Goal: Task Accomplishment & Management: Manage account settings

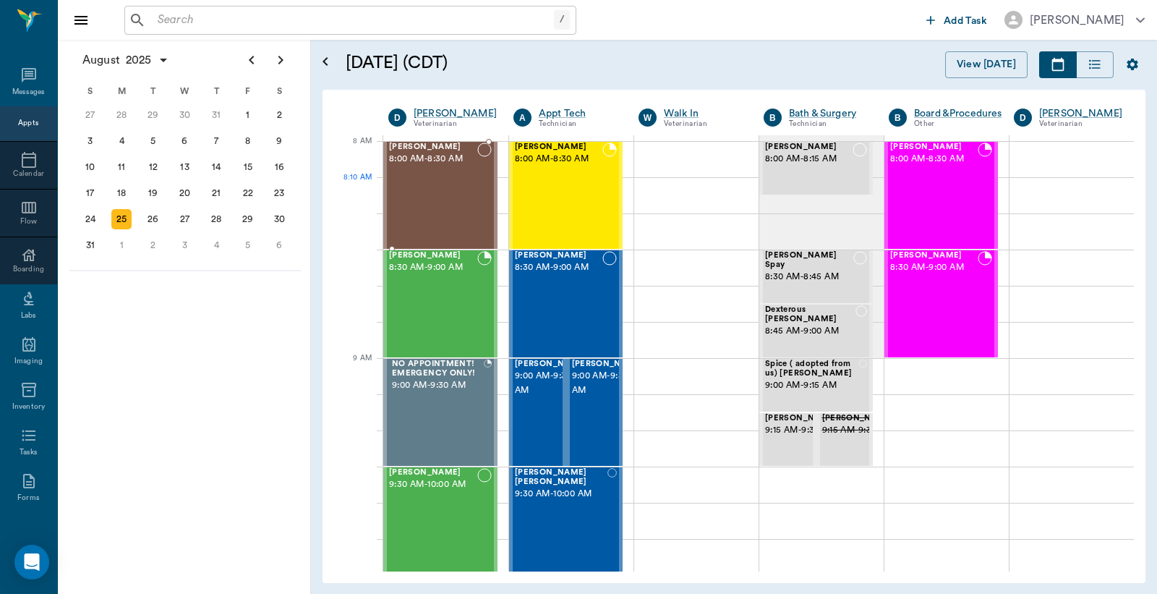
click at [456, 187] on div "[PERSON_NAME] 8:00 AM - 8:30 AM" at bounding box center [433, 195] width 88 height 106
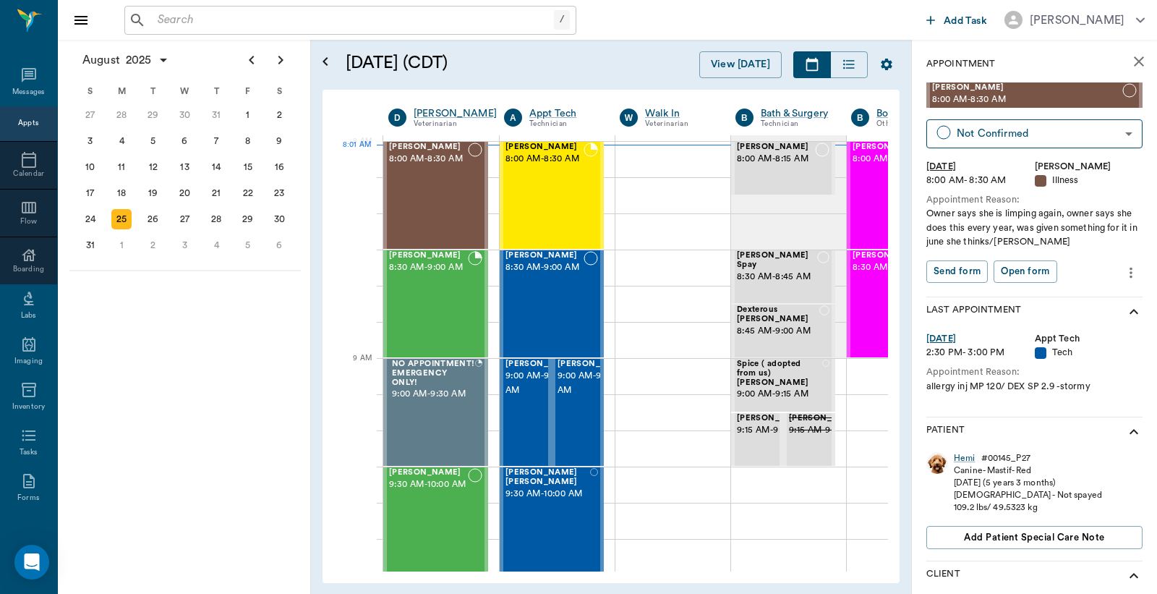
click at [250, 12] on input "text" at bounding box center [353, 20] width 402 height 20
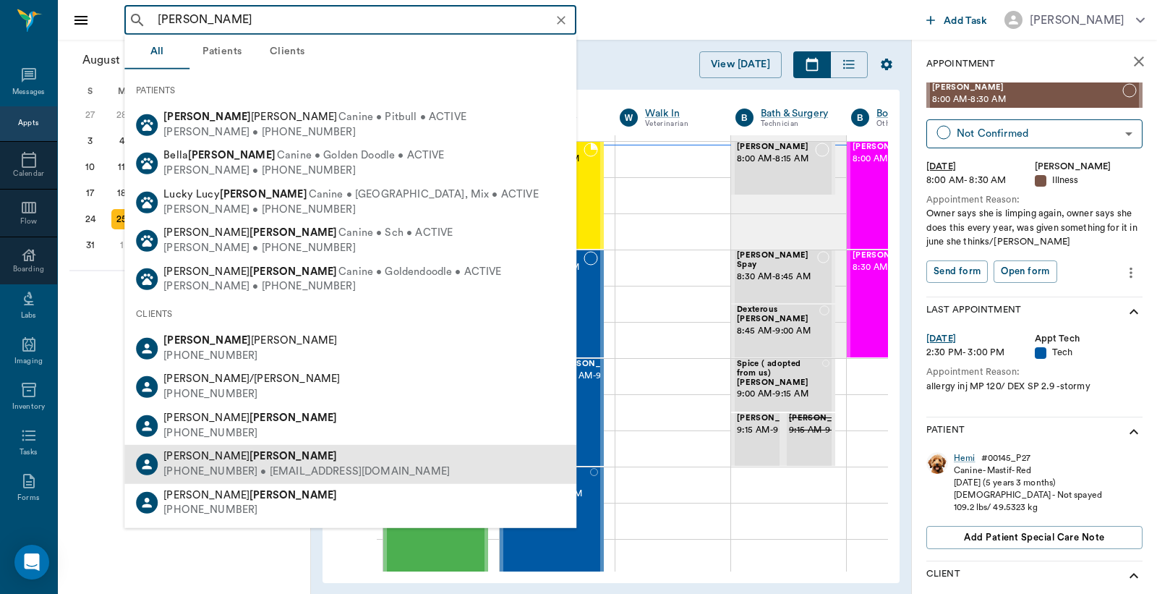
click at [252, 458] on div "[PERSON_NAME]" at bounding box center [306, 456] width 286 height 15
type input "[PERSON_NAME]"
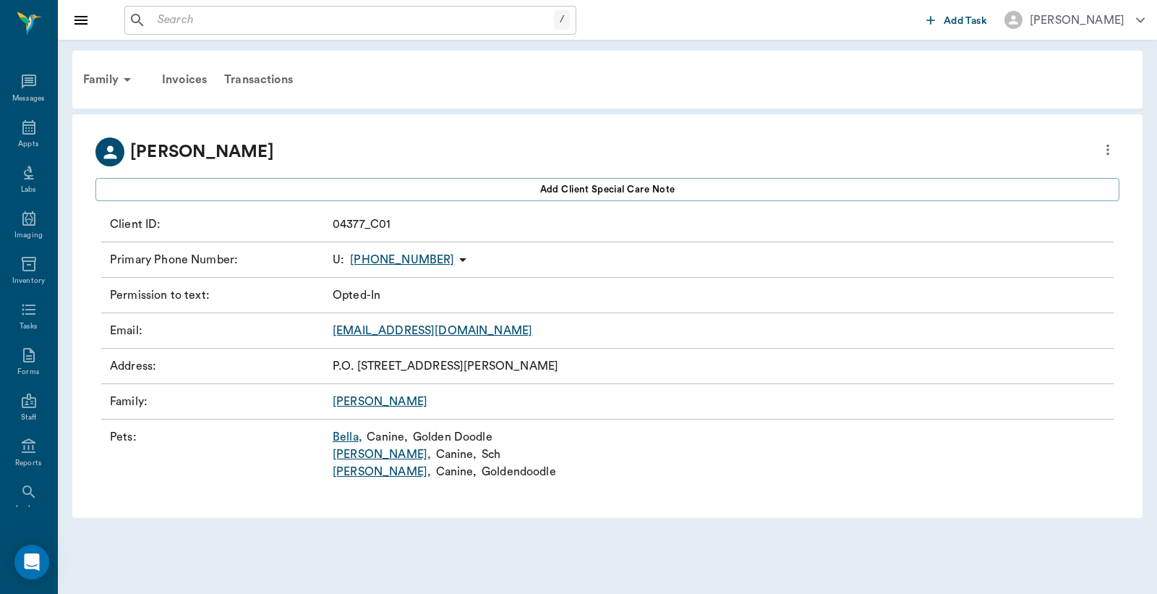
click at [349, 437] on link "[PERSON_NAME] ," at bounding box center [348, 436] width 30 height 17
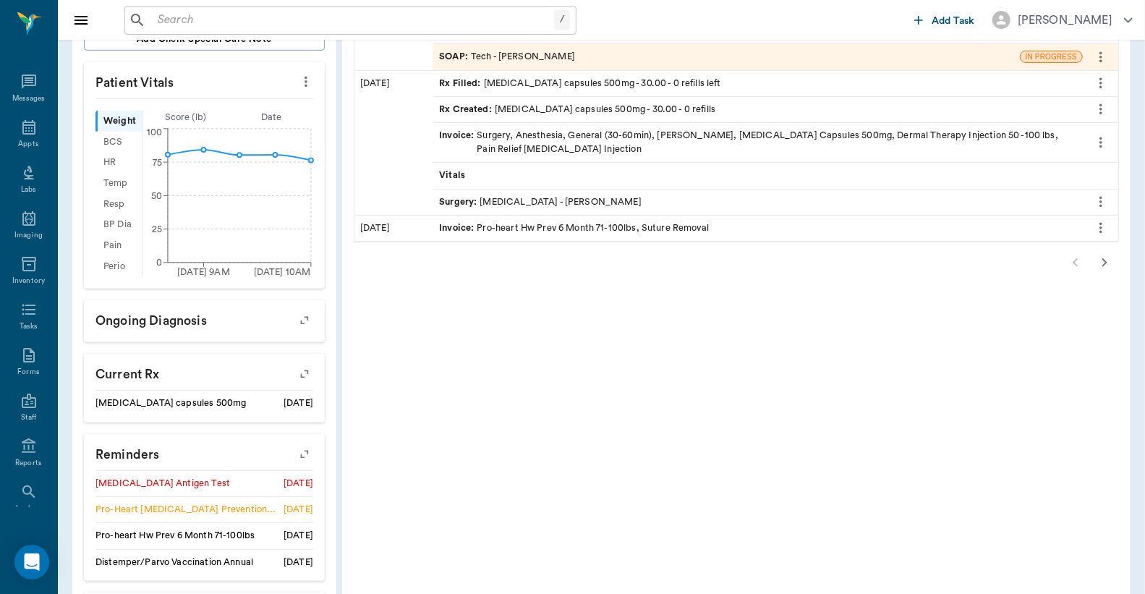
scroll to position [428, 0]
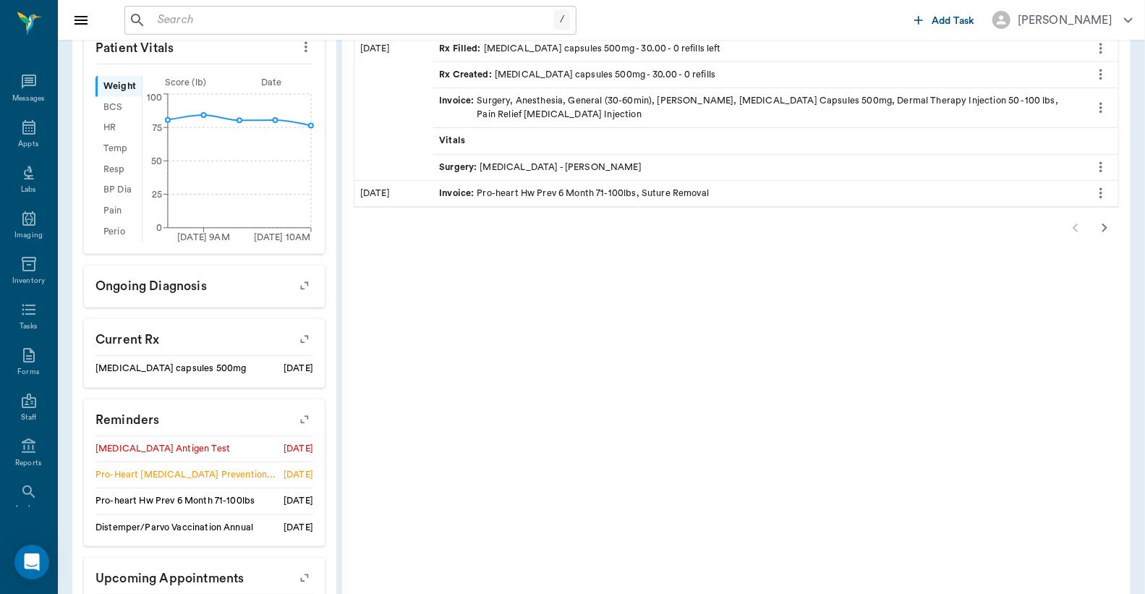
click at [306, 416] on icon "button" at bounding box center [304, 419] width 20 height 20
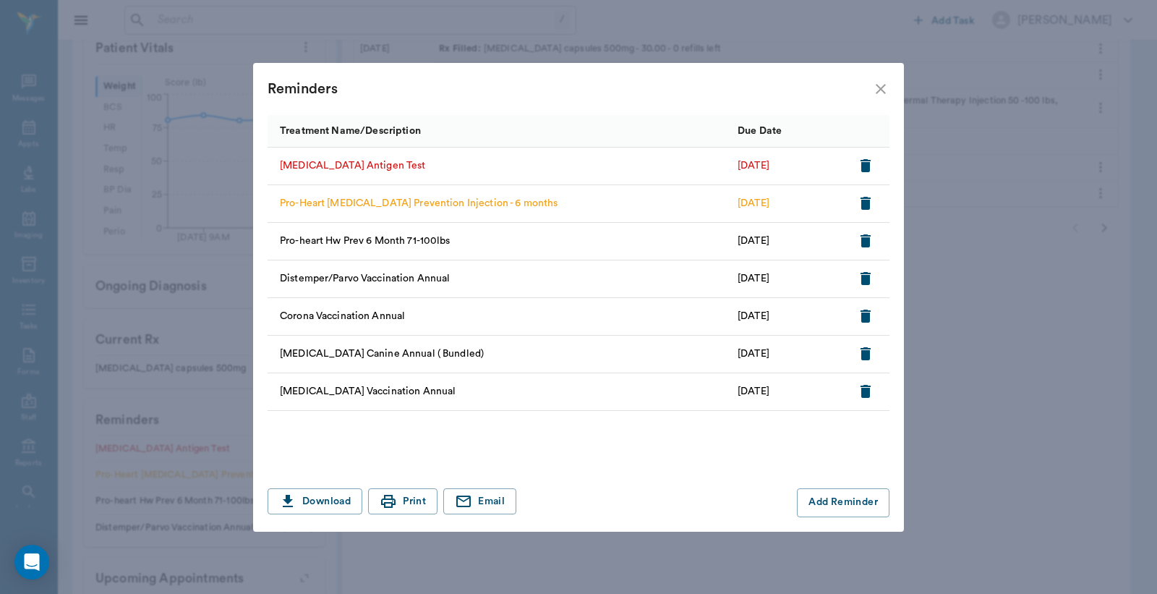
click at [867, 203] on icon "button" at bounding box center [866, 203] width 10 height 13
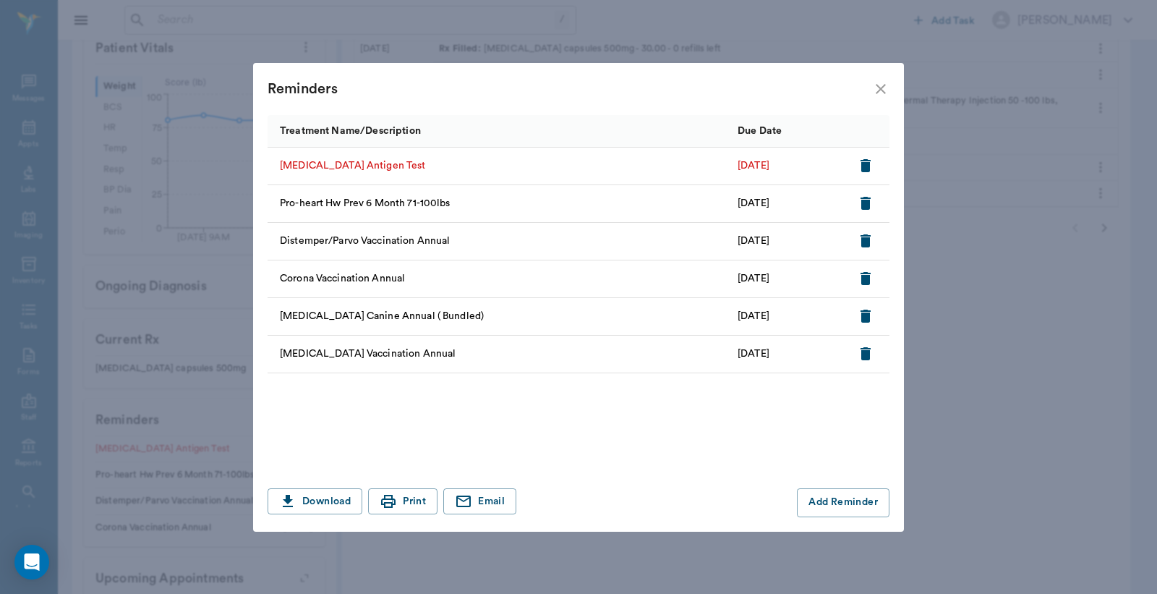
click at [869, 161] on icon "button" at bounding box center [866, 165] width 10 height 13
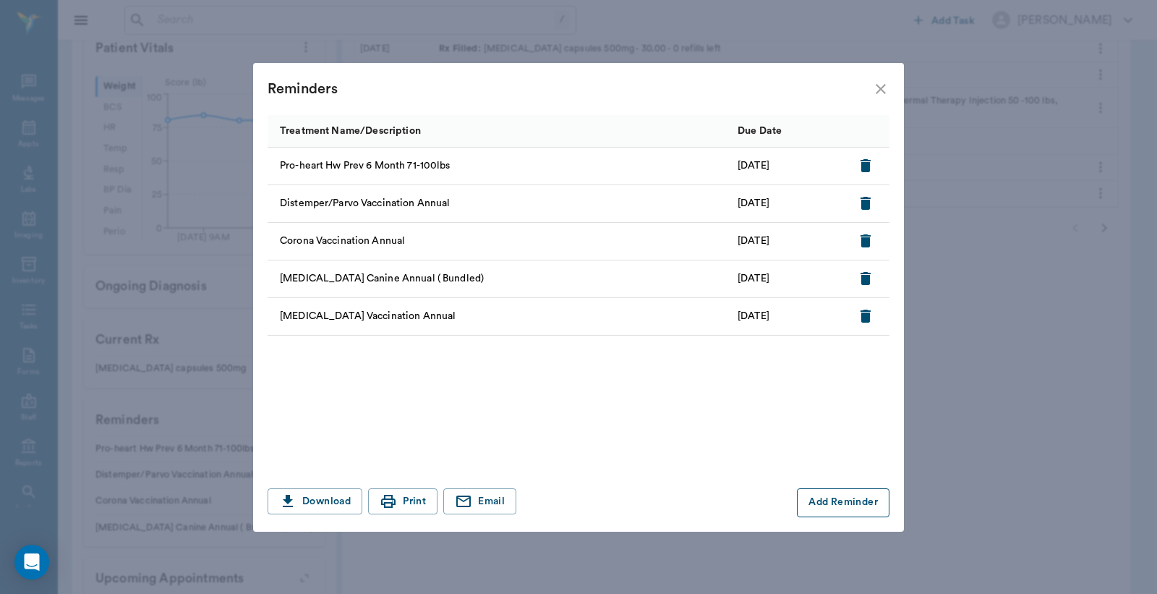
click at [819, 496] on button "Add Reminder" at bounding box center [843, 502] width 93 height 29
click at [429, 500] on input "Treatment *" at bounding box center [394, 503] width 244 height 20
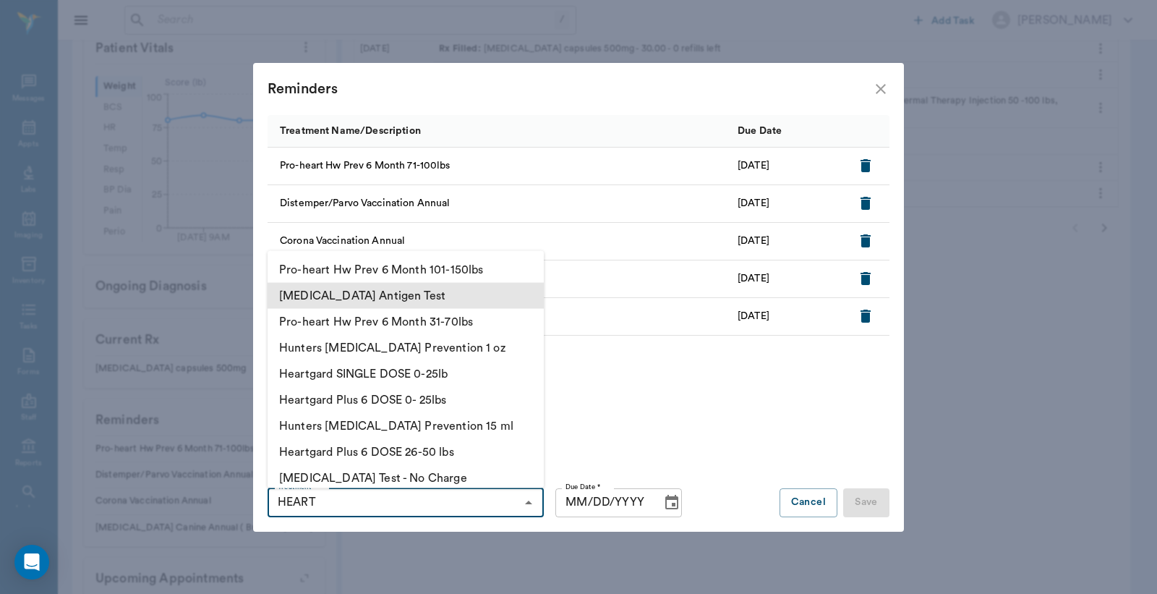
click at [384, 304] on li "[MEDICAL_DATA] Antigen Test" at bounding box center [406, 295] width 276 height 26
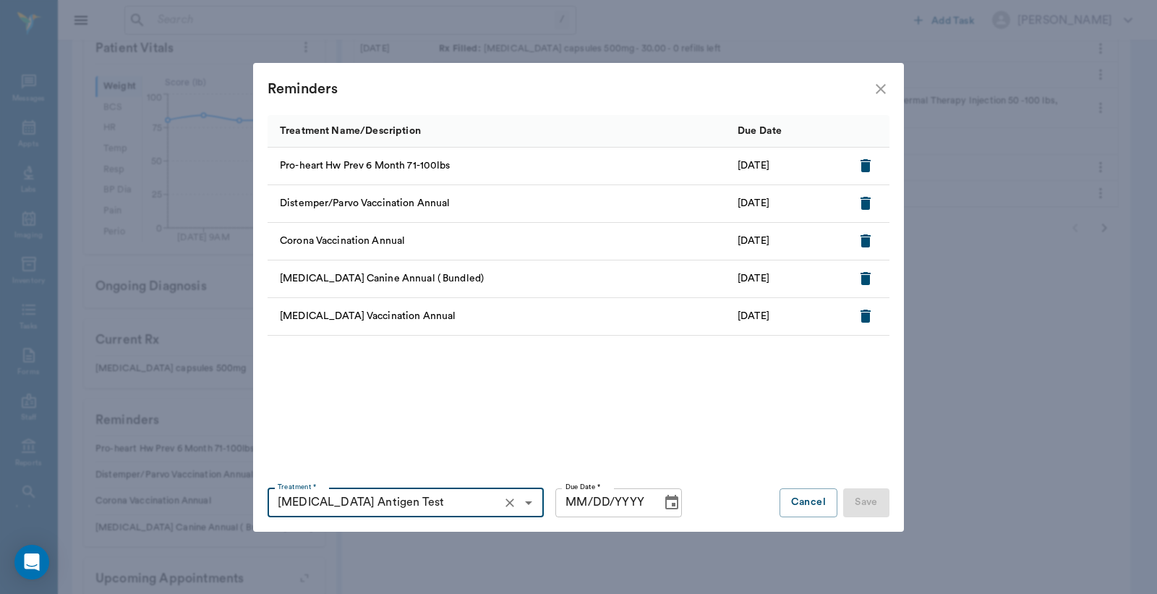
type input "[MEDICAL_DATA] Antigen Test"
click at [580, 504] on input "MM/DD/YYYY" at bounding box center [603, 502] width 95 height 29
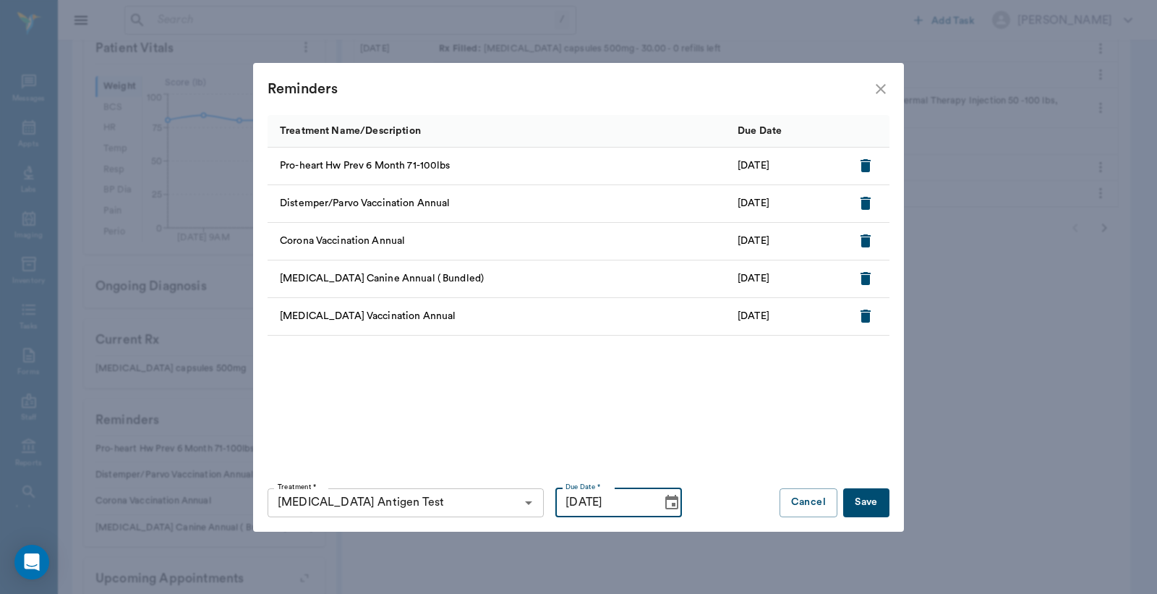
type input "[DATE]"
click at [884, 499] on button "Save" at bounding box center [866, 502] width 46 height 29
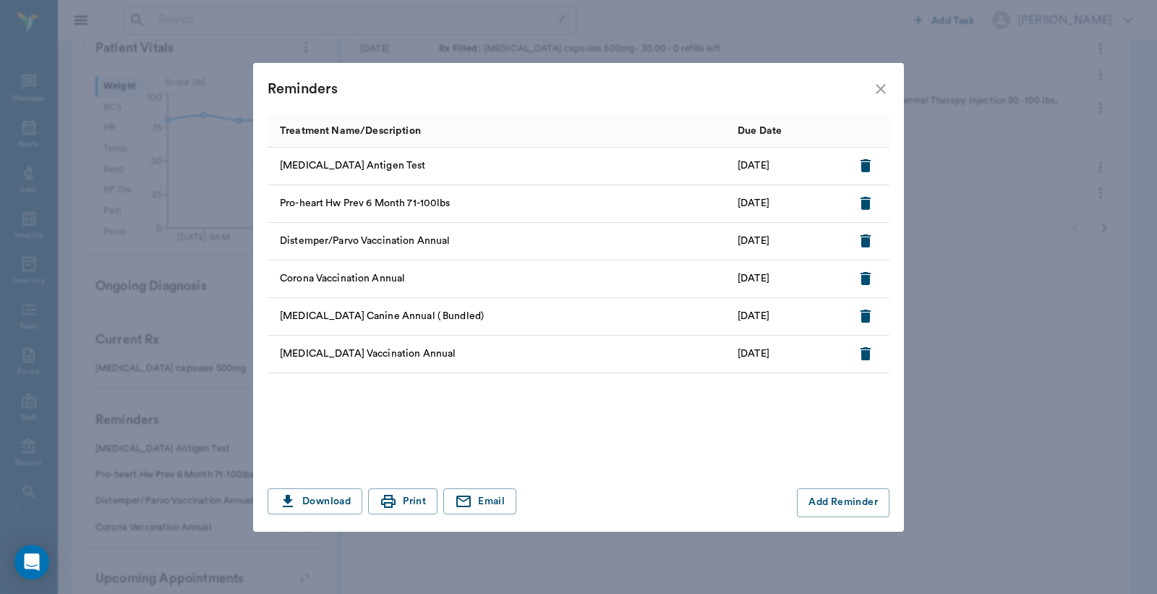
click at [877, 92] on icon "close" at bounding box center [881, 89] width 10 height 10
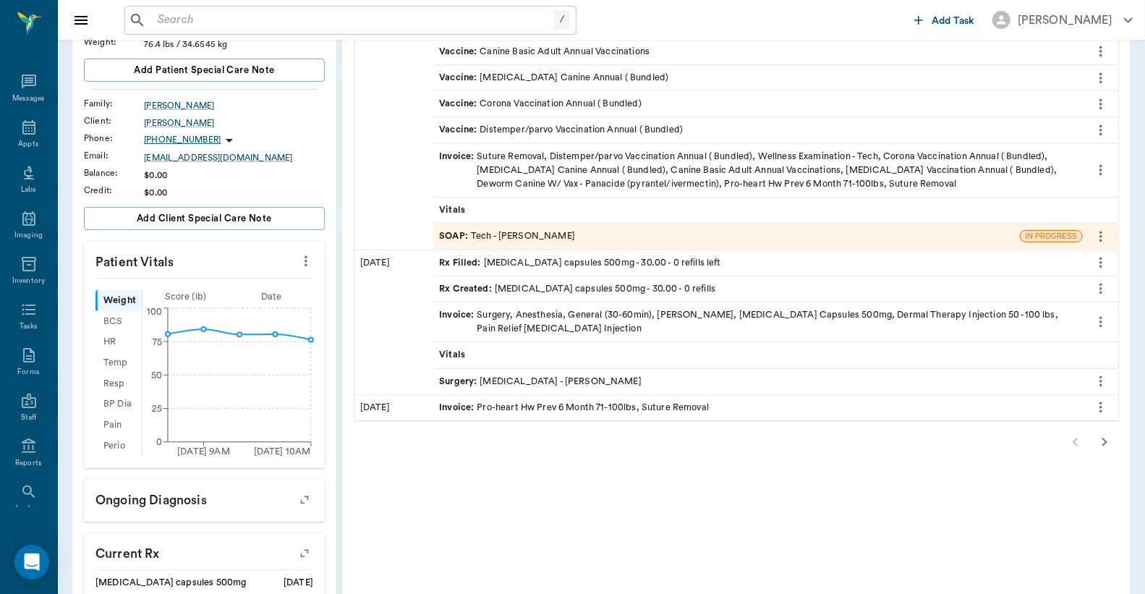
scroll to position [106, 0]
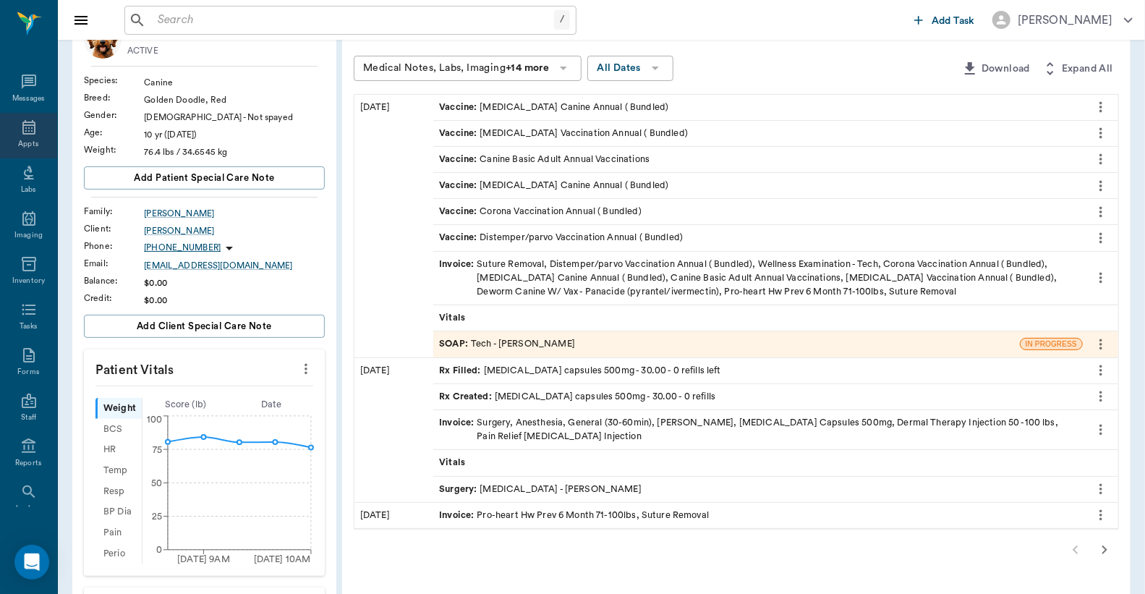
click at [9, 127] on div "Appts" at bounding box center [28, 136] width 57 height 46
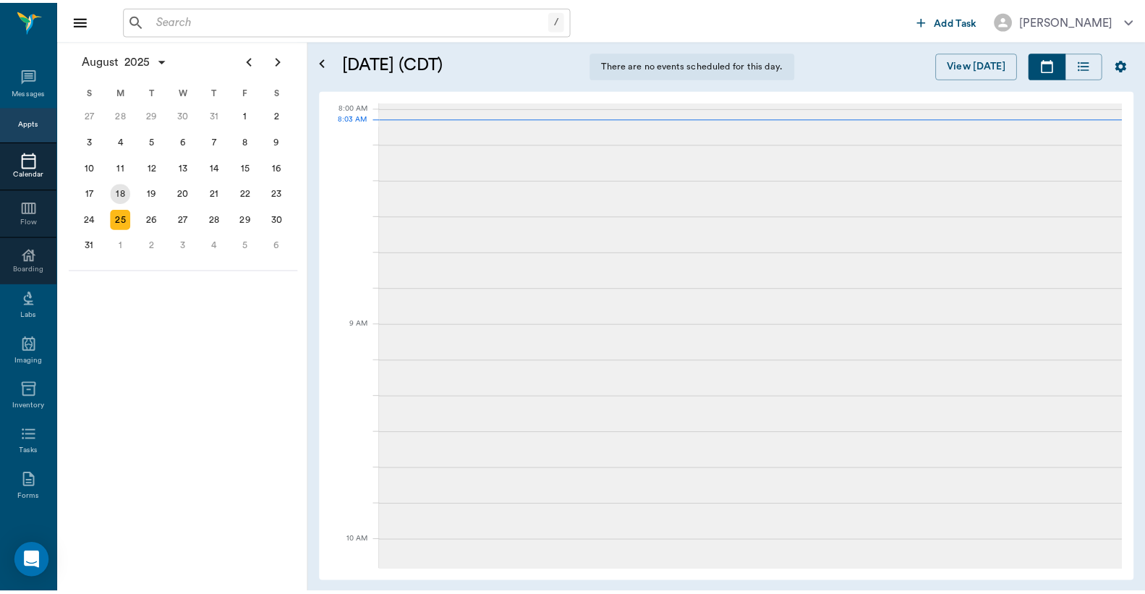
scroll to position [1, 0]
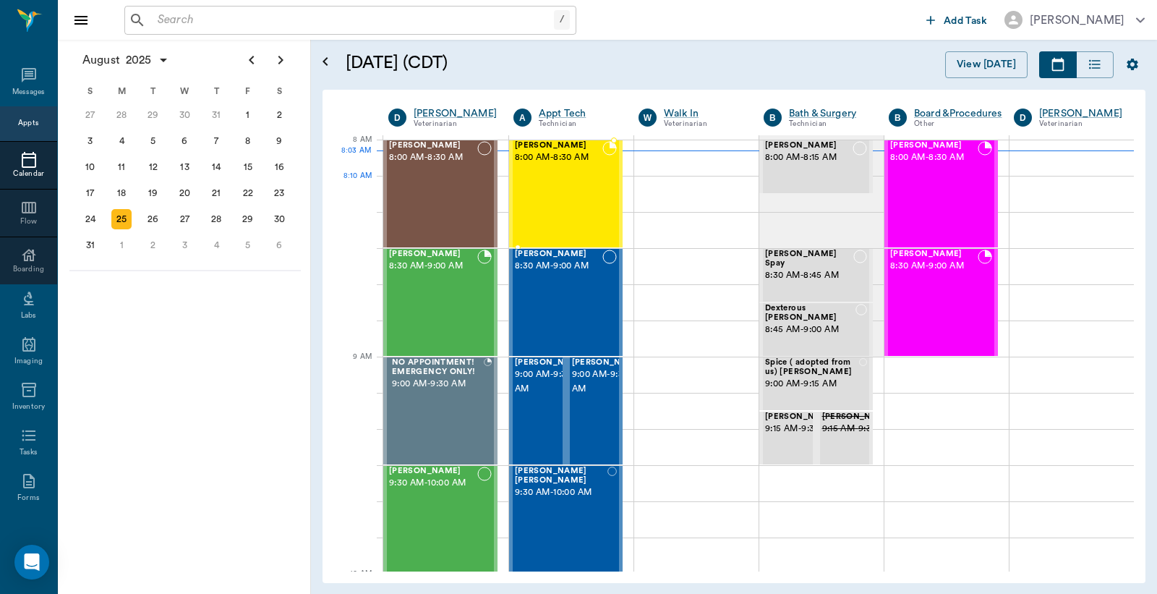
click at [593, 196] on div "Sophia Adams 8:00 AM - 8:30 AM" at bounding box center [559, 194] width 88 height 106
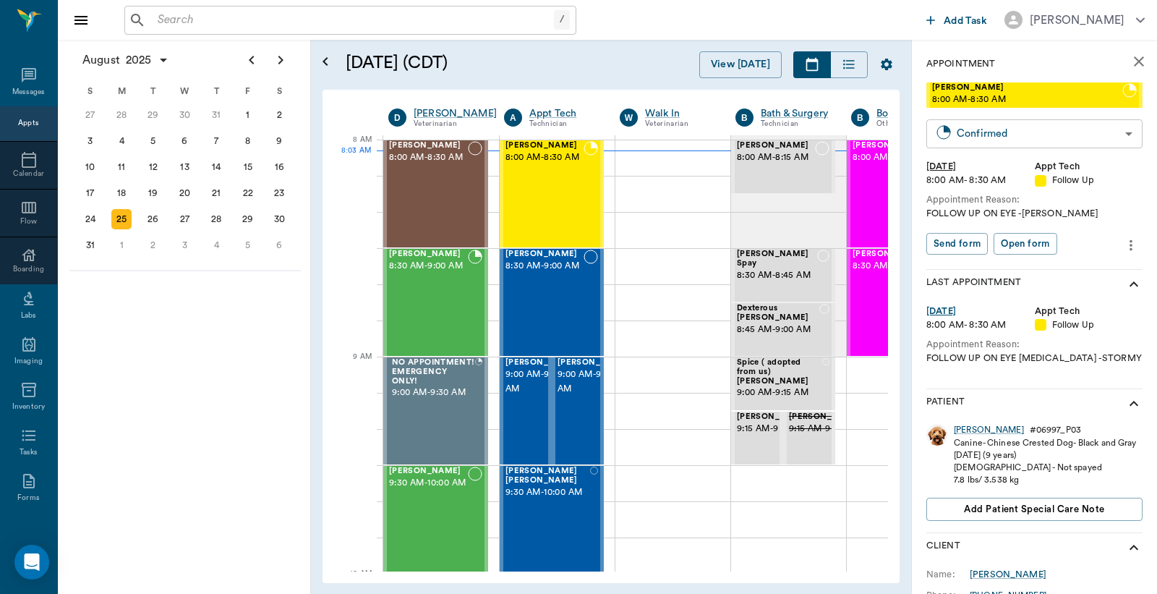
click at [1028, 133] on body "/ ​ Add Task Dr. Bert Ellsworth Nectar Messages Appts Calendar Flow Boarding La…" at bounding box center [578, 297] width 1157 height 594
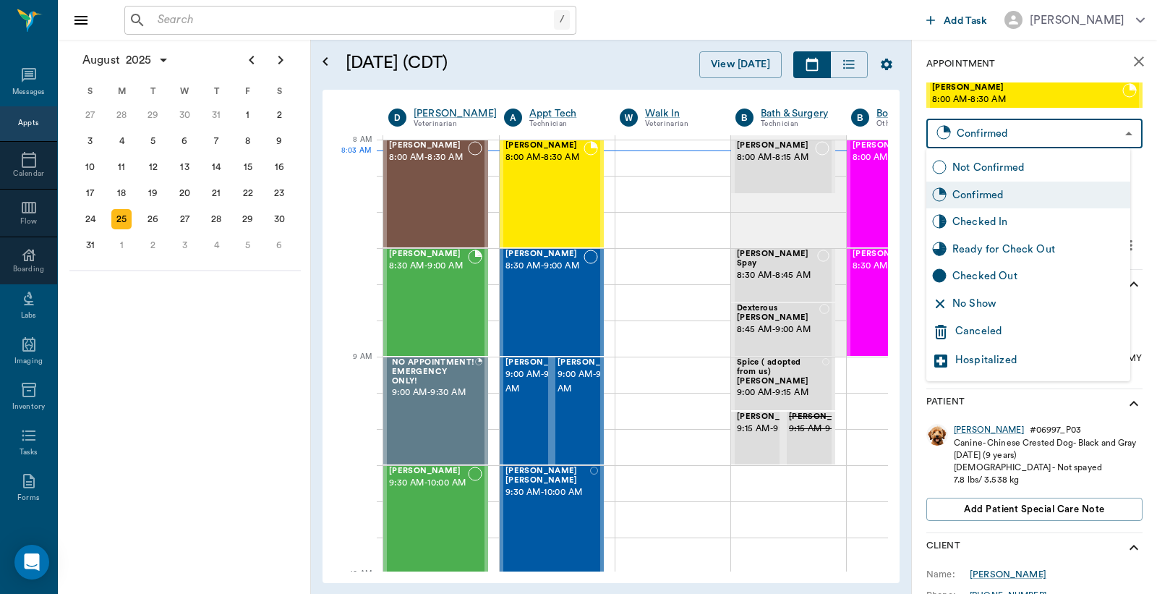
click at [963, 225] on div "Checked In" at bounding box center [1039, 222] width 172 height 16
type input "CHECKED_IN"
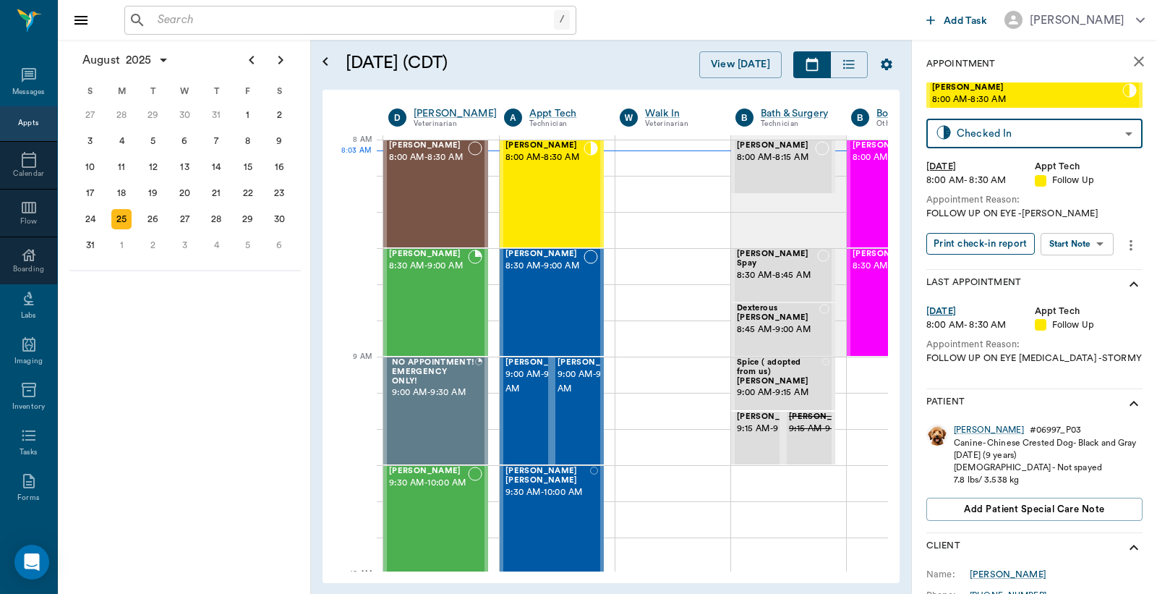
click at [1001, 239] on button "Print check-in report" at bounding box center [981, 244] width 108 height 22
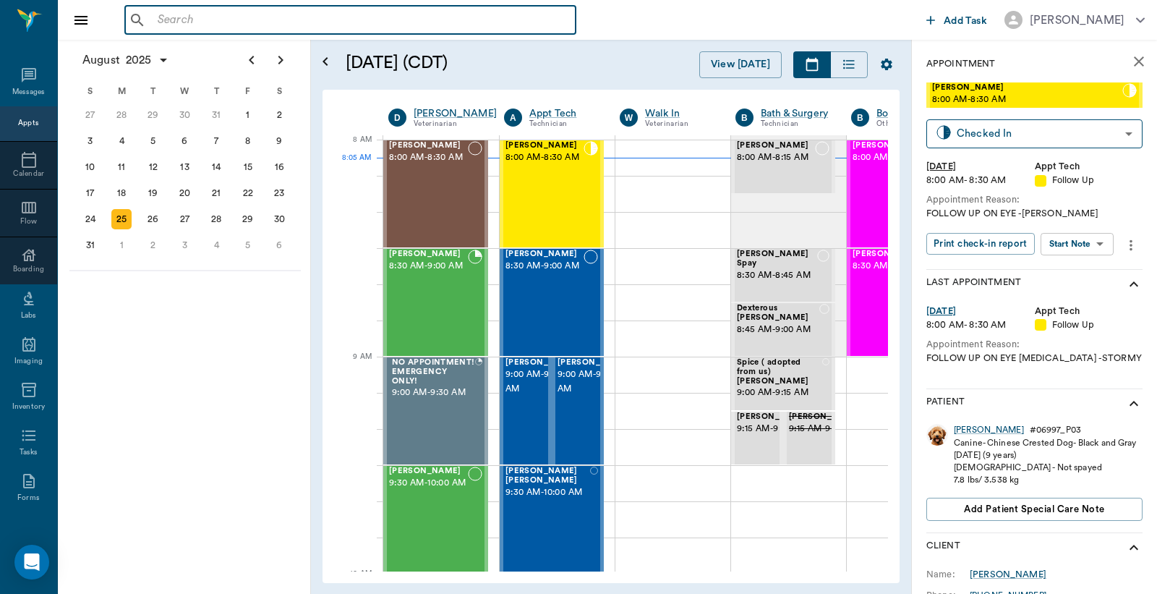
click at [231, 26] on input "text" at bounding box center [361, 20] width 418 height 20
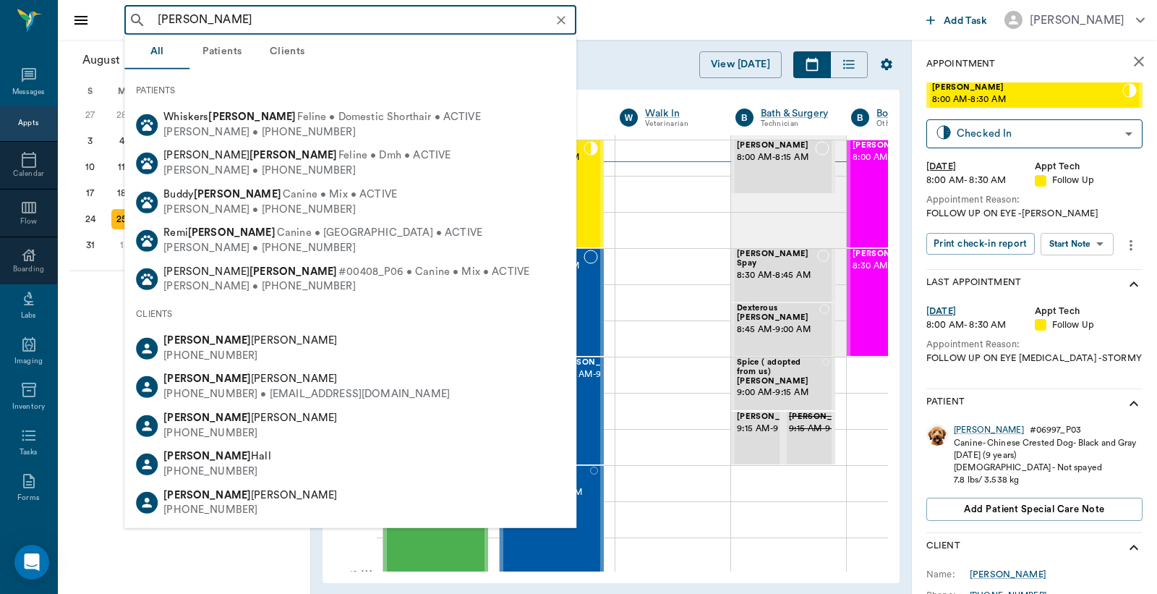
drag, startPoint x: 250, startPoint y: 20, endPoint x: 96, endPoint y: 24, distance: 154.1
click at [33, 25] on div "CARY LEWIS ​ Add Task Dr. Bert Ellsworth Nectar Messages Appts Calendar Flow Bo…" at bounding box center [578, 297] width 1157 height 594
drag, startPoint x: 203, startPoint y: 18, endPoint x: 0, endPoint y: 14, distance: 202.6
click at [0, 17] on div "LEWIS ​ Add Task Dr. Bert Ellsworth Nectar Messages Appts Calendar Flow Boardin…" at bounding box center [578, 297] width 1157 height 594
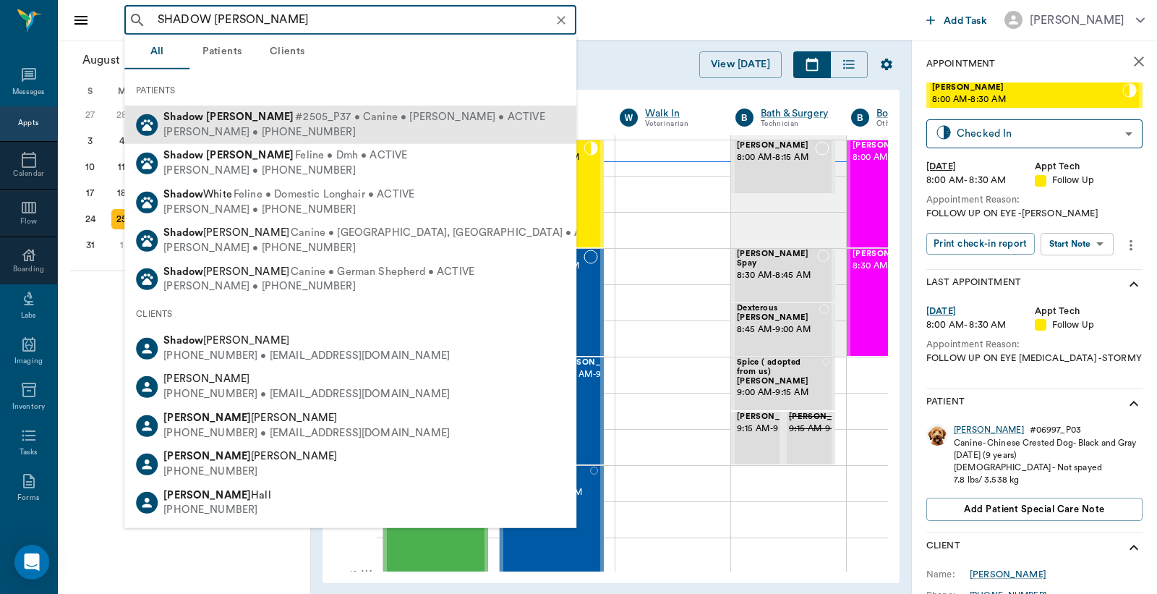
click at [184, 119] on b "Shadow" at bounding box center [183, 116] width 40 height 11
type input "SHADOW LEW"
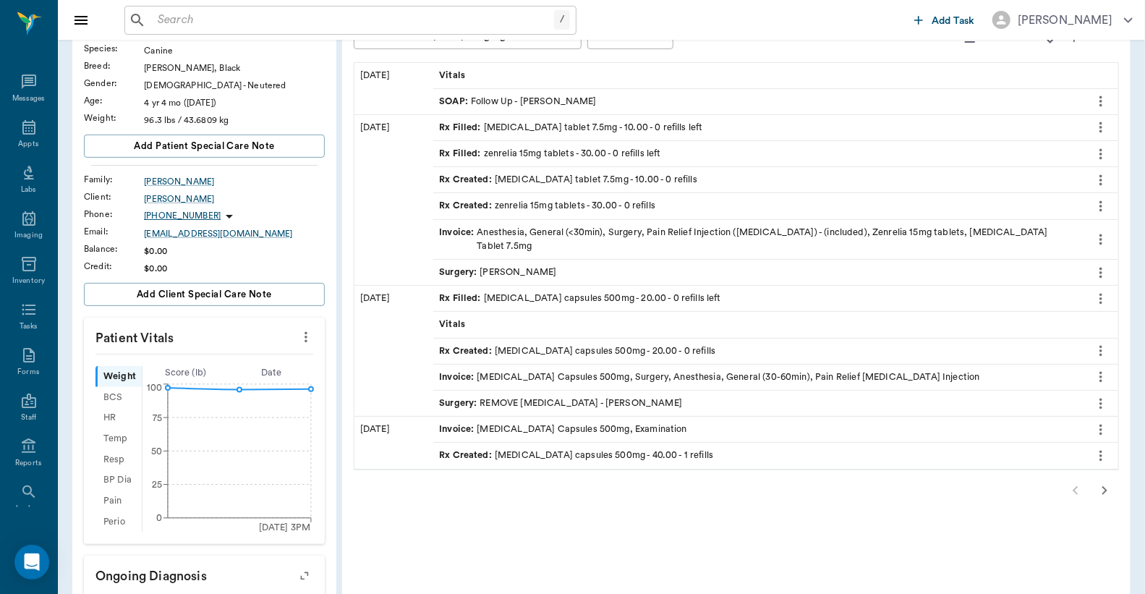
scroll to position [106, 0]
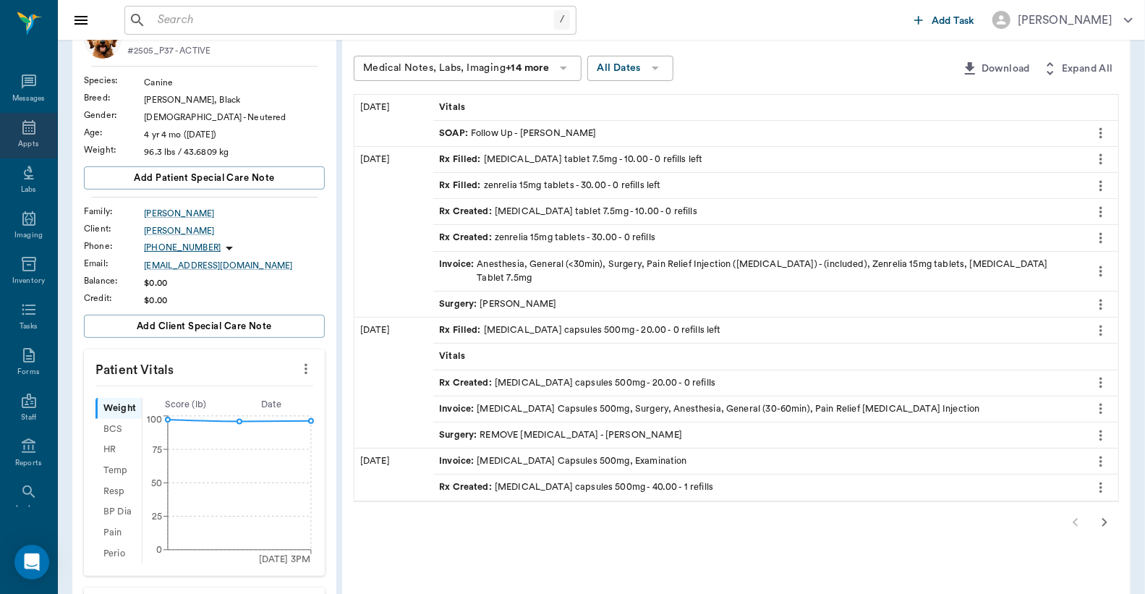
click at [26, 134] on icon at bounding box center [28, 127] width 17 height 17
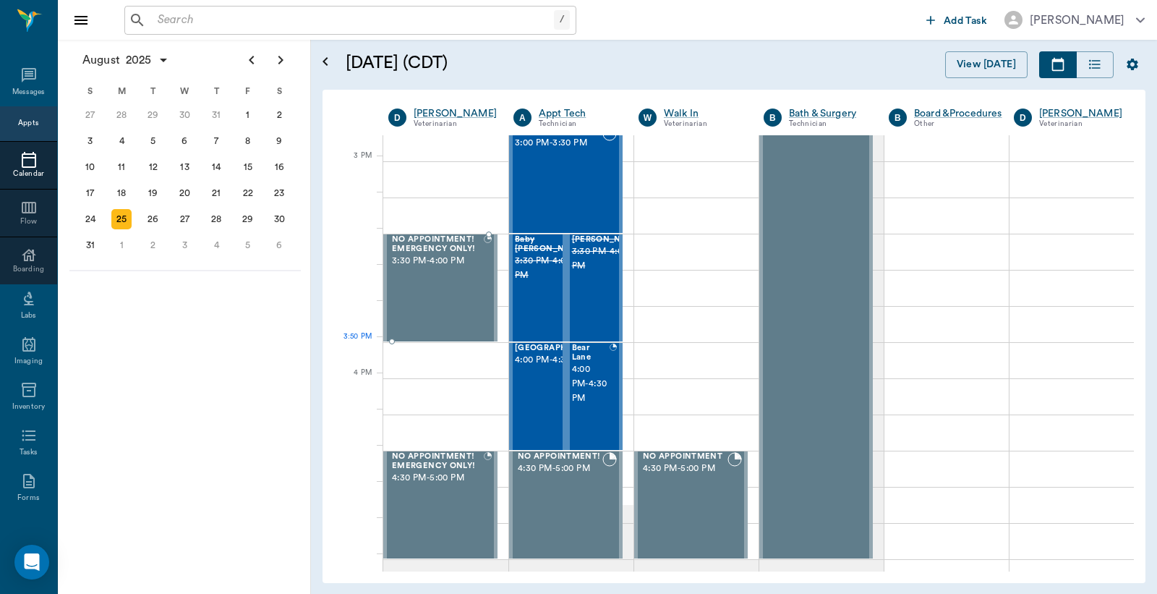
scroll to position [1504, 0]
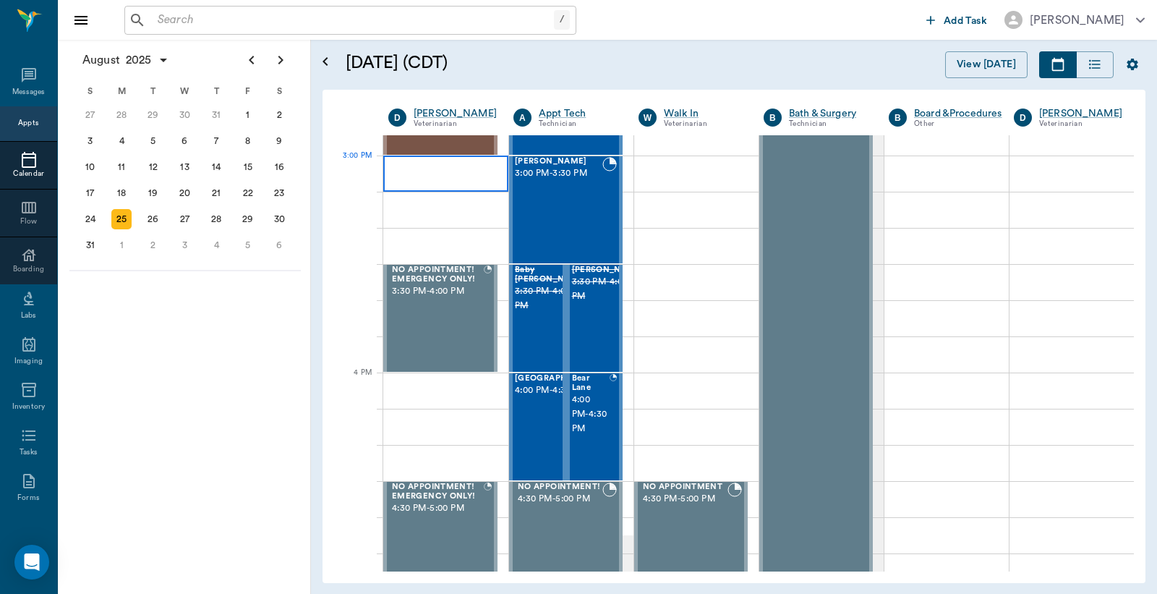
click at [428, 156] on div at bounding box center [445, 174] width 125 height 36
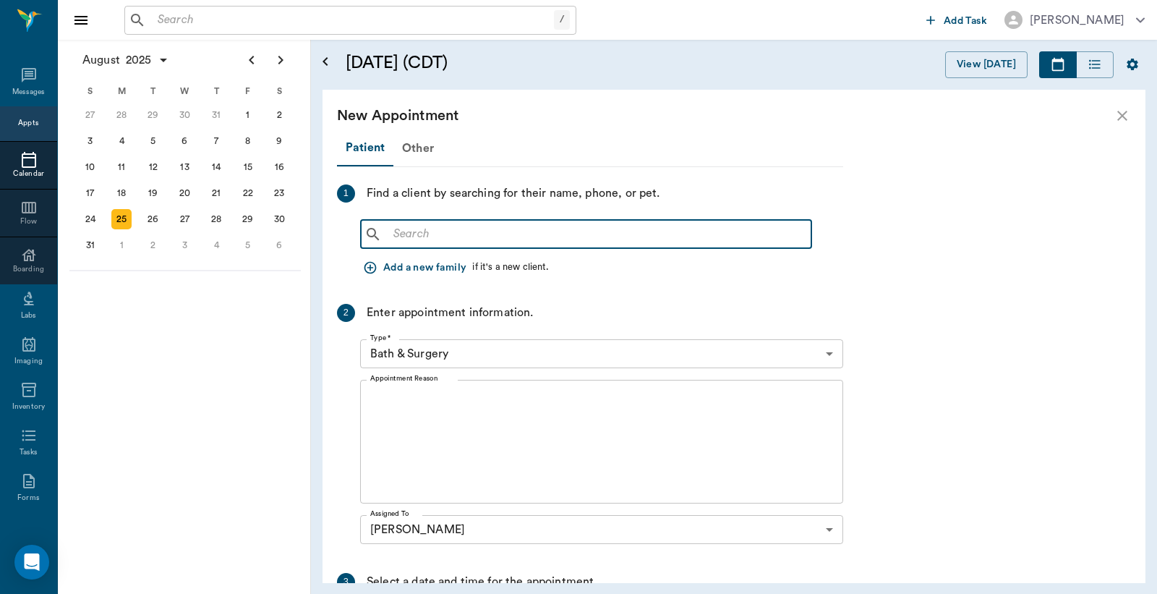
click at [450, 231] on input "text" at bounding box center [597, 234] width 418 height 20
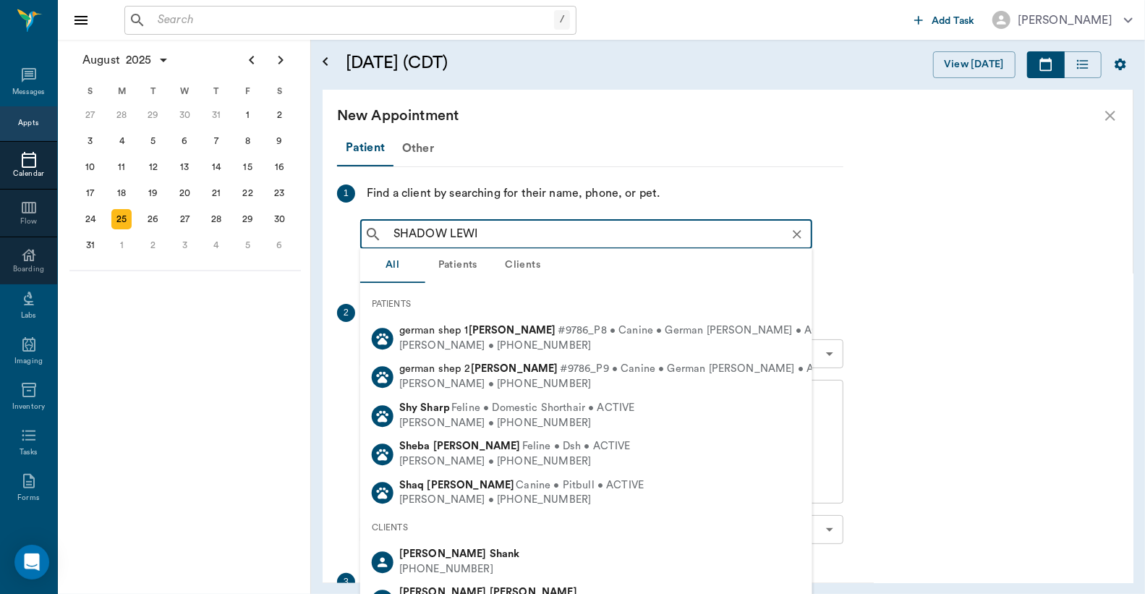
type input "SHADOW LEWIS"
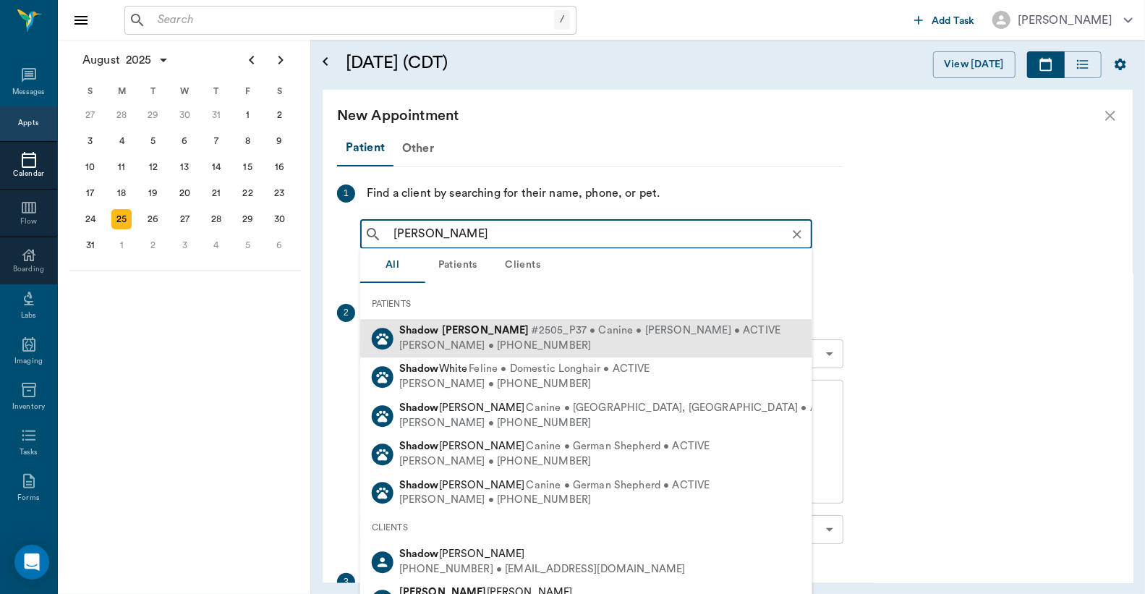
click at [531, 337] on span "#2505_P37 • Canine • Shepard • ACTIVE" at bounding box center [656, 330] width 250 height 15
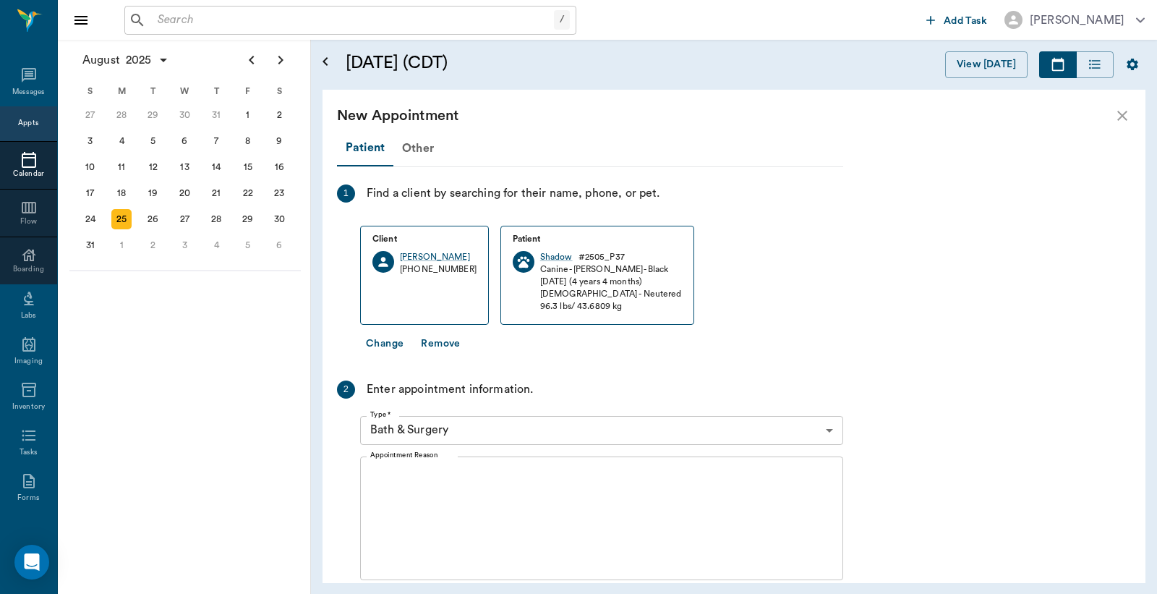
click at [442, 422] on body "/ ​ Add Task Dr. Bert Ellsworth Nectar Messages Appts Calendar Flow Boarding La…" at bounding box center [578, 297] width 1157 height 594
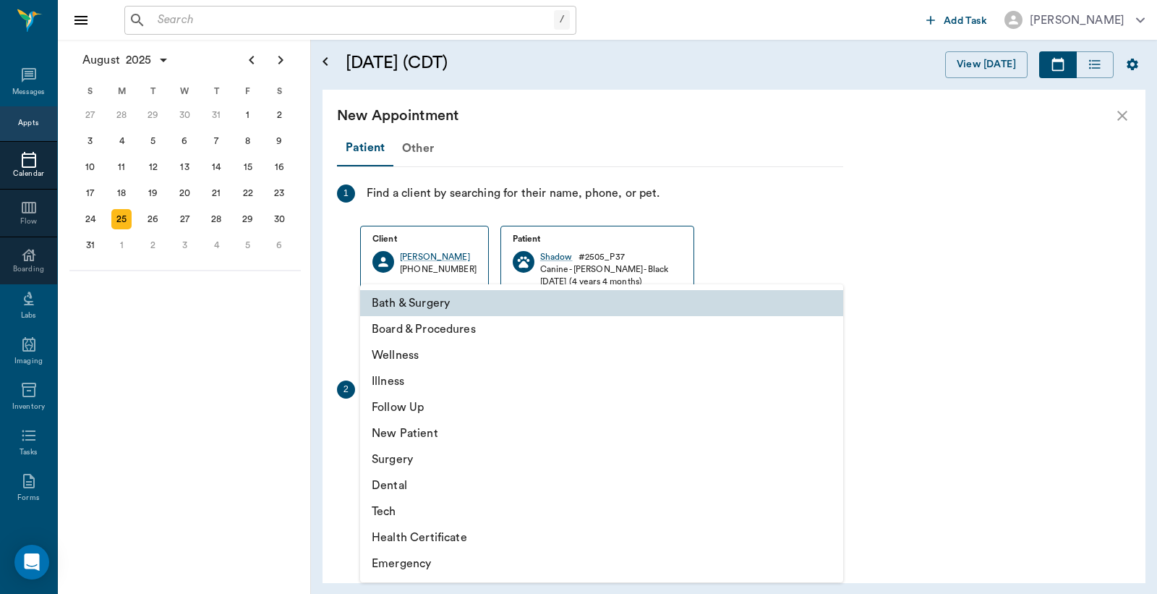
click at [412, 386] on li "Illness" at bounding box center [601, 381] width 483 height 26
type input "65d2be4f46e3a538d89b8c15"
type input "03:30 PM"
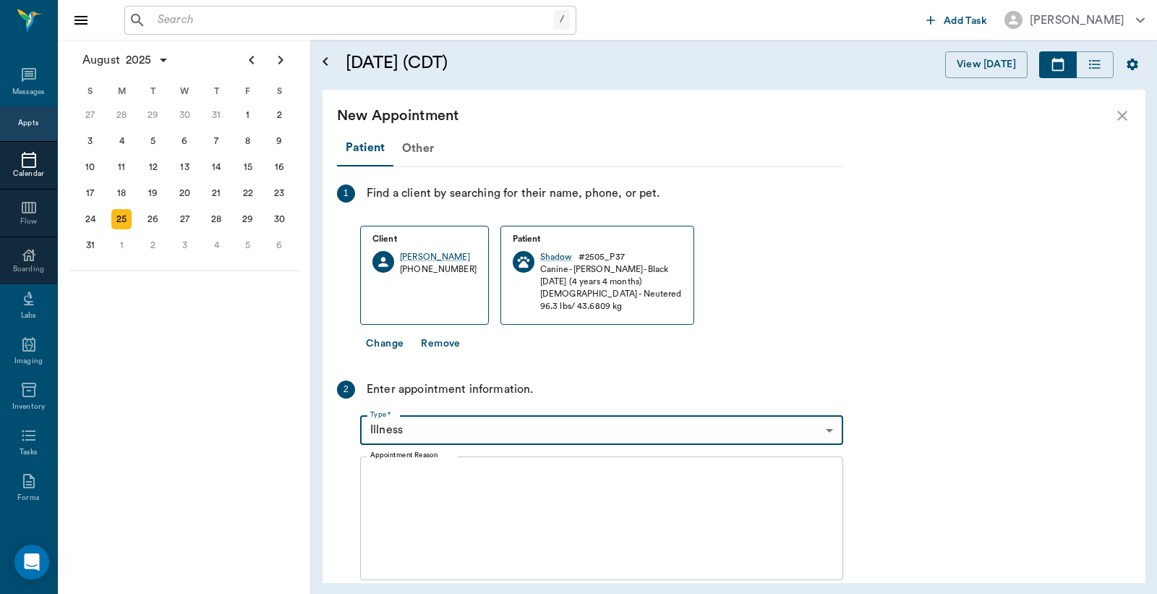
click at [427, 501] on textarea "Appointment Reason" at bounding box center [601, 518] width 463 height 100
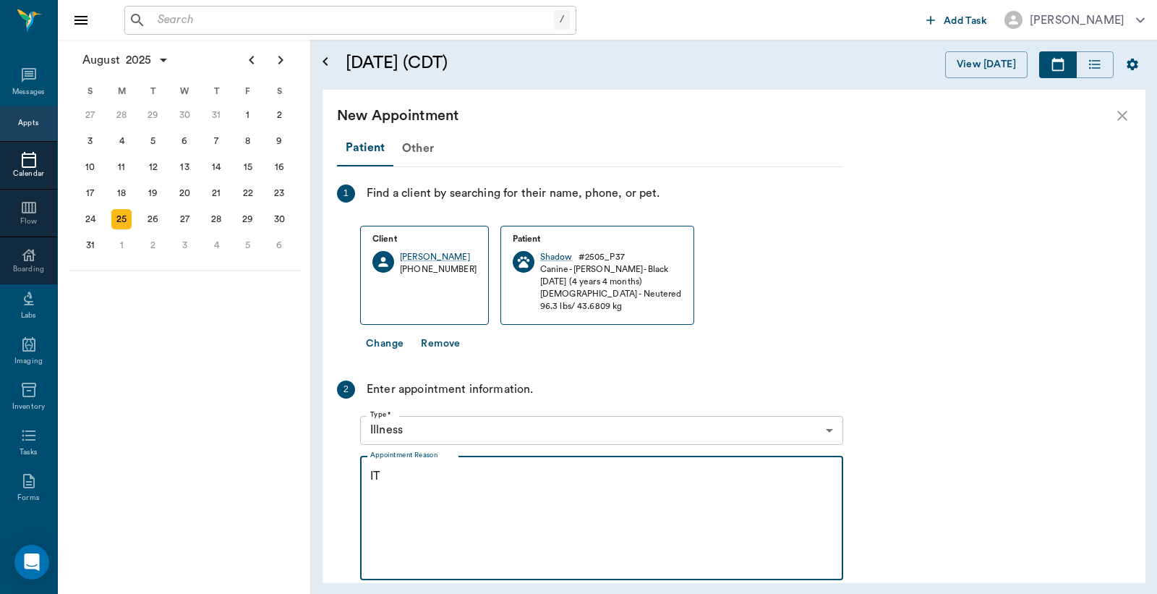
type textarea "I"
type textarea "i"
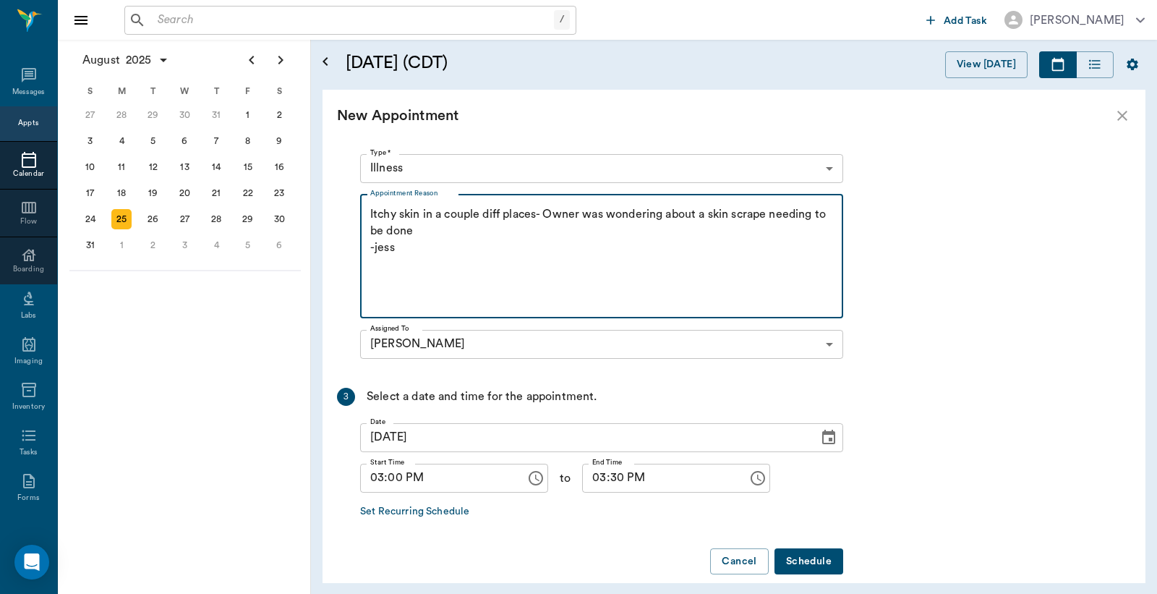
scroll to position [278, 0]
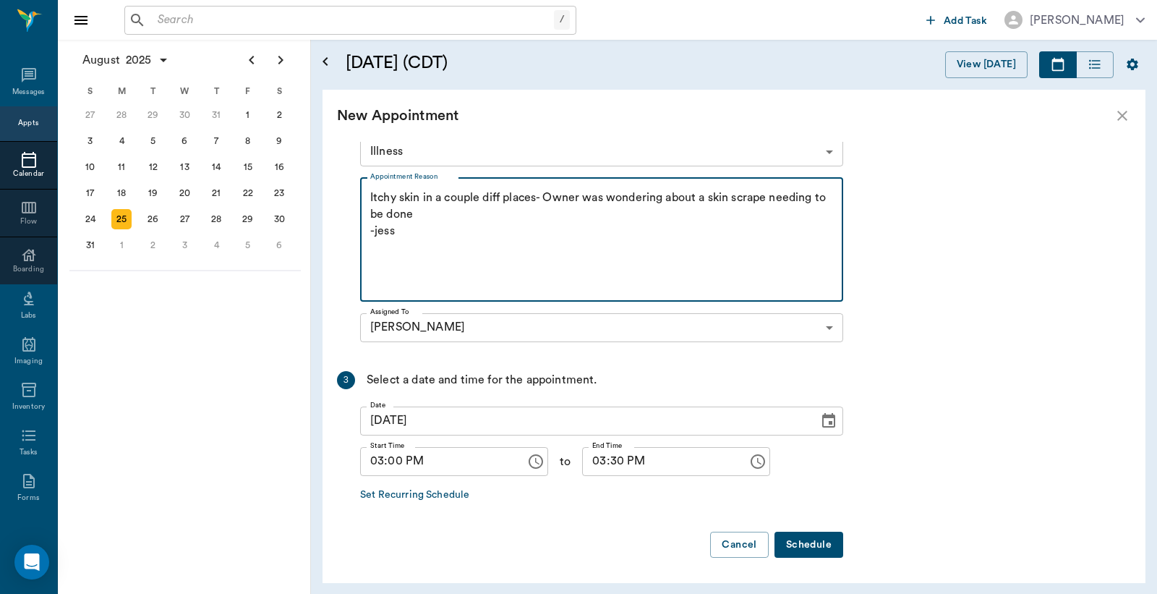
type textarea "Itchy skin in a couple diff places- Owner was wondering about a skin scrape nee…"
click at [812, 538] on button "Schedule" at bounding box center [809, 545] width 69 height 27
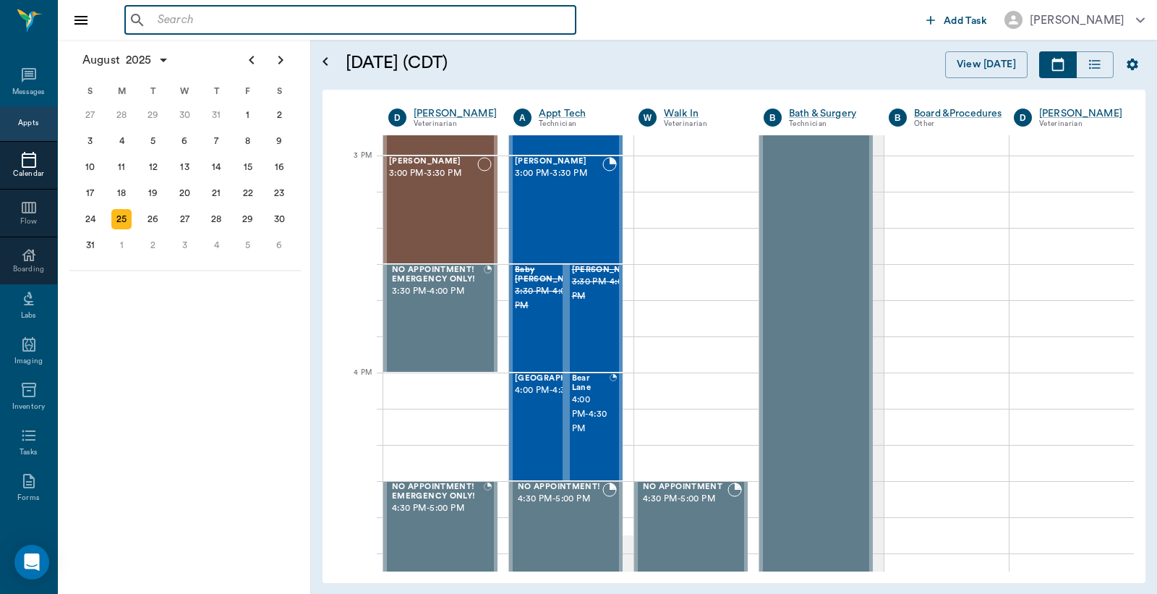
click at [218, 25] on input "text" at bounding box center [361, 20] width 418 height 20
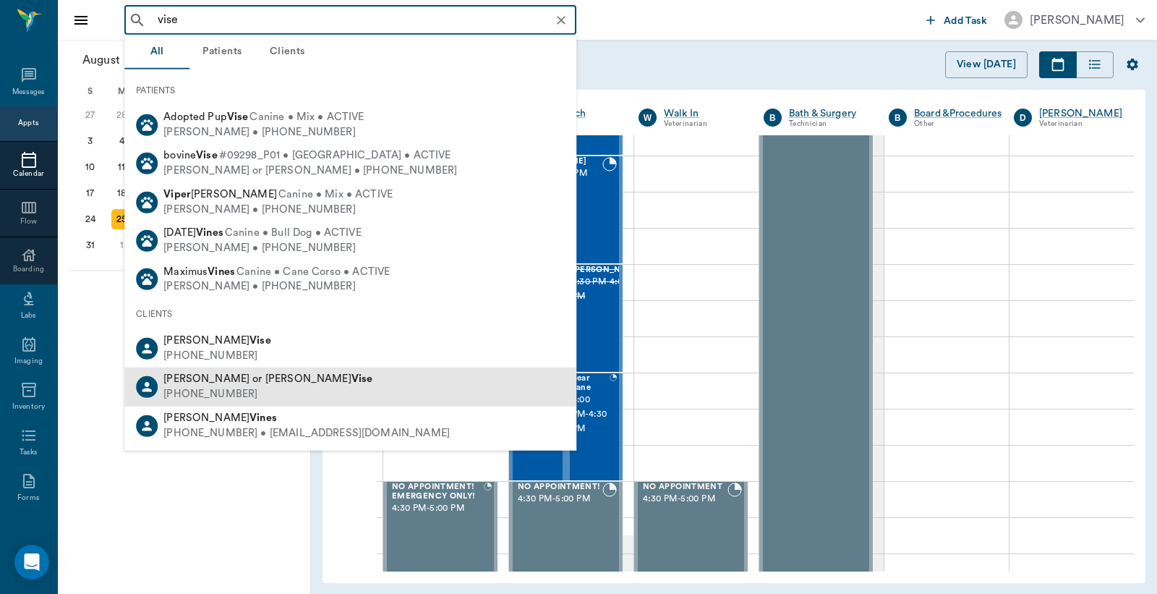
click at [352, 382] on b "Vise" at bounding box center [363, 378] width 22 height 11
type input "vise"
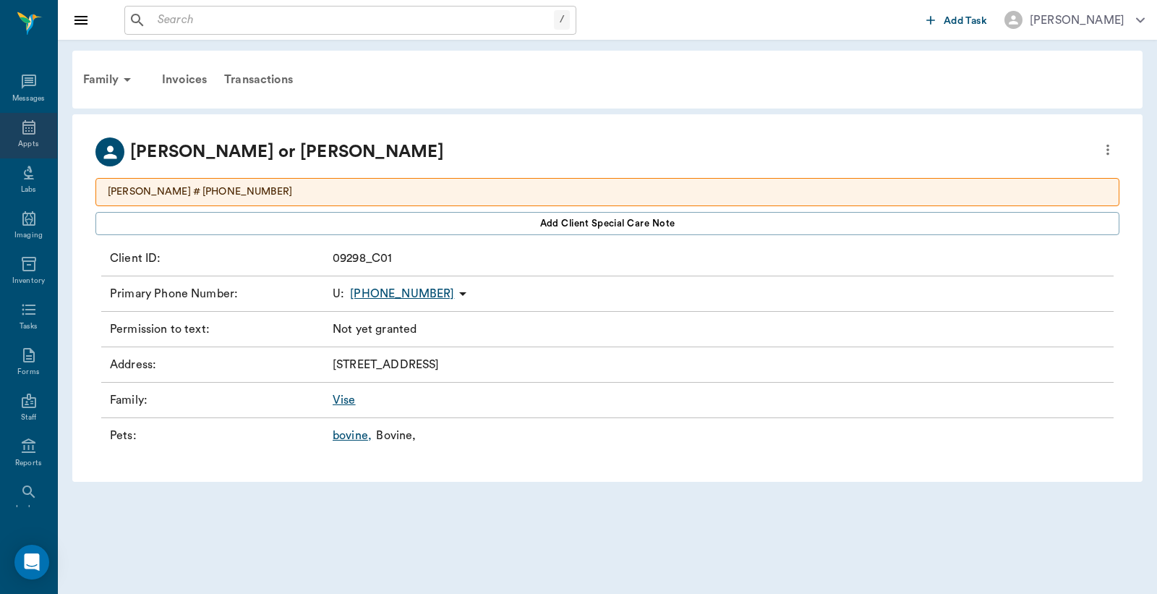
click at [27, 130] on icon at bounding box center [28, 127] width 17 height 17
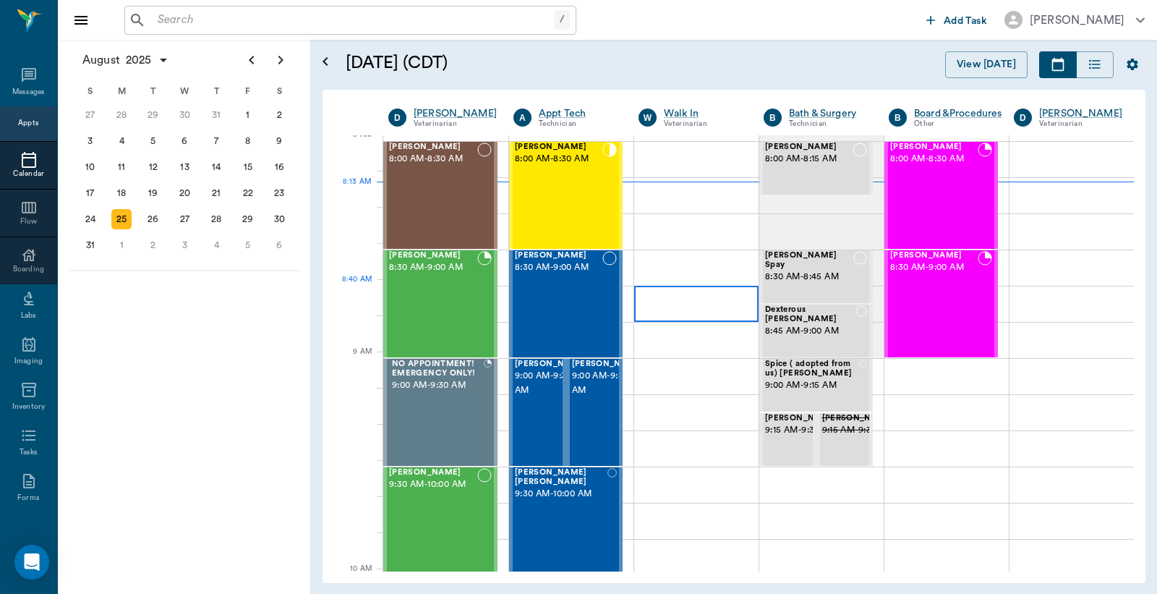
scroll to position [106, 0]
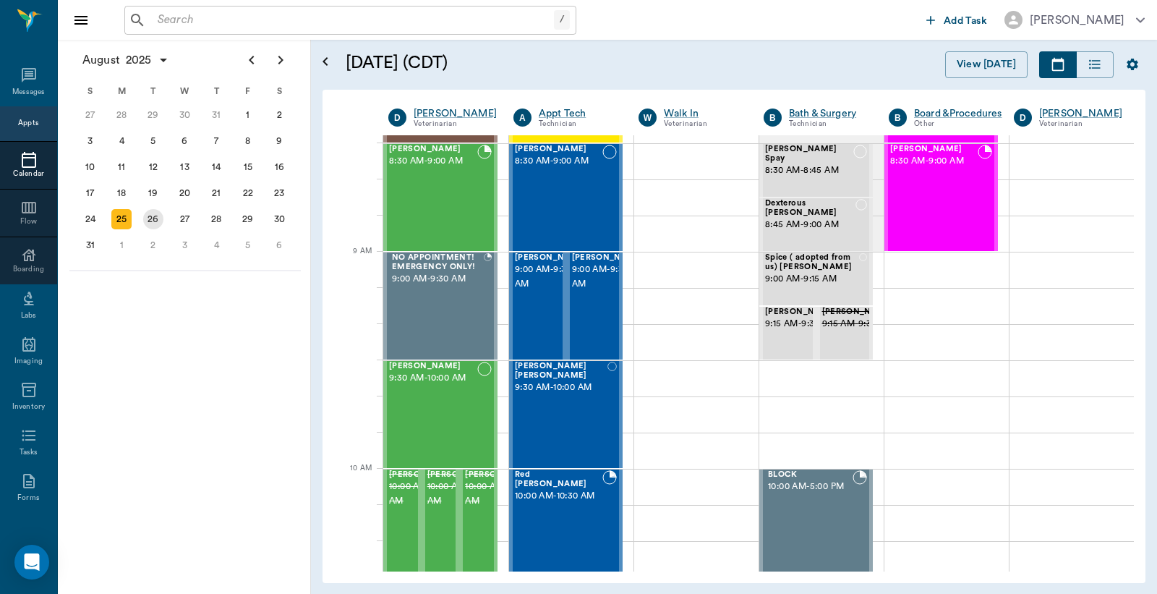
click at [161, 209] on div "26" at bounding box center [153, 219] width 20 height 20
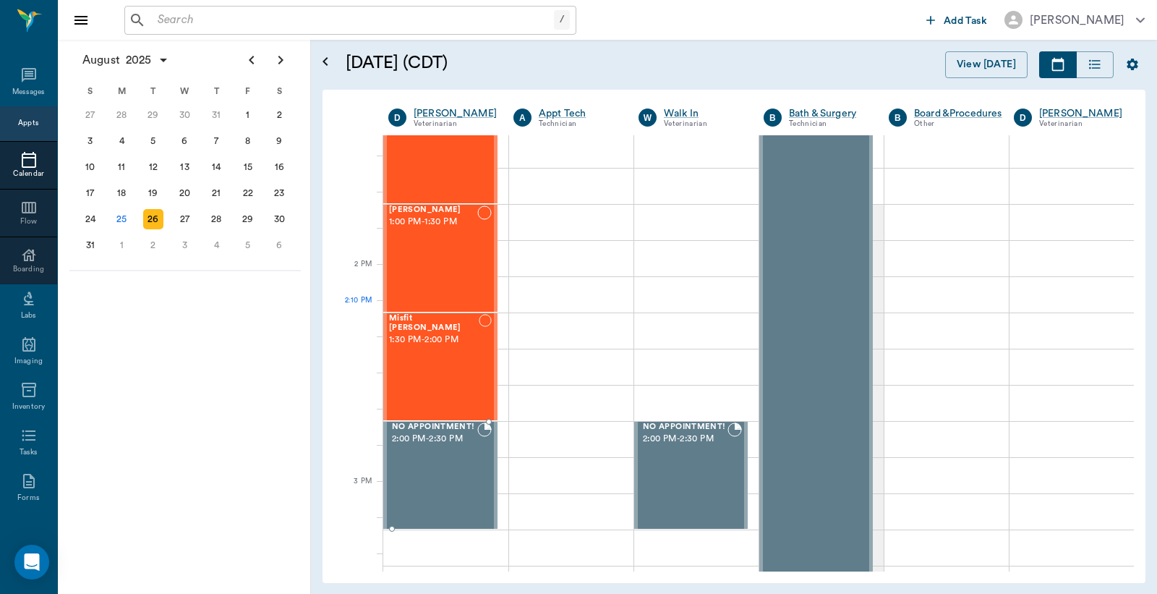
scroll to position [1179, 0]
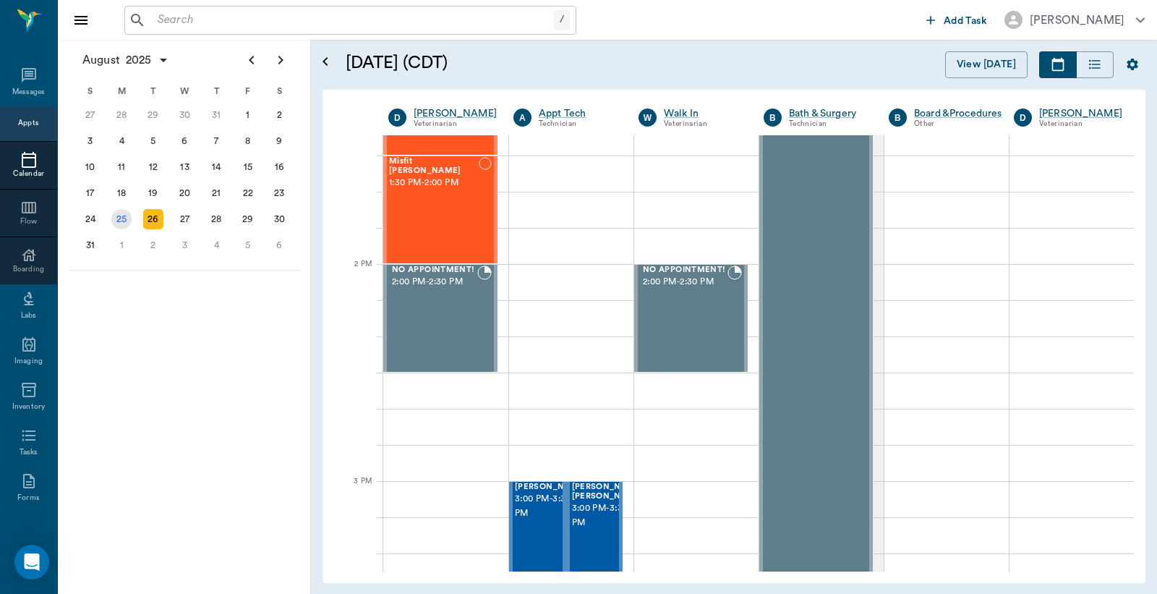
click at [114, 214] on div "25" at bounding box center [121, 219] width 20 height 20
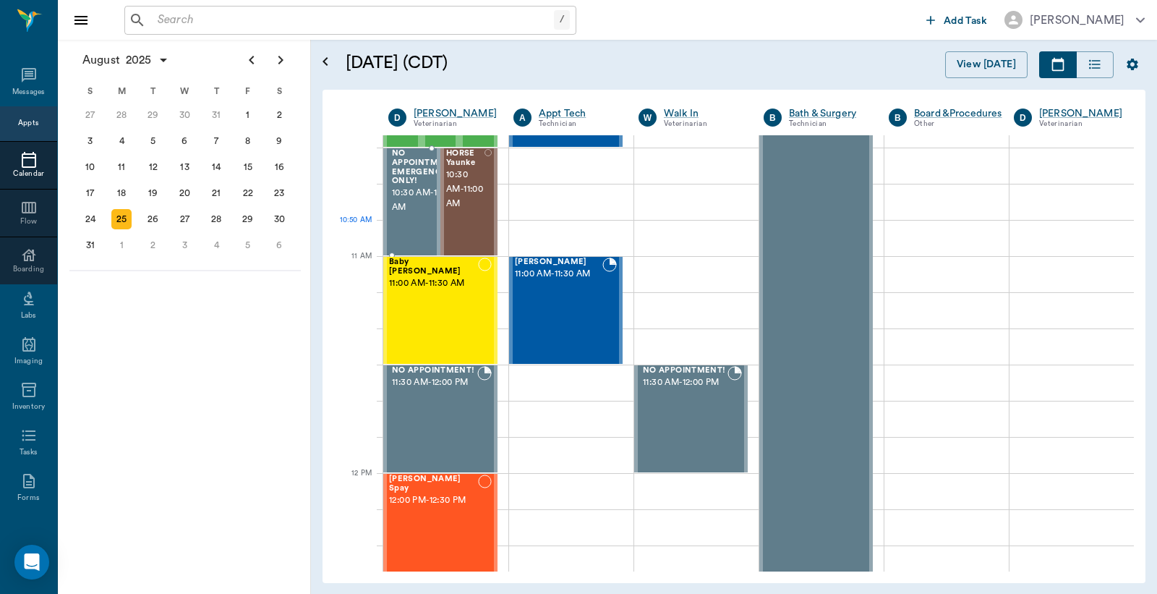
scroll to position [857, 0]
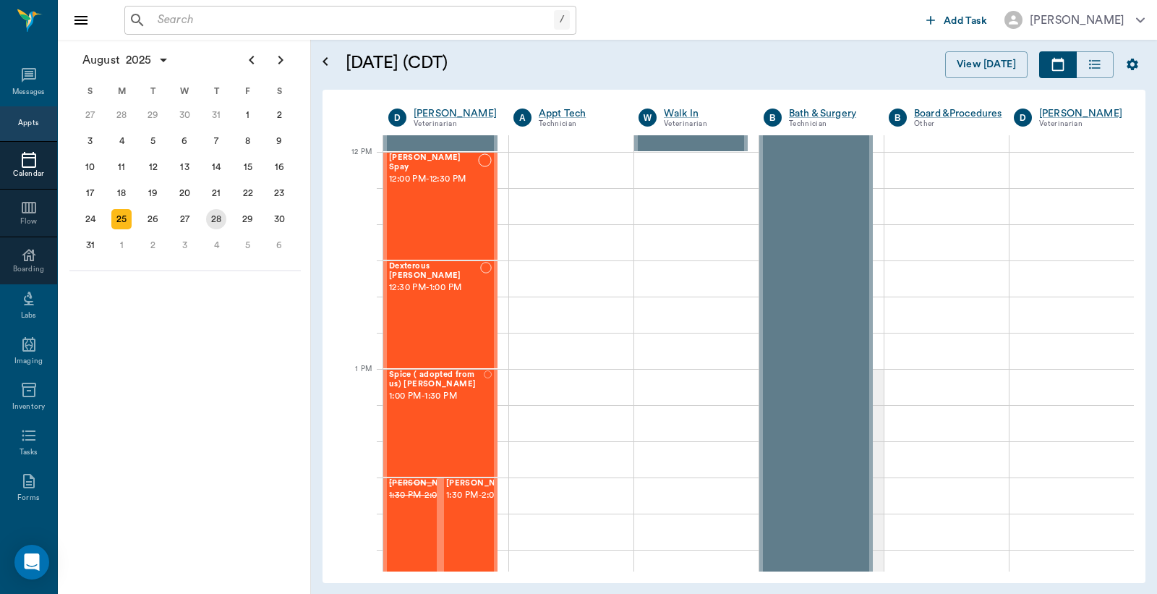
click at [205, 211] on div "28" at bounding box center [216, 219] width 32 height 26
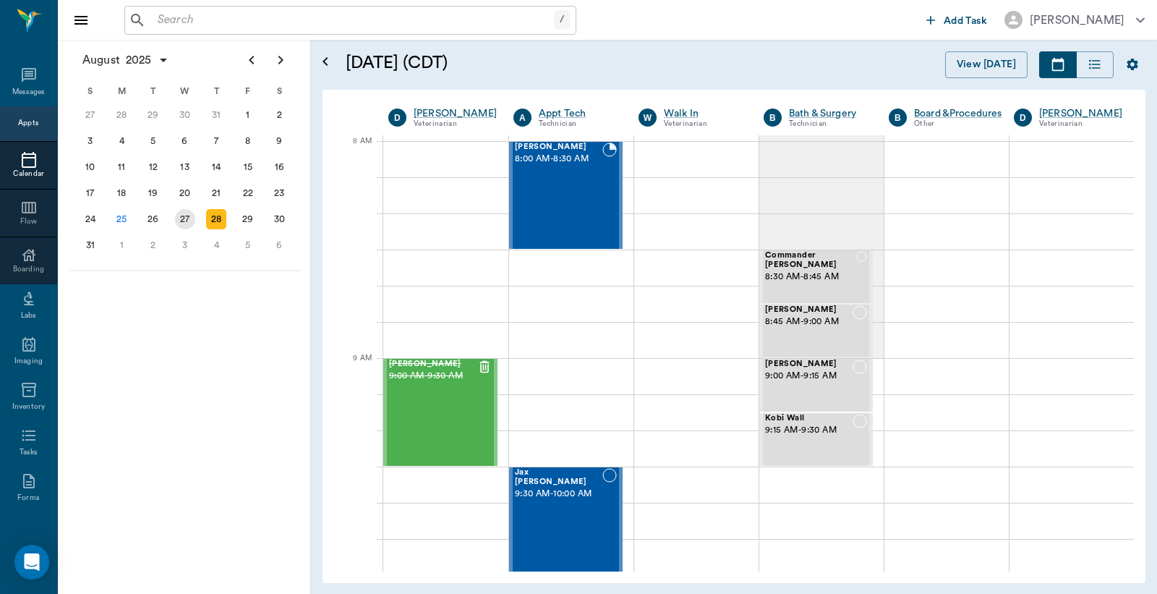
click at [176, 209] on div "27" at bounding box center [185, 219] width 20 height 20
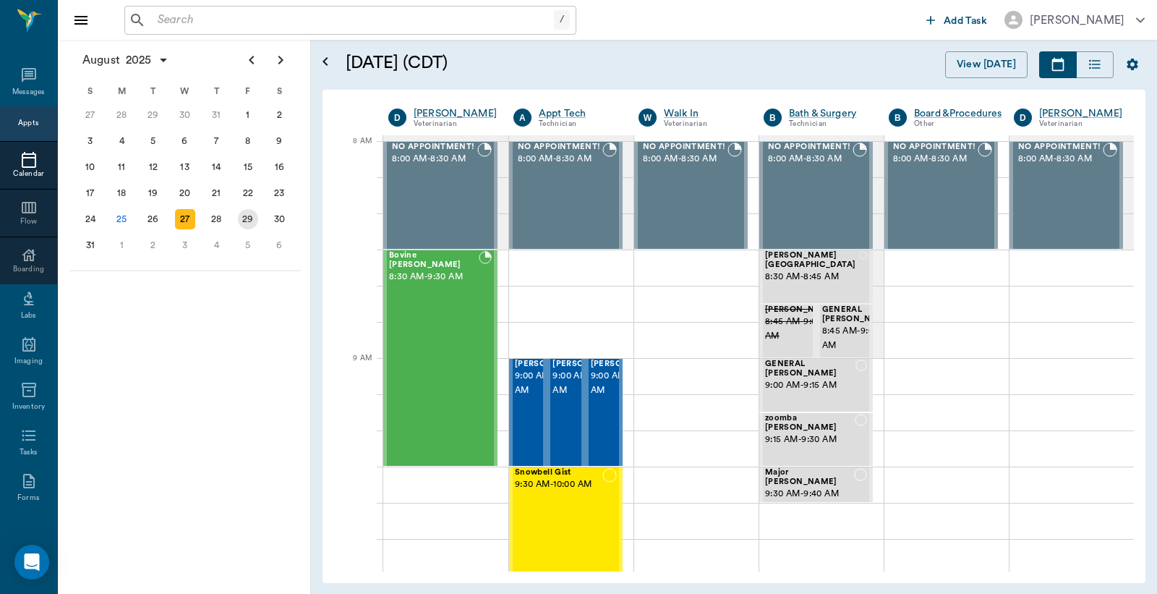
click at [243, 213] on div "29" at bounding box center [248, 219] width 20 height 20
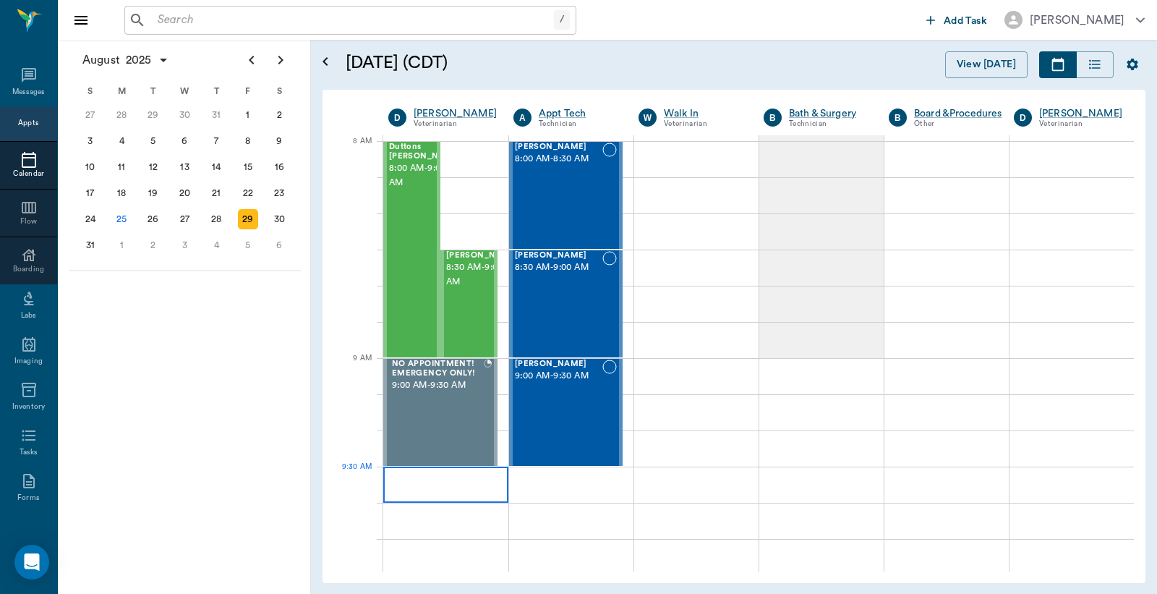
click at [438, 482] on div at bounding box center [445, 485] width 125 height 36
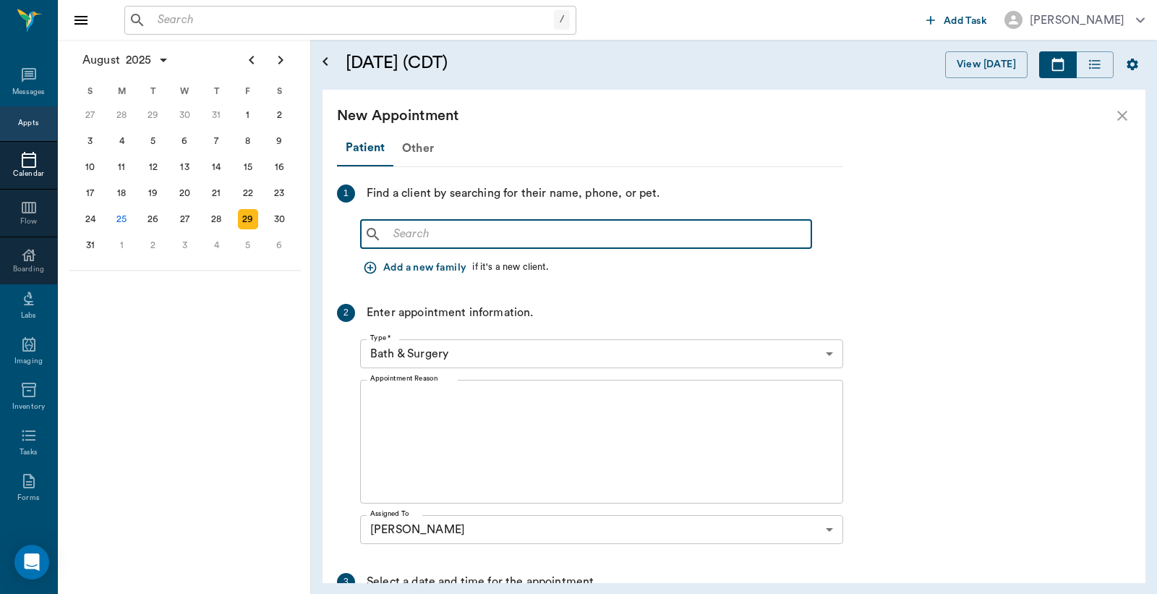
click at [403, 227] on input "text" at bounding box center [597, 234] width 418 height 20
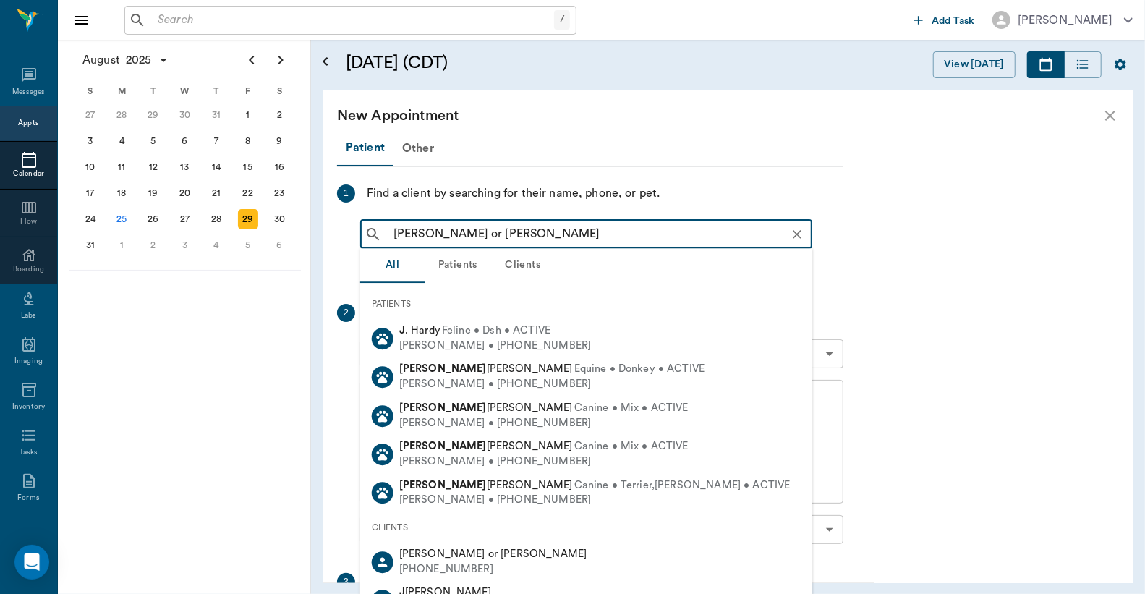
type input "eddie or james vise"
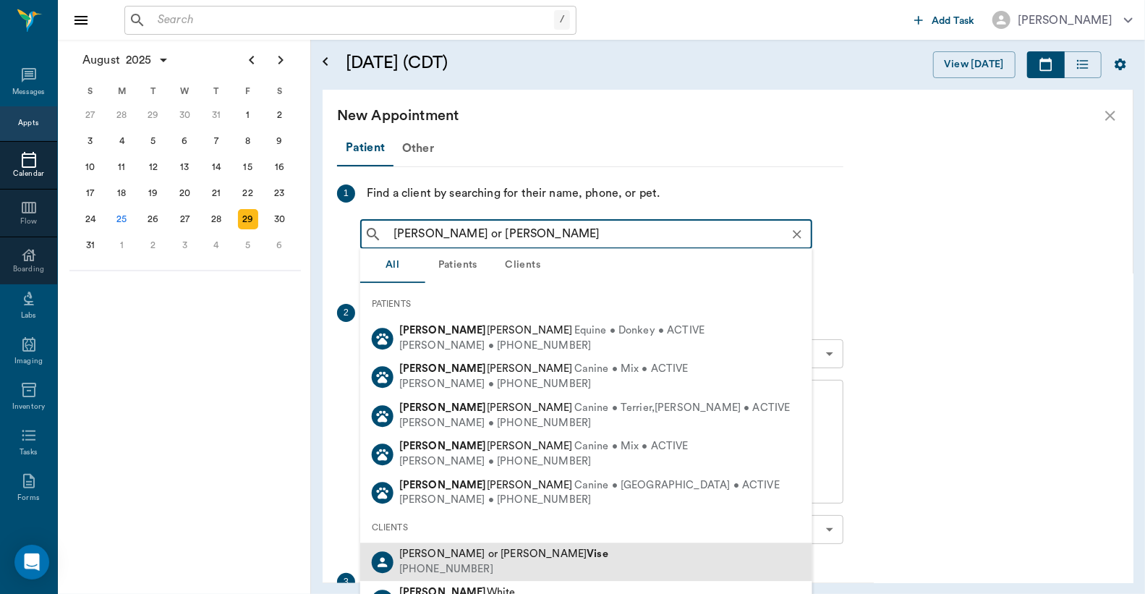
click at [464, 558] on span "Eddie or James Vise" at bounding box center [503, 553] width 209 height 11
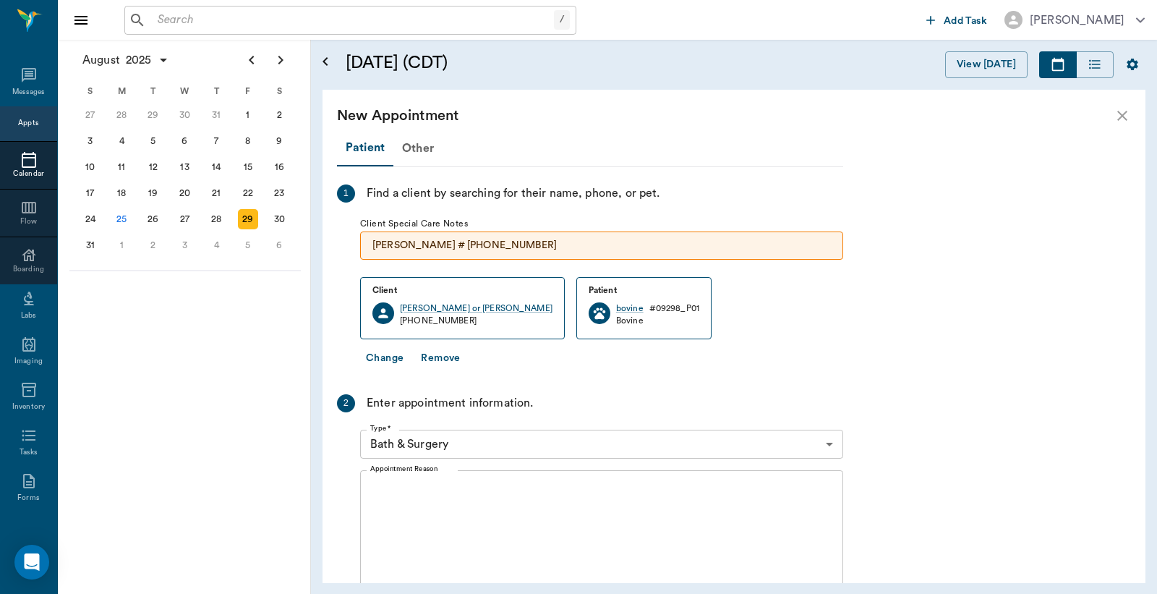
click at [485, 438] on body "/ ​ Add Task Dr. Bert Ellsworth Nectar Messages Appts Calendar Flow Boarding La…" at bounding box center [578, 297] width 1157 height 594
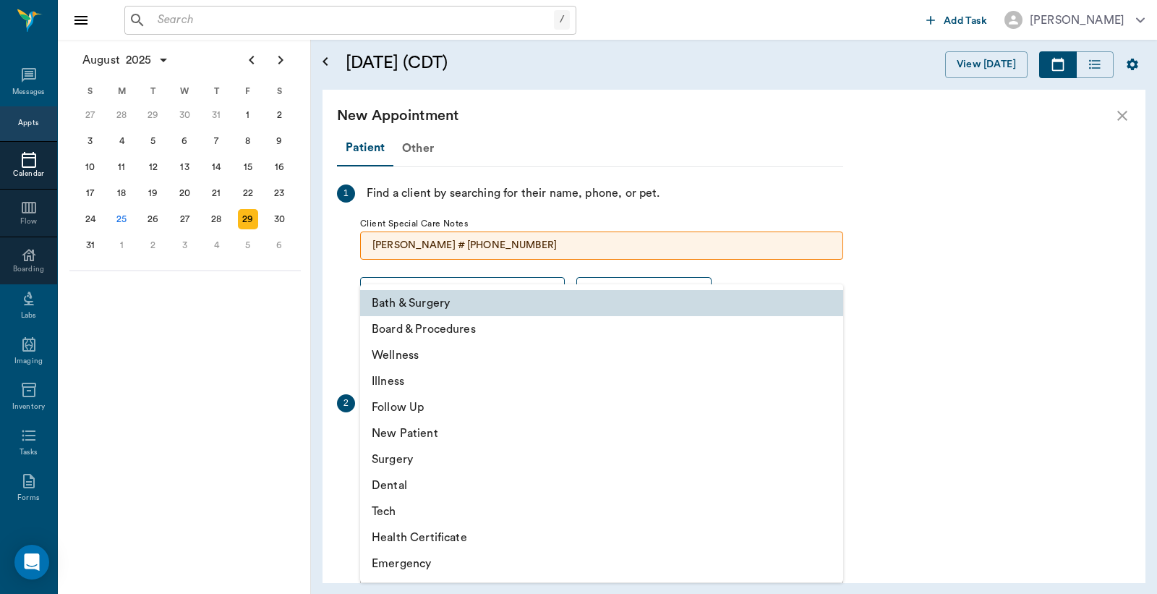
click at [394, 374] on li "Illness" at bounding box center [601, 381] width 483 height 26
type input "65d2be4f46e3a538d89b8c15"
type input "10:00 AM"
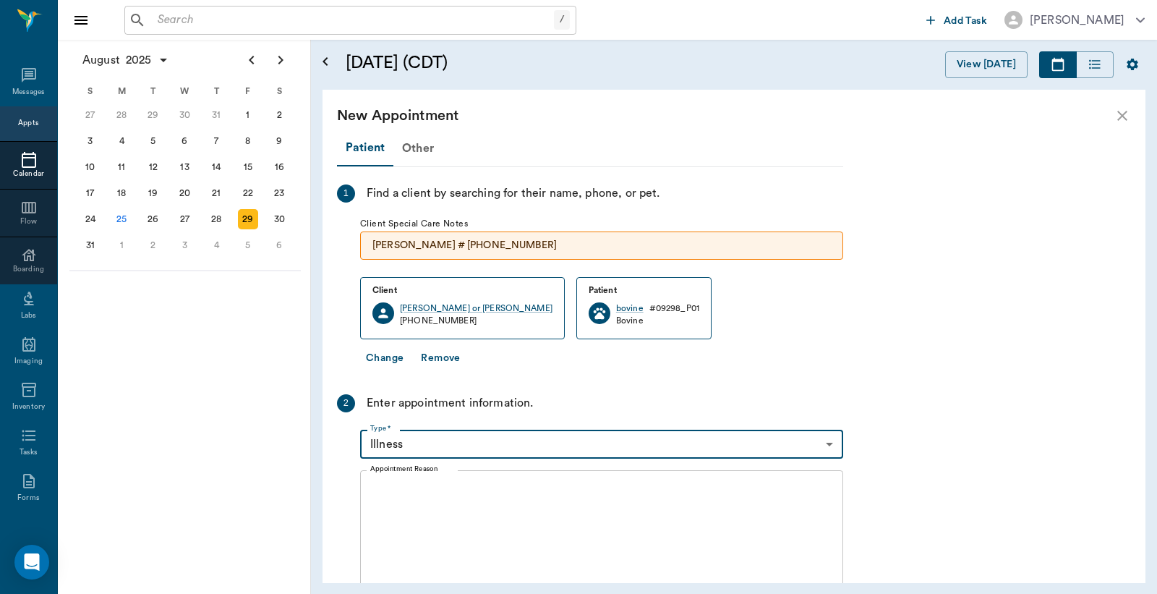
click at [445, 501] on textarea "Appointment Reason" at bounding box center [601, 532] width 463 height 100
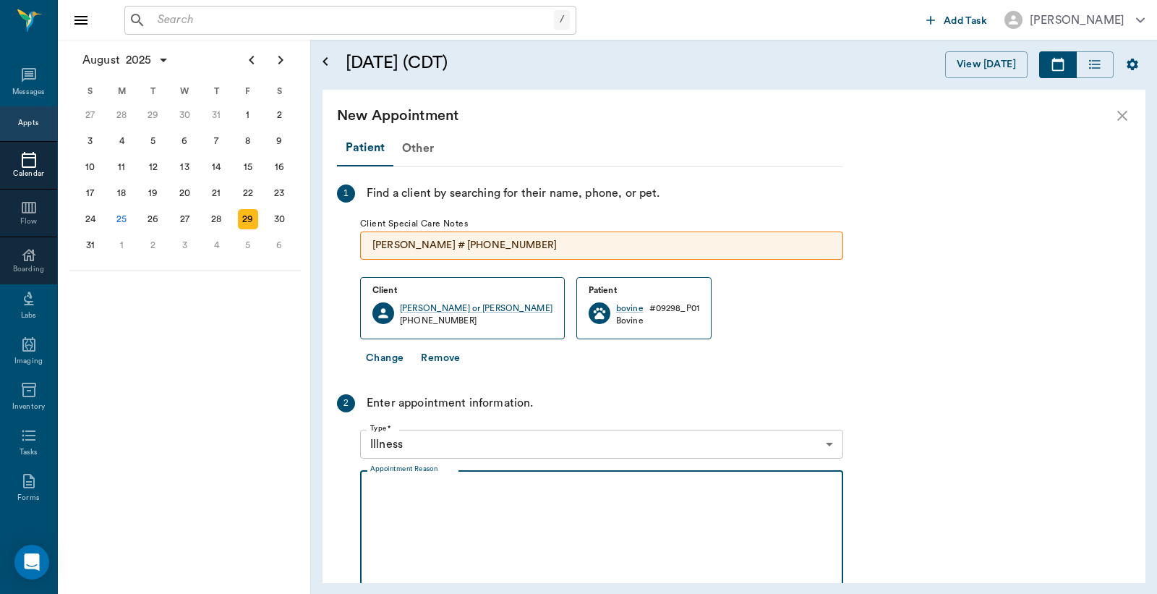
click at [474, 431] on body "/ ​ Add Task Dr. Bert Ellsworth Nectar Messages Appts Calendar Flow Boarding La…" at bounding box center [578, 297] width 1157 height 594
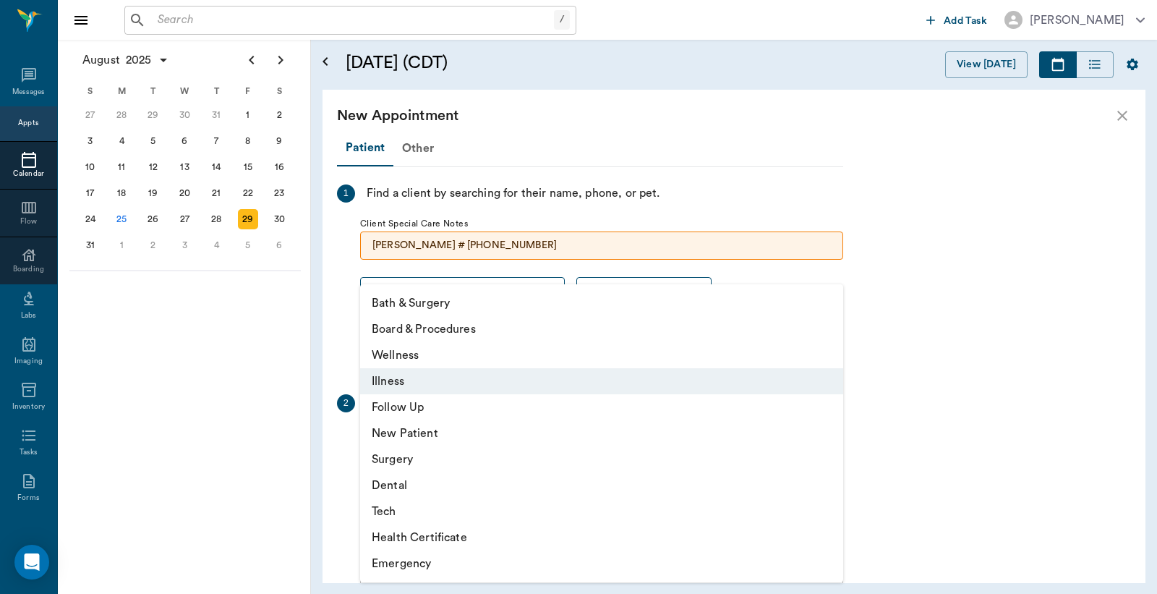
click at [449, 380] on li "Illness" at bounding box center [601, 381] width 483 height 26
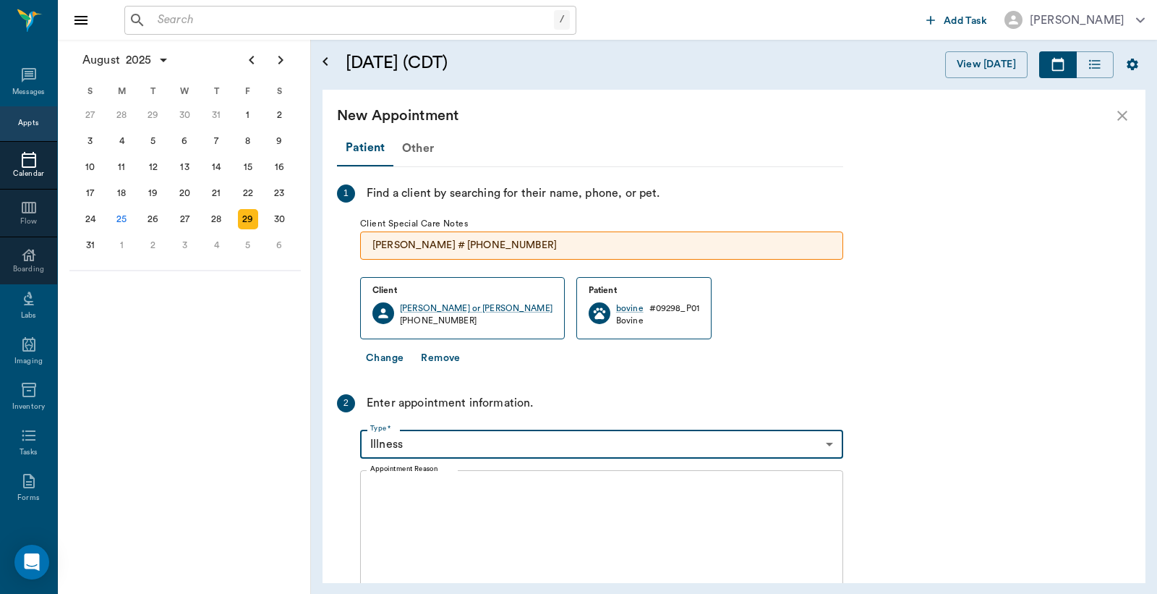
click at [401, 490] on textarea "Appointment Reason" at bounding box center [601, 532] width 463 height 100
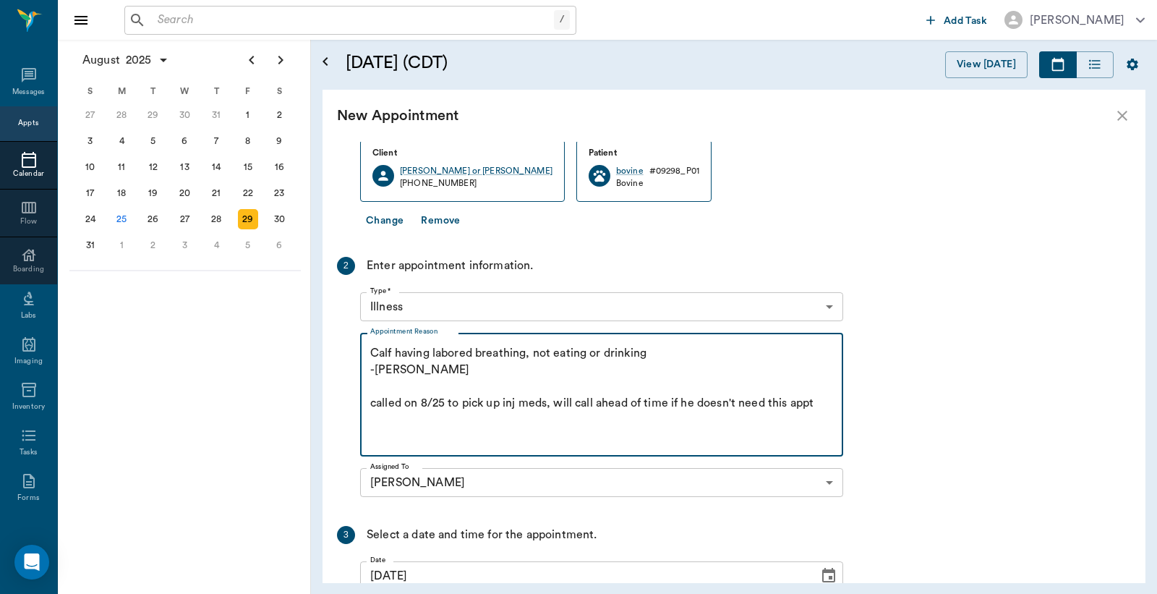
scroll to position [293, 0]
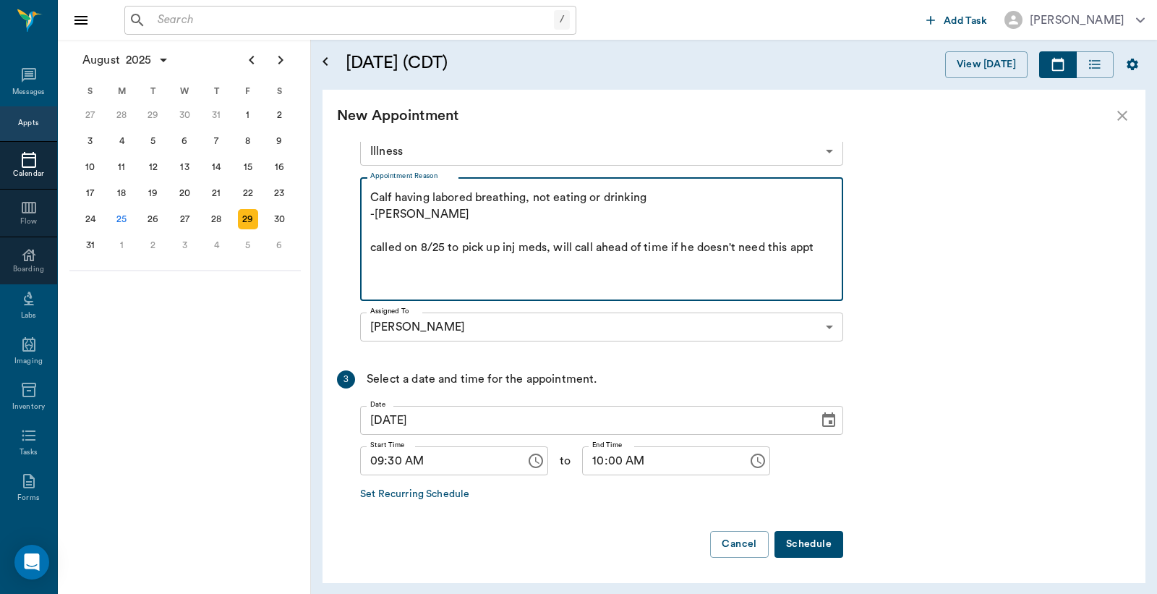
type textarea "Calf having labored breathing, not eating or drinking -jess called on 8/25 to p…"
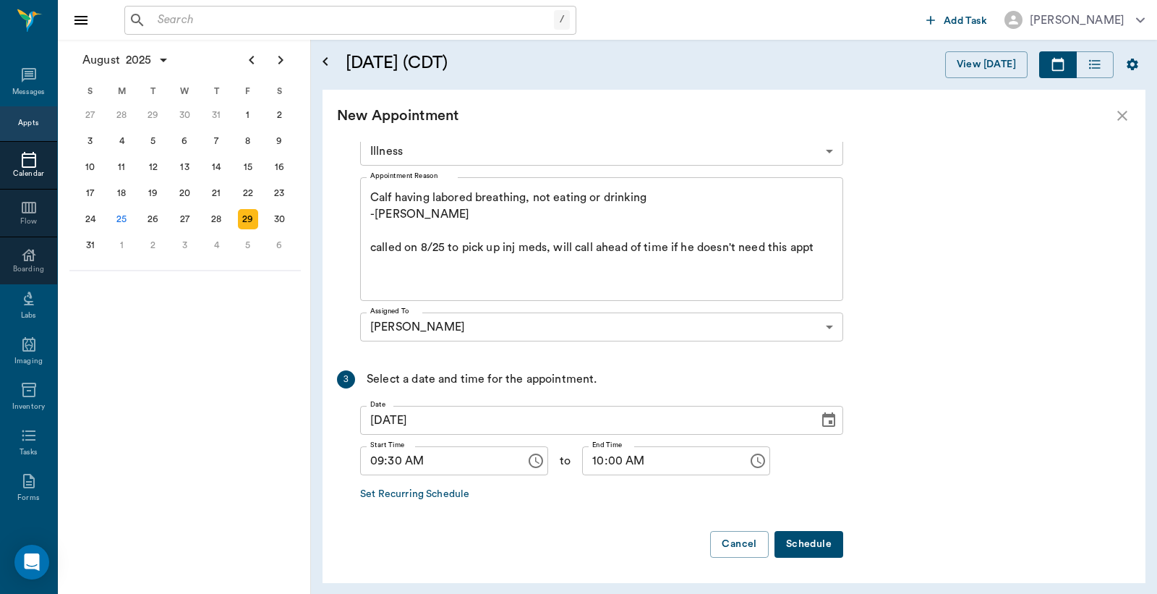
click at [793, 541] on button "Schedule" at bounding box center [809, 544] width 69 height 27
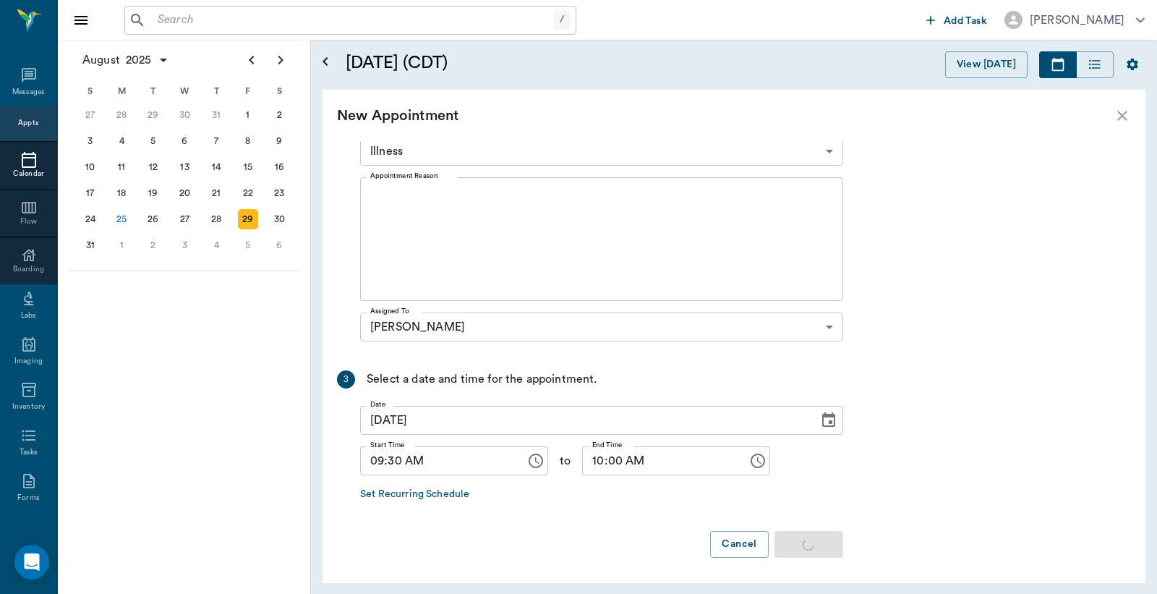
scroll to position [0, 0]
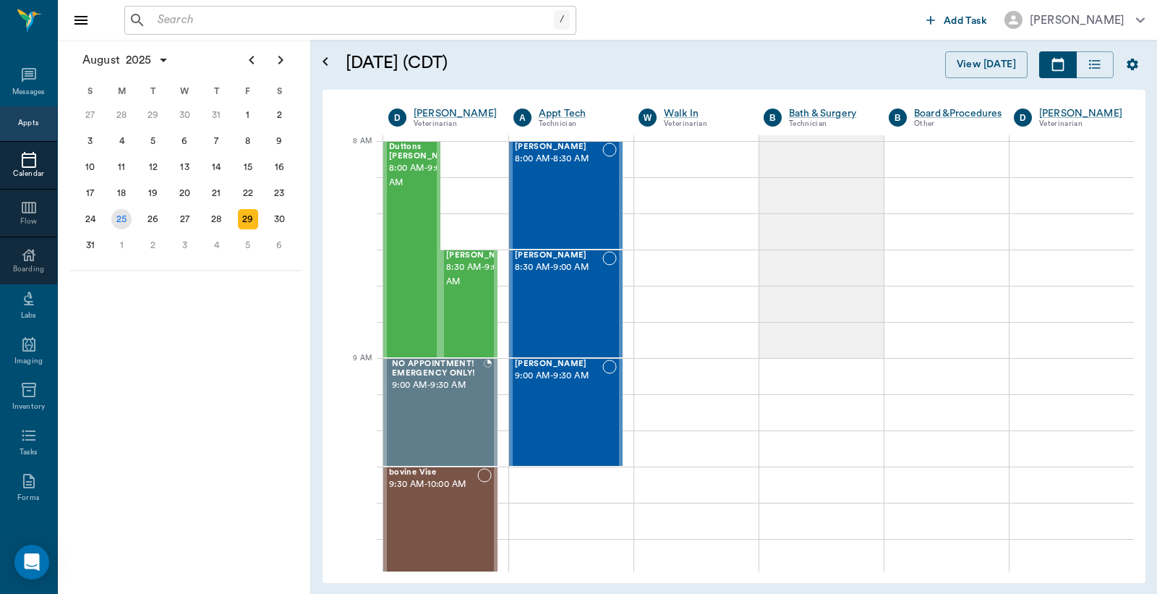
click at [125, 215] on div "25" at bounding box center [121, 219] width 20 height 20
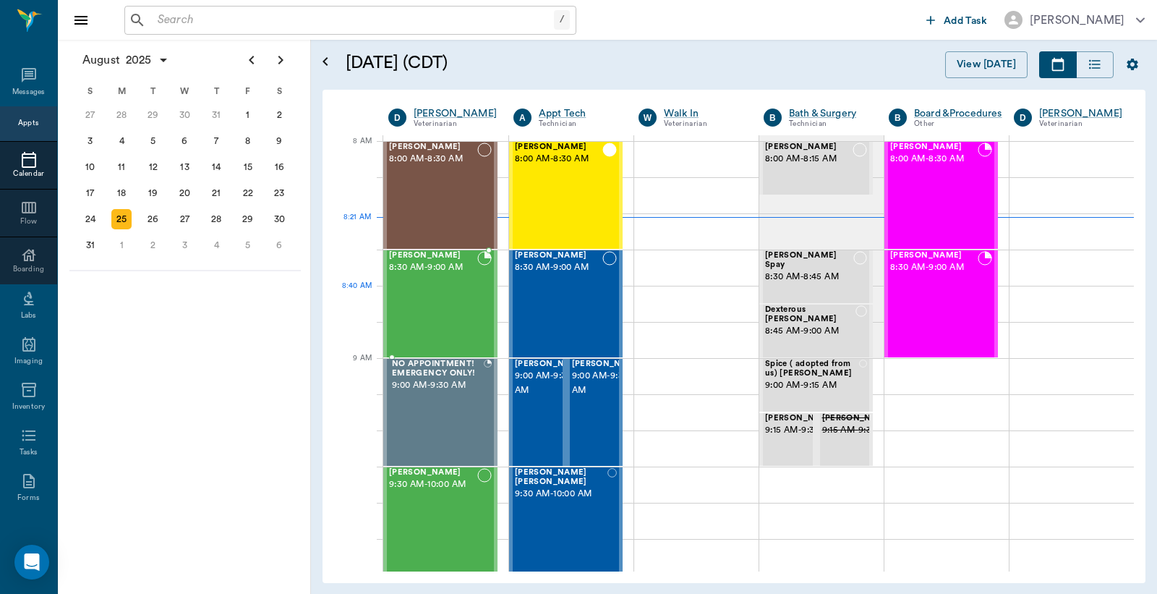
drag, startPoint x: 468, startPoint y: 293, endPoint x: 478, endPoint y: 291, distance: 10.2
click at [468, 293] on div "Zoey Jones 8:30 AM - 9:00 AM" at bounding box center [433, 304] width 88 height 106
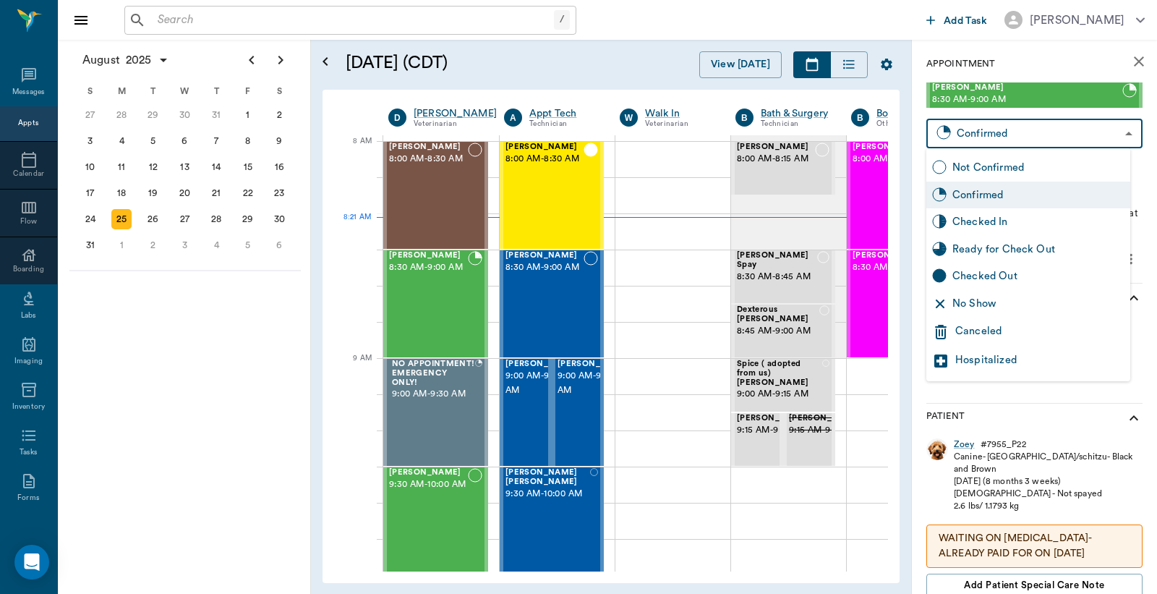
click at [1043, 132] on body "/ ​ Add Task Dr. Bert Ellsworth Nectar Messages Appts Calendar Flow Boarding La…" at bounding box center [578, 297] width 1157 height 594
click at [1014, 218] on div "Checked In" at bounding box center [1039, 222] width 172 height 16
type input "CHECKED_IN"
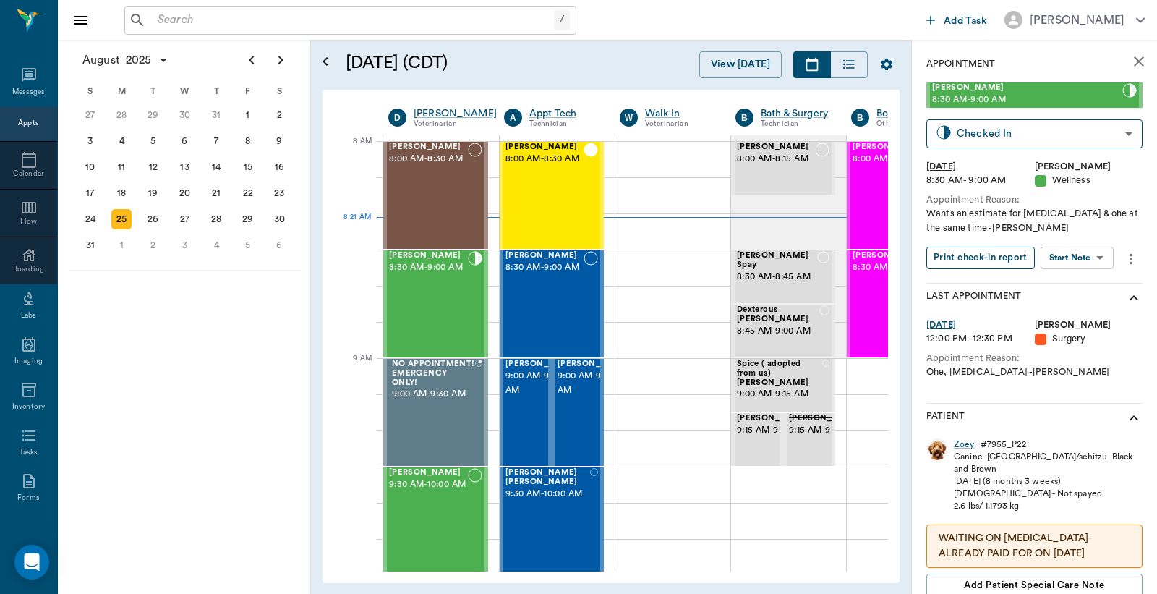
click at [993, 256] on button "Print check-in report" at bounding box center [981, 258] width 108 height 22
click at [972, 244] on div "Zoey Jones 8:30 AM - 9:00 AM Checked In CHECKED_IN ​ Mon, Aug 25, 2025 8:30 AM …" at bounding box center [1035, 182] width 216 height 200
click at [971, 249] on button "Print check-in report" at bounding box center [981, 258] width 108 height 22
click at [574, 275] on span "8:30 AM - 9:00 AM" at bounding box center [545, 267] width 78 height 14
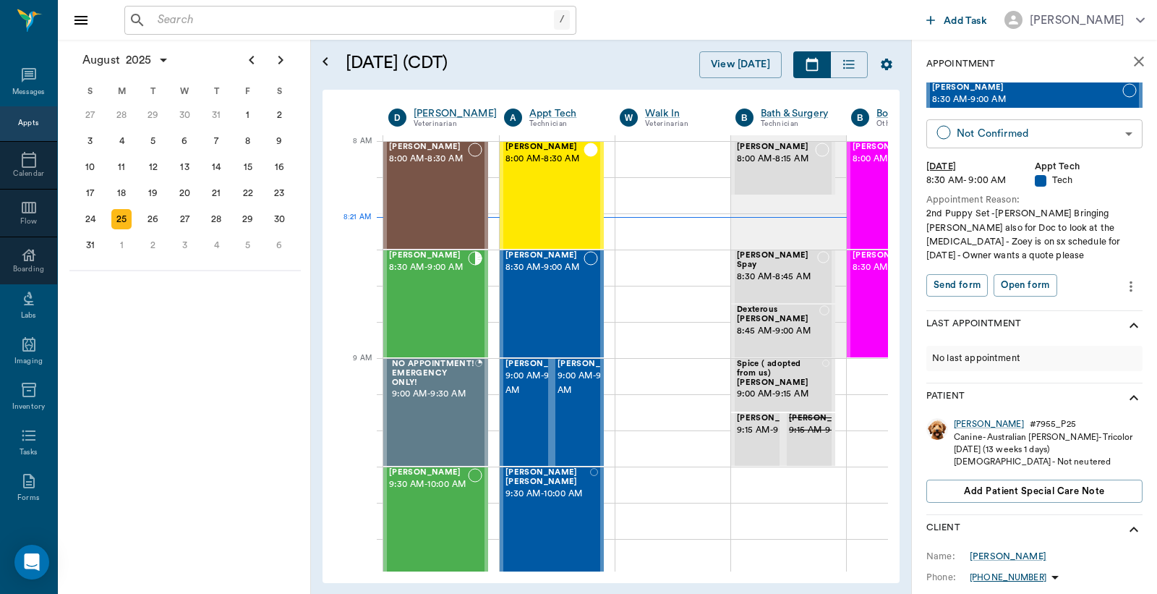
click at [1037, 132] on body "/ ​ Add Task Dr. Bert Ellsworth Nectar Messages Appts Calendar Flow Boarding La…" at bounding box center [578, 297] width 1157 height 594
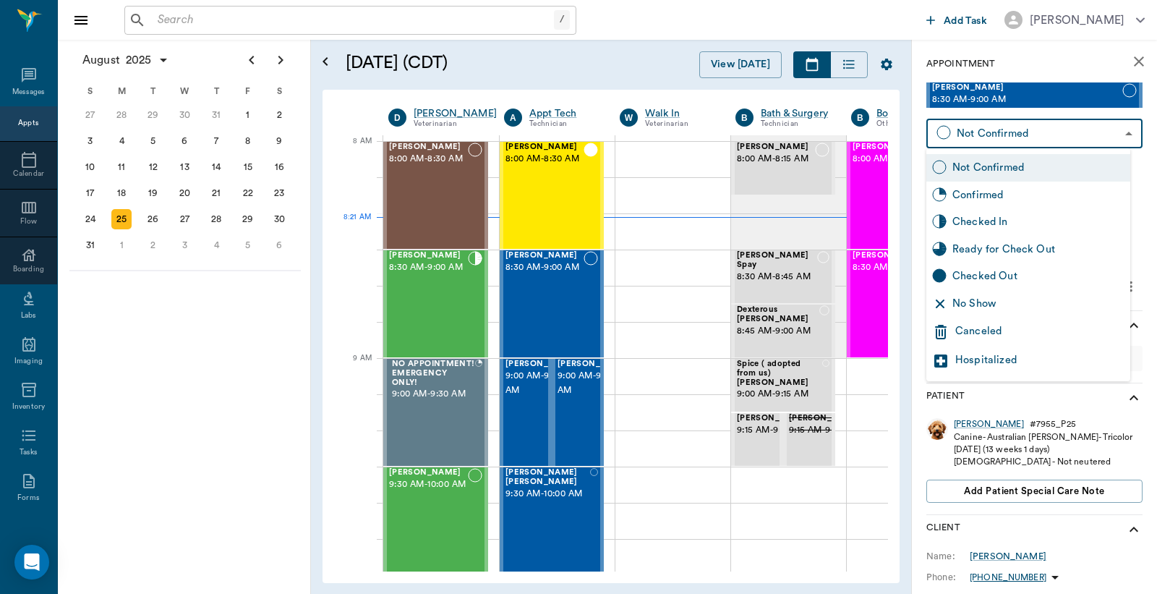
click at [989, 211] on div "Checked In" at bounding box center [1029, 221] width 204 height 27
type input "CHECKED_IN"
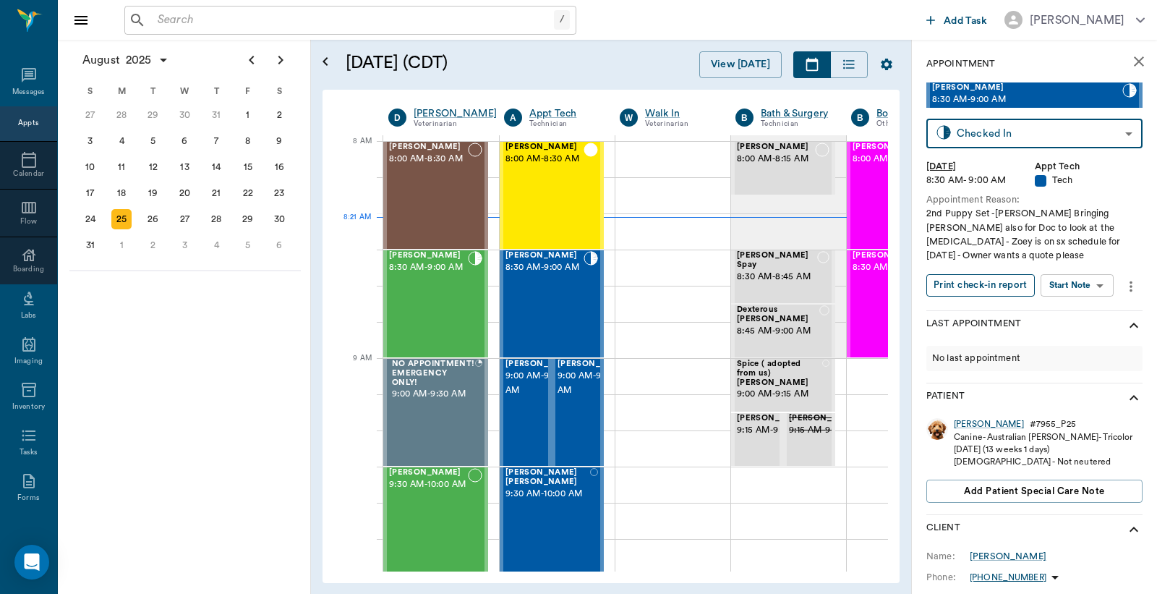
click at [988, 274] on button "Print check-in report" at bounding box center [981, 285] width 108 height 22
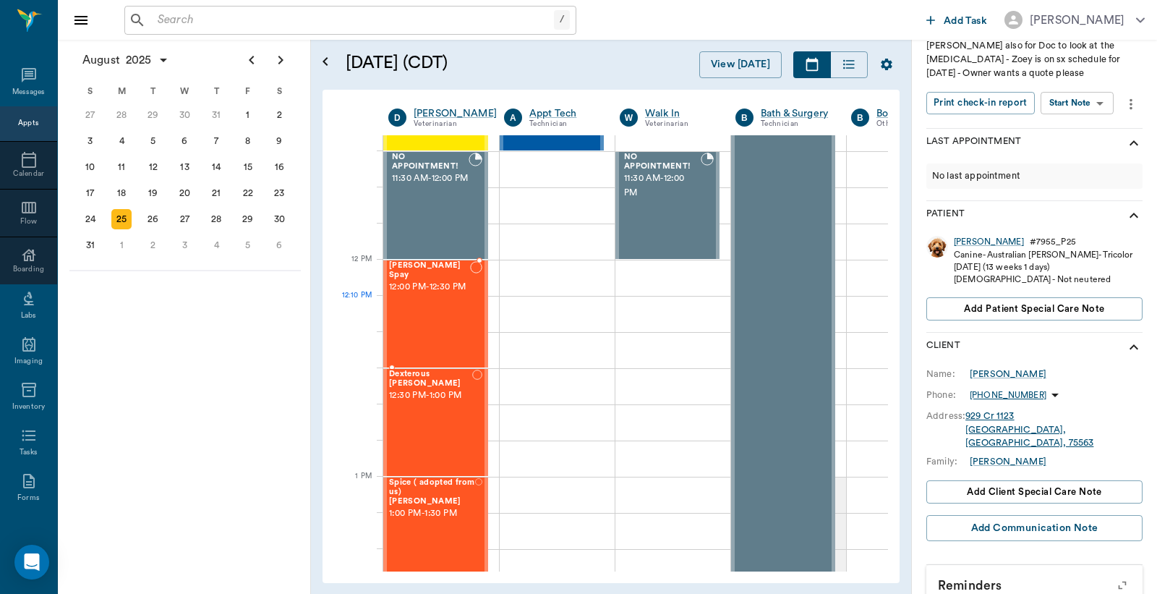
scroll to position [856, 0]
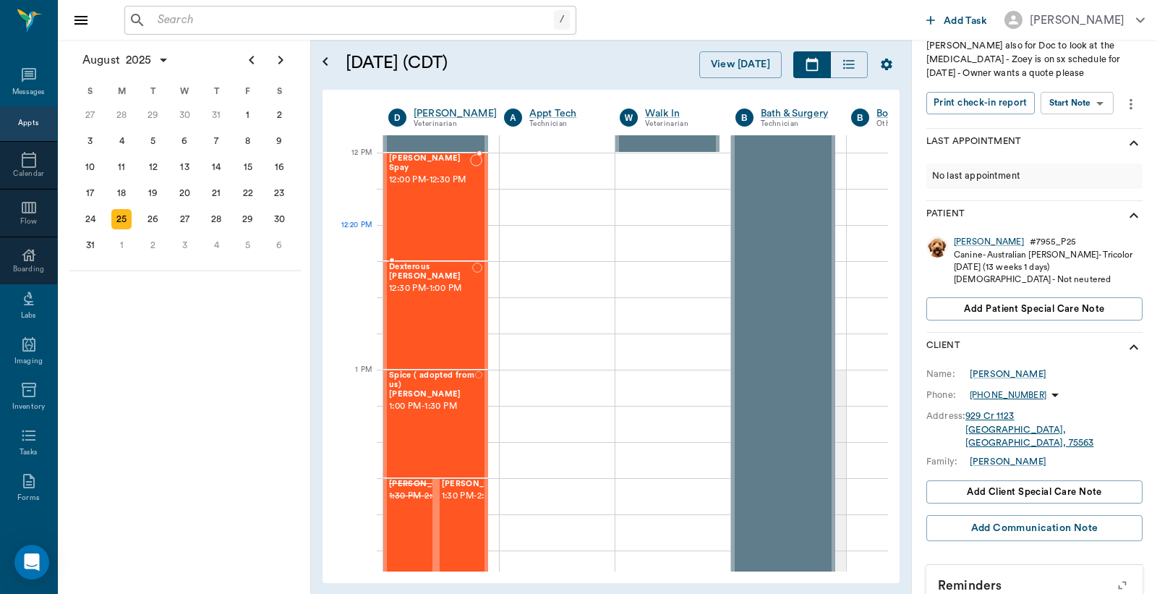
click at [443, 226] on div "Litty Spay 12:00 PM - 12:30 PM" at bounding box center [429, 207] width 81 height 106
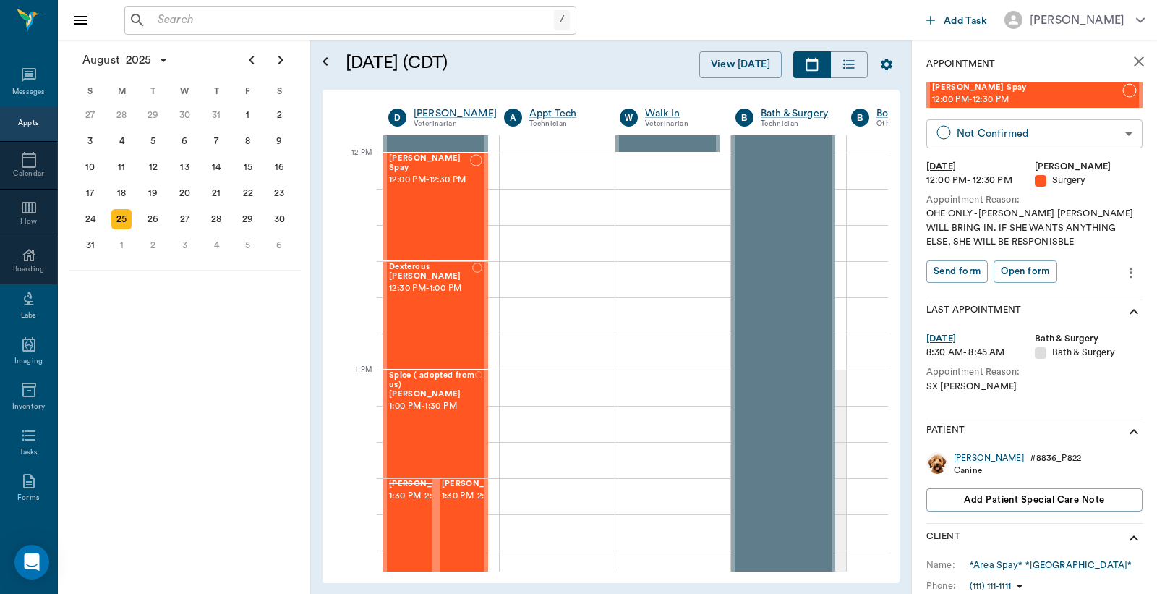
click at [986, 137] on body "/ ​ Add Task Dr. Bert Ellsworth Nectar Messages Appts Calendar Flow Boarding La…" at bounding box center [578, 297] width 1157 height 594
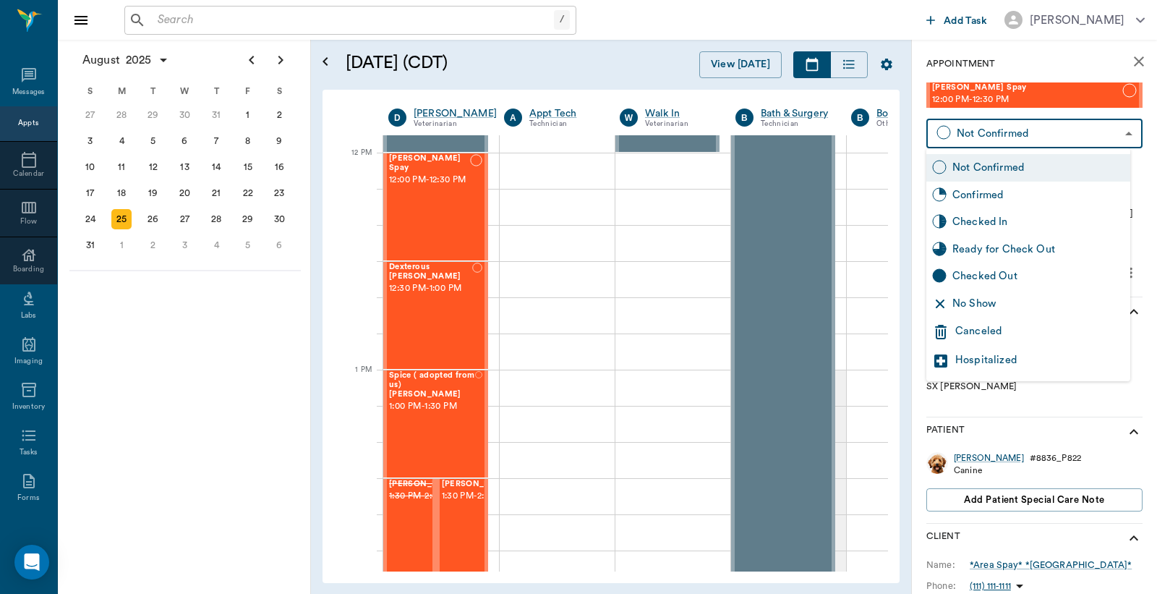
drag, startPoint x: 986, startPoint y: 220, endPoint x: 1000, endPoint y: 225, distance: 15.3
click at [987, 221] on div "Checked In" at bounding box center [1039, 222] width 172 height 16
type input "CHECKED_IN"
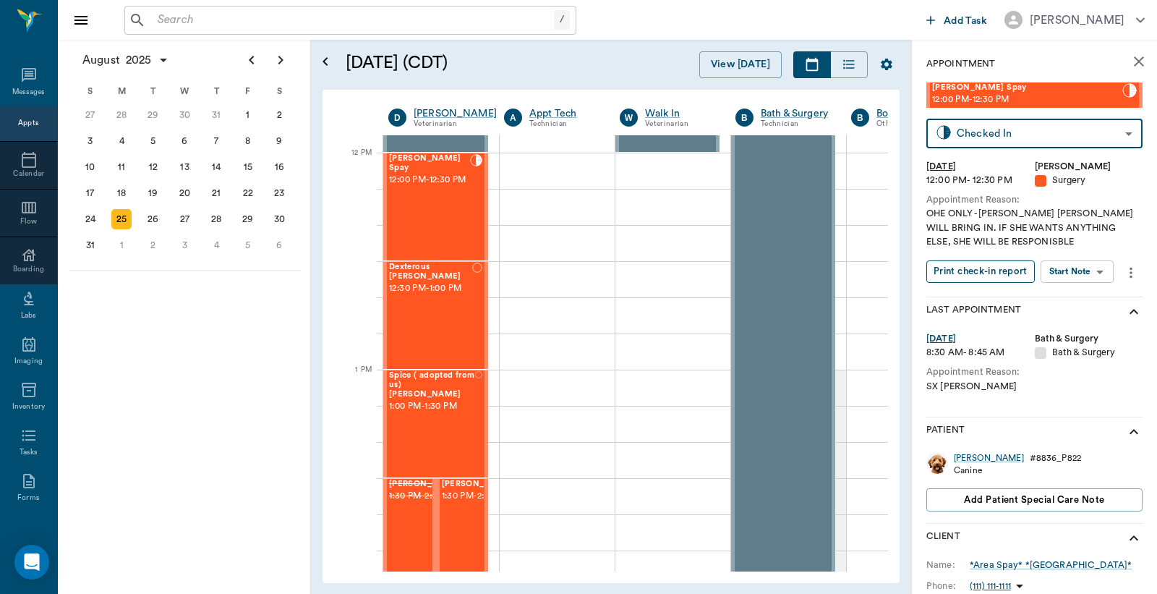
click at [966, 264] on button "Print check-in report" at bounding box center [981, 271] width 108 height 22
click at [299, 24] on input "text" at bounding box center [353, 20] width 402 height 20
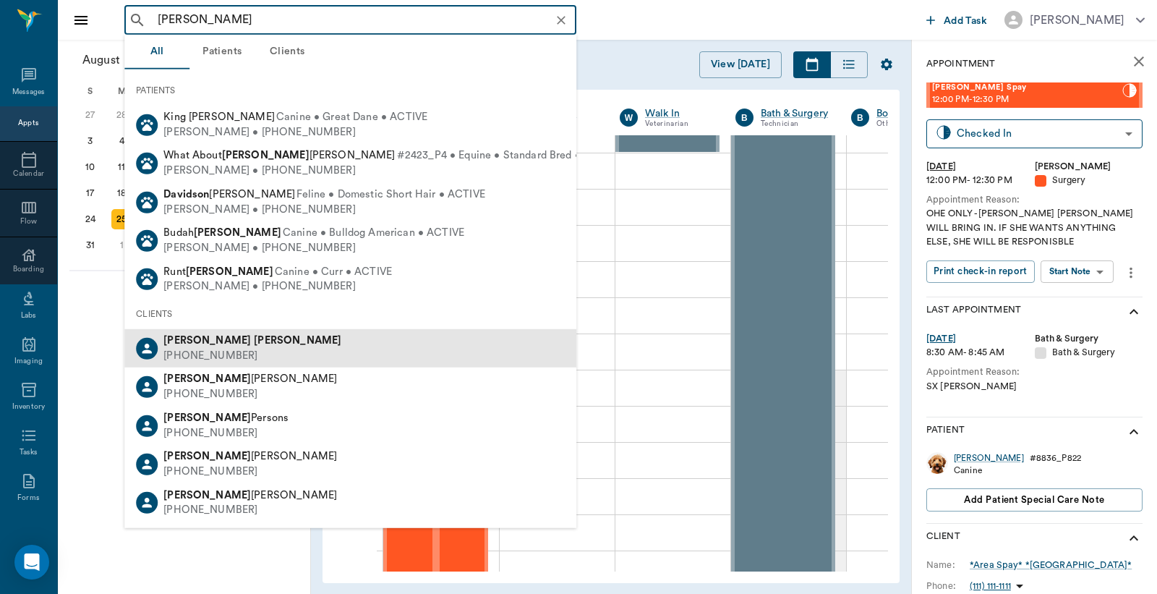
click at [233, 342] on div "David Boley" at bounding box center [252, 340] width 178 height 15
type input "david boley"
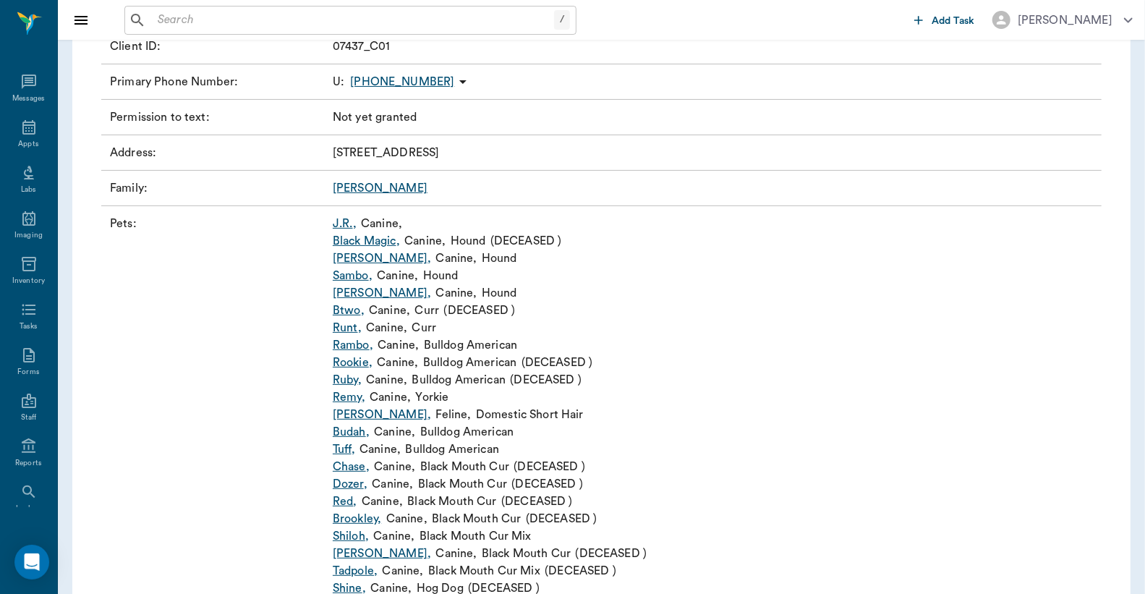
scroll to position [214, 0]
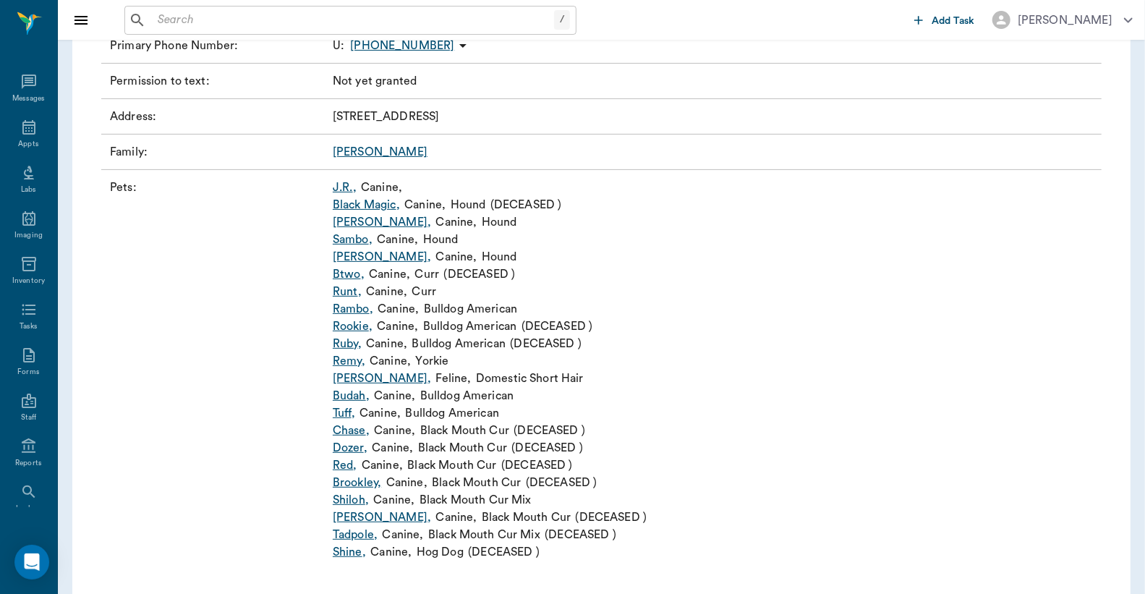
click at [383, 378] on link "Ziggy Martin ," at bounding box center [382, 378] width 98 height 17
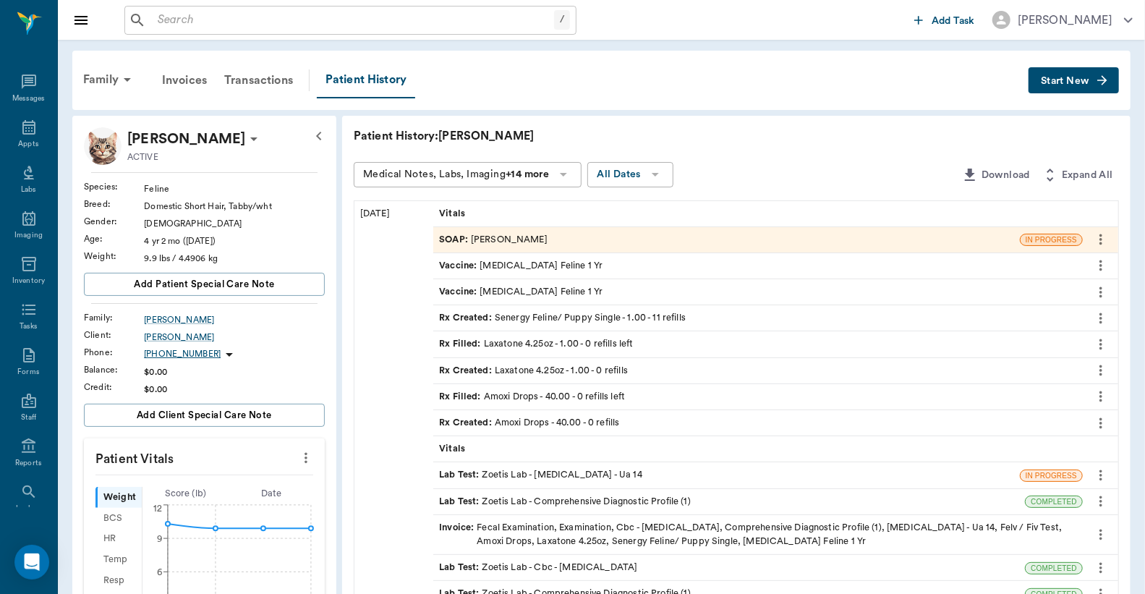
click at [571, 472] on div "Lab Test : Zoetis Lab - Urinalysis - Ua 14" at bounding box center [540, 475] width 203 height 14
click at [1100, 475] on icon "more" at bounding box center [1100, 475] width 3 height 11
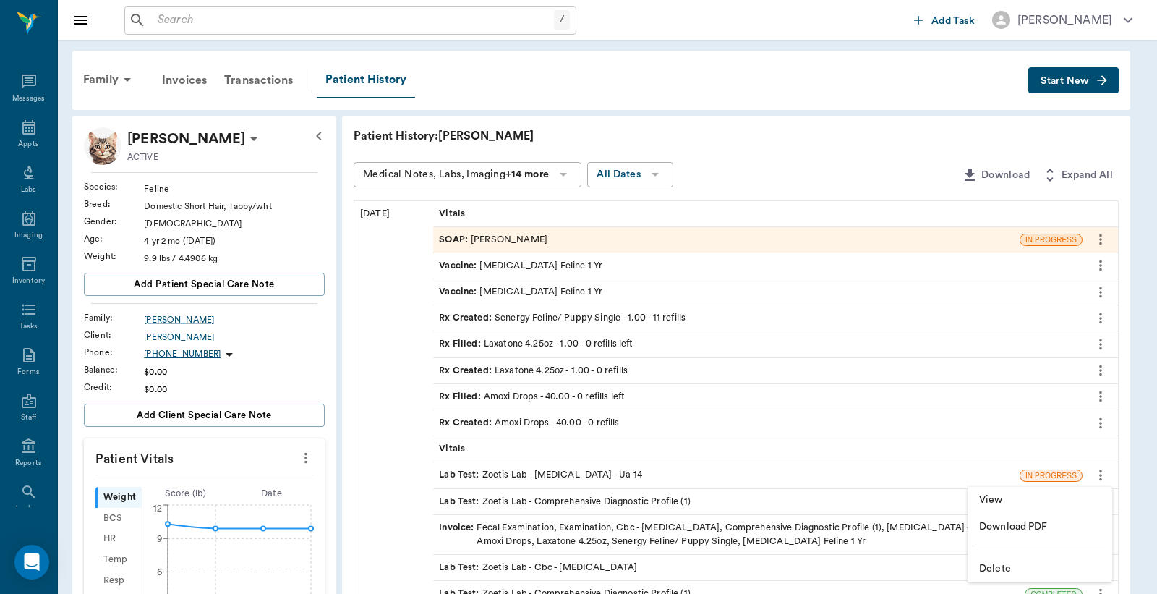
click at [1037, 502] on span "View" at bounding box center [1040, 500] width 122 height 15
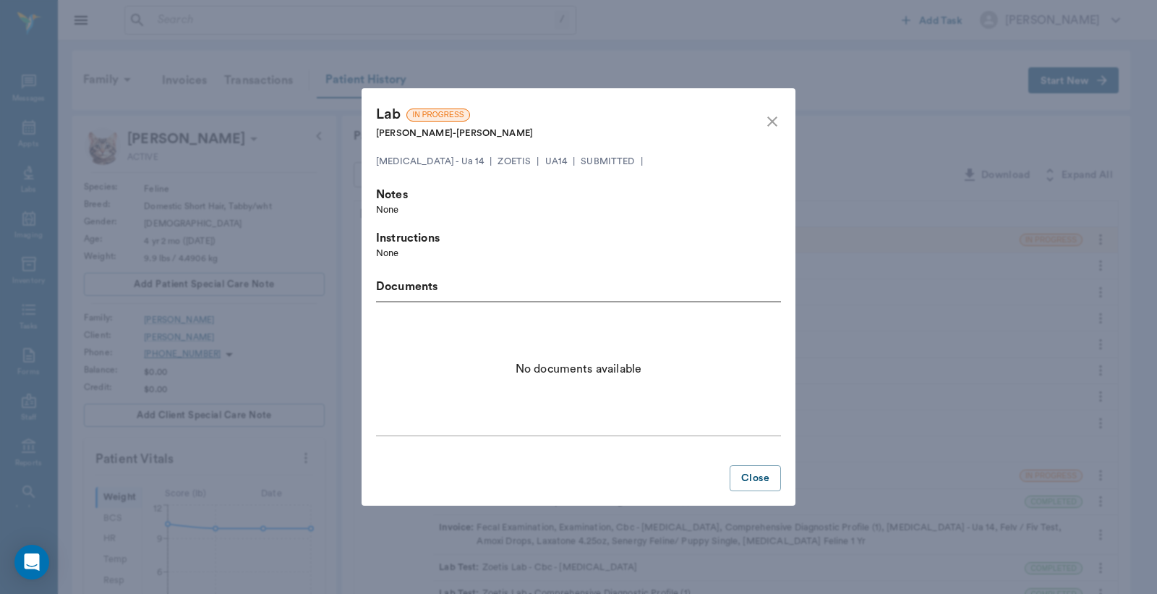
click at [770, 119] on icon "close" at bounding box center [772, 121] width 10 height 10
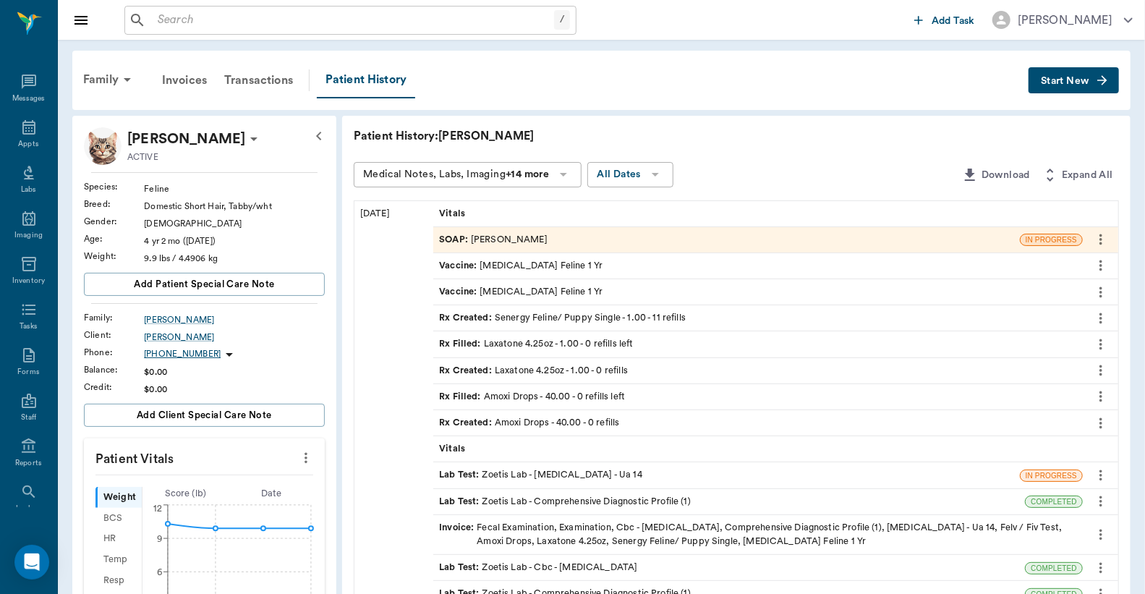
click at [569, 493] on div "Lab Test : Zoetis Lab - Comprehensive Diagnostic Profile (1)" at bounding box center [729, 501] width 592 height 25
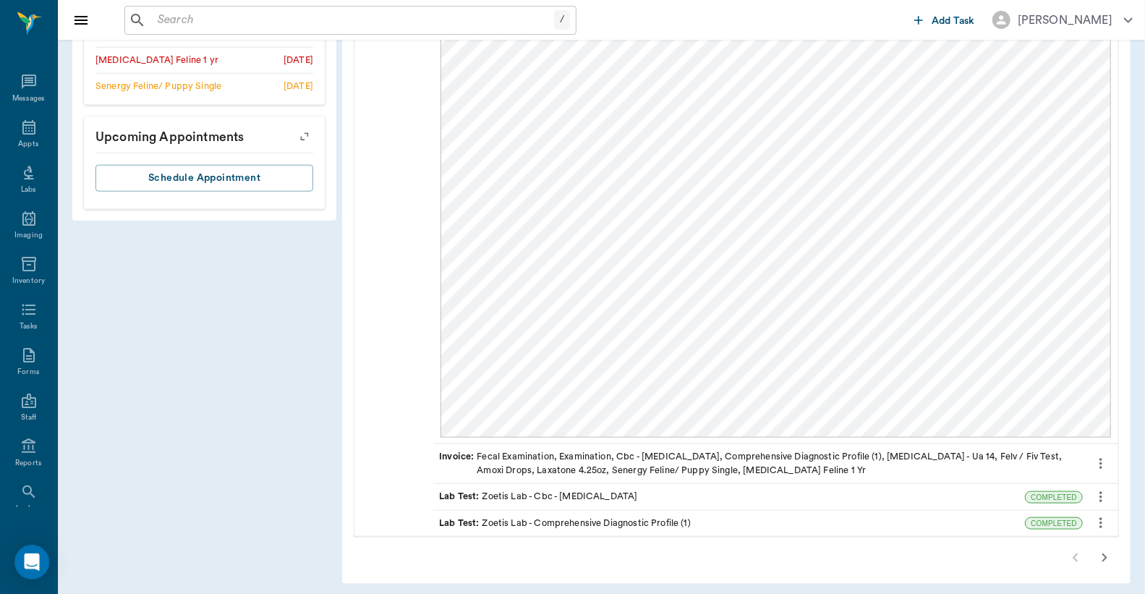
scroll to position [910, 0]
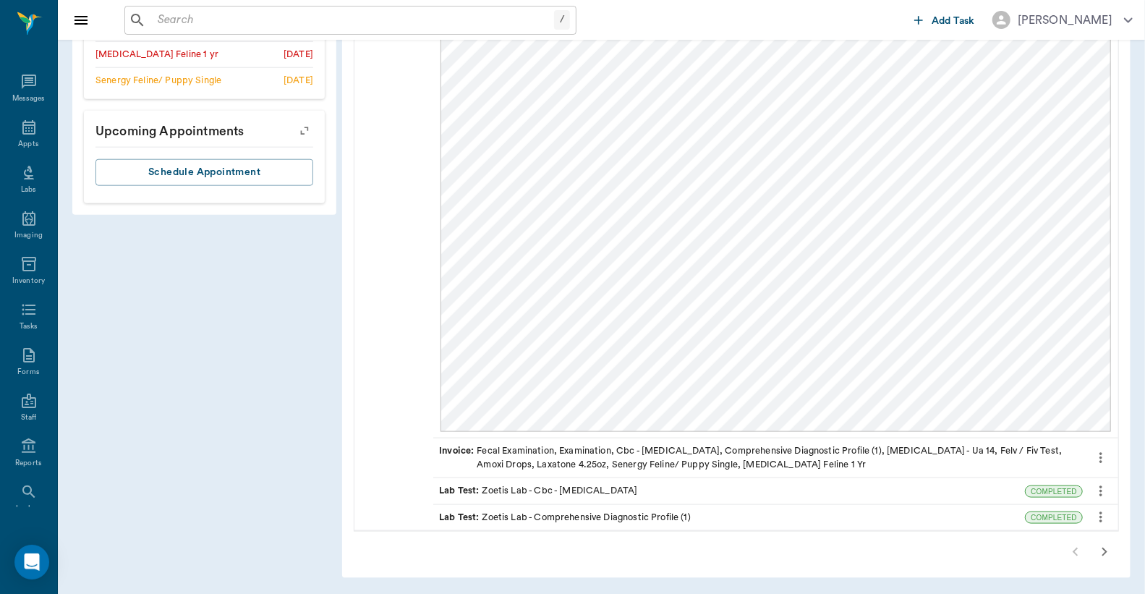
click at [804, 486] on div "Lab Test : Zoetis Lab - Cbc - Complete Blood Count" at bounding box center [729, 490] width 592 height 25
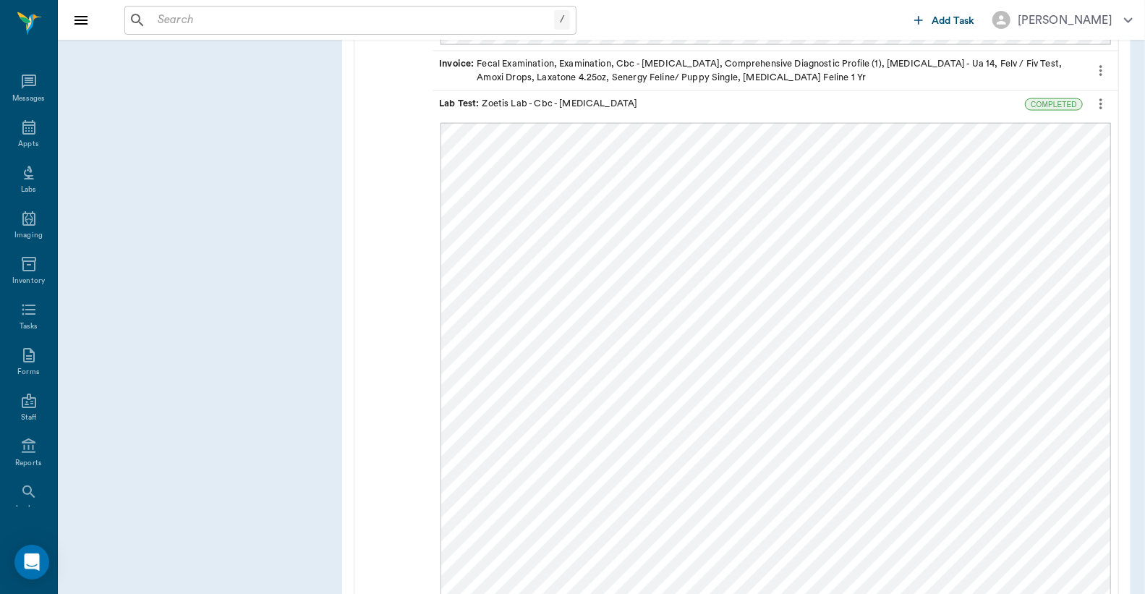
scroll to position [1339, 0]
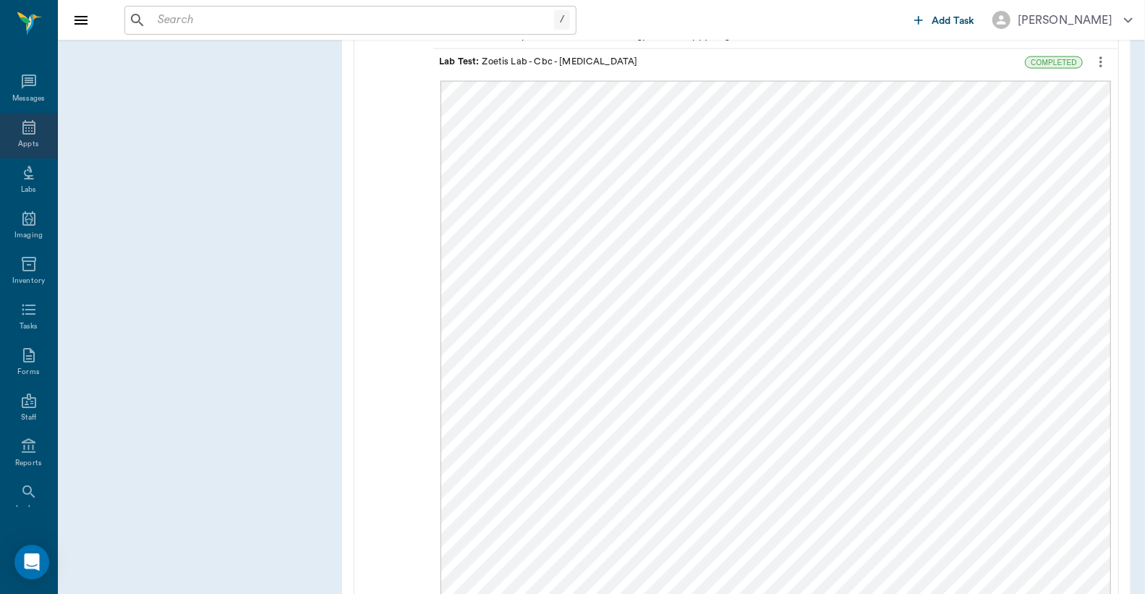
click at [20, 119] on icon at bounding box center [28, 127] width 17 height 17
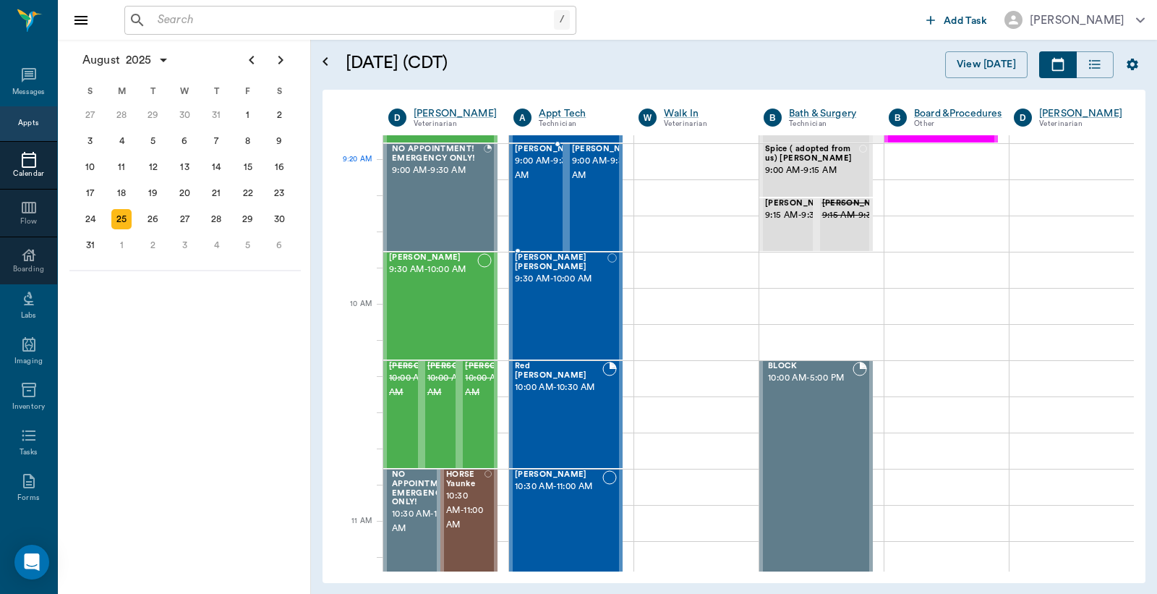
scroll to position [322, 0]
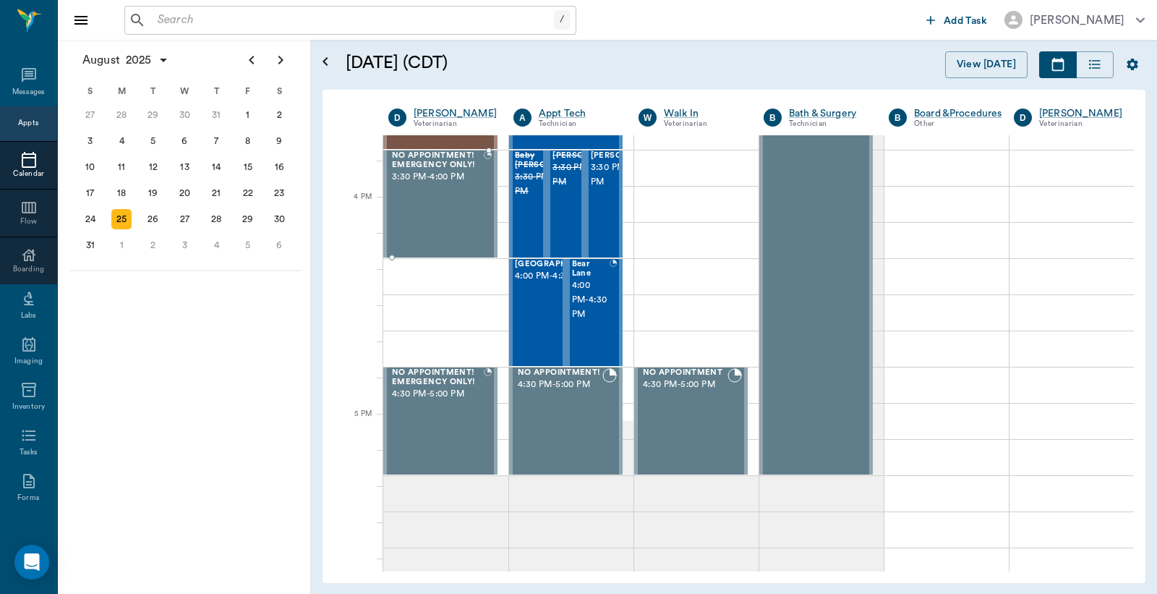
scroll to position [1608, 0]
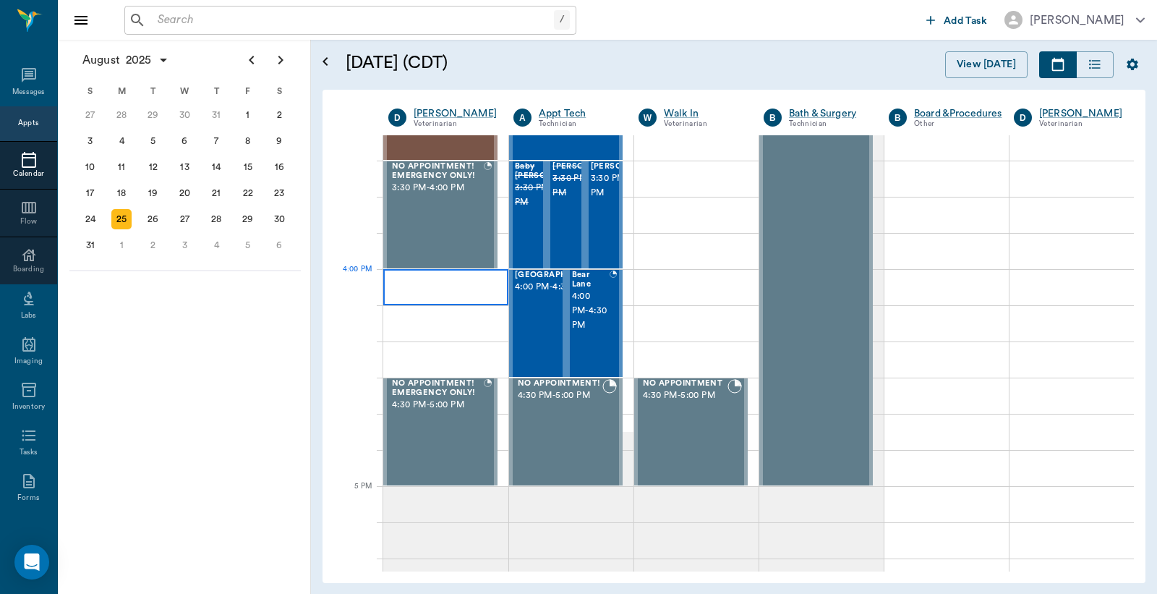
click at [418, 280] on div at bounding box center [445, 287] width 125 height 36
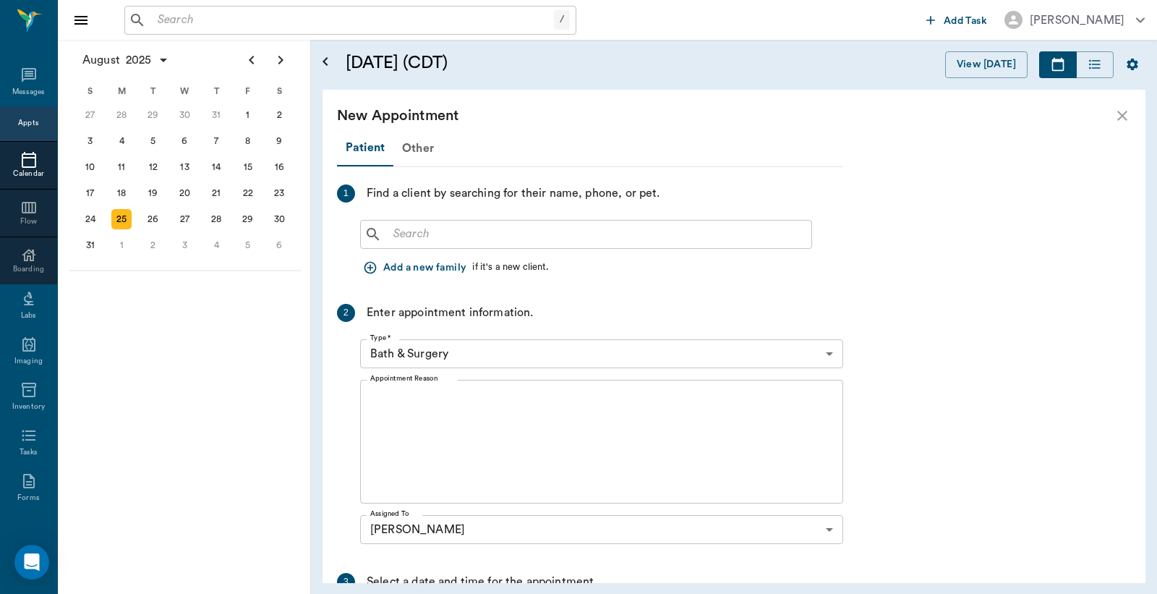
click at [474, 224] on input "text" at bounding box center [597, 234] width 418 height 20
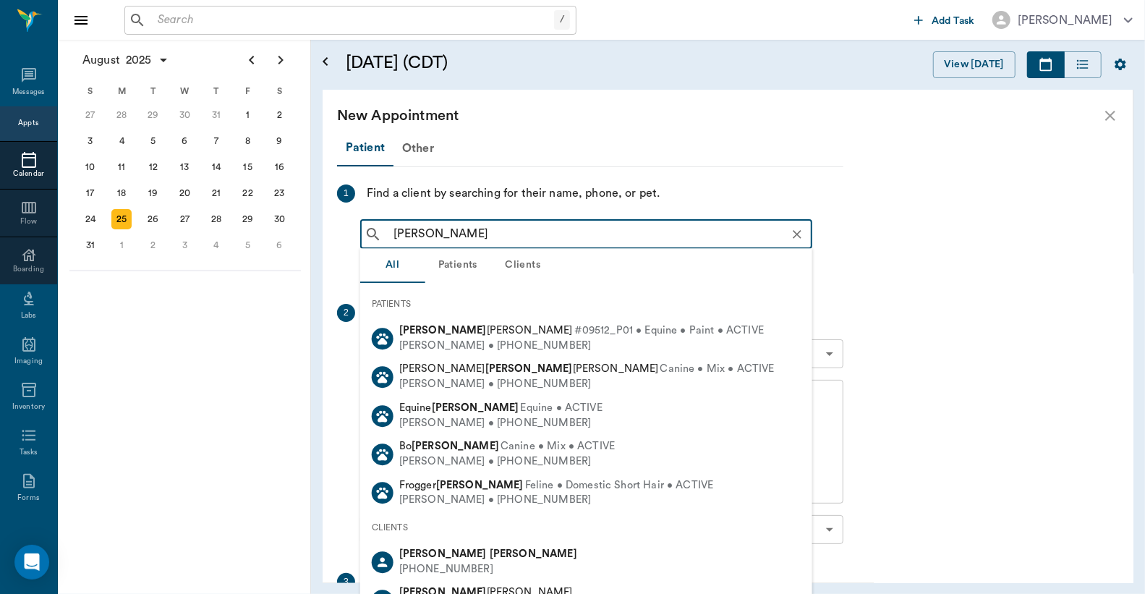
click at [500, 554] on div "Andrew Patrick (903) 602-2455" at bounding box center [586, 561] width 452 height 38
type input "andrew patrick"
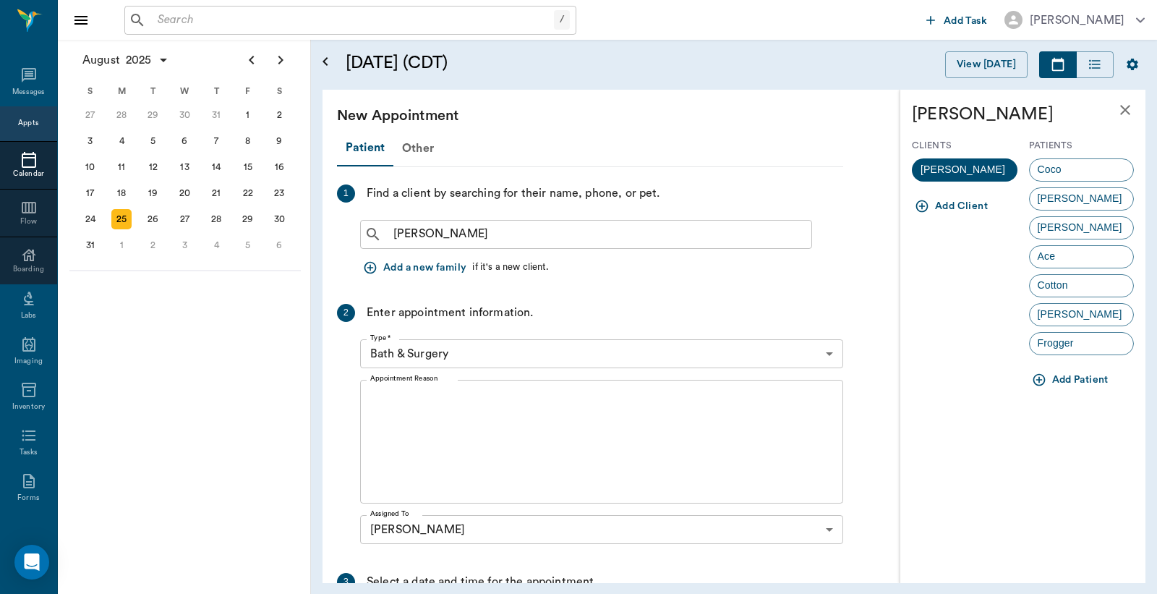
click at [1098, 374] on button "Add Patient" at bounding box center [1071, 380] width 85 height 27
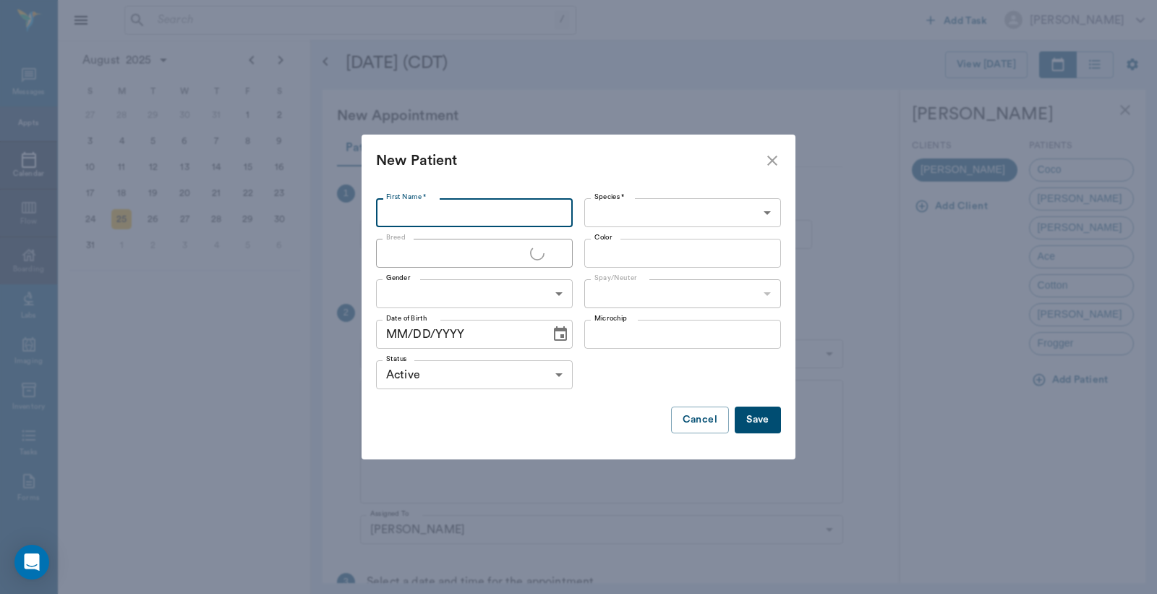
click at [521, 204] on input "First Name *" at bounding box center [474, 212] width 197 height 29
type input "storm"
click at [622, 213] on body "/ ​ Add Task Dr. Bert Ellsworth Nectar Messages Appts Calendar Flow Boarding La…" at bounding box center [578, 297] width 1157 height 594
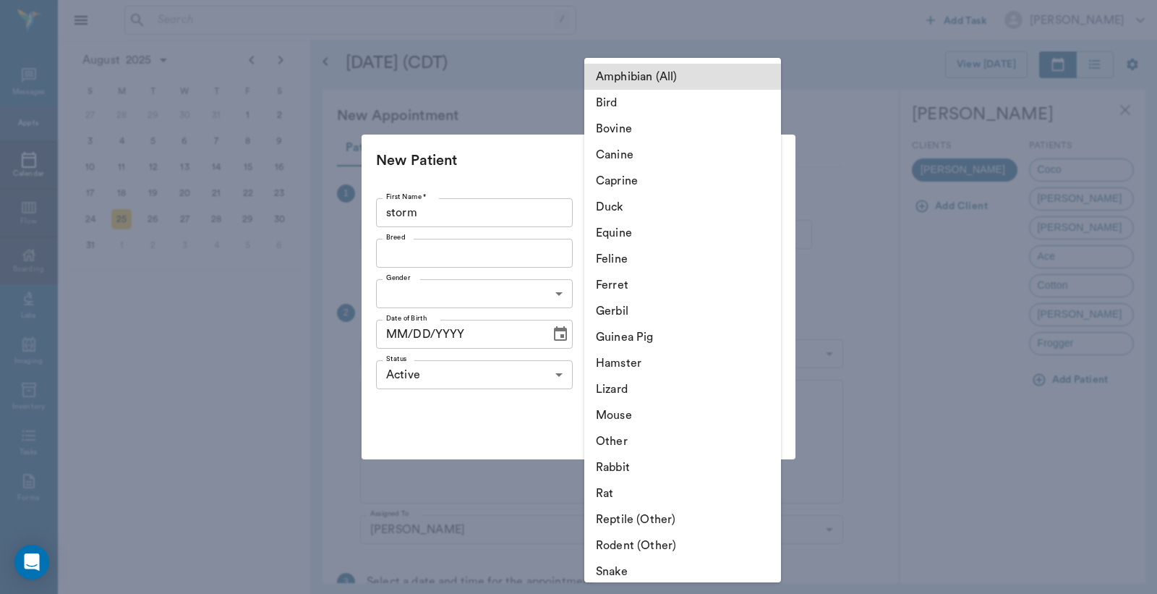
click at [646, 257] on li "Feline" at bounding box center [682, 259] width 197 height 26
type input "Feline"
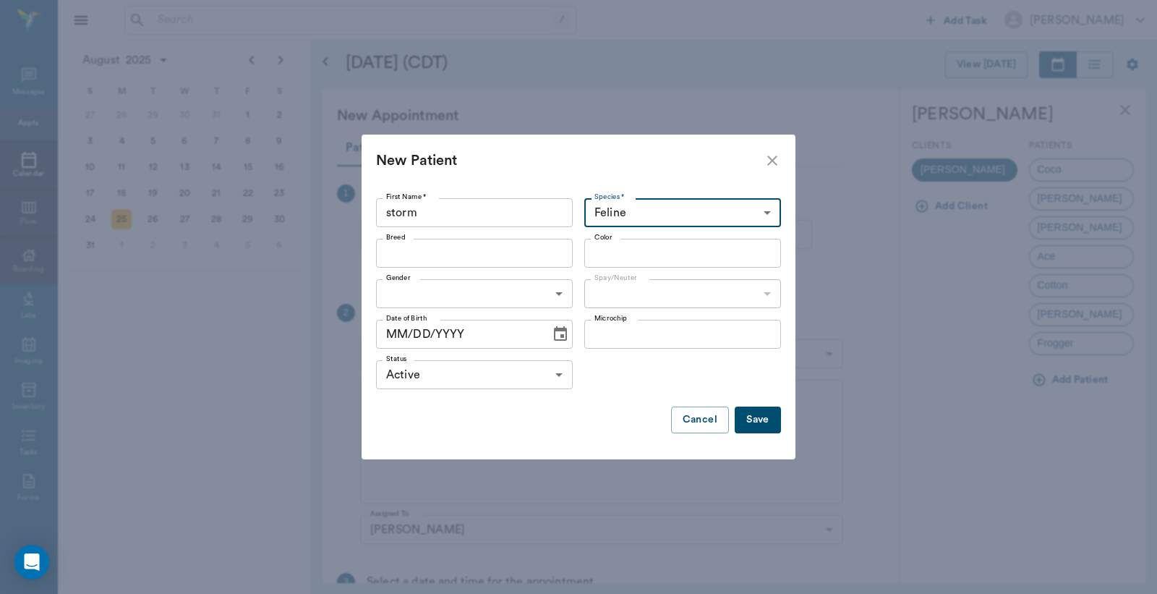
click at [490, 256] on input "Breed" at bounding box center [462, 253] width 164 height 20
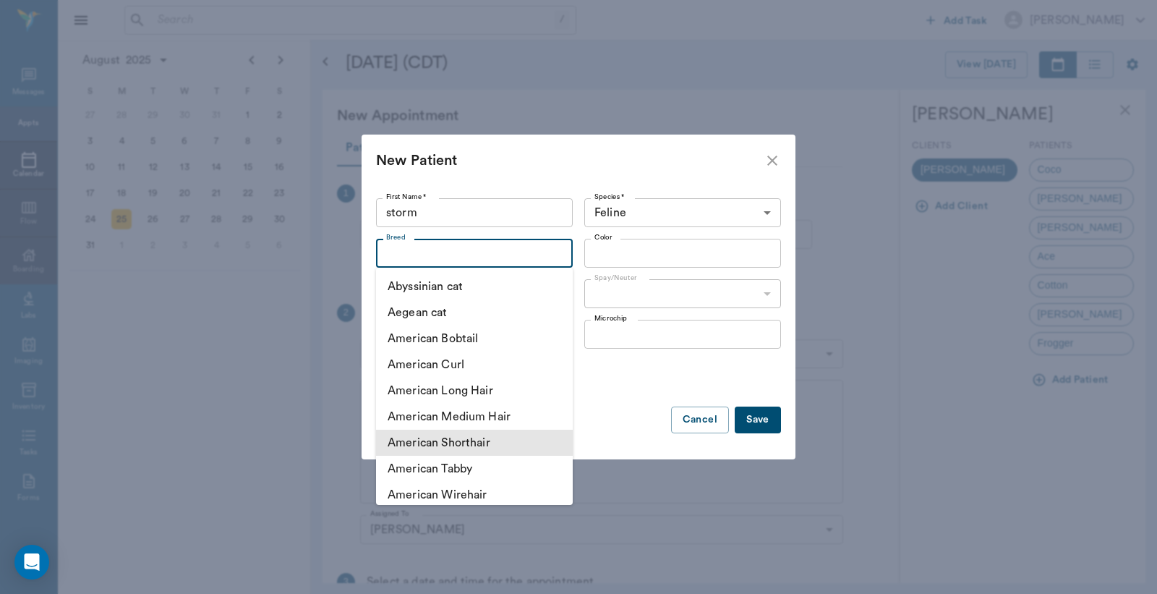
click at [500, 433] on li "American Shorthair" at bounding box center [474, 443] width 197 height 26
type input "American Shorthair"
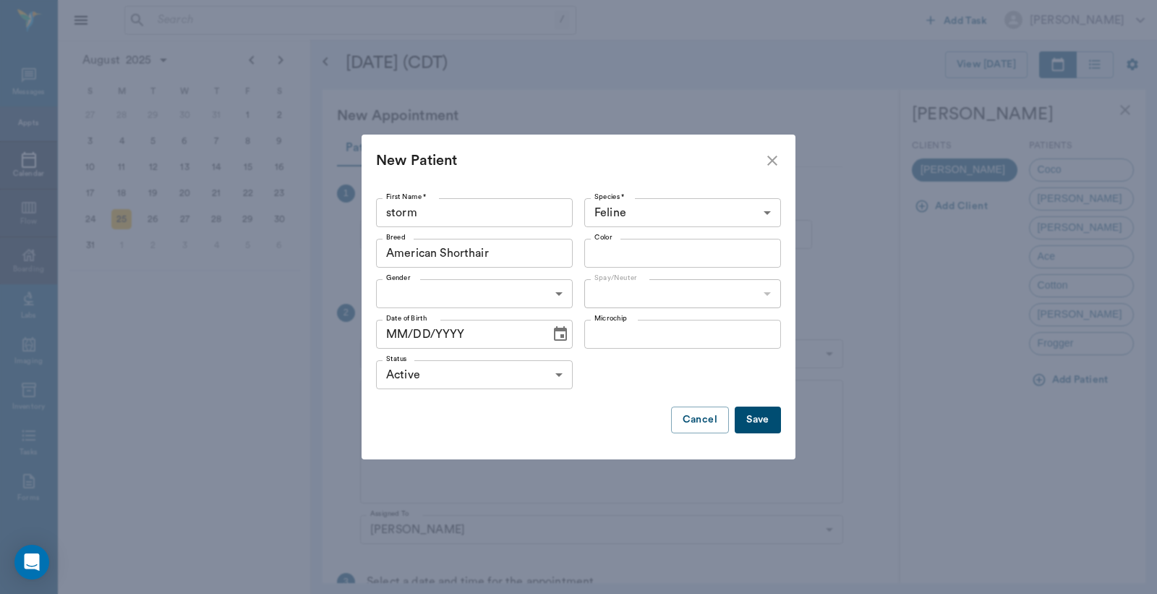
click at [644, 248] on input "Color" at bounding box center [671, 253] width 164 height 20
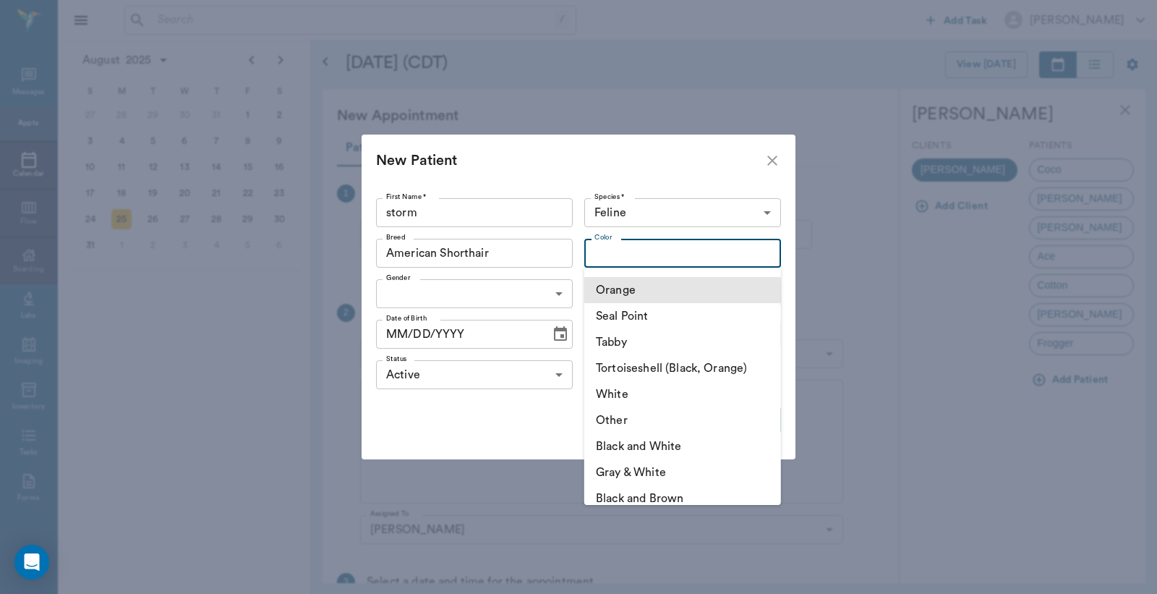
scroll to position [214, 0]
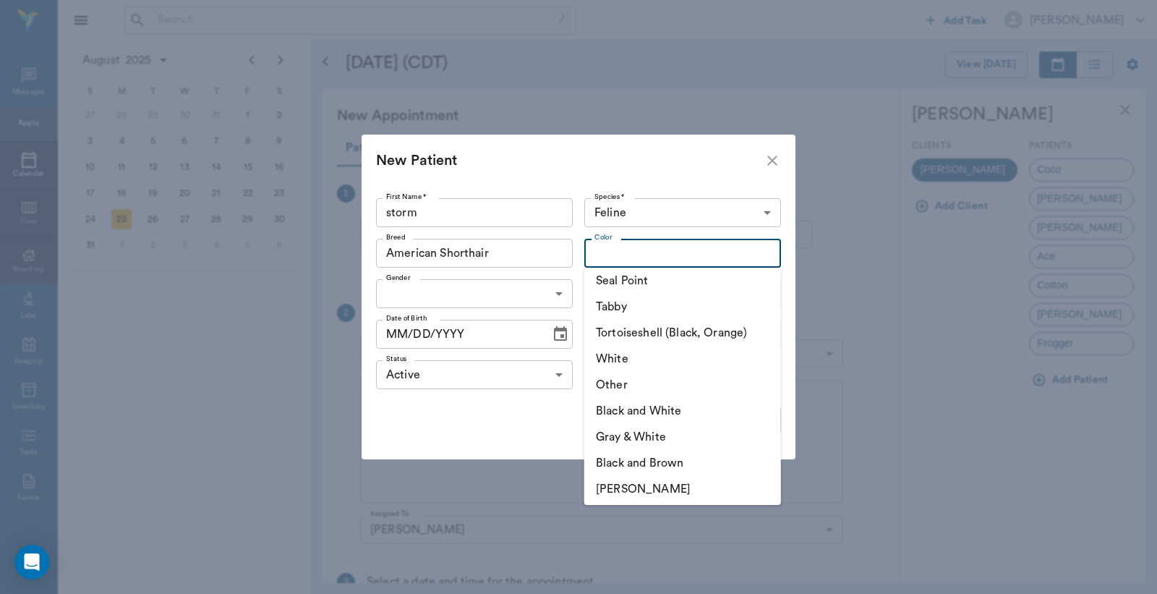
click at [688, 416] on li "Black and White" at bounding box center [682, 411] width 197 height 26
type input "Black and White"
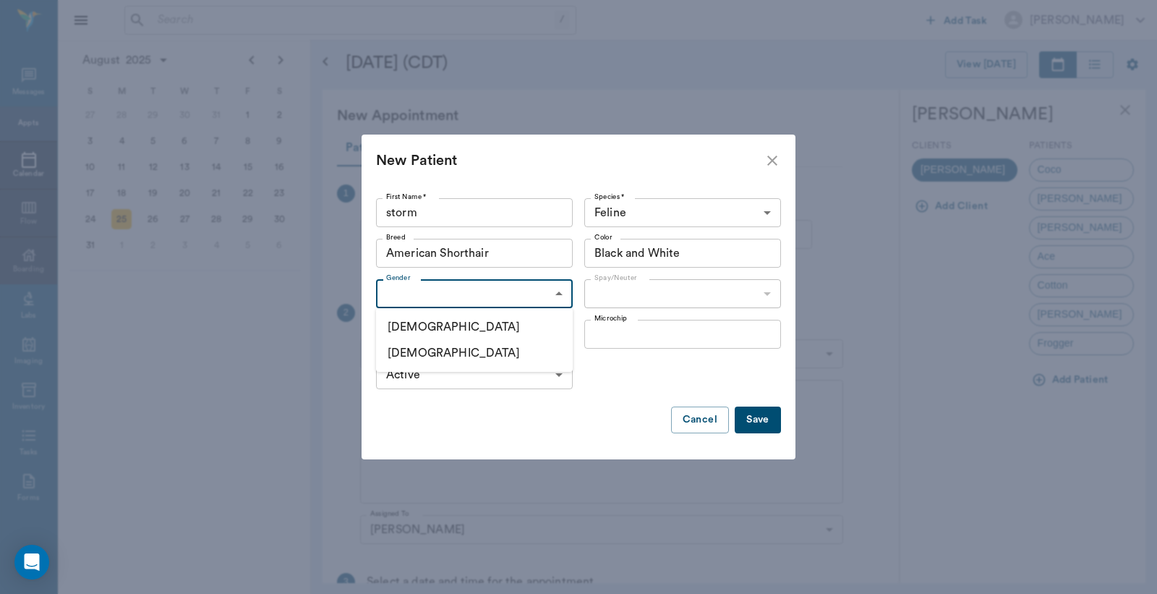
click at [511, 290] on body "/ ​ Add Task Dr. Bert Ellsworth Nectar Messages Appts Calendar Flow Boarding La…" at bounding box center [578, 297] width 1157 height 594
click at [430, 326] on li "[DEMOGRAPHIC_DATA]" at bounding box center [474, 327] width 197 height 26
type input "MALE"
click at [616, 300] on body "/ ​ Add Task Dr. Bert Ellsworth Nectar Messages Appts Calendar Flow Boarding La…" at bounding box center [578, 297] width 1157 height 594
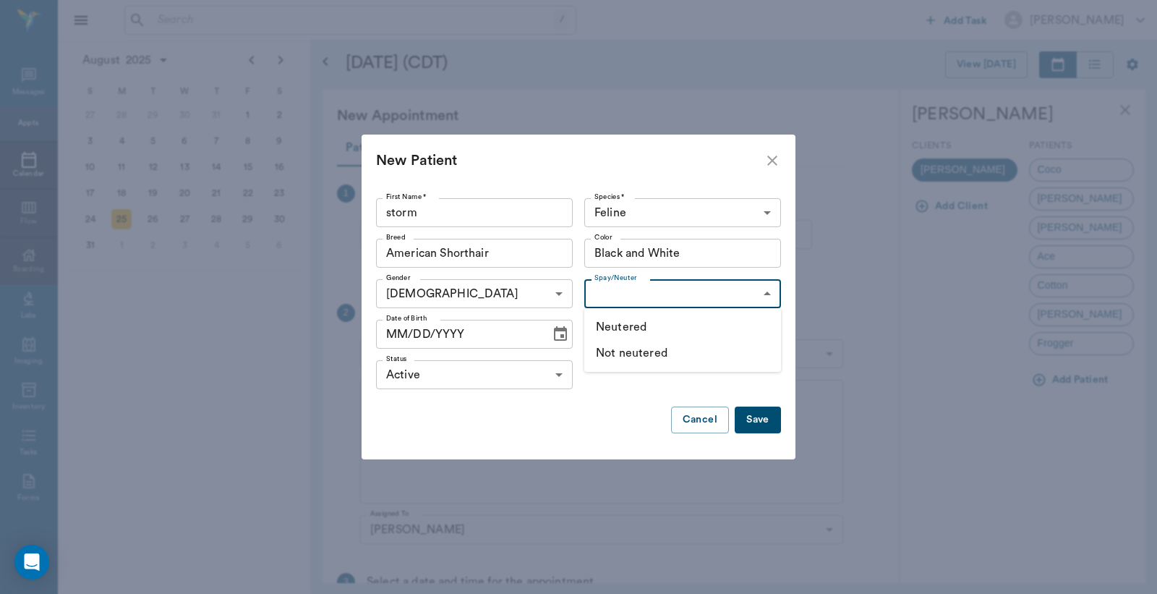
click at [637, 355] on li "Not neutered" at bounding box center [682, 353] width 197 height 26
type input "false"
click at [558, 333] on icon "Choose date" at bounding box center [560, 333] width 17 height 17
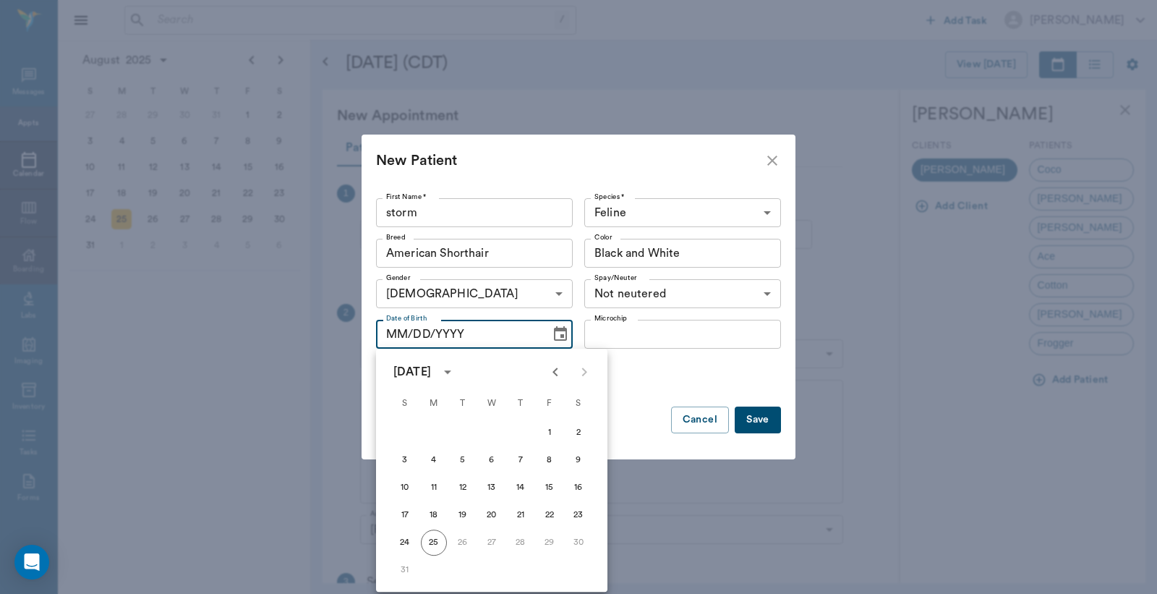
click at [548, 371] on icon "Previous month" at bounding box center [555, 371] width 17 height 17
drag, startPoint x: 466, startPoint y: 514, endPoint x: 538, endPoint y: 485, distance: 77.9
click at [467, 514] on button "24" at bounding box center [463, 515] width 26 height 26
type input "06/24/2025"
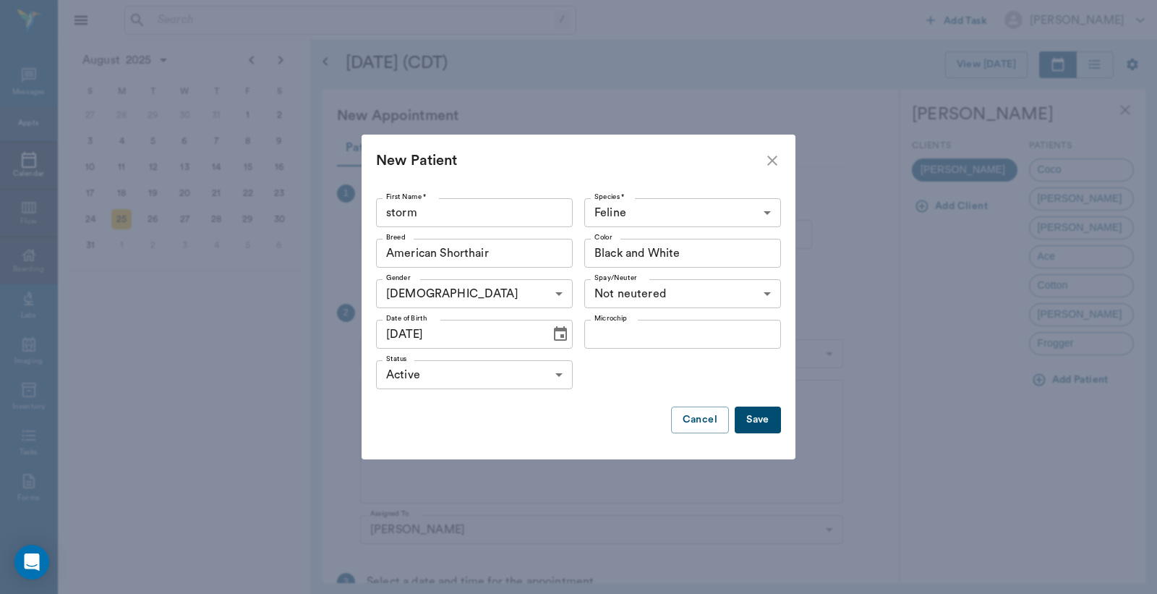
click at [771, 423] on button "Save" at bounding box center [758, 420] width 46 height 27
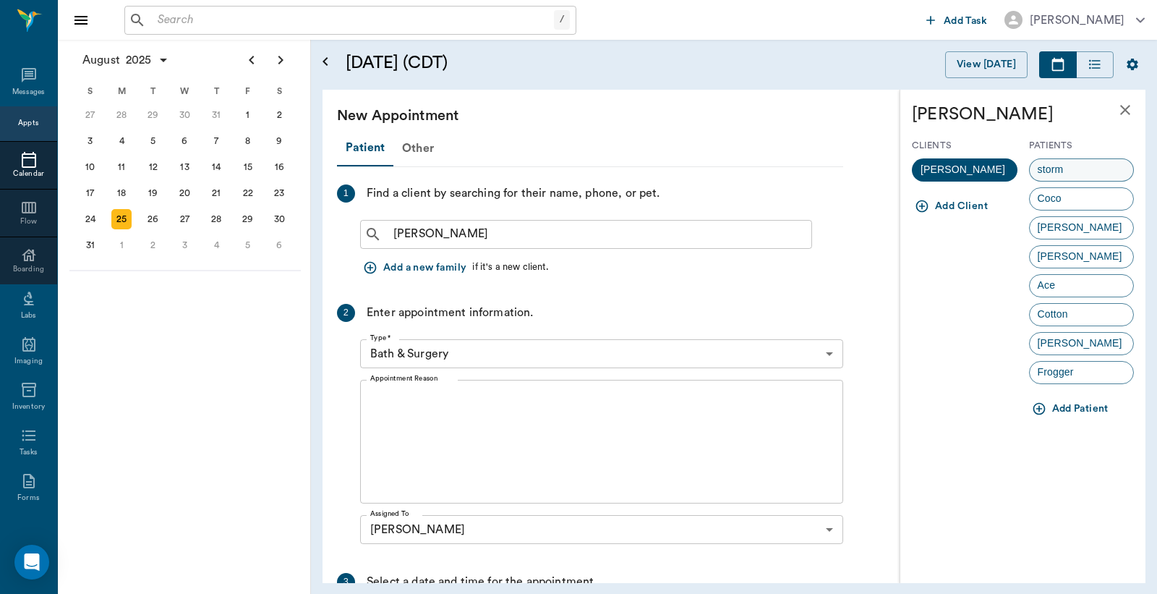
click at [1068, 174] on span "storm" at bounding box center [1051, 169] width 42 height 15
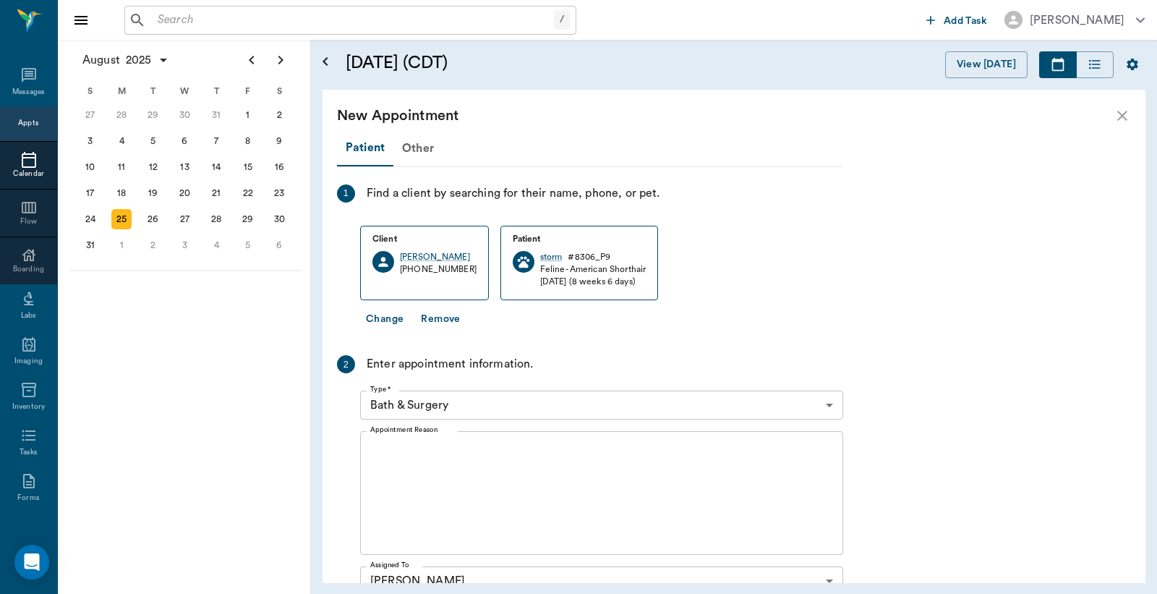
click at [485, 410] on body "/ ​ Add Task Dr. Bert Ellsworth Nectar Messages Appts Calendar Flow Boarding La…" at bounding box center [578, 297] width 1157 height 594
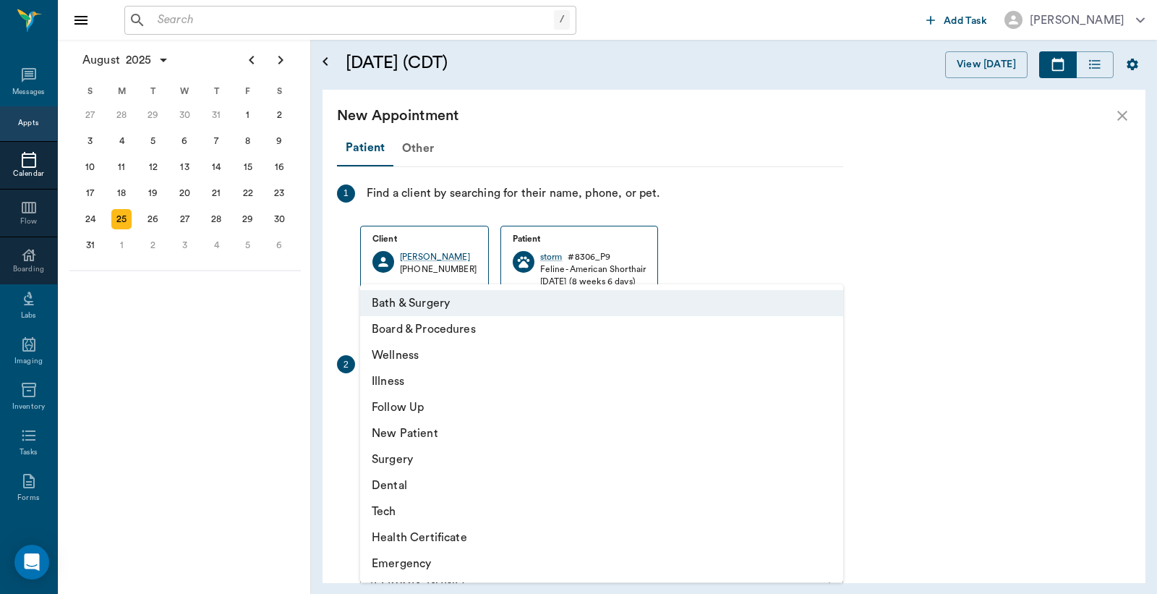
click at [434, 376] on li "Illness" at bounding box center [601, 381] width 483 height 26
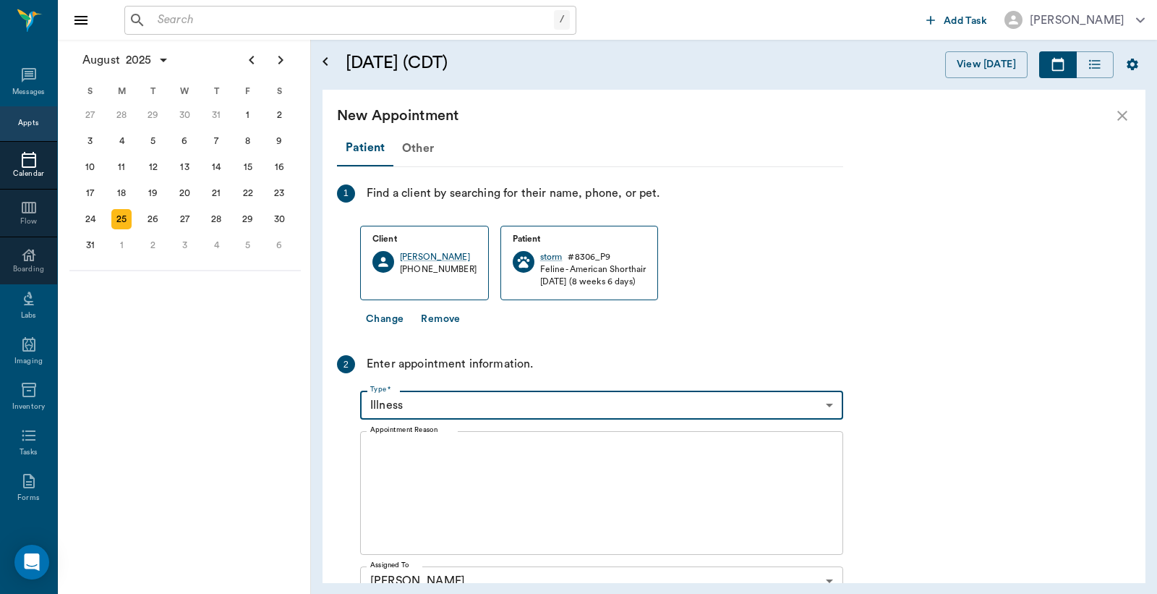
type input "65d2be4f46e3a538d89b8c15"
type input "04:30 PM"
click at [486, 458] on textarea "Appointment Reason" at bounding box center [601, 493] width 463 height 100
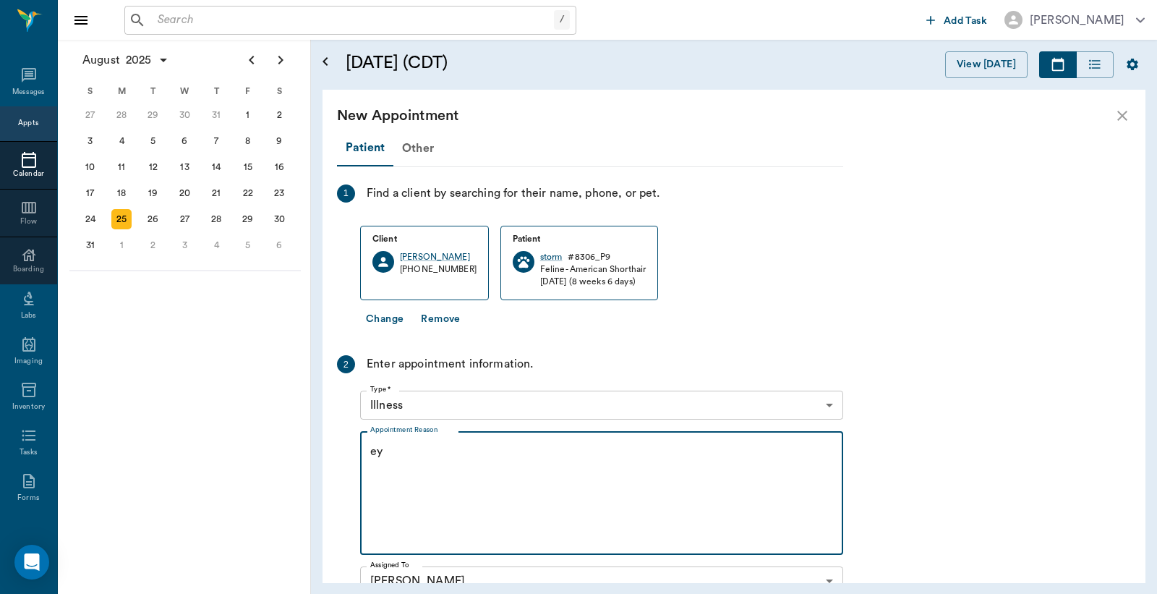
type textarea "e"
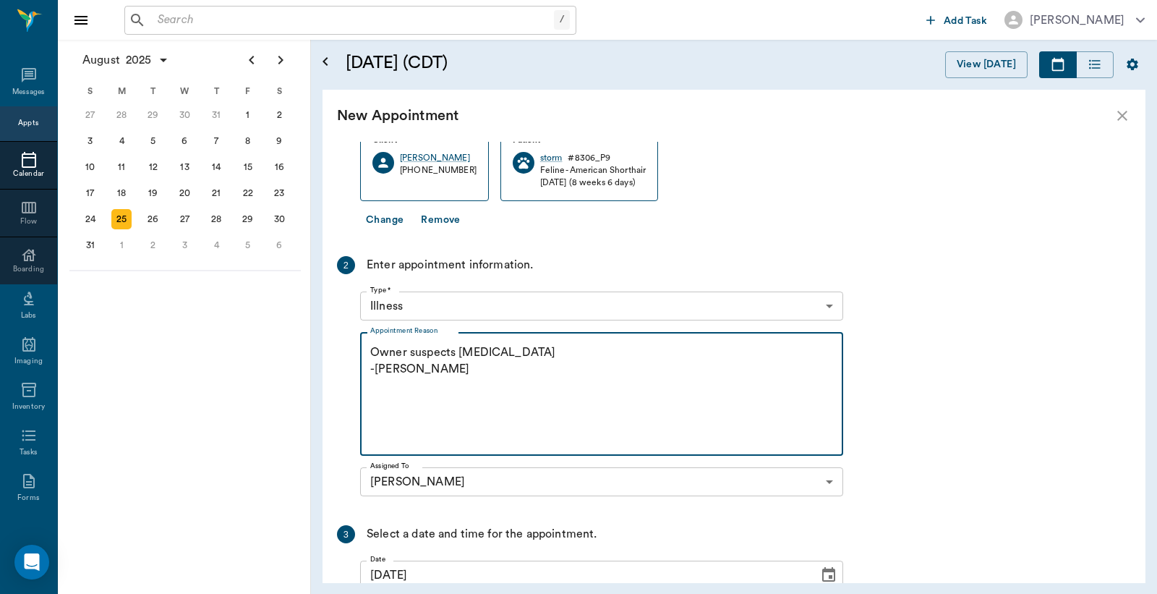
scroll to position [254, 0]
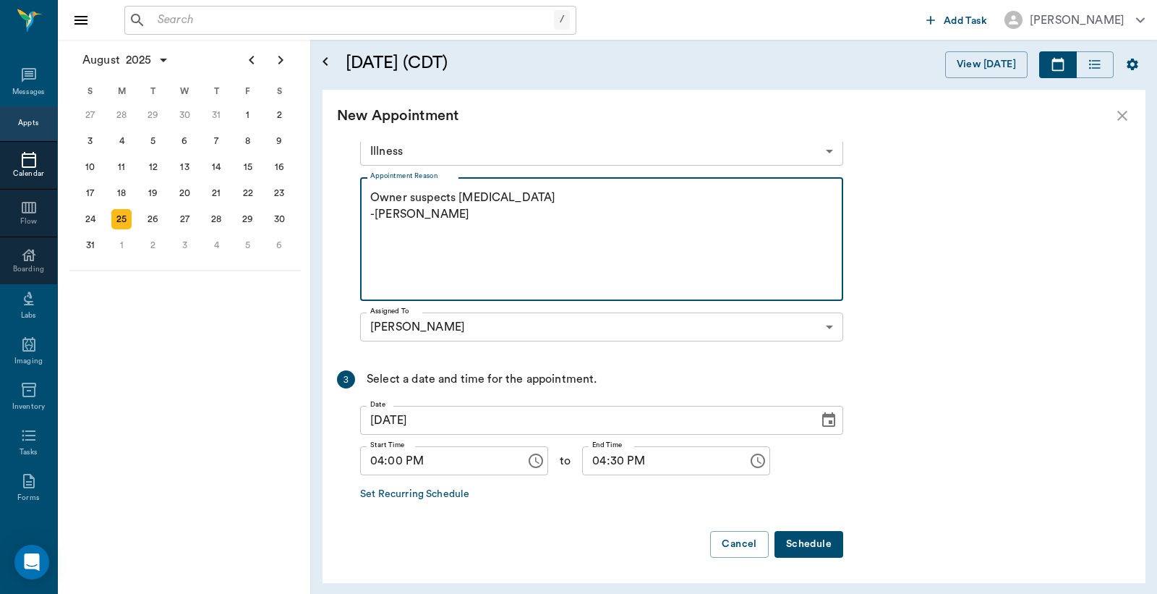
type textarea "Owner suspects eye infection -jess"
click at [806, 533] on button "Schedule" at bounding box center [809, 544] width 69 height 27
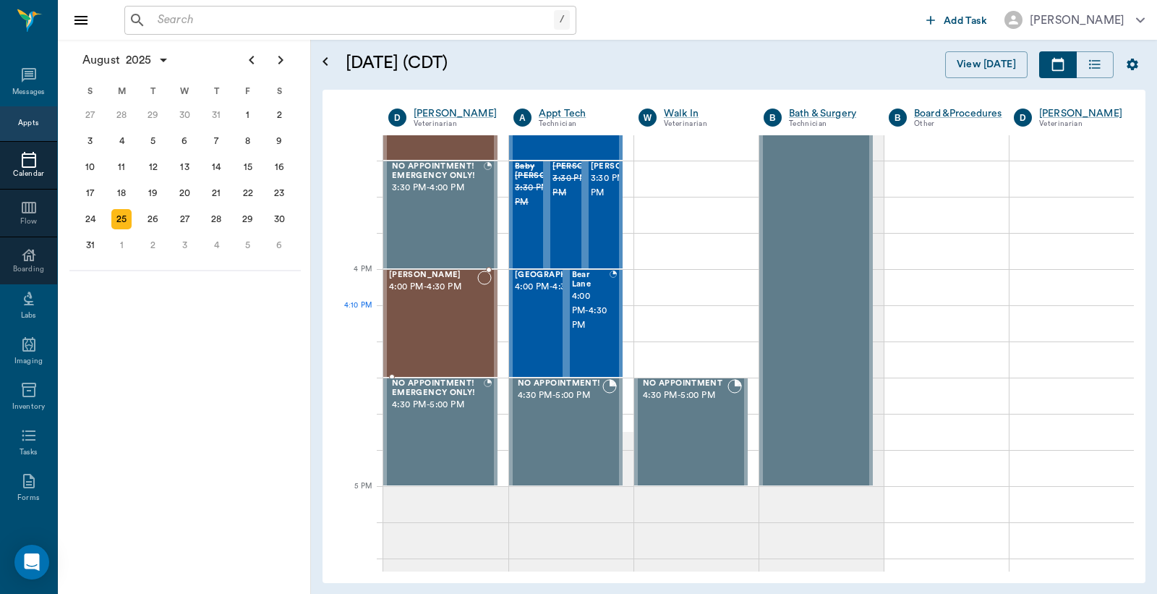
click at [459, 309] on div "storm Patrick 4:00 PM - 4:30 PM" at bounding box center [433, 324] width 88 height 106
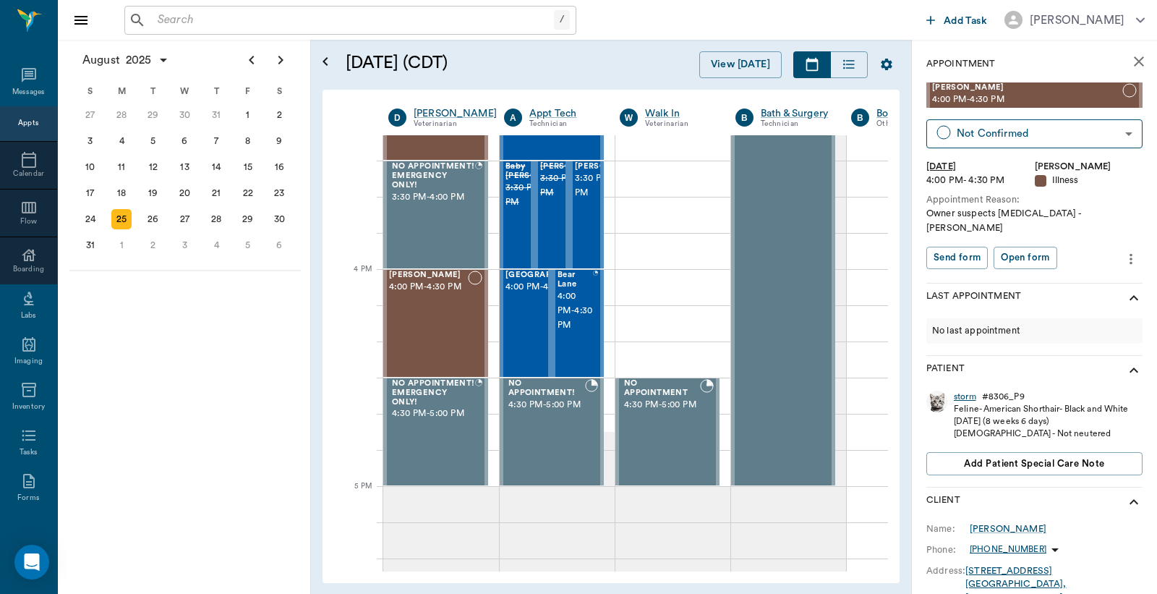
click at [962, 391] on div "storm" at bounding box center [965, 397] width 22 height 12
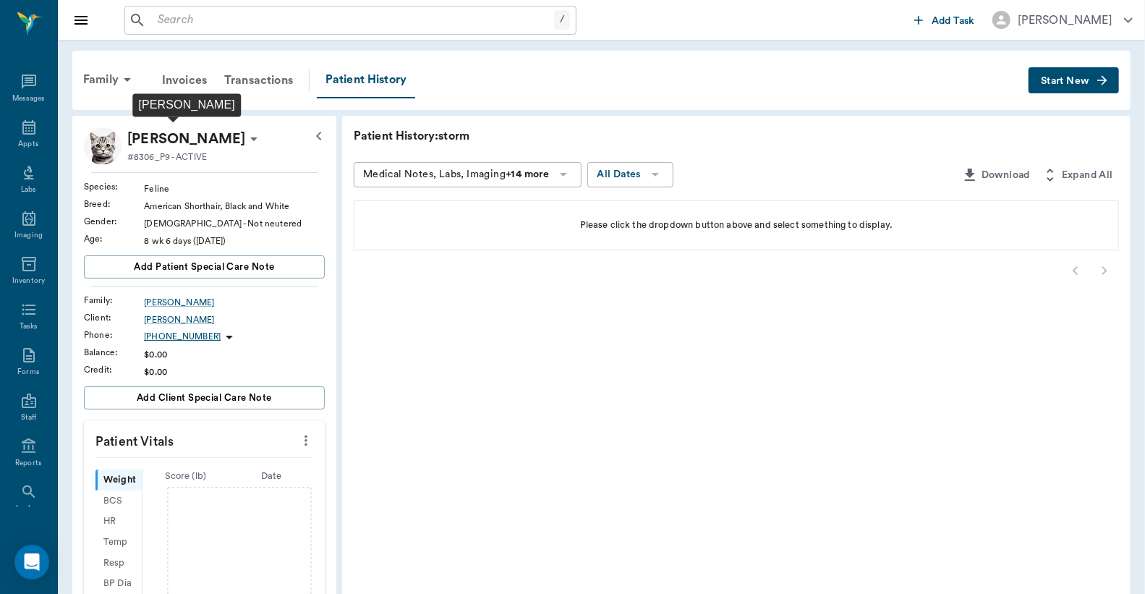
click at [192, 140] on p "storm Patrick" at bounding box center [186, 138] width 118 height 23
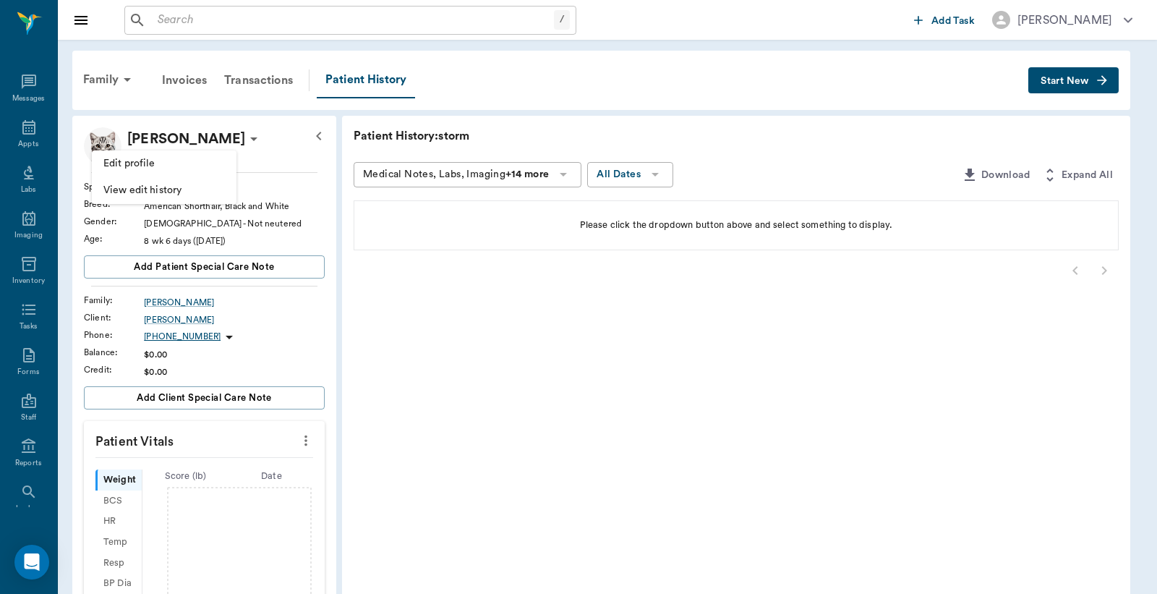
click at [181, 168] on span "Edit profile" at bounding box center [164, 163] width 122 height 15
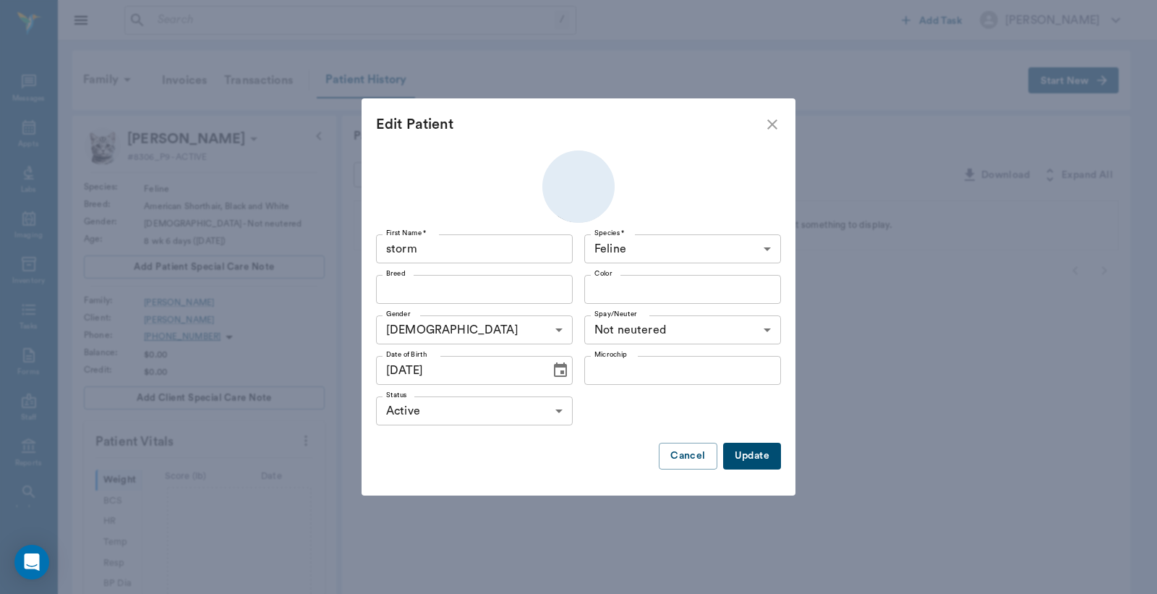
type input "American Shorthair"
type input "Black and White"
click at [393, 252] on input "storm" at bounding box center [474, 248] width 197 height 29
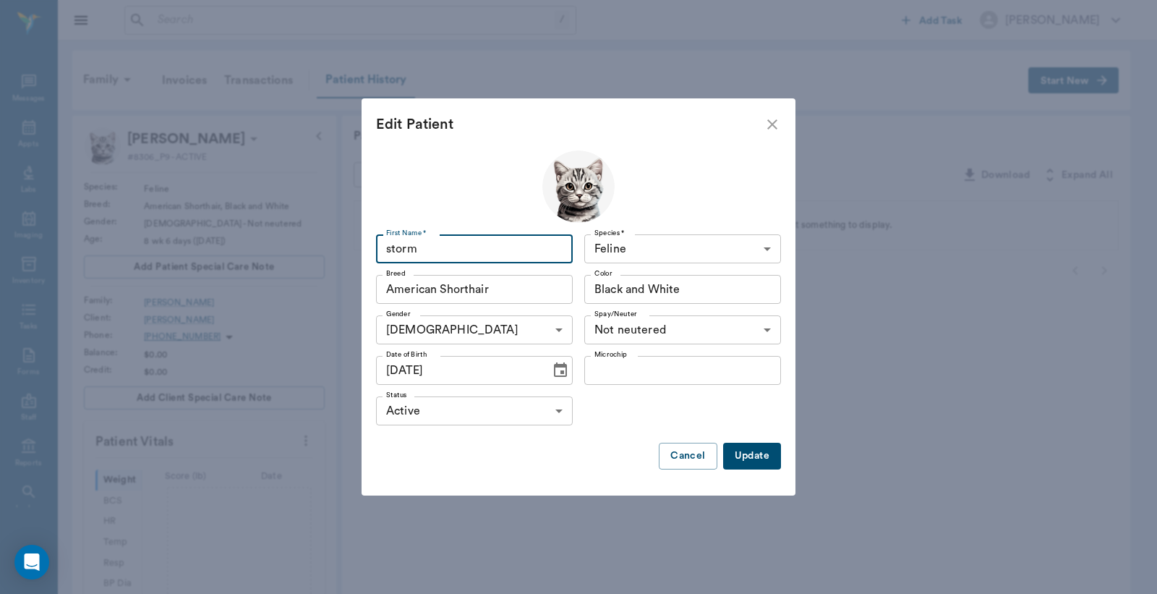
click at [393, 254] on input "storm" at bounding box center [474, 248] width 197 height 29
click at [393, 255] on input "storm" at bounding box center [474, 248] width 197 height 29
type input "Storm"
click at [751, 444] on button "Update" at bounding box center [752, 456] width 58 height 27
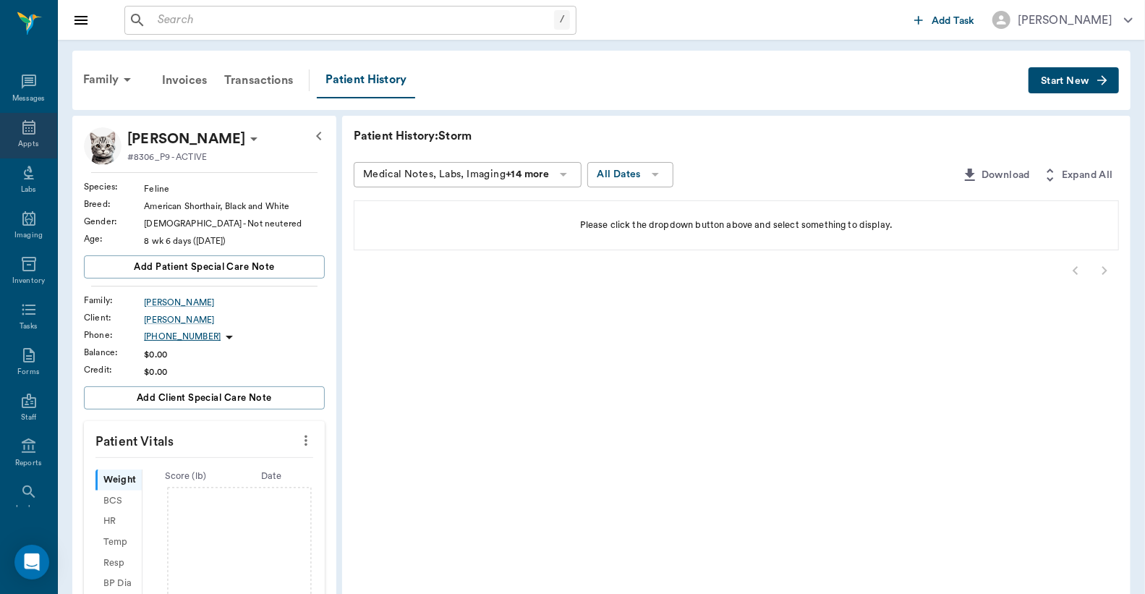
click at [22, 121] on icon at bounding box center [28, 127] width 13 height 14
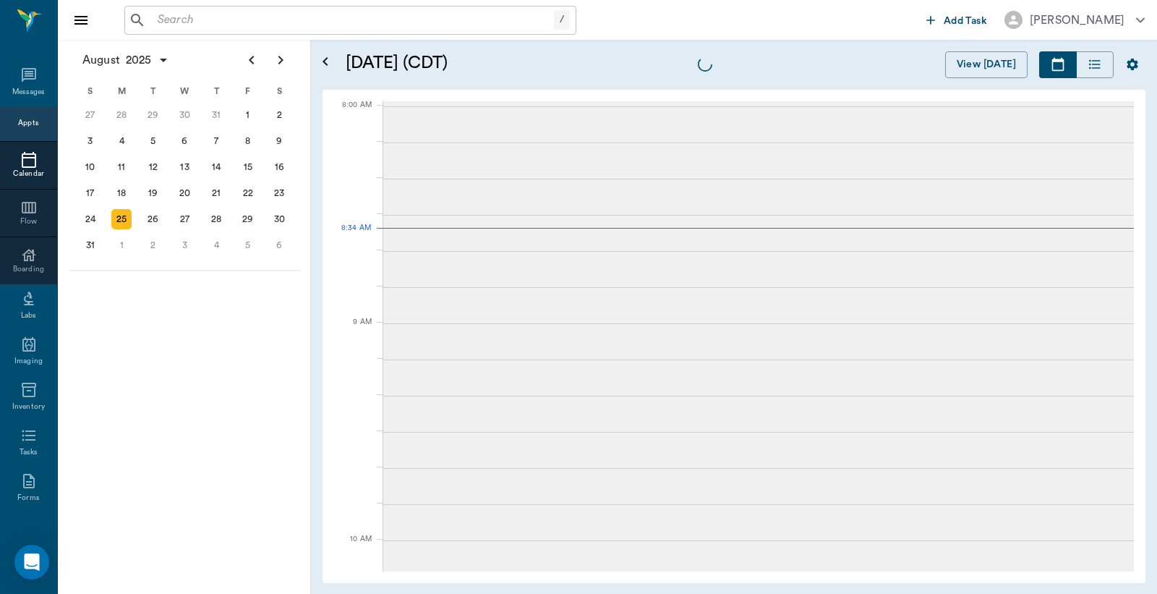
scroll to position [1, 0]
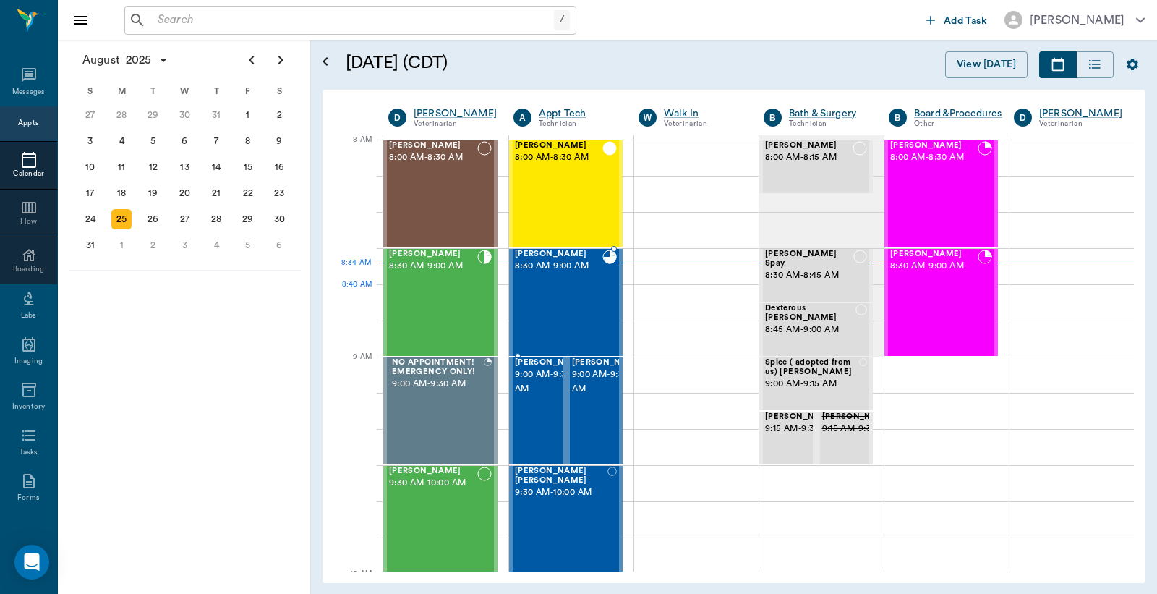
click at [589, 294] on div "[PERSON_NAME] 8:30 AM - 9:00 AM" at bounding box center [559, 303] width 88 height 106
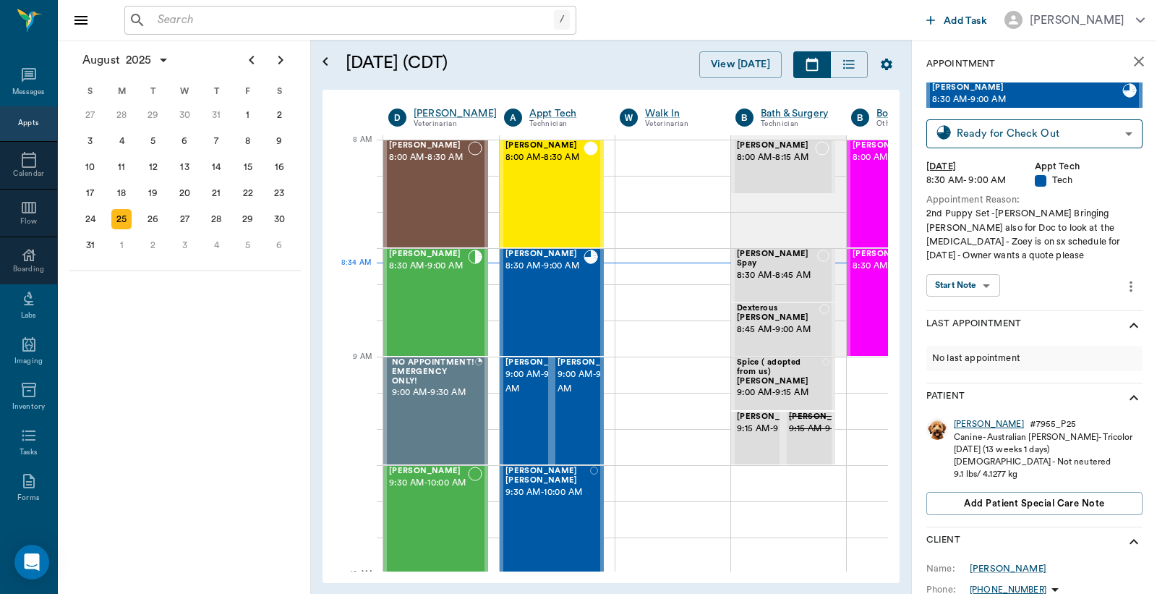
click at [966, 418] on div "[PERSON_NAME]" at bounding box center [989, 424] width 70 height 12
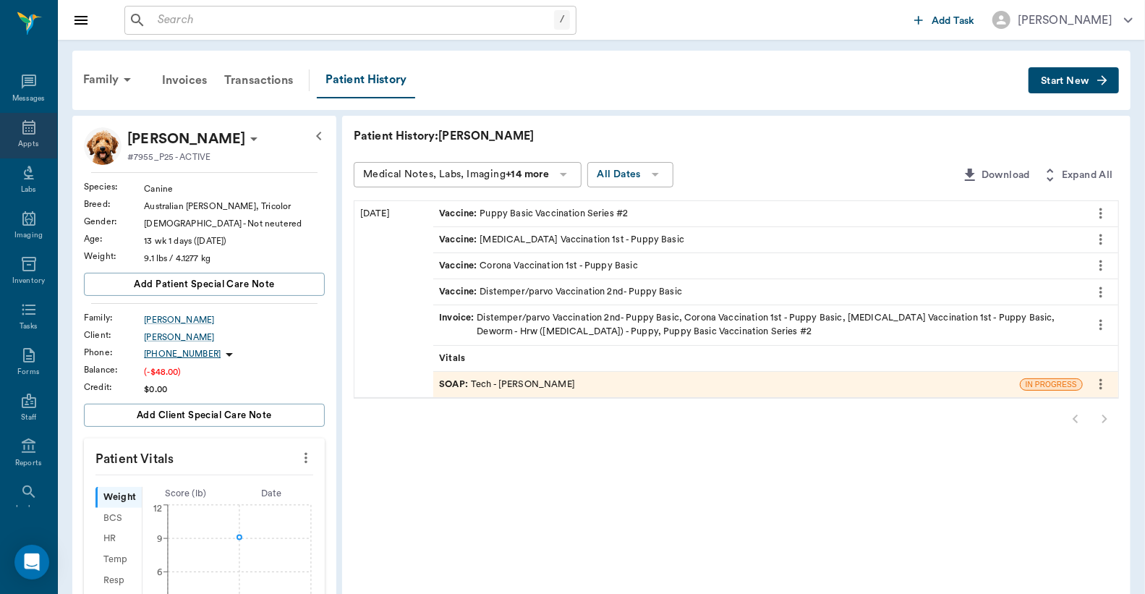
click at [20, 132] on icon at bounding box center [28, 127] width 17 height 17
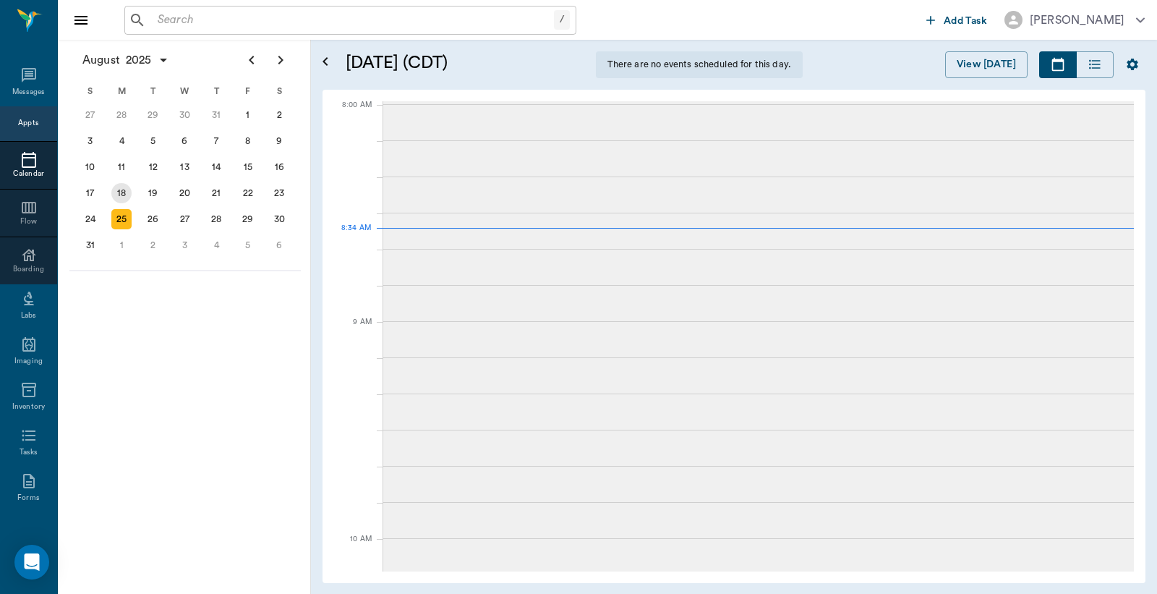
scroll to position [3, 0]
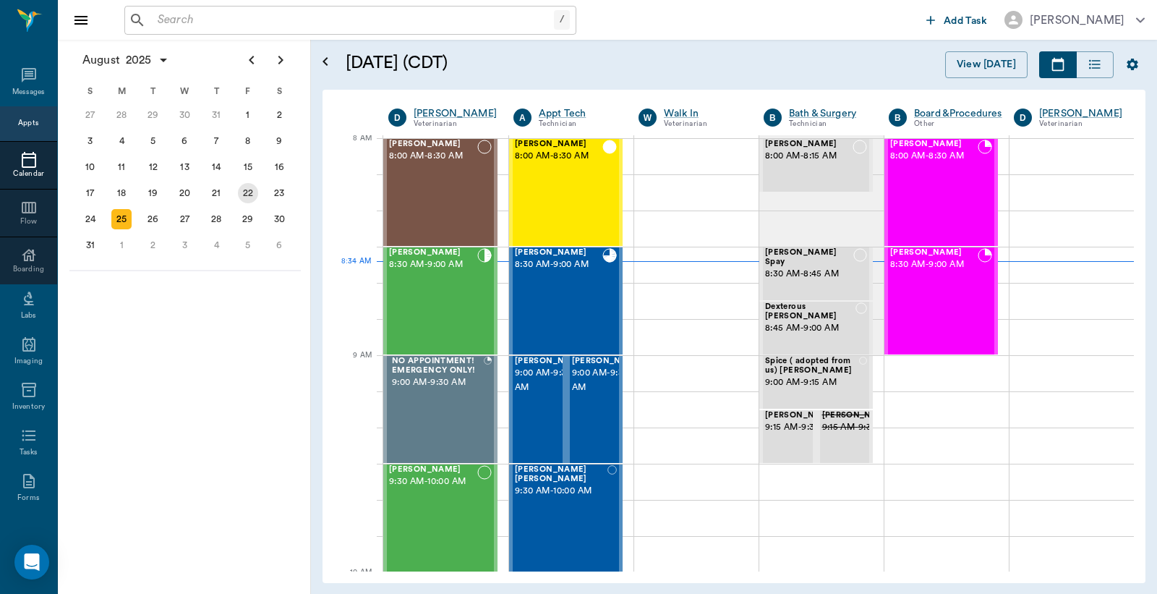
click at [244, 192] on div "22" at bounding box center [248, 193] width 20 height 20
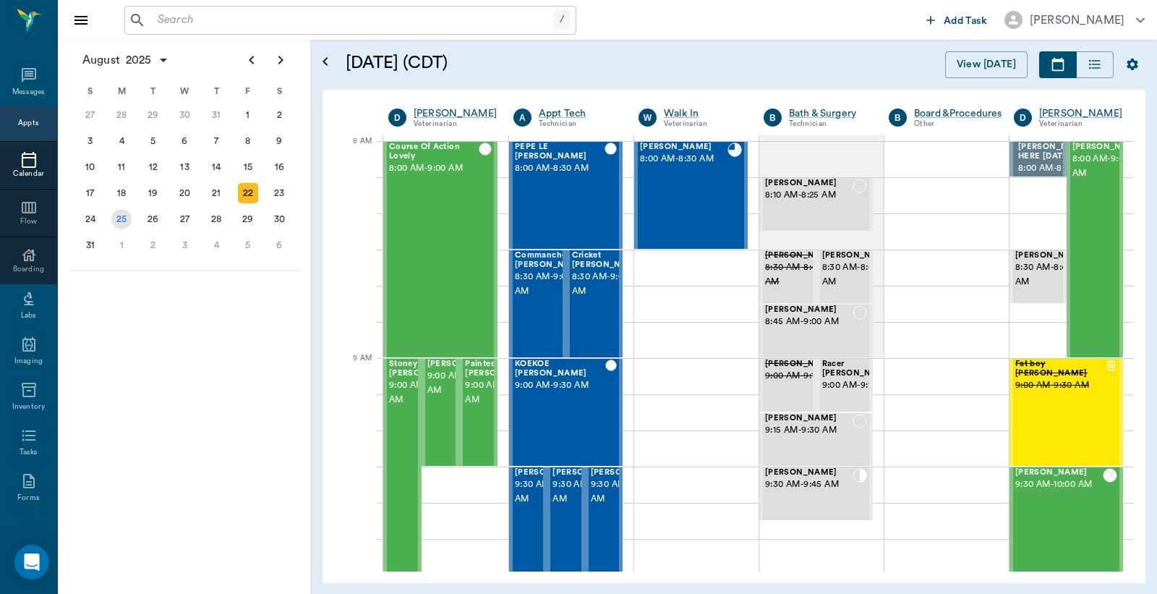
click at [124, 210] on div "25" at bounding box center [121, 219] width 20 height 20
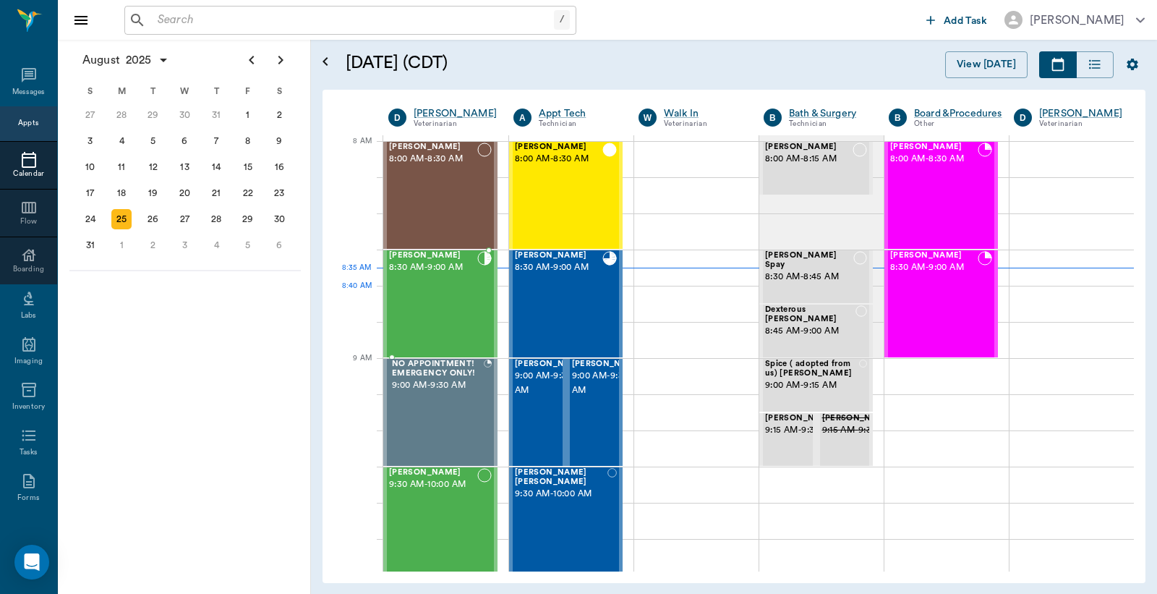
click at [451, 304] on div "[PERSON_NAME] 8:30 AM - 9:00 AM" at bounding box center [433, 304] width 88 height 106
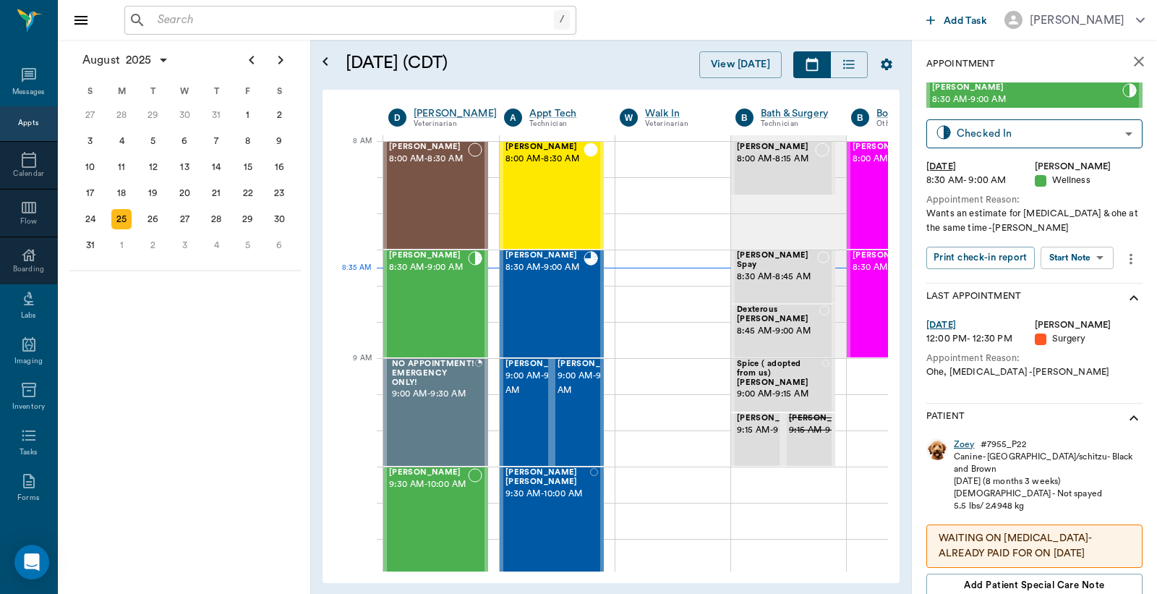
click at [963, 446] on div "Zoey" at bounding box center [964, 444] width 21 height 12
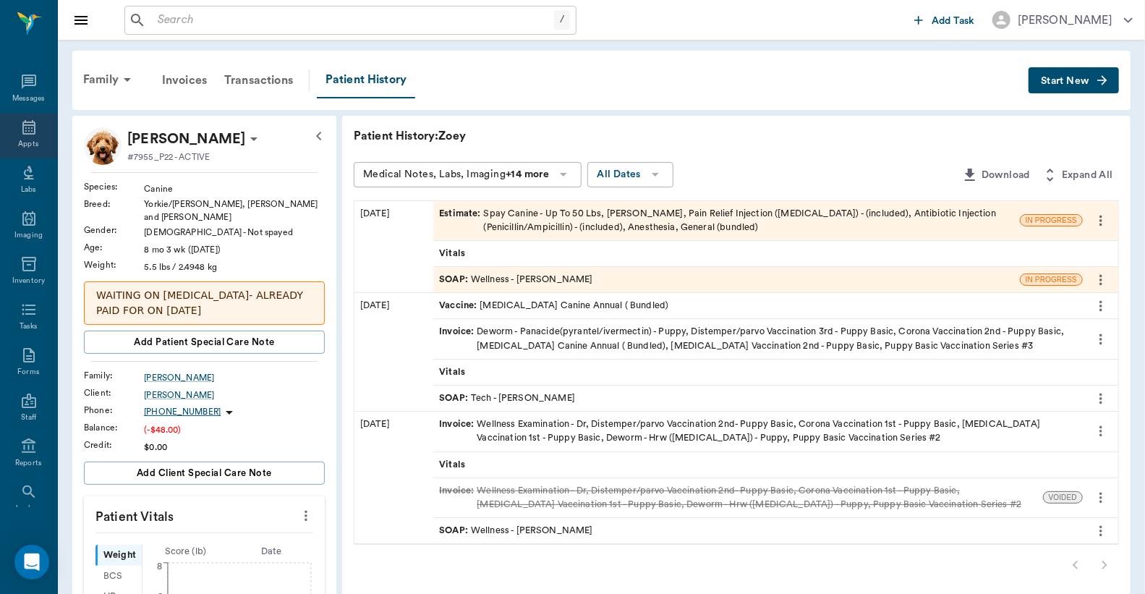
click at [22, 127] on icon at bounding box center [28, 127] width 17 height 17
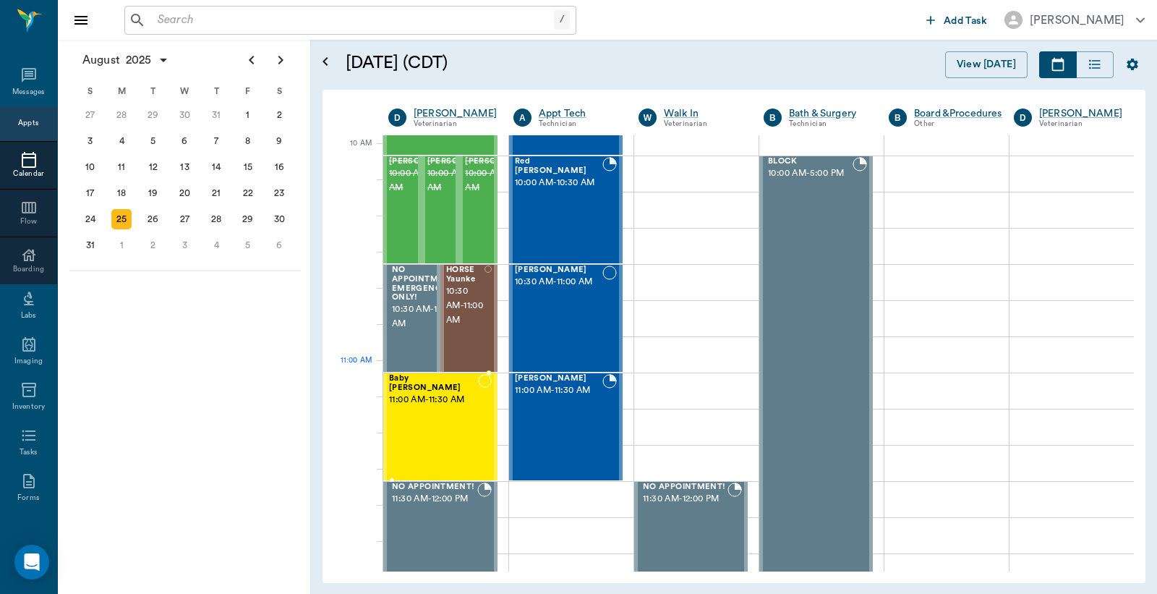
scroll to position [431, 0]
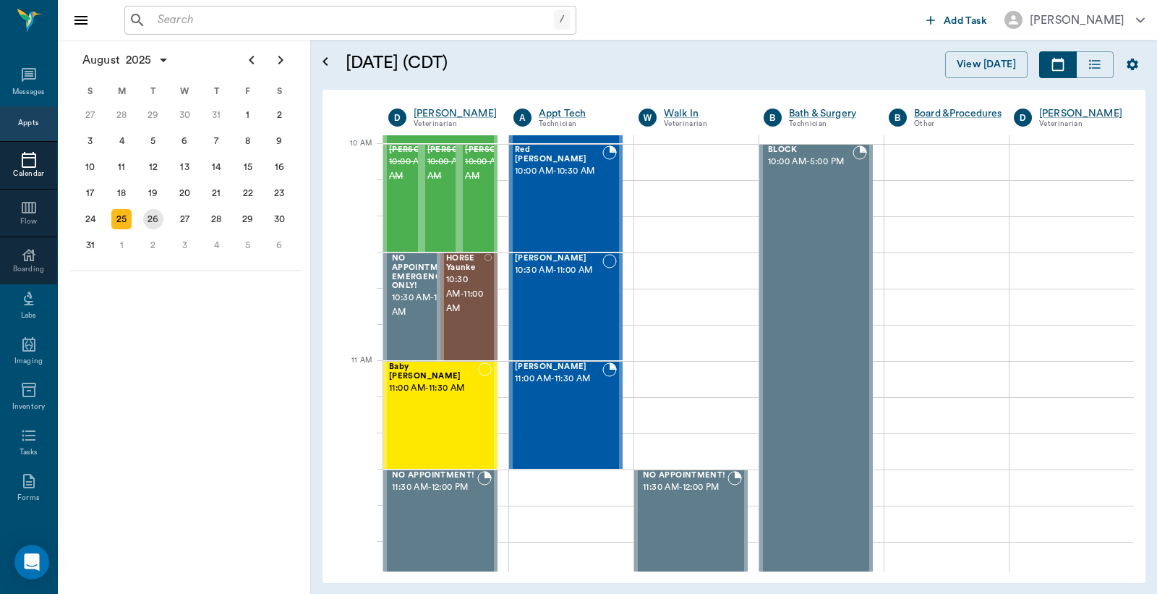
click at [160, 215] on div "26" at bounding box center [153, 219] width 20 height 20
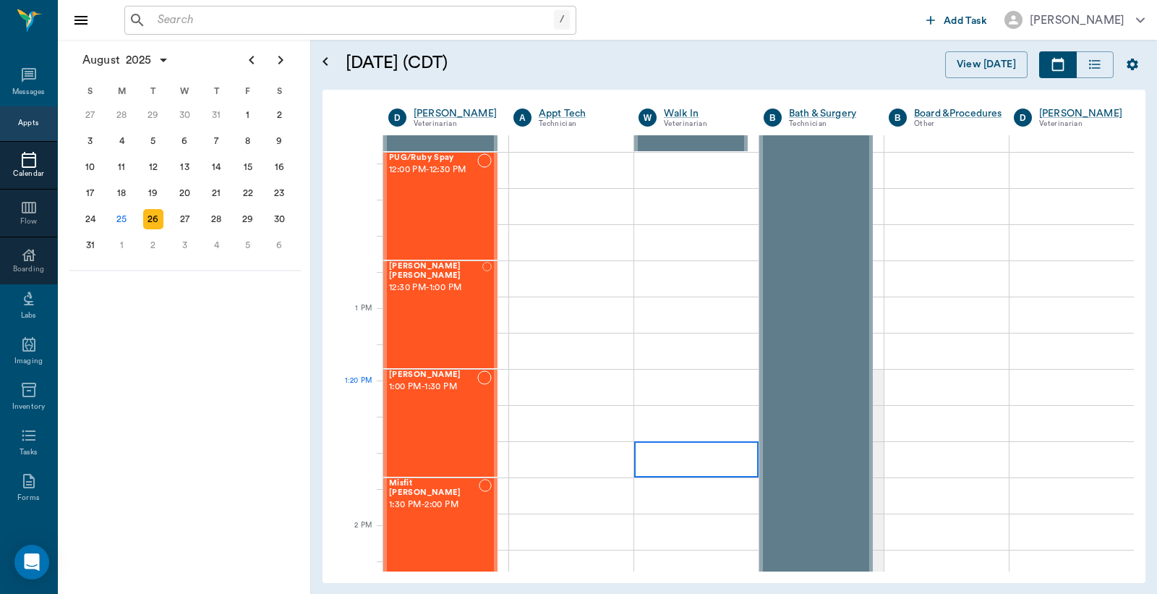
scroll to position [964, 0]
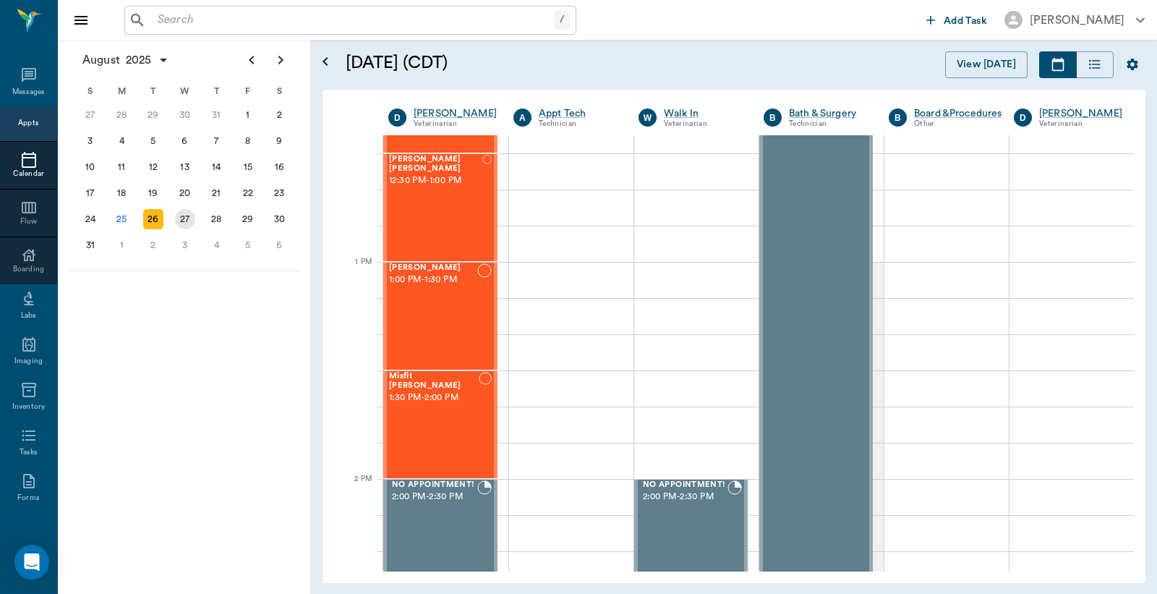
click at [185, 213] on div "27" at bounding box center [185, 219] width 20 height 20
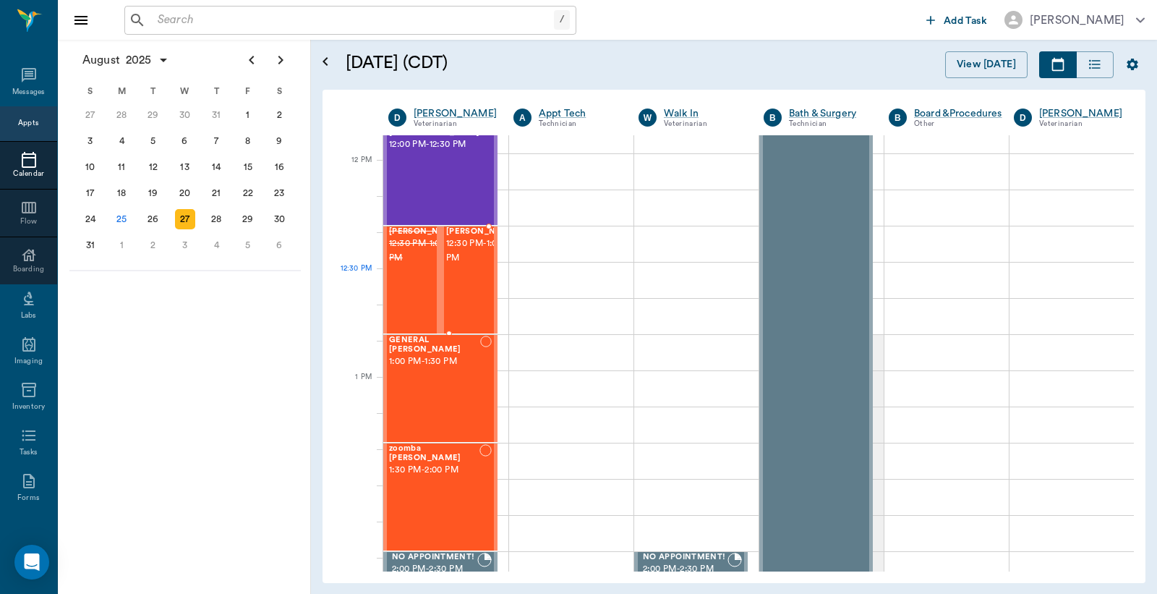
scroll to position [750, 0]
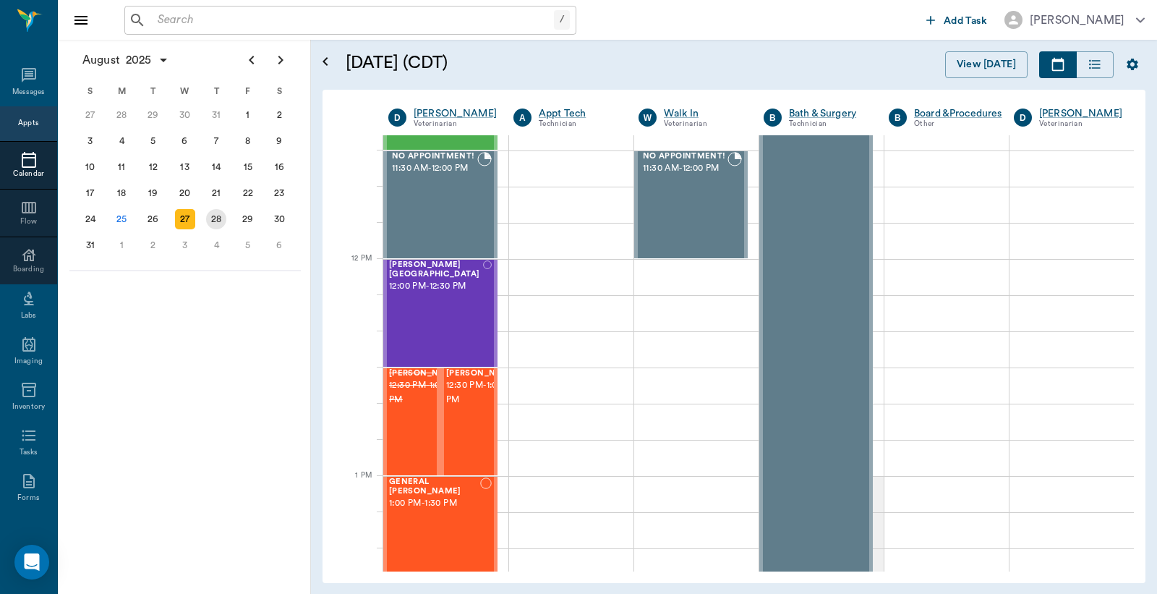
click at [218, 216] on div "28" at bounding box center [216, 219] width 20 height 20
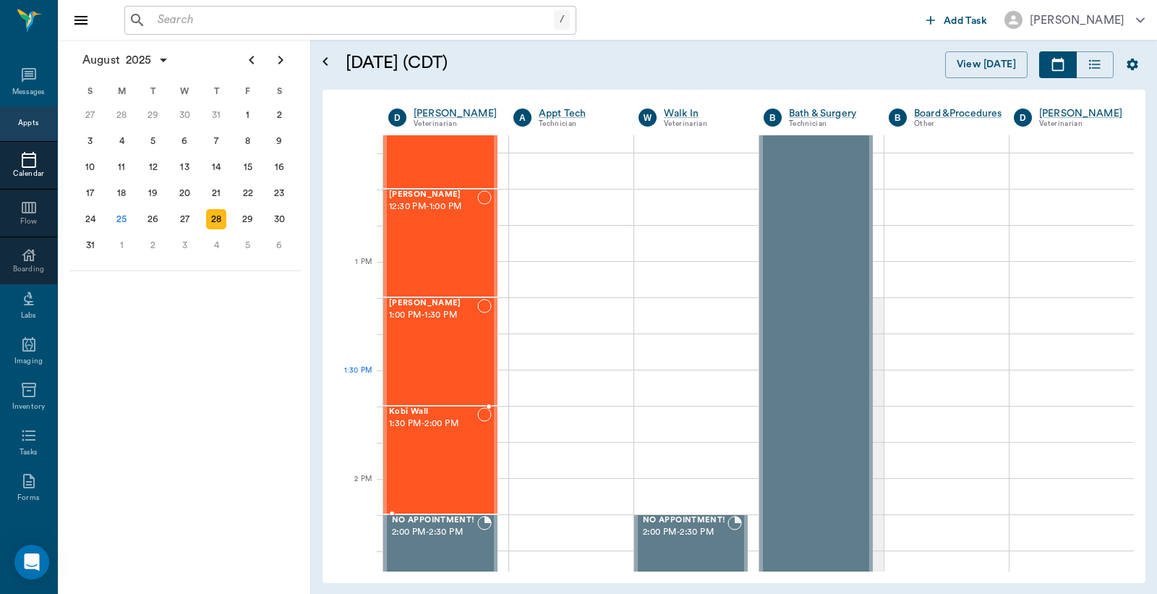
scroll to position [964, 0]
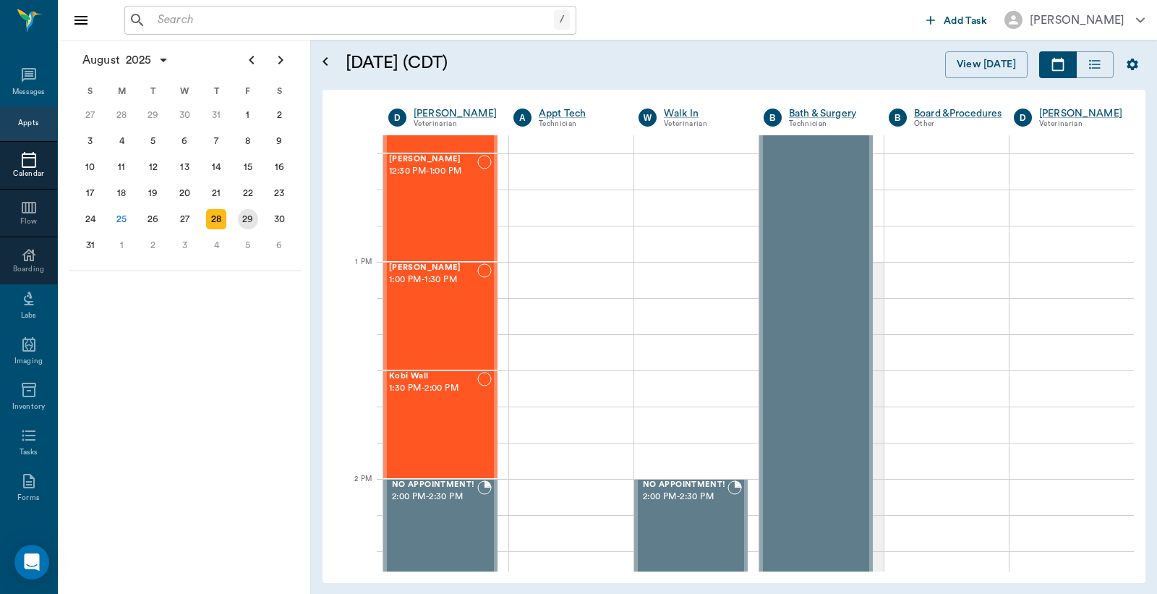
click at [252, 217] on div "29" at bounding box center [248, 219] width 20 height 20
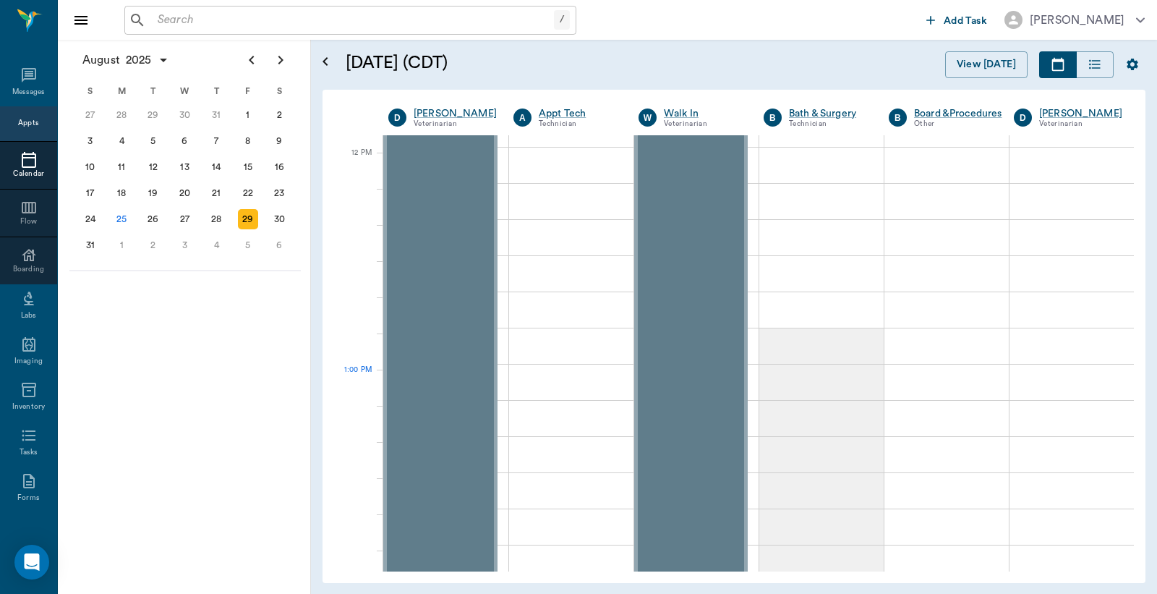
scroll to position [856, 0]
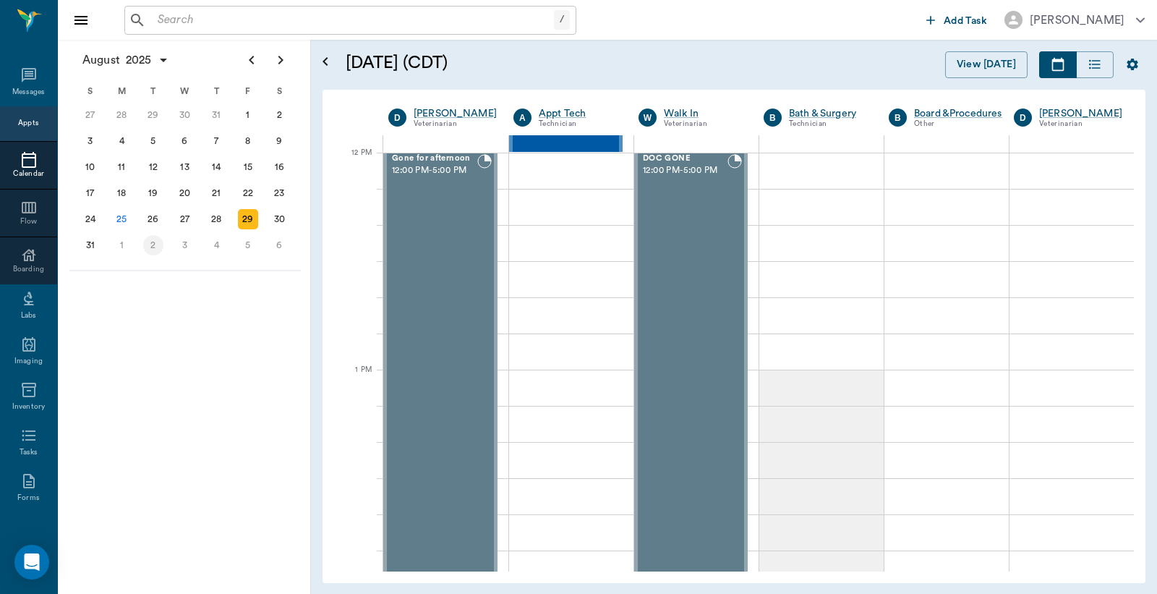
click at [148, 237] on div "2" at bounding box center [153, 245] width 20 height 20
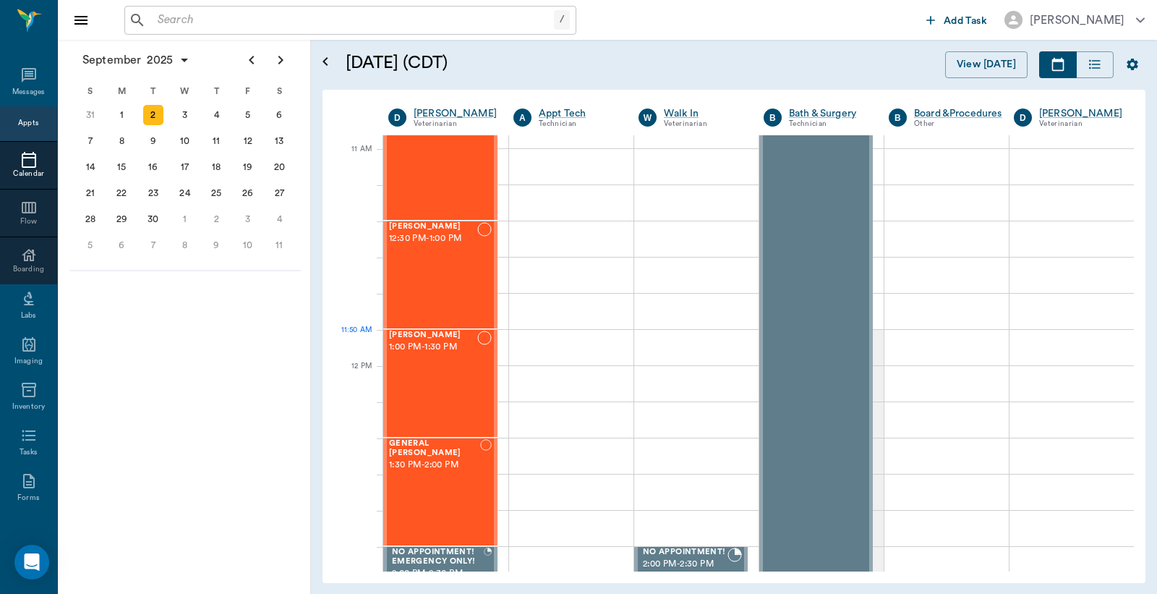
scroll to position [642, 0]
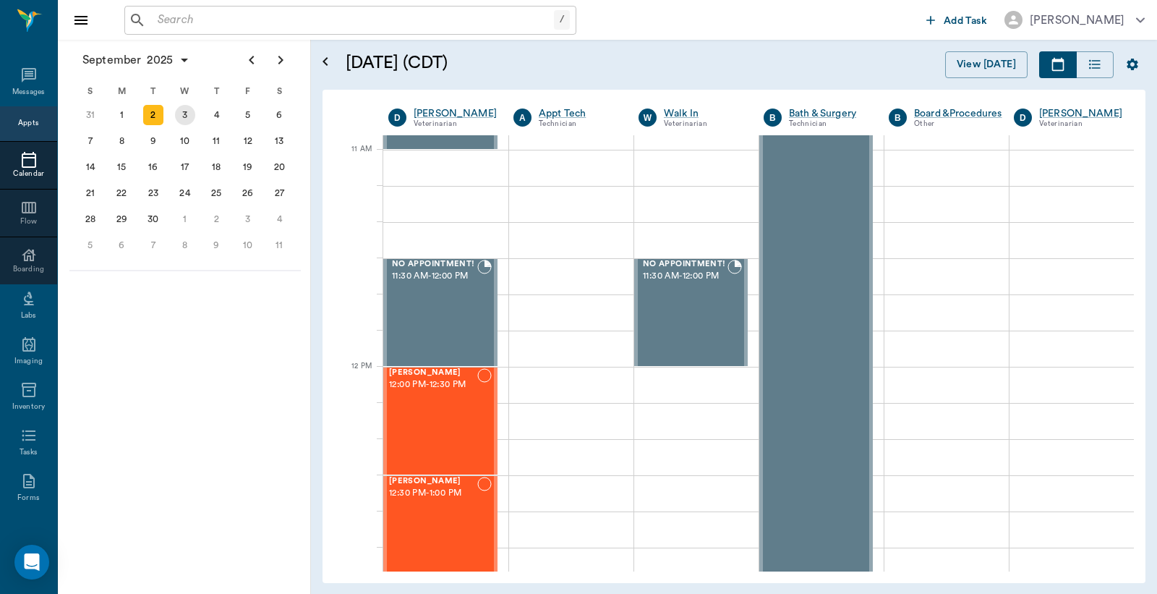
click at [183, 100] on div "W" at bounding box center [185, 91] width 32 height 22
click at [188, 111] on div "3" at bounding box center [185, 115] width 20 height 20
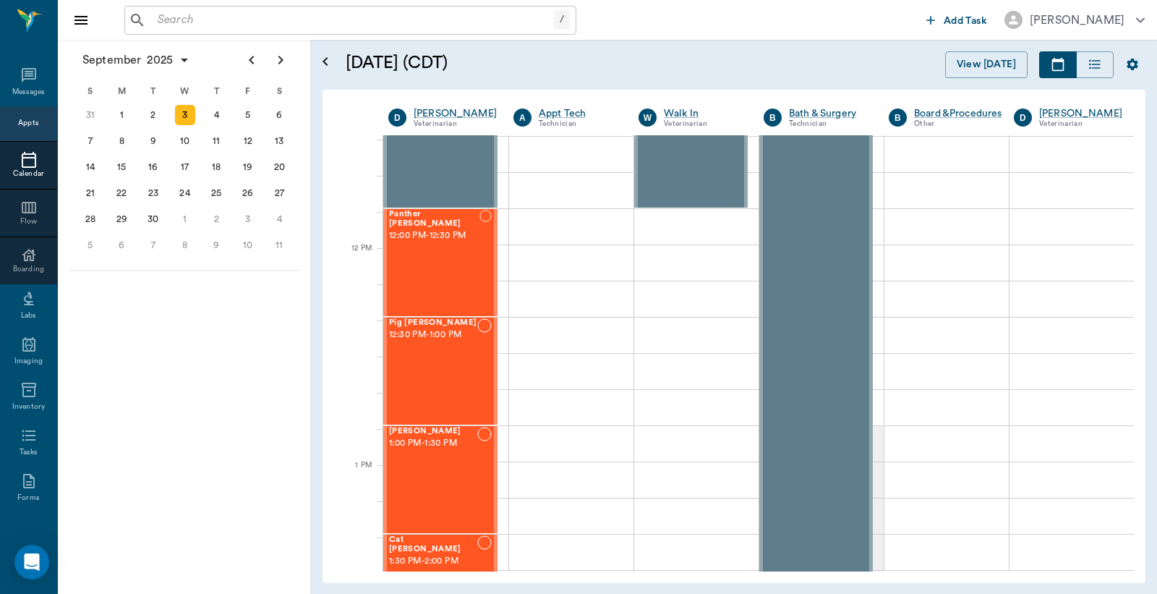
scroll to position [750, 0]
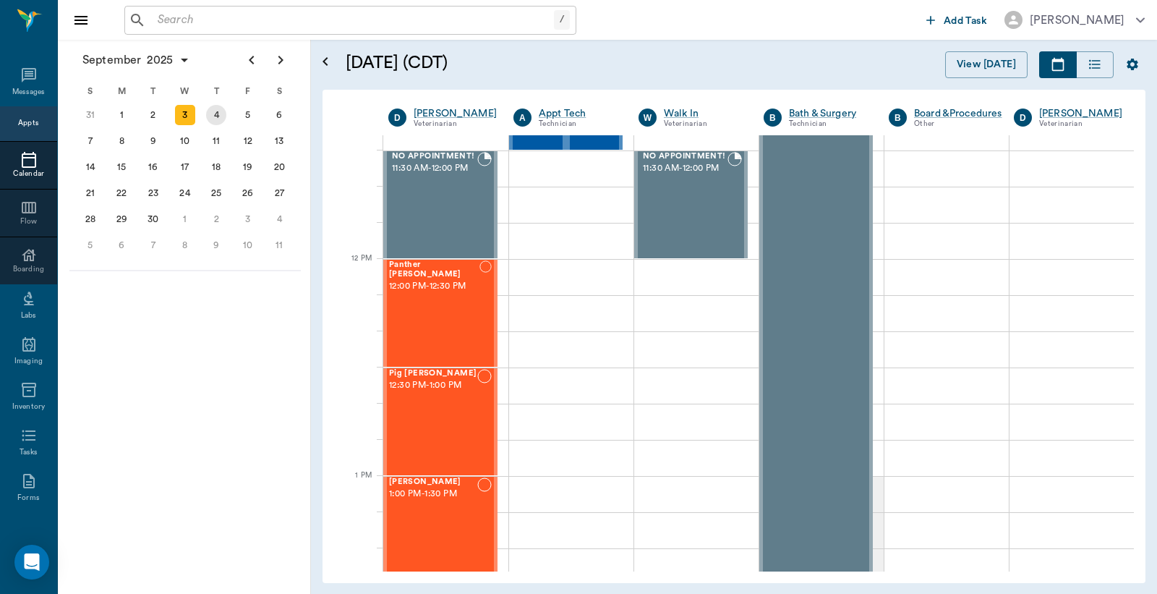
click at [223, 116] on div "4" at bounding box center [216, 115] width 20 height 20
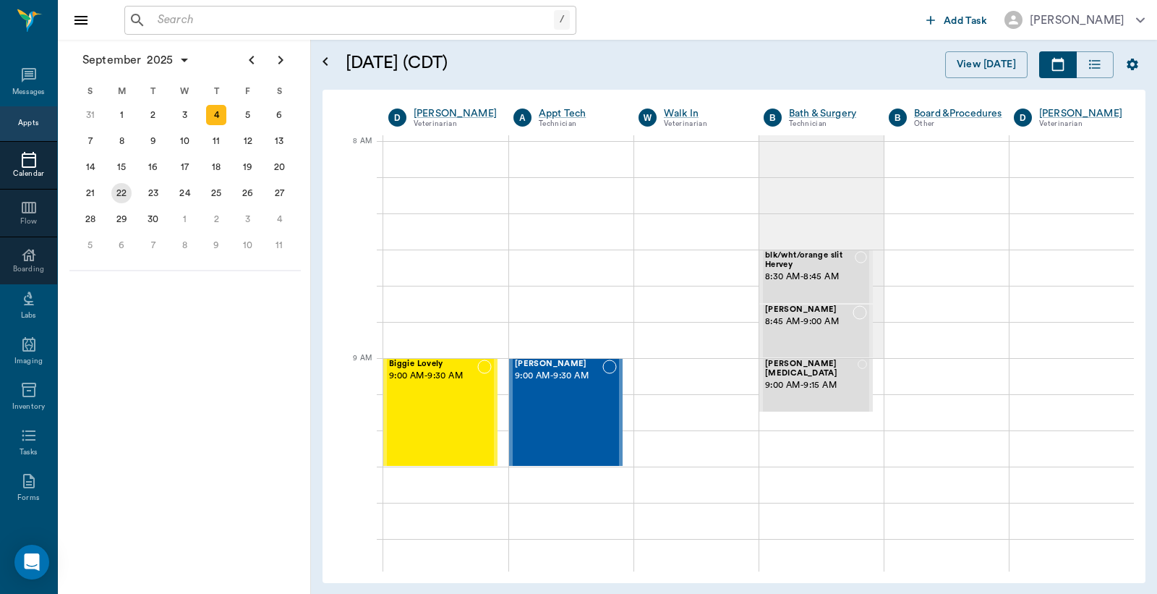
click at [125, 188] on div "22" at bounding box center [121, 193] width 20 height 20
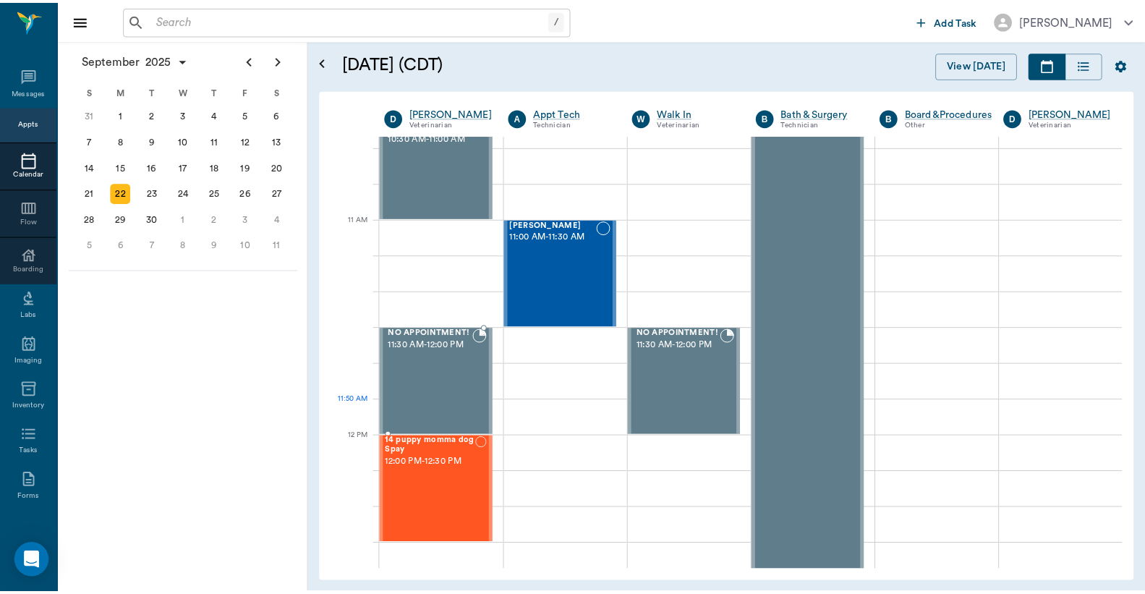
scroll to position [856, 0]
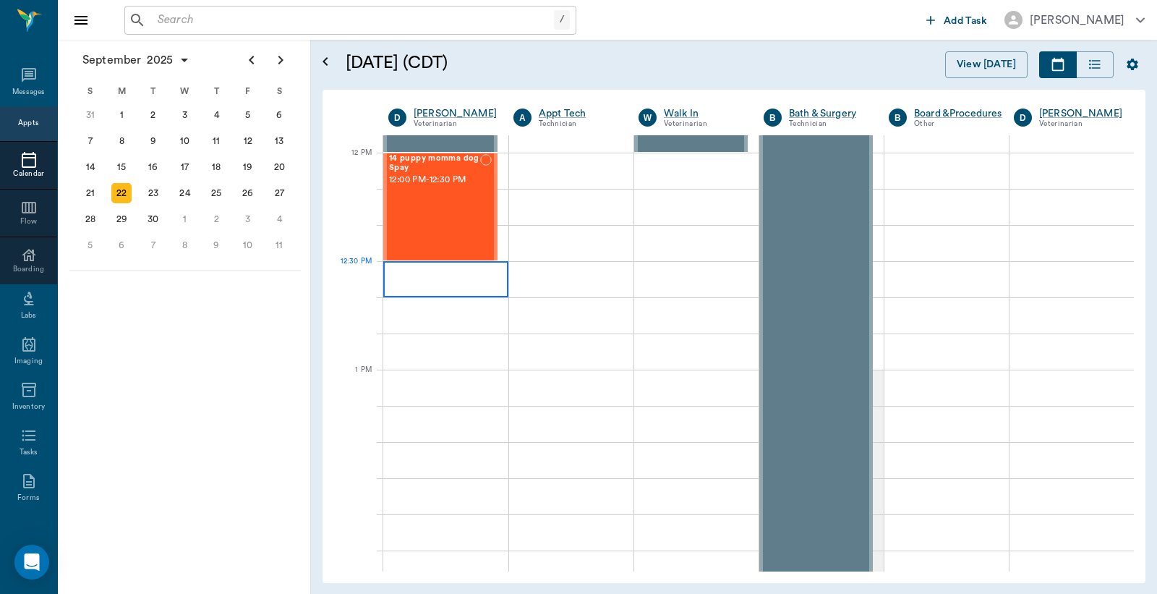
click at [442, 276] on div at bounding box center [445, 279] width 125 height 36
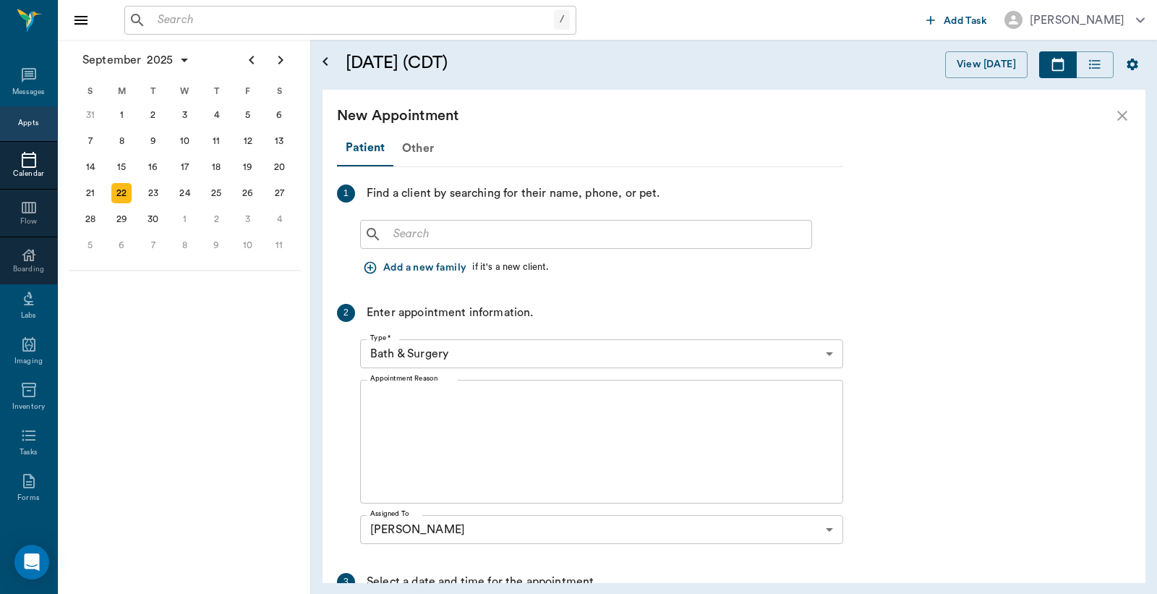
click at [422, 234] on input "text" at bounding box center [597, 234] width 418 height 20
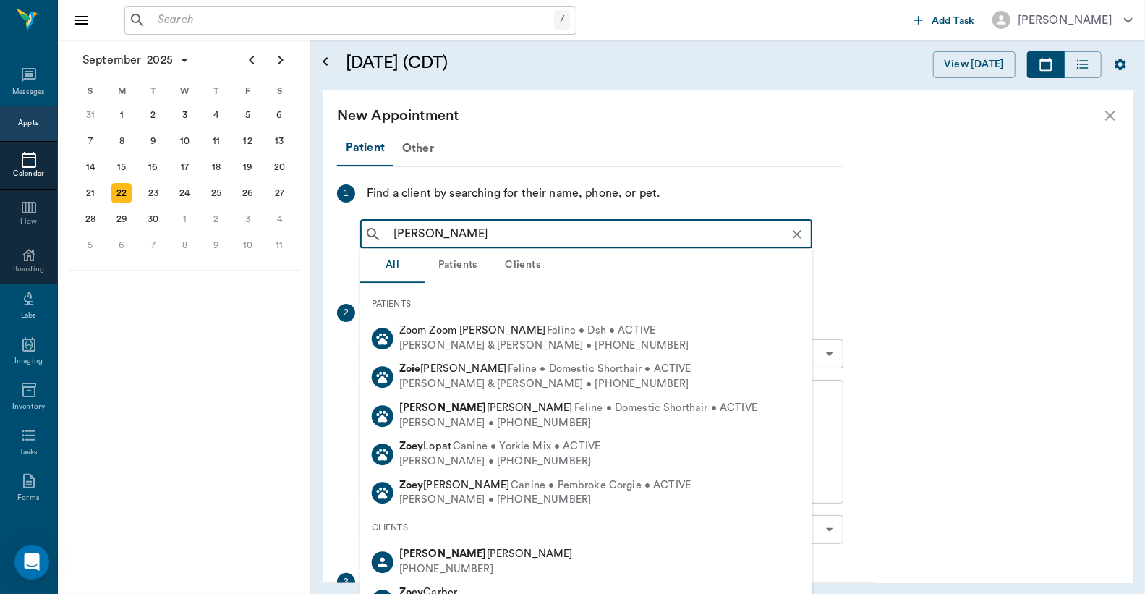
type input "zoey jones"
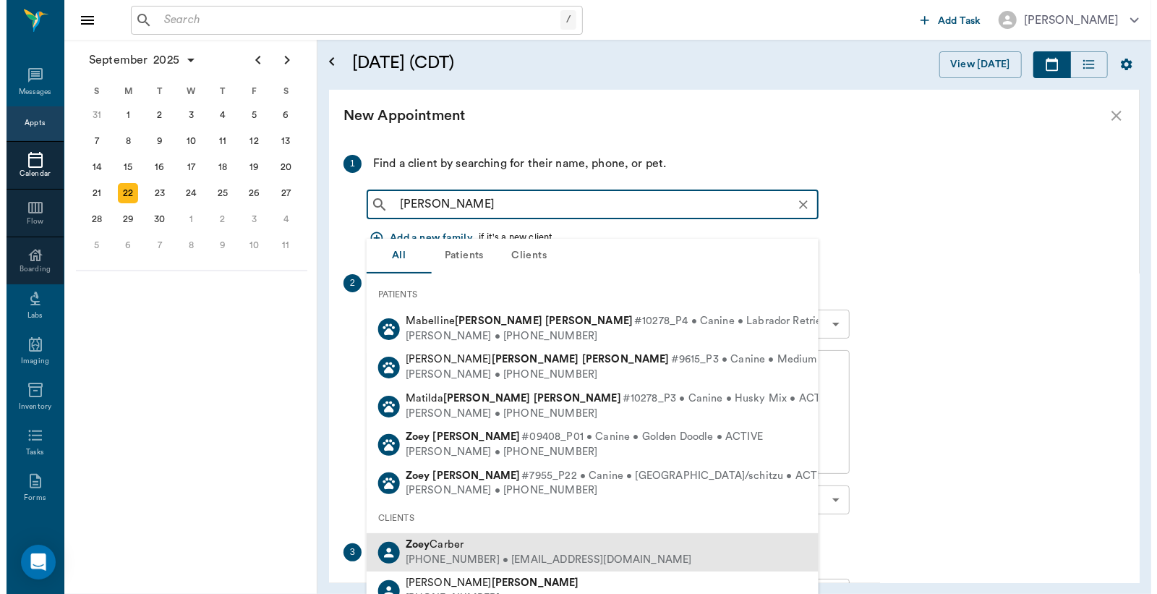
scroll to position [0, 0]
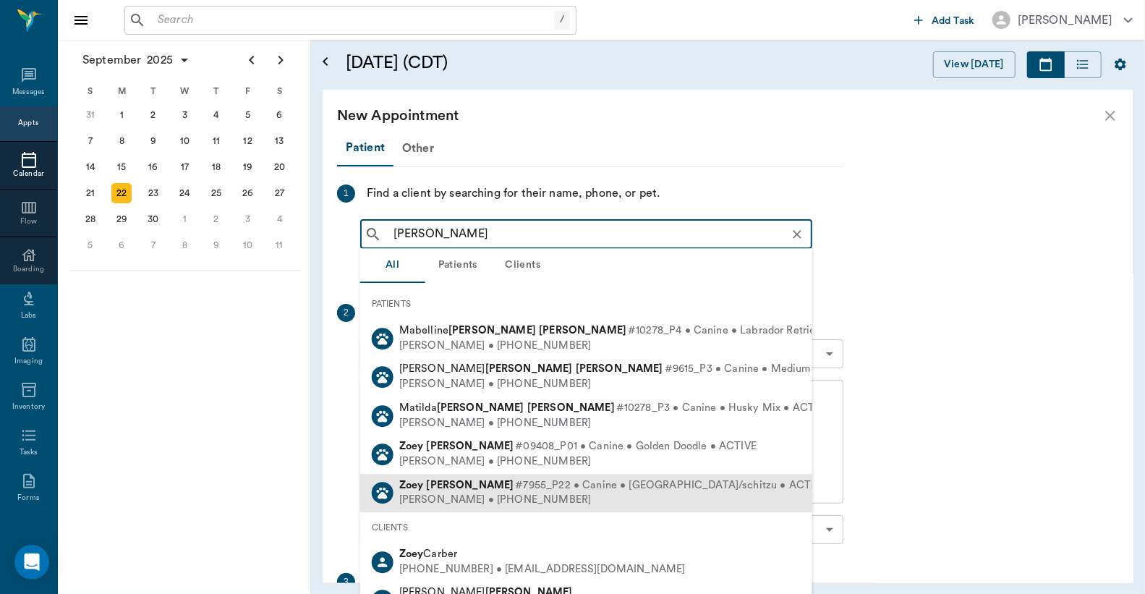
click at [515, 488] on span "#7955_P22 • Canine • Yorkie/schitzu • ACTIVE" at bounding box center [670, 485] width 311 height 15
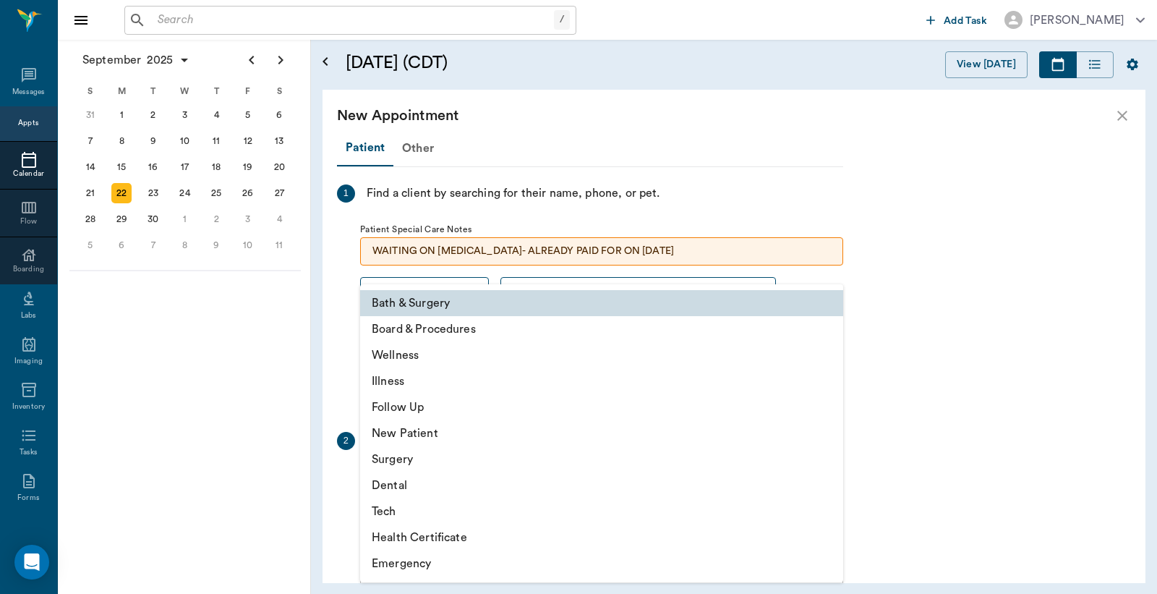
click at [442, 482] on body "/ ​ Add Task Dr. Bert Ellsworth Nectar Messages Appts Calendar Flow Boarding La…" at bounding box center [578, 297] width 1157 height 594
click at [401, 463] on li "Surgery" at bounding box center [601, 459] width 483 height 26
type input "65d2be4f46e3a538d89b8c18"
type input "01:00 PM"
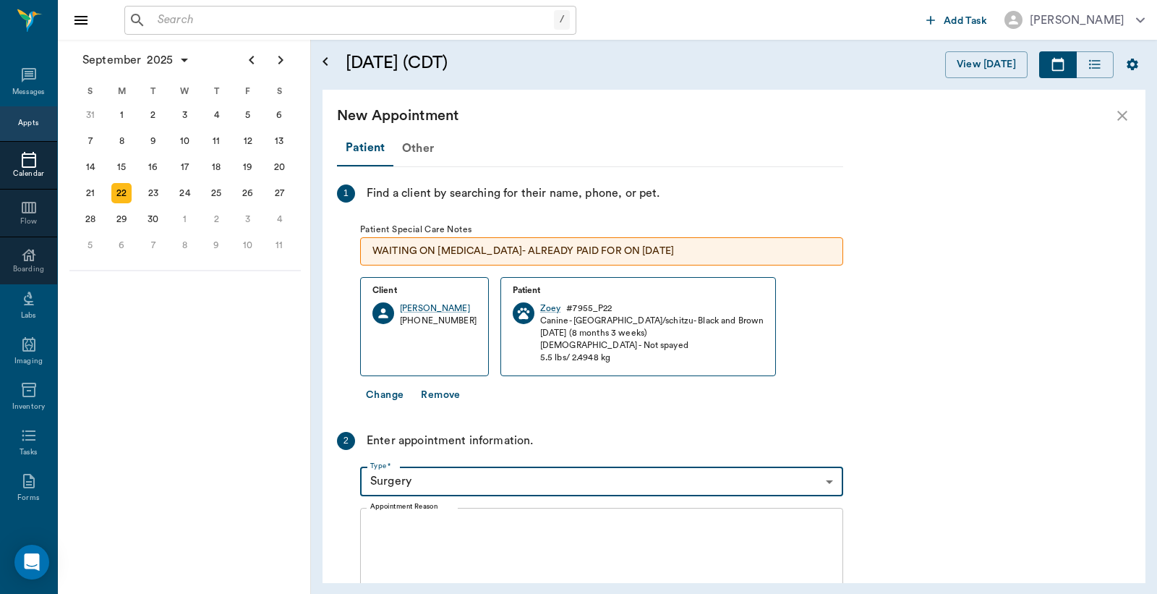
click at [428, 528] on textarea "Appointment Reason" at bounding box center [601, 569] width 463 height 100
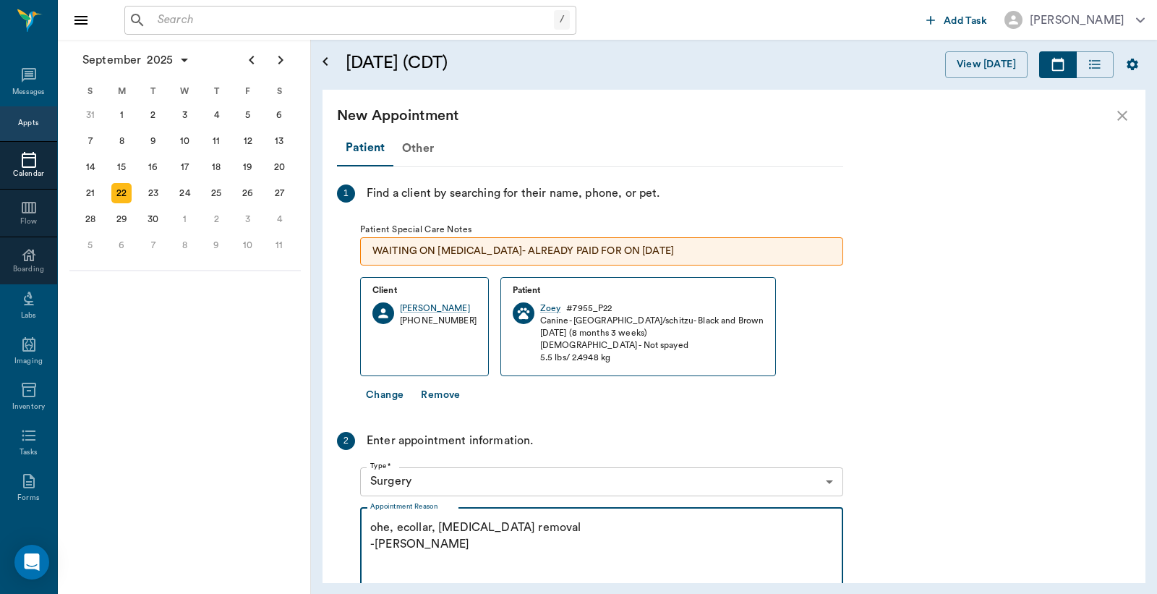
scroll to position [1, 0]
click at [375, 526] on textarea "ohe, ecollar, hernia removal -jess" at bounding box center [601, 569] width 463 height 100
click at [377, 541] on textarea "Ohe, ecollar, hernia removal -jess" at bounding box center [601, 569] width 463 height 100
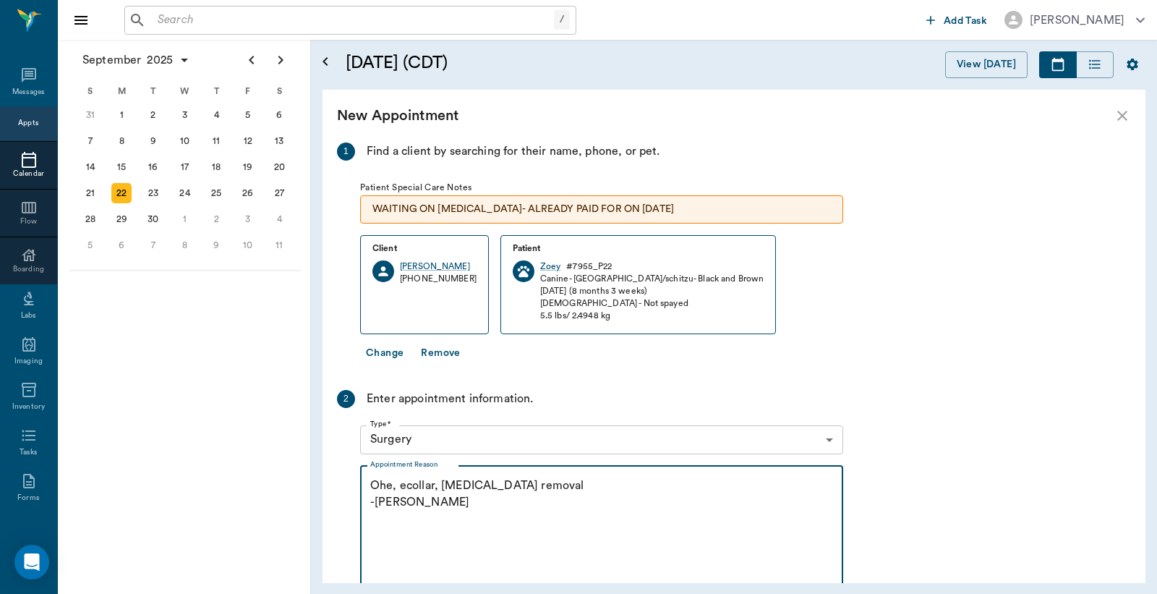
scroll to position [107, 0]
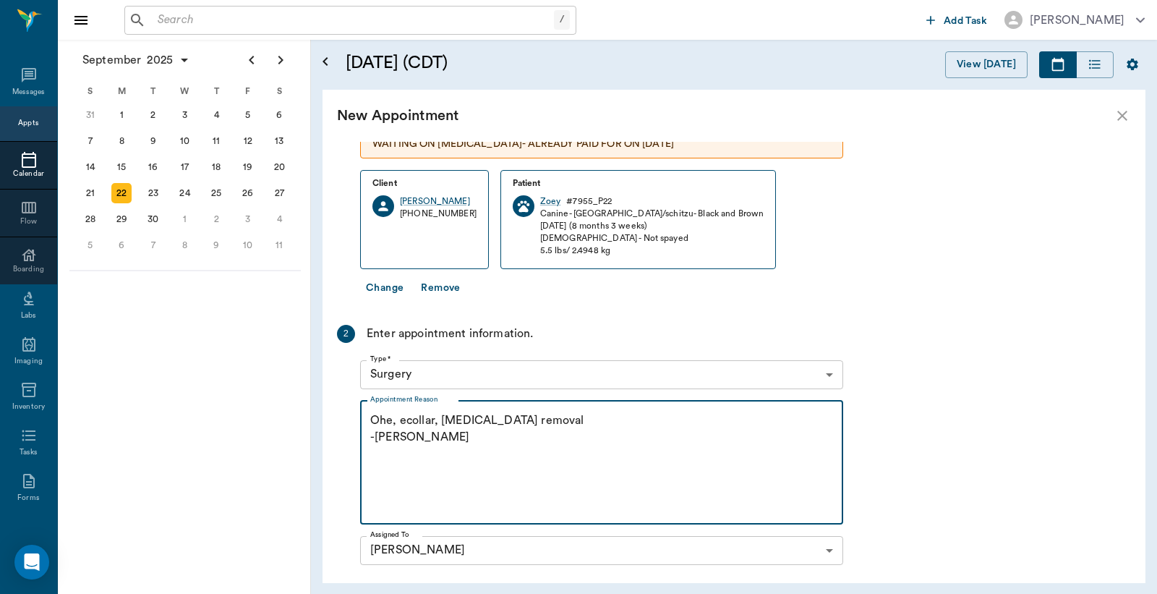
click at [428, 436] on textarea "Ohe, ecollar, hernia removal -Jess" at bounding box center [601, 462] width 463 height 100
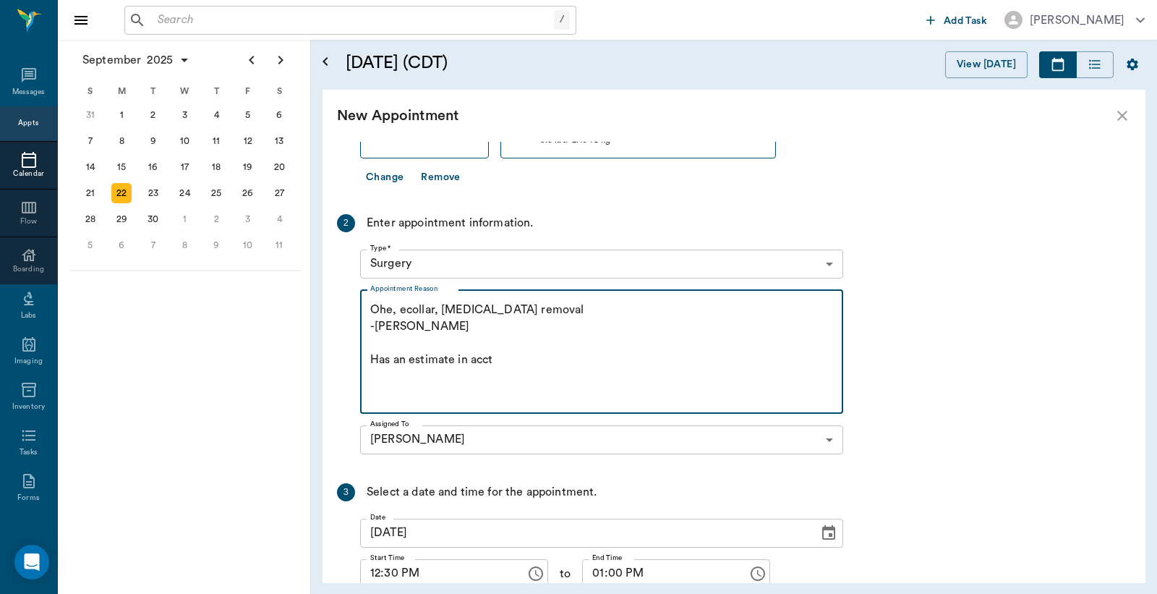
scroll to position [330, 0]
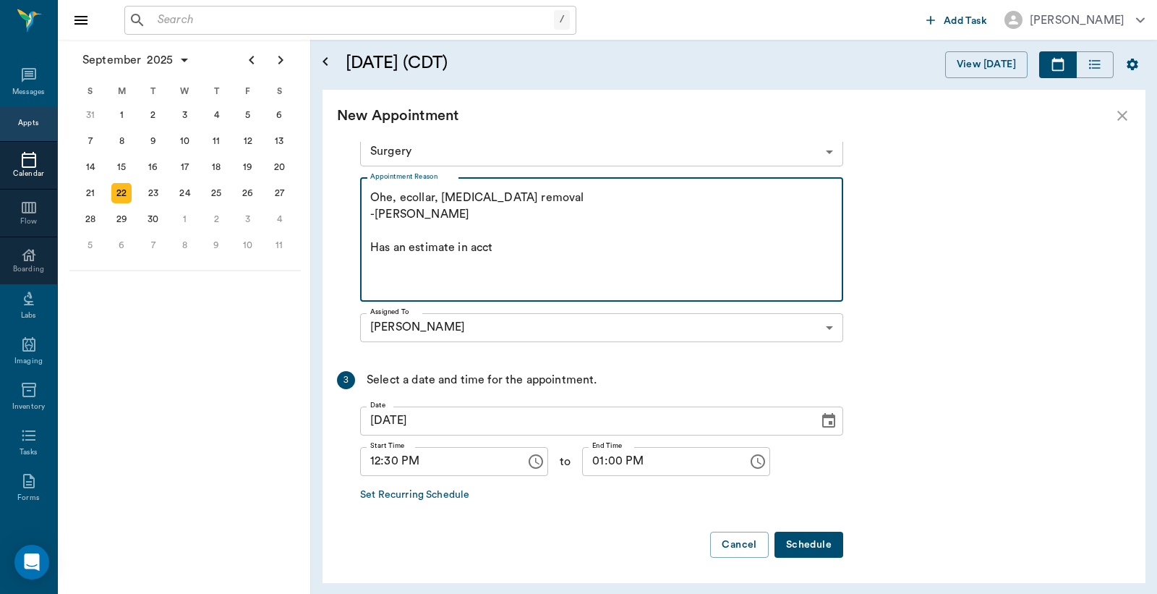
type textarea "Ohe, ecollar, hernia removal -Jess Has an estimate in acct"
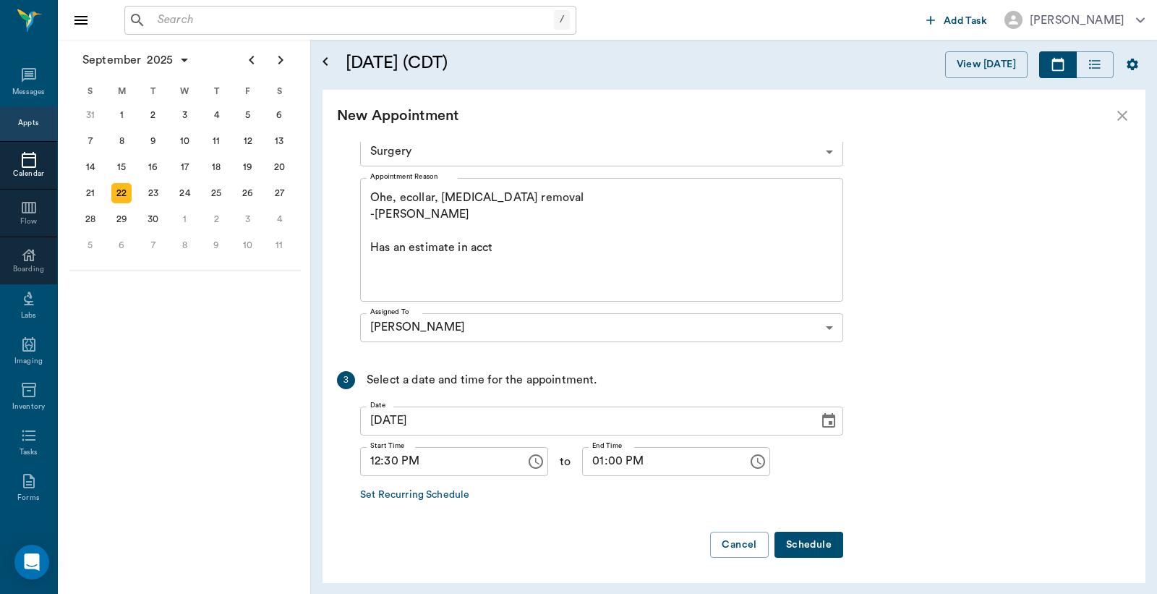
click at [827, 547] on button "Schedule" at bounding box center [809, 545] width 69 height 27
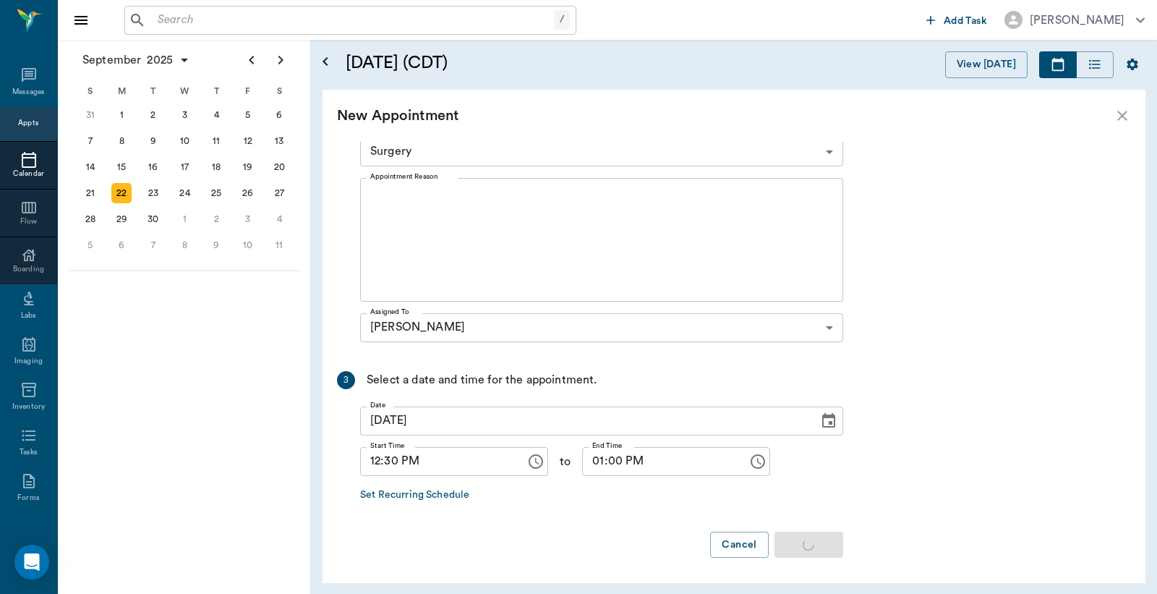
scroll to position [0, 0]
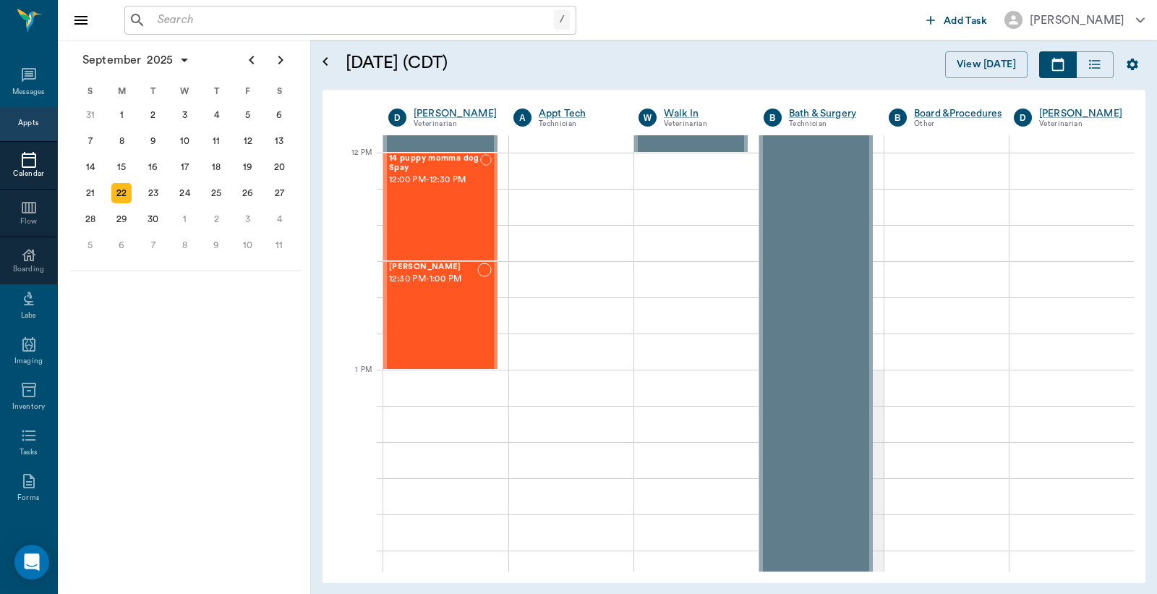
click at [18, 124] on div "Appts" at bounding box center [28, 123] width 20 height 11
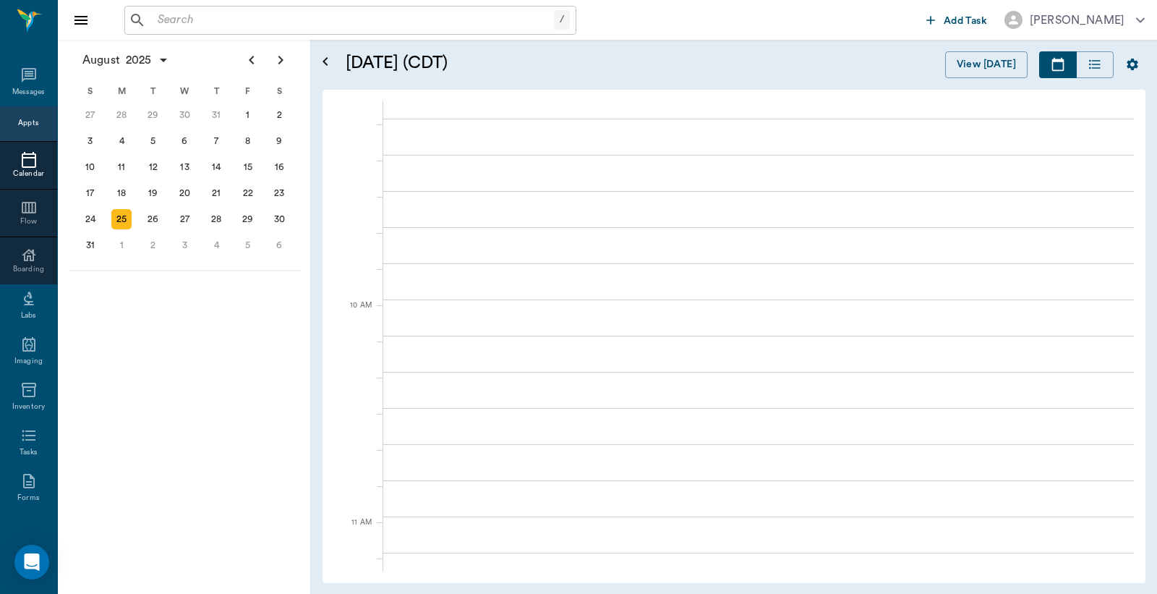
scroll to position [1, 0]
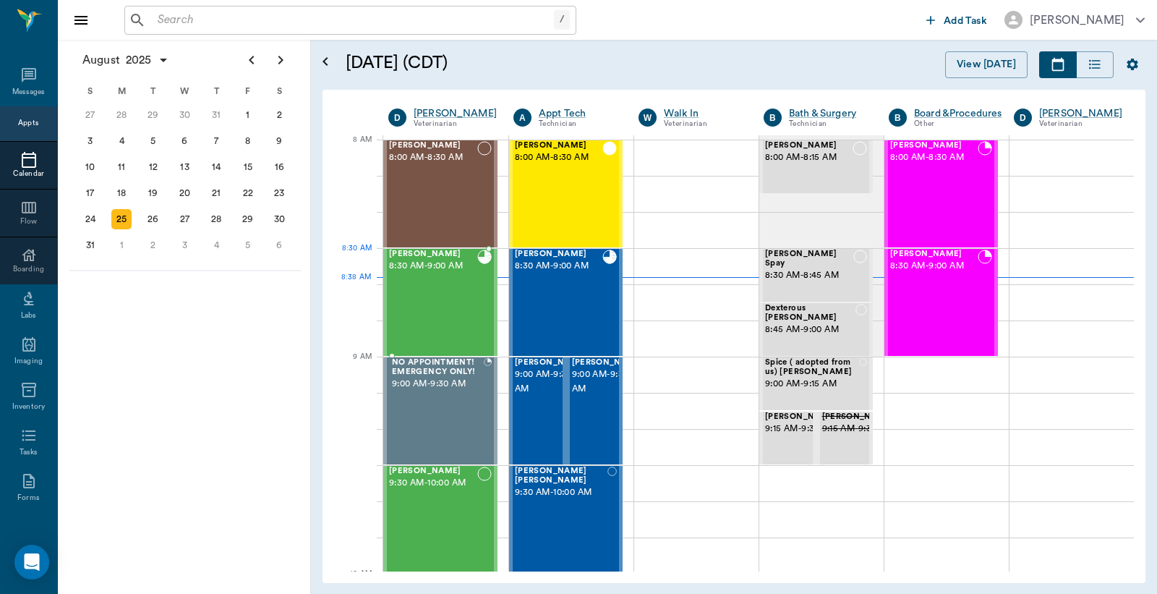
click at [458, 280] on div "Zoey Jones 8:30 AM - 9:00 AM" at bounding box center [433, 303] width 88 height 106
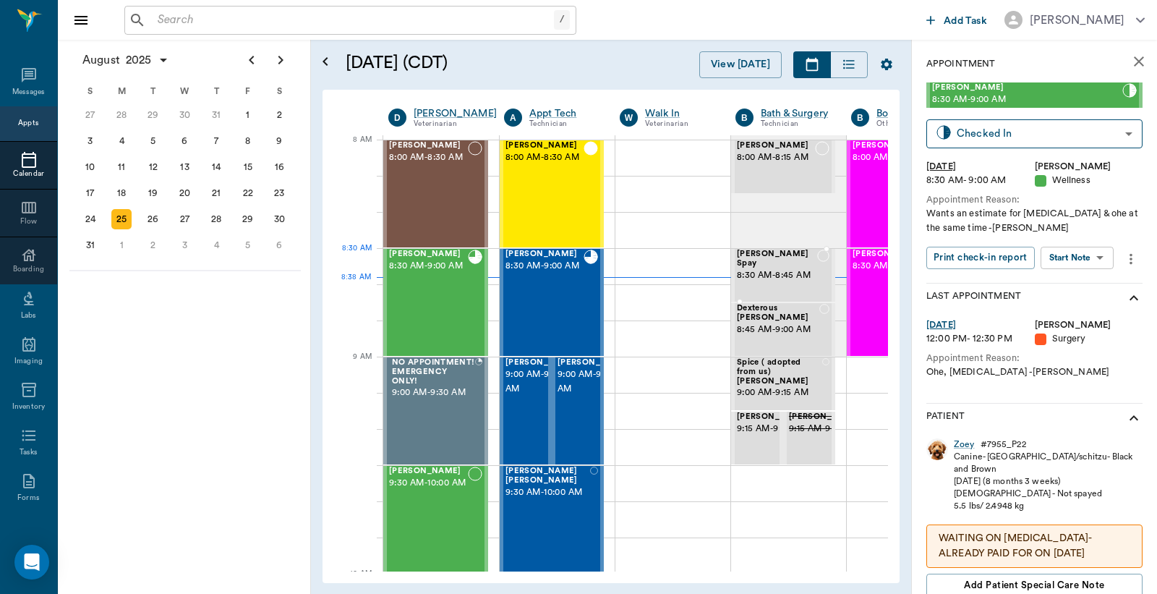
type input "READY_TO_CHECKOUT"
click at [969, 445] on div "Zoey" at bounding box center [964, 444] width 21 height 12
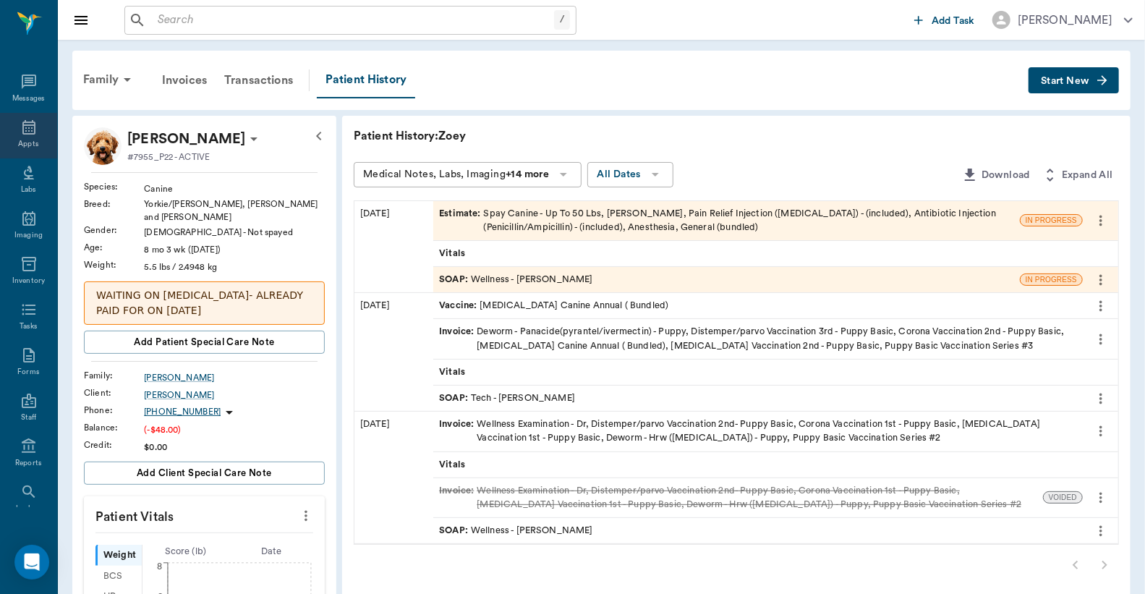
click at [25, 134] on icon at bounding box center [28, 127] width 17 height 17
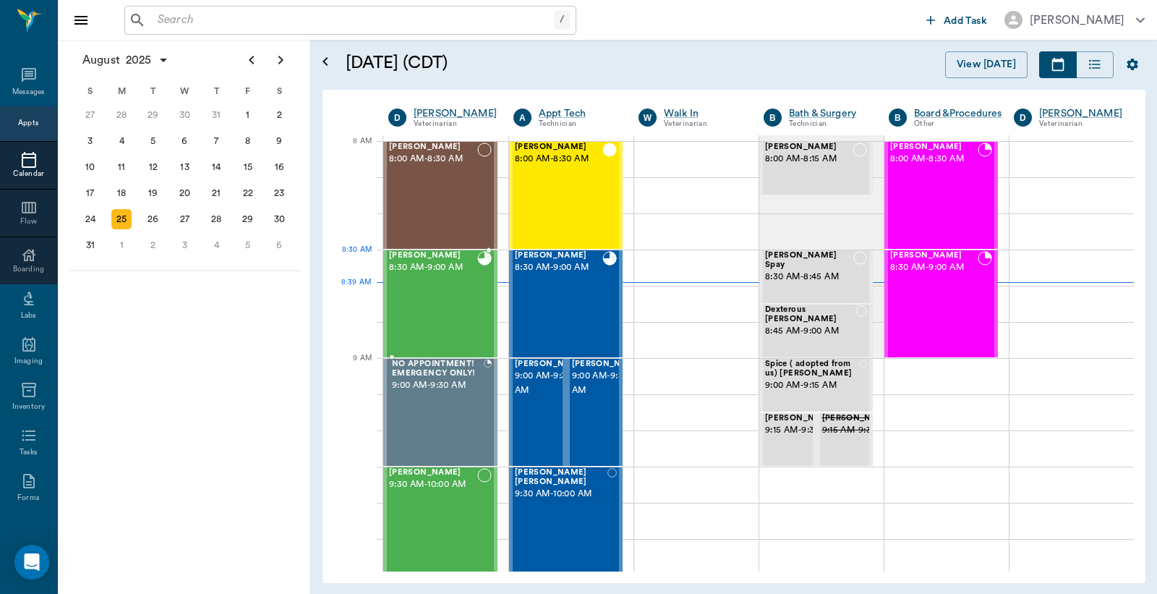
click at [446, 282] on div "Zoey Jones 8:30 AM - 9:00 AM" at bounding box center [433, 304] width 88 height 106
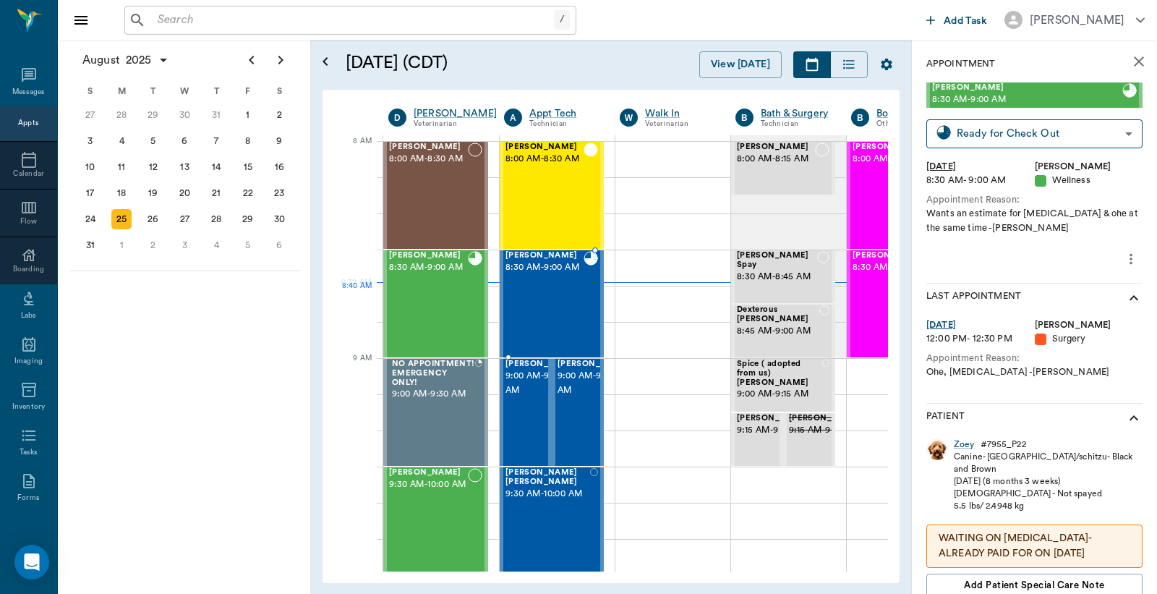
drag, startPoint x: 550, startPoint y: 302, endPoint x: 1156, endPoint y: 286, distance: 606.3
click at [550, 302] on div "Adam Jones 8:30 AM - 9:00 AM" at bounding box center [545, 304] width 78 height 106
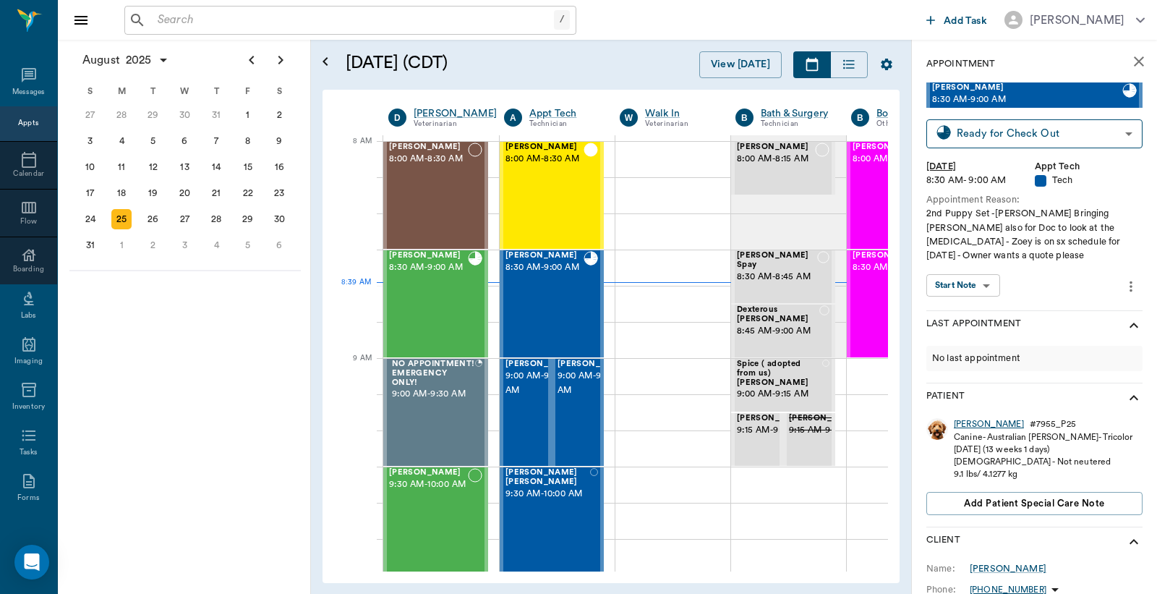
click at [964, 418] on div "Adam" at bounding box center [989, 424] width 70 height 12
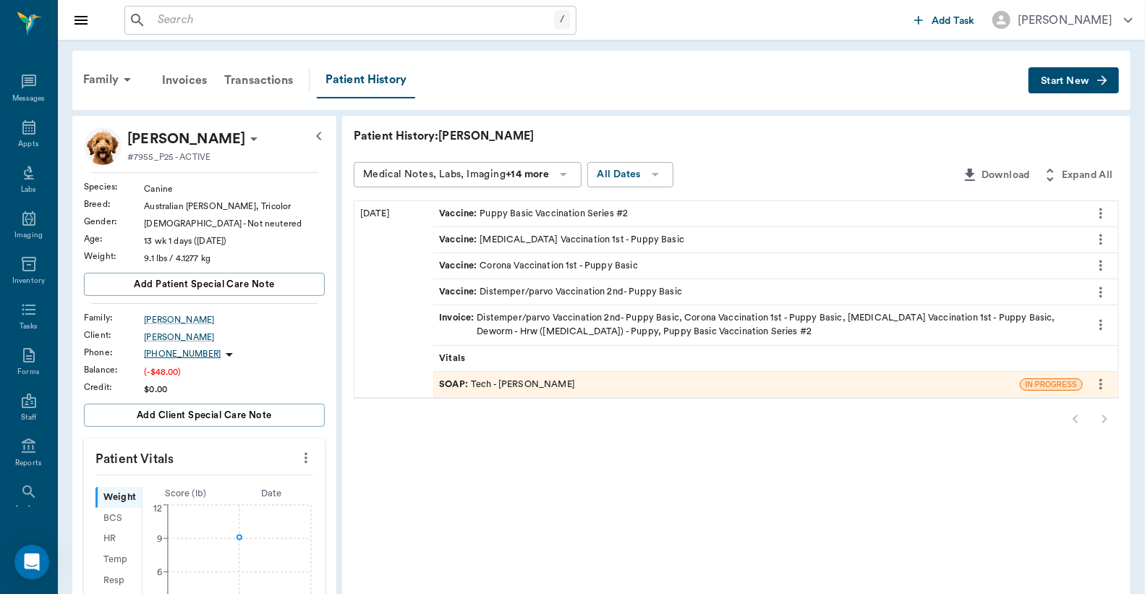
click at [575, 322] on div "Invoice : Distemper/parvo Vaccination 2nd- Puppy Basic, Corona Vaccination 1st …" at bounding box center [758, 324] width 638 height 27
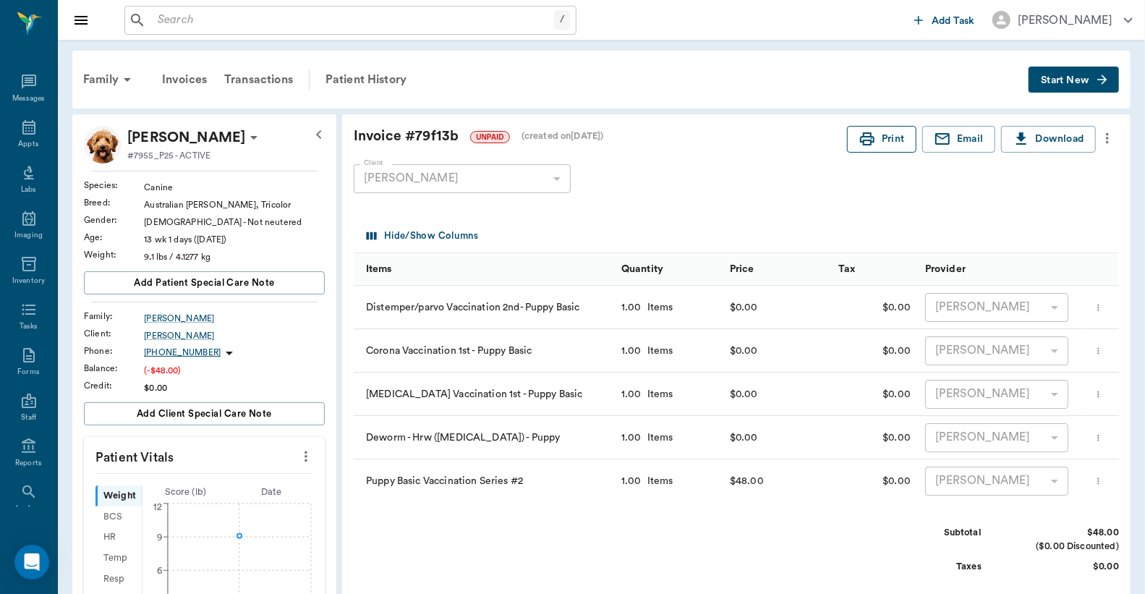
click at [895, 137] on button "Print" at bounding box center [881, 139] width 69 height 27
click at [286, 80] on div "Transactions" at bounding box center [259, 79] width 86 height 35
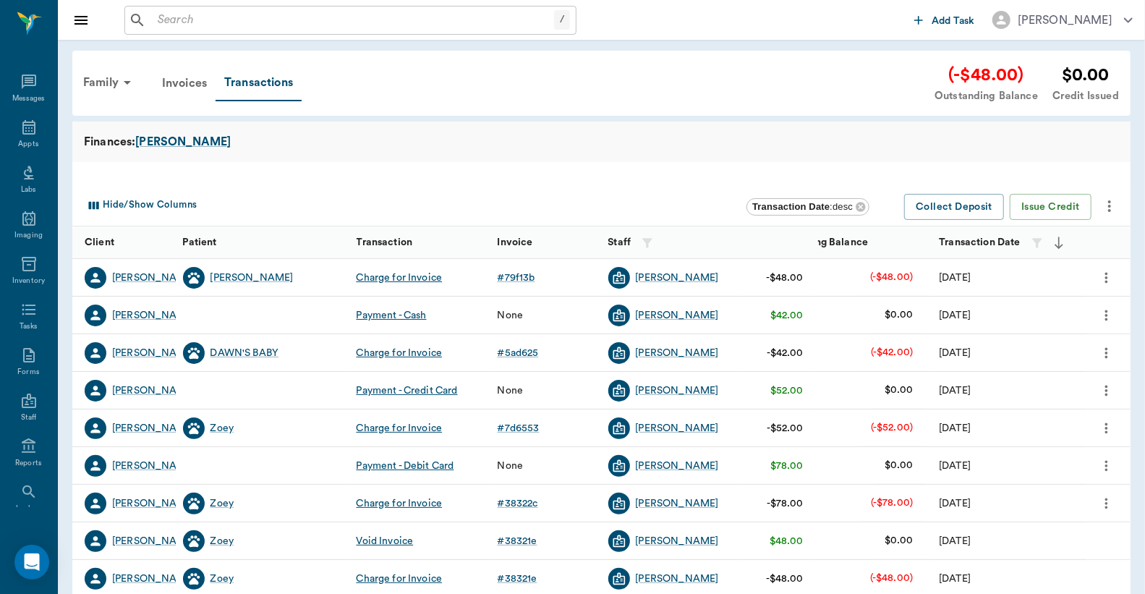
click at [1111, 200] on icon "more" at bounding box center [1109, 205] width 17 height 17
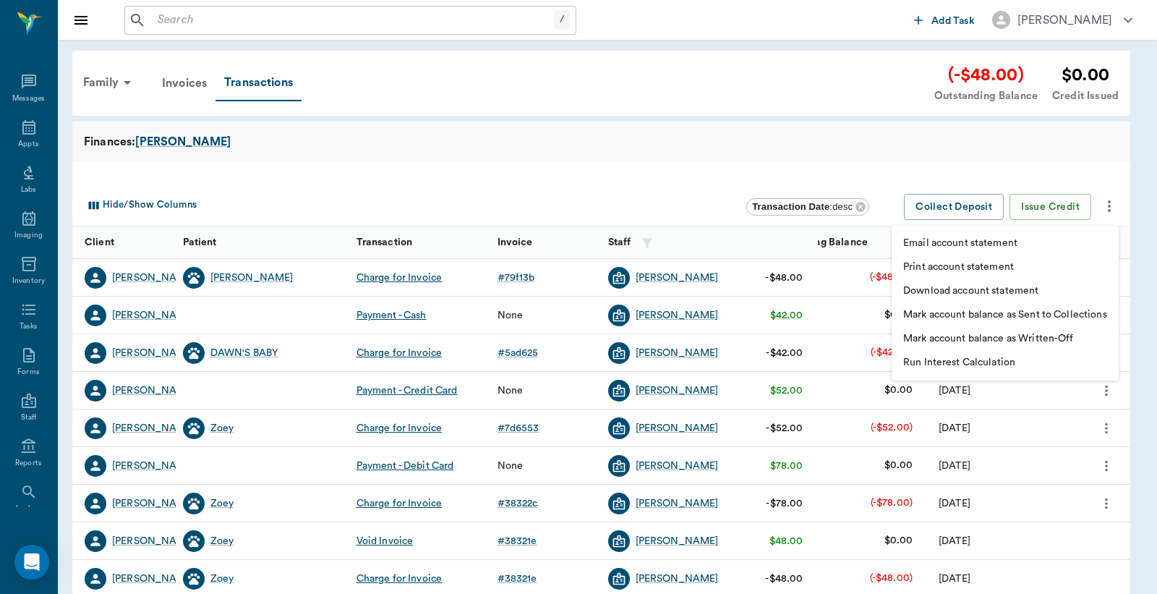
click at [1043, 148] on div at bounding box center [578, 297] width 1157 height 594
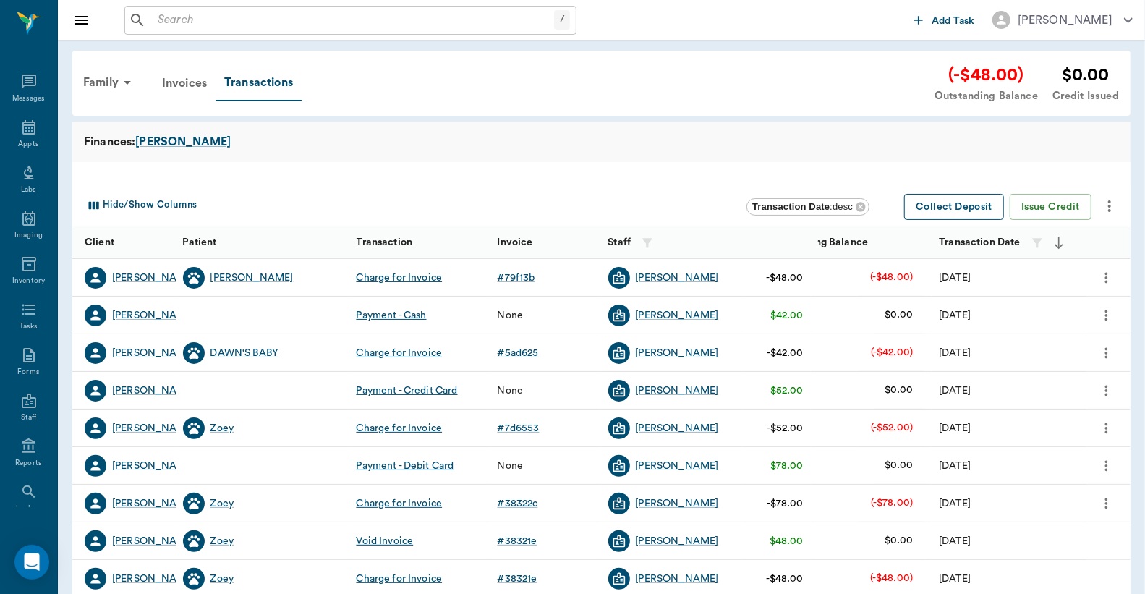
click at [987, 210] on button "Collect Deposit" at bounding box center [954, 207] width 100 height 27
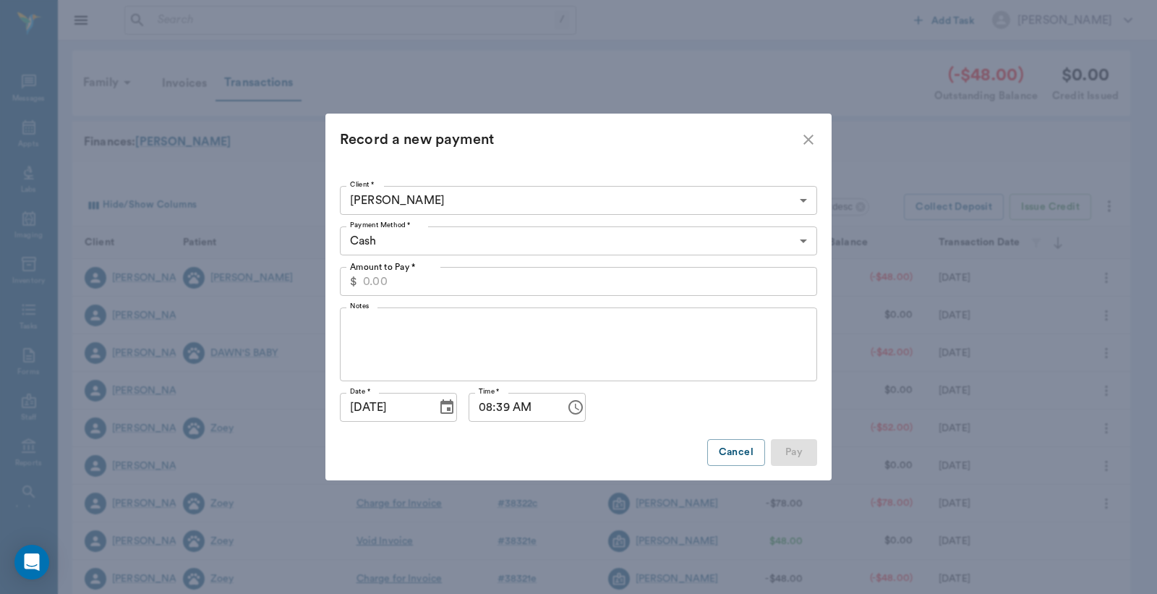
click at [542, 242] on body "/ ​ Add Task Dr. Bert Ellsworth Nectar Messages Appts Labs Imaging Inventory Ta…" at bounding box center [578, 445] width 1157 height 890
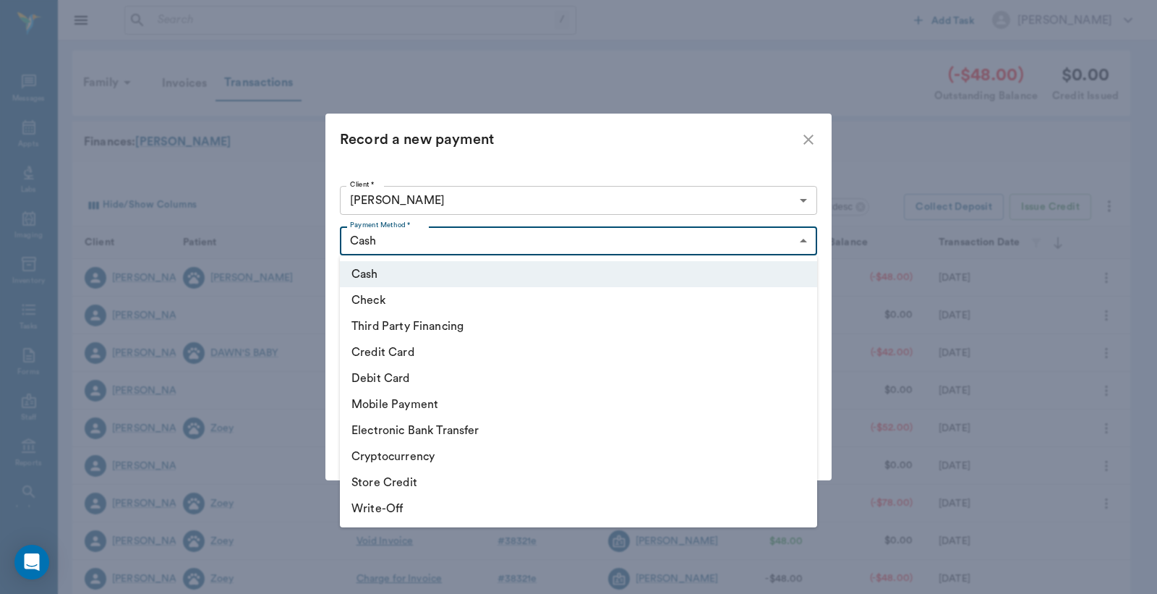
click at [400, 370] on li "Debit Card" at bounding box center [578, 378] width 477 height 26
type input "DEBIT_CARD"
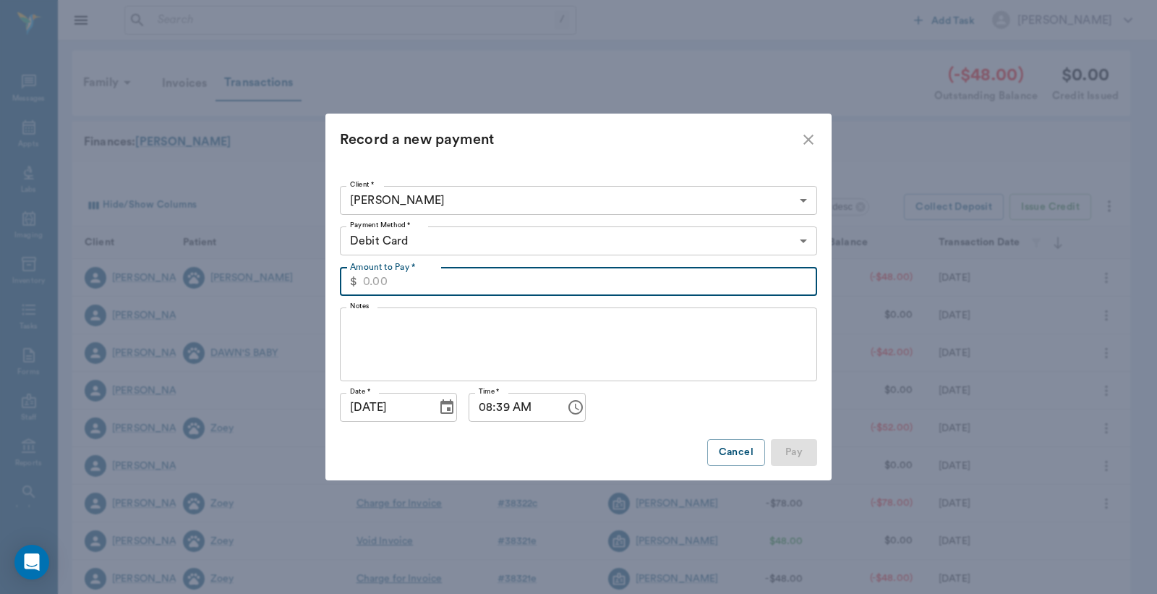
drag, startPoint x: 417, startPoint y: 281, endPoint x: 417, endPoint y: 294, distance: 13.8
click at [417, 281] on input "Amount to Pay *" at bounding box center [590, 281] width 454 height 29
type input "48.00"
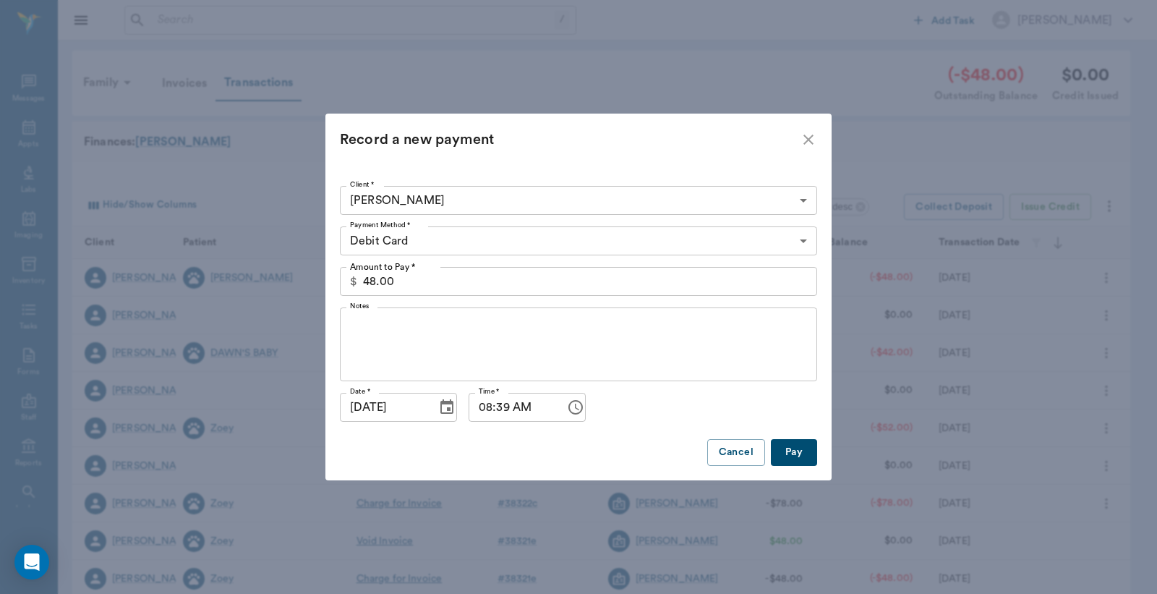
click at [803, 439] on div "Client * Cheri Jones 63ec2ebc52e12b0ba117c6b4 Client * Payment Method * Debit C…" at bounding box center [578, 323] width 477 height 286
click at [805, 443] on button "Pay" at bounding box center [794, 452] width 46 height 27
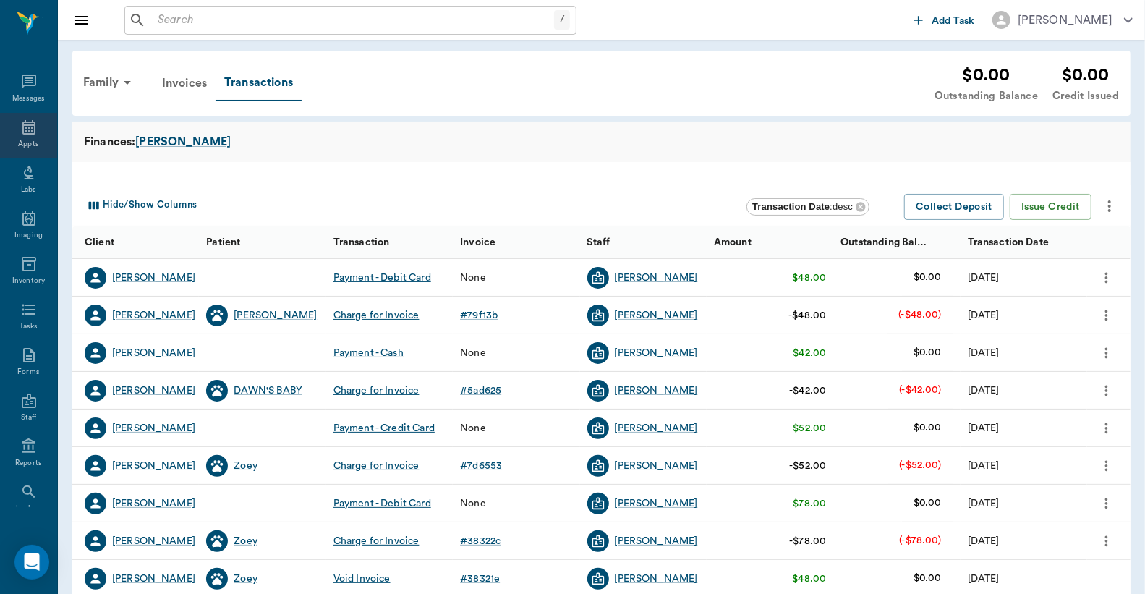
click at [18, 139] on div "Appts" at bounding box center [28, 144] width 20 height 11
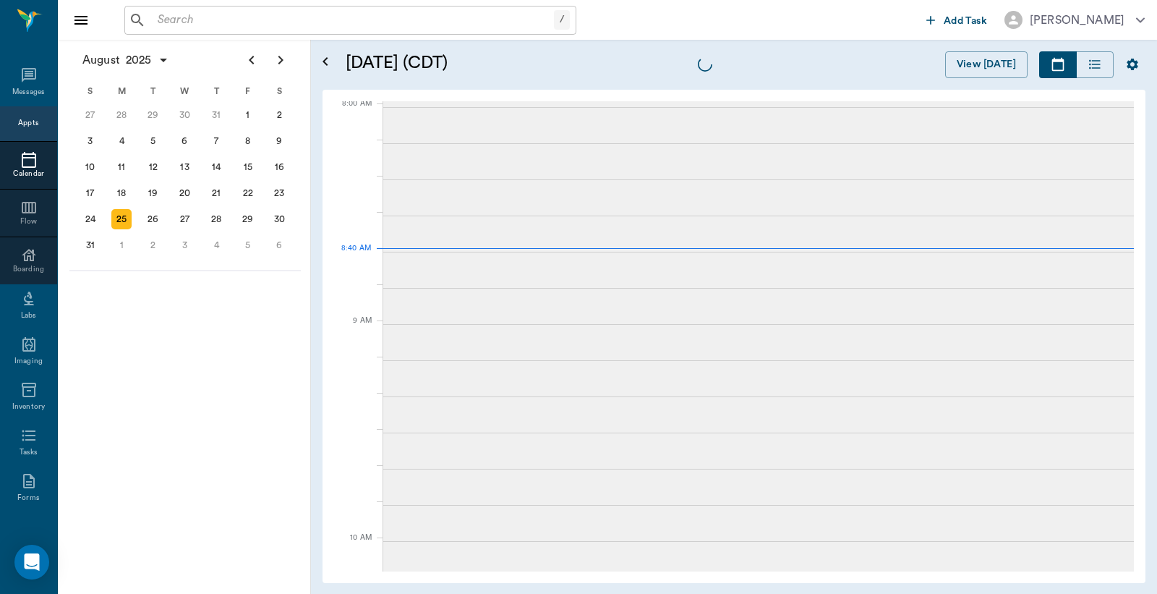
scroll to position [3, 0]
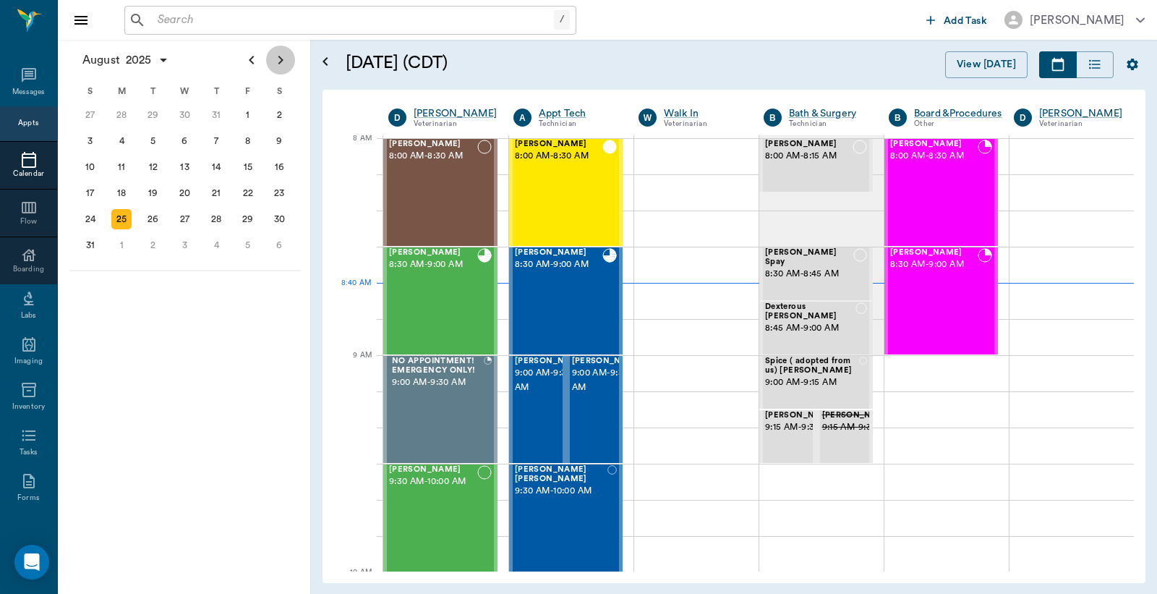
click at [281, 64] on icon "Next page" at bounding box center [280, 59] width 17 height 17
click at [248, 160] on div "19" at bounding box center [248, 167] width 20 height 20
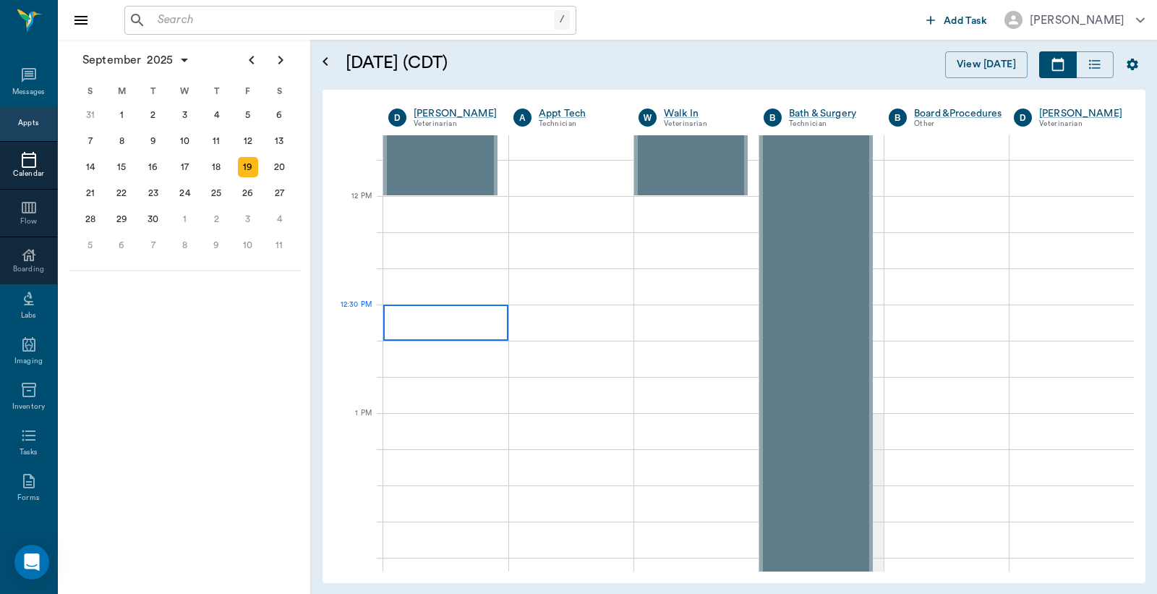
scroll to position [857, 0]
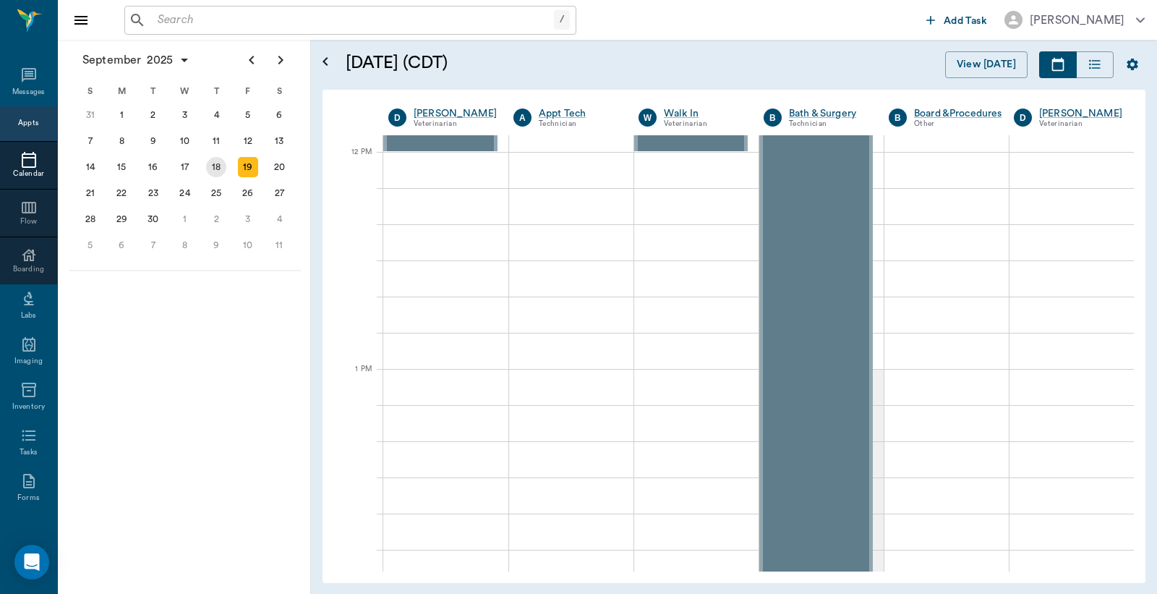
click at [203, 156] on div "18" at bounding box center [216, 167] width 32 height 26
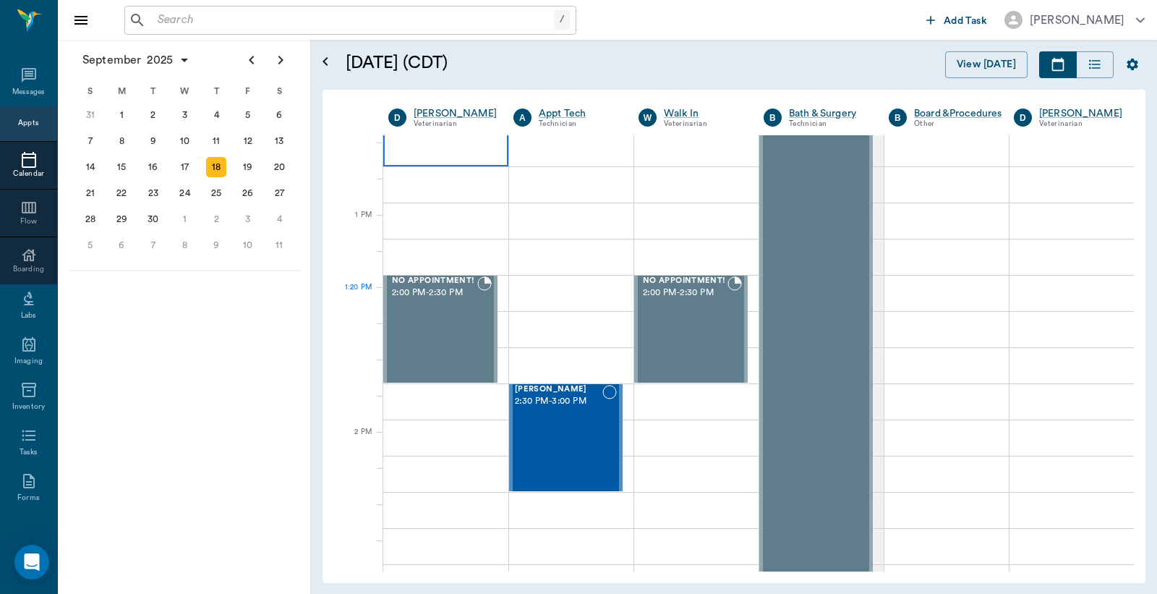
scroll to position [1178, 0]
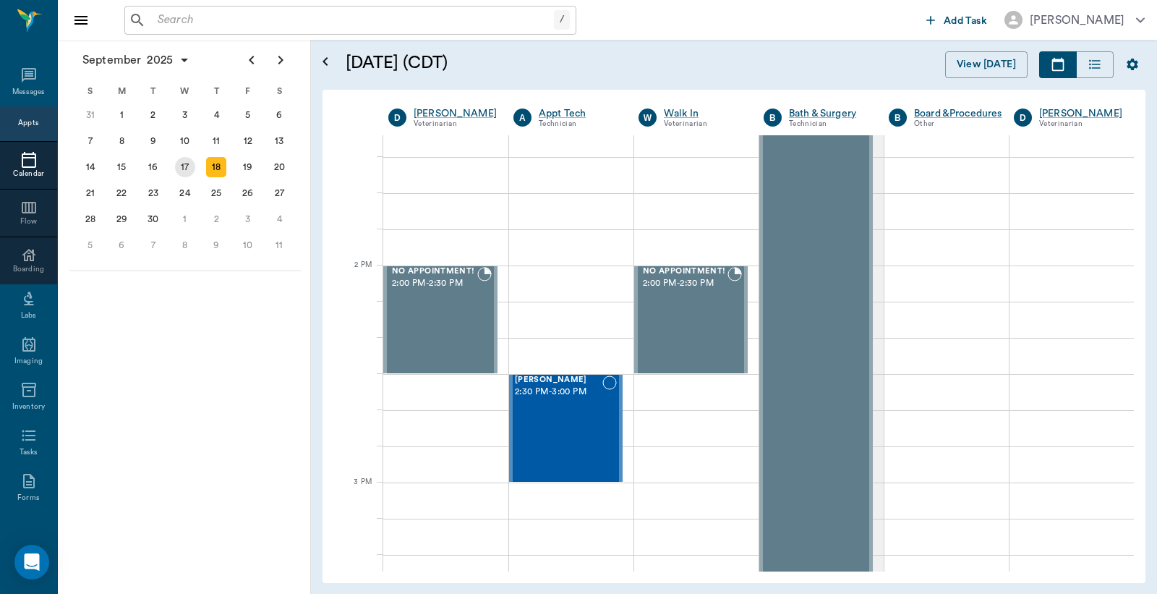
drag, startPoint x: 178, startPoint y: 157, endPoint x: 185, endPoint y: 158, distance: 7.3
click at [179, 158] on div "17" at bounding box center [185, 167] width 20 height 20
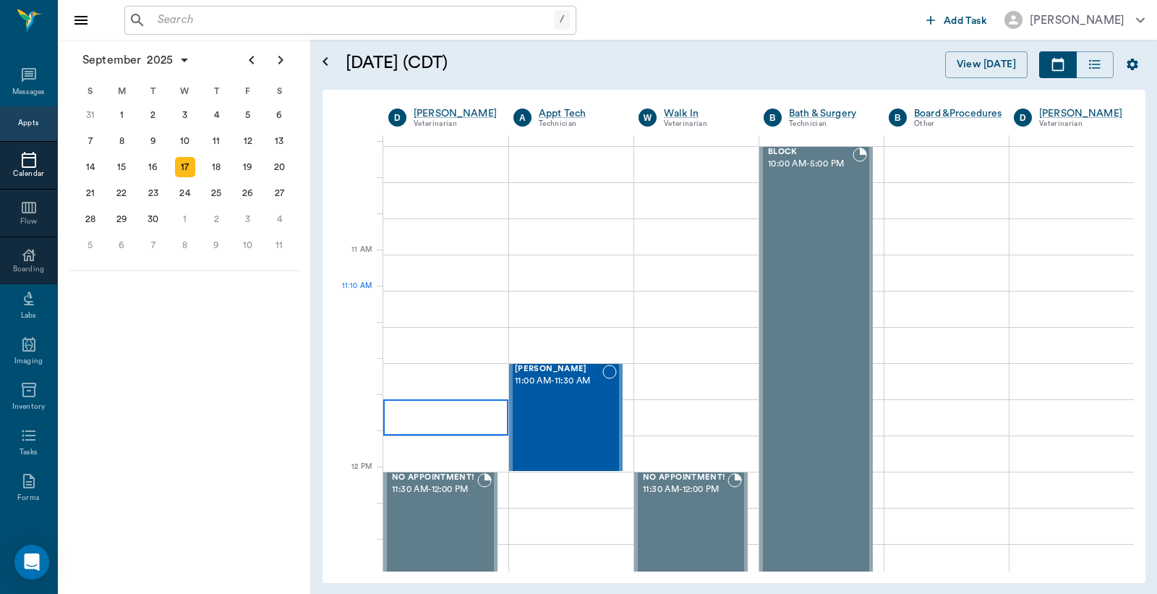
scroll to position [857, 0]
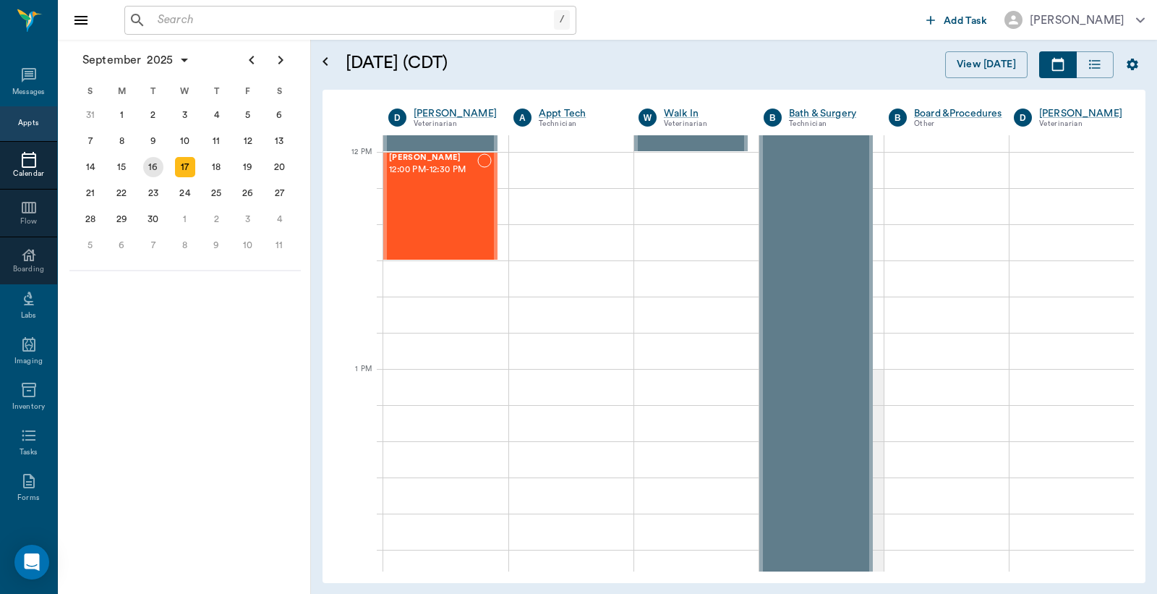
click at [145, 162] on div "16" at bounding box center [153, 167] width 20 height 20
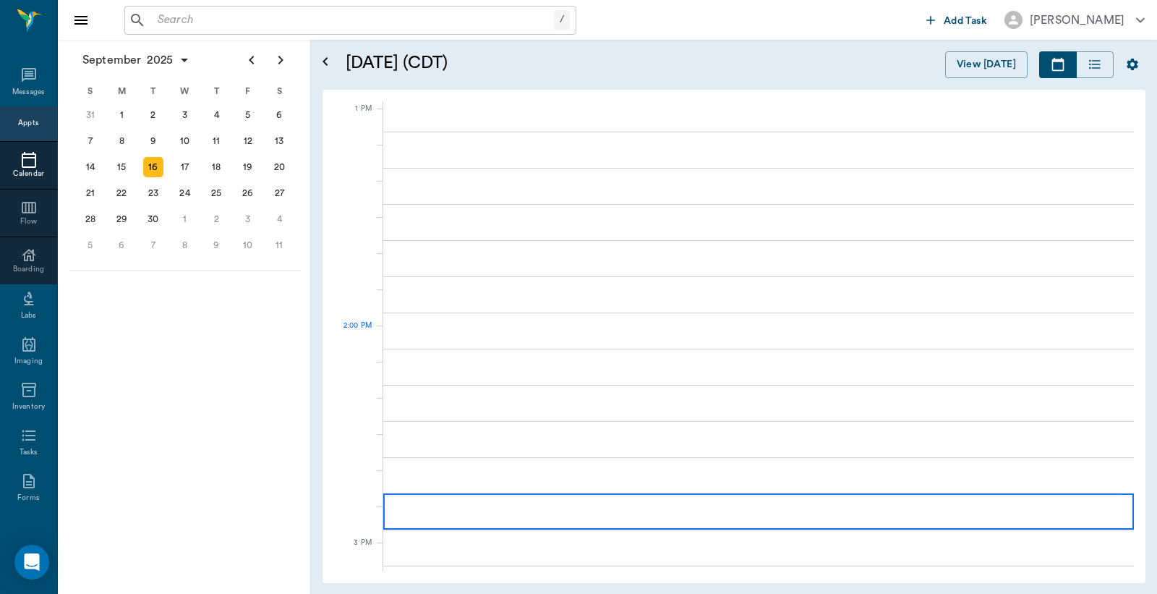
scroll to position [857, 0]
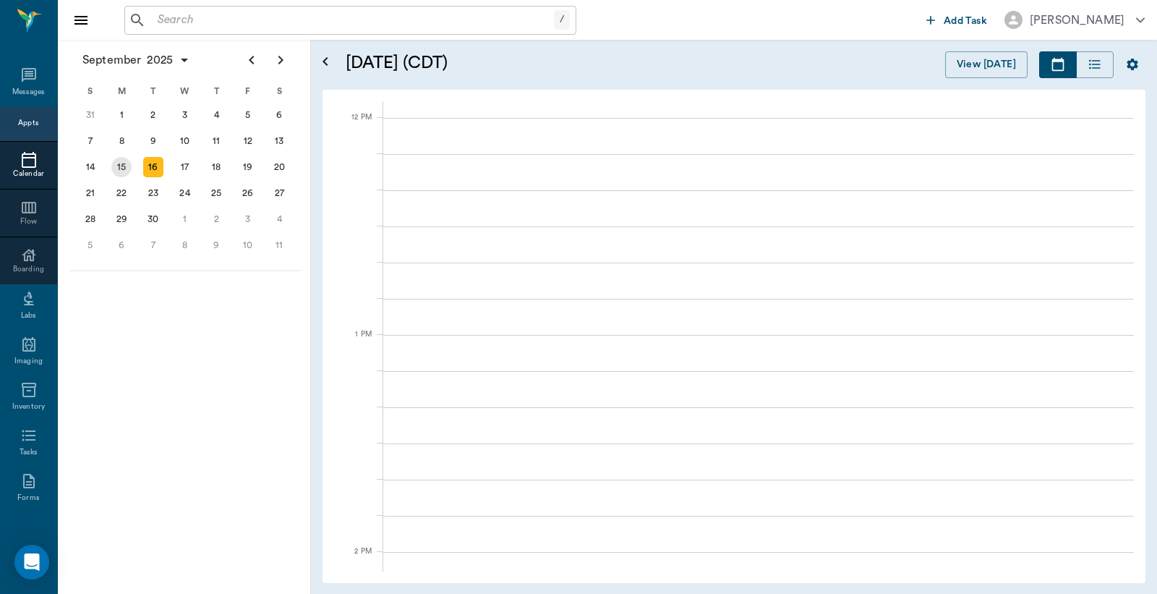
click at [124, 161] on div "15" at bounding box center [121, 167] width 20 height 20
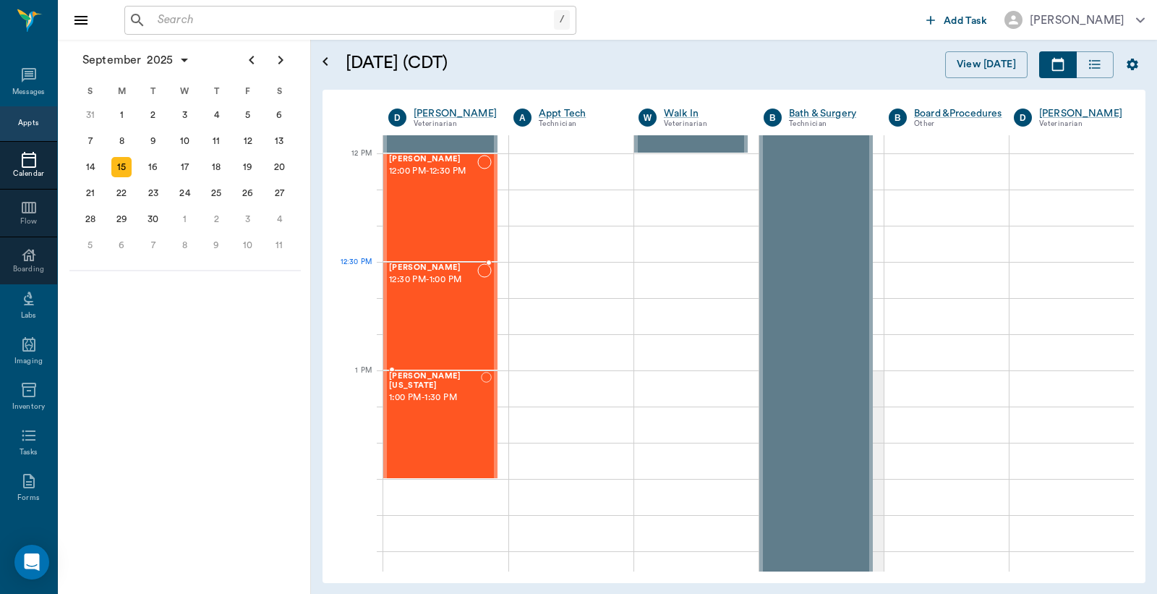
scroll to position [964, 0]
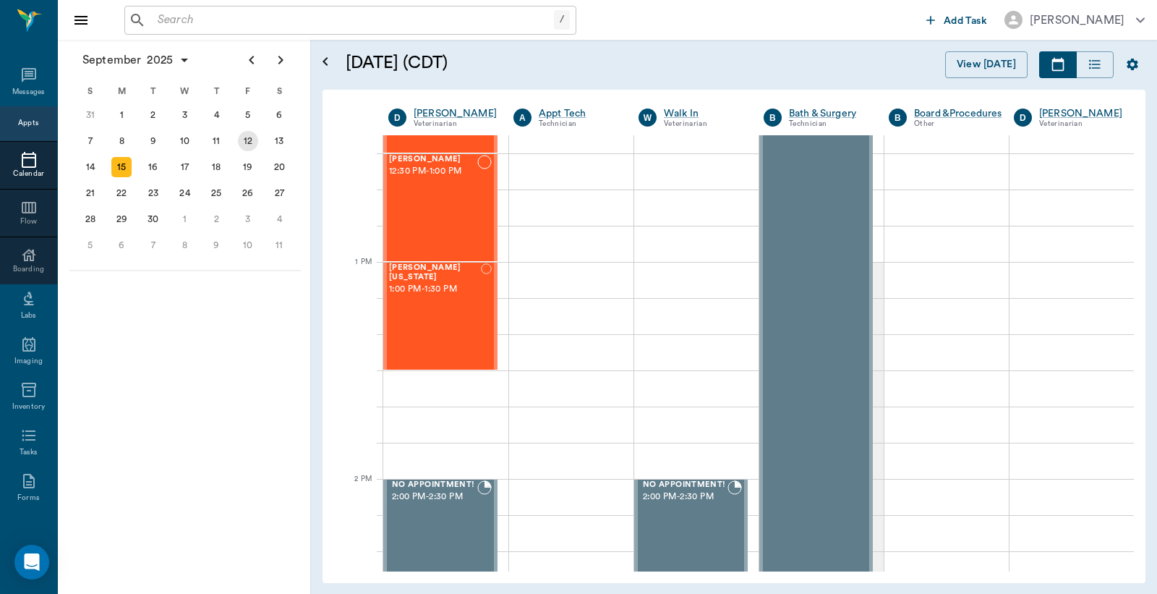
click at [244, 142] on div "12" at bounding box center [248, 141] width 20 height 20
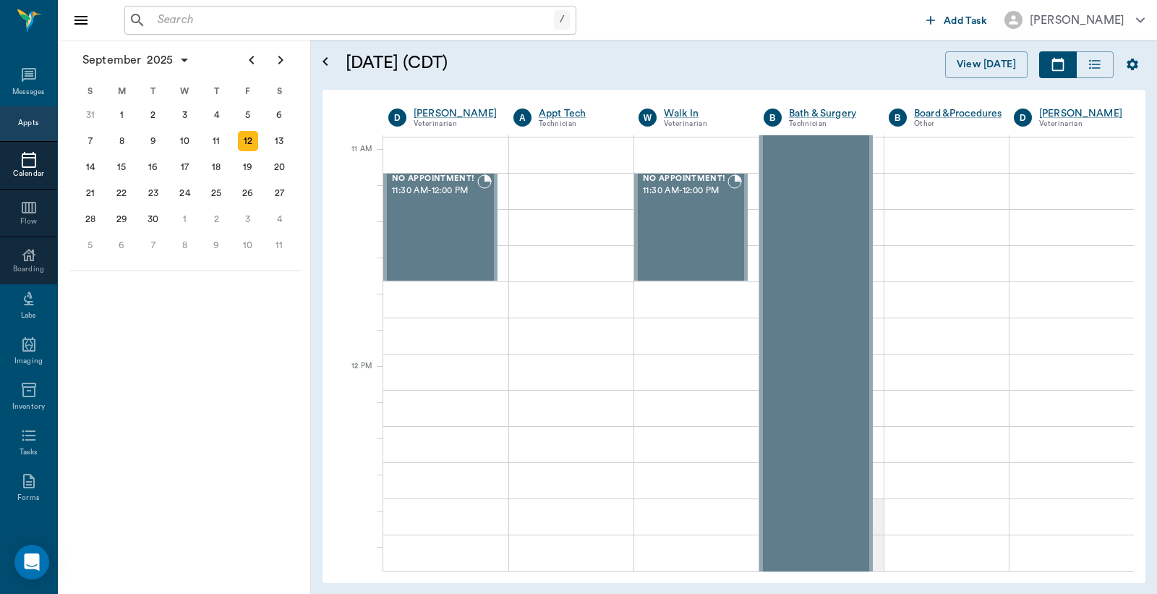
scroll to position [642, 0]
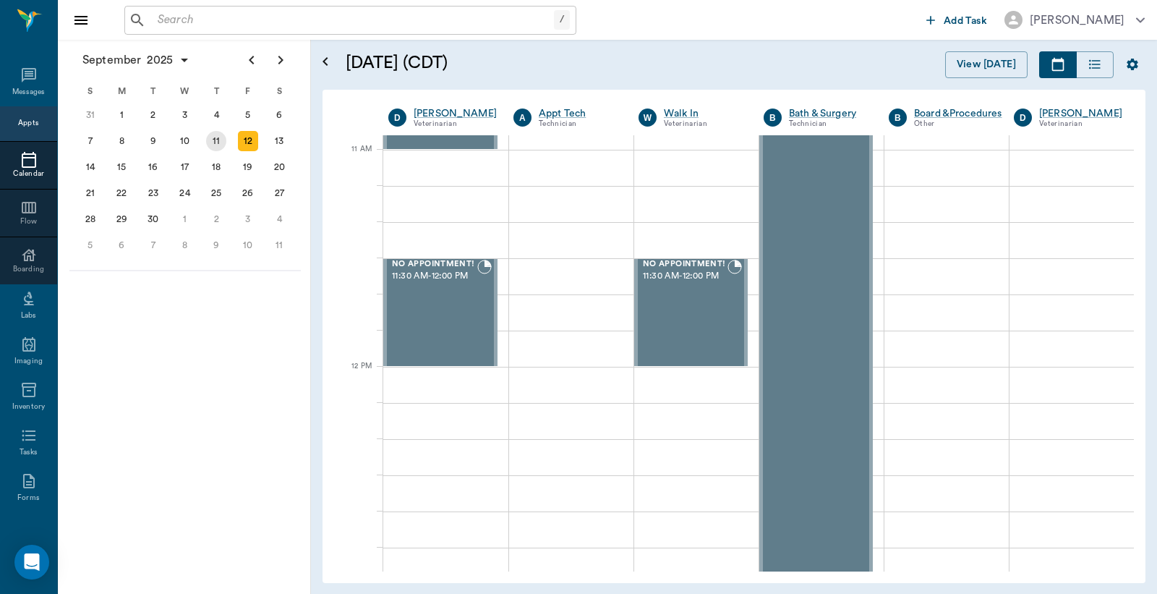
click at [218, 132] on div "11" at bounding box center [216, 141] width 20 height 20
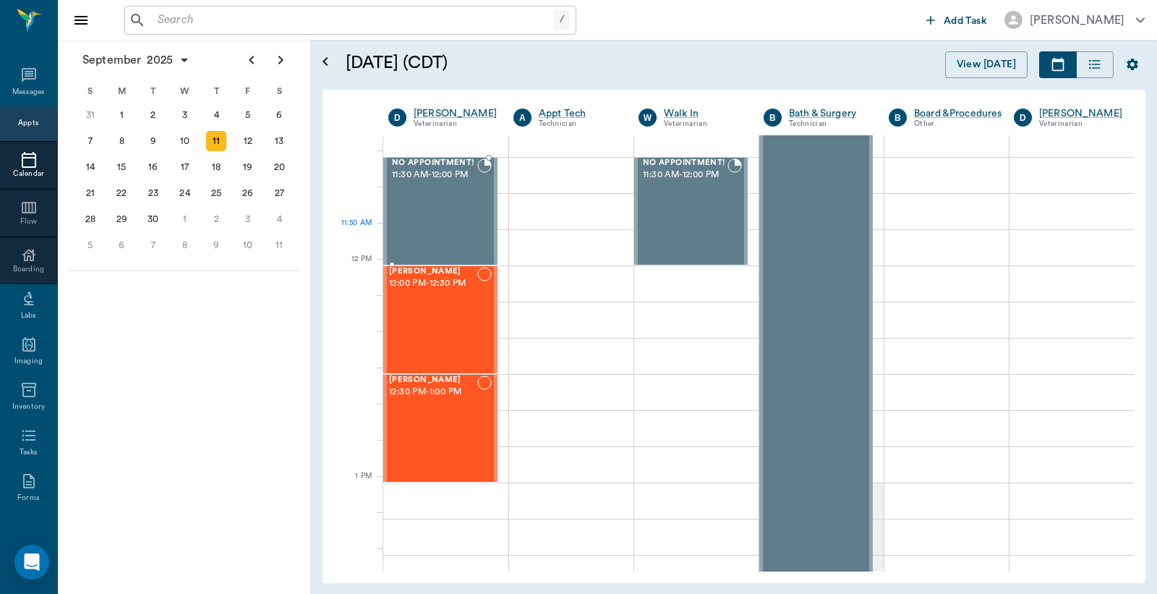
scroll to position [749, 0]
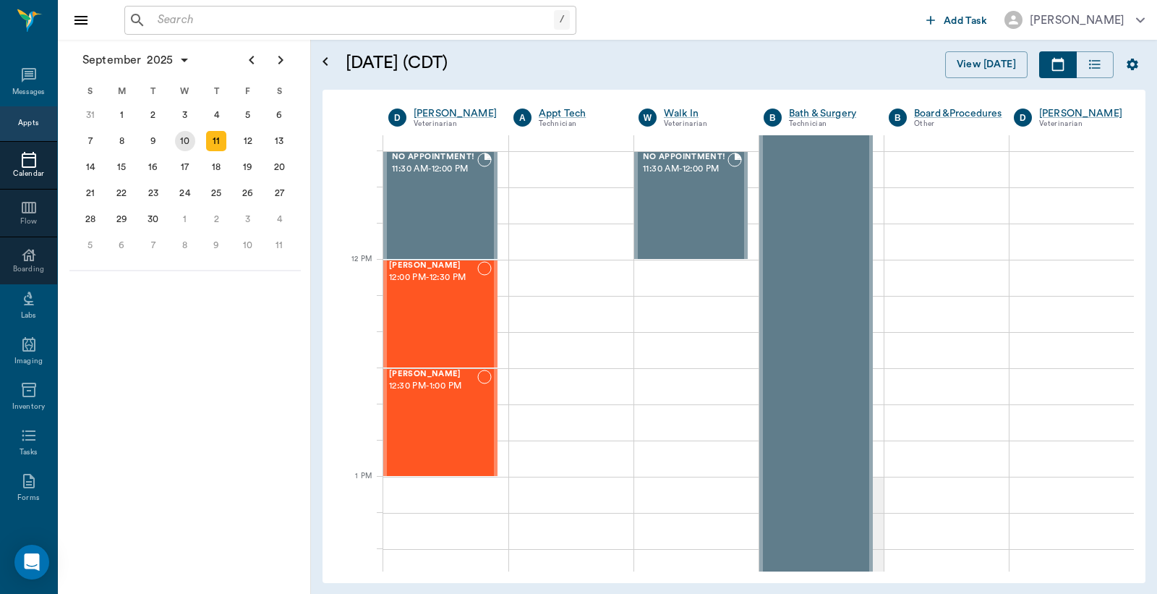
click at [184, 142] on div "10" at bounding box center [185, 141] width 20 height 20
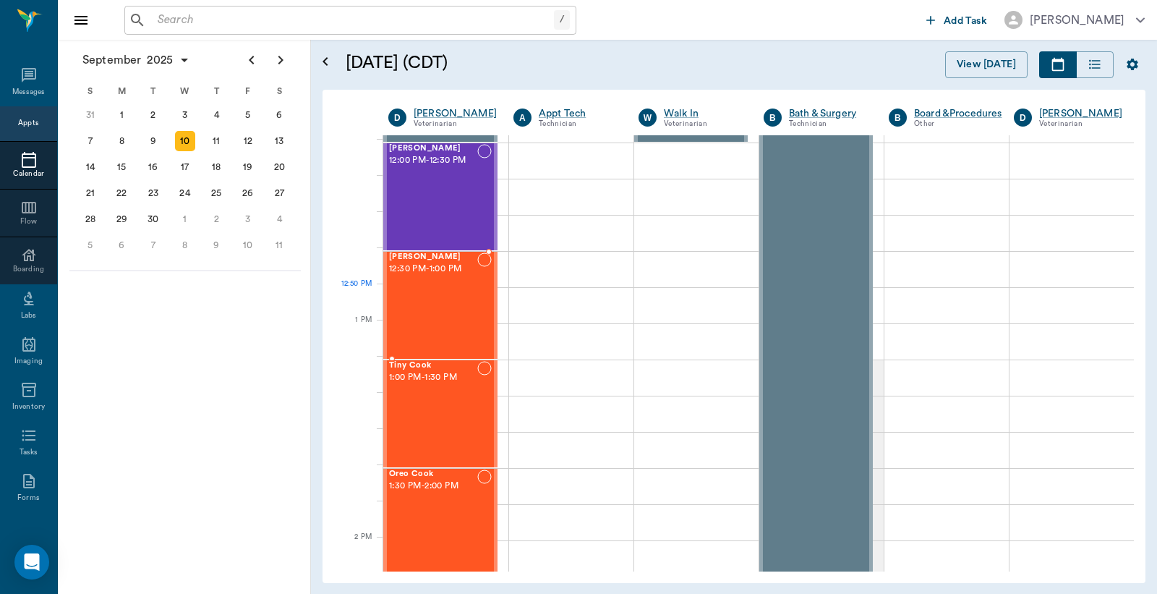
scroll to position [857, 0]
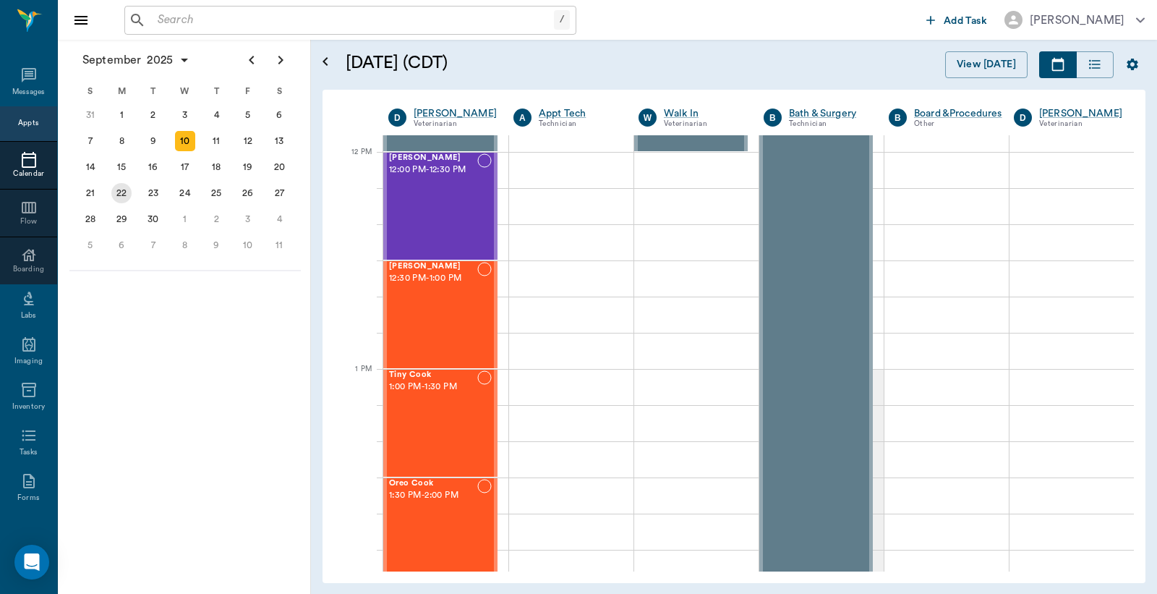
click at [106, 185] on div "22" at bounding box center [122, 193] width 32 height 26
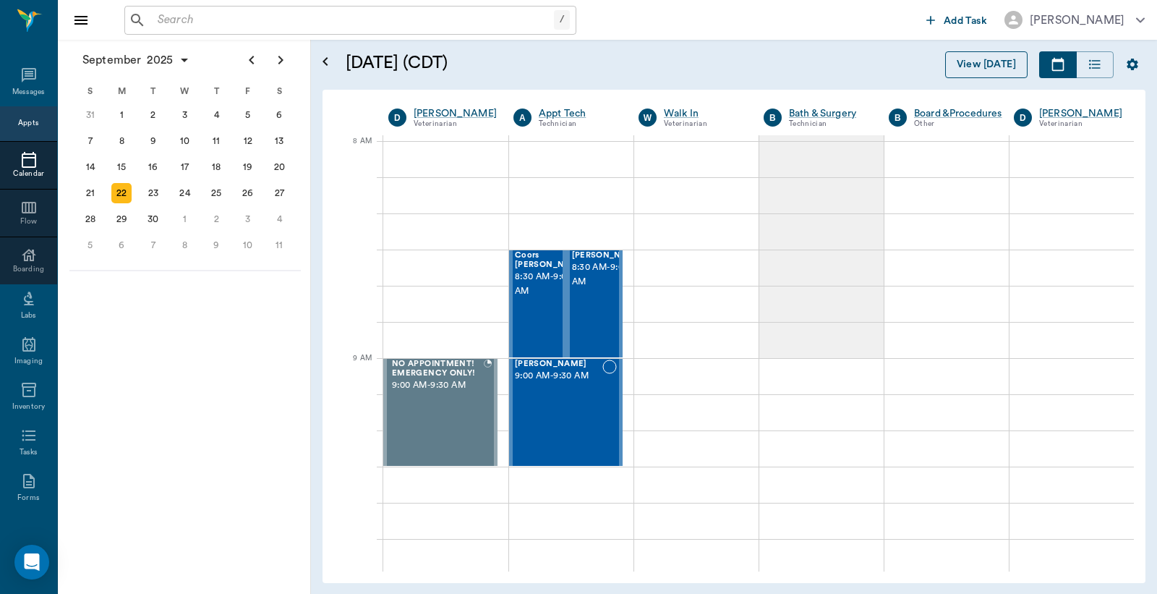
click at [1002, 64] on button "View [DATE]" at bounding box center [986, 64] width 82 height 27
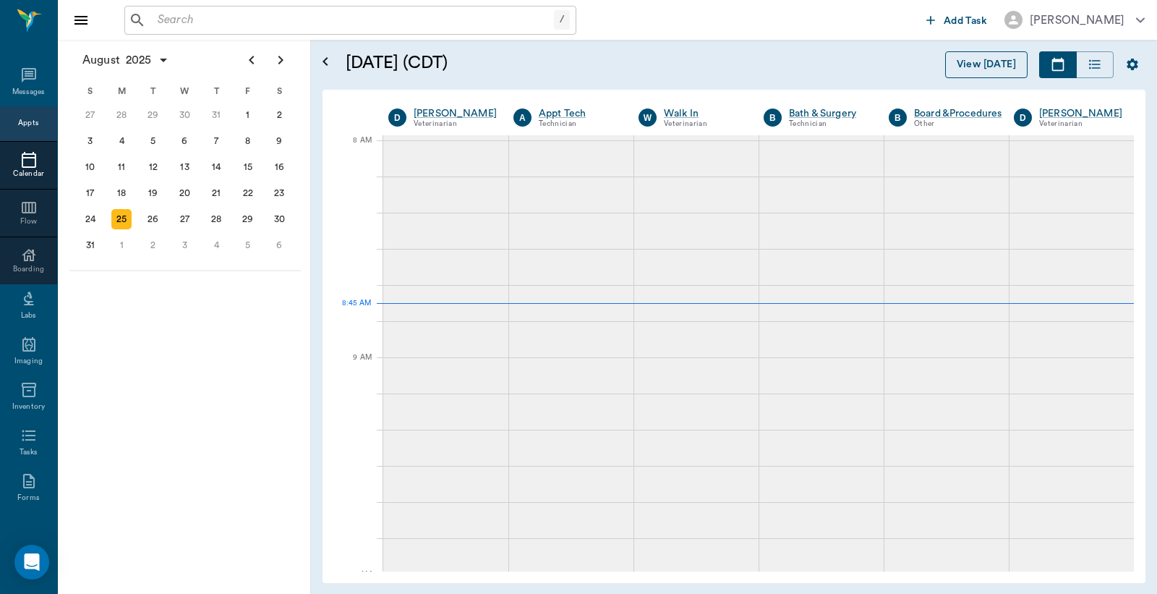
scroll to position [2, 0]
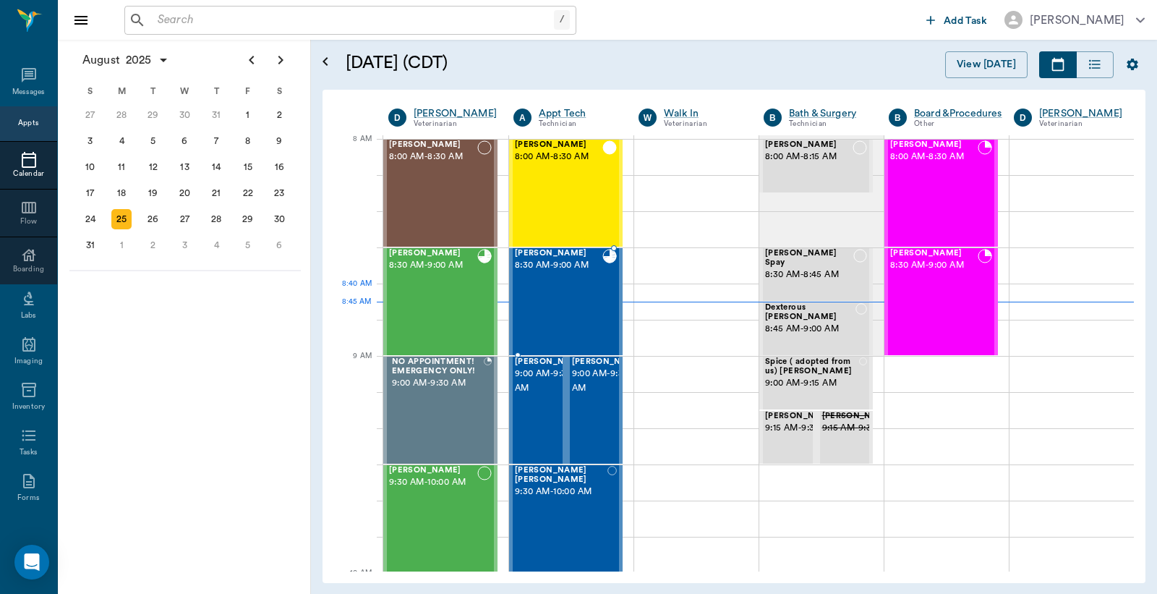
click at [569, 305] on div "[PERSON_NAME] 8:30 AM - 9:00 AM" at bounding box center [559, 302] width 88 height 106
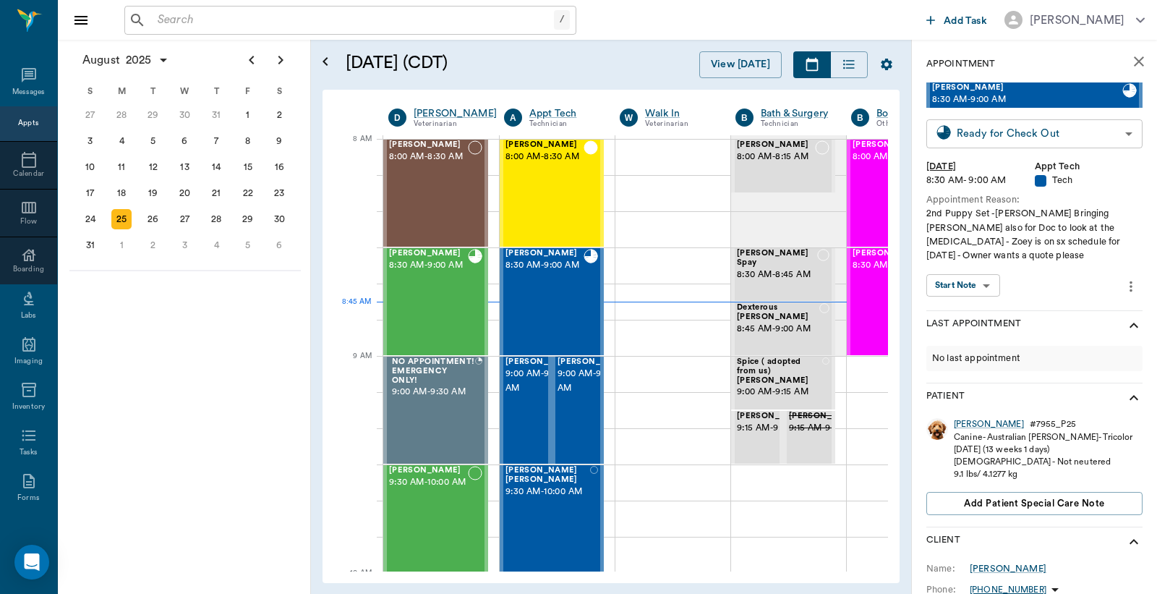
click at [1024, 140] on body "/ ​ Add Task Dr. Bert Ellsworth Nectar Messages Appts Calendar Flow Boarding La…" at bounding box center [578, 297] width 1157 height 594
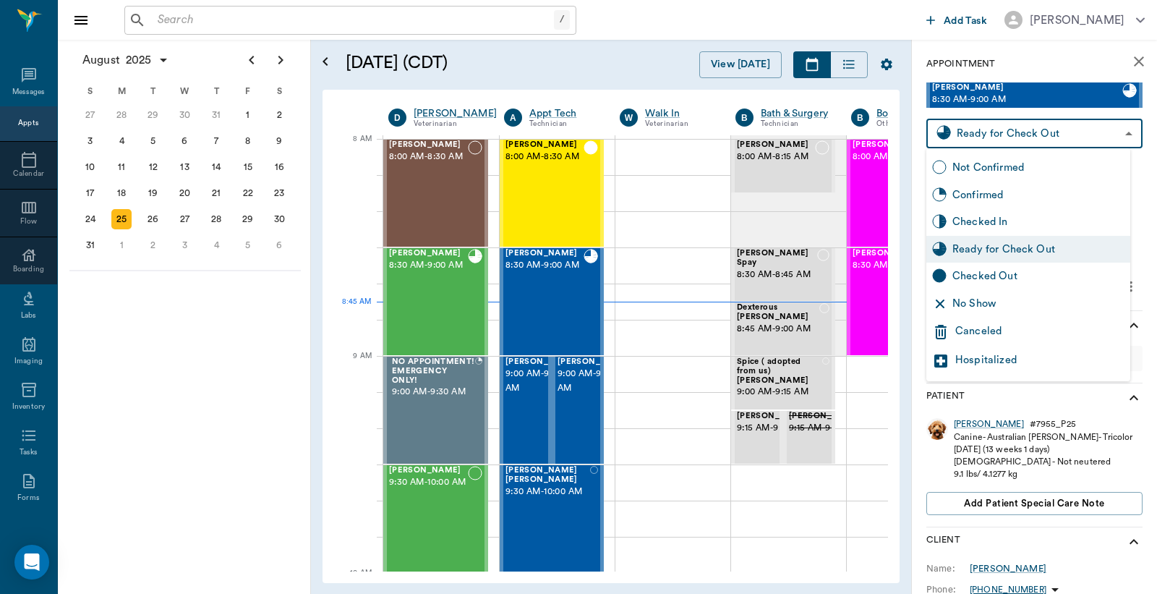
click at [986, 273] on div "Checked Out" at bounding box center [1039, 276] width 172 height 16
type input "CHECKED_OUT"
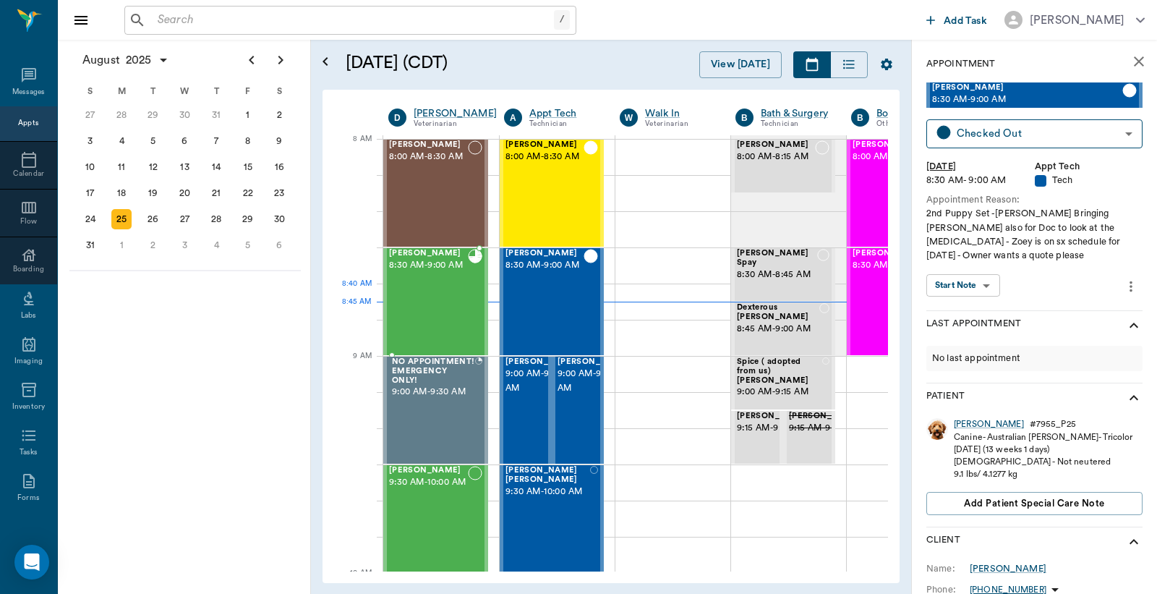
click at [451, 306] on div "[PERSON_NAME] 8:30 AM - 9:00 AM" at bounding box center [428, 302] width 79 height 106
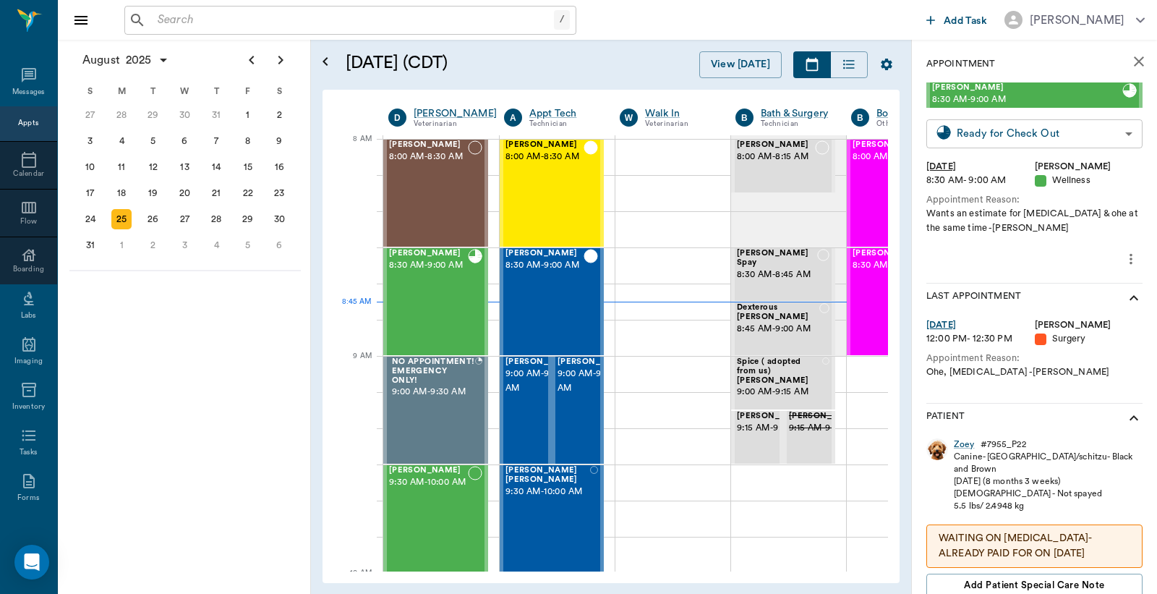
click at [1051, 130] on body "/ ​ Add Task Dr. Bert Ellsworth Nectar Messages Appts Calendar Flow Boarding La…" at bounding box center [578, 297] width 1157 height 594
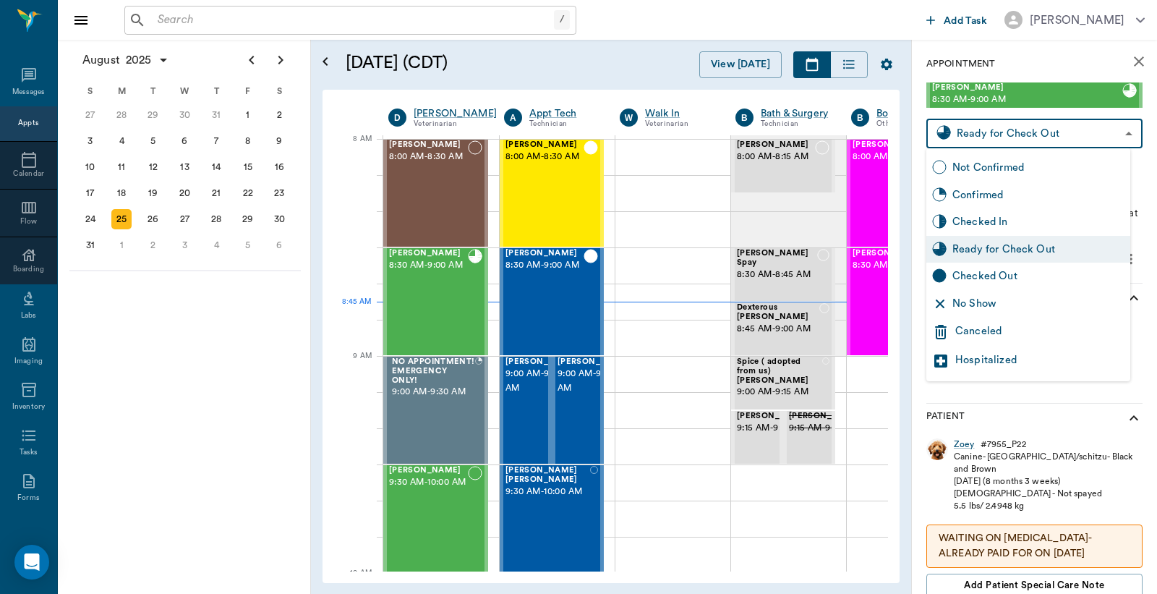
click at [1008, 278] on div "Checked Out" at bounding box center [1039, 276] width 172 height 16
type input "CHECKED_OUT"
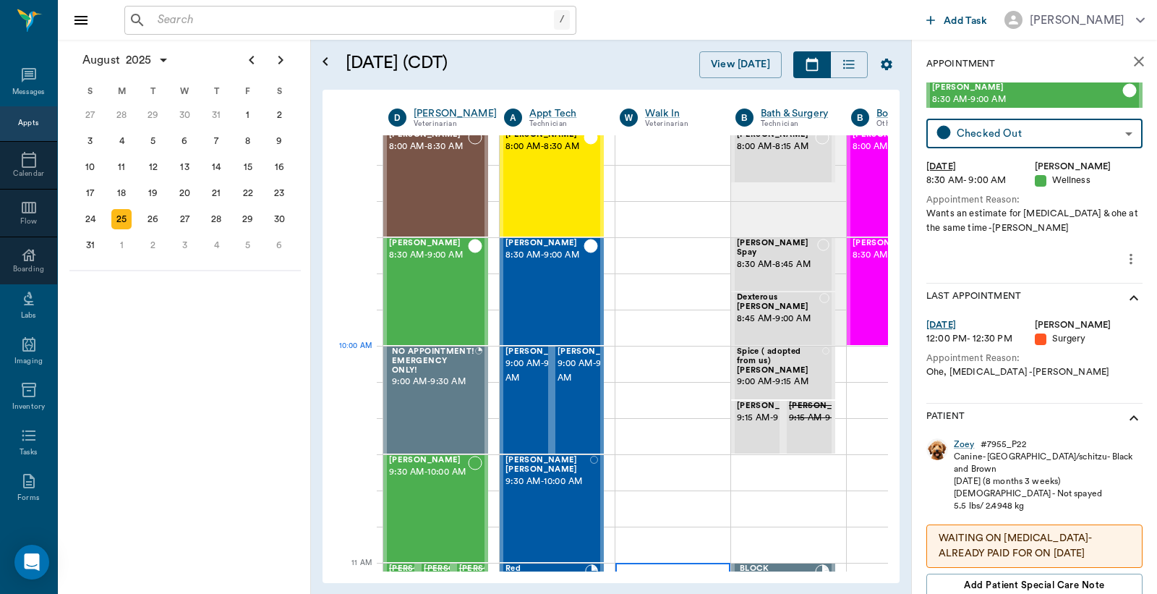
scroll to position [2, 0]
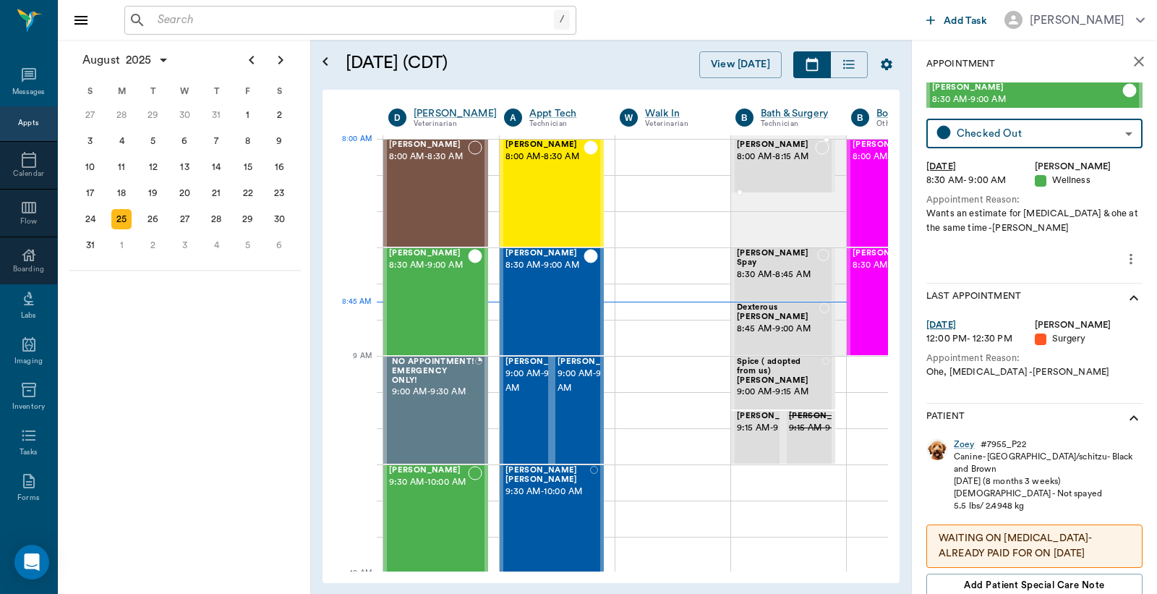
click at [763, 158] on span "8:00 AM - 8:15 AM" at bounding box center [776, 157] width 78 height 14
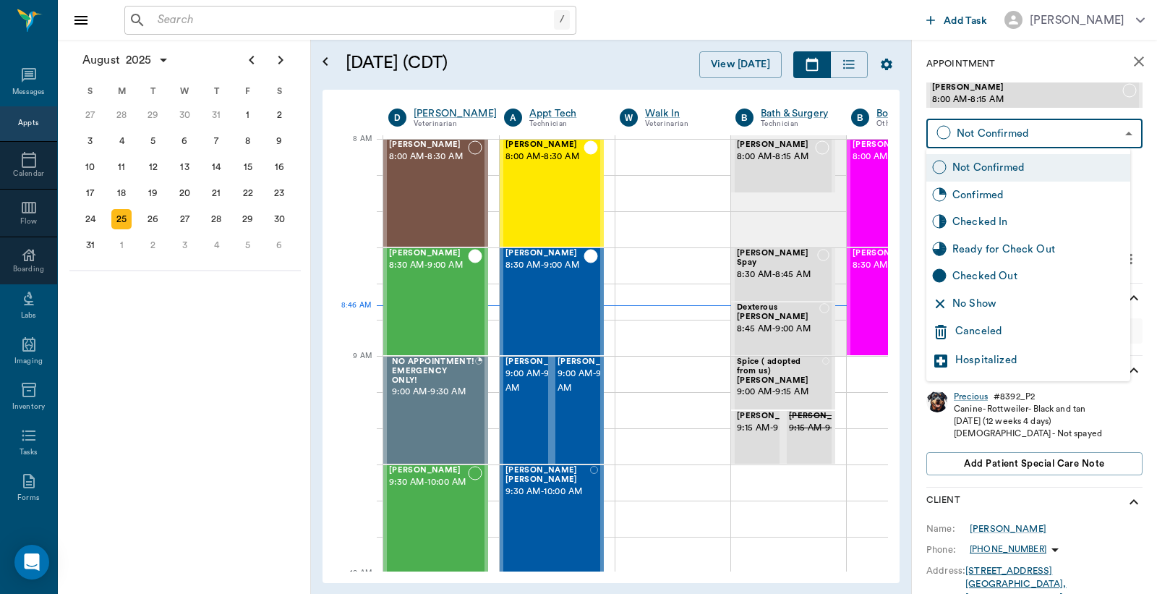
click at [1028, 130] on body "/ ​ Add Task Dr. Bert Ellsworth Nectar Messages Appts Calendar Flow Boarding La…" at bounding box center [578, 297] width 1157 height 594
click at [995, 222] on div "Checked In" at bounding box center [1039, 222] width 172 height 16
type input "CHECKED_IN"
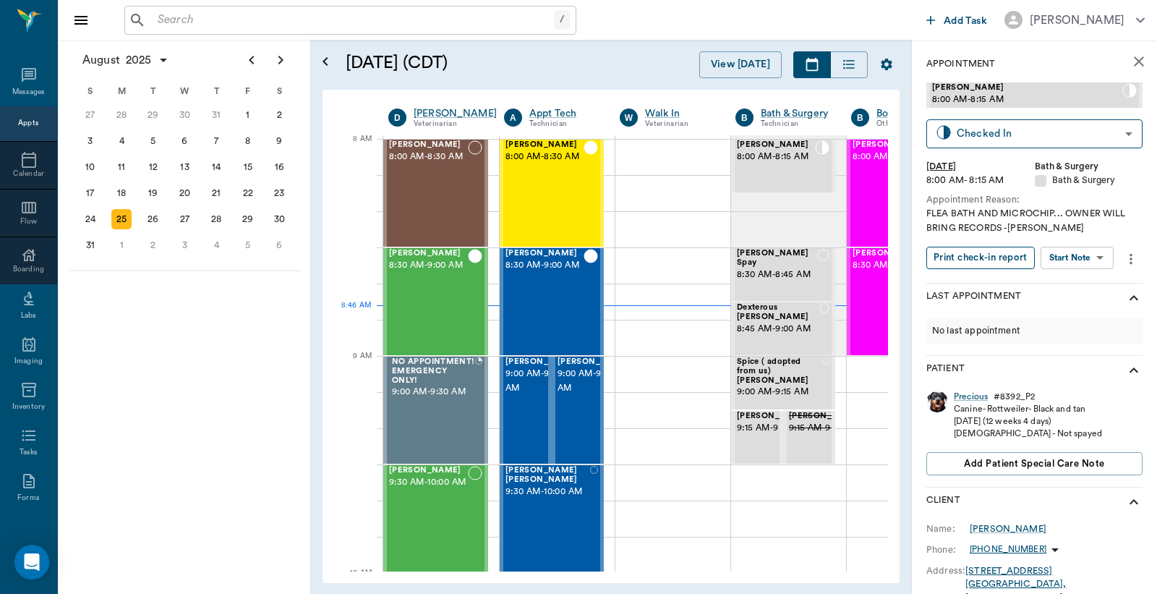
click at [989, 254] on button "Print check-in report" at bounding box center [981, 258] width 108 height 22
click at [1017, 547] on p "(903) 650-6623" at bounding box center [1008, 549] width 77 height 12
click at [1018, 531] on div at bounding box center [578, 297] width 1157 height 594
click at [1021, 527] on div "Darrel Hannible" at bounding box center [1008, 528] width 77 height 13
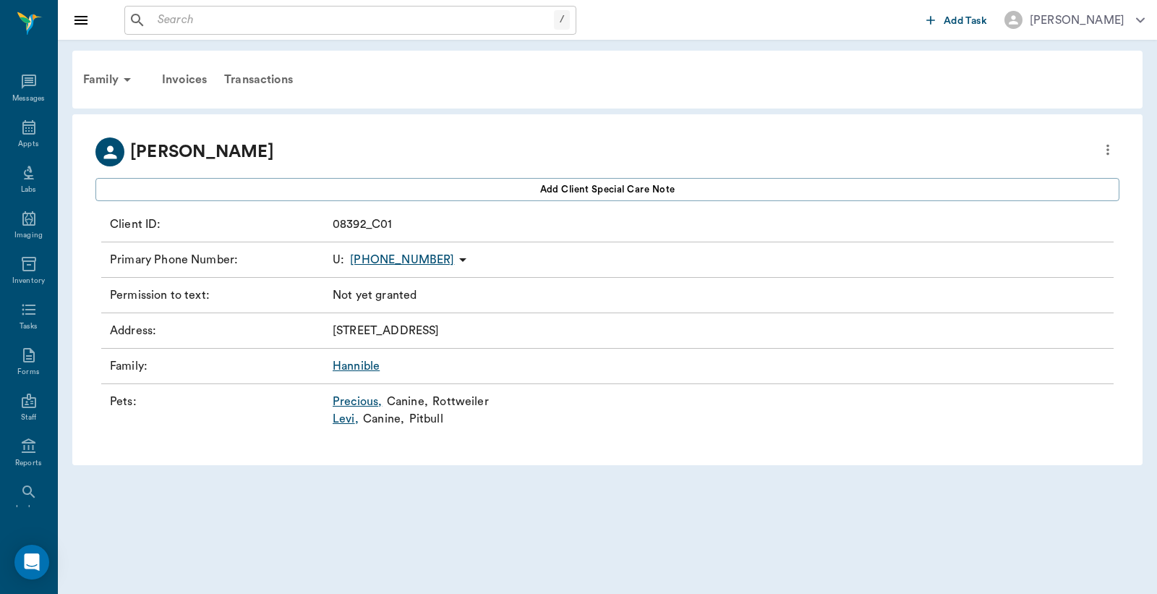
click at [1119, 149] on div at bounding box center [1108, 151] width 23 height 29
click at [1112, 154] on icon "more" at bounding box center [1108, 149] width 16 height 17
click at [1050, 182] on span "Edit profile" at bounding box center [1003, 174] width 204 height 15
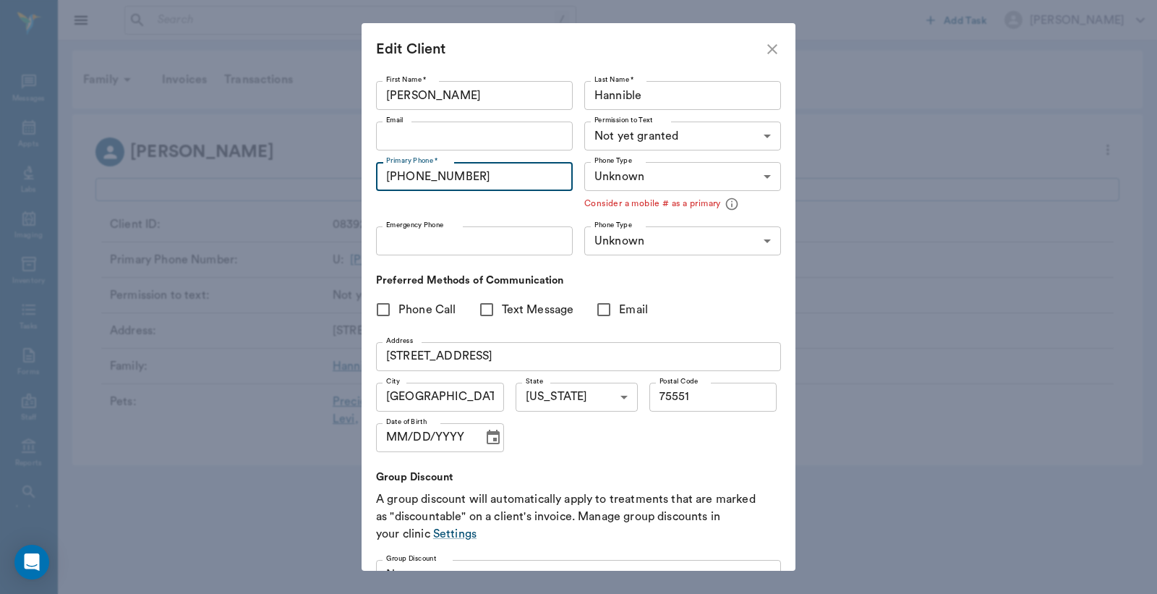
drag, startPoint x: 529, startPoint y: 182, endPoint x: 0, endPoint y: 157, distance: 530.0
click at [0, 153] on div "Edit Client First Name * Darrel First Name * Last Name * Hannible Last Name * E…" at bounding box center [578, 297] width 1157 height 594
type input "(903) 296-1885"
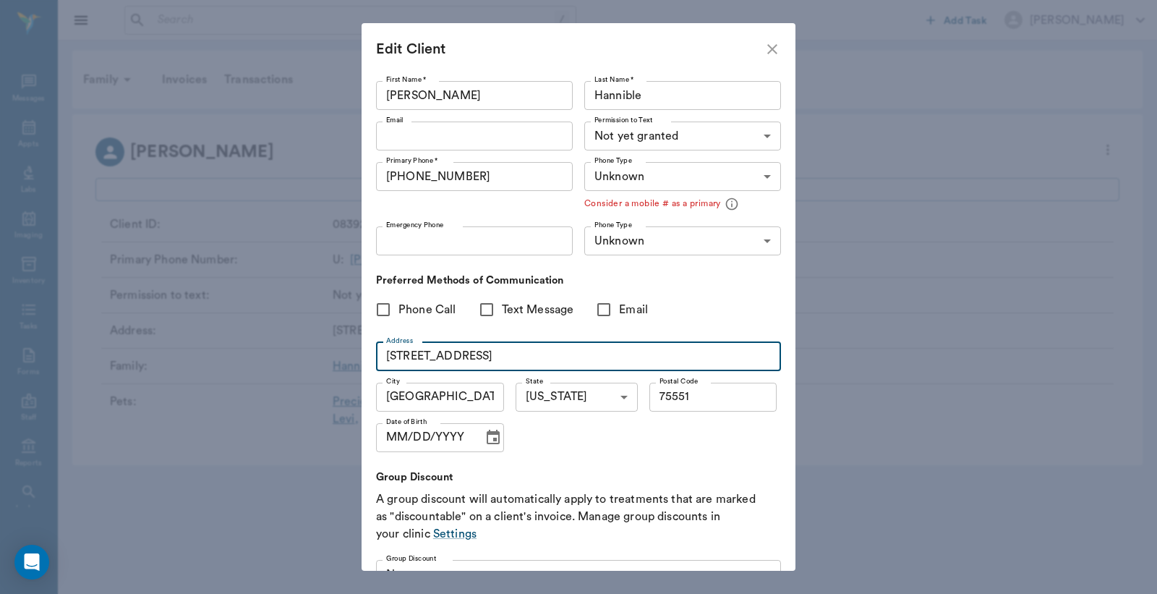
drag, startPoint x: 533, startPoint y: 353, endPoint x: 25, endPoint y: 217, distance: 526.4
click at [31, 291] on div "Edit Client First Name * Darrel First Name * Last Name * Hannible Last Name * E…" at bounding box center [578, 297] width 1157 height 594
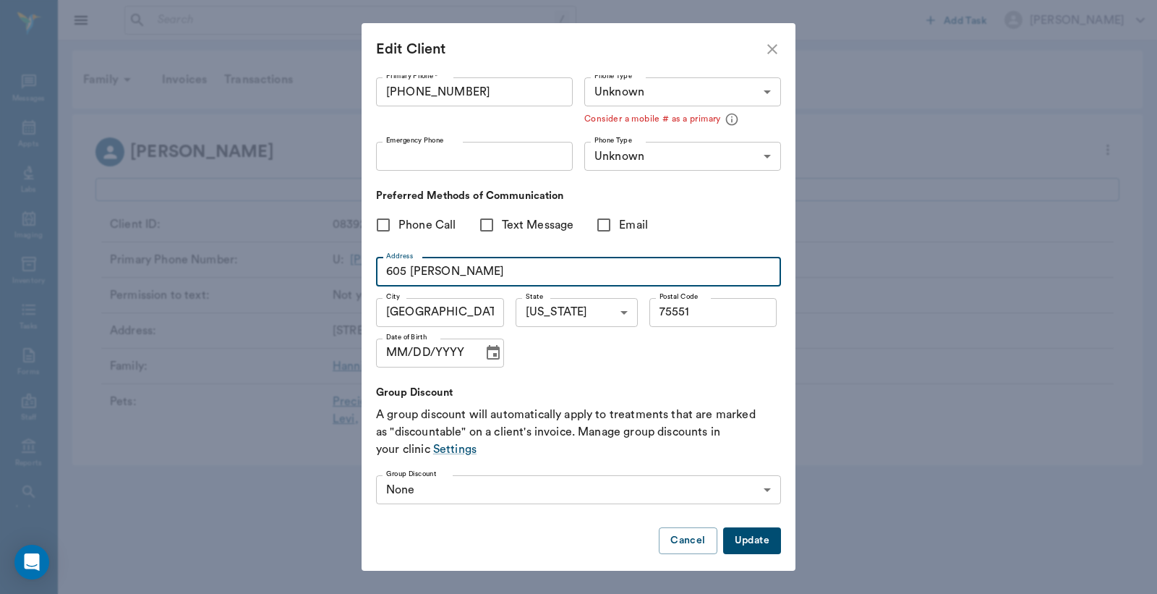
scroll to position [93, 0]
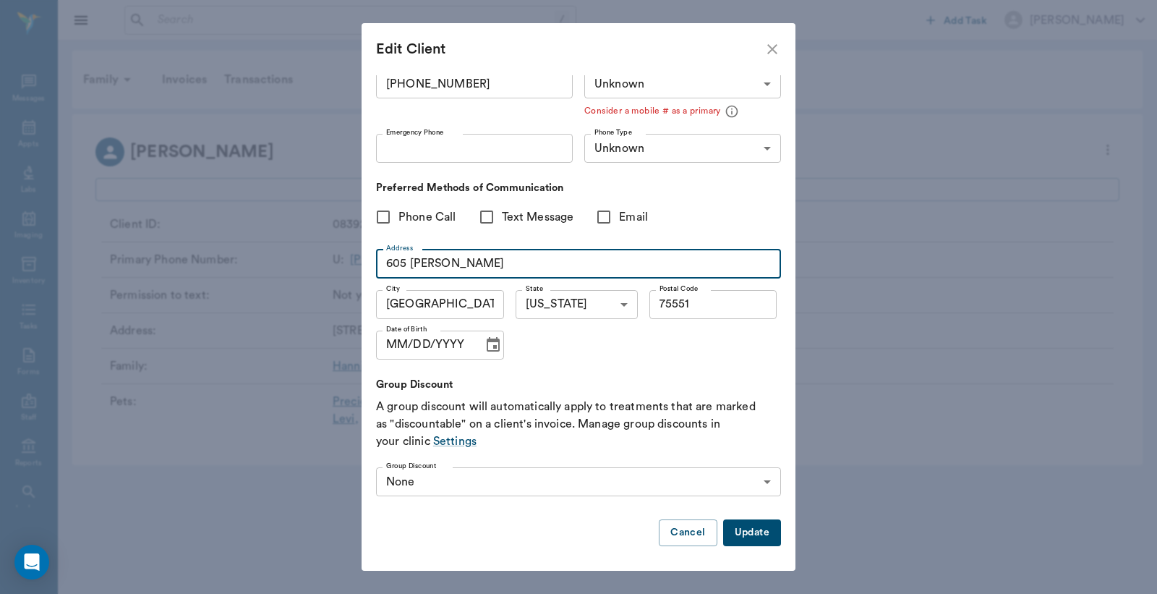
type input "605 W. Miller"
click at [745, 525] on button "Update" at bounding box center [752, 532] width 58 height 27
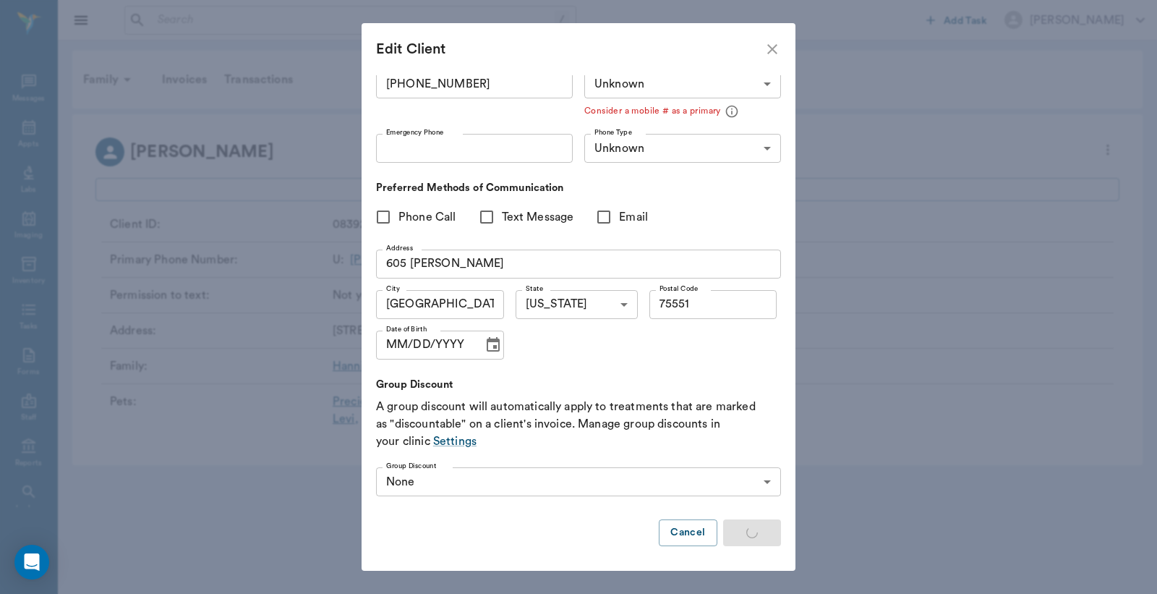
type input "MOBILE"
type input "LANDLINE"
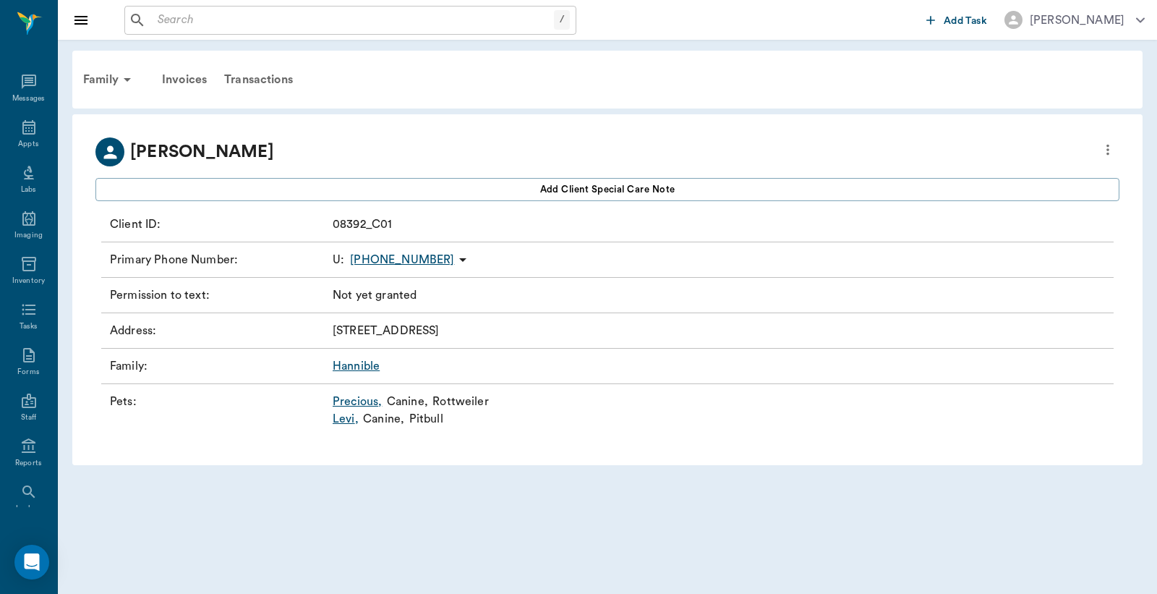
type input "UNKNOWN"
type input "75551"
click at [24, 127] on icon at bounding box center [28, 127] width 17 height 17
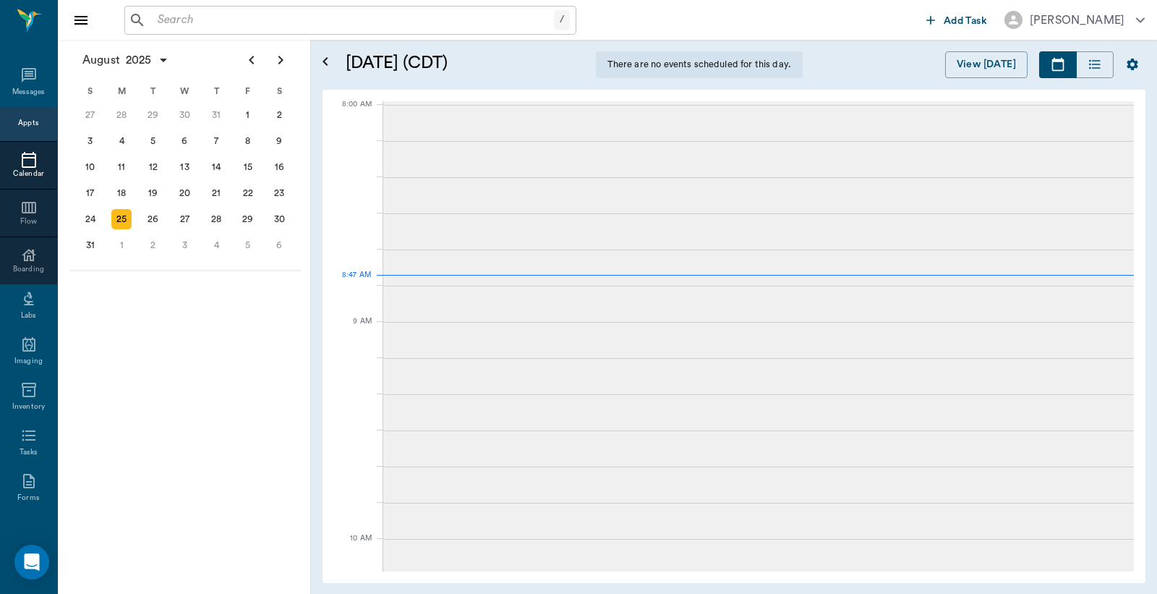
scroll to position [3, 0]
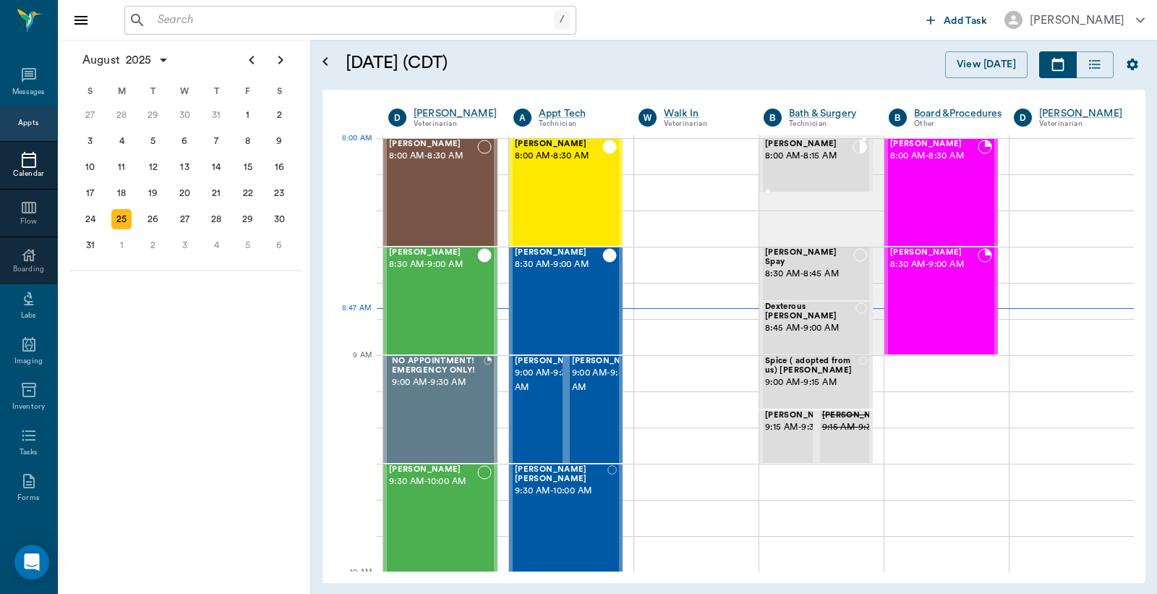
click at [830, 169] on div "Precious Hannible 8:00 AM - 8:15 AM" at bounding box center [809, 165] width 88 height 51
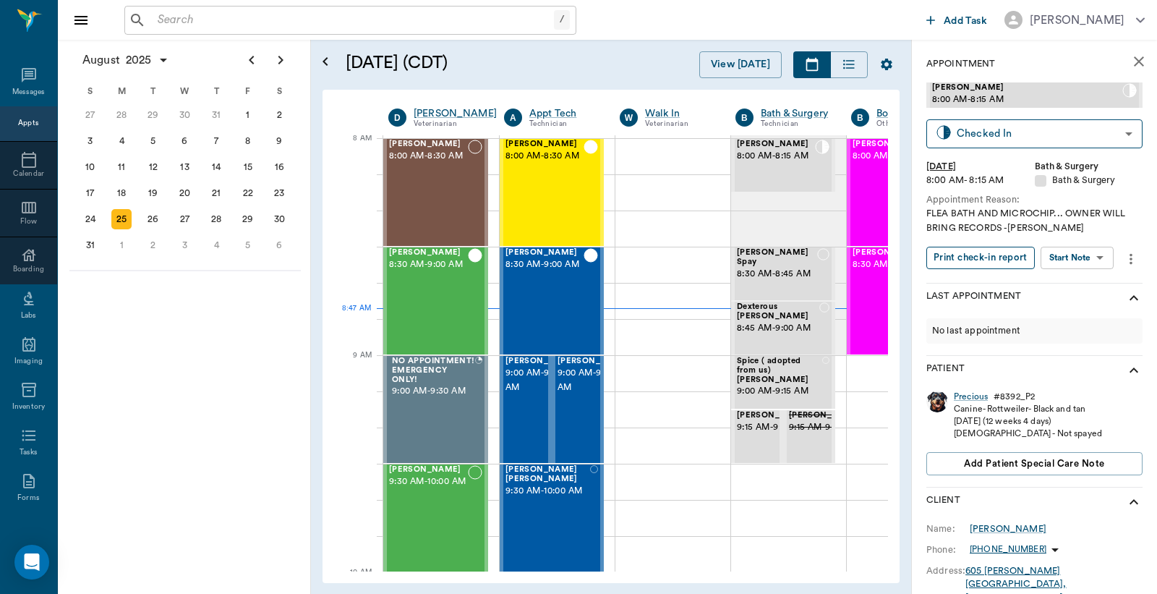
click at [1008, 262] on button "Print check-in report" at bounding box center [981, 258] width 108 height 22
click at [532, 392] on span "9:00 AM - 9:30 AM" at bounding box center [542, 380] width 72 height 29
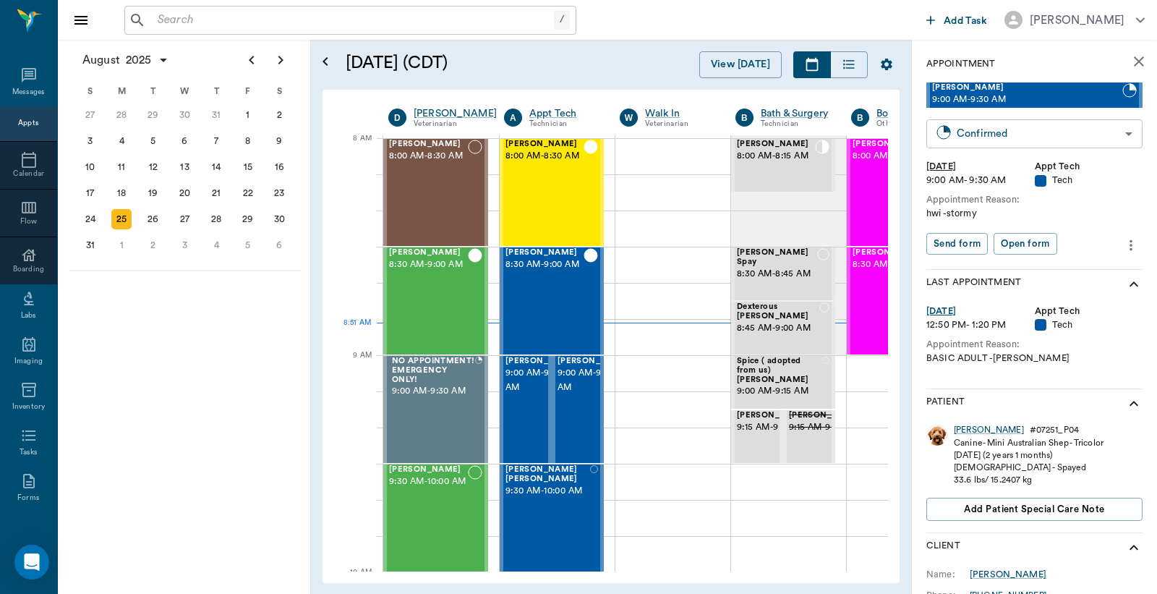
click at [1029, 129] on body "/ ​ Add Task Dr. Bert Ellsworth Nectar Messages Appts Calendar Flow Boarding La…" at bounding box center [578, 297] width 1157 height 594
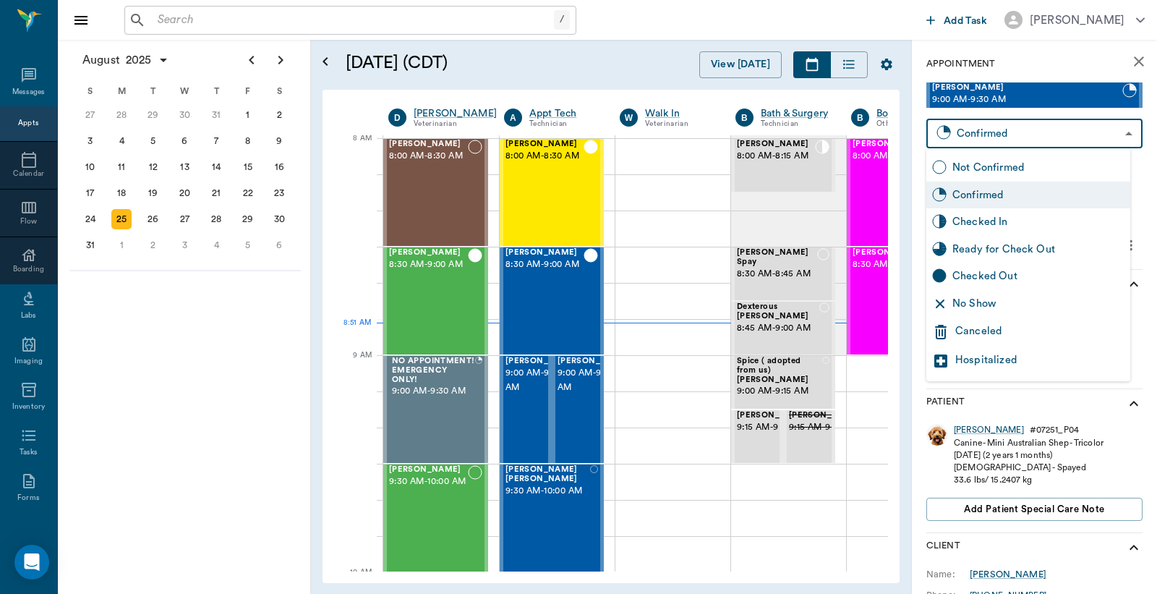
click at [1018, 223] on div "Checked In" at bounding box center [1039, 222] width 172 height 16
type input "CHECKED_IN"
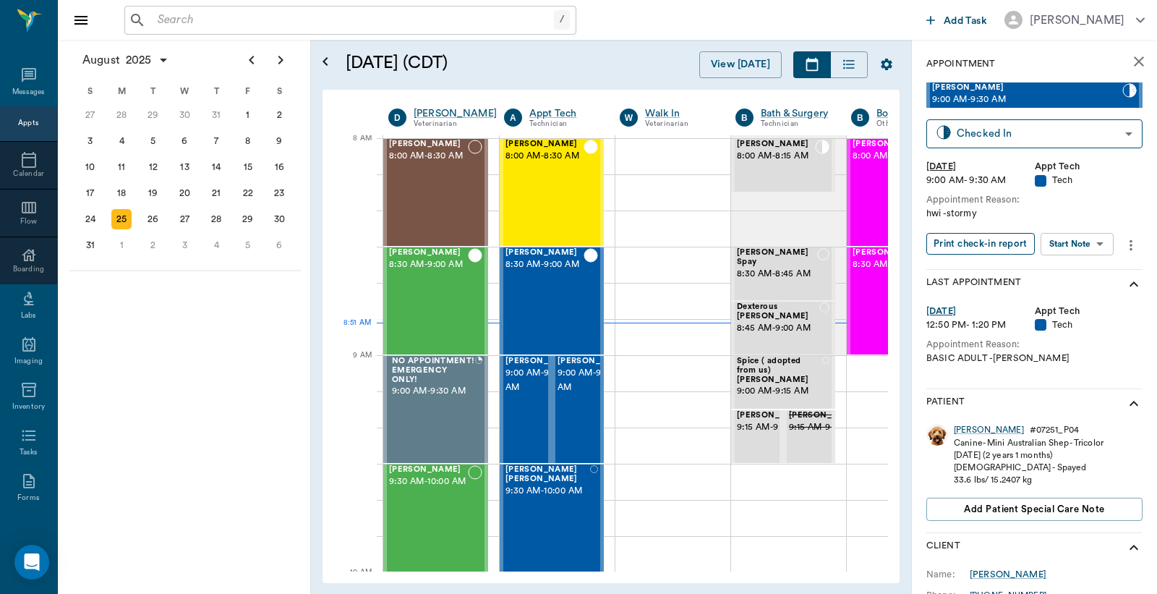
click at [1002, 244] on button "Print check-in report" at bounding box center [981, 244] width 108 height 22
click at [583, 378] on span "9:00 AM - 9:30 AM" at bounding box center [594, 380] width 72 height 29
click at [1009, 129] on body "/ ​ Add Task Dr. Bert Ellsworth Nectar Messages Appts Calendar Flow Boarding La…" at bounding box center [578, 297] width 1157 height 594
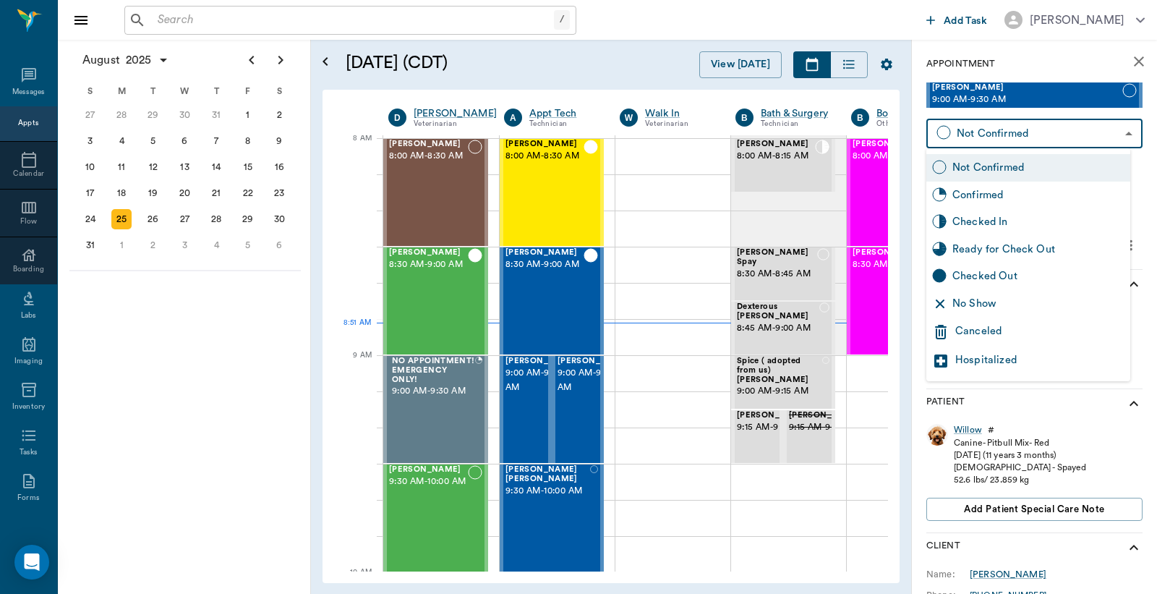
click at [1006, 219] on div "Checked In" at bounding box center [1039, 222] width 172 height 16
type input "CHECKED_IN"
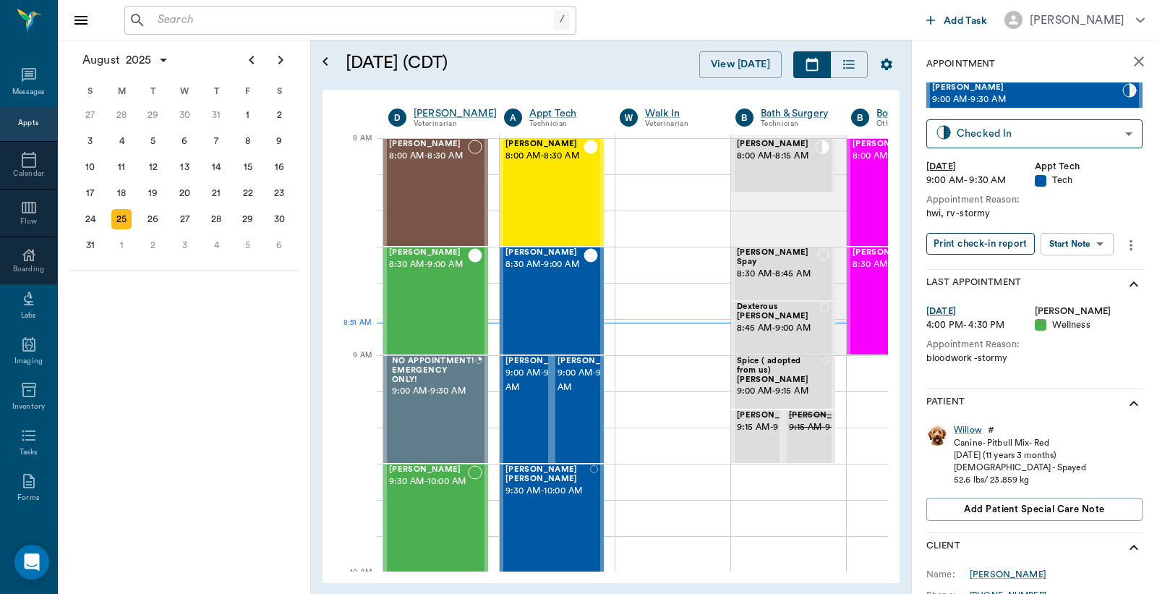
click at [988, 242] on button "Print check-in report" at bounding box center [981, 244] width 108 height 22
click at [516, 389] on span "9:00 AM - 9:30 AM" at bounding box center [542, 380] width 72 height 29
click at [1008, 570] on div "Walta Duren" at bounding box center [1008, 574] width 77 height 13
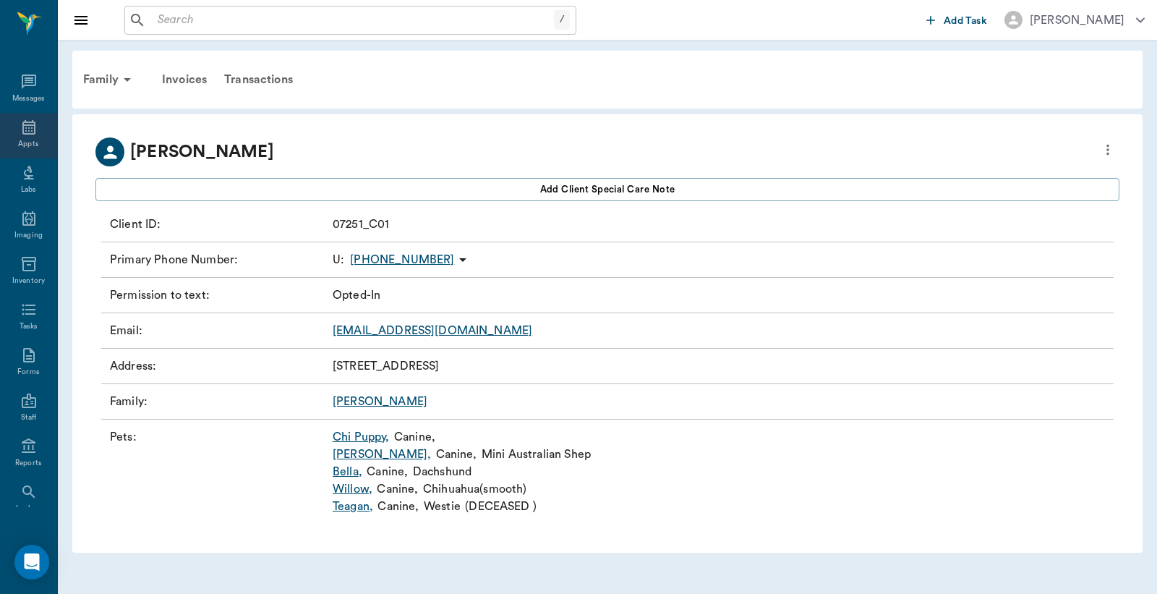
click at [25, 124] on icon at bounding box center [28, 127] width 13 height 14
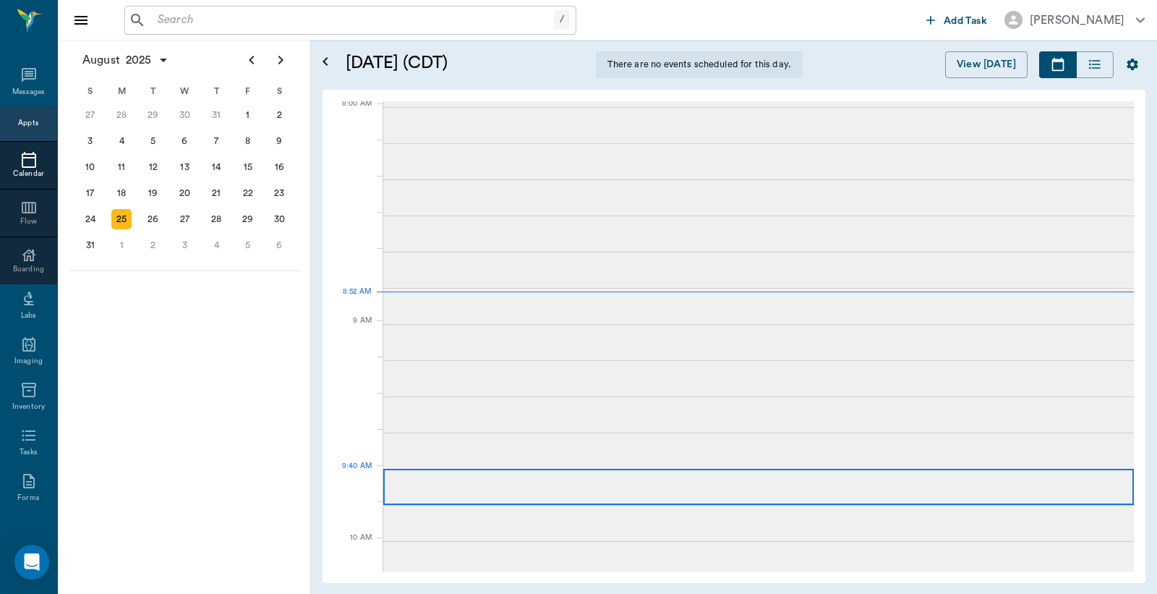
scroll to position [2, 0]
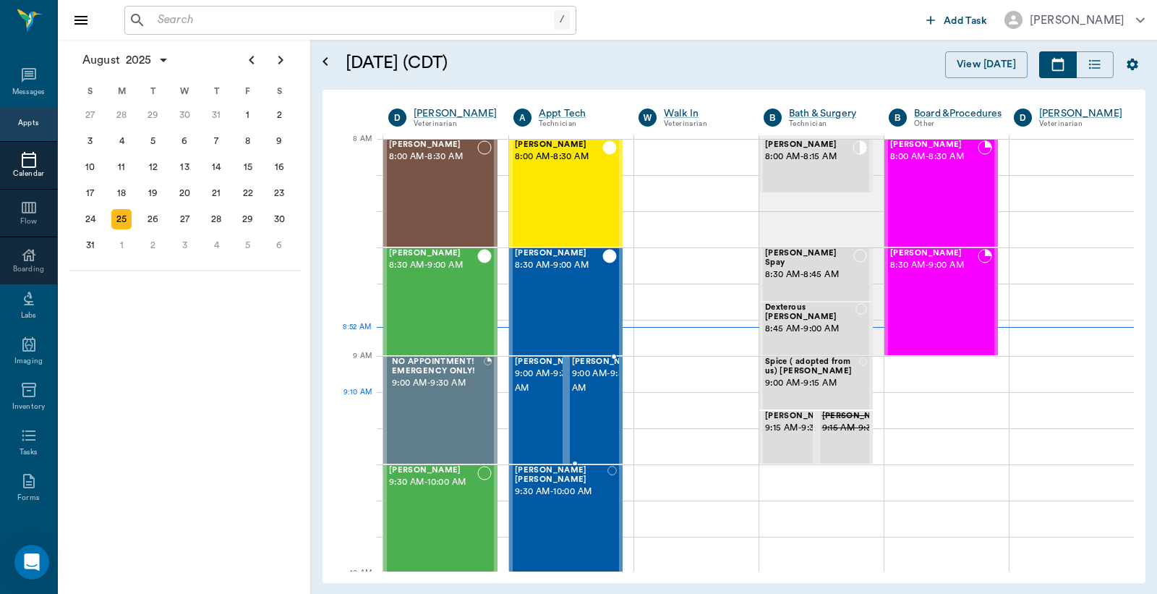
click at [583, 396] on span "9:00 AM - 9:30 AM" at bounding box center [608, 381] width 72 height 29
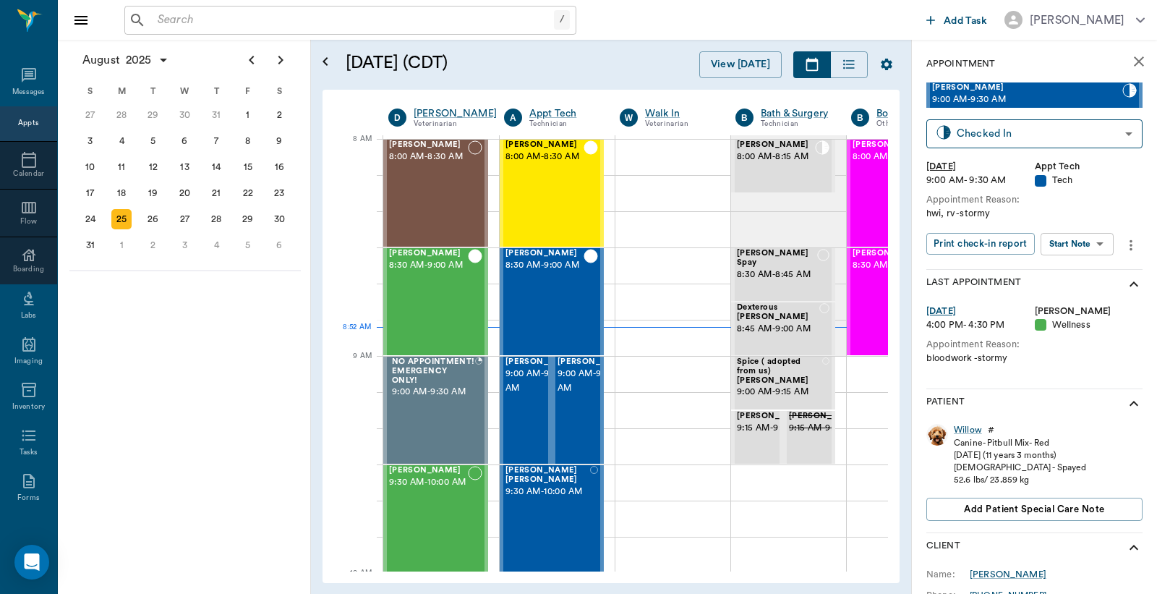
click at [1130, 241] on icon "more" at bounding box center [1131, 244] width 3 height 11
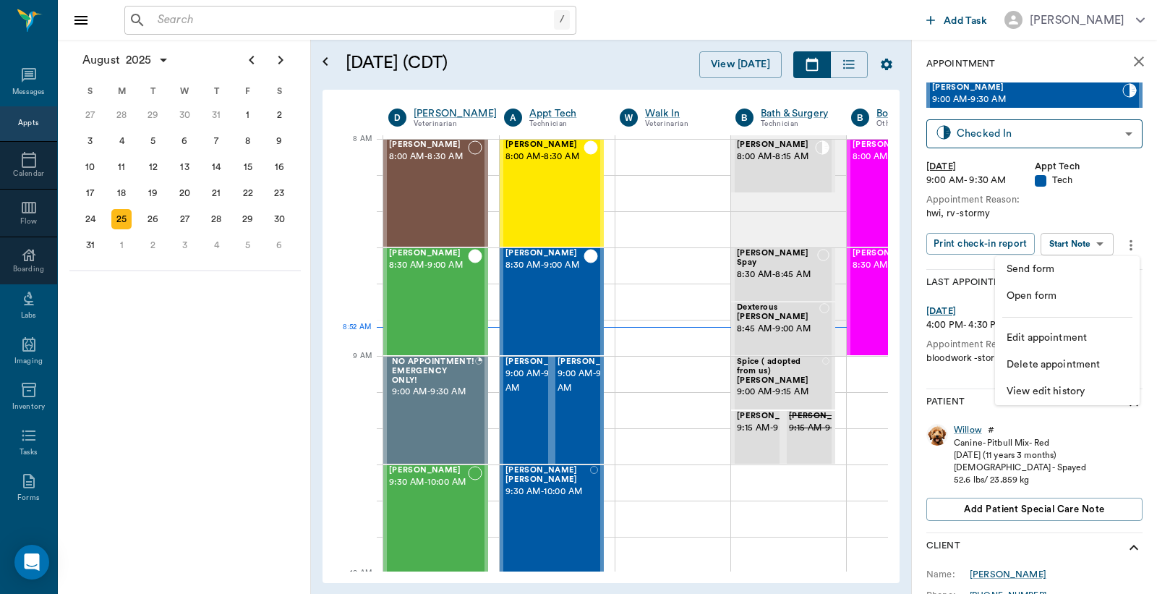
click at [1044, 341] on span "Edit appointment" at bounding box center [1068, 338] width 122 height 15
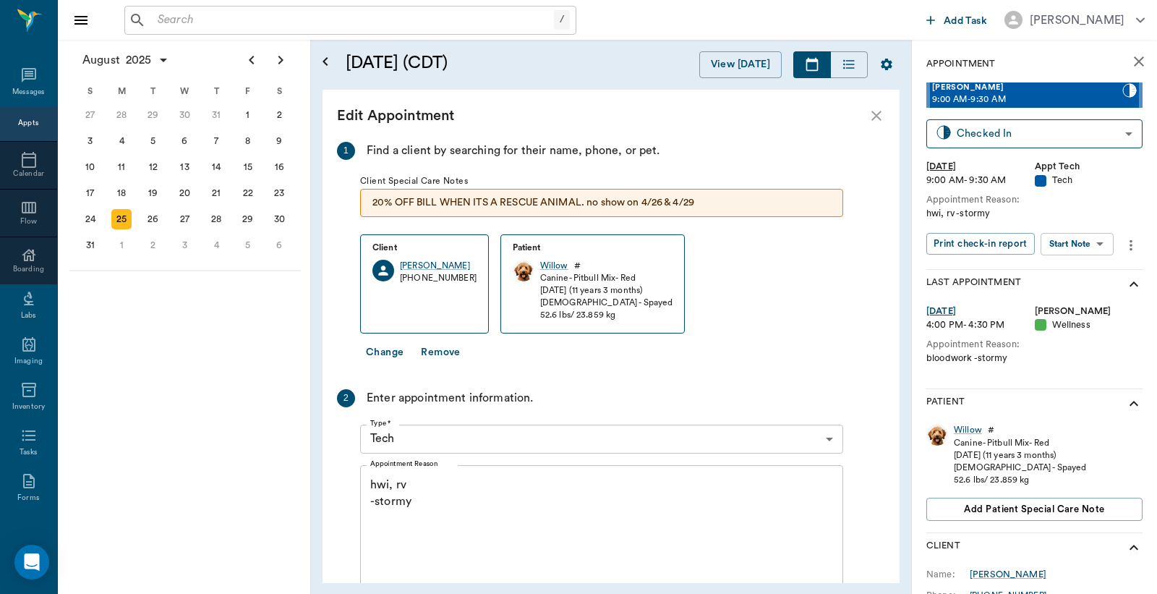
click at [106, 210] on div "25" at bounding box center [122, 219] width 32 height 26
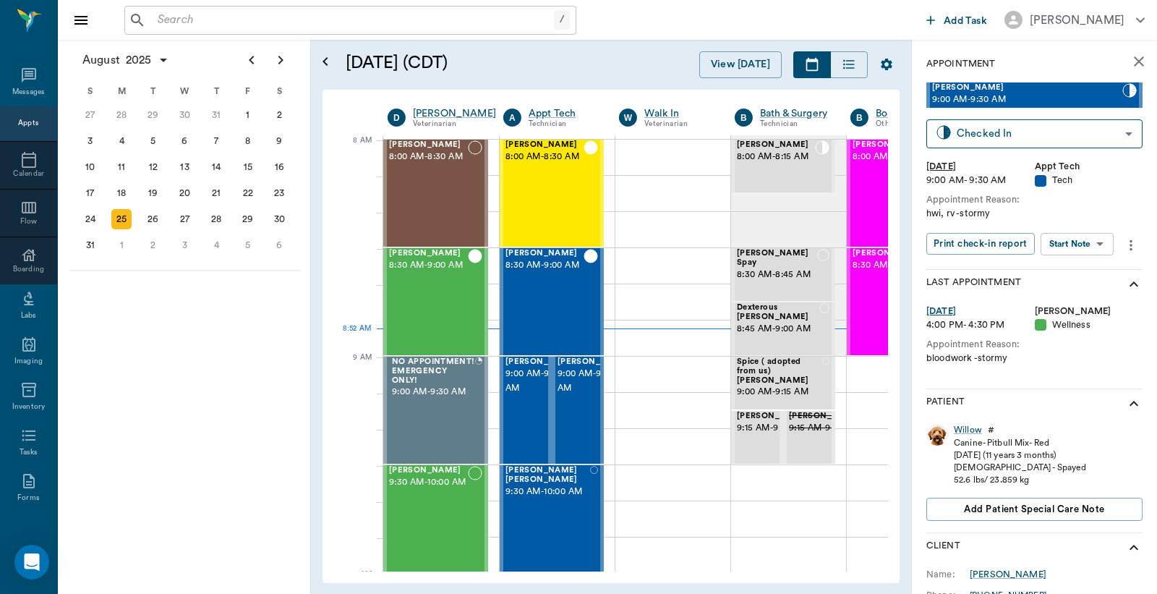
scroll to position [0, 1]
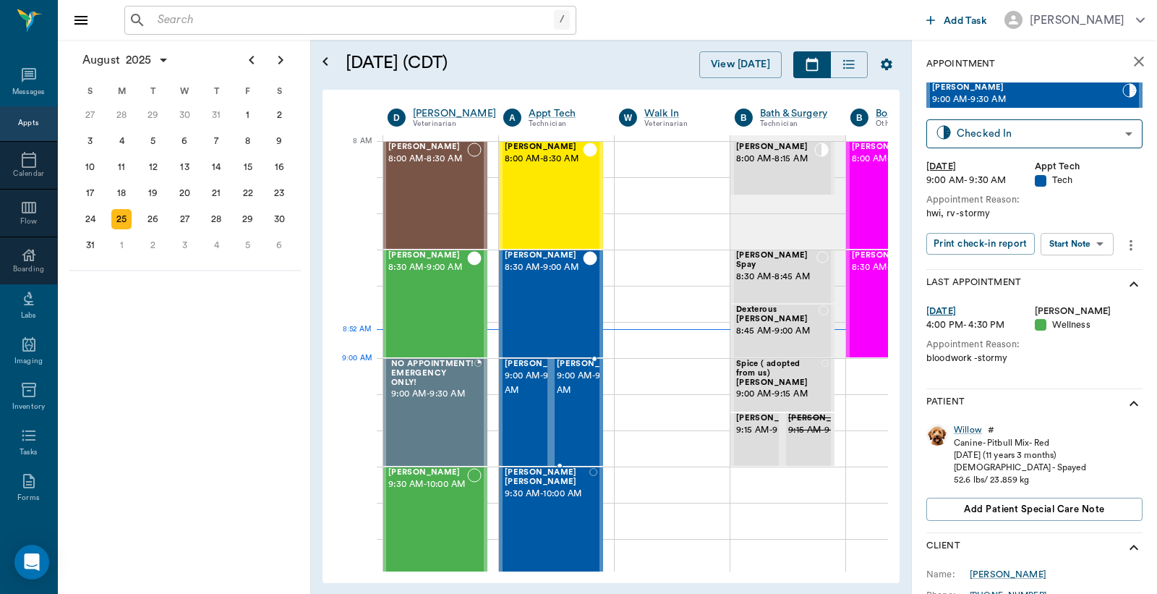
click at [603, 369] on div "Willow Smith 9:00 AM - 9:30 AM" at bounding box center [577, 412] width 52 height 107
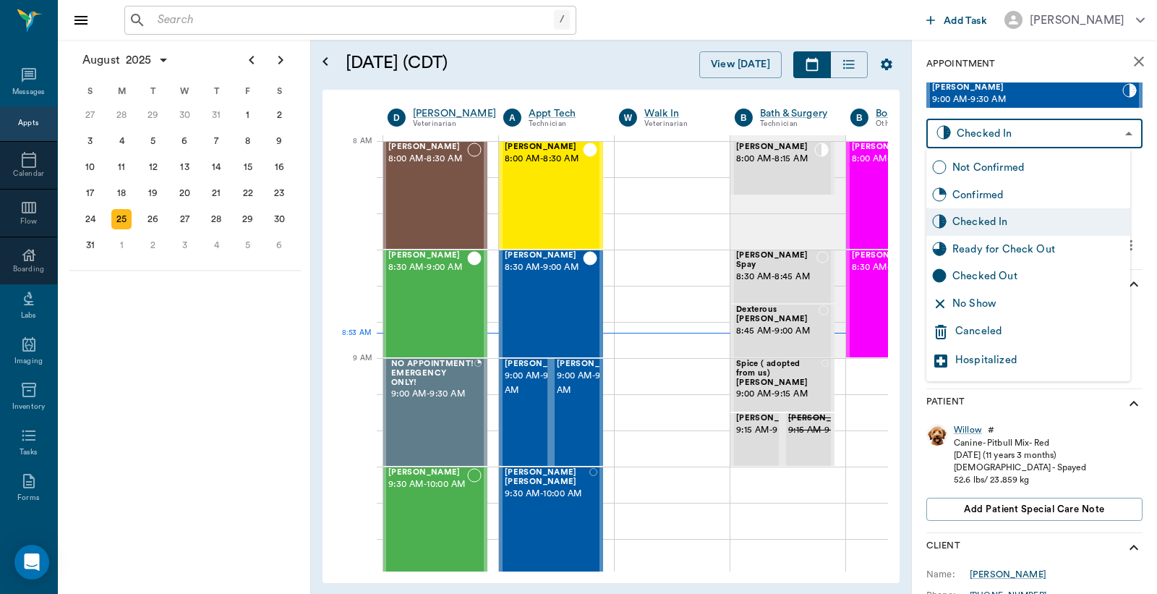
click at [1043, 145] on body "/ ​ Add Task Dr. Bert Ellsworth Nectar Messages Appts Calendar Flow Boarding La…" at bounding box center [578, 297] width 1157 height 594
click at [1024, 167] on div "Not Confirmed" at bounding box center [1039, 168] width 172 height 16
type input "NOT_CONFIRMED"
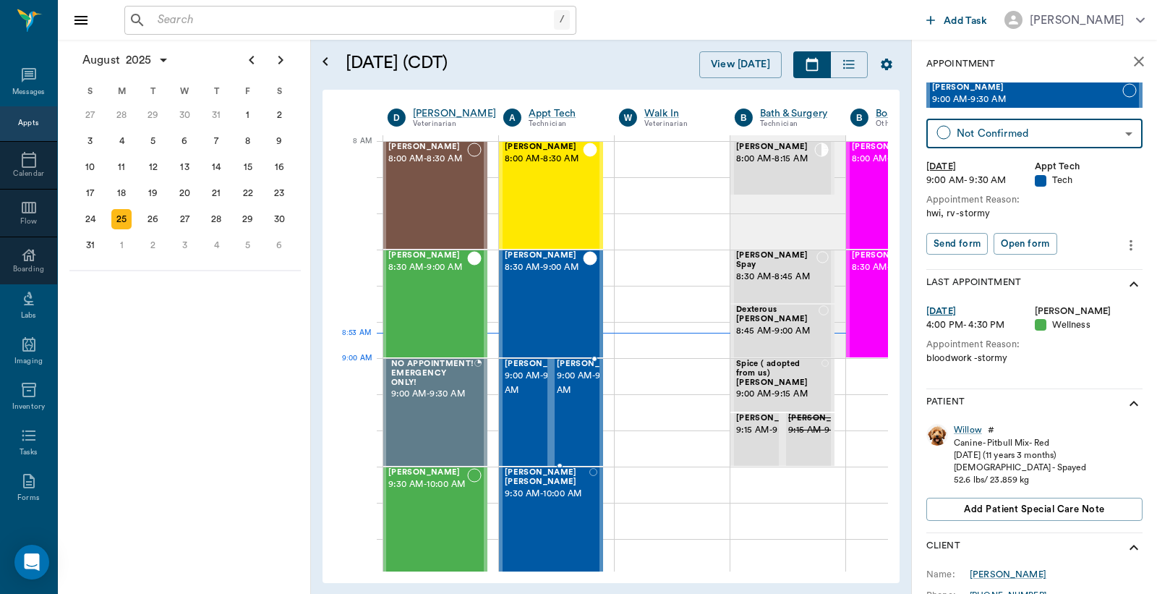
click at [603, 372] on div "Willow Smith 9:00 AM - 9:30 AM" at bounding box center [577, 412] width 52 height 107
click at [611, 372] on div at bounding box center [556, 376] width 115 height 36
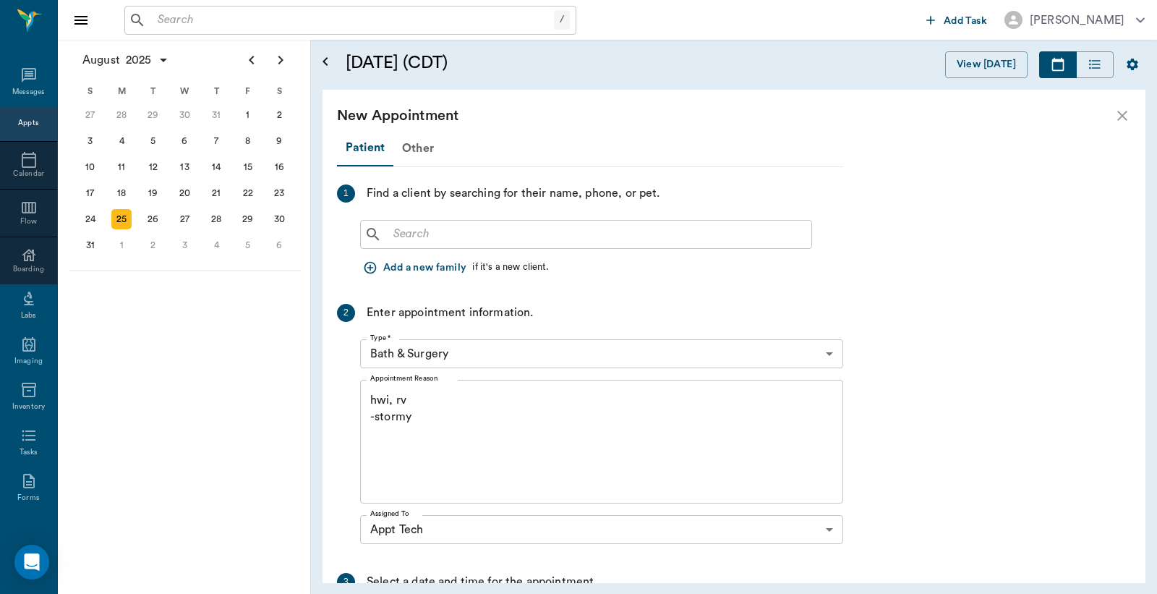
scroll to position [0, 0]
click at [442, 233] on input "text" at bounding box center [597, 234] width 418 height 20
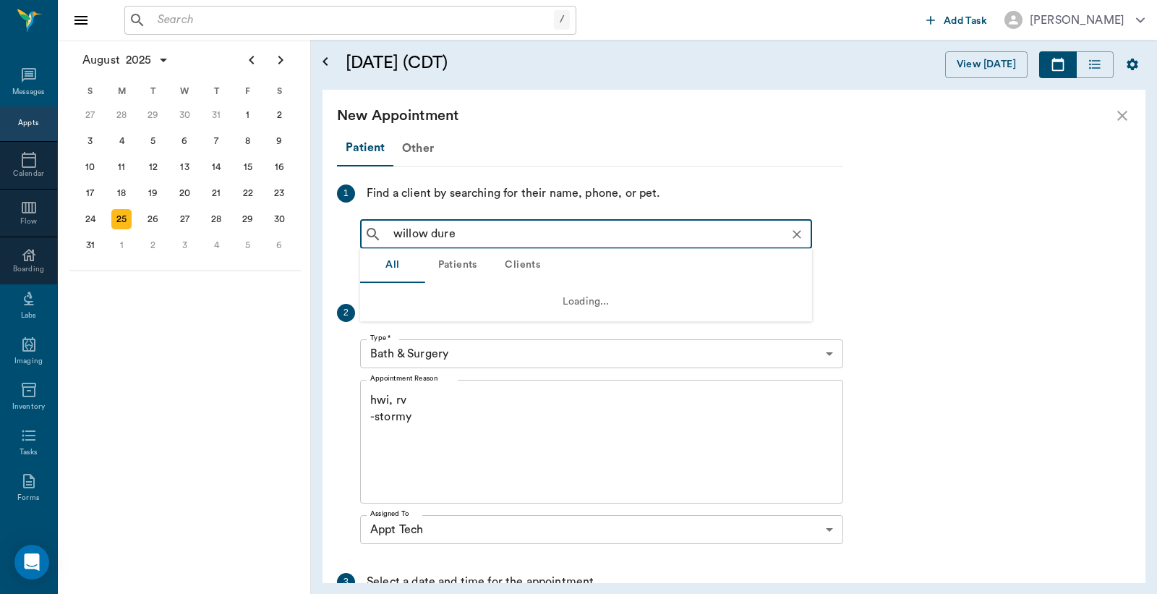
type input "willow duren"
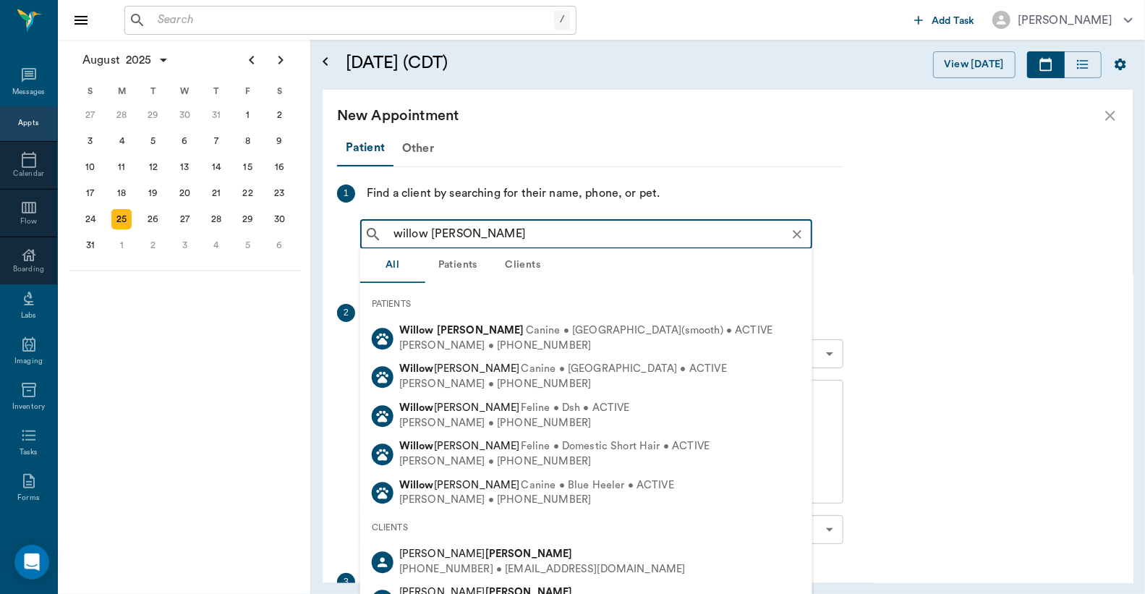
click at [592, 335] on span "Canine • Chihuahua(smooth) • ACTIVE" at bounding box center [649, 330] width 247 height 15
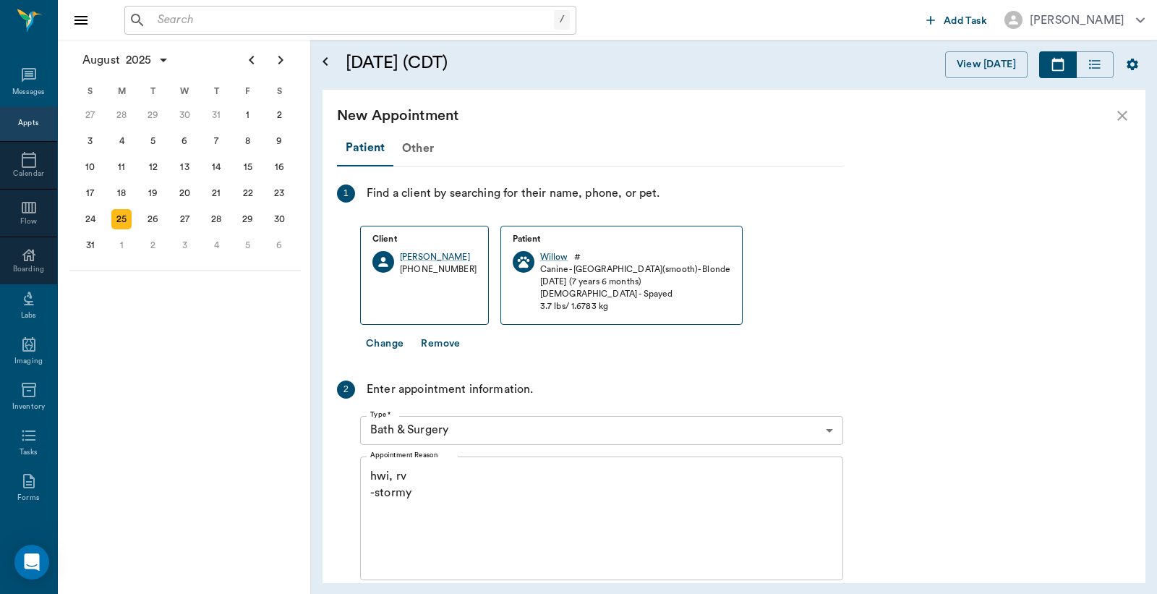
scroll to position [278, 0]
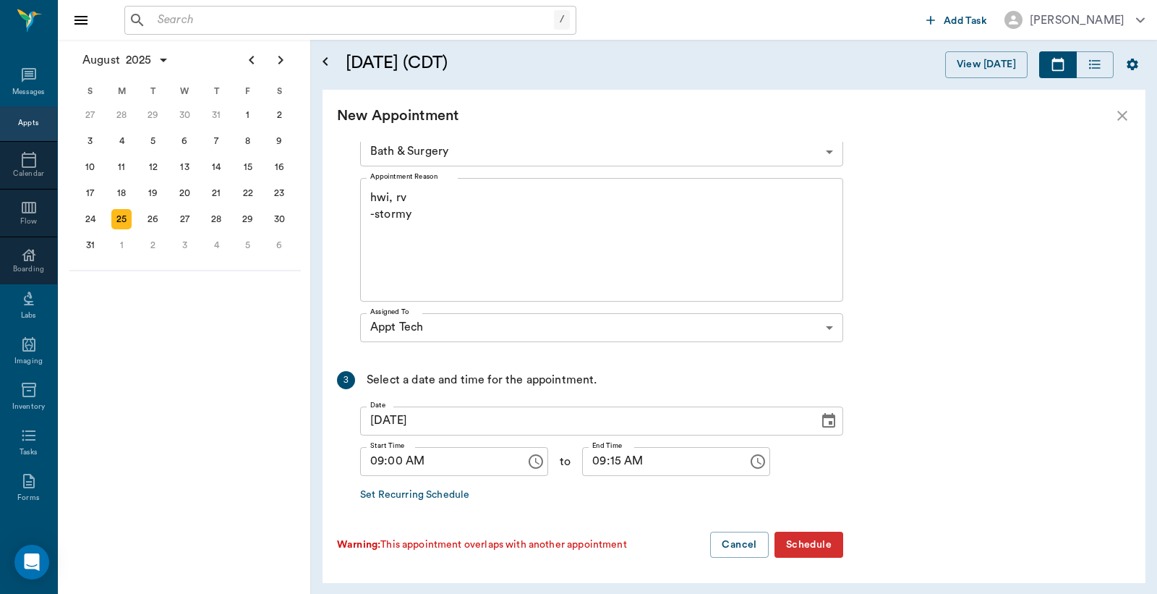
click at [809, 537] on button "Schedule" at bounding box center [809, 545] width 69 height 27
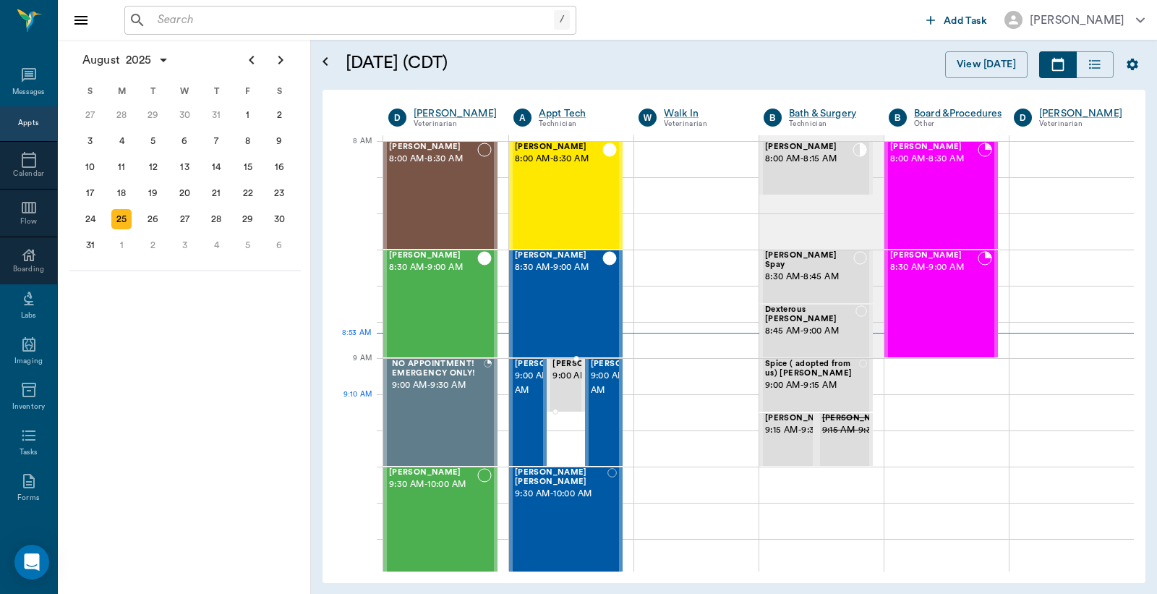
click at [554, 383] on span "9:00 AM - 9:15 AM" at bounding box center [589, 376] width 72 height 14
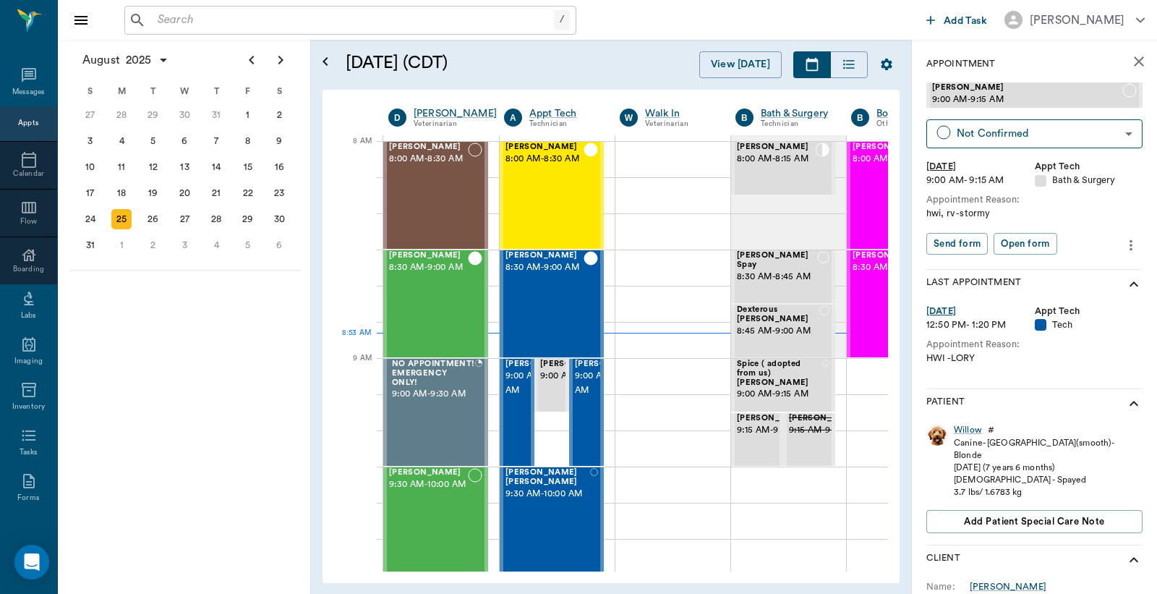
click at [1123, 247] on icon "more" at bounding box center [1131, 245] width 16 height 17
click at [1087, 265] on span "Edit appointment" at bounding box center [1058, 269] width 122 height 15
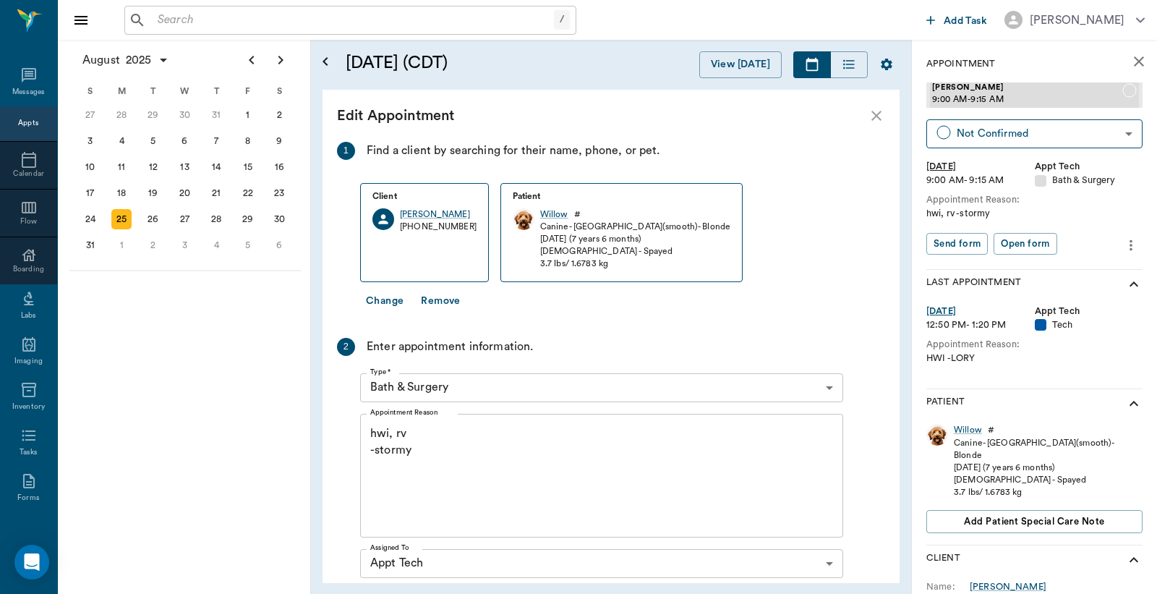
click at [589, 391] on body "/ ​ Add Task Dr. Bert Ellsworth Nectar Messages Appts Calendar Flow Boarding La…" at bounding box center [578, 297] width 1157 height 594
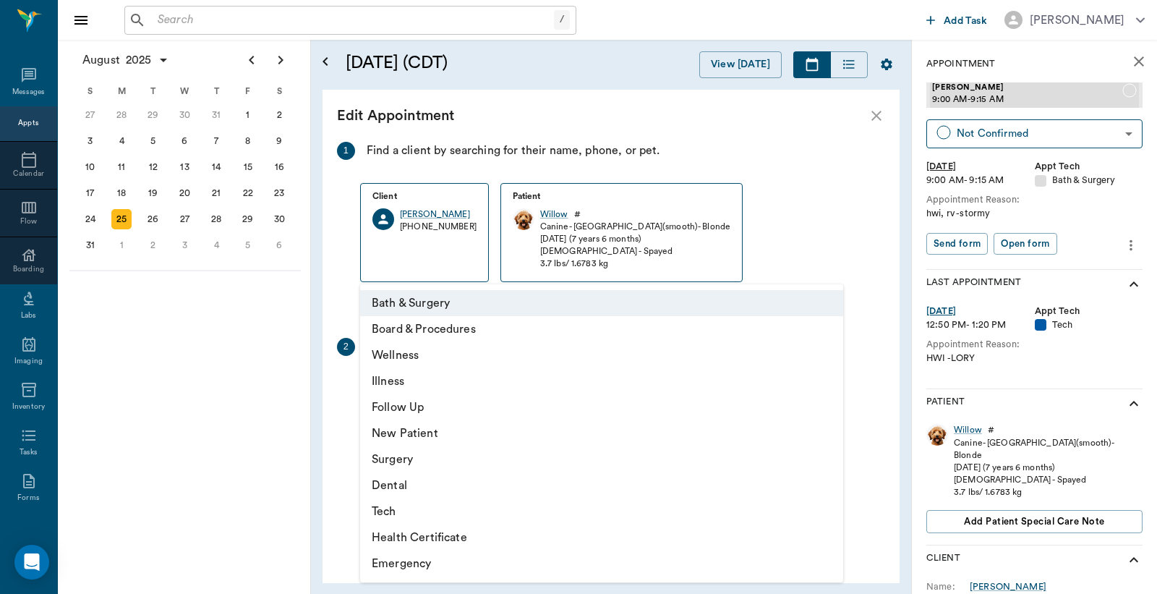
click at [480, 505] on li "Tech" at bounding box center [601, 511] width 483 height 26
type input "65d2be4f46e3a538d89b8c1a"
type input "09:30 AM"
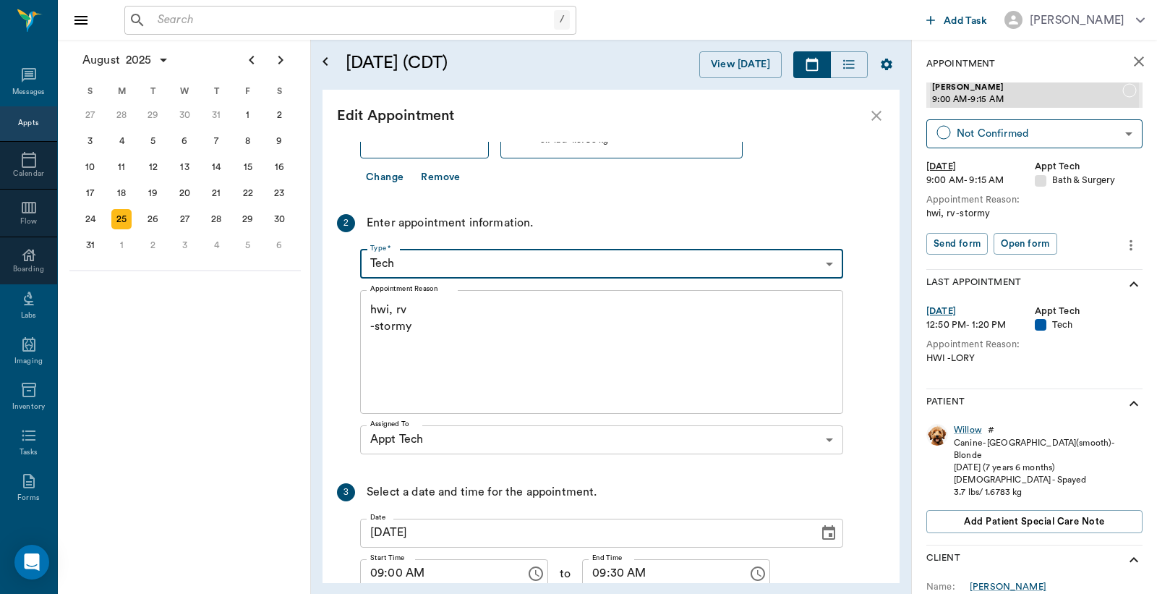
scroll to position [210, 0]
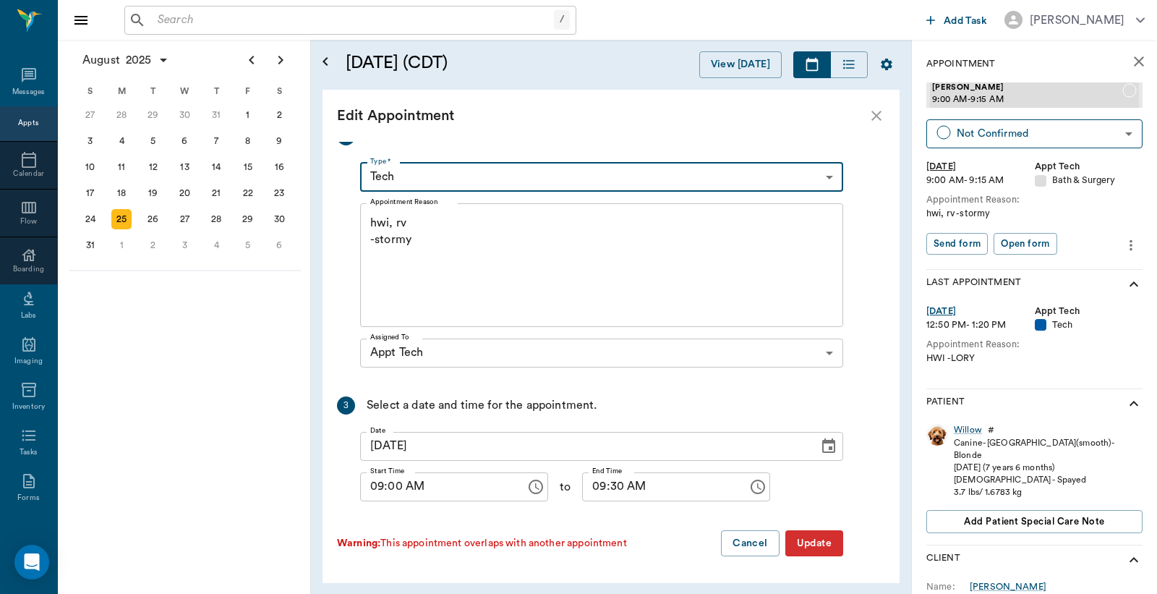
click at [830, 537] on button "Update" at bounding box center [815, 543] width 58 height 27
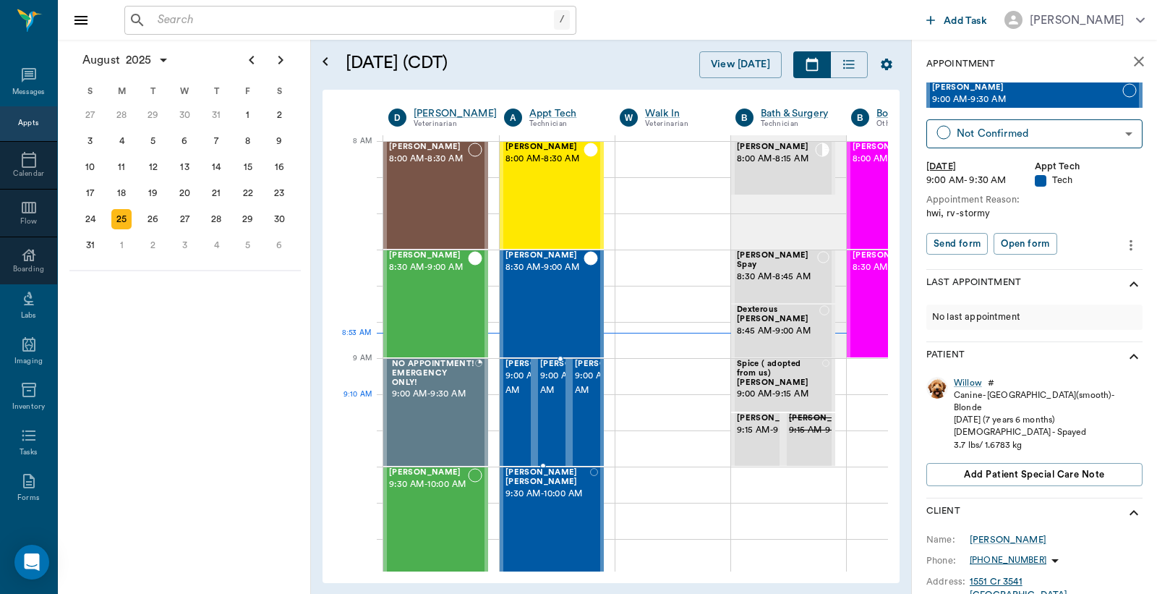
click at [553, 398] on span "9:00 AM - 9:30 AM" at bounding box center [576, 383] width 72 height 29
click at [1021, 130] on body "/ ​ Add Task Dr. Bert Ellsworth Nectar Messages Appts Calendar Flow Boarding La…" at bounding box center [578, 297] width 1157 height 594
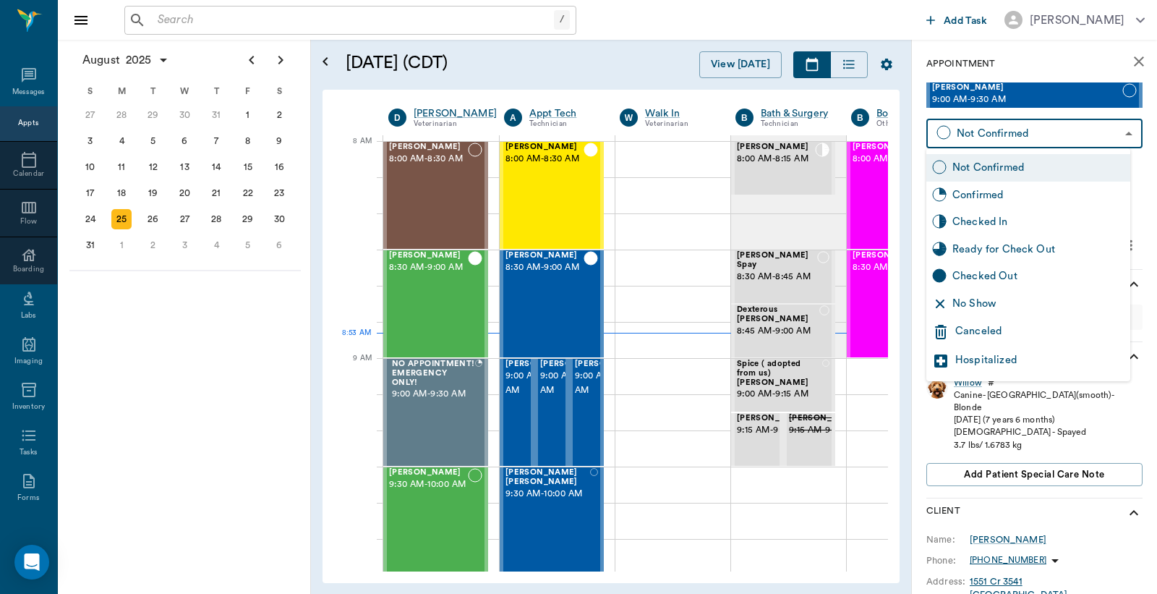
click at [1000, 219] on div "Checked In" at bounding box center [1039, 222] width 172 height 16
type input "CHECKED_IN"
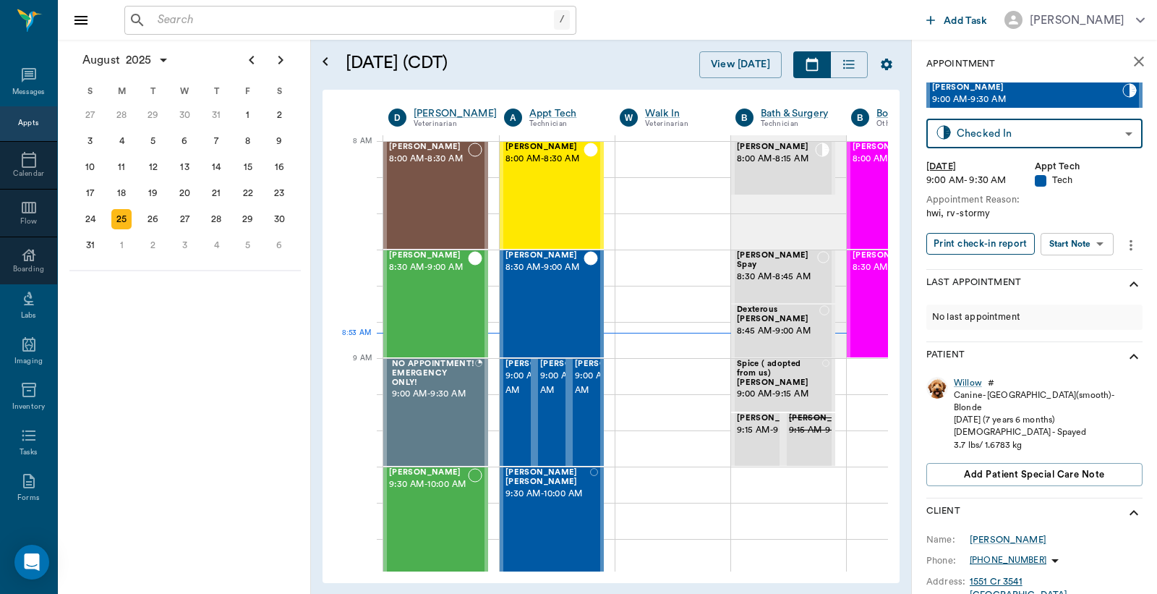
click at [1008, 240] on button "Print check-in report" at bounding box center [981, 244] width 108 height 22
click at [263, 23] on input "text" at bounding box center [353, 20] width 402 height 20
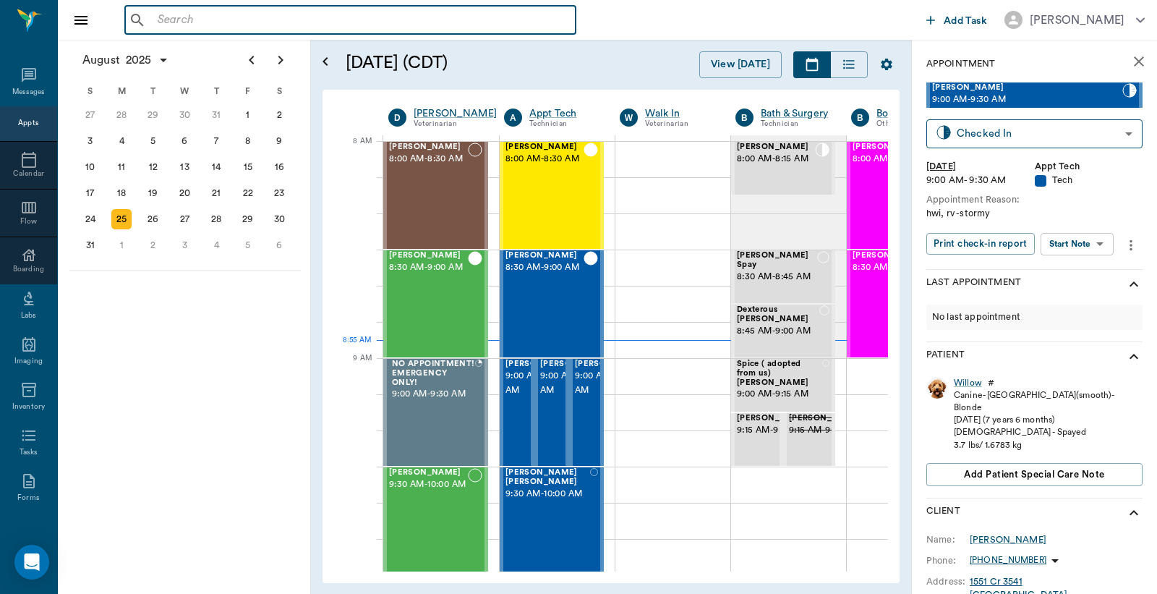
click at [501, 11] on input "text" at bounding box center [361, 20] width 418 height 20
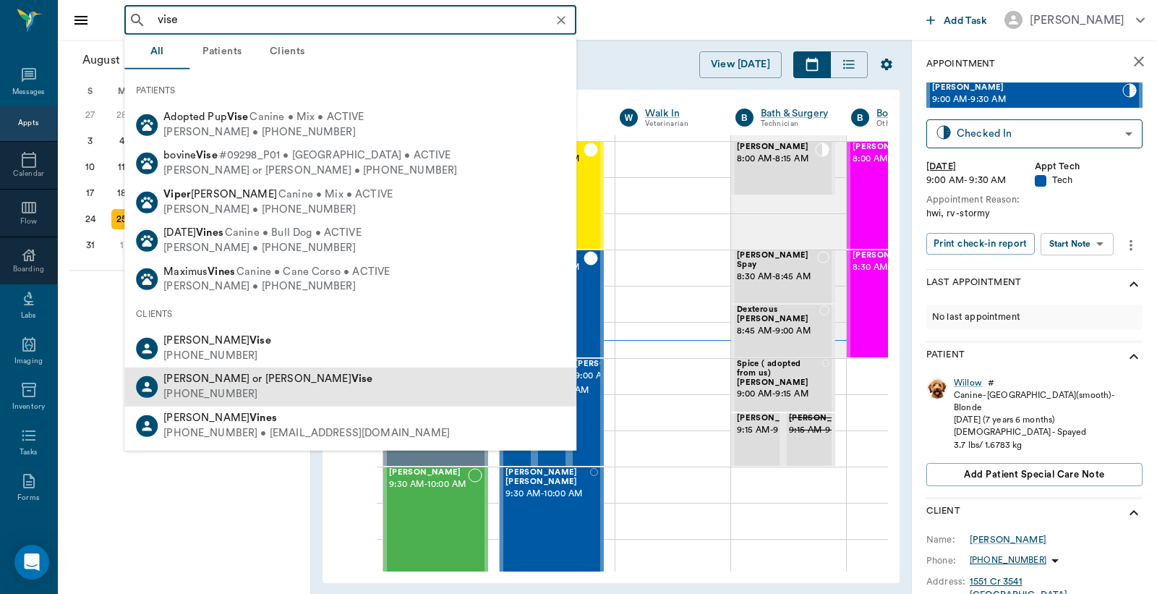
click at [271, 382] on div "Eddie or James Vise (214) 454-4009" at bounding box center [350, 386] width 452 height 38
type input "vise"
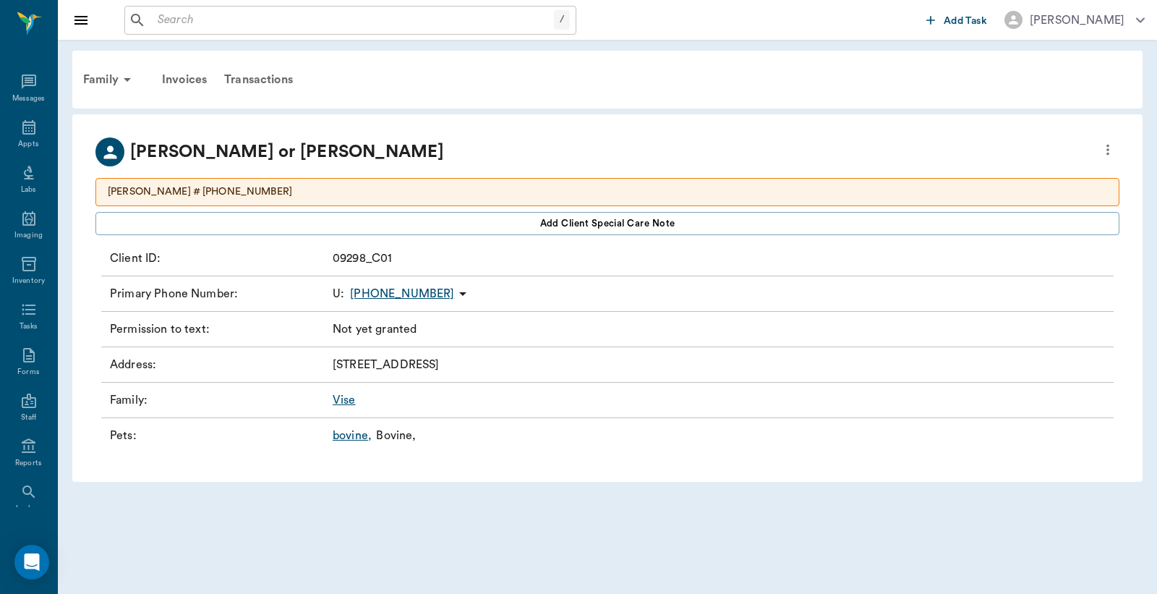
click at [356, 436] on link "bovine ," at bounding box center [352, 435] width 39 height 17
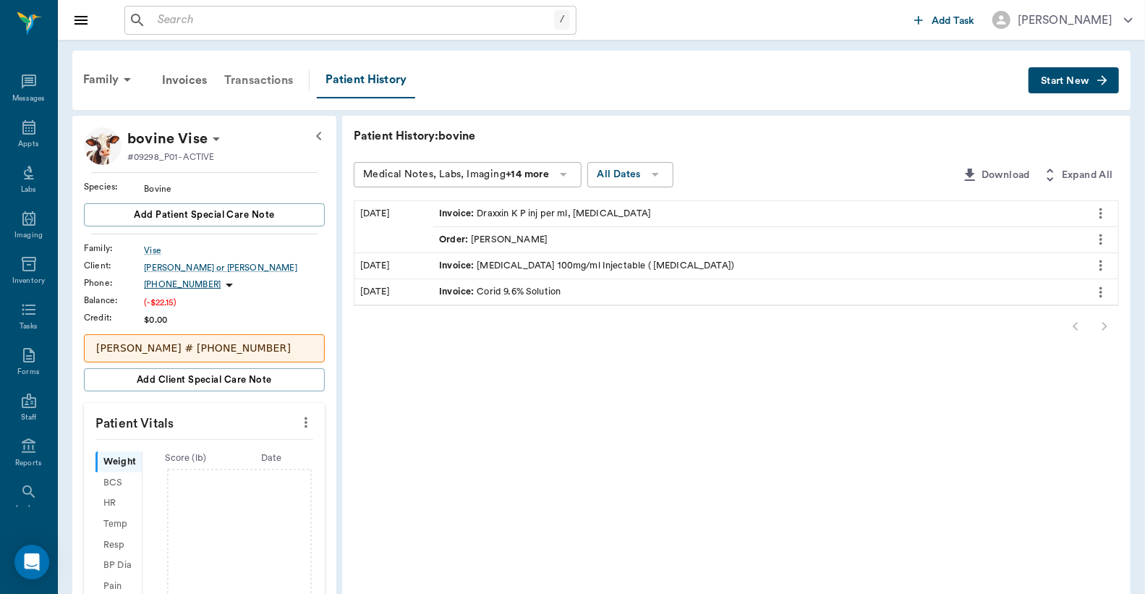
click at [237, 80] on div "Transactions" at bounding box center [259, 80] width 86 height 35
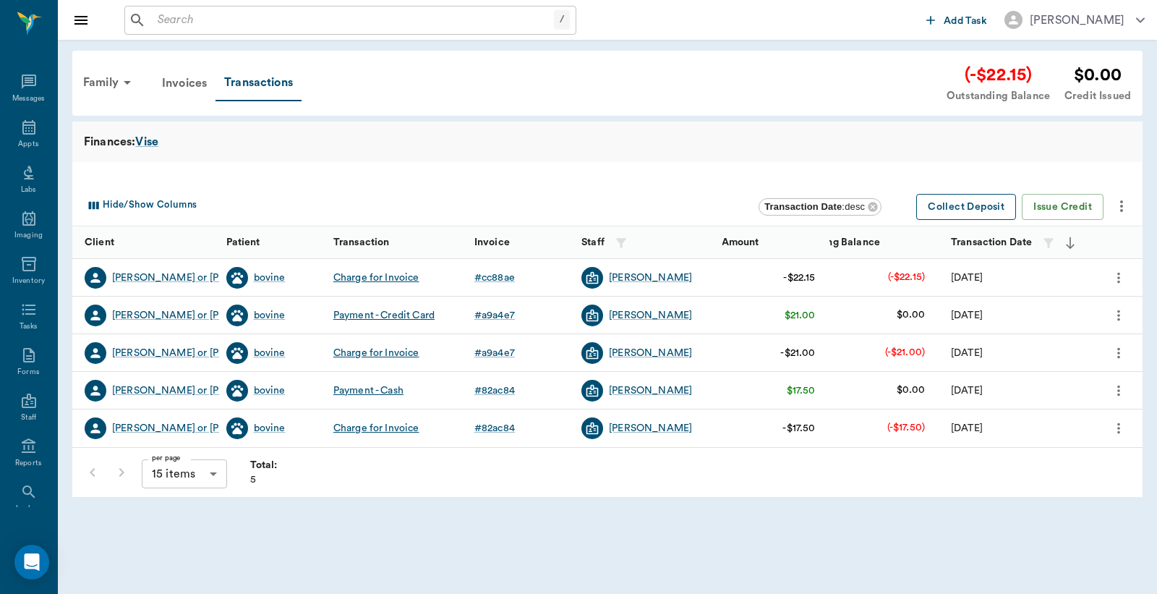
click at [989, 208] on button "Collect Deposit" at bounding box center [966, 207] width 100 height 27
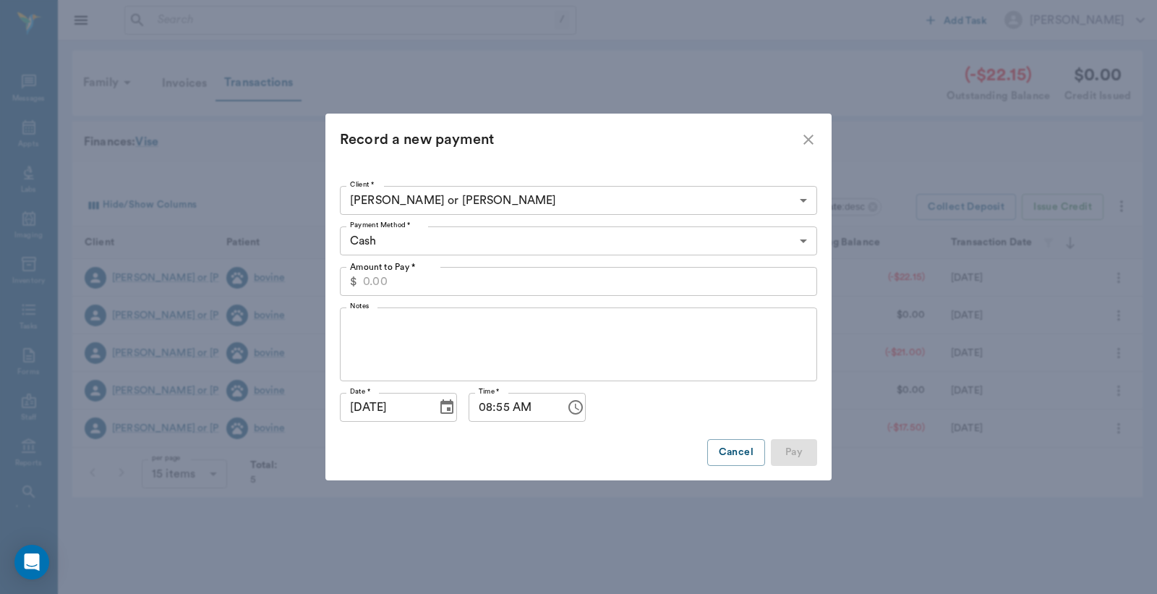
click at [430, 286] on input "Amount to Pay *" at bounding box center [590, 281] width 454 height 29
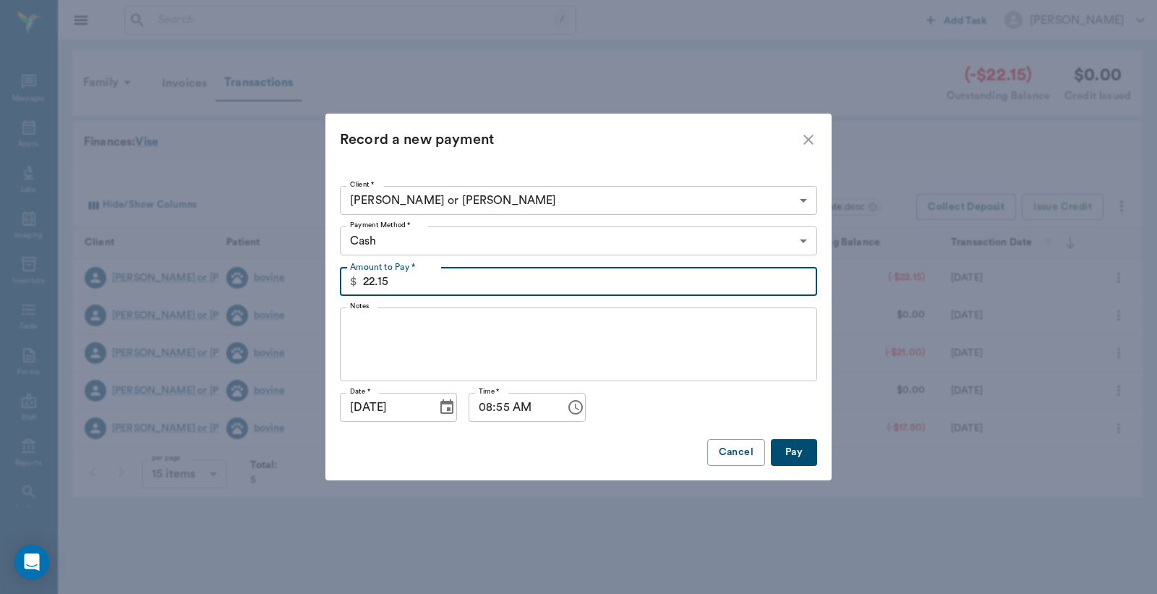
type input "22.15"
click at [465, 236] on body "/ ​ Add Task Dr. Bert Ellsworth Nectar Messages Appts Labs Imaging Inventory Ta…" at bounding box center [578, 297] width 1157 height 594
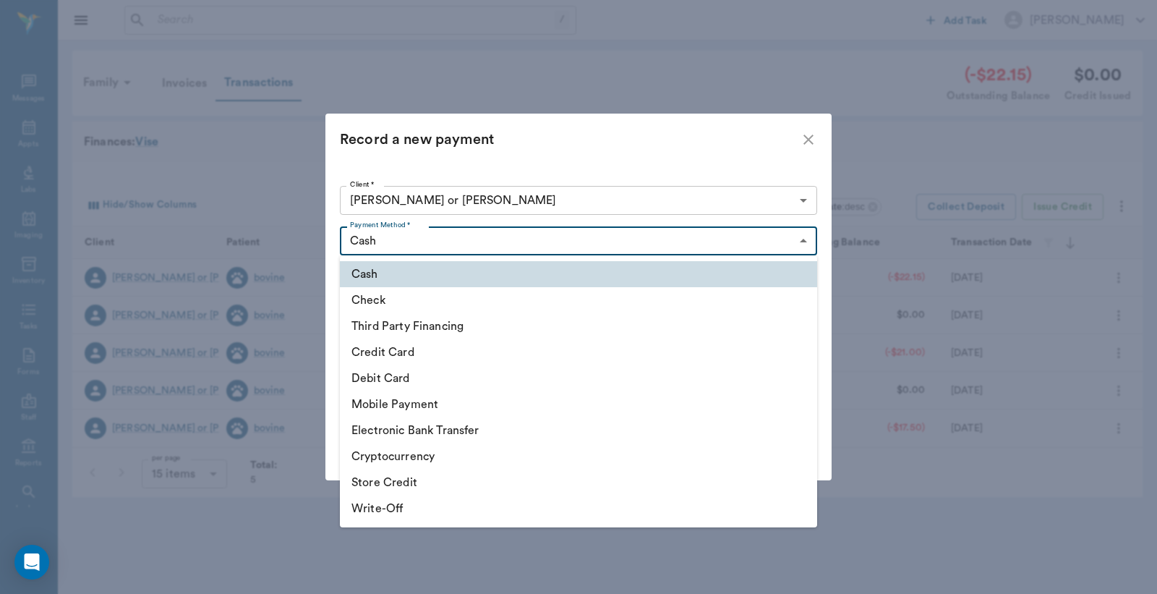
click at [379, 345] on li "Credit Card" at bounding box center [578, 352] width 477 height 26
type input "CREDIT_CARD"
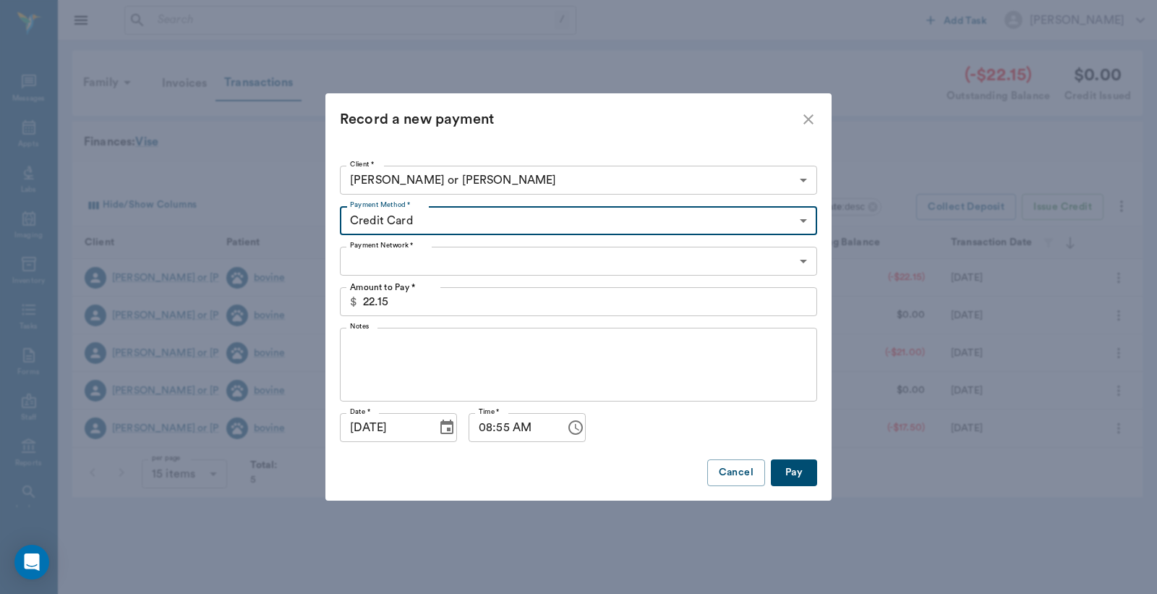
click at [435, 258] on body "/ ​ Add Task Dr. Bert Ellsworth Nectar Messages Appts Labs Imaging Inventory Ta…" at bounding box center [578, 297] width 1157 height 594
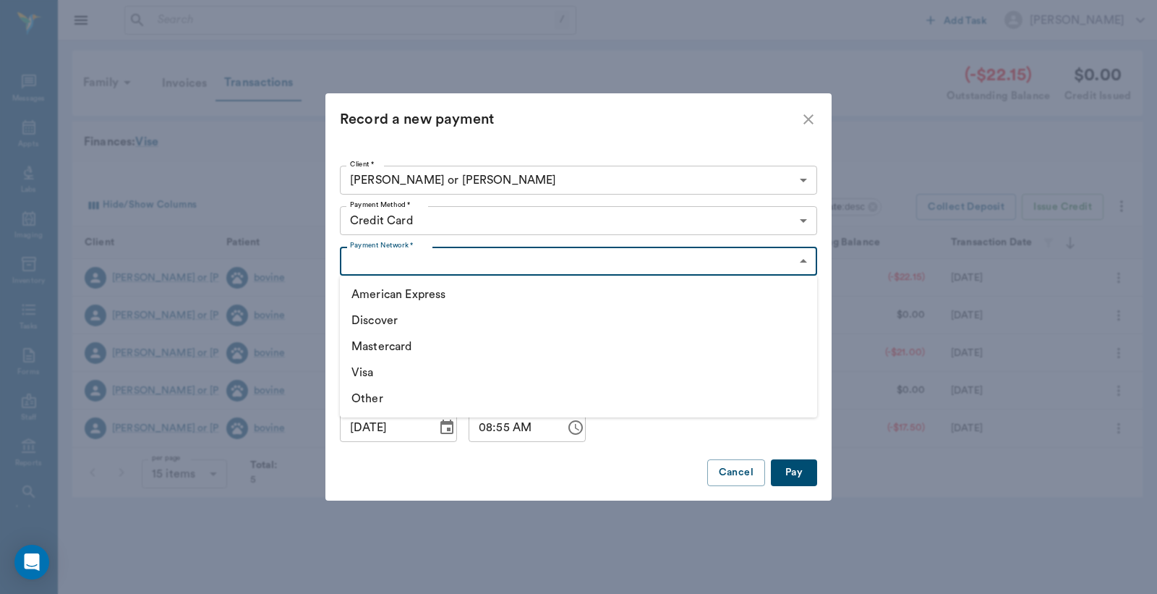
click at [391, 370] on li "Visa" at bounding box center [578, 372] width 477 height 26
type input "VISA"
click at [796, 474] on button "Pay" at bounding box center [794, 472] width 46 height 27
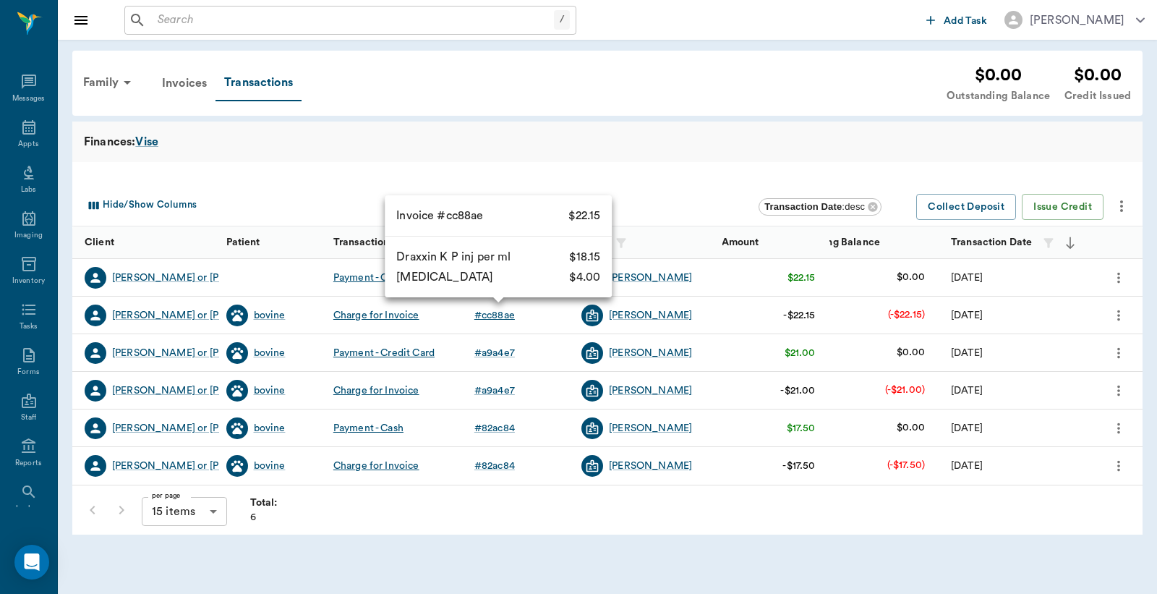
click at [492, 313] on div "# cc88ae" at bounding box center [494, 315] width 41 height 14
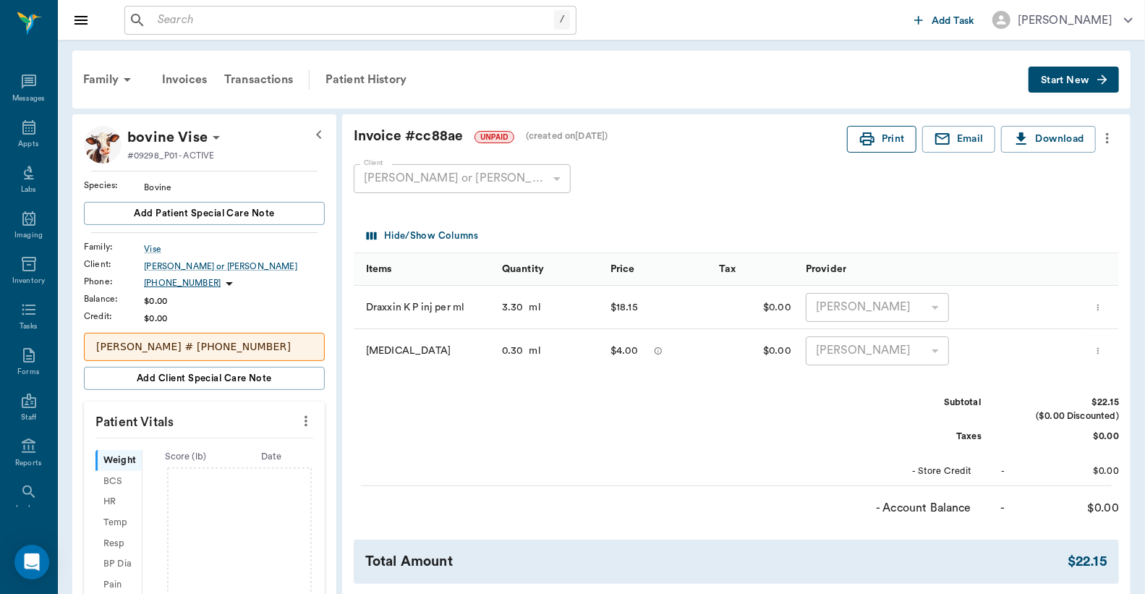
click at [893, 135] on button "Print" at bounding box center [881, 139] width 69 height 27
click at [22, 123] on icon at bounding box center [28, 127] width 17 height 17
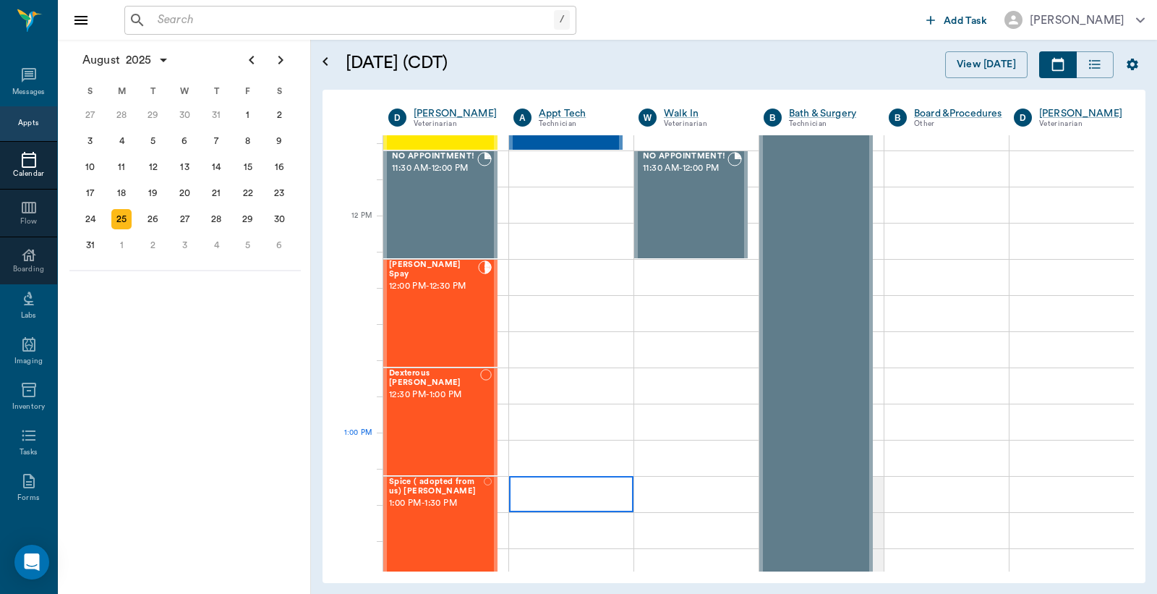
scroll to position [858, 0]
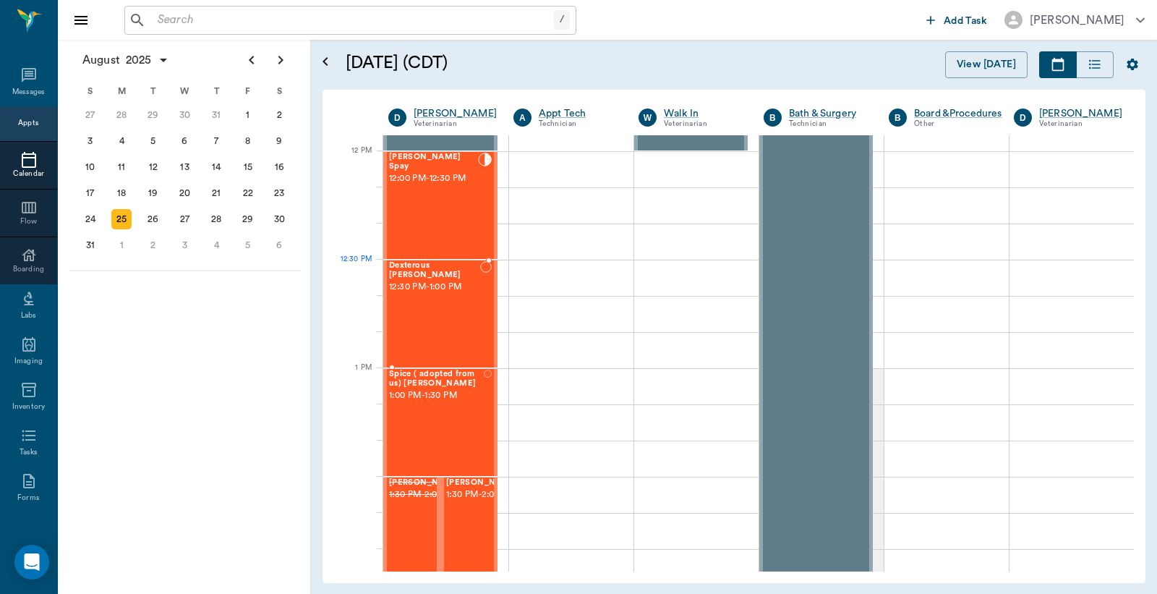
click at [445, 299] on div "Dexterous RESTER 12:30 PM - 1:00 PM" at bounding box center [434, 314] width 91 height 106
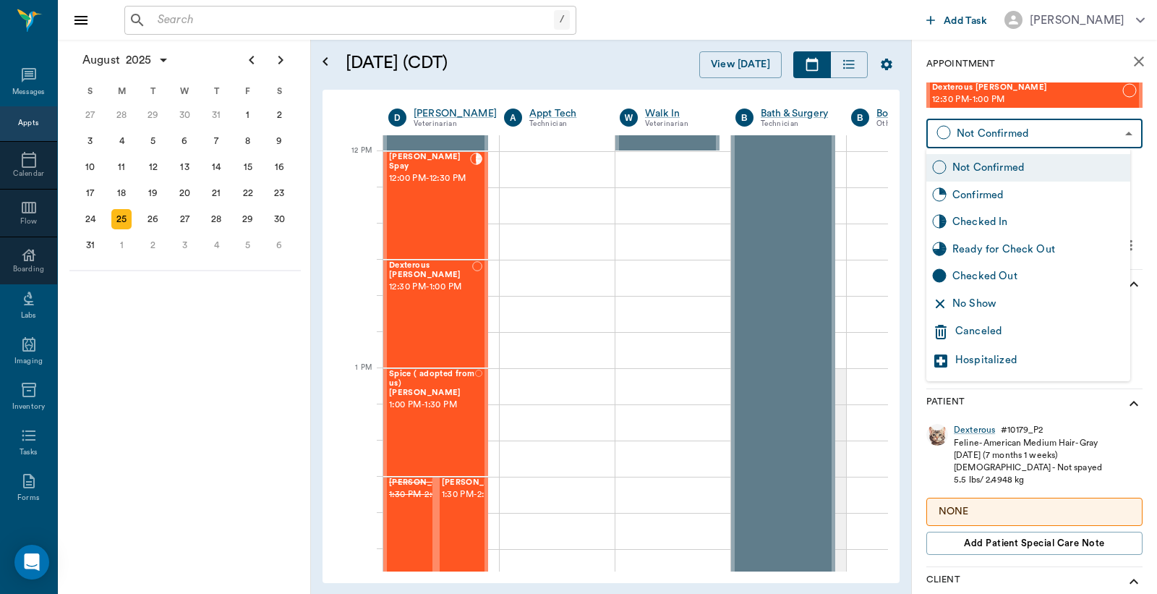
click at [1024, 129] on body "/ ​ Add Task Dr. Bert Ellsworth Nectar Messages Appts Calendar Flow Boarding La…" at bounding box center [578, 297] width 1157 height 594
click at [985, 216] on div "Checked In" at bounding box center [1039, 222] width 172 height 16
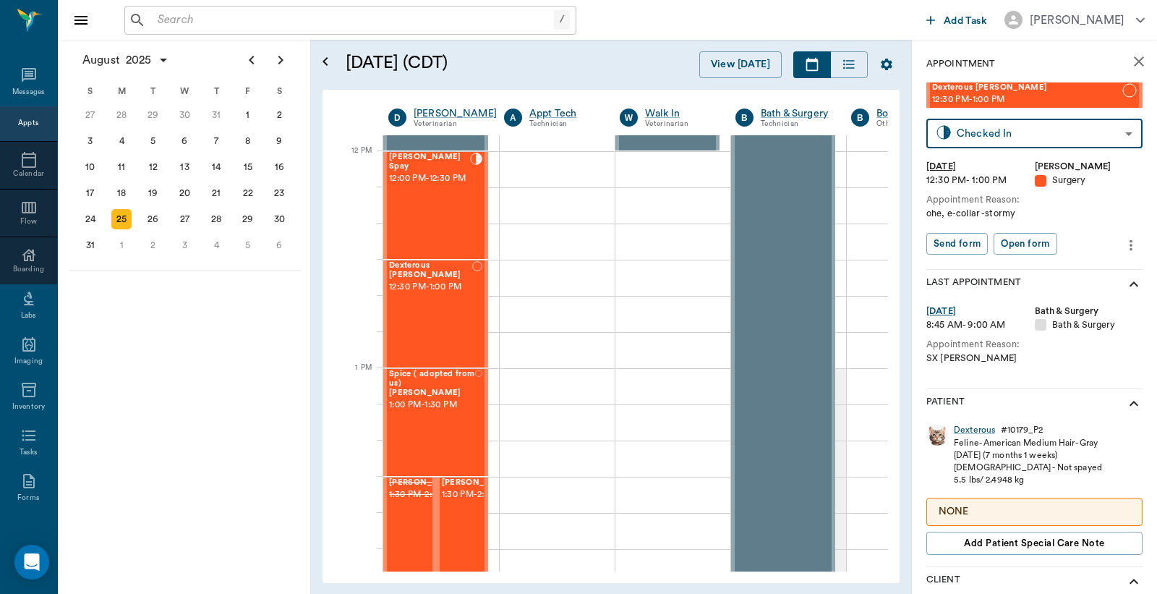
type input "CHECKED_IN"
click at [997, 242] on button "Print check-in report" at bounding box center [981, 244] width 108 height 22
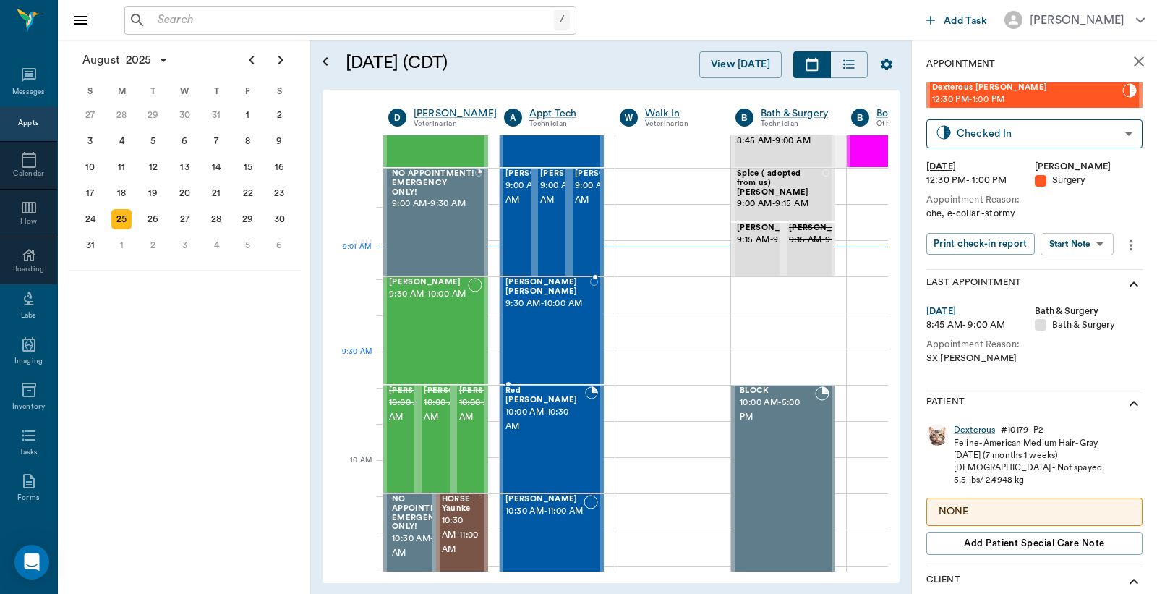
scroll to position [107, 0]
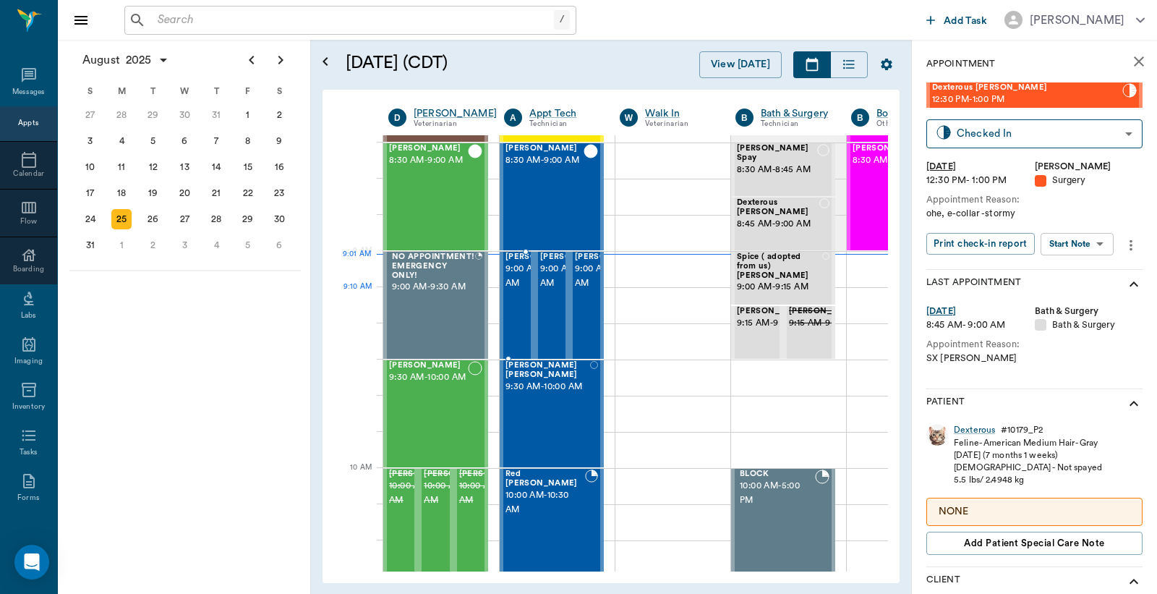
click at [516, 288] on span "9:00 AM - 9:30 AM" at bounding box center [542, 276] width 72 height 29
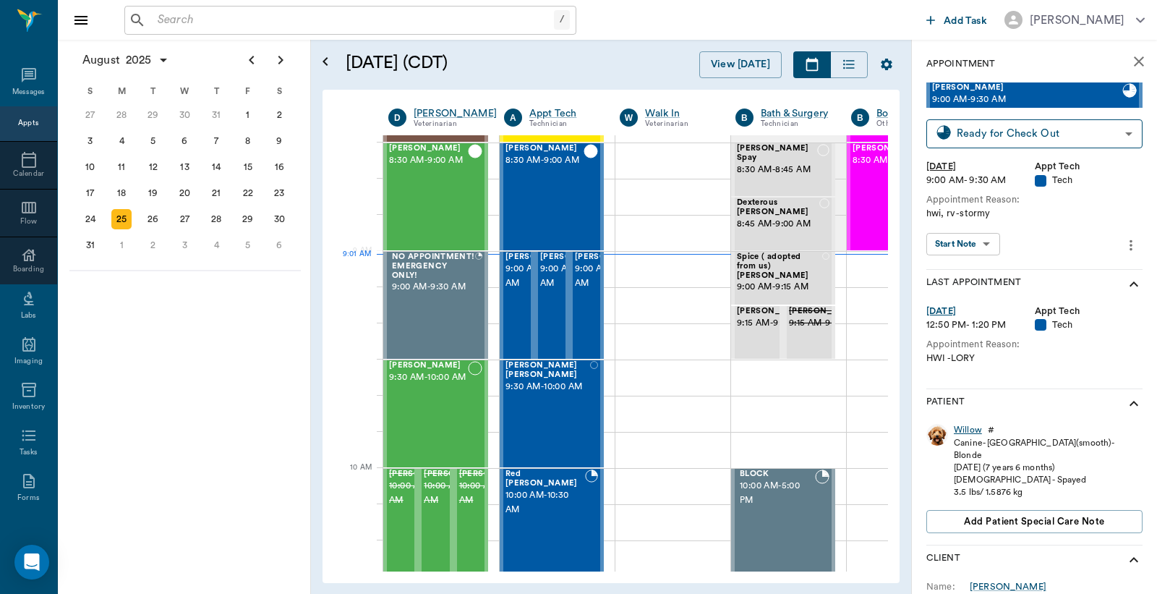
click at [977, 432] on div "Willow" at bounding box center [968, 430] width 28 height 12
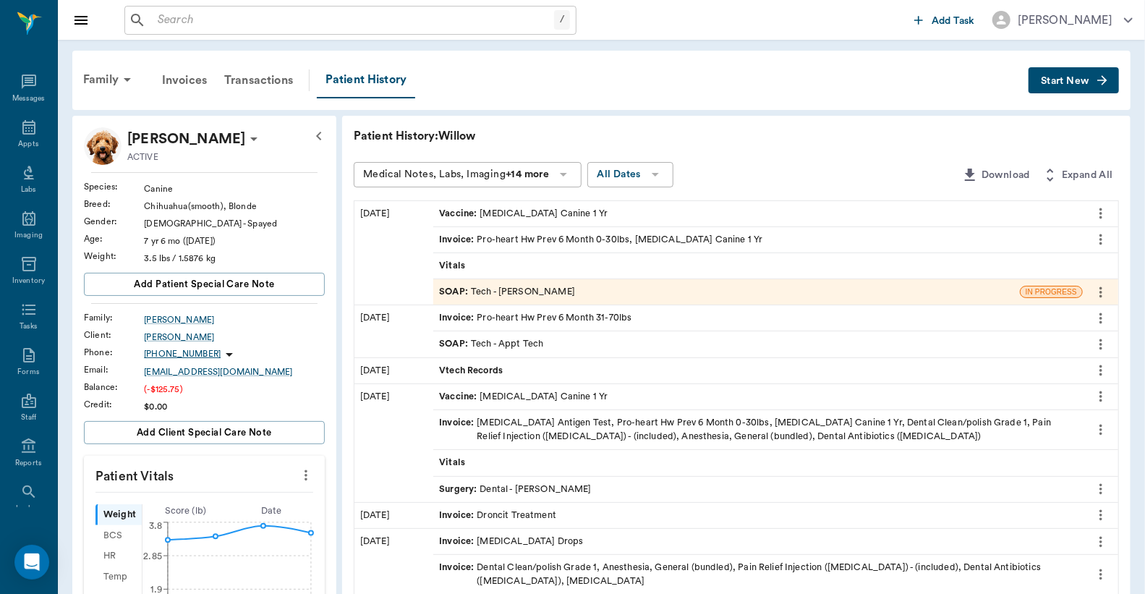
click at [532, 289] on div "SOAP : Tech - Hunter Graves" at bounding box center [507, 292] width 136 height 14
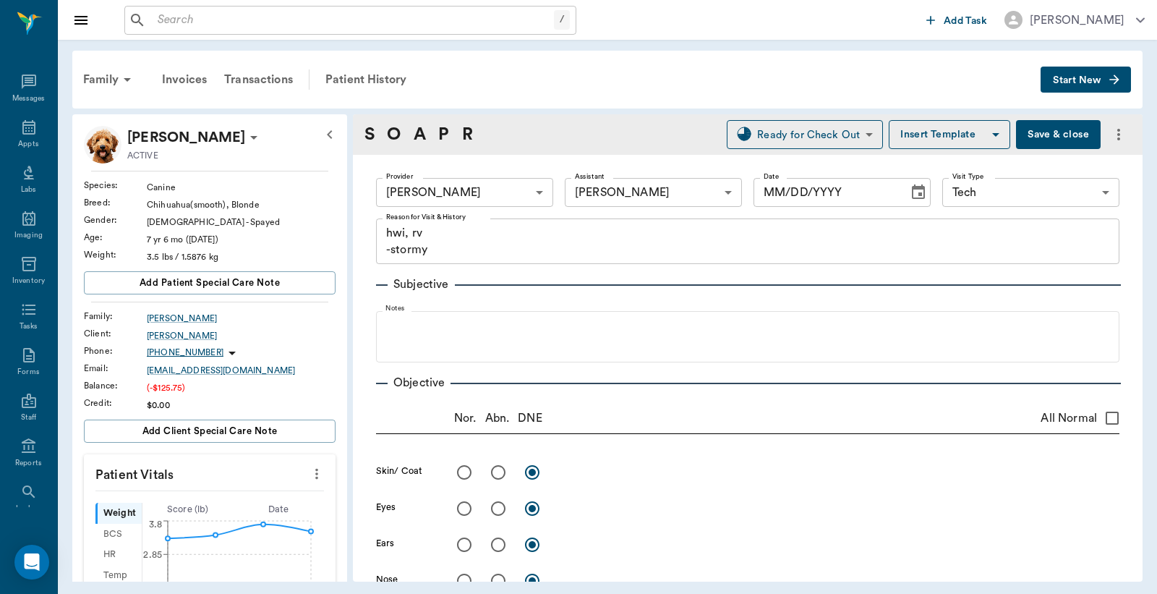
type input "682b670d8bdc6f7f8feef3db"
type input "642ef10e332a41444de2bad1"
type input "65d2be4f46e3a538d89b8c1a"
type textarea "hwi, rv -stormy"
type input "[DATE]"
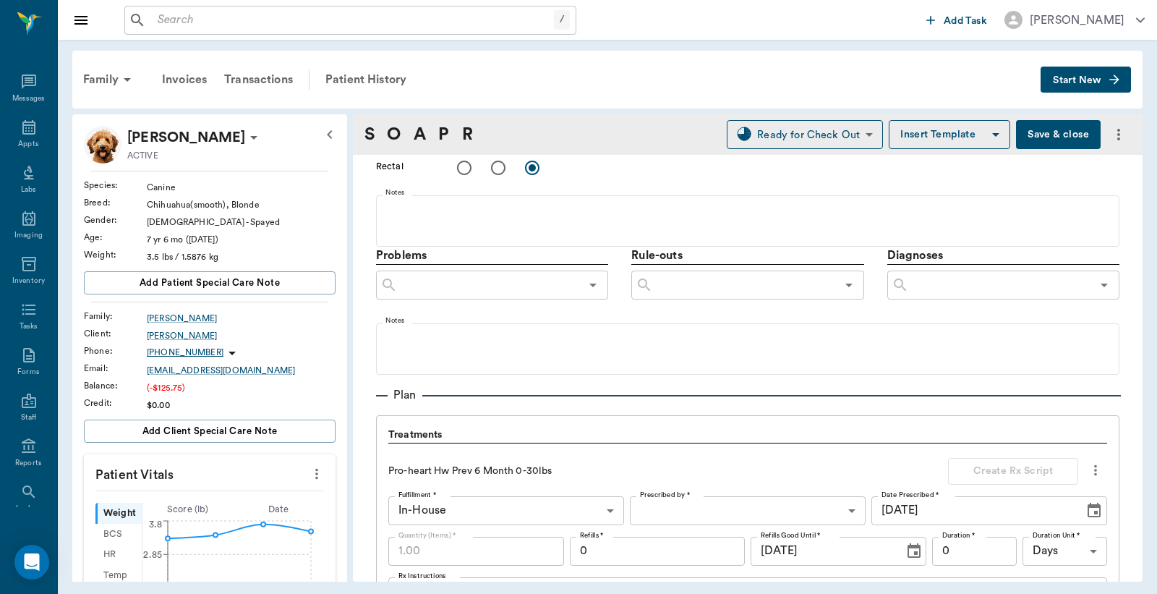
scroll to position [1071, 0]
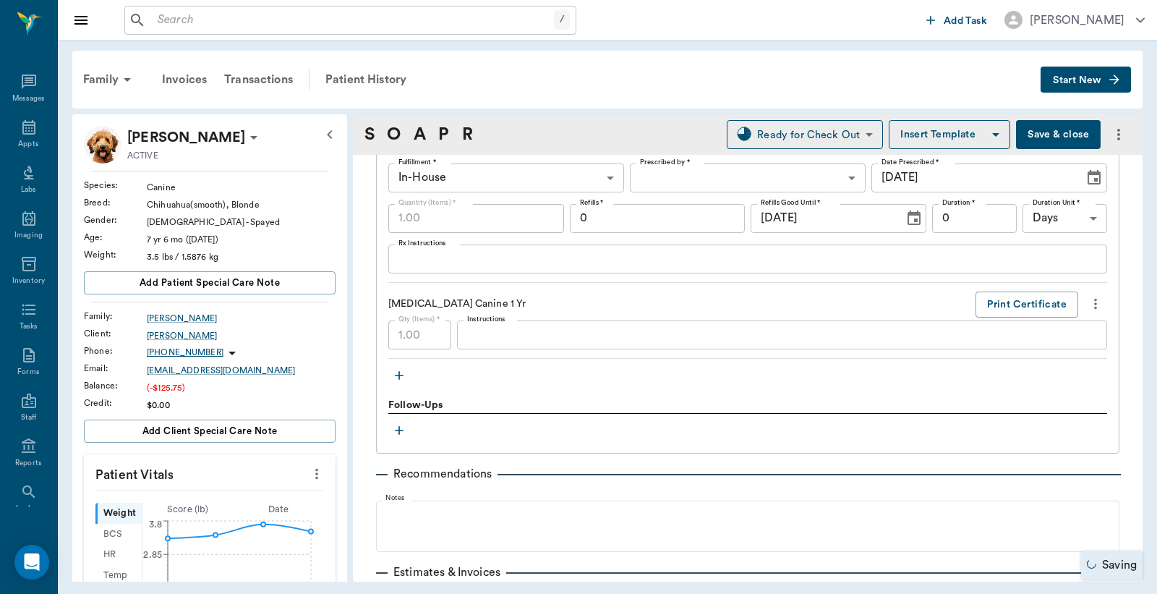
click at [1018, 287] on div "Pro-heart Hw Prev 6 Month 0-30lbs Create Rx Script Fulfillment * In-House In-Ho…" at bounding box center [747, 237] width 719 height 242
click at [1011, 300] on button "Print Certificate" at bounding box center [1027, 304] width 103 height 27
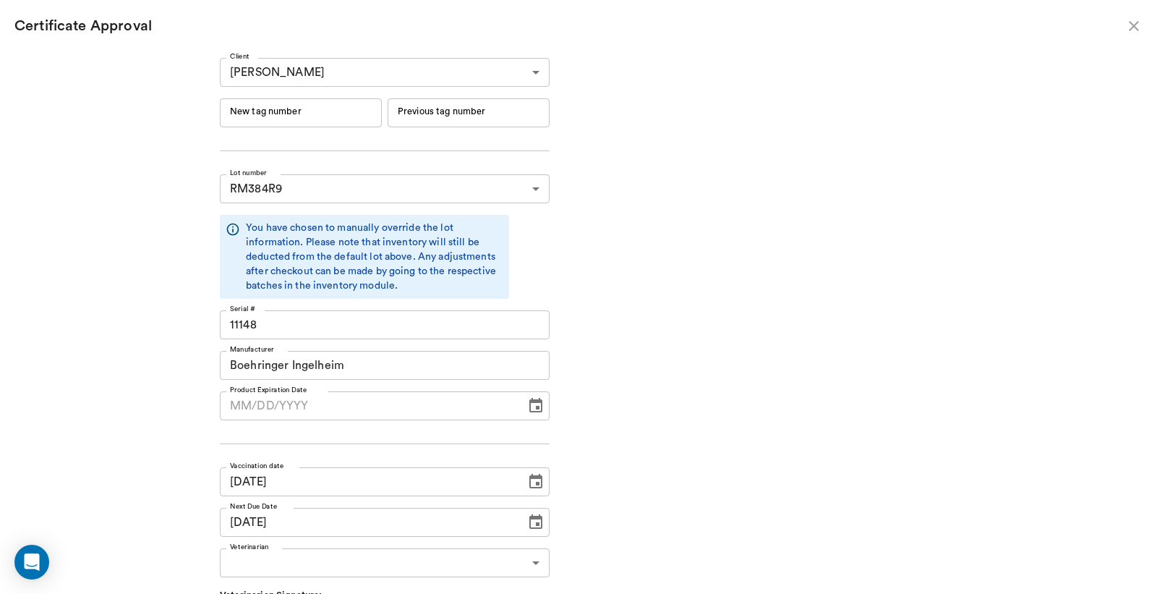
type input "06/19/2026"
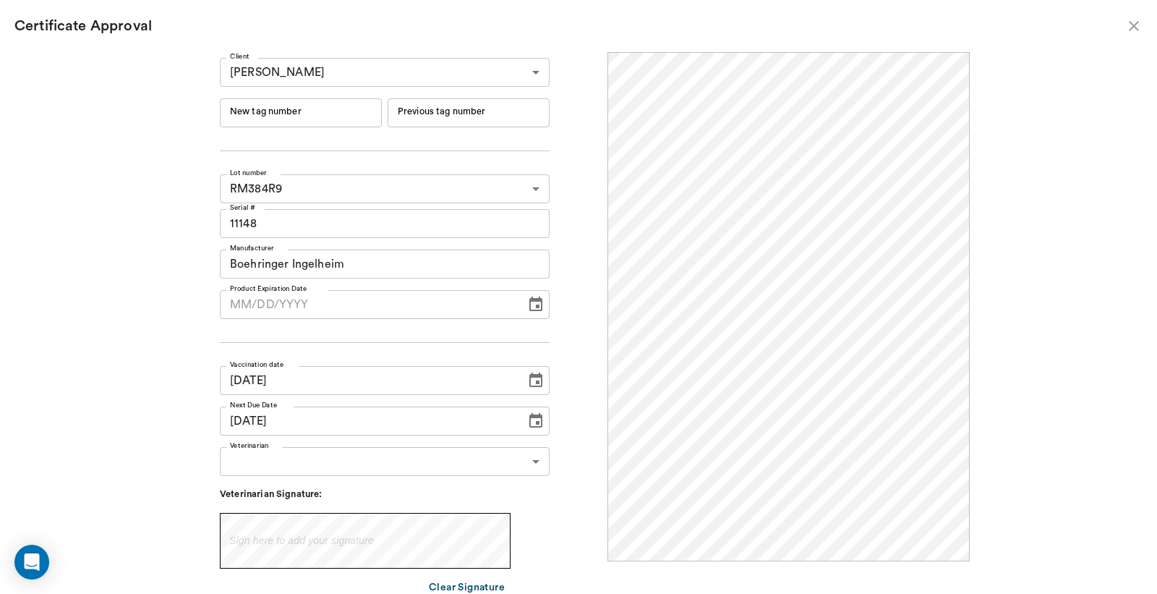
scroll to position [0, 0]
drag, startPoint x: 301, startPoint y: 97, endPoint x: 308, endPoint y: 101, distance: 8.4
click at [301, 98] on div "Client Walta Duren 63ec2ea352e12b0ba117be74 Client New tag number New tag numbe…" at bounding box center [385, 354] width 330 height 592
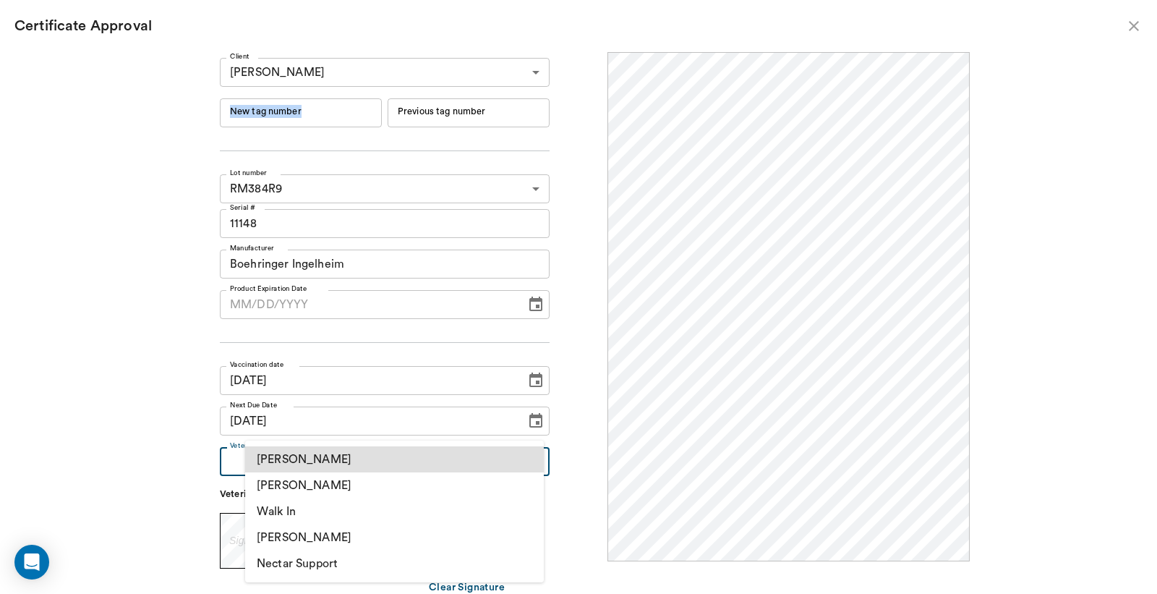
click at [349, 460] on body "/ ​ Add Task Dr. Bert Ellsworth Nectar Messages Appts Labs Imaging Inventory Ta…" at bounding box center [578, 297] width 1157 height 594
click at [380, 482] on li "[PERSON_NAME]" at bounding box center [394, 485] width 299 height 26
type input "63ec2f075fda476ae8351a4d"
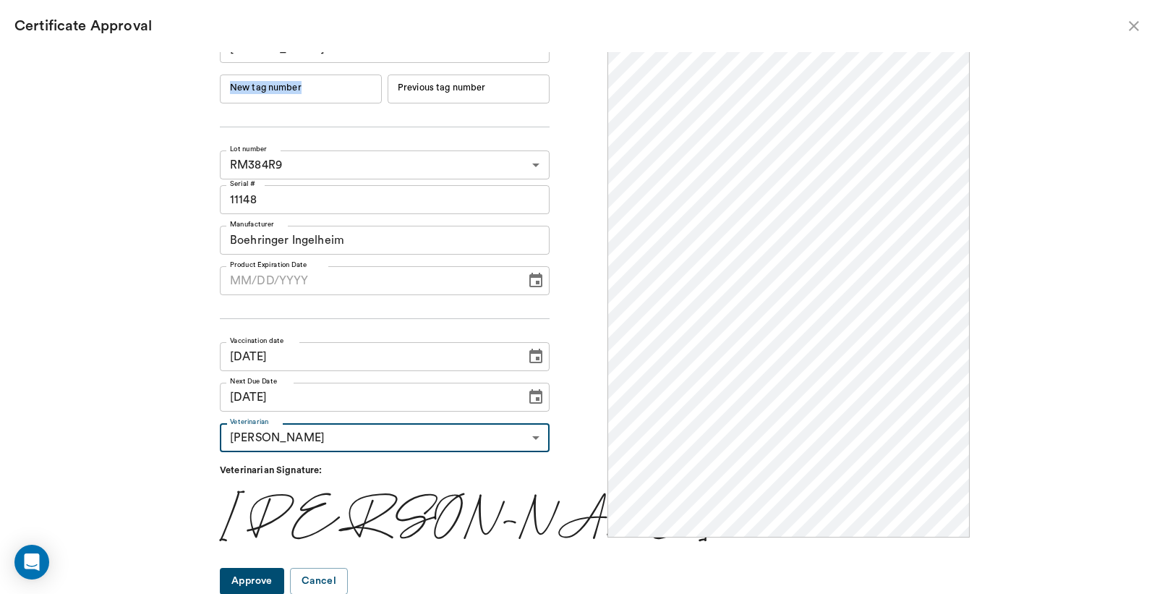
click at [284, 576] on button "Approve" at bounding box center [252, 581] width 64 height 27
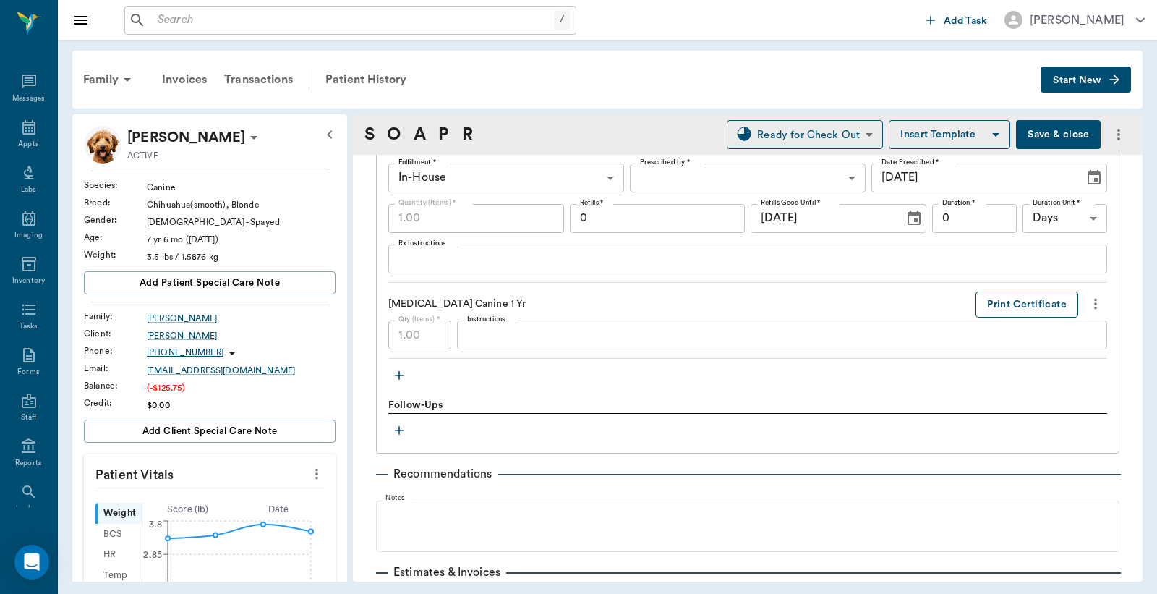
click at [989, 305] on button "Print Certificate" at bounding box center [1027, 304] width 103 height 27
click at [1088, 299] on icon "more" at bounding box center [1096, 303] width 16 height 17
click at [943, 306] on div at bounding box center [578, 297] width 1157 height 594
click at [406, 375] on icon "button" at bounding box center [399, 375] width 14 height 14
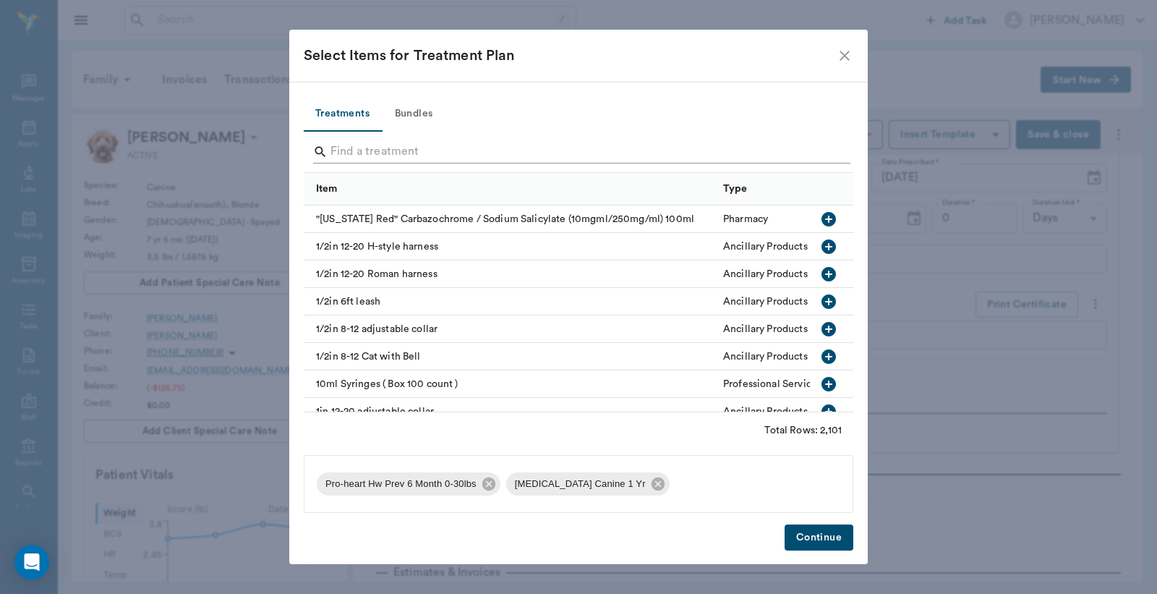
click at [411, 148] on input "Search" at bounding box center [580, 151] width 498 height 23
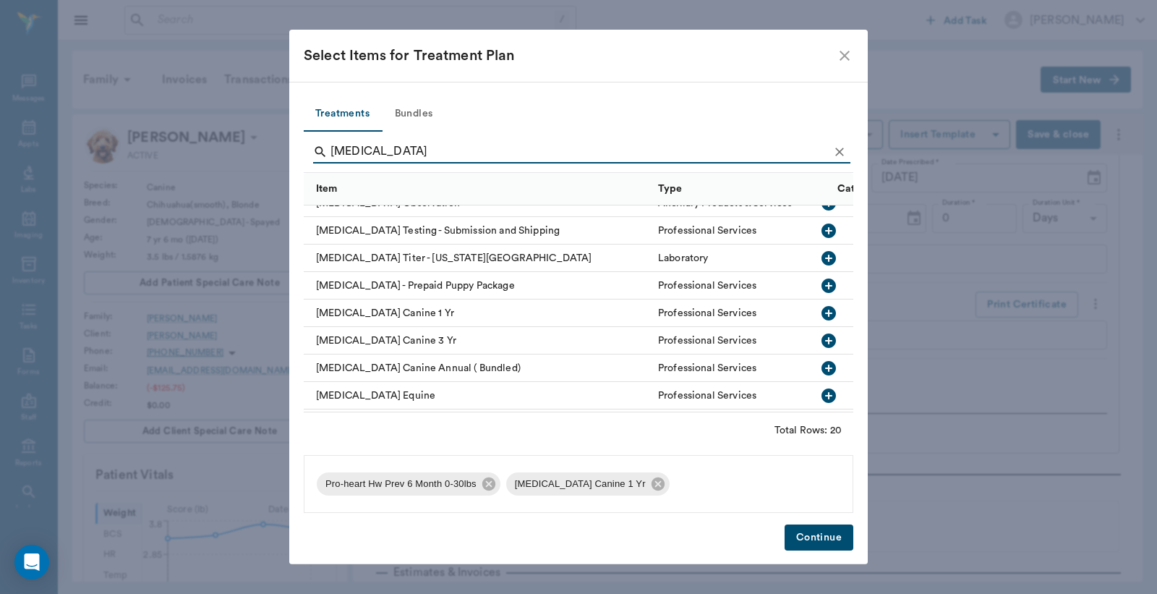
scroll to position [214, 0]
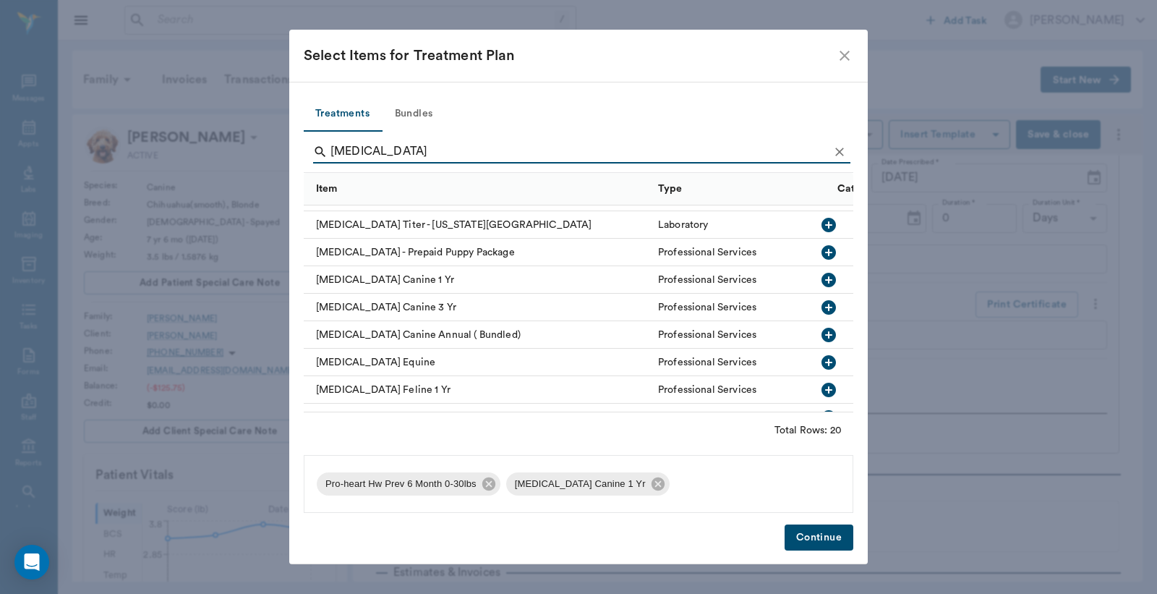
type input "rabies"
click at [822, 276] on icon "button" at bounding box center [829, 280] width 14 height 14
click at [663, 477] on icon at bounding box center [657, 483] width 13 height 13
click at [810, 537] on button "Continue" at bounding box center [819, 537] width 69 height 27
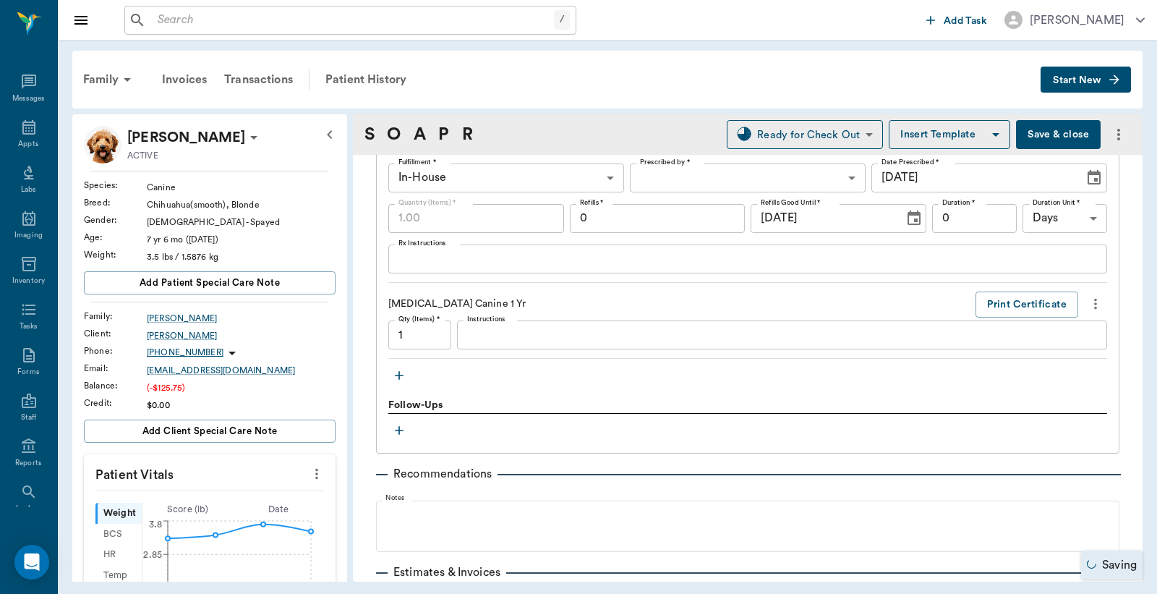
click at [1088, 304] on icon "more" at bounding box center [1096, 303] width 16 height 17
click at [1059, 286] on div at bounding box center [578, 297] width 1157 height 594
click at [1044, 294] on button "Print Certificate" at bounding box center [1027, 304] width 103 height 27
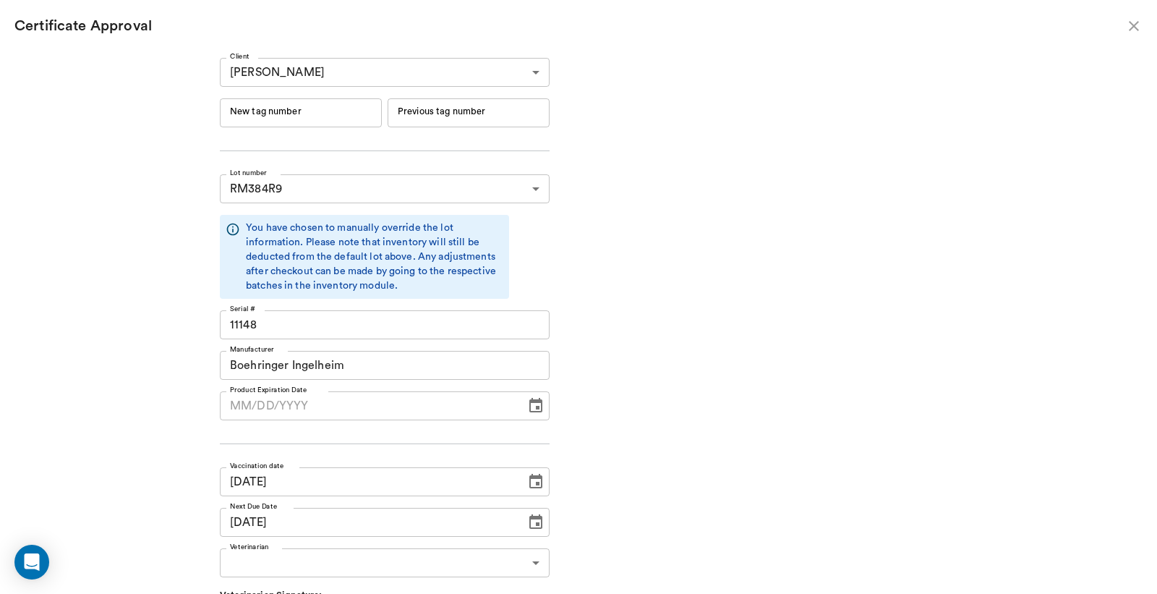
type input "06/19/2026"
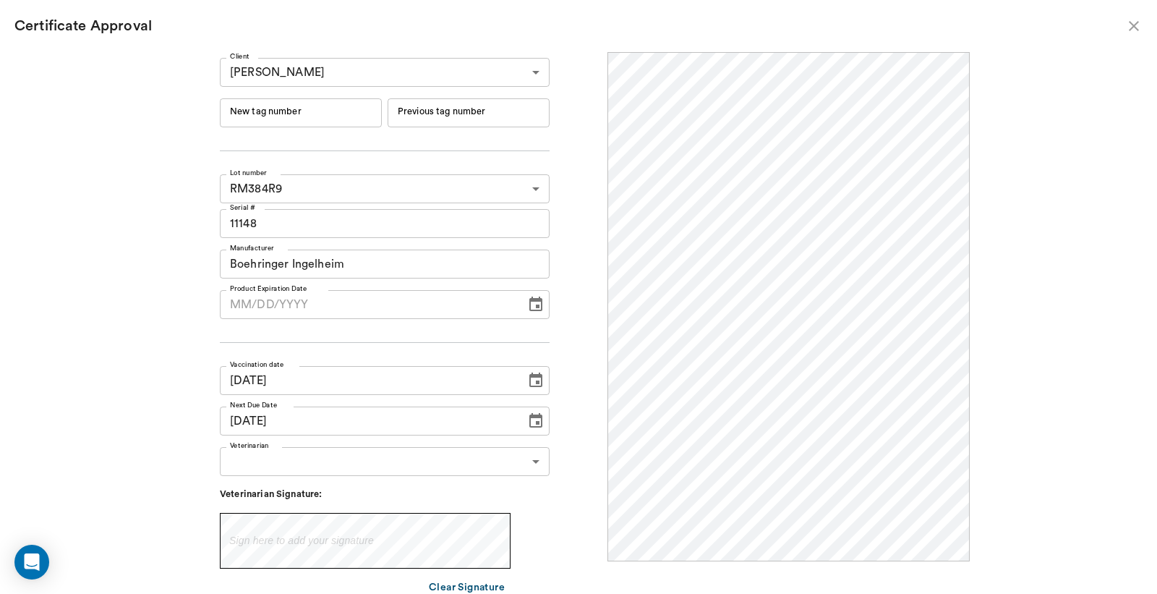
scroll to position [0, 0]
drag, startPoint x: 290, startPoint y: 113, endPoint x: 273, endPoint y: 123, distance: 20.1
click at [290, 113] on input "New tag number" at bounding box center [301, 112] width 162 height 29
type input "251186"
click at [280, 451] on body "/ ​ Add Task Dr. Bert Ellsworth Nectar Messages Appts Labs Imaging Inventory Ta…" at bounding box center [578, 297] width 1157 height 594
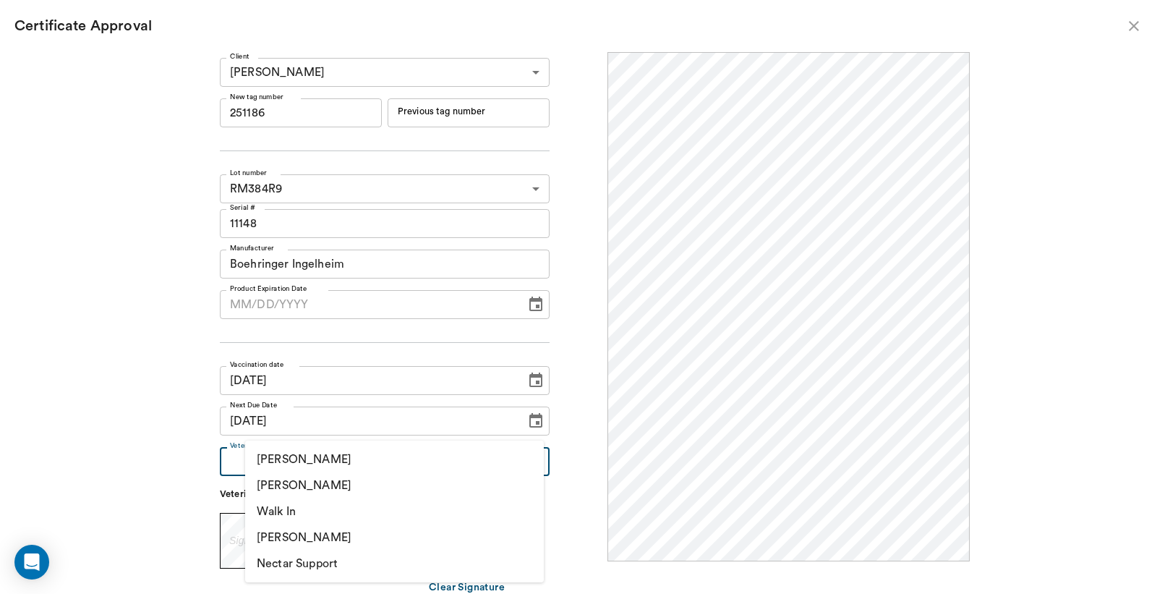
click at [357, 485] on li "[PERSON_NAME]" at bounding box center [394, 485] width 299 height 26
type input "63ec2f075fda476ae8351a4d"
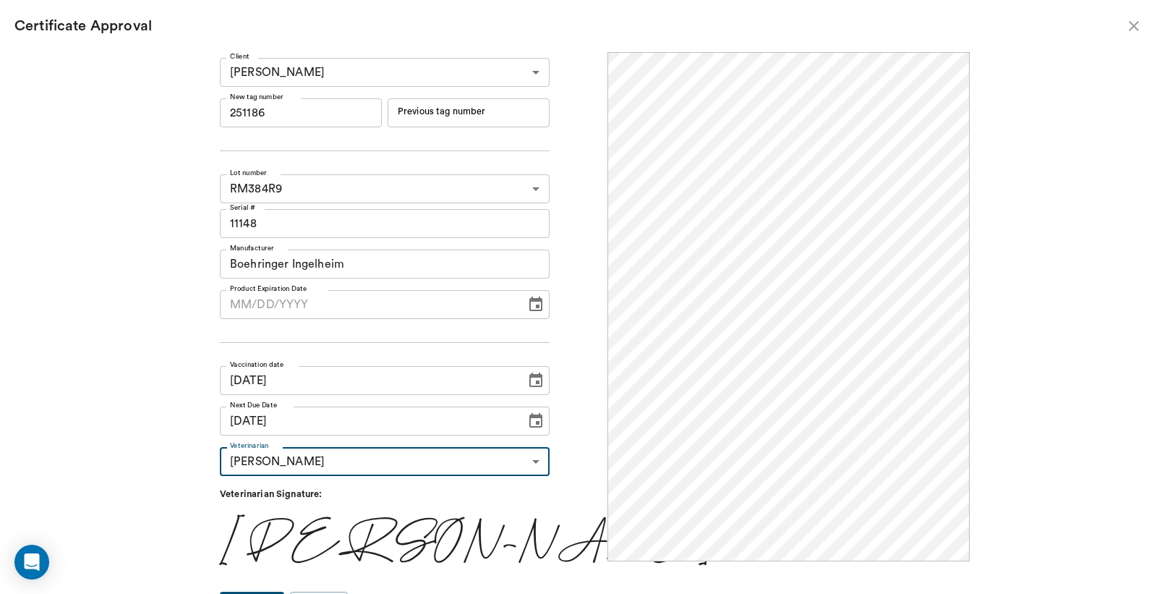
scroll to position [24, 0]
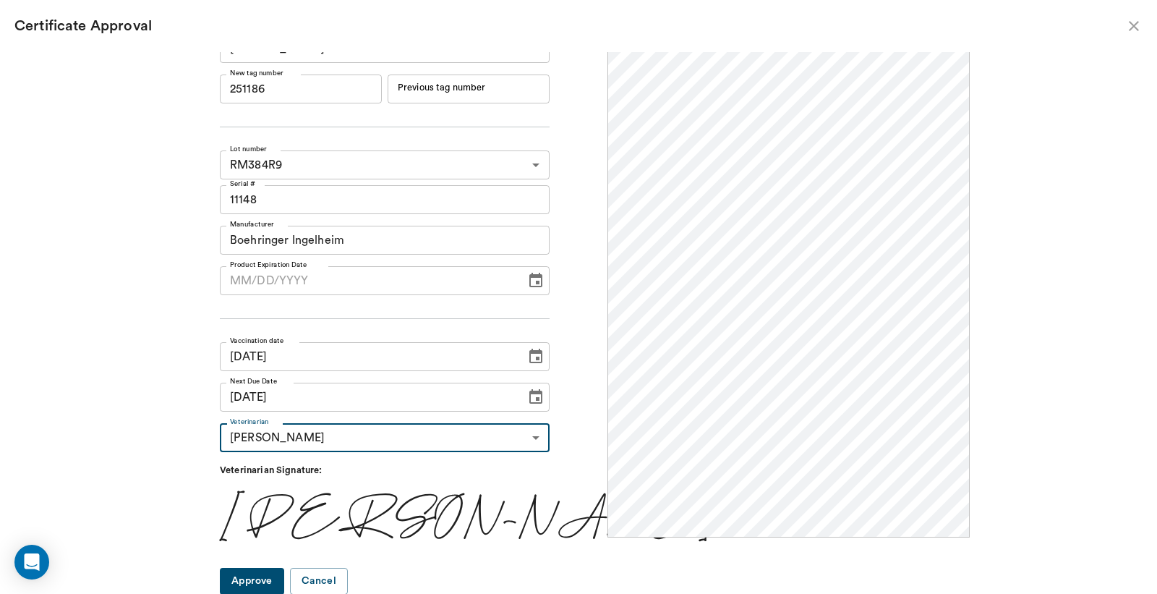
click at [284, 575] on button "Approve" at bounding box center [252, 581] width 64 height 27
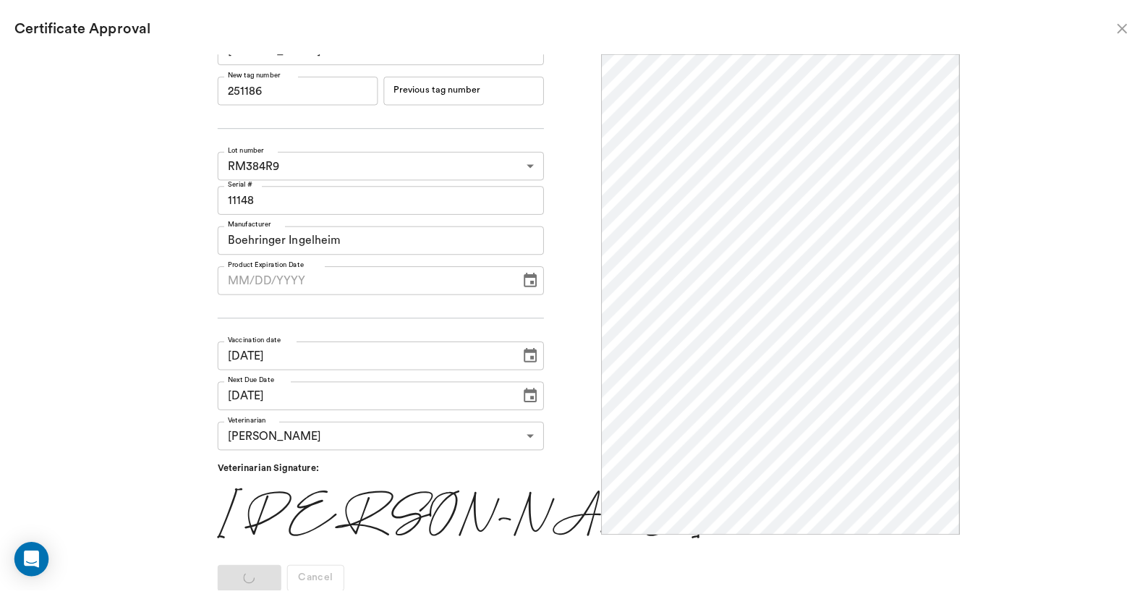
scroll to position [0, 0]
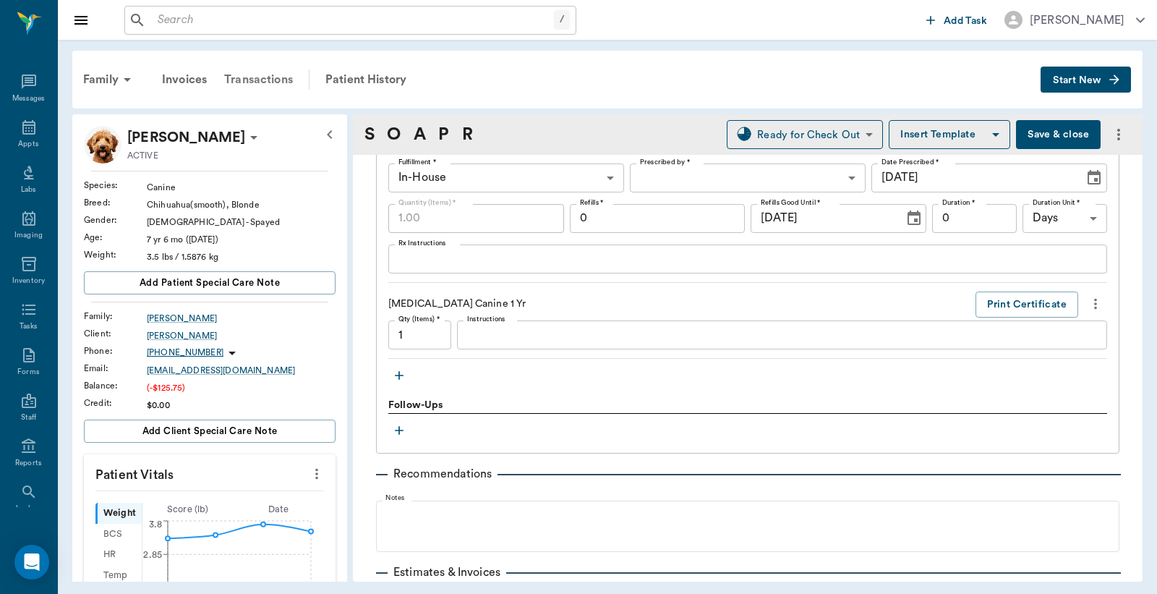
click at [271, 75] on div "Transactions" at bounding box center [259, 79] width 86 height 35
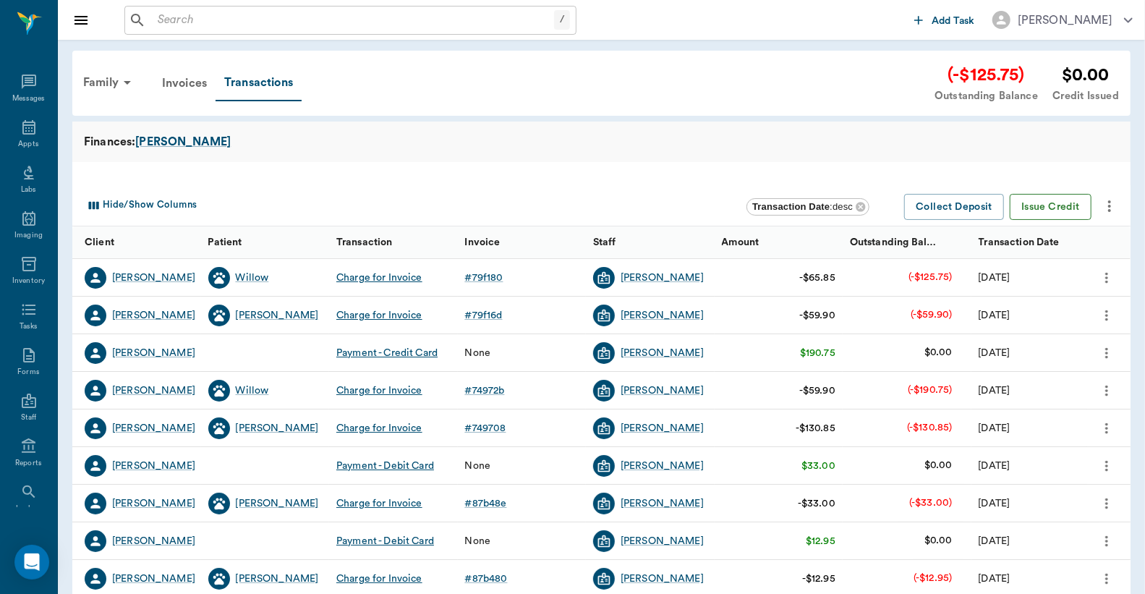
click at [1065, 201] on button "Issue Credit" at bounding box center [1051, 207] width 82 height 27
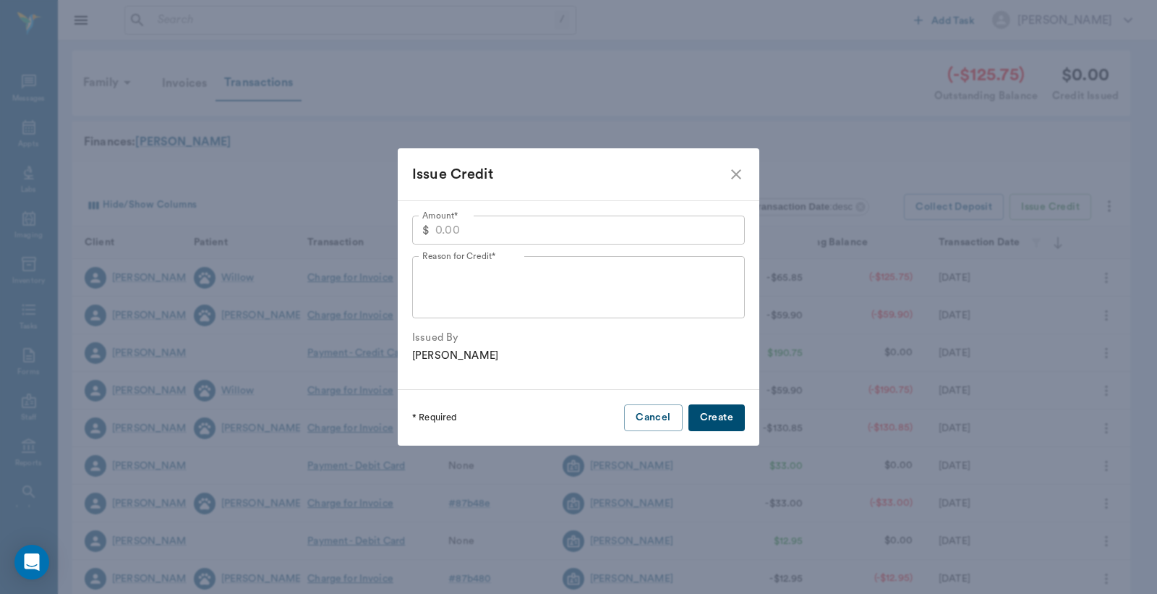
click at [739, 177] on icon "close" at bounding box center [736, 174] width 10 height 10
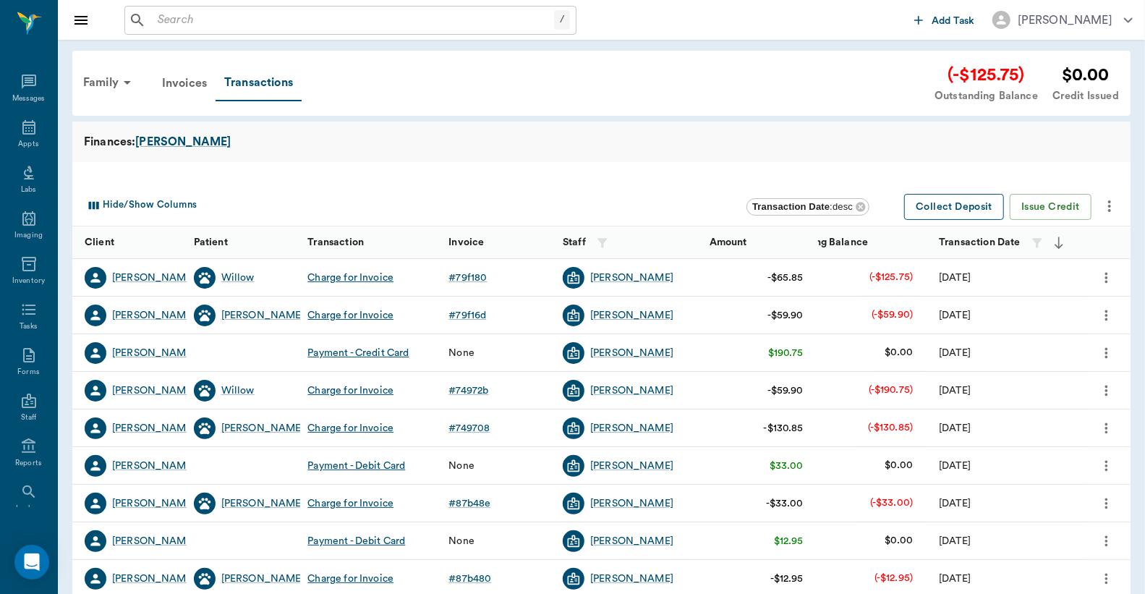
click at [968, 201] on button "Collect Deposit" at bounding box center [954, 207] width 100 height 27
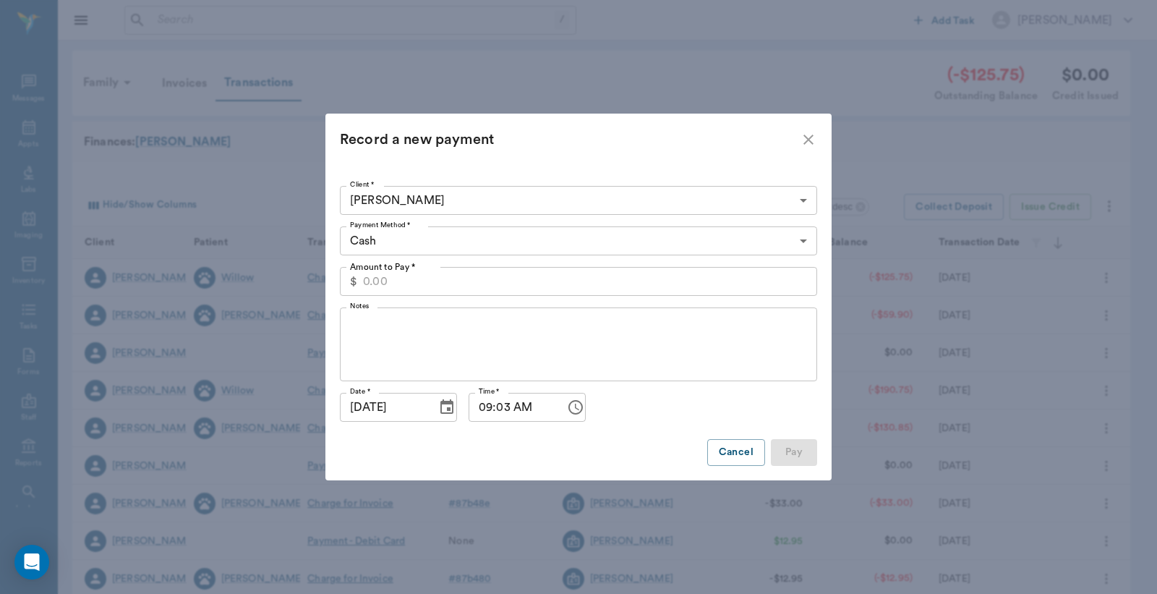
click at [811, 134] on icon "close" at bounding box center [808, 139] width 17 height 17
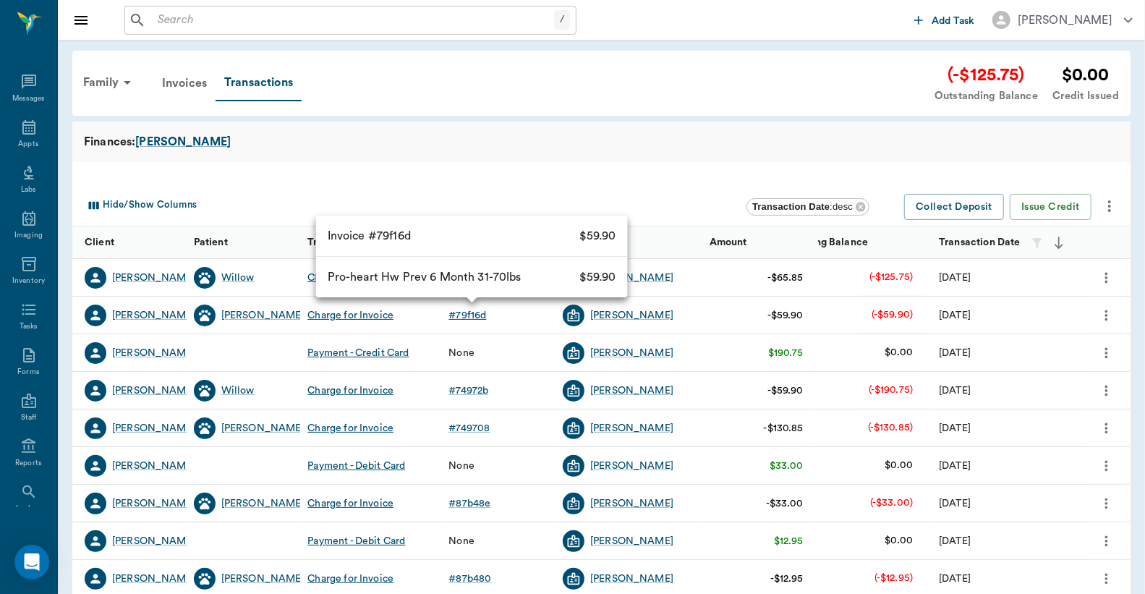
click at [474, 312] on div "# 79f16d" at bounding box center [467, 315] width 38 height 14
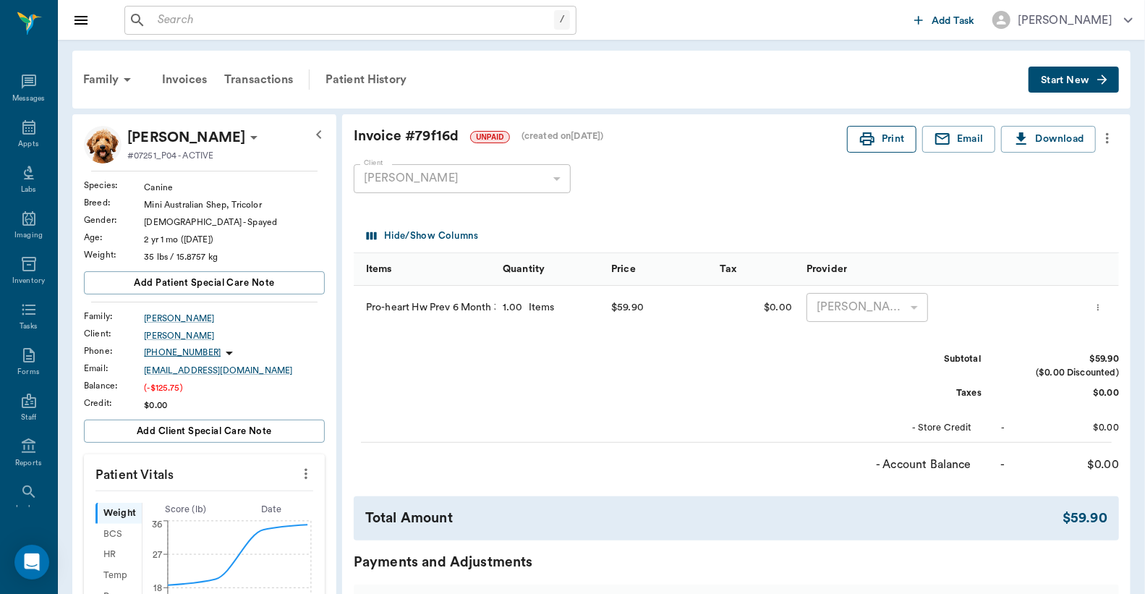
click at [879, 135] on button "Print" at bounding box center [881, 139] width 69 height 27
click at [293, 78] on div "Transactions" at bounding box center [259, 79] width 86 height 35
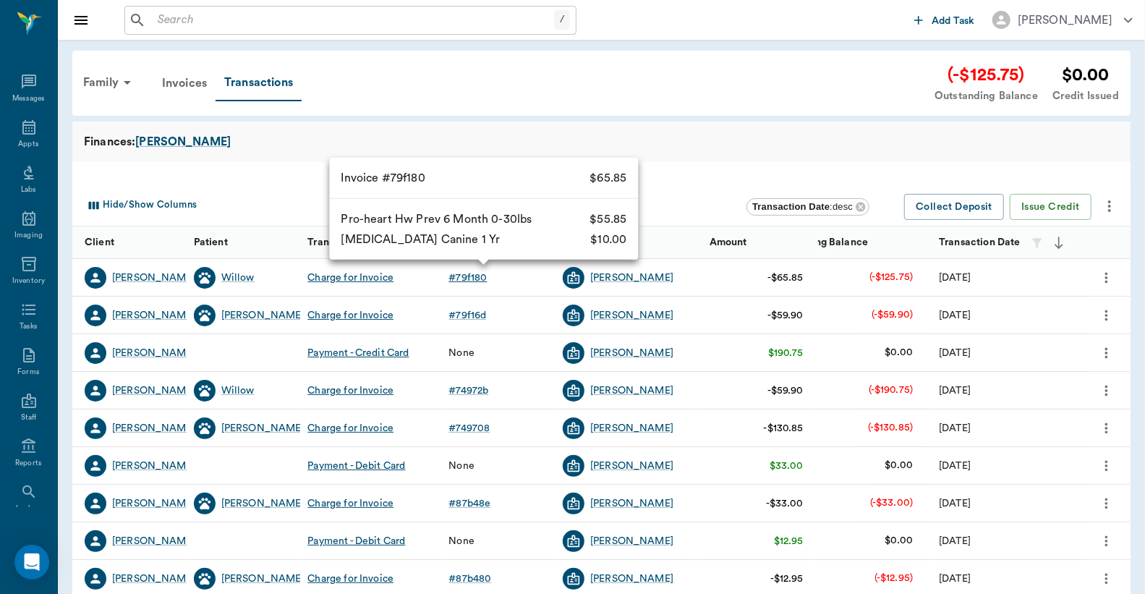
click at [480, 275] on div "# 79f180" at bounding box center [467, 278] width 38 height 14
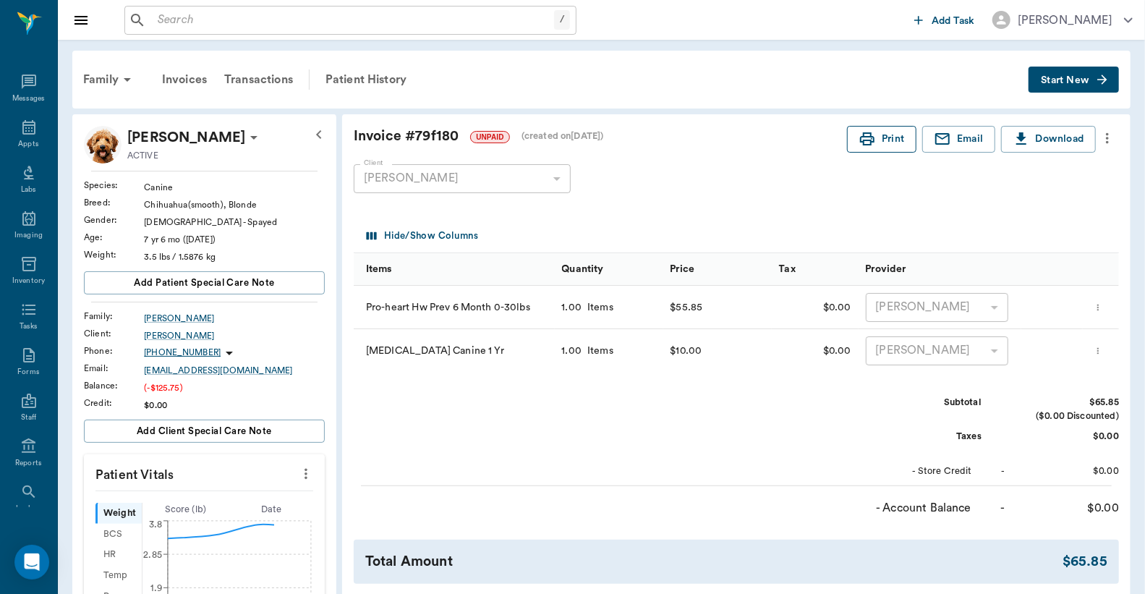
click at [898, 148] on button "Print" at bounding box center [881, 139] width 69 height 27
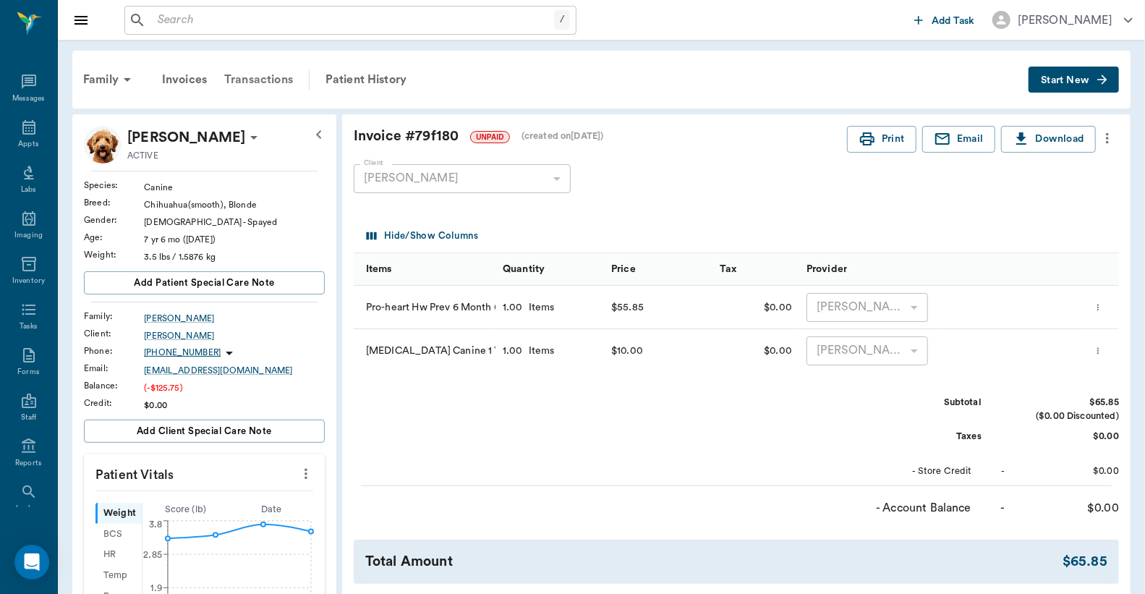
click at [268, 80] on div "Transactions" at bounding box center [259, 79] width 86 height 35
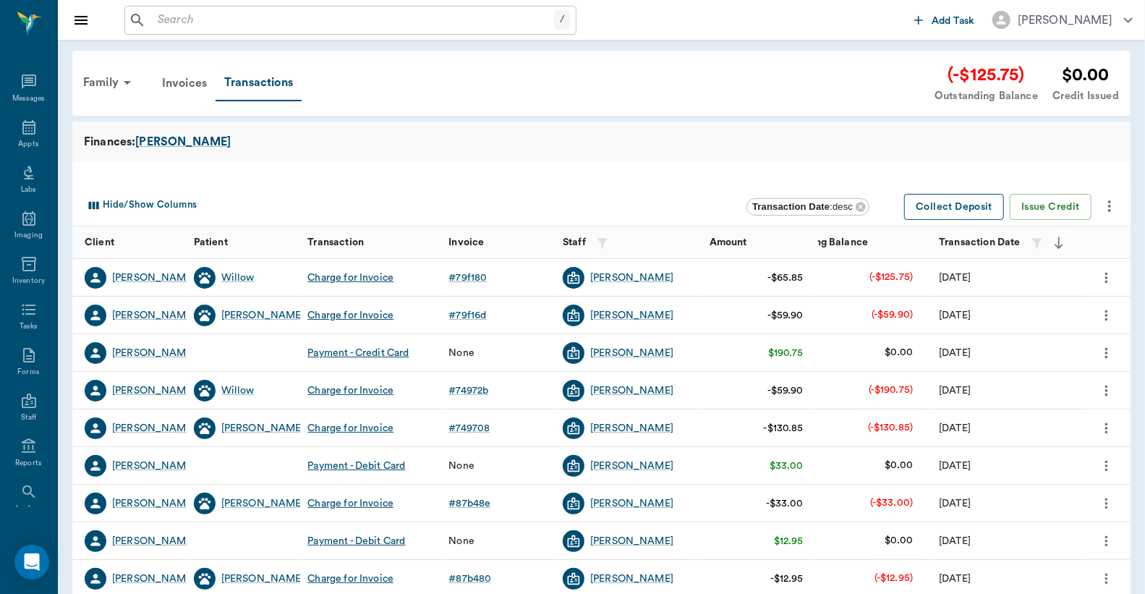
click at [966, 204] on button "Collect Deposit" at bounding box center [954, 207] width 100 height 27
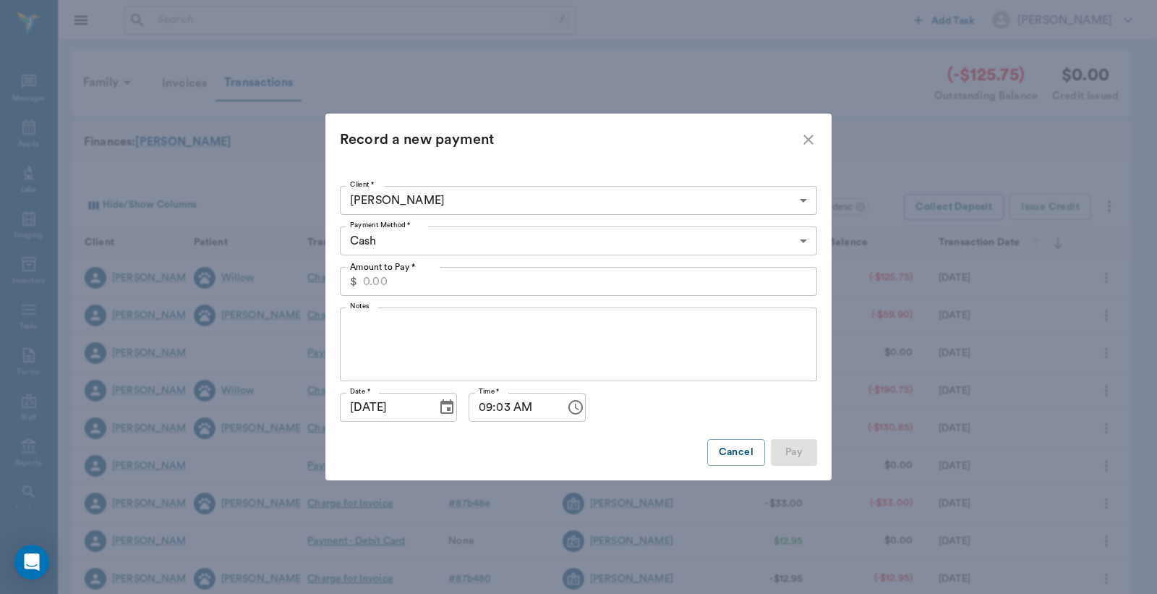
click at [537, 276] on input "Amount to Pay *" at bounding box center [590, 281] width 454 height 29
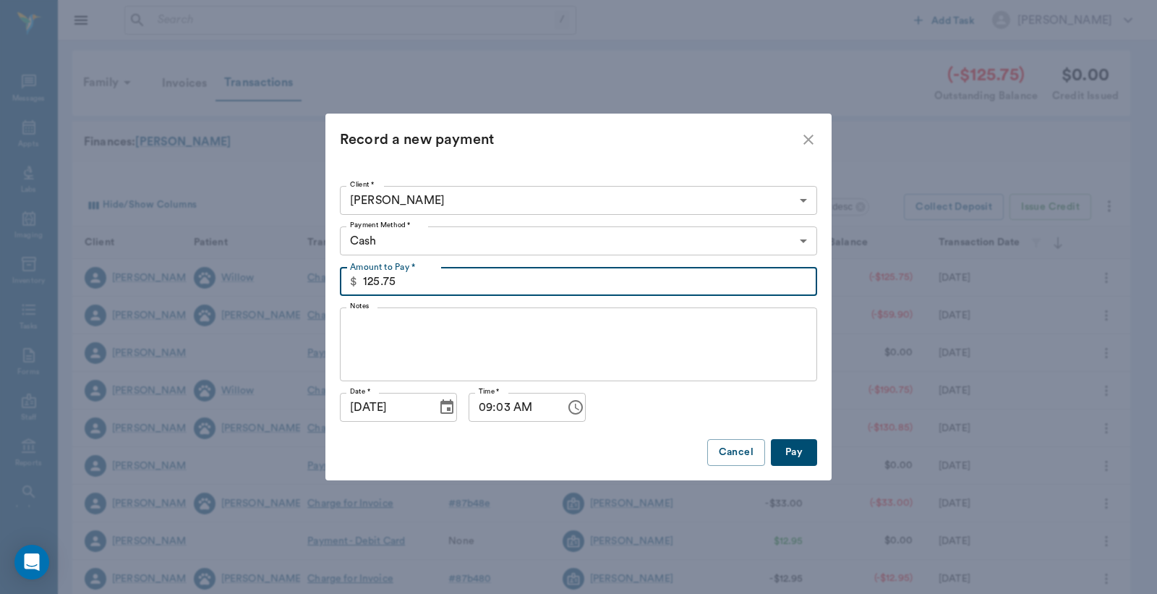
type input "125.75"
click at [580, 234] on body "/ ​ Add Task Dr. Bert Ellsworth Nectar Messages Appts Labs Imaging Inventory Ta…" at bounding box center [578, 445] width 1157 height 890
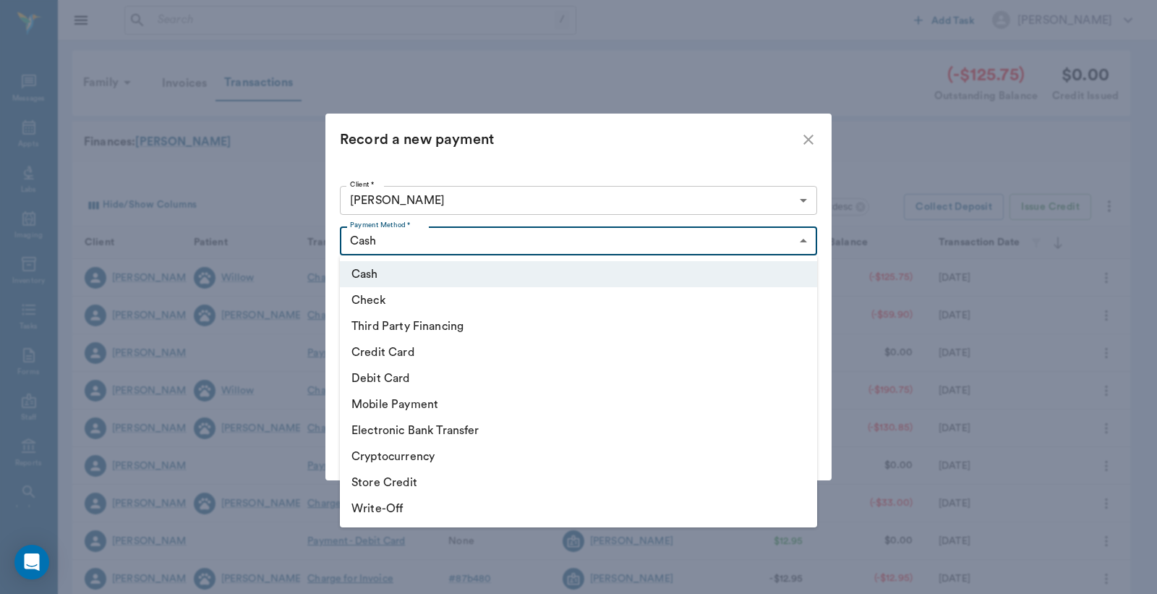
click at [510, 365] on li "Debit Card" at bounding box center [578, 378] width 477 height 26
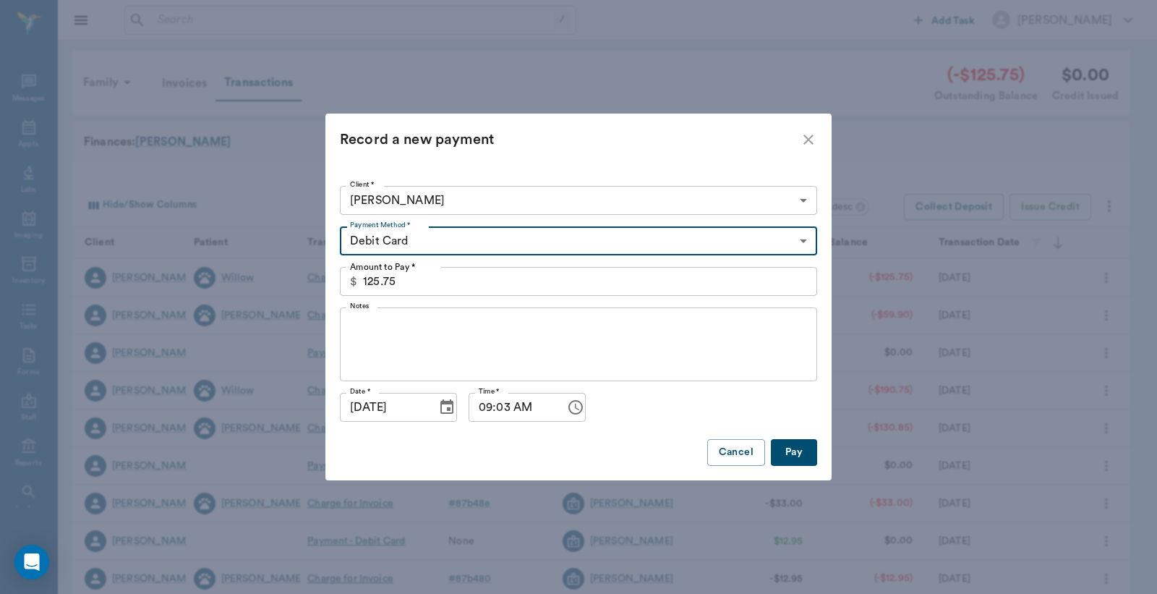
click at [500, 247] on body "/ ​ Add Task Dr. Bert Ellsworth Nectar Messages Appts Labs Imaging Inventory Ta…" at bounding box center [578, 445] width 1157 height 890
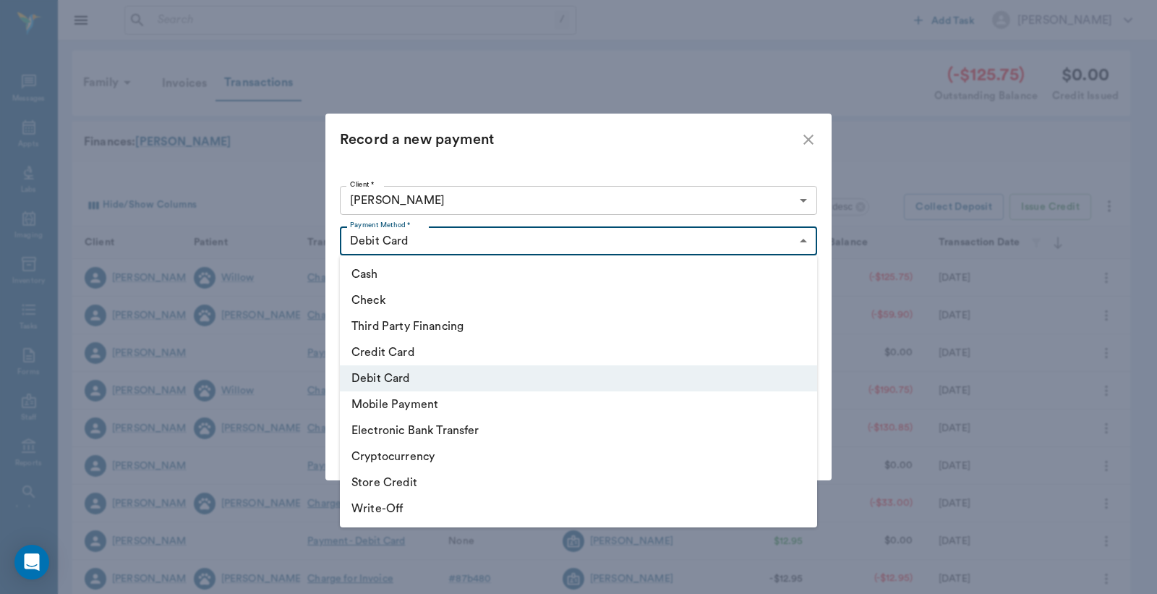
click at [394, 359] on li "Credit Card" at bounding box center [578, 352] width 477 height 26
type input "CREDIT_CARD"
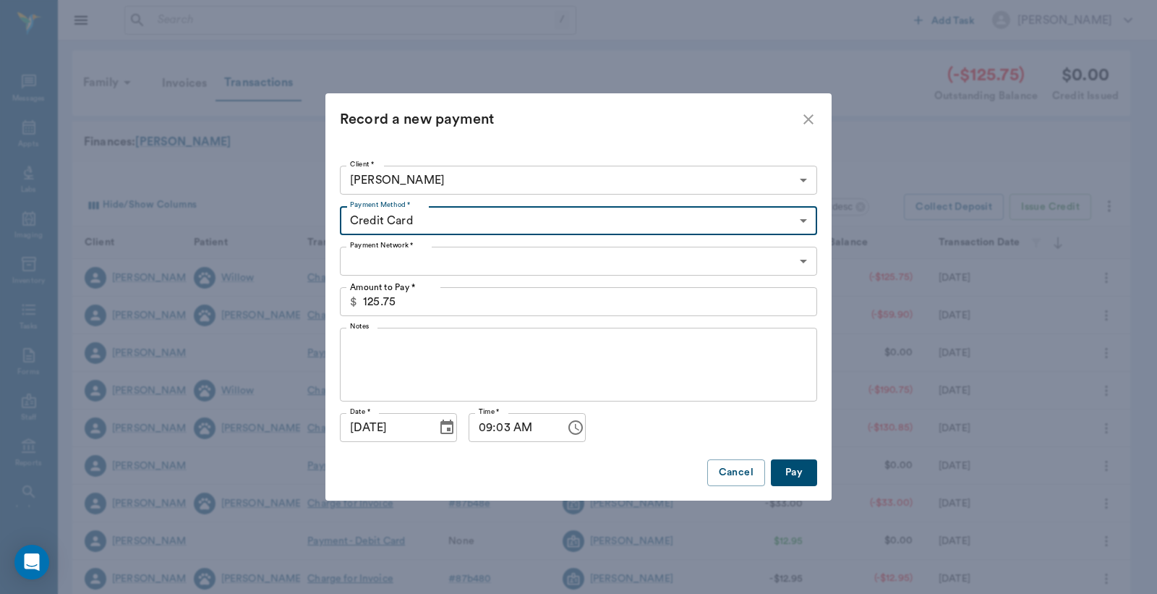
click at [407, 259] on body "/ ​ Add Task Dr. Bert Ellsworth Nectar Messages Appts Labs Imaging Inventory Ta…" at bounding box center [578, 445] width 1157 height 890
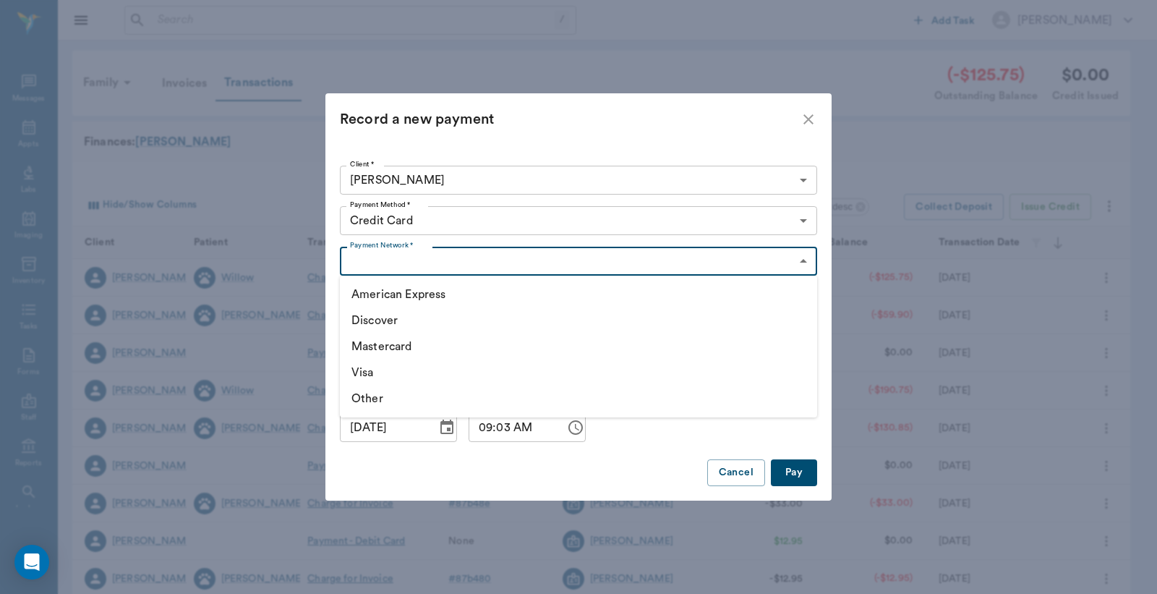
click at [378, 365] on li "Visa" at bounding box center [578, 372] width 477 height 26
type input "VISA"
click at [806, 474] on button "Pay" at bounding box center [794, 472] width 46 height 27
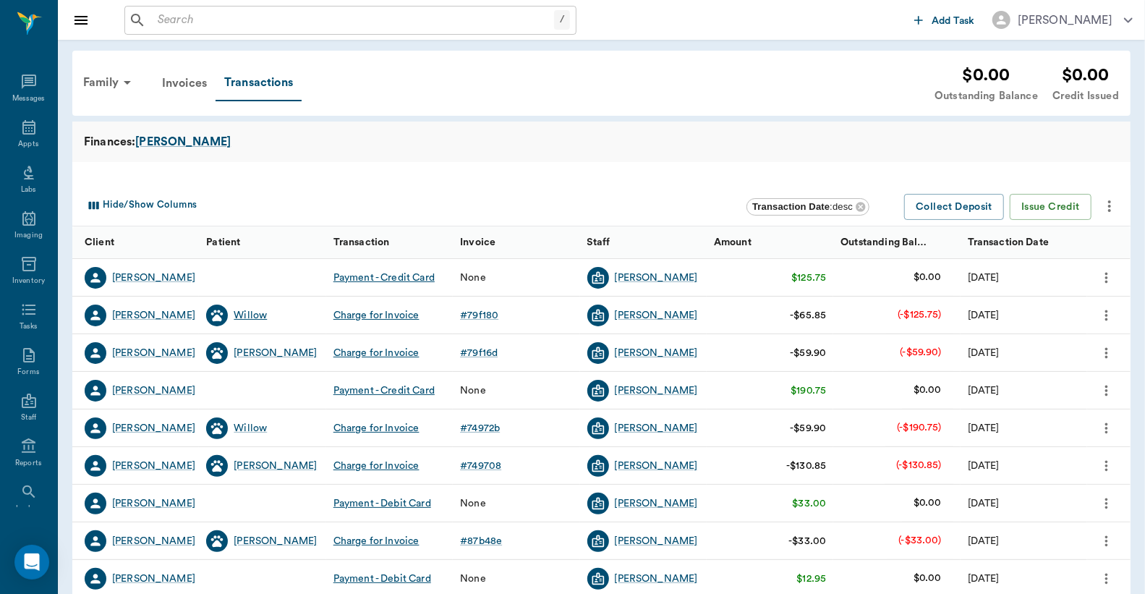
click at [252, 308] on div "Willow" at bounding box center [250, 315] width 33 height 14
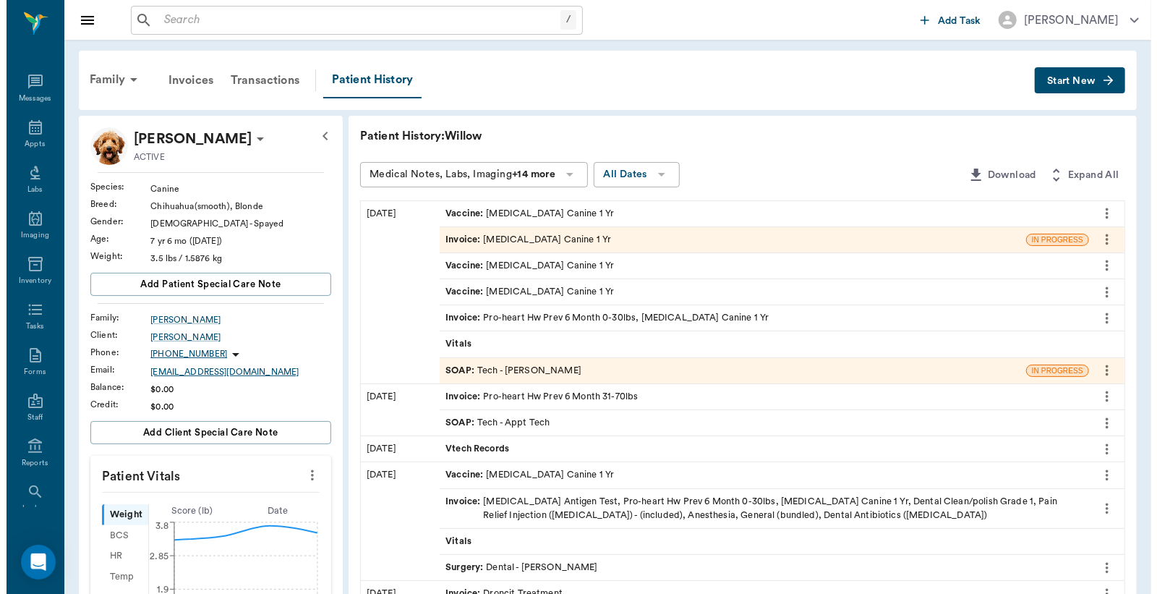
scroll to position [486, 0]
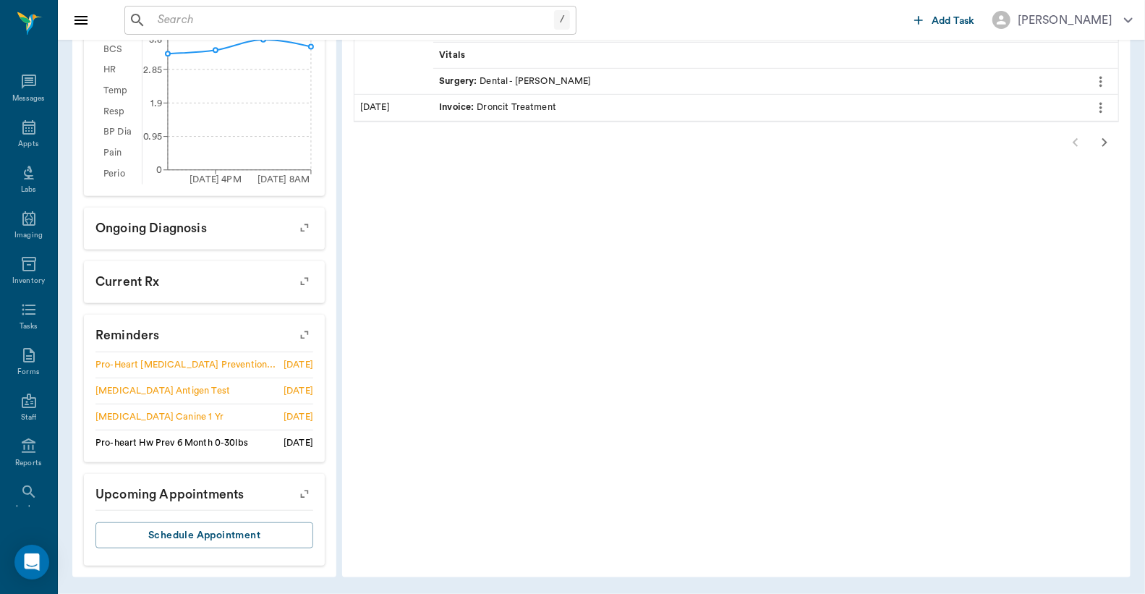
click at [302, 336] on icon "button" at bounding box center [304, 335] width 20 height 20
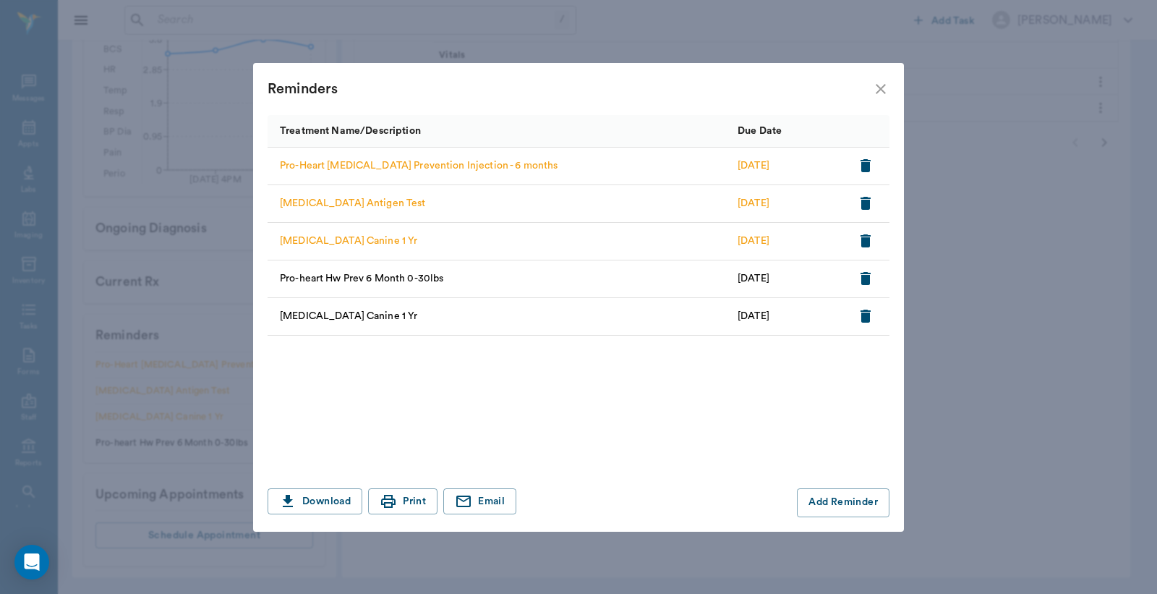
click at [872, 165] on icon "button" at bounding box center [865, 165] width 17 height 17
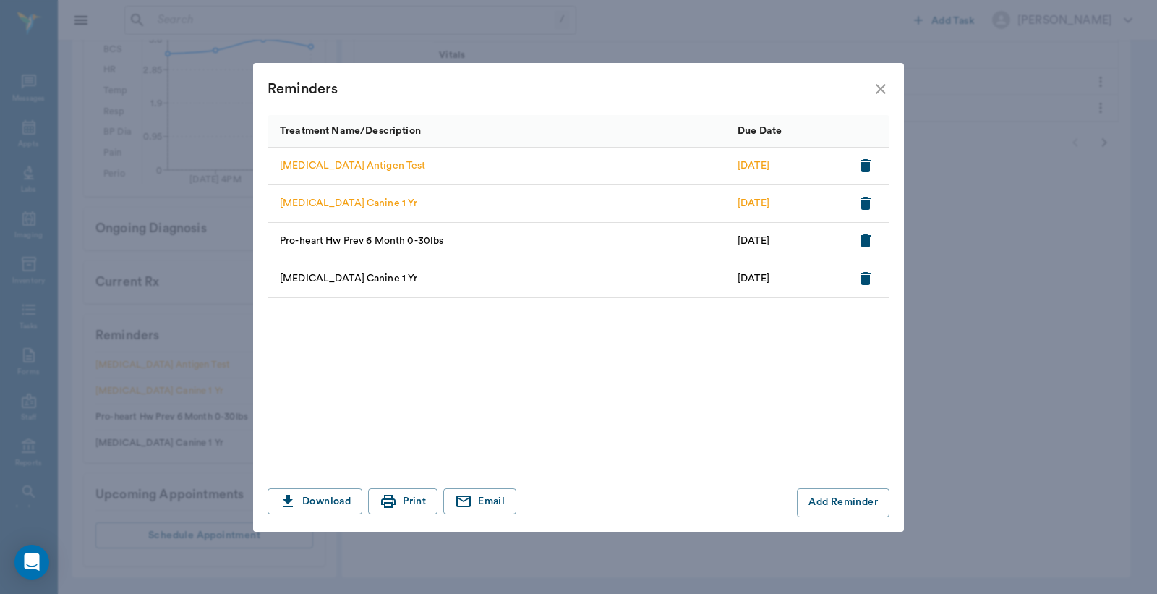
click at [870, 205] on icon "button" at bounding box center [865, 203] width 17 height 17
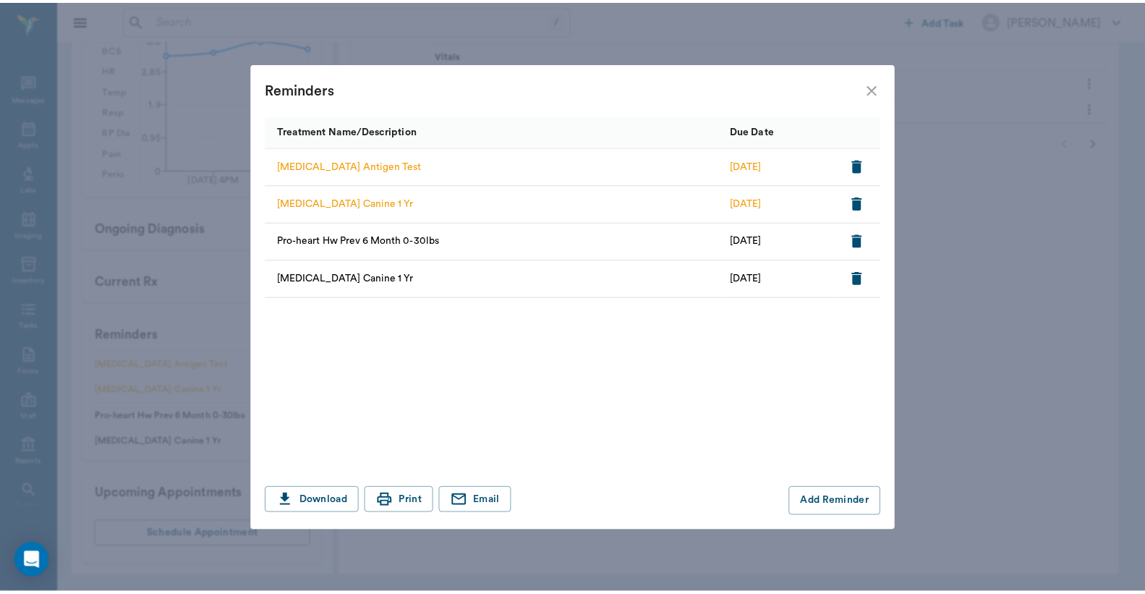
scroll to position [460, 0]
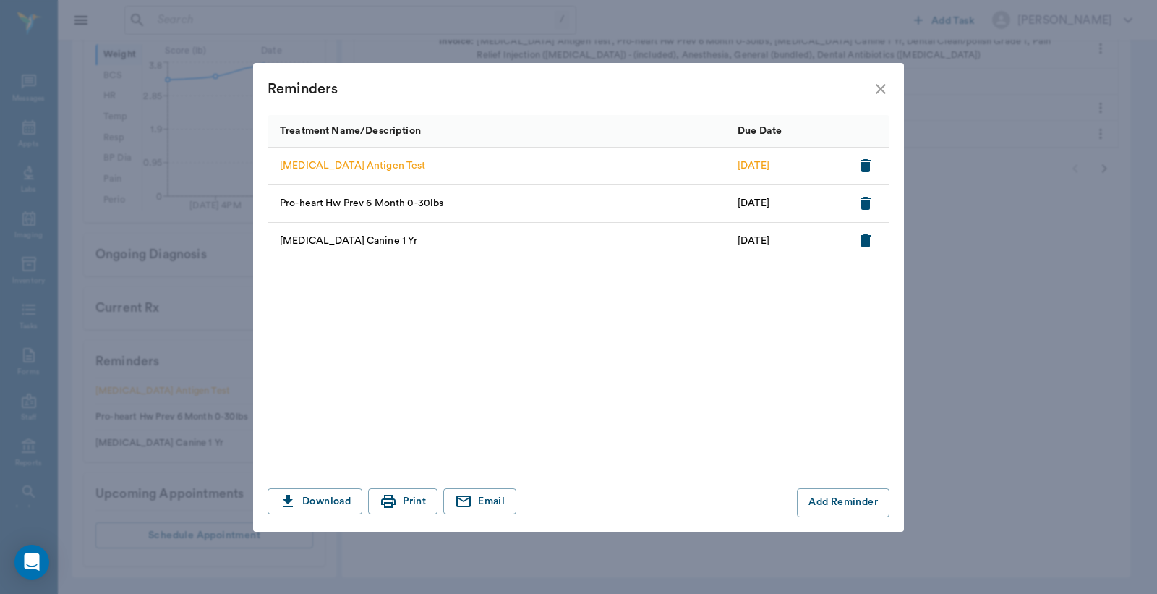
click at [877, 87] on icon "close" at bounding box center [880, 88] width 17 height 17
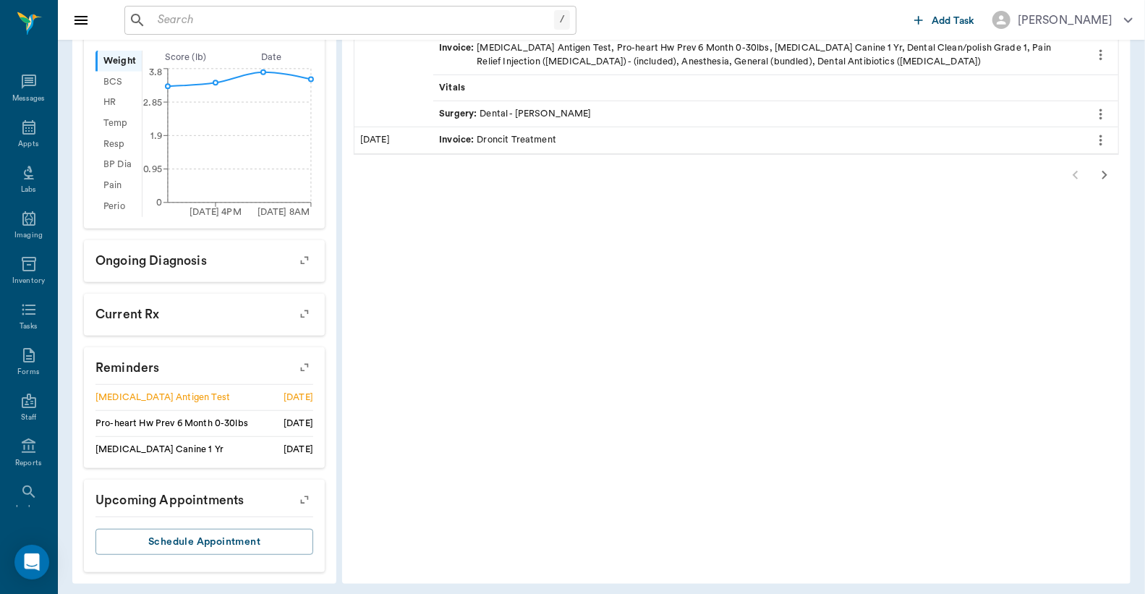
scroll to position [0, 0]
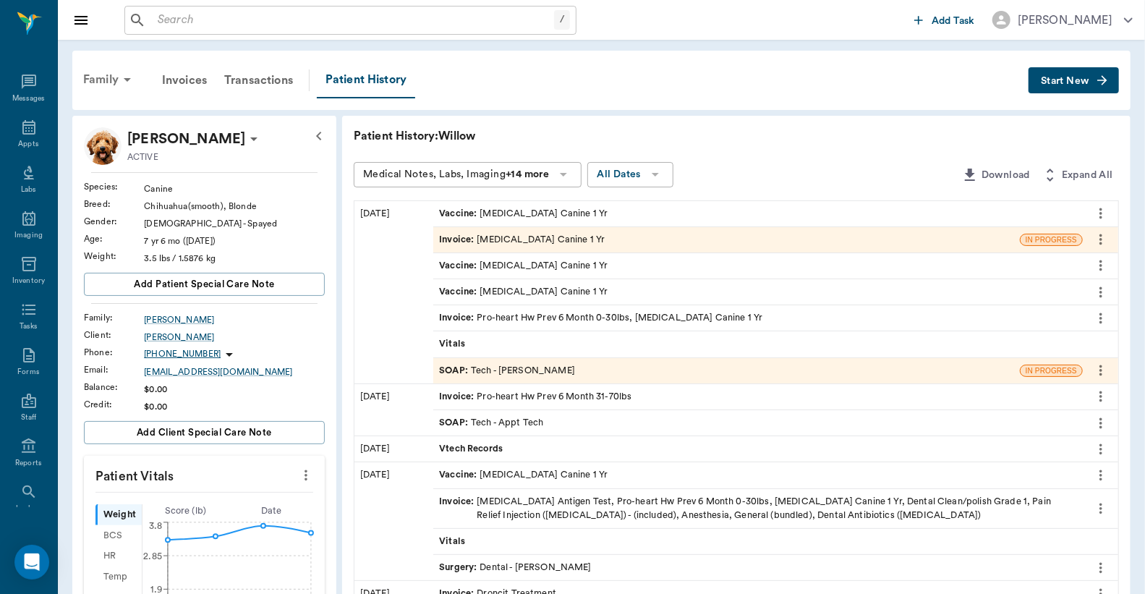
click at [122, 77] on icon at bounding box center [127, 79] width 17 height 17
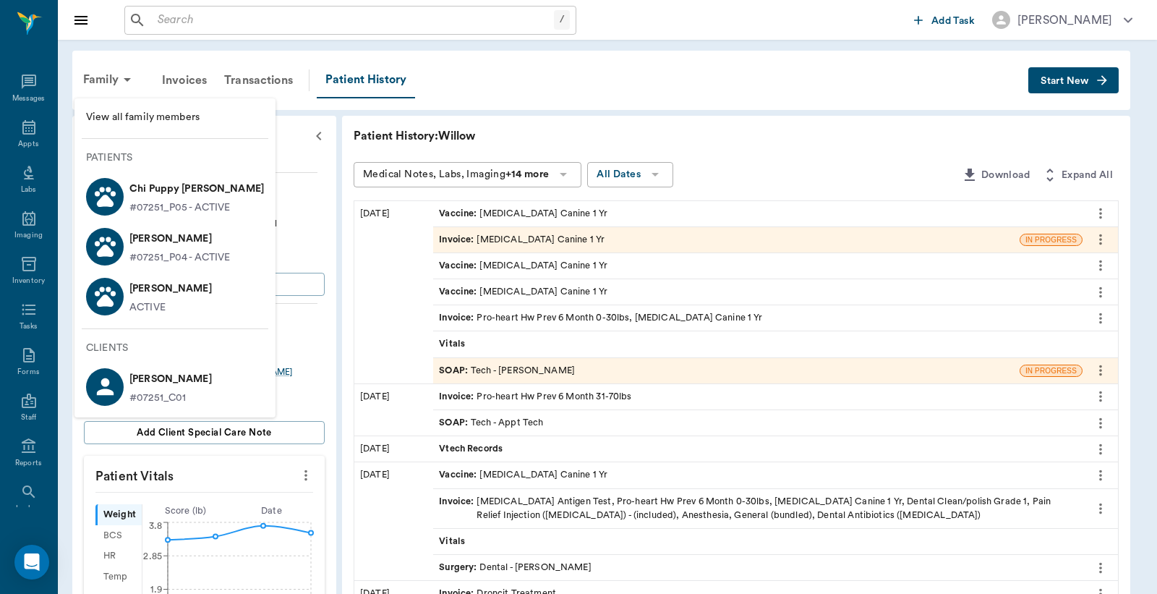
click at [153, 244] on p "[PERSON_NAME]" at bounding box center [179, 238] width 101 height 23
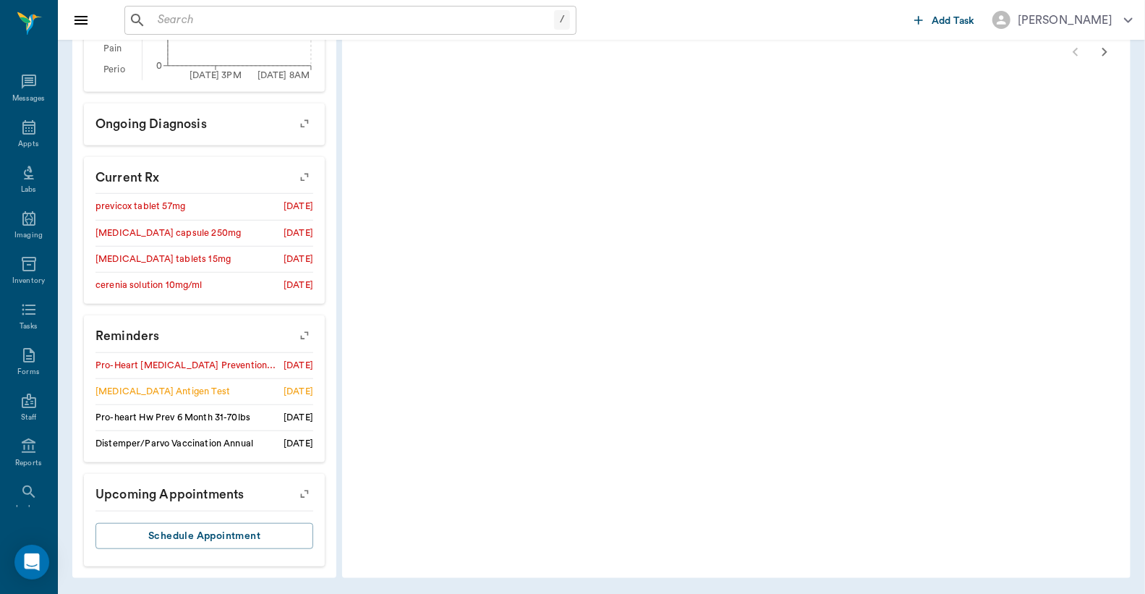
scroll to position [591, 0]
click at [306, 331] on icon "button" at bounding box center [305, 335] width 12 height 12
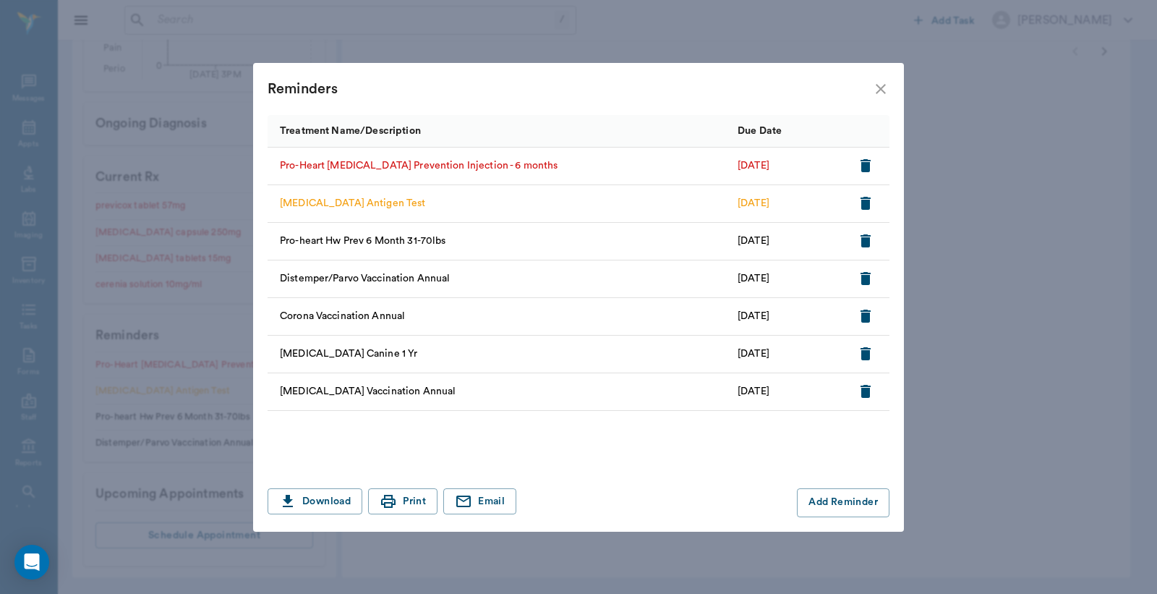
click at [864, 166] on icon "button" at bounding box center [866, 165] width 10 height 13
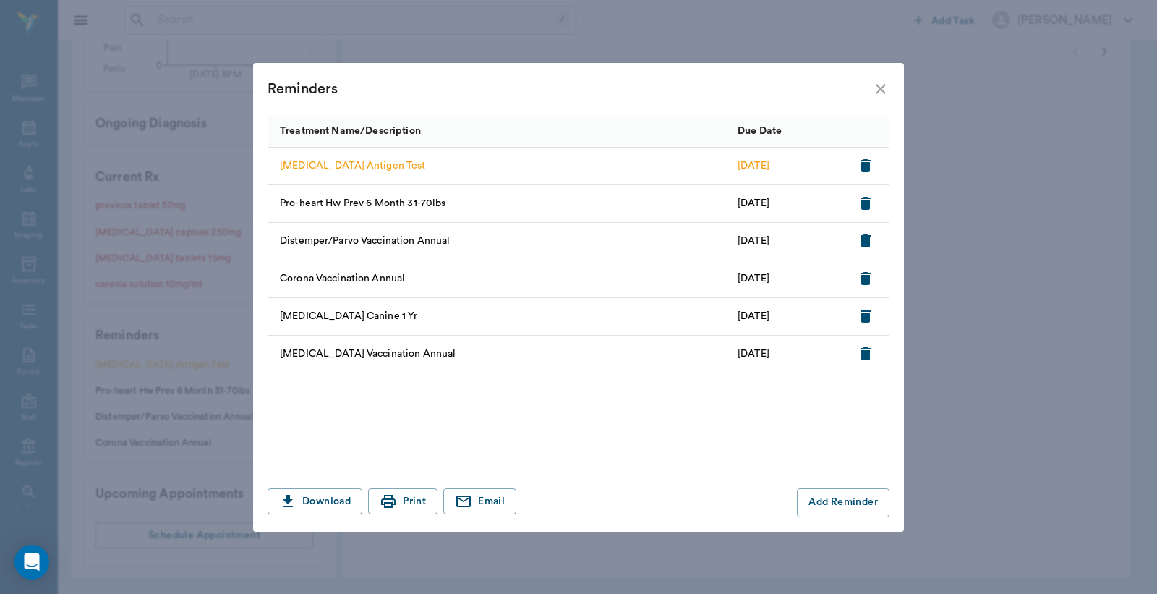
click at [883, 90] on icon "close" at bounding box center [881, 89] width 10 height 10
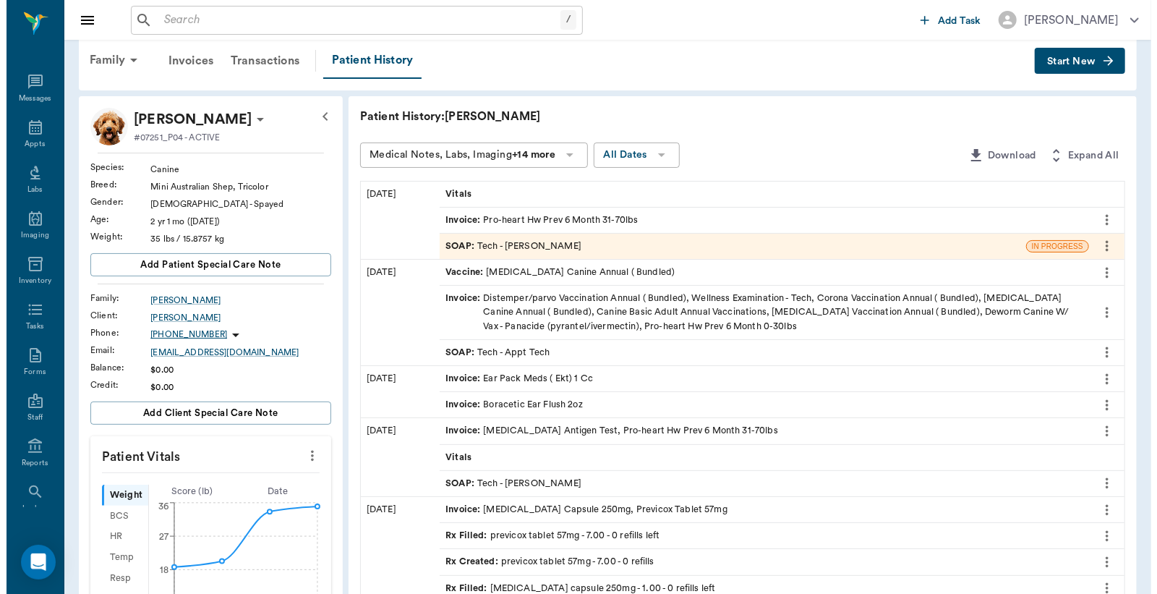
scroll to position [0, 0]
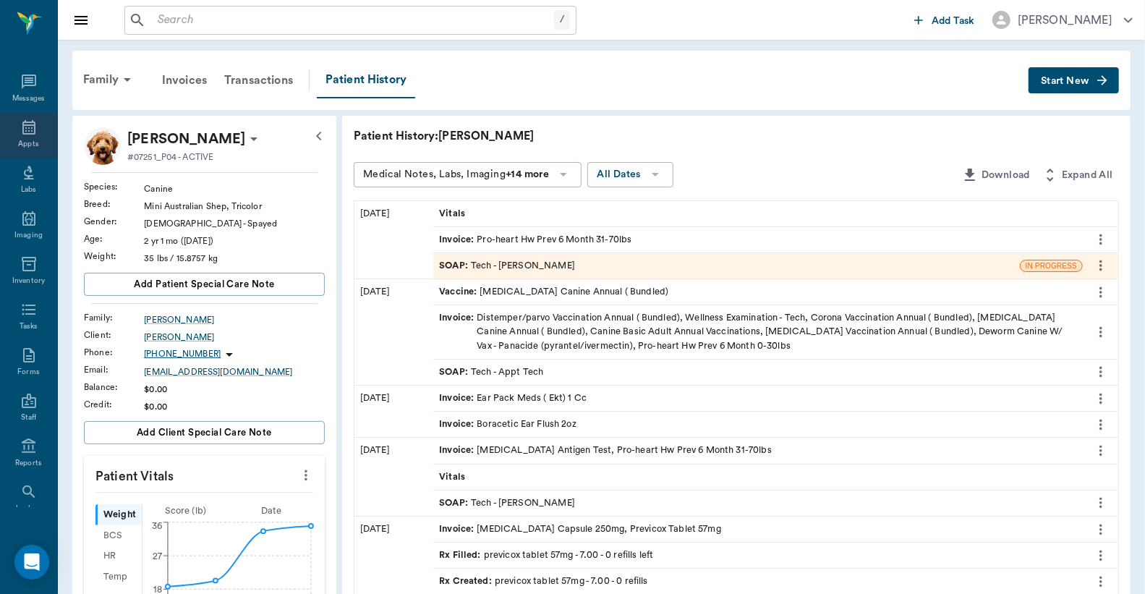
click at [22, 130] on icon at bounding box center [28, 127] width 13 height 14
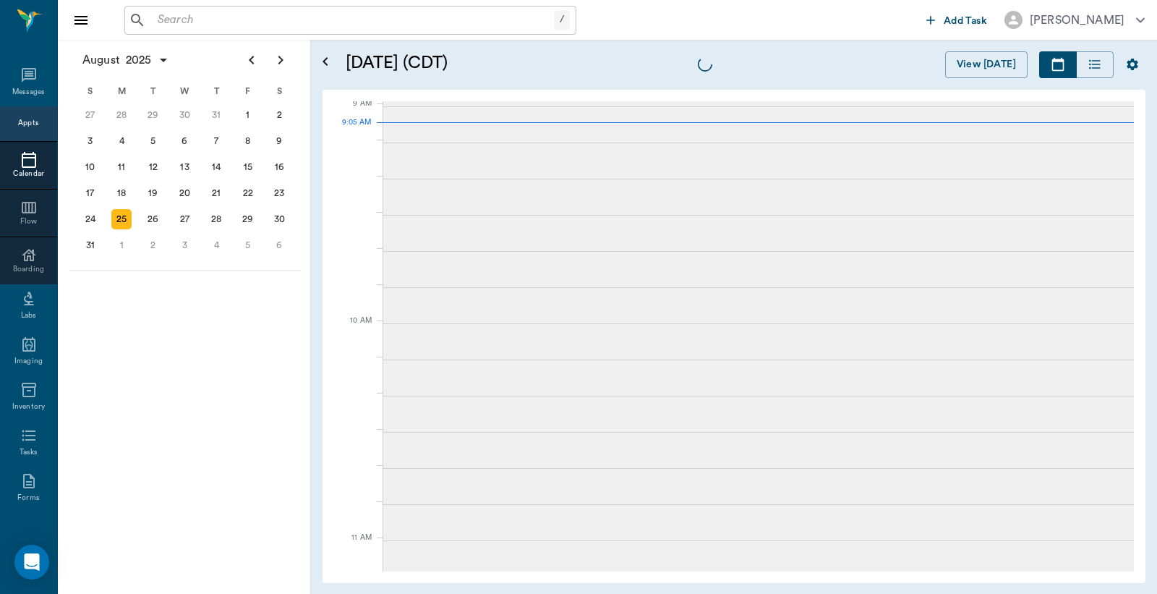
scroll to position [220, 0]
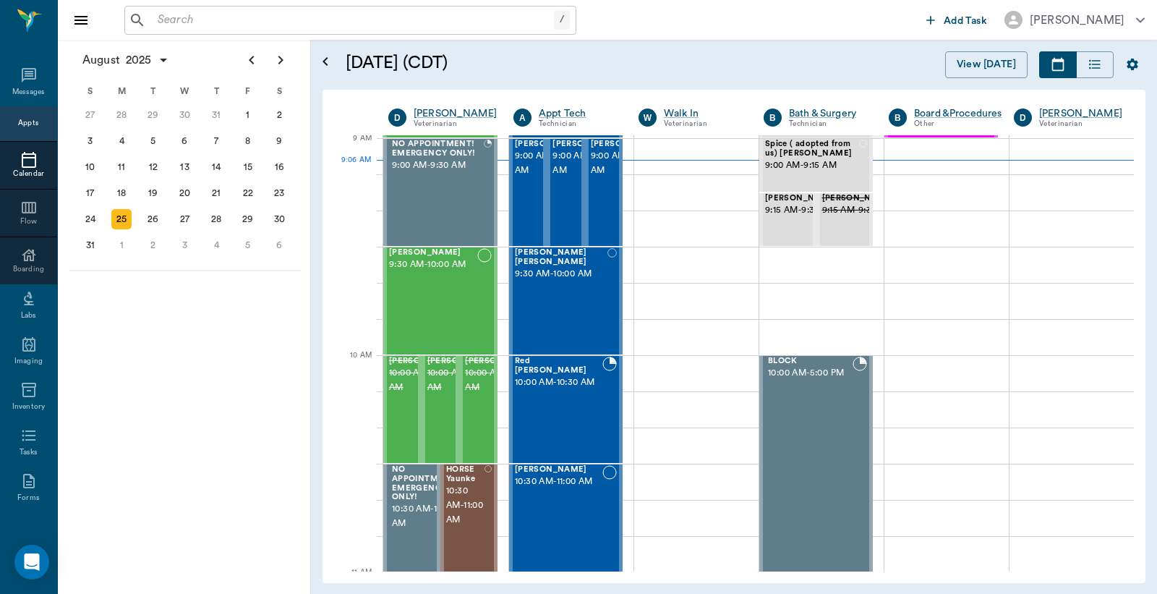
click at [169, 22] on input "text" at bounding box center [353, 20] width 402 height 20
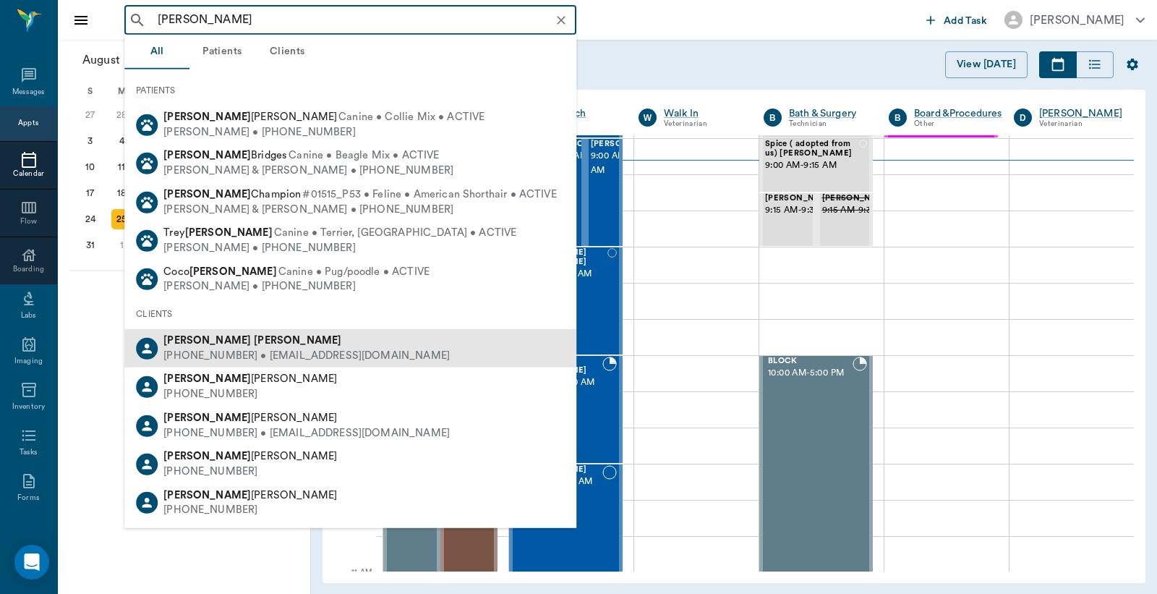
click at [258, 349] on div "(430) 342-4571 • brenh2016@yahoo.com" at bounding box center [306, 356] width 286 height 15
type input "brenda finley"
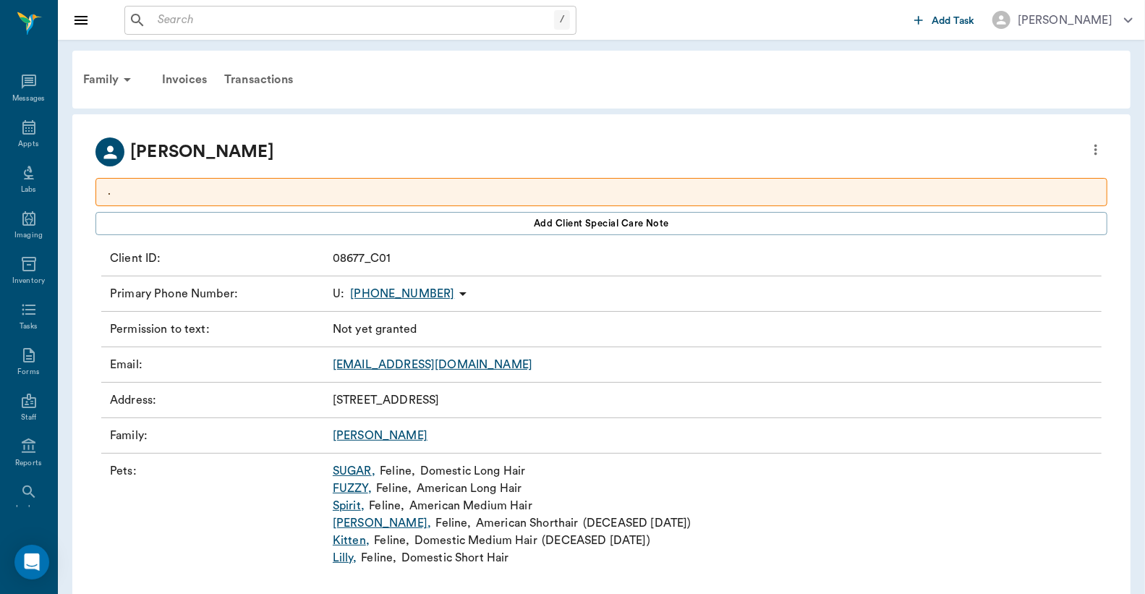
click at [350, 472] on link "SUGAR ," at bounding box center [354, 470] width 43 height 17
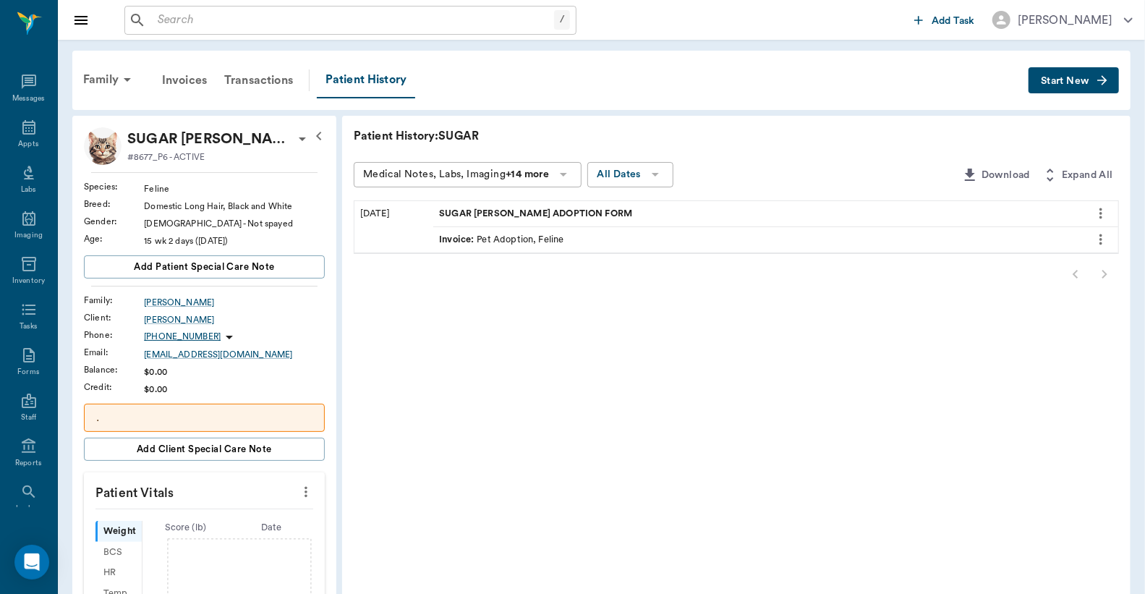
click at [1095, 82] on icon "button" at bounding box center [1102, 80] width 14 height 14
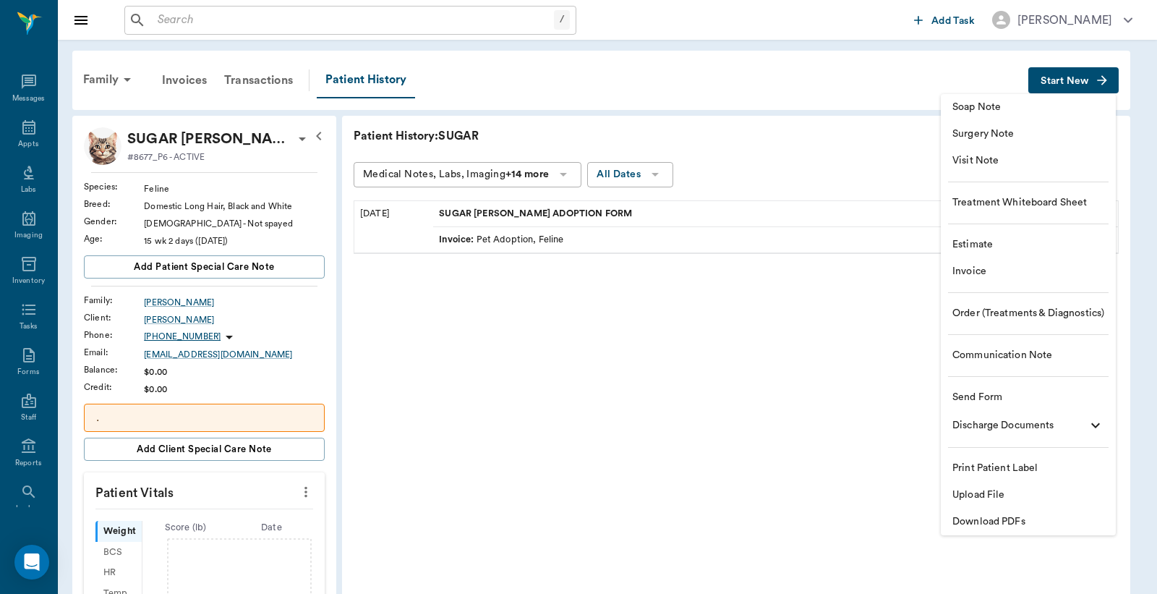
click at [1029, 271] on span "Invoice" at bounding box center [1029, 271] width 152 height 15
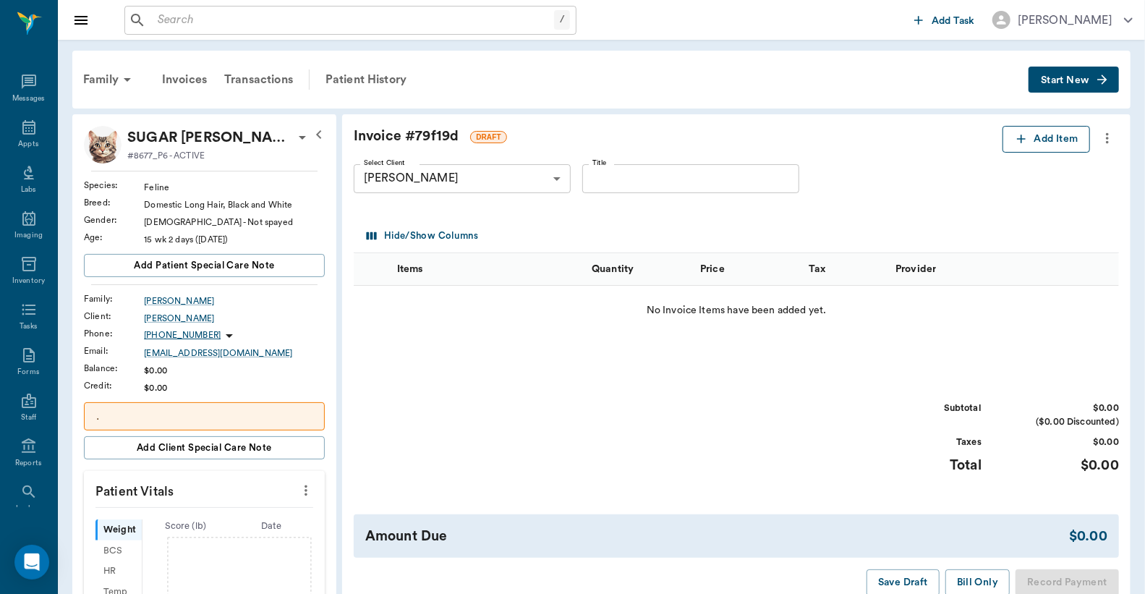
click at [1059, 135] on button "Add Item" at bounding box center [1047, 139] width 88 height 27
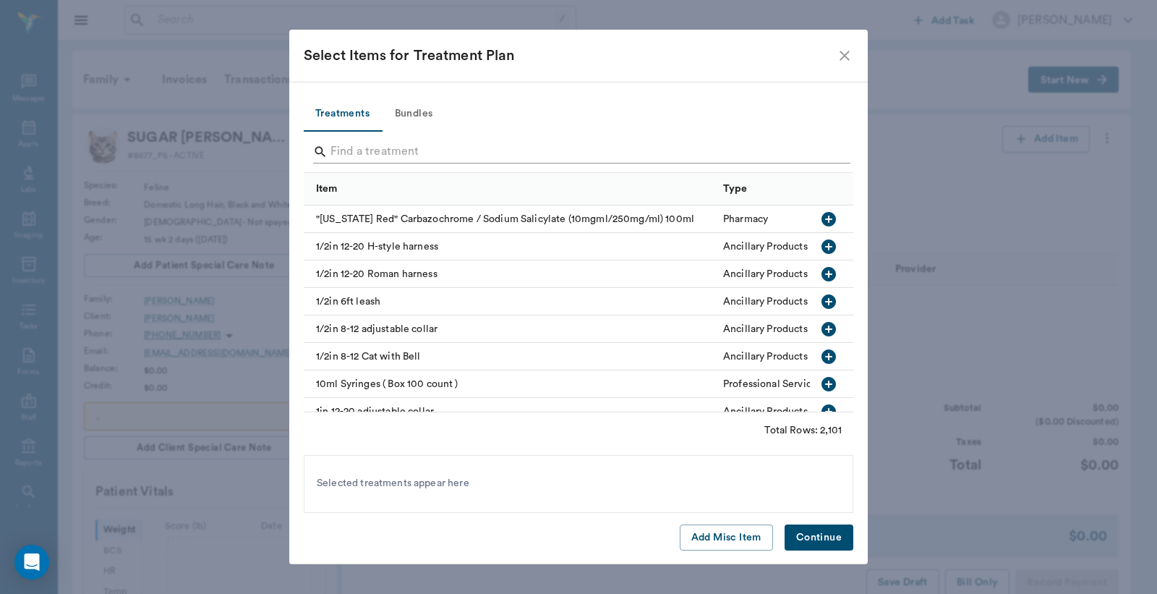
click at [425, 152] on input "Search" at bounding box center [580, 151] width 498 height 23
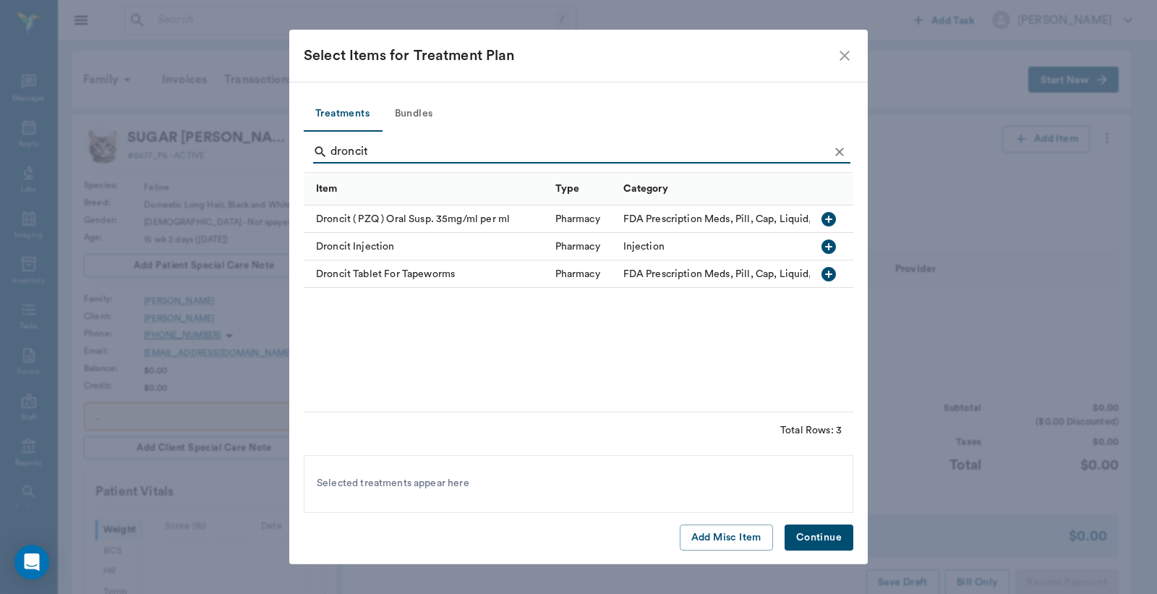
type input "droncit"
click at [839, 220] on button "button" at bounding box center [829, 219] width 25 height 25
click at [826, 528] on button "Continue" at bounding box center [819, 537] width 69 height 27
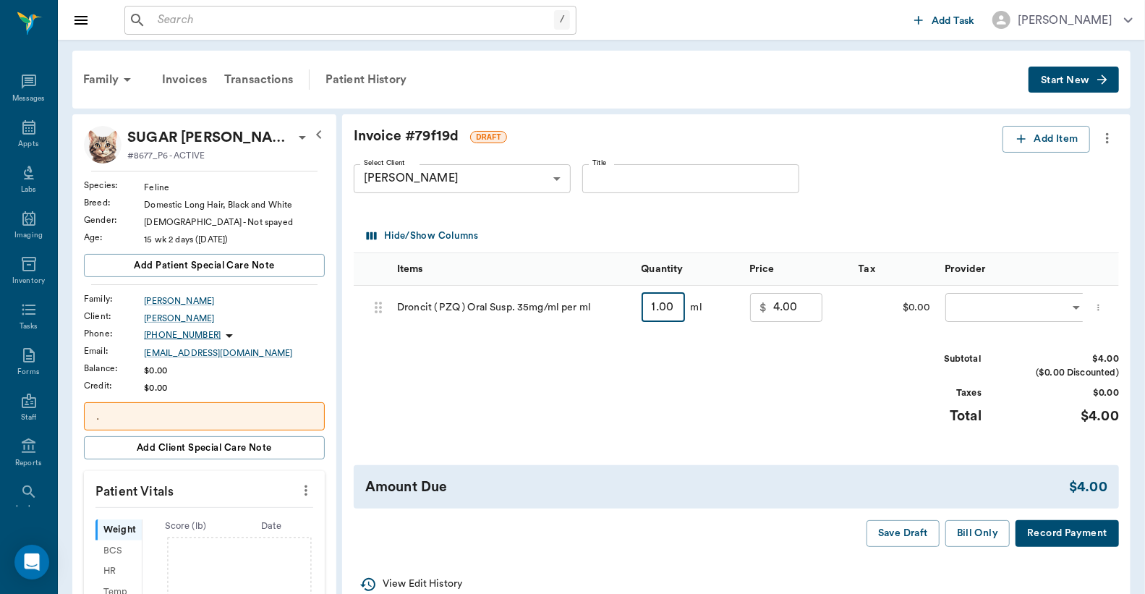
type input "2"
type input "8.00"
type input "2"
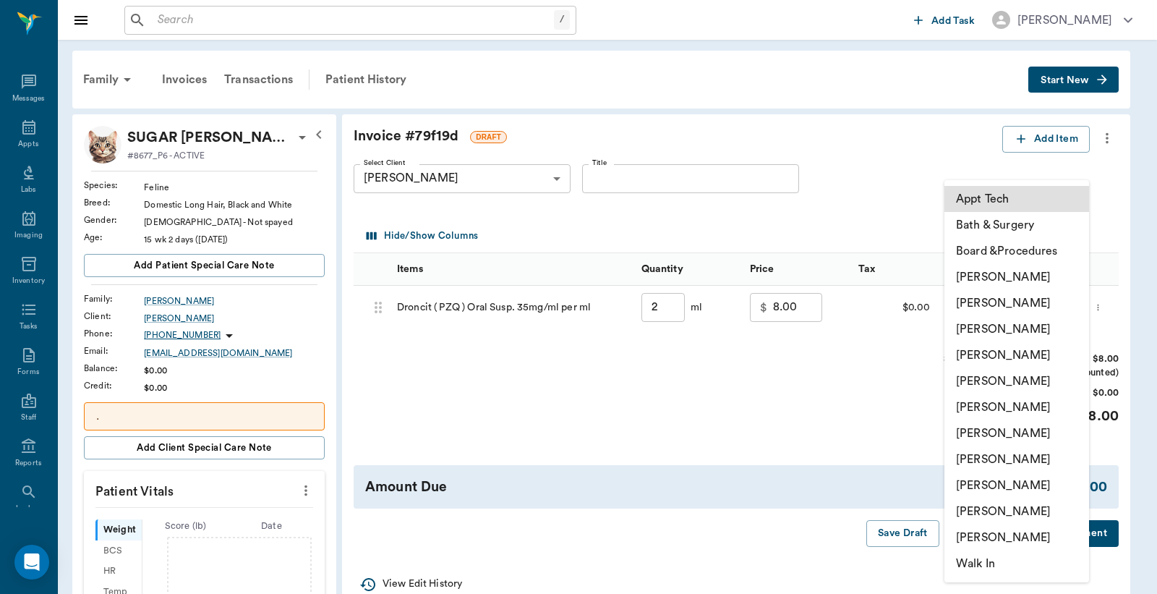
click at [974, 301] on body "/ ​ Add Task Dr. Bert Ellsworth Nectar Messages Appts Labs Imaging Inventory Ta…" at bounding box center [578, 495] width 1157 height 991
click at [1008, 428] on li "[PERSON_NAME]" at bounding box center [1017, 433] width 145 height 26
type input "none-63ec2ed152e12b0ba117cd50"
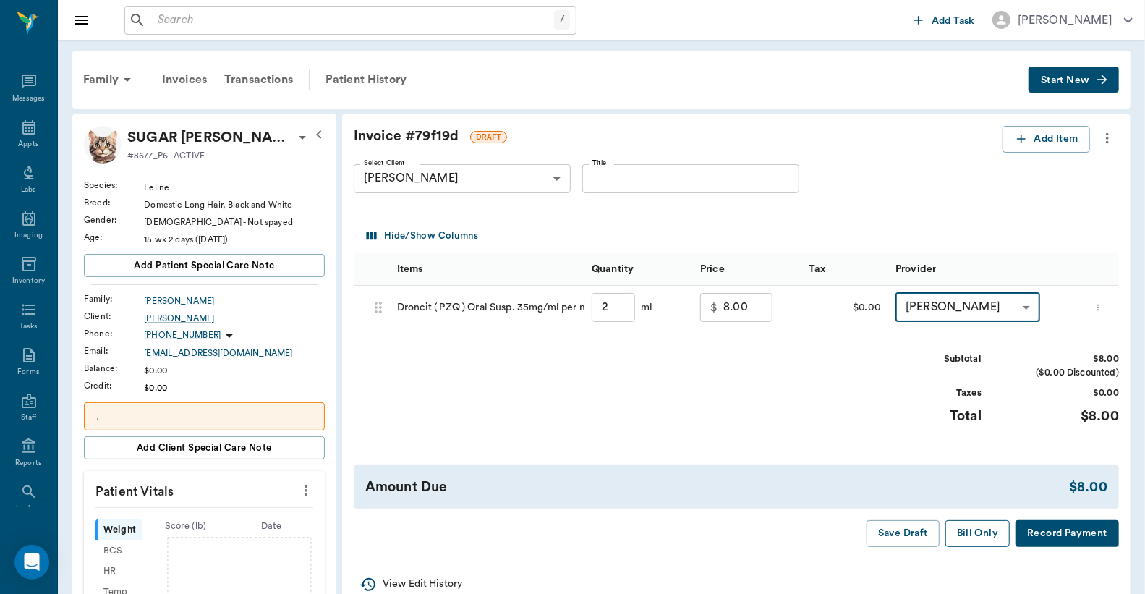
click at [989, 540] on button "Bill Only" at bounding box center [977, 533] width 65 height 27
type input "2.00"
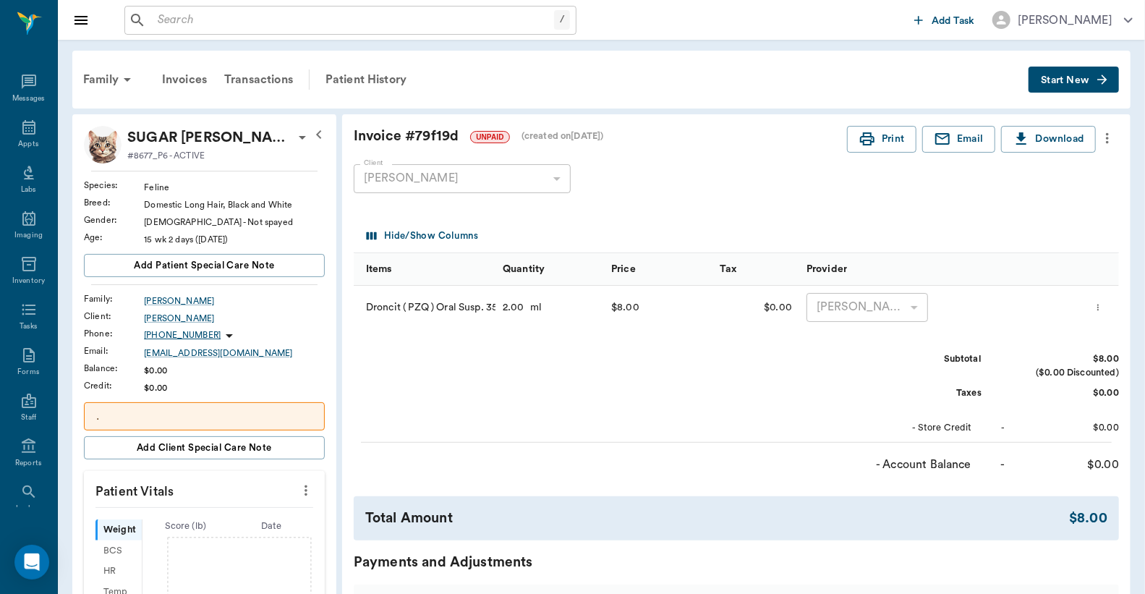
click at [916, 137] on div "Print Email Download" at bounding box center [971, 139] width 249 height 27
click at [911, 138] on button "Print" at bounding box center [881, 139] width 69 height 27
click at [292, 77] on div "Transactions" at bounding box center [259, 79] width 86 height 35
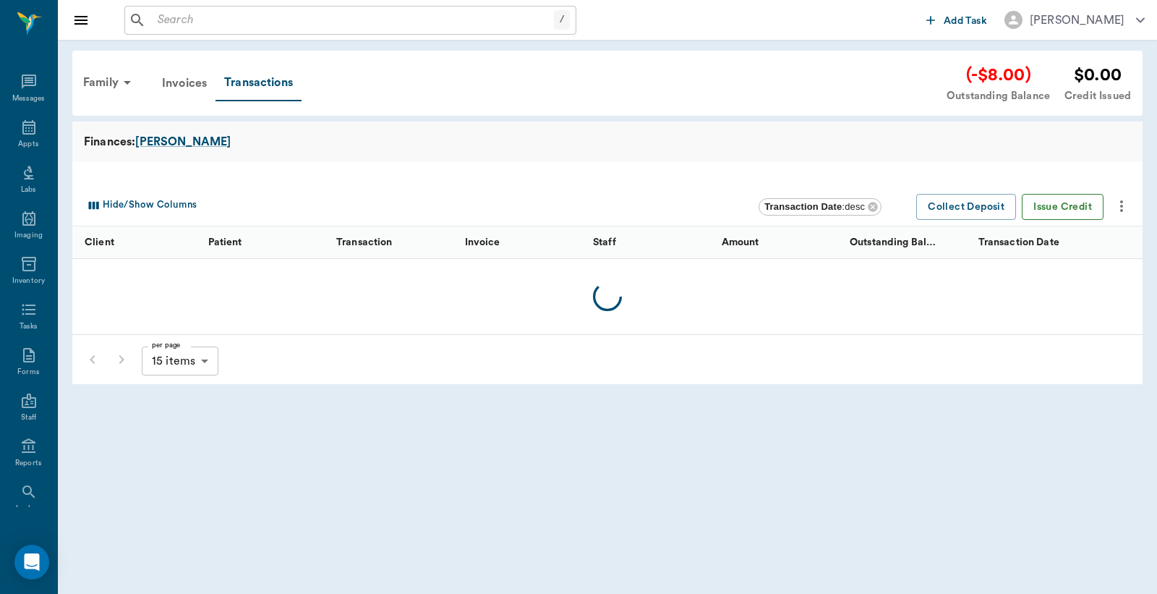
click at [1087, 212] on button "Issue Credit" at bounding box center [1063, 207] width 82 height 27
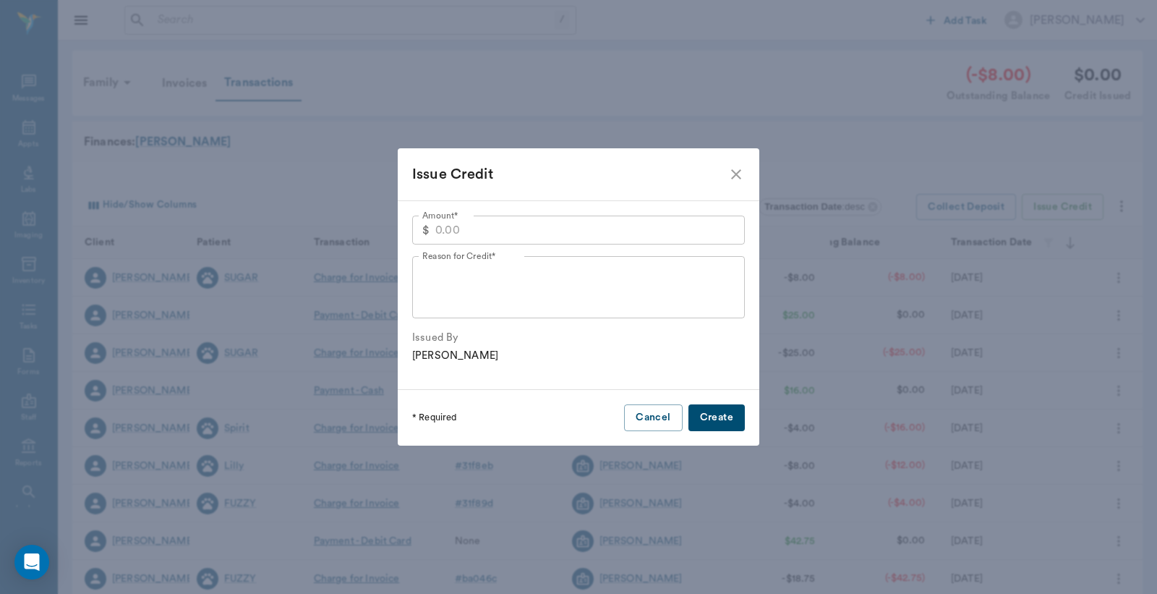
click at [734, 171] on icon "close" at bounding box center [736, 174] width 10 height 10
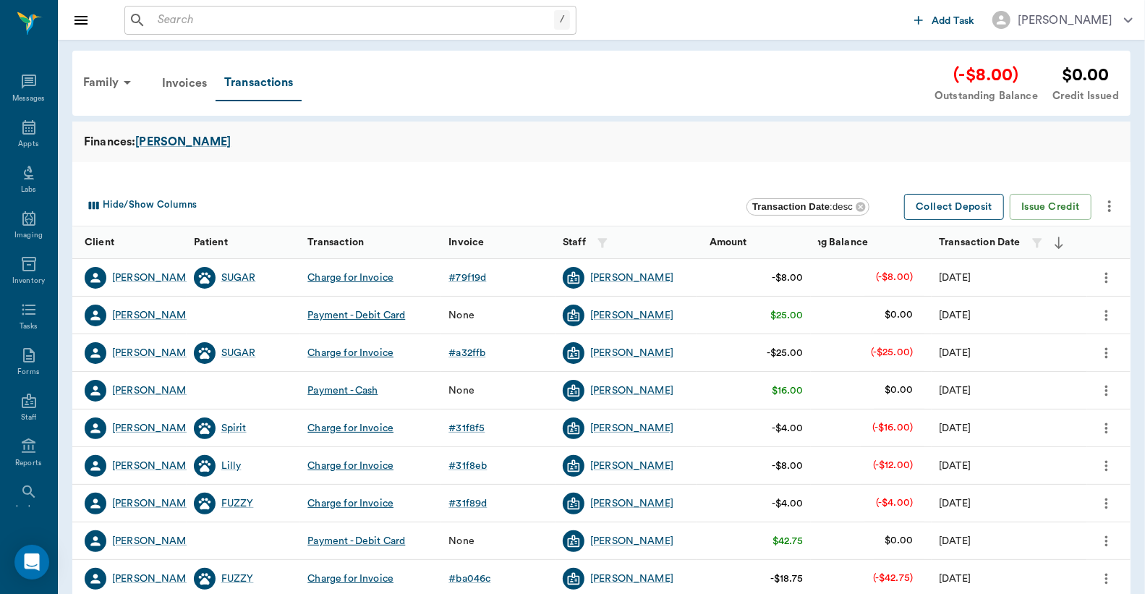
click at [974, 203] on button "Collect Deposit" at bounding box center [954, 207] width 100 height 27
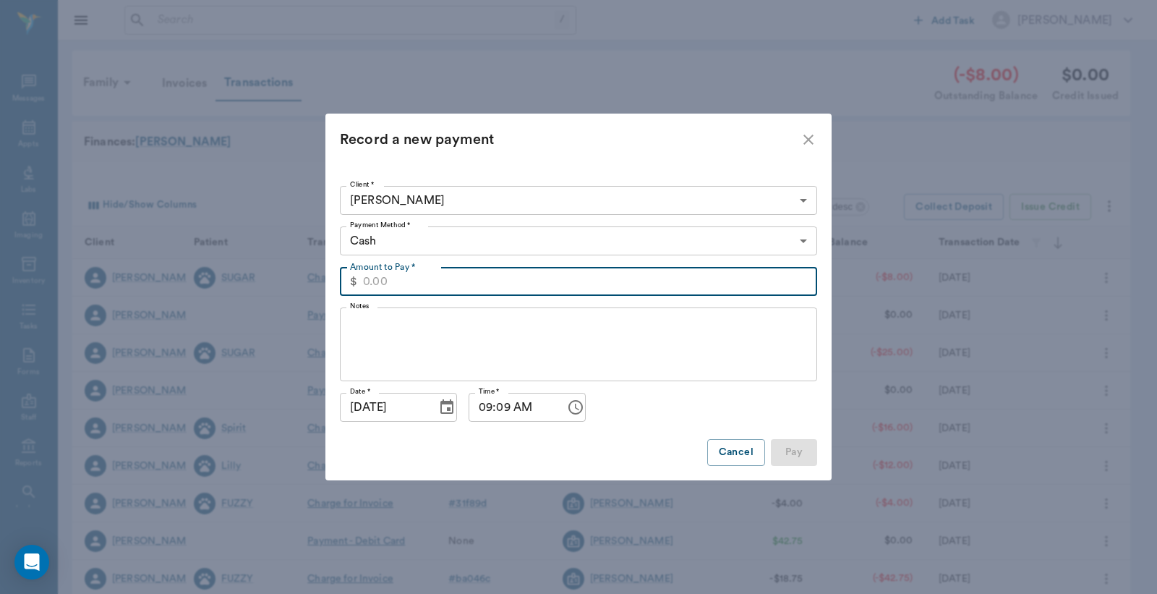
drag, startPoint x: 452, startPoint y: 276, endPoint x: 568, endPoint y: 293, distance: 117.0
click at [470, 278] on input "Amount to Pay *" at bounding box center [590, 281] width 454 height 29
type input "8.00"
click at [722, 231] on body "/ ​ Add Task Dr. Bert Ellsworth Nectar Messages Appts Labs Imaging Inventory Ta…" at bounding box center [578, 445] width 1157 height 890
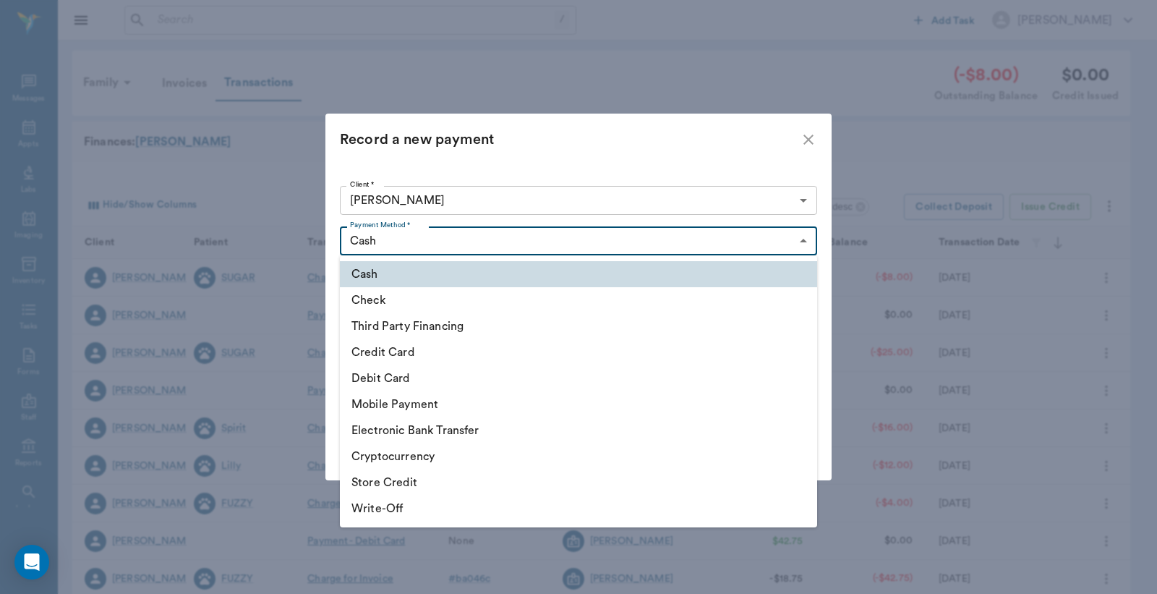
drag, startPoint x: 572, startPoint y: 366, endPoint x: 587, endPoint y: 373, distance: 16.5
click at [572, 369] on li "Debit Card" at bounding box center [578, 378] width 477 height 26
type input "DEBIT_CARD"
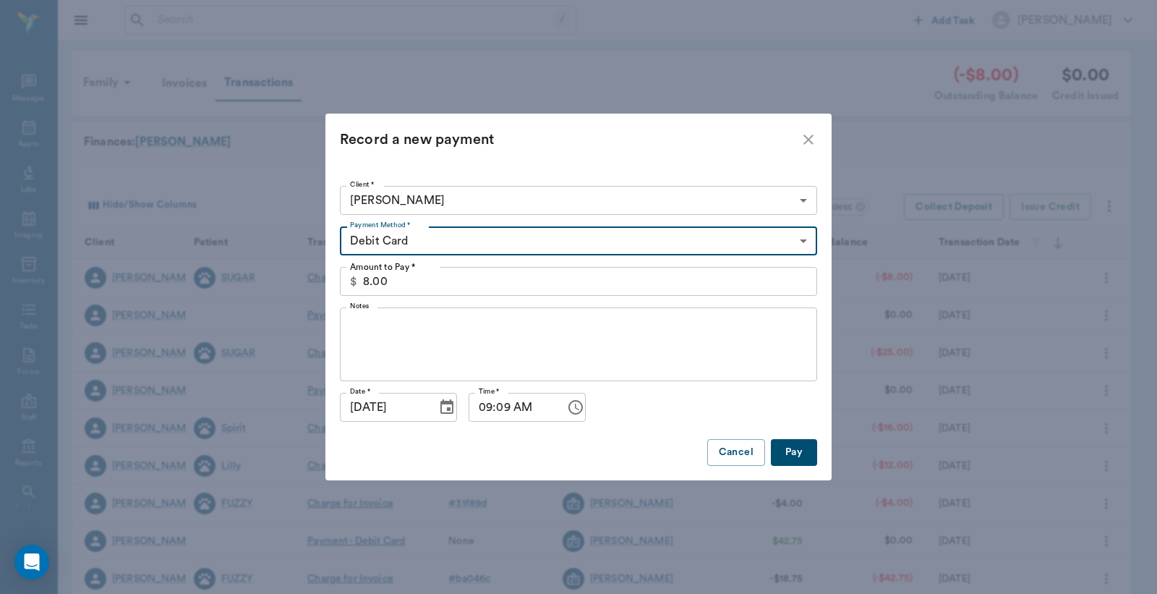
click at [800, 454] on button "Pay" at bounding box center [794, 452] width 46 height 27
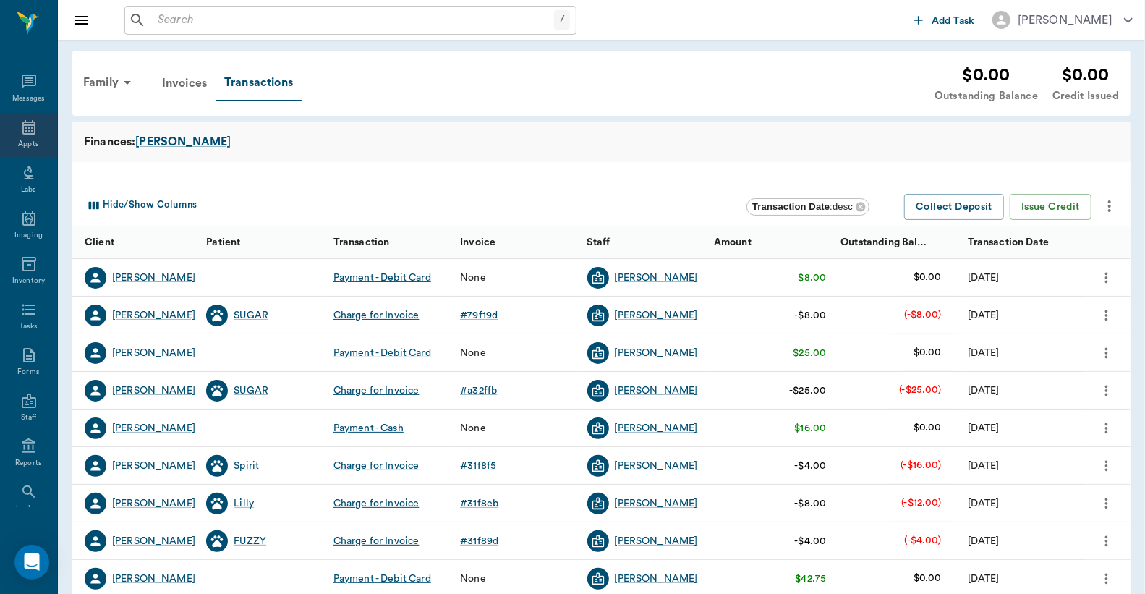
click at [29, 132] on icon at bounding box center [28, 127] width 13 height 14
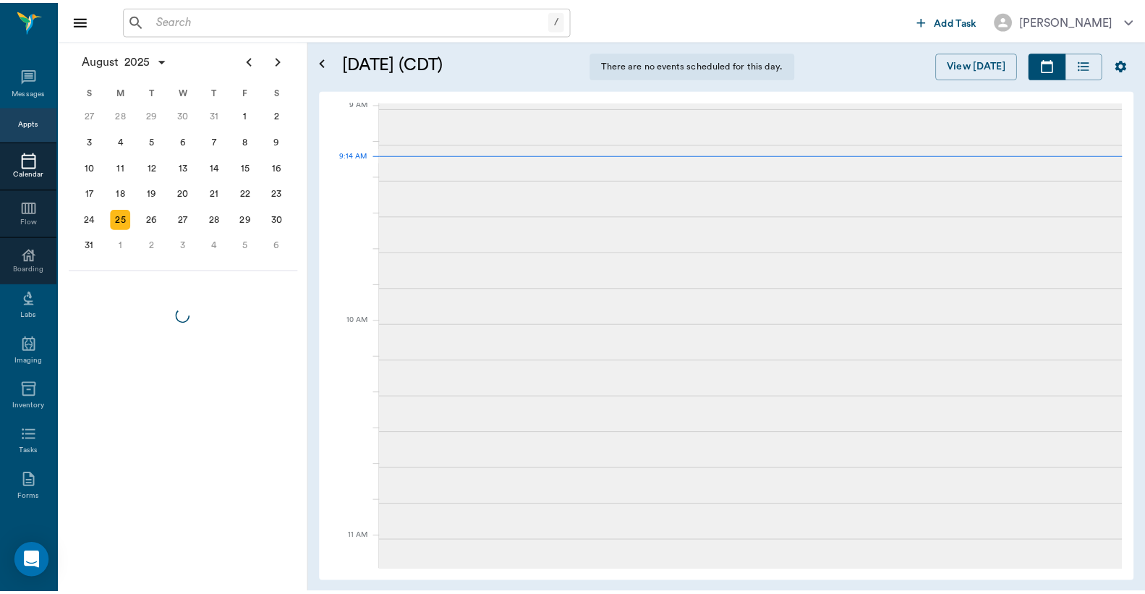
scroll to position [220, 0]
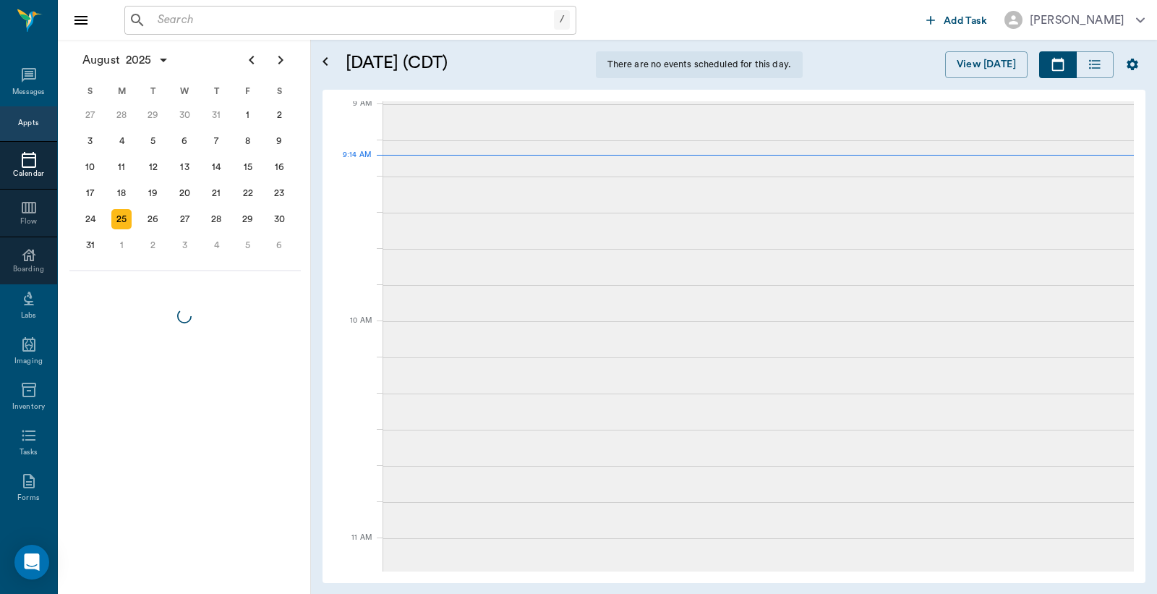
click at [190, 17] on input "text" at bounding box center [353, 20] width 402 height 20
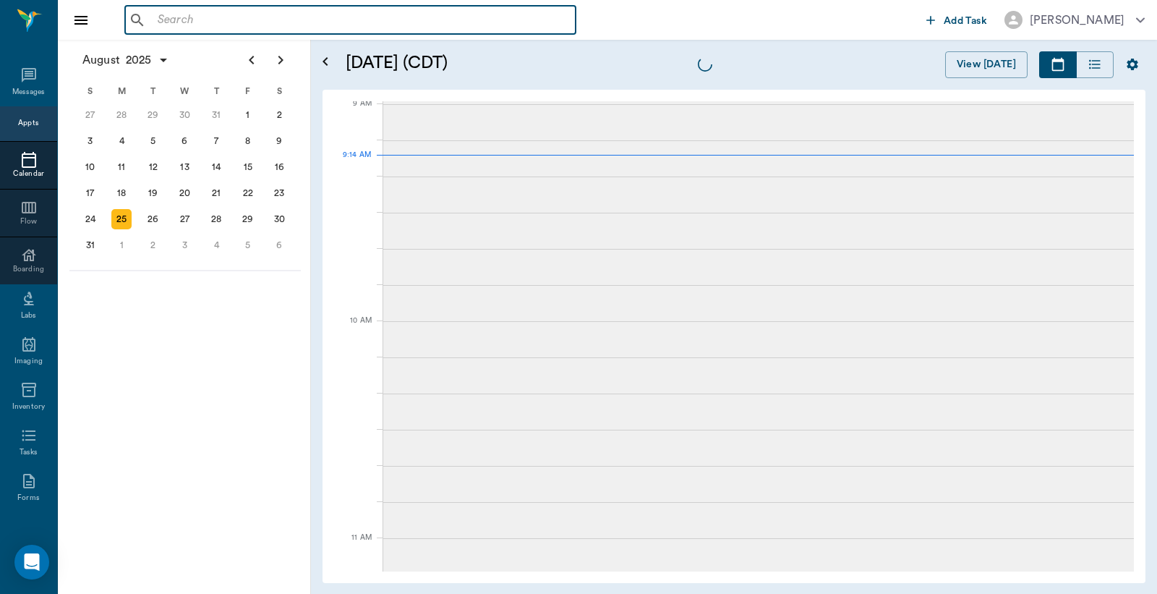
click at [204, 15] on input "text" at bounding box center [361, 20] width 418 height 20
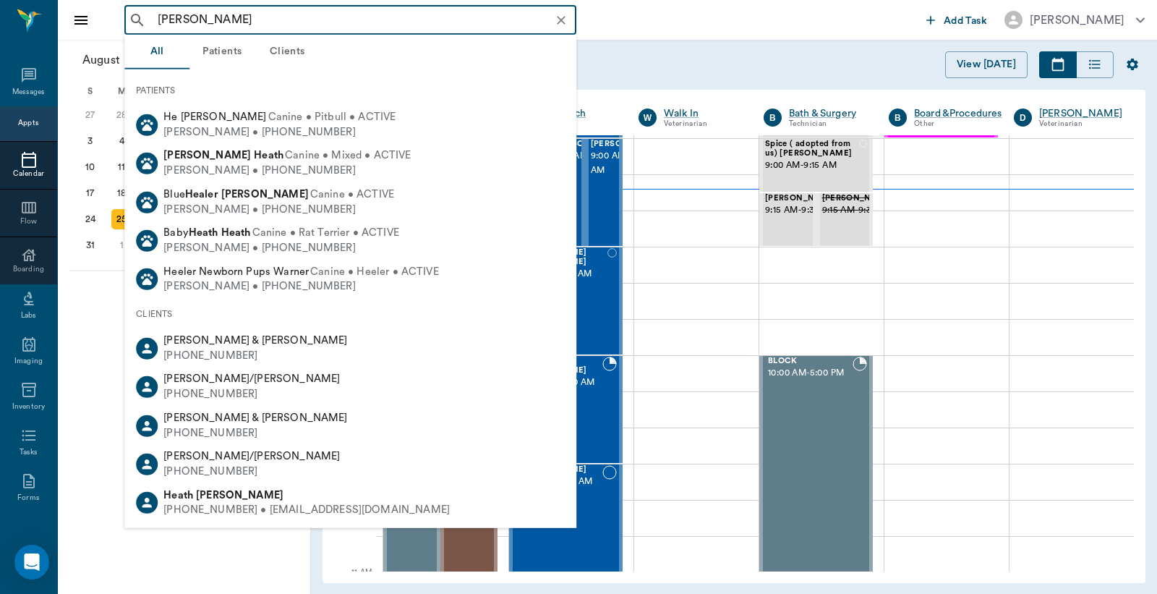
type input "henry warden"
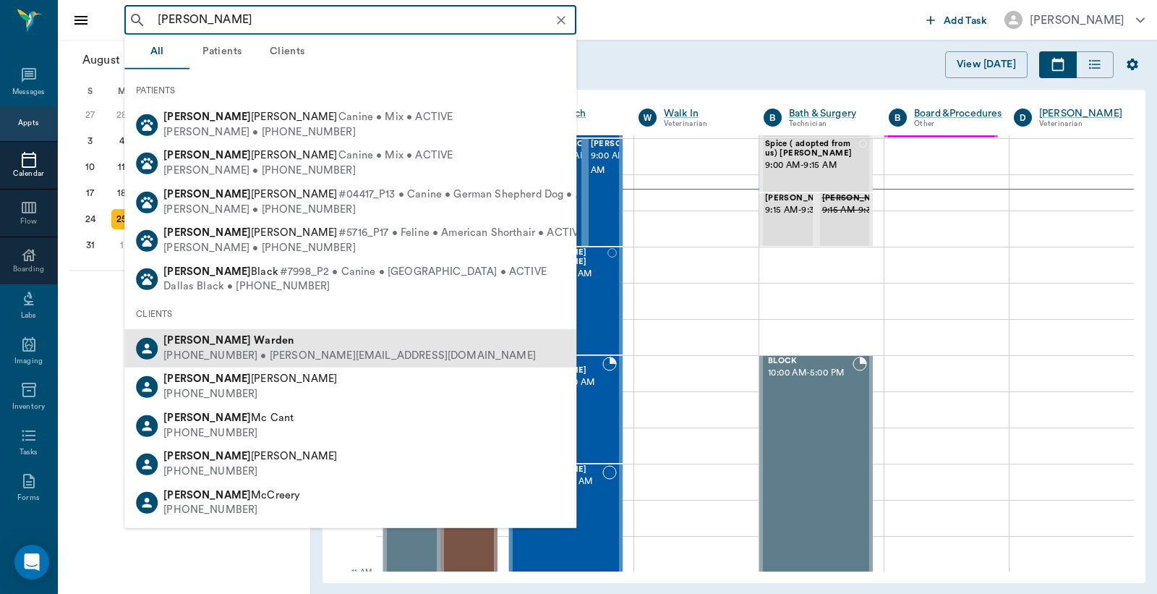
click at [254, 339] on b "Warden" at bounding box center [274, 340] width 40 height 11
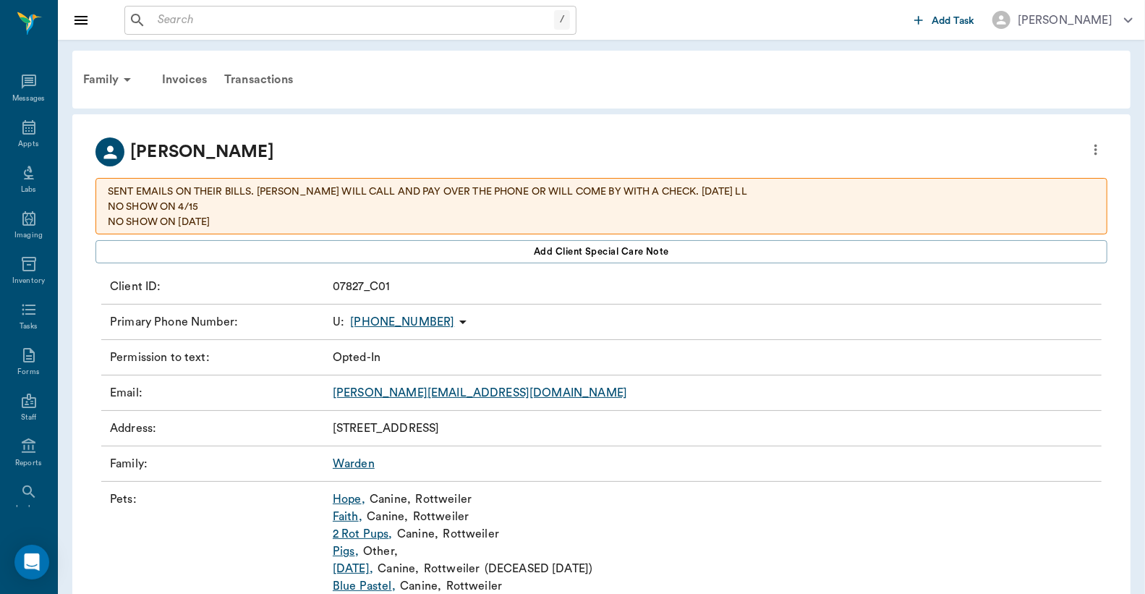
click at [359, 569] on link "Karma ," at bounding box center [353, 568] width 41 height 17
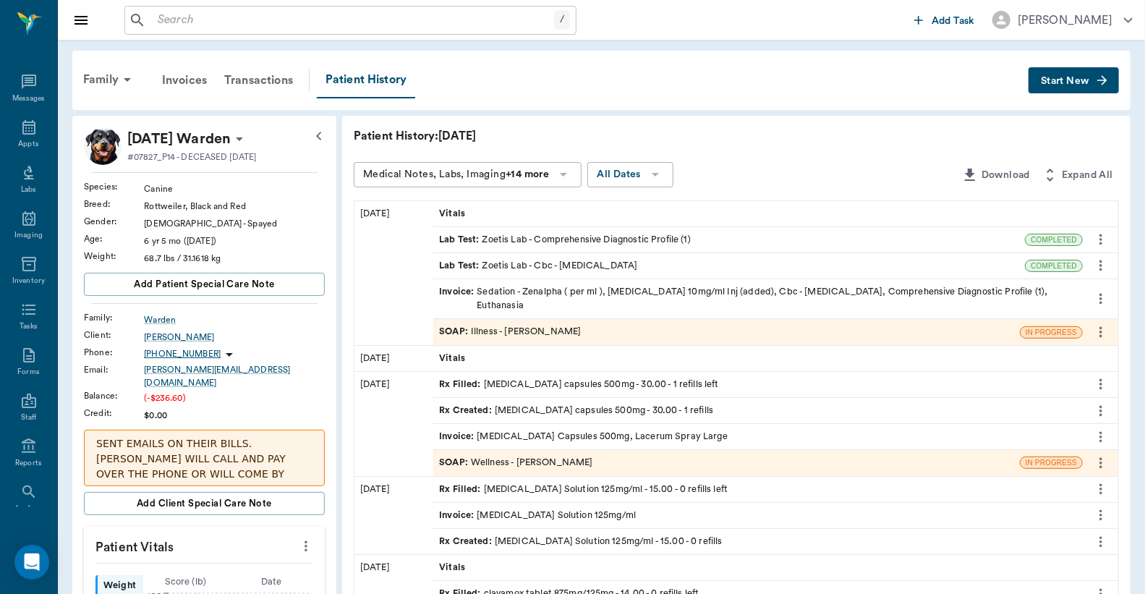
click at [541, 241] on div "Lab Test : Zoetis Lab - Comprehensive Diagnostic Profile (1)" at bounding box center [565, 240] width 252 height 14
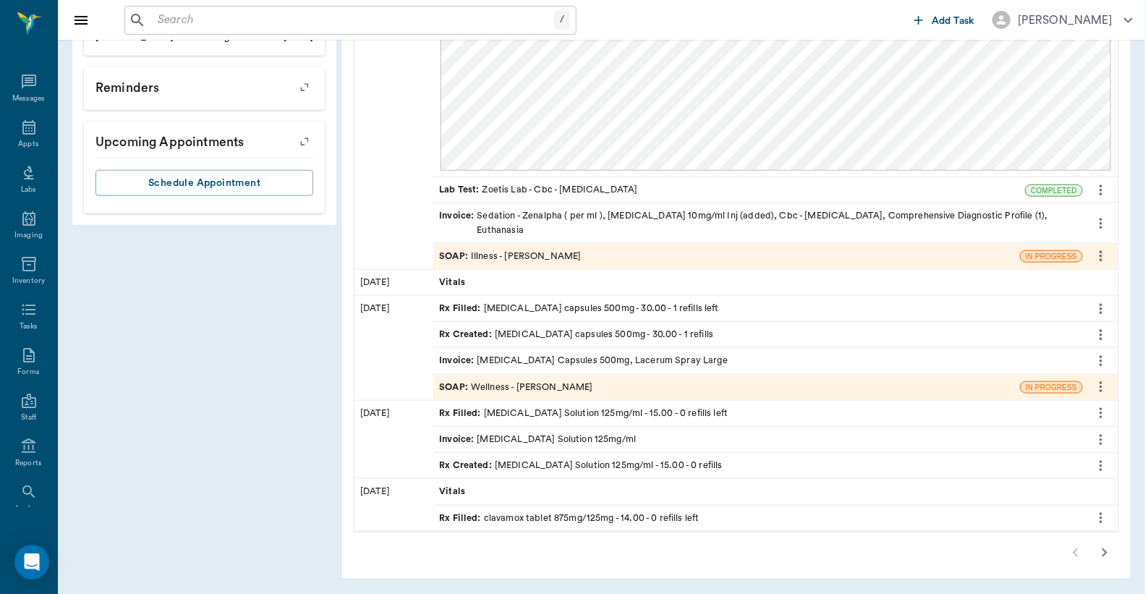
scroll to position [910, 0]
click at [523, 186] on div "Lab Test : Zoetis Lab - Cbc - Complete Blood Count" at bounding box center [538, 189] width 198 height 14
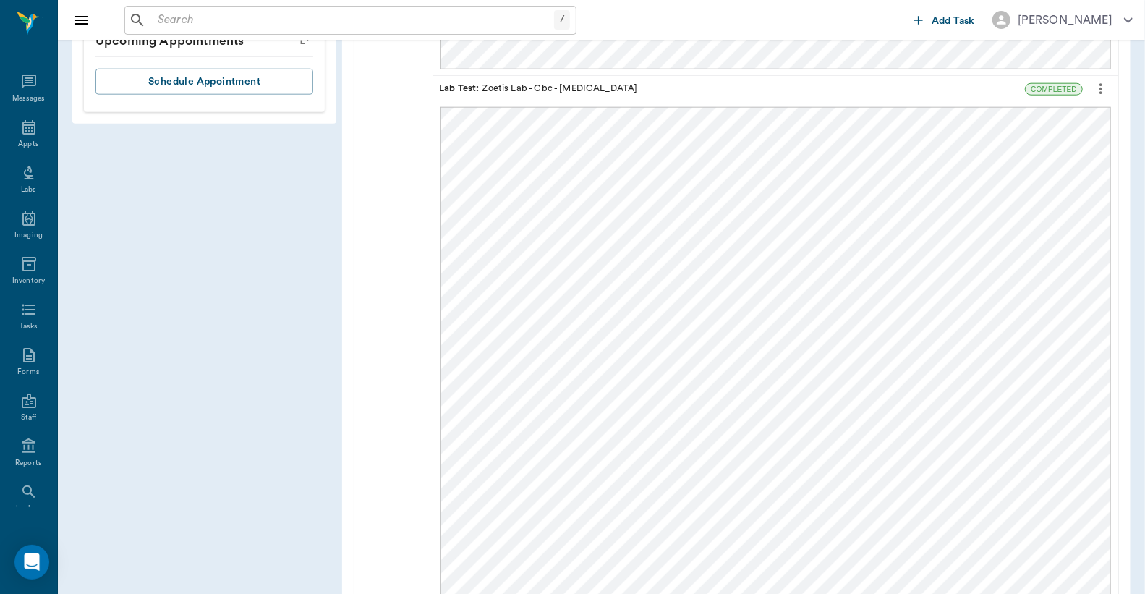
scroll to position [994, 0]
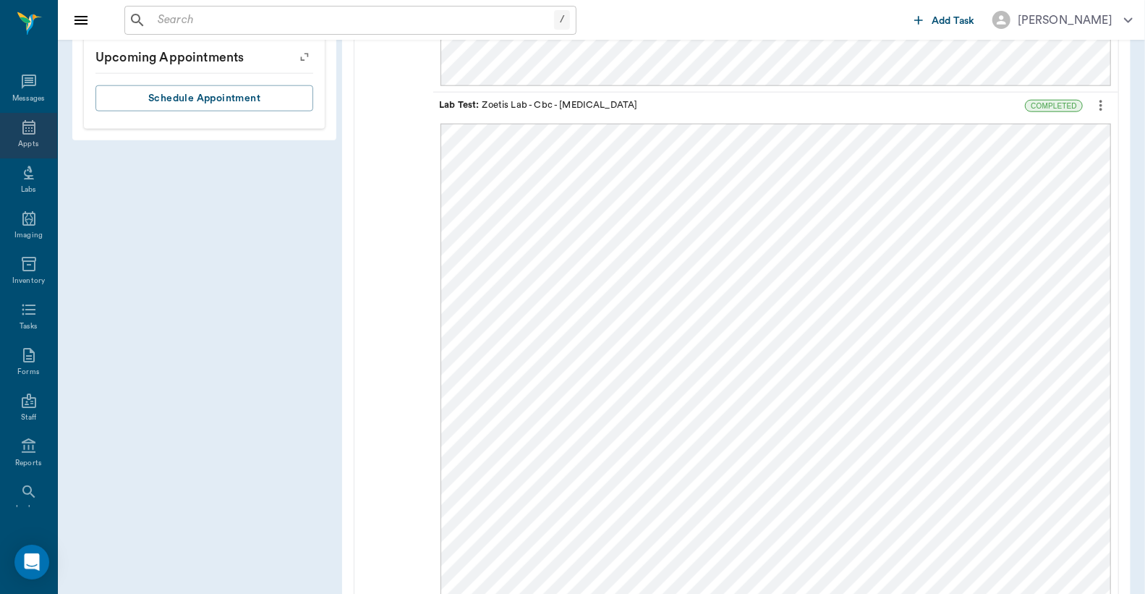
click at [24, 132] on icon at bounding box center [28, 127] width 17 height 17
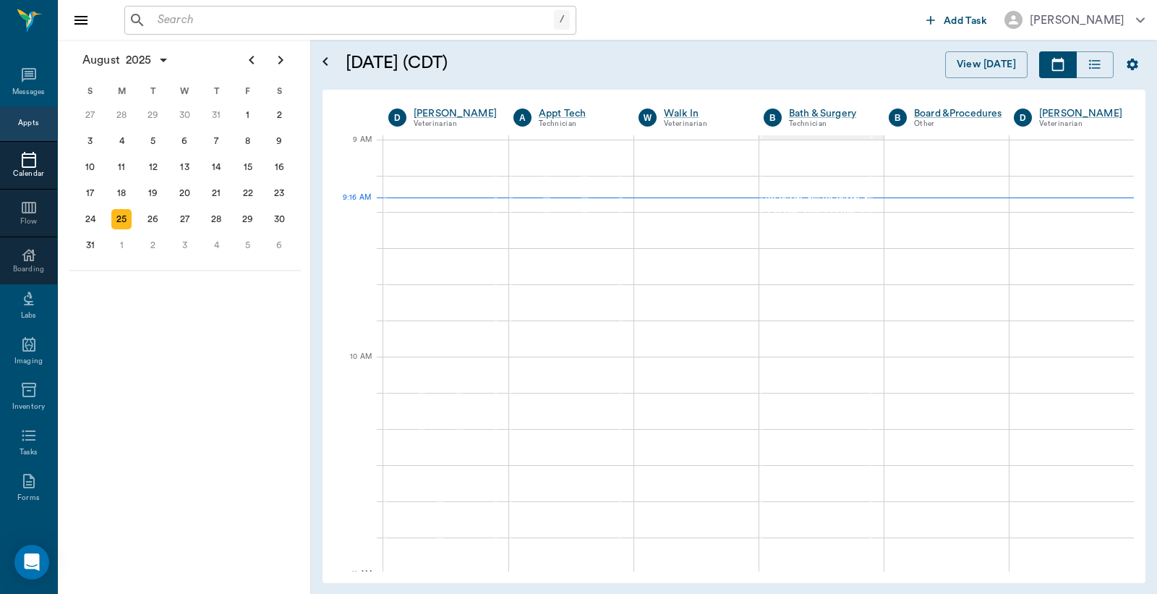
scroll to position [218, 0]
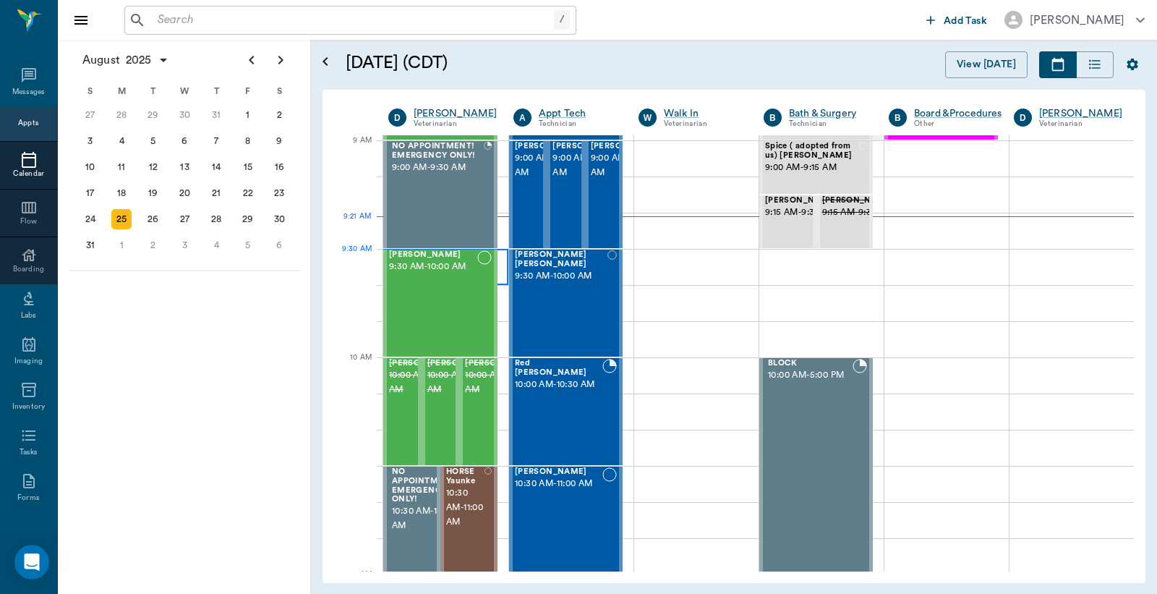
click at [503, 261] on div at bounding box center [445, 267] width 125 height 36
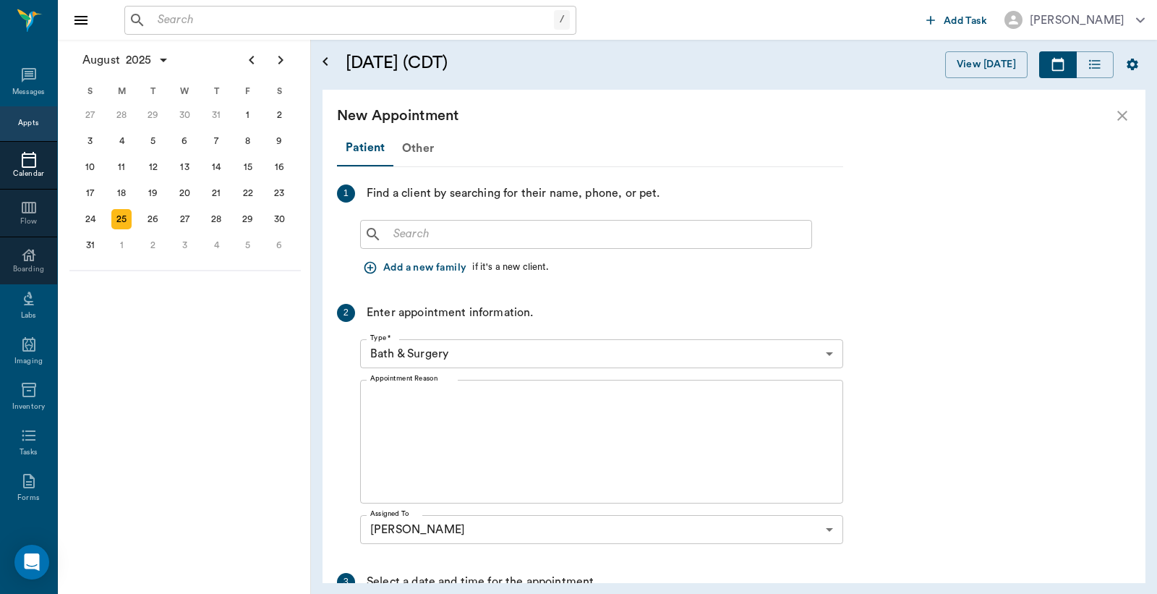
click at [1118, 114] on icon "close" at bounding box center [1122, 115] width 17 height 17
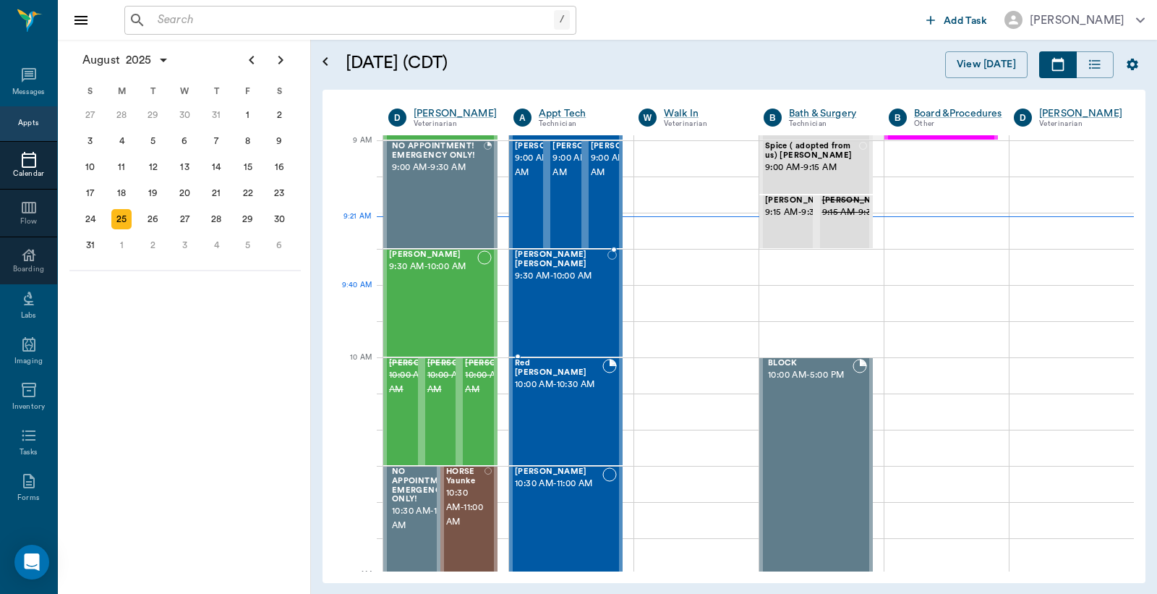
click at [574, 286] on div "LUNA Burns 9:30 AM - 10:00 AM" at bounding box center [561, 303] width 93 height 106
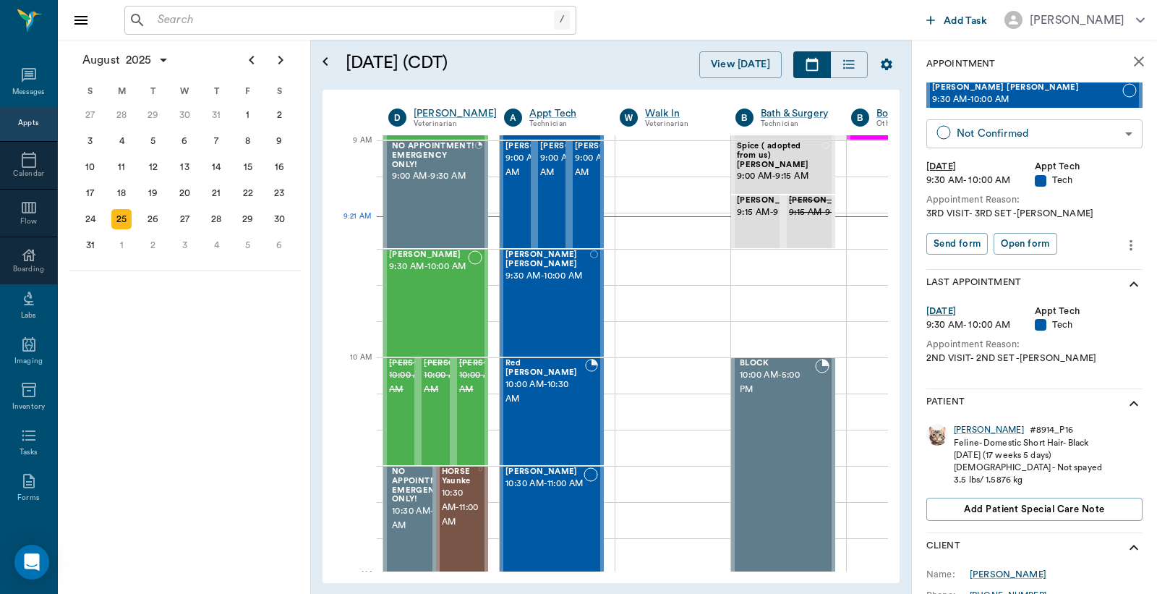
click at [1044, 132] on body "/ ​ Add Task Dr. Bert Ellsworth Nectar Messages Appts Calendar Flow Boarding La…" at bounding box center [578, 297] width 1157 height 594
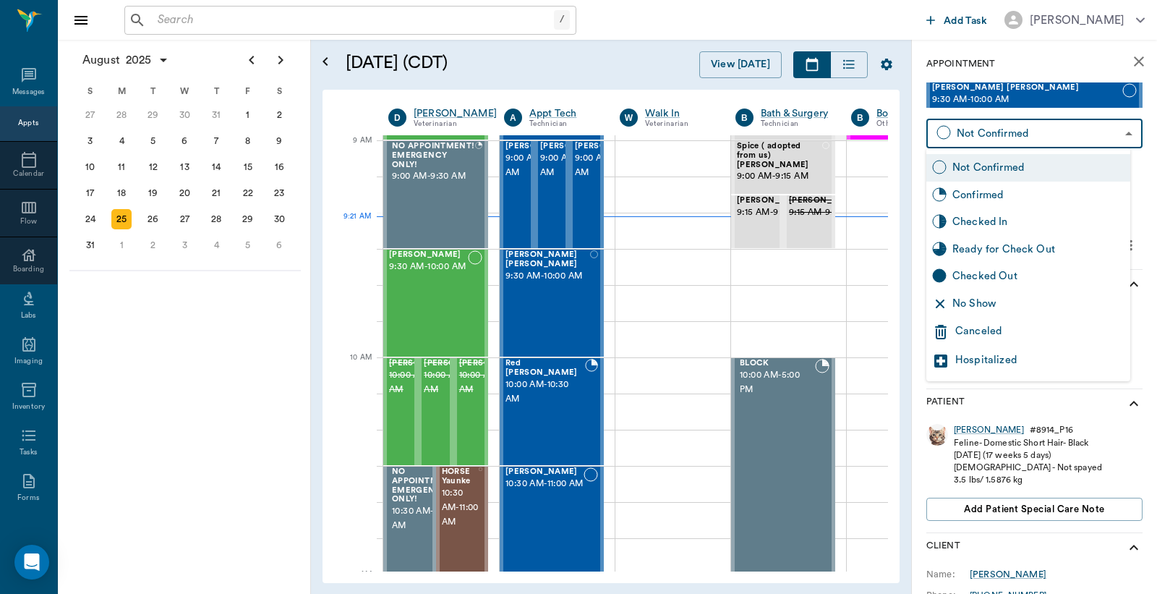
click at [1003, 214] on div "Checked In" at bounding box center [1039, 222] width 172 height 16
type input "CHECKED_IN"
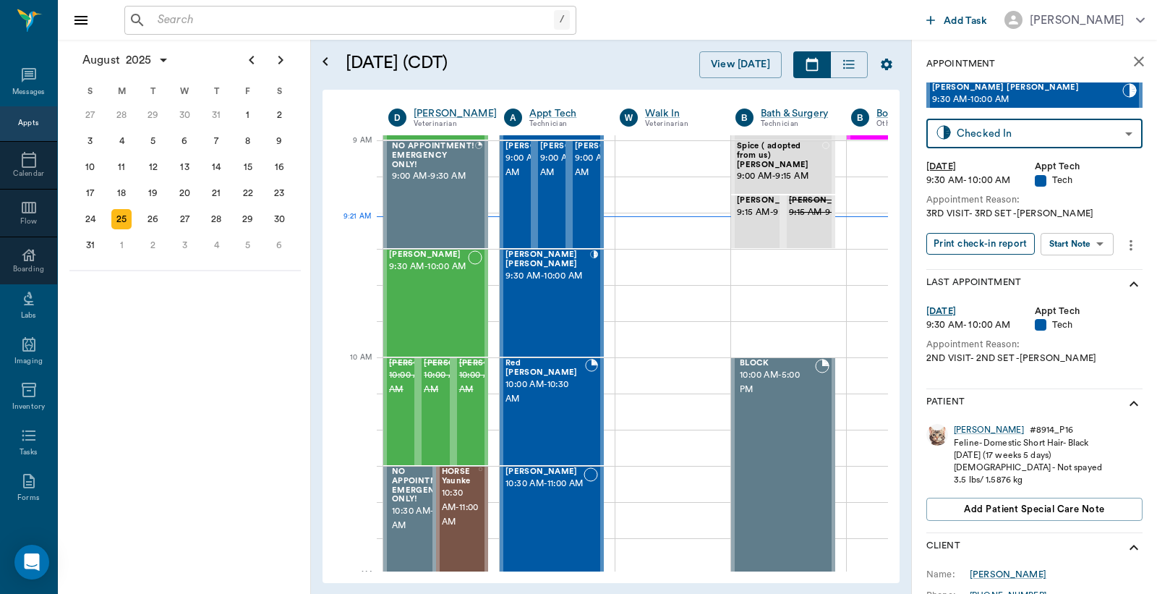
click at [989, 247] on button "Print check-in report" at bounding box center [981, 244] width 108 height 22
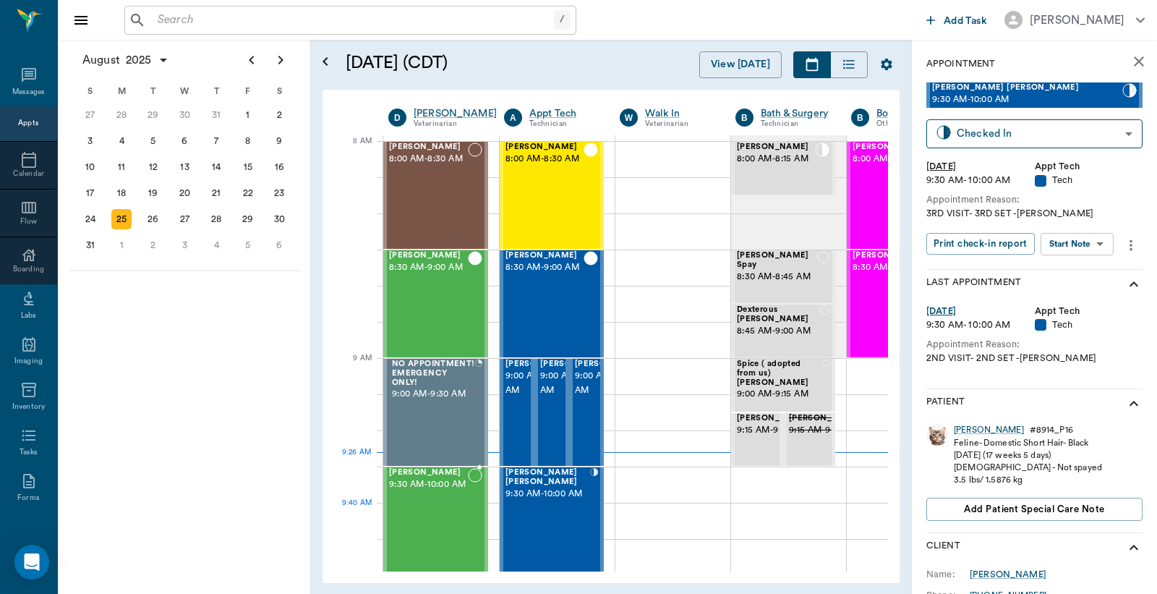
click at [438, 492] on span "9:30 AM - 10:00 AM" at bounding box center [428, 484] width 79 height 14
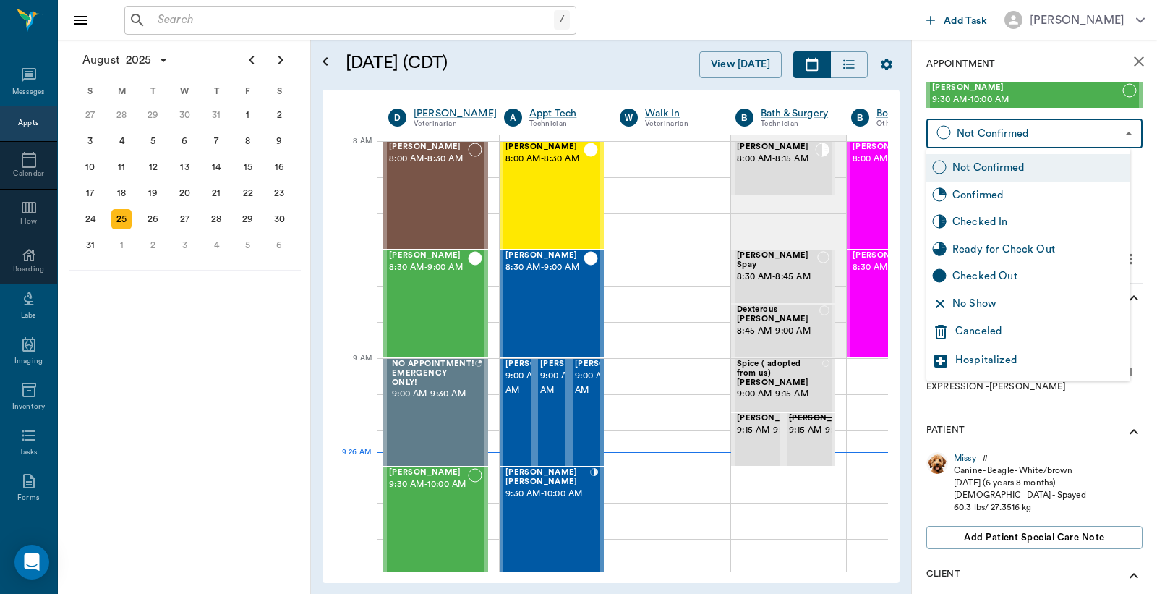
click at [1023, 135] on body "/ ​ Add Task Dr. Bert Ellsworth Nectar Messages Appts Calendar Flow Boarding La…" at bounding box center [578, 297] width 1157 height 594
click at [989, 225] on div "Checked In" at bounding box center [1039, 222] width 172 height 16
type input "CHECKED_IN"
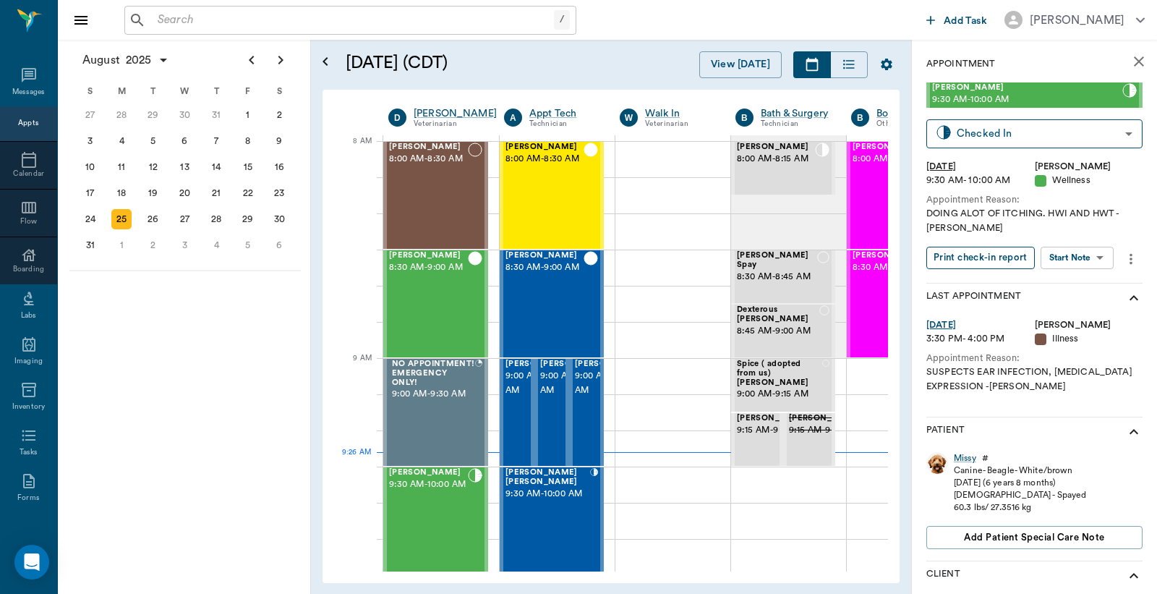
click at [992, 260] on button "Print check-in report" at bounding box center [981, 258] width 108 height 22
click at [556, 396] on span "9:00 AM - 9:30 AM" at bounding box center [576, 383] width 72 height 29
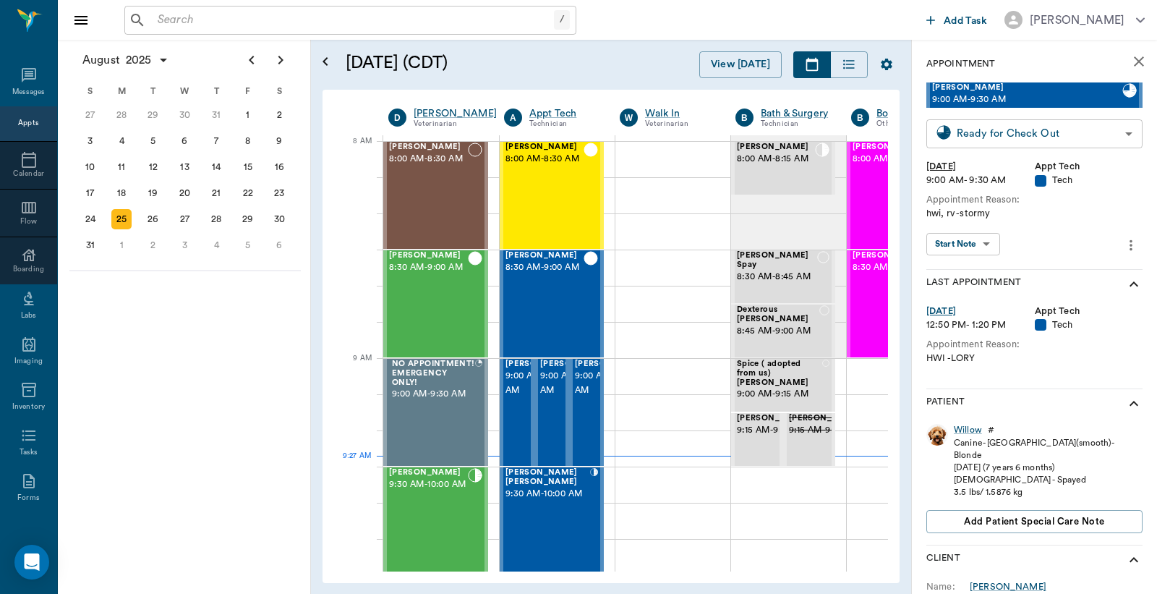
click at [1022, 131] on body "/ ​ Add Task Dr. Bert Ellsworth Nectar Messages Appts Calendar Flow Boarding La…" at bounding box center [578, 297] width 1157 height 594
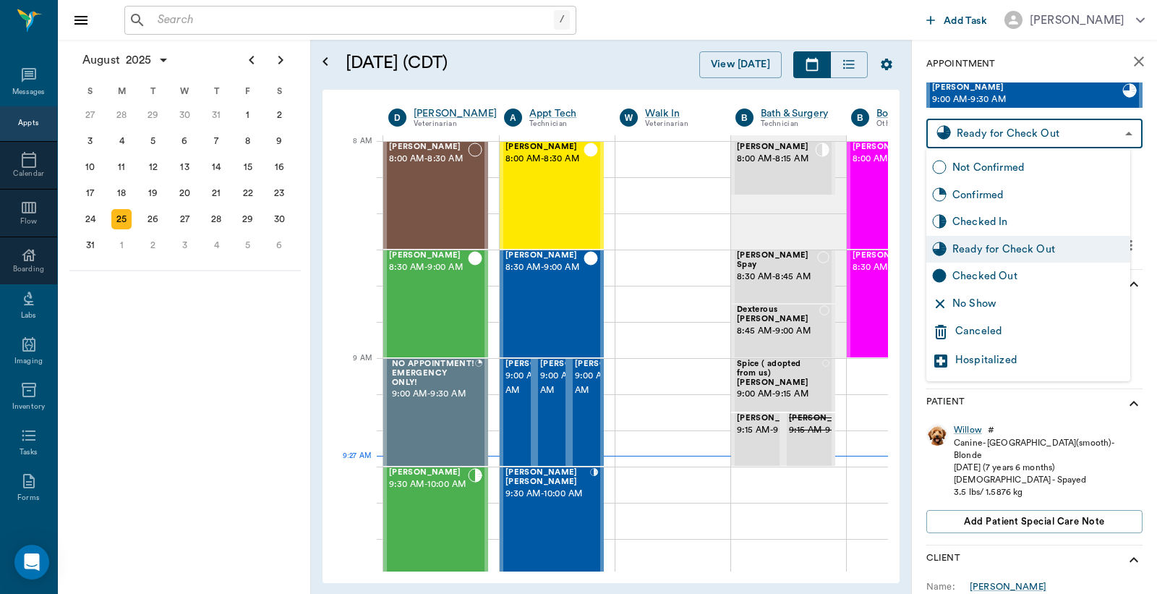
click at [1003, 279] on div "Checked Out" at bounding box center [1039, 276] width 172 height 16
type input "CHECKED_OUT"
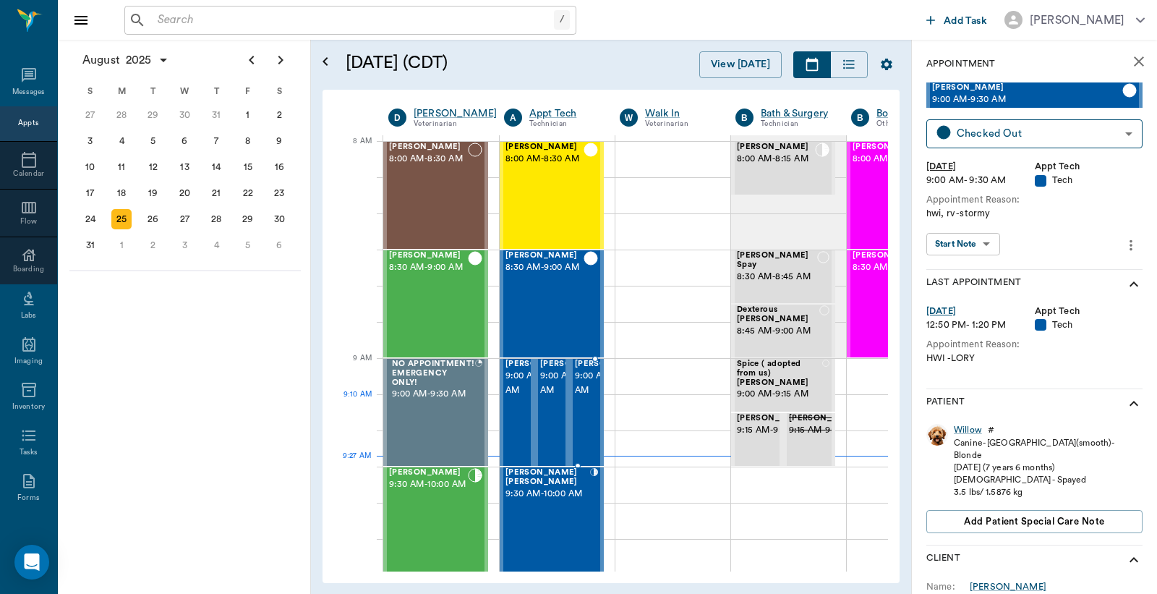
click at [591, 398] on span "9:00 AM - 9:30 AM" at bounding box center [611, 383] width 72 height 29
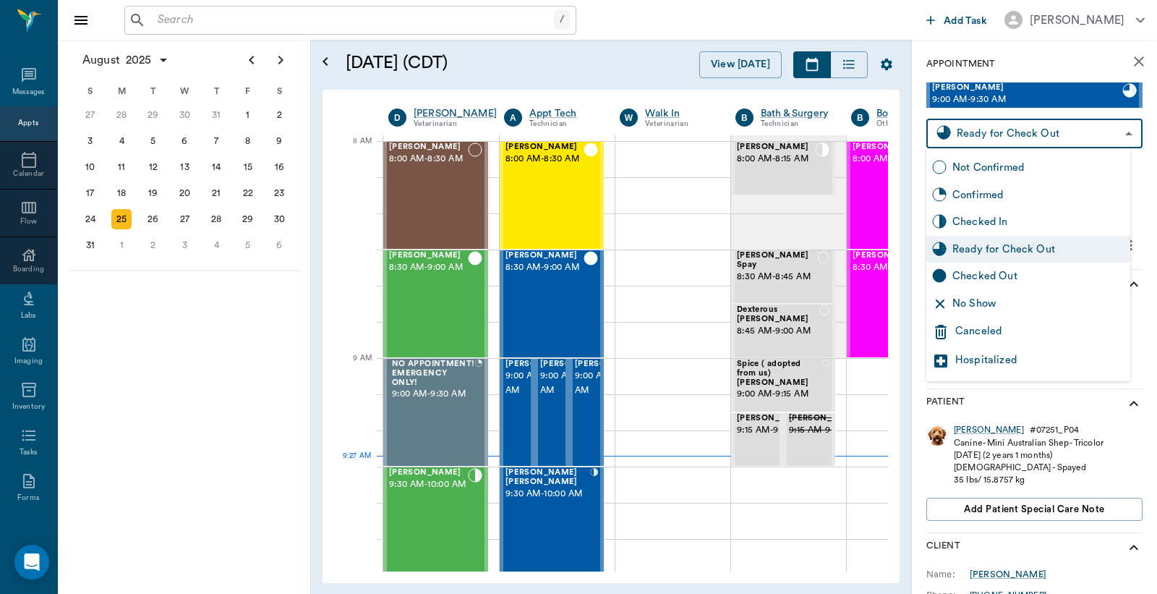
click at [1026, 142] on body "/ ​ Add Task Dr. Bert Ellsworth Nectar Messages Appts Calendar Flow Boarding La…" at bounding box center [578, 297] width 1157 height 594
click at [1010, 284] on div "Checked Out" at bounding box center [1039, 276] width 172 height 16
type input "CHECKED_OUT"
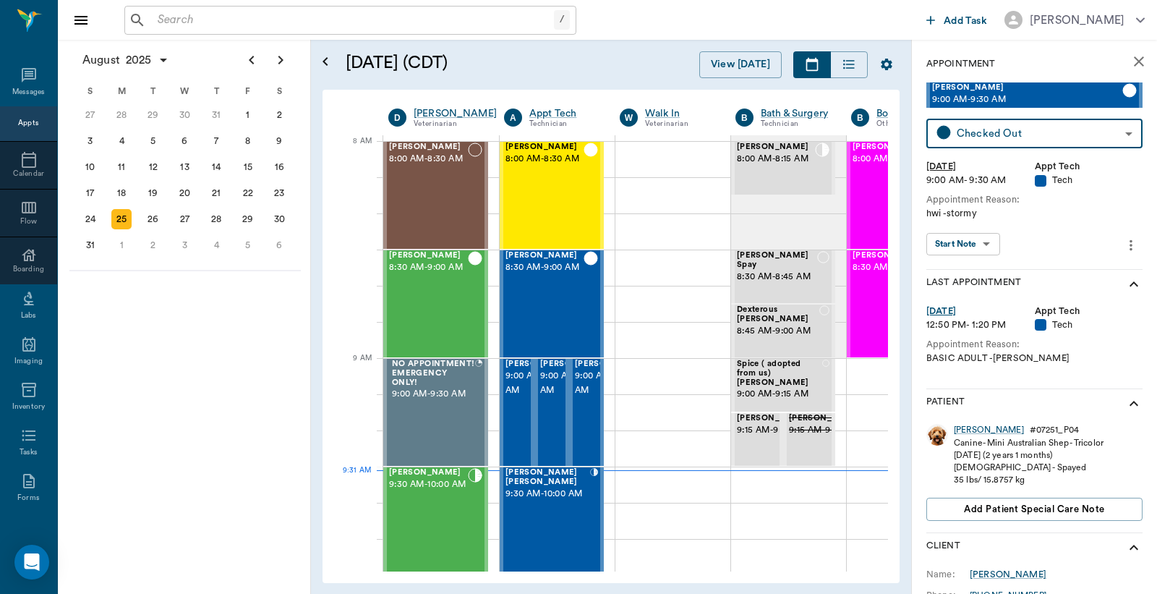
click at [187, 20] on input "text" at bounding box center [353, 20] width 402 height 20
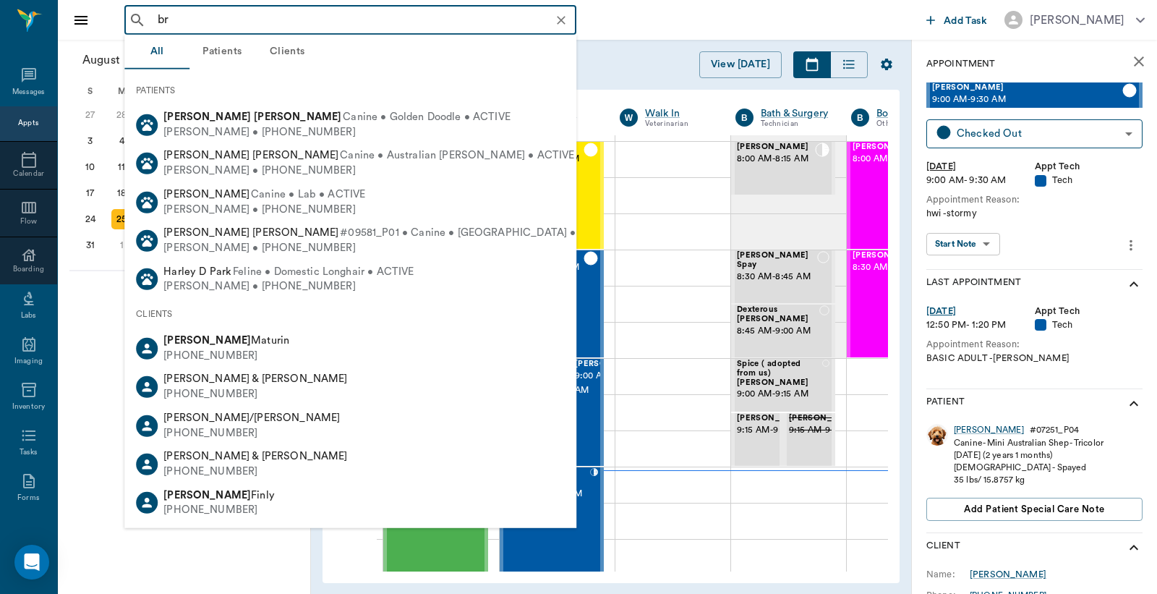
type input "b"
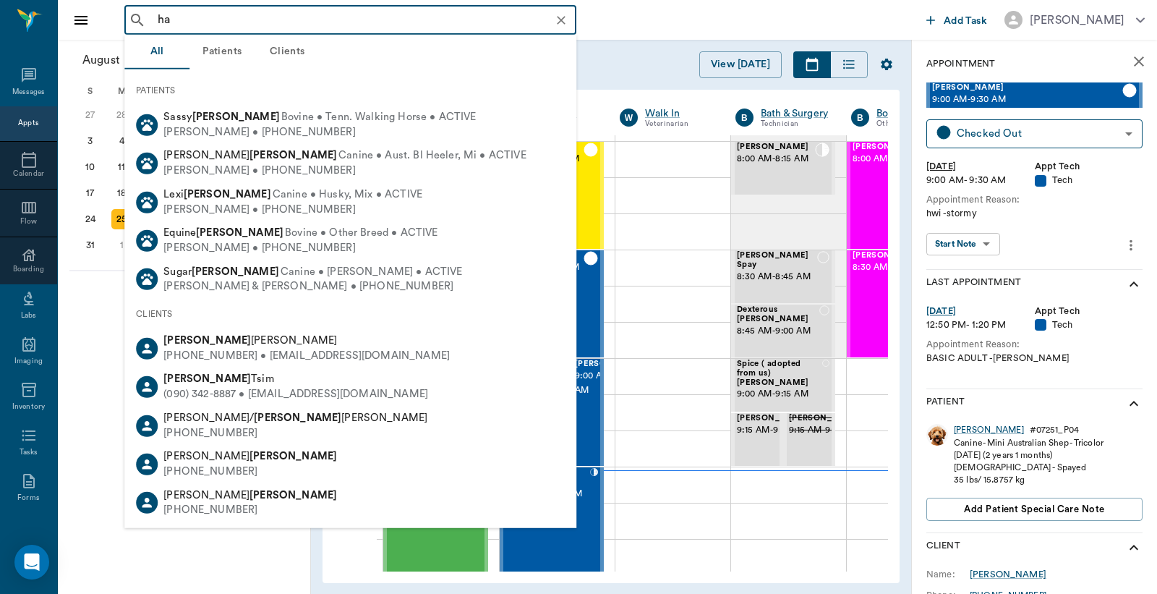
type input "h"
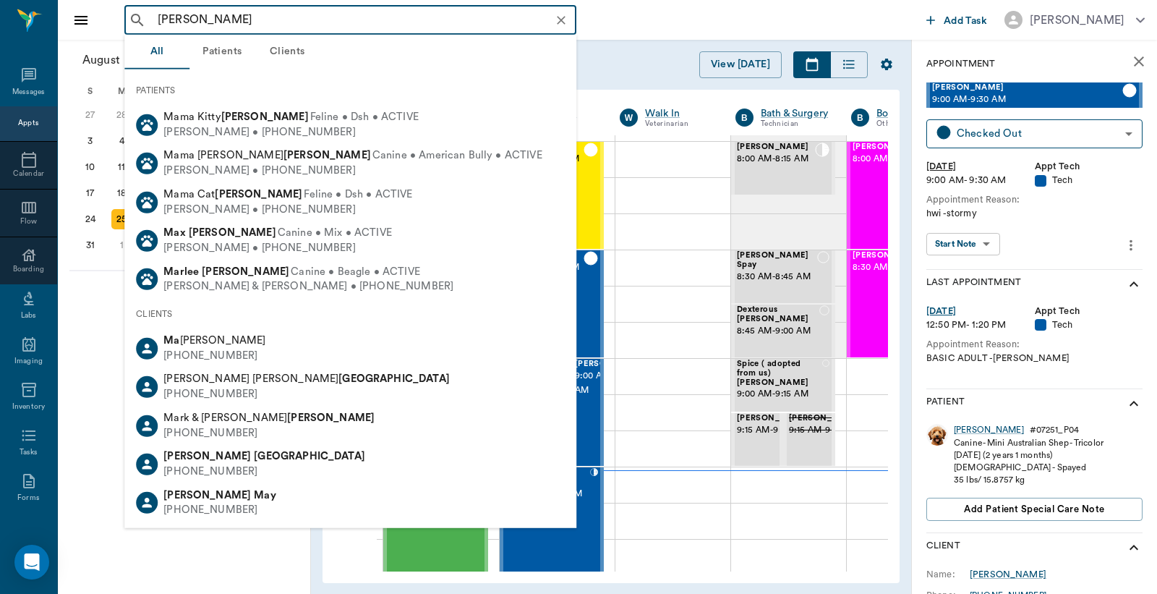
type input "maui harris"
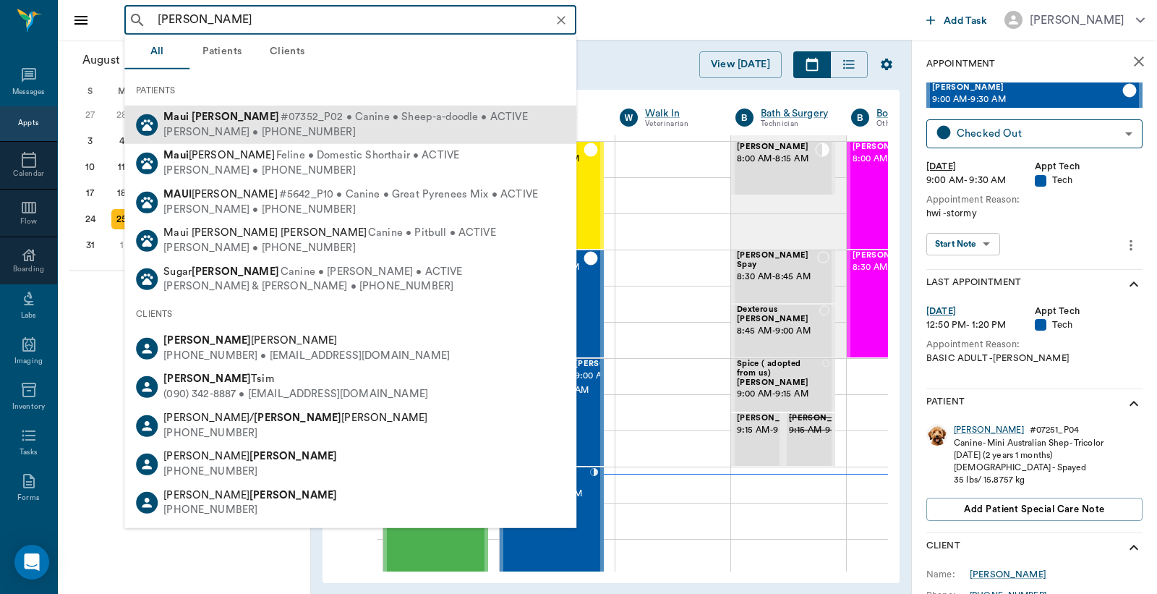
click at [342, 116] on span "#07352_P02 • Canine • Sheep-a-doodle • ACTIVE" at bounding box center [404, 117] width 247 height 15
type input "[PERSON_NAME]"
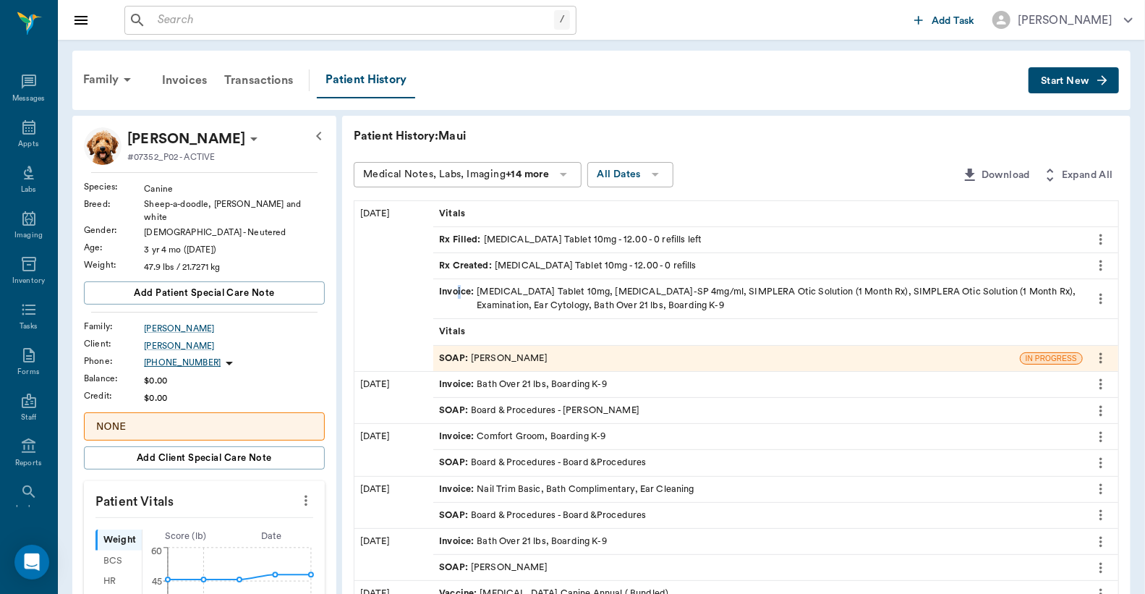
click at [460, 291] on span "Invoice :" at bounding box center [458, 298] width 38 height 27
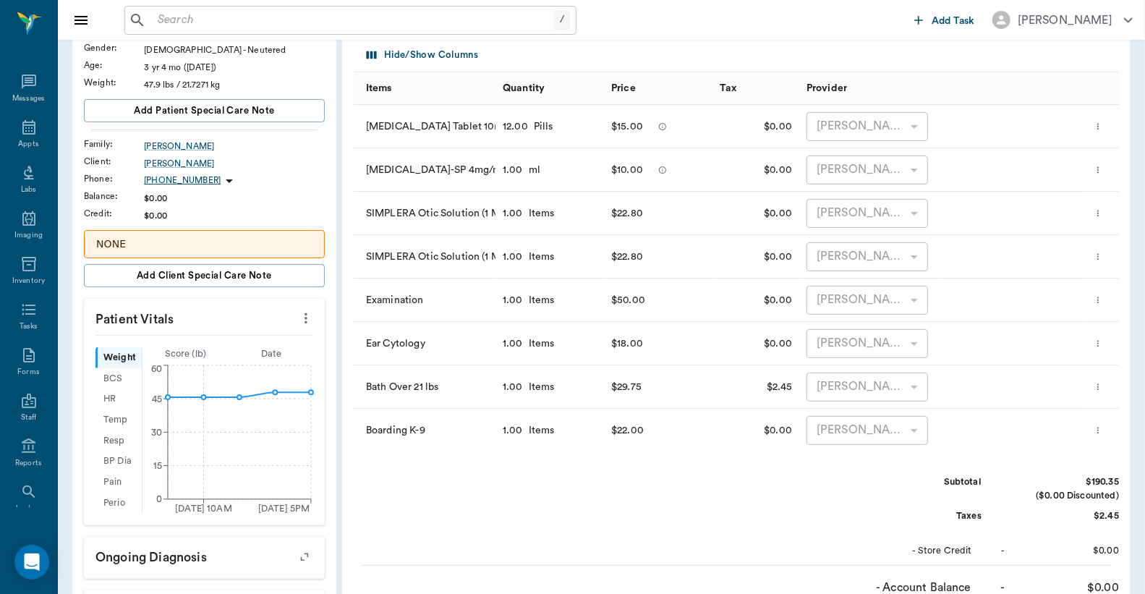
scroll to position [428, 0]
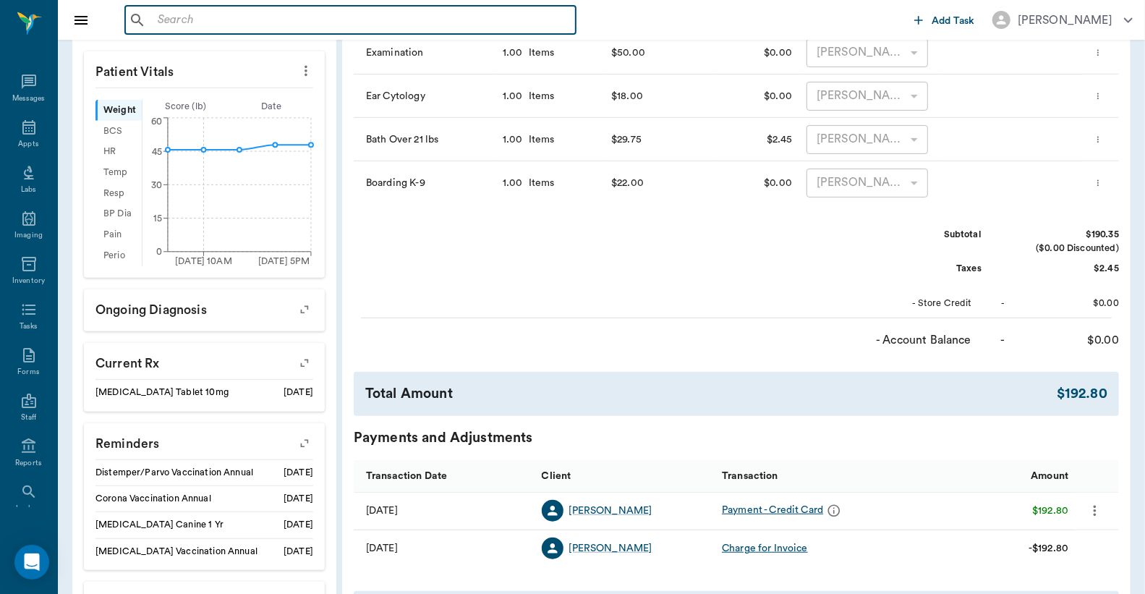
click at [190, 17] on input "text" at bounding box center [361, 20] width 418 height 20
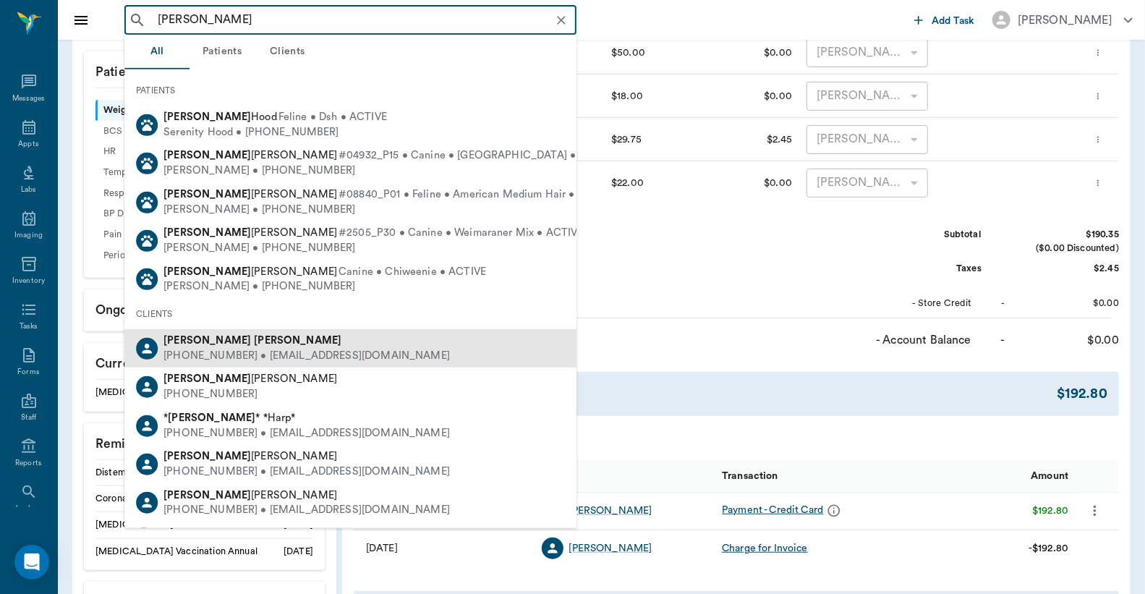
click at [318, 337] on div "[PERSON_NAME]" at bounding box center [306, 340] width 286 height 15
type input "[PERSON_NAME]"
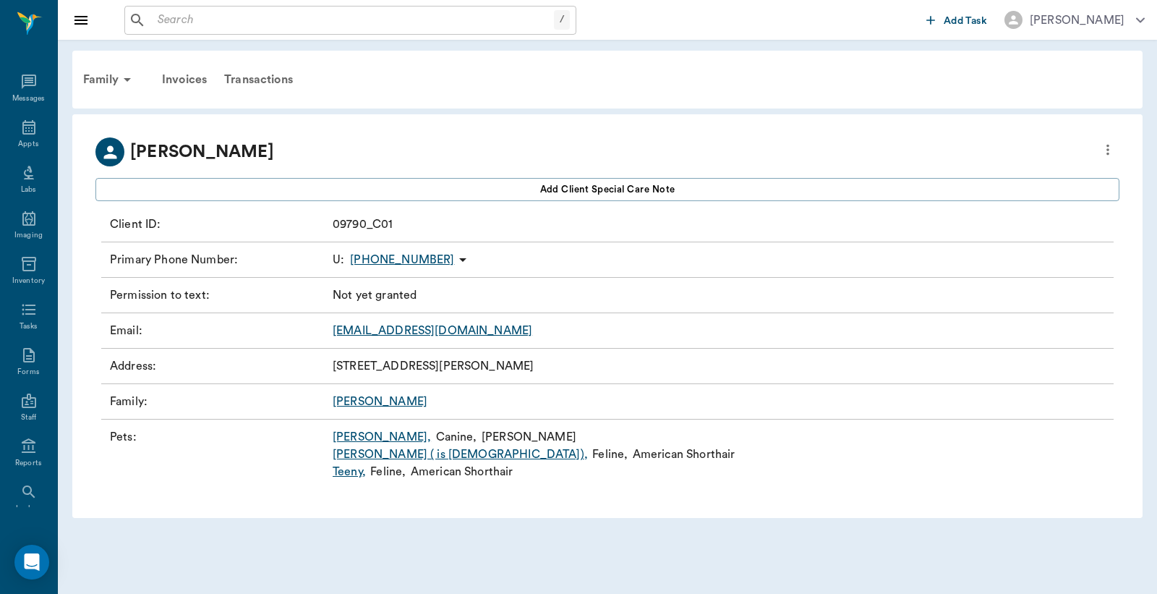
click at [356, 451] on link "[PERSON_NAME] ( is [DEMOGRAPHIC_DATA]) ," at bounding box center [460, 454] width 255 height 17
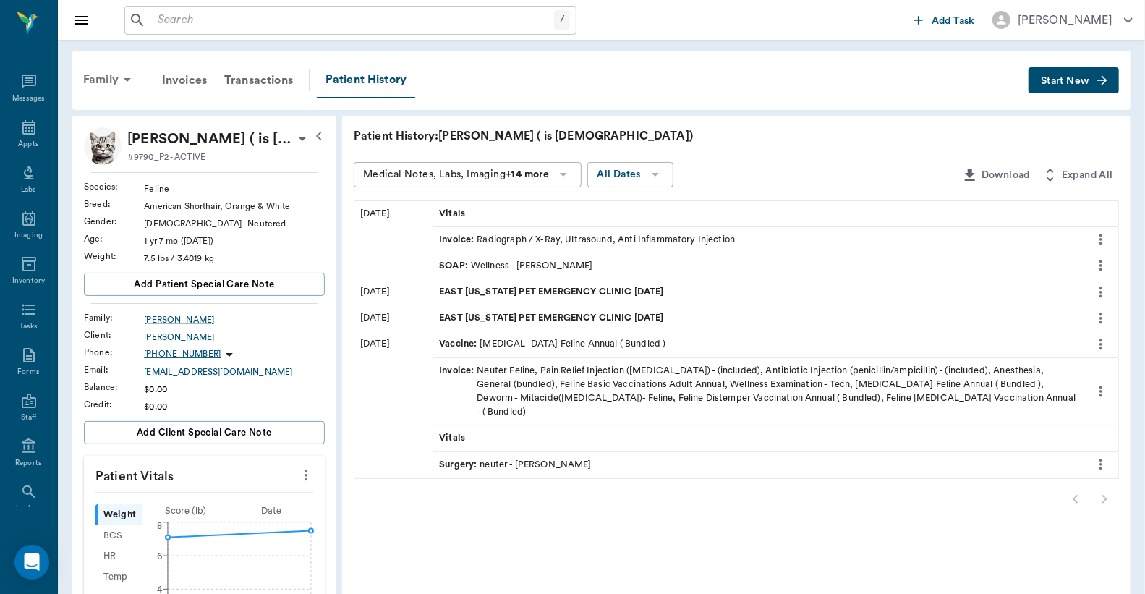
click at [134, 81] on icon at bounding box center [127, 79] width 17 height 17
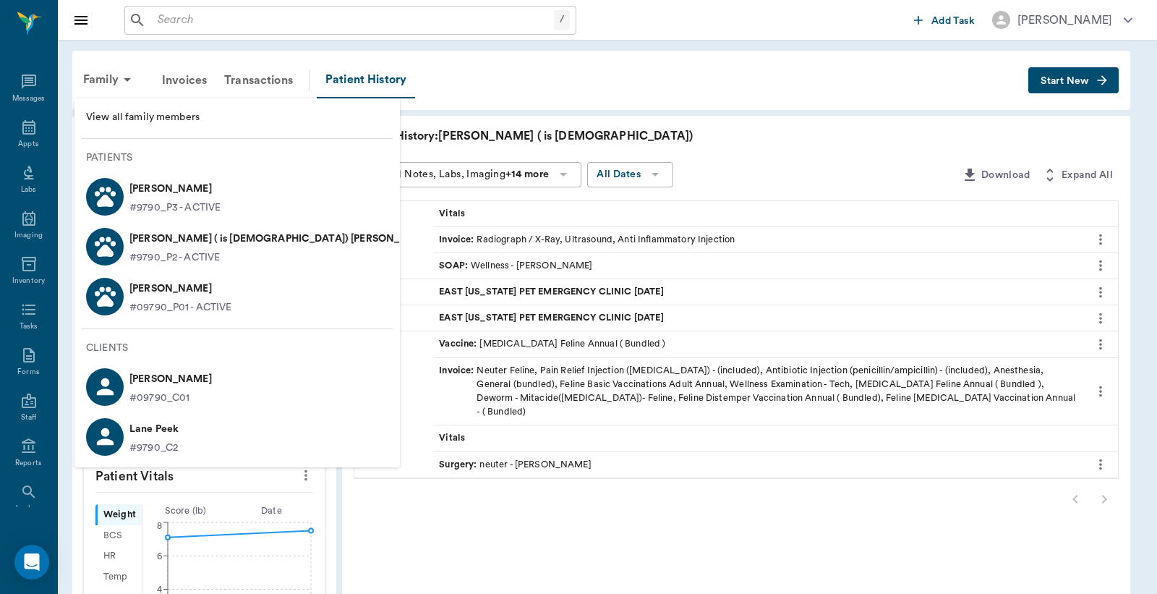
click at [176, 286] on p "[PERSON_NAME]" at bounding box center [180, 288] width 103 height 23
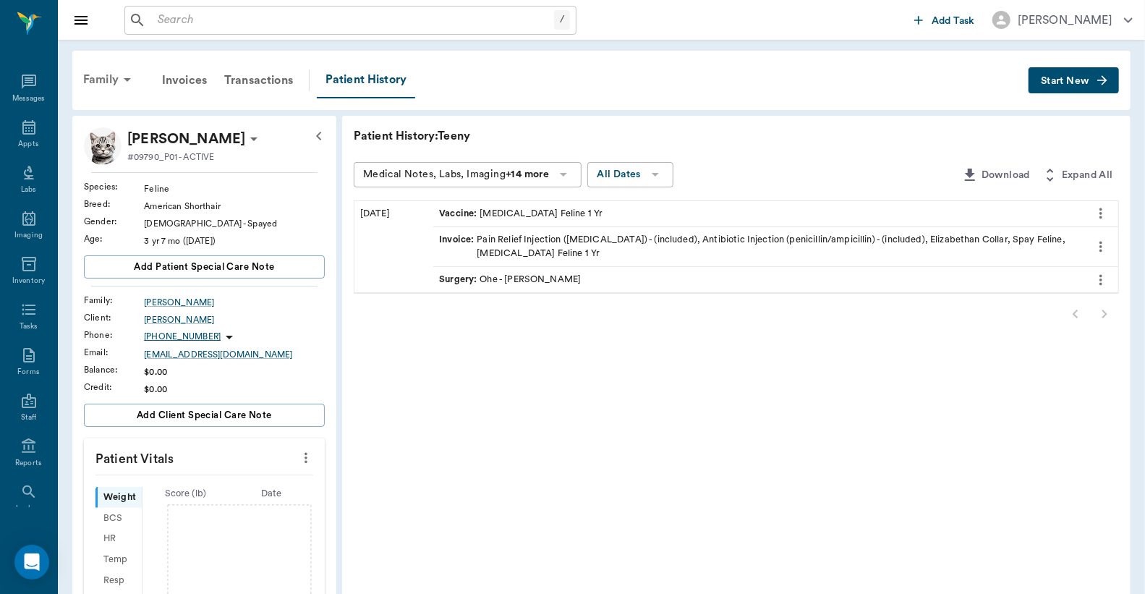
drag, startPoint x: 114, startPoint y: 77, endPoint x: 118, endPoint y: 94, distance: 17.0
click at [114, 78] on div "Family" at bounding box center [110, 79] width 70 height 35
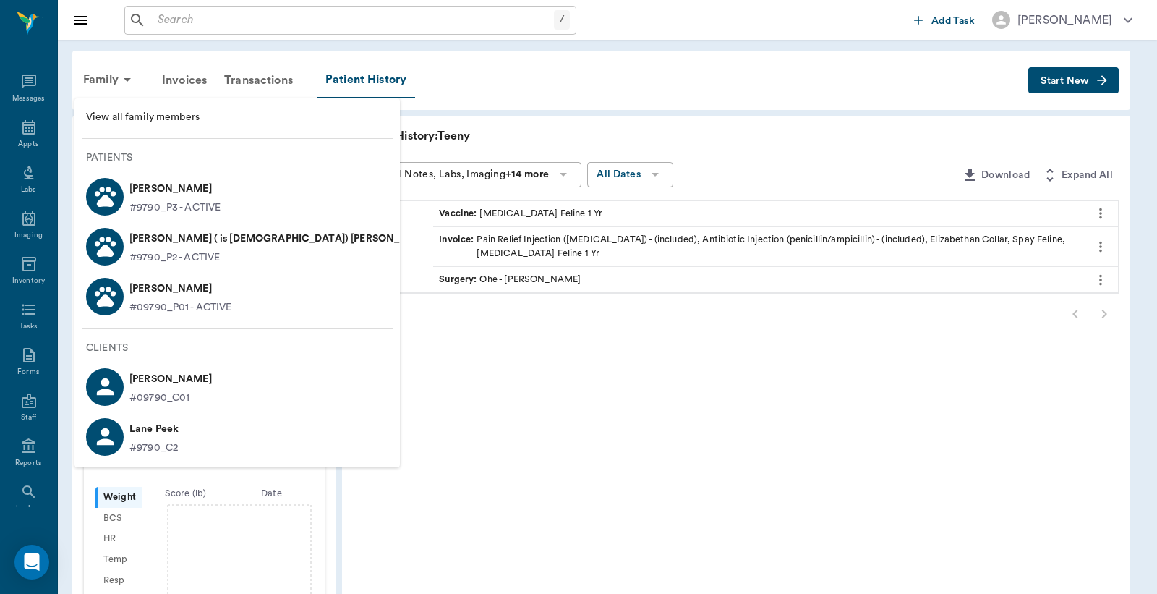
click at [113, 106] on li "View all family members" at bounding box center [237, 117] width 325 height 27
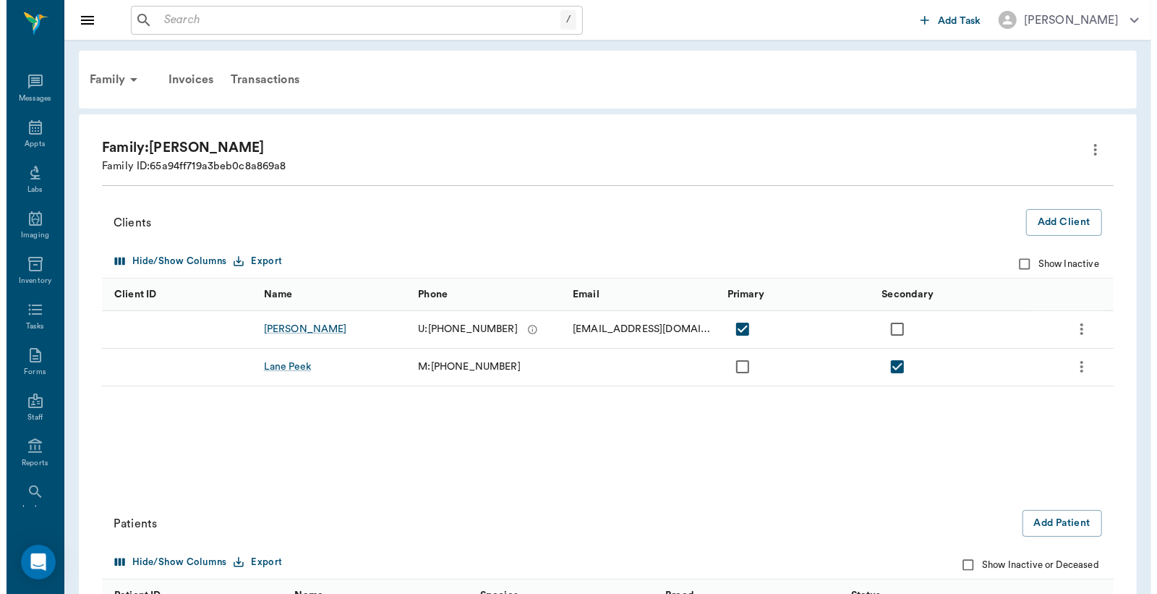
scroll to position [214, 0]
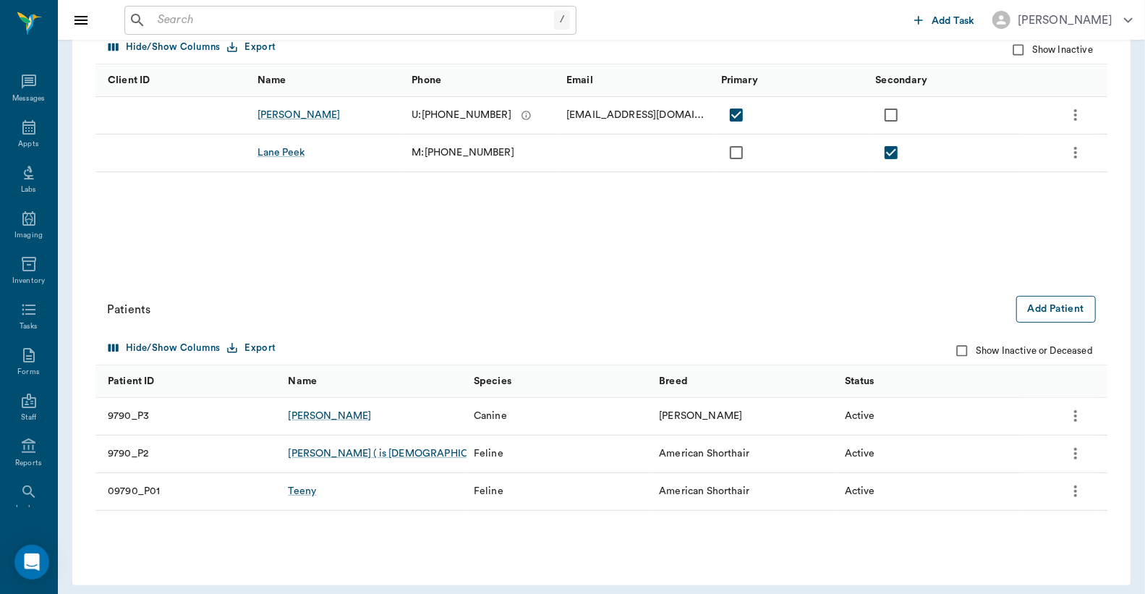
click at [1046, 296] on button "Add Patient" at bounding box center [1056, 309] width 80 height 27
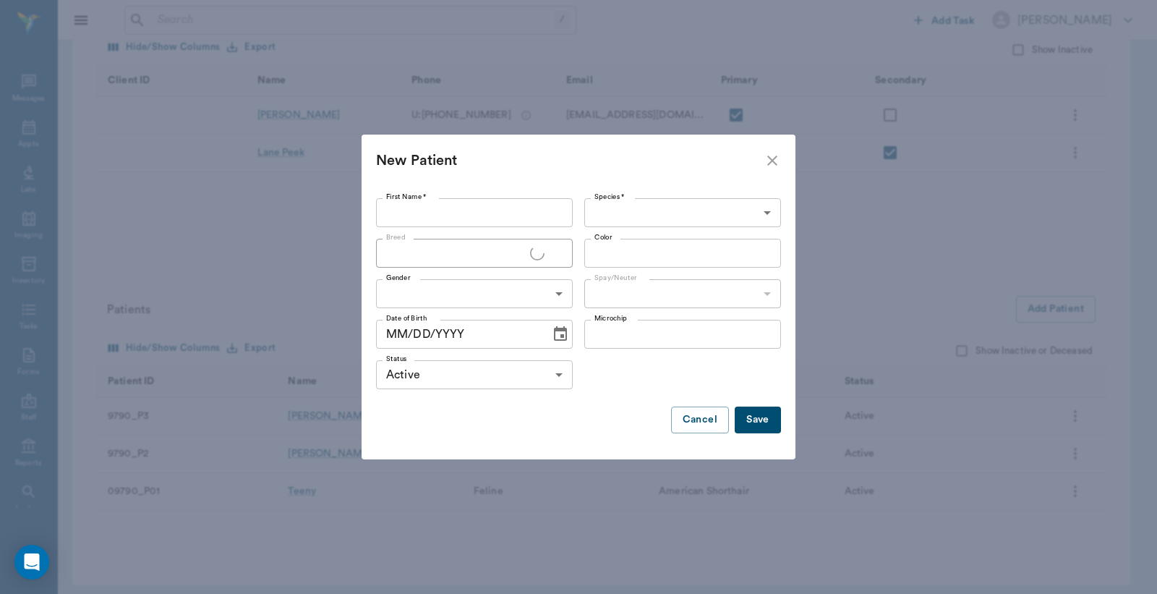
click at [396, 208] on input "First Name *" at bounding box center [474, 212] width 197 height 29
type input "d"
type input "c"
type input "[PERSON_NAME]"
click at [663, 208] on body "/ ​ Add Task [PERSON_NAME] Nectar Messages Appts Labs Imaging Inventory Tasks F…" at bounding box center [578, 194] width 1157 height 816
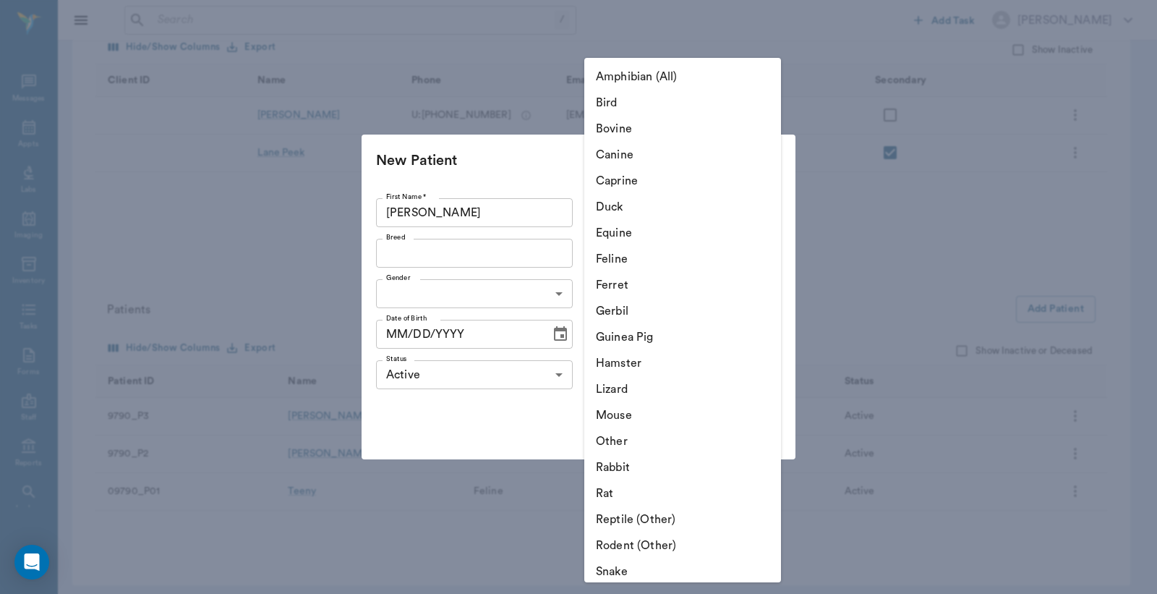
click at [652, 148] on li "Canine" at bounding box center [682, 155] width 197 height 26
type input "Canine"
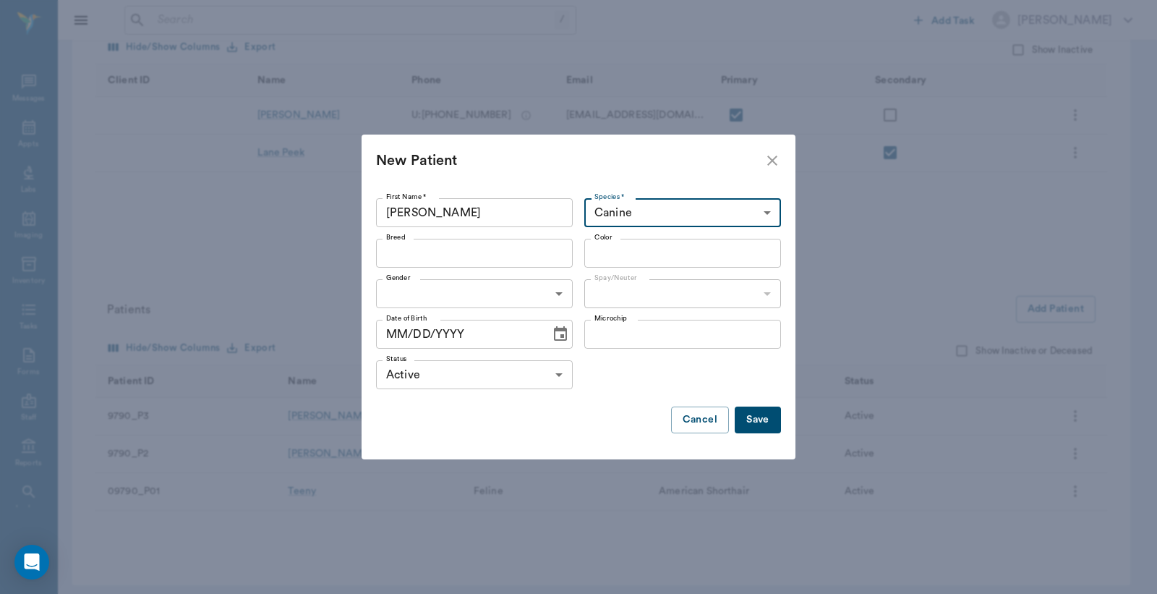
click at [500, 253] on input "Breed" at bounding box center [462, 253] width 164 height 20
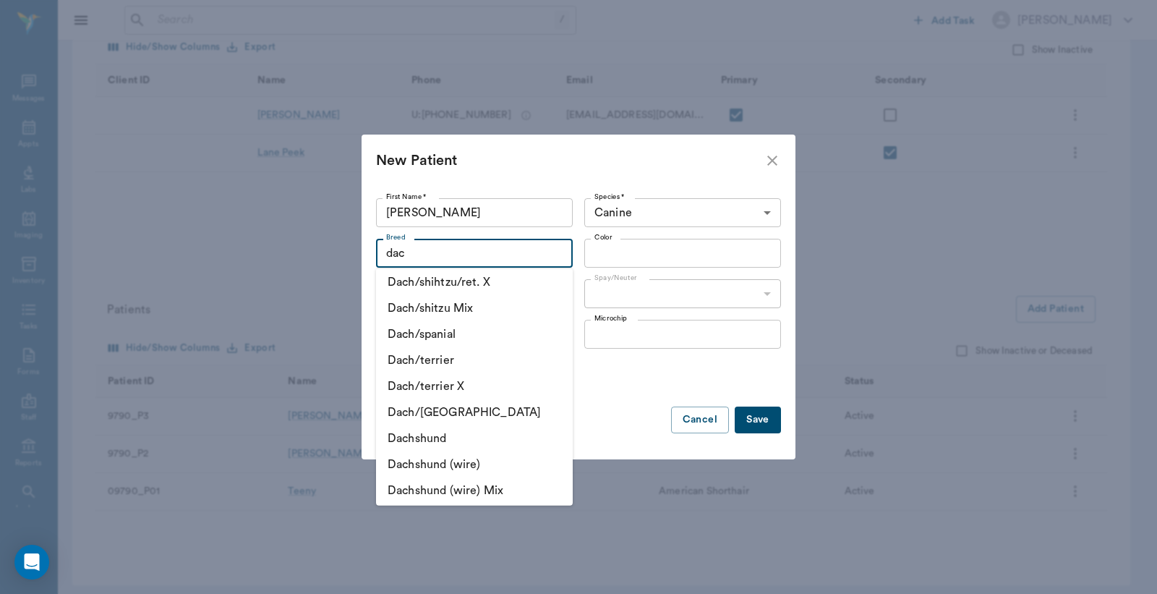
scroll to position [536, 0]
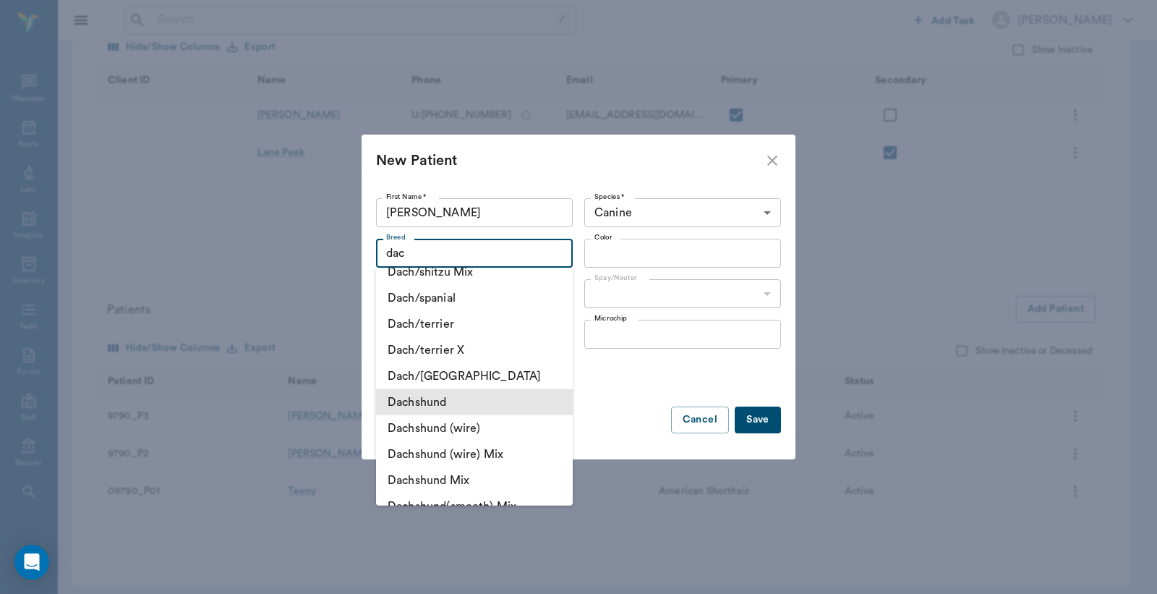
click at [509, 400] on li "Dachshund" at bounding box center [474, 402] width 197 height 26
type input "Dachshund"
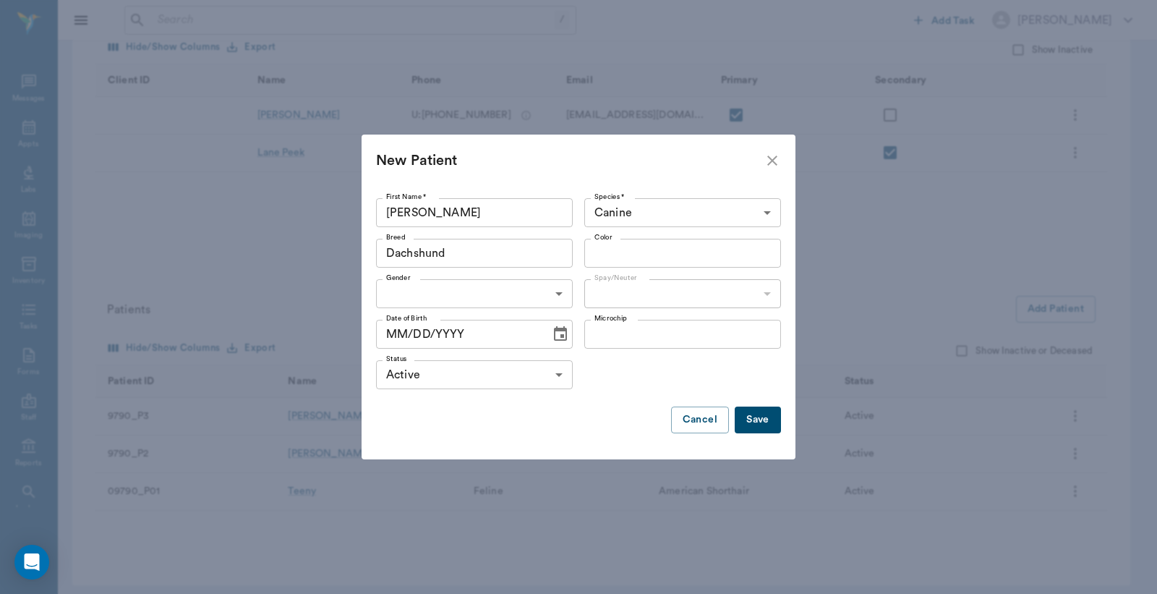
click at [623, 253] on input "Color" at bounding box center [671, 253] width 164 height 20
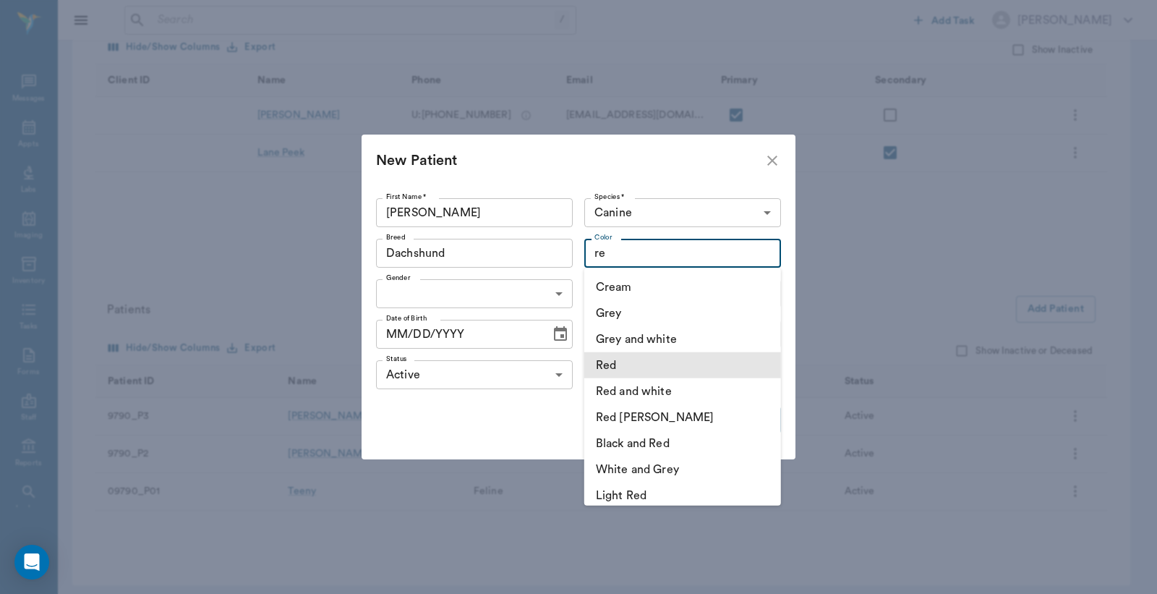
click at [641, 367] on li "Red" at bounding box center [682, 365] width 197 height 26
type input "Red"
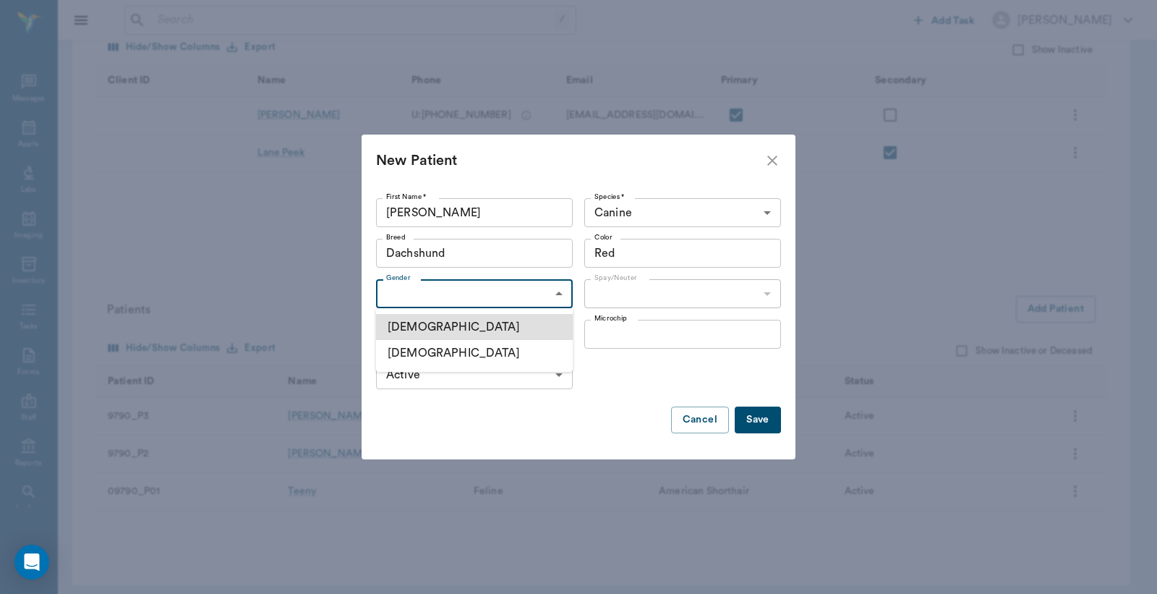
click at [428, 295] on body "/ ​ Add Task Dr. Bert Ellsworth Nectar Messages Appts Labs Imaging Inventory Ta…" at bounding box center [578, 194] width 1157 height 816
click at [443, 327] on li "[DEMOGRAPHIC_DATA]" at bounding box center [474, 327] width 197 height 26
type input "MALE"
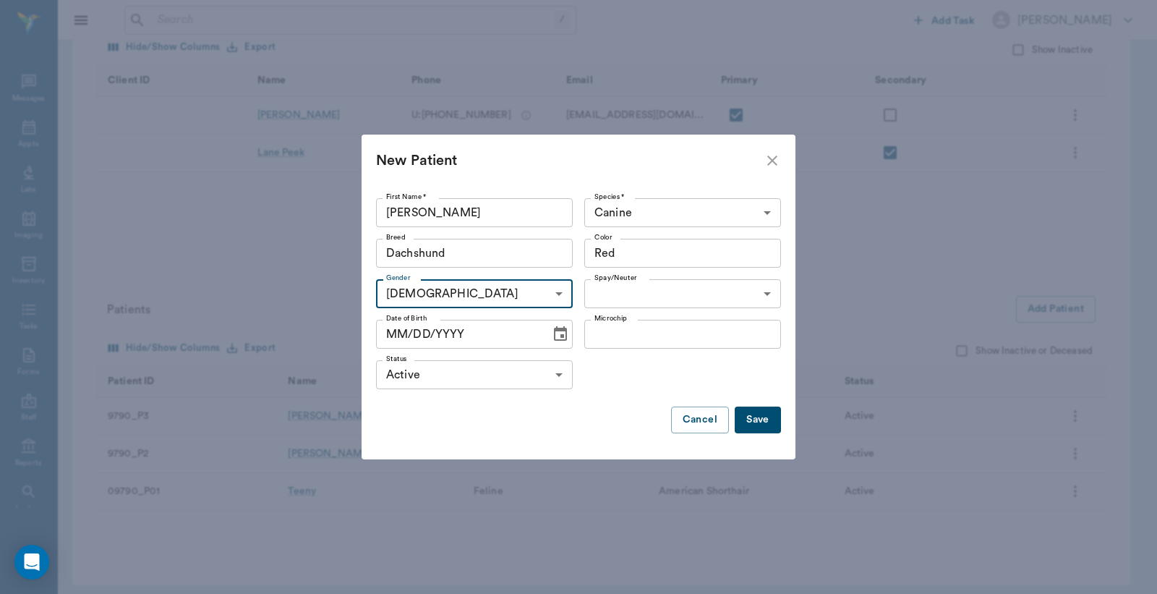
click at [616, 294] on body "/ ​ Add Task Dr. Bert Ellsworth Nectar Messages Appts Labs Imaging Inventory Ta…" at bounding box center [578, 194] width 1157 height 816
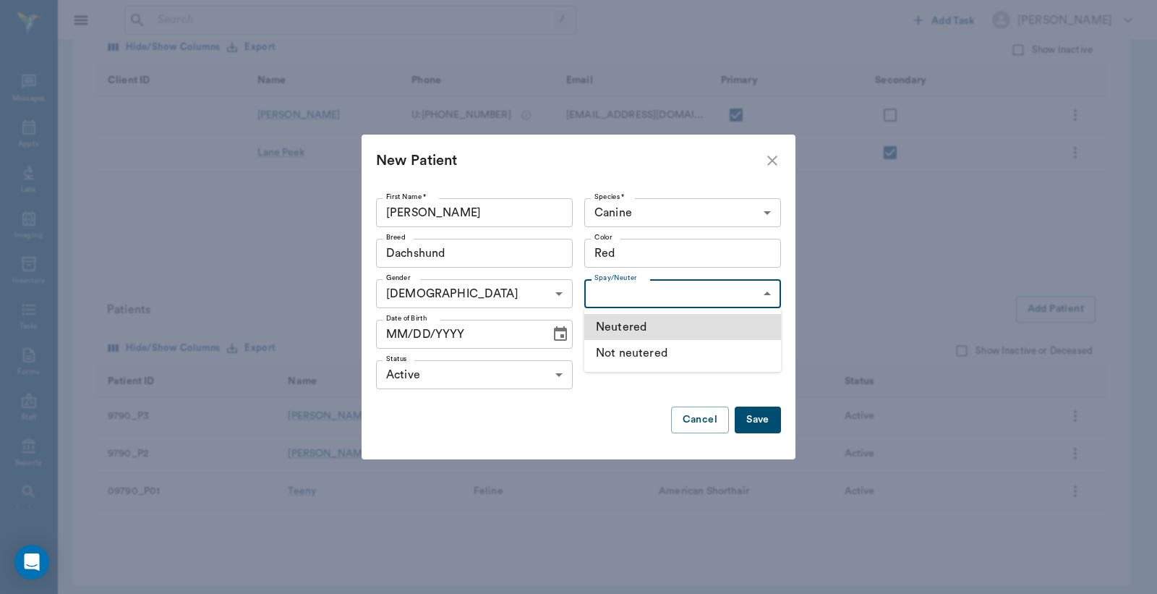
click at [632, 329] on li "Neutered" at bounding box center [682, 327] width 197 height 26
type input "true"
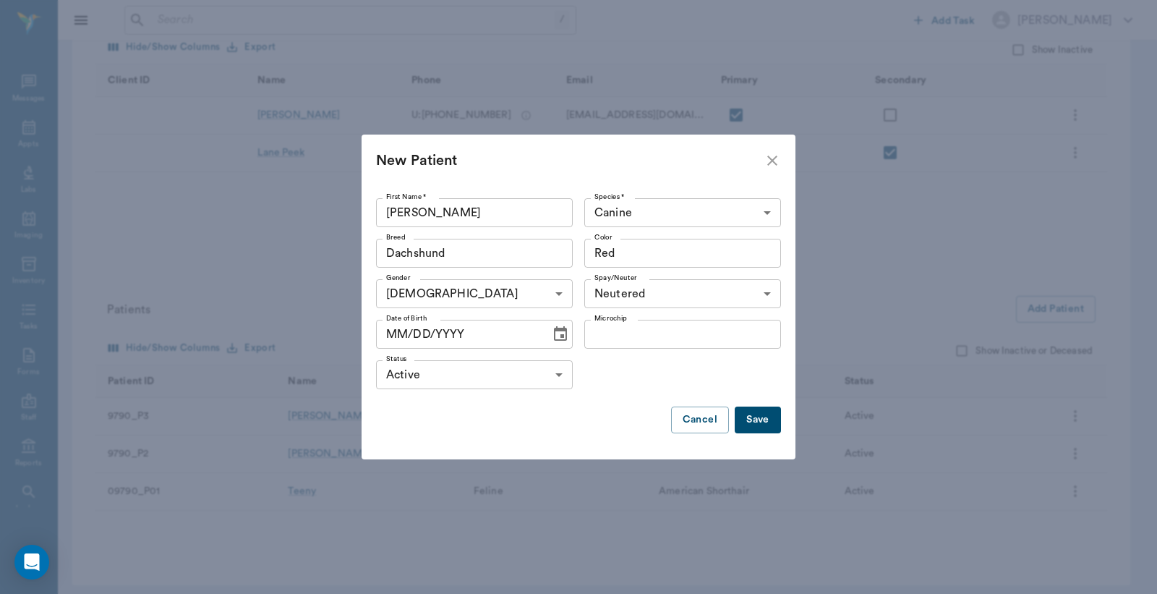
click at [553, 336] on icon "Choose date" at bounding box center [560, 333] width 17 height 17
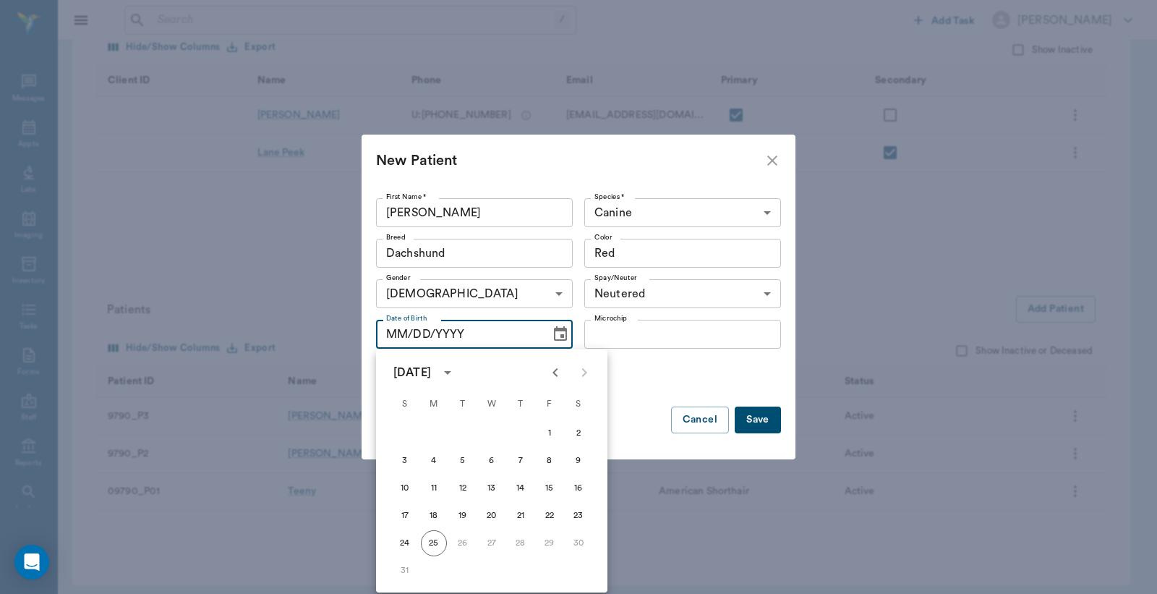
click at [456, 373] on icon "calendar view is open, switch to year view" at bounding box center [447, 372] width 17 height 17
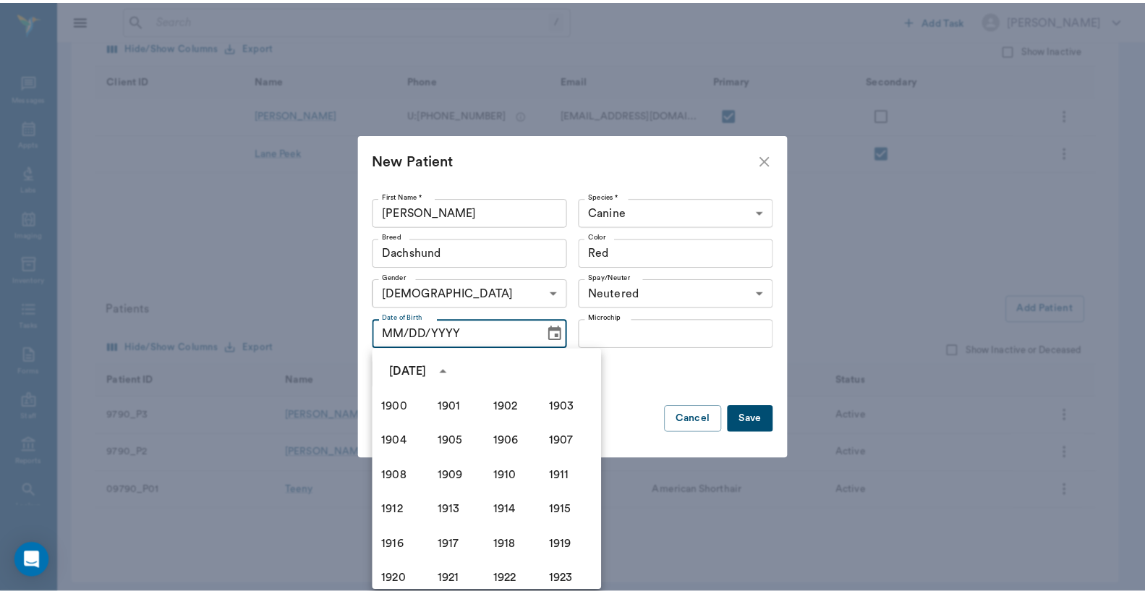
scroll to position [992, 0]
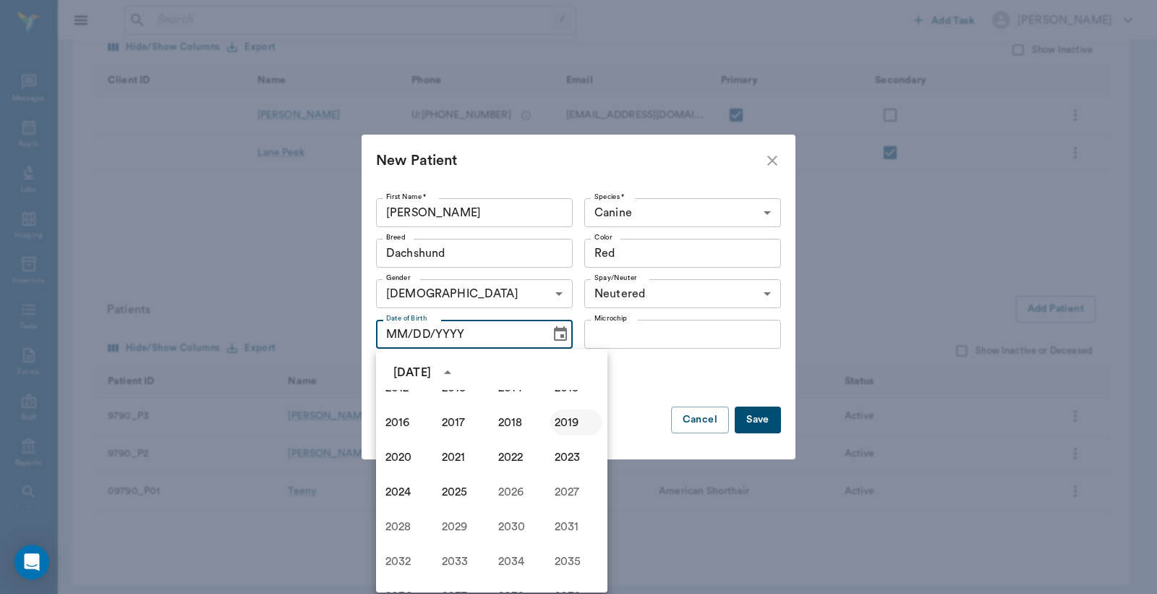
click at [552, 417] on button "2019" at bounding box center [576, 422] width 52 height 26
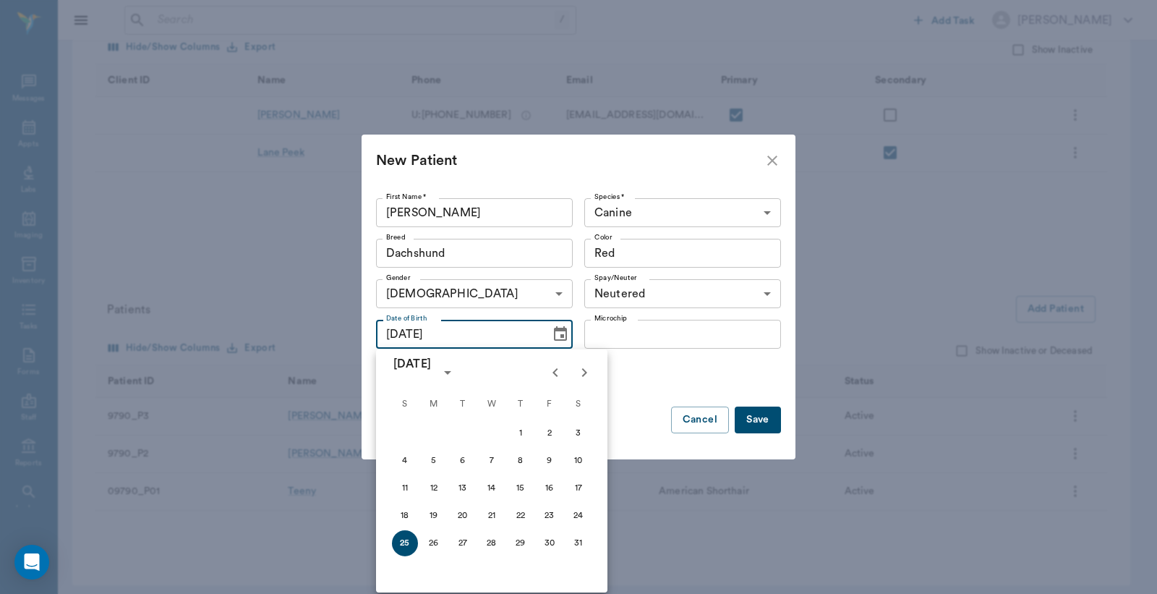
type input "08/25/2019"
click at [757, 422] on button "Save" at bounding box center [758, 420] width 46 height 27
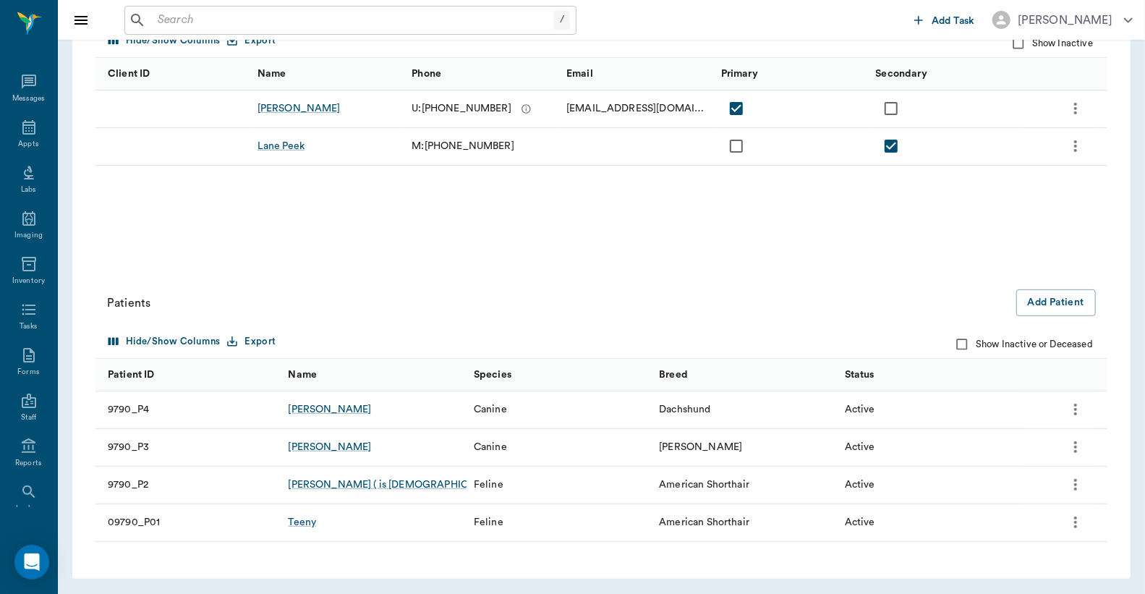
scroll to position [222, 0]
click at [300, 401] on div "Cody" at bounding box center [329, 408] width 83 height 14
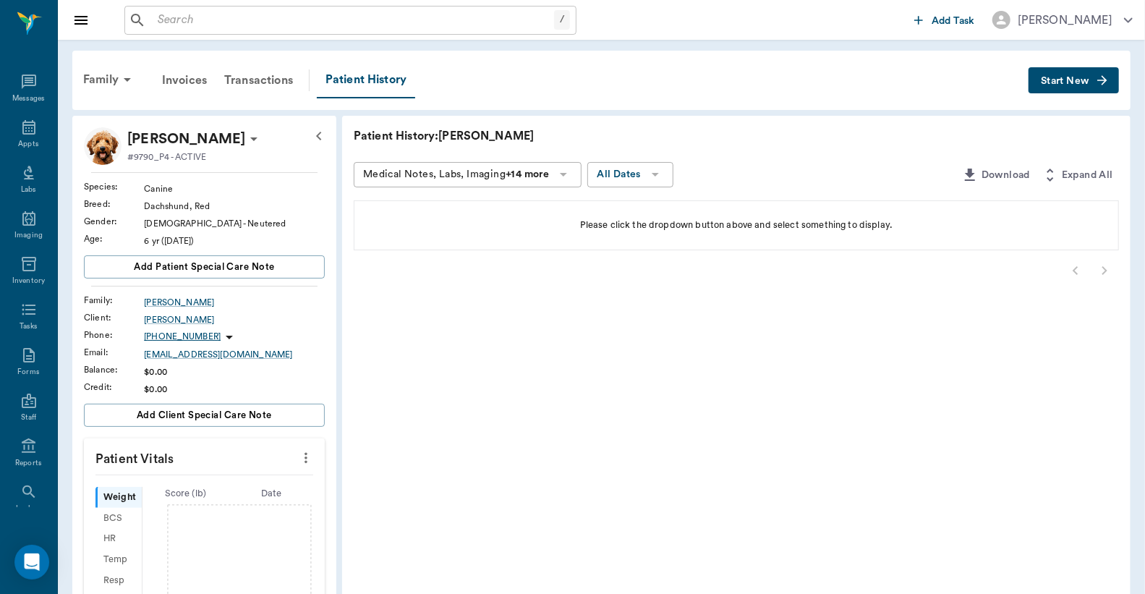
click at [1065, 85] on button "Start New" at bounding box center [1074, 80] width 90 height 27
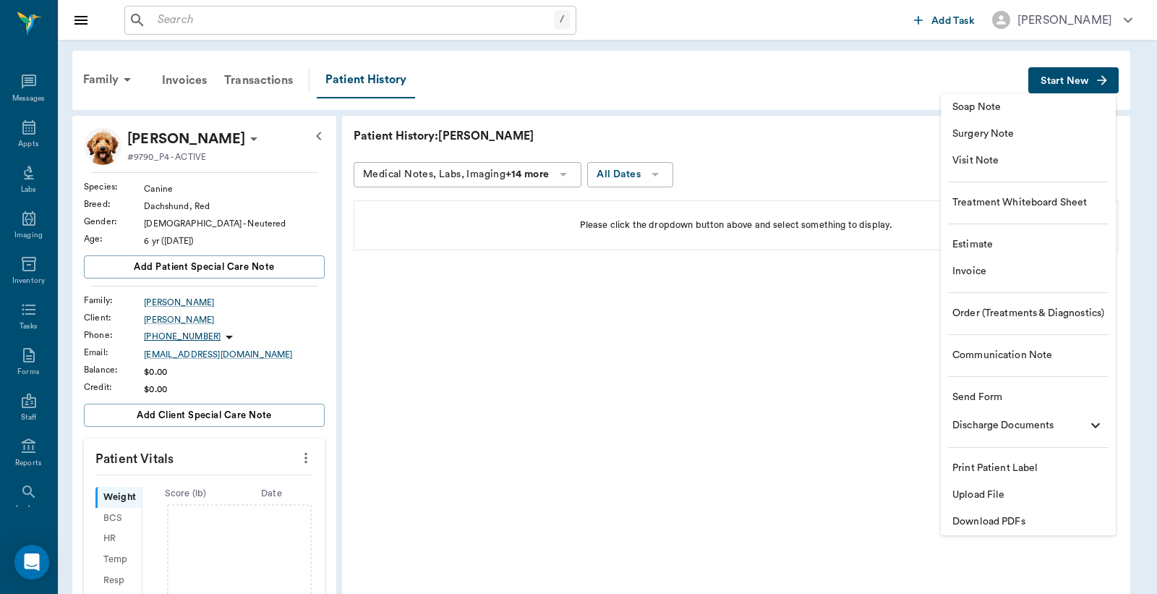
click at [979, 279] on li "Invoice" at bounding box center [1028, 271] width 175 height 27
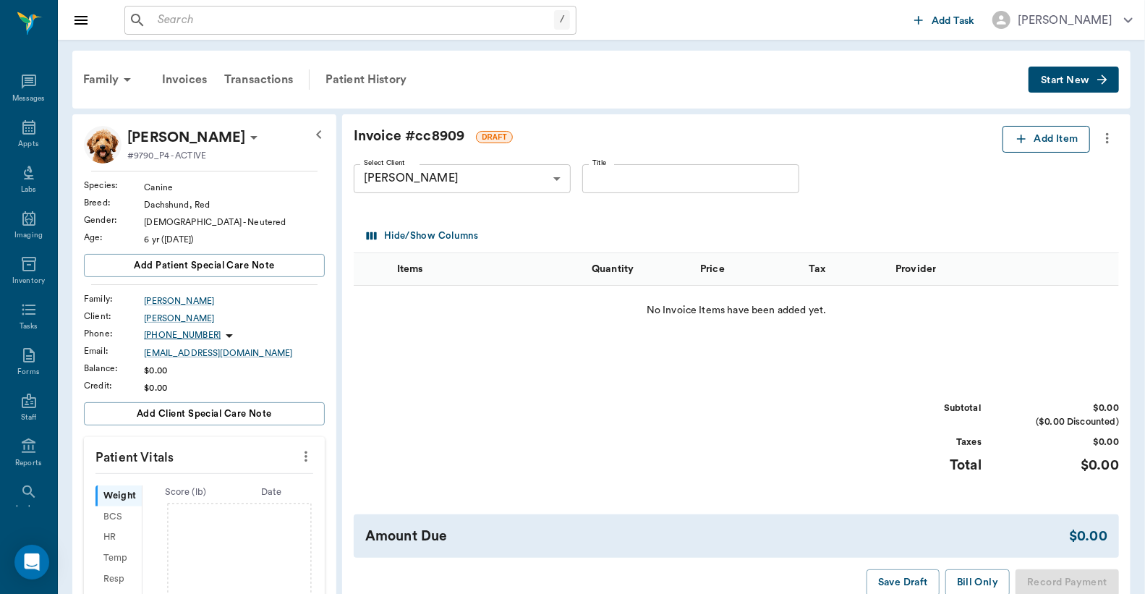
click at [1047, 134] on button "Add Item" at bounding box center [1047, 139] width 88 height 27
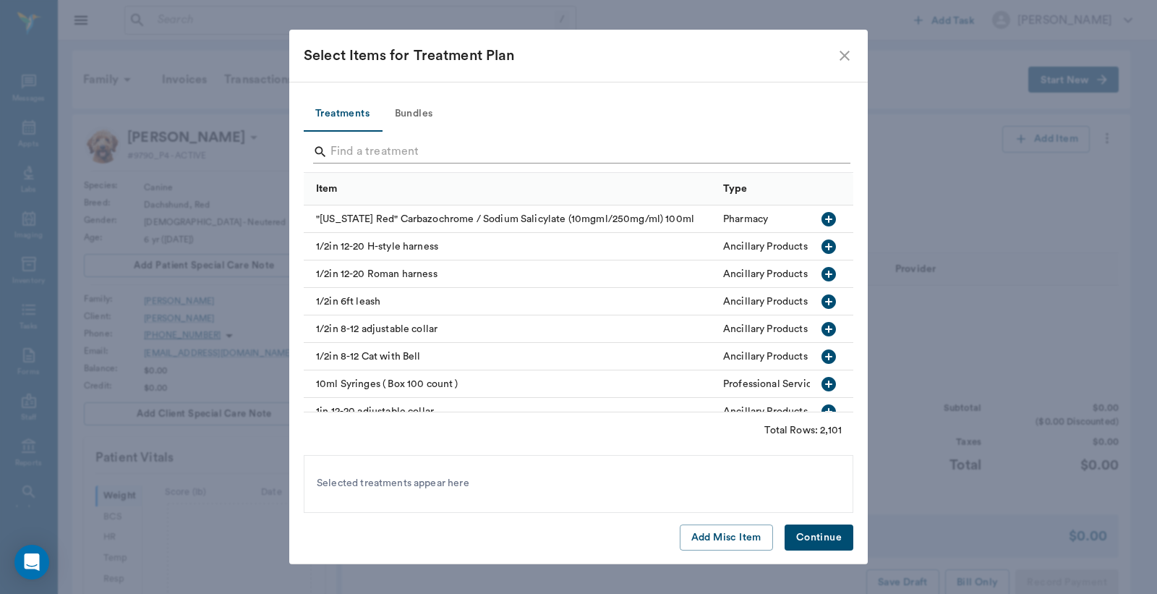
click at [399, 152] on input "Search" at bounding box center [580, 151] width 498 height 23
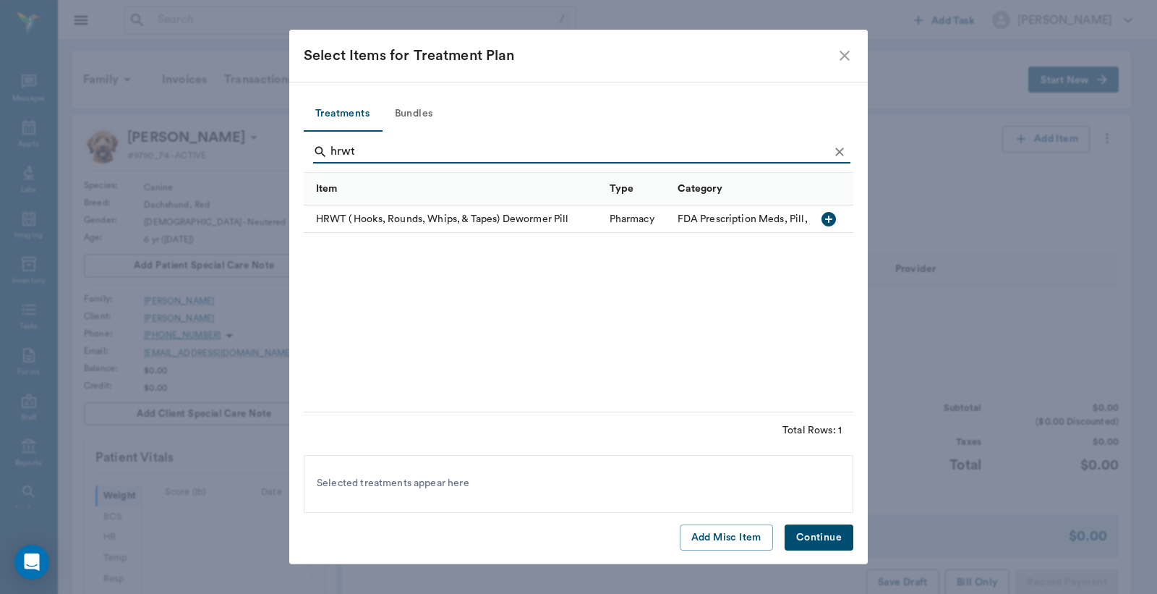
type input "hrwt"
drag, startPoint x: 833, startPoint y: 215, endPoint x: 833, endPoint y: 227, distance: 12.3
click at [832, 215] on icon "button" at bounding box center [829, 219] width 14 height 14
click at [816, 538] on button "Continue" at bounding box center [819, 537] width 69 height 27
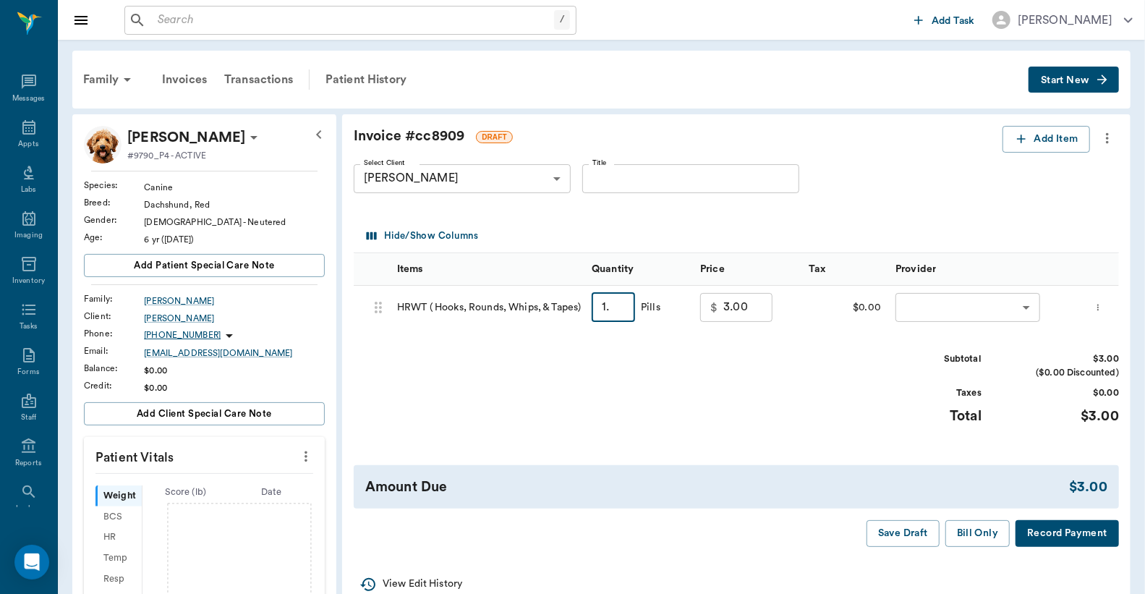
type input "1.5"
type input "4.50"
type input "1.5"
click at [1050, 301] on body "/ ​ Add Task Dr. Bert Ellsworth Nectar Messages Appts Labs Imaging Inventory Ta…" at bounding box center [572, 478] width 1145 height 957
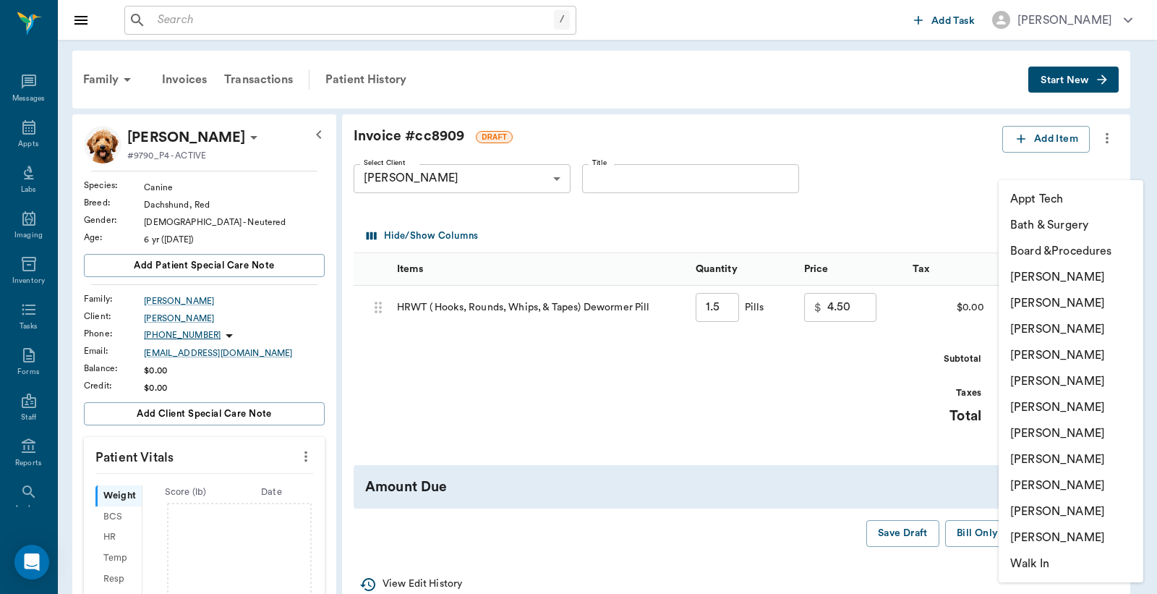
click at [1060, 425] on li "[PERSON_NAME]" at bounding box center [1071, 433] width 145 height 26
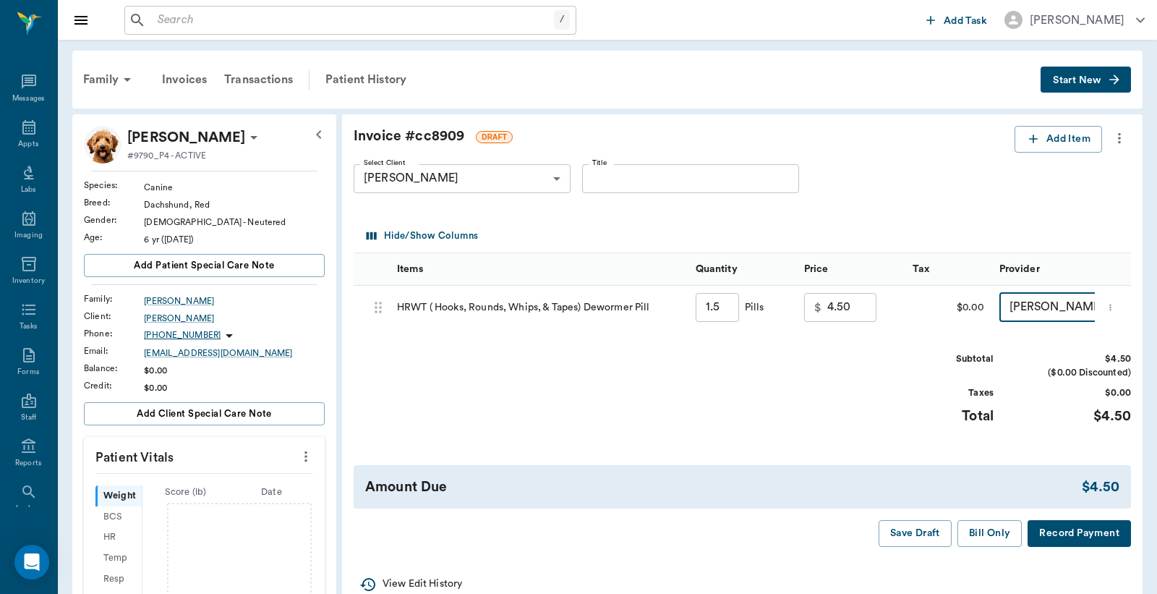
type input "none-63ec2ed152e12b0ba117cd50"
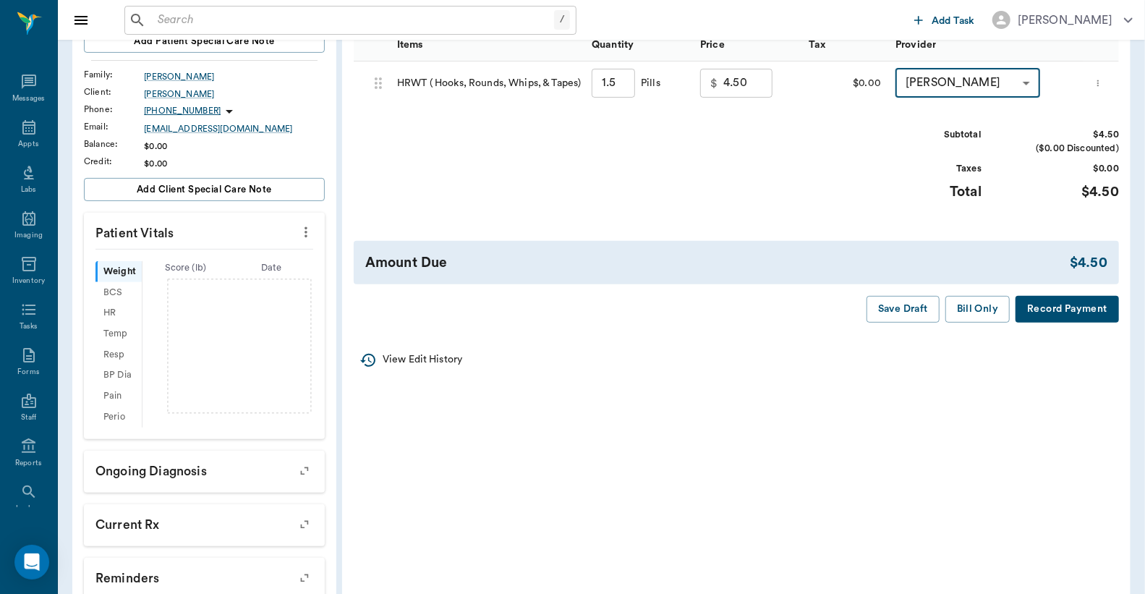
scroll to position [106, 0]
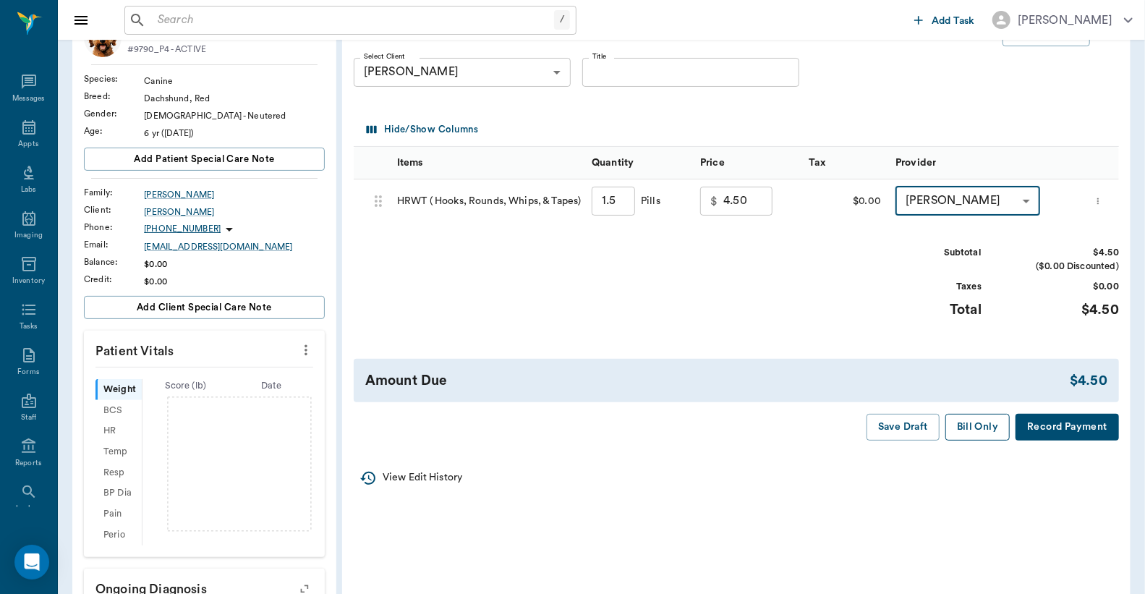
click at [994, 427] on button "Bill Only" at bounding box center [977, 427] width 65 height 27
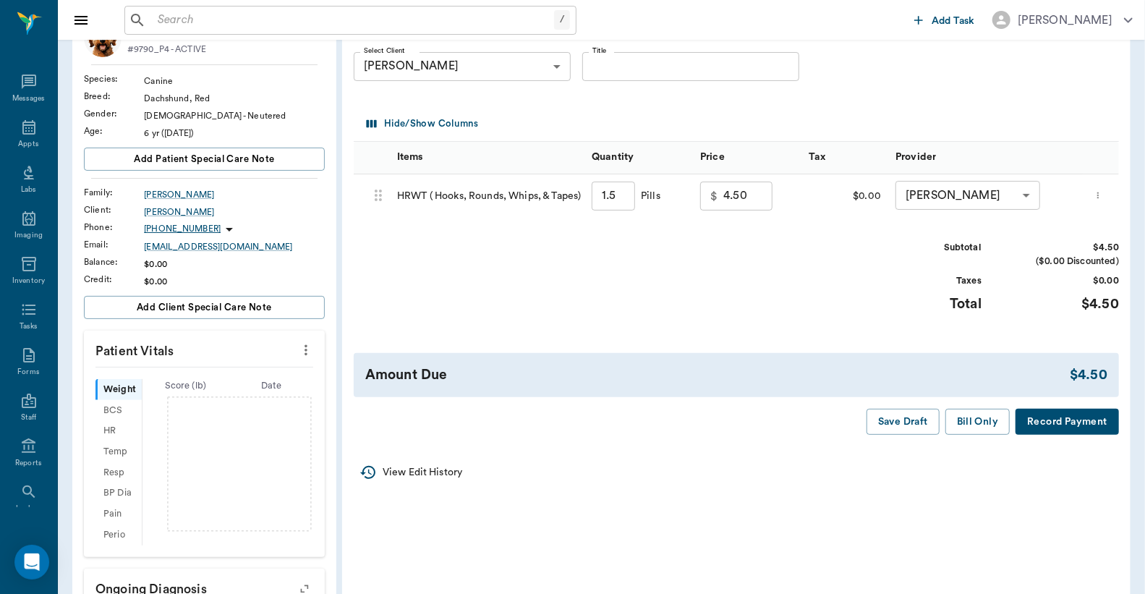
type input "1.50"
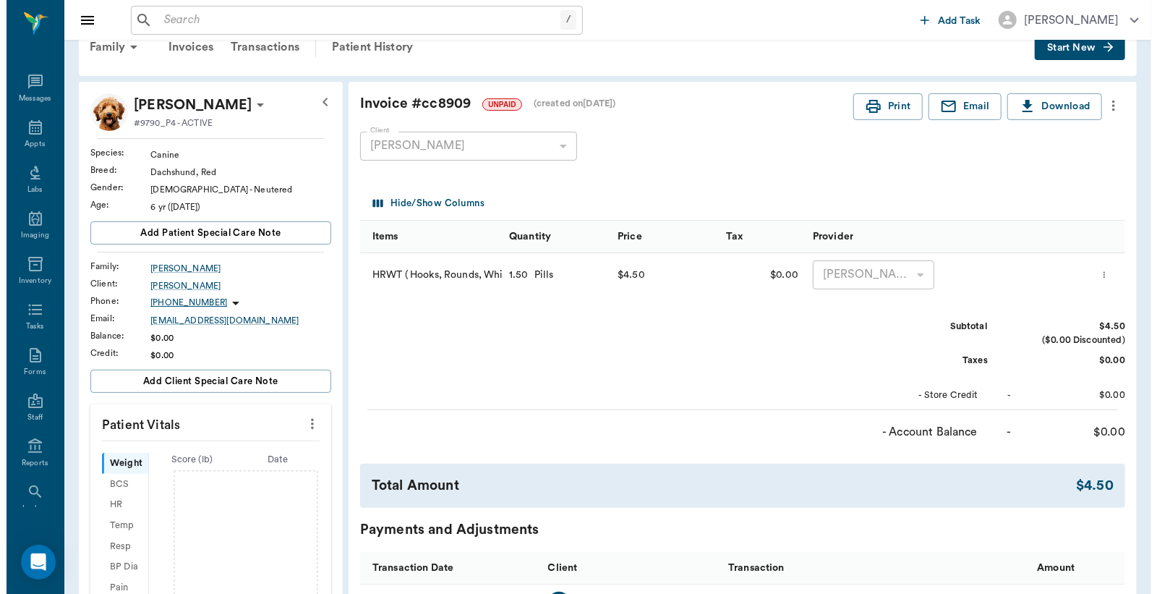
scroll to position [0, 0]
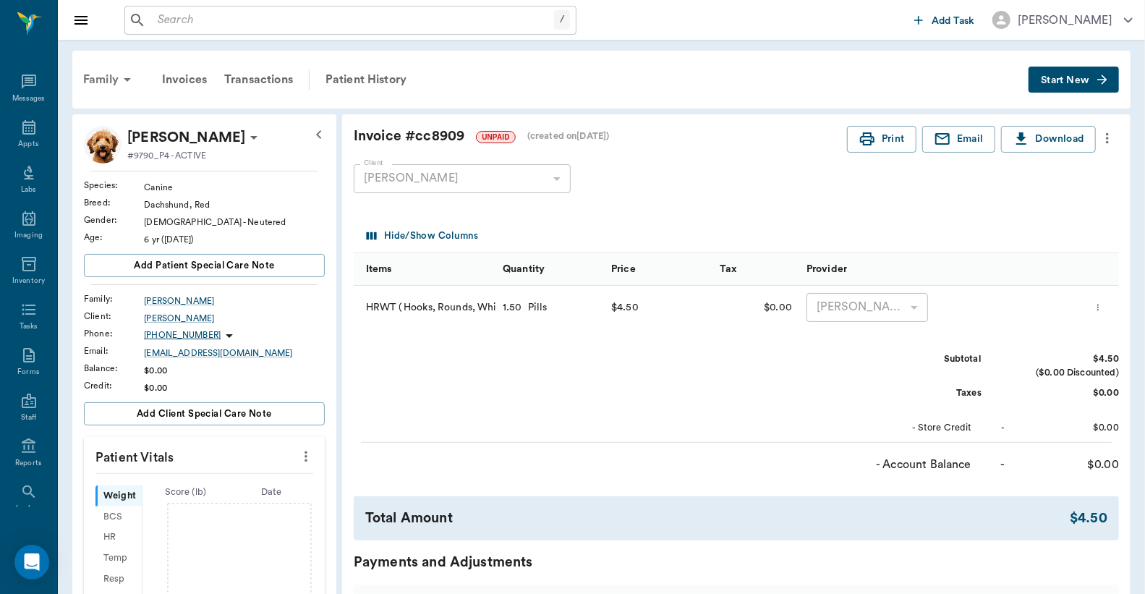
click at [103, 71] on div "Family" at bounding box center [110, 79] width 70 height 35
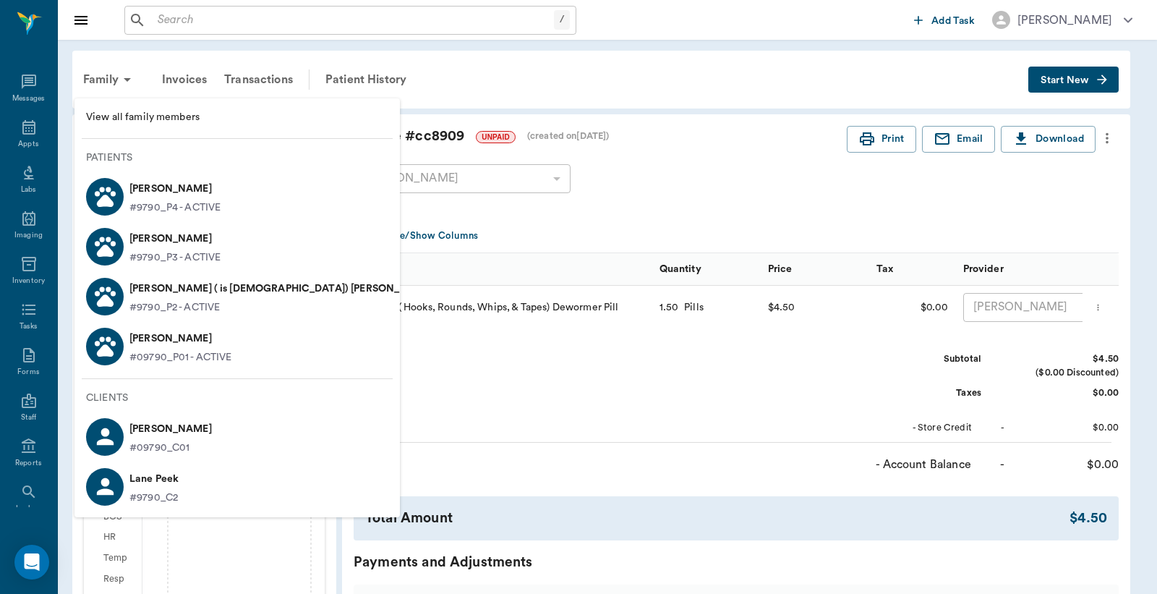
click at [175, 291] on p "Cleo ( is Male) Foster" at bounding box center [281, 288] width 304 height 23
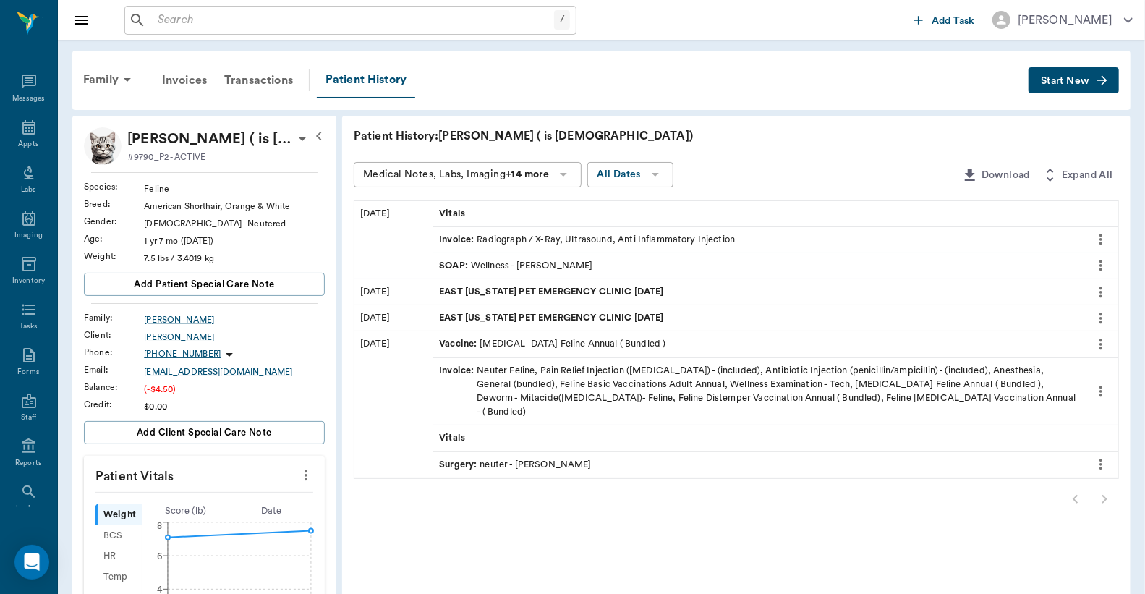
click at [1064, 81] on span "Start New" at bounding box center [1065, 81] width 48 height 0
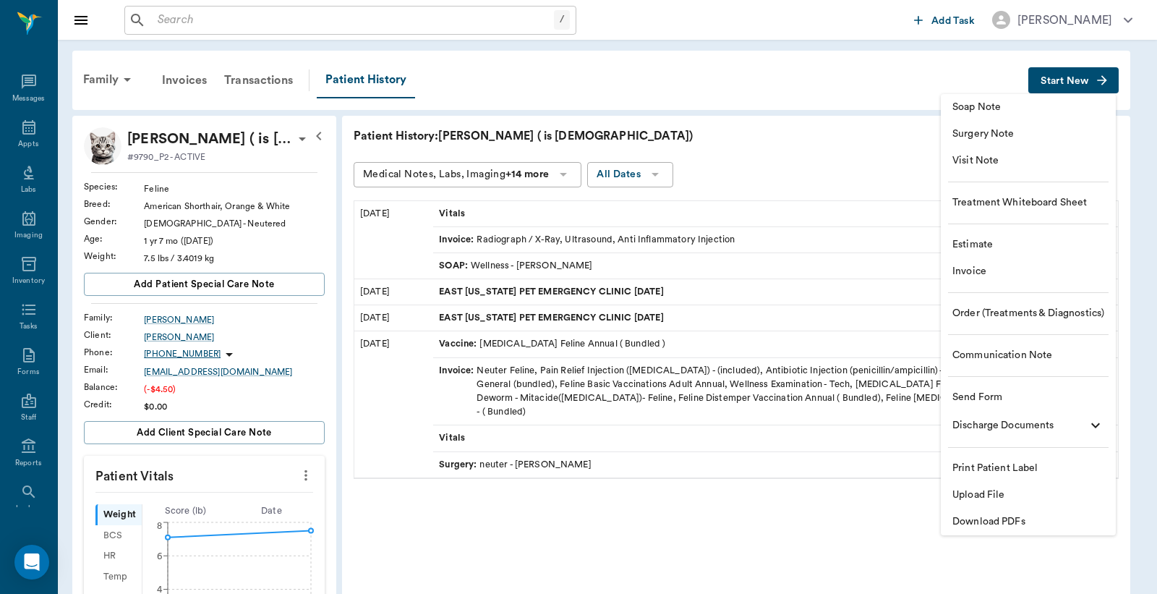
click at [996, 276] on span "Invoice" at bounding box center [1029, 271] width 152 height 15
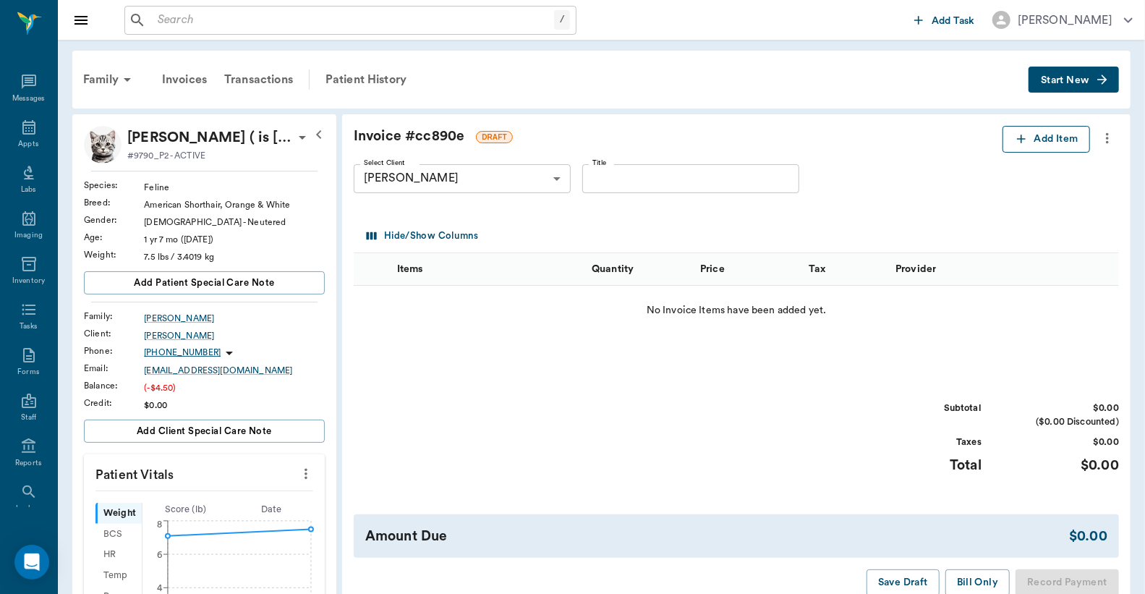
click at [1061, 131] on button "Add Item" at bounding box center [1047, 139] width 88 height 27
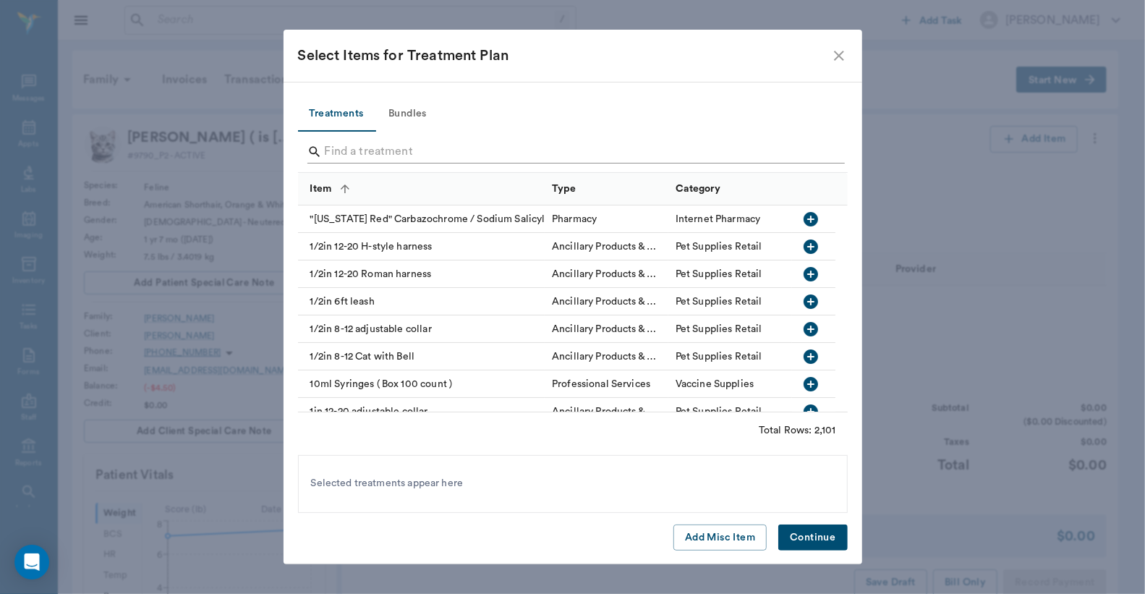
click at [488, 156] on input "Search" at bounding box center [574, 151] width 498 height 23
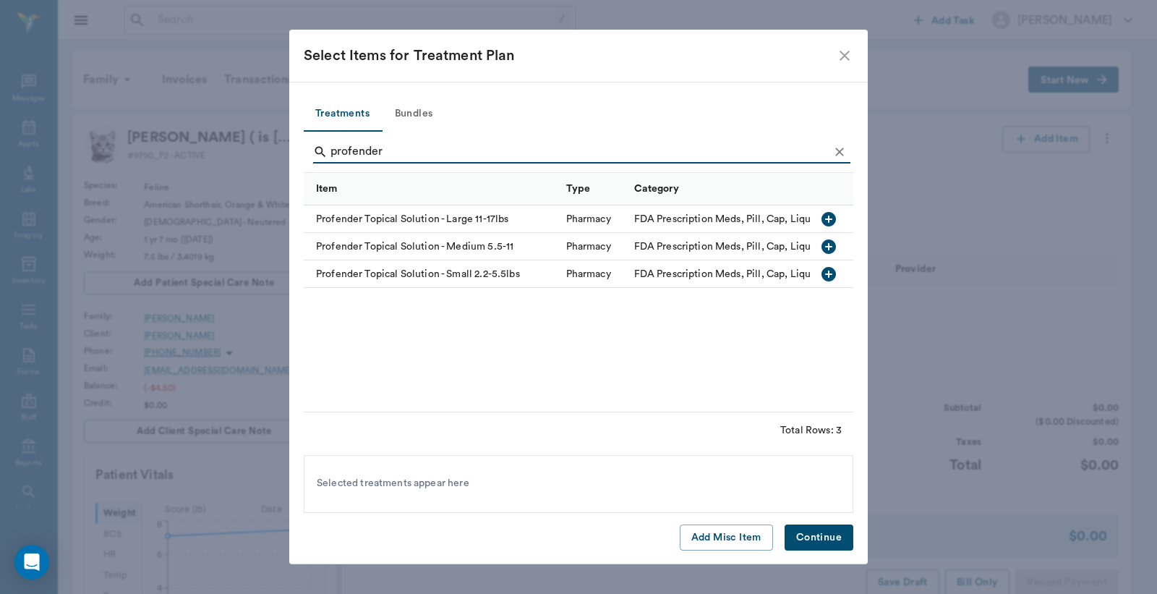
type input "profender"
click at [829, 250] on icon "button" at bounding box center [829, 246] width 14 height 14
click at [835, 539] on button "Continue" at bounding box center [819, 537] width 69 height 27
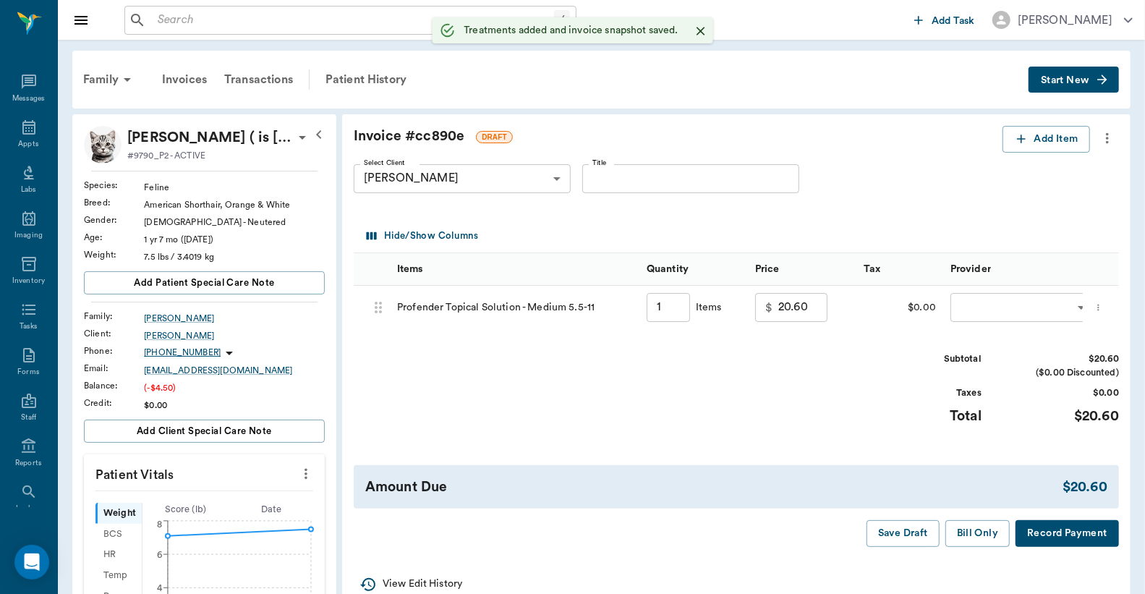
click at [999, 307] on body "/ ​ Add Task Dr. Bert Ellsworth Nectar Messages Appts Labs Imaging Inventory Ta…" at bounding box center [572, 539] width 1145 height 1078
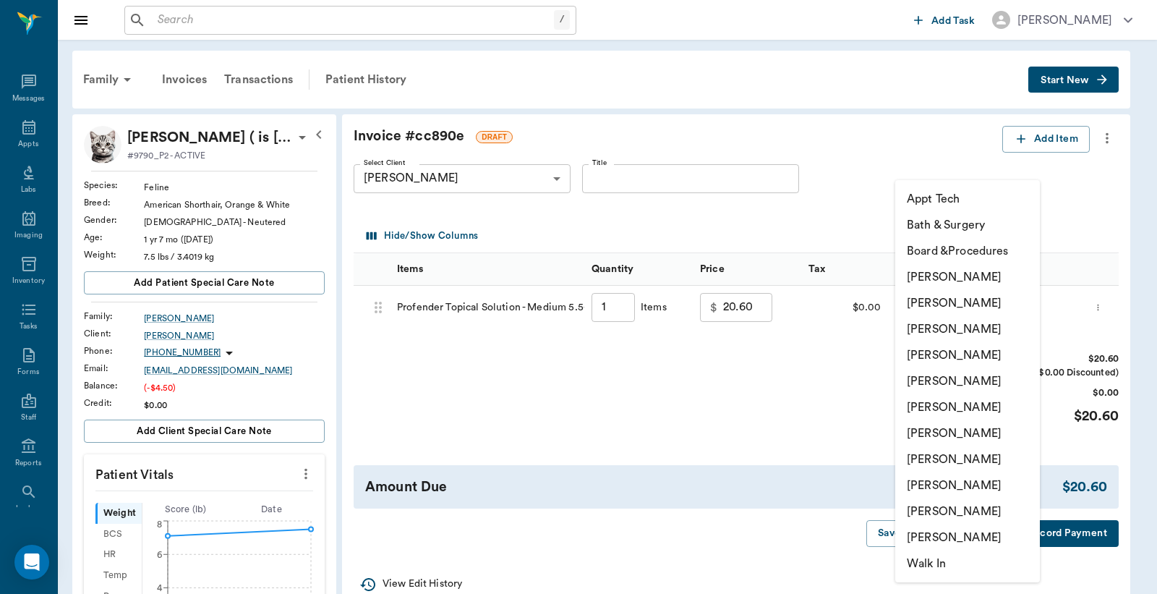
type input "1.00"
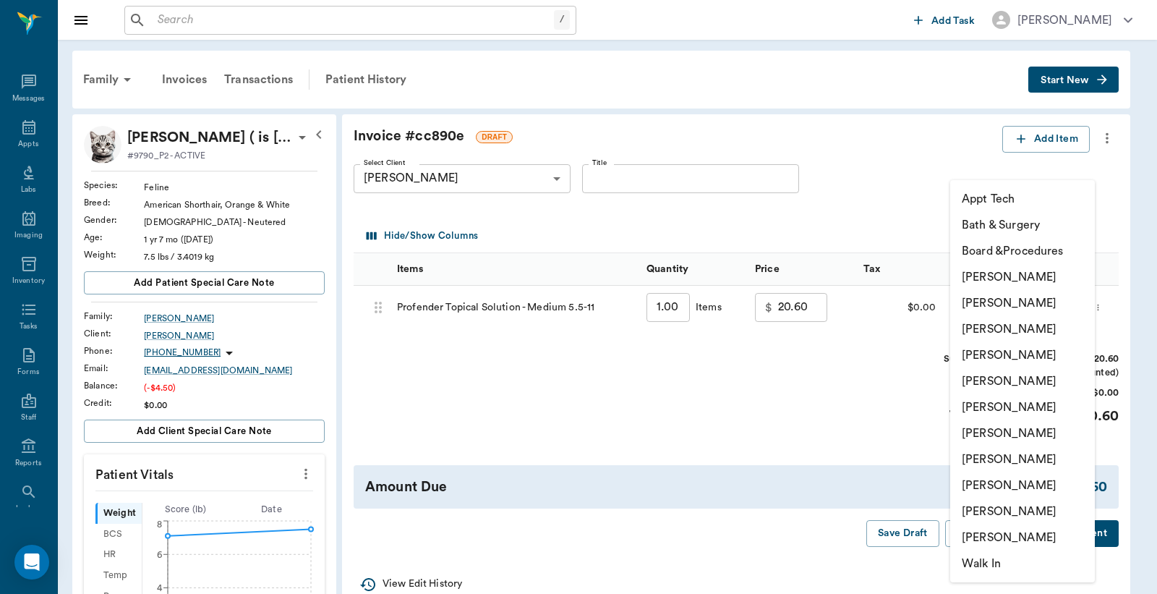
click at [1004, 430] on li "[PERSON_NAME]" at bounding box center [1022, 433] width 145 height 26
type input "none-63ec2ed152e12b0ba117cd50"
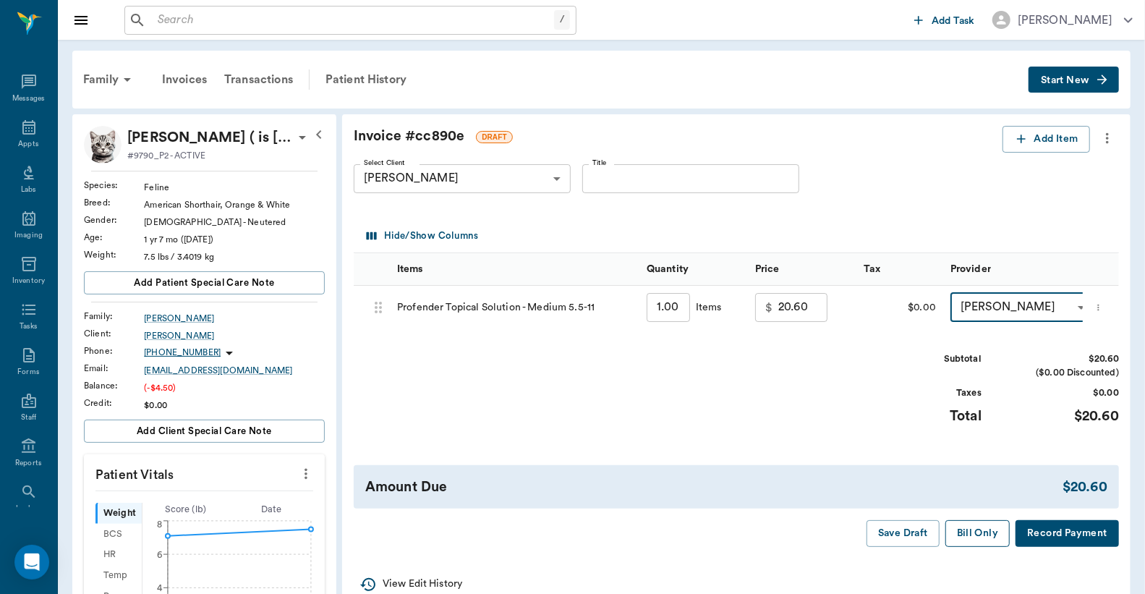
click at [993, 538] on button "Bill Only" at bounding box center [977, 533] width 65 height 27
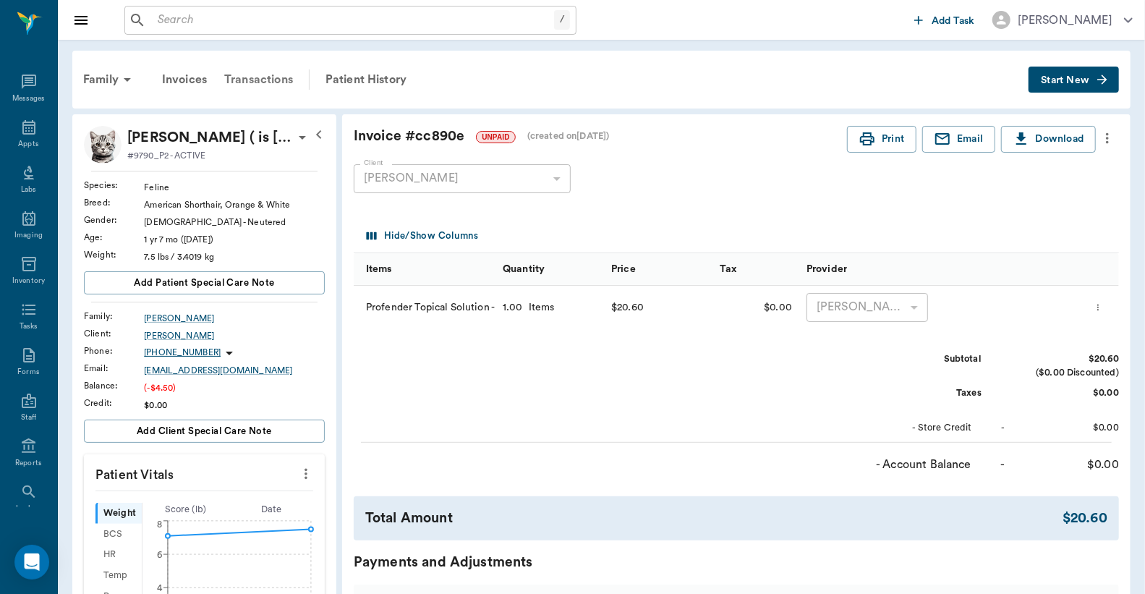
click at [261, 77] on div "Transactions" at bounding box center [259, 79] width 86 height 35
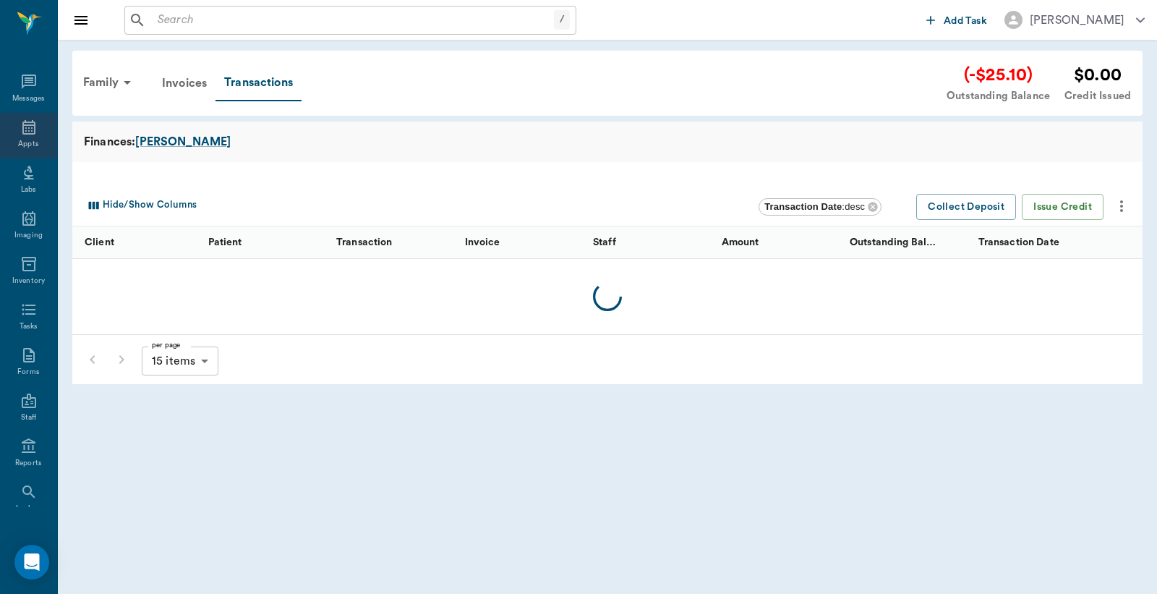
click at [22, 127] on icon at bounding box center [28, 127] width 17 height 17
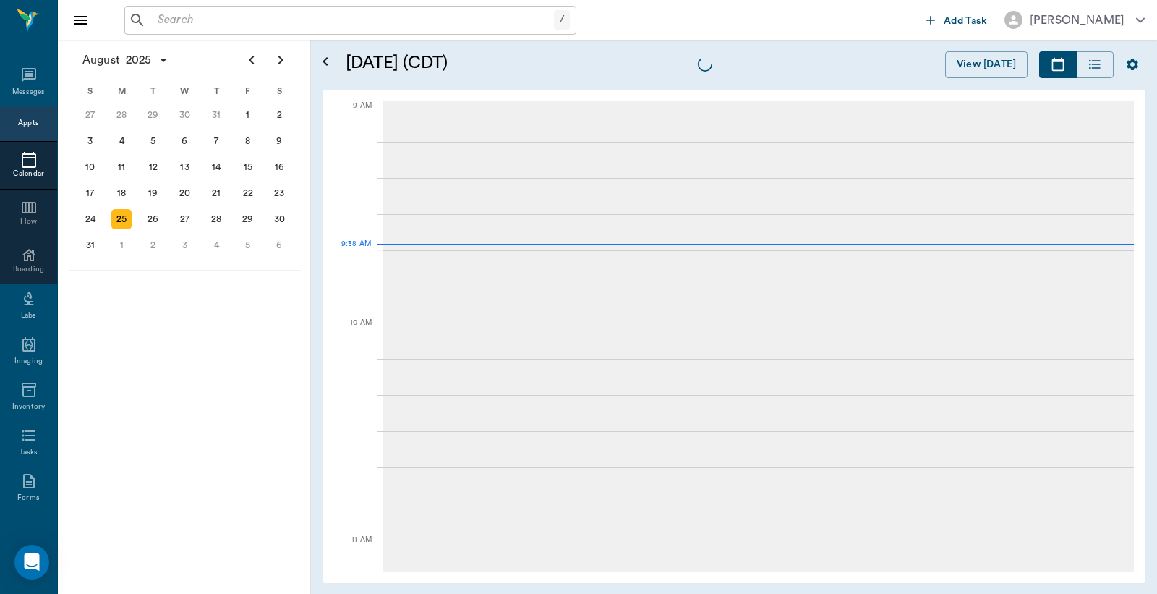
scroll to position [218, 0]
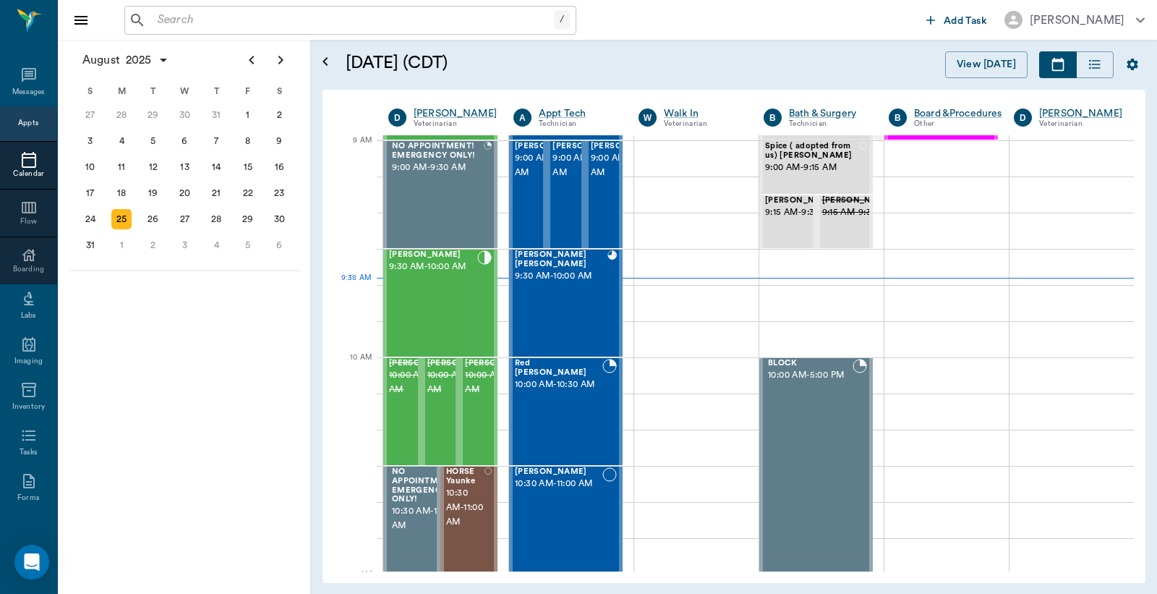
click at [422, 25] on input "text" at bounding box center [353, 20] width 402 height 20
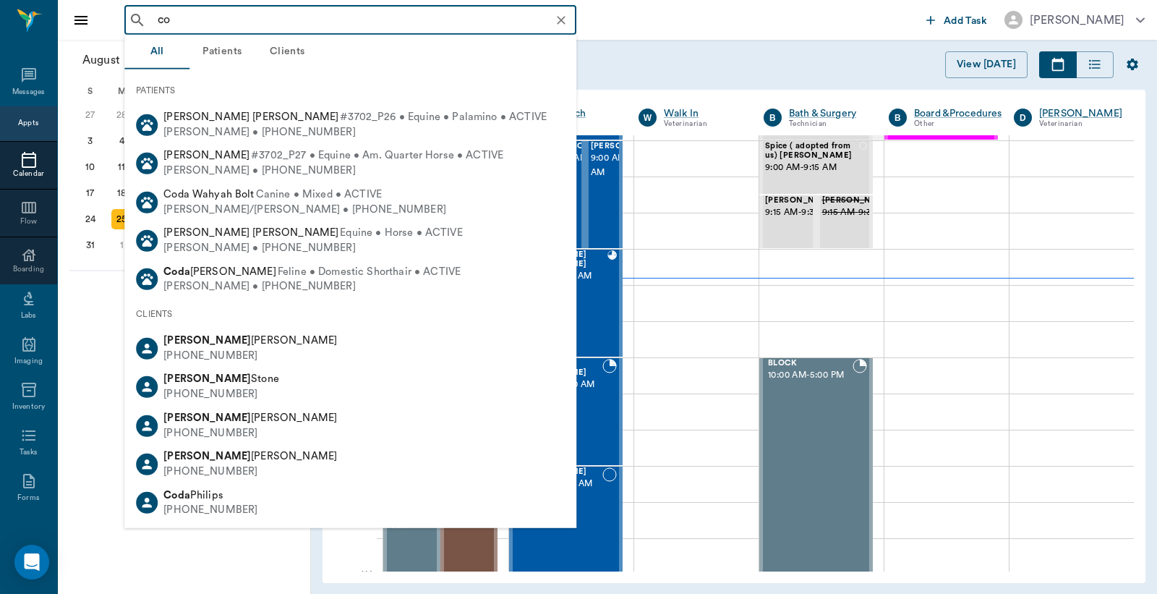
type input "c"
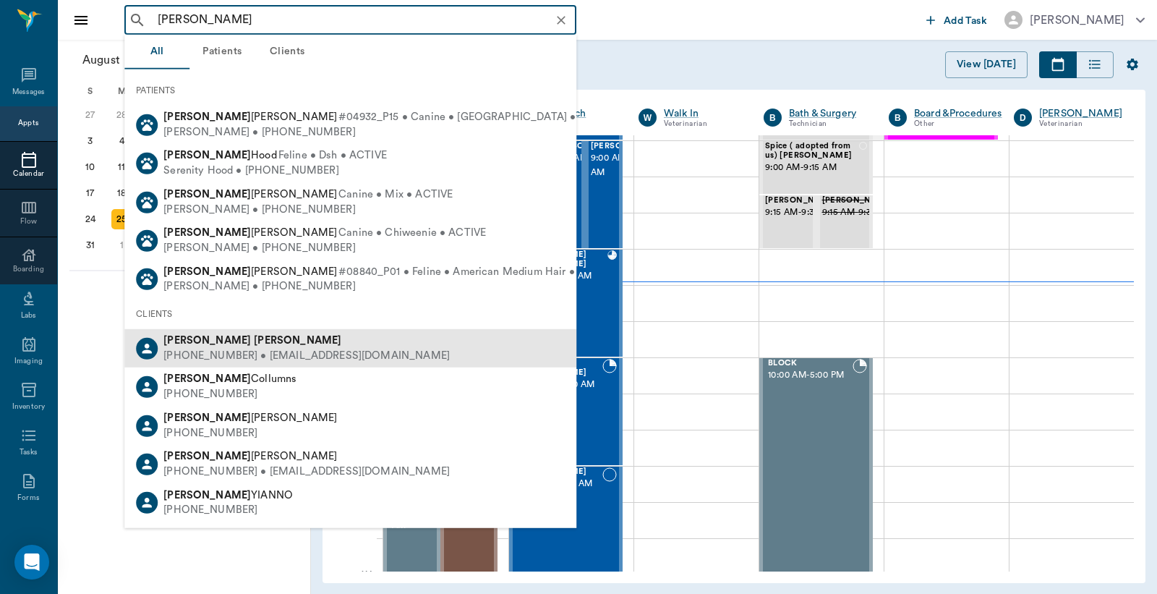
click at [333, 359] on div "(903) 824-3836 • HANNAHFOSTER9@aol.com" at bounding box center [306, 356] width 286 height 15
type input "hannah foster"
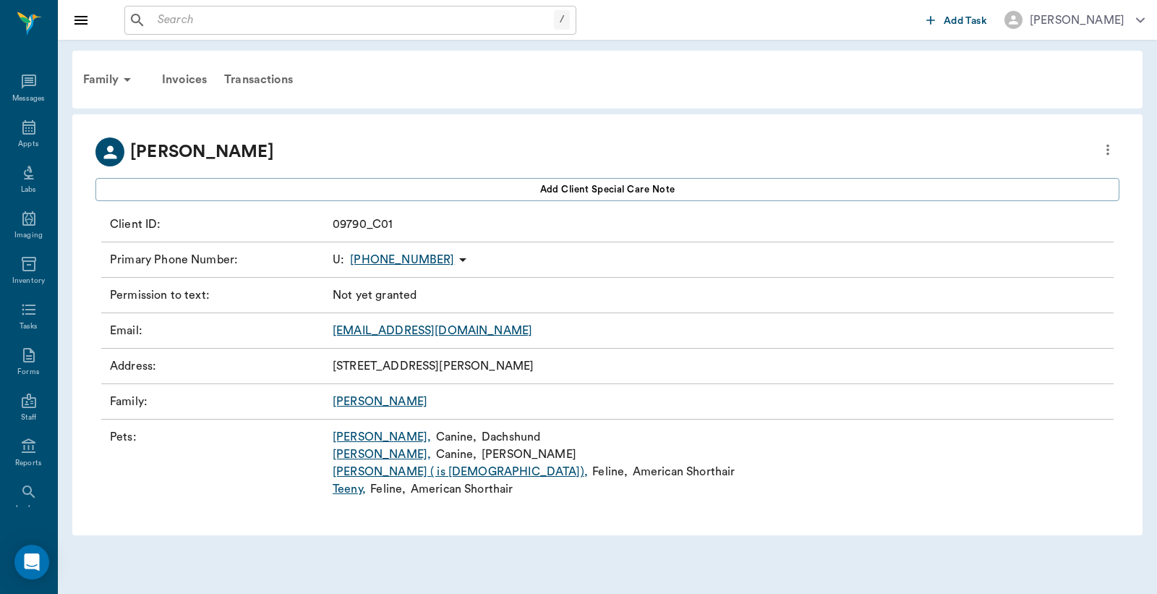
click at [343, 431] on link "Cody ," at bounding box center [382, 436] width 98 height 17
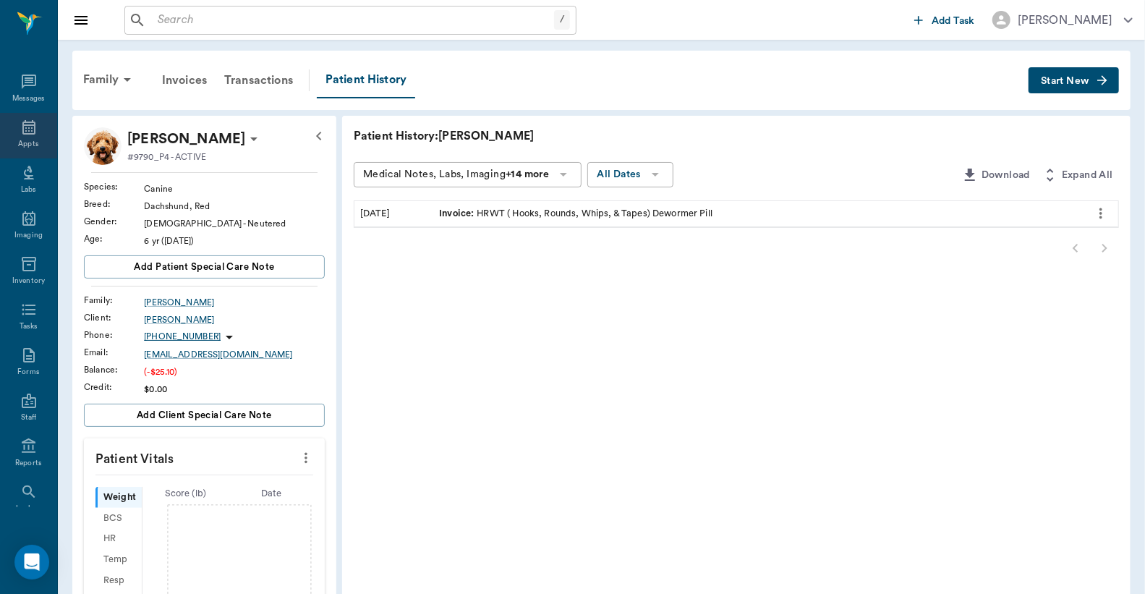
click at [20, 134] on icon at bounding box center [28, 127] width 17 height 17
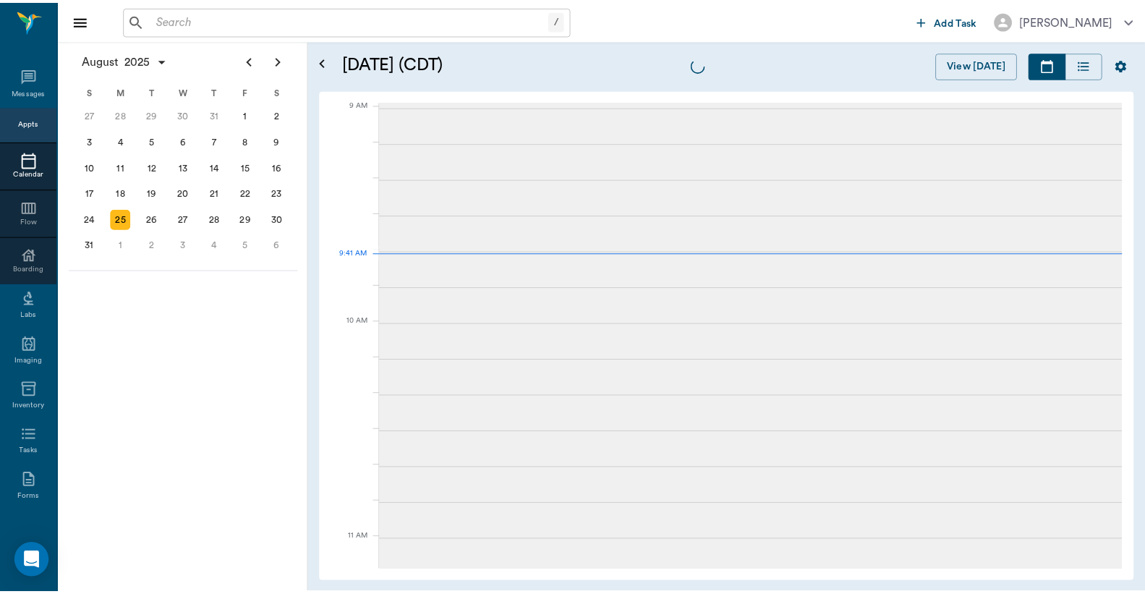
scroll to position [218, 0]
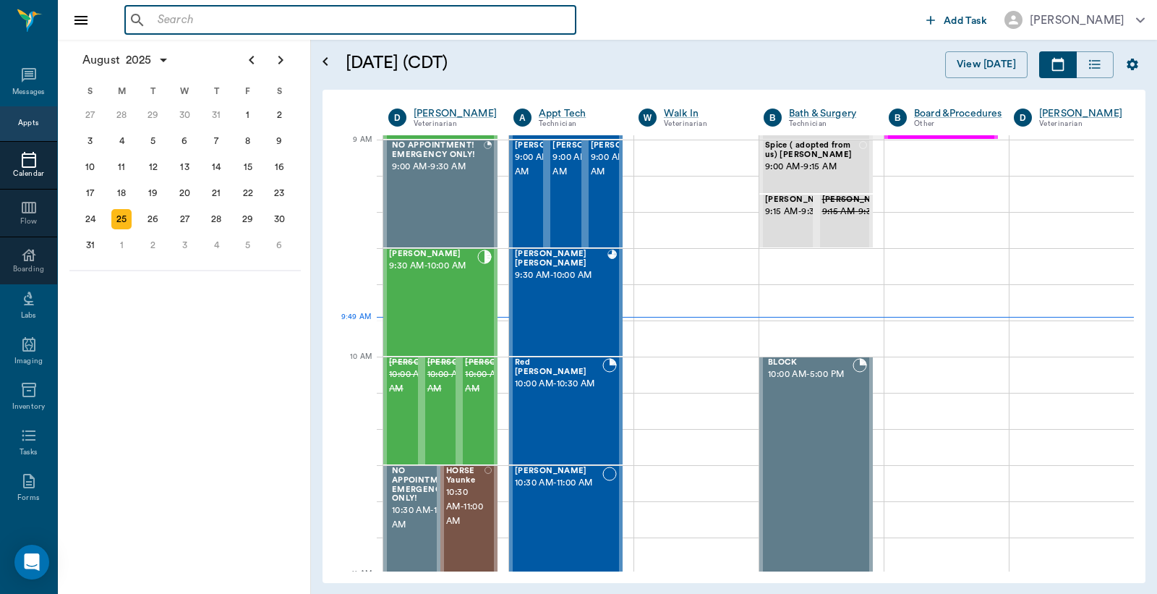
click at [336, 17] on input "text" at bounding box center [361, 20] width 418 height 20
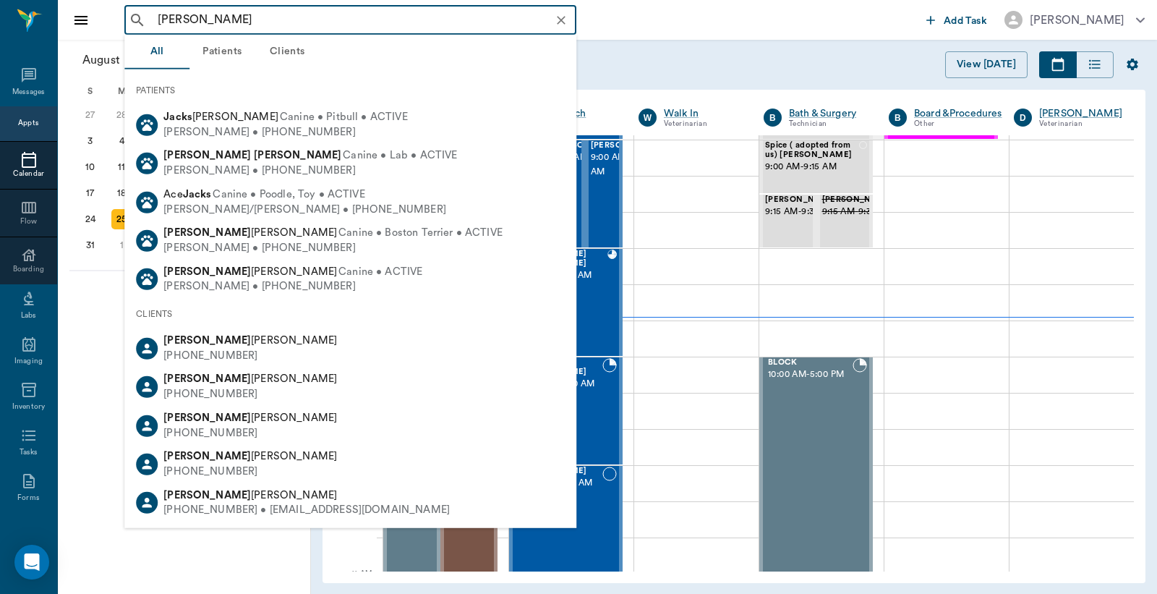
drag, startPoint x: 271, startPoint y: 22, endPoint x: 82, endPoint y: 25, distance: 188.8
click at [82, 25] on div "michelle jacks ​ Add Task Dr. Bert Ellsworth" at bounding box center [607, 20] width 1099 height 40
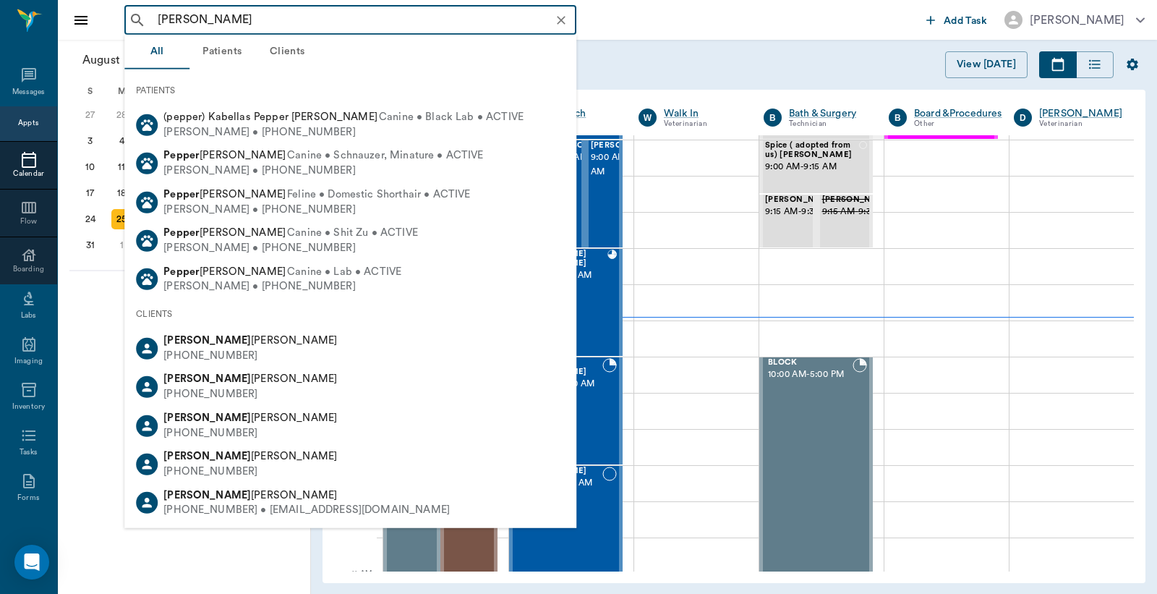
click at [25, 20] on div "michelle pepper ​ Add Task Dr. Bert Ellsworth Nectar Messages Appts Calendar Fl…" at bounding box center [578, 297] width 1157 height 594
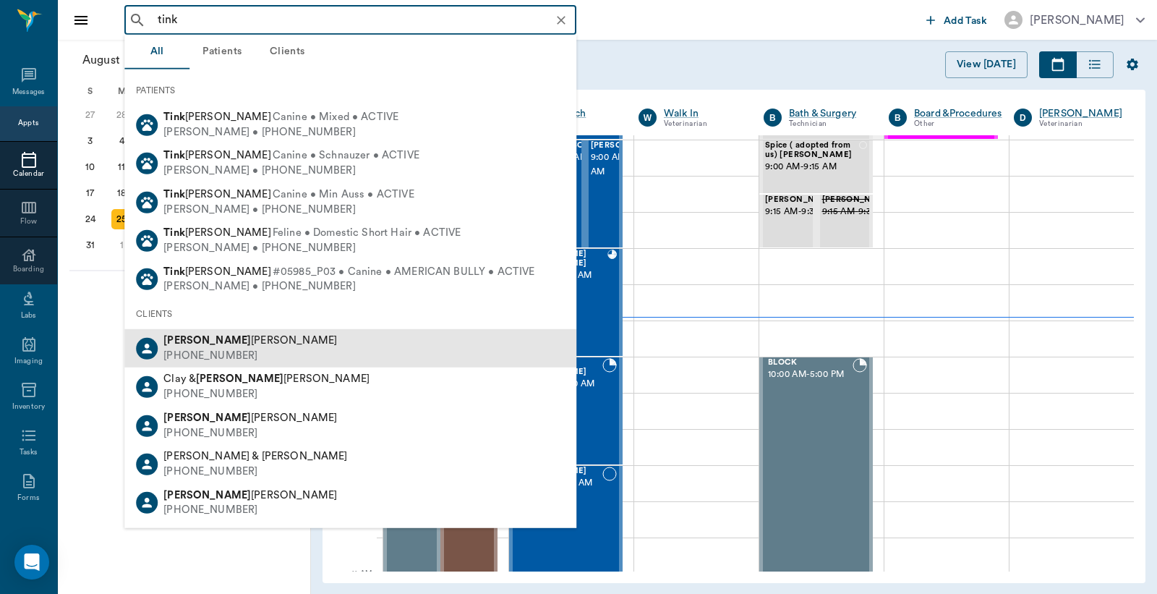
click at [213, 336] on span "Tina Jackson" at bounding box center [250, 340] width 174 height 11
type input "tink"
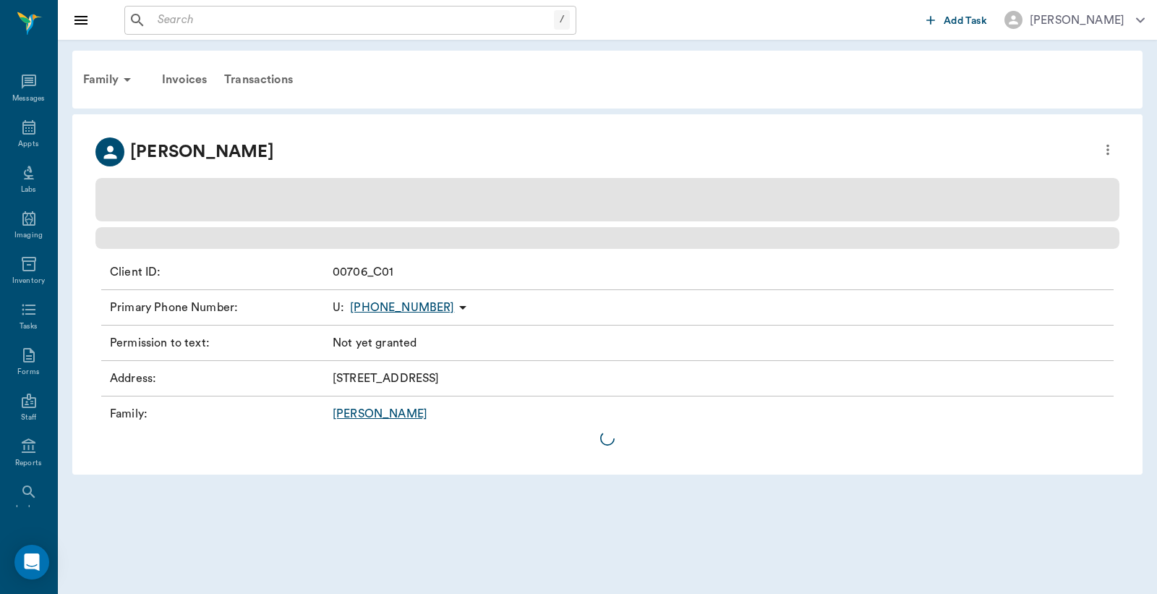
click at [218, 17] on input "text" at bounding box center [353, 20] width 402 height 20
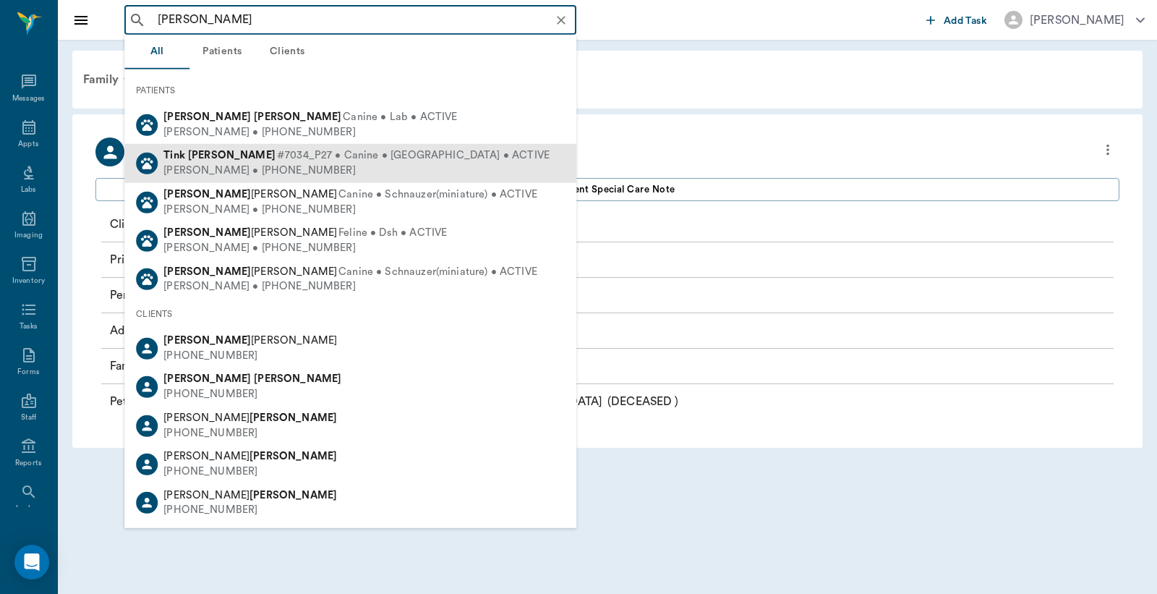
click at [283, 167] on div "Michele Jackson • (318) 918-8905" at bounding box center [356, 170] width 386 height 15
type input "tink jackson"
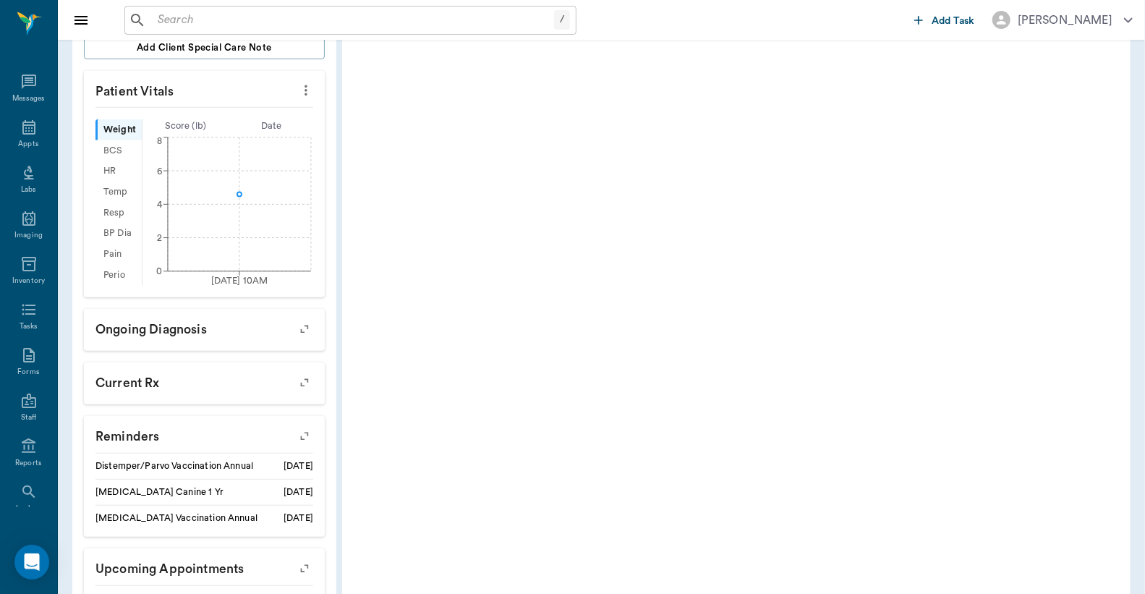
scroll to position [428, 0]
click at [306, 425] on icon "button" at bounding box center [304, 435] width 20 height 20
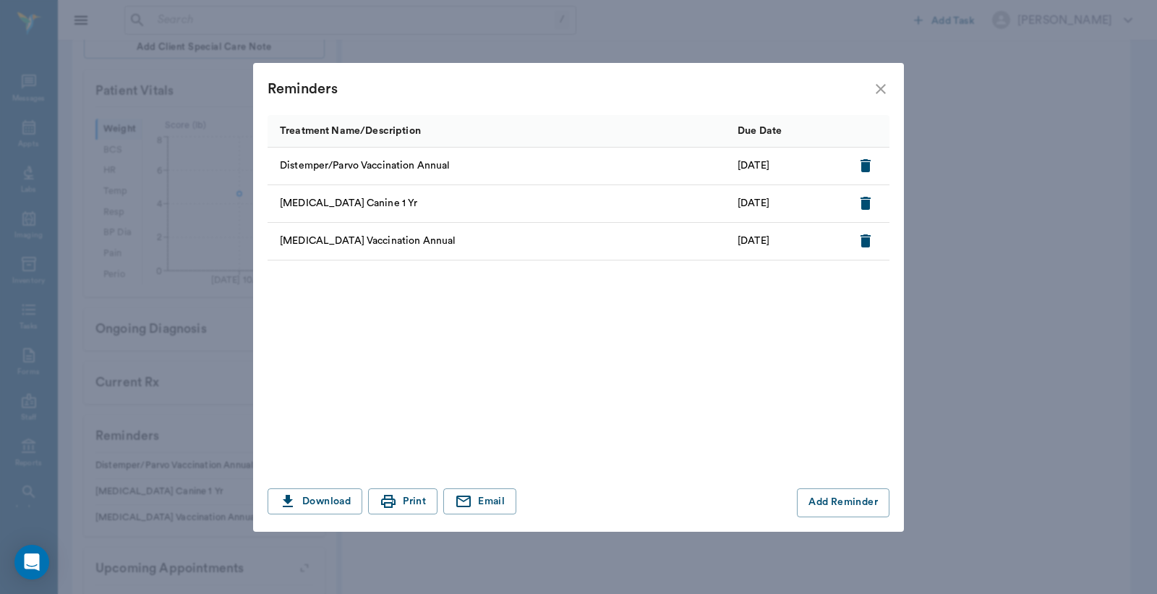
click at [884, 87] on icon "close" at bounding box center [880, 88] width 17 height 17
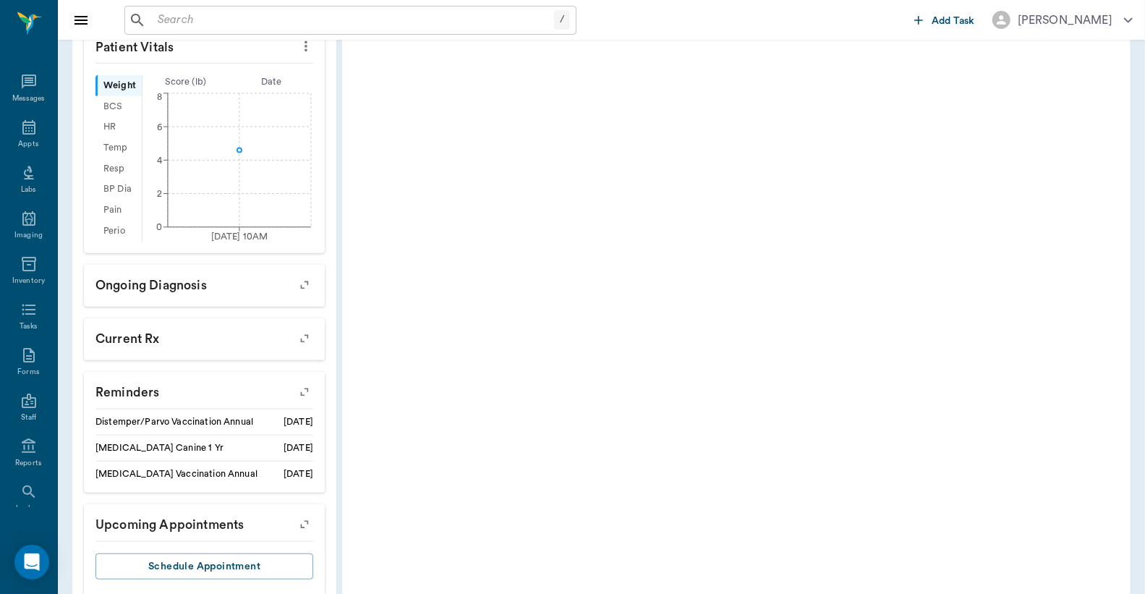
scroll to position [494, 0]
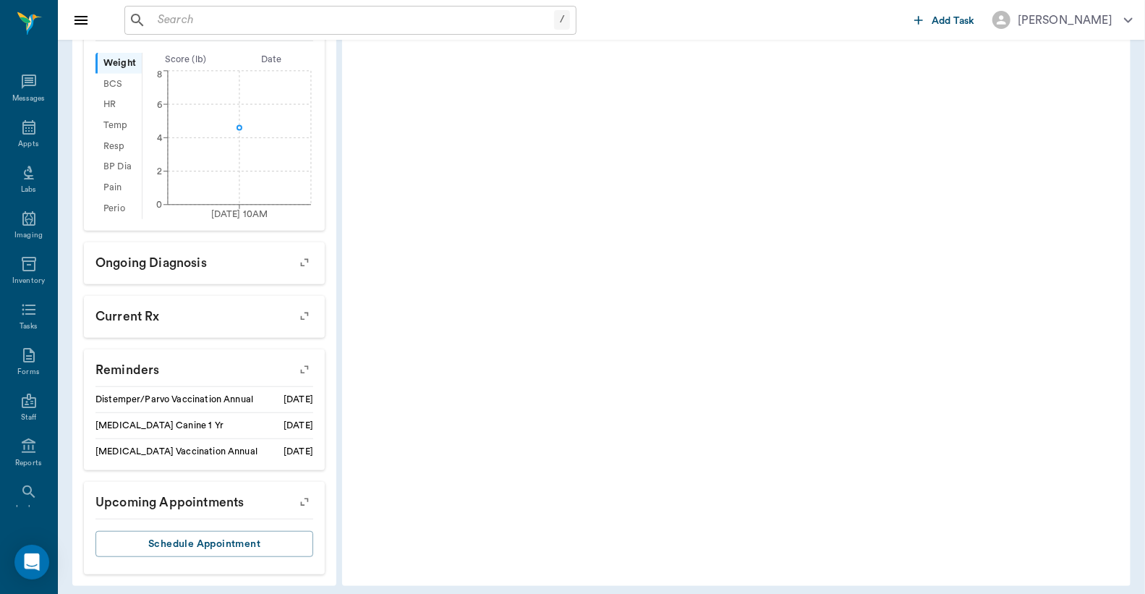
click at [313, 357] on button "button" at bounding box center [304, 370] width 37 height 37
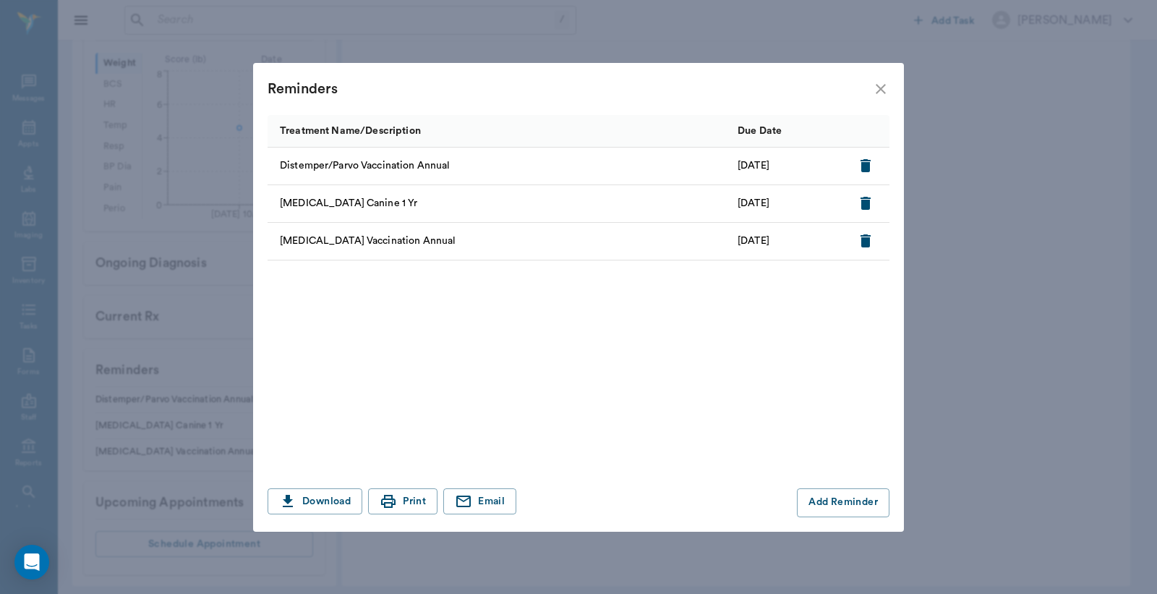
click at [880, 85] on icon "close" at bounding box center [880, 88] width 17 height 17
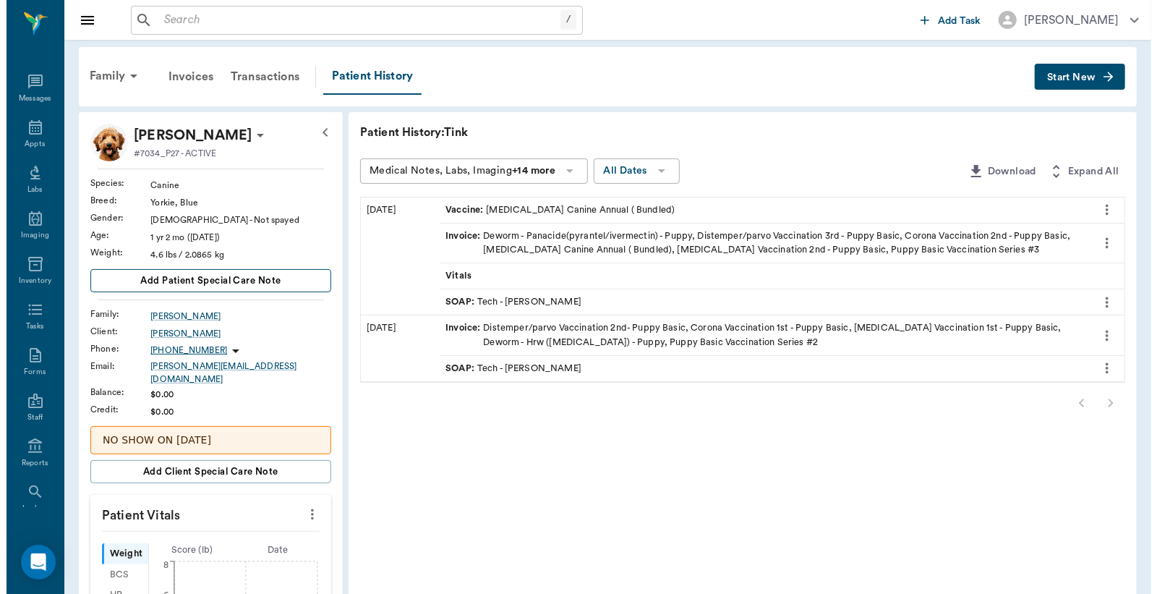
scroll to position [0, 0]
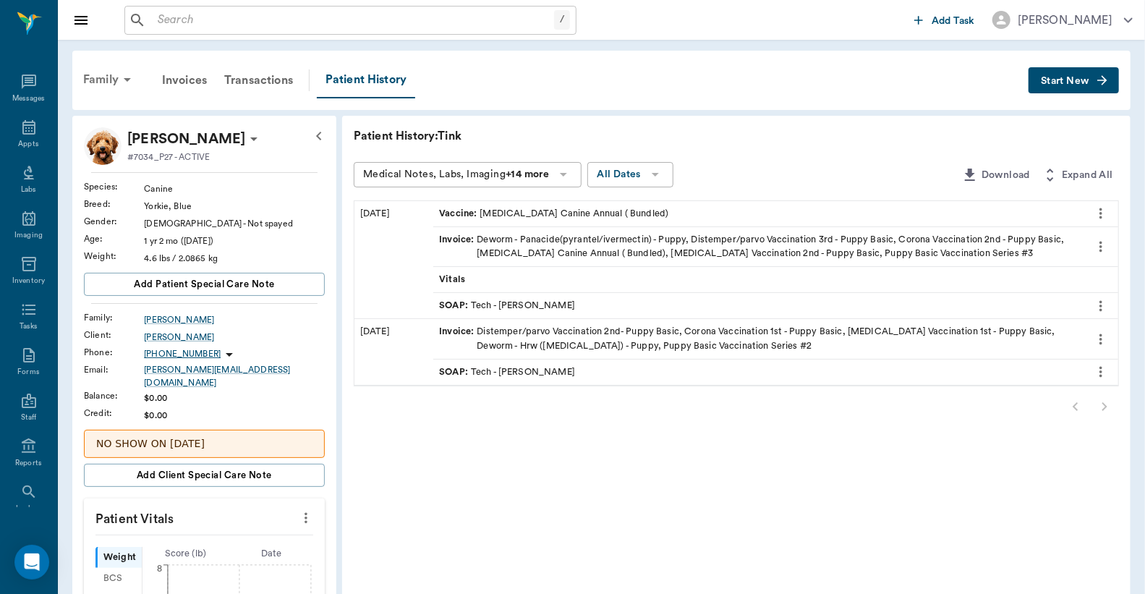
click at [116, 85] on div "Family" at bounding box center [110, 79] width 70 height 35
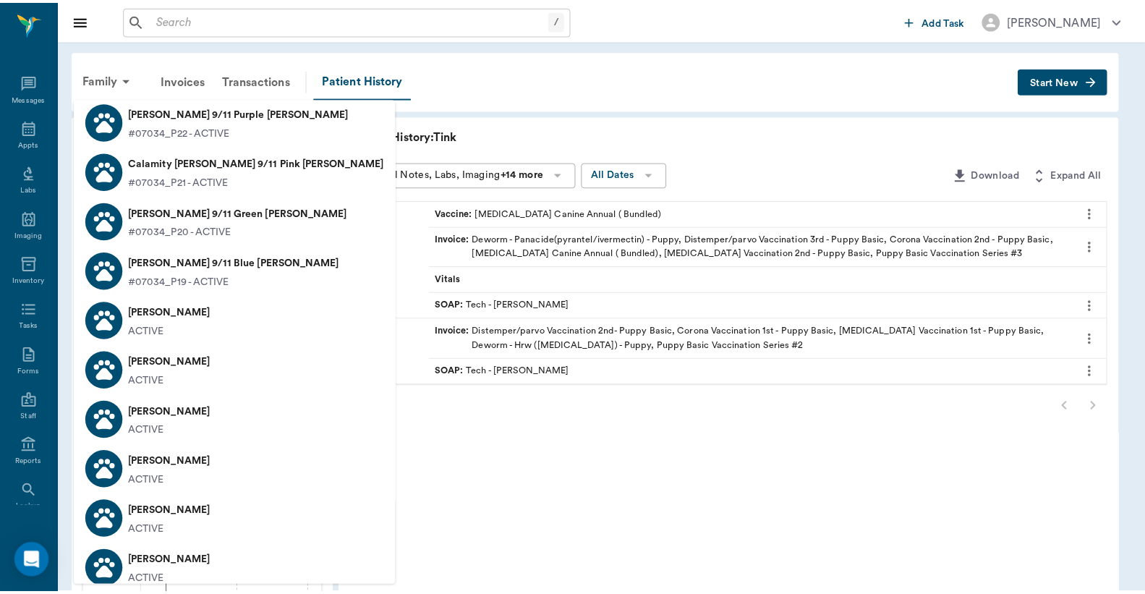
scroll to position [536, 0]
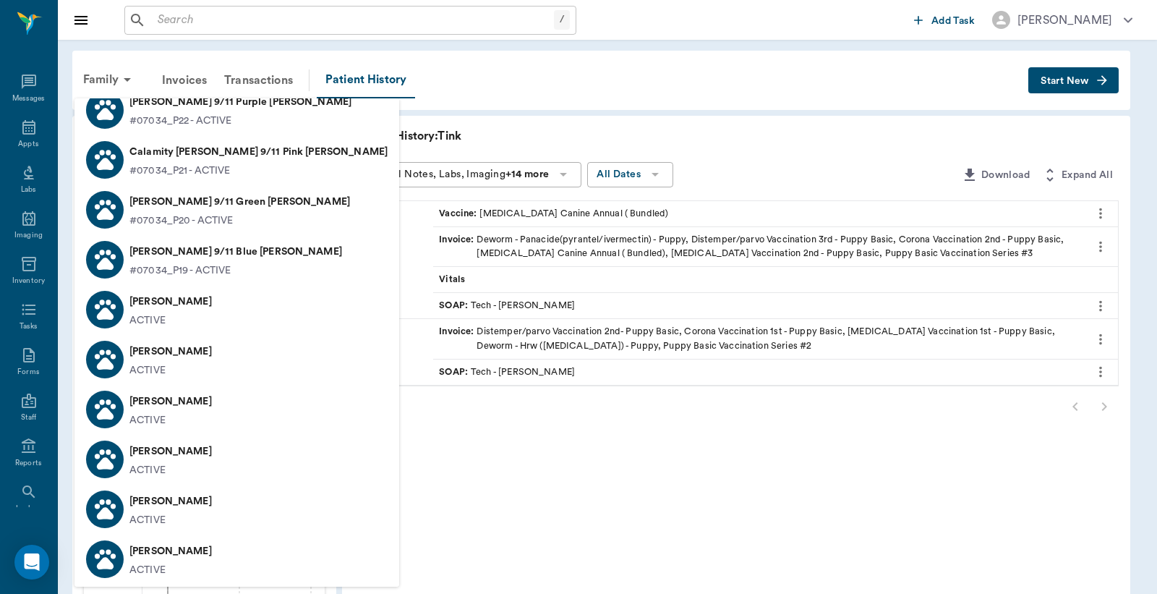
click at [208, 307] on p "Victoria Jackson" at bounding box center [170, 301] width 82 height 23
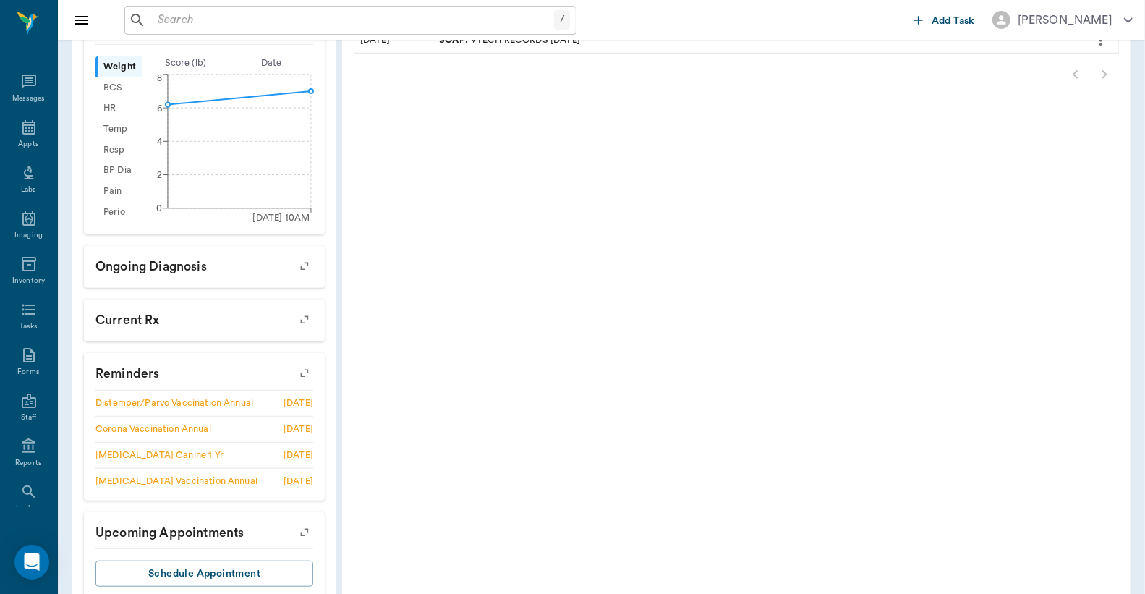
scroll to position [521, 0]
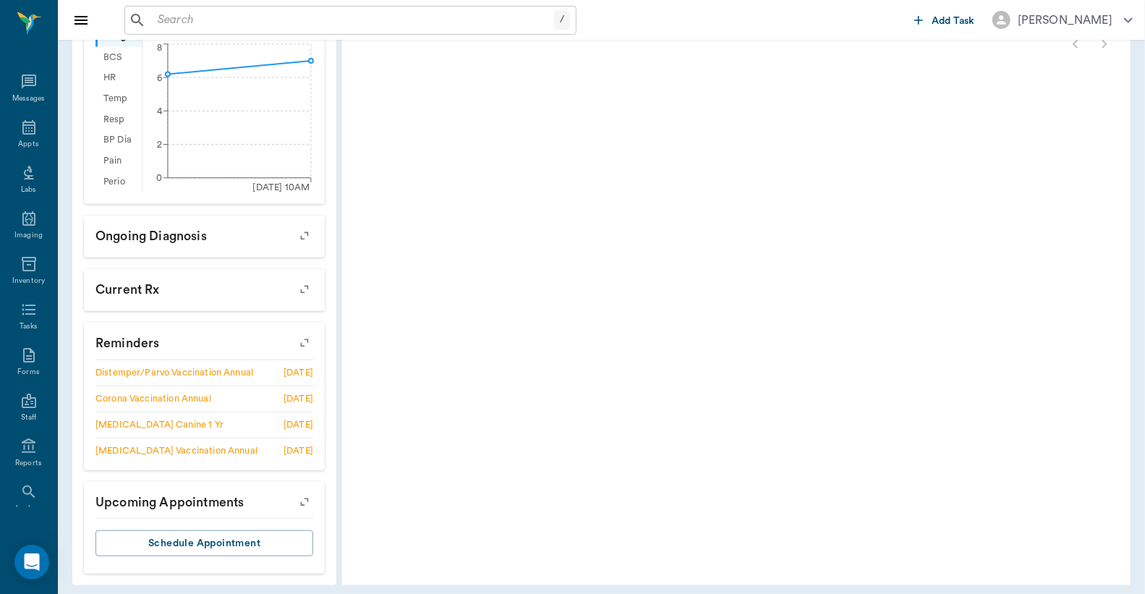
click at [305, 334] on icon "button" at bounding box center [304, 343] width 20 height 20
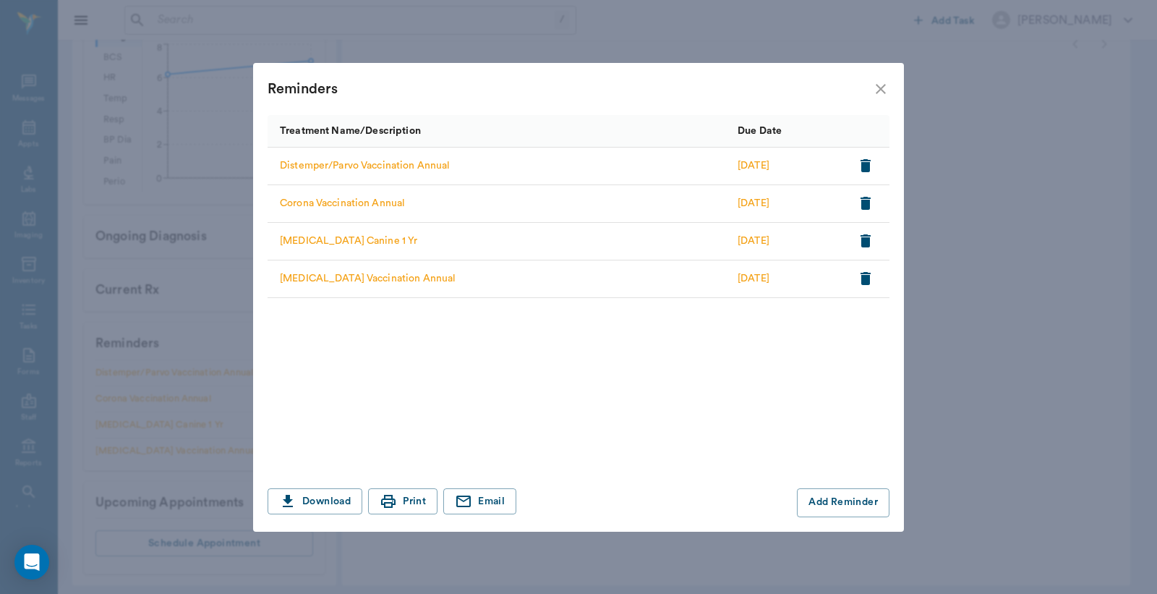
click at [881, 83] on icon "close" at bounding box center [880, 88] width 17 height 17
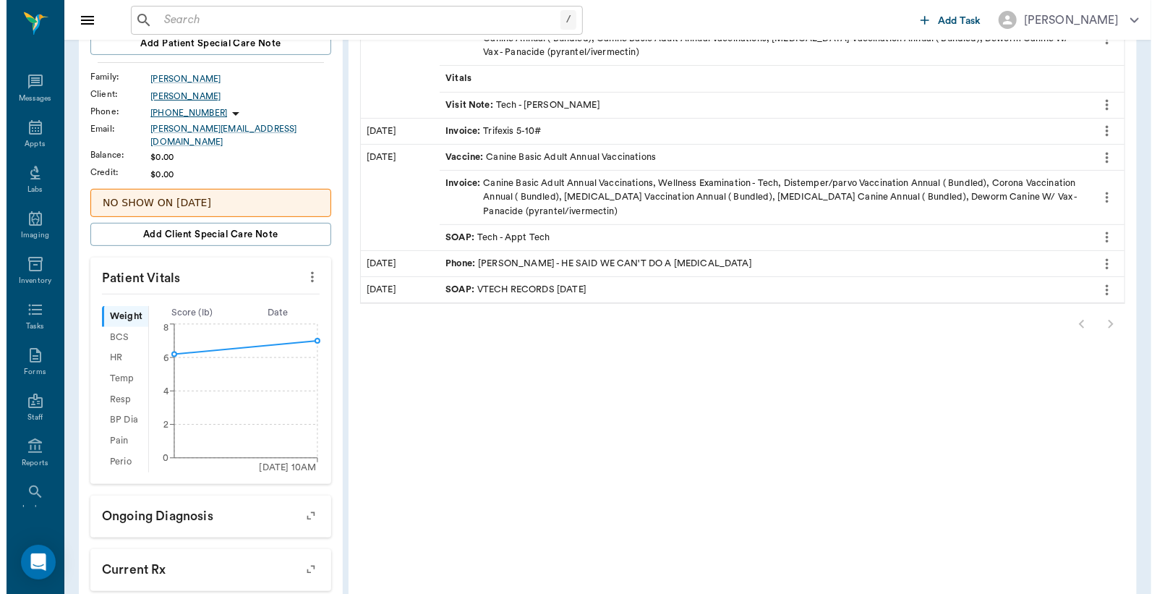
scroll to position [0, 0]
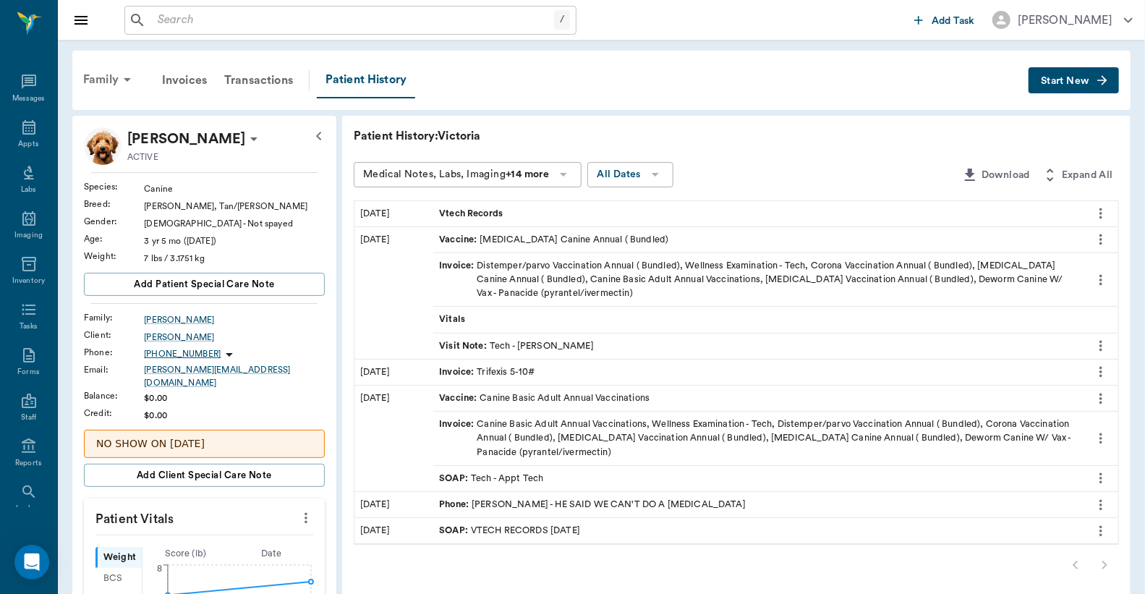
click at [111, 85] on div "Family" at bounding box center [110, 79] width 70 height 35
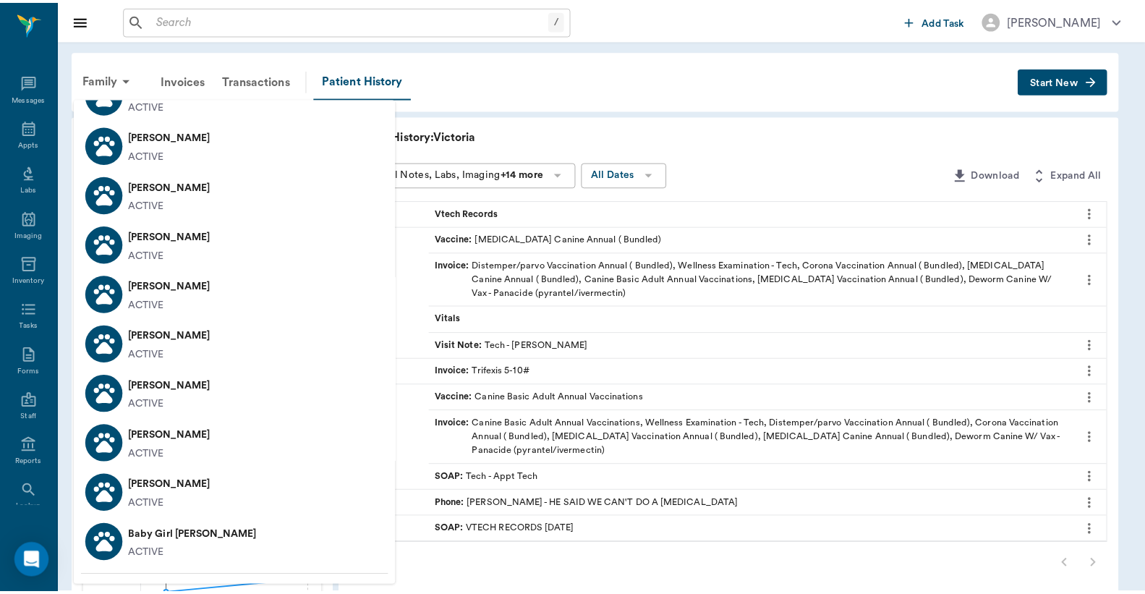
scroll to position [827, 0]
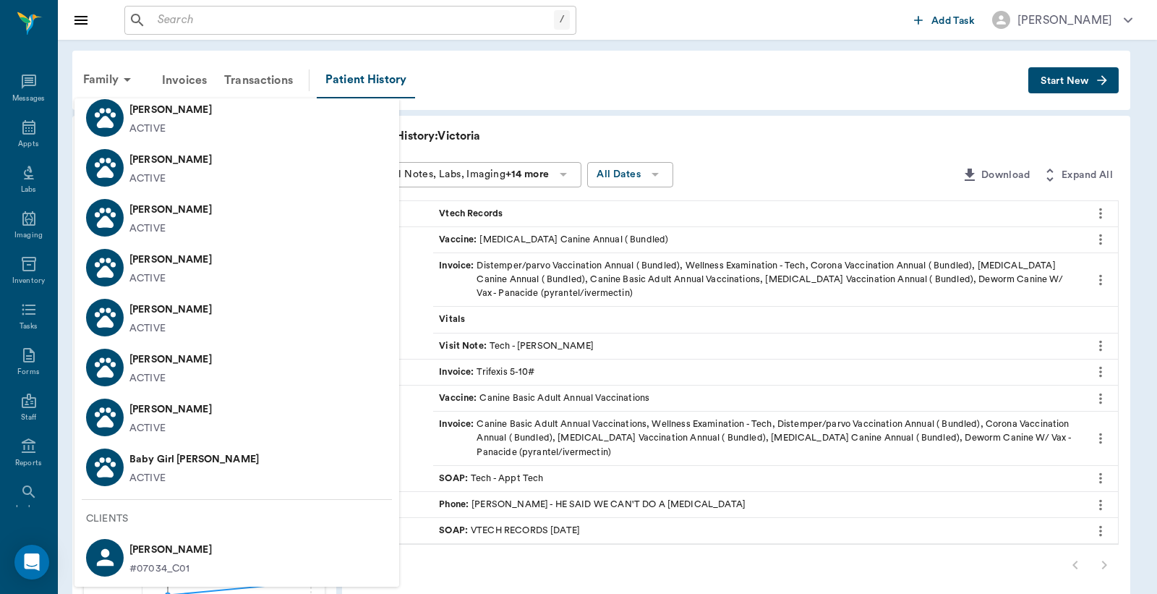
click at [201, 457] on p "Baby Girl Jackson" at bounding box center [193, 459] width 129 height 23
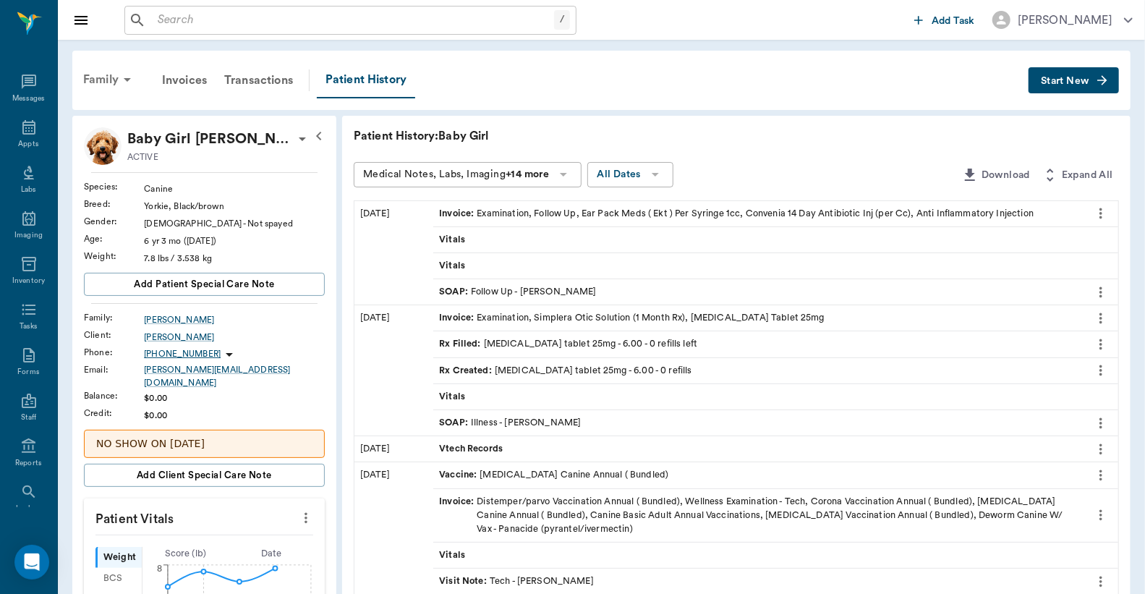
click at [101, 74] on div "Family" at bounding box center [110, 79] width 70 height 35
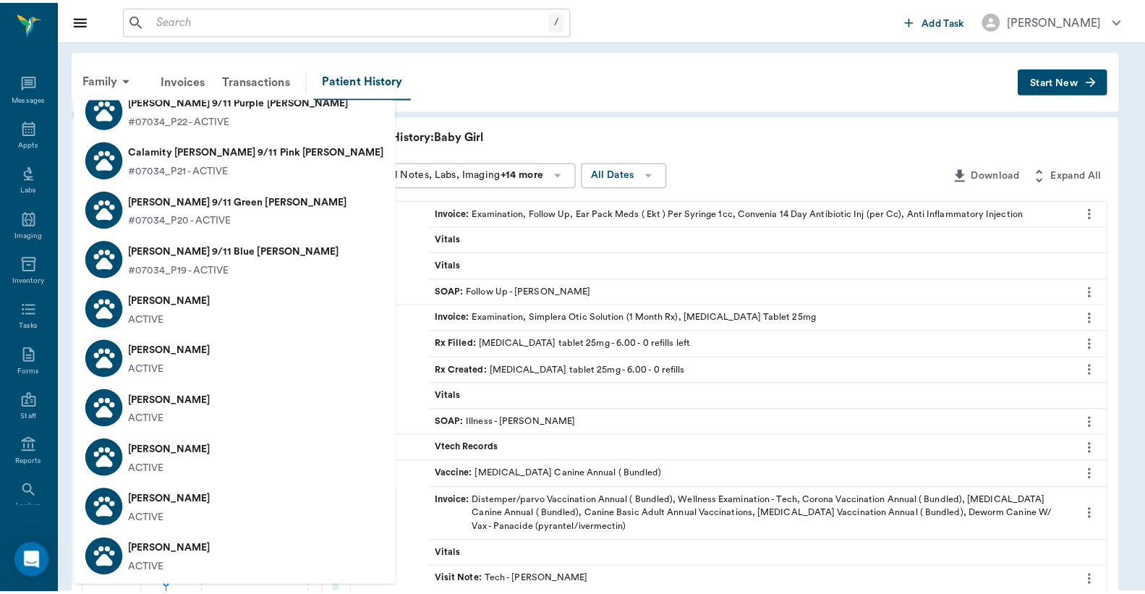
scroll to position [749, 0]
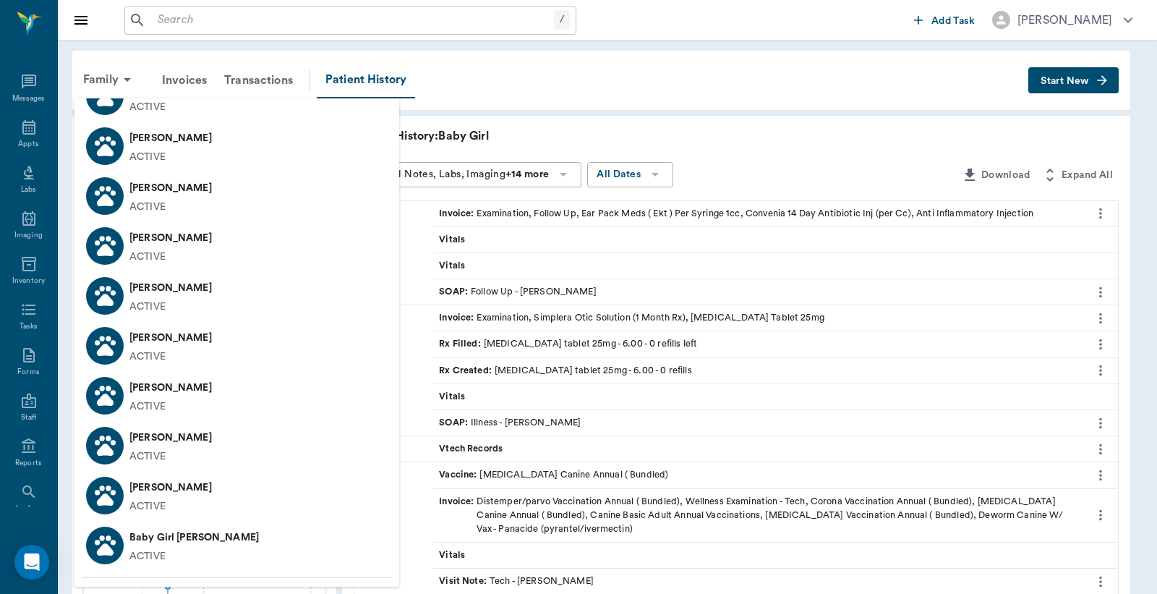
click at [215, 435] on li "Rooster Jackson ACTIVE" at bounding box center [237, 445] width 325 height 50
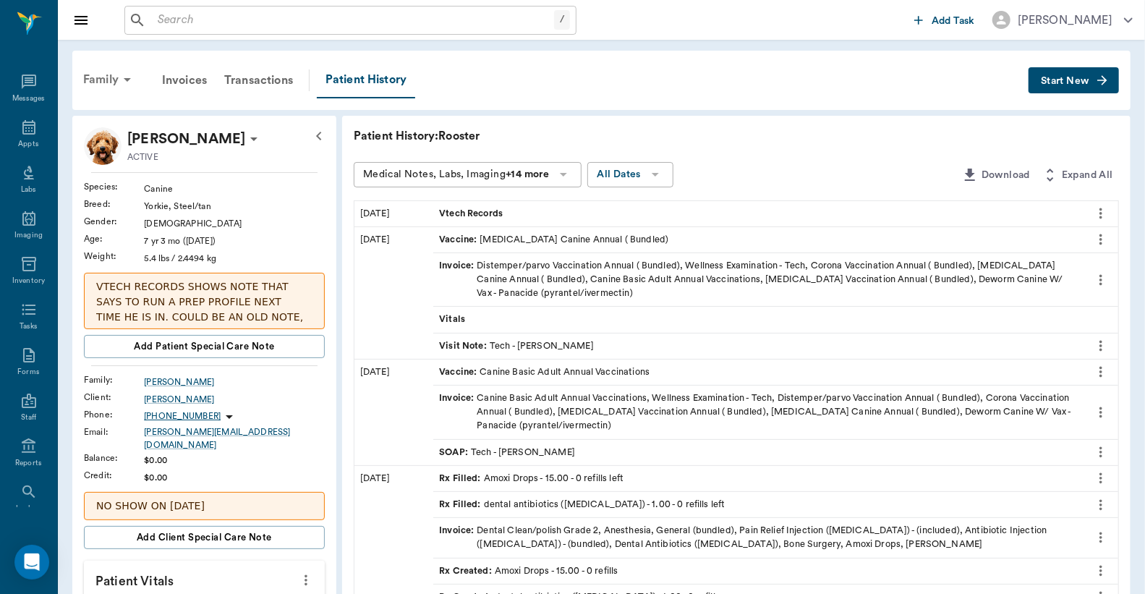
click at [99, 82] on div "Family" at bounding box center [110, 79] width 70 height 35
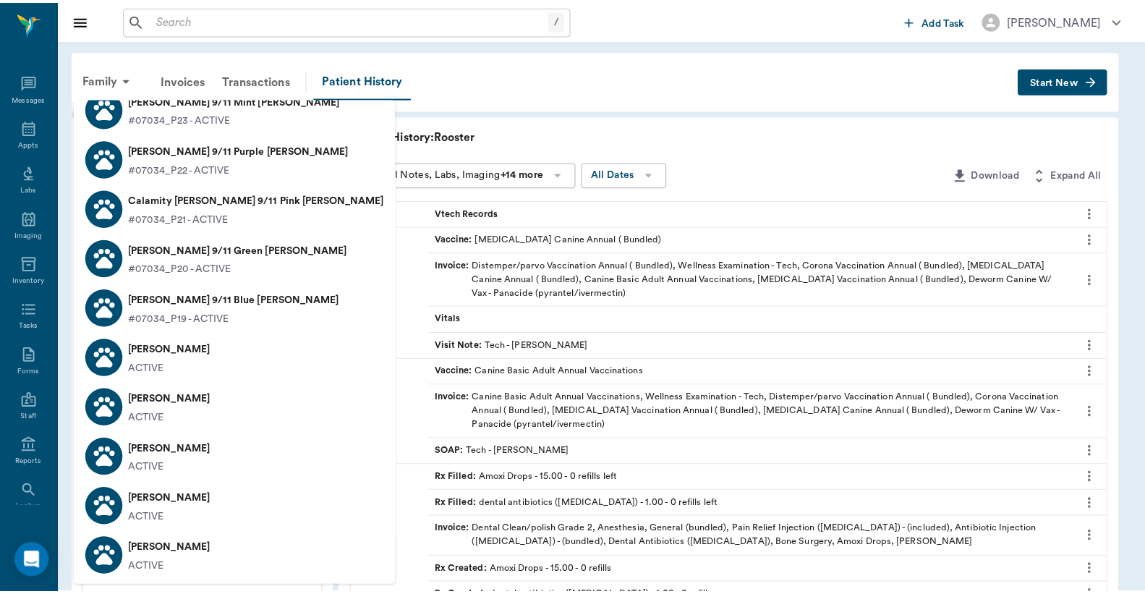
scroll to position [536, 0]
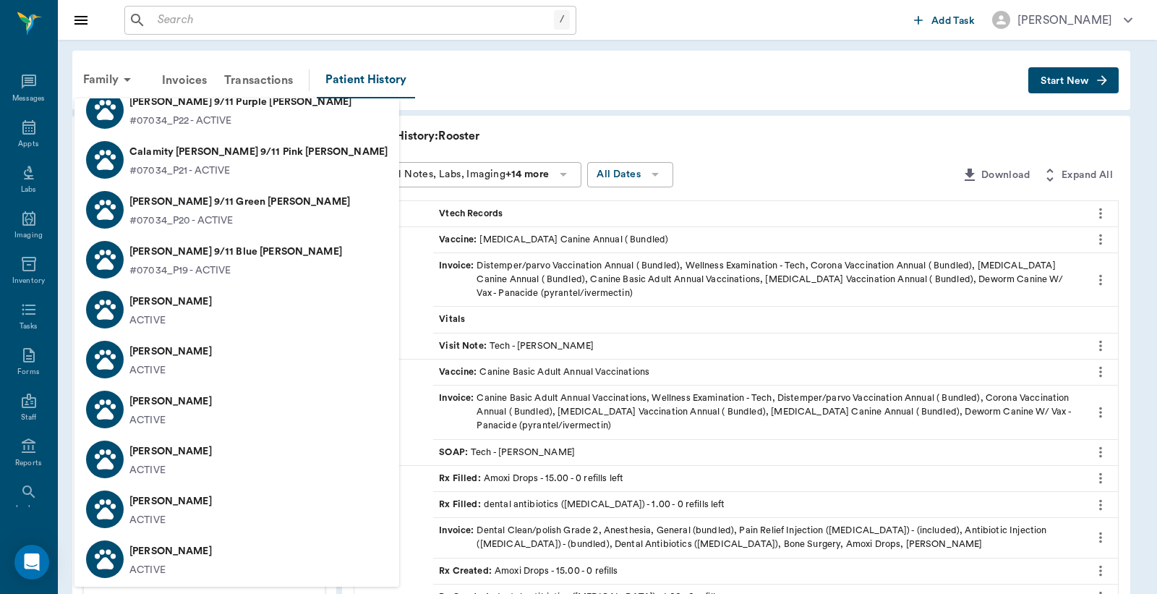
click at [212, 362] on p "Linkin Park Jackson" at bounding box center [170, 351] width 82 height 23
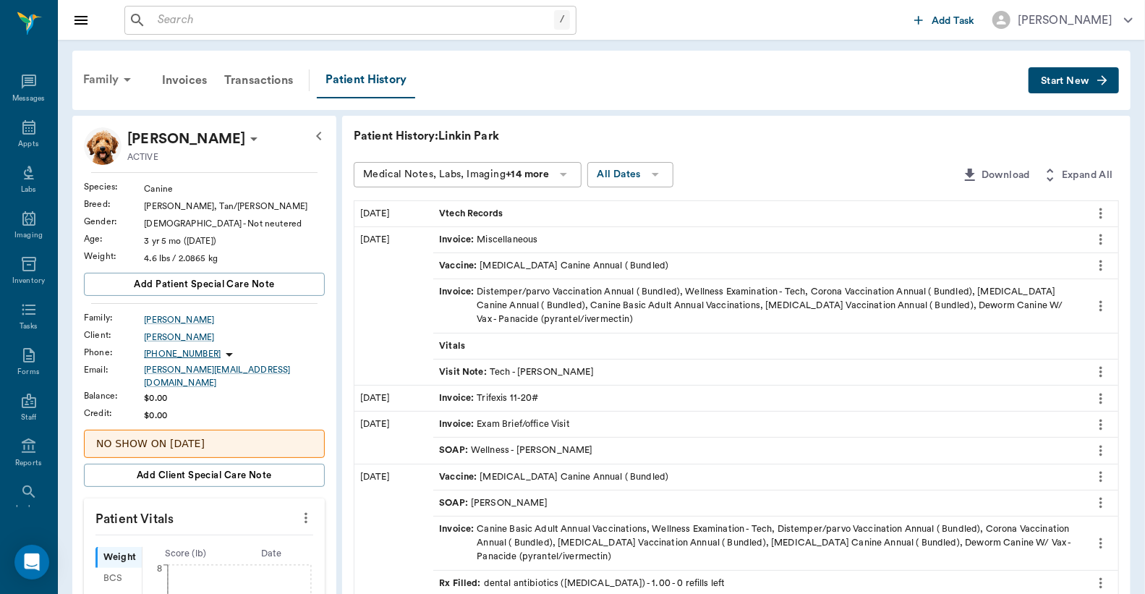
click at [102, 89] on div "Family" at bounding box center [110, 79] width 70 height 35
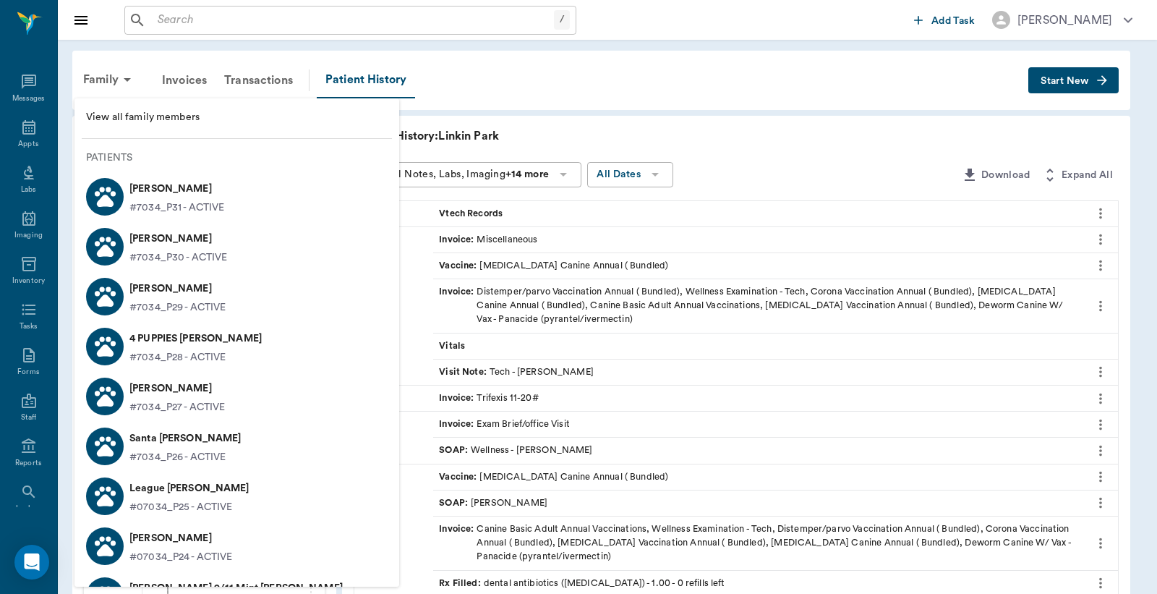
click at [159, 118] on span "View all family members" at bounding box center [237, 117] width 302 height 15
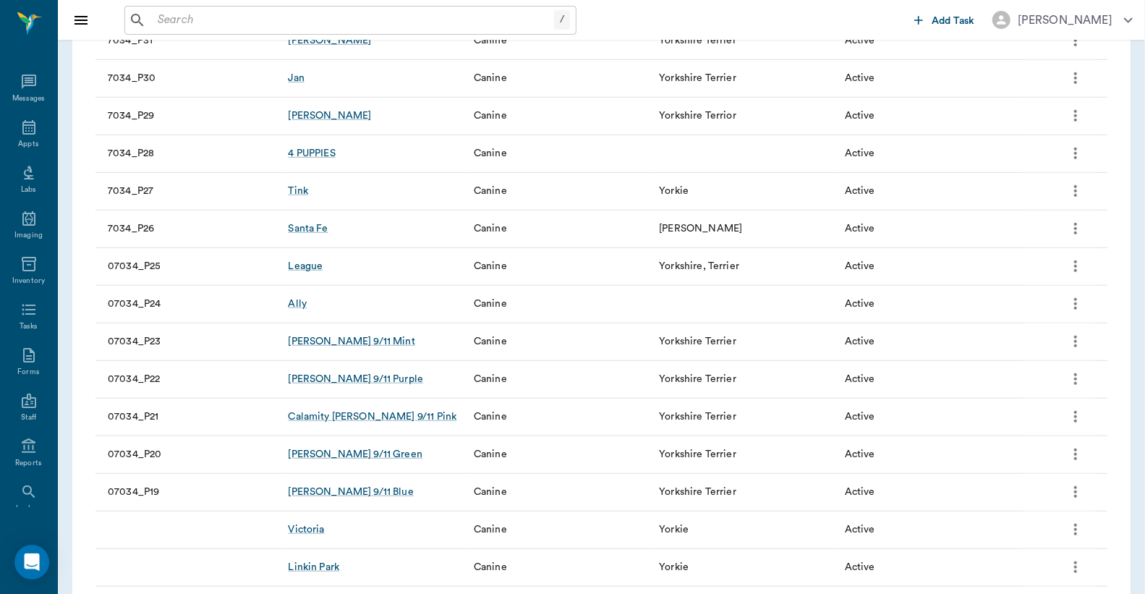
scroll to position [161, 0]
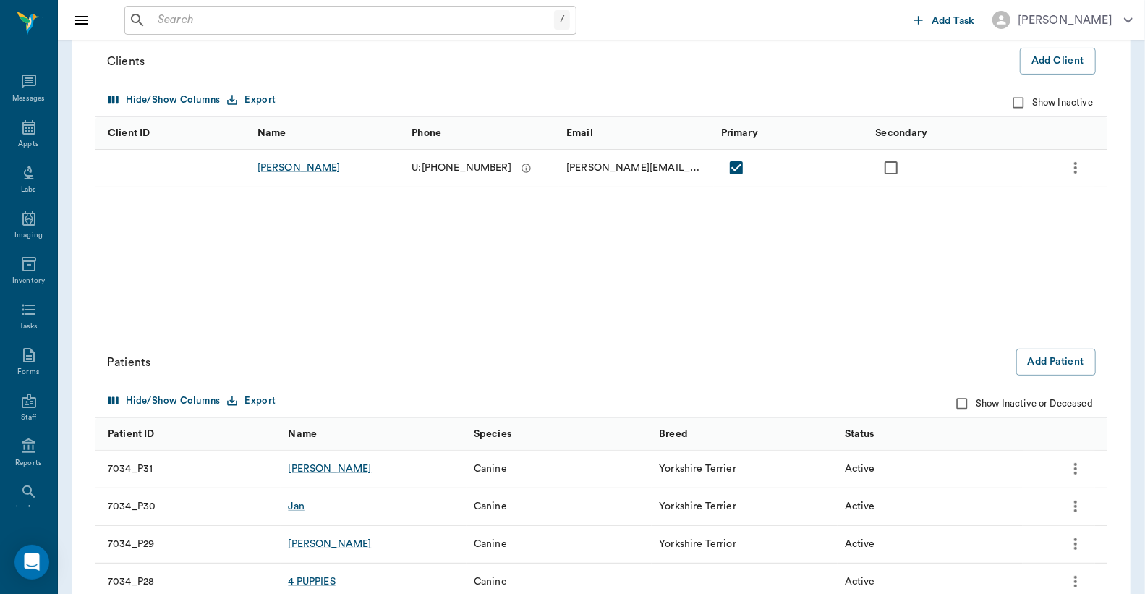
click at [963, 409] on input "Show Inactive or Deceased" at bounding box center [961, 403] width 27 height 27
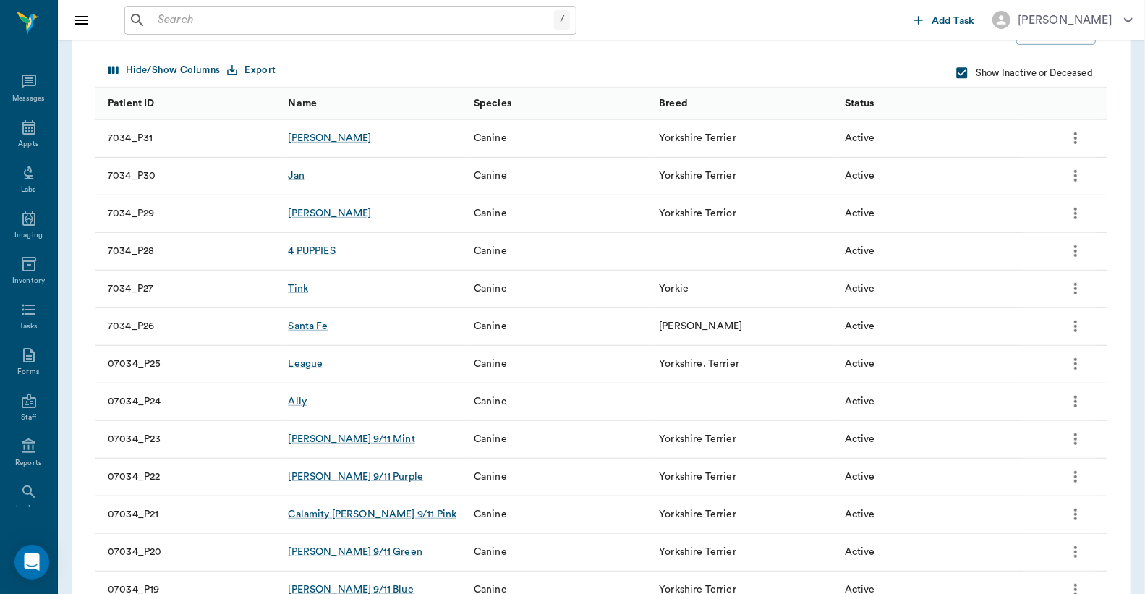
scroll to position [354, 0]
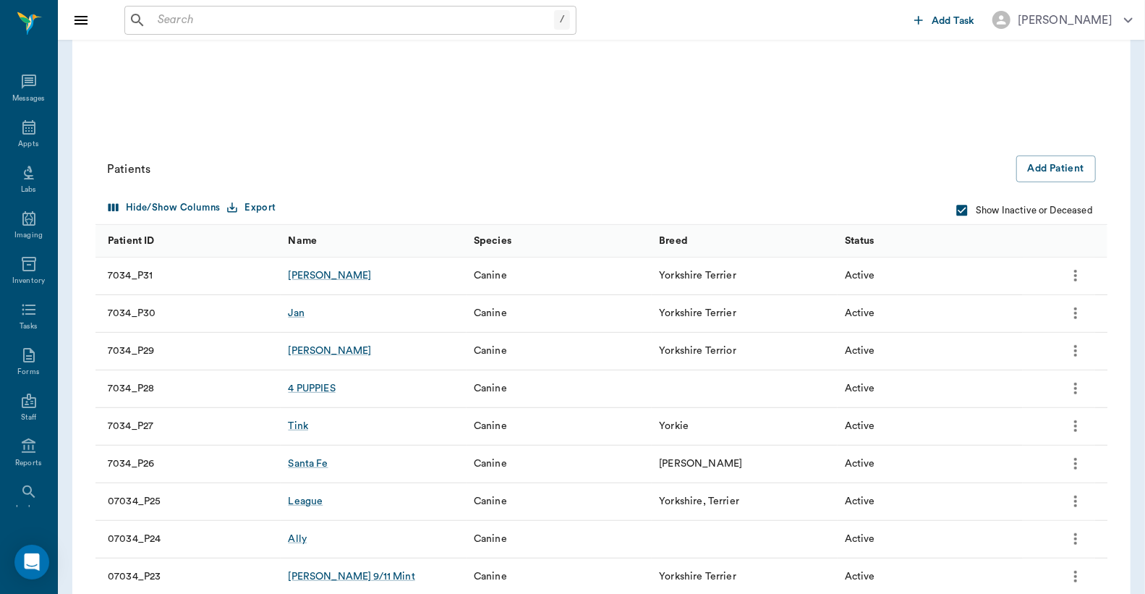
click at [969, 211] on input "Show Inactive or Deceased" at bounding box center [961, 210] width 27 height 27
checkbox input "false"
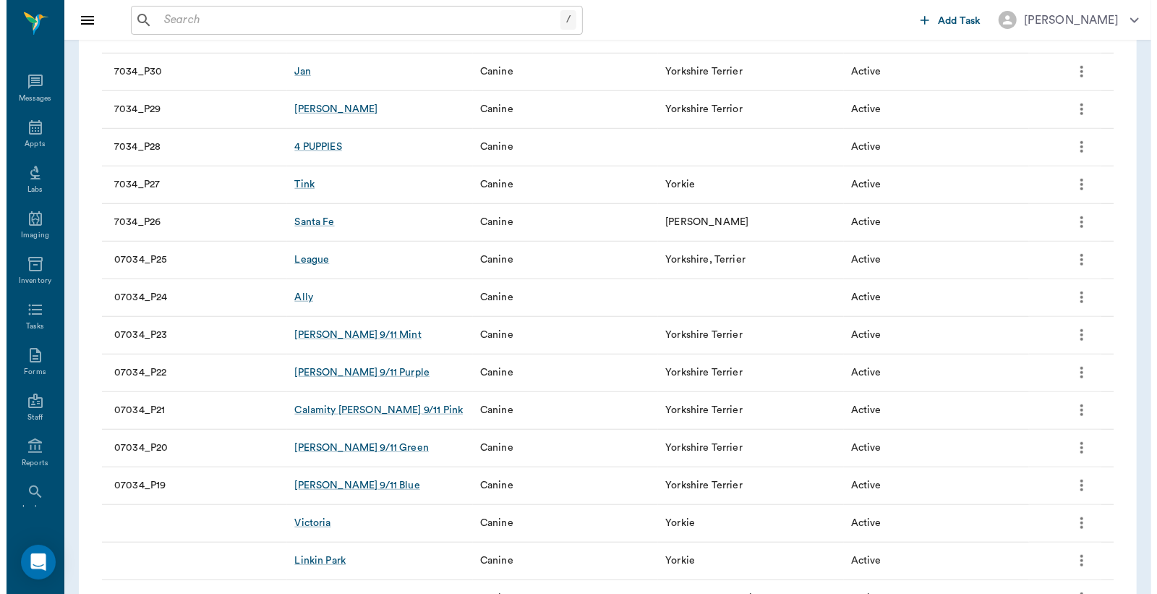
scroll to position [911, 0]
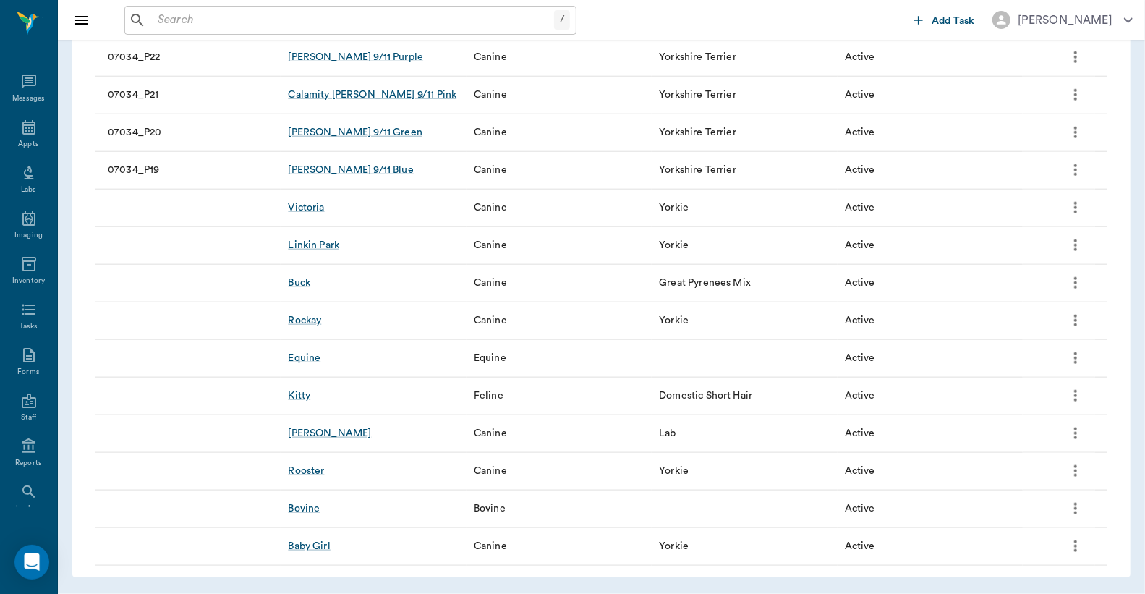
click at [1073, 509] on icon "more" at bounding box center [1075, 508] width 17 height 17
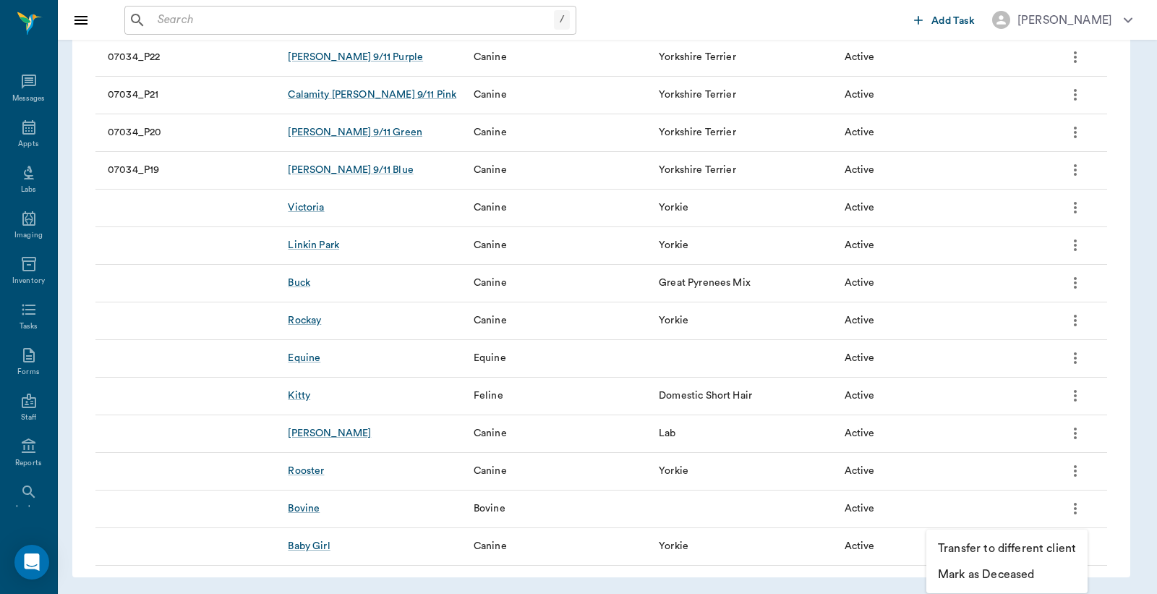
click at [1027, 570] on p "Mark as Deceased" at bounding box center [986, 574] width 96 height 17
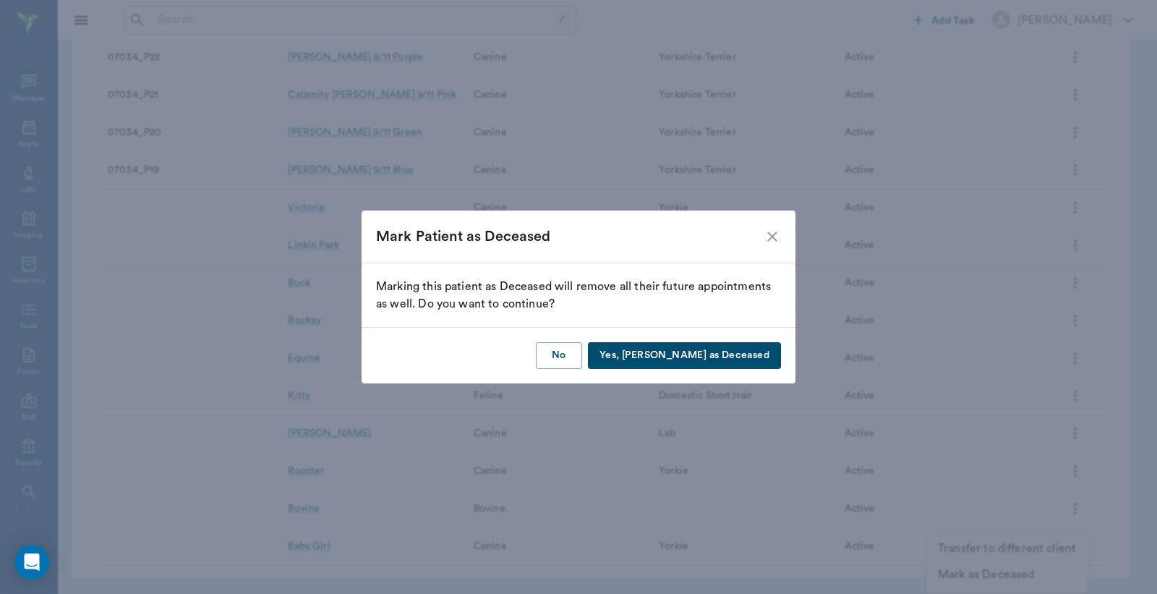
click at [757, 357] on button "Yes, Mark as Deceased" at bounding box center [684, 355] width 193 height 27
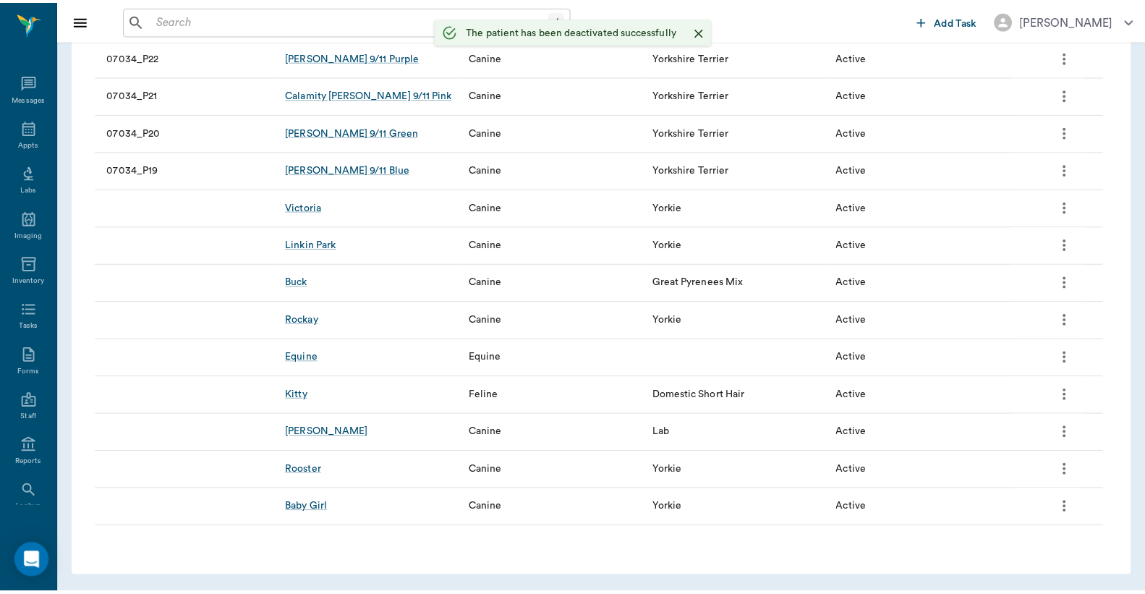
scroll to position [873, 0]
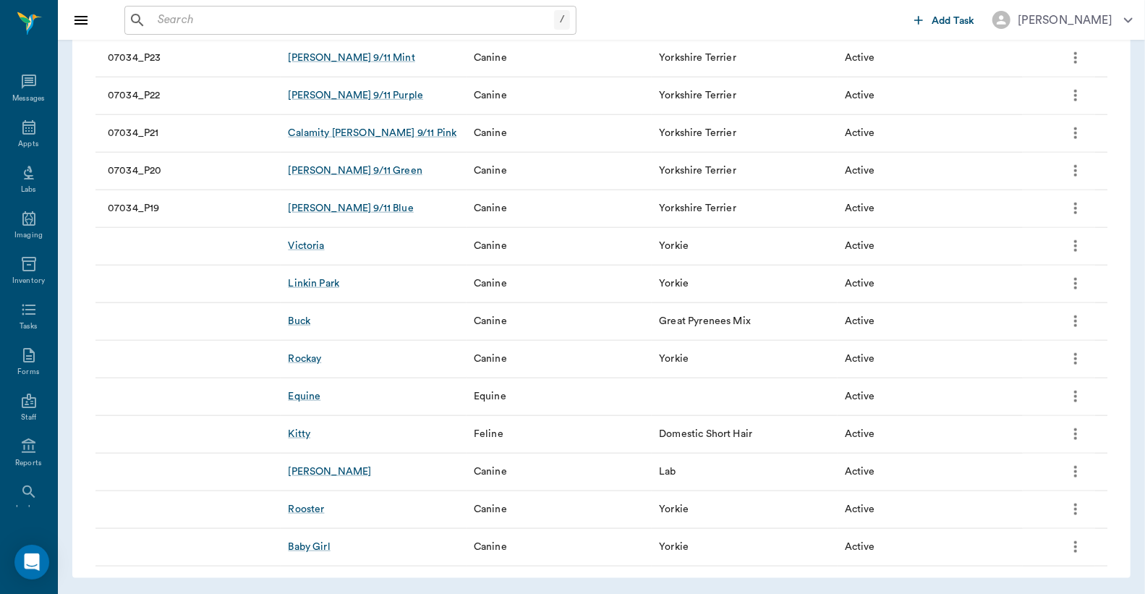
click at [1078, 393] on icon "more" at bounding box center [1075, 396] width 17 height 17
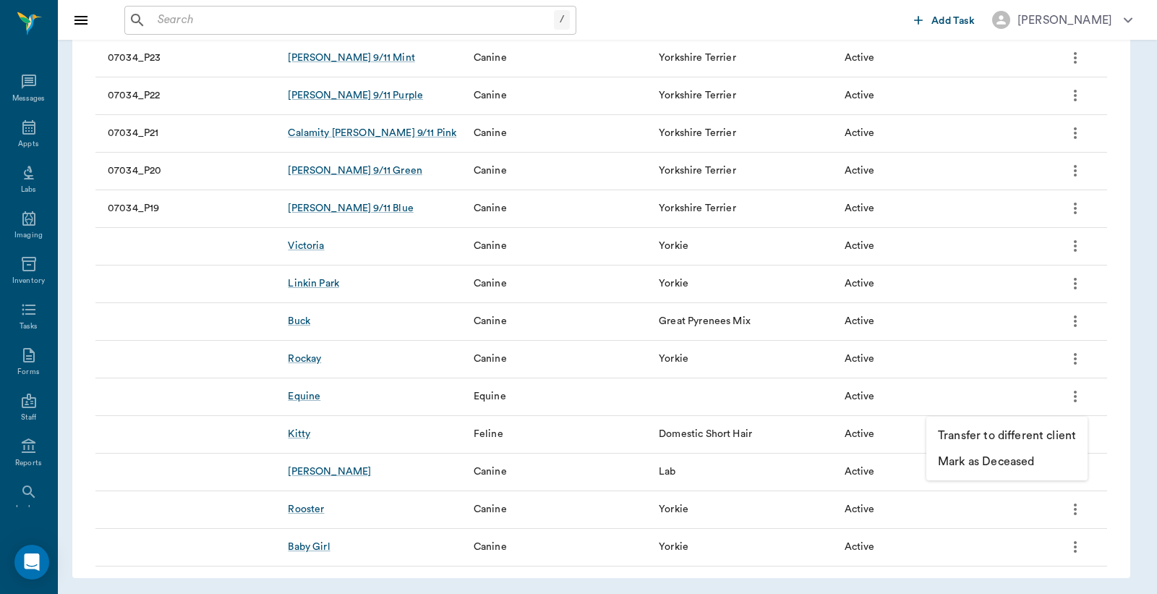
click at [1033, 450] on li "Mark as Deceased" at bounding box center [1007, 461] width 161 height 26
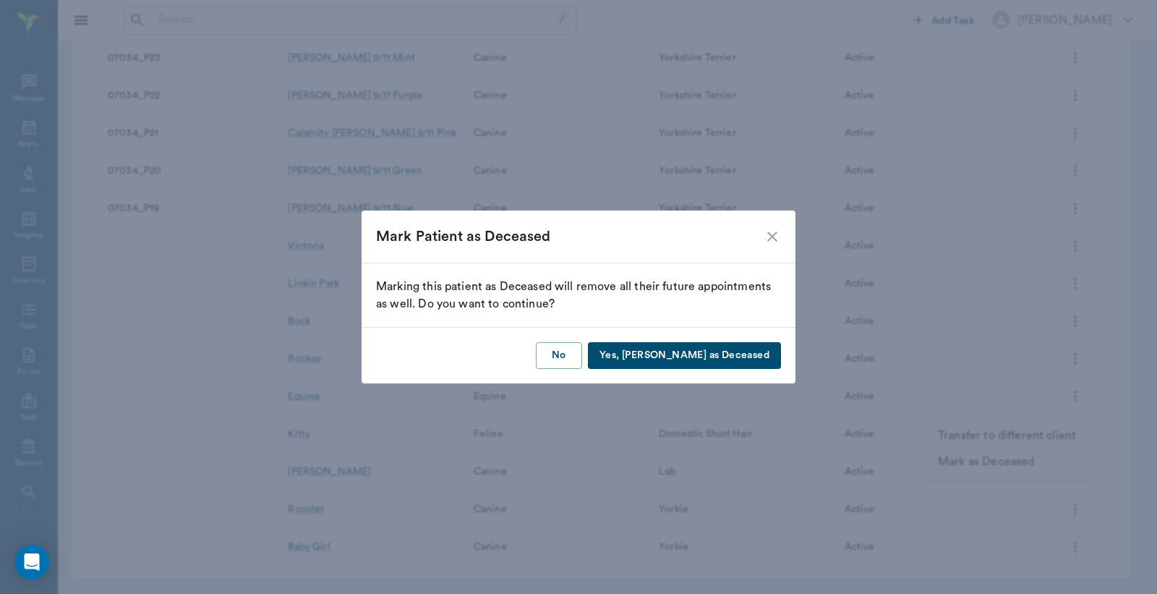
click at [699, 364] on button "Yes, Mark as Deceased" at bounding box center [684, 355] width 193 height 27
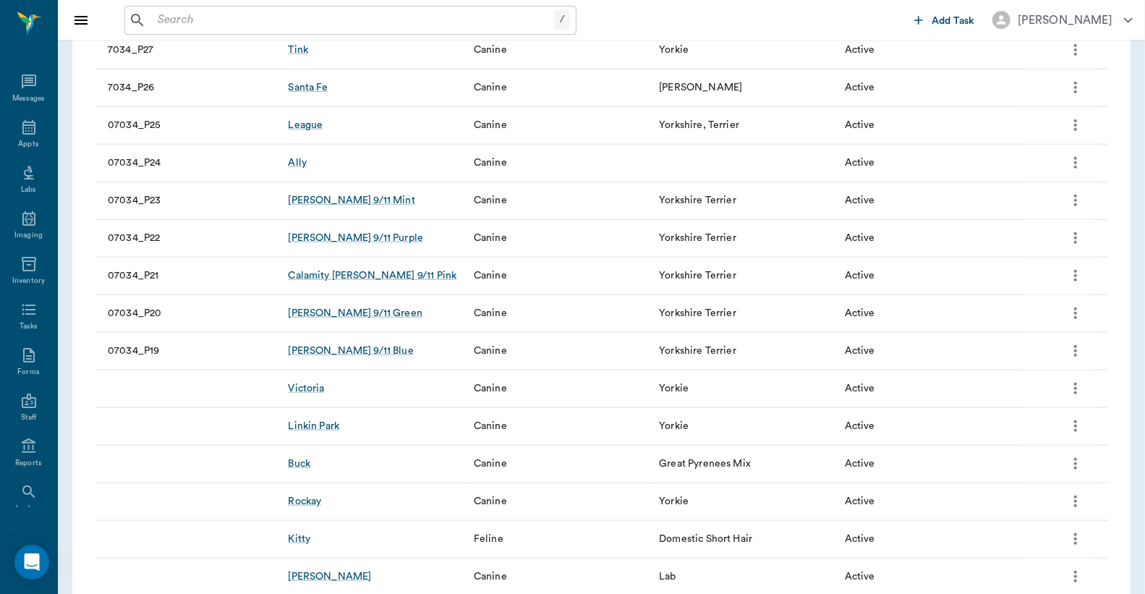
scroll to position [407, 0]
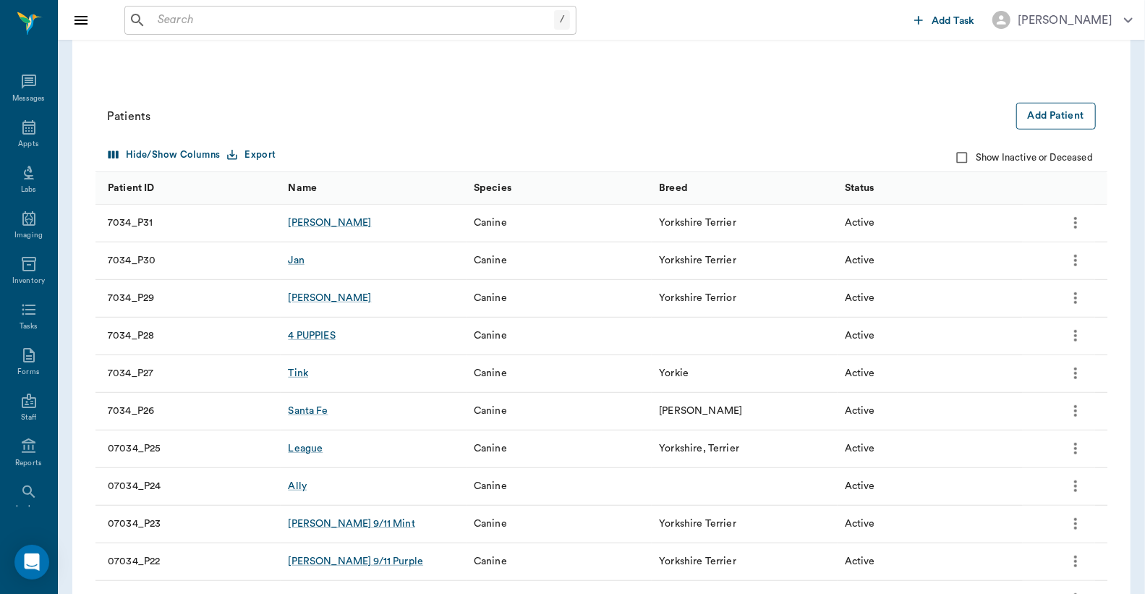
click at [1063, 114] on button "Add Patient" at bounding box center [1056, 116] width 80 height 27
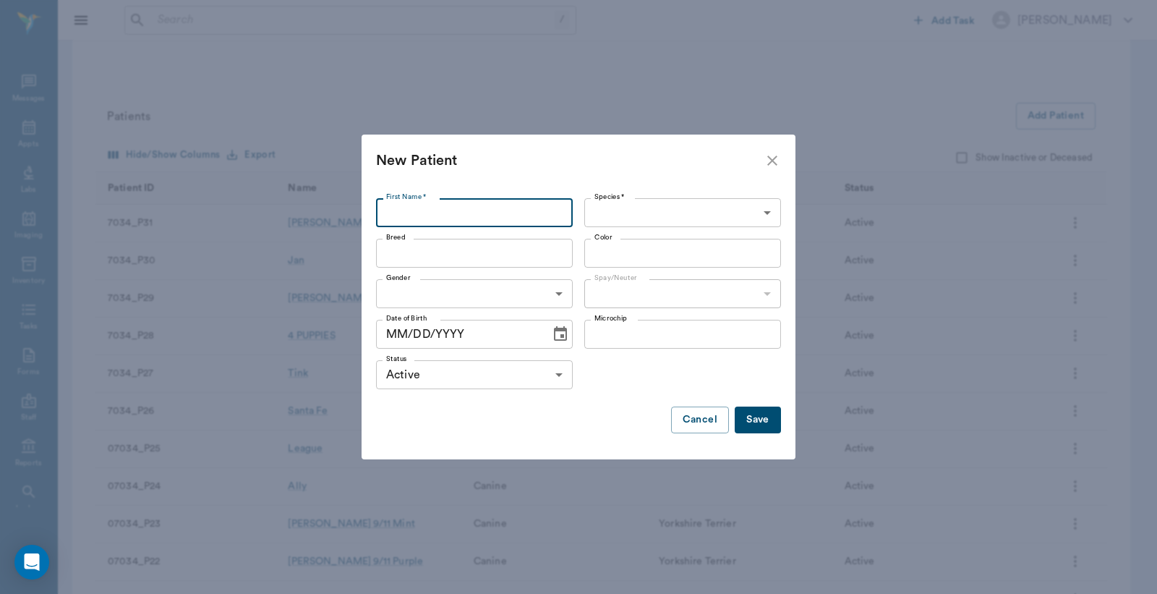
click at [435, 207] on input "First Name *" at bounding box center [474, 212] width 197 height 29
type input "Gracie"
click at [634, 206] on body "/ ​ Add Task Dr. Bert Ellsworth Nectar Messages Appts Labs Imaging Inventory Ta…" at bounding box center [578, 308] width 1157 height 1430
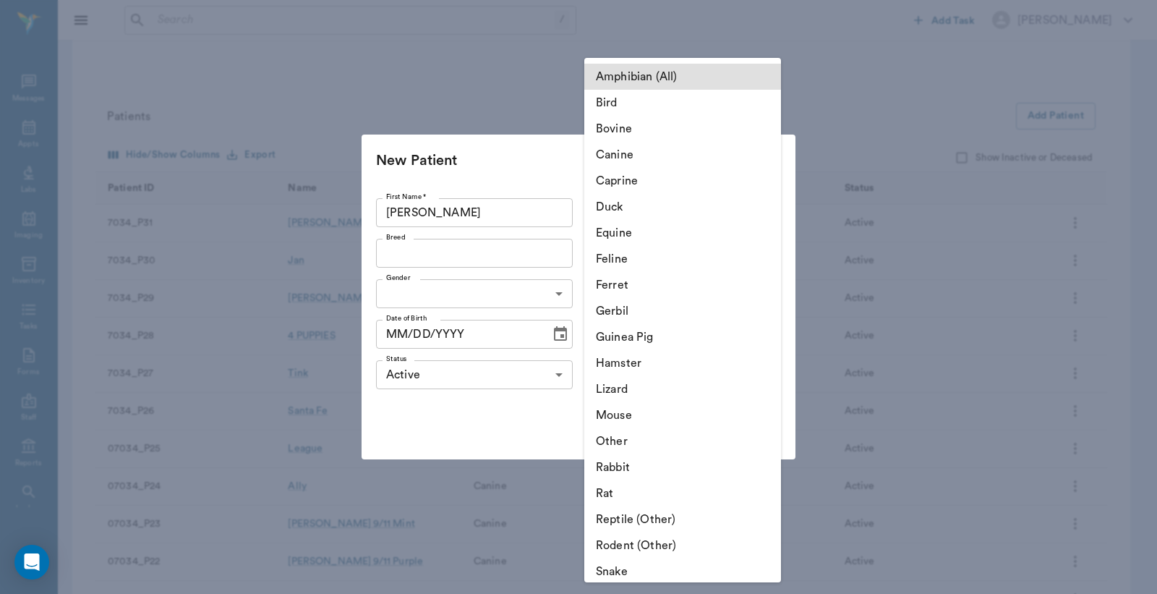
click at [642, 160] on li "Canine" at bounding box center [682, 155] width 197 height 26
type input "Canine"
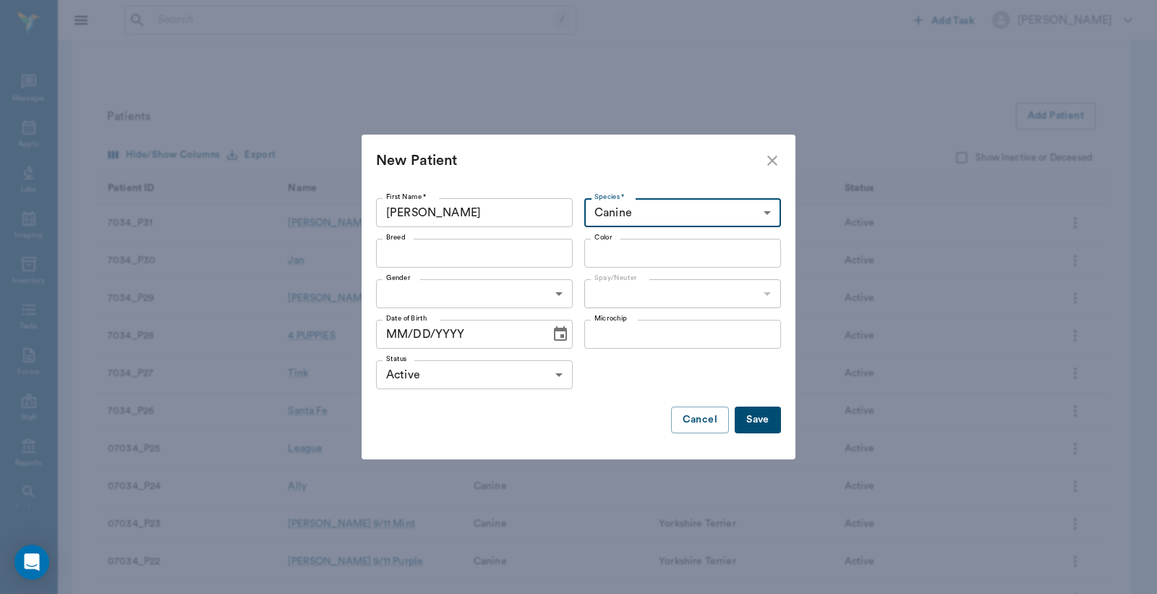
click at [457, 244] on input "Breed" at bounding box center [462, 253] width 164 height 20
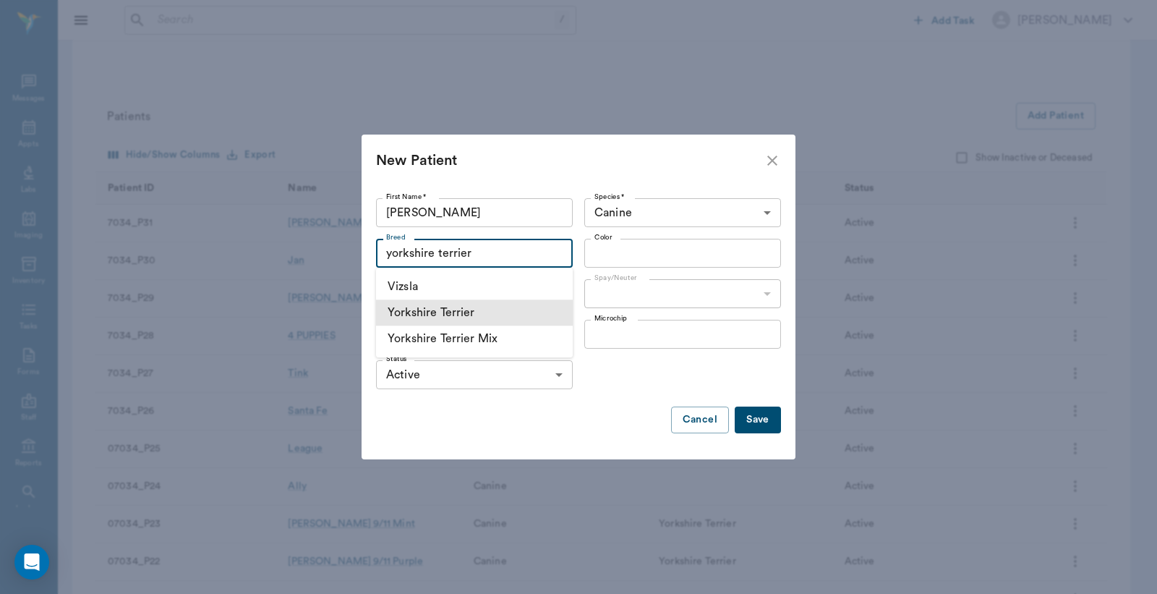
click at [490, 316] on li "Yorkshire Terrier" at bounding box center [474, 312] width 197 height 26
type input "Yorkshire Terrier"
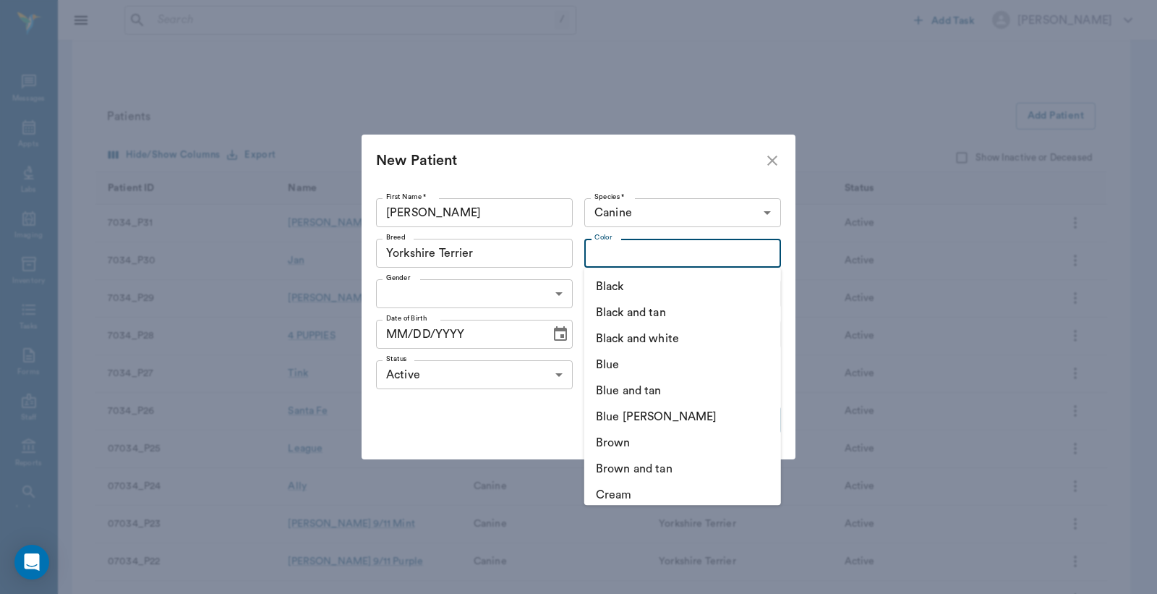
click at [603, 253] on input "Color" at bounding box center [671, 253] width 164 height 20
click at [655, 320] on li "Black and tan" at bounding box center [682, 312] width 197 height 26
type input "Black and tan"
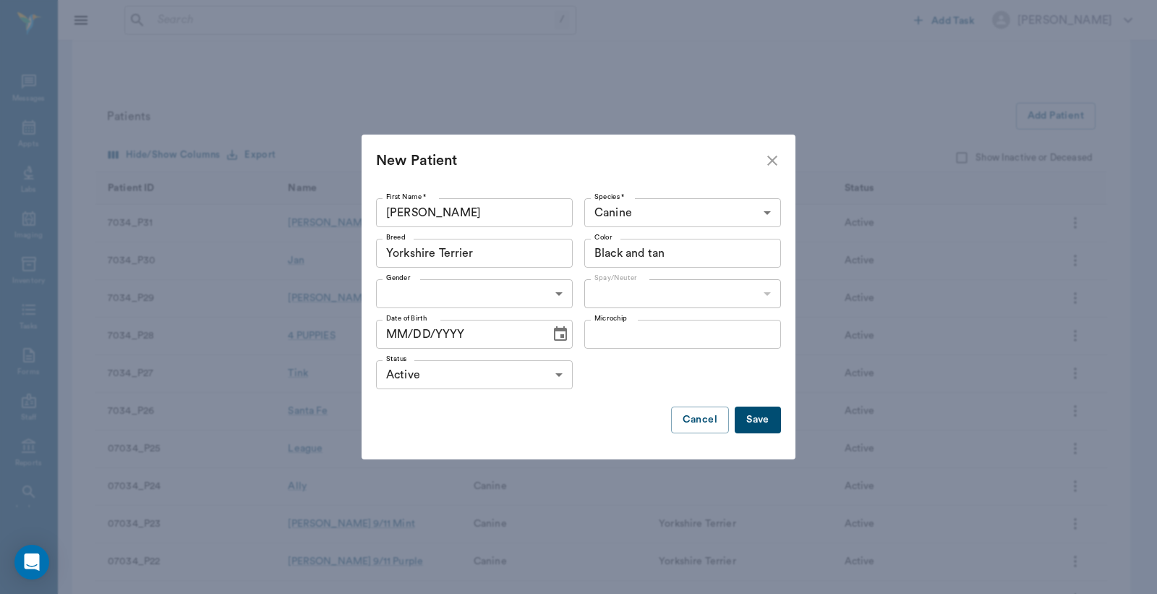
click at [470, 289] on body "/ ​ Add Task Dr. Bert Ellsworth Nectar Messages Appts Labs Imaging Inventory Ta…" at bounding box center [578, 308] width 1157 height 1430
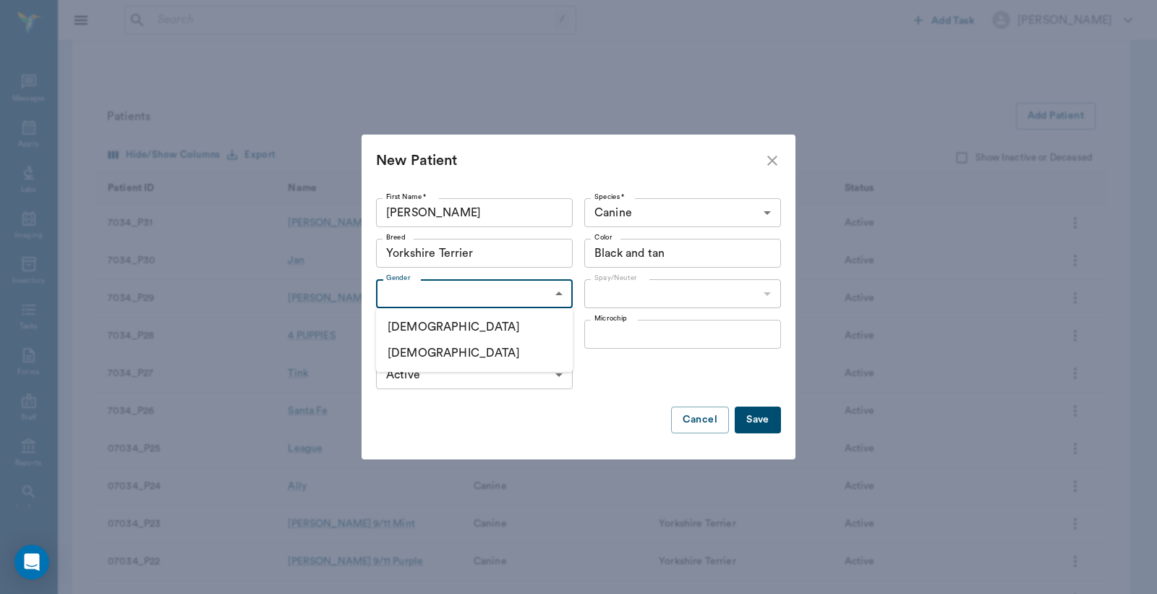
click at [427, 349] on li "[DEMOGRAPHIC_DATA]" at bounding box center [474, 353] width 197 height 26
type input "FEMALE"
click at [761, 414] on button "Save" at bounding box center [758, 420] width 46 height 27
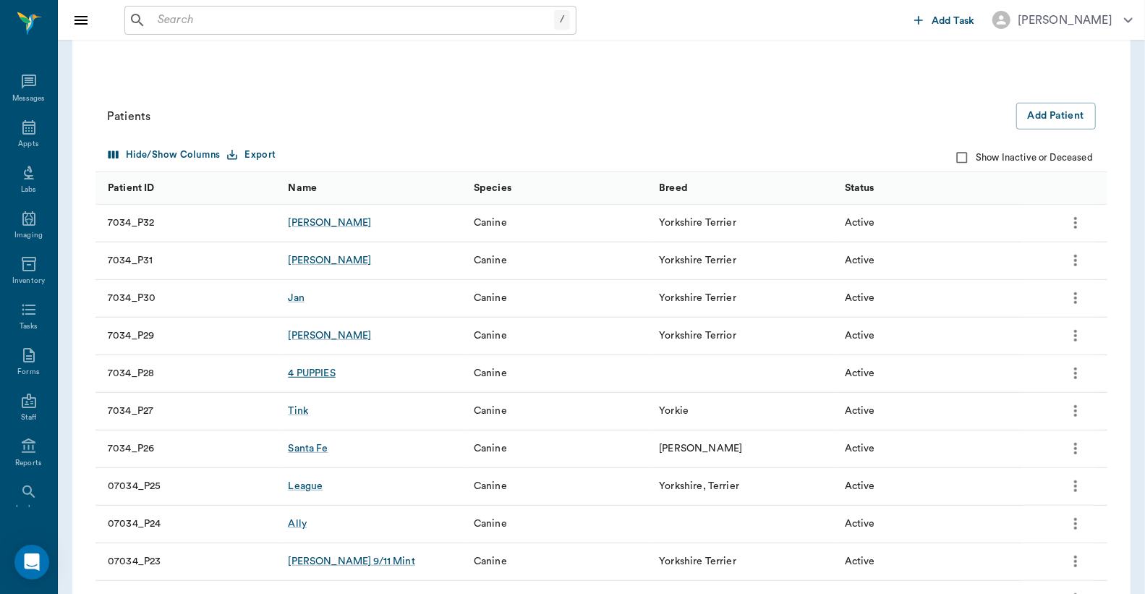
click at [313, 370] on div "4 PUPPIES" at bounding box center [311, 373] width 47 height 14
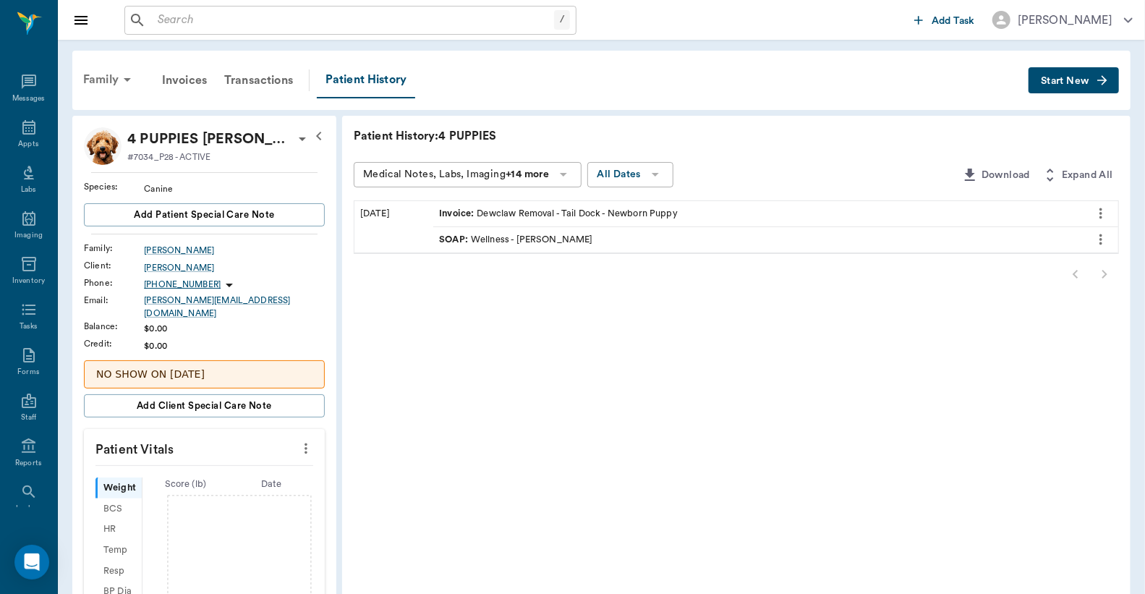
click at [124, 80] on icon at bounding box center [127, 79] width 17 height 17
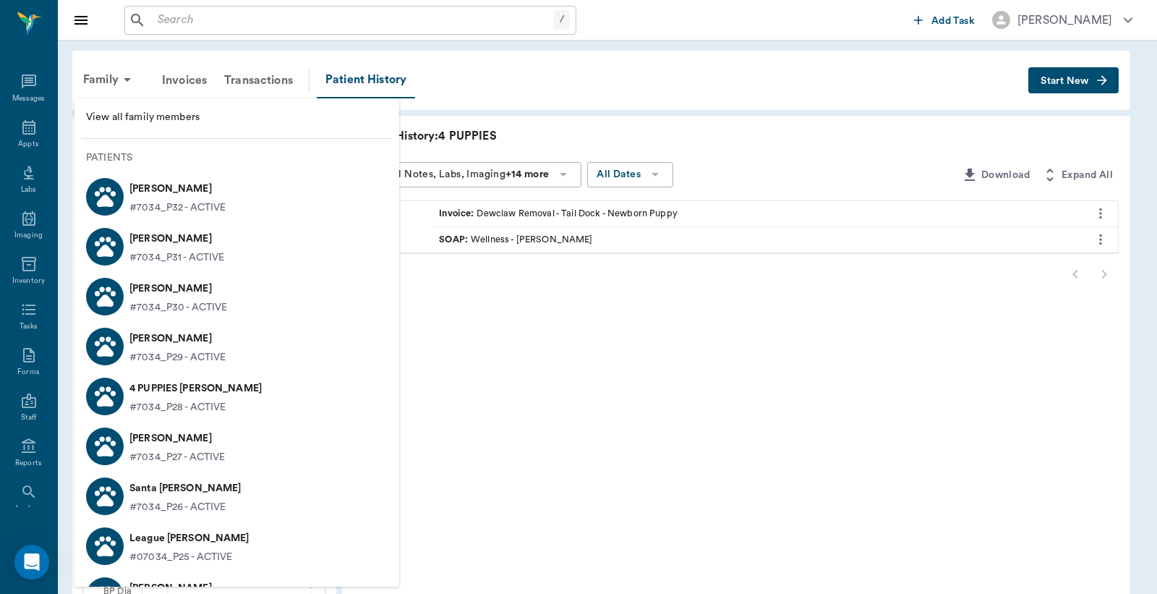
click at [204, 187] on p "Gracie Jackson" at bounding box center [177, 188] width 96 height 23
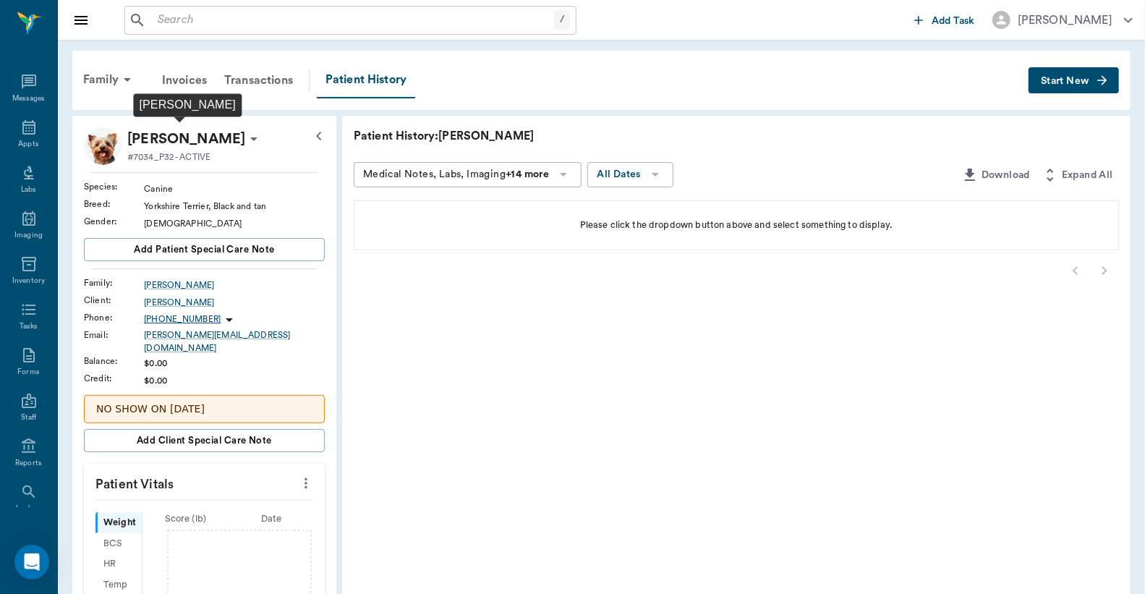
click at [211, 148] on p "Gracie Jackson" at bounding box center [186, 138] width 118 height 23
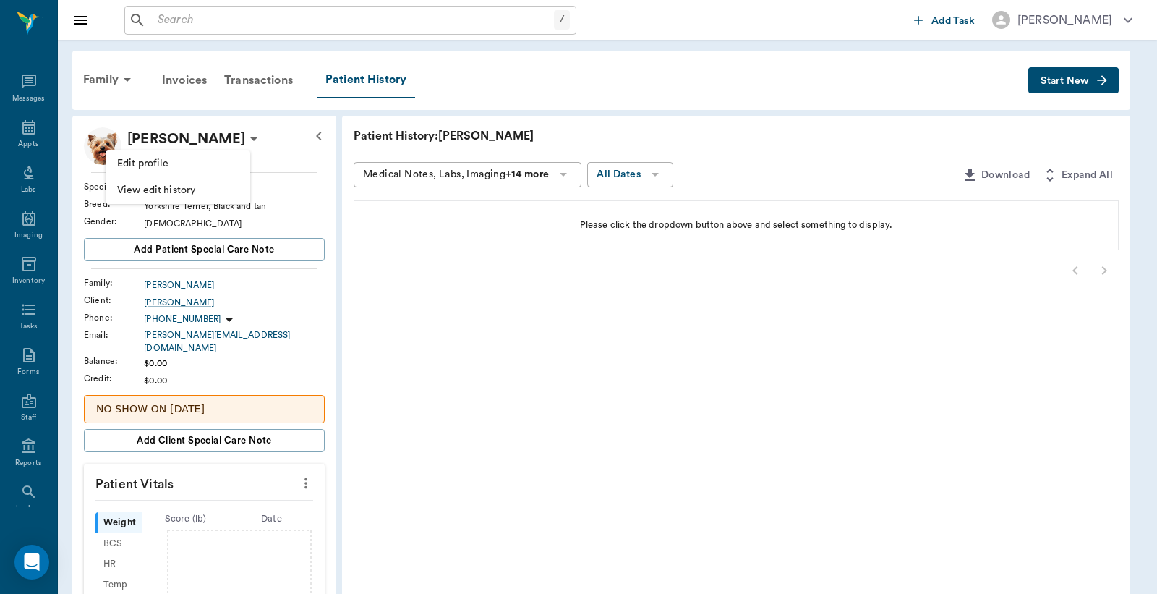
click at [160, 163] on span "Edit profile" at bounding box center [178, 163] width 122 height 15
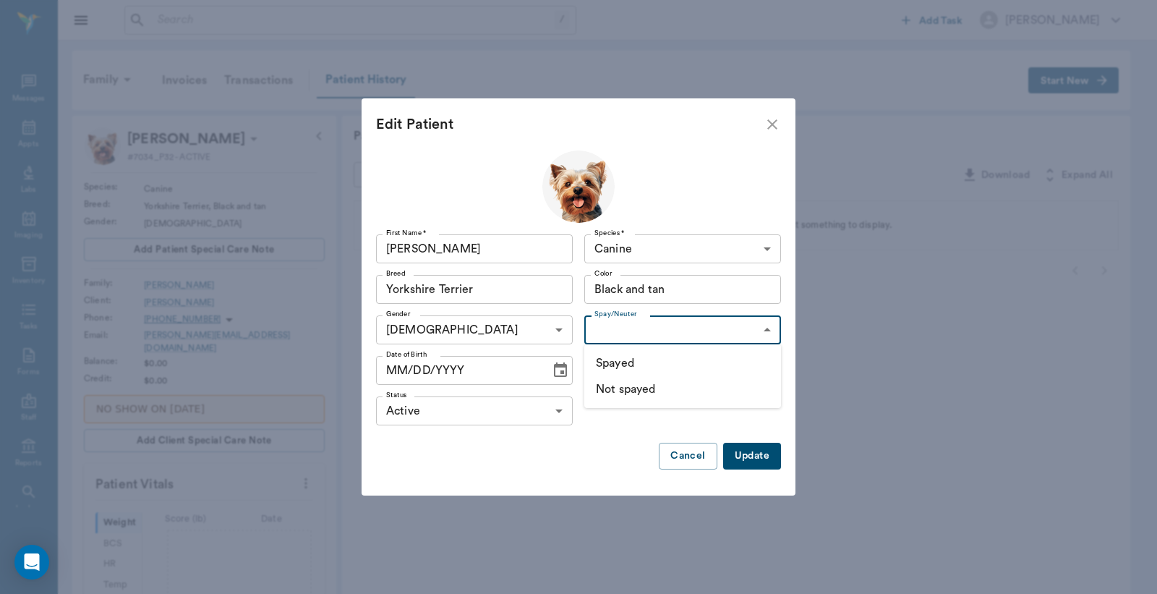
click at [713, 333] on body "/ ​ Add Task Dr. Bert Ellsworth Nectar Messages Appts Labs Imaging Inventory Ta…" at bounding box center [578, 492] width 1157 height 984
click at [699, 386] on li "Not spayed" at bounding box center [682, 389] width 197 height 26
type input "false"
click at [767, 452] on button "Update" at bounding box center [752, 456] width 58 height 27
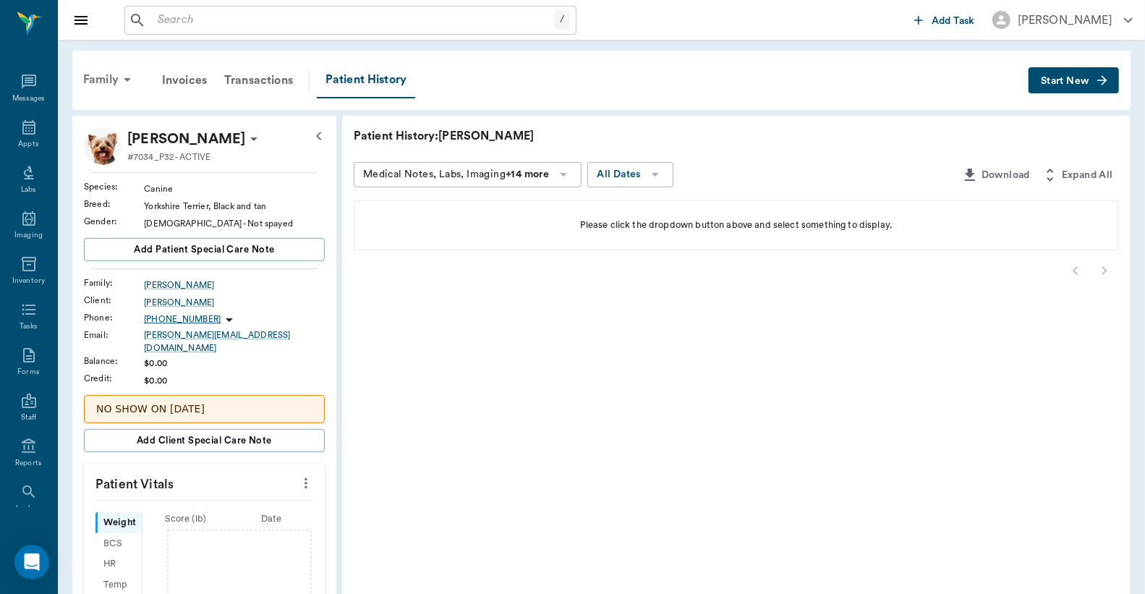
click at [93, 80] on div "Family" at bounding box center [110, 79] width 70 height 35
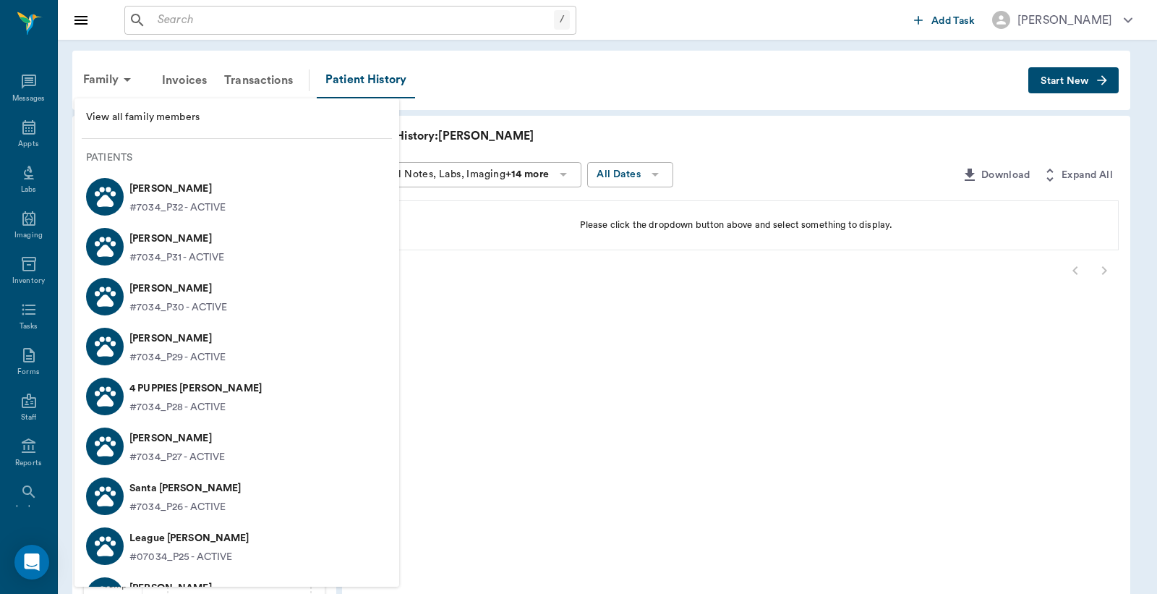
click at [150, 114] on span "View all family members" at bounding box center [237, 117] width 302 height 15
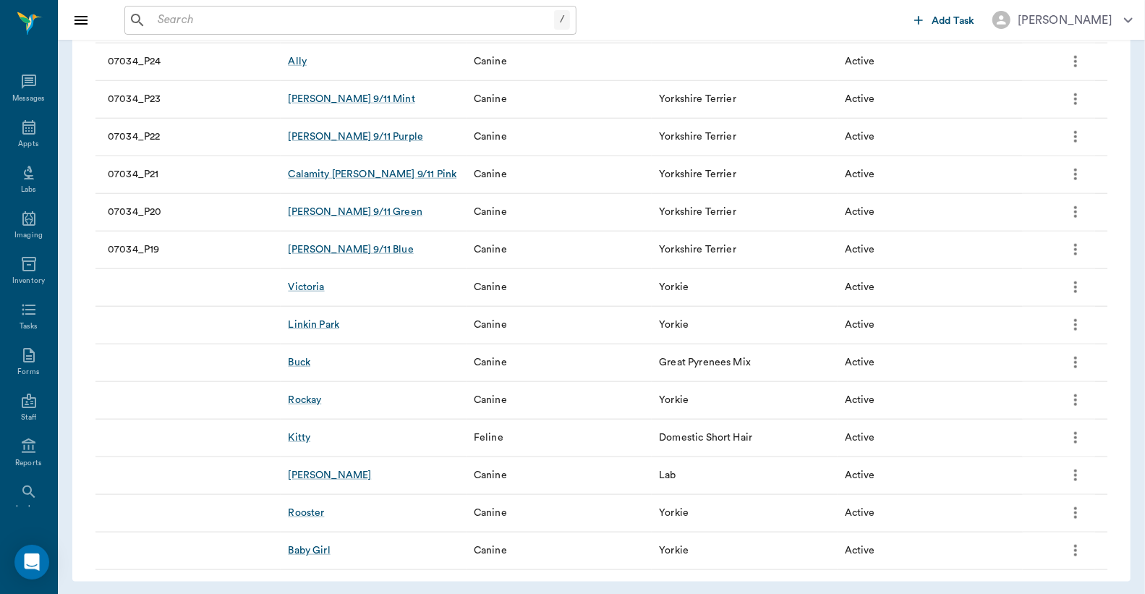
scroll to position [873, 0]
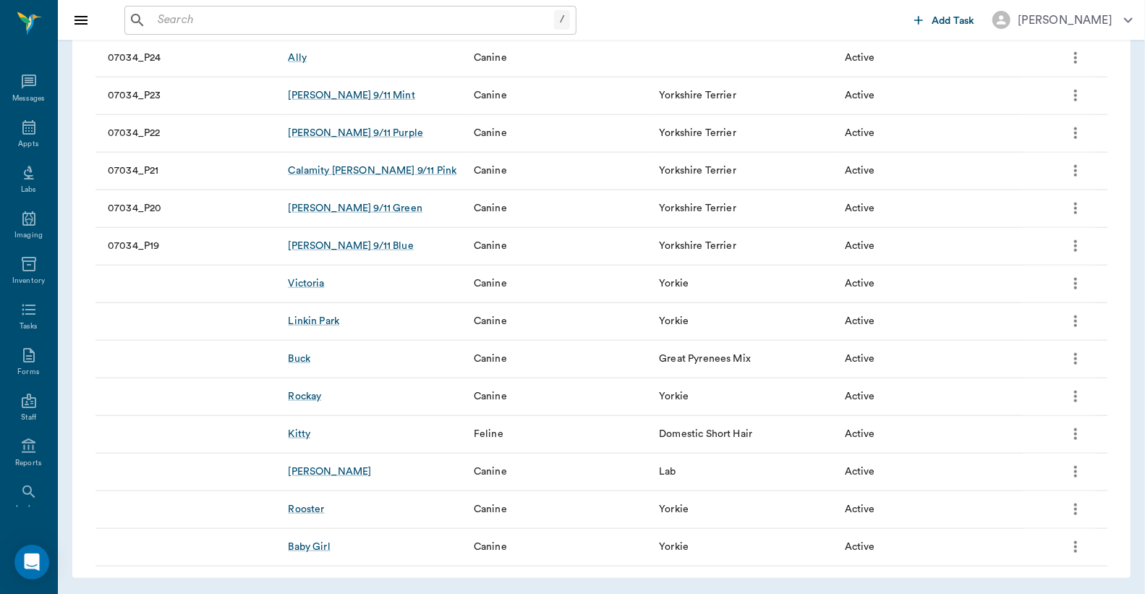
click at [1078, 388] on icon "more" at bounding box center [1075, 396] width 17 height 17
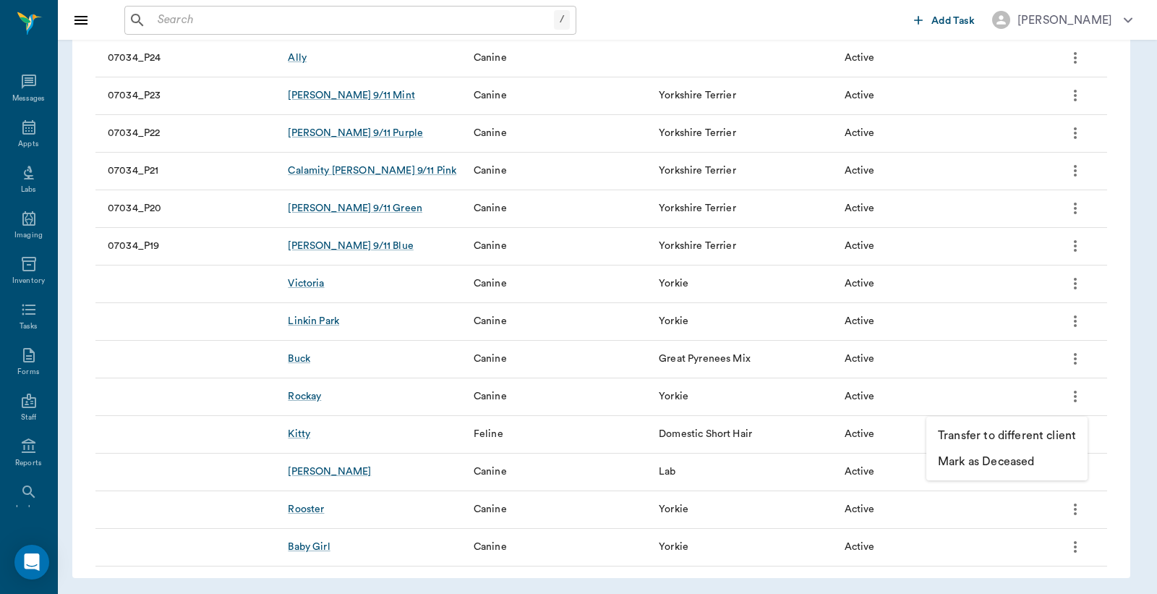
click at [1013, 459] on p "Mark as Deceased" at bounding box center [986, 461] width 96 height 17
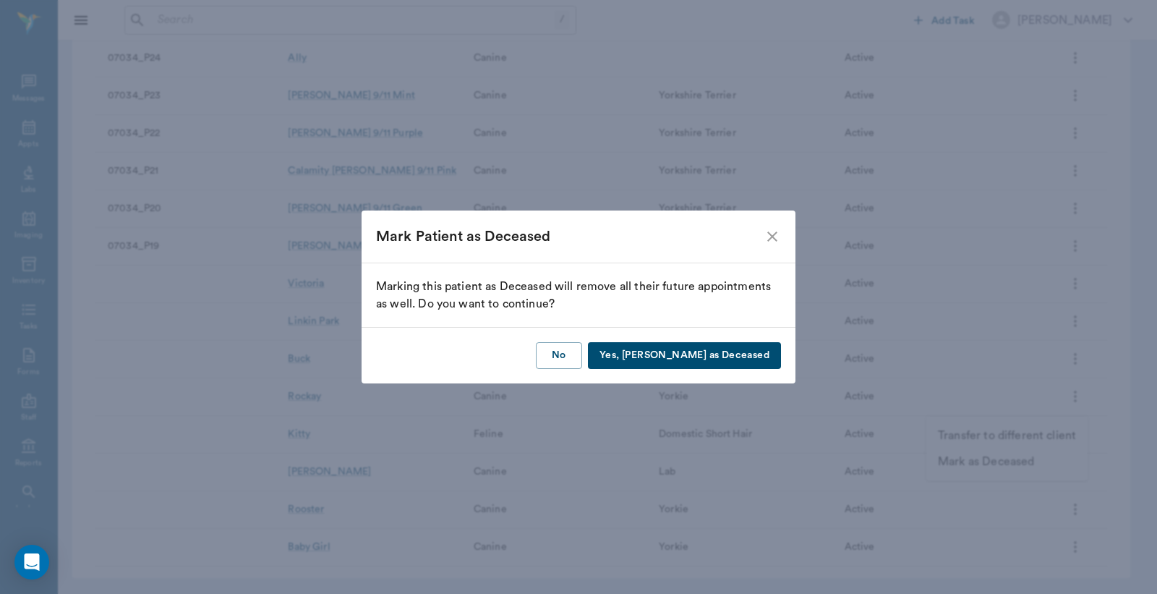
click at [761, 349] on button "Yes, Mark as Deceased" at bounding box center [684, 355] width 193 height 27
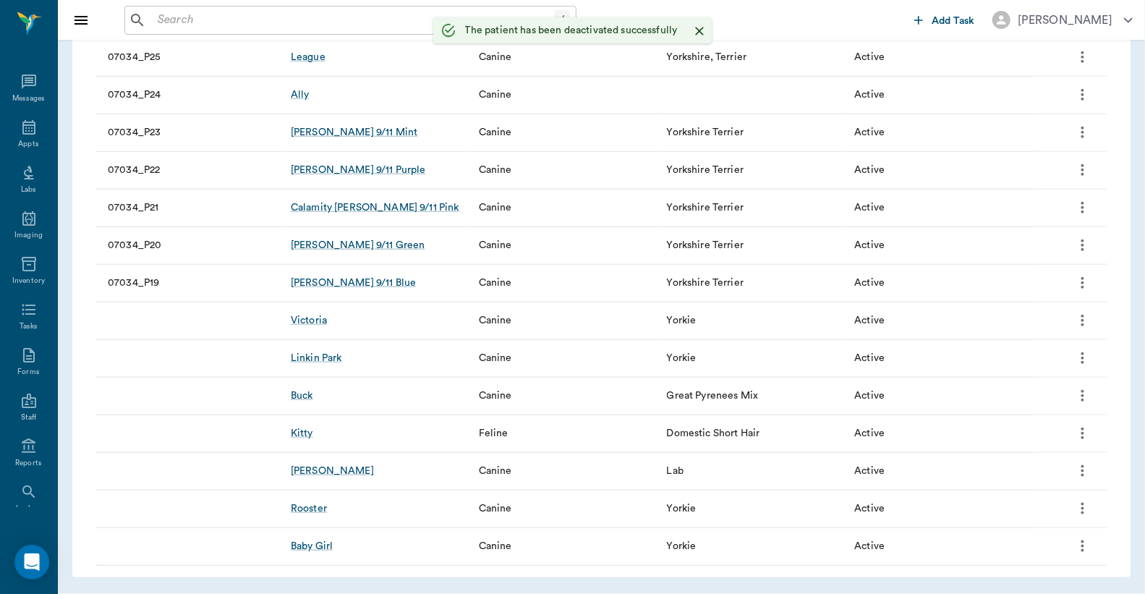
scroll to position [835, 0]
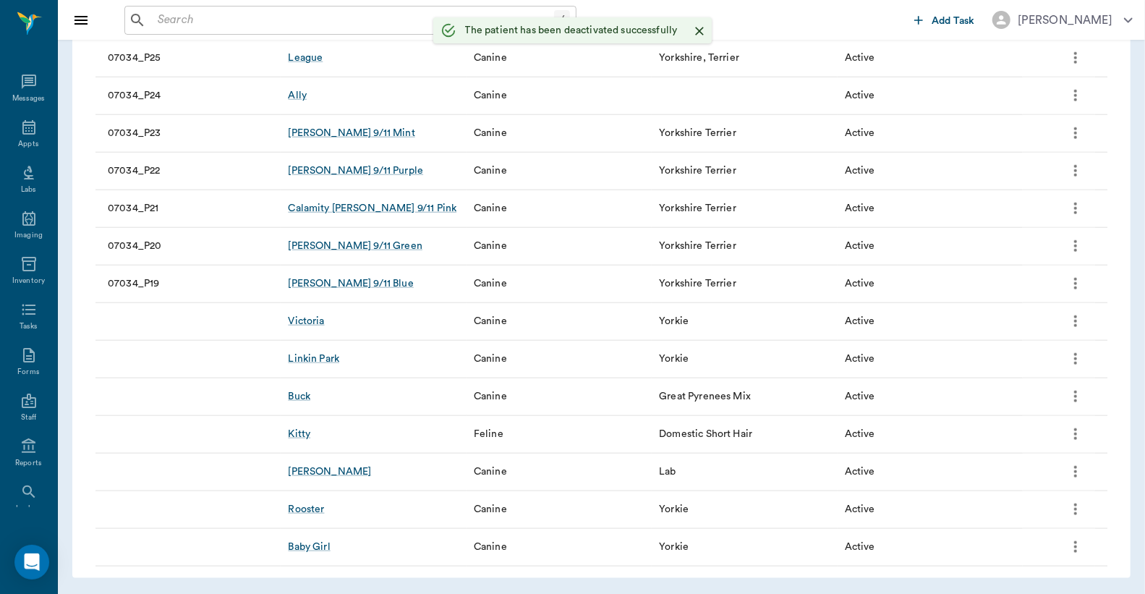
click at [1076, 396] on icon "more" at bounding box center [1075, 397] width 3 height 12
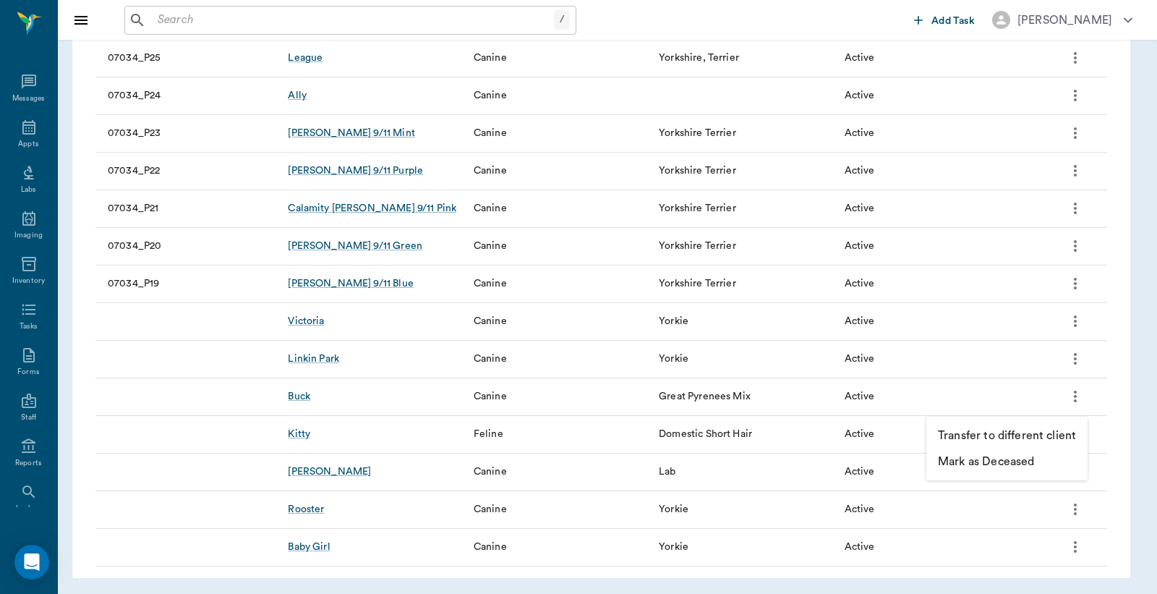
click at [1112, 382] on div at bounding box center [578, 297] width 1157 height 594
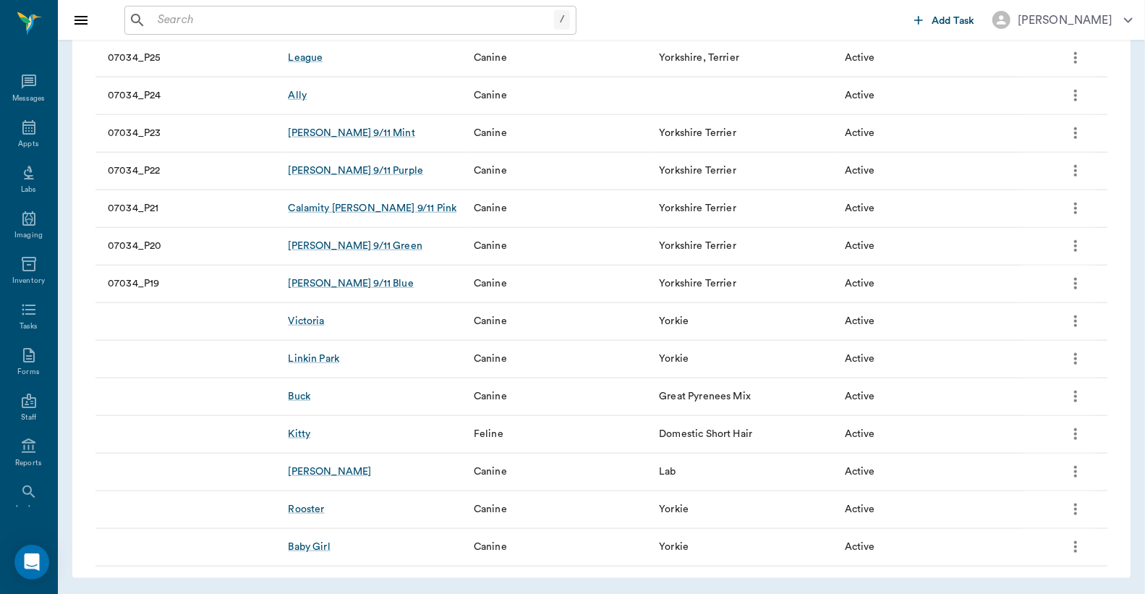
click at [1076, 283] on icon "more" at bounding box center [1075, 284] width 3 height 12
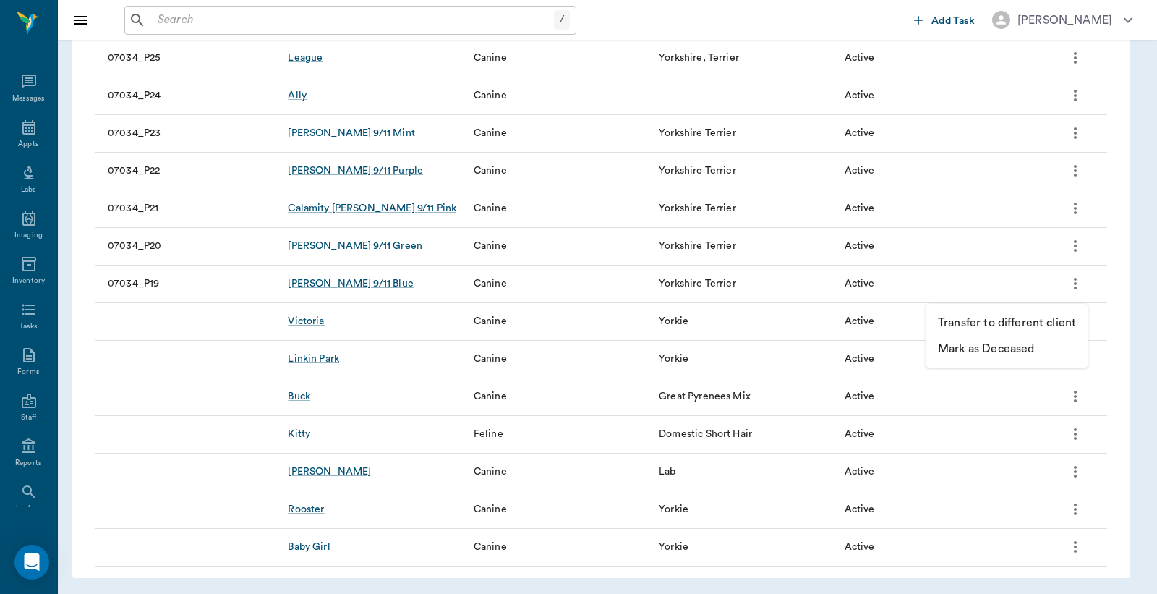
click at [1010, 343] on p "Mark as Deceased" at bounding box center [986, 348] width 96 height 17
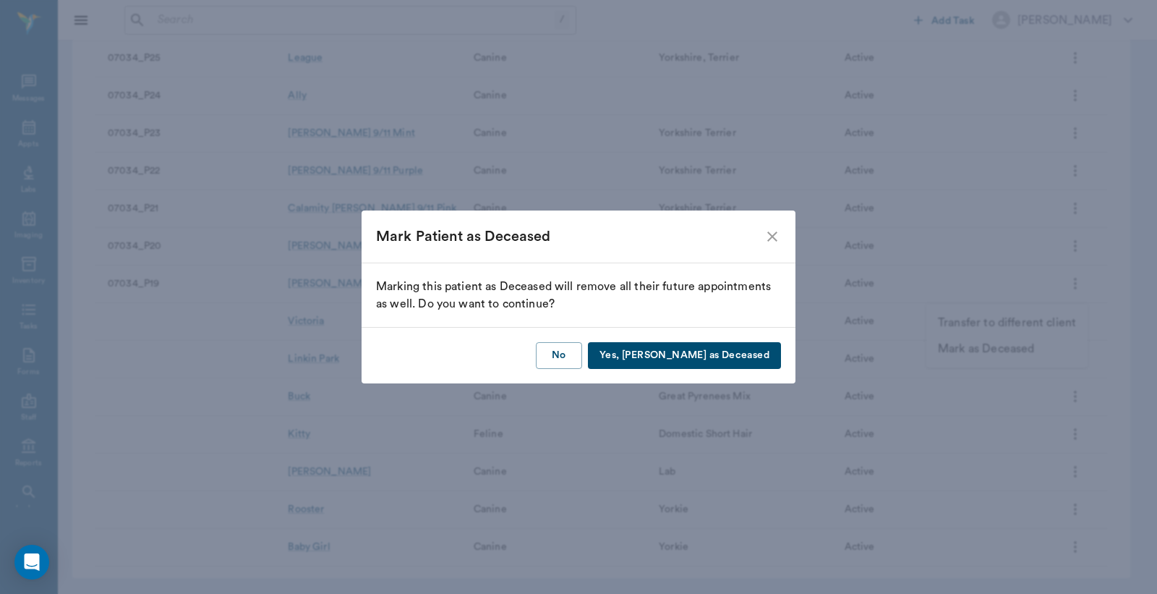
click at [728, 357] on button "Yes, Mark as Deceased" at bounding box center [684, 355] width 193 height 27
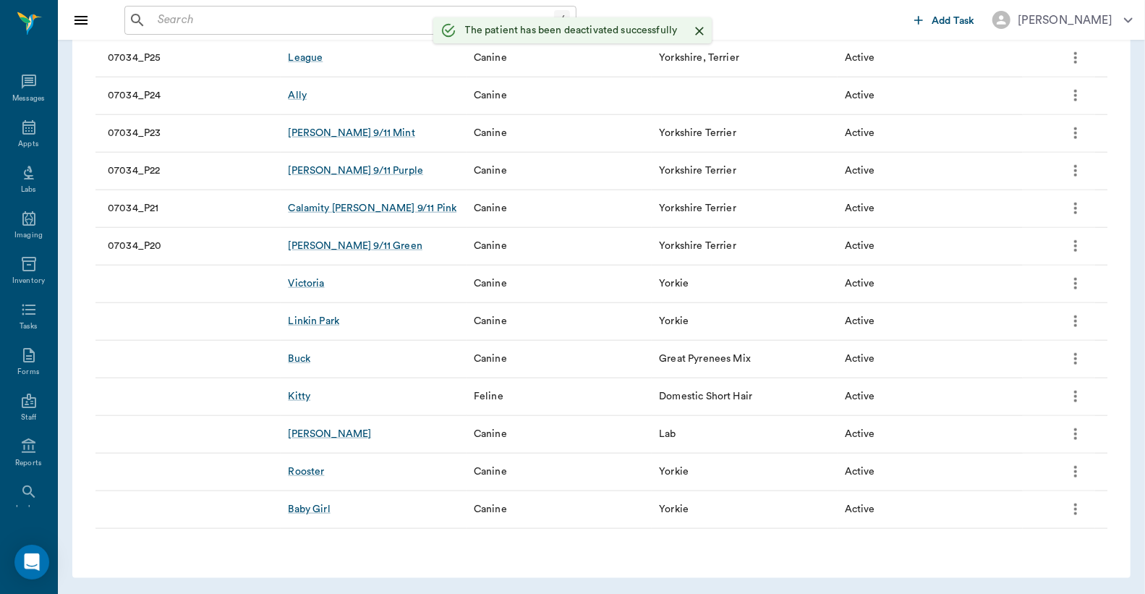
scroll to position [799, 0]
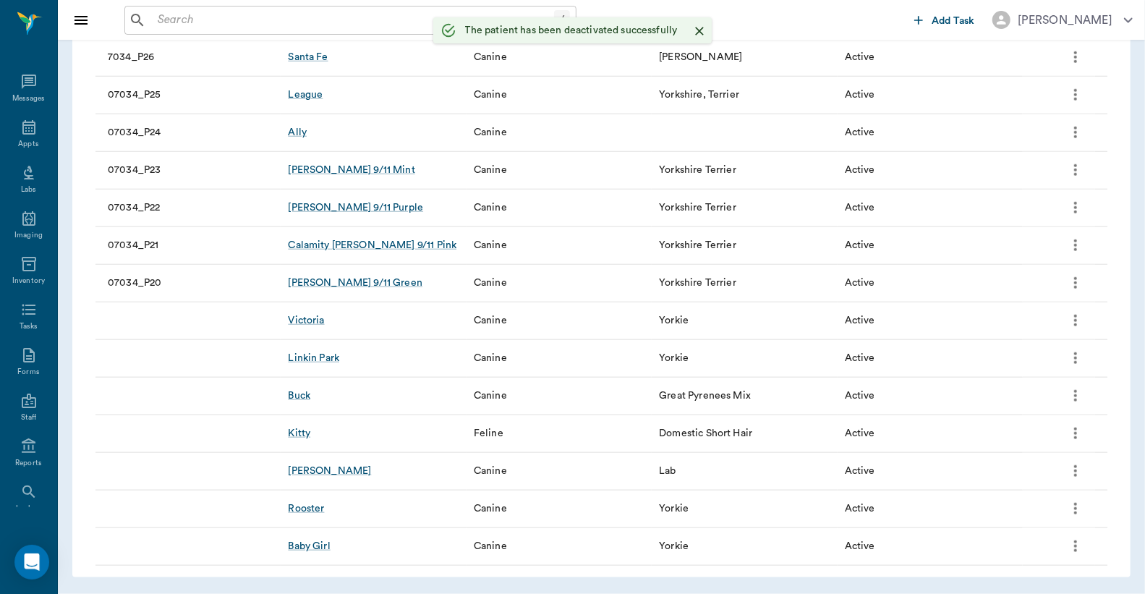
click at [1075, 279] on icon "more" at bounding box center [1075, 283] width 3 height 12
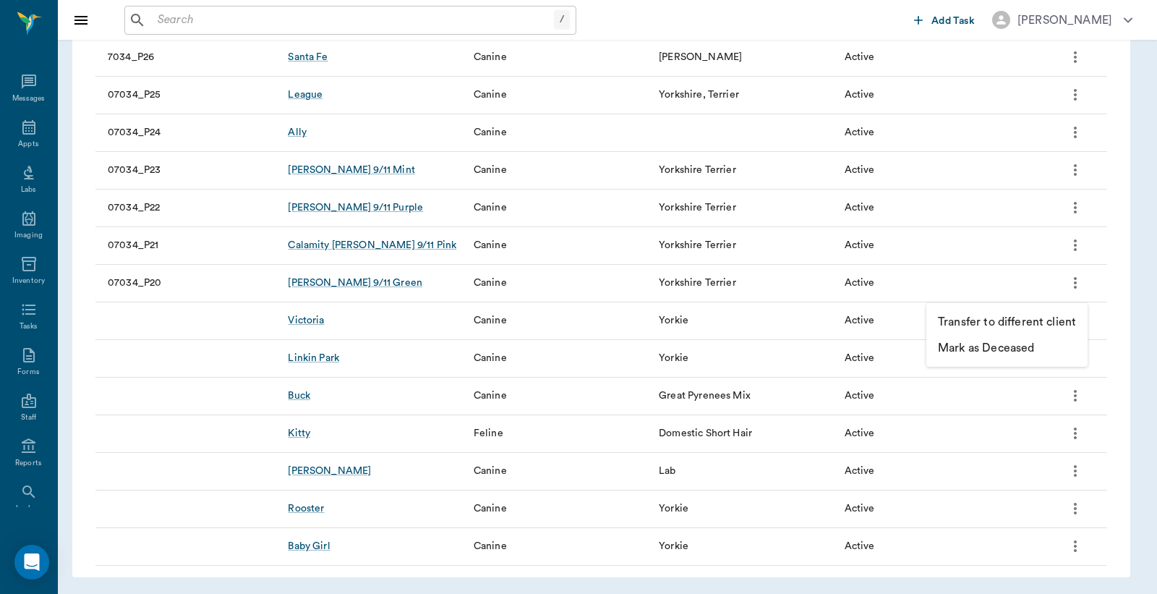
click at [1005, 339] on p "Mark as Deceased" at bounding box center [986, 347] width 96 height 17
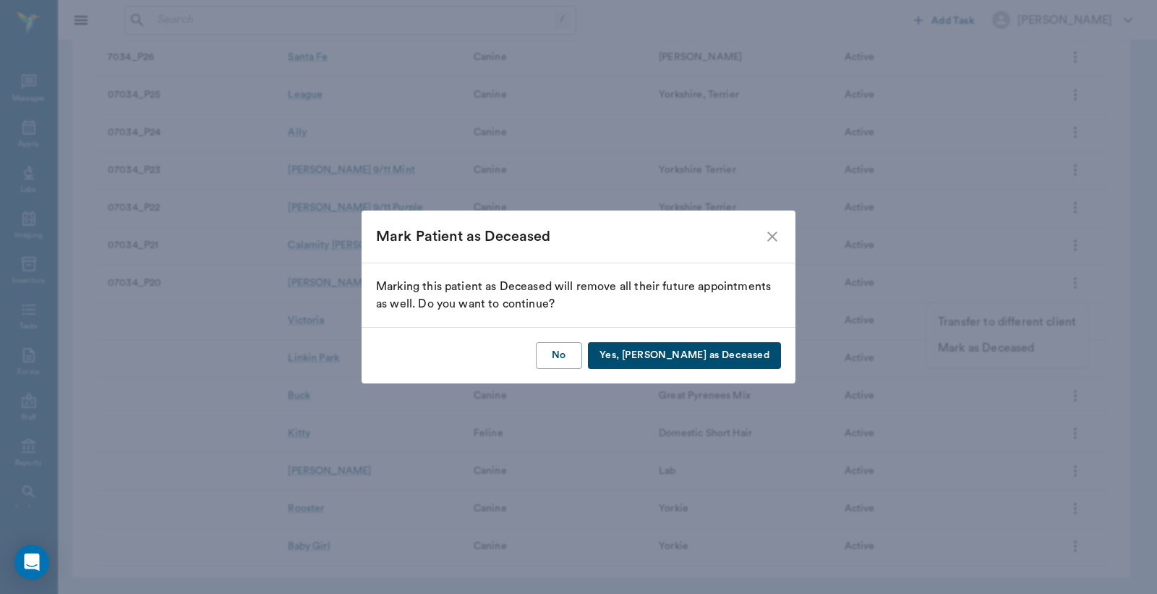
click at [757, 358] on button "Yes, Mark as Deceased" at bounding box center [684, 355] width 193 height 27
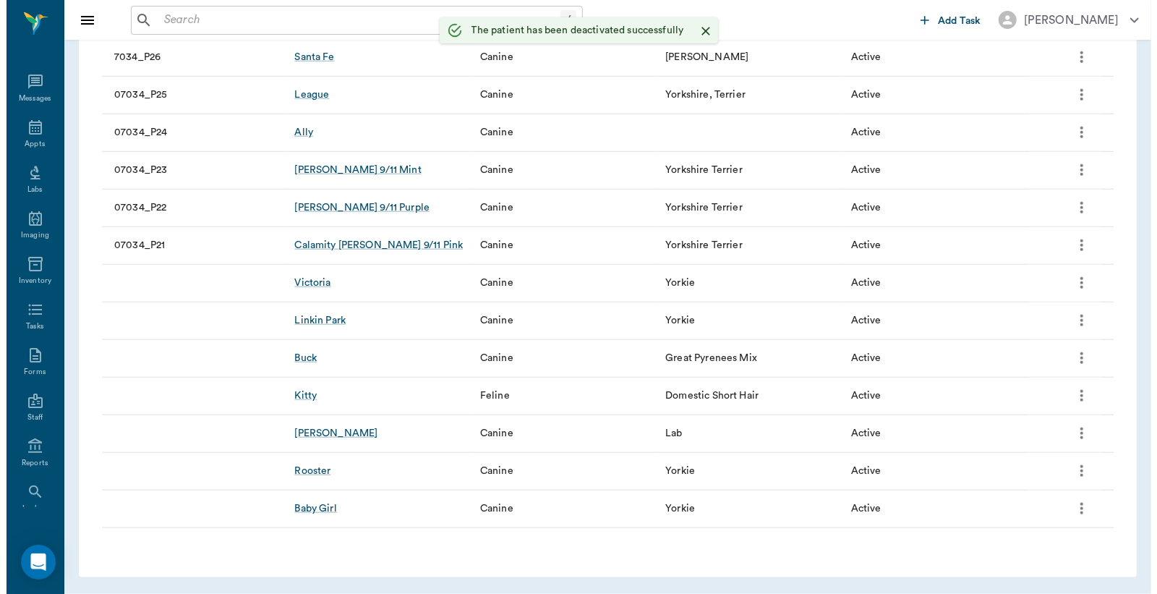
scroll to position [761, 0]
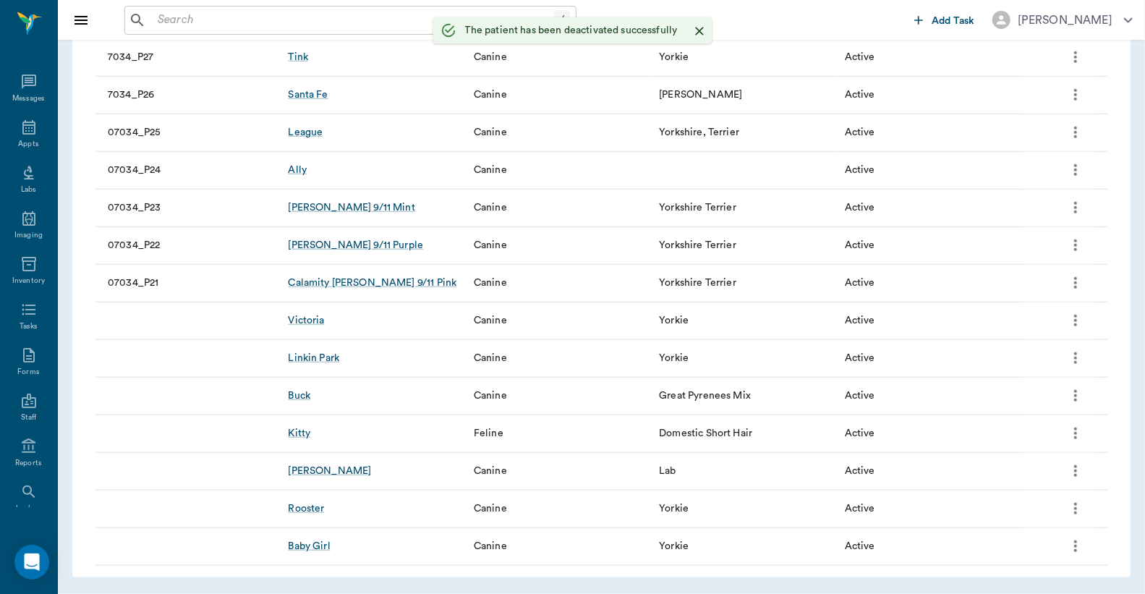
click at [1086, 244] on button "more" at bounding box center [1075, 245] width 25 height 25
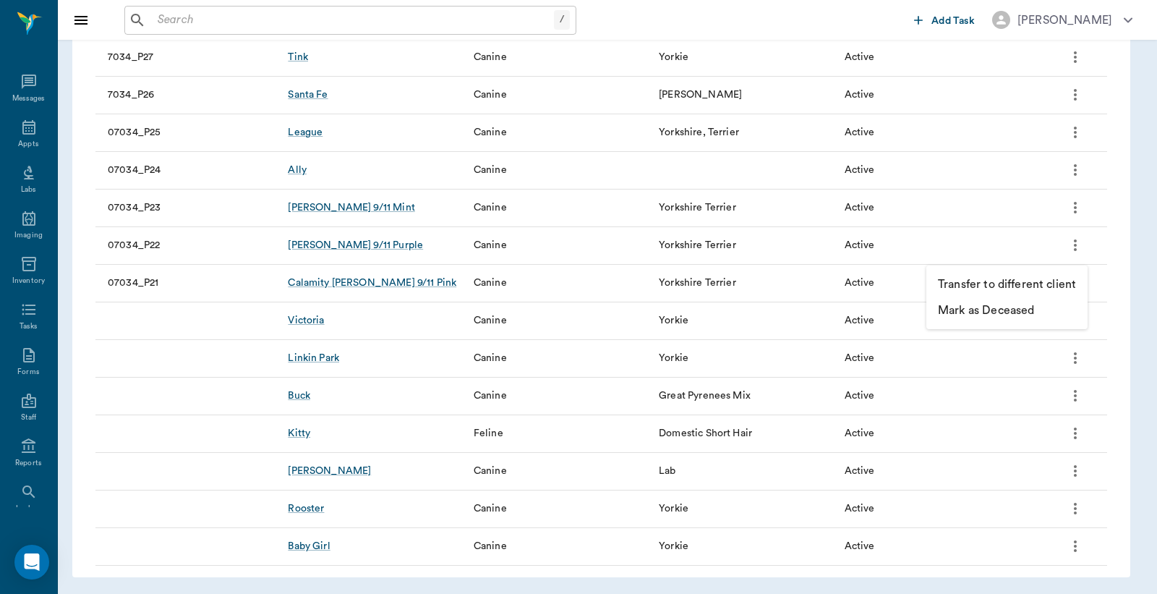
click at [1009, 308] on p "Mark as Deceased" at bounding box center [986, 310] width 96 height 17
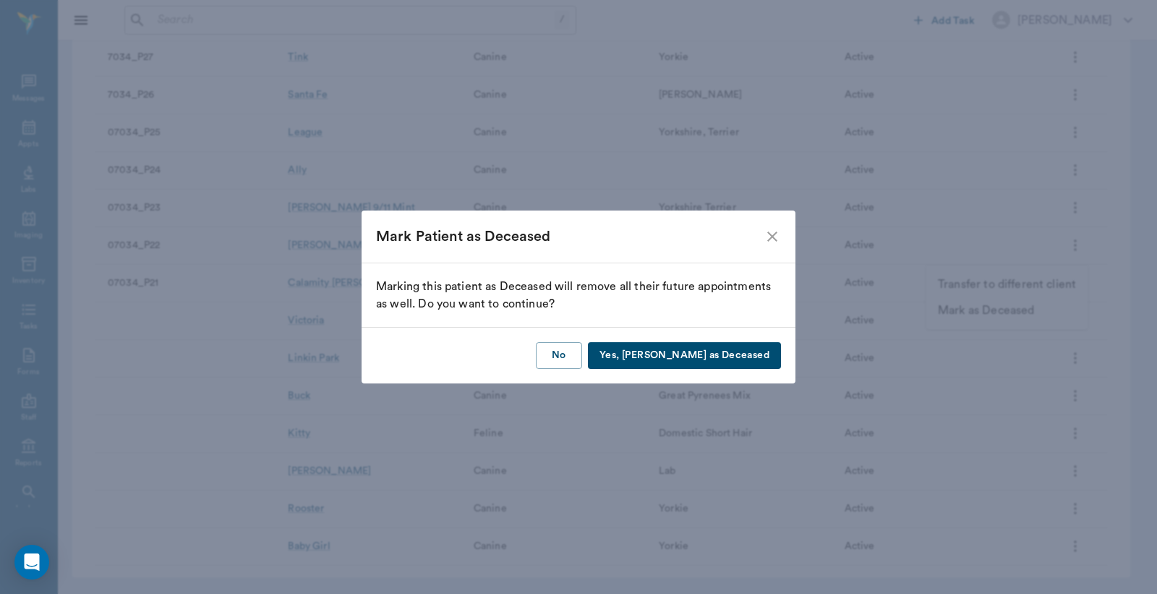
click at [761, 352] on button "Yes, Mark as Deceased" at bounding box center [684, 355] width 193 height 27
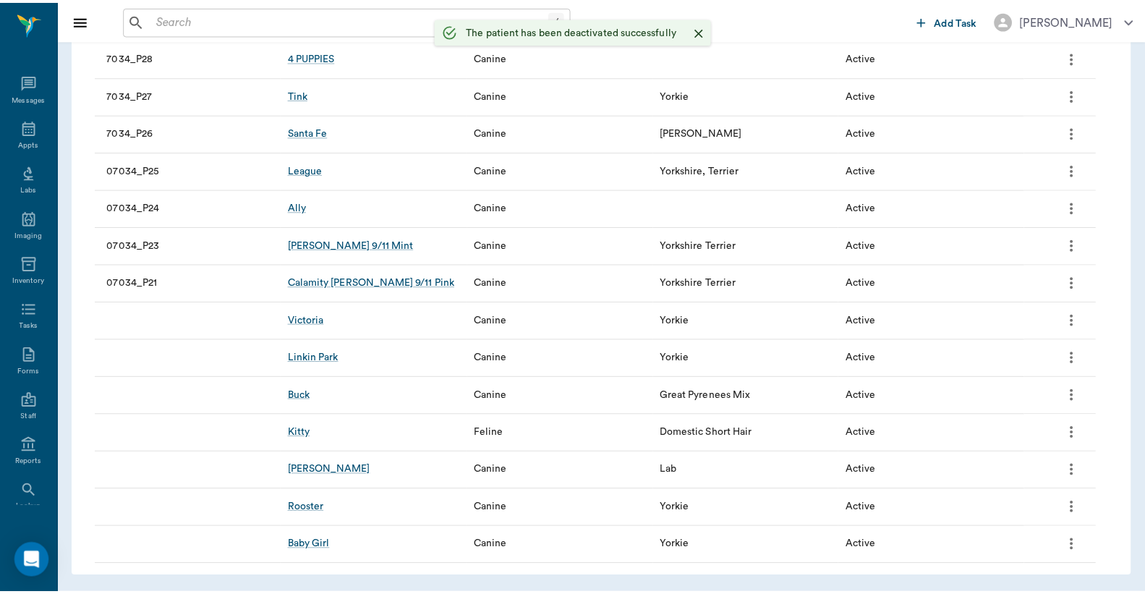
scroll to position [723, 0]
click at [1079, 275] on button "more" at bounding box center [1075, 283] width 25 height 25
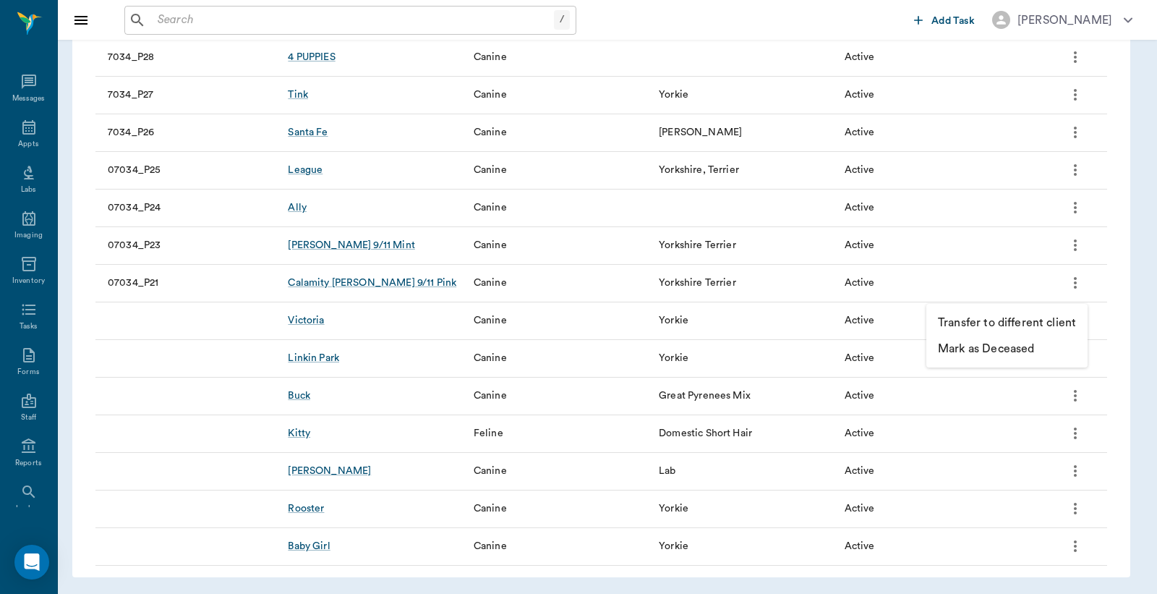
click at [1013, 346] on p "Mark as Deceased" at bounding box center [986, 348] width 96 height 17
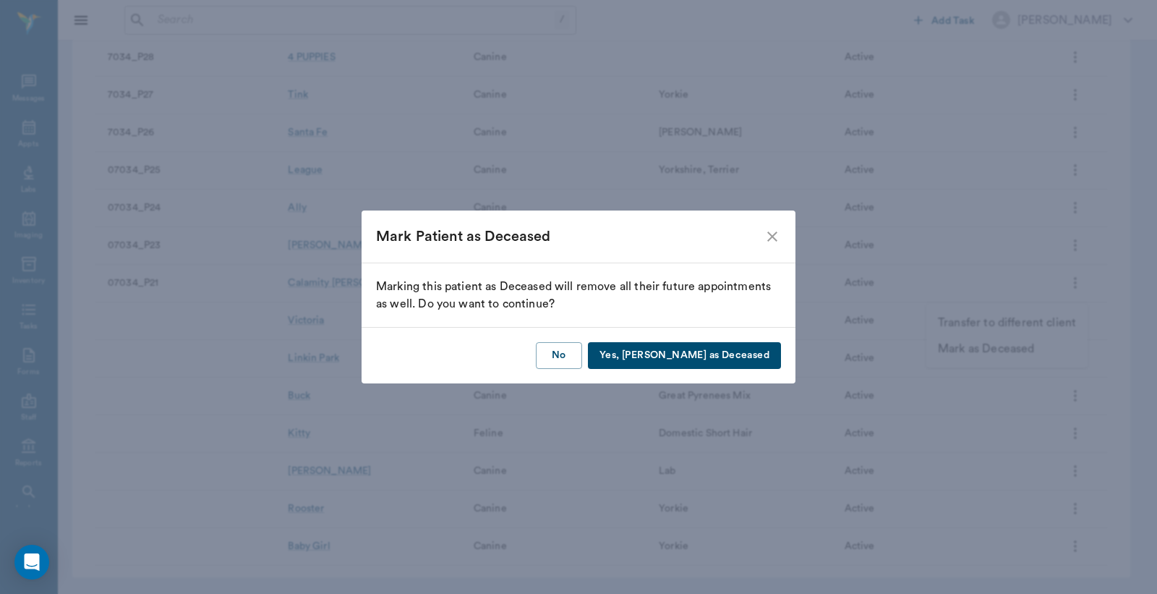
click at [762, 349] on button "Yes, Mark as Deceased" at bounding box center [684, 355] width 193 height 27
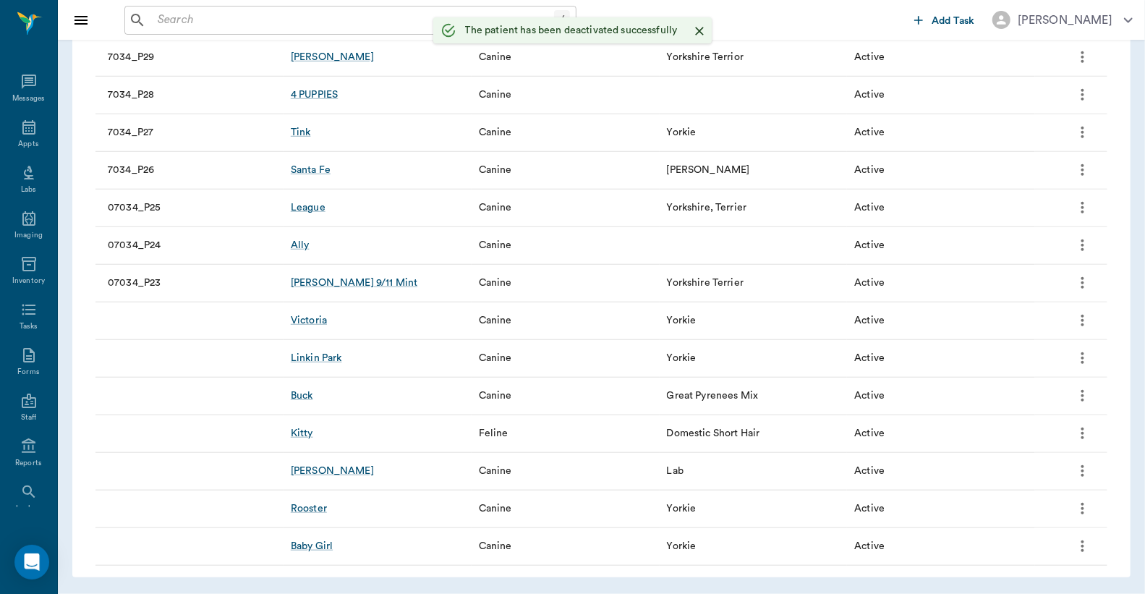
scroll to position [685, 0]
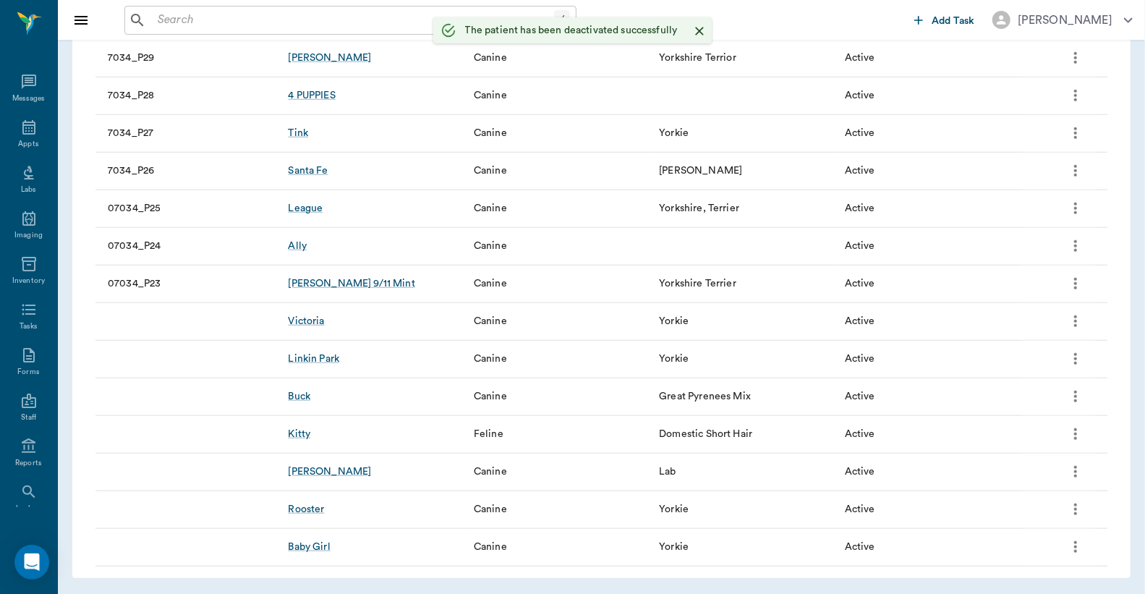
click at [1079, 282] on icon "more" at bounding box center [1075, 283] width 17 height 17
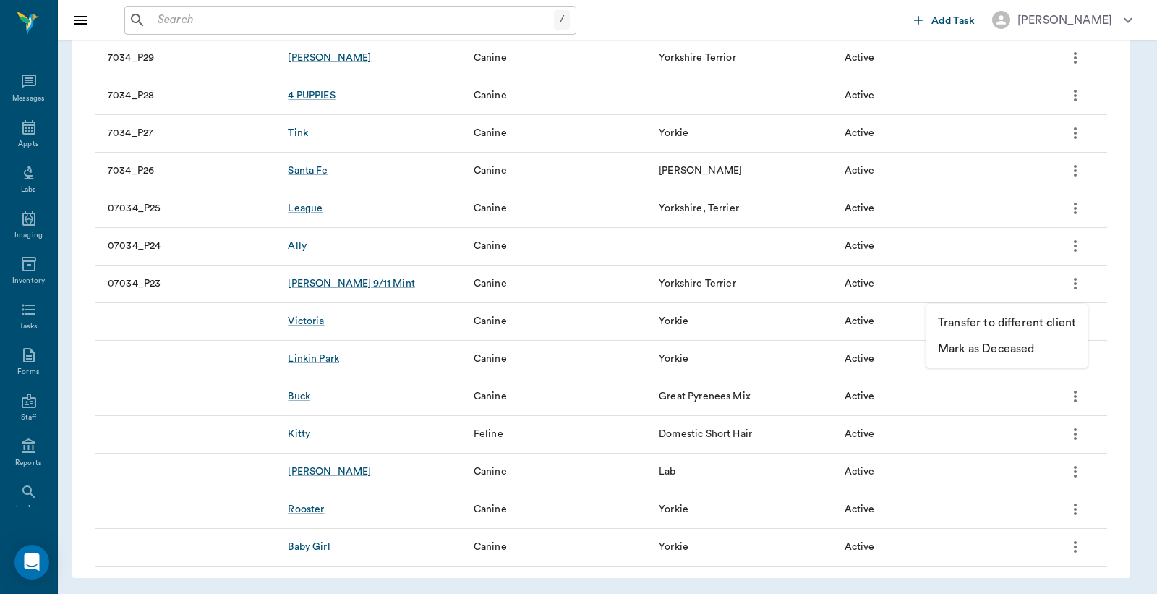
click at [1036, 349] on li "Mark as Deceased" at bounding box center [1007, 349] width 161 height 26
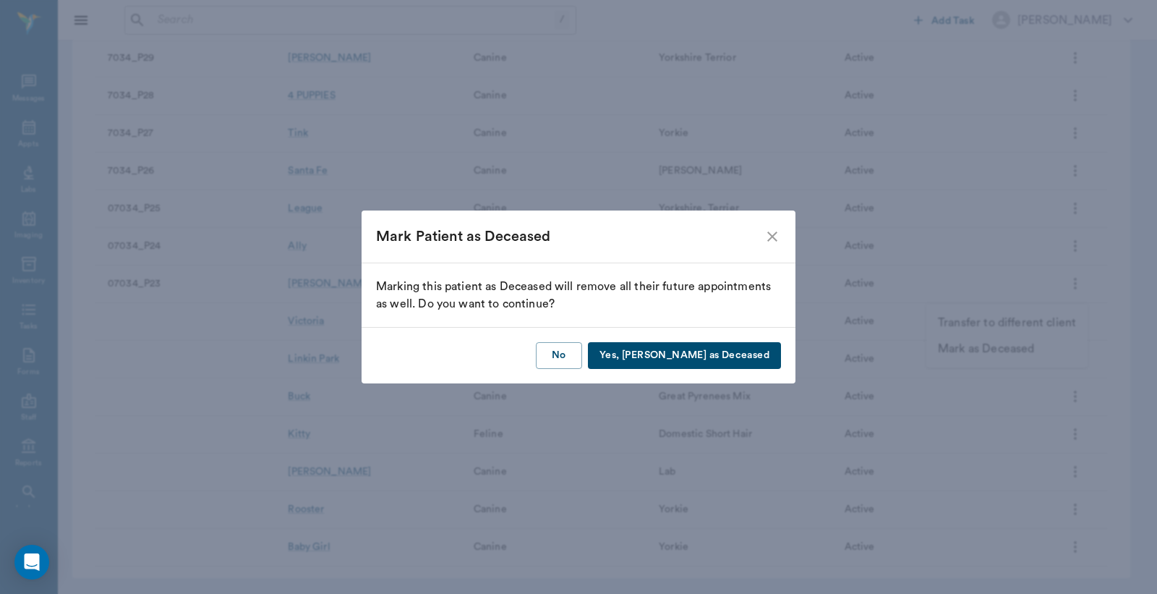
click at [762, 354] on button "Yes, Mark as Deceased" at bounding box center [684, 355] width 193 height 27
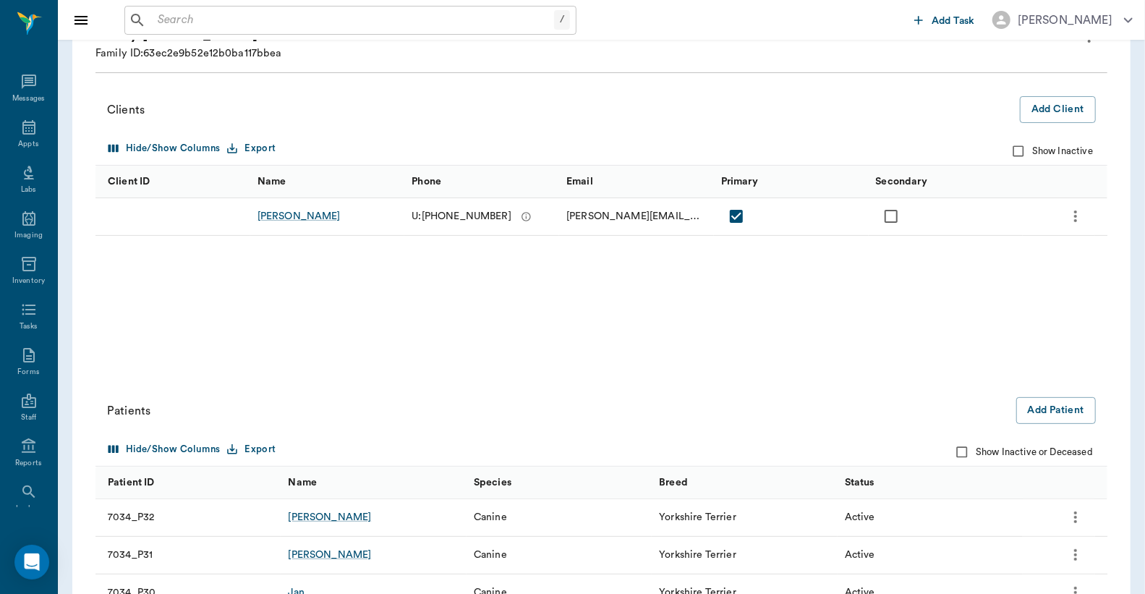
scroll to position [111, 0]
click at [963, 450] on input "Show Inactive or Deceased" at bounding box center [961, 453] width 27 height 27
checkbox input "true"
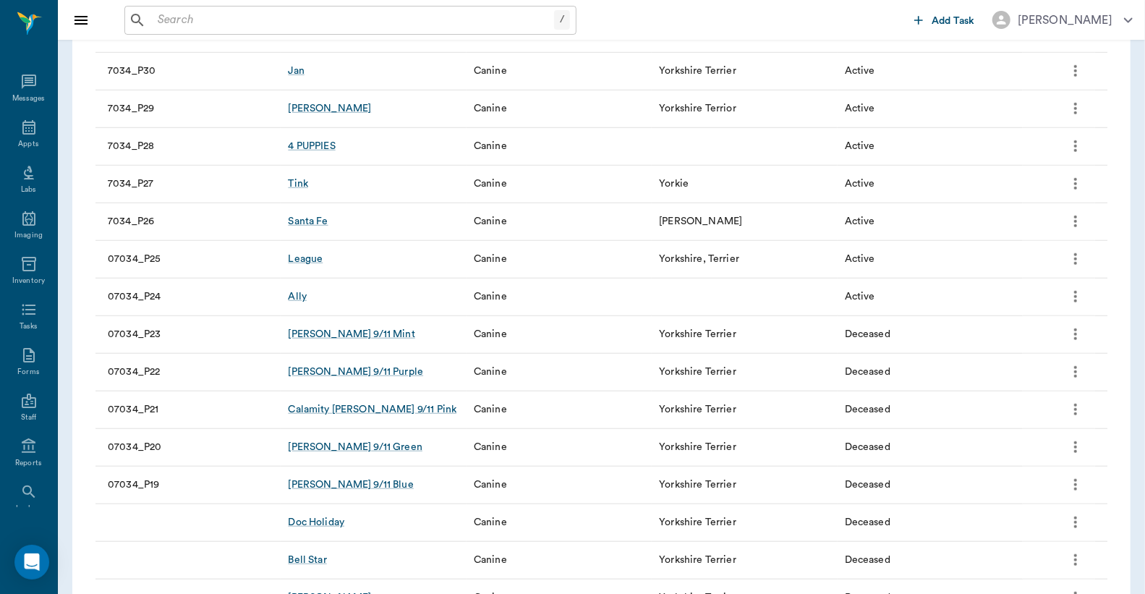
scroll to position [647, 0]
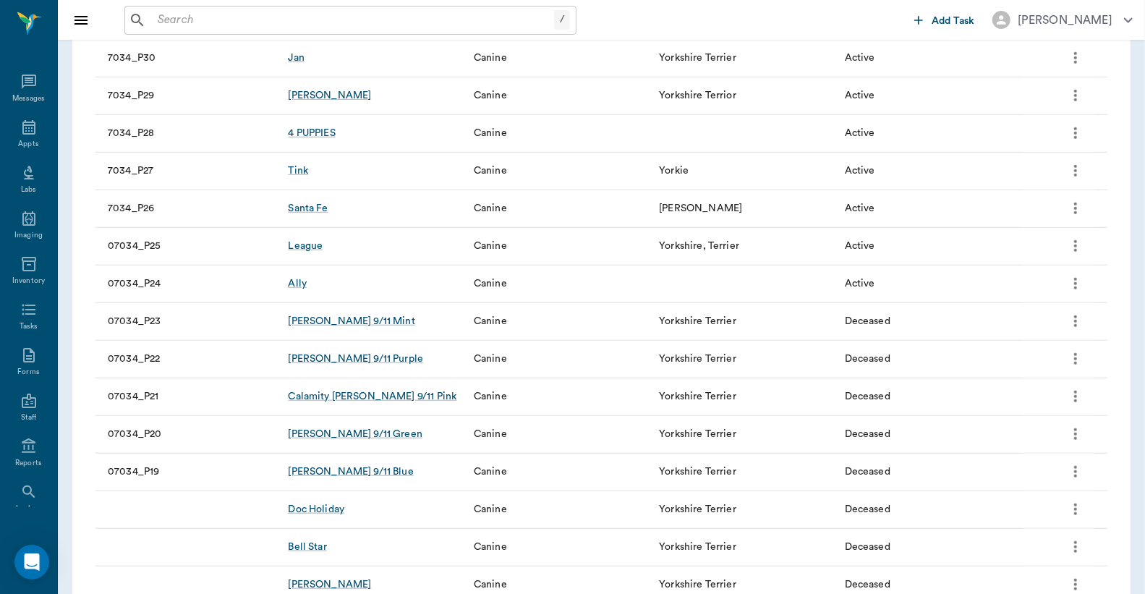
click at [1081, 436] on icon "more" at bounding box center [1075, 433] width 17 height 17
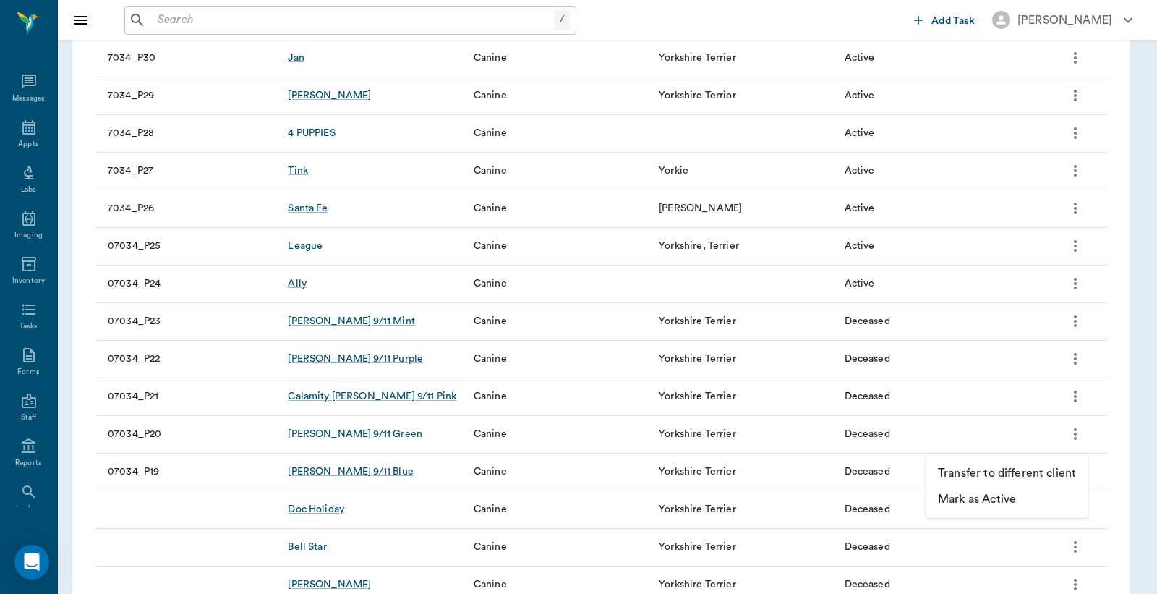
click at [991, 495] on p "Mark as Active" at bounding box center [977, 498] width 78 height 17
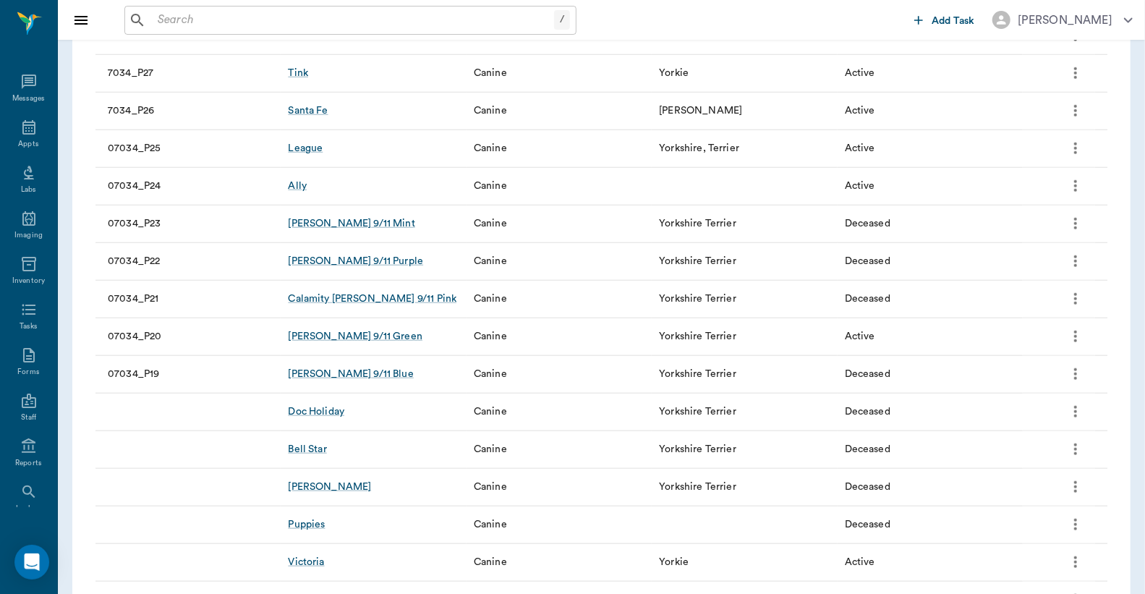
scroll to position [713, 0]
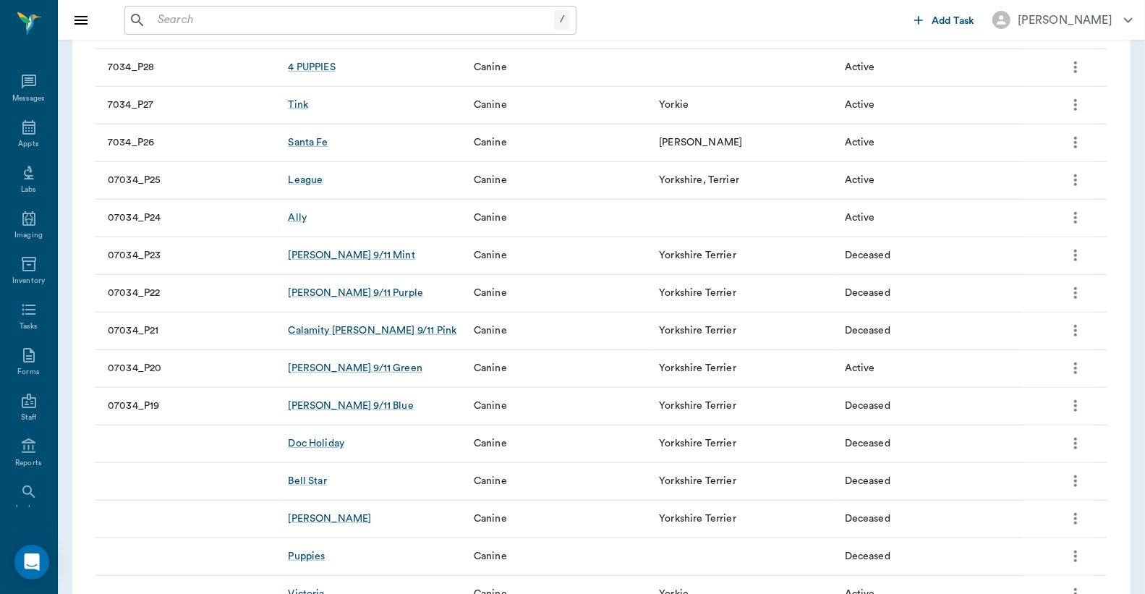
click at [1079, 367] on icon "more" at bounding box center [1075, 367] width 17 height 17
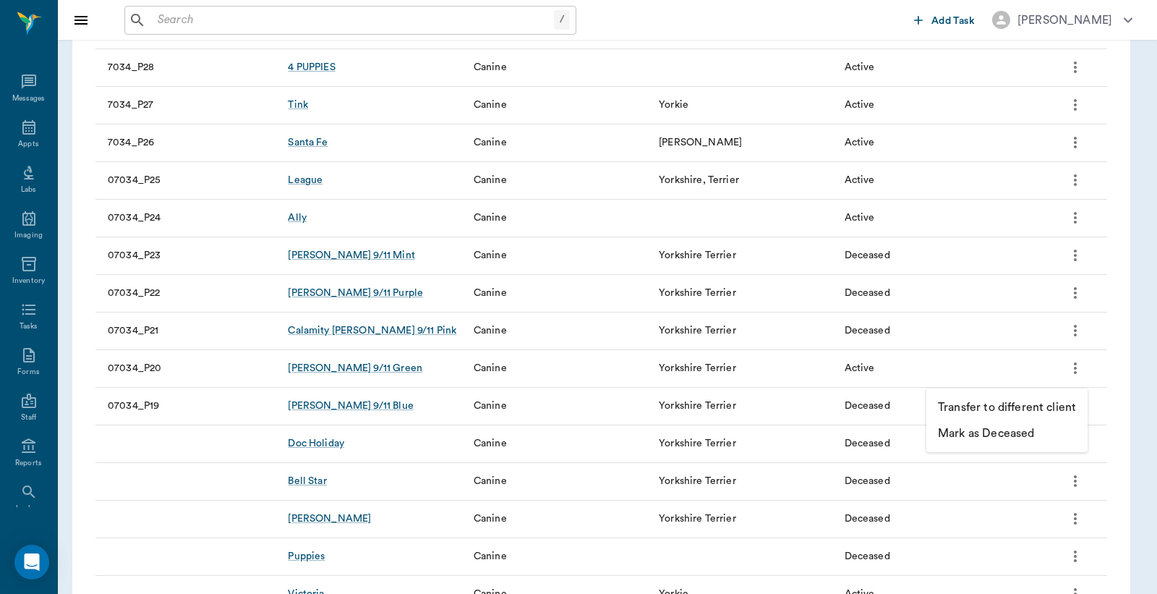
click at [1037, 432] on li "Mark as Deceased" at bounding box center [1007, 433] width 161 height 26
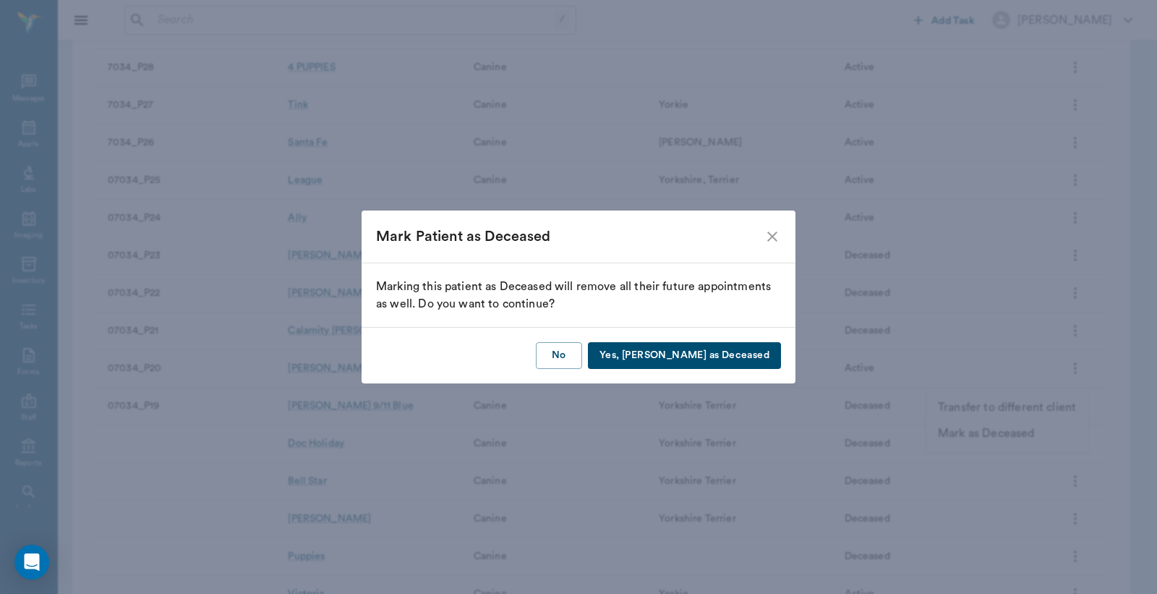
click at [771, 357] on button "Yes, Mark as Deceased" at bounding box center [684, 355] width 193 height 27
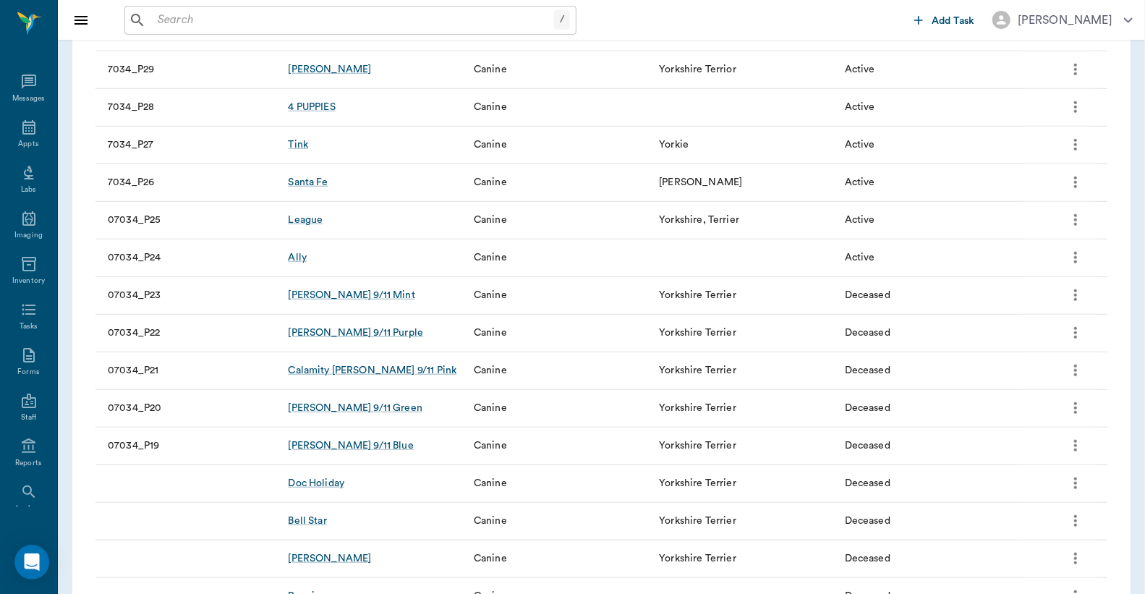
scroll to position [606, 0]
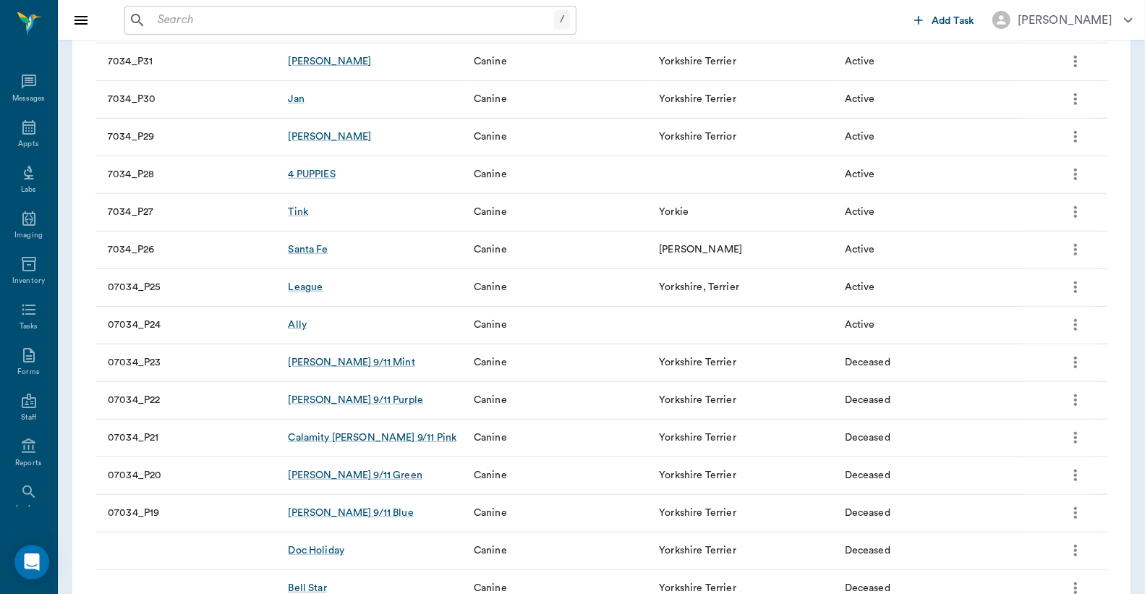
click at [1079, 318] on icon "more" at bounding box center [1075, 324] width 17 height 17
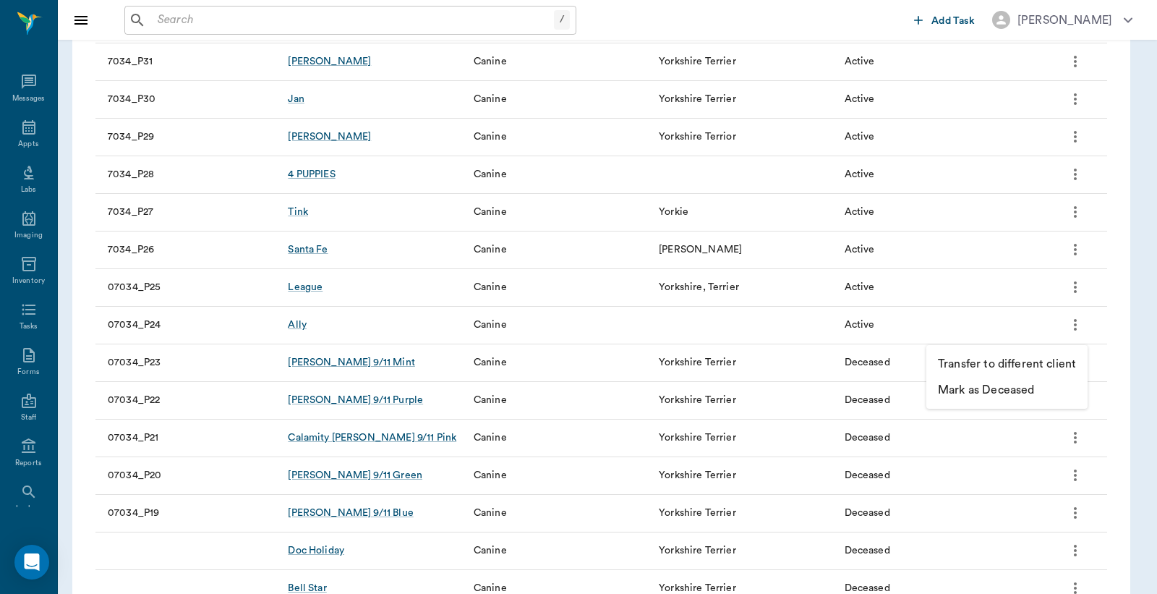
click at [1027, 391] on p "Mark as Deceased" at bounding box center [986, 389] width 96 height 17
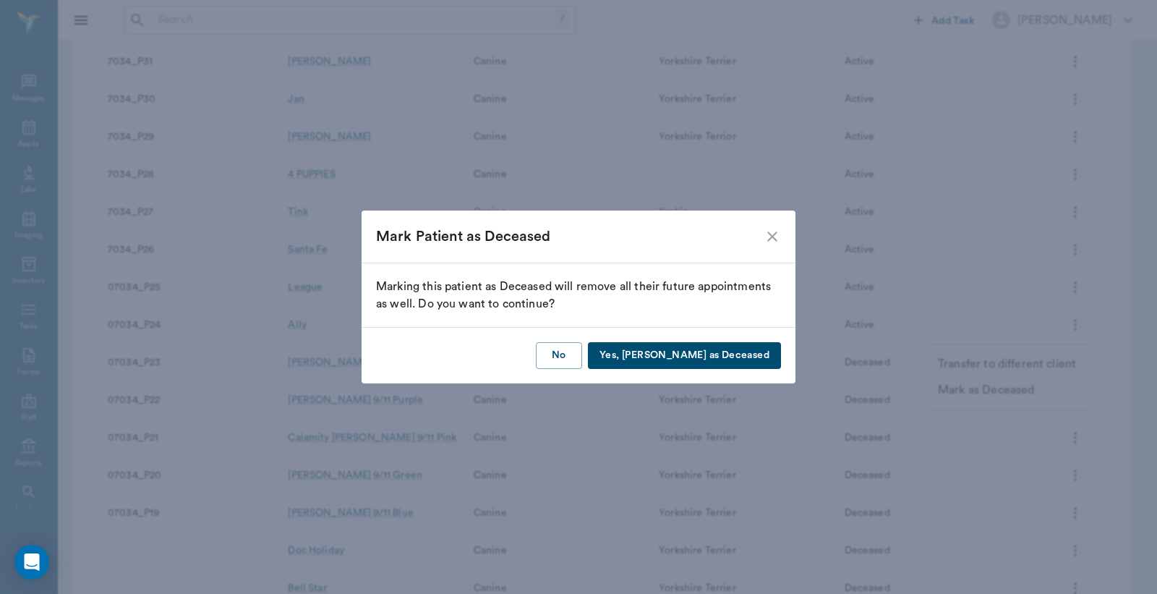
click at [769, 347] on button "Yes, Mark as Deceased" at bounding box center [684, 355] width 193 height 27
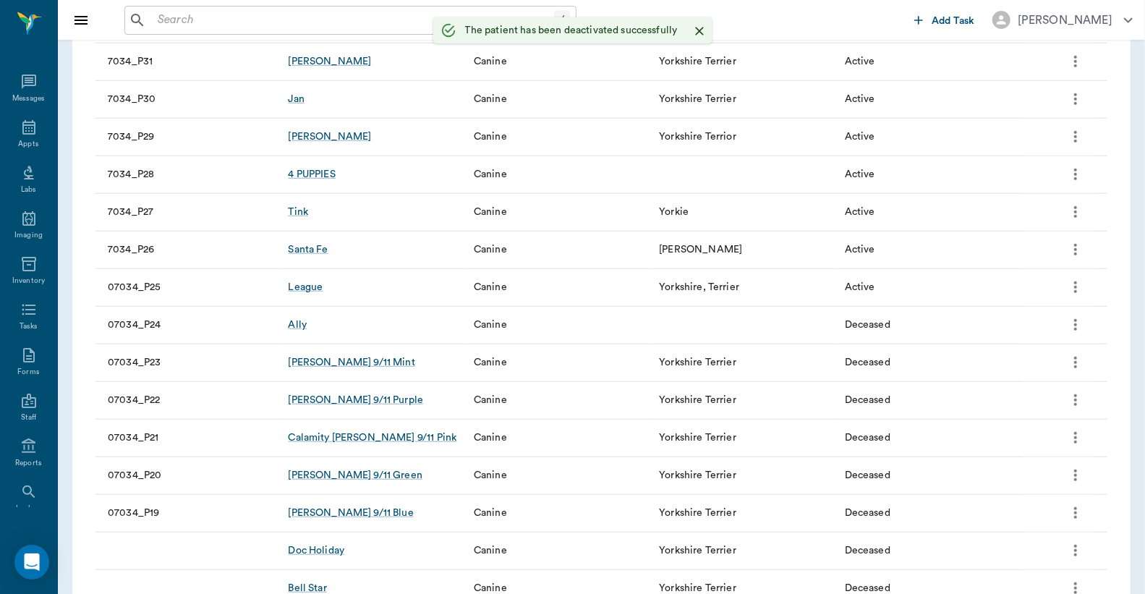
click at [1076, 277] on button "more" at bounding box center [1075, 287] width 25 height 25
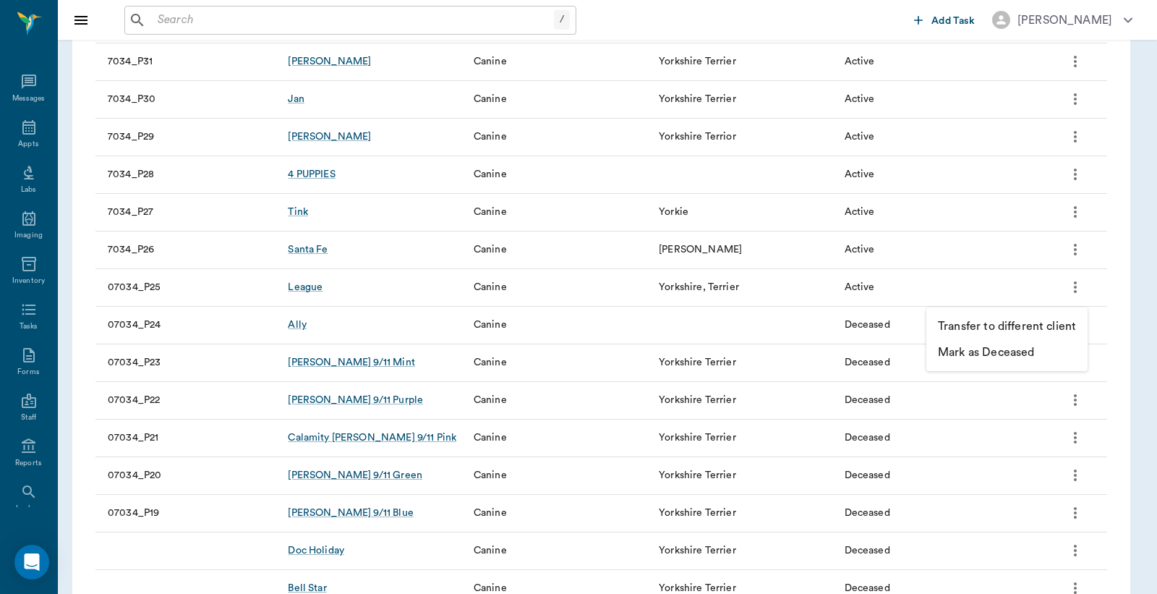
click at [1034, 354] on p "Mark as Deceased" at bounding box center [986, 352] width 96 height 17
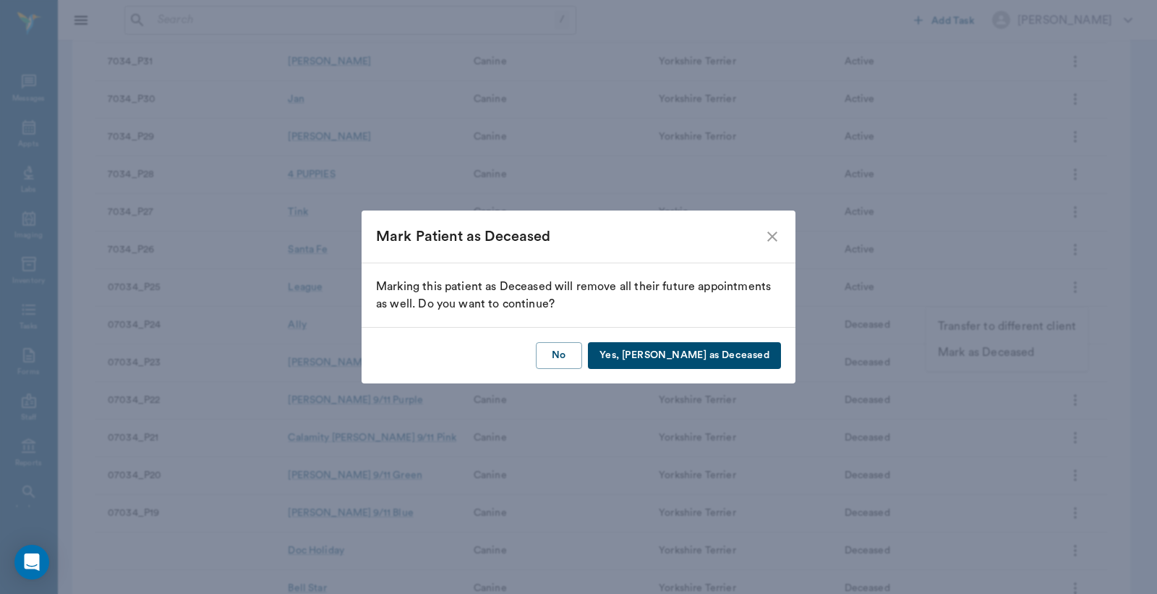
click at [748, 351] on button "Yes, Mark as Deceased" at bounding box center [684, 355] width 193 height 27
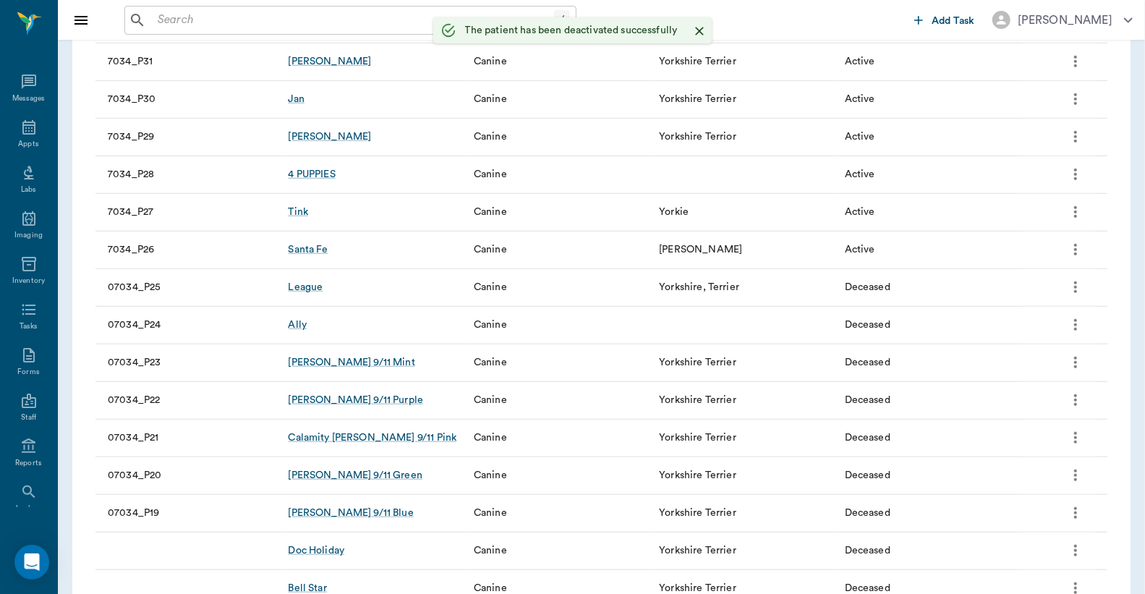
click at [1081, 244] on icon "more" at bounding box center [1075, 249] width 17 height 17
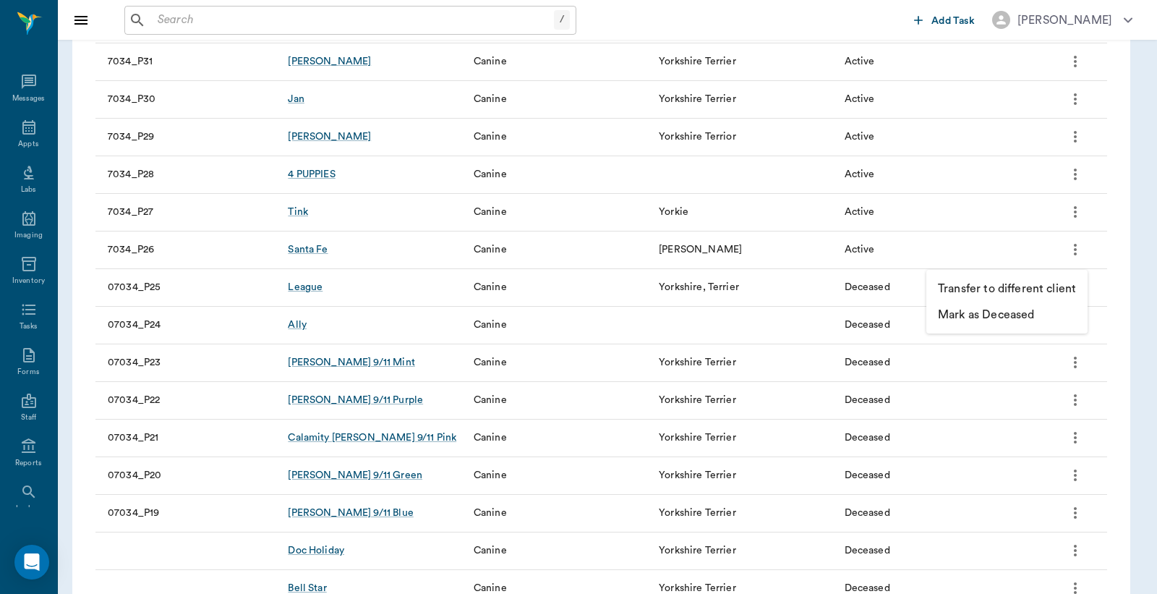
click at [1018, 312] on p "Mark as Deceased" at bounding box center [986, 314] width 96 height 17
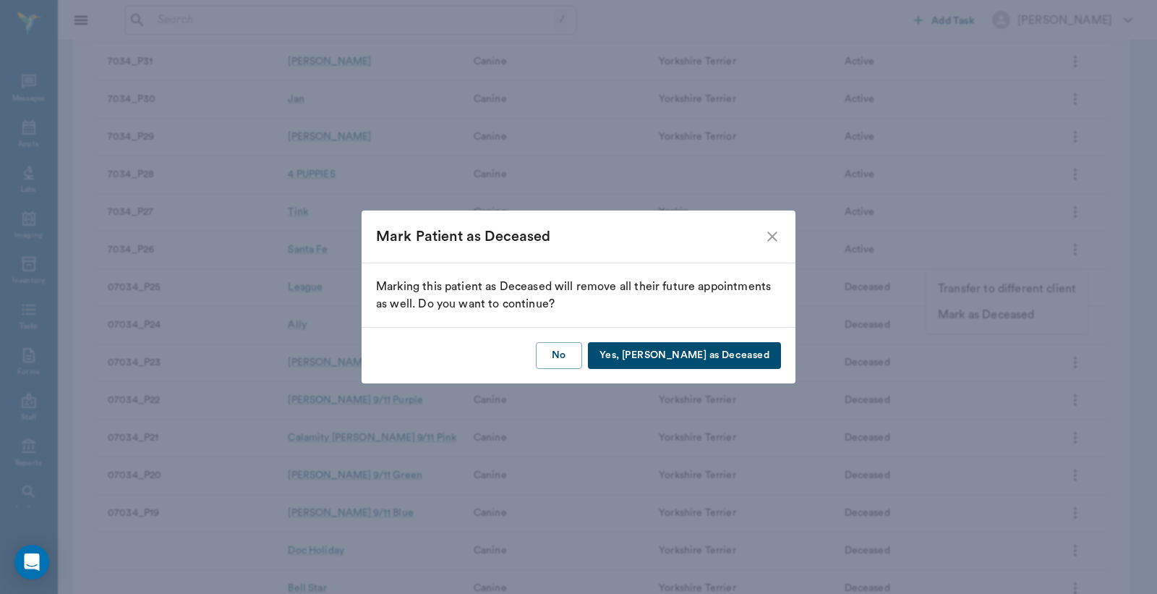
click at [754, 348] on button "Yes, Mark as Deceased" at bounding box center [684, 355] width 193 height 27
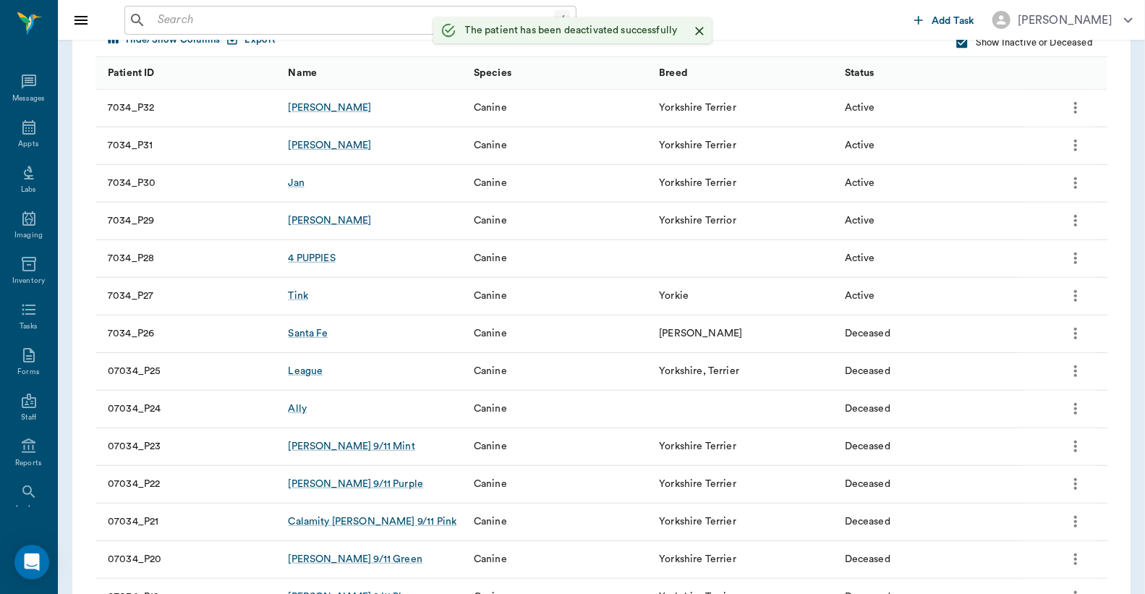
scroll to position [500, 0]
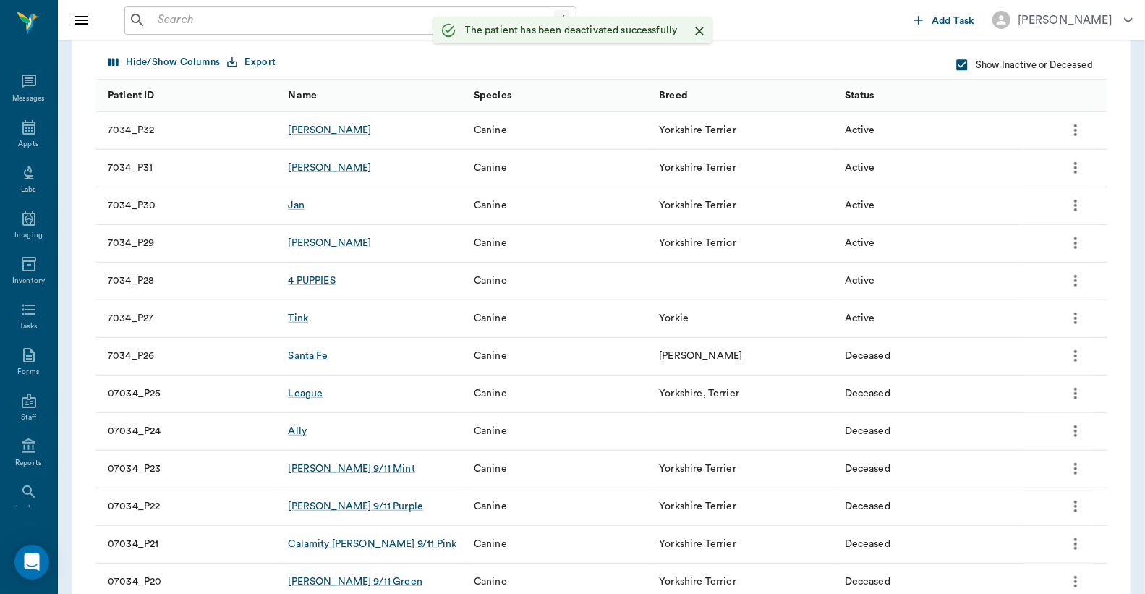
click at [1071, 281] on icon "more" at bounding box center [1075, 280] width 17 height 17
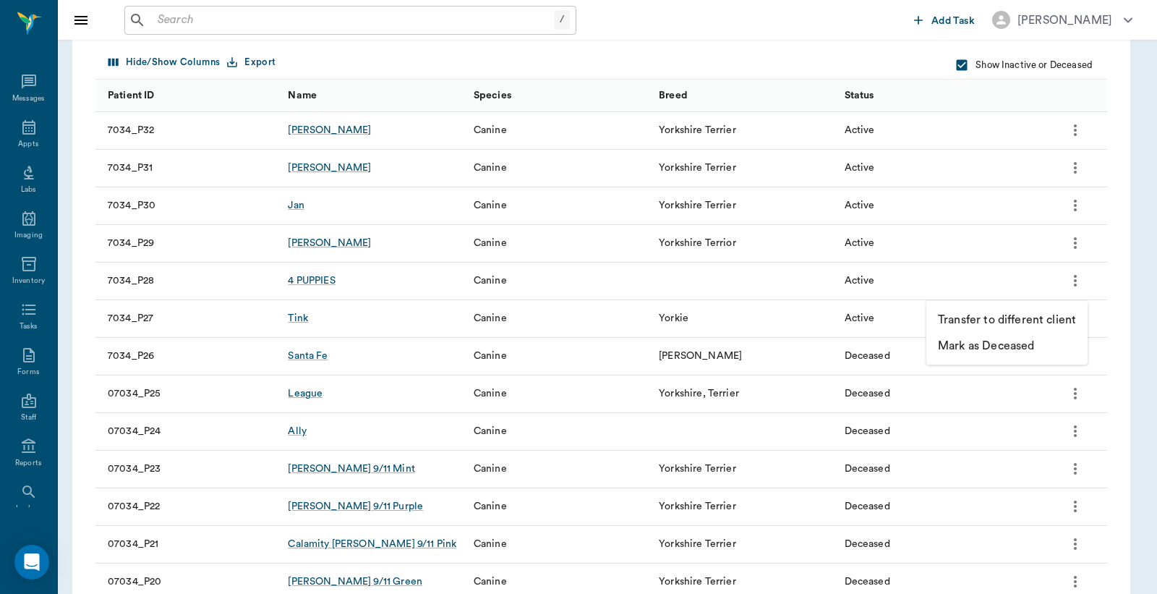
click at [1015, 349] on p "Mark as Deceased" at bounding box center [986, 345] width 96 height 17
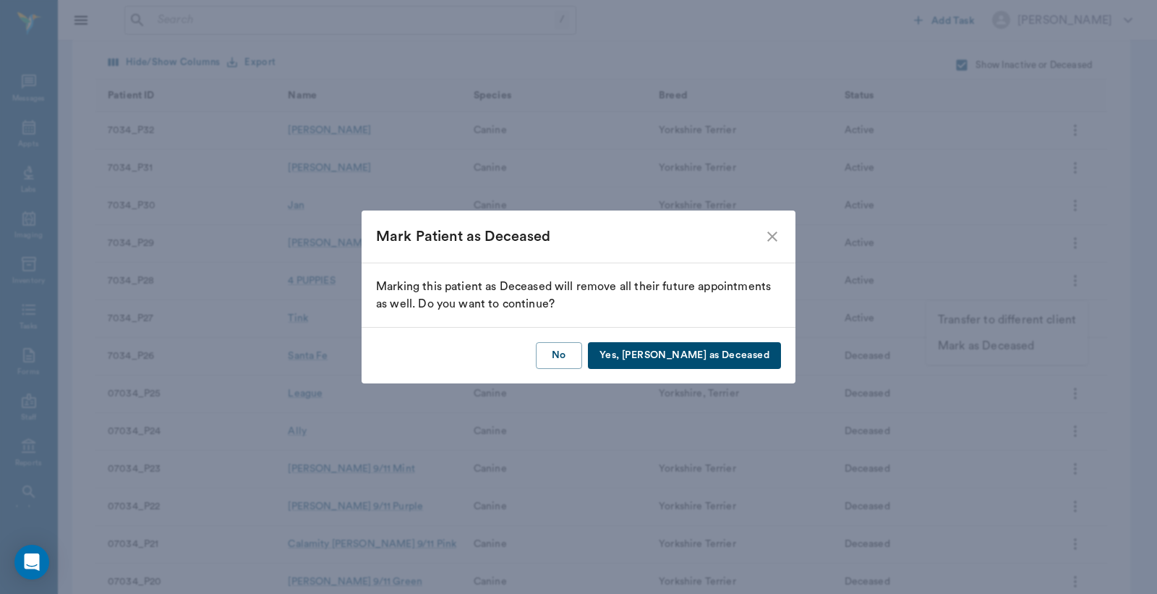
click at [686, 357] on button "Yes, Mark as Deceased" at bounding box center [684, 355] width 193 height 27
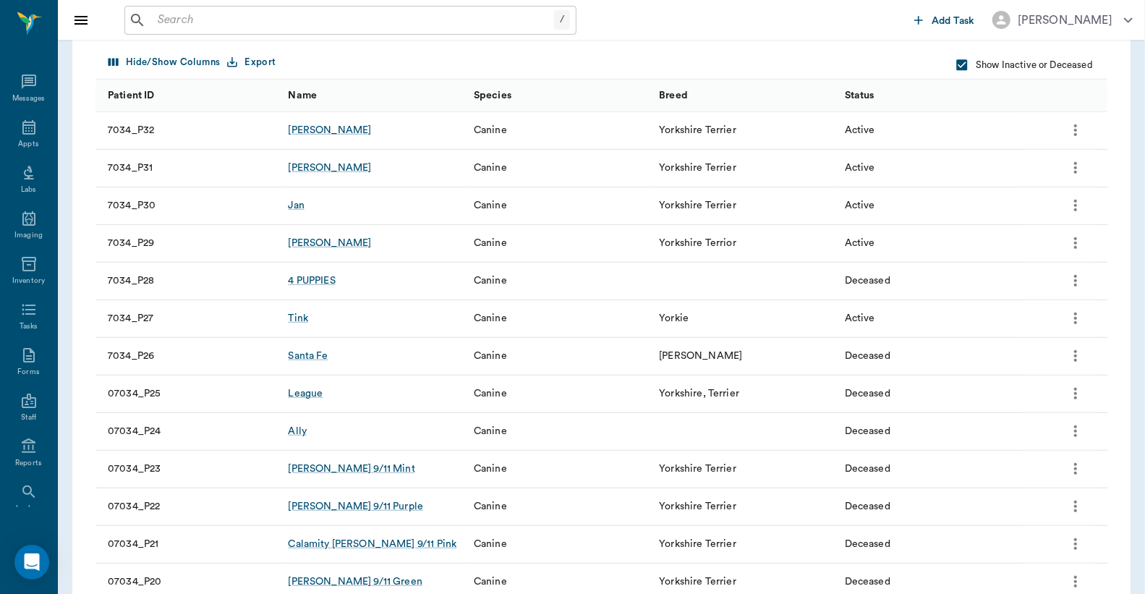
click at [1068, 162] on icon "more" at bounding box center [1075, 167] width 17 height 17
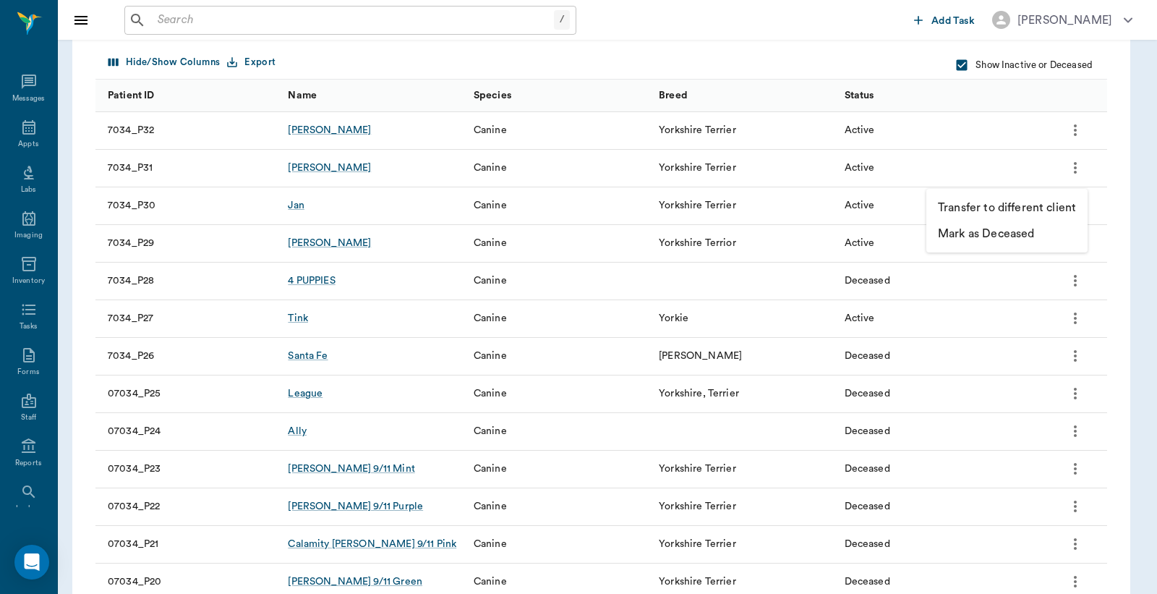
click at [1018, 236] on p "Mark as Deceased" at bounding box center [986, 233] width 96 height 17
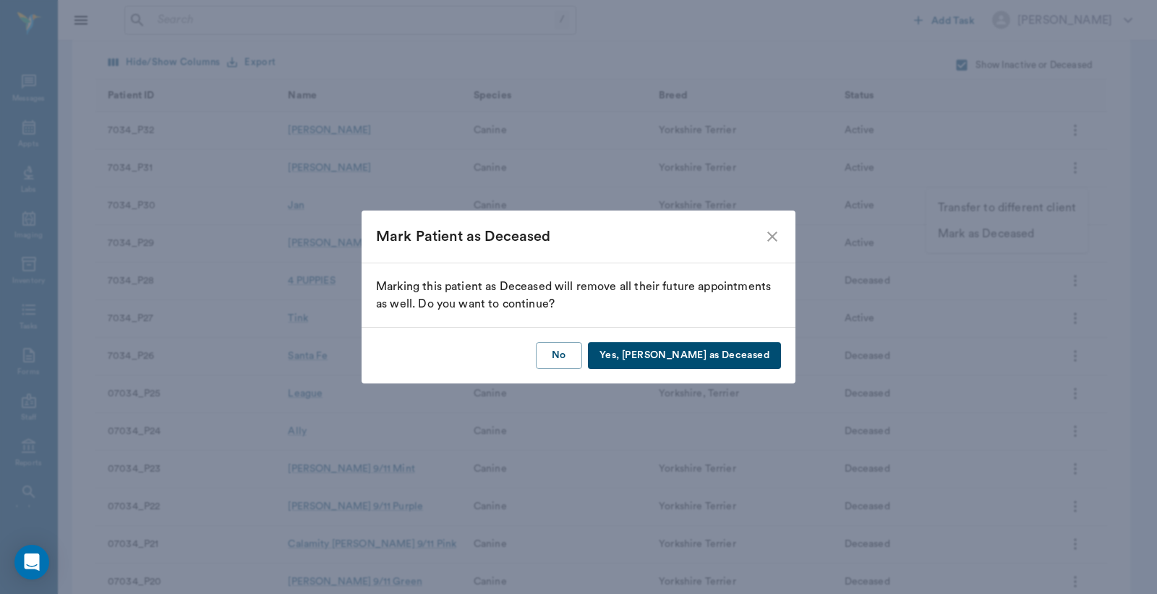
click at [735, 356] on button "Yes, Mark as Deceased" at bounding box center [684, 355] width 193 height 27
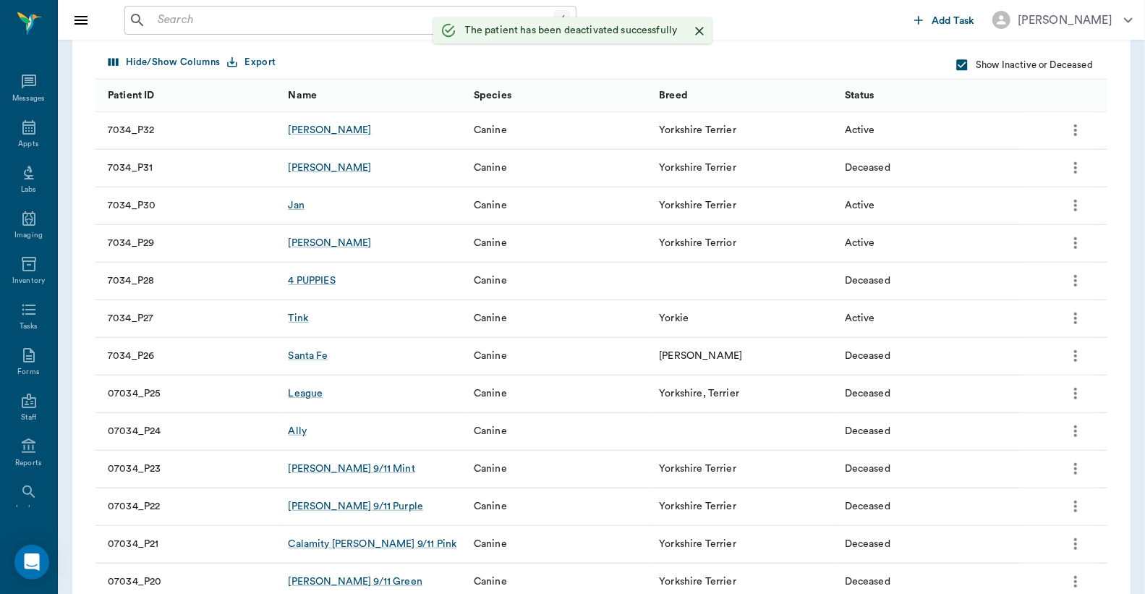
click at [1074, 199] on icon "more" at bounding box center [1075, 205] width 17 height 17
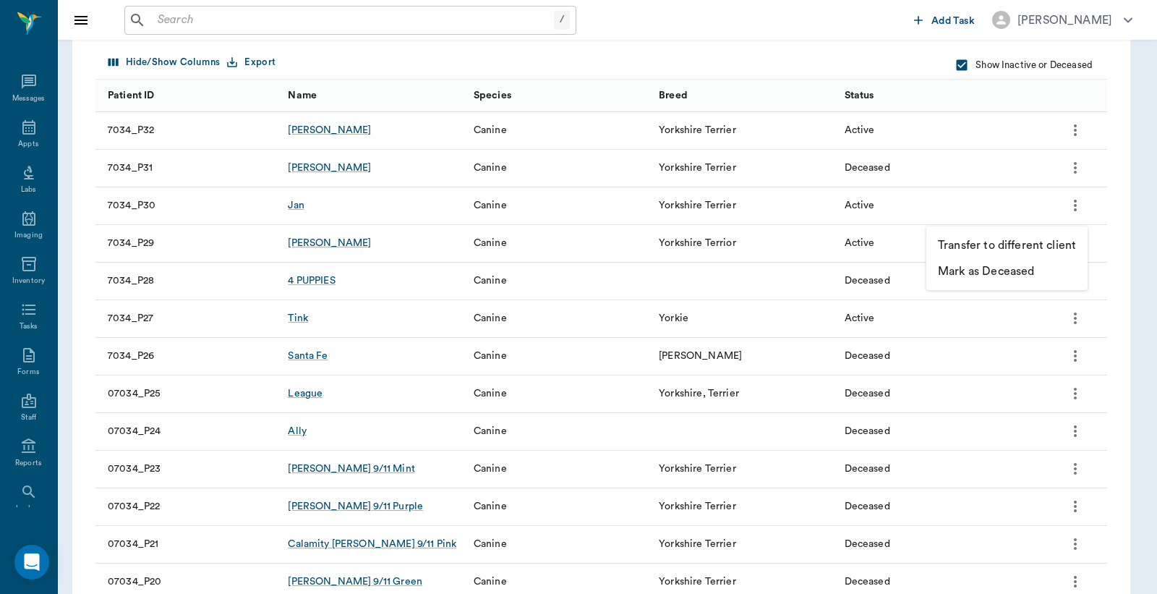
click at [997, 276] on p "Mark as Deceased" at bounding box center [986, 271] width 96 height 17
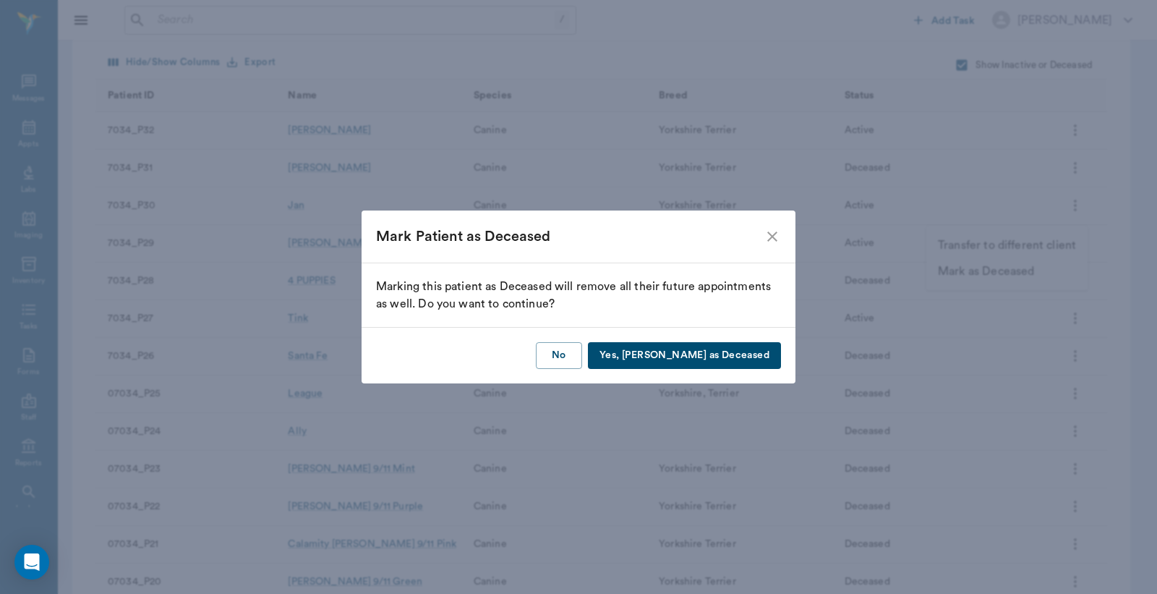
click at [714, 357] on button "Yes, Mark as Deceased" at bounding box center [684, 355] width 193 height 27
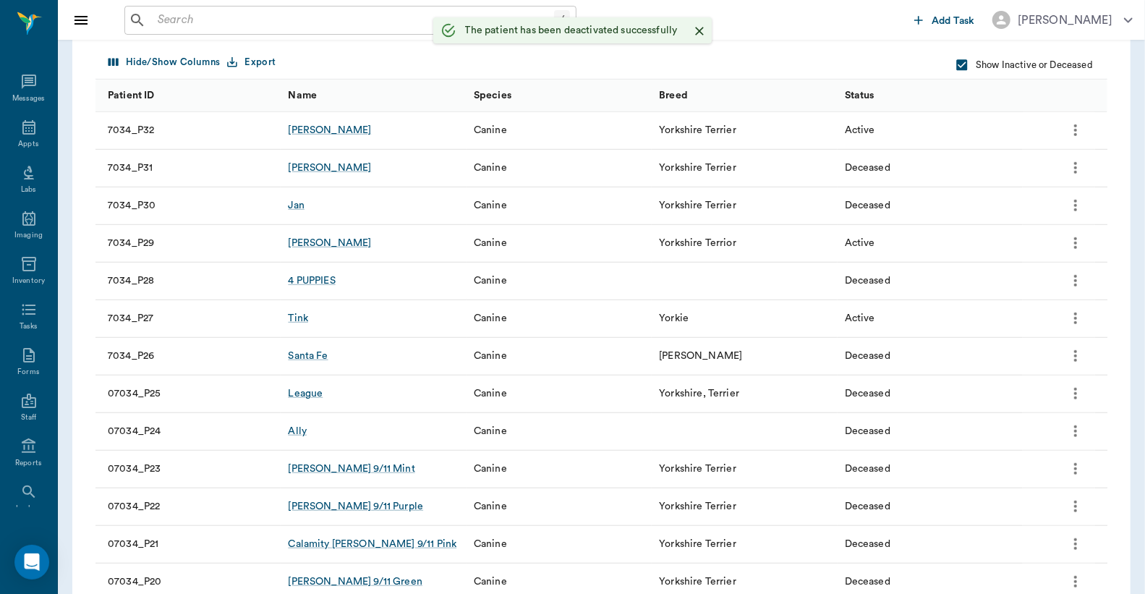
click at [1085, 237] on button "more" at bounding box center [1075, 243] width 25 height 25
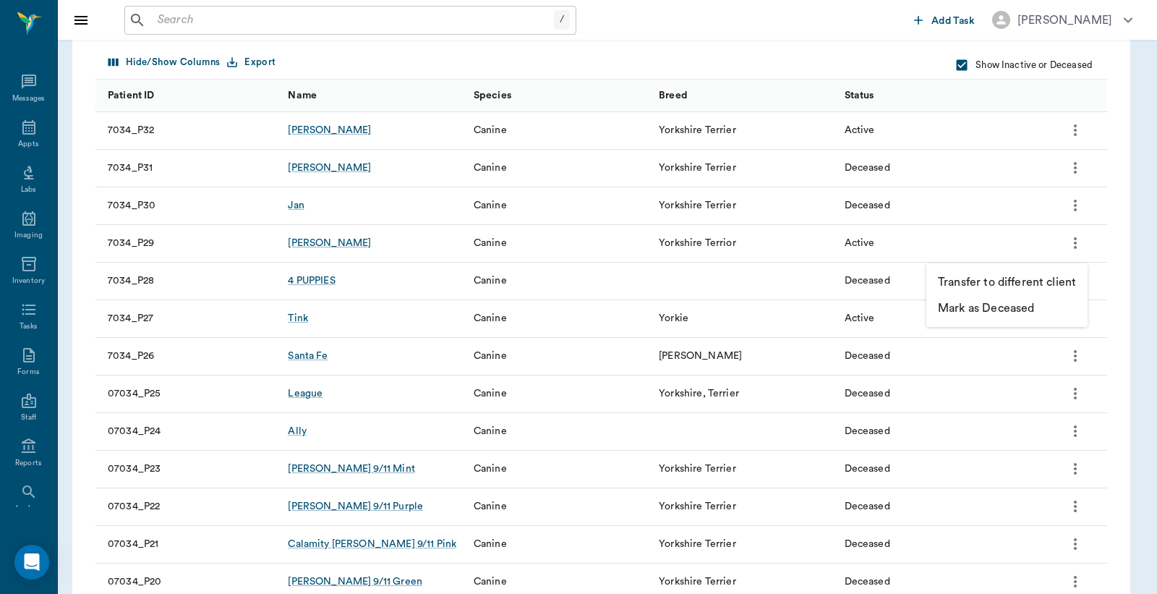
click at [992, 309] on p "Mark as Deceased" at bounding box center [986, 307] width 96 height 17
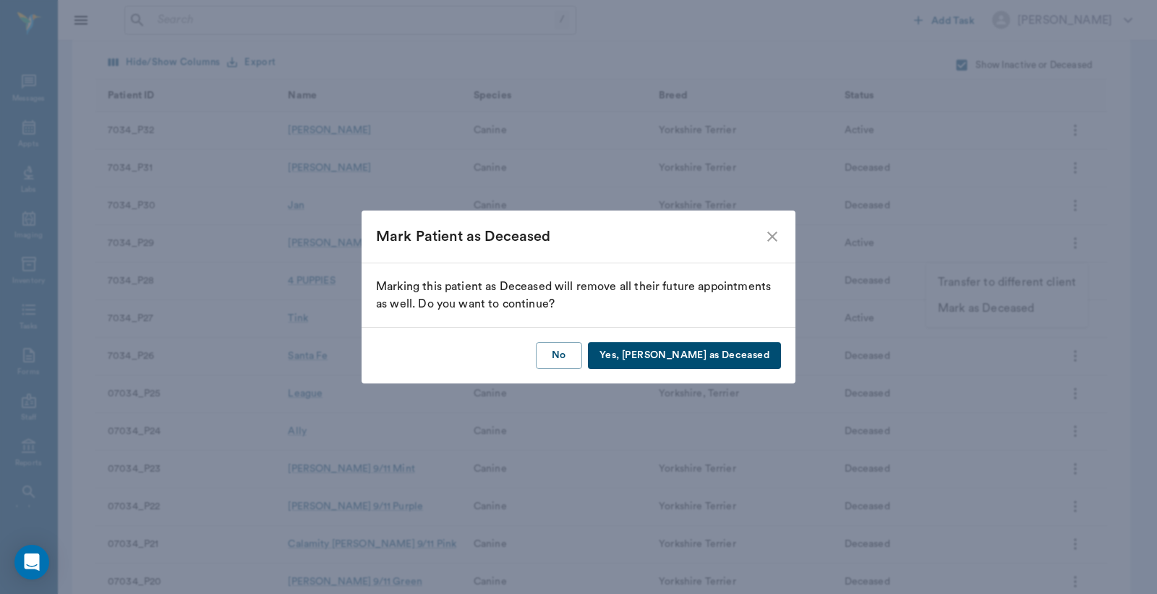
click at [762, 364] on button "Yes, Mark as Deceased" at bounding box center [684, 355] width 193 height 27
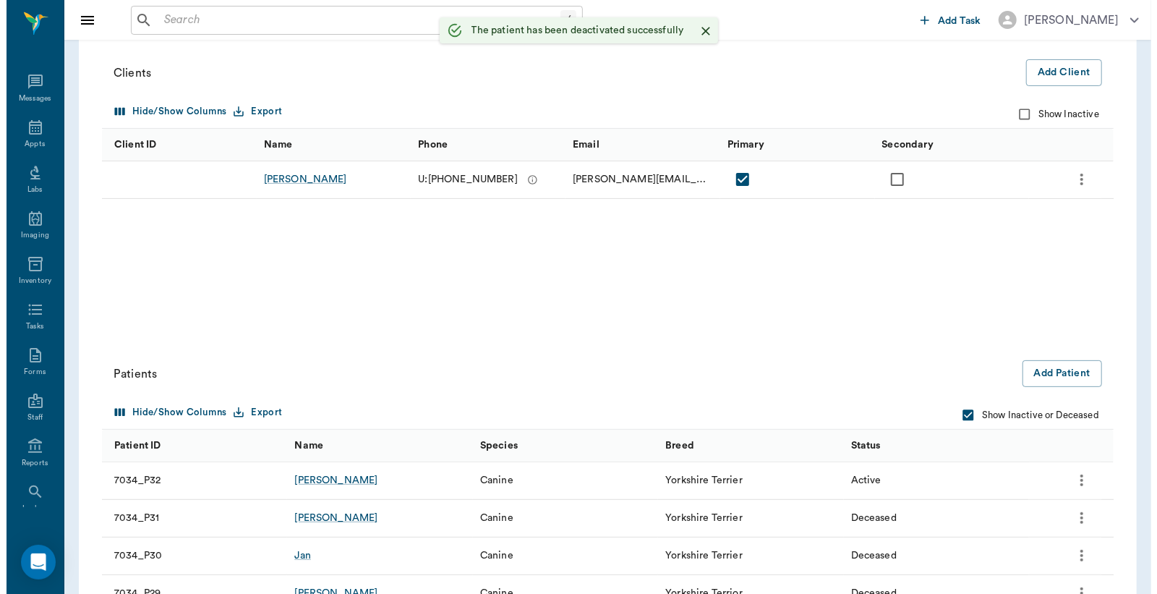
scroll to position [0, 0]
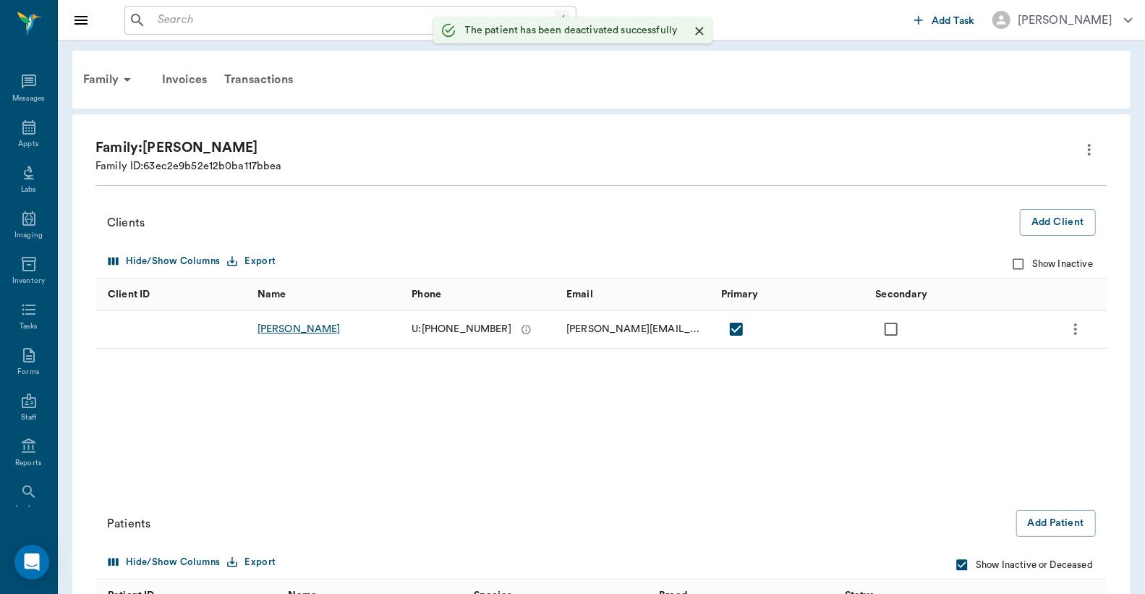
click at [284, 329] on div "Michele Jackson" at bounding box center [298, 329] width 83 height 14
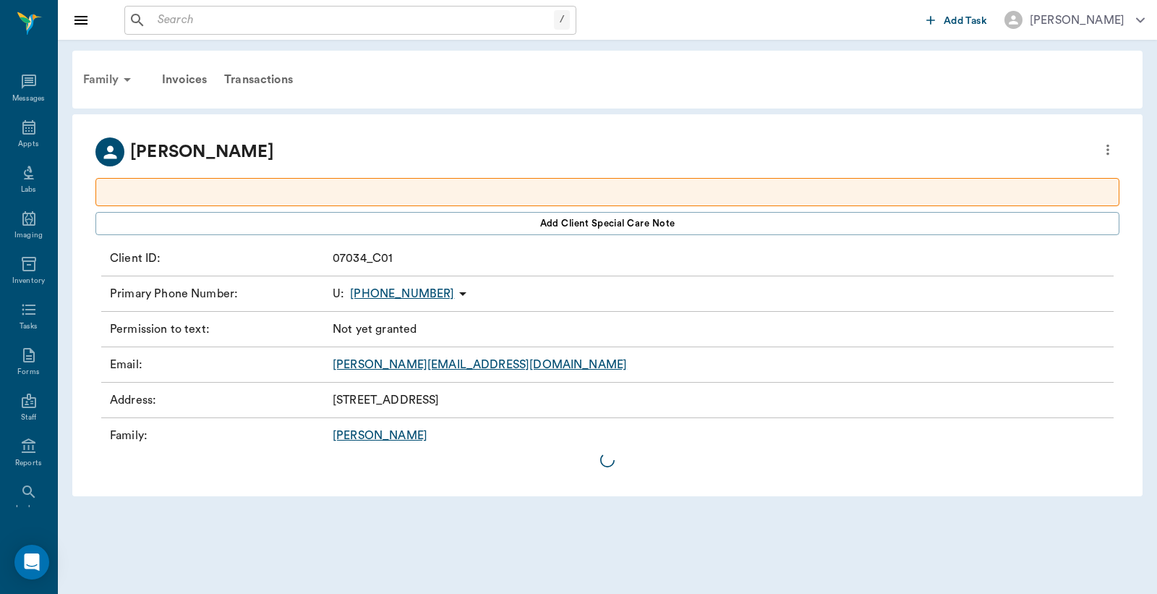
click at [99, 78] on div "Family" at bounding box center [110, 79] width 70 height 35
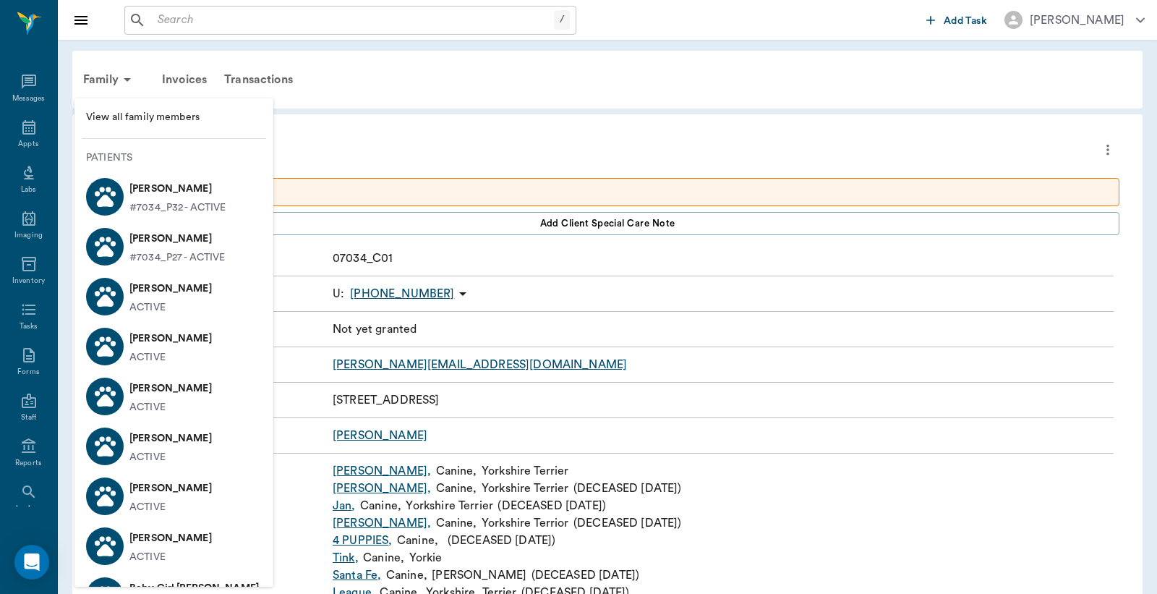
click at [143, 116] on span "View all family members" at bounding box center [174, 117] width 176 height 15
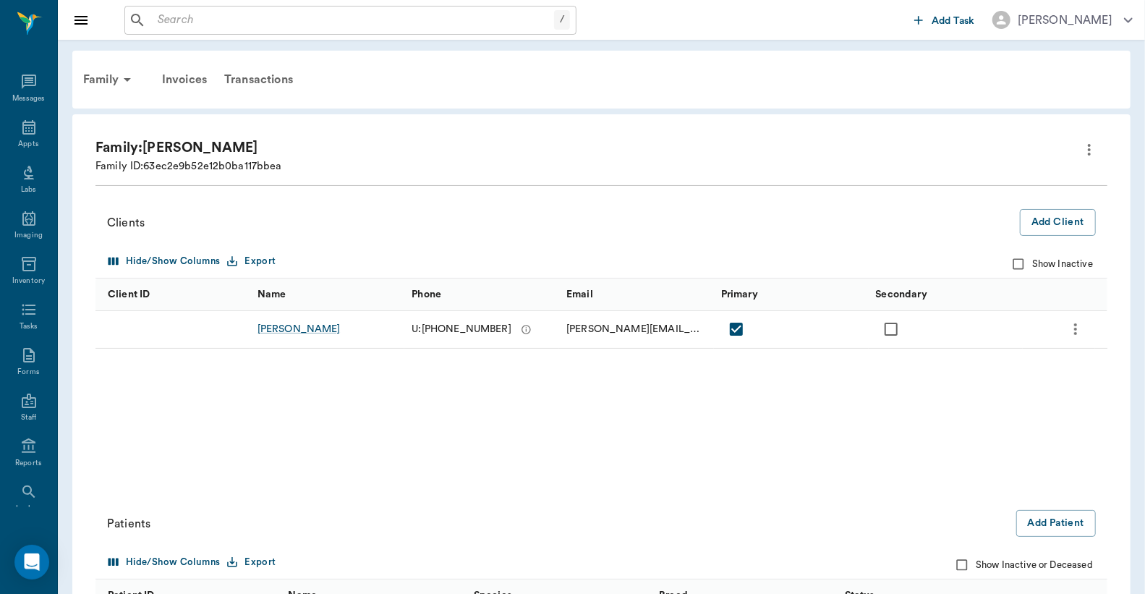
scroll to position [385, 0]
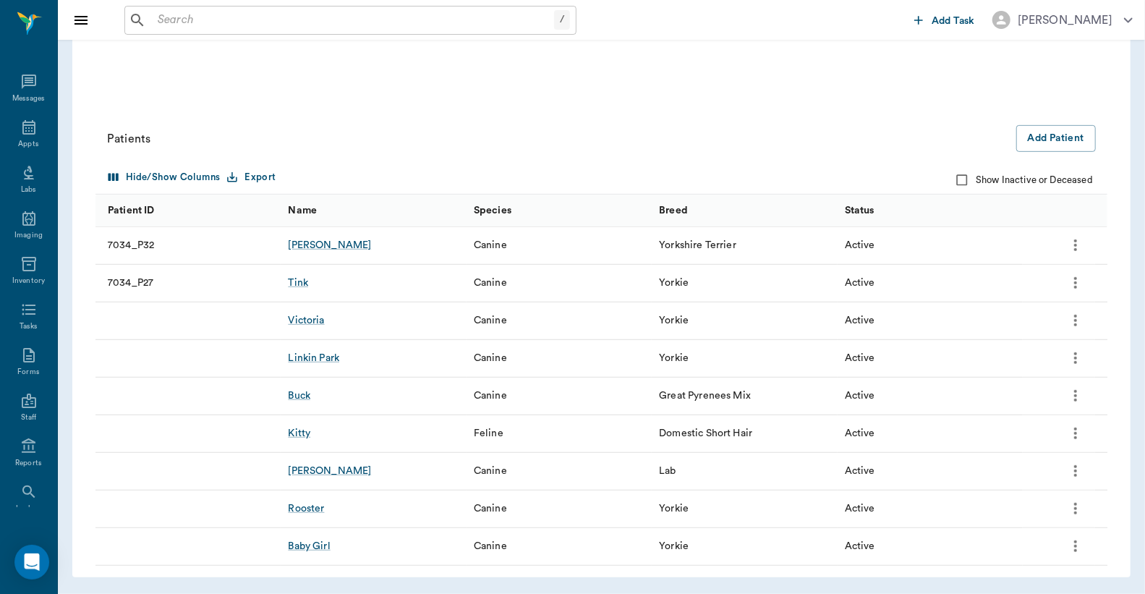
click at [973, 174] on input "Show Inactive or Deceased" at bounding box center [961, 179] width 27 height 27
checkbox input "true"
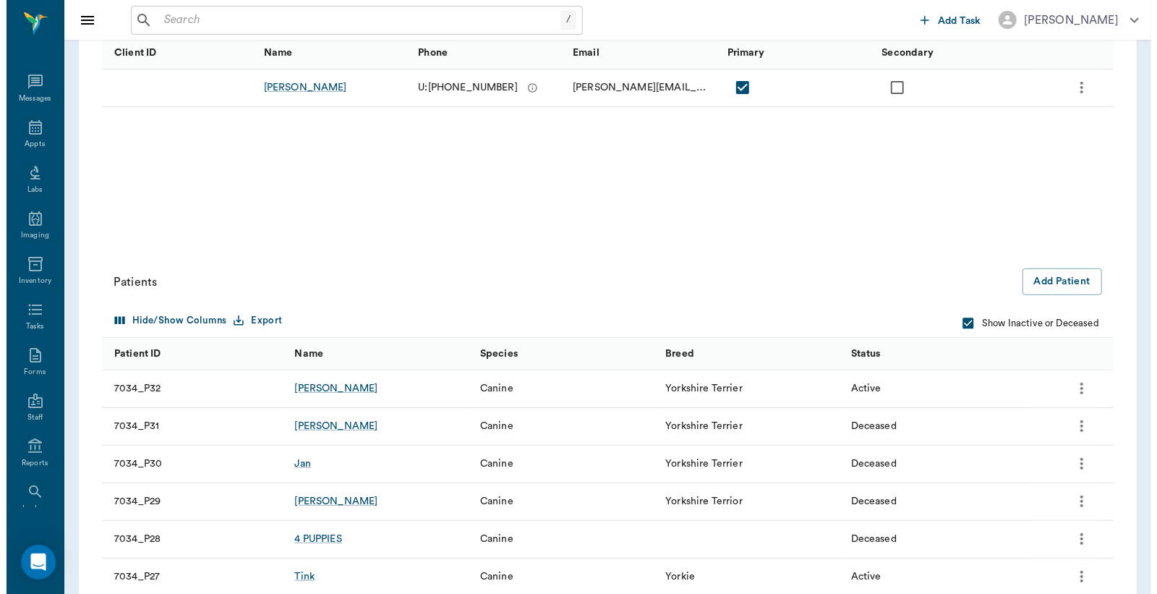
scroll to position [0, 0]
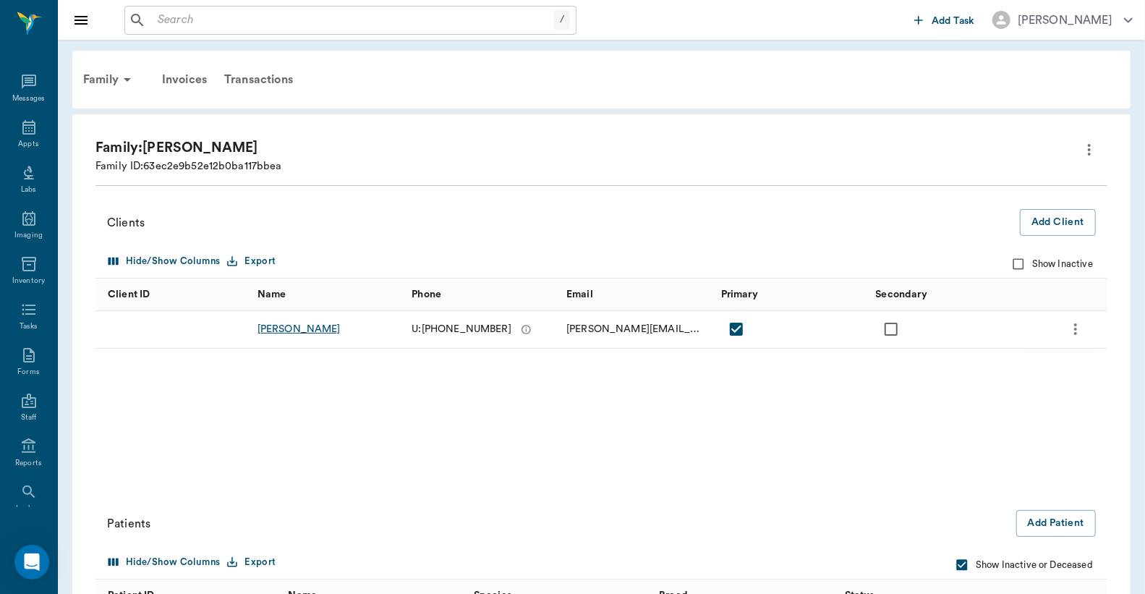
click at [286, 329] on div "[PERSON_NAME]" at bounding box center [298, 329] width 83 height 14
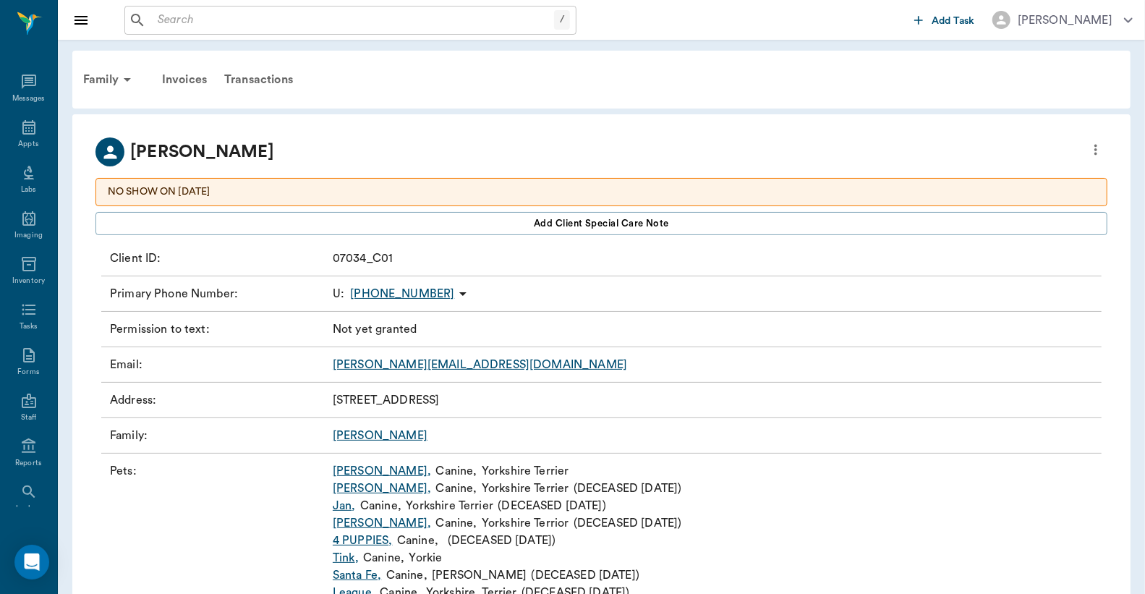
click at [106, 80] on div "Family" at bounding box center [110, 79] width 70 height 35
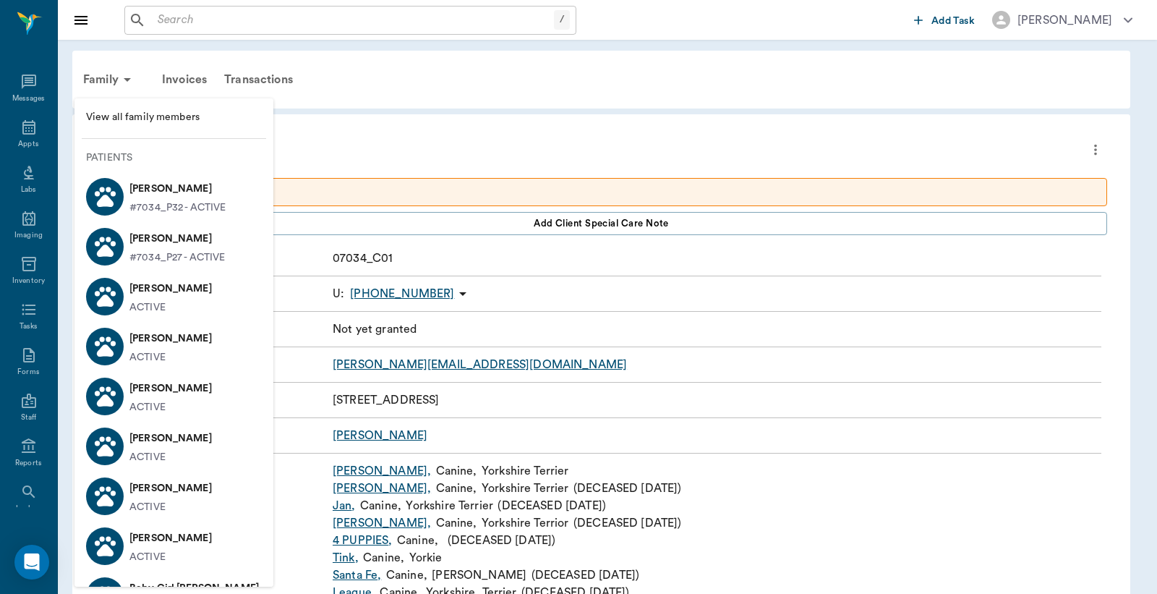
click at [302, 133] on div at bounding box center [578, 297] width 1157 height 594
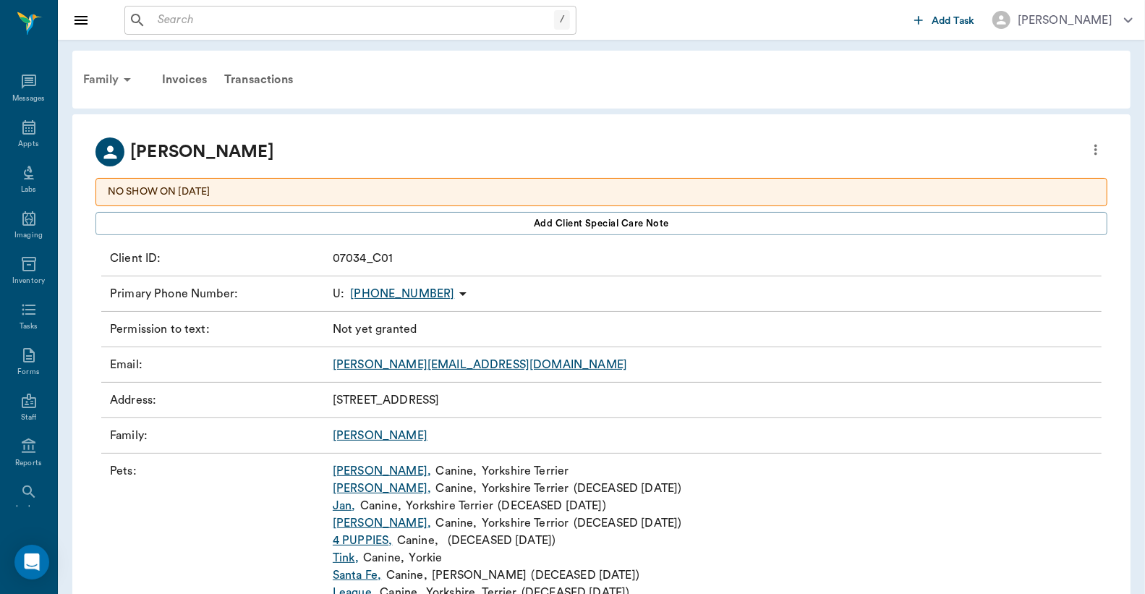
click at [114, 87] on div "Family" at bounding box center [110, 79] width 70 height 35
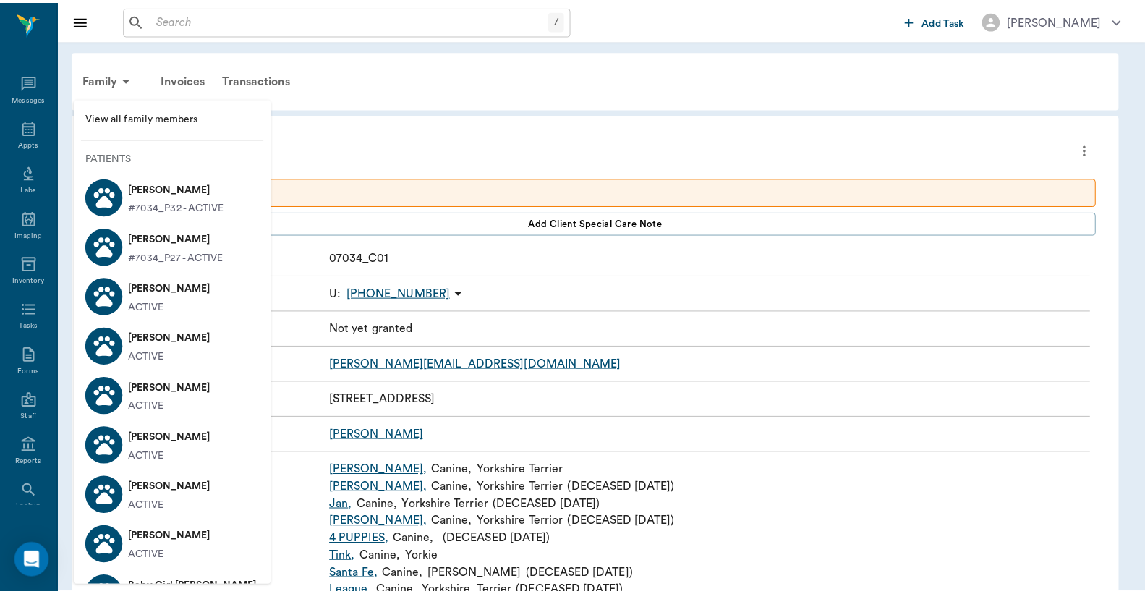
scroll to position [106, 0]
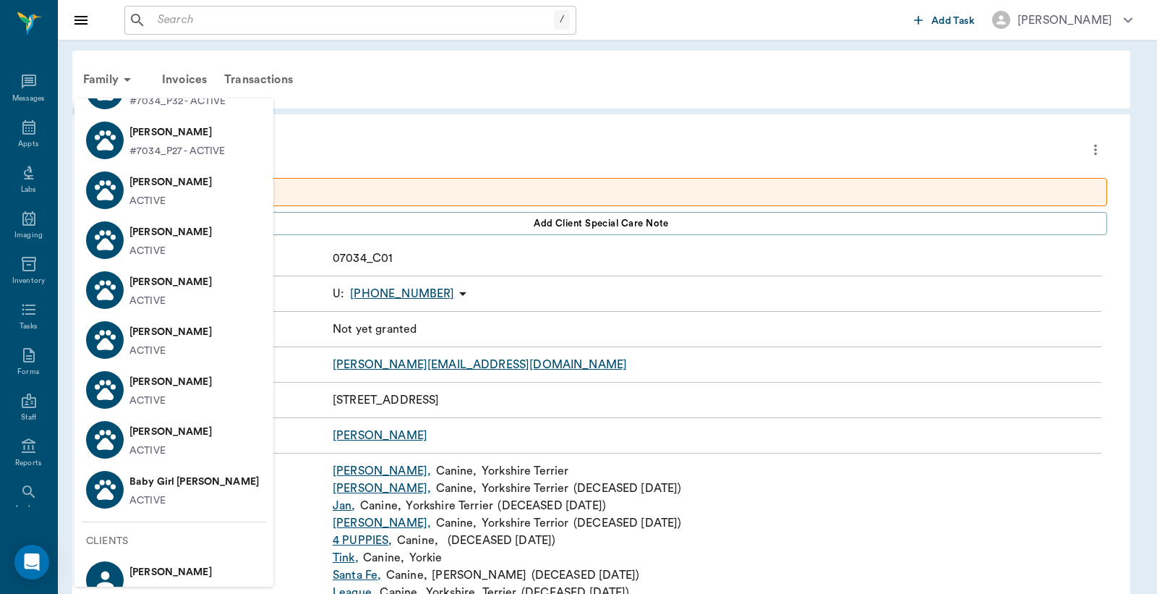
click at [200, 378] on li "[PERSON_NAME] ACTIVE" at bounding box center [174, 390] width 199 height 50
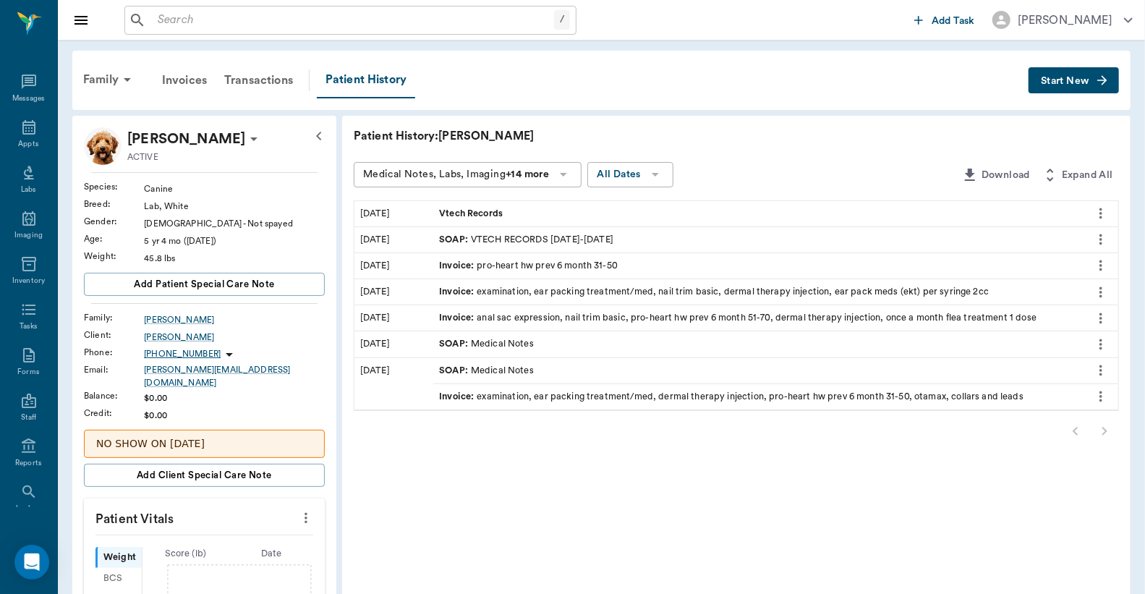
click at [472, 215] on span "Vtech Records" at bounding box center [472, 214] width 67 height 14
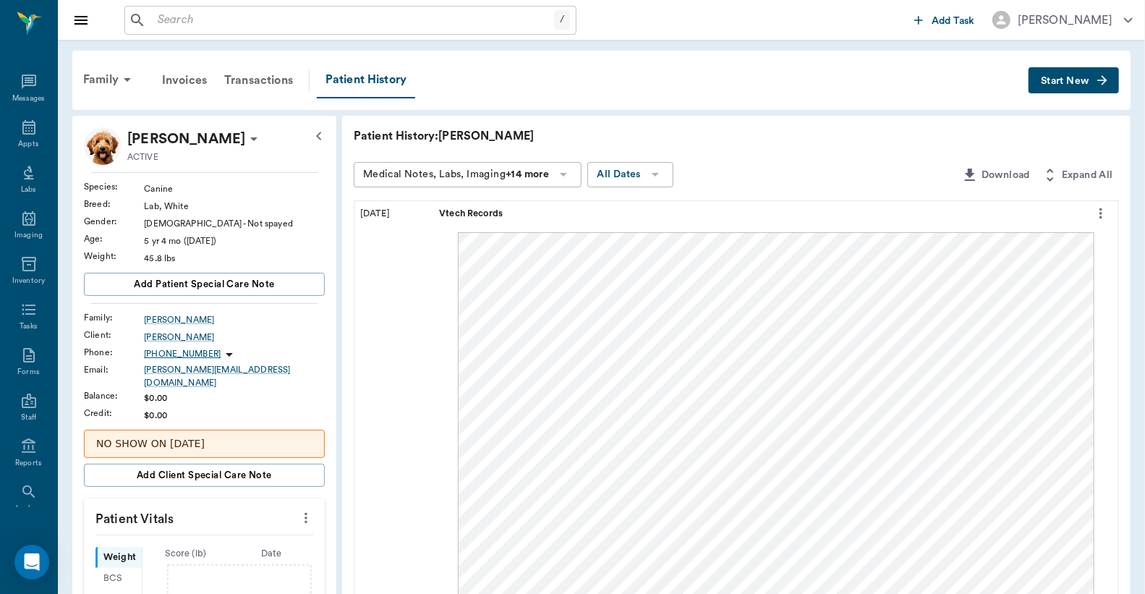
click at [20, 124] on icon at bounding box center [28, 127] width 17 height 17
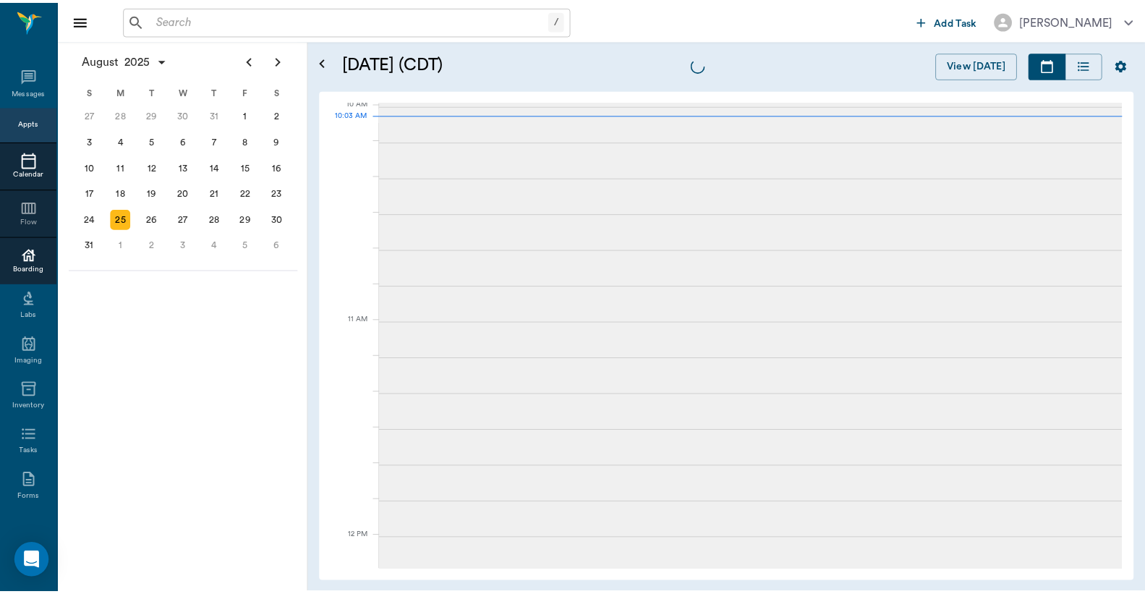
scroll to position [438, 0]
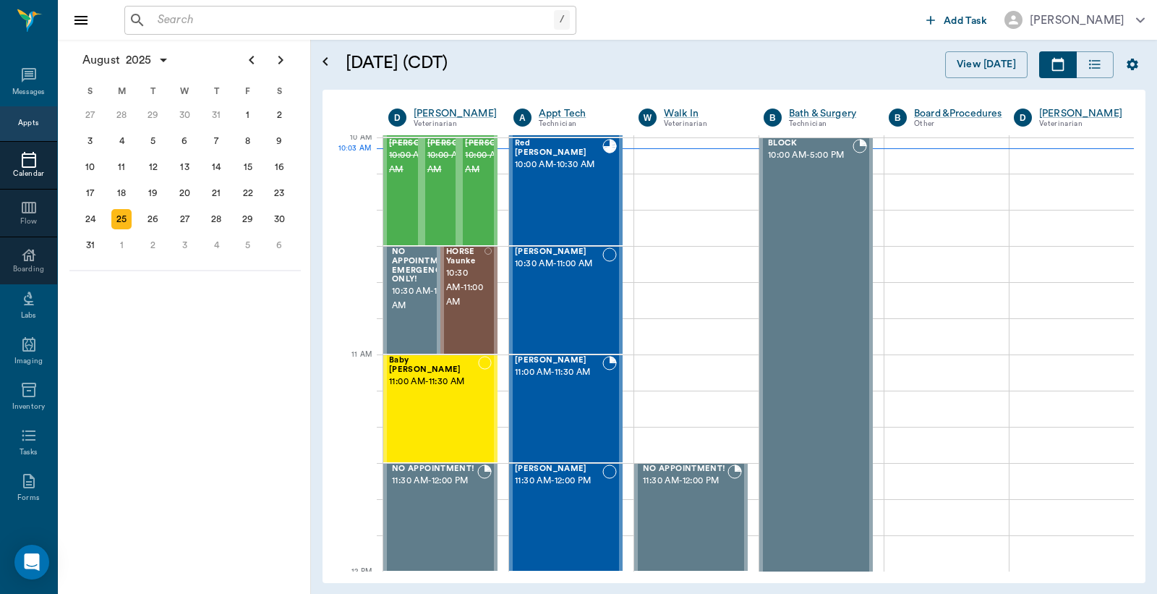
click at [217, 17] on input "text" at bounding box center [353, 20] width 402 height 20
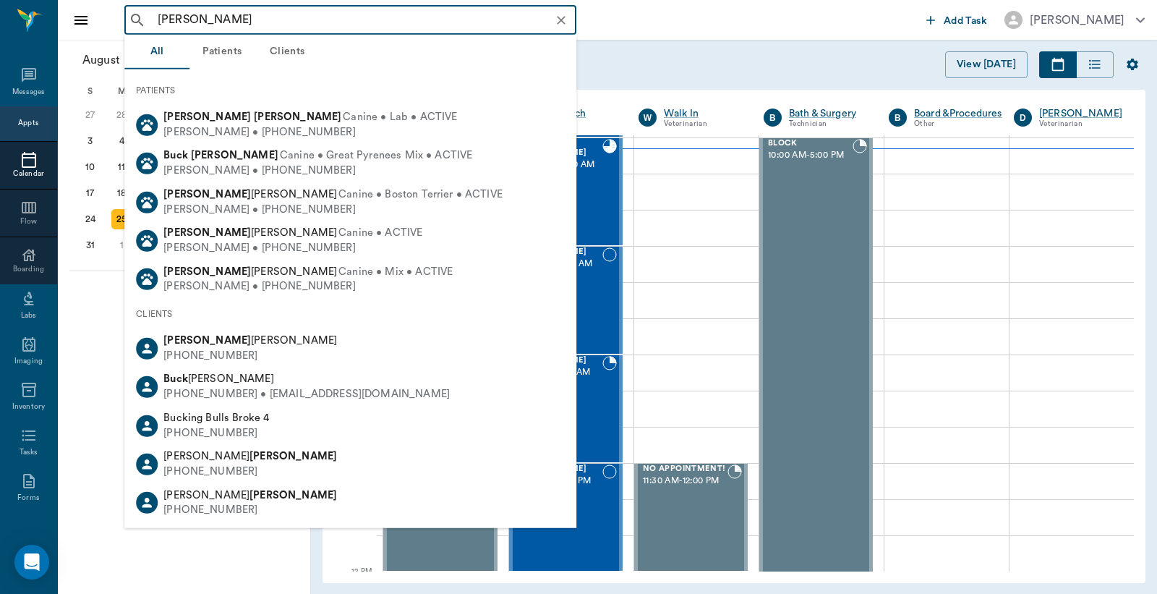
click at [280, 160] on span "Canine • Great Pyrenees Mix • ACTIVE" at bounding box center [376, 155] width 192 height 15
type input "[PERSON_NAME]"
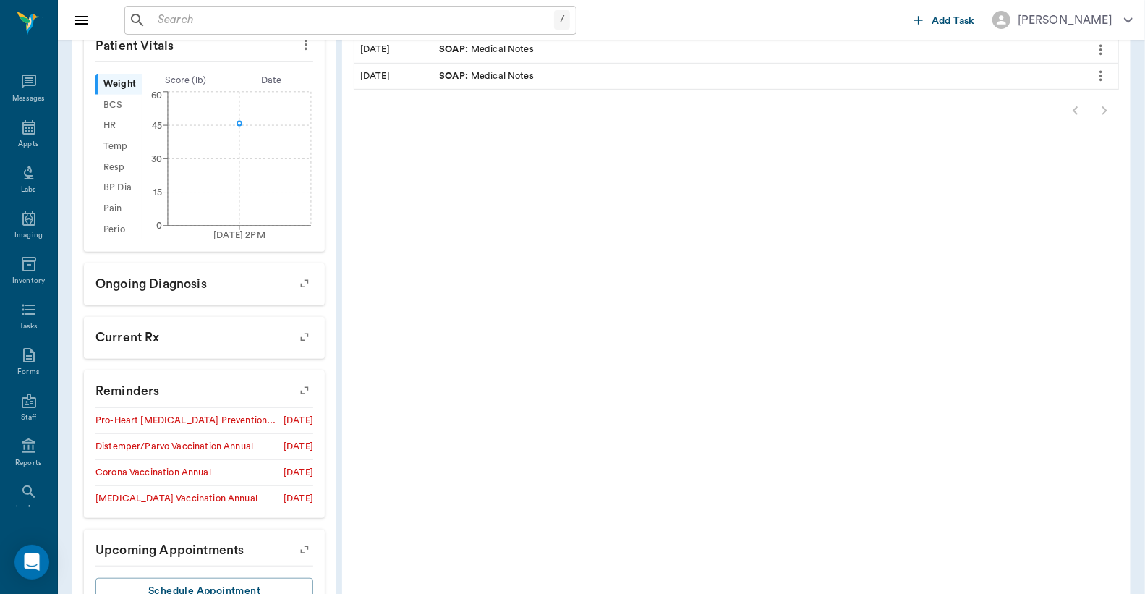
scroll to position [529, 0]
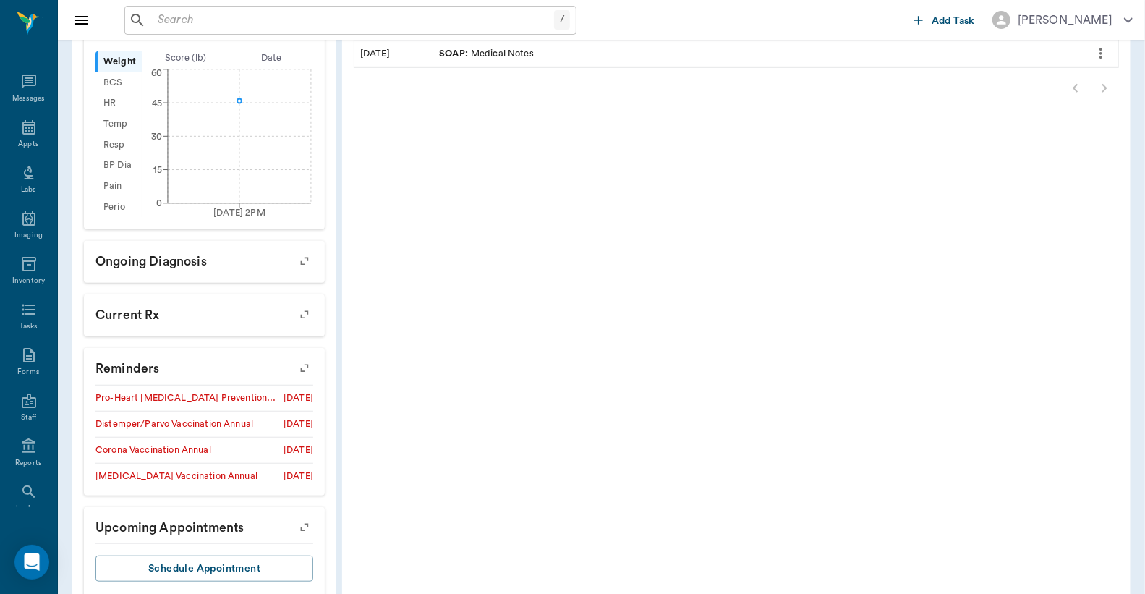
click at [300, 363] on icon "button" at bounding box center [304, 368] width 20 height 20
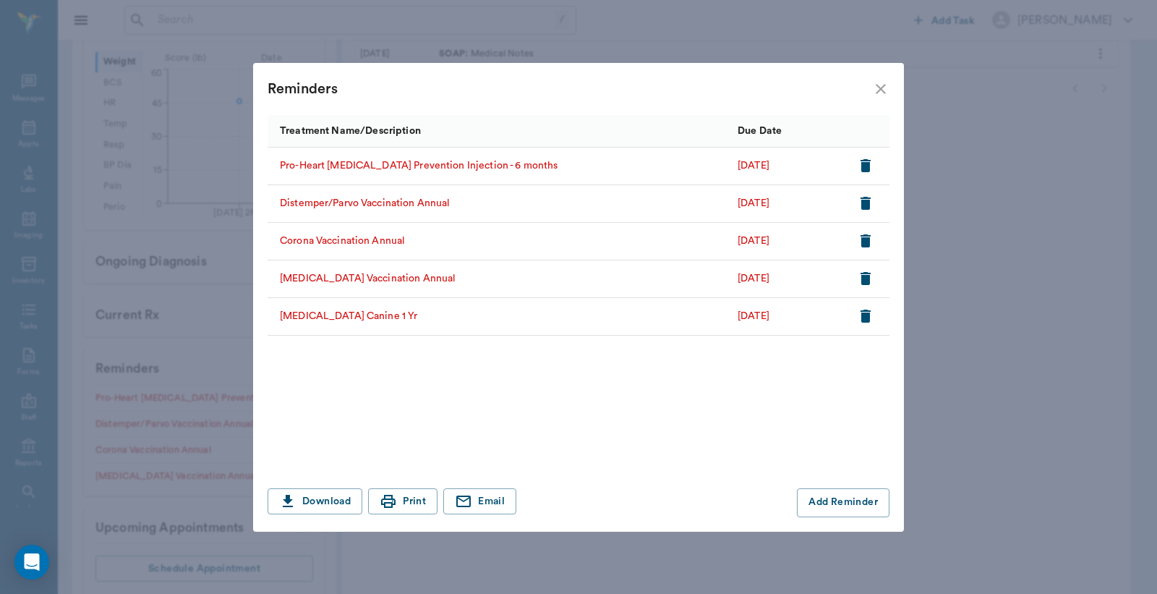
click at [882, 88] on icon "close" at bounding box center [880, 88] width 17 height 17
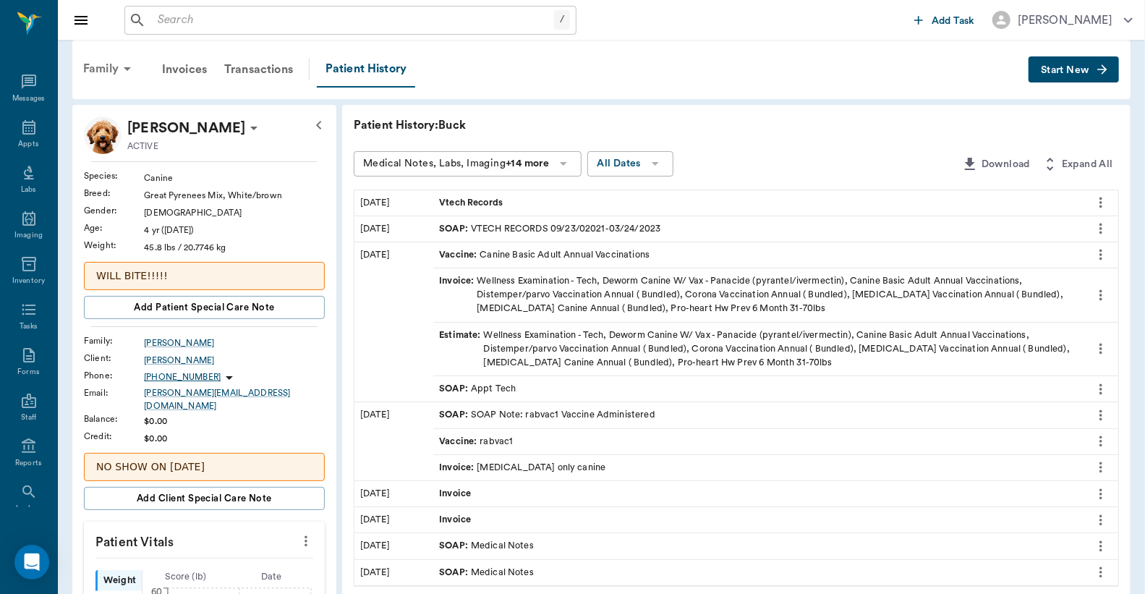
scroll to position [0, 0]
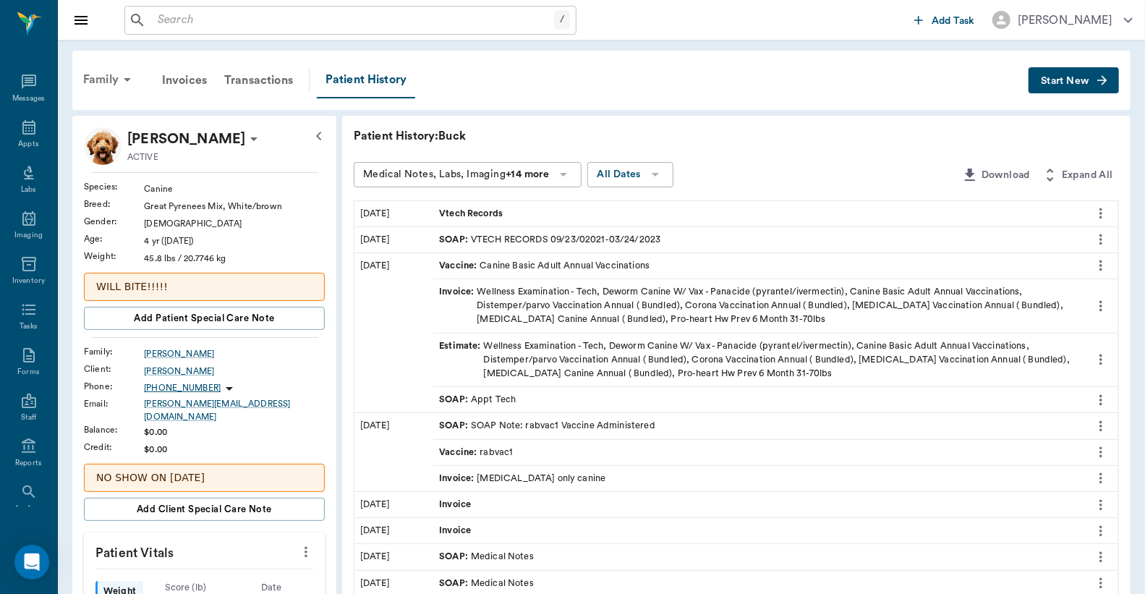
click at [111, 83] on div "Family" at bounding box center [110, 79] width 70 height 35
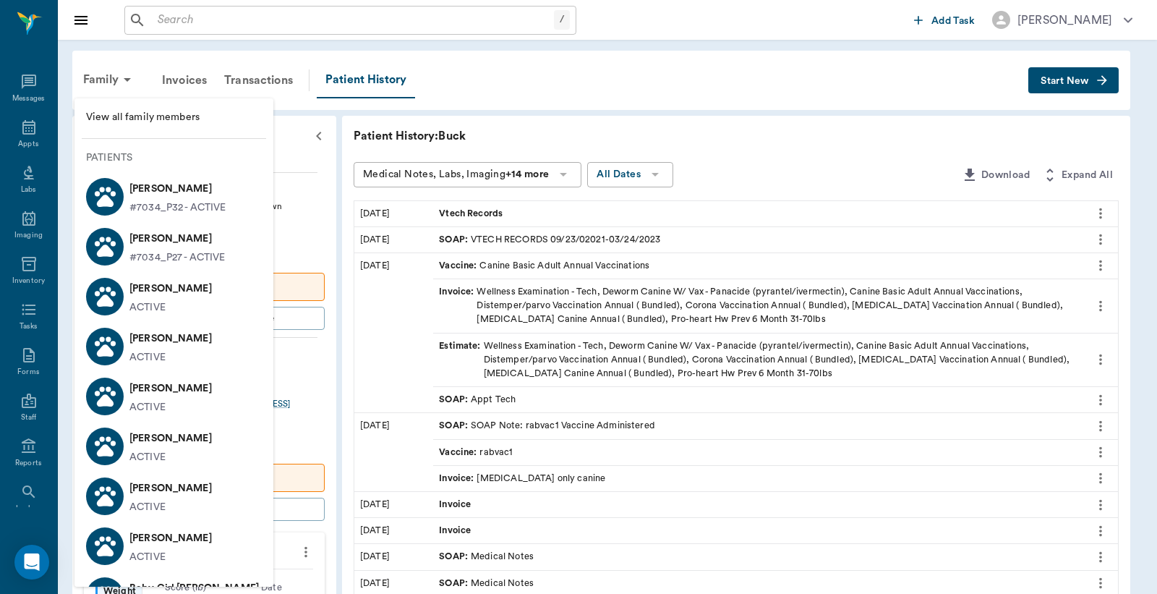
click at [176, 433] on p "[PERSON_NAME]" at bounding box center [170, 438] width 82 height 23
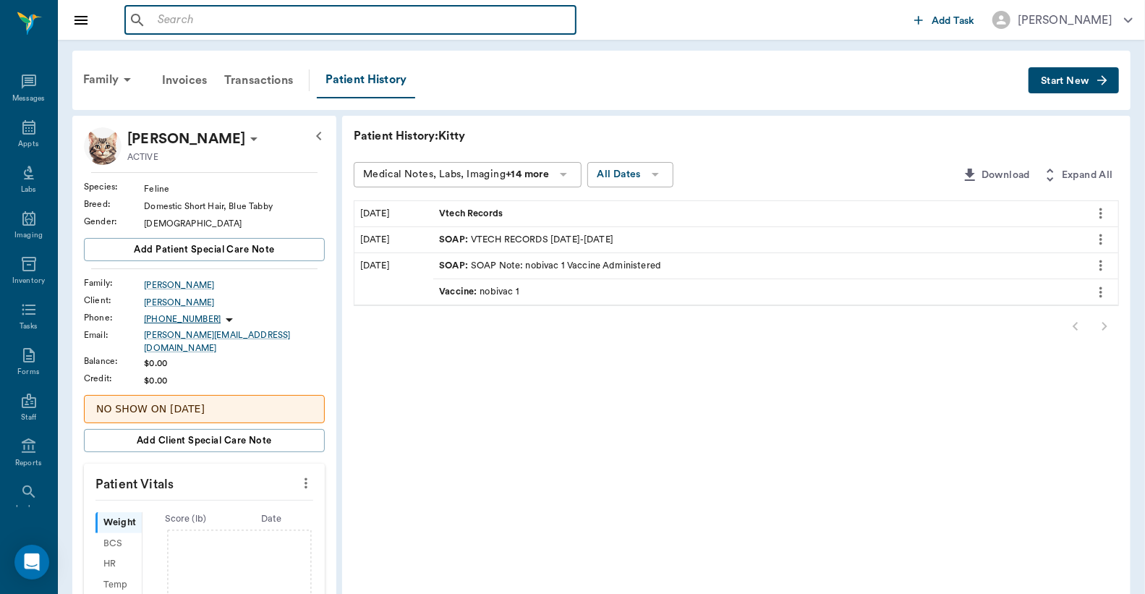
click at [328, 26] on input "text" at bounding box center [361, 20] width 418 height 20
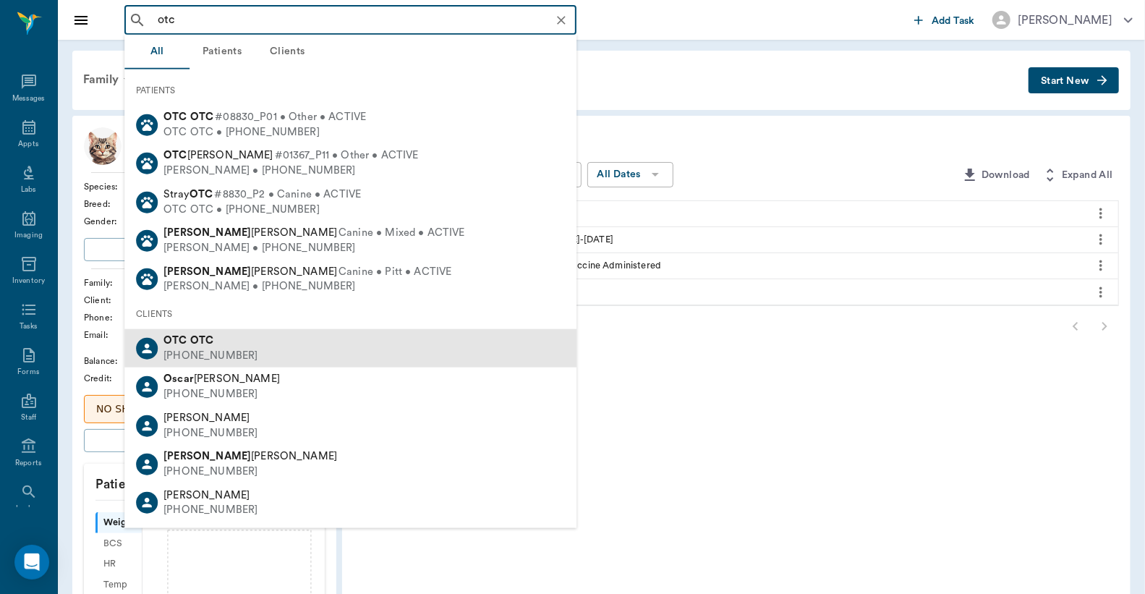
click at [231, 341] on div "OTC OTC" at bounding box center [210, 340] width 94 height 15
type input "otc"
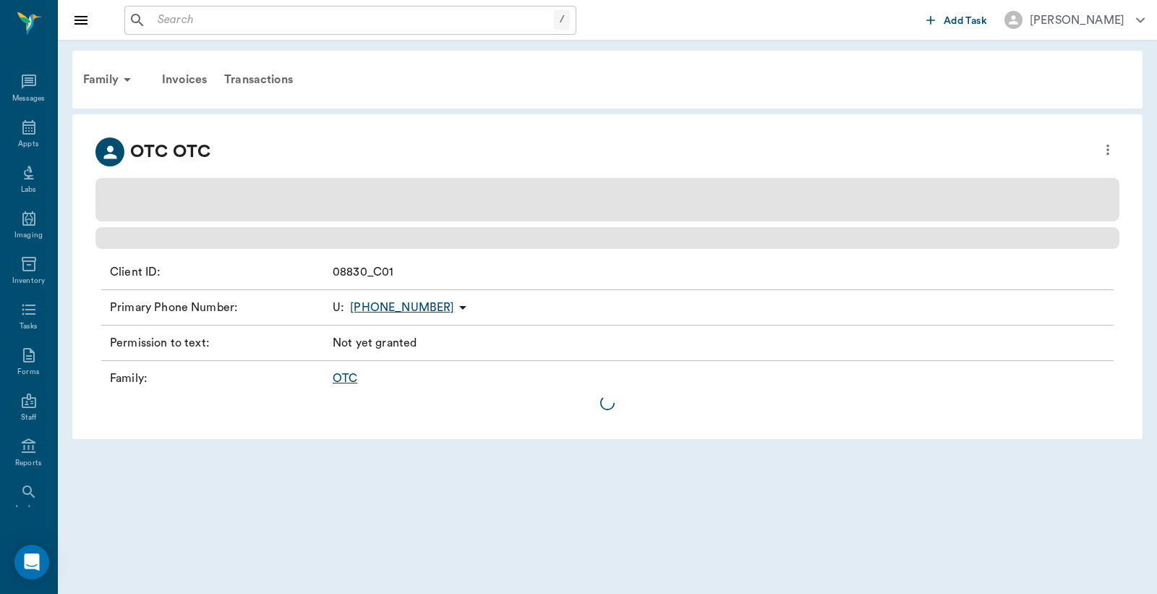
click at [343, 378] on link "OTC" at bounding box center [345, 379] width 25 height 12
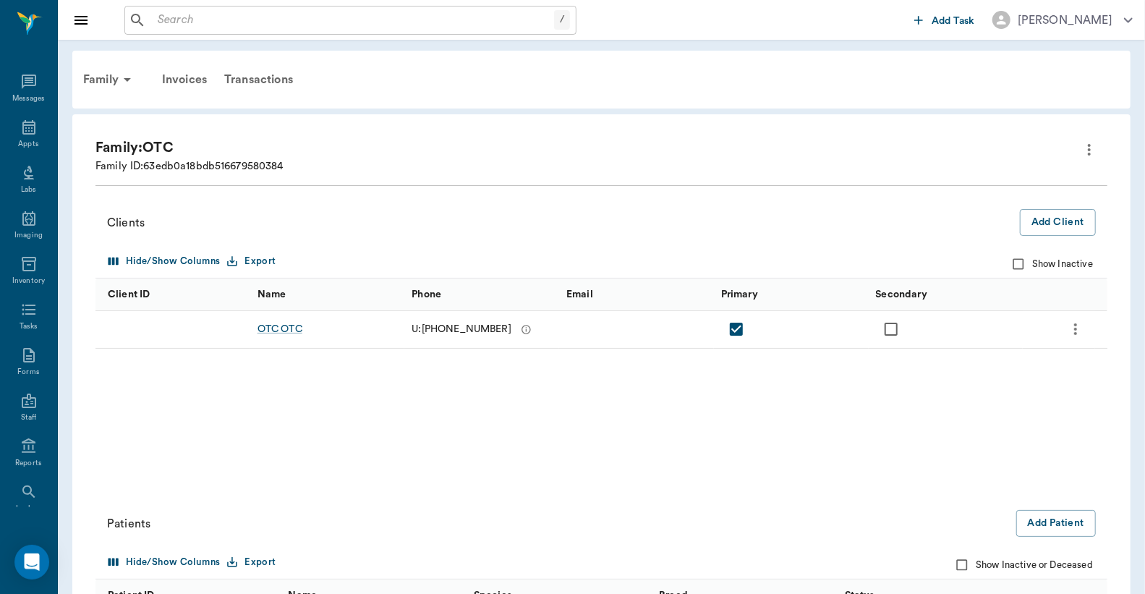
drag, startPoint x: 294, startPoint y: 329, endPoint x: 392, endPoint y: 334, distance: 97.8
click at [294, 330] on div "OTC OTC" at bounding box center [279, 329] width 45 height 14
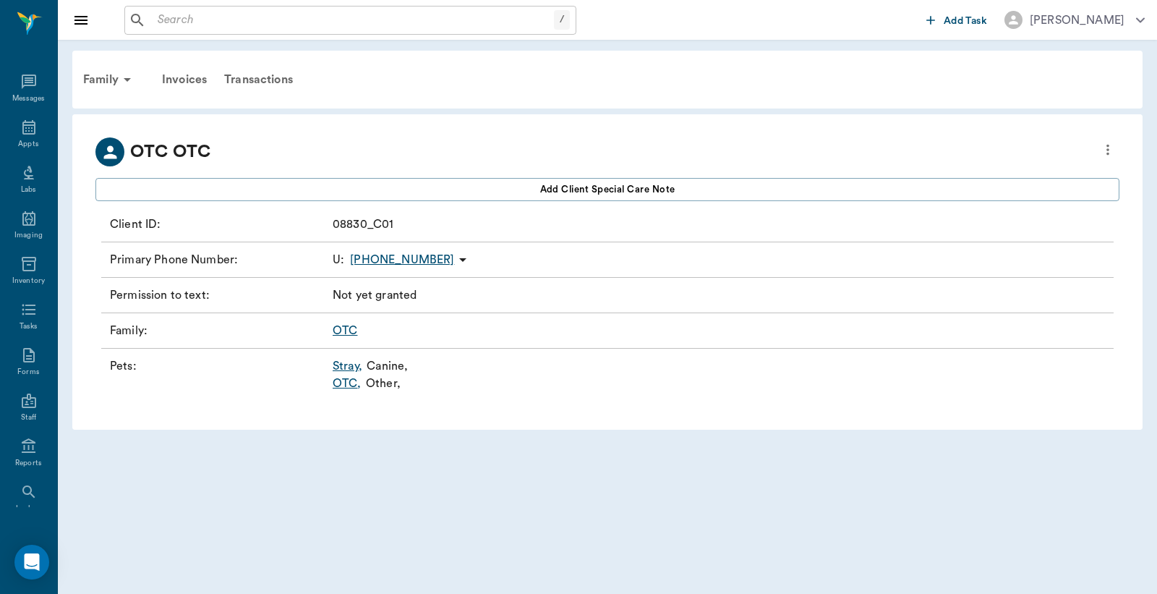
click at [348, 382] on link "OTC ," at bounding box center [347, 383] width 29 height 17
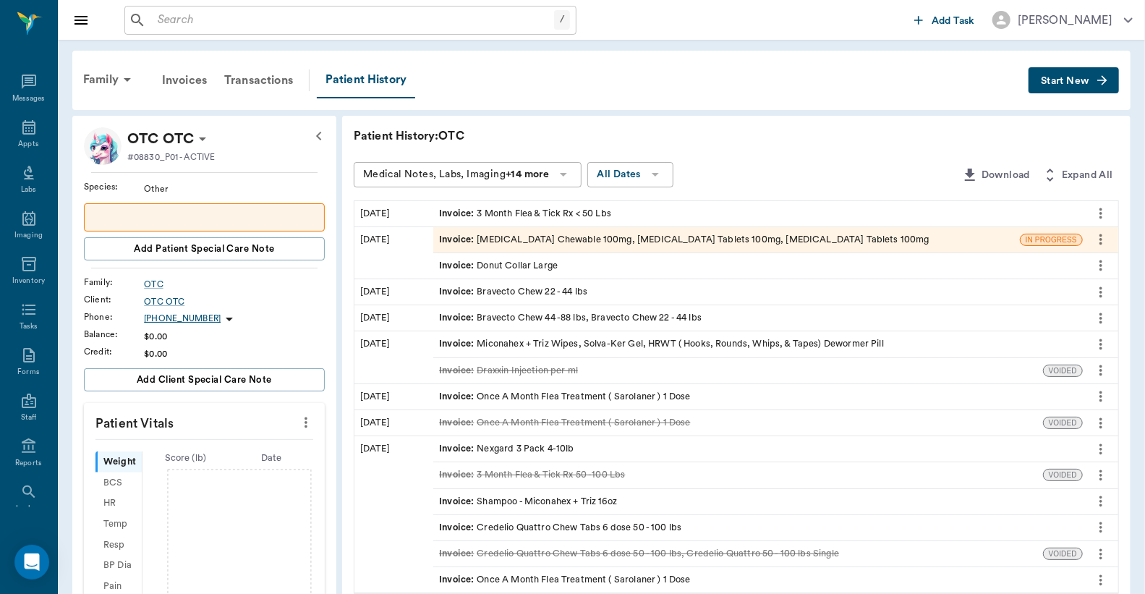
click at [1068, 81] on span "Start New" at bounding box center [1065, 81] width 48 height 0
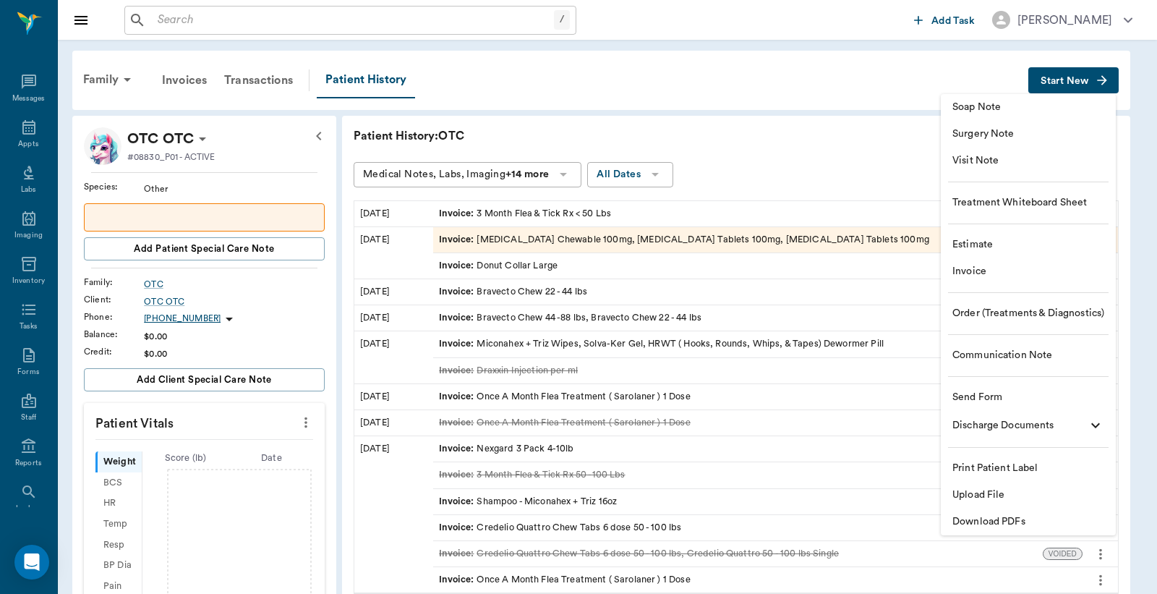
click at [955, 273] on span "Invoice" at bounding box center [1029, 271] width 152 height 15
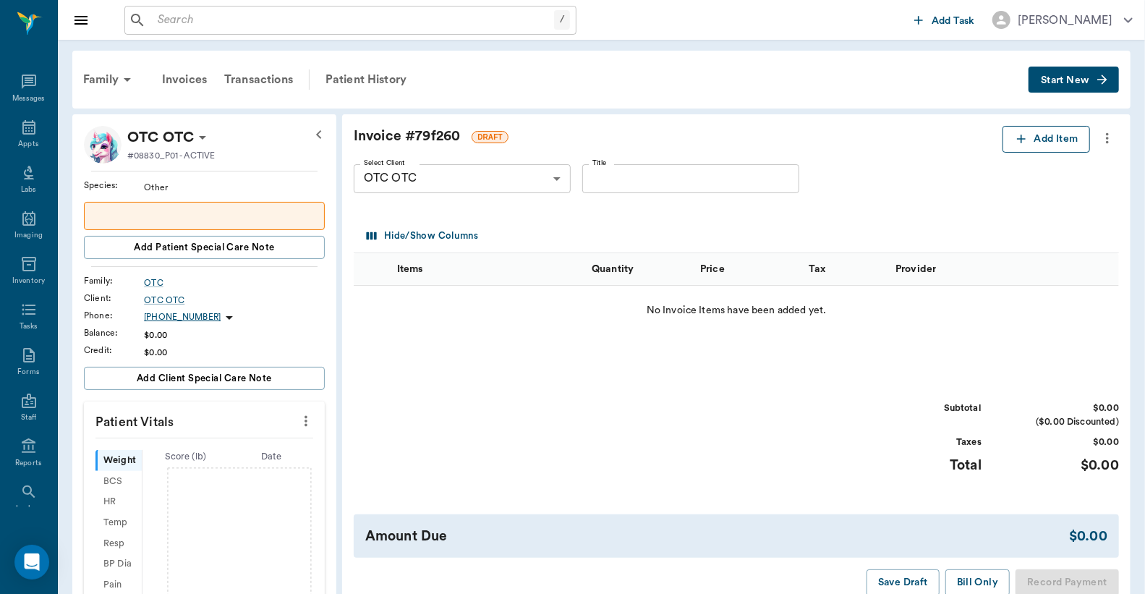
click at [1055, 135] on button "Add Item" at bounding box center [1047, 139] width 88 height 27
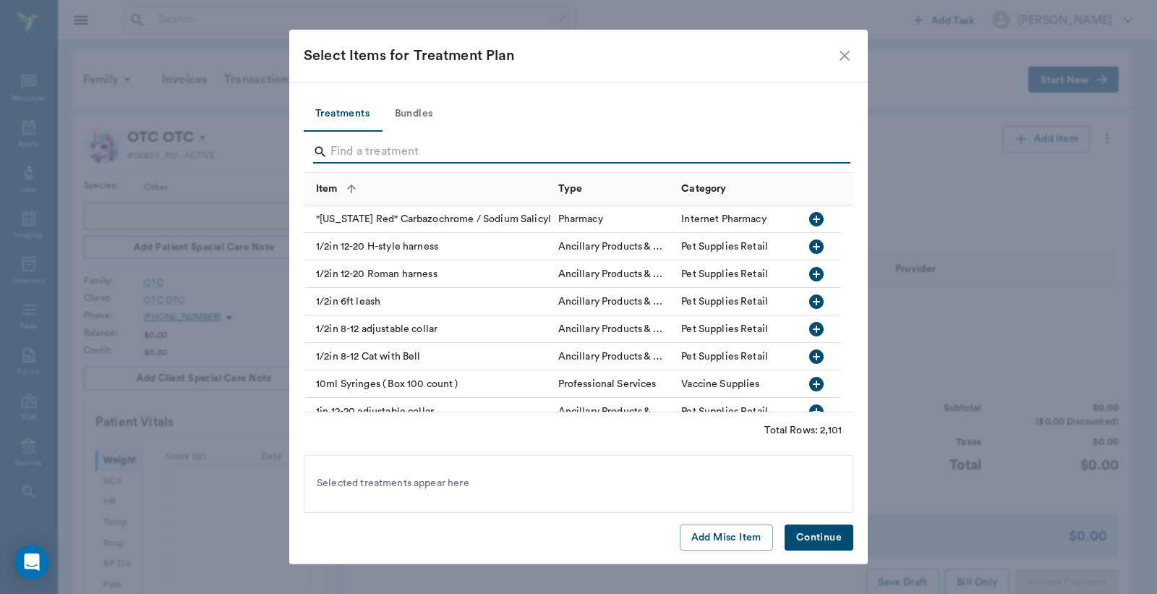
click at [439, 148] on input "Search" at bounding box center [580, 151] width 498 height 23
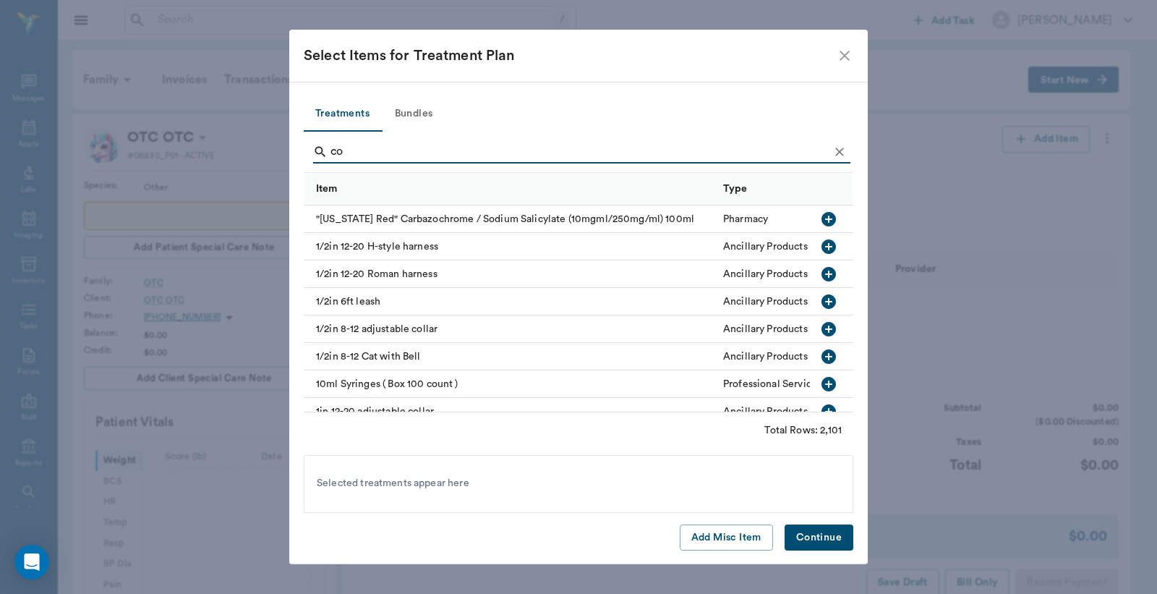
type input "c"
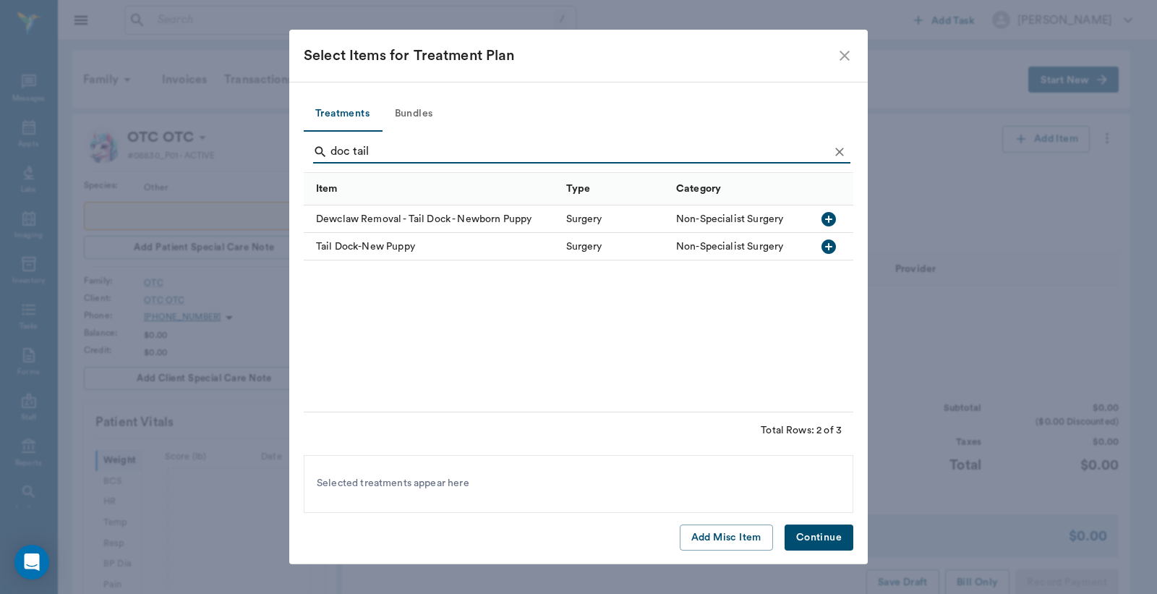
type input "doc tail"
click at [826, 216] on icon "button" at bounding box center [829, 219] width 14 height 14
click at [830, 540] on button "Continue" at bounding box center [819, 537] width 69 height 27
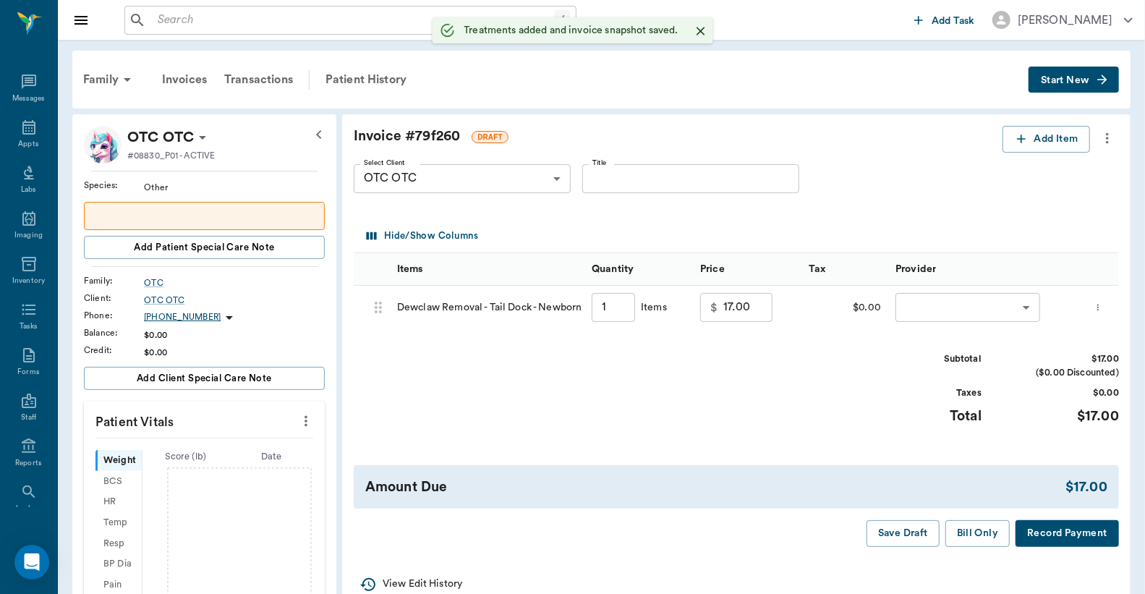
type input "1.00"
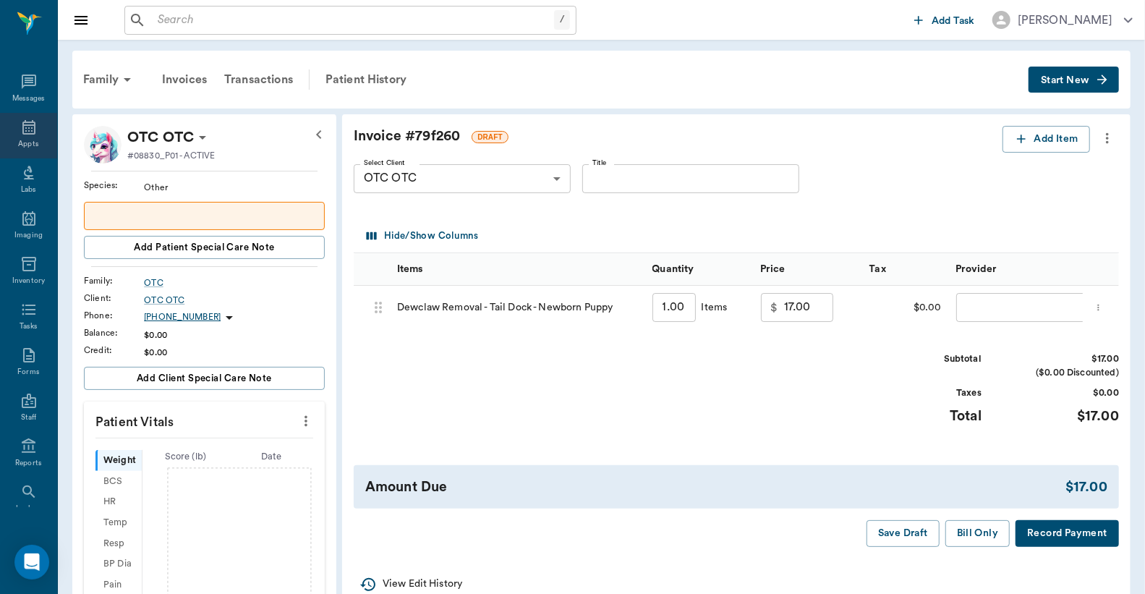
click at [20, 130] on icon at bounding box center [28, 127] width 17 height 17
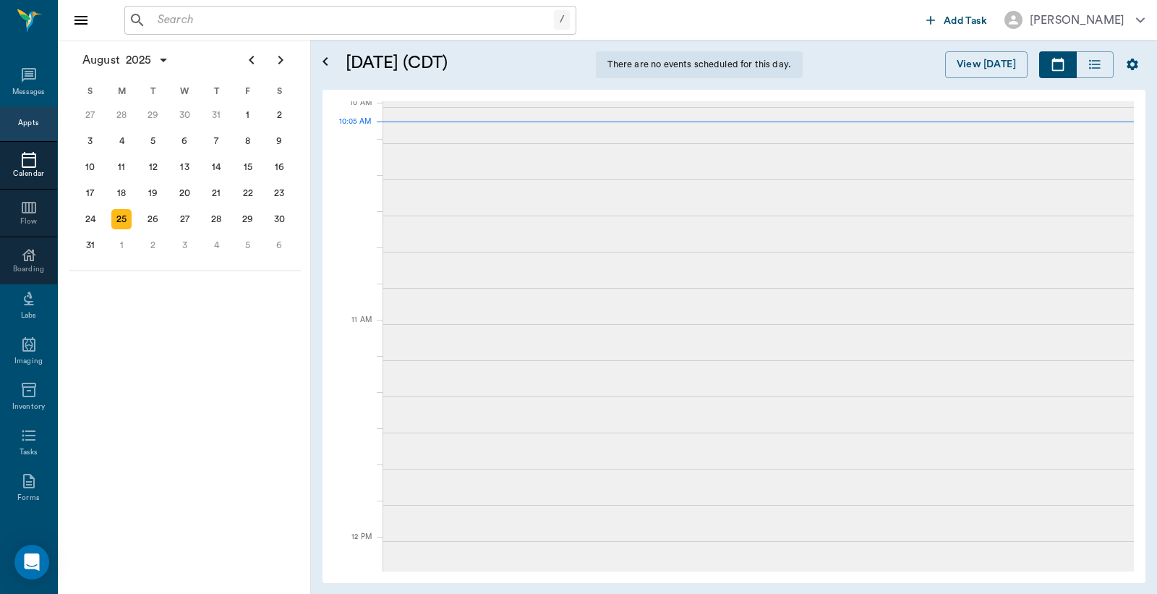
scroll to position [438, 0]
click at [319, 18] on input "text" at bounding box center [353, 20] width 402 height 20
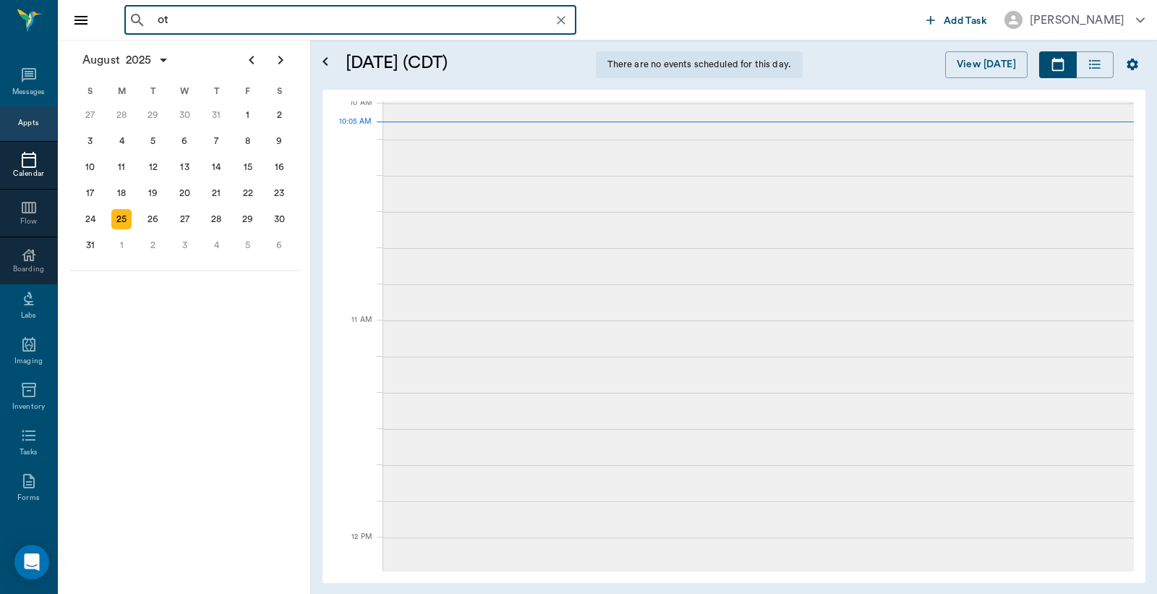
type input "otc"
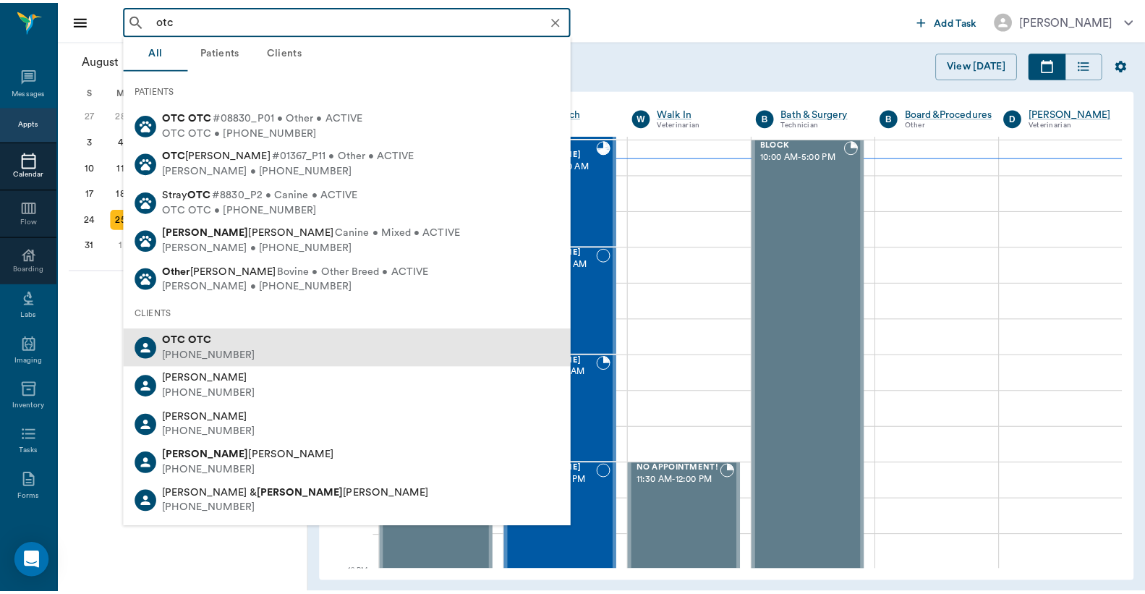
scroll to position [436, 0]
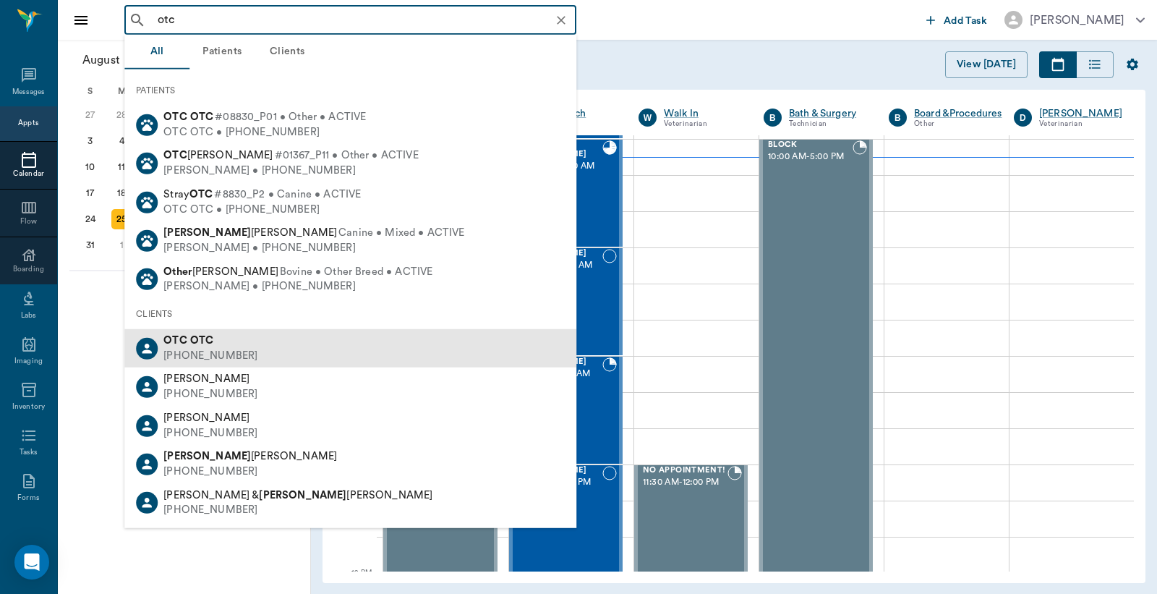
click at [210, 338] on b "OTC" at bounding box center [201, 340] width 23 height 11
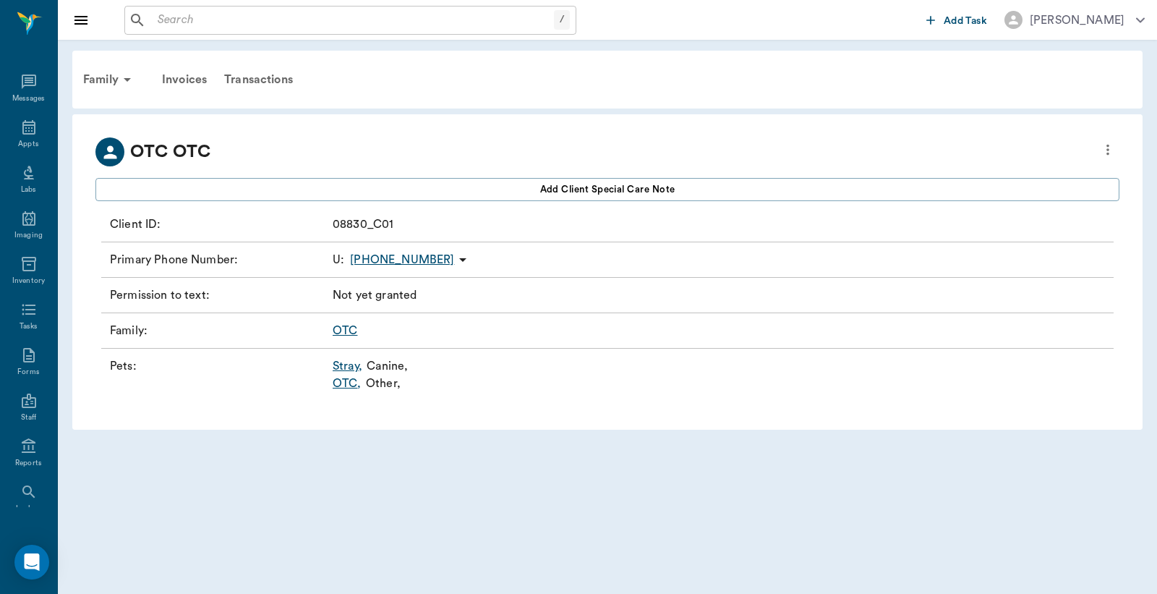
click at [340, 384] on link "OTC ," at bounding box center [347, 383] width 29 height 17
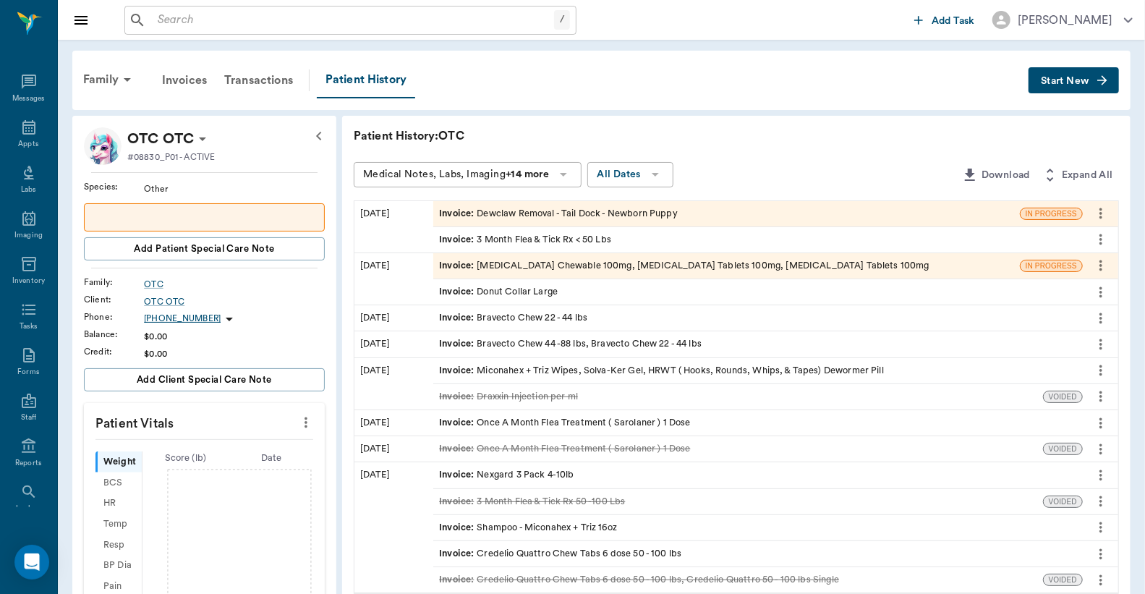
click at [625, 210] on div "Invoice : Dewclaw Removal - Tail Dock - Newborn Puppy" at bounding box center [558, 214] width 239 height 14
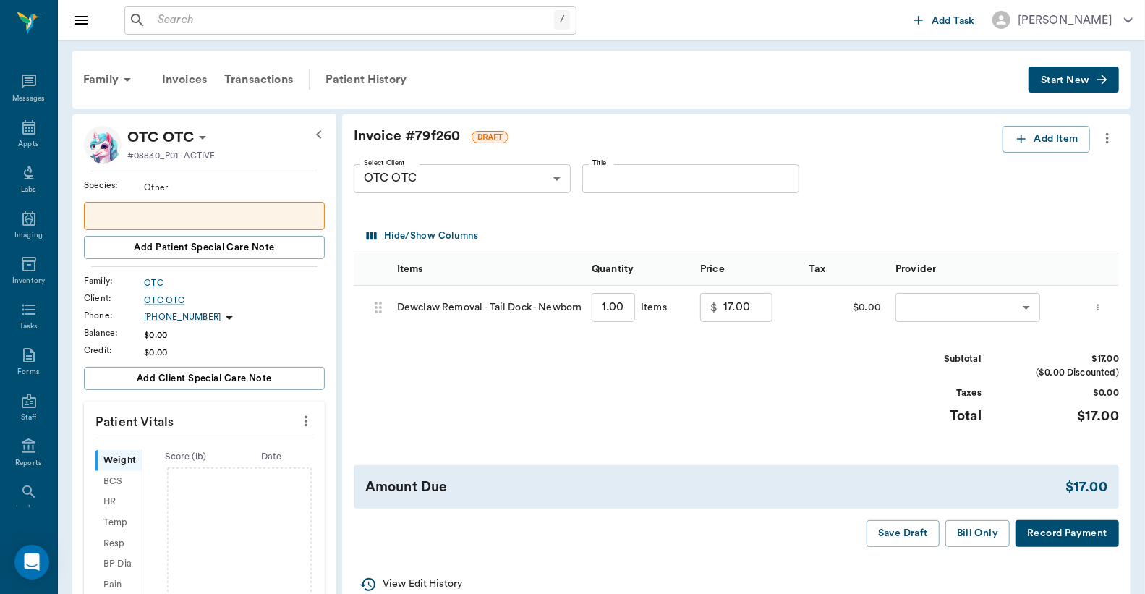
click at [1102, 131] on icon "more" at bounding box center [1107, 137] width 16 height 17
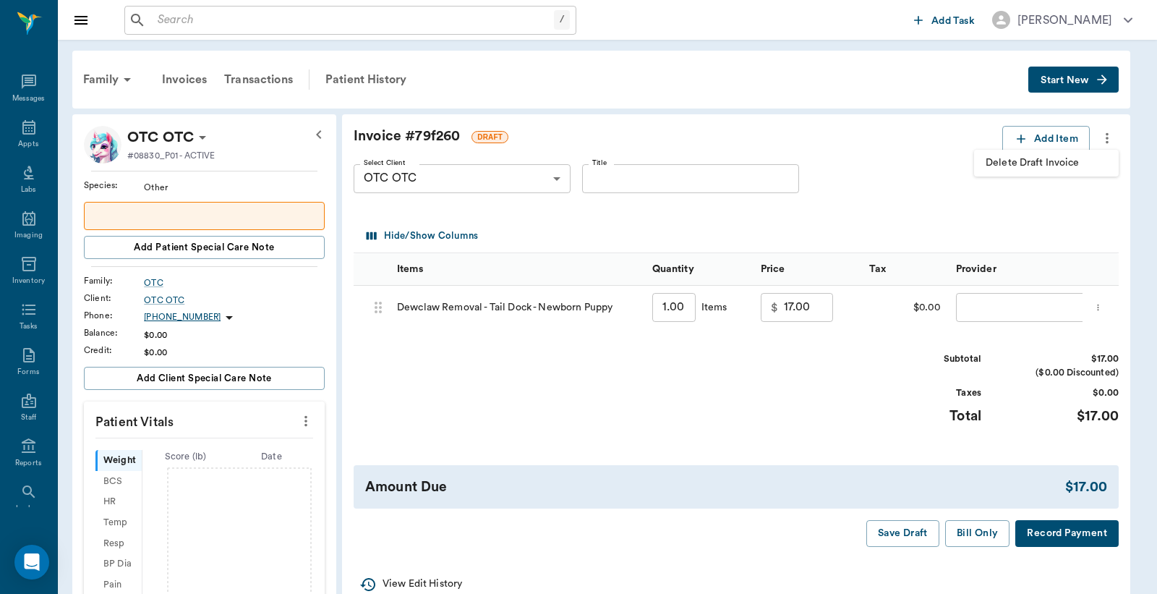
click at [1071, 167] on span "Delete Draft Invoice" at bounding box center [1047, 163] width 122 height 15
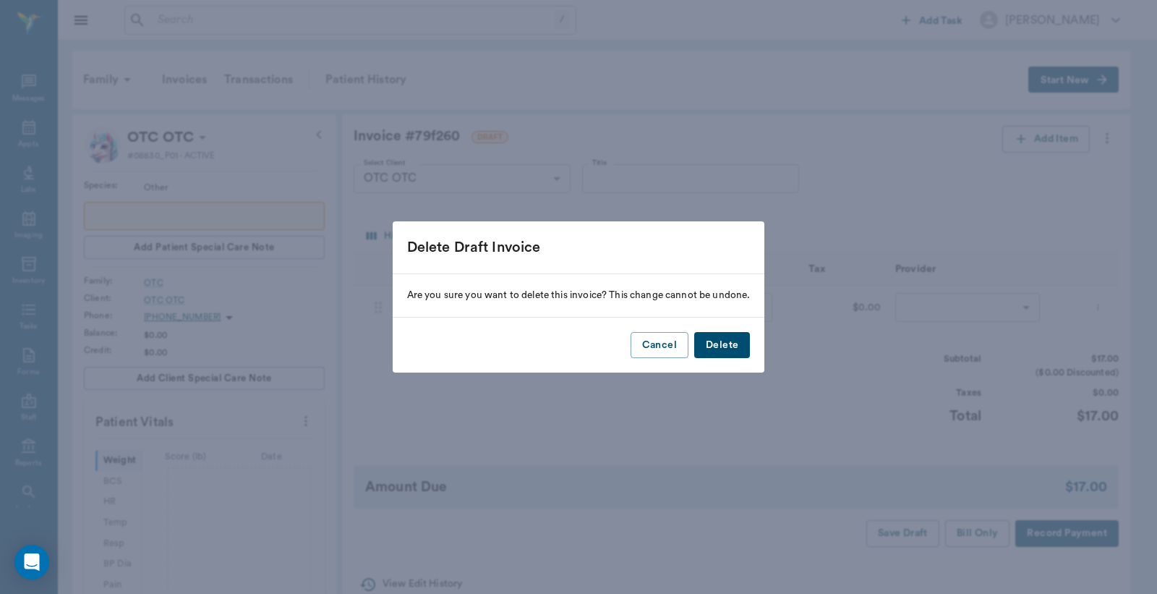
click at [743, 339] on button "Delete" at bounding box center [722, 345] width 56 height 27
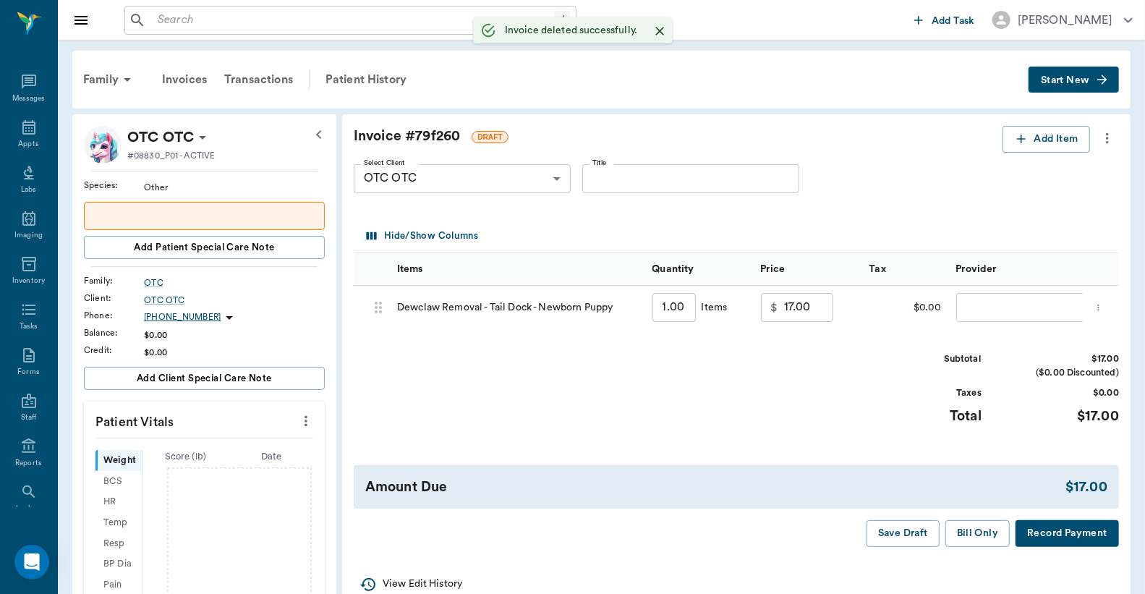
click at [1107, 140] on icon "more" at bounding box center [1107, 137] width 16 height 17
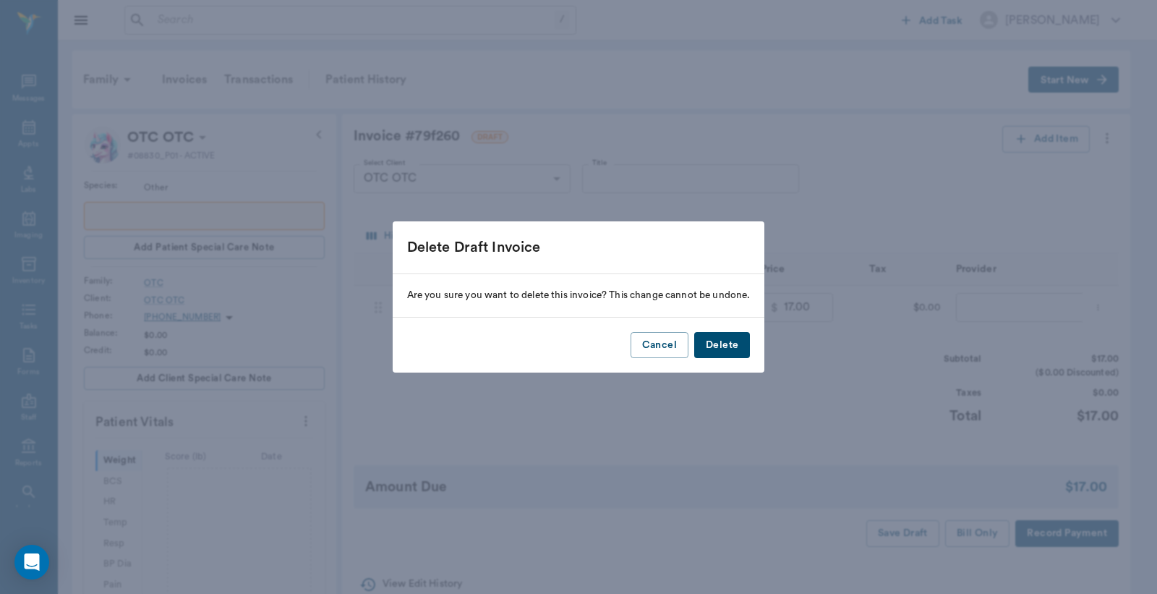
click at [731, 347] on button "Delete" at bounding box center [722, 345] width 56 height 27
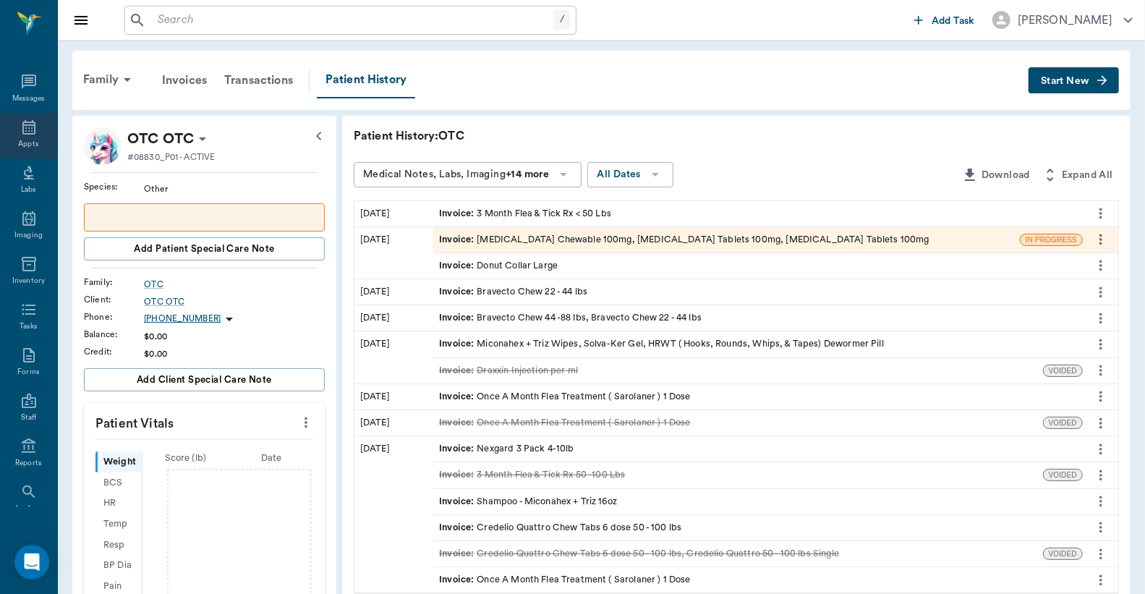
click at [24, 125] on icon at bounding box center [28, 127] width 13 height 14
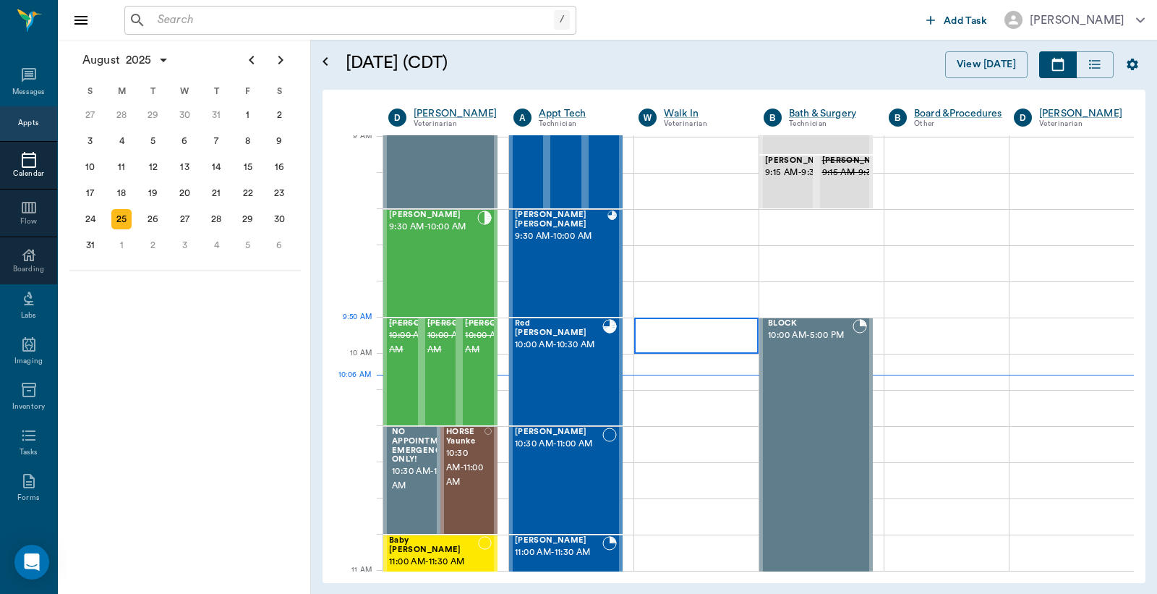
scroll to position [221, 0]
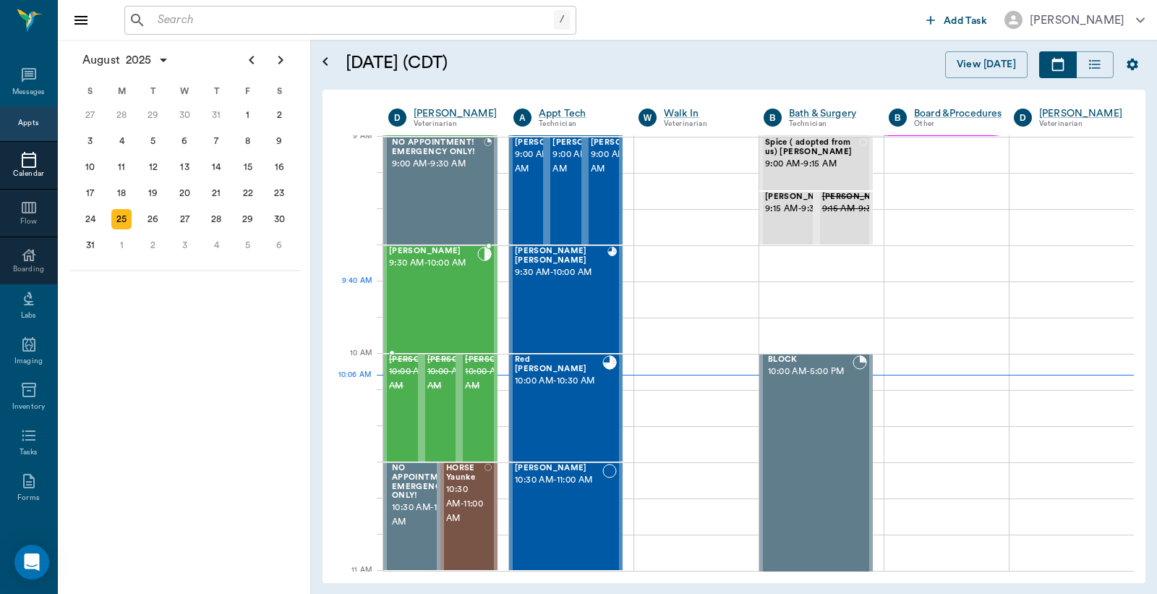
drag, startPoint x: 459, startPoint y: 294, endPoint x: 863, endPoint y: 174, distance: 421.8
click at [458, 294] on div "[PERSON_NAME] 9:30 AM - 10:00 AM" at bounding box center [433, 300] width 88 height 106
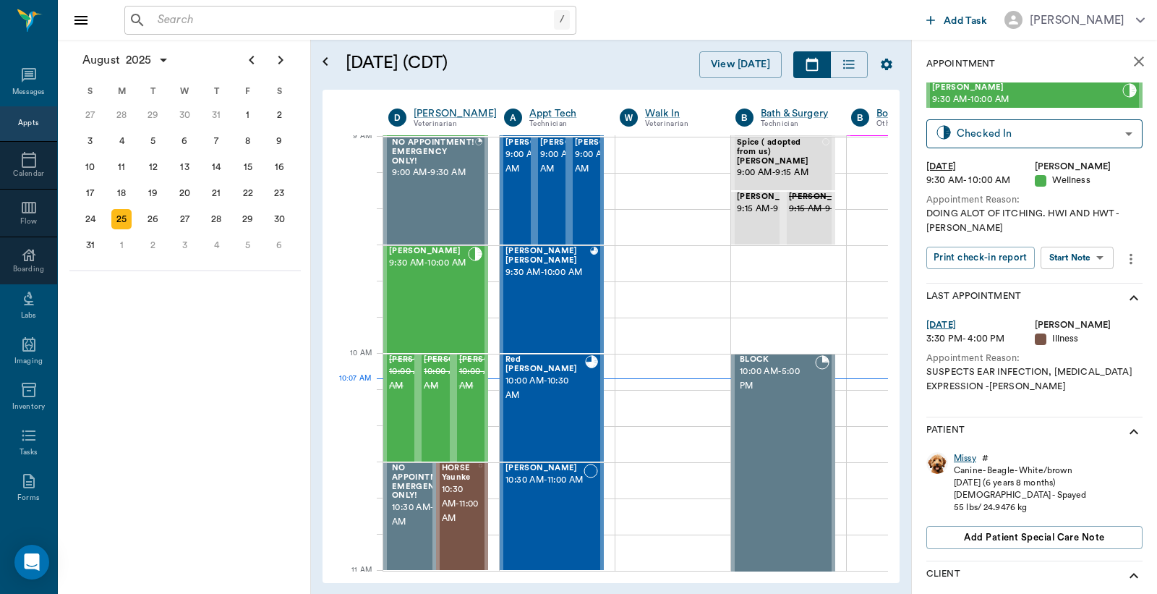
click at [968, 453] on div "Missy" at bounding box center [965, 458] width 22 height 12
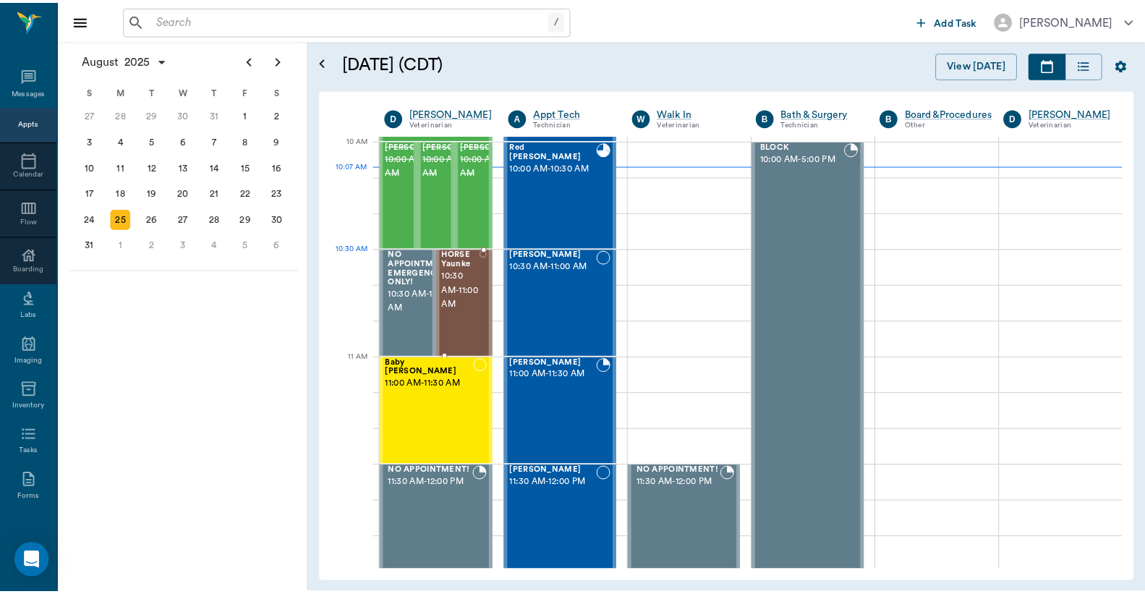
scroll to position [220, 0]
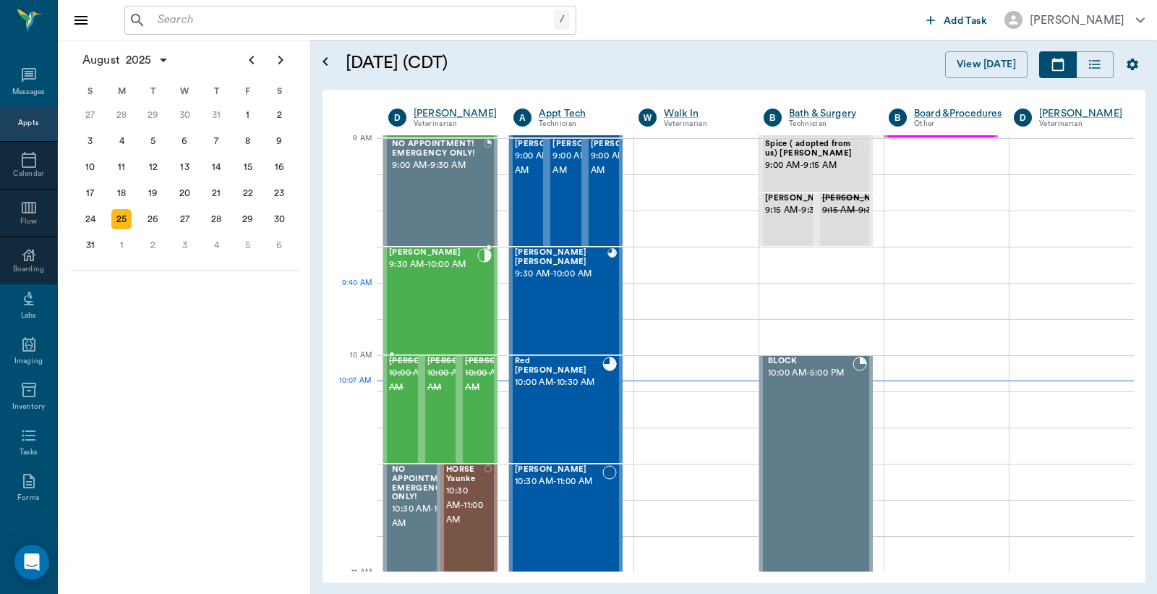
click at [461, 294] on div "[PERSON_NAME] 9:30 AM - 10:00 AM" at bounding box center [433, 301] width 88 height 106
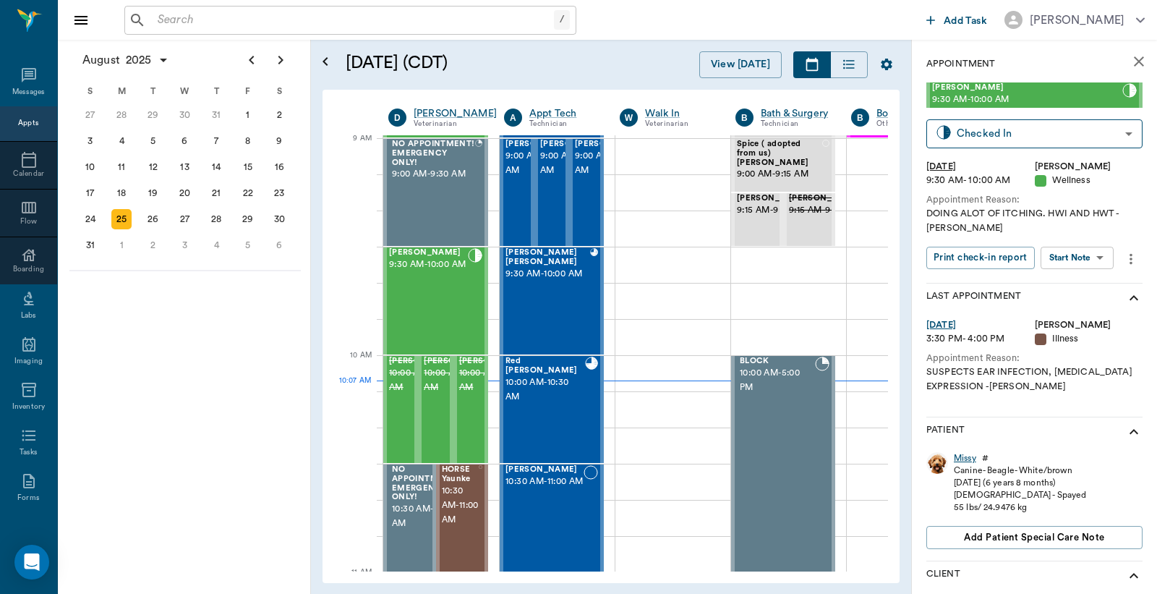
click at [968, 459] on div "Missy" at bounding box center [965, 458] width 22 height 12
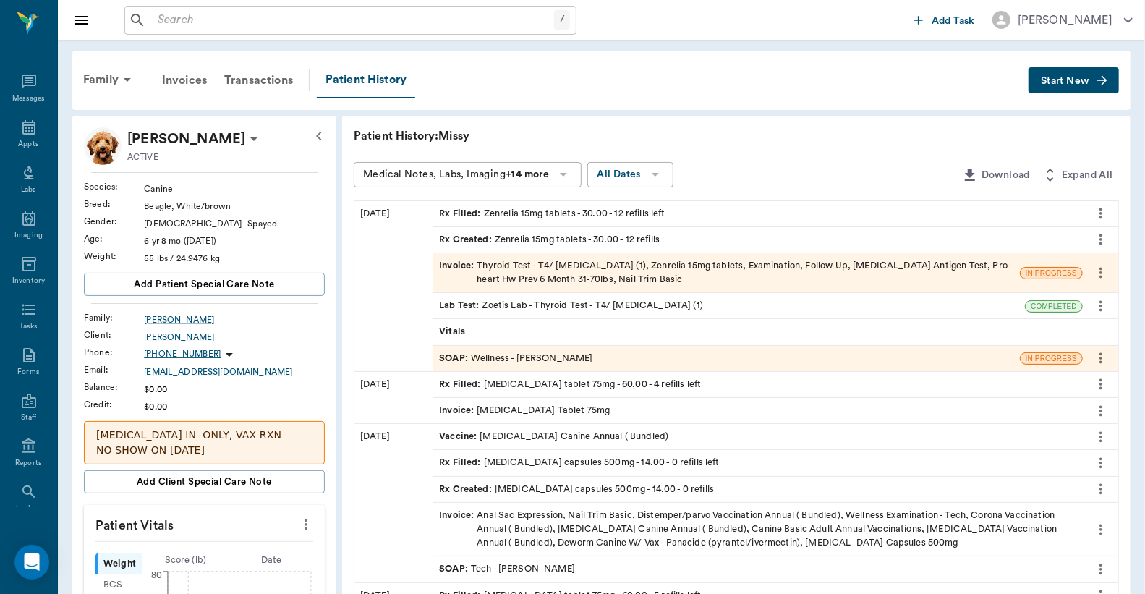
click at [923, 266] on div "Invoice : Thyroid Test - T4/ [MEDICAL_DATA] (1), Zenrelia 15mg tablets, Examina…" at bounding box center [726, 272] width 575 height 27
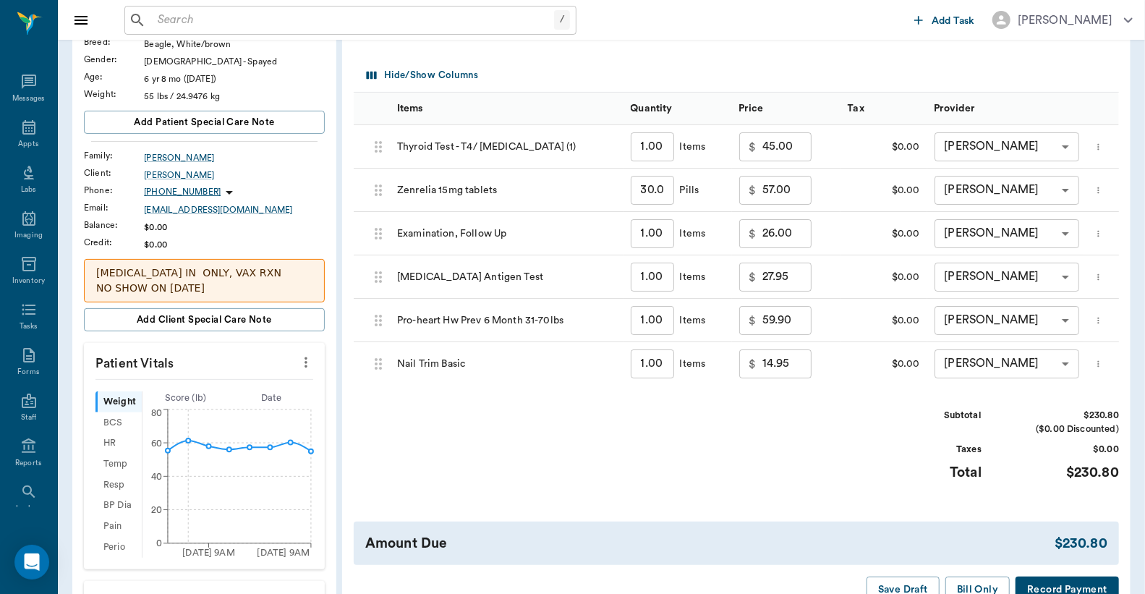
scroll to position [321, 0]
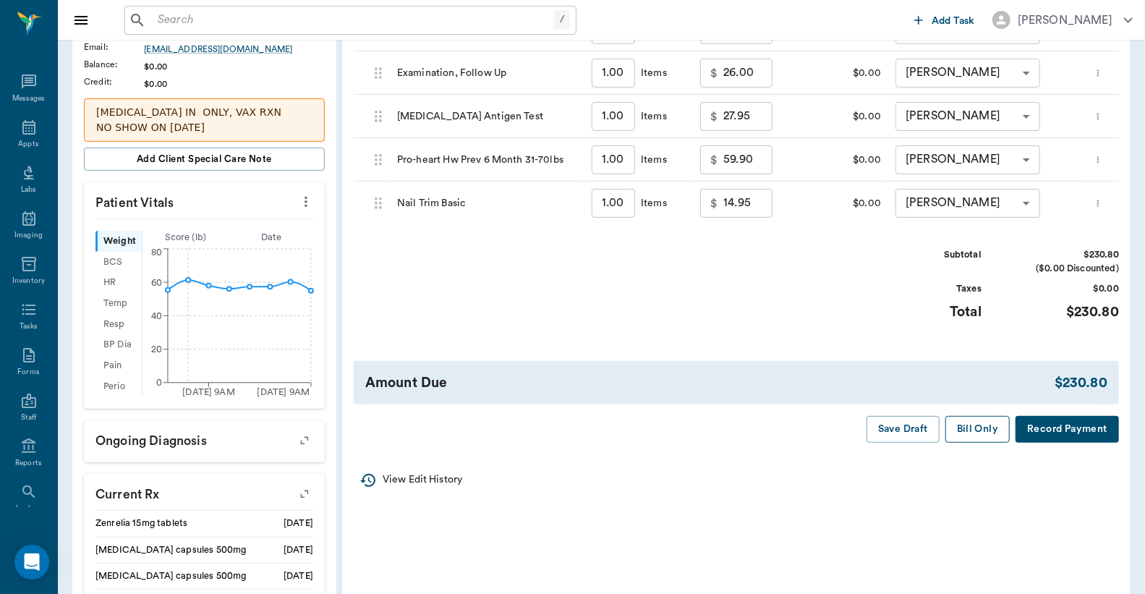
click at [991, 428] on button "Bill Only" at bounding box center [977, 429] width 65 height 27
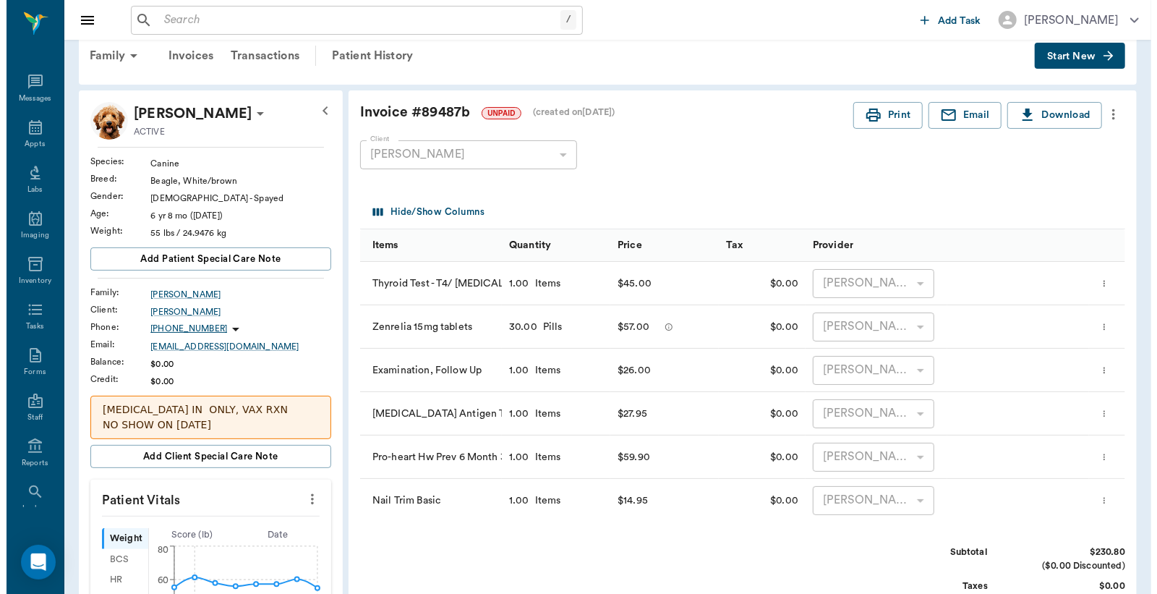
scroll to position [0, 0]
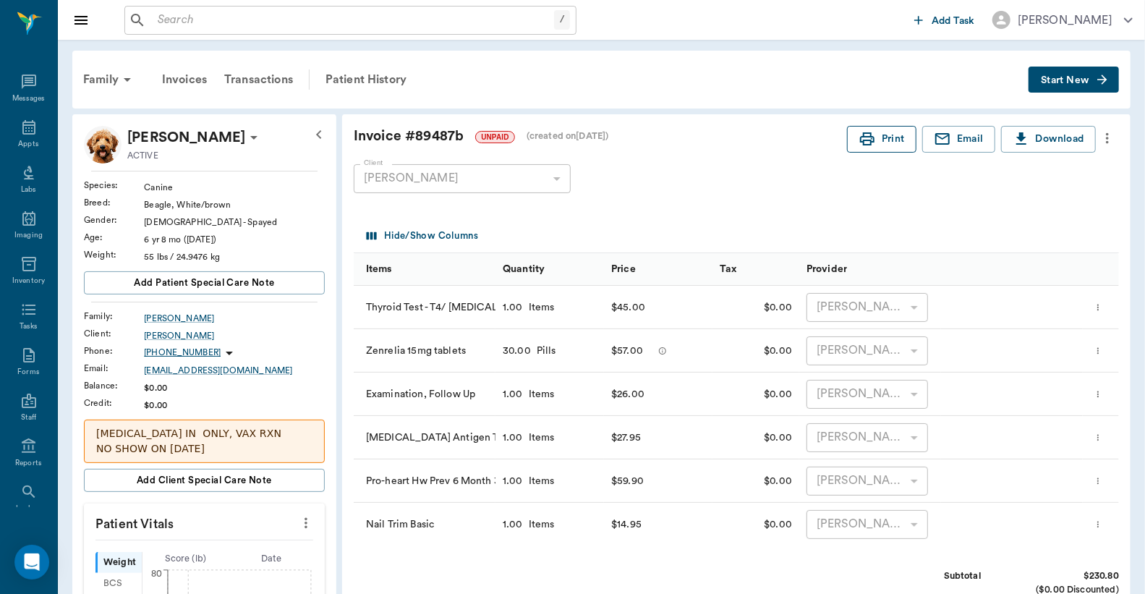
click at [882, 130] on button "Print" at bounding box center [881, 139] width 69 height 27
click at [31, 133] on div "Appts" at bounding box center [28, 136] width 57 height 46
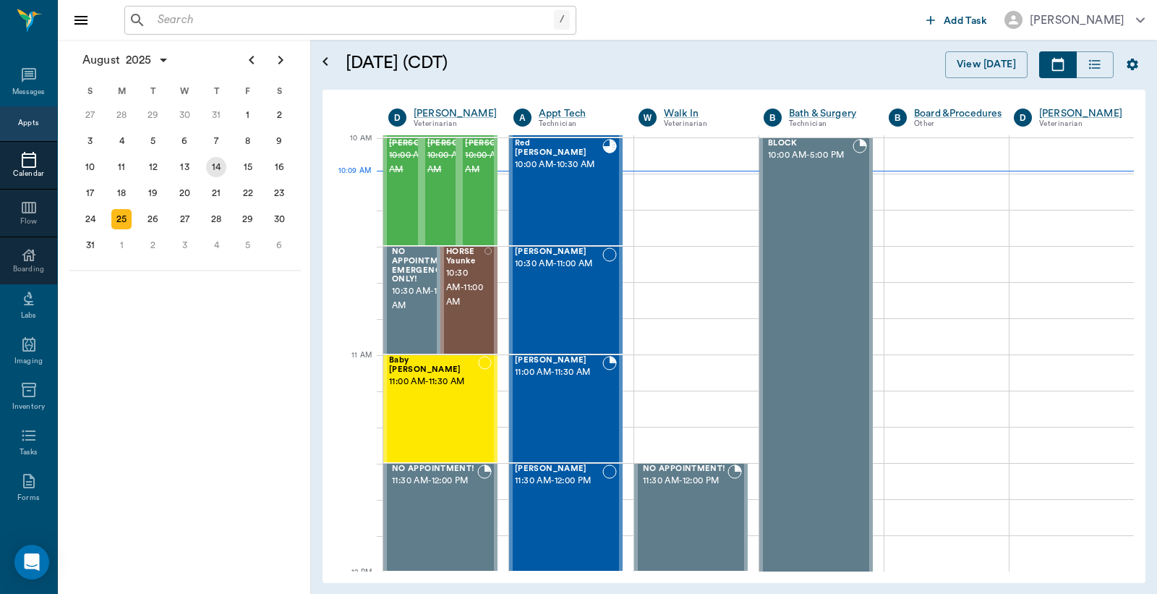
scroll to position [437, 0]
click at [229, 24] on input "text" at bounding box center [353, 20] width 402 height 20
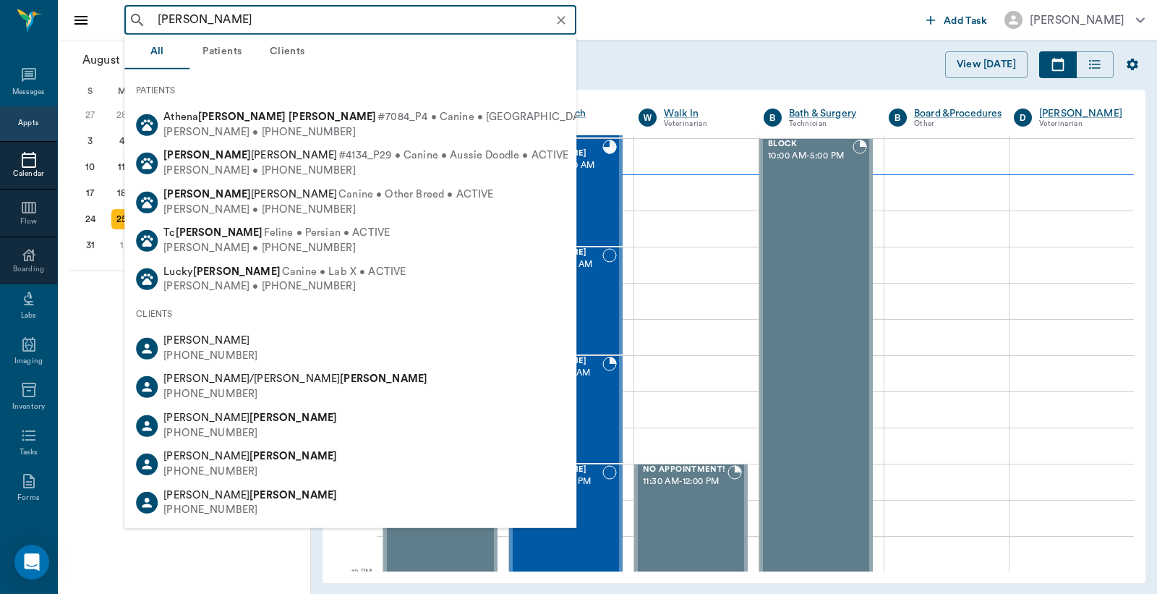
drag, startPoint x: 201, startPoint y: 17, endPoint x: 51, endPoint y: 4, distance: 150.3
click at [58, 4] on div "[PERSON_NAME] ​ Add Task [PERSON_NAME]" at bounding box center [607, 20] width 1099 height 40
type input "c"
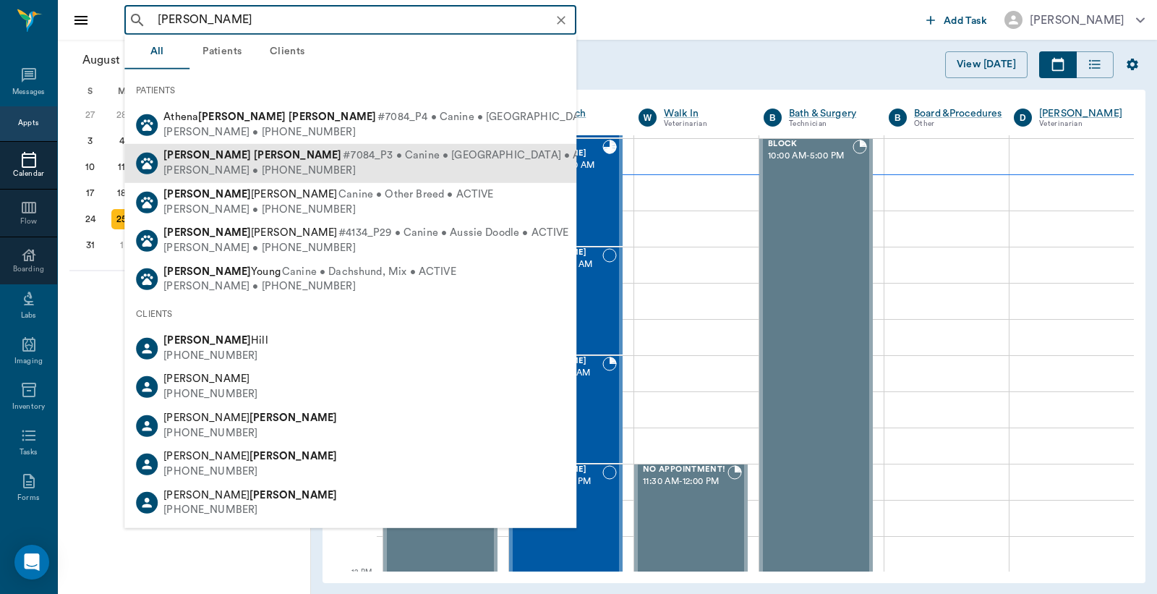
click at [367, 163] on span "#7084_P3 • Canine • Basset Hound • ACTIVE" at bounding box center [477, 155] width 268 height 15
type input "gracie benson"
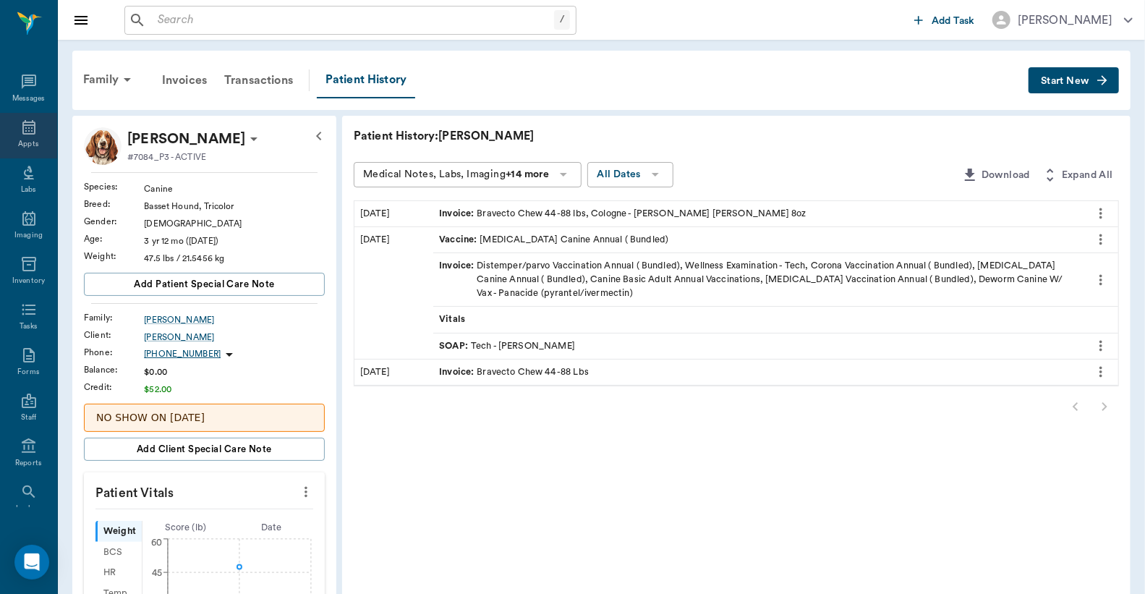
click at [24, 132] on icon at bounding box center [28, 127] width 17 height 17
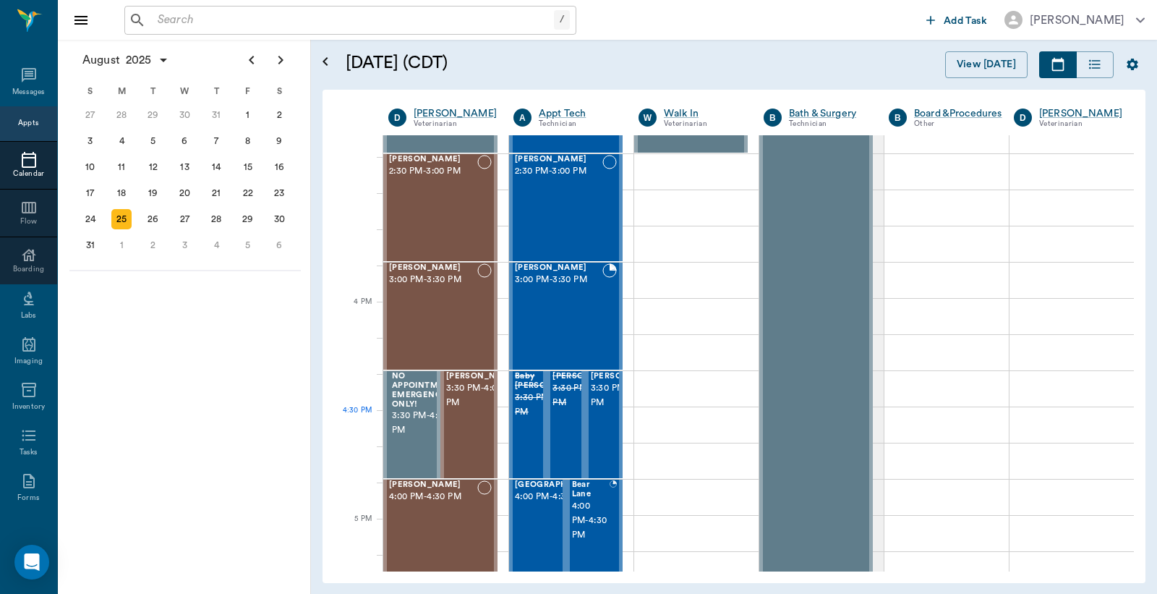
scroll to position [1613, 0]
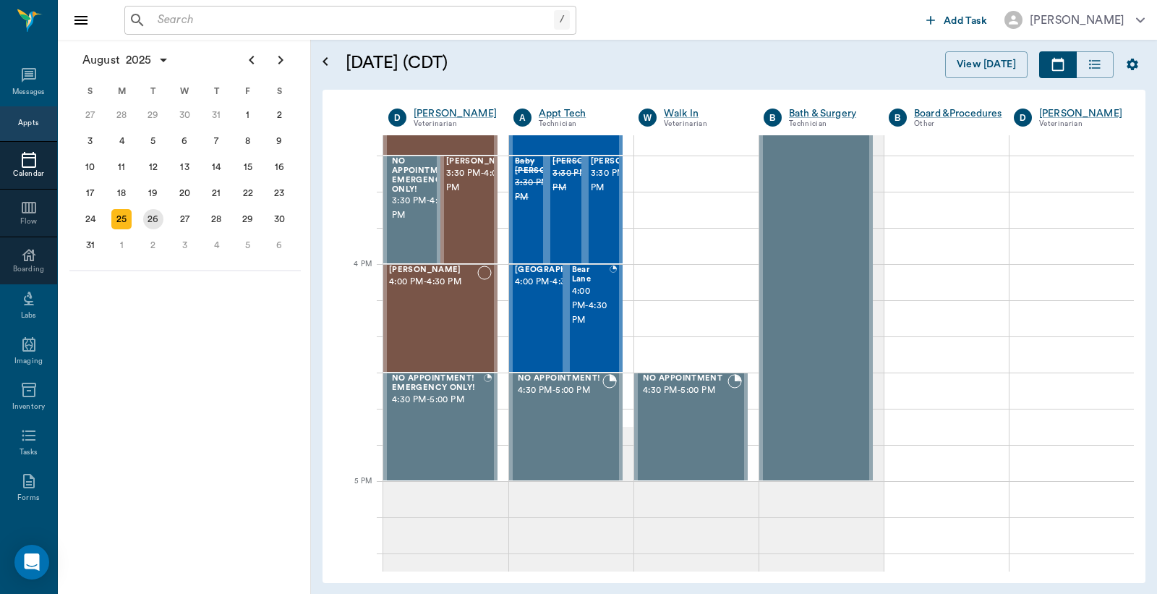
click at [153, 214] on div "26" at bounding box center [153, 219] width 20 height 20
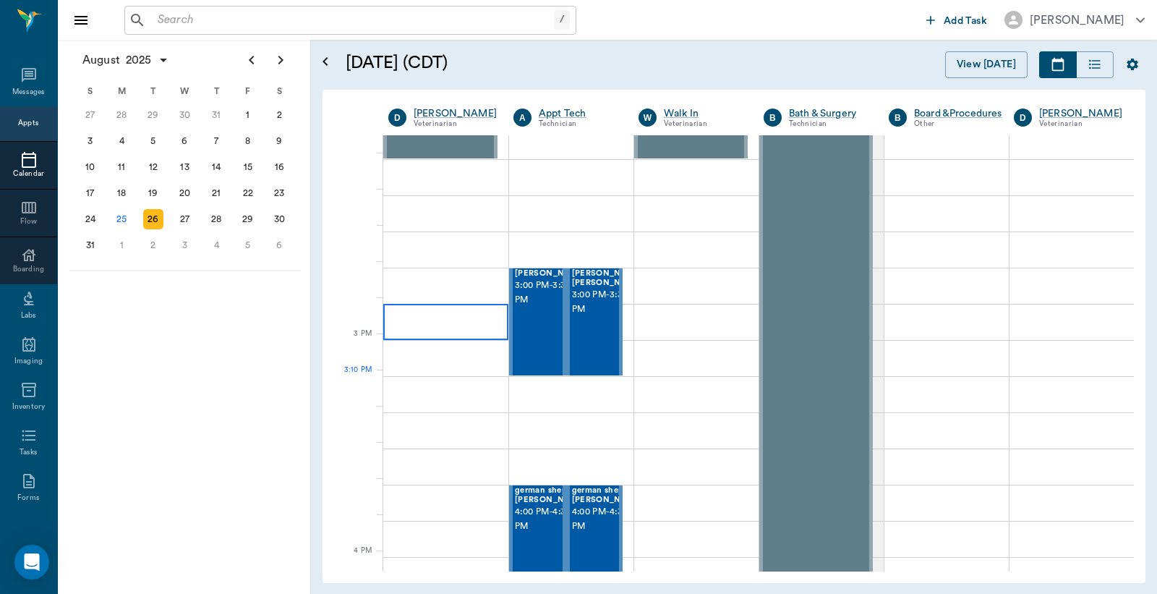
scroll to position [1178, 0]
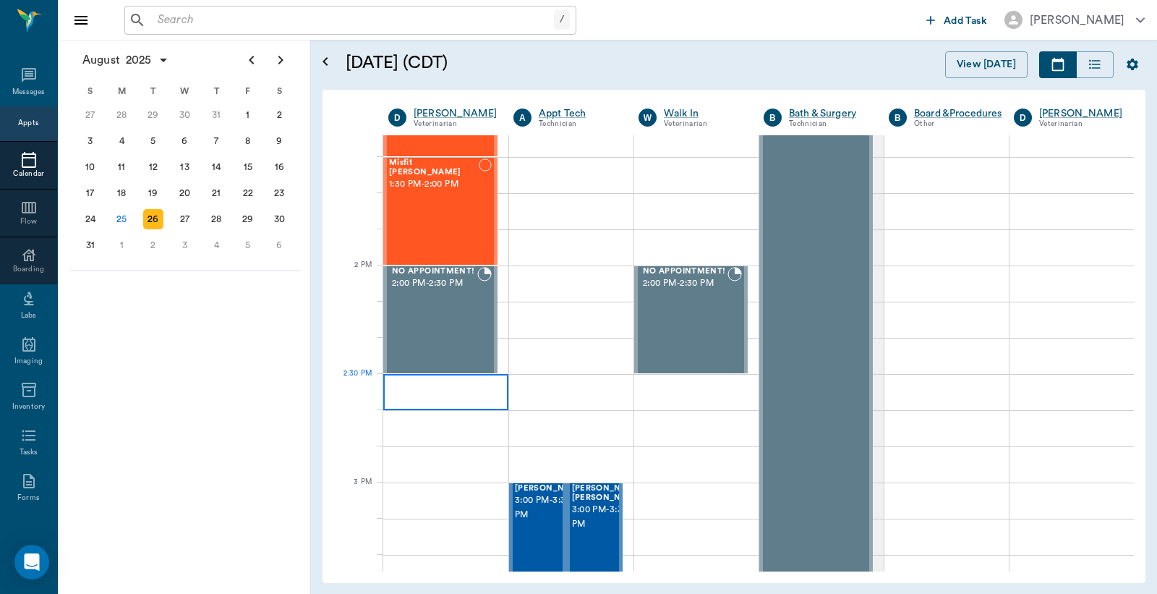
click at [451, 388] on div at bounding box center [445, 392] width 125 height 36
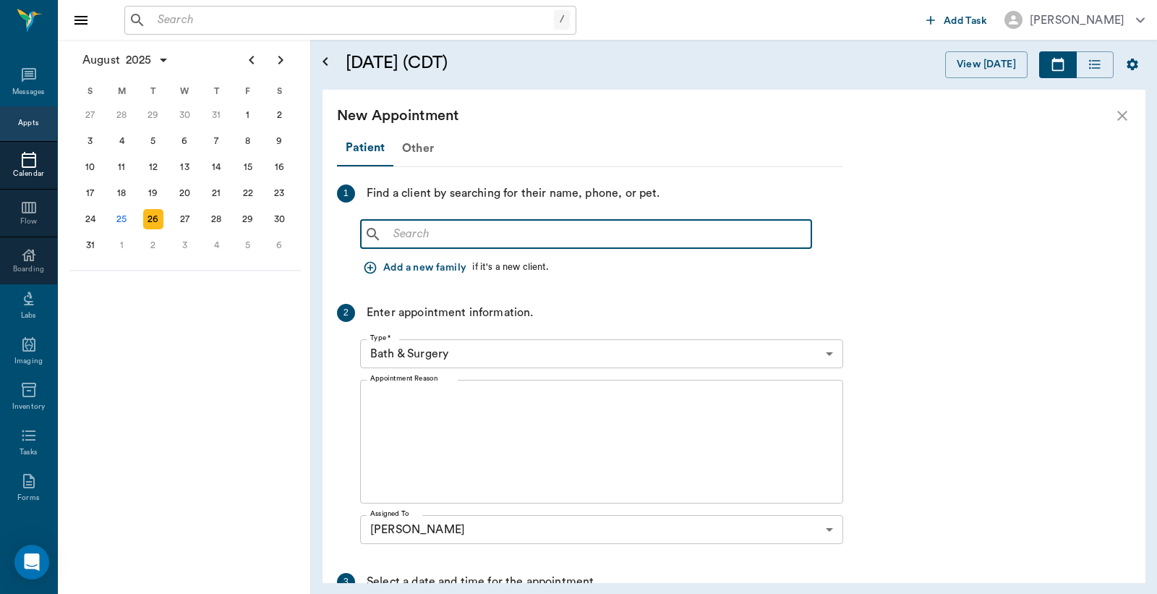
click at [502, 234] on input "text" at bounding box center [597, 234] width 418 height 20
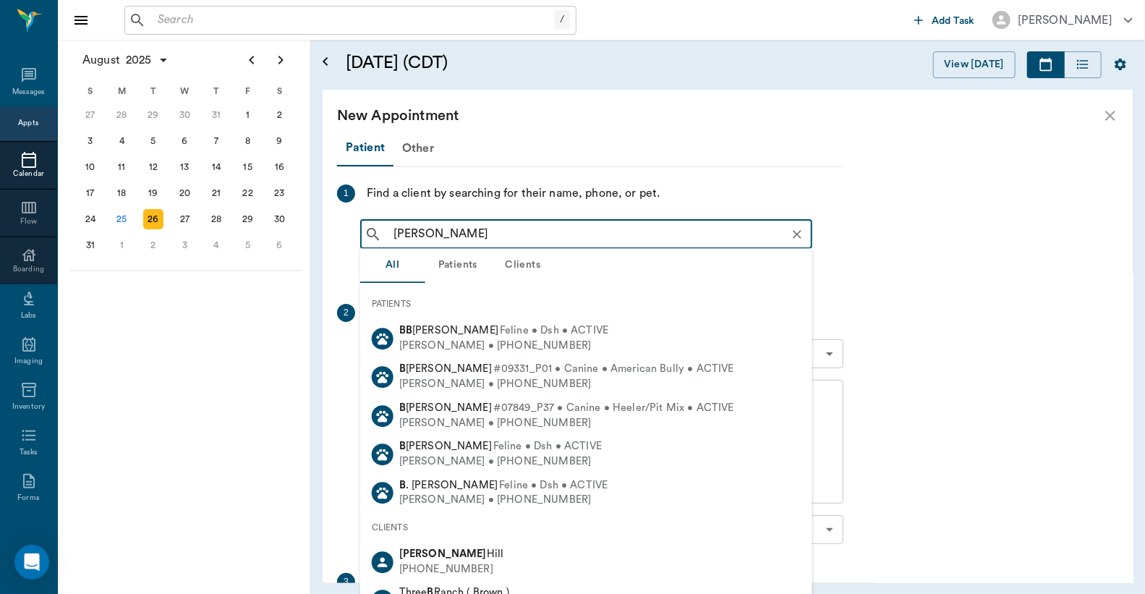
type input "gracie benson"
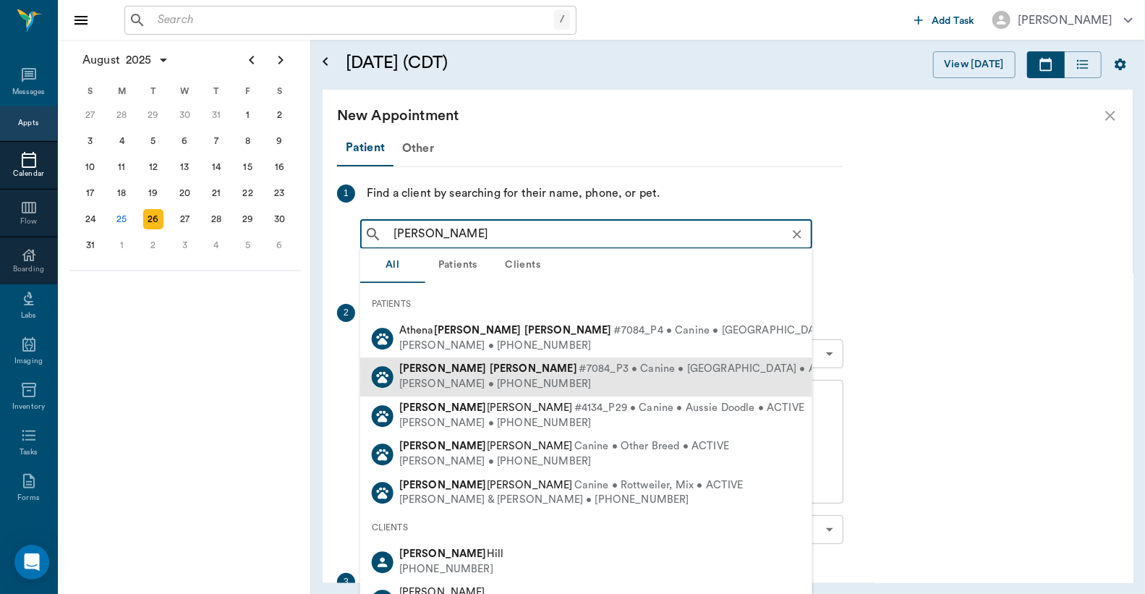
click at [512, 380] on div "Patrick Benson • (903) 824-2139" at bounding box center [622, 384] width 447 height 15
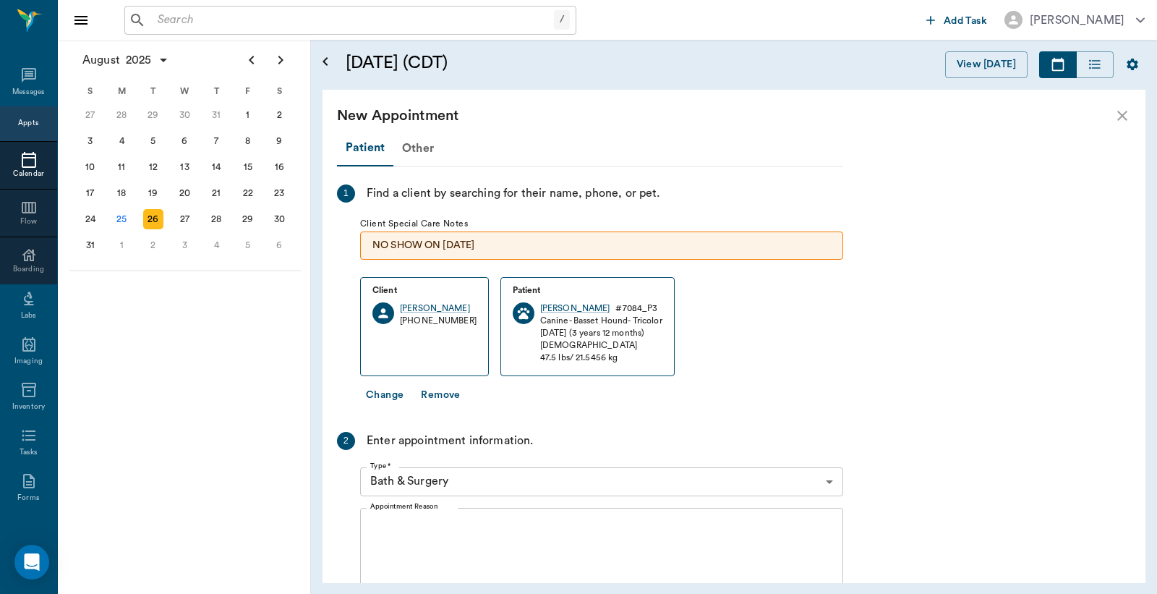
click at [443, 486] on body "/ ​ Add Task Dr. Bert Ellsworth Nectar Messages Appts Calendar Flow Boarding La…" at bounding box center [578, 297] width 1157 height 594
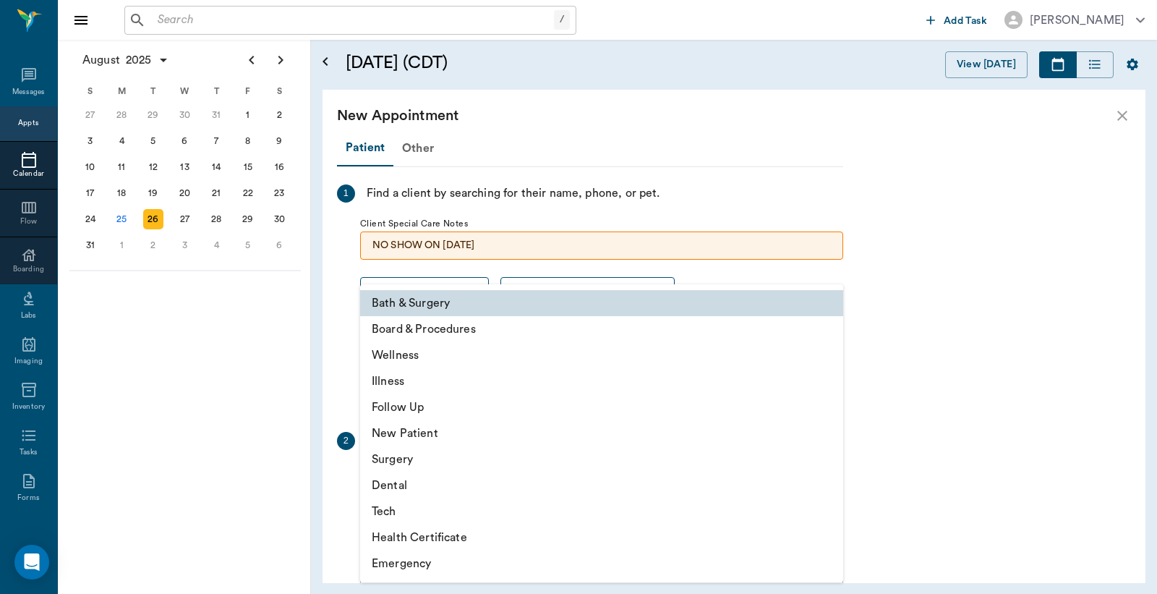
click at [401, 378] on li "Illness" at bounding box center [601, 381] width 483 height 26
type input "65d2be4f46e3a538d89b8c15"
type input "03:00 PM"
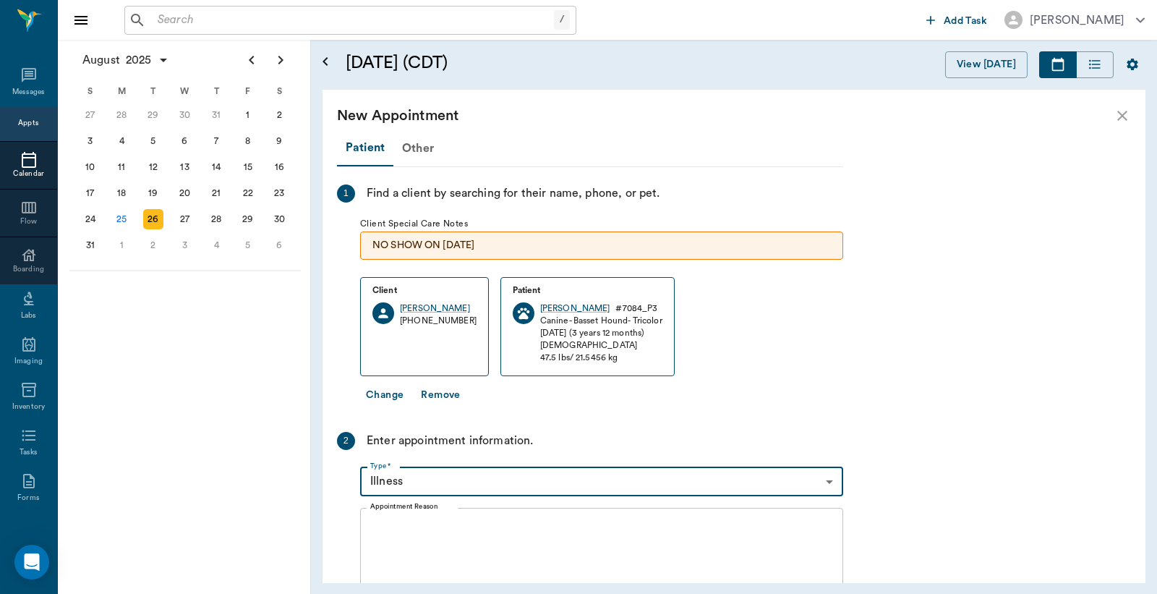
click at [460, 514] on div "x Appointment Reason" at bounding box center [601, 570] width 483 height 124
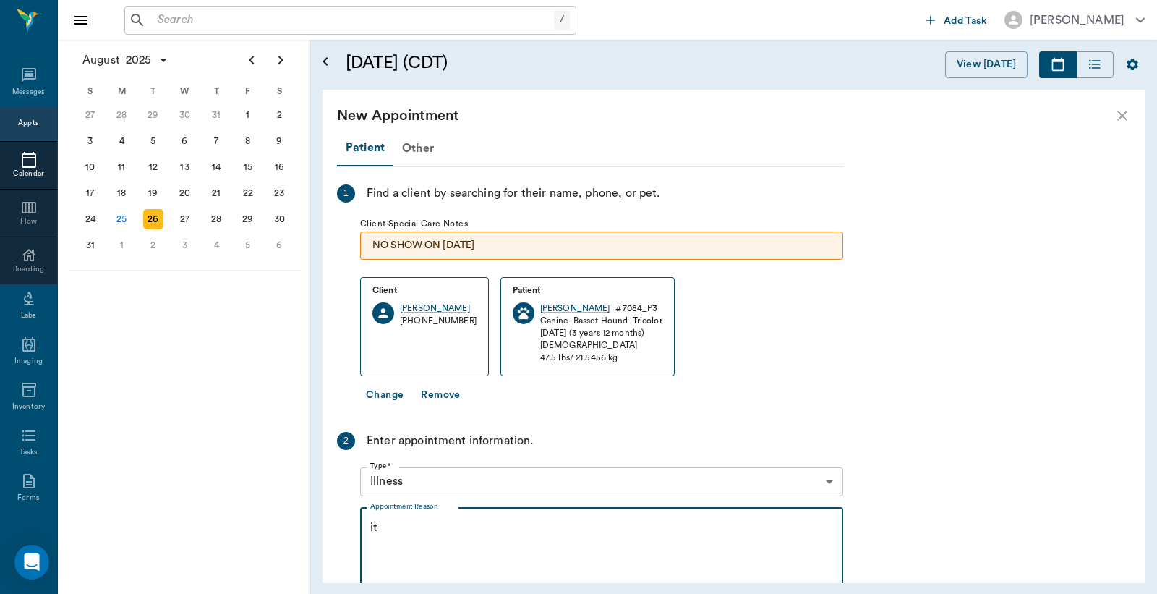
type textarea "i"
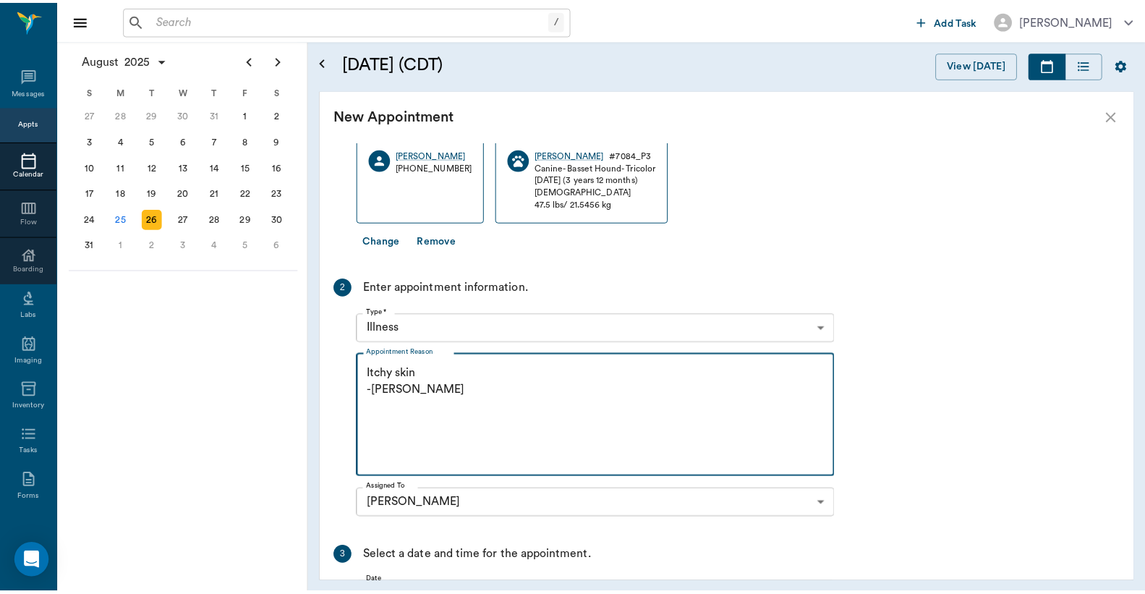
scroll to position [321, 0]
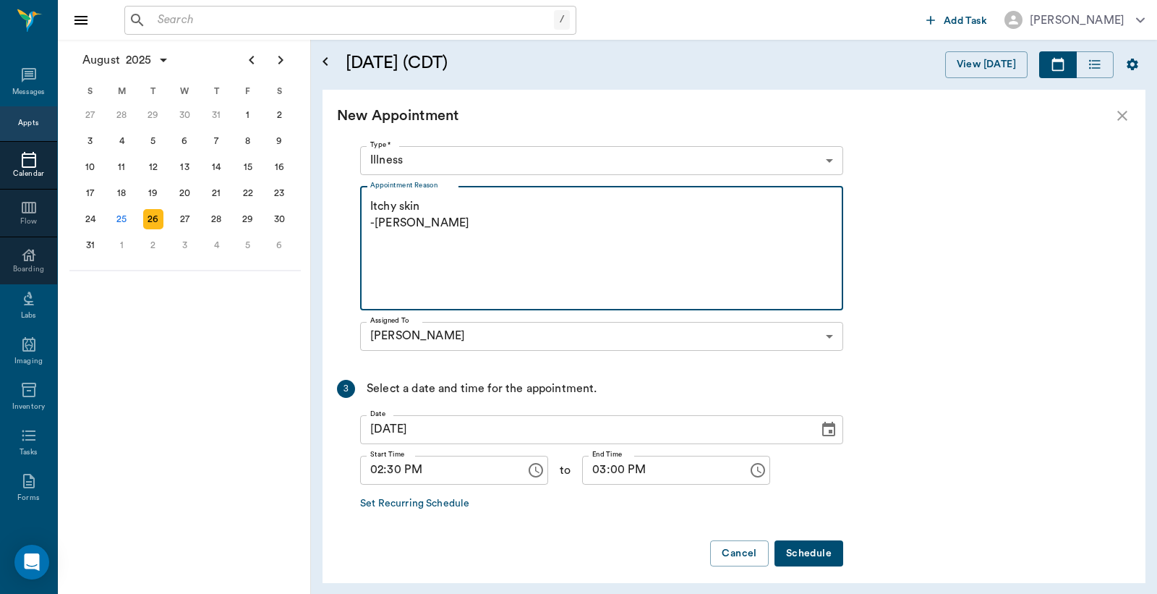
type textarea "Itchy skin -jess"
click at [812, 540] on button "Schedule" at bounding box center [809, 553] width 69 height 27
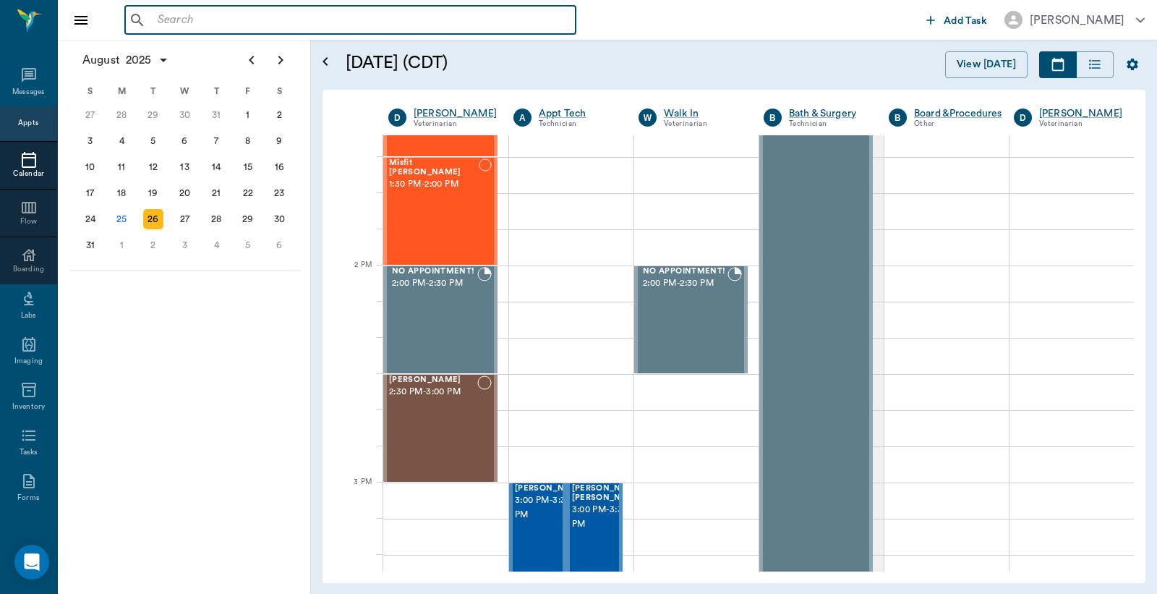
click at [181, 24] on input "text" at bounding box center [361, 20] width 418 height 20
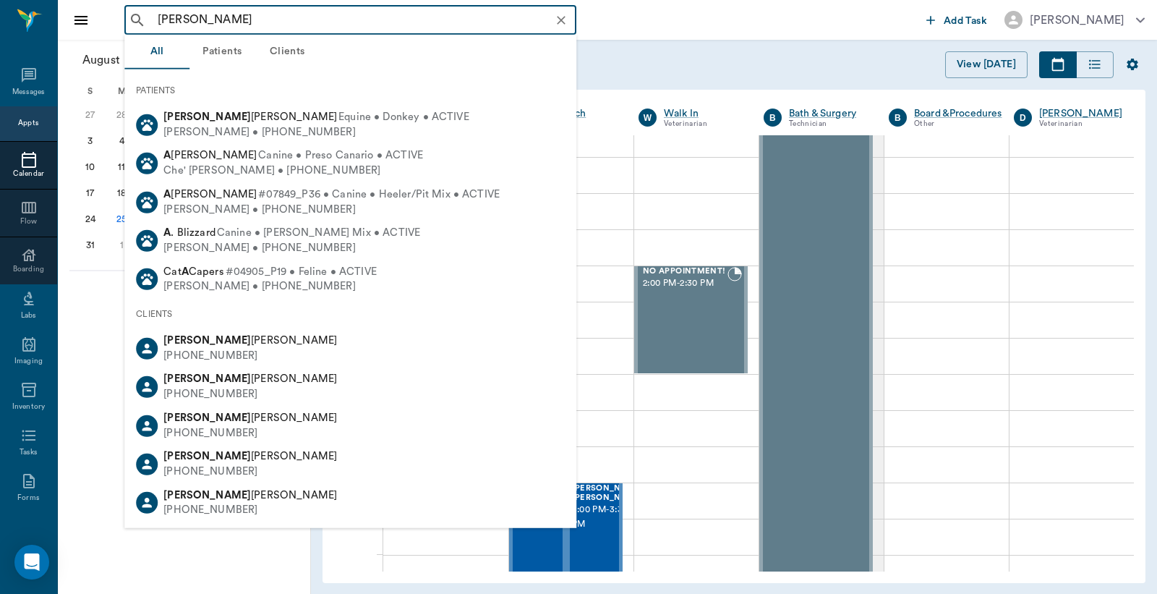
type input "jessica aus"
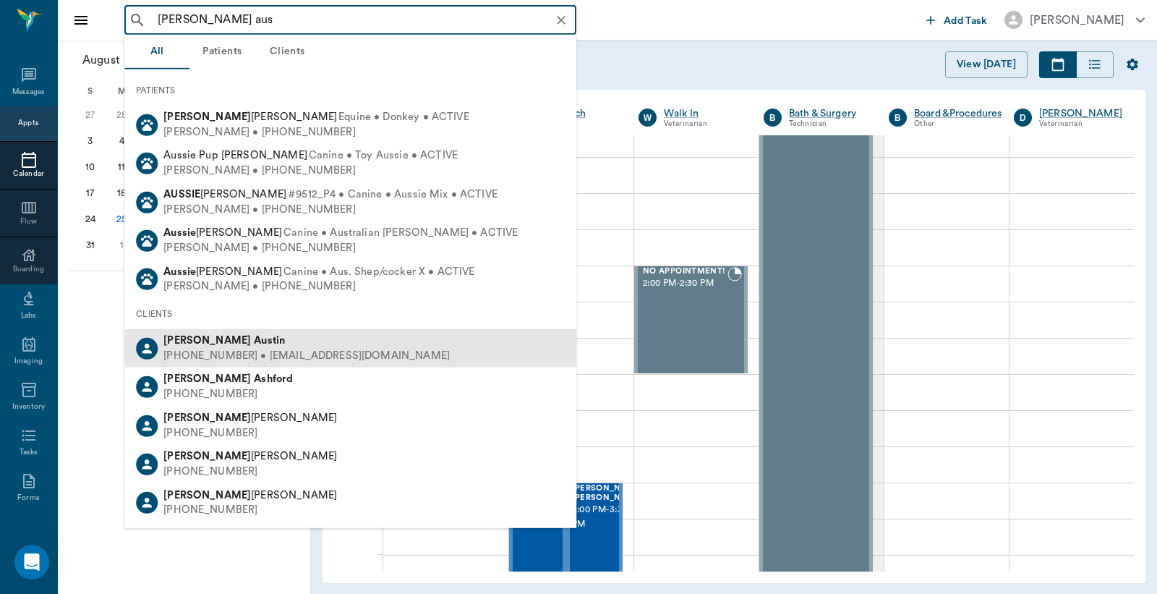
click at [198, 343] on b "Jessica" at bounding box center [207, 340] width 88 height 11
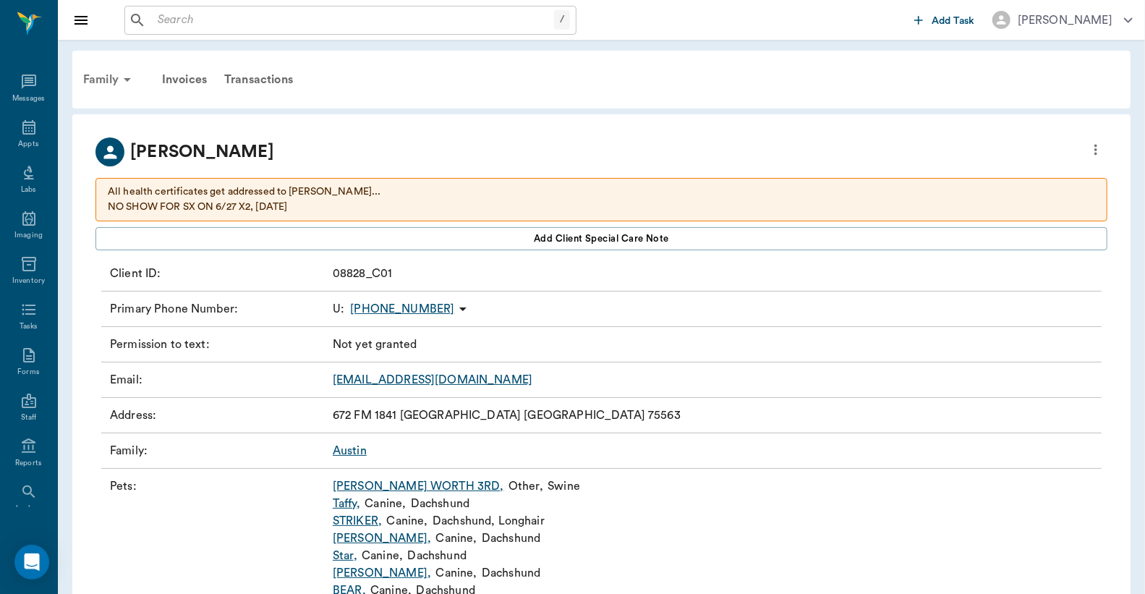
click at [87, 85] on div "Family" at bounding box center [110, 79] width 70 height 35
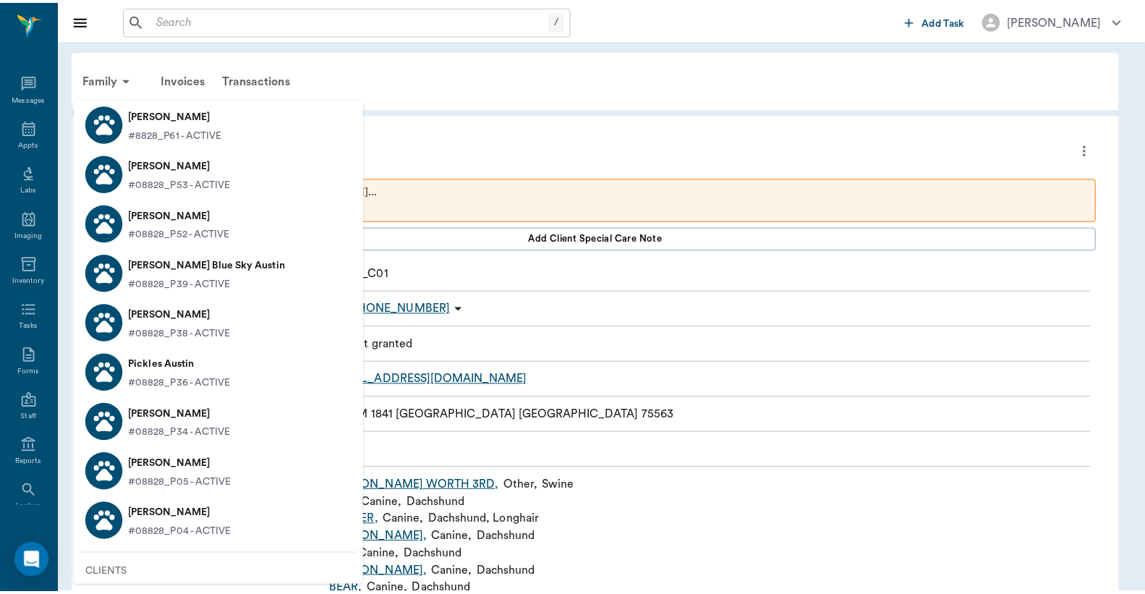
scroll to position [3321, 0]
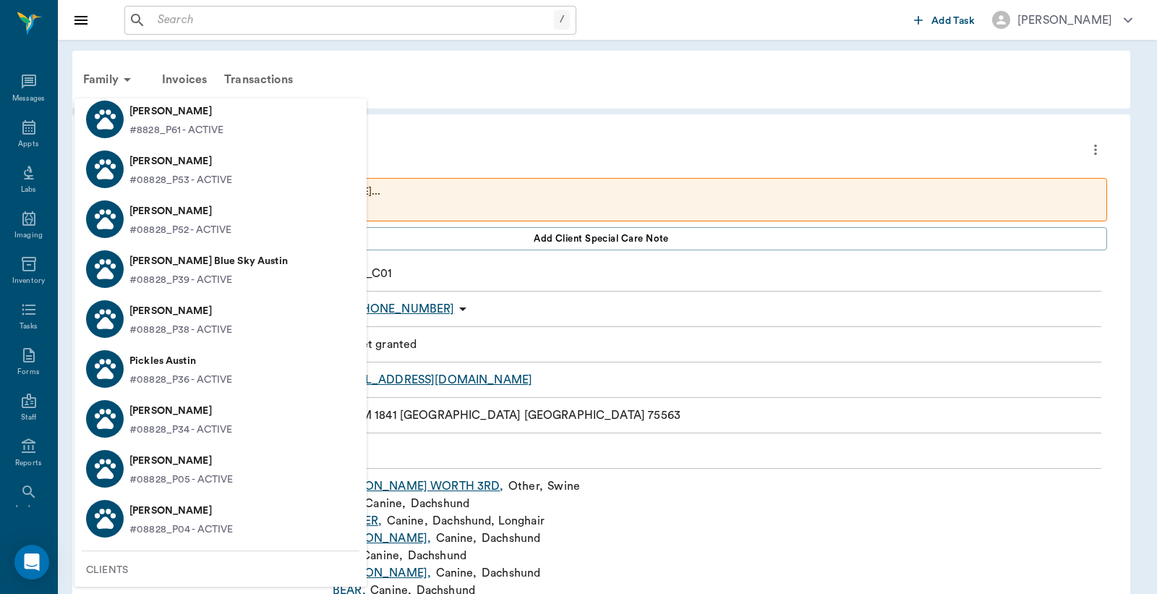
click at [221, 273] on p "#08828_P39 - ACTIVE" at bounding box center [180, 280] width 103 height 15
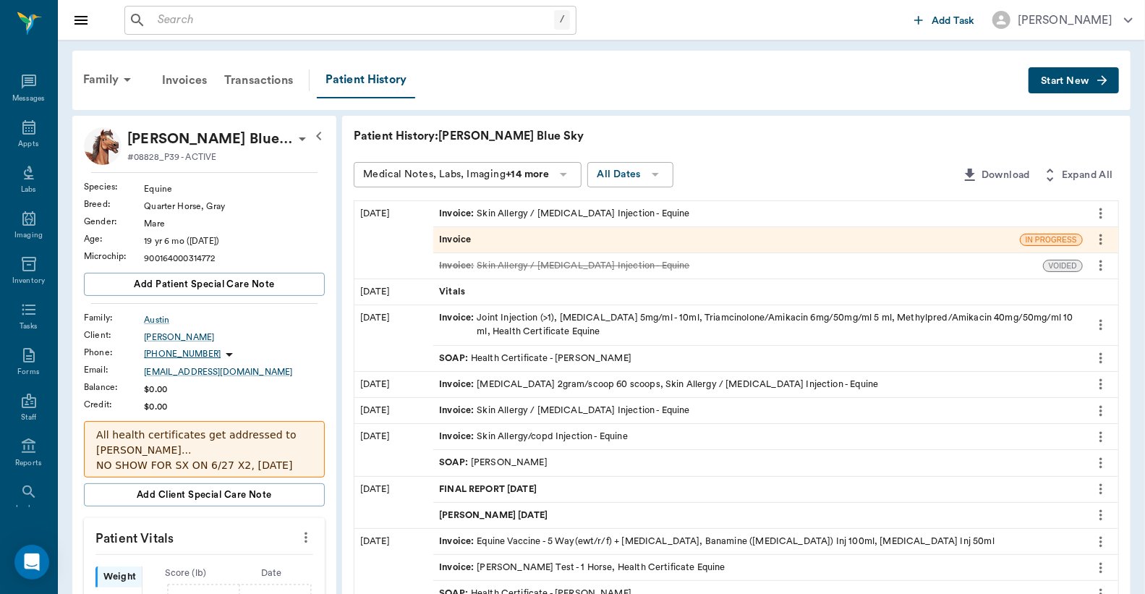
click at [461, 242] on span "Invoice" at bounding box center [456, 240] width 35 height 14
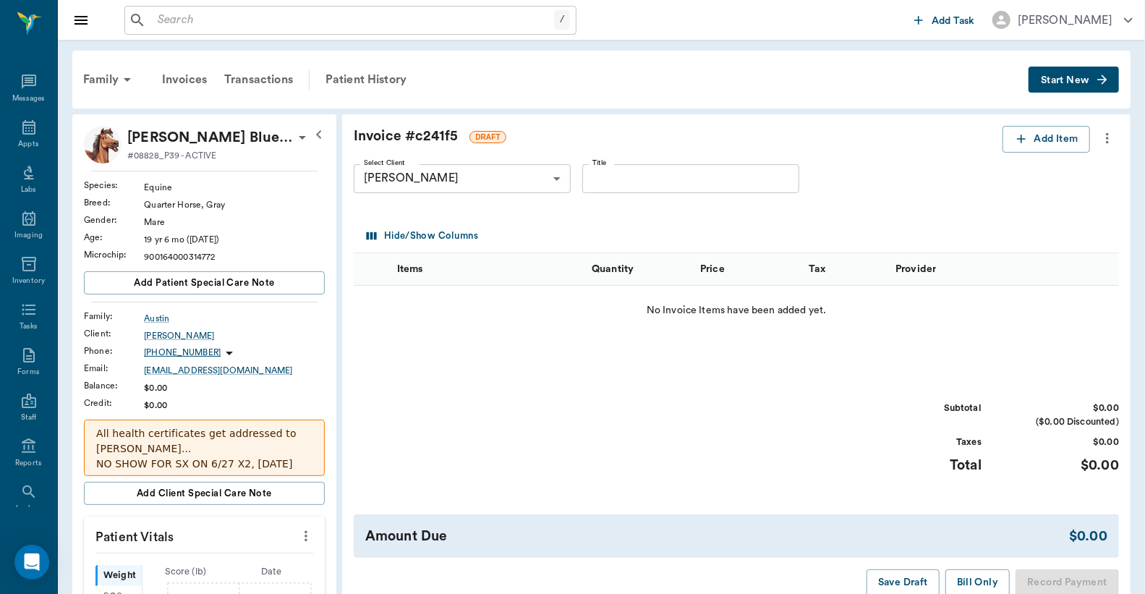
click at [1107, 132] on icon "more" at bounding box center [1107, 137] width 16 height 17
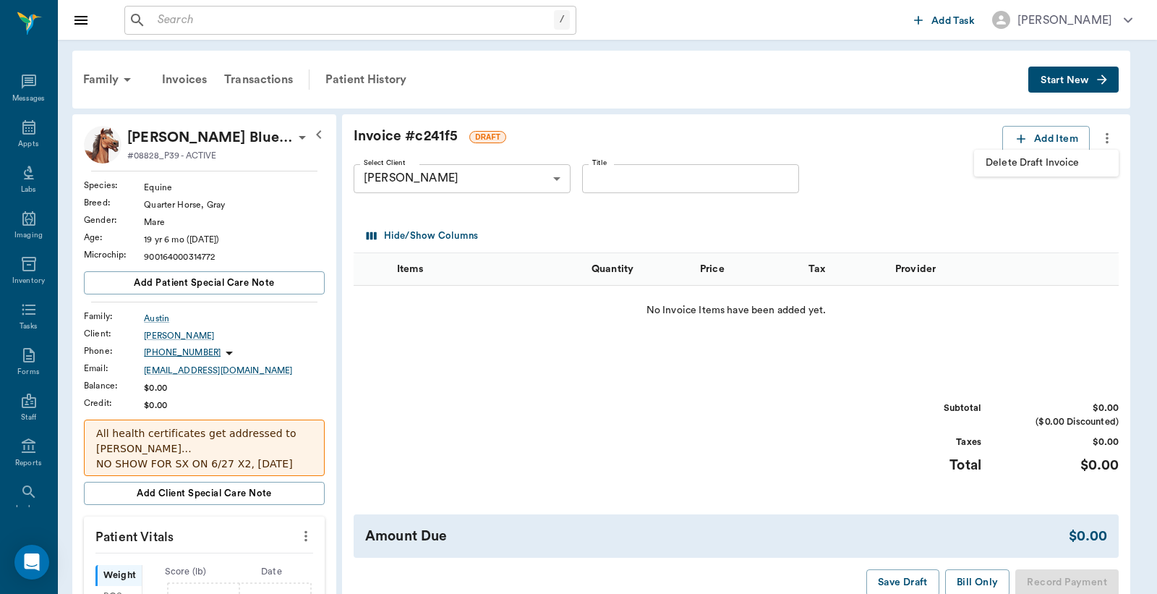
click at [1060, 161] on span "Delete Draft Invoice" at bounding box center [1047, 163] width 122 height 15
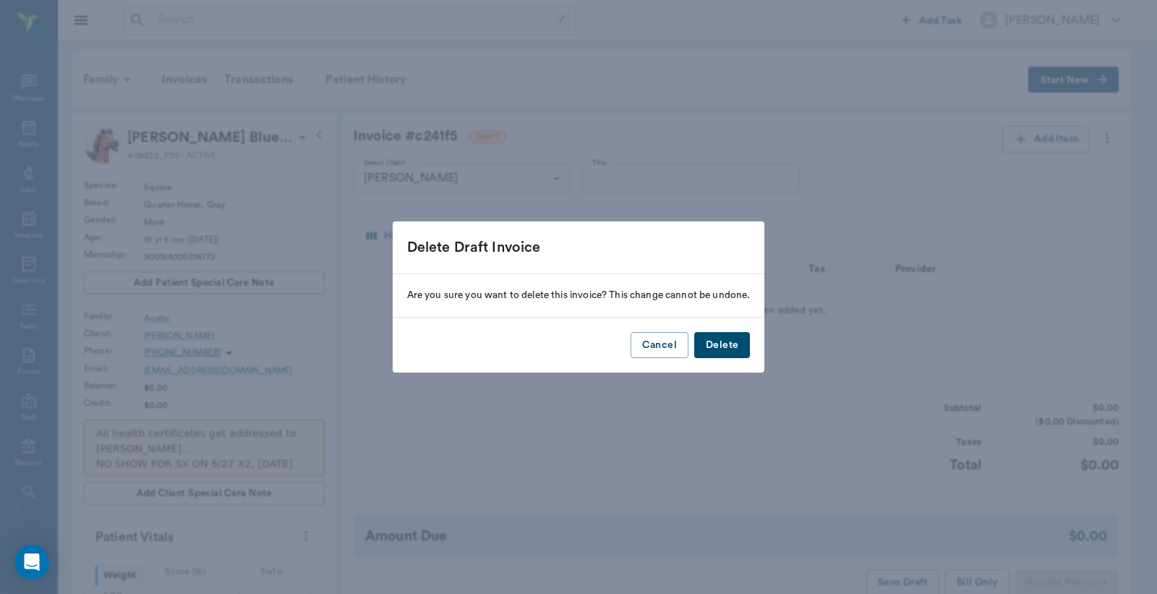
click at [742, 351] on button "Delete" at bounding box center [722, 345] width 56 height 27
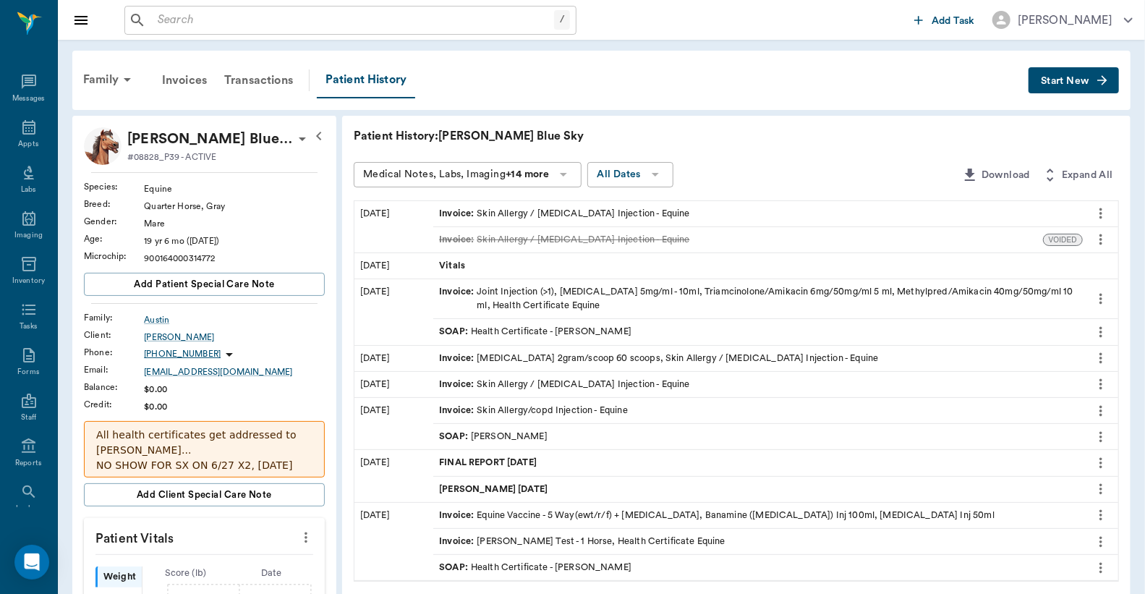
click at [551, 208] on div "Invoice : Skin Allergy / COPD Injection - Equine" at bounding box center [564, 214] width 250 height 14
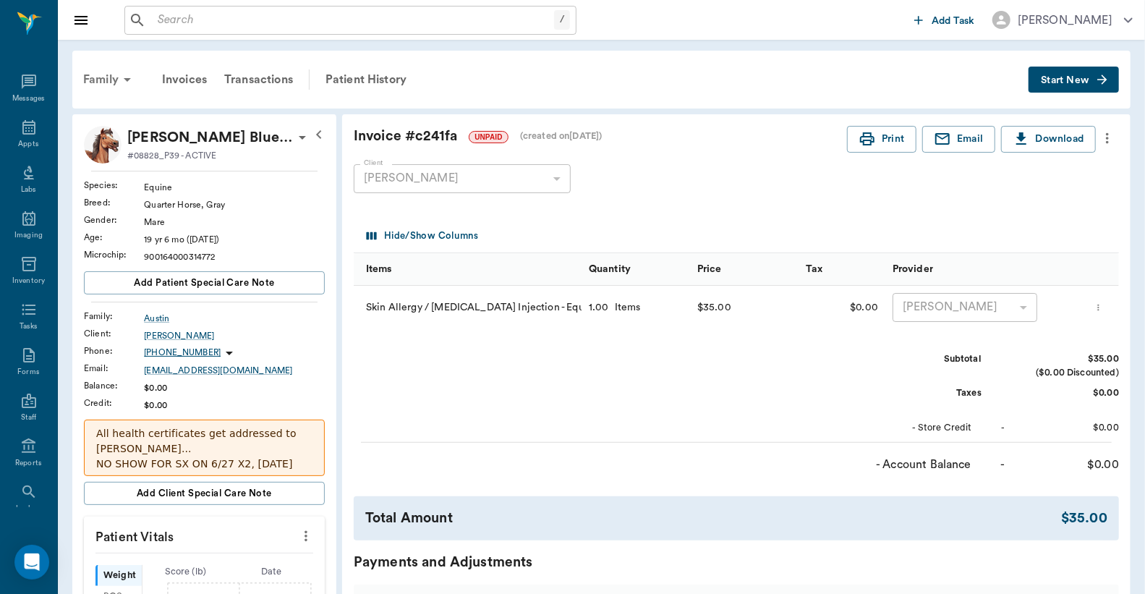
click at [112, 81] on div "Family" at bounding box center [110, 79] width 70 height 35
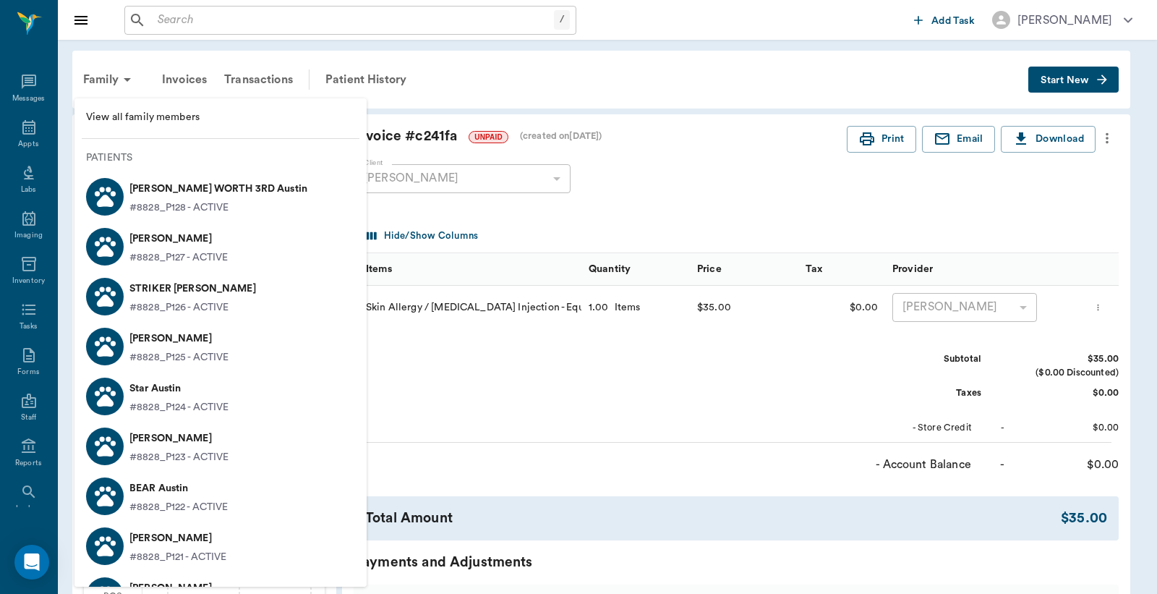
click at [189, 117] on span "View all family members" at bounding box center [220, 117] width 269 height 15
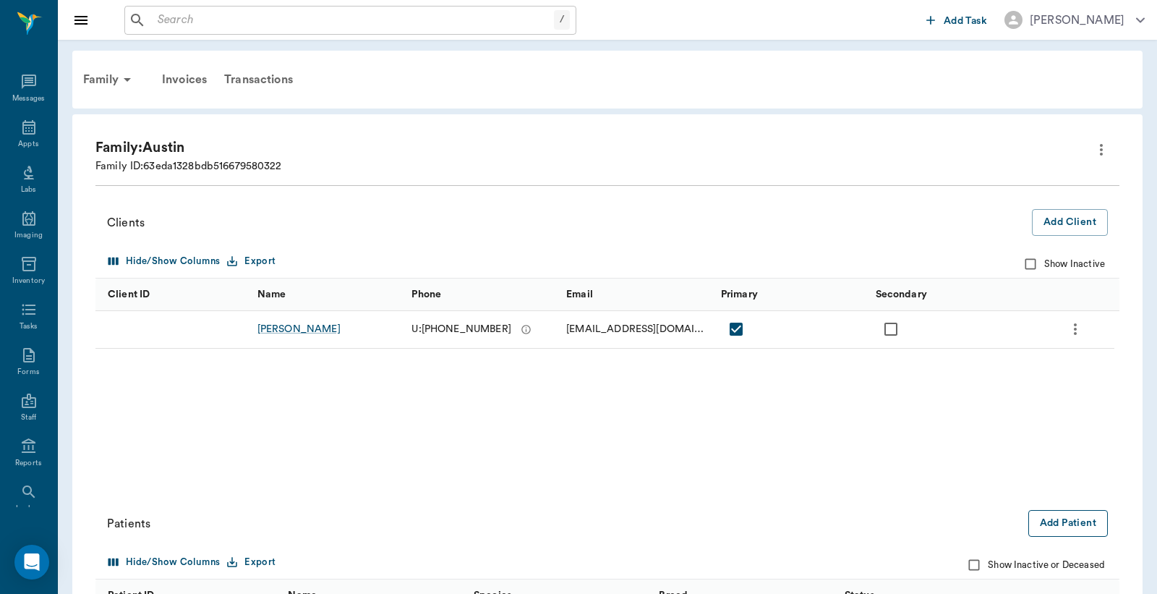
click at [1049, 524] on button "Add Patient" at bounding box center [1069, 523] width 80 height 27
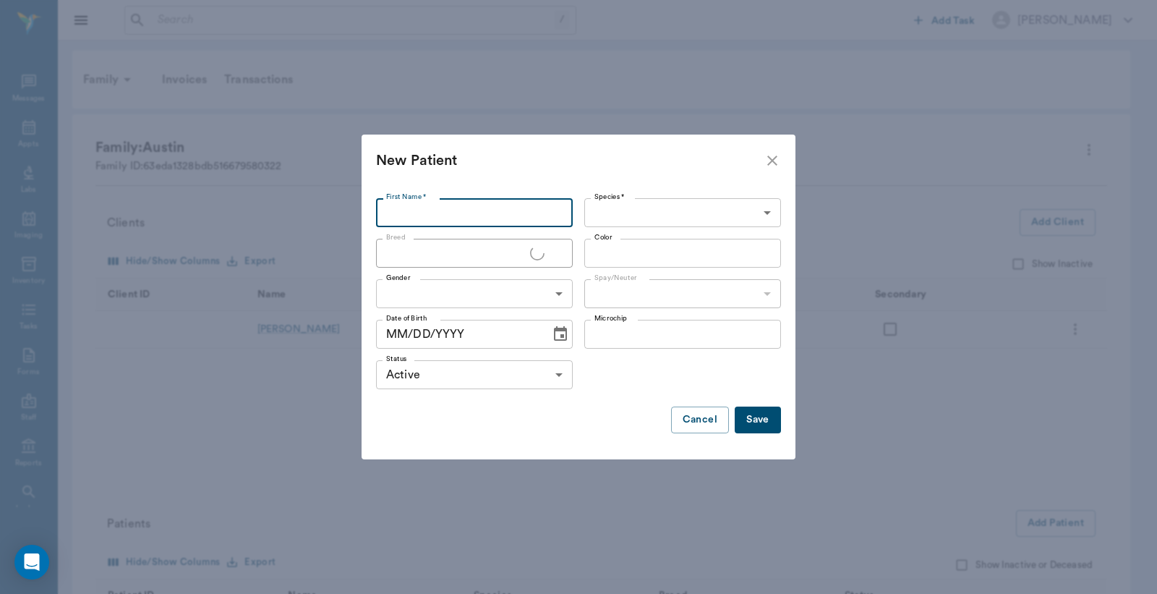
click at [444, 210] on input "First Name *" at bounding box center [474, 212] width 197 height 29
type input "5 pups"
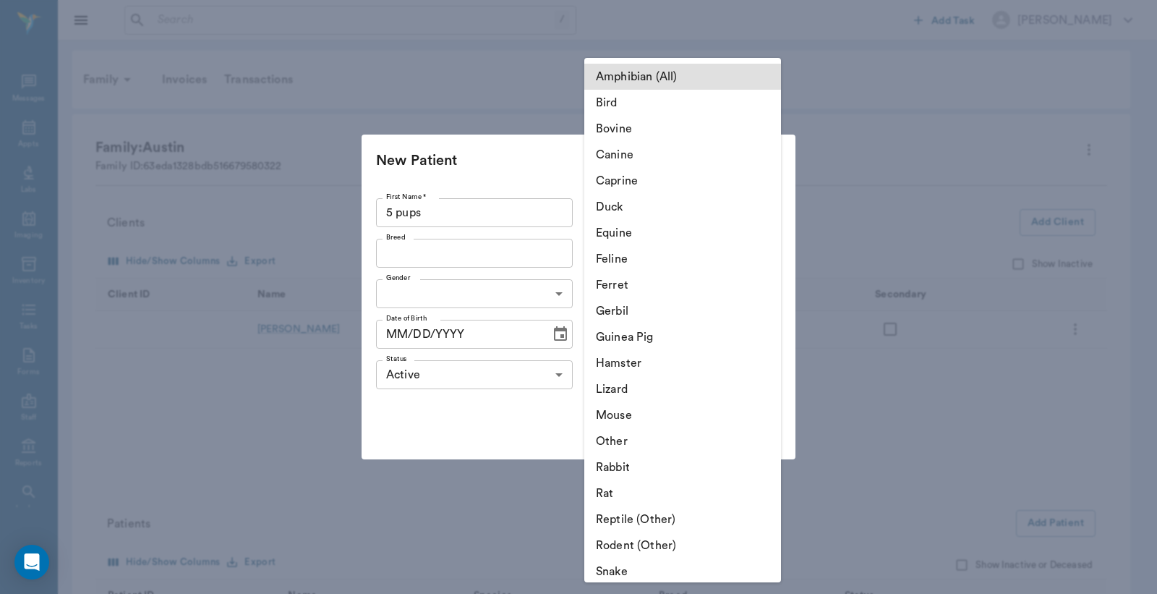
click at [660, 156] on li "Canine" at bounding box center [682, 155] width 197 height 26
type input "Canine"
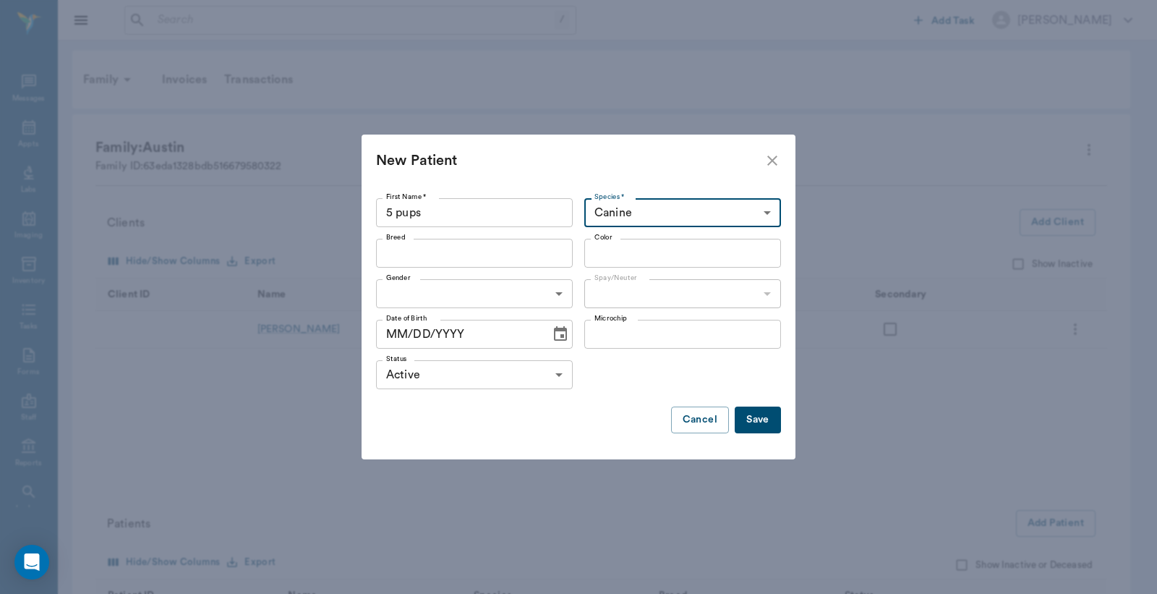
click at [503, 260] on input "Breed" at bounding box center [462, 253] width 164 height 20
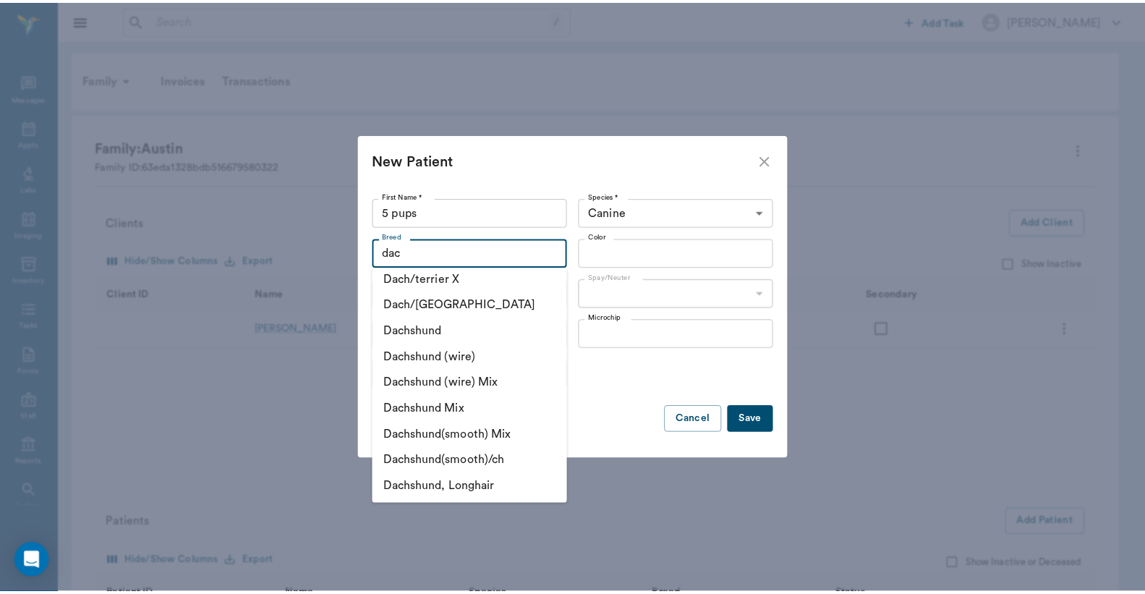
scroll to position [571, 0]
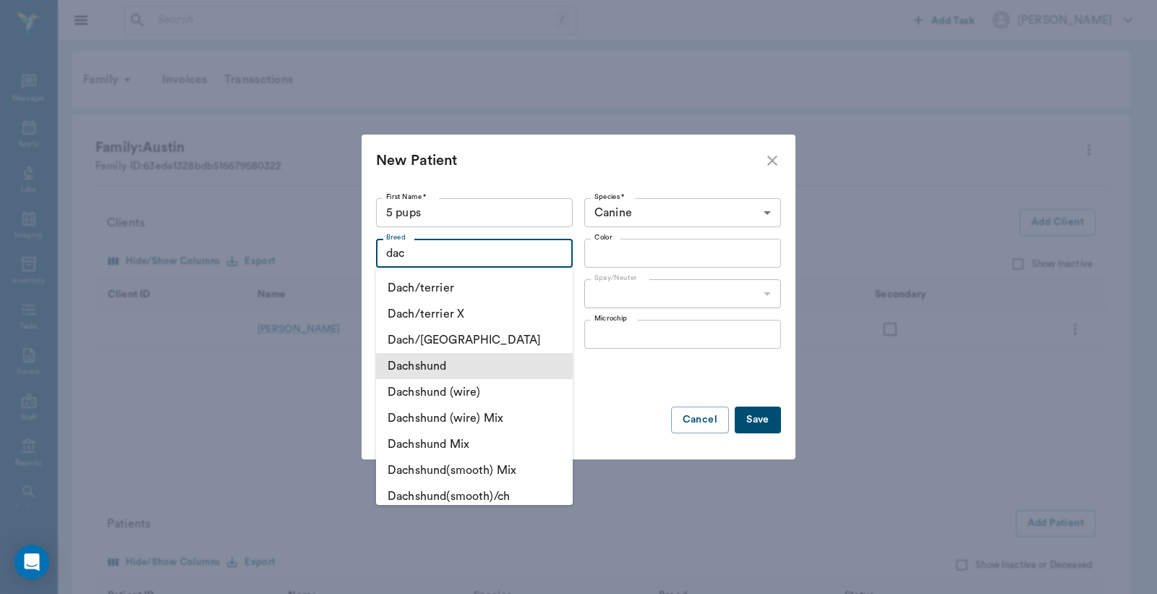
click at [454, 369] on li "Dachshund" at bounding box center [474, 366] width 197 height 26
type input "Dachshund"
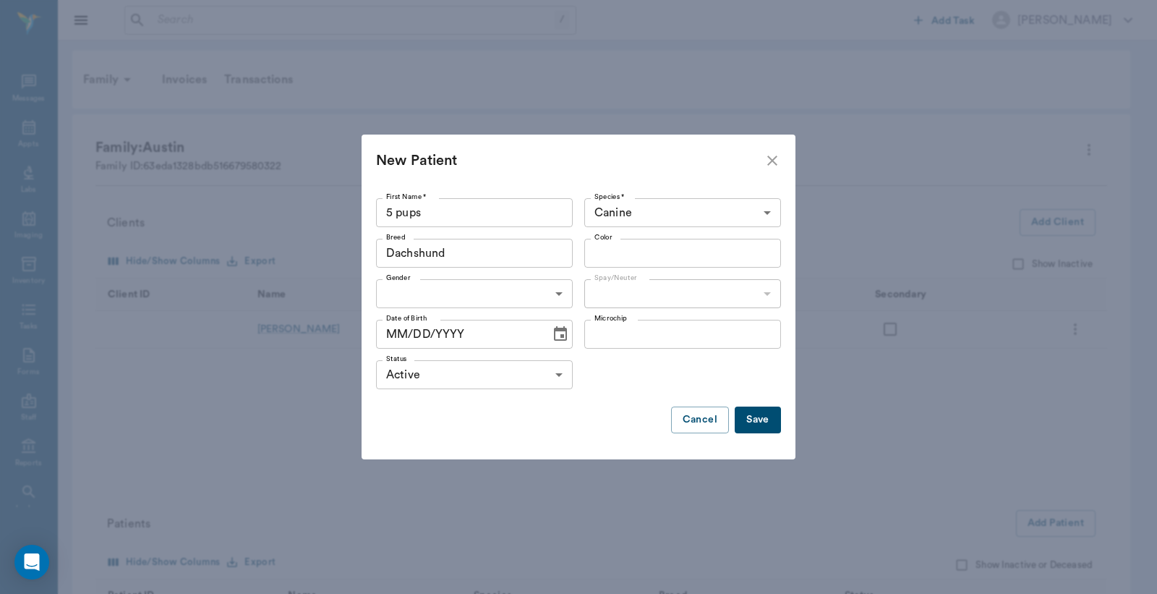
click at [400, 335] on input "MM/DD/YYYY" at bounding box center [458, 334] width 164 height 29
type input "07/10/2025"
click at [756, 417] on button "Save" at bounding box center [758, 420] width 46 height 27
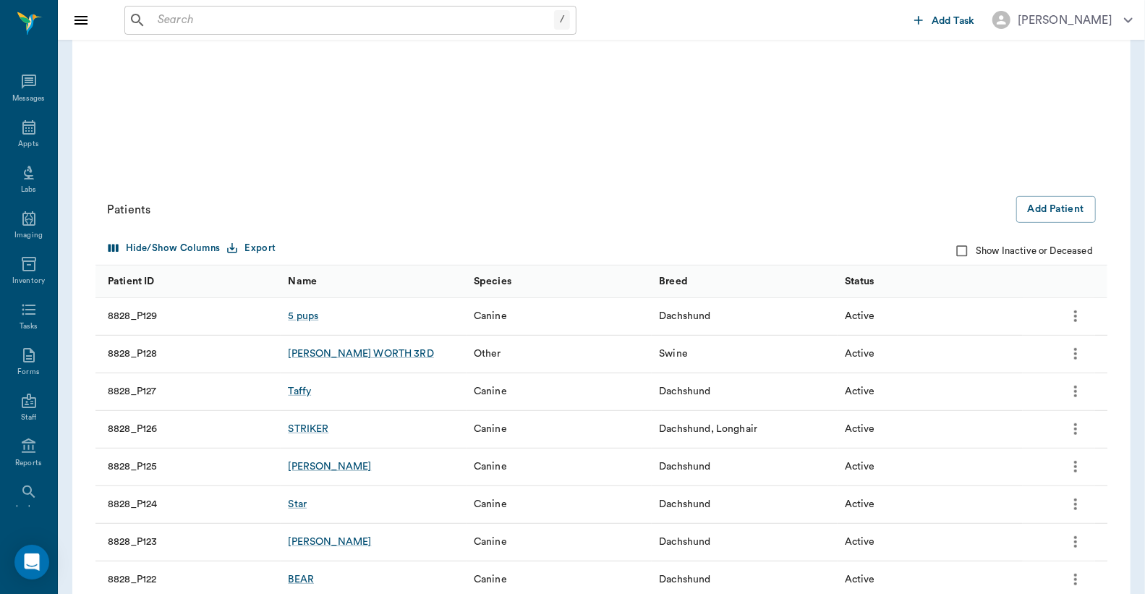
scroll to position [321, 0]
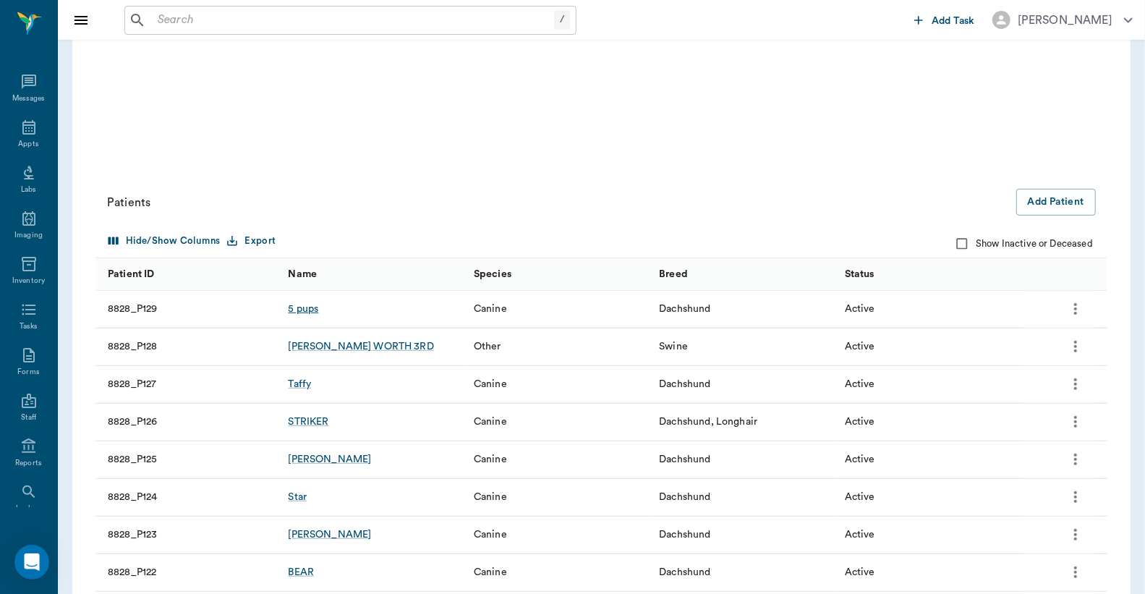
click at [309, 308] on div "5 pups" at bounding box center [303, 309] width 30 height 14
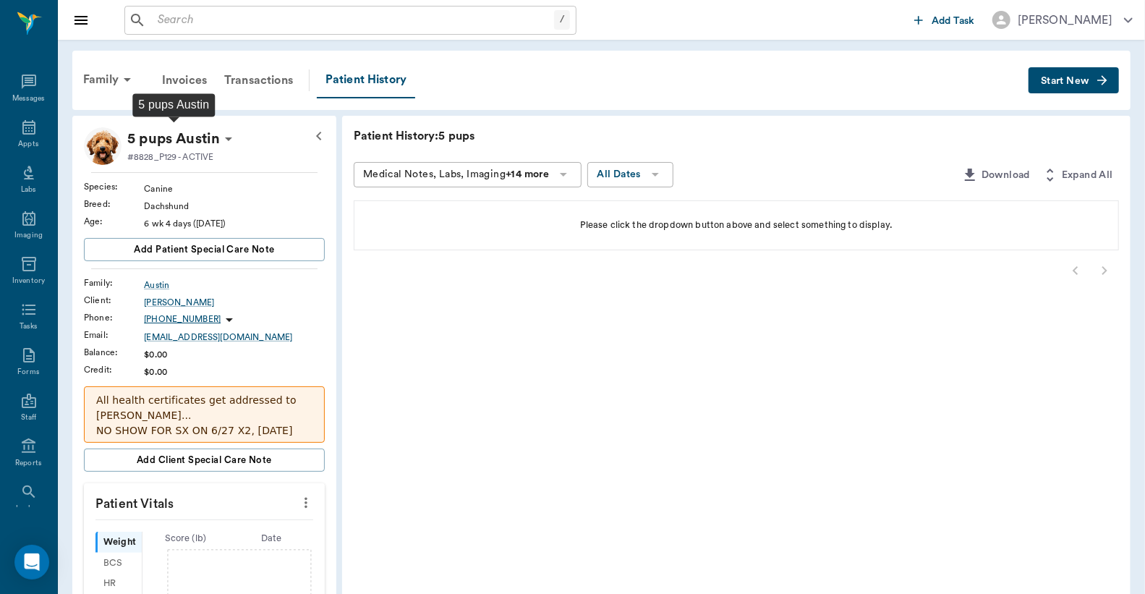
click at [196, 145] on p "5 pups Austin" at bounding box center [173, 138] width 93 height 23
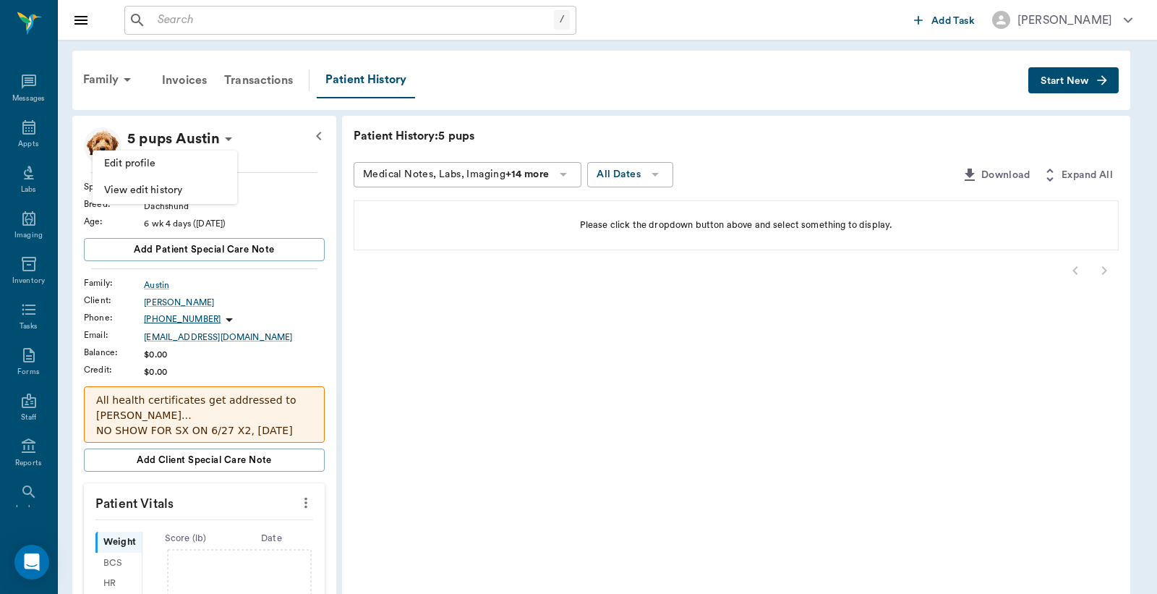
click at [113, 156] on span "Edit profile" at bounding box center [165, 163] width 122 height 15
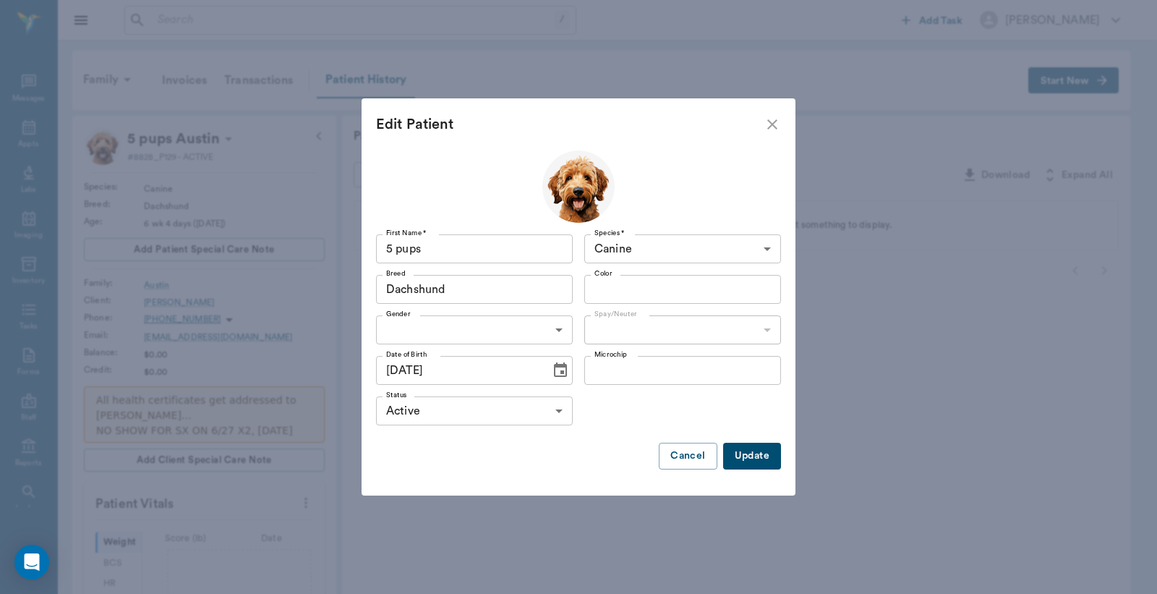
click at [458, 247] on input "5 pups" at bounding box center [474, 248] width 197 height 29
type input "5 pups [DATE]"
click at [757, 446] on button "Update" at bounding box center [752, 456] width 58 height 27
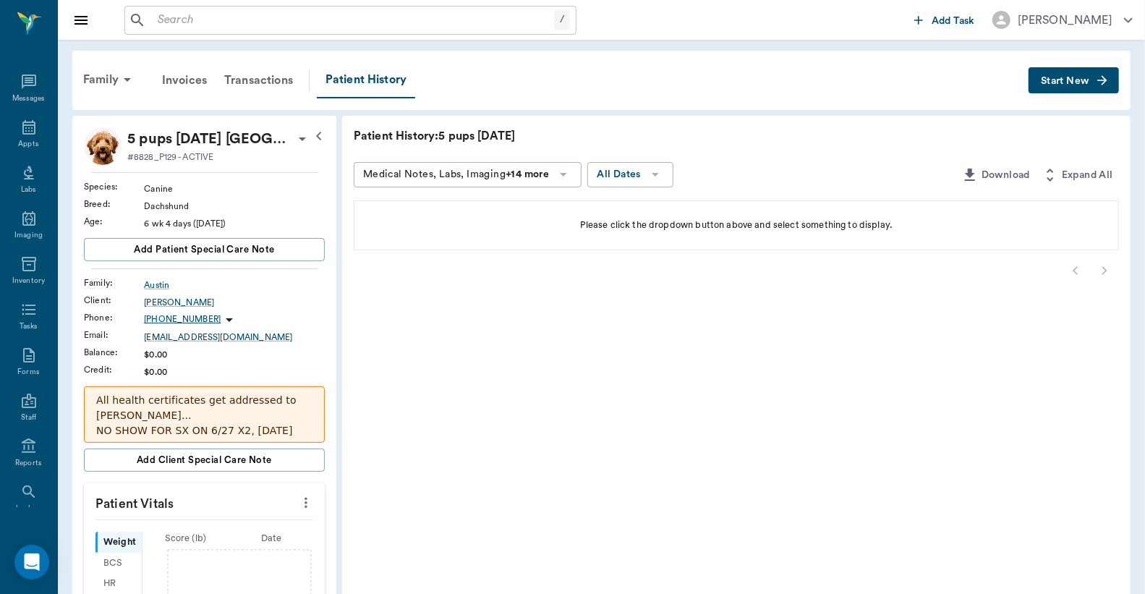
click at [1054, 81] on span "Start New" at bounding box center [1065, 81] width 48 height 0
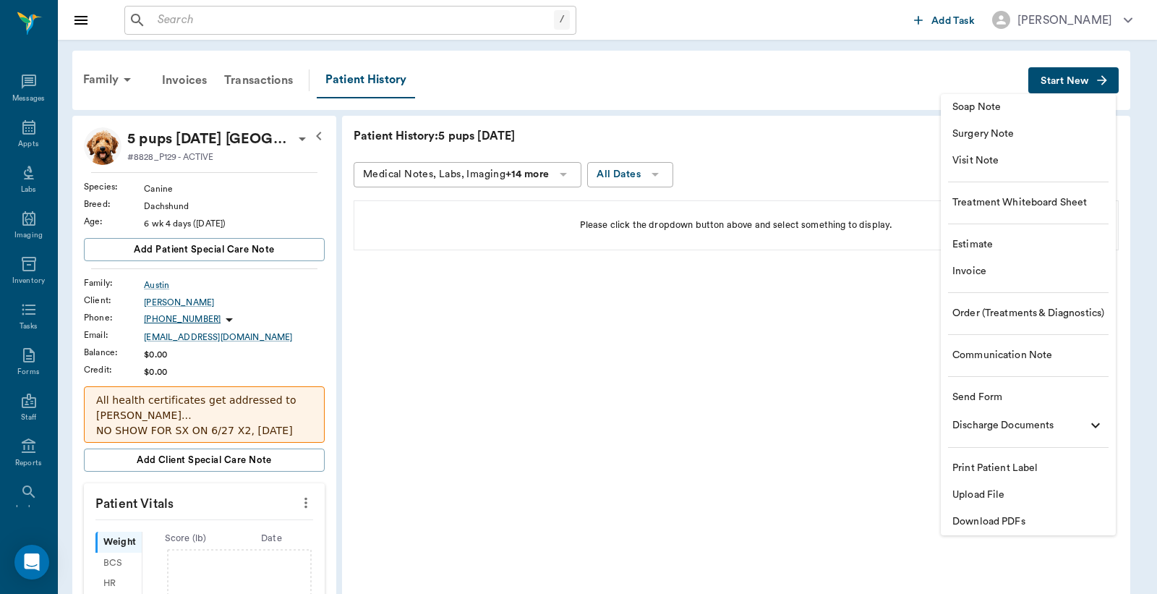
click at [997, 270] on span "Invoice" at bounding box center [1029, 271] width 152 height 15
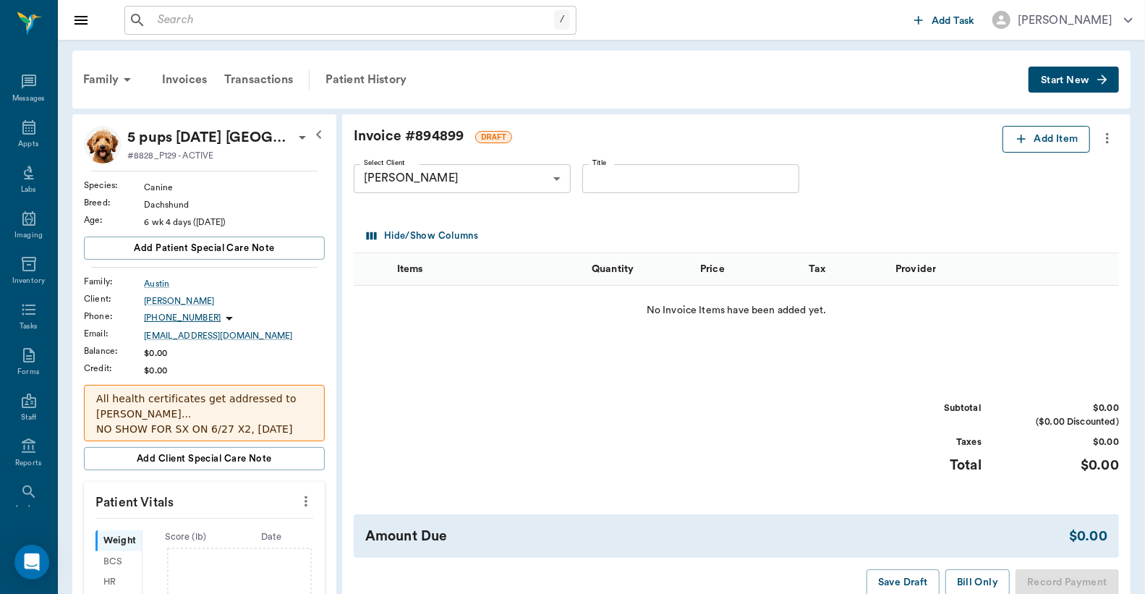
click at [1068, 140] on button "Add Item" at bounding box center [1047, 139] width 88 height 27
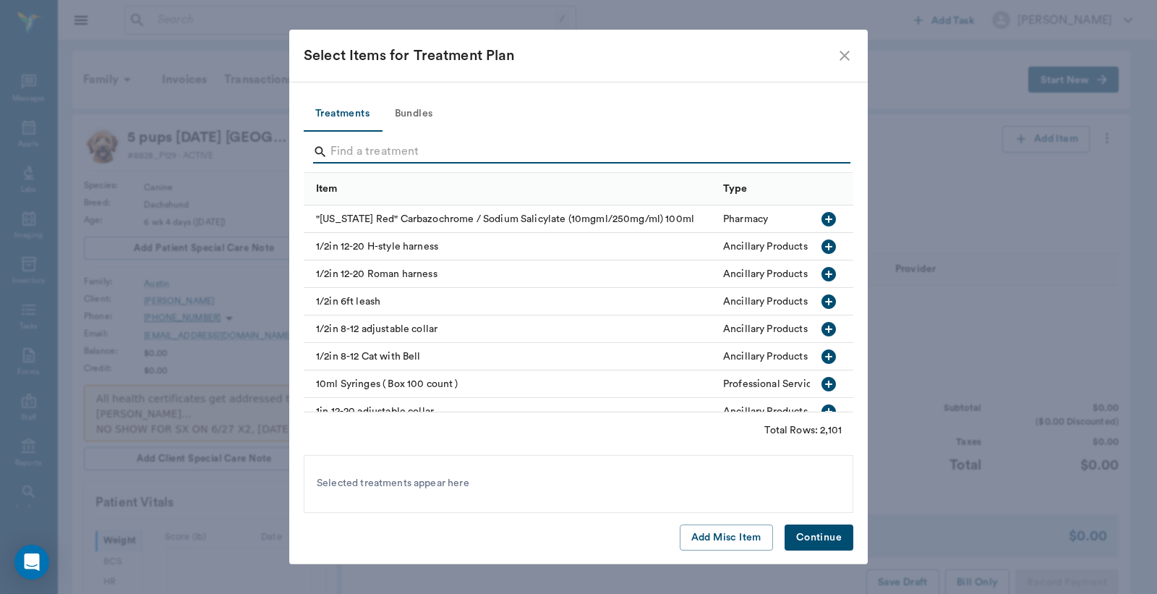
click at [440, 155] on input "Search" at bounding box center [580, 151] width 498 height 23
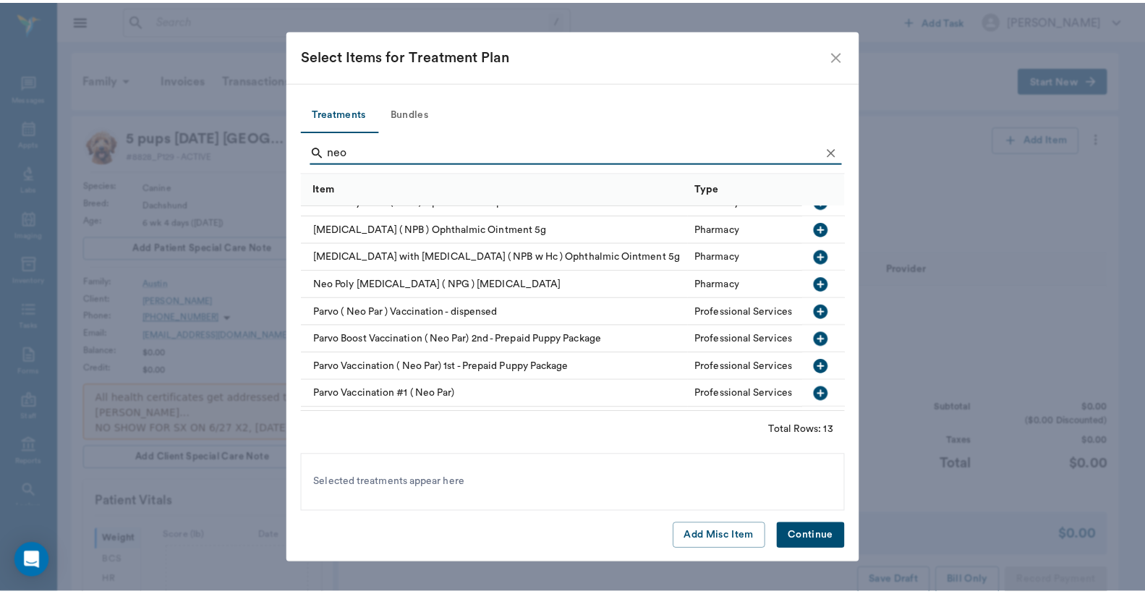
scroll to position [163, 0]
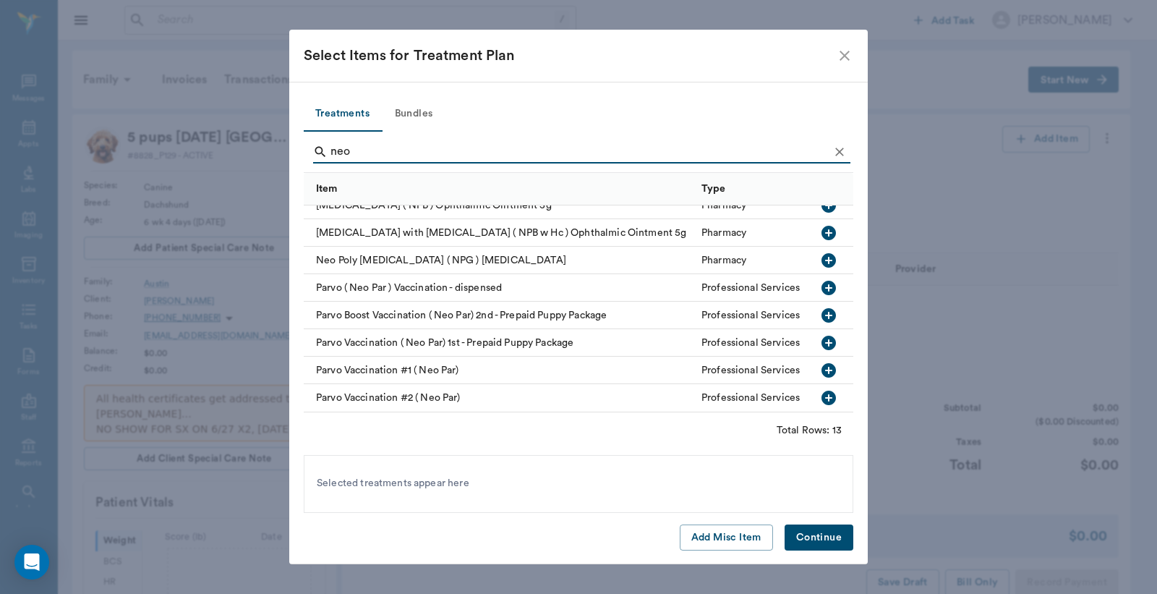
type input "neo"
click at [844, 56] on icon "close" at bounding box center [845, 56] width 10 height 10
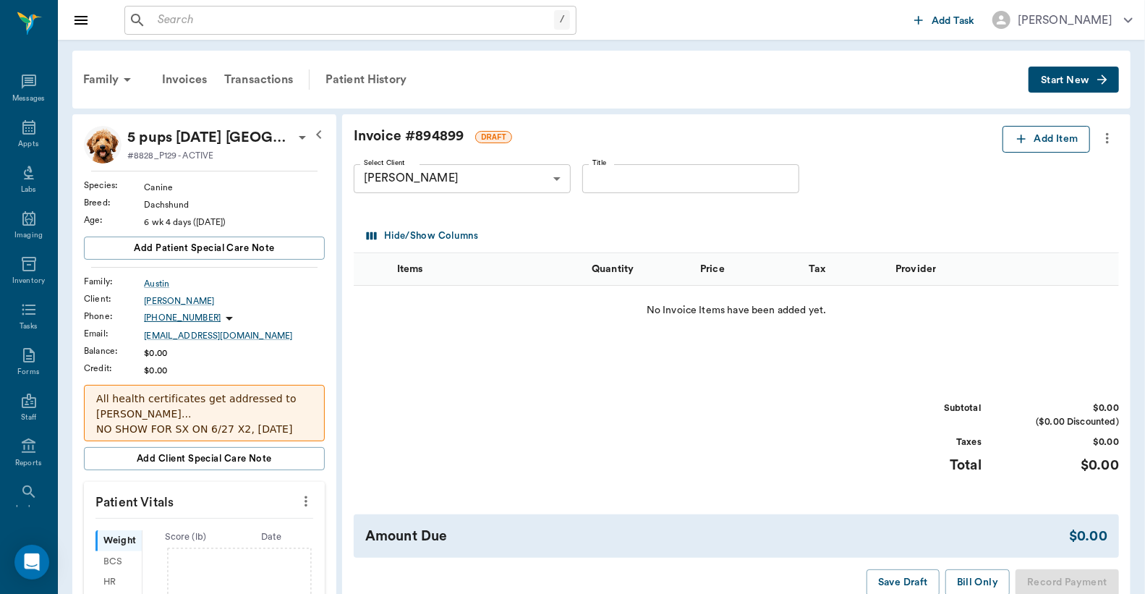
click at [1043, 139] on button "Add Item" at bounding box center [1047, 139] width 88 height 27
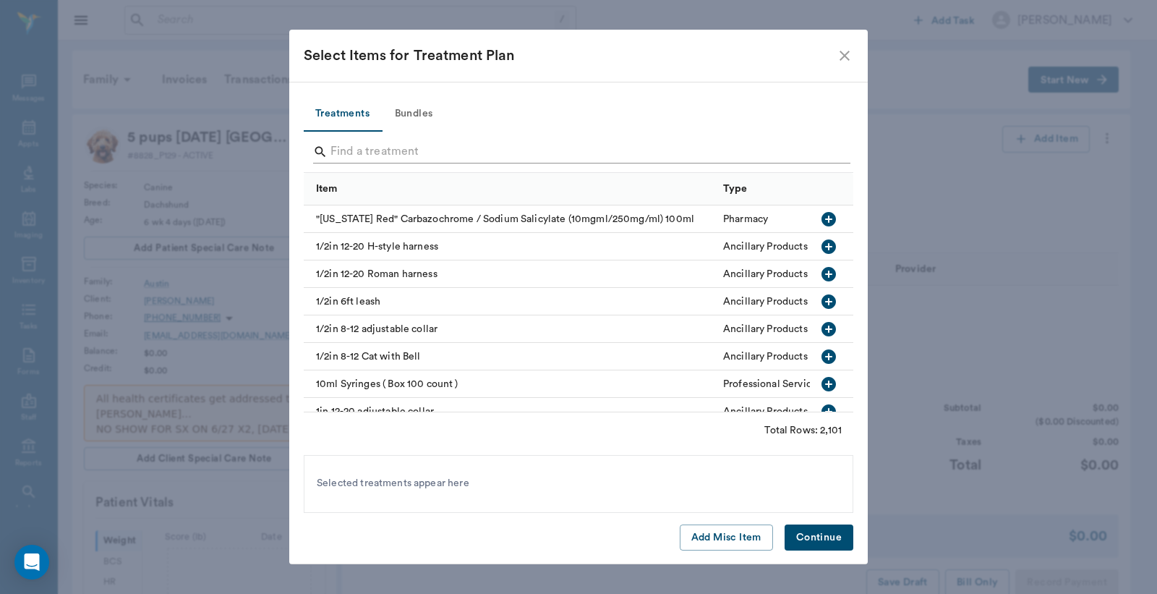
click at [434, 150] on input "Search" at bounding box center [580, 151] width 498 height 23
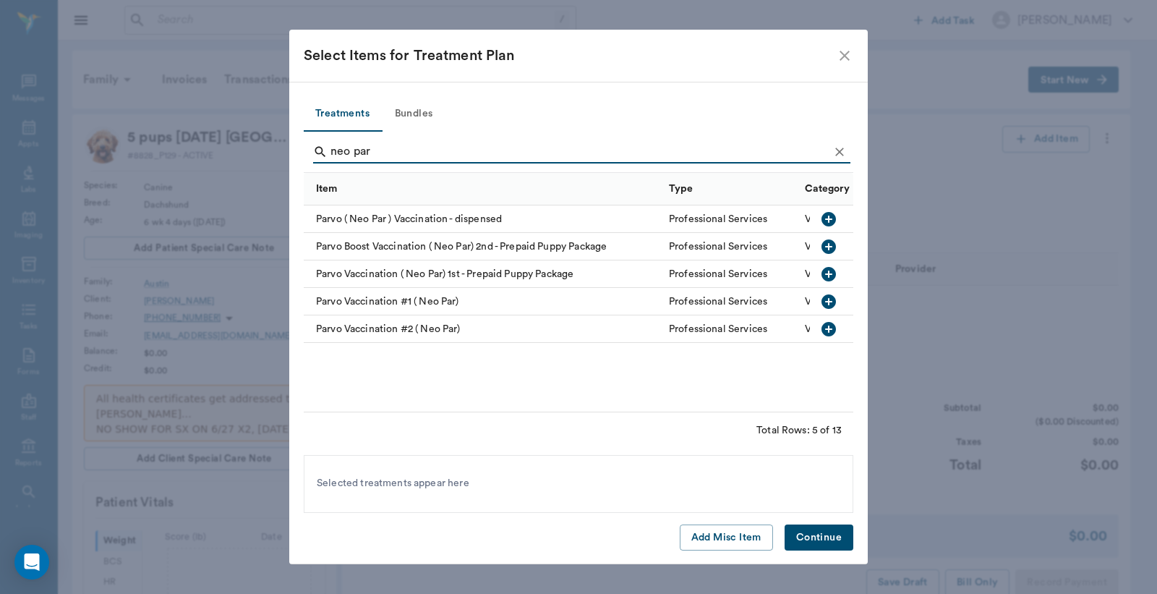
type input "neo par"
click at [822, 221] on icon "button" at bounding box center [829, 219] width 14 height 14
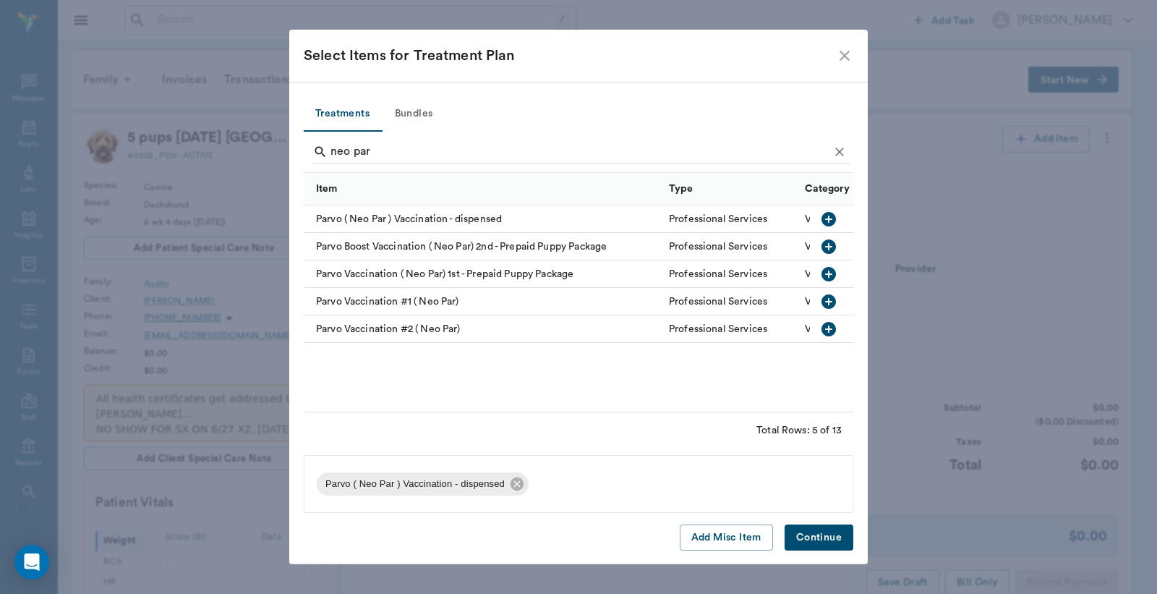
click at [826, 537] on button "Continue" at bounding box center [819, 537] width 69 height 27
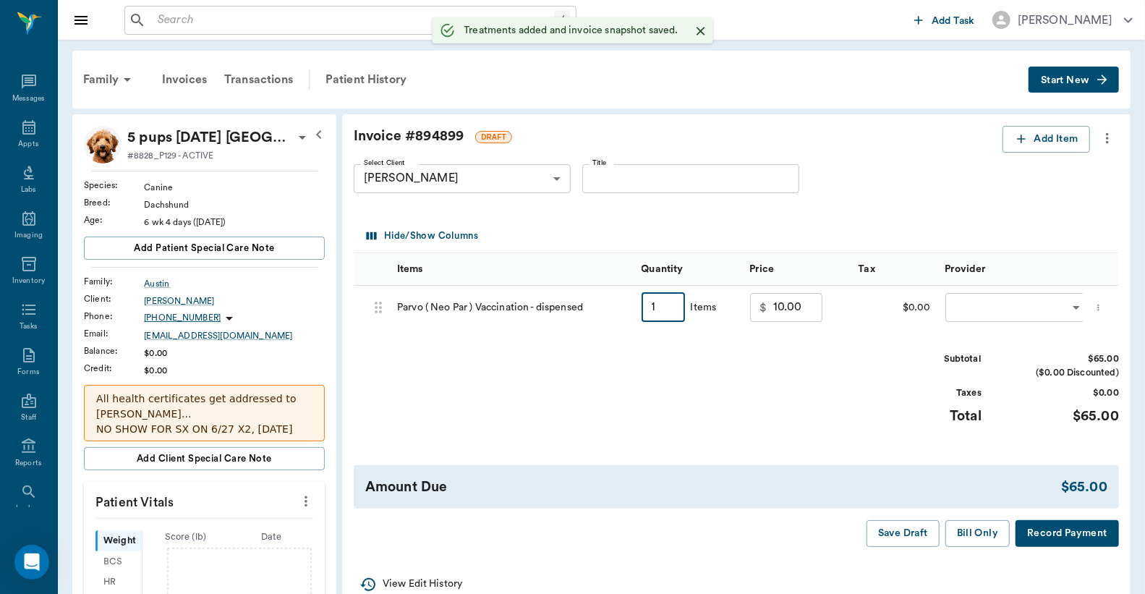
type input "10"
type input "65.00"
type input "10"
click at [962, 304] on body "/ ​ Add Task Dr. Bert Ellsworth Nectar Messages Appts Labs Imaging Inventory Ta…" at bounding box center [572, 501] width 1145 height 1002
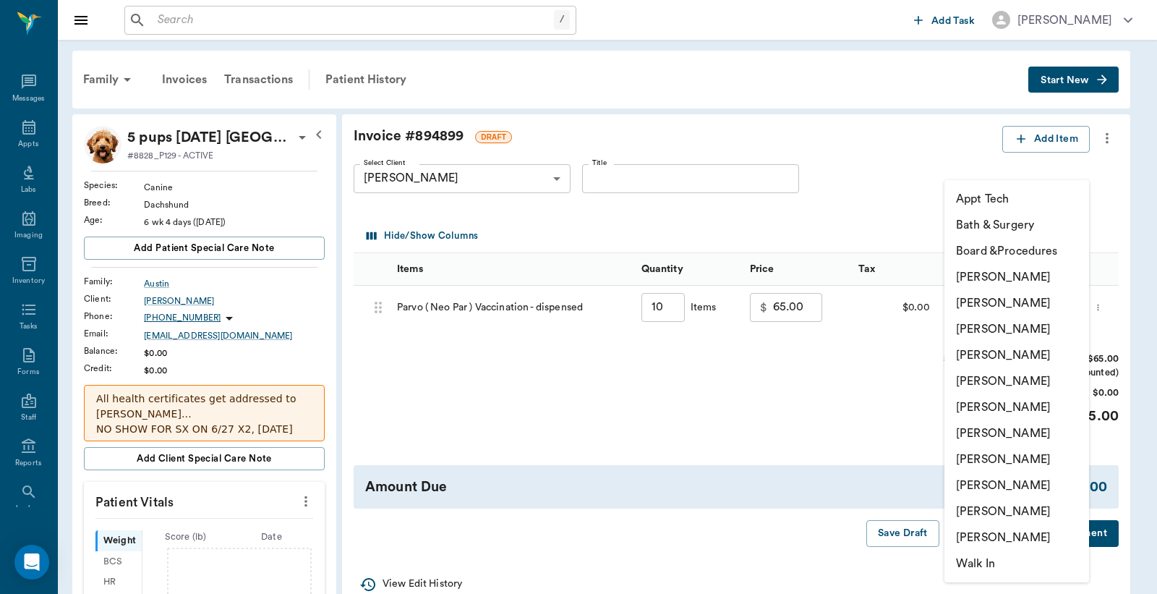
click at [966, 442] on li "[PERSON_NAME]" at bounding box center [1017, 433] width 145 height 26
type input "none-63ec2ed152e12b0ba117cd50"
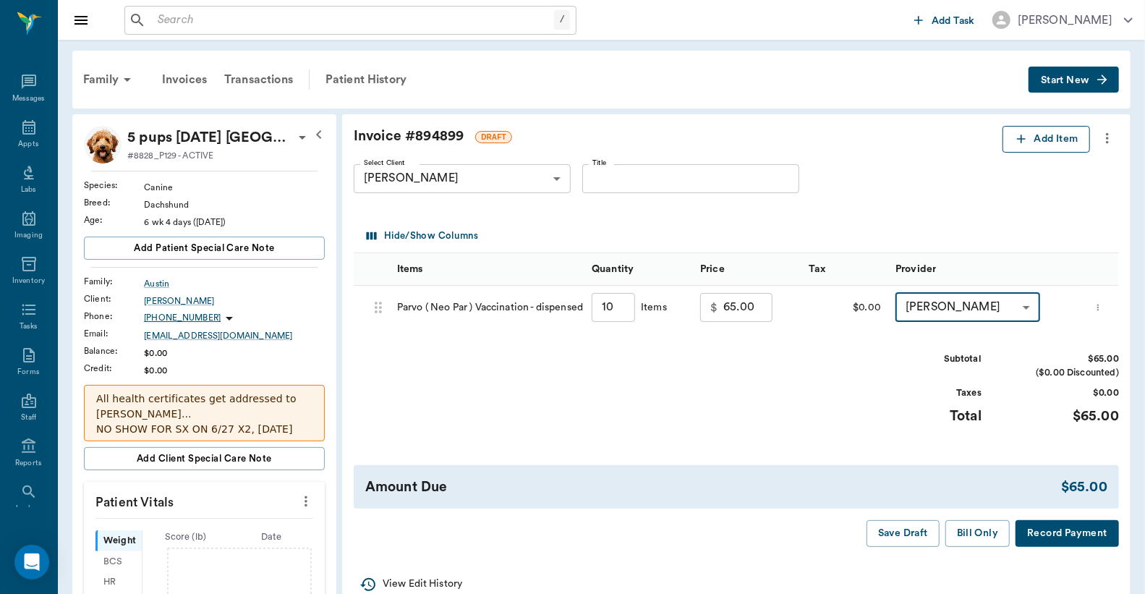
click at [1062, 140] on button "Add Item" at bounding box center [1047, 139] width 88 height 27
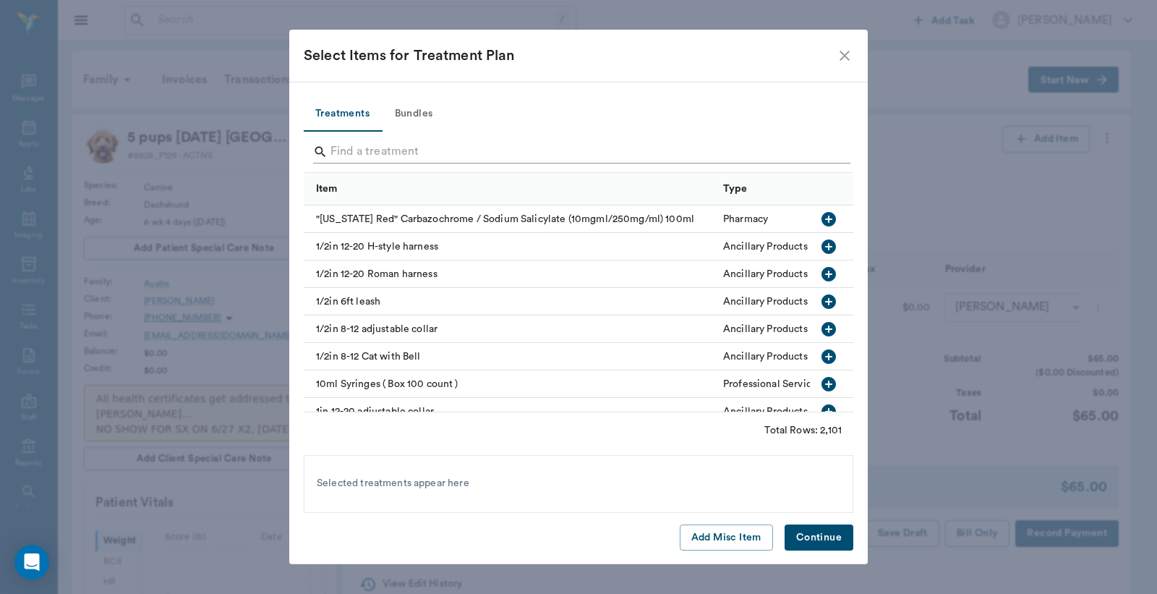
click at [444, 157] on input "Search" at bounding box center [580, 151] width 498 height 23
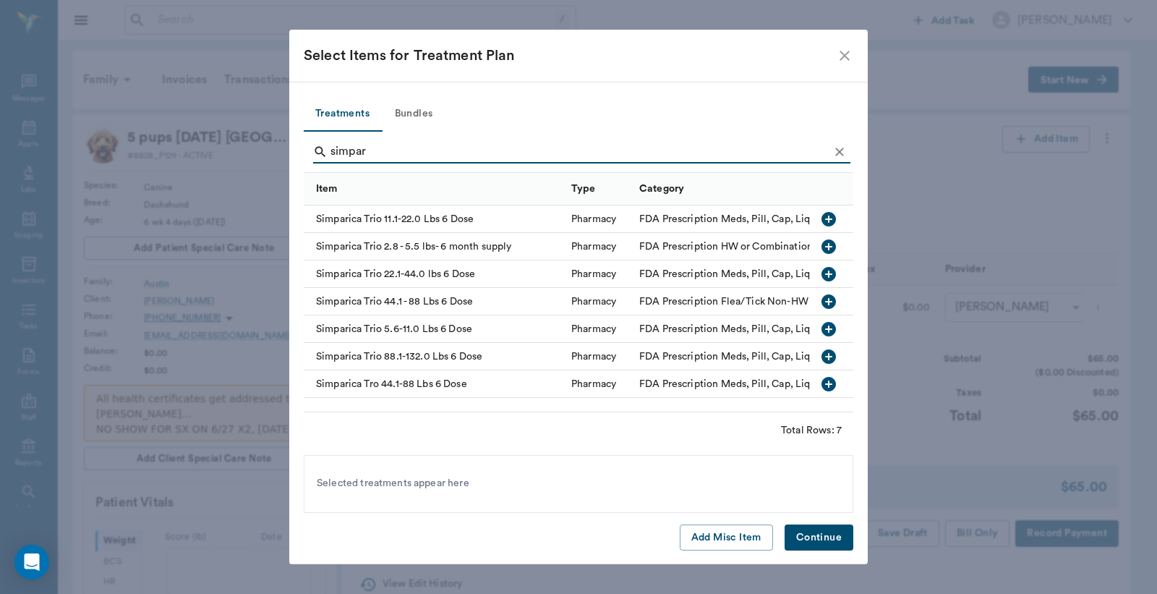
type input "simpar"
click at [830, 248] on icon "button" at bounding box center [829, 246] width 14 height 14
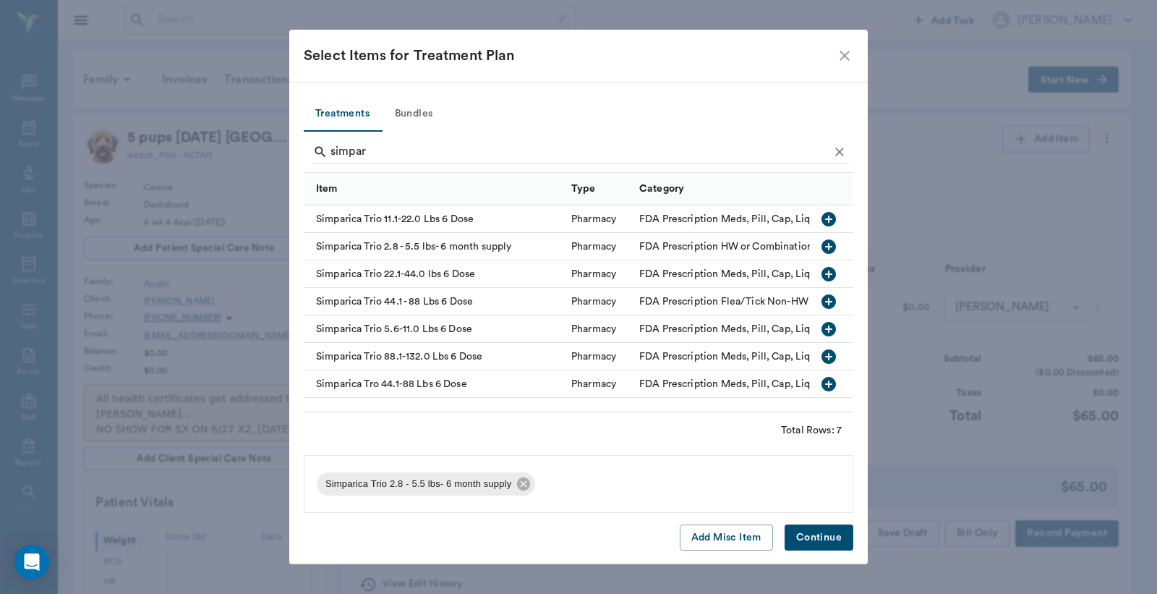
click at [833, 247] on icon "button" at bounding box center [829, 246] width 14 height 14
click at [741, 487] on icon at bounding box center [749, 484] width 16 height 16
click at [832, 548] on button "Continue" at bounding box center [819, 537] width 69 height 27
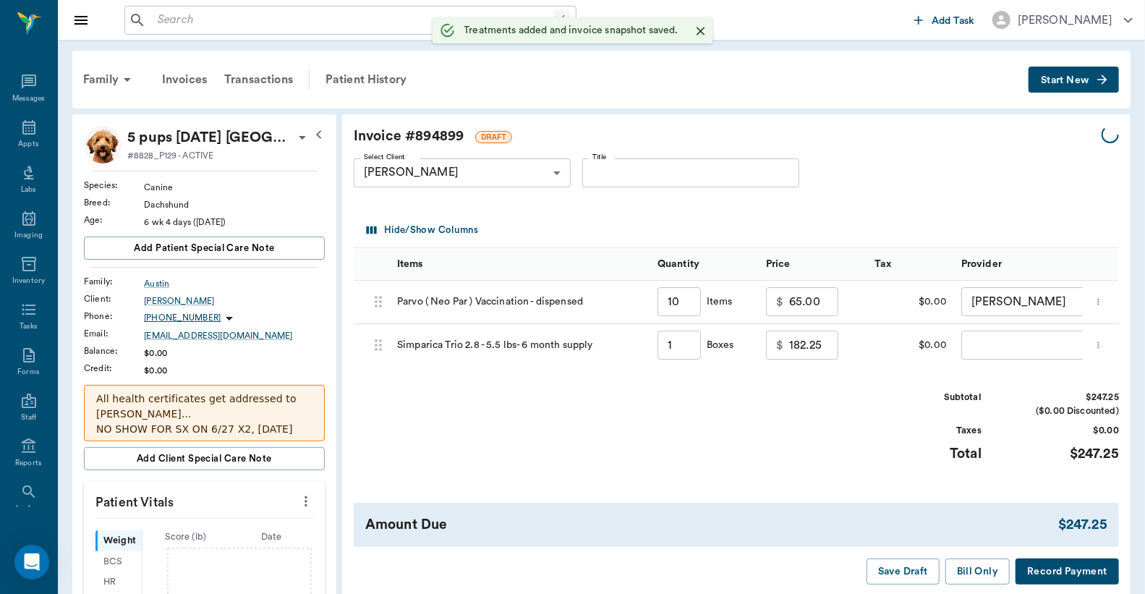
type input "10.00"
type input "1.00"
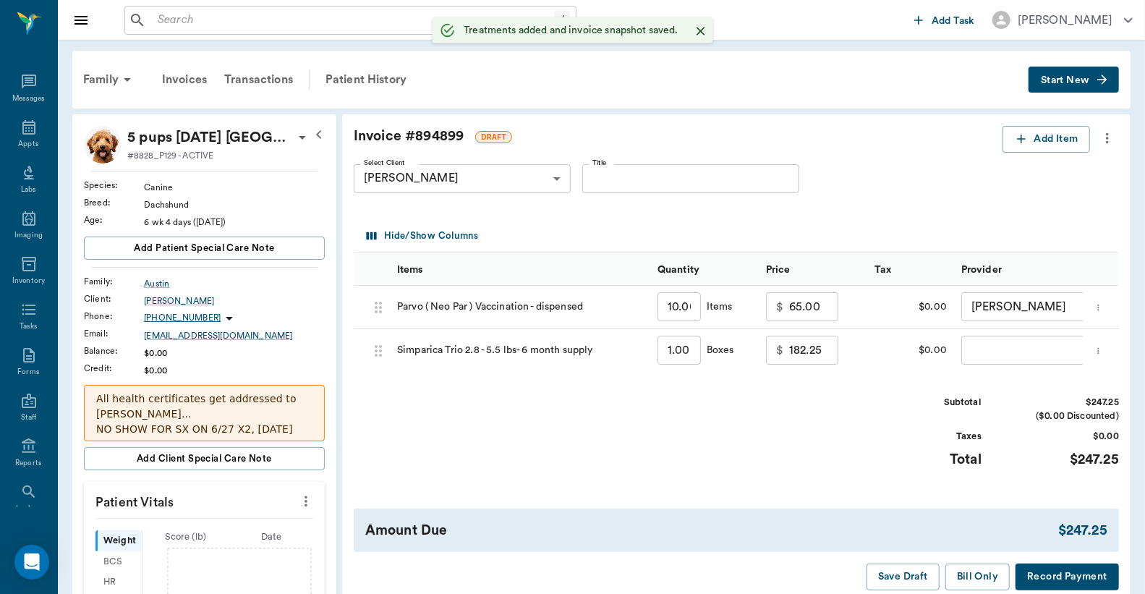
click at [972, 350] on body "/ ​ Add Task Dr. Bert Ellsworth Nectar Messages Appts Labs Imaging Inventory Ta…" at bounding box center [572, 501] width 1145 height 1002
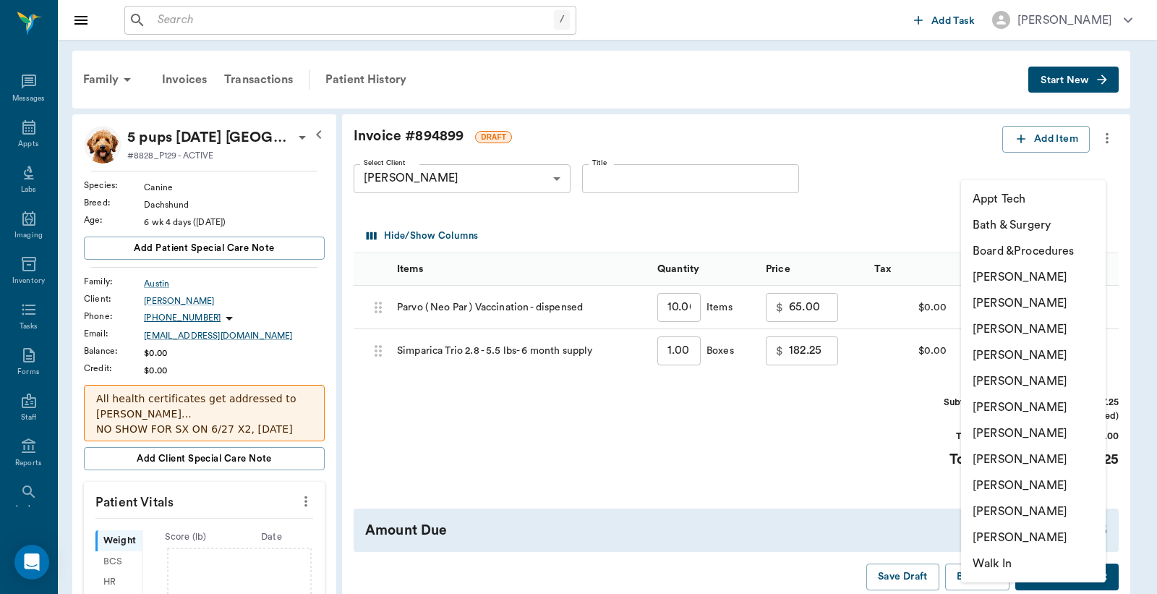
click at [1015, 438] on li "[PERSON_NAME]" at bounding box center [1033, 433] width 145 height 26
type input "none-63ec2ed152e12b0ba117cd50"
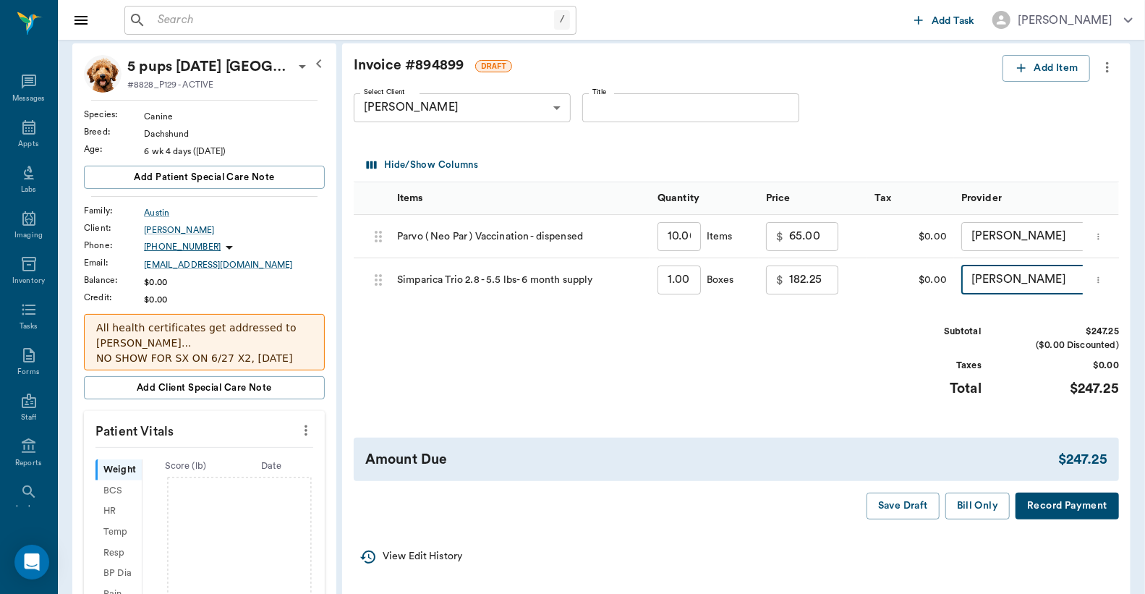
scroll to position [106, 0]
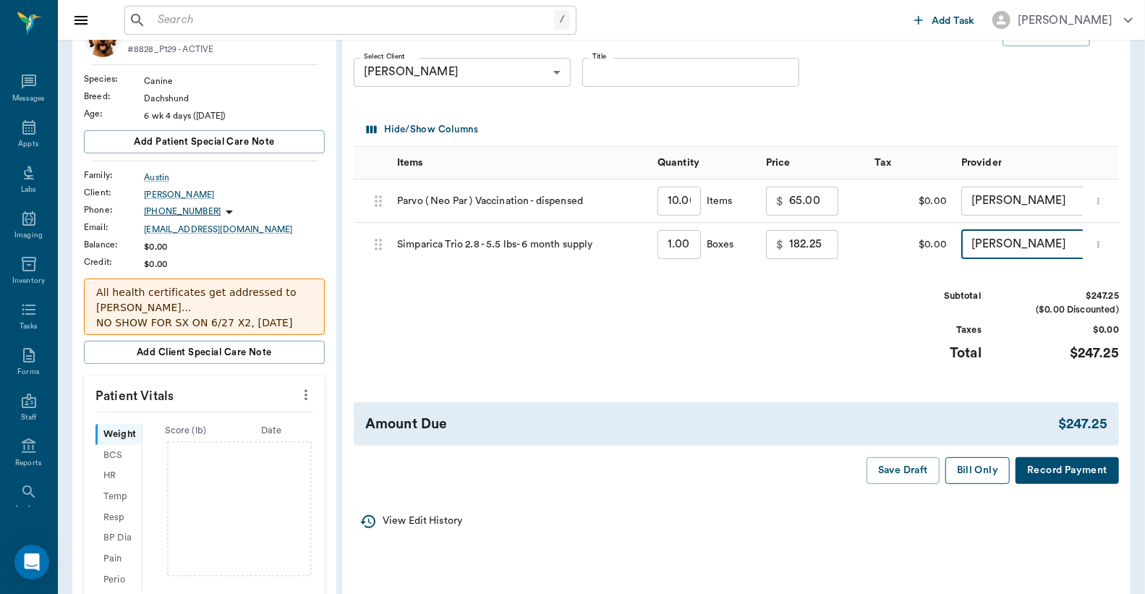
click at [972, 482] on button "Bill Only" at bounding box center [977, 470] width 65 height 27
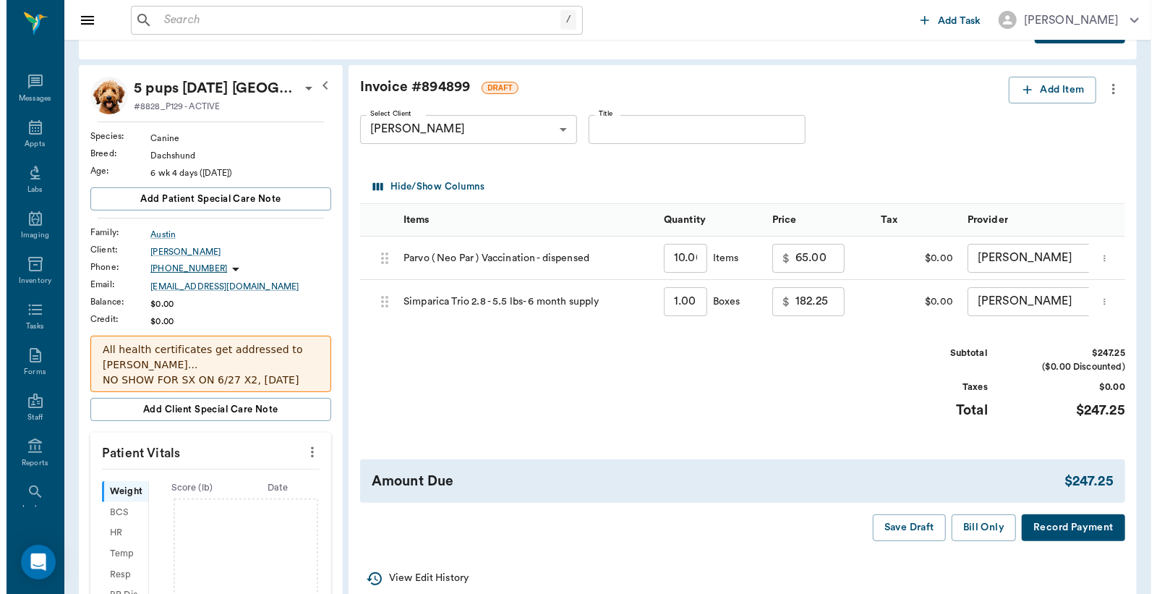
scroll to position [0, 0]
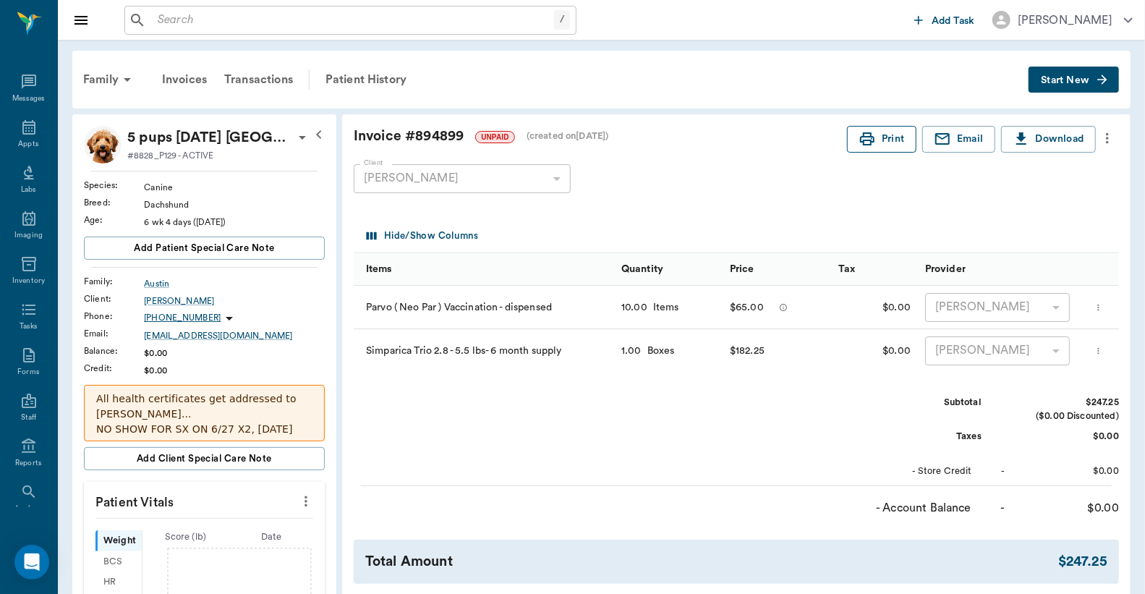
click at [901, 136] on button "Print" at bounding box center [881, 139] width 69 height 27
drag, startPoint x: 103, startPoint y: 81, endPoint x: 141, endPoint y: 77, distance: 37.8
click at [103, 82] on div "Family" at bounding box center [110, 79] width 70 height 35
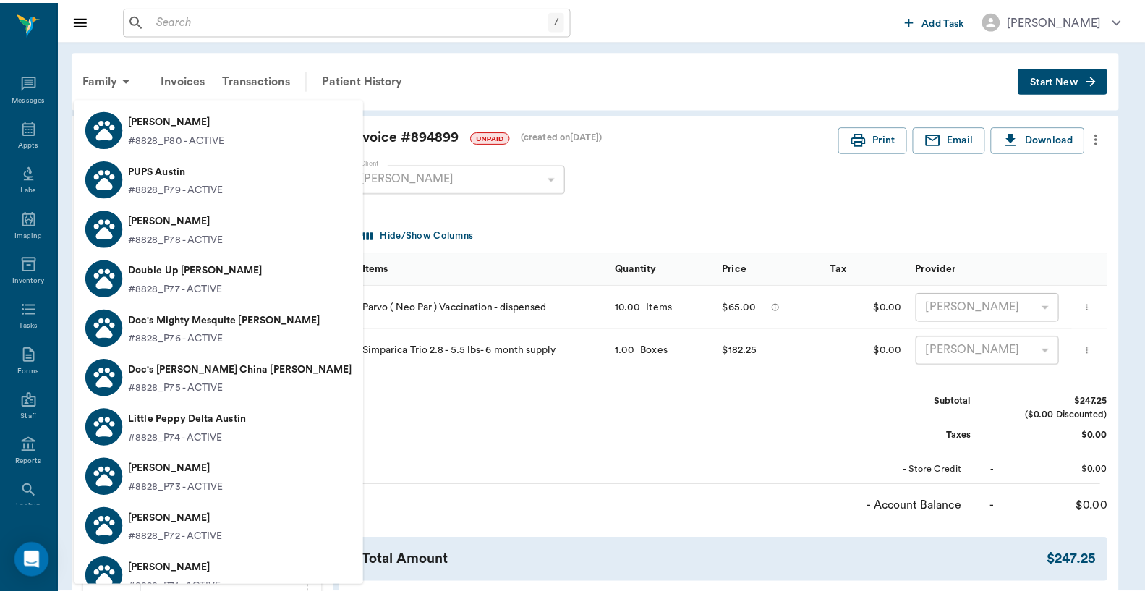
scroll to position [2464, 0]
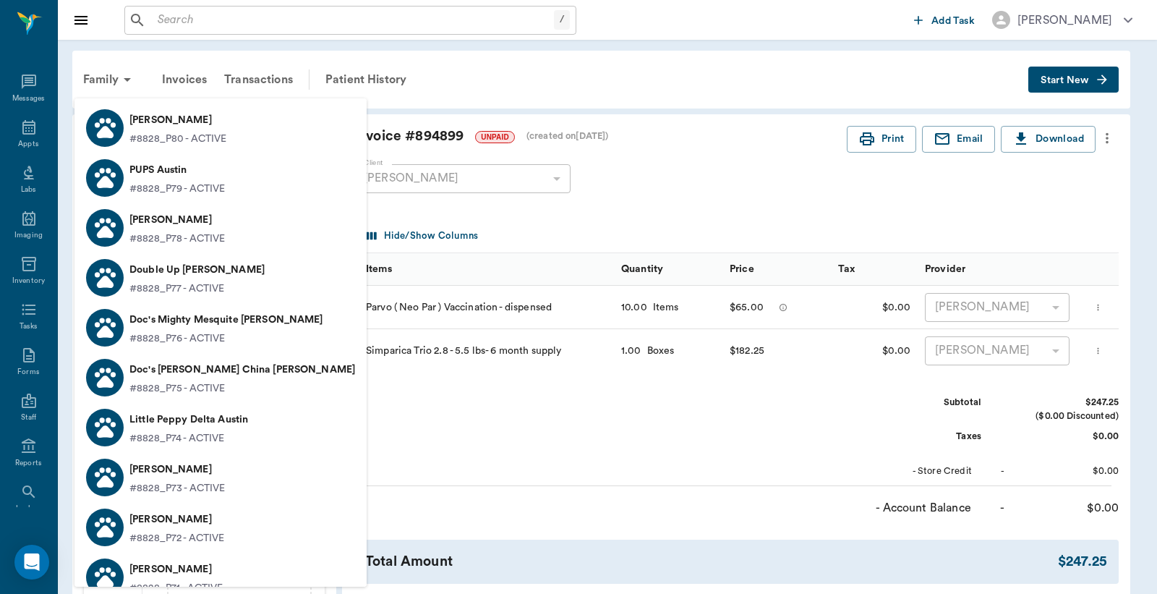
click at [210, 524] on p "[PERSON_NAME]" at bounding box center [176, 519] width 95 height 23
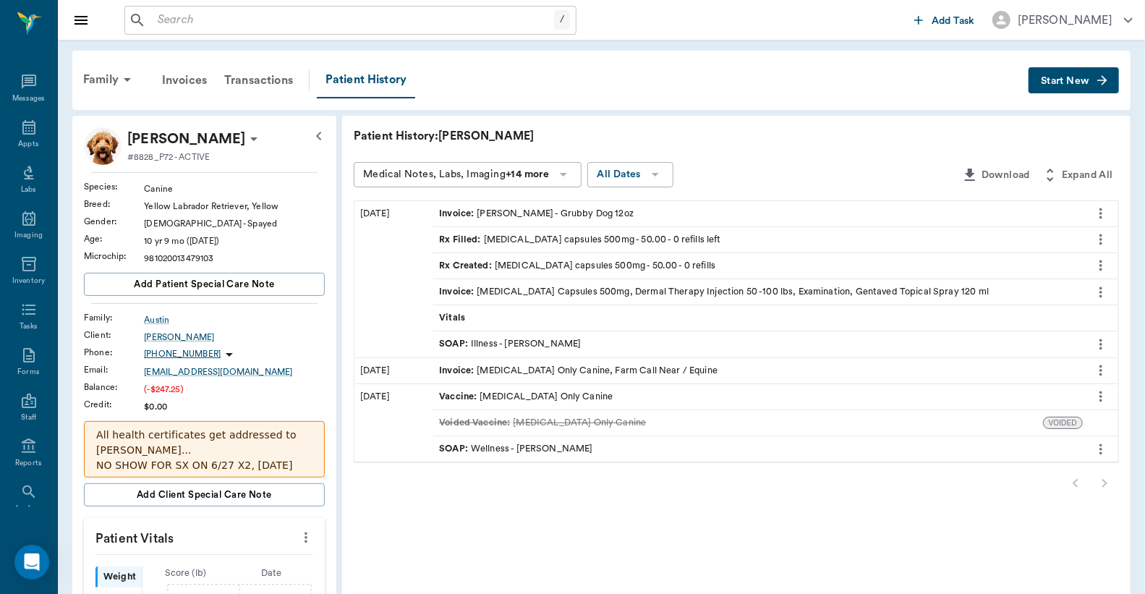
click at [1073, 90] on button "Start New" at bounding box center [1074, 80] width 90 height 27
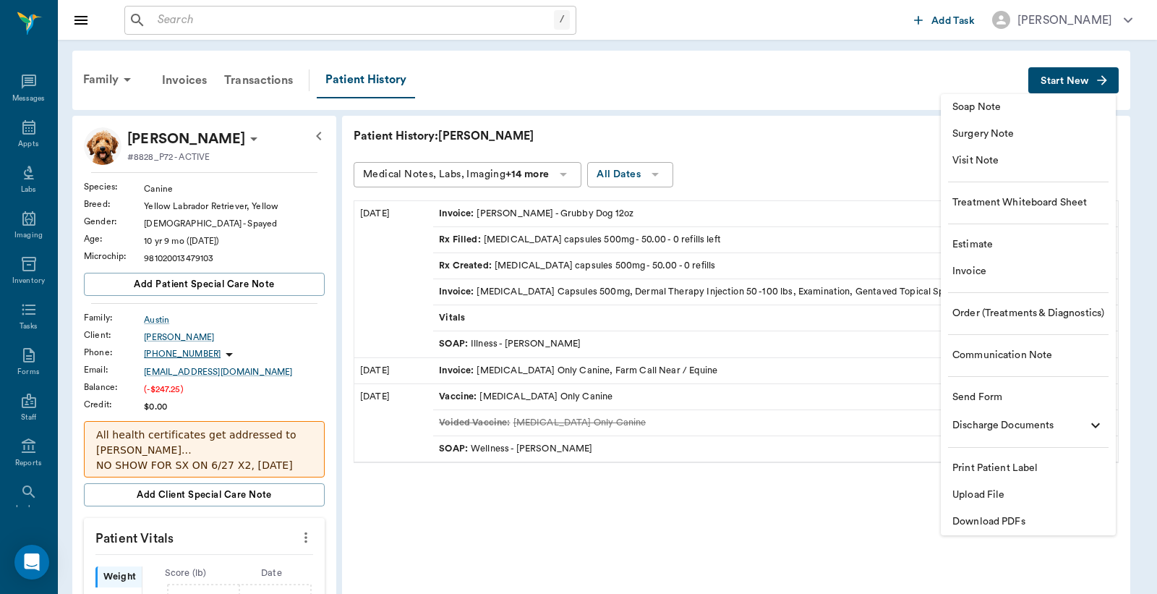
click at [1017, 281] on li "Invoice" at bounding box center [1028, 271] width 175 height 27
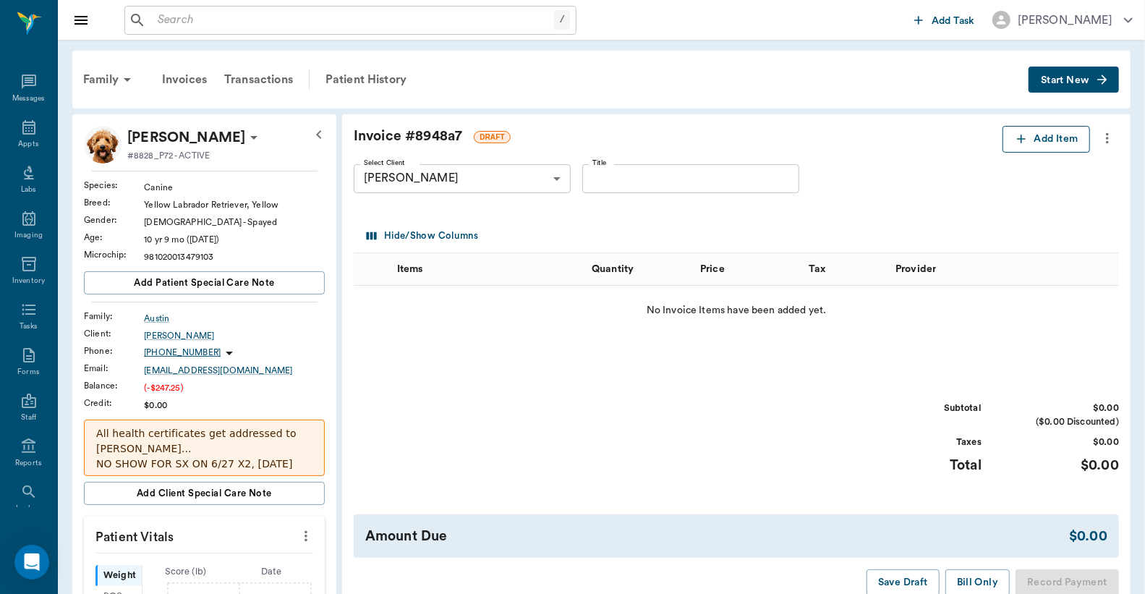
click at [1051, 135] on button "Add Item" at bounding box center [1047, 139] width 88 height 27
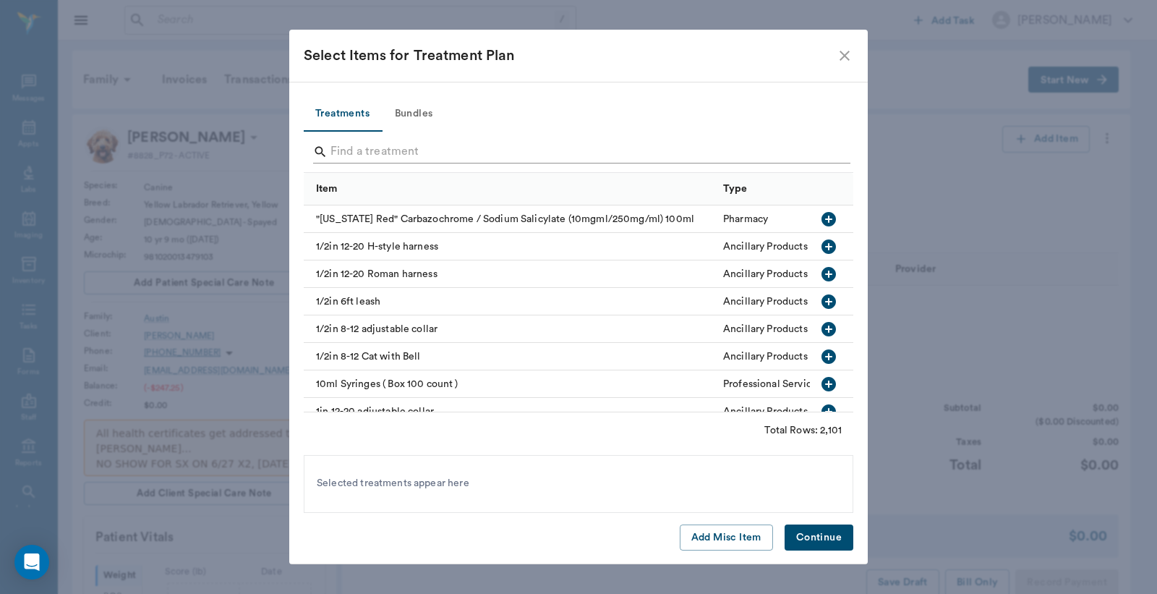
click at [346, 155] on input "Search" at bounding box center [580, 151] width 498 height 23
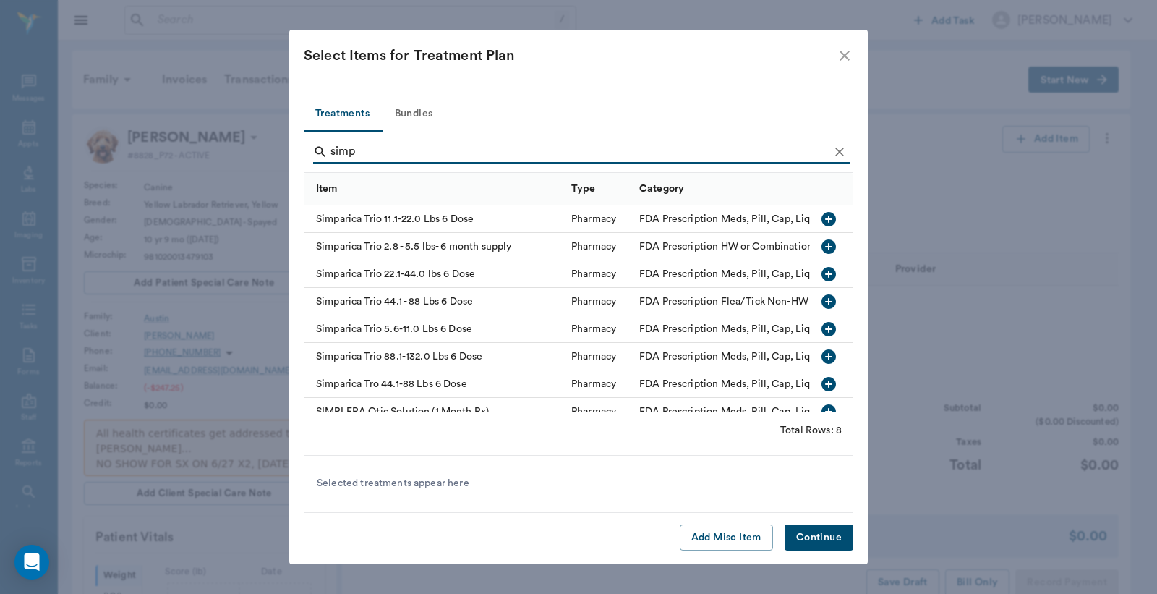
type input "simp"
click at [822, 359] on icon "button" at bounding box center [829, 356] width 14 height 14
click at [826, 539] on button "Continue" at bounding box center [819, 537] width 69 height 27
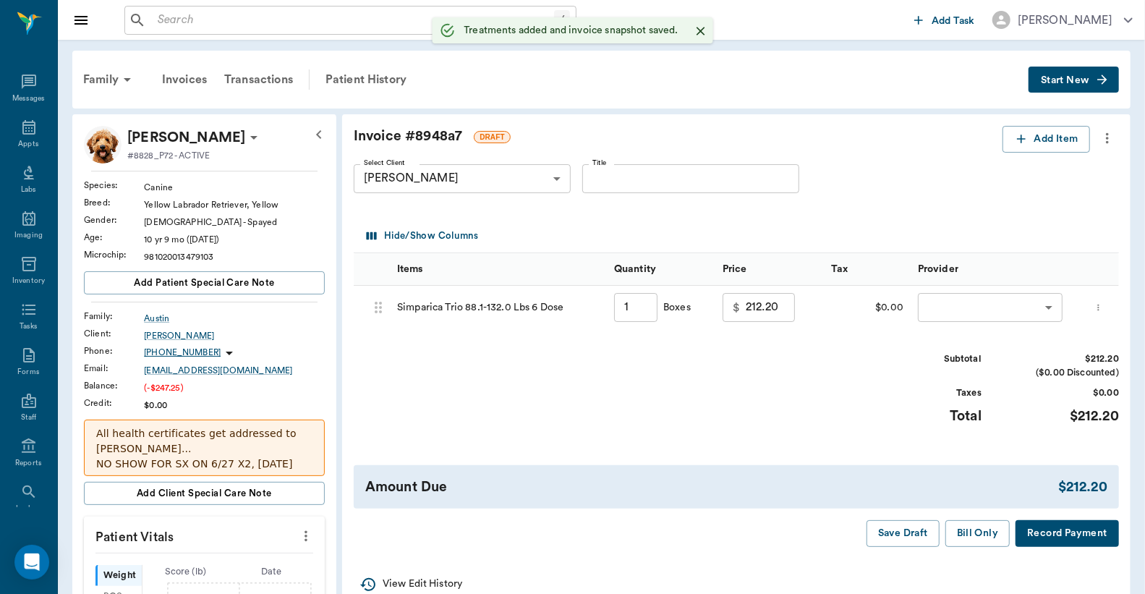
type input "1.00"
click at [982, 313] on body "/ ​ Add Task Dr. Bert Ellsworth Nectar Messages Appts Labs Imaging Inventory Ta…" at bounding box center [572, 544] width 1145 height 1089
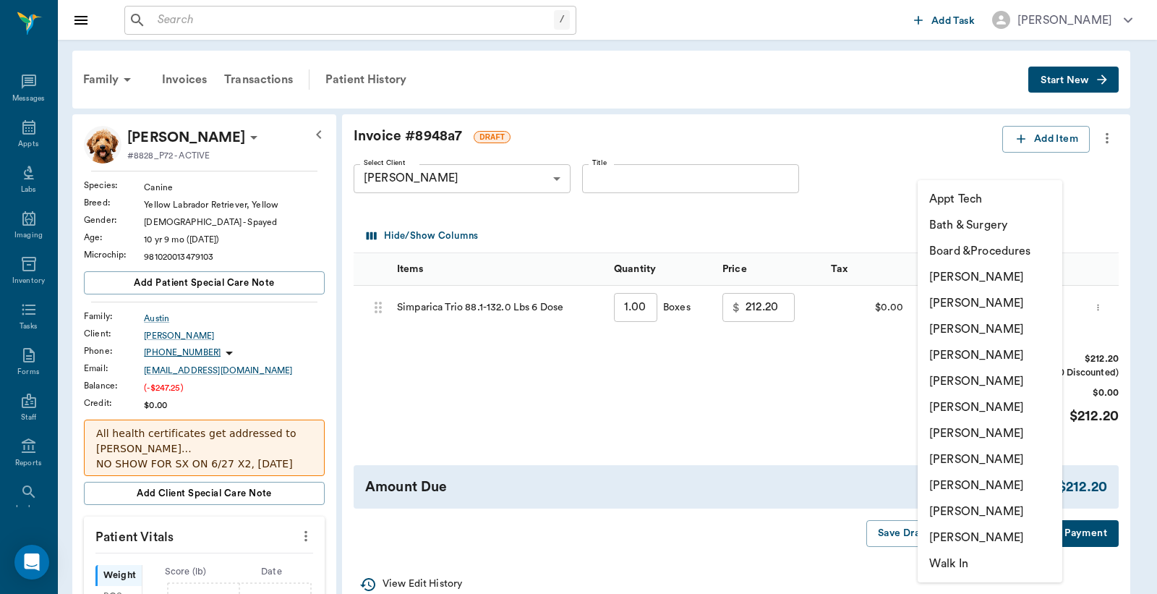
click at [969, 430] on li "[PERSON_NAME]" at bounding box center [990, 433] width 145 height 26
type input "none-63ec2ed152e12b0ba117cd50"
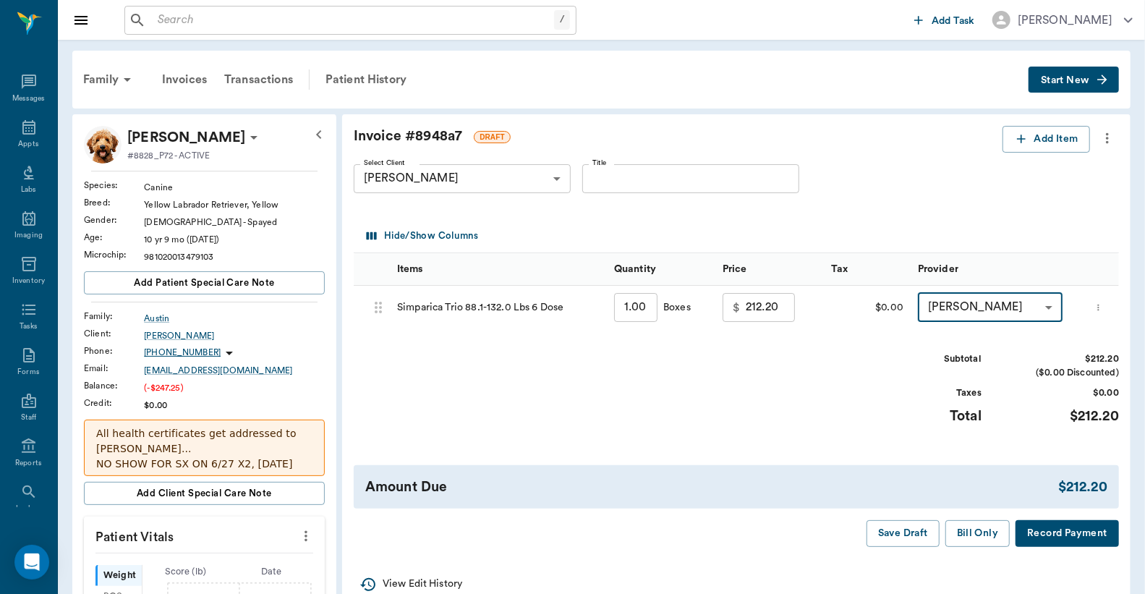
click at [1110, 135] on icon "more" at bounding box center [1107, 137] width 16 height 17
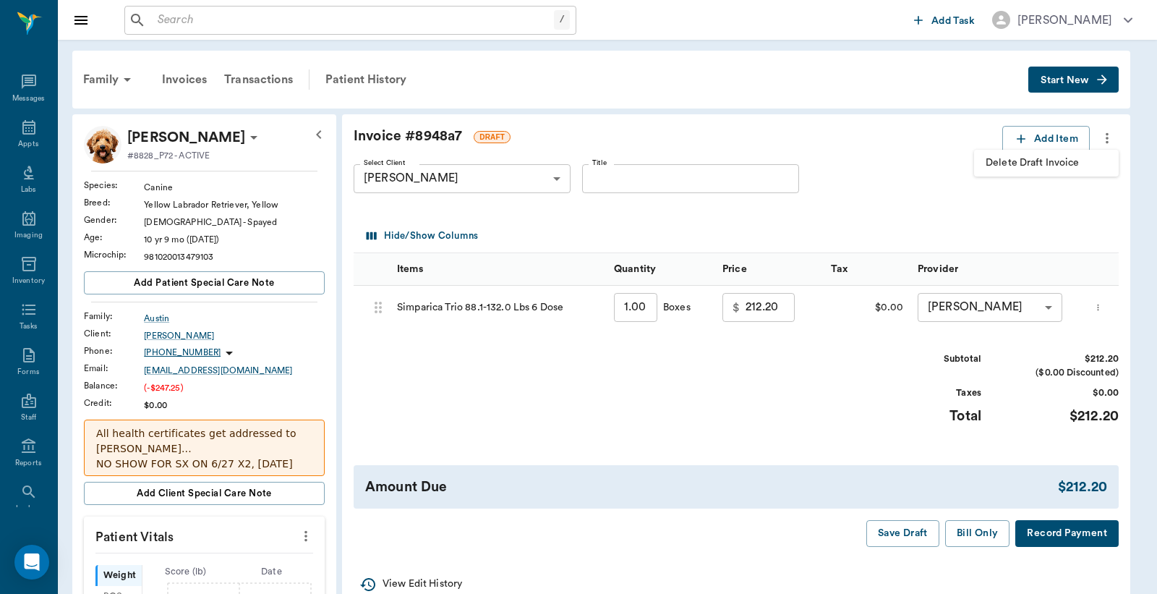
click at [1069, 164] on span "Delete Draft Invoice" at bounding box center [1047, 163] width 122 height 15
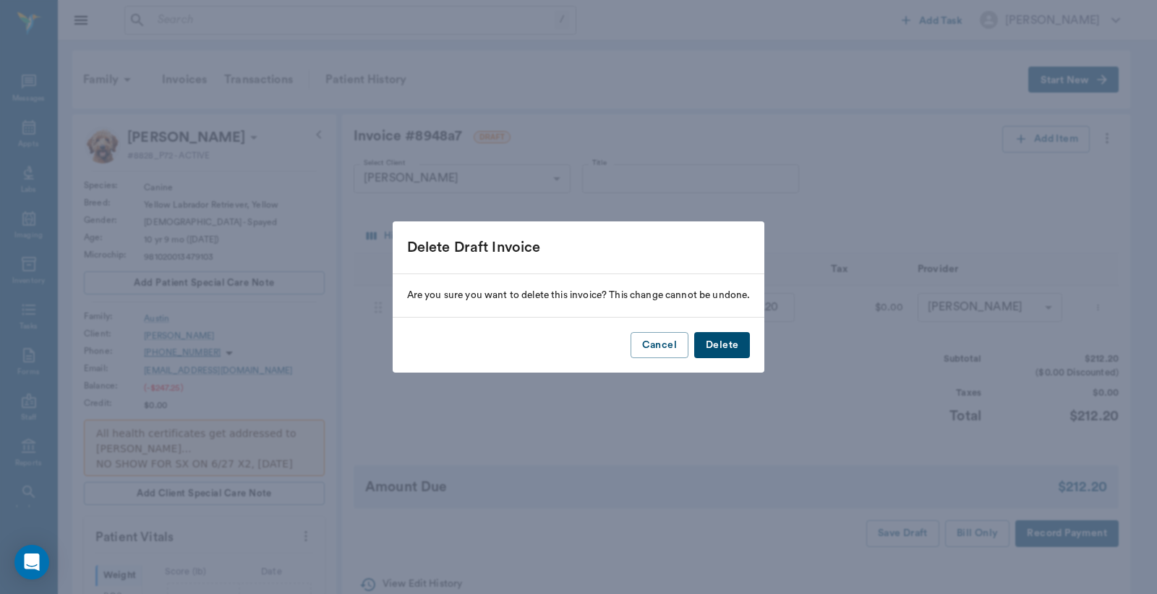
click at [725, 347] on button "Delete" at bounding box center [722, 345] width 56 height 27
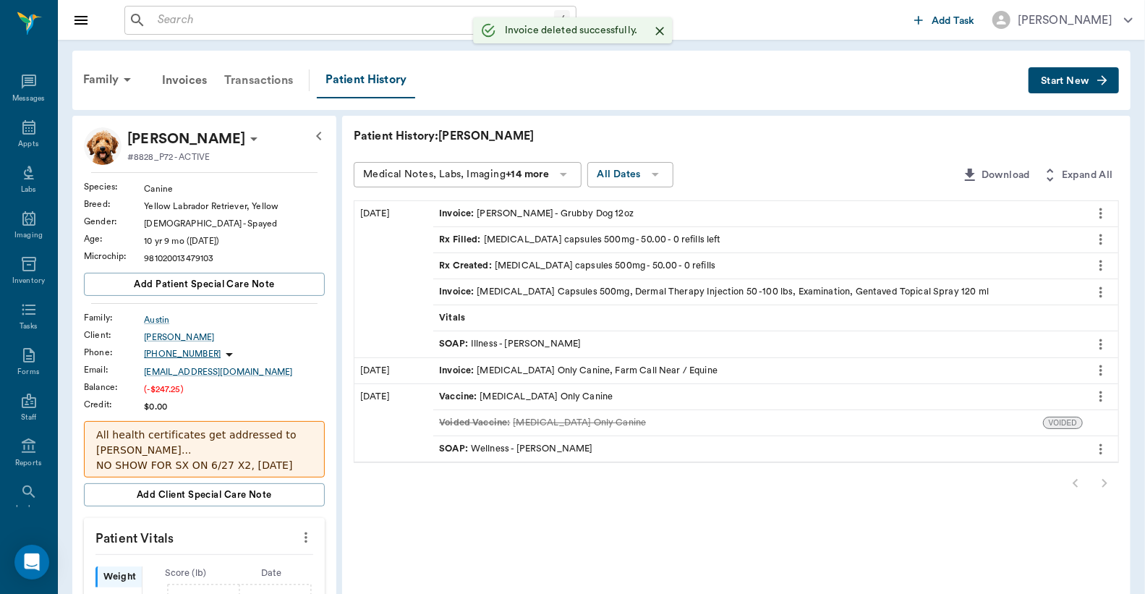
click at [264, 81] on div "Transactions" at bounding box center [259, 80] width 86 height 35
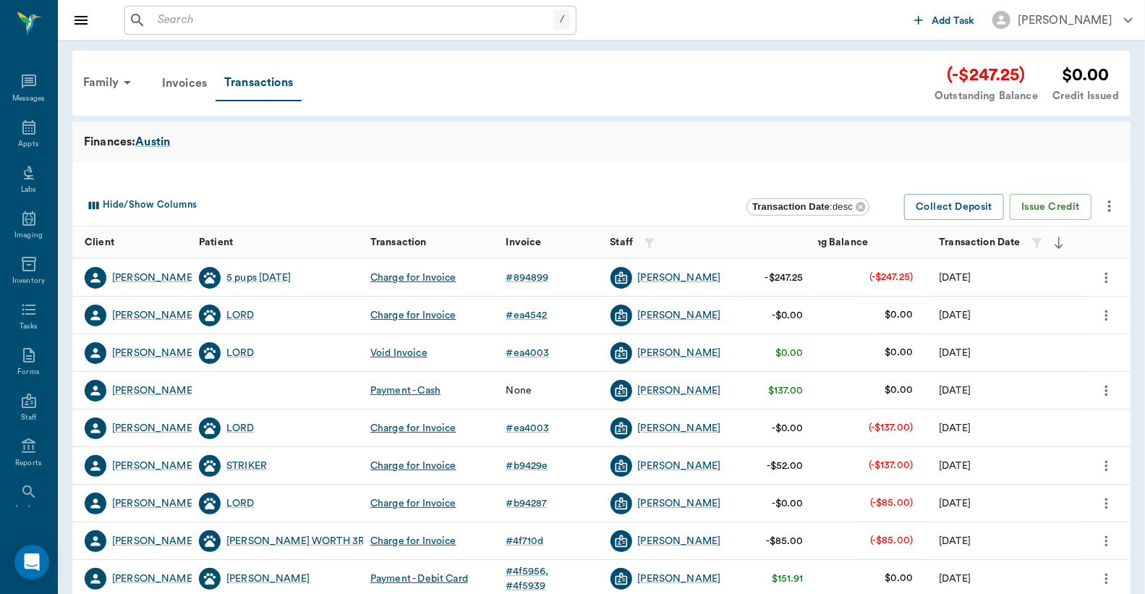
scroll to position [295, 0]
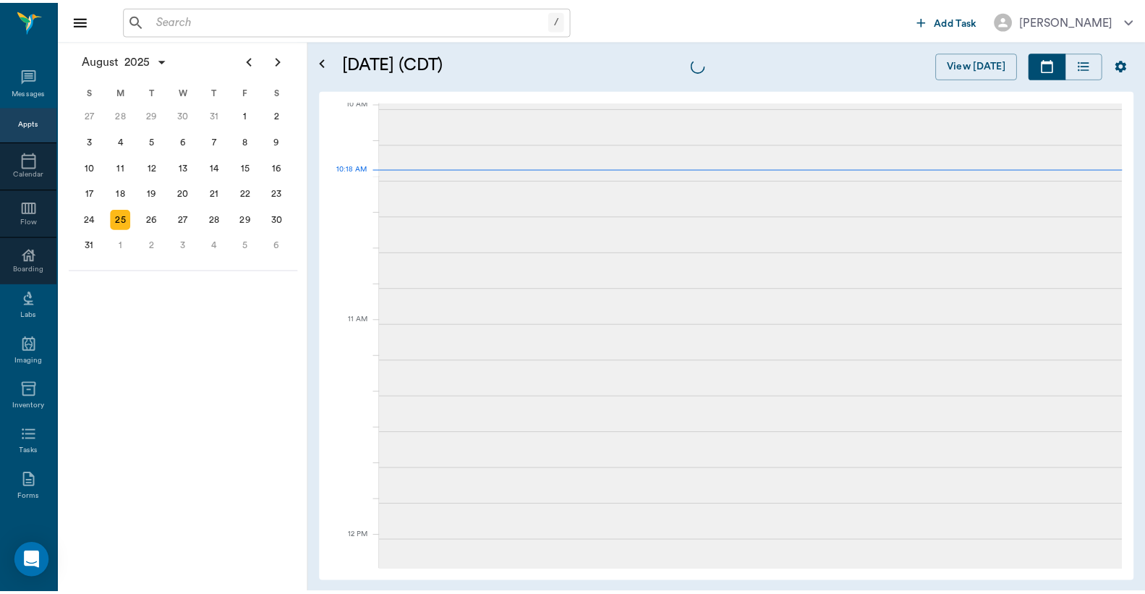
scroll to position [437, 0]
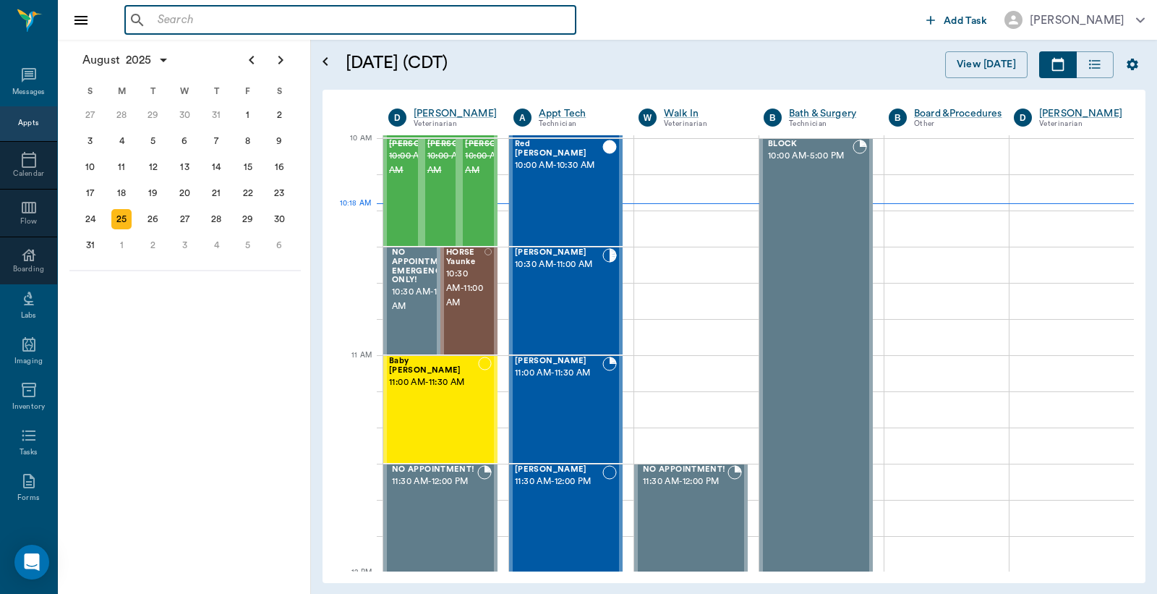
drag, startPoint x: 268, startPoint y: 20, endPoint x: 301, endPoint y: 20, distance: 33.3
click at [273, 19] on input "text" at bounding box center [361, 20] width 418 height 20
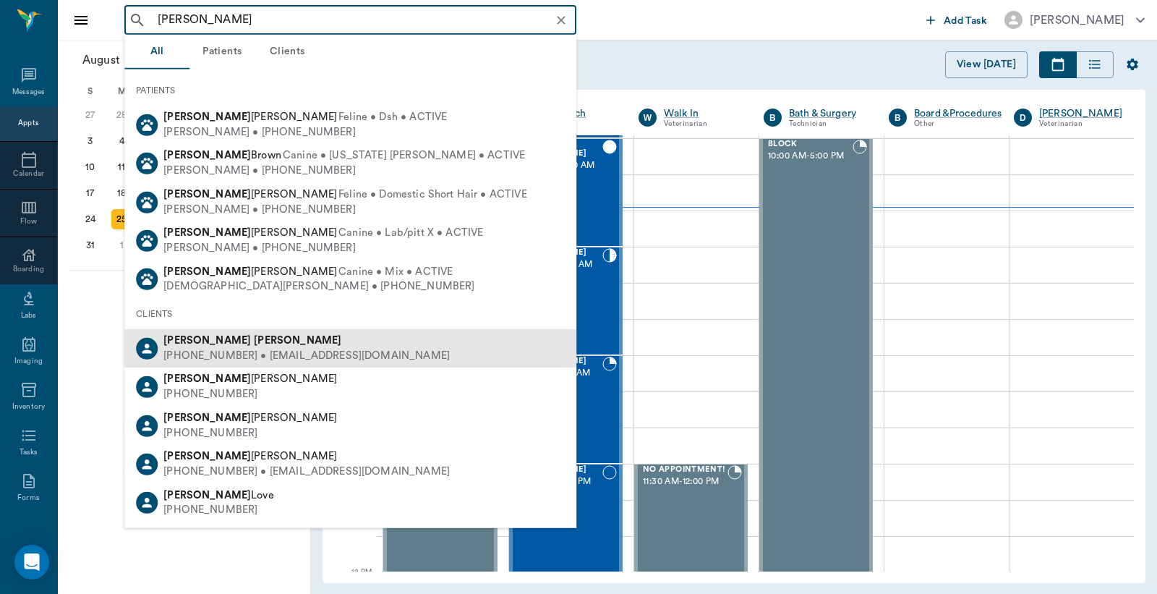
click at [247, 337] on div "[PERSON_NAME]" at bounding box center [306, 340] width 286 height 15
type input "[PERSON_NAME]"
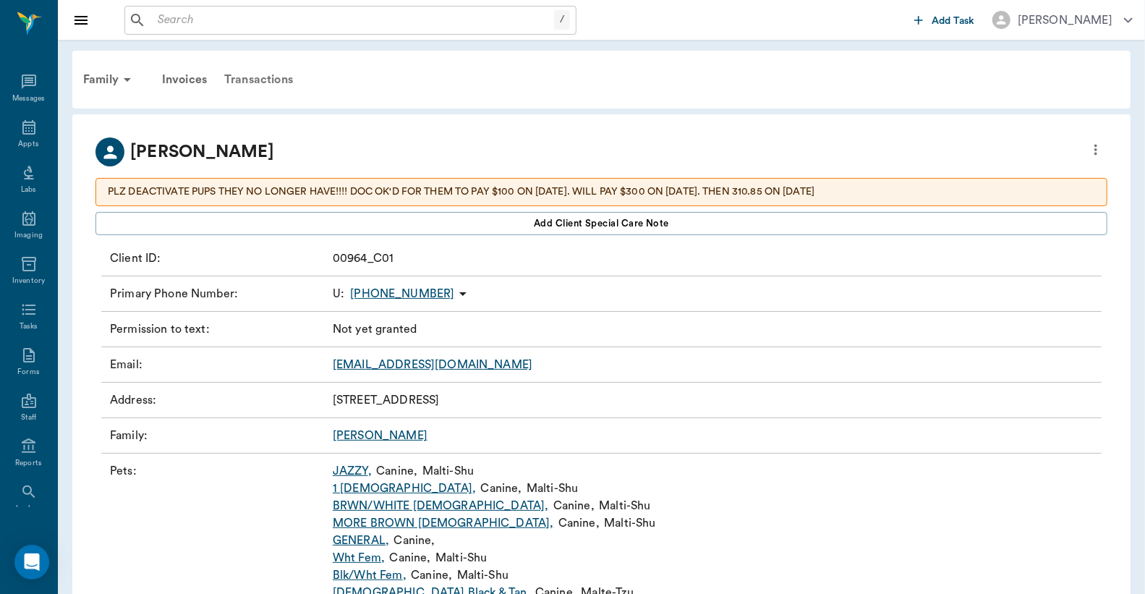
click at [277, 80] on div "Transactions" at bounding box center [259, 79] width 86 height 35
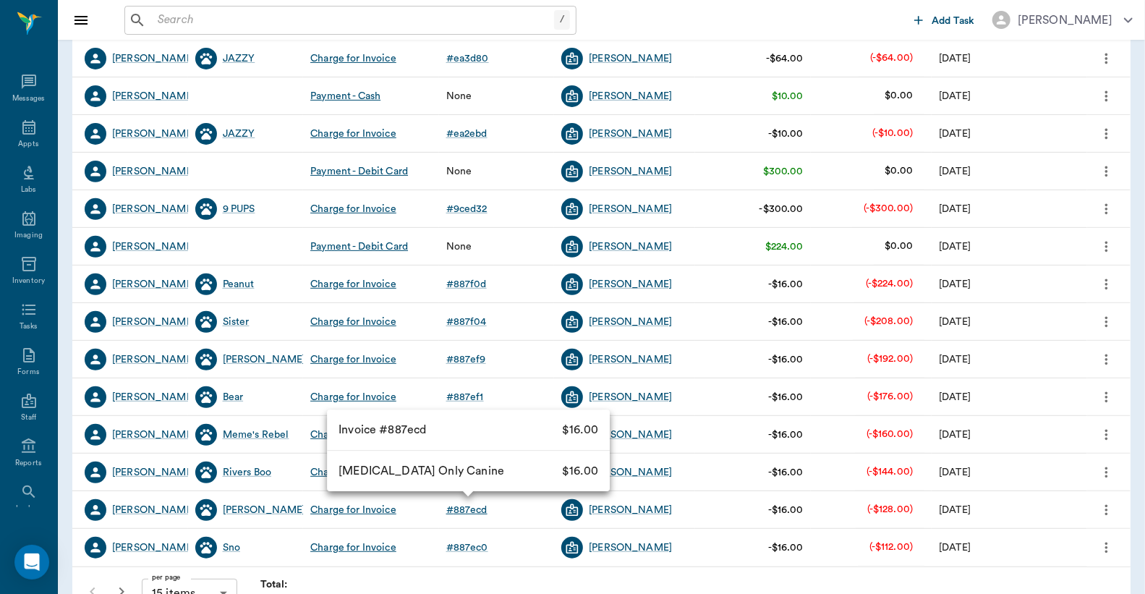
scroll to position [295, 0]
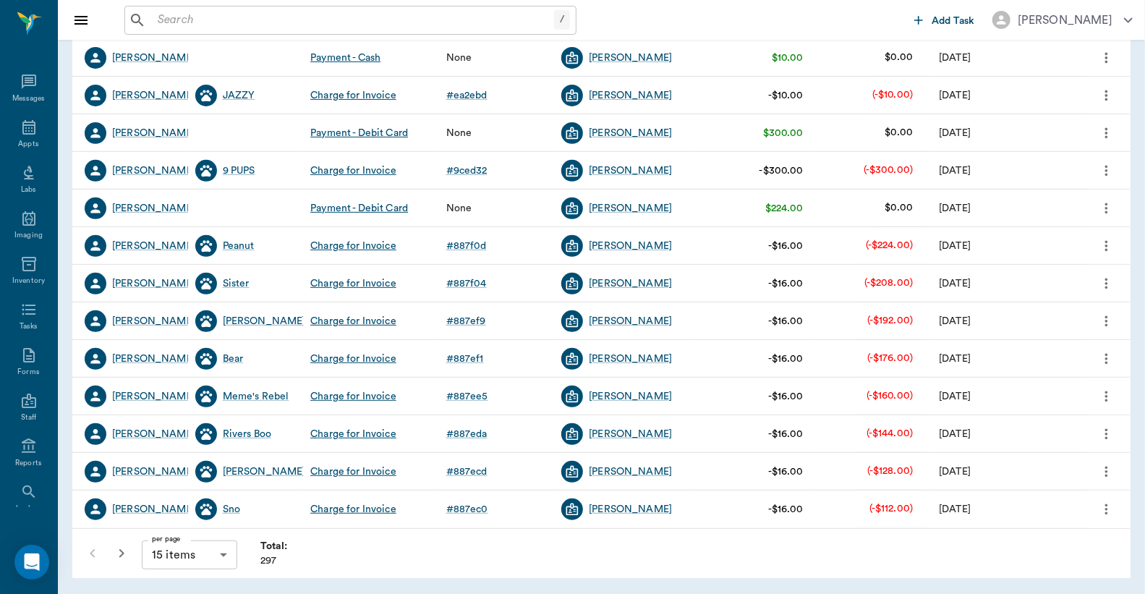
click at [120, 552] on icon "button" at bounding box center [121, 553] width 17 height 17
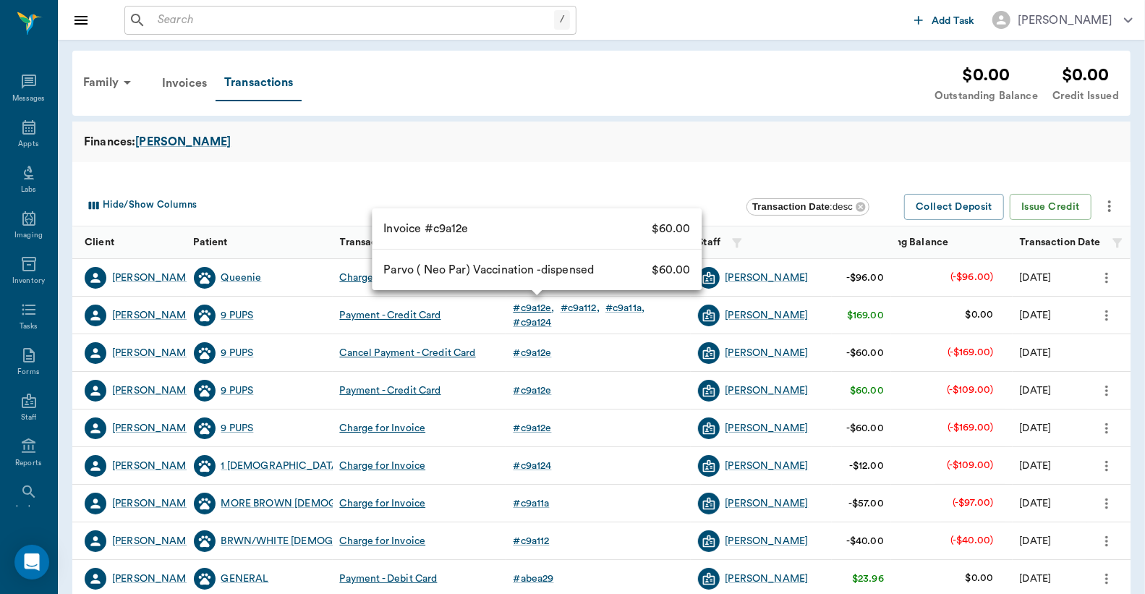
click at [544, 305] on div "# c9a12e" at bounding box center [534, 308] width 41 height 14
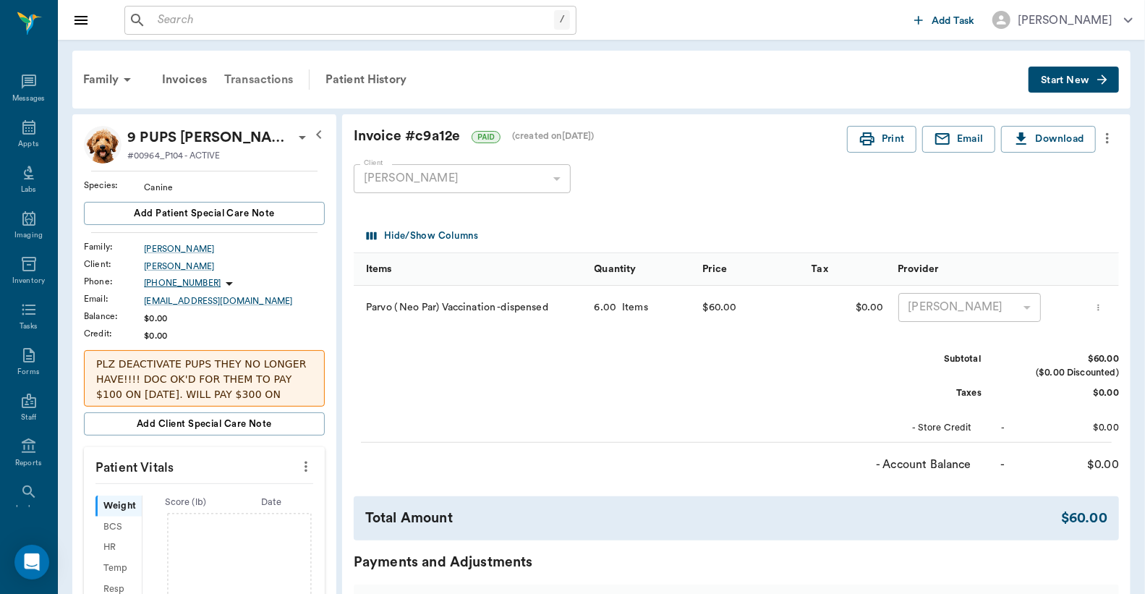
click at [268, 82] on div "Transactions" at bounding box center [259, 79] width 86 height 35
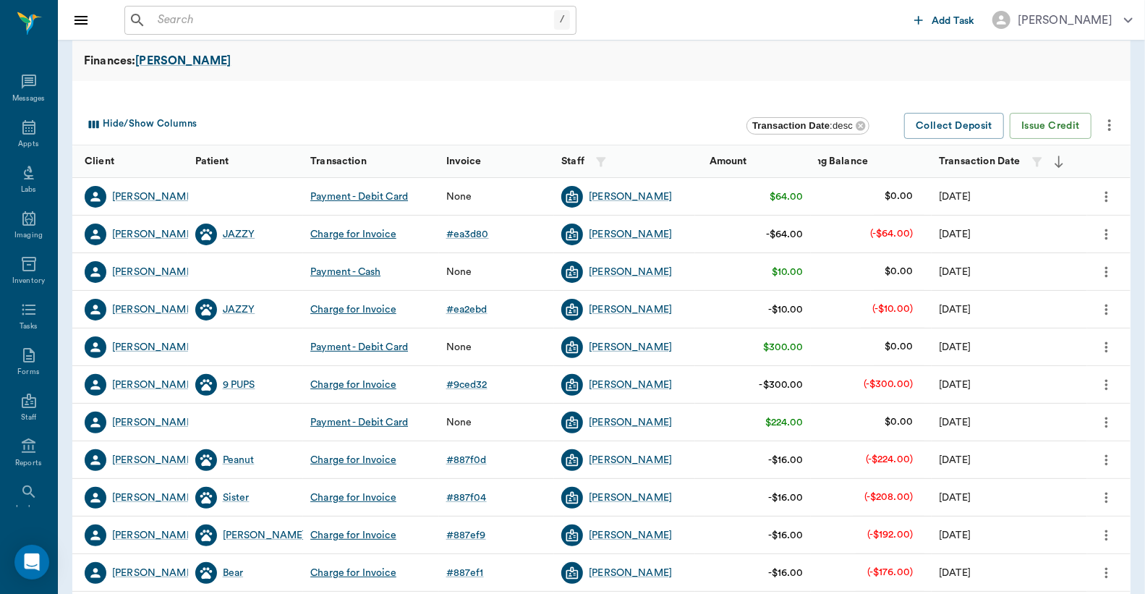
scroll to position [295, 0]
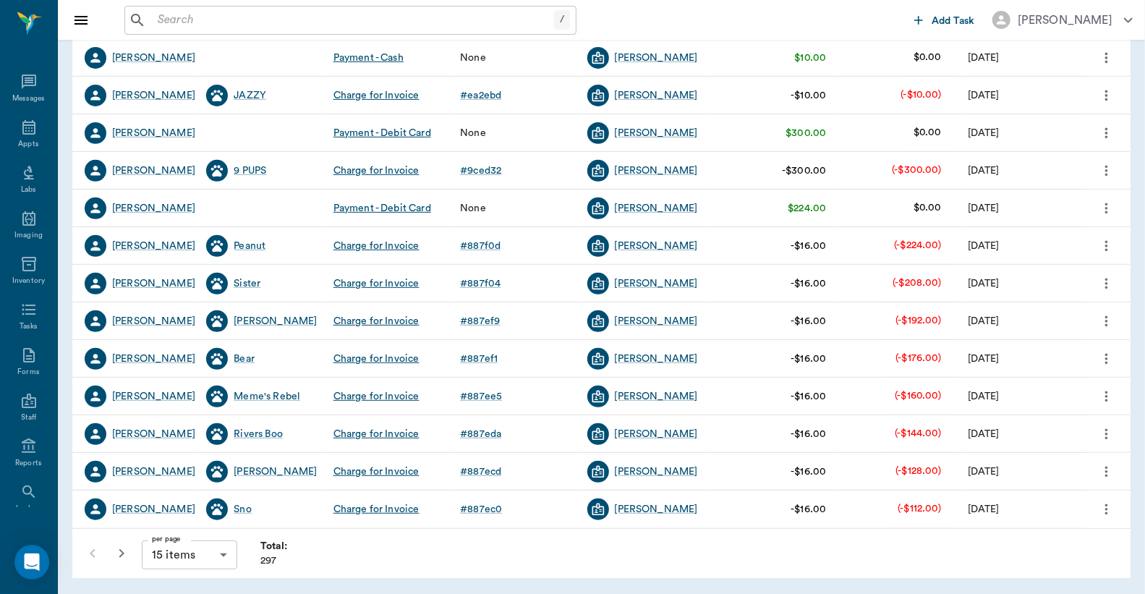
click at [128, 557] on icon "button" at bounding box center [121, 553] width 17 height 17
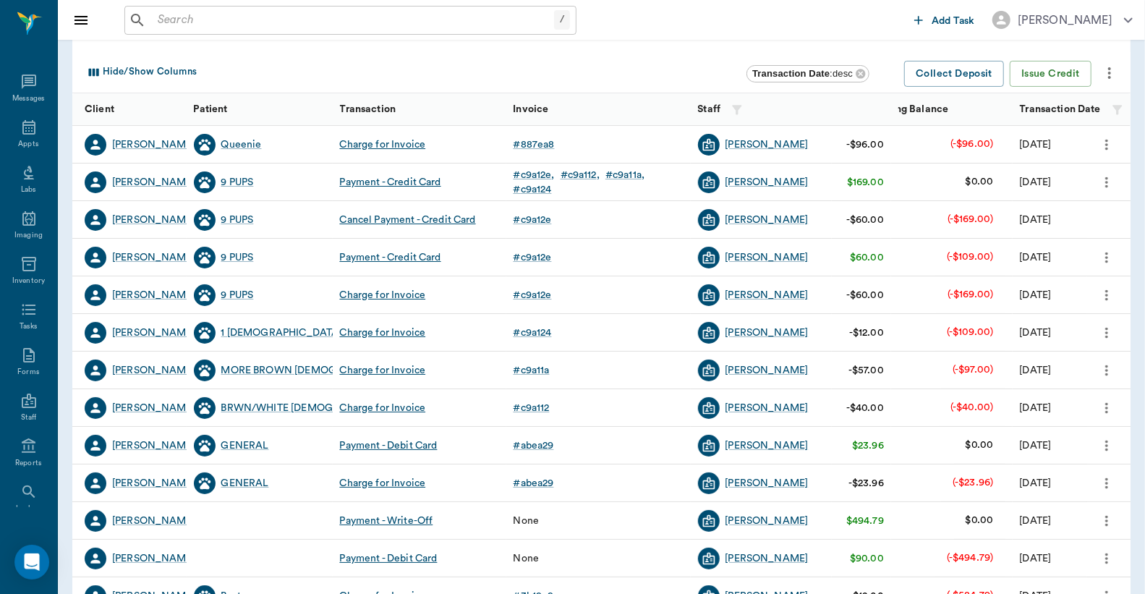
scroll to position [295, 0]
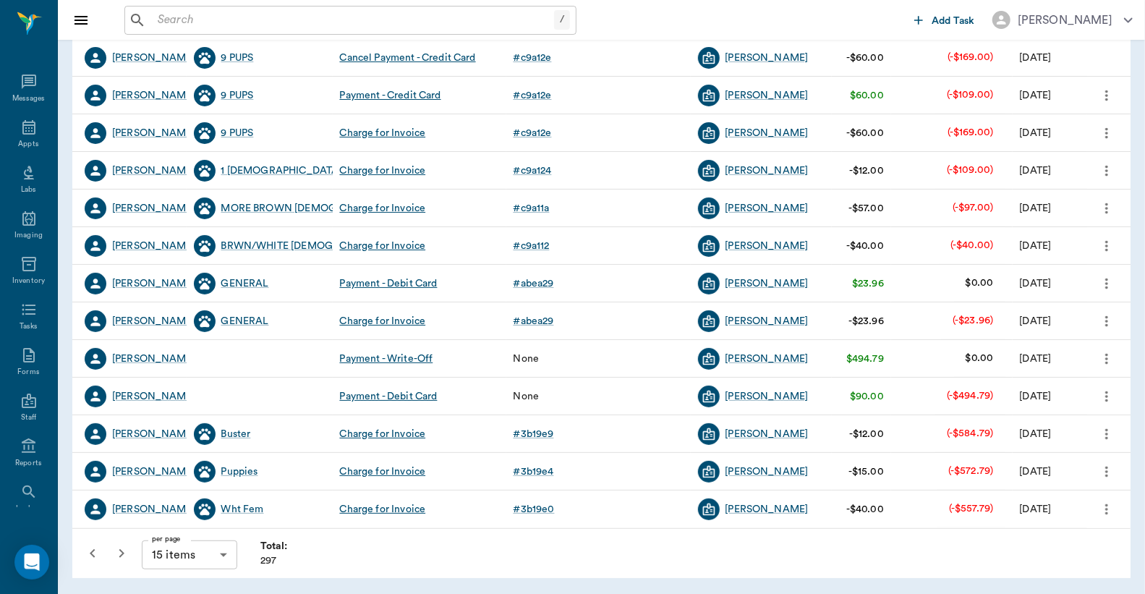
click at [124, 559] on icon "button" at bounding box center [121, 553] width 17 height 17
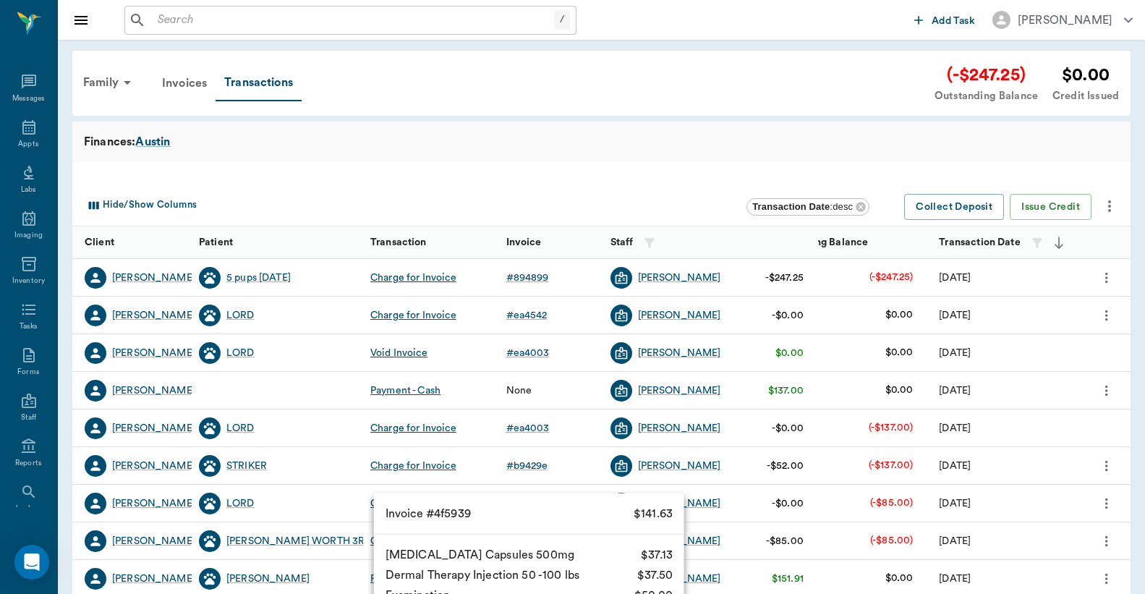
scroll to position [295, 0]
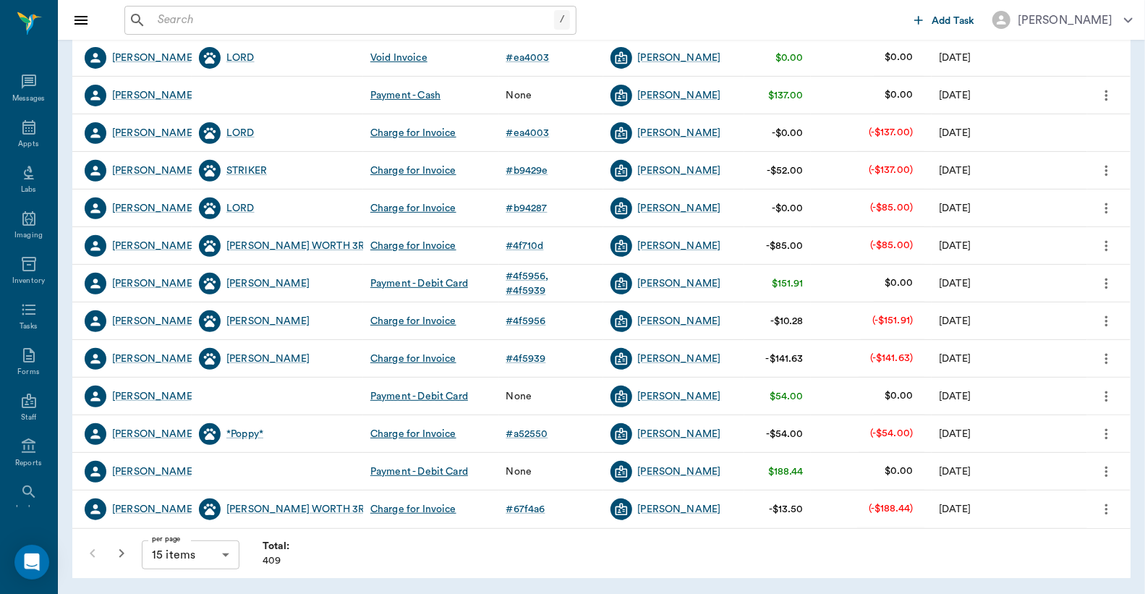
click at [126, 548] on icon "button" at bounding box center [121, 553] width 17 height 17
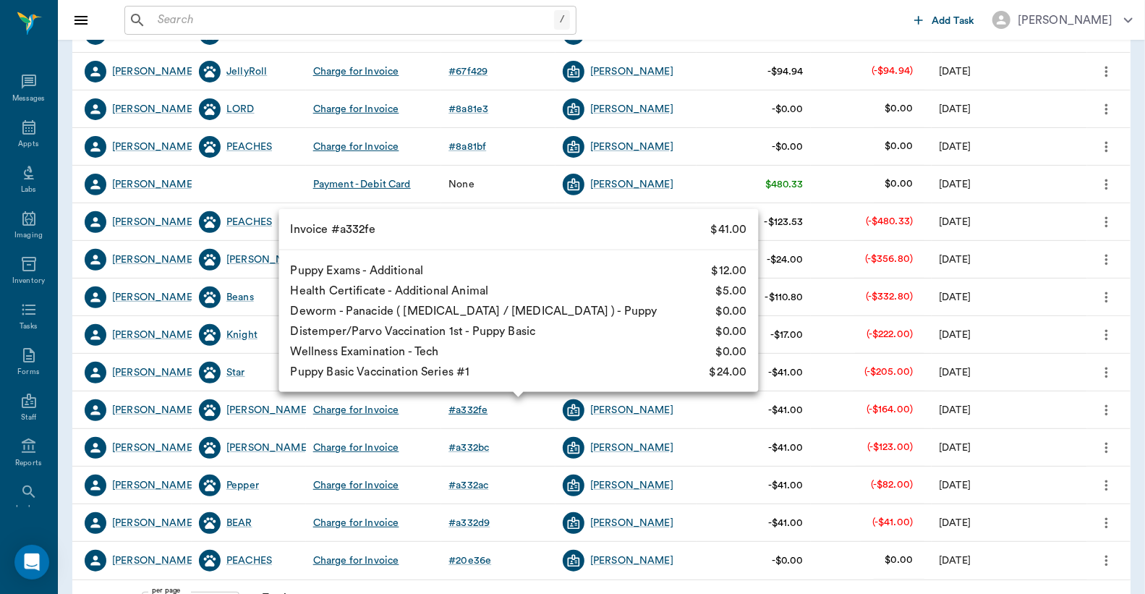
scroll to position [295, 0]
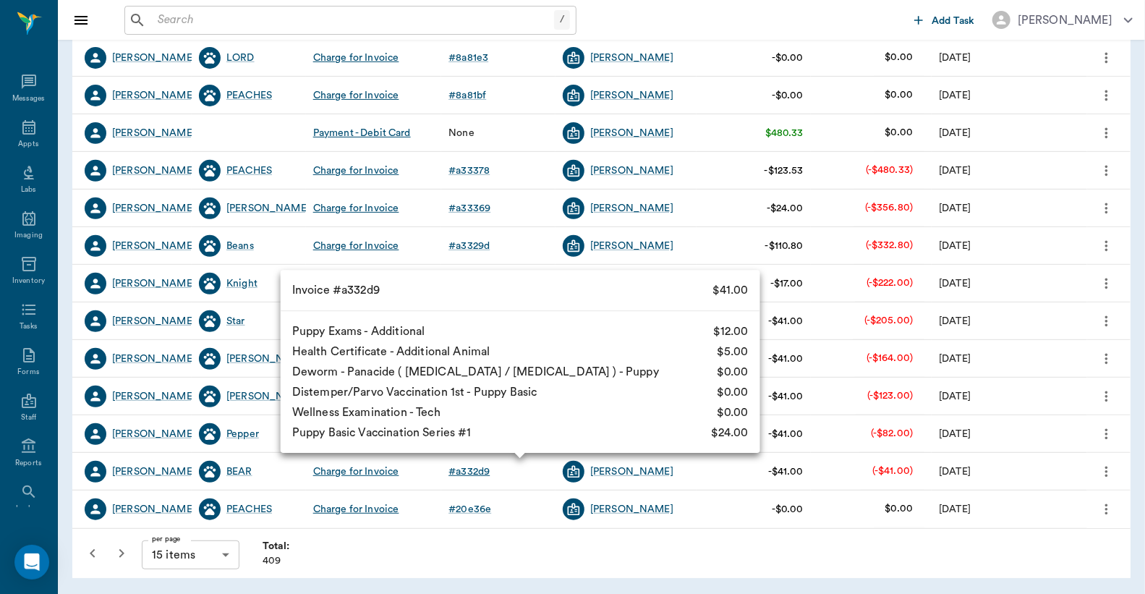
click at [465, 467] on div "# a332d9" at bounding box center [468, 471] width 41 height 14
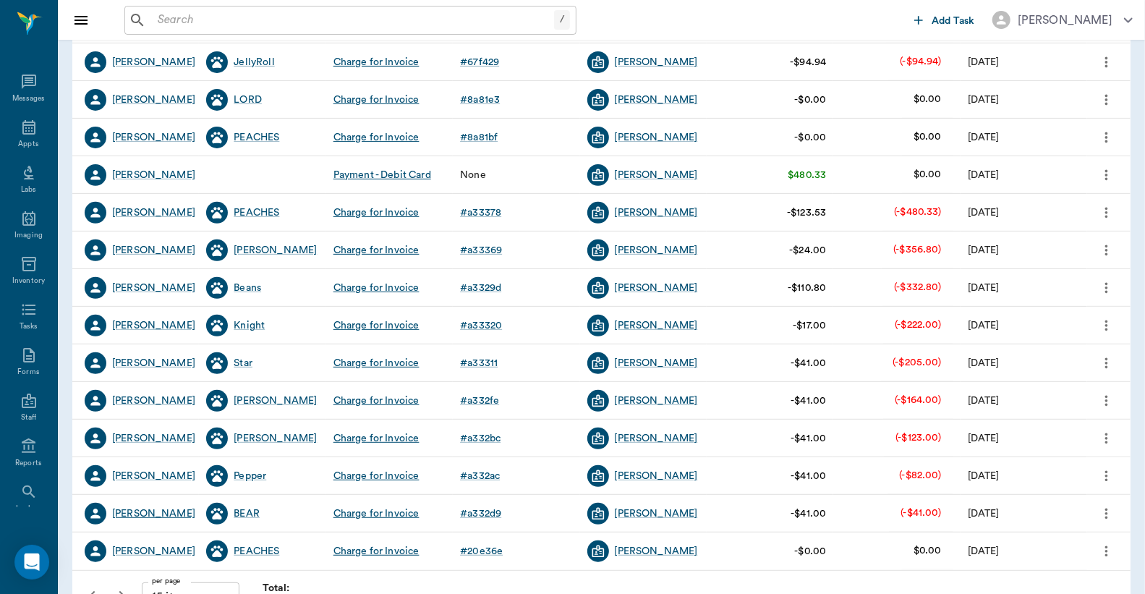
scroll to position [295, 0]
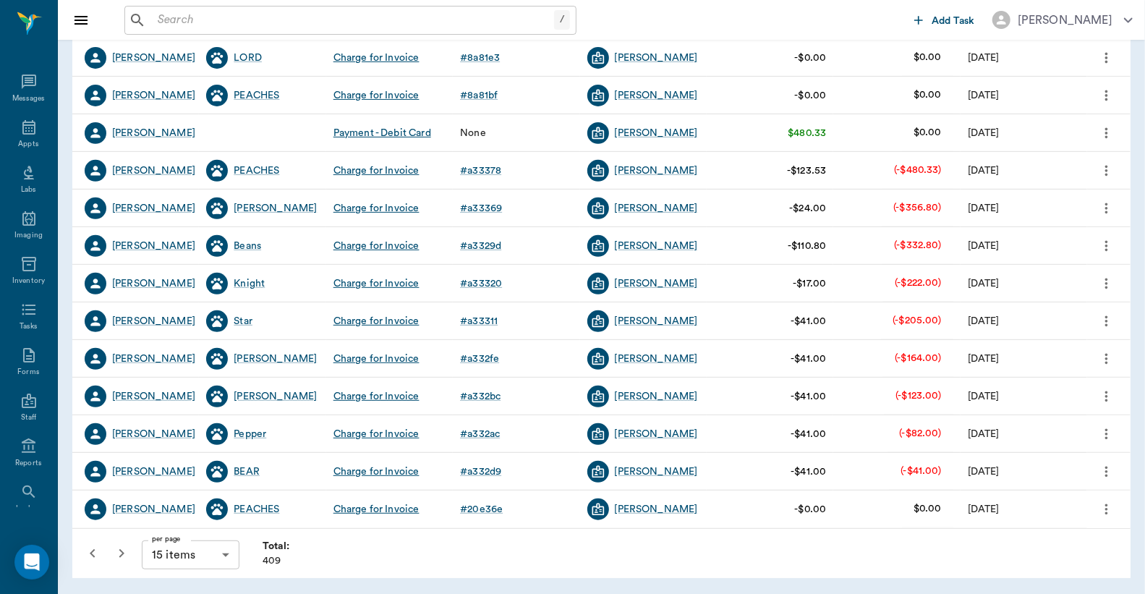
click at [114, 550] on icon "button" at bounding box center [121, 553] width 17 height 17
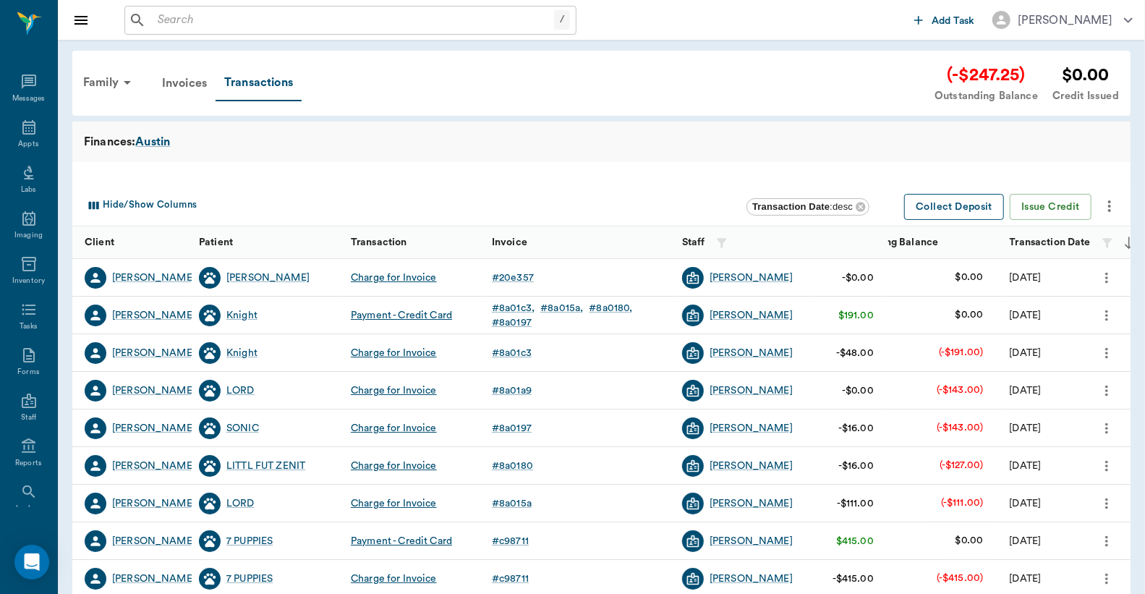
click at [986, 203] on button "Collect Deposit" at bounding box center [954, 207] width 100 height 27
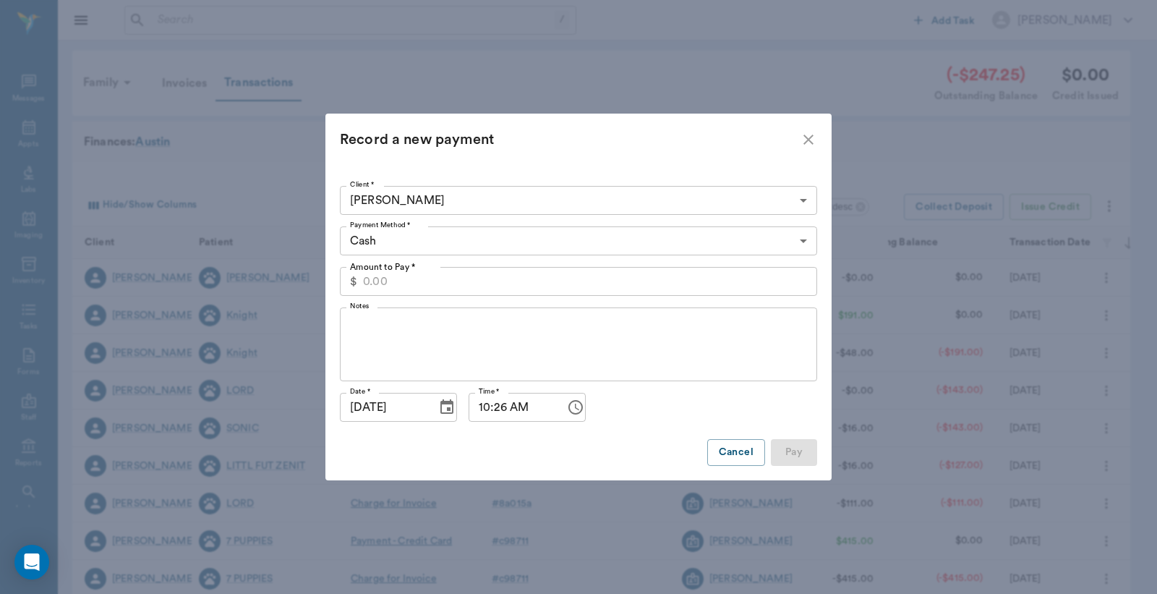
click at [809, 142] on icon "close" at bounding box center [808, 139] width 17 height 17
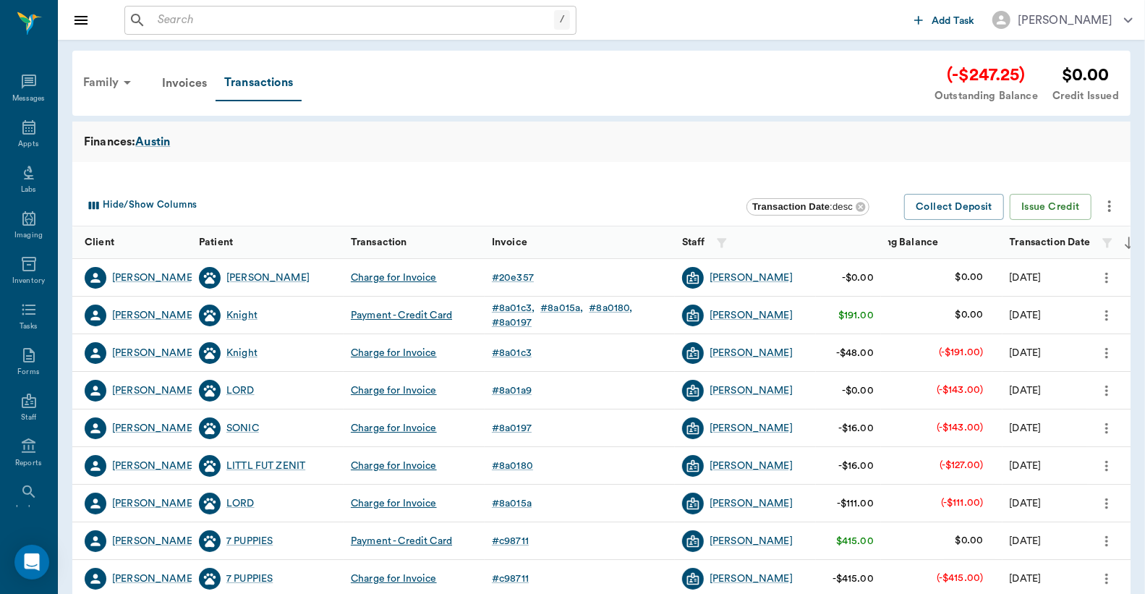
click at [107, 71] on div "Family" at bounding box center [110, 82] width 70 height 35
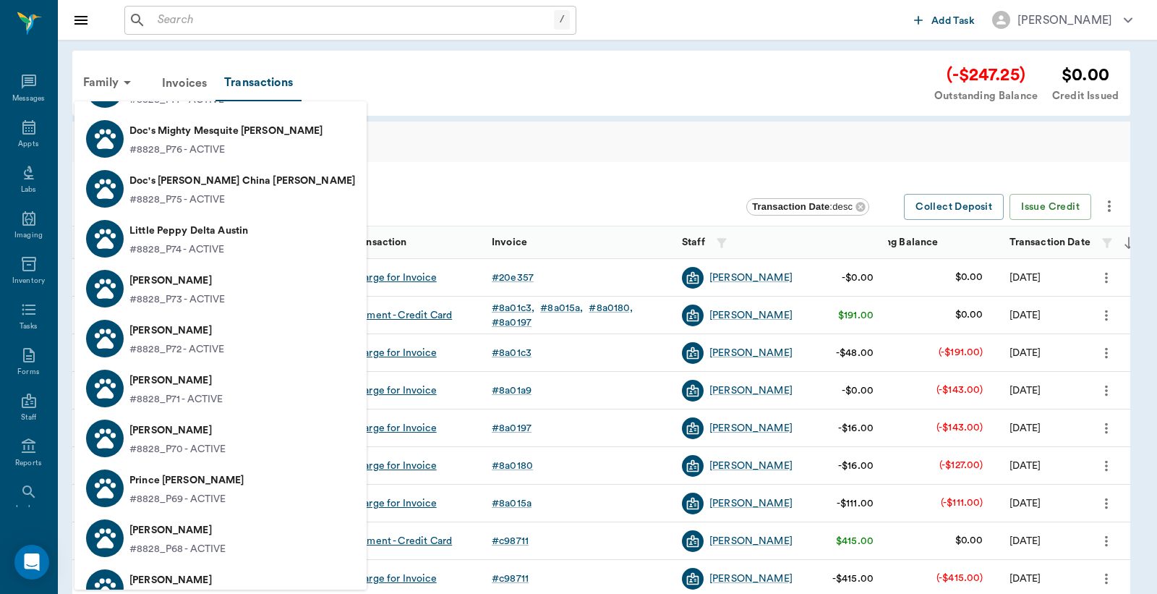
scroll to position [2678, 0]
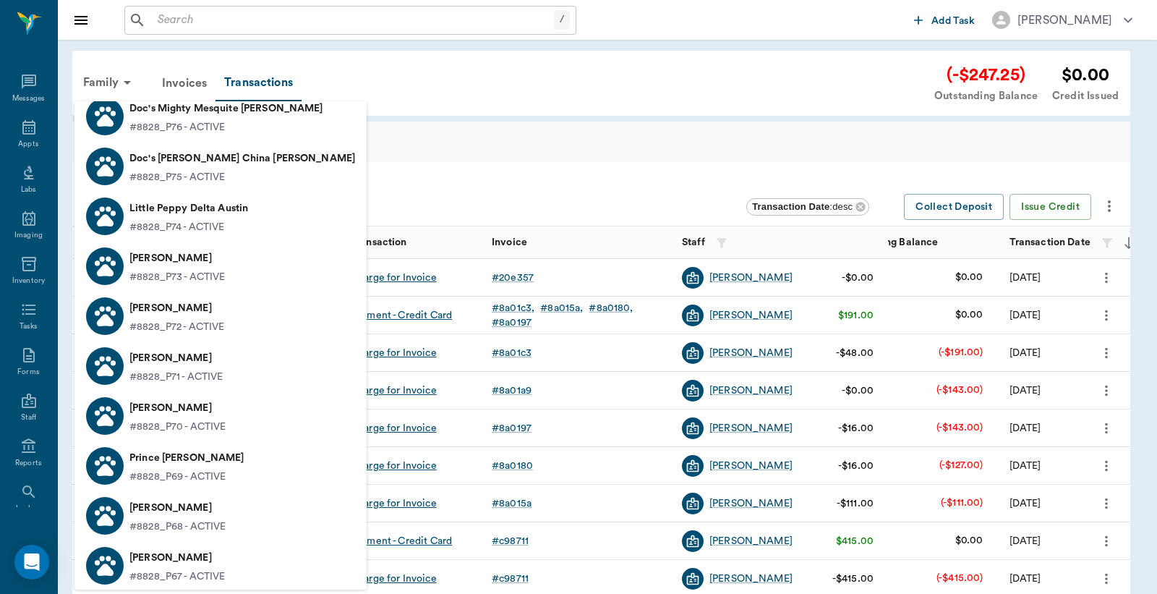
click at [191, 305] on p "[PERSON_NAME]" at bounding box center [176, 308] width 95 height 23
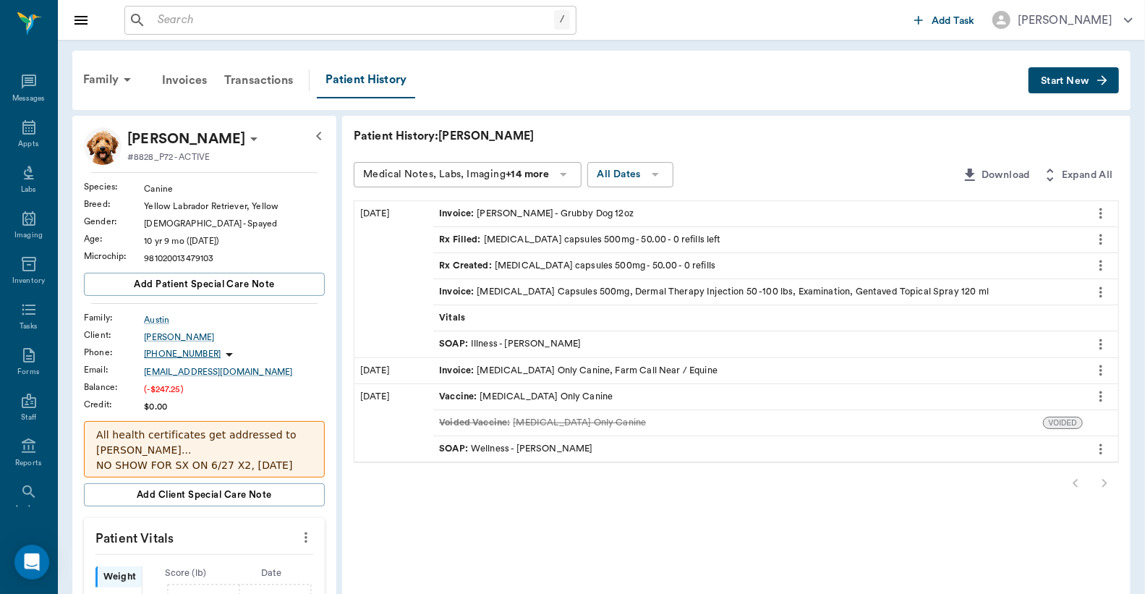
click at [1080, 81] on span "Start New" at bounding box center [1065, 81] width 48 height 0
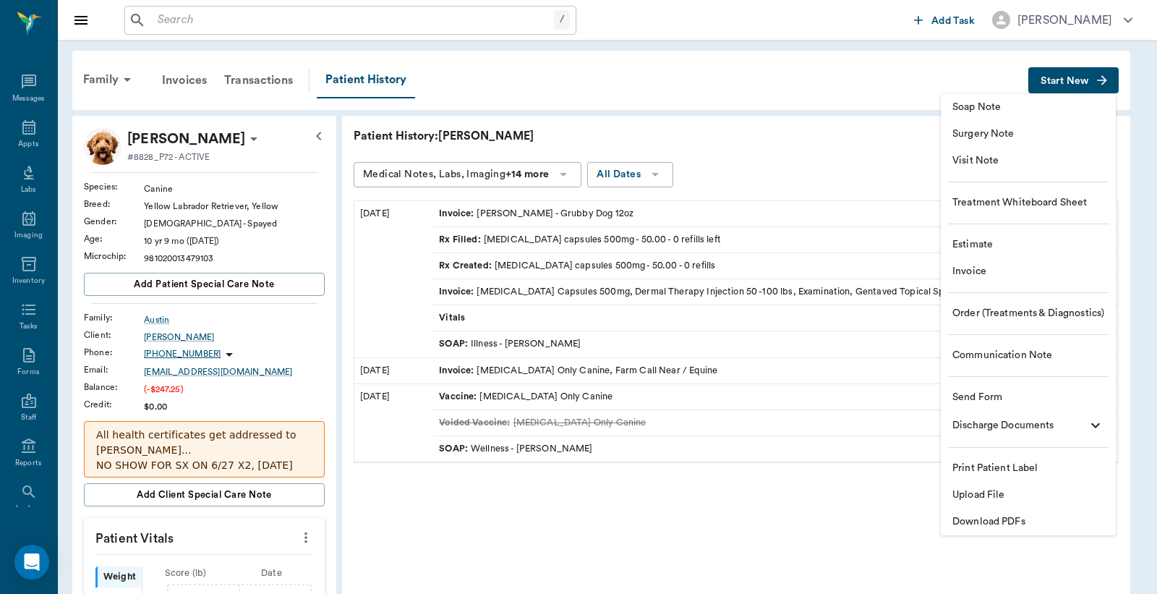
click at [984, 268] on span "Invoice" at bounding box center [1029, 271] width 152 height 15
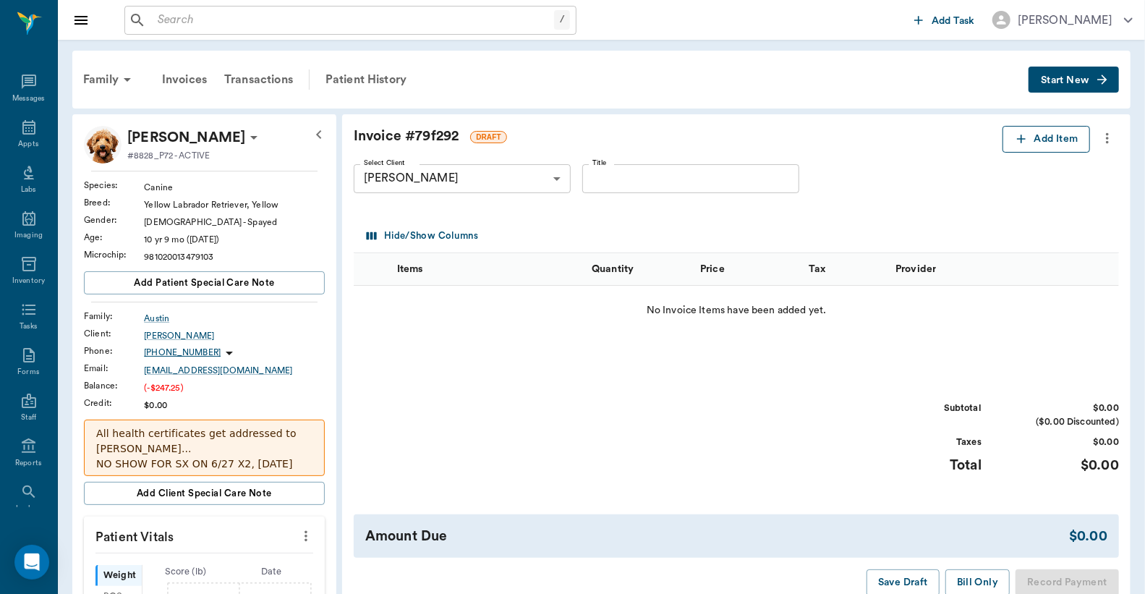
click at [1063, 146] on button "Add Item" at bounding box center [1047, 139] width 88 height 27
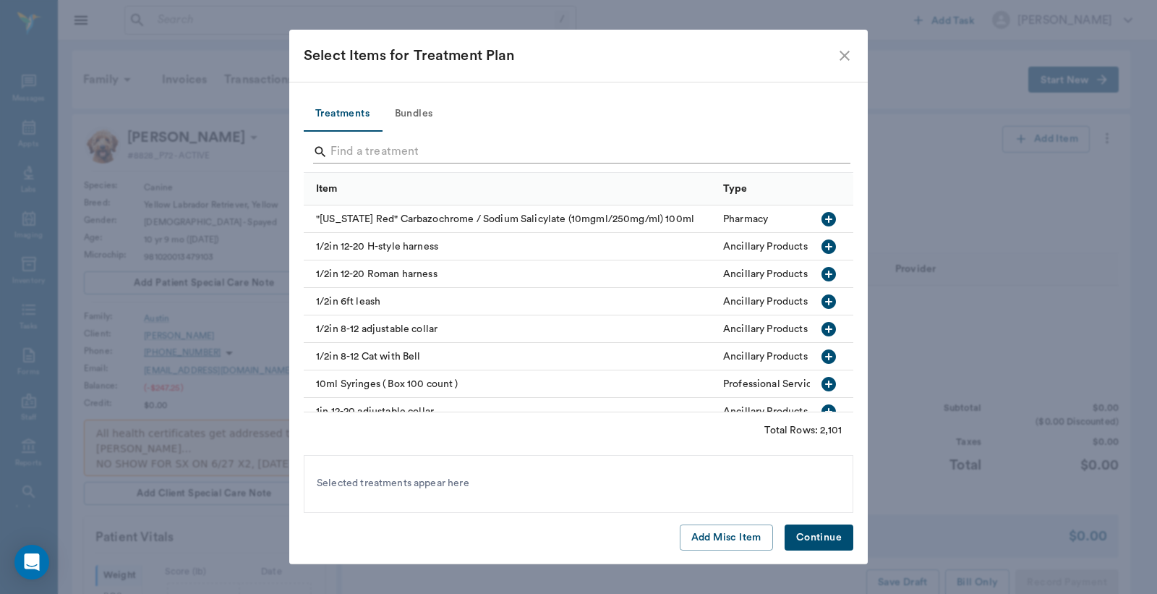
click at [354, 142] on input "Search" at bounding box center [580, 151] width 498 height 23
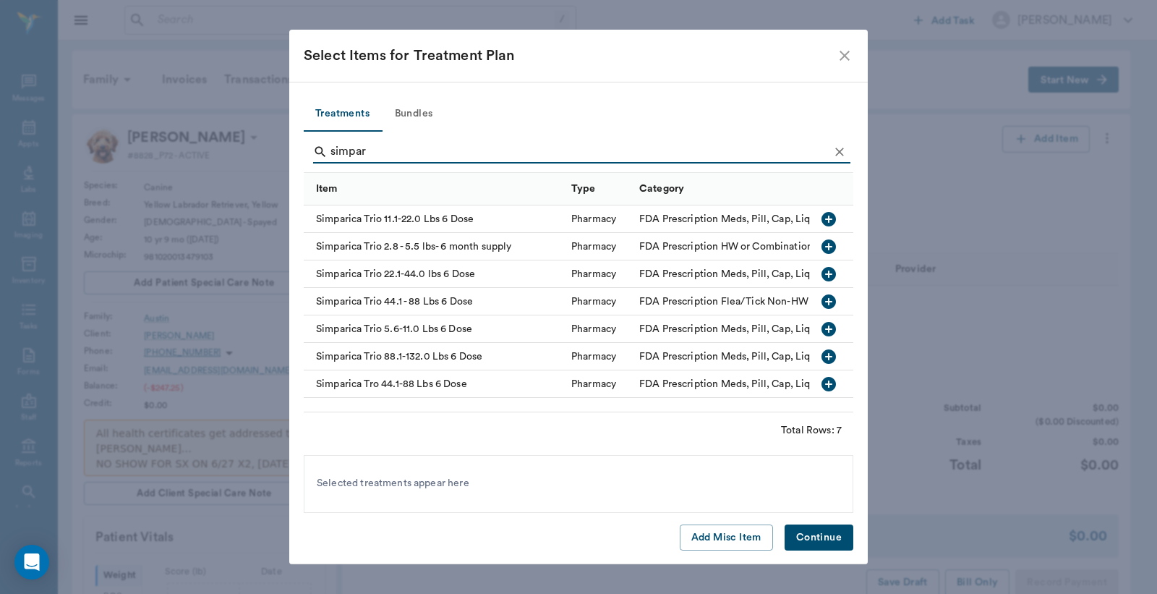
type input "simpar"
click at [833, 357] on icon "button" at bounding box center [829, 356] width 14 height 14
click at [834, 533] on button "Continue" at bounding box center [819, 537] width 69 height 27
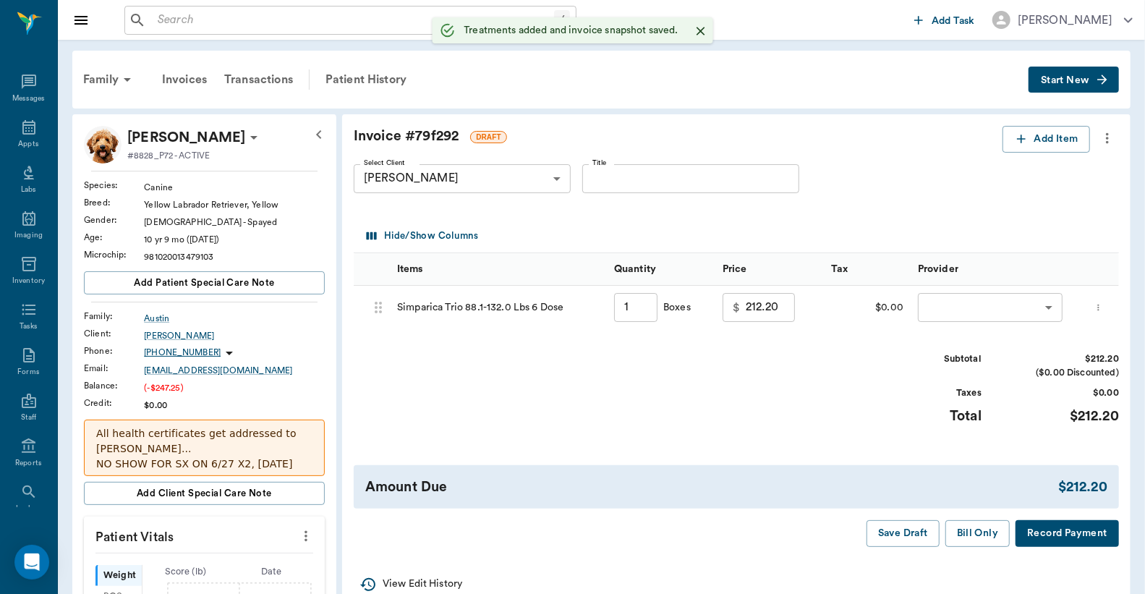
type input "1.00"
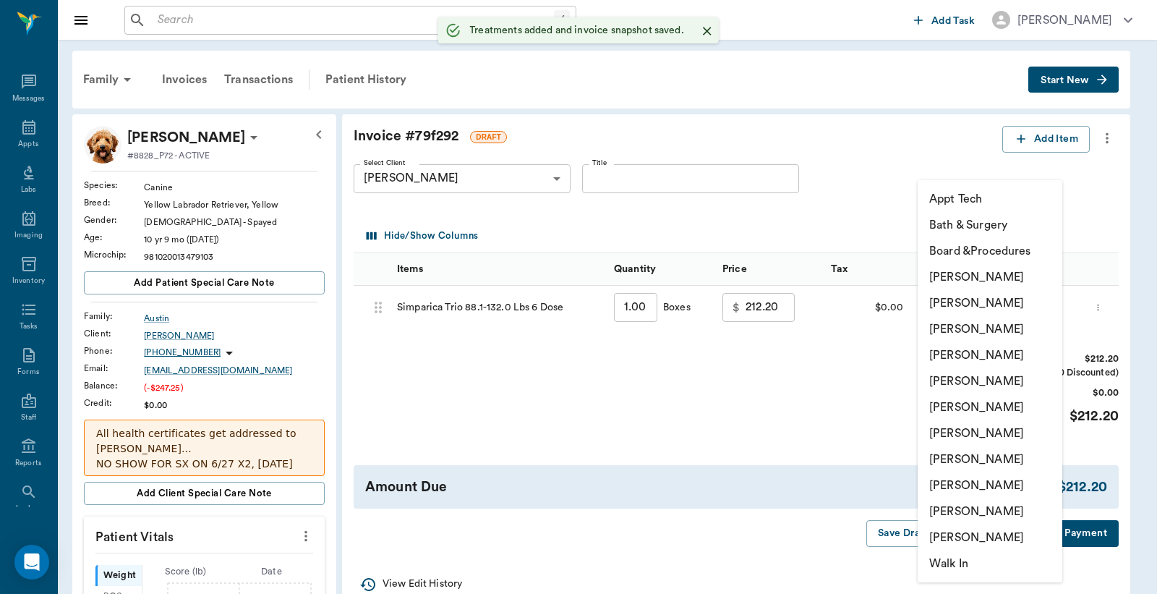
click at [1004, 297] on body "/ ​ Add Task Dr. Bert Ellsworth Nectar Messages Appts Labs Imaging Inventory Ta…" at bounding box center [578, 544] width 1157 height 1089
click at [982, 437] on li "[PERSON_NAME]" at bounding box center [990, 433] width 145 height 26
type input "none-63ec2ed152e12b0ba117cd50"
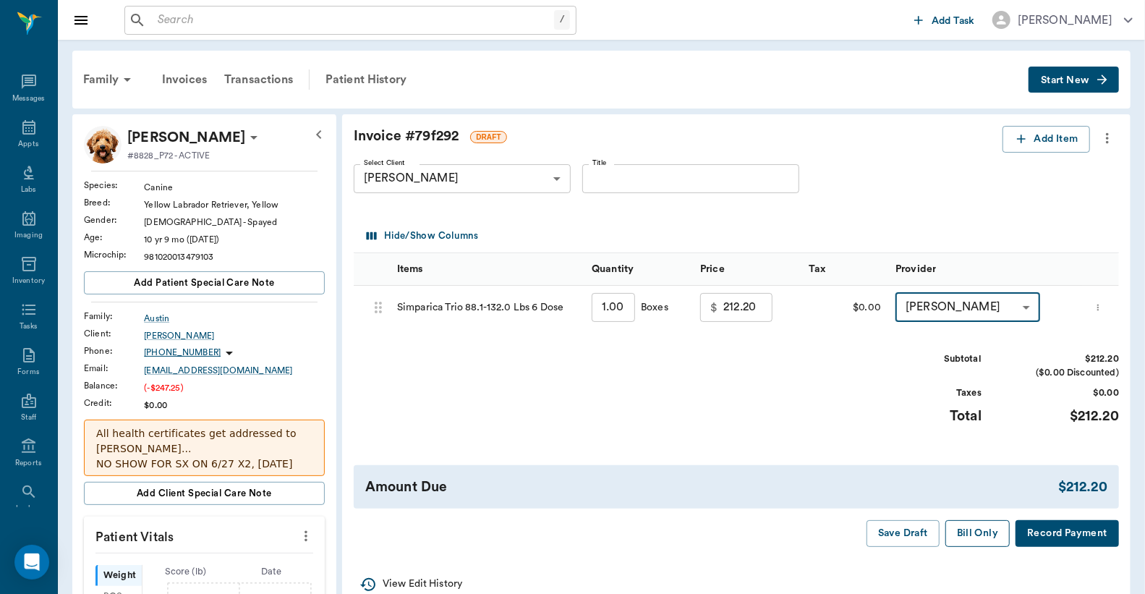
click at [998, 538] on button "Bill Only" at bounding box center [977, 533] width 65 height 27
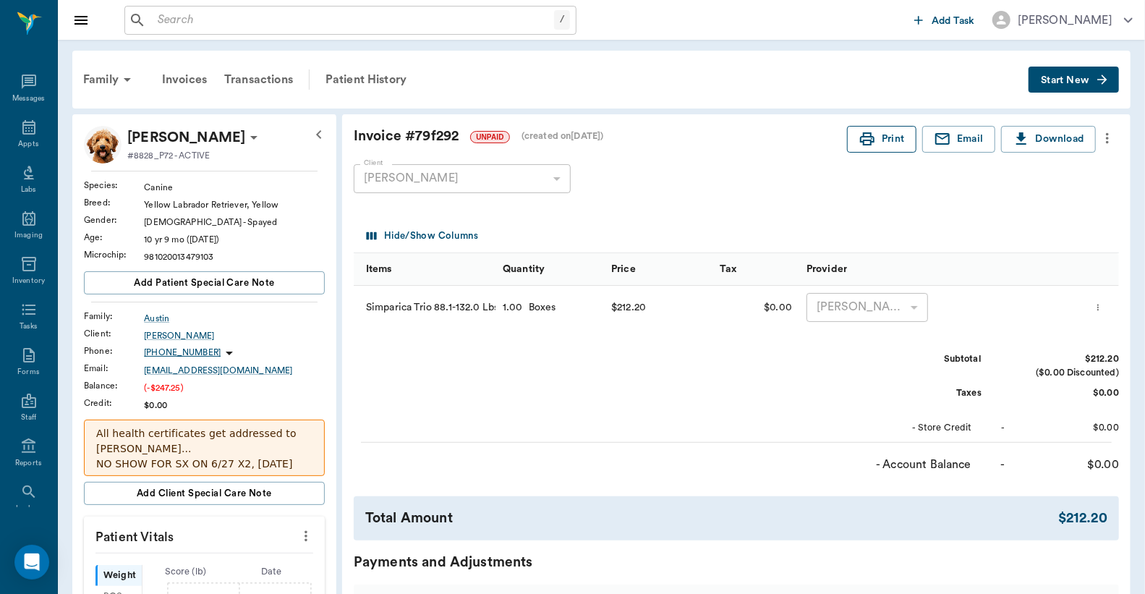
click at [869, 140] on icon "button" at bounding box center [867, 138] width 14 height 13
click at [272, 75] on div "Transactions" at bounding box center [259, 79] width 86 height 35
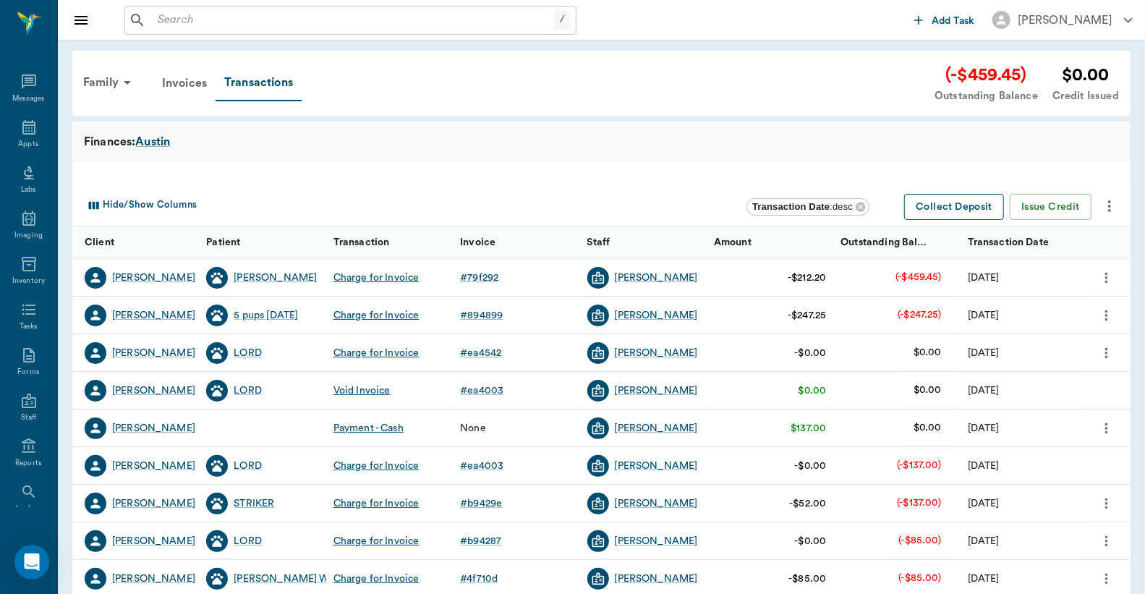
click at [975, 205] on button "Collect Deposit" at bounding box center [954, 207] width 100 height 27
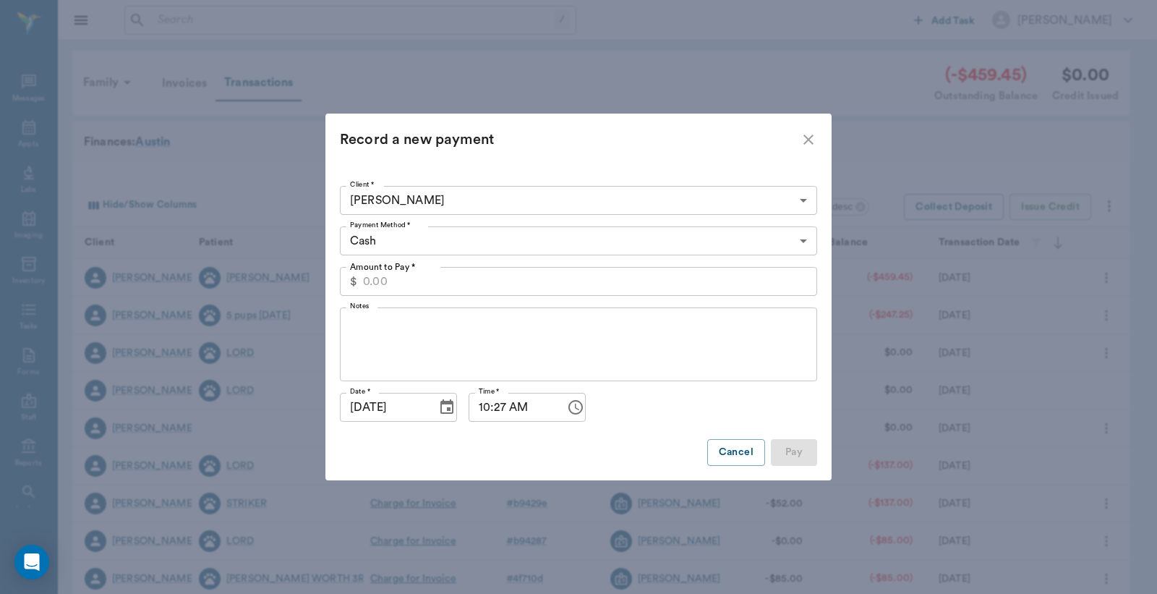
click at [583, 242] on body "/ ​ Add Task Dr. Bert Ellsworth Nectar Messages Appts Labs Imaging Inventory Ta…" at bounding box center [578, 445] width 1157 height 890
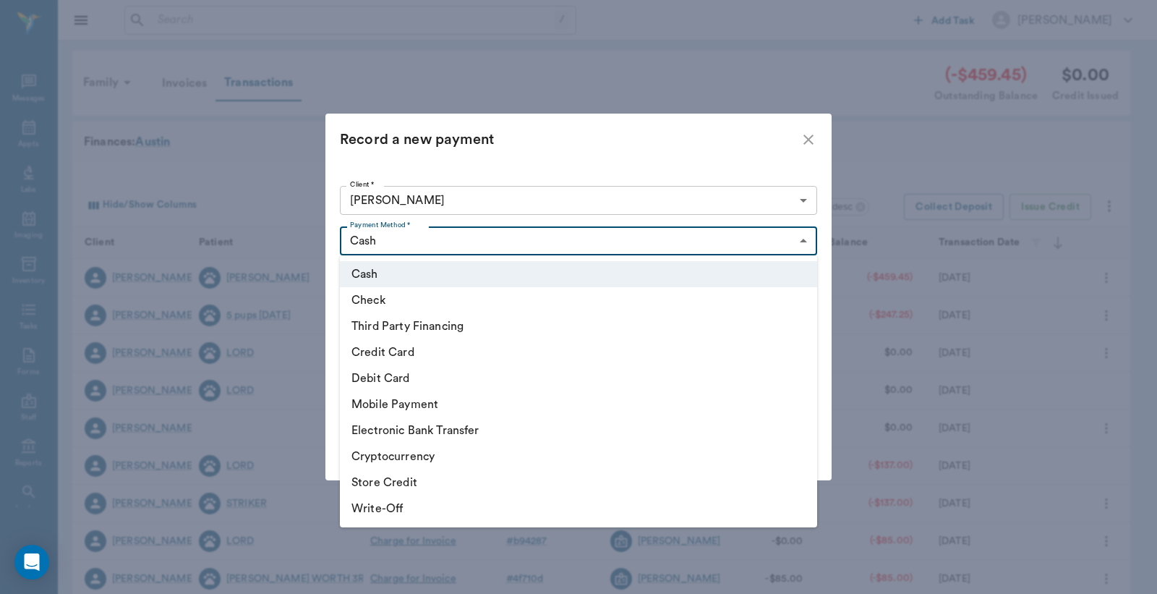
click at [474, 373] on li "Debit Card" at bounding box center [578, 378] width 477 height 26
type input "DEBIT_CARD"
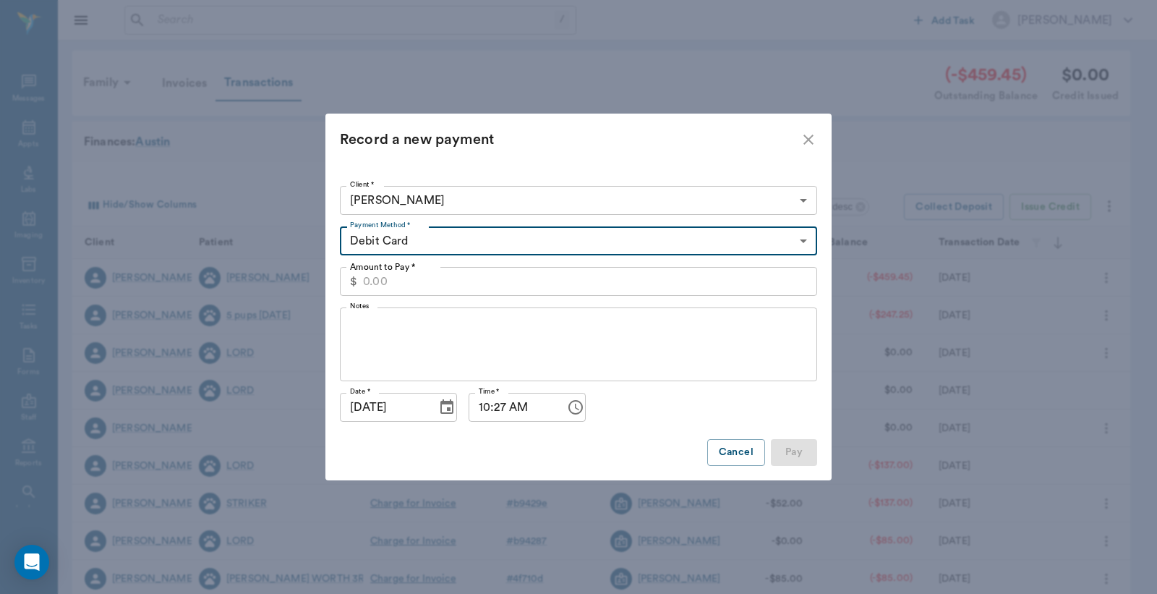
click at [494, 268] on input "Amount to Pay *" at bounding box center [590, 281] width 454 height 29
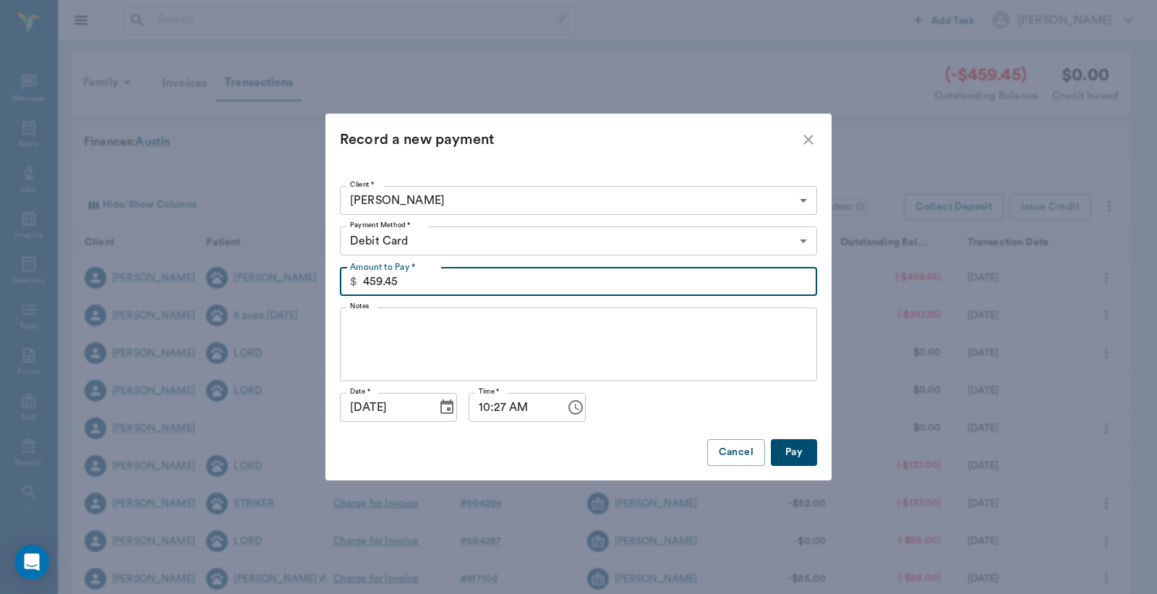
type input "459.45"
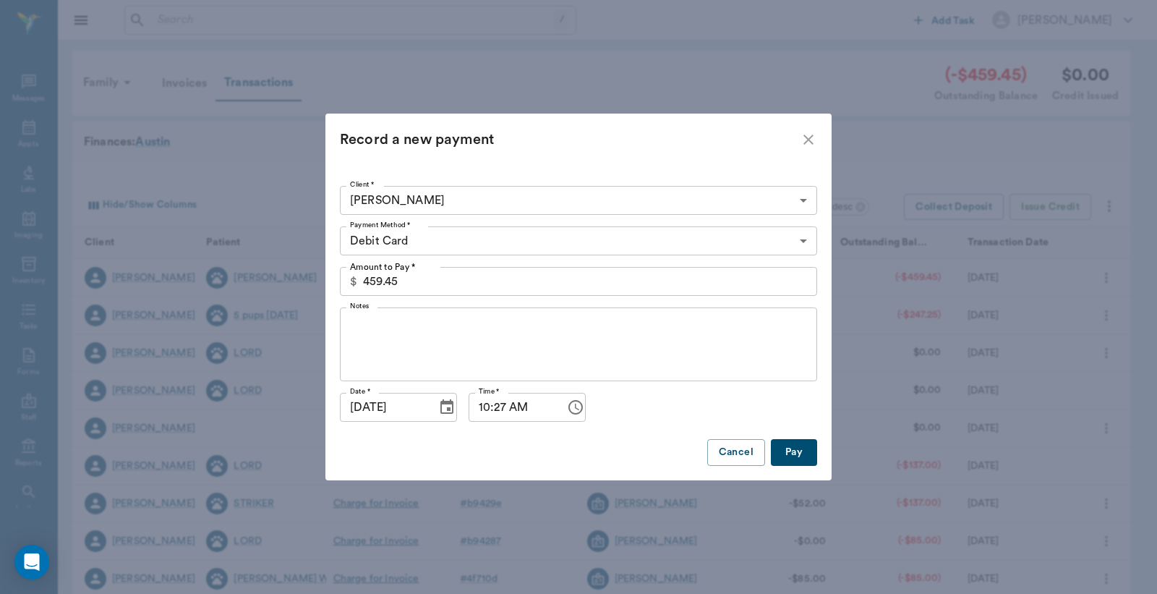
click at [801, 454] on button "Pay" at bounding box center [794, 452] width 46 height 27
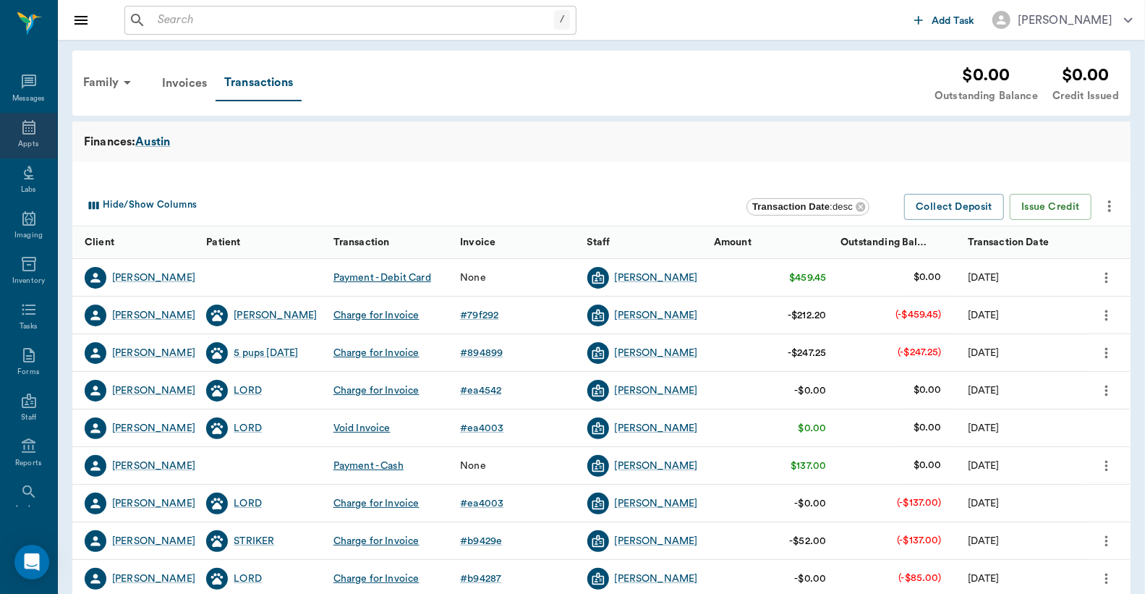
click at [20, 132] on icon at bounding box center [28, 127] width 17 height 17
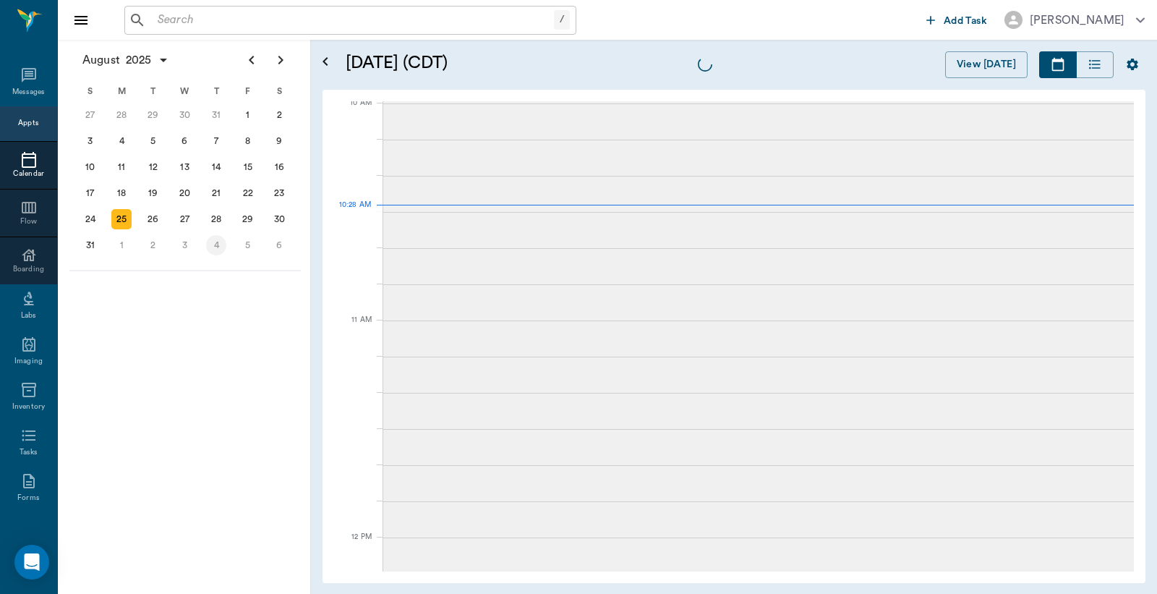
scroll to position [437, 0]
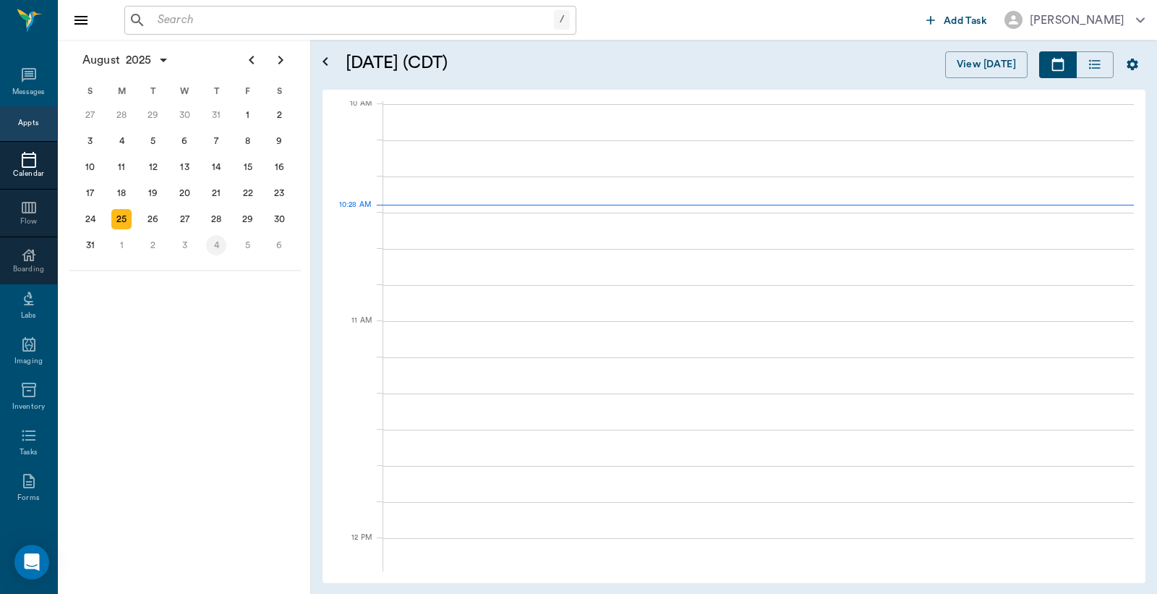
click at [208, 236] on div "4" at bounding box center [216, 245] width 20 height 20
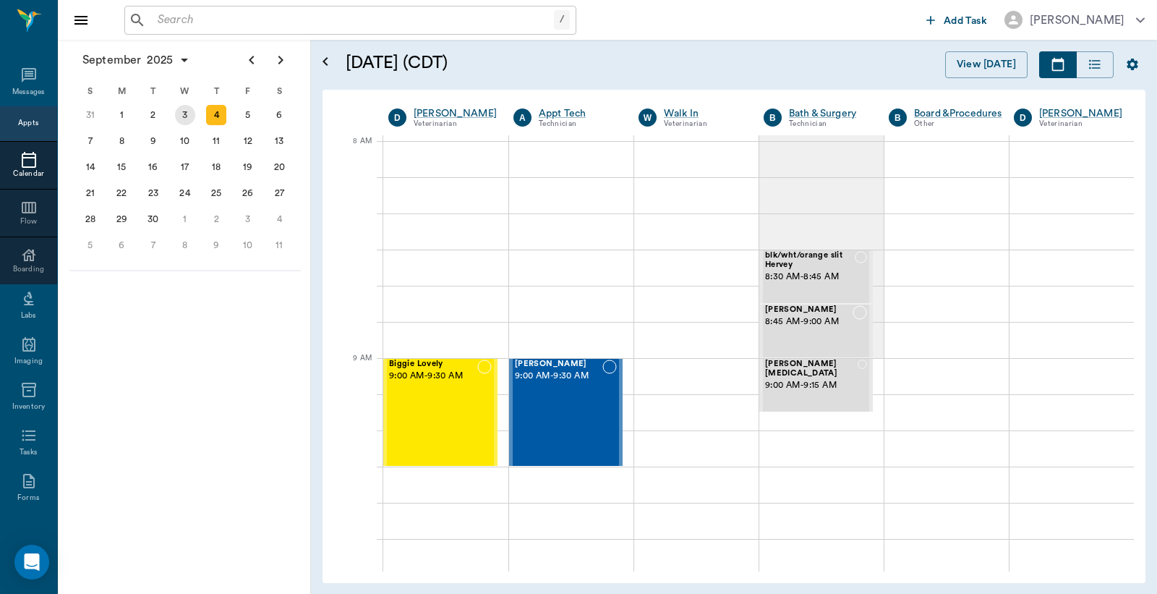
click at [187, 122] on div "3" at bounding box center [185, 115] width 20 height 20
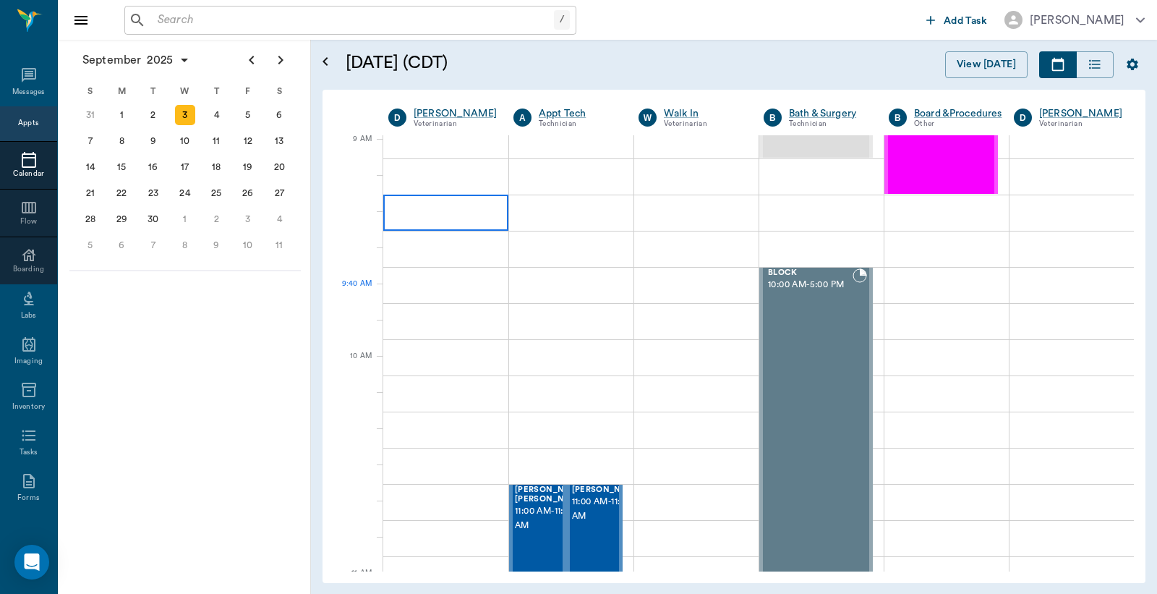
scroll to position [321, 0]
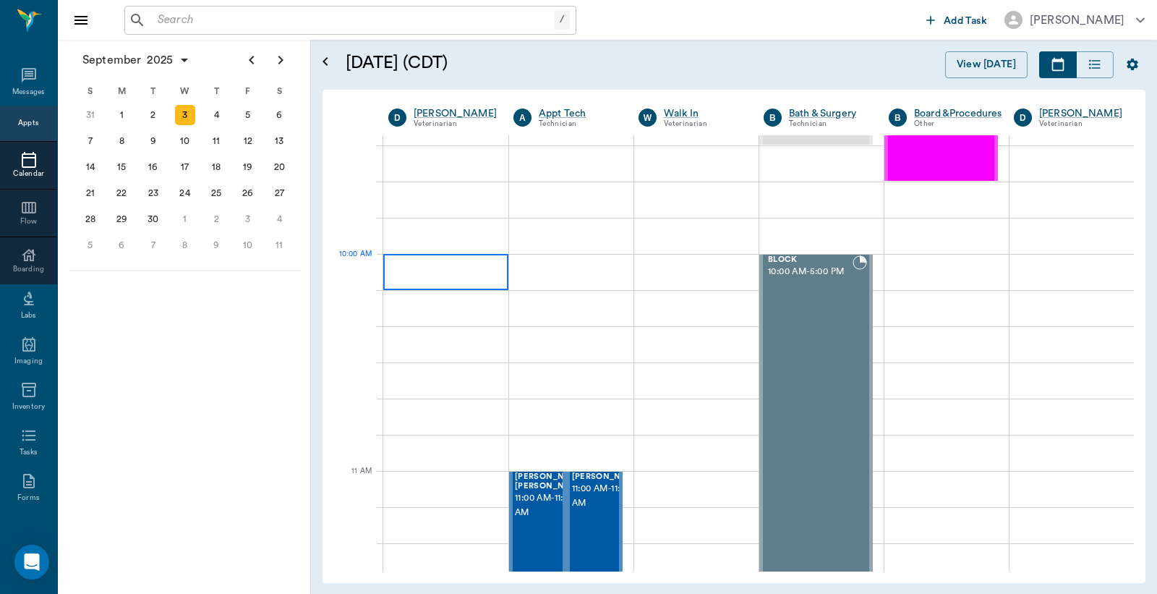
click at [439, 273] on div at bounding box center [445, 272] width 125 height 36
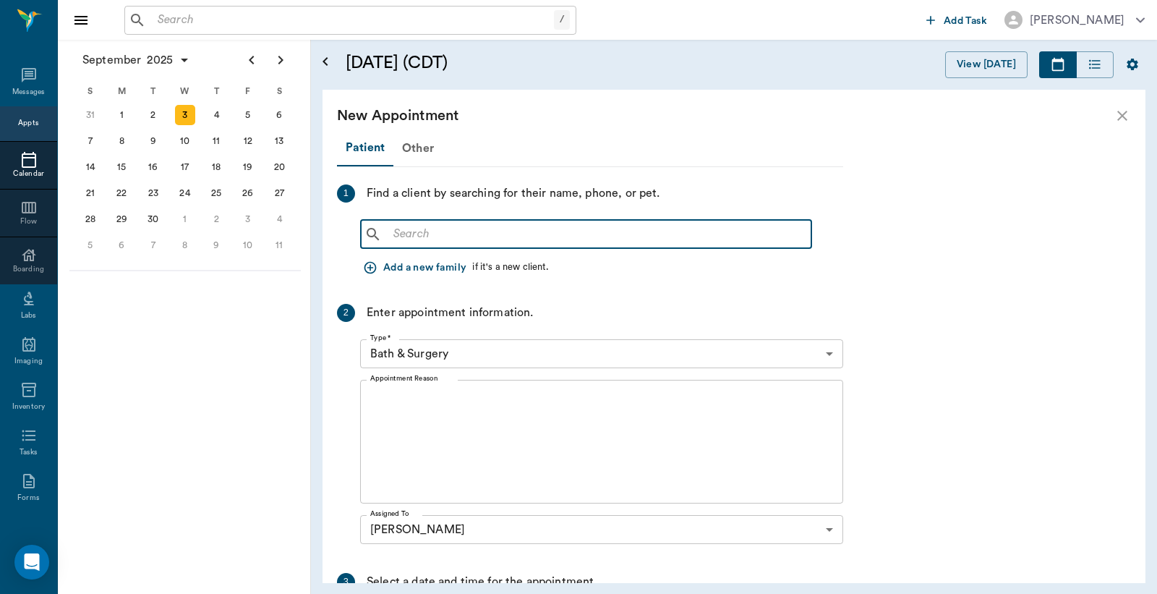
click at [463, 237] on input "text" at bounding box center [597, 234] width 418 height 20
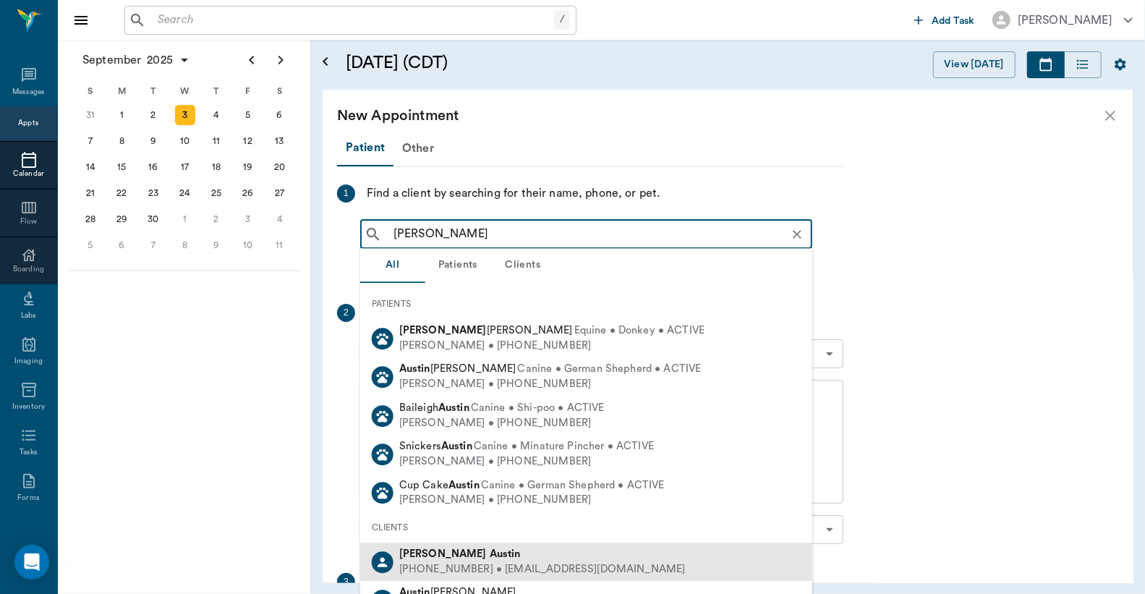
click at [505, 564] on div "(903) 930-6148 • JESS.DAISY2@gmail.com" at bounding box center [542, 569] width 286 height 15
type input "jessica austin"
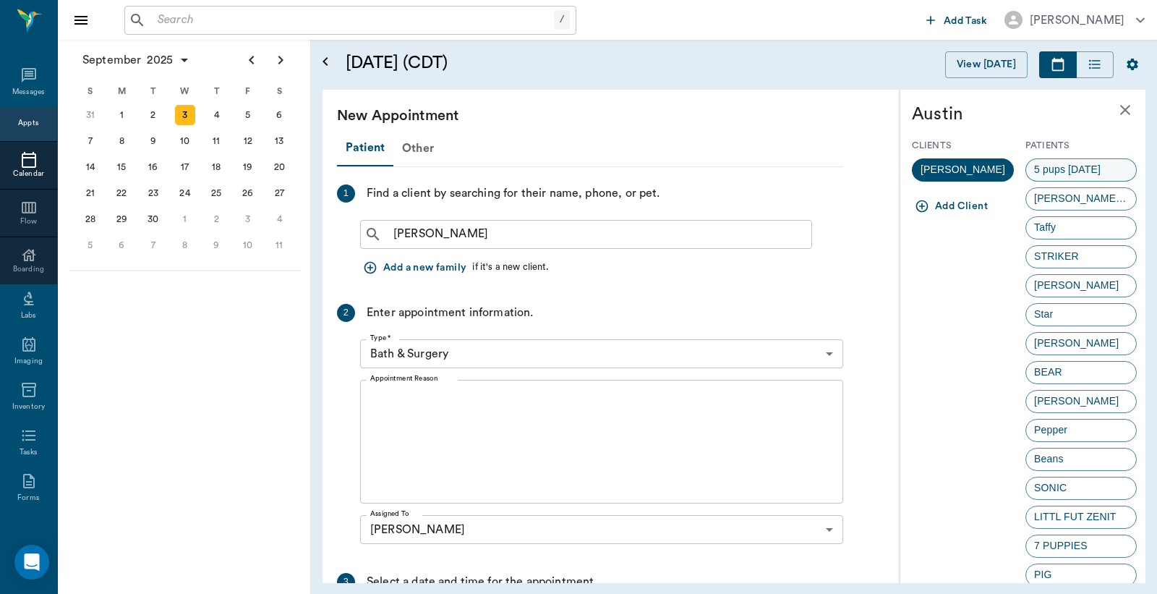
click at [1072, 170] on span "5 pups 7/10/25" at bounding box center [1067, 169] width 82 height 15
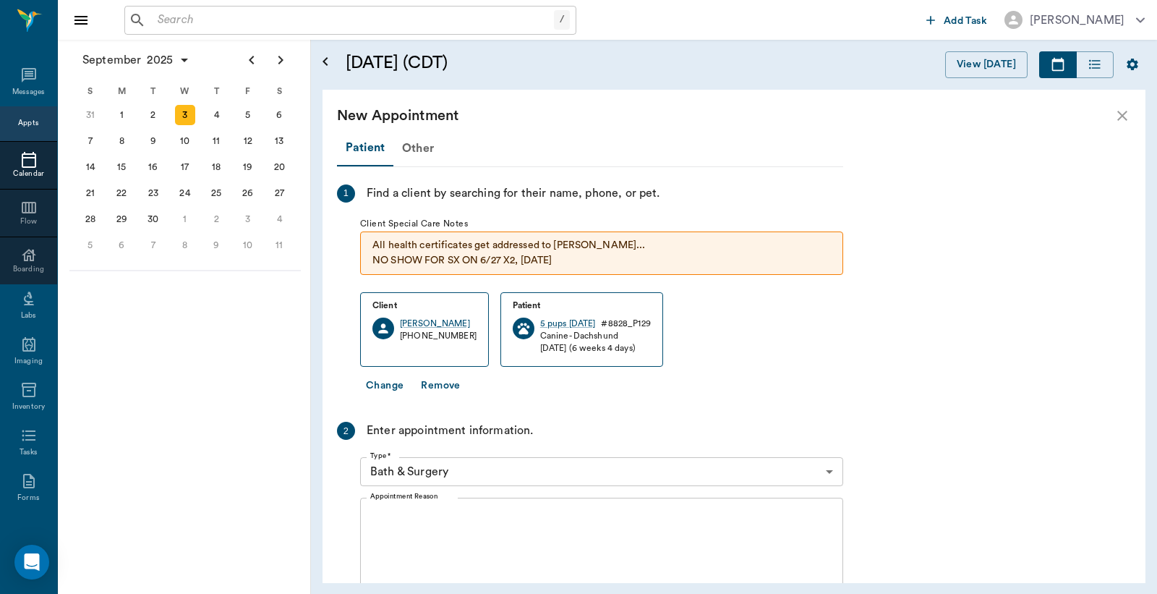
click at [443, 464] on body "/ ​ Add Task Dr. Bert Ellsworth Nectar Messages Appts Calendar Flow Boarding La…" at bounding box center [578, 297] width 1157 height 594
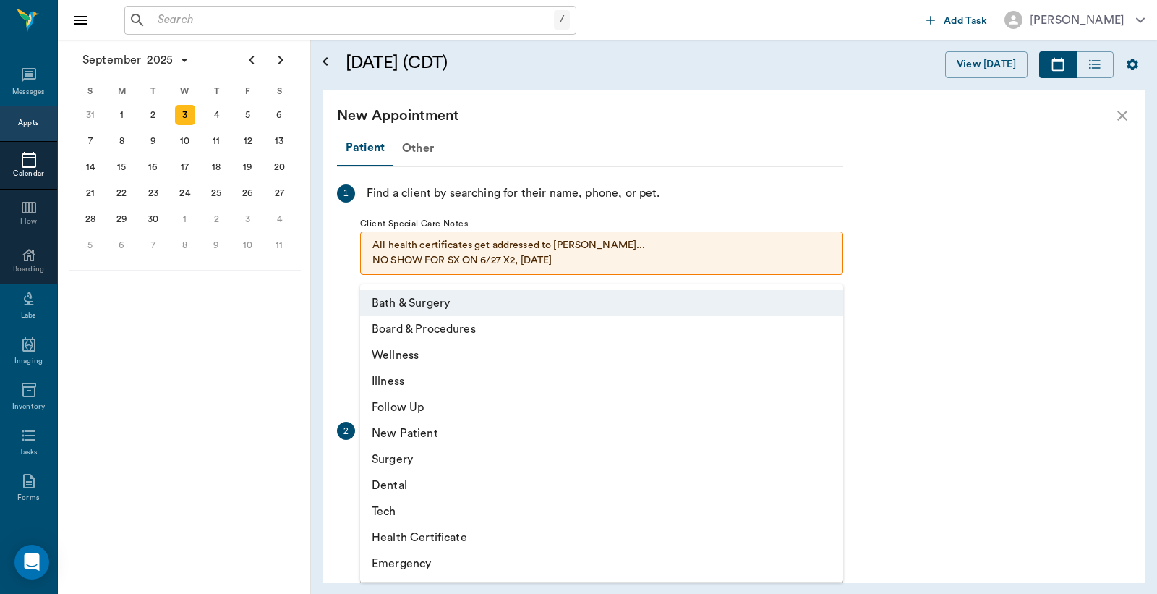
click at [420, 349] on li "Wellness" at bounding box center [601, 355] width 483 height 26
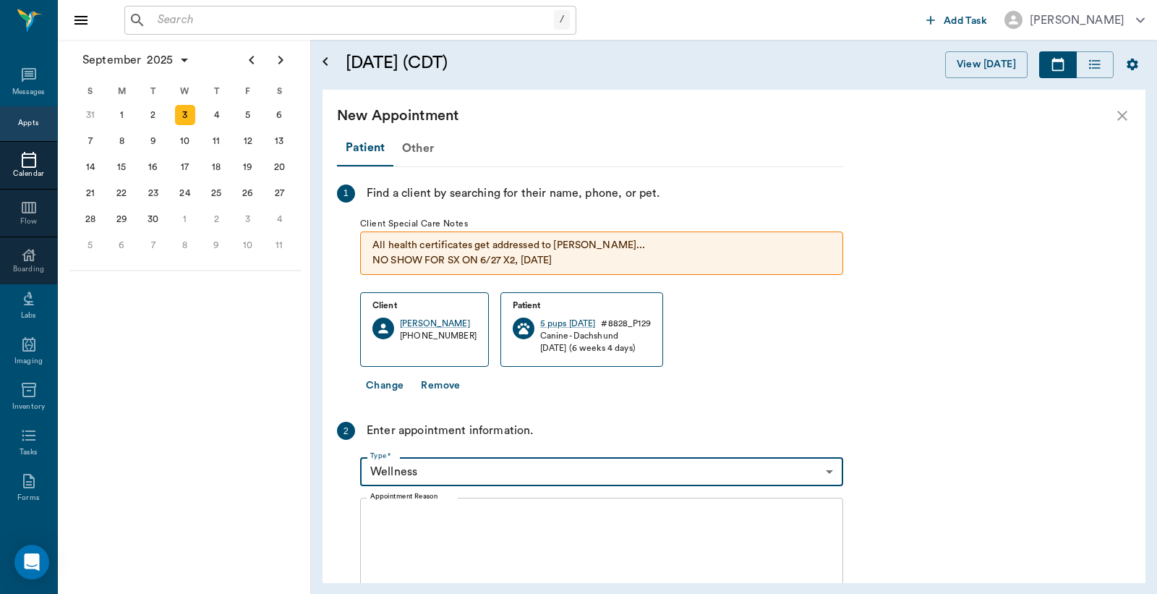
type input "65d2be4f46e3a538d89b8c14"
type input "10:30 AM"
click at [422, 522] on textarea "Appointment Reason" at bounding box center [601, 560] width 463 height 100
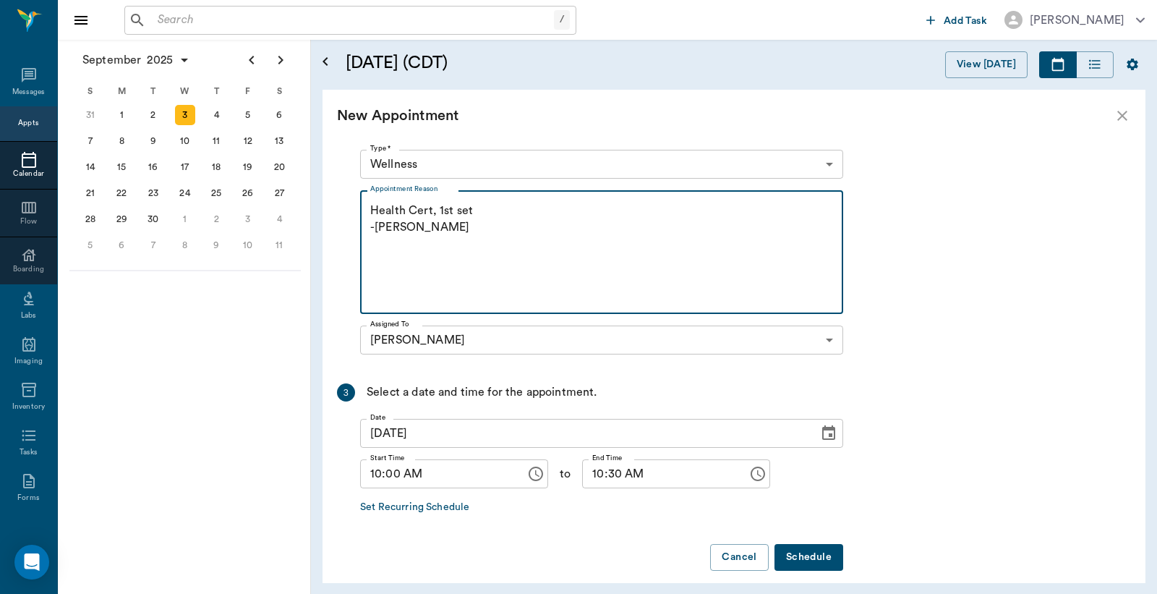
scroll to position [320, 0]
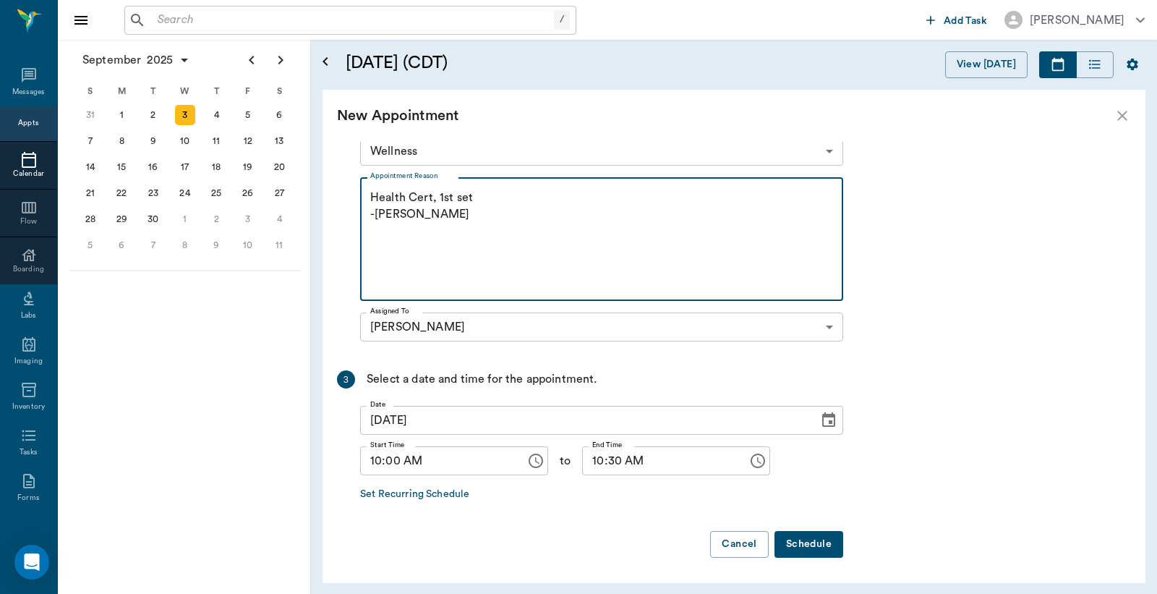
type textarea "Health Cert, 1st set -jess"
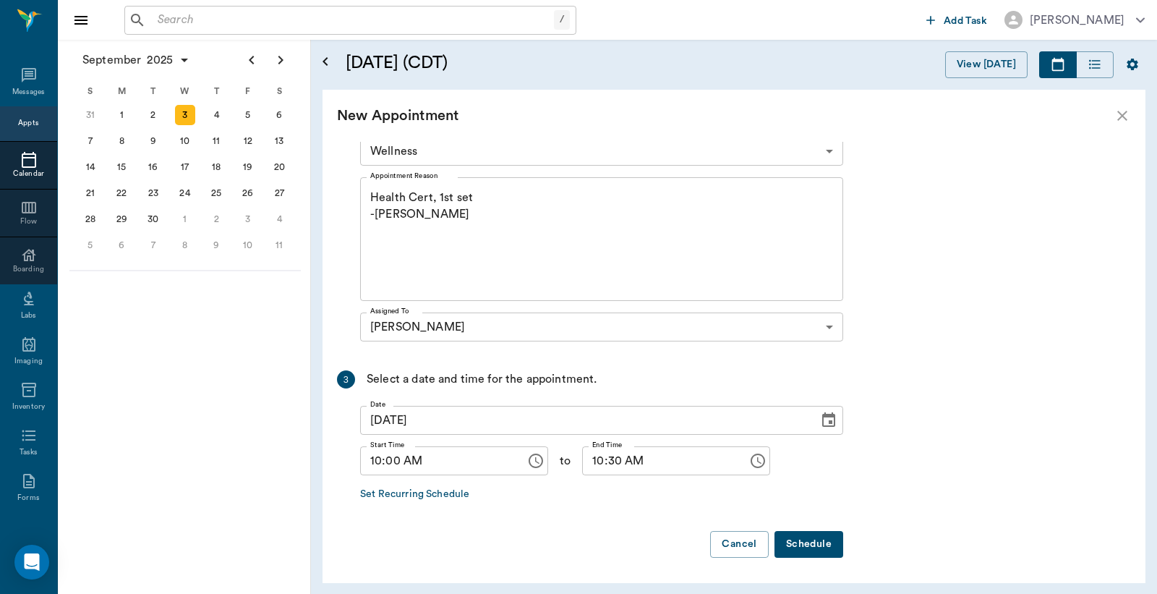
click at [818, 543] on button "Schedule" at bounding box center [809, 544] width 69 height 27
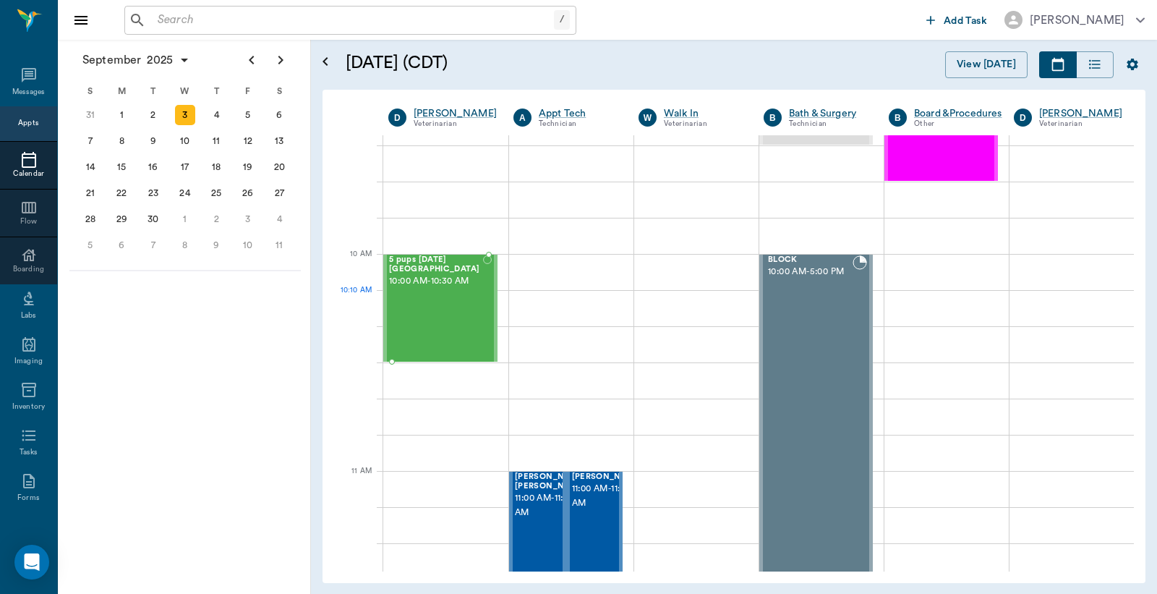
drag, startPoint x: 429, startPoint y: 291, endPoint x: 445, endPoint y: 277, distance: 21.5
click at [430, 289] on span "10:00 AM - 10:30 AM" at bounding box center [436, 281] width 94 height 14
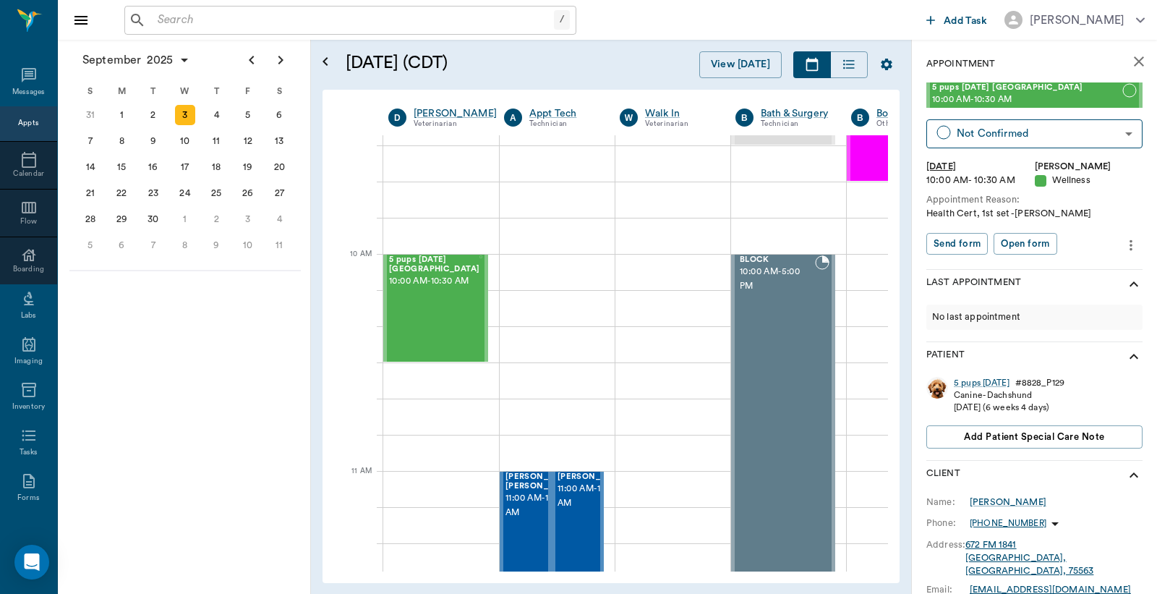
click at [1124, 246] on icon "more" at bounding box center [1131, 245] width 16 height 17
click at [1078, 271] on span "Edit appointment" at bounding box center [1058, 269] width 122 height 15
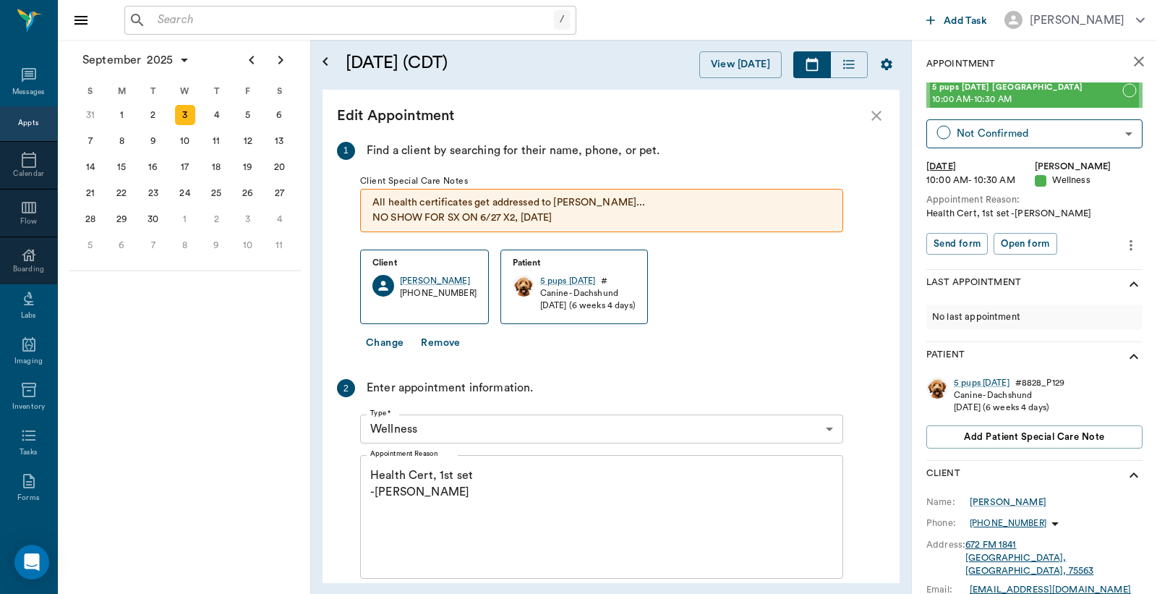
click at [476, 417] on body "/ ​ Add Task Dr. Bert Ellsworth Nectar Messages Appts Calendar Flow Boarding La…" at bounding box center [578, 297] width 1157 height 594
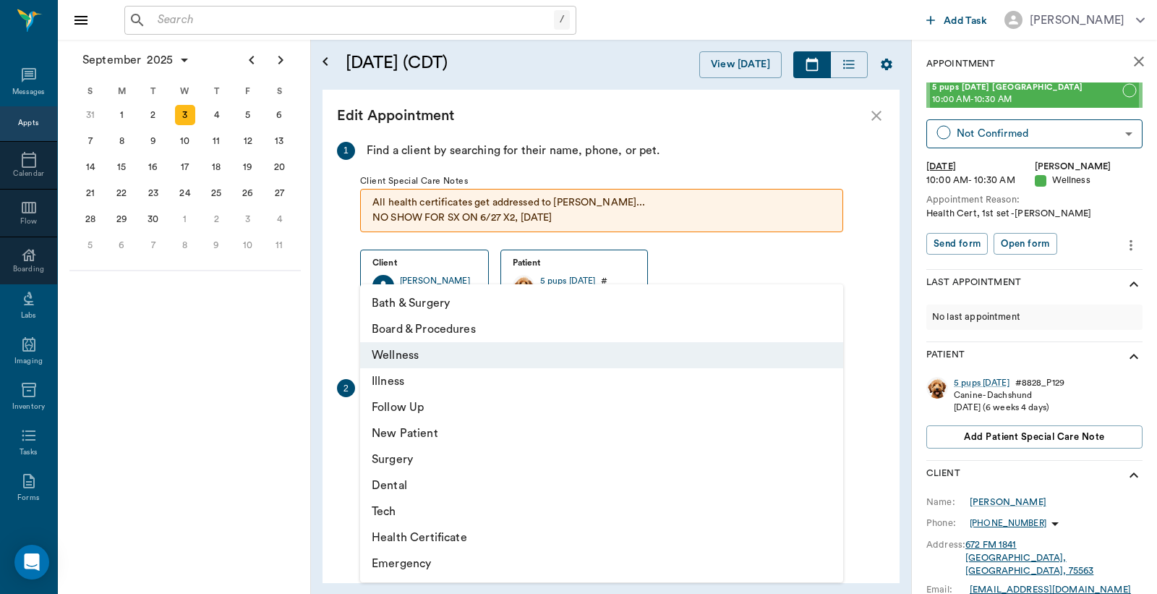
click at [432, 528] on li "Health Certificate" at bounding box center [601, 537] width 483 height 26
type input "65d2be4f46e3a538d89b8c1b"
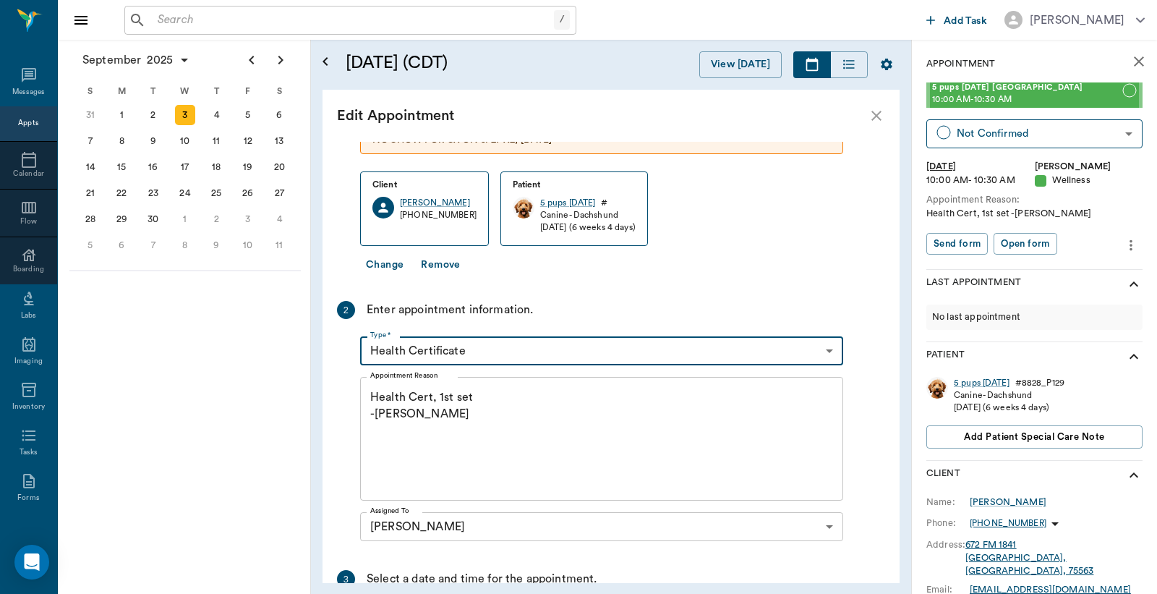
scroll to position [252, 0]
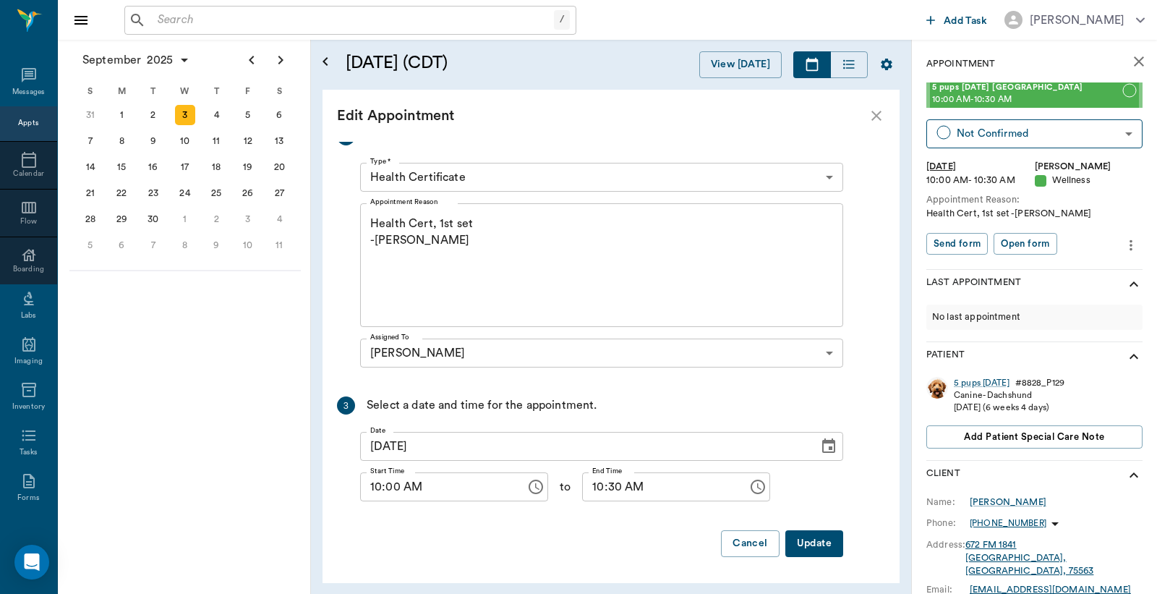
click at [803, 540] on button "Update" at bounding box center [815, 543] width 58 height 27
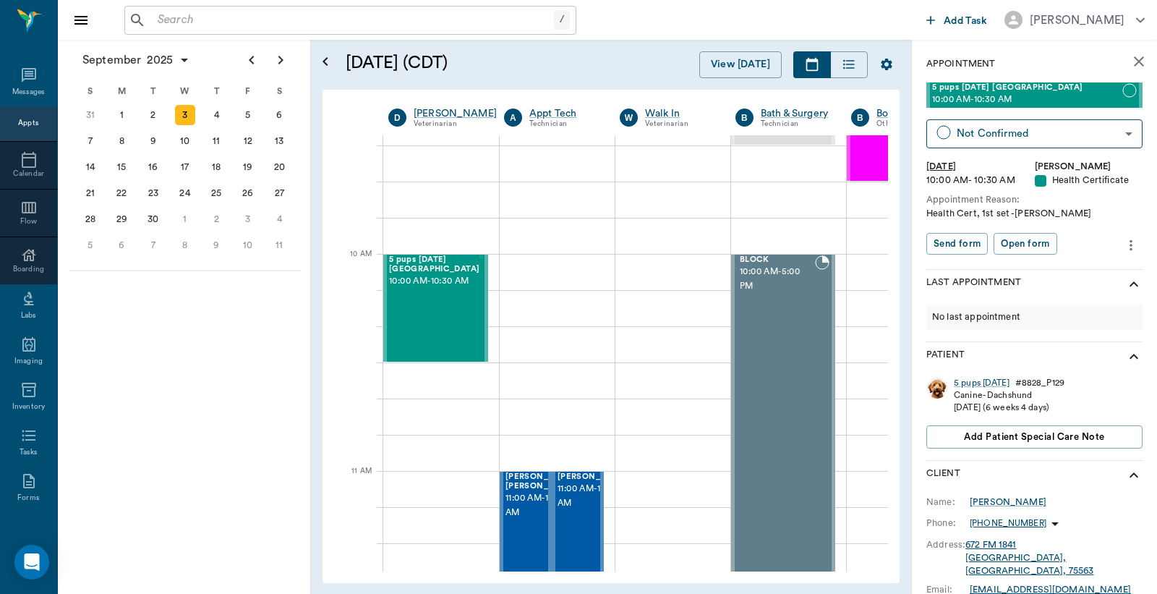
click at [1123, 242] on icon "more" at bounding box center [1131, 245] width 16 height 17
click at [1029, 266] on span "Edit appointment" at bounding box center [1058, 269] width 122 height 15
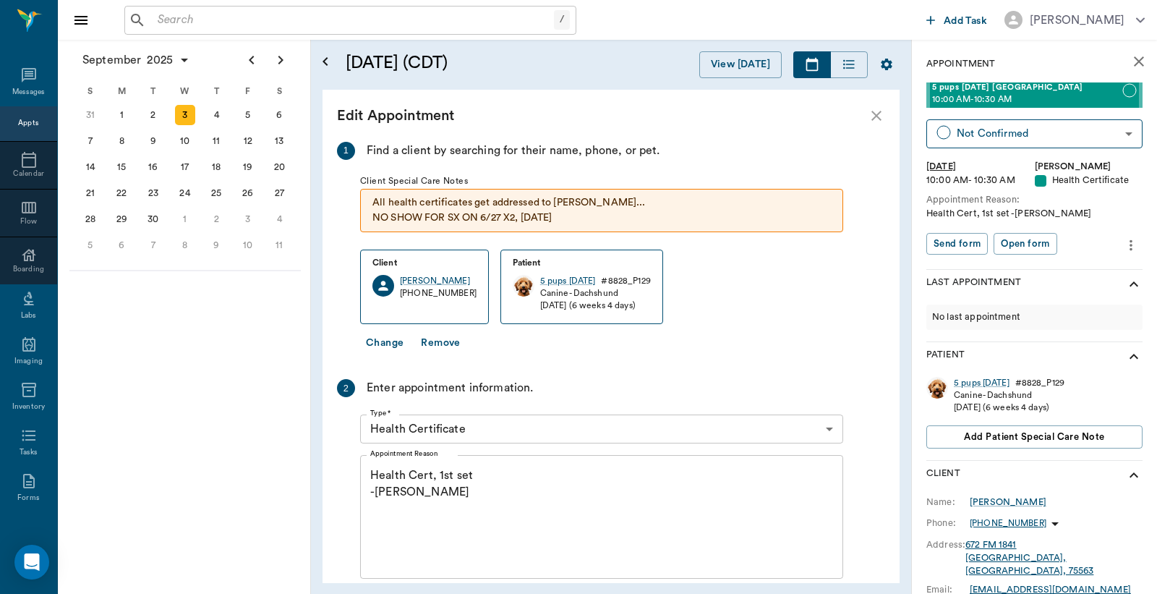
click at [384, 496] on textarea "Health Cert, 1st set -jess" at bounding box center [601, 517] width 463 height 100
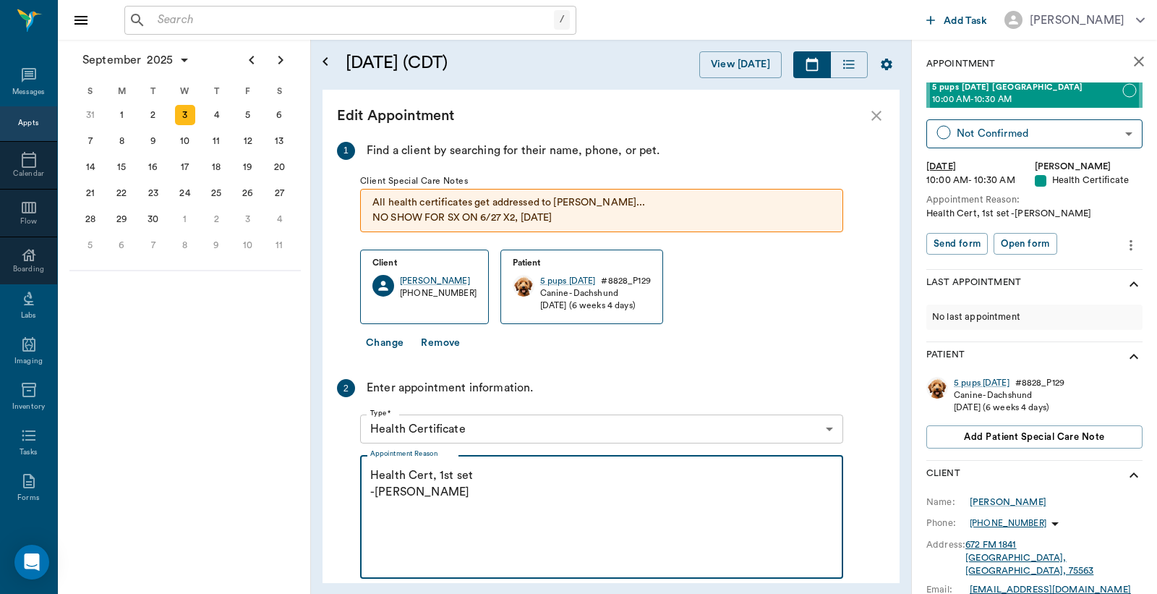
click at [398, 492] on textarea "Health Cert, 1st set -jess" at bounding box center [601, 517] width 463 height 100
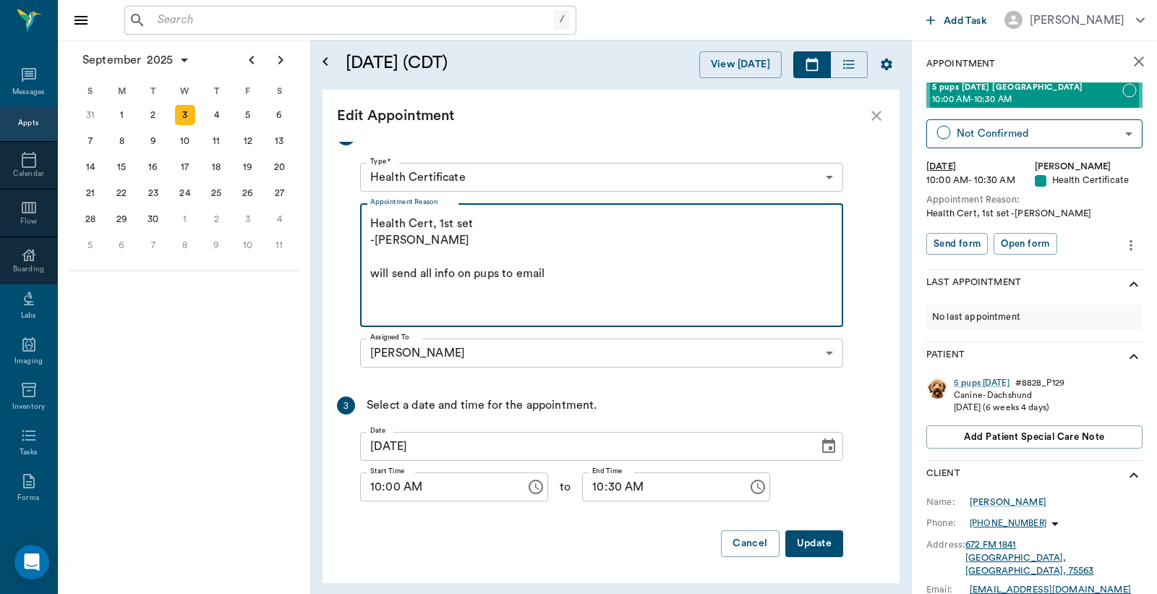
type textarea "Health Cert, 1st set -jess will send all info on pups to email"
click at [833, 542] on button "Update" at bounding box center [815, 543] width 58 height 27
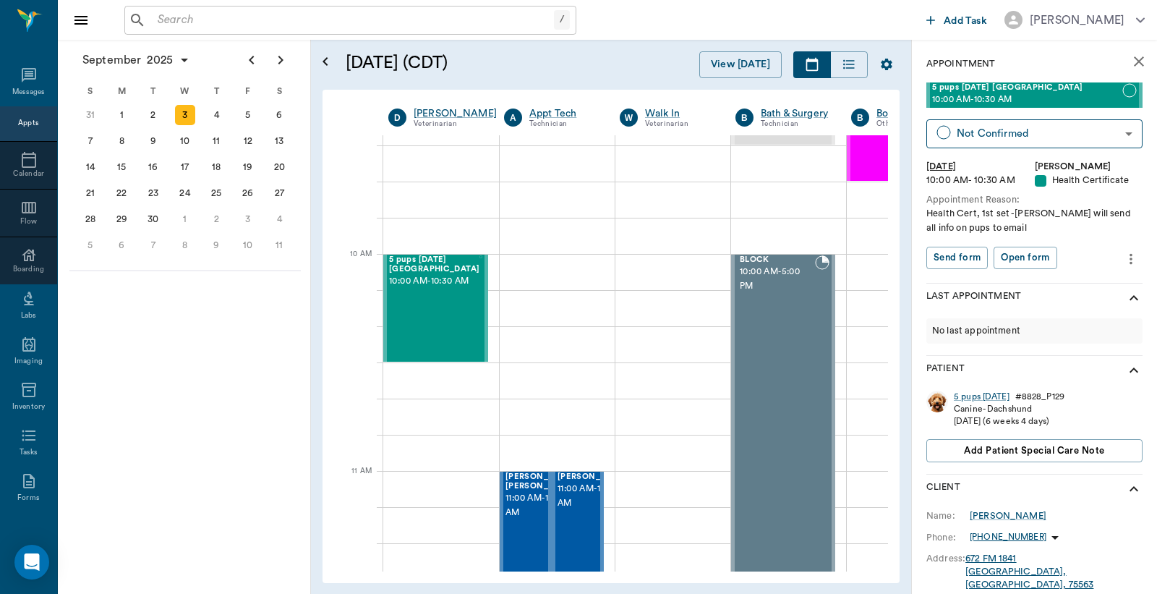
click at [234, 29] on input "text" at bounding box center [353, 20] width 402 height 20
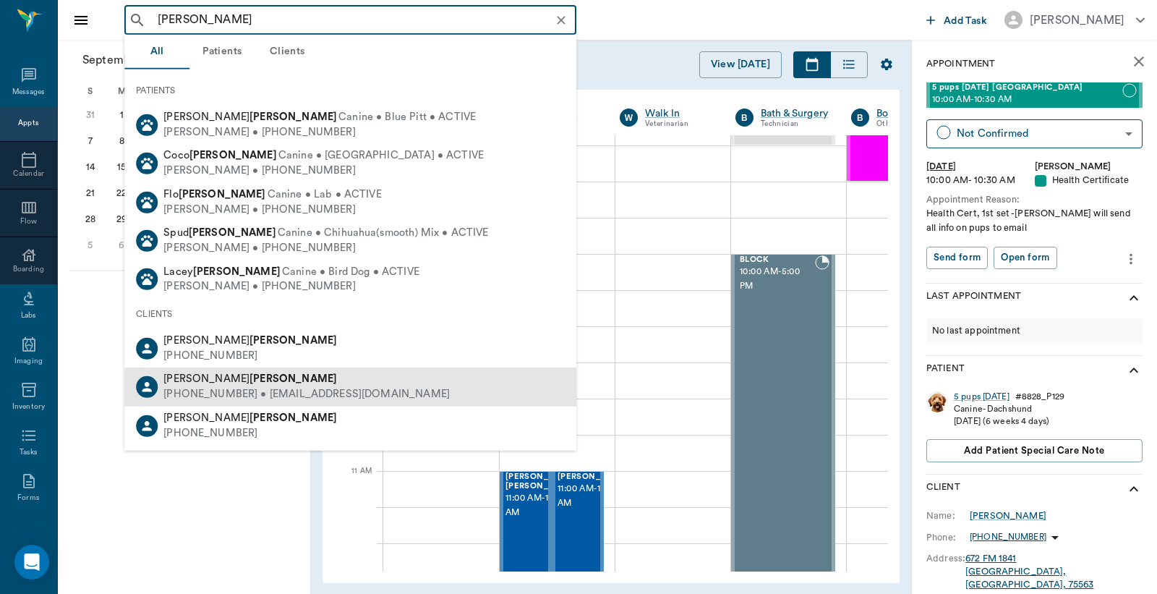
click at [284, 377] on div "Stacy Blevins" at bounding box center [306, 379] width 286 height 15
type input "blevins"
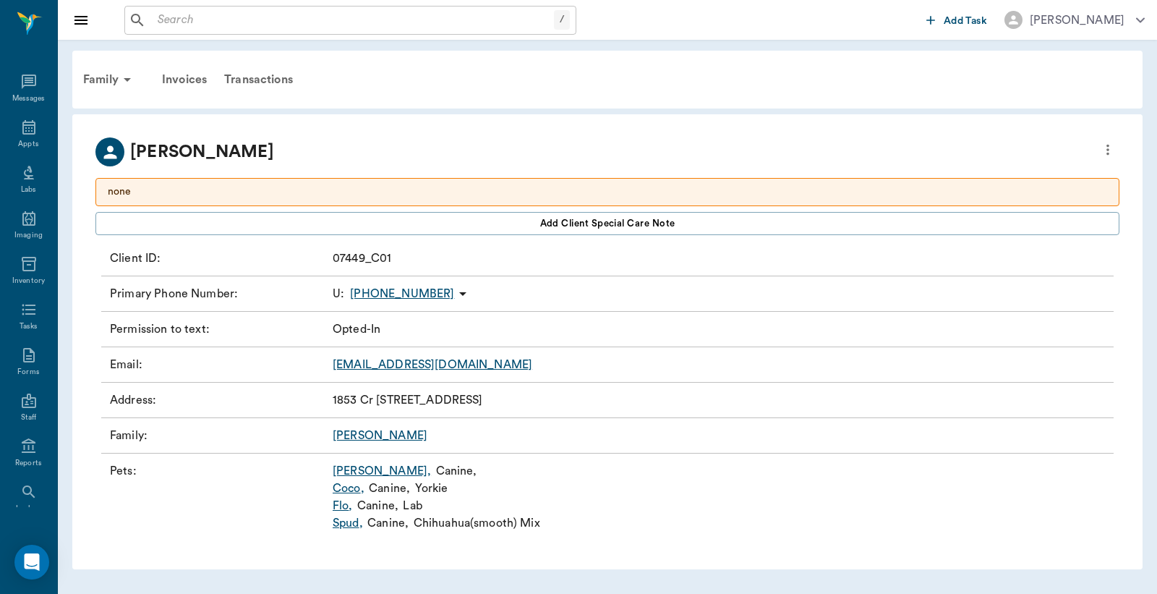
click at [344, 485] on link "Coco ," at bounding box center [349, 488] width 32 height 17
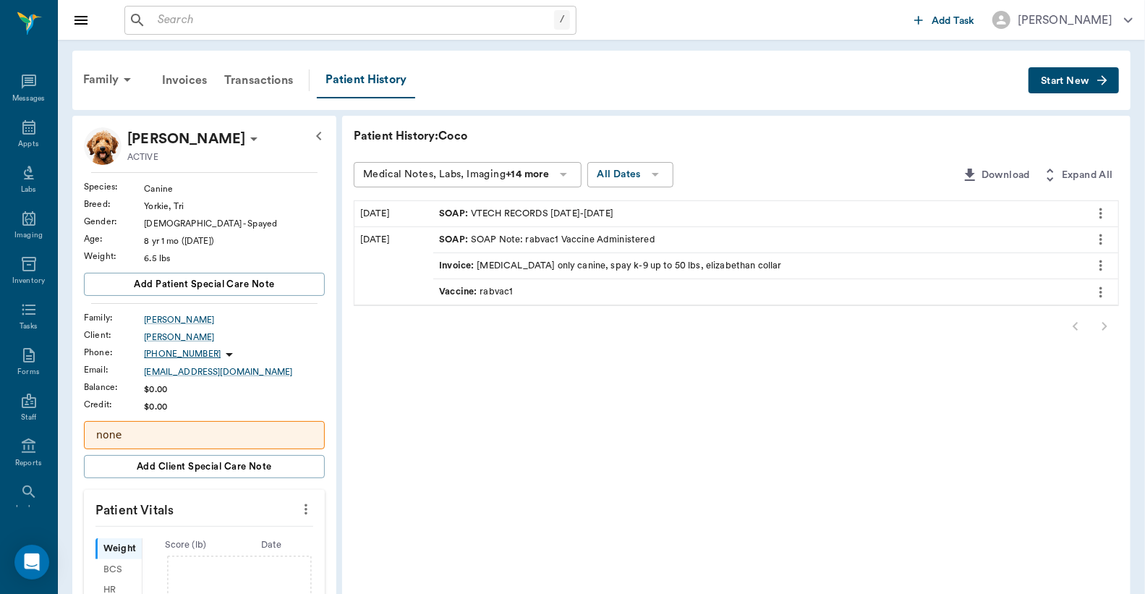
click at [1081, 81] on span "Start New" at bounding box center [1065, 81] width 48 height 0
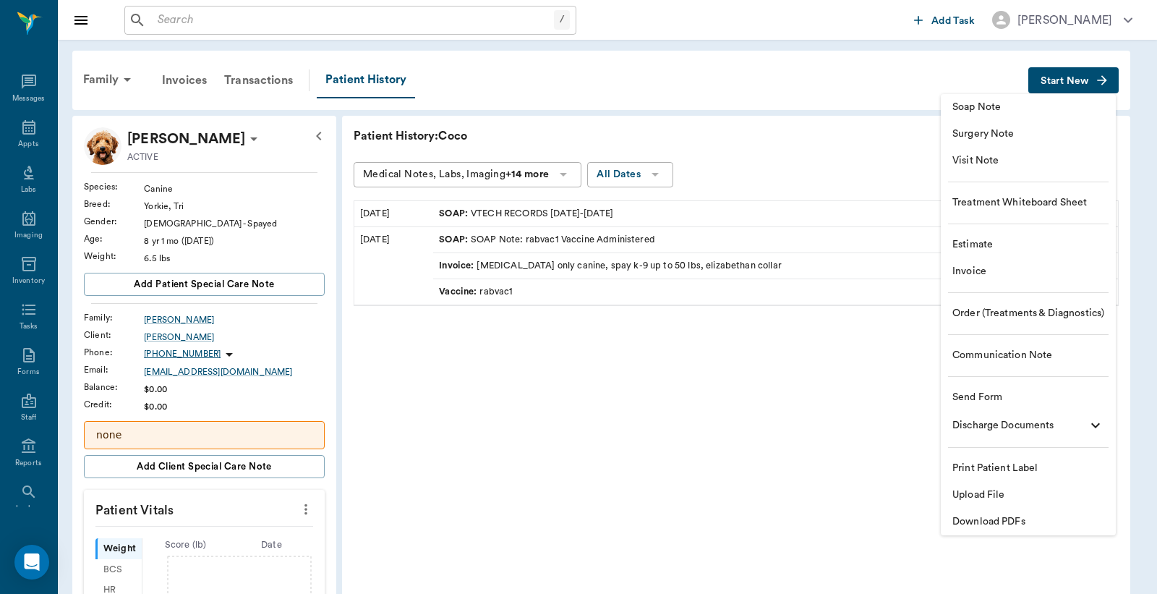
click at [1008, 522] on span "Download PDFs" at bounding box center [1029, 521] width 152 height 15
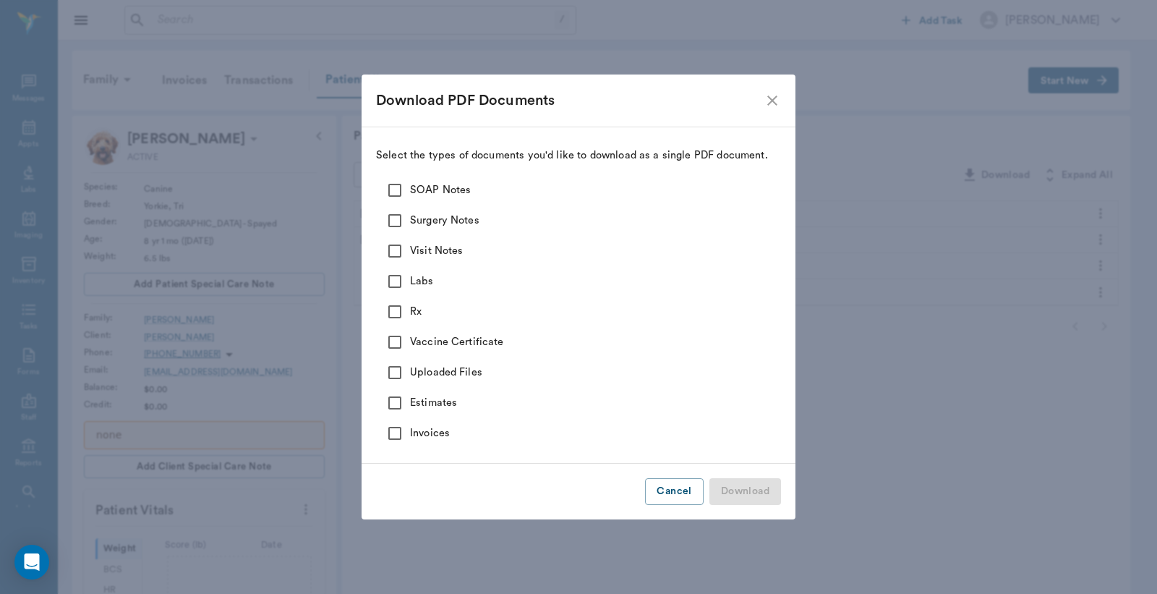
click at [393, 184] on input "SOAP Notes" at bounding box center [395, 190] width 30 height 30
checkbox input "true"
click at [396, 224] on input "Surgery Notes" at bounding box center [395, 220] width 30 height 30
checkbox input "true"
click at [400, 247] on input "Visit Notes" at bounding box center [395, 251] width 30 height 30
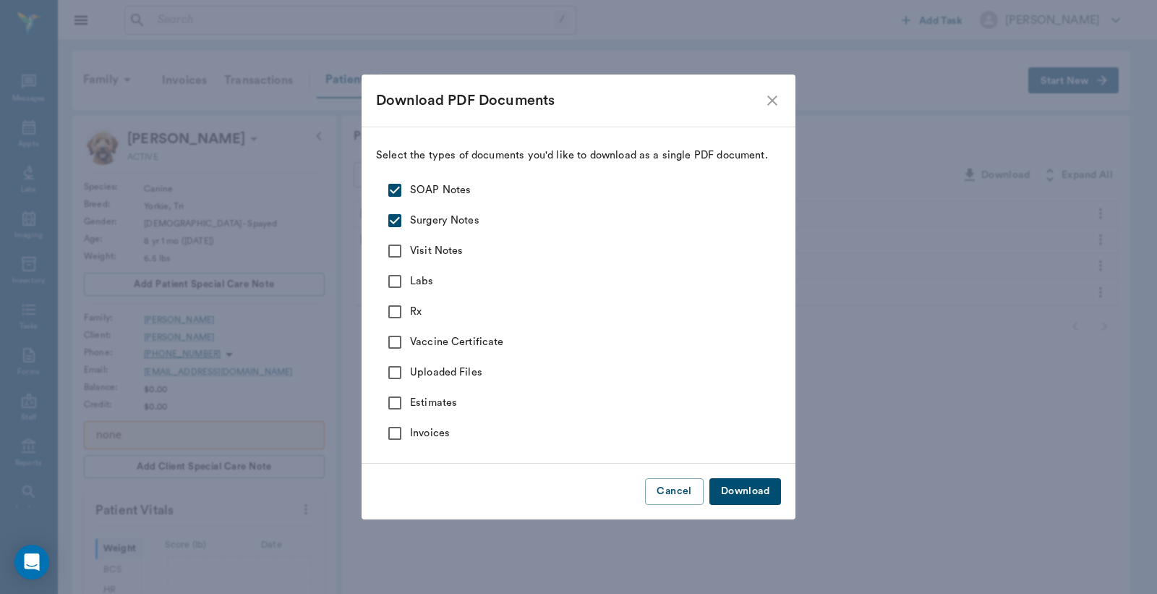
checkbox input "true"
click at [396, 282] on input "Labs" at bounding box center [395, 281] width 30 height 30
checkbox input "true"
click at [395, 314] on input "Rx" at bounding box center [395, 312] width 30 height 30
checkbox input "true"
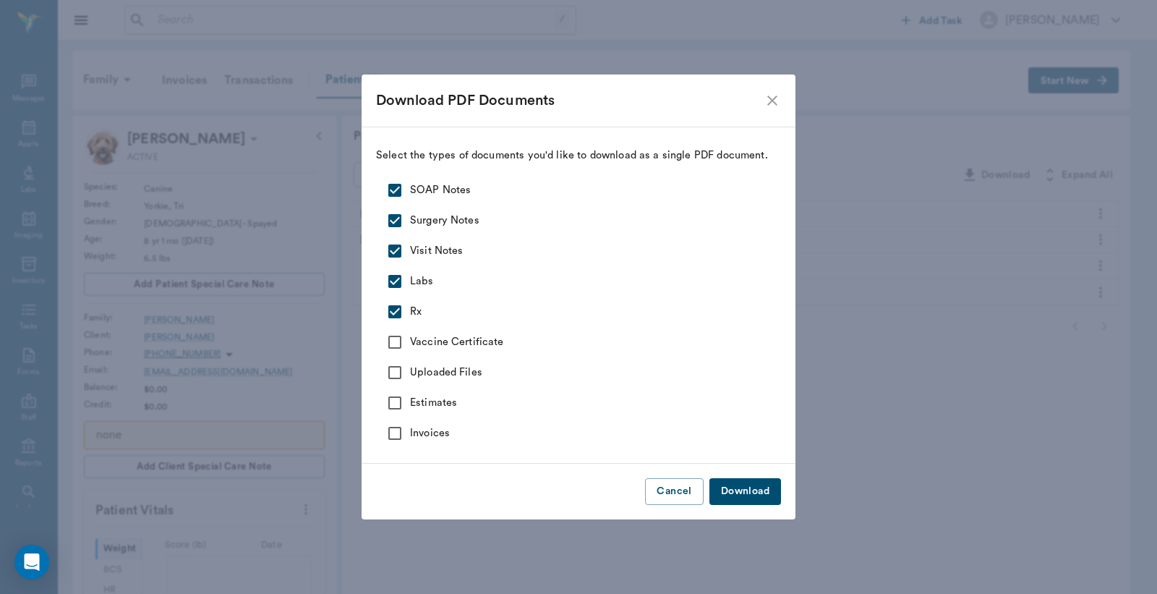
click at [404, 344] on input "Vaccine Certificate" at bounding box center [395, 342] width 30 height 30
checkbox input "true"
click at [392, 373] on input "Uploaded Files" at bounding box center [395, 372] width 30 height 30
checkbox input "true"
click at [754, 487] on button "Download" at bounding box center [746, 491] width 72 height 27
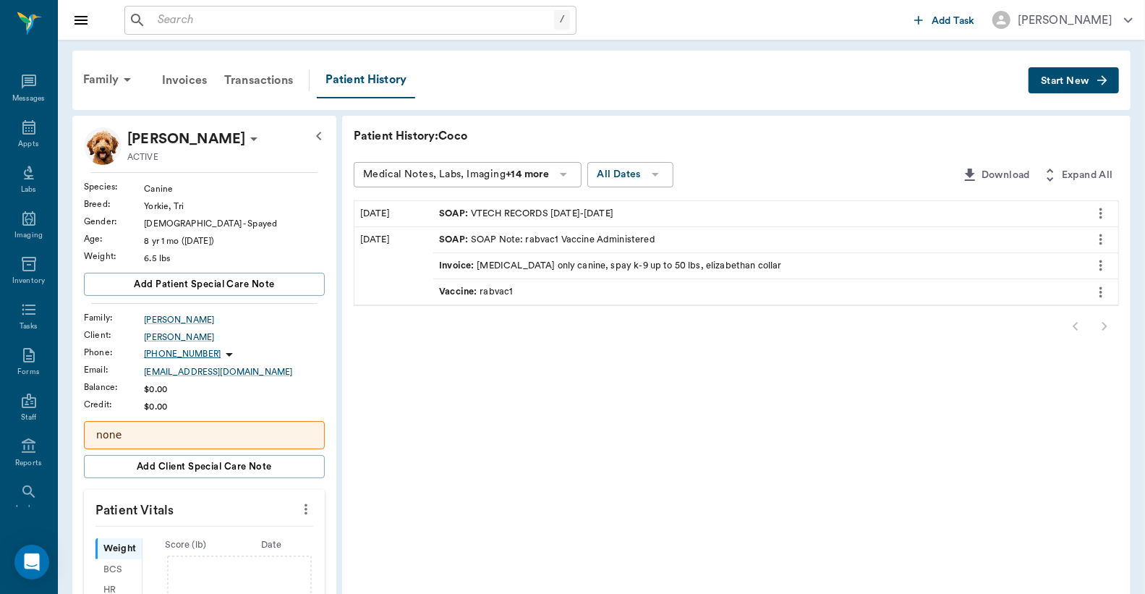
click at [550, 208] on div "SOAP : VTECH RECORDS 07/26/2022-08/15/2022" at bounding box center [526, 214] width 174 height 14
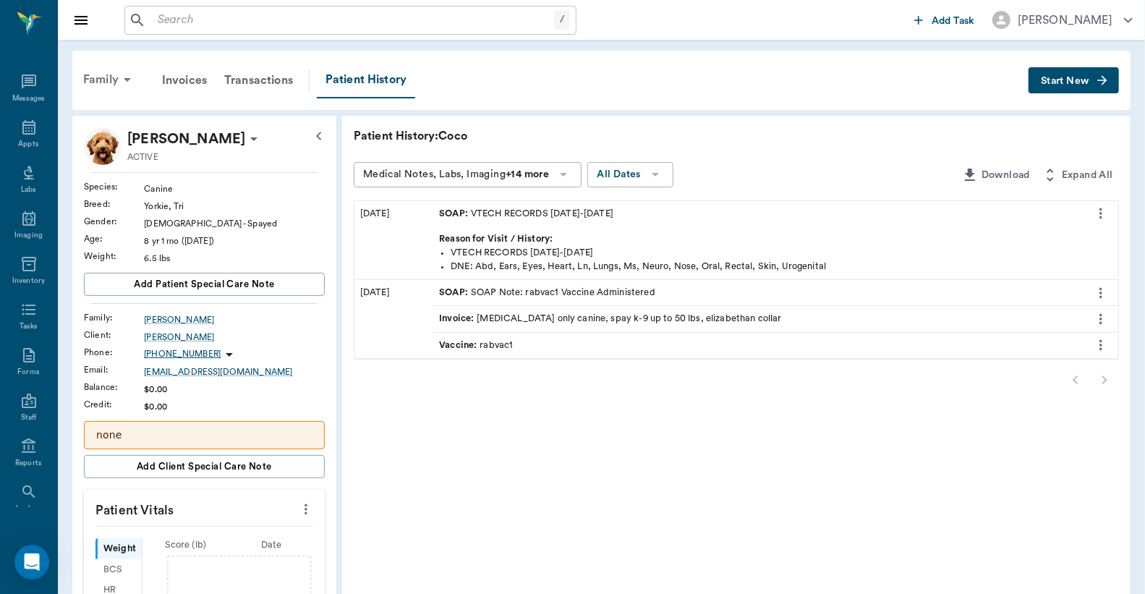
click at [107, 77] on div "Family" at bounding box center [110, 79] width 70 height 35
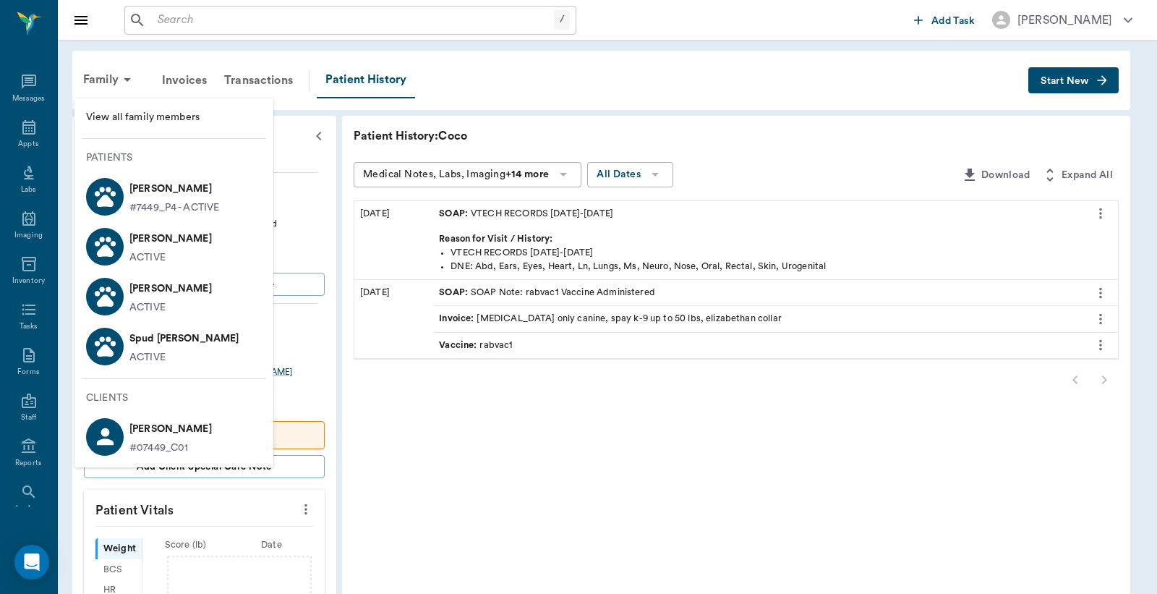
click at [116, 110] on span "View all family members" at bounding box center [174, 117] width 176 height 15
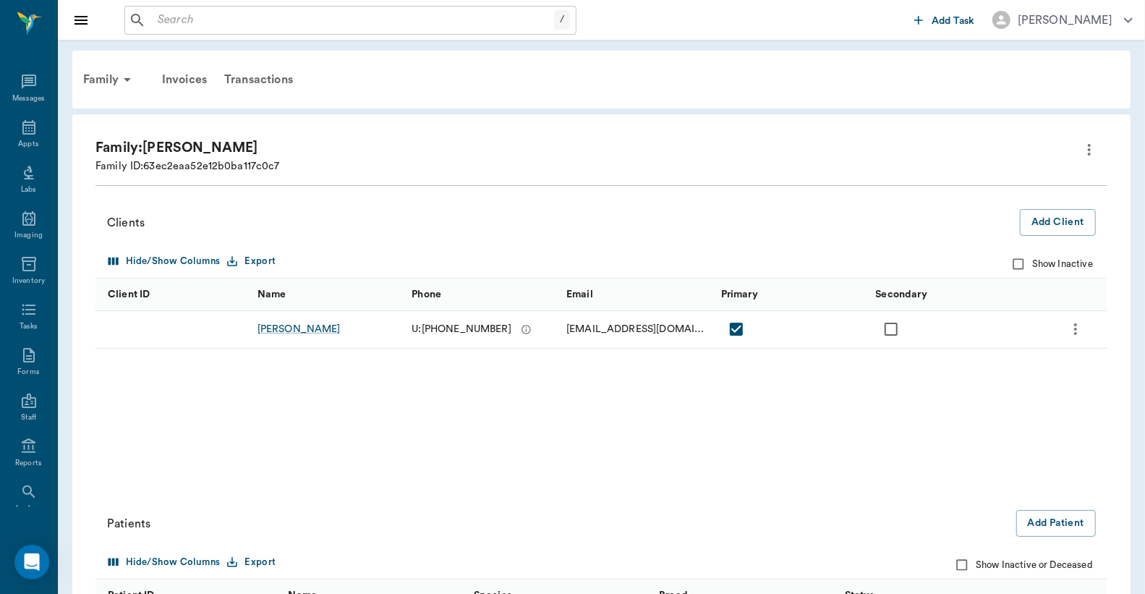
scroll to position [222, 0]
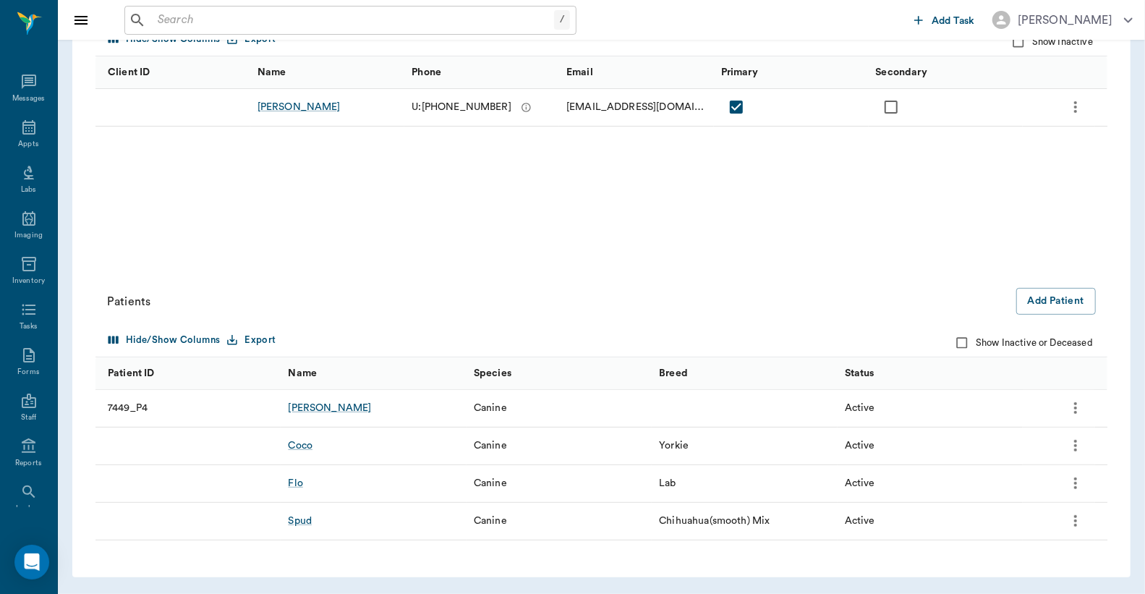
click at [1074, 482] on icon "more" at bounding box center [1075, 482] width 17 height 17
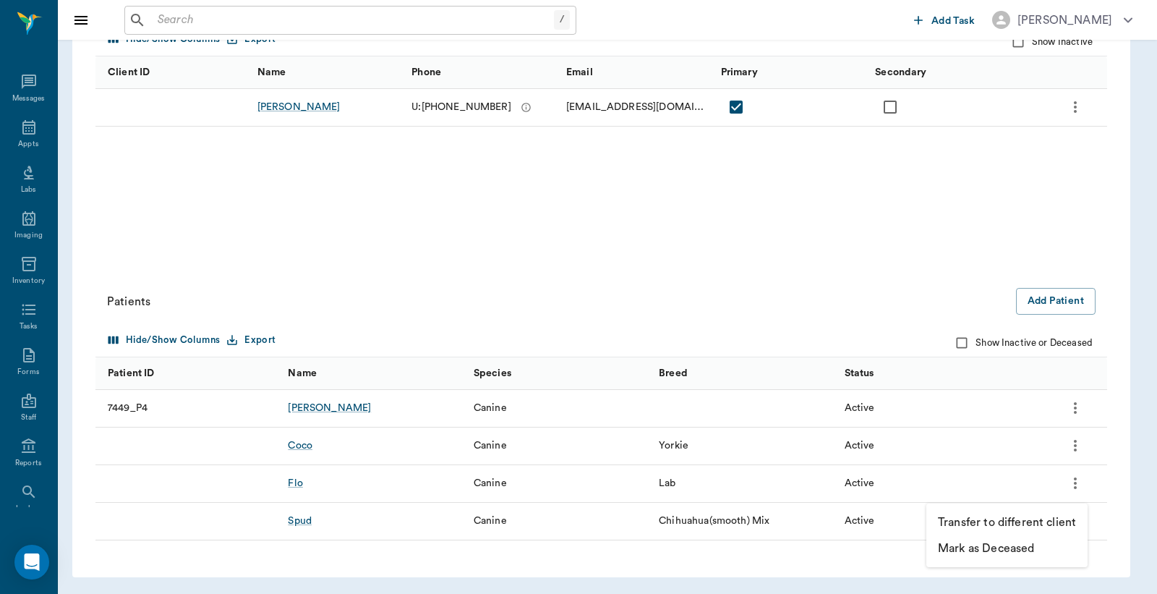
click at [1018, 545] on p "Mark as Deceased" at bounding box center [986, 548] width 96 height 17
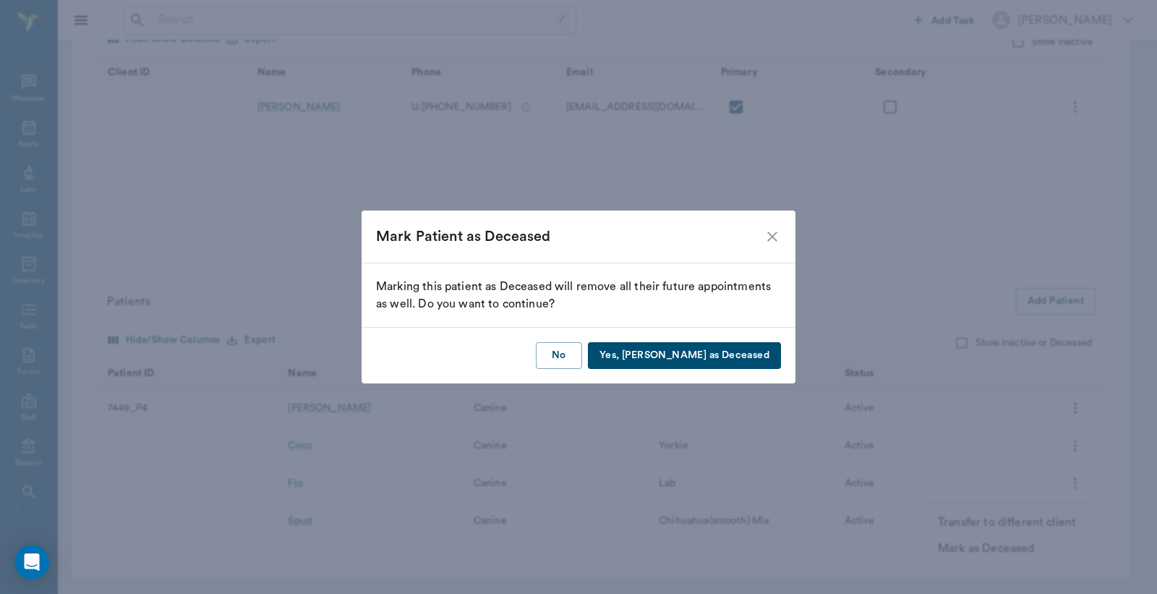
click at [695, 353] on button "Yes, Mark as Deceased" at bounding box center [684, 355] width 193 height 27
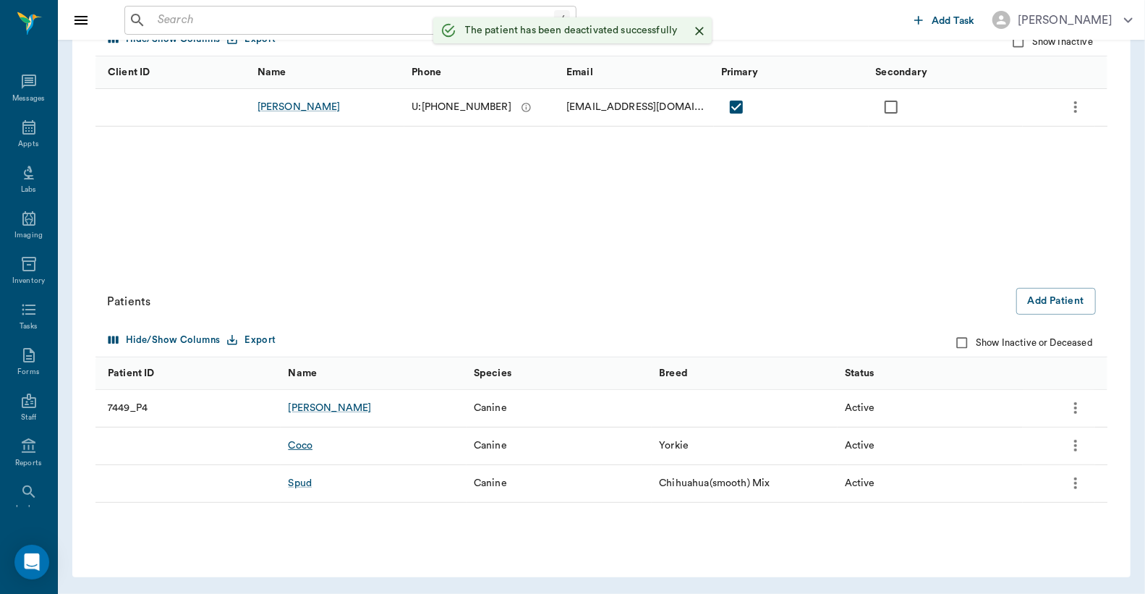
click at [307, 440] on div "Coco" at bounding box center [300, 445] width 25 height 14
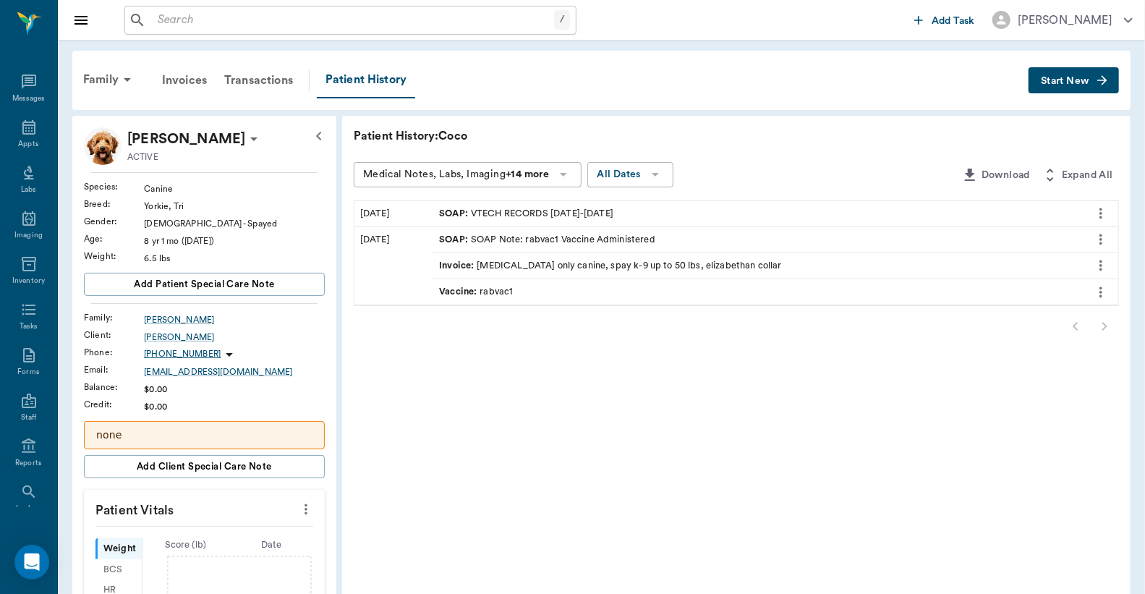
click at [449, 208] on span "SOAP :" at bounding box center [455, 214] width 32 height 14
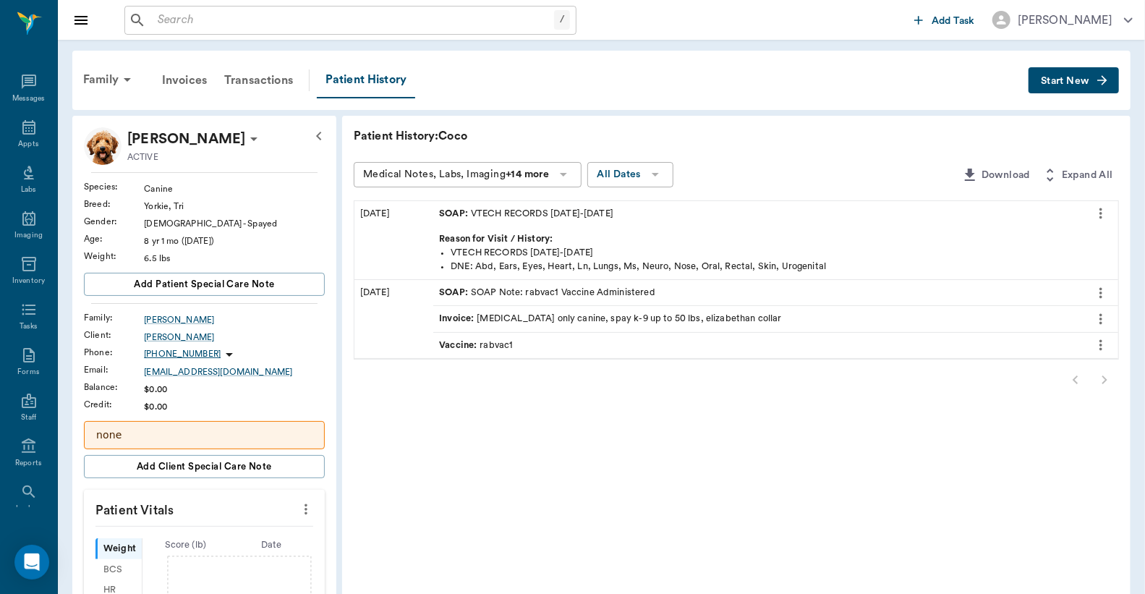
click at [1103, 213] on icon "more" at bounding box center [1101, 213] width 16 height 17
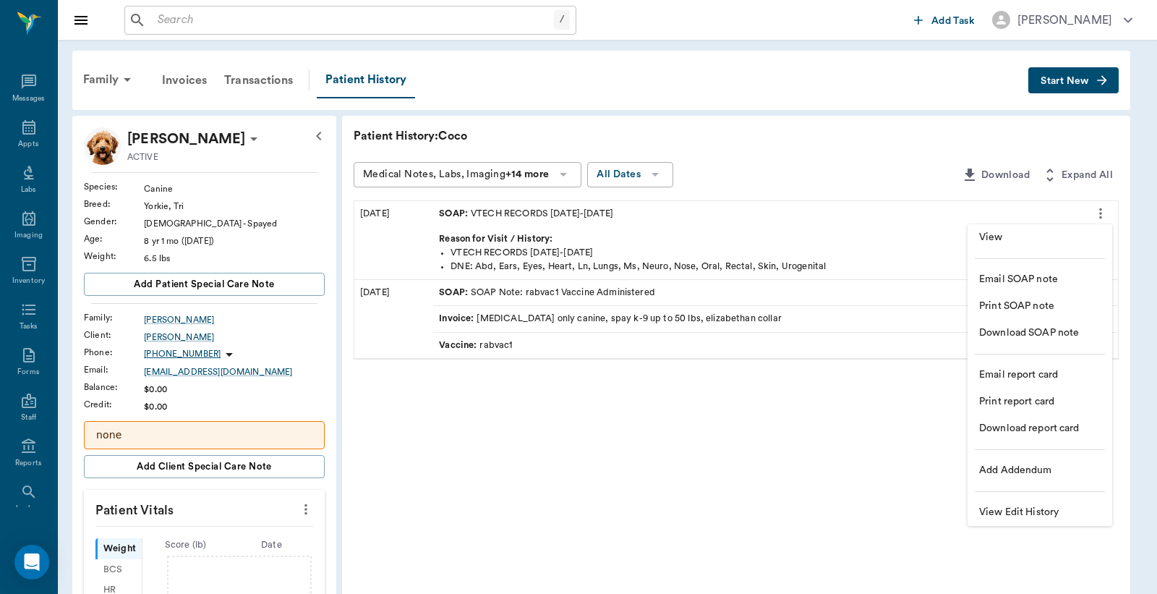
click at [1037, 233] on span "View" at bounding box center [1040, 237] width 122 height 15
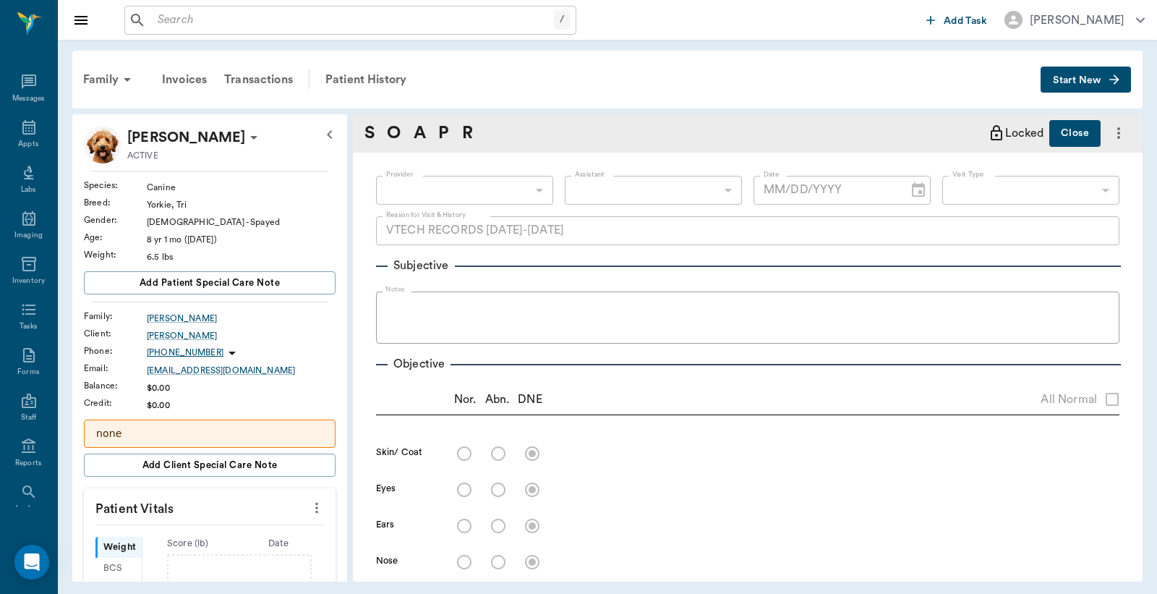
type textarea "VTECH RECORDS 07/26/2022-08/15/2022"
type input "09/13/2023"
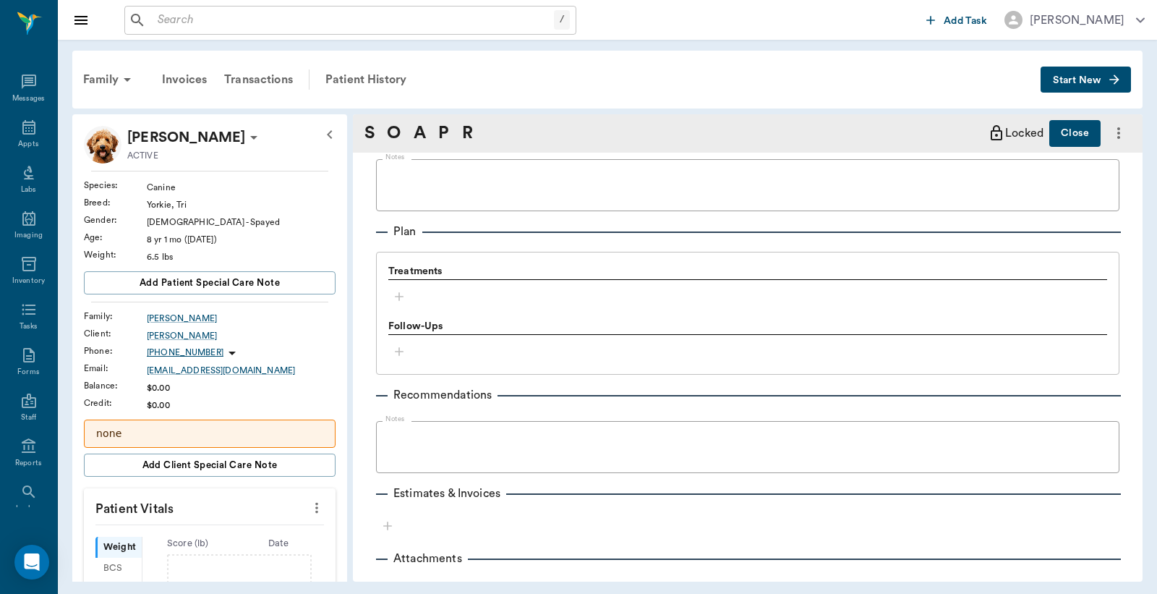
scroll to position [933, 0]
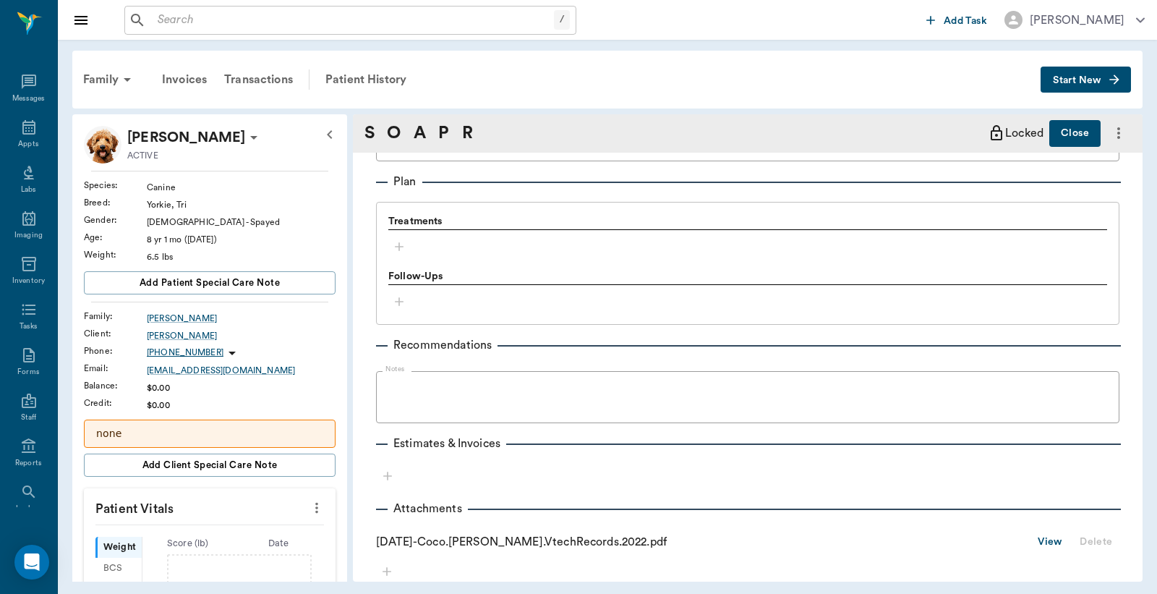
click at [1042, 537] on link "View" at bounding box center [1050, 542] width 25 height 18
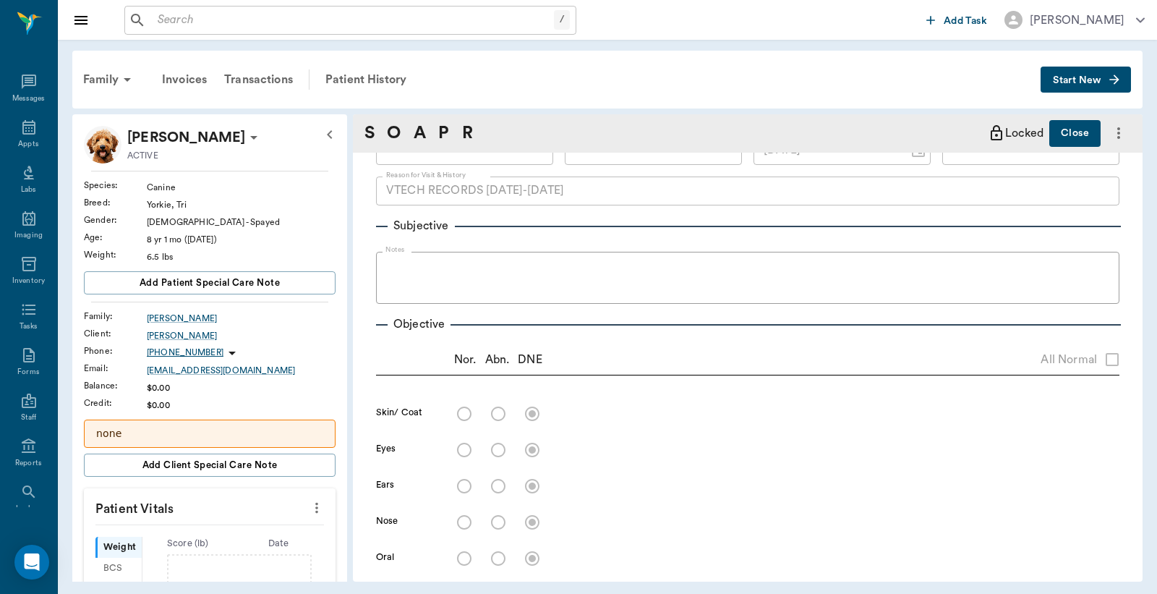
scroll to position [0, 0]
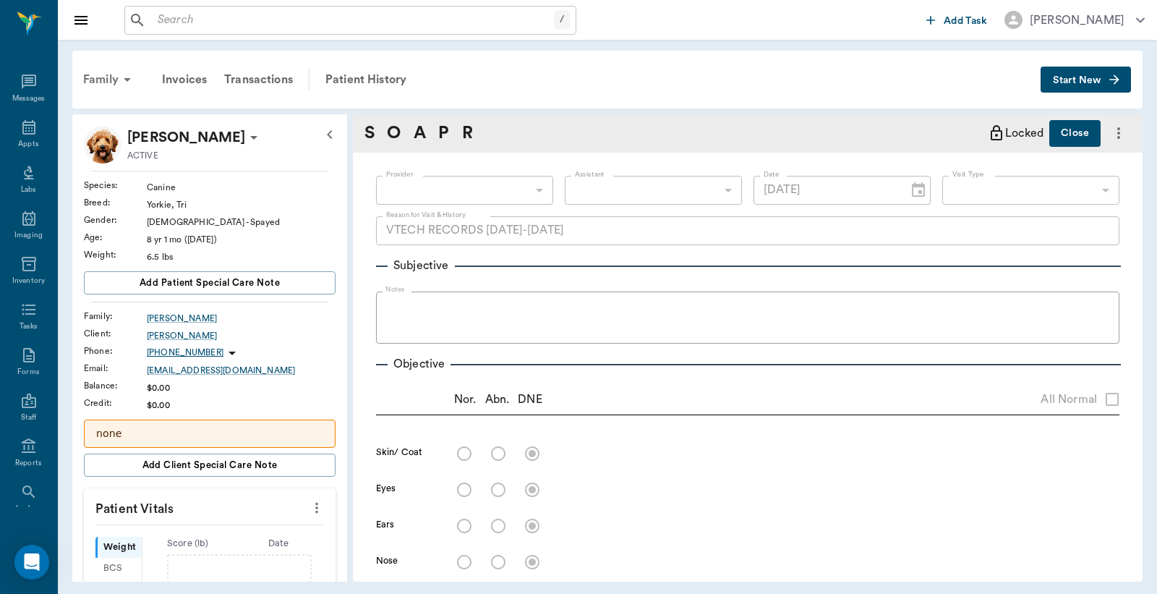
click at [127, 80] on icon at bounding box center [127, 80] width 7 height 4
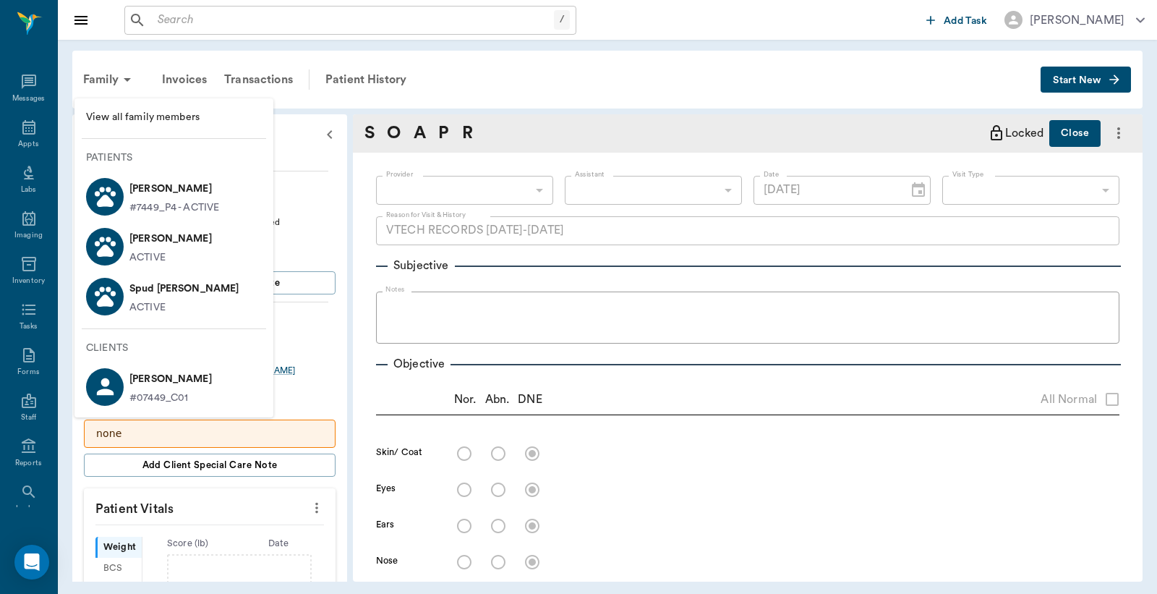
click at [208, 20] on div at bounding box center [578, 297] width 1157 height 594
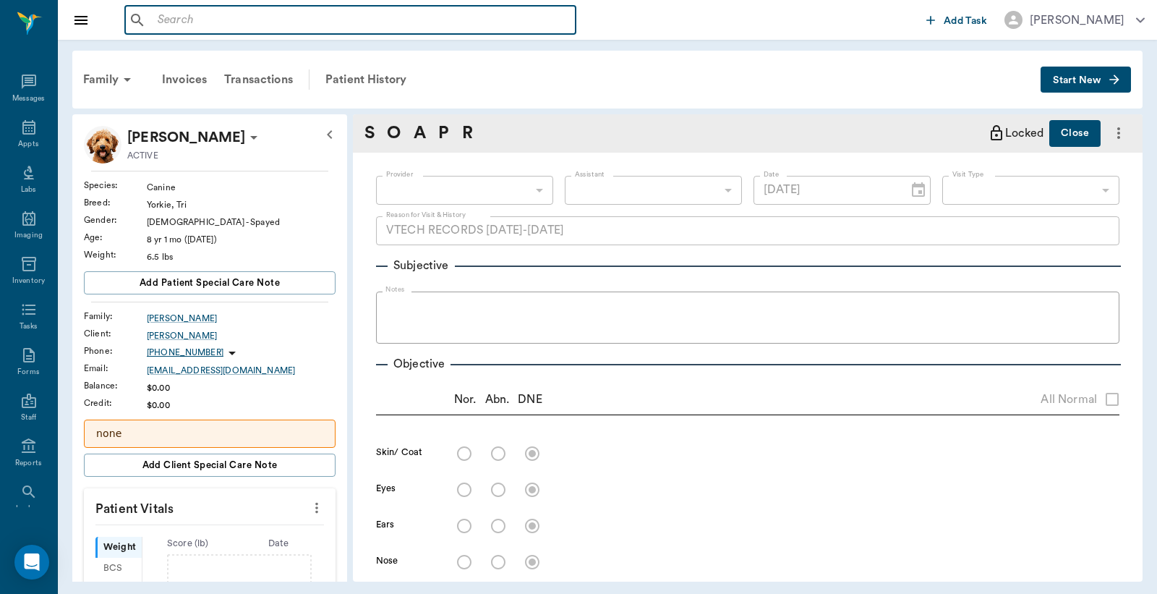
click at [213, 19] on input "text" at bounding box center [361, 20] width 418 height 20
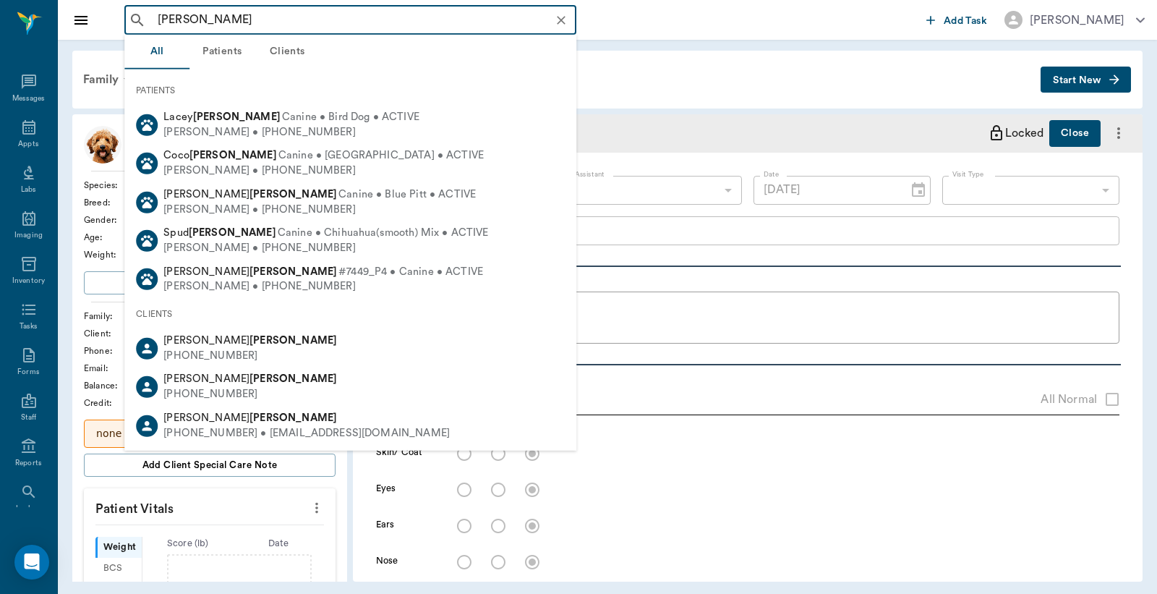
drag, startPoint x: 203, startPoint y: 22, endPoint x: 98, endPoint y: 14, distance: 105.1
click at [98, 14] on div "blevins ​ Add Task Dr. Bert Ellsworth" at bounding box center [607, 20] width 1099 height 40
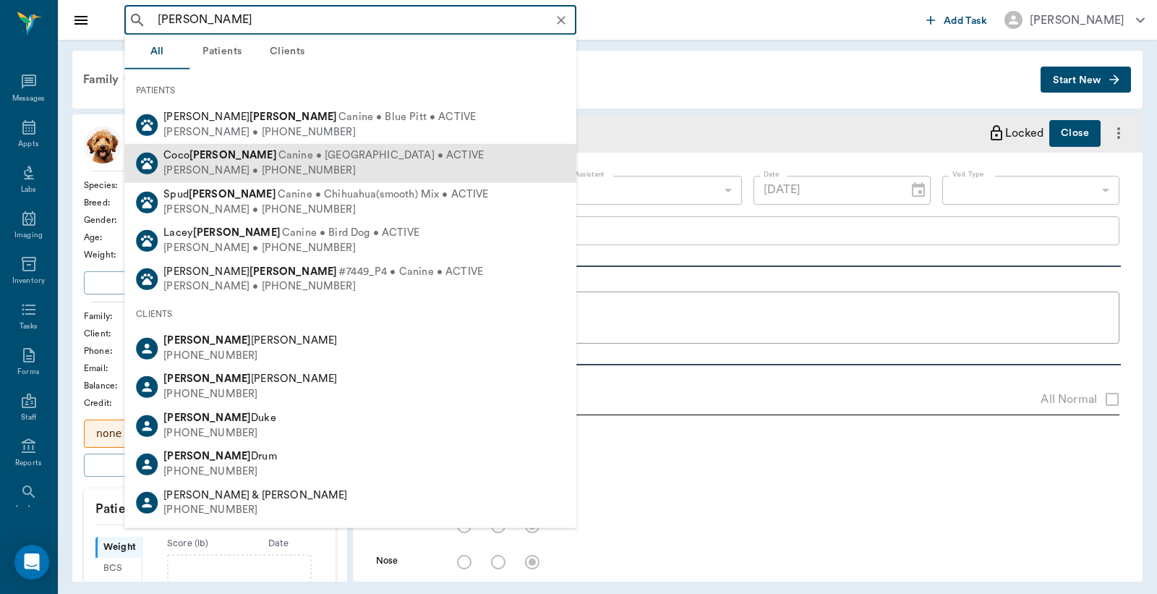
click at [278, 156] on span "Canine • Yorkie • ACTIVE" at bounding box center [380, 155] width 205 height 15
type input "craig blevins"
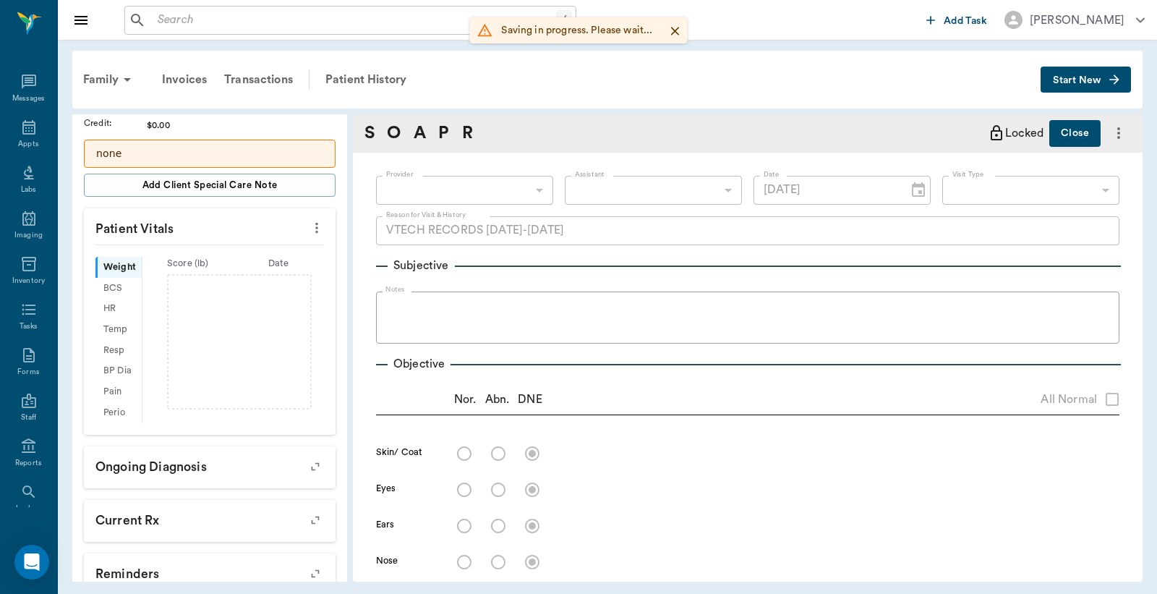
scroll to position [321, 0]
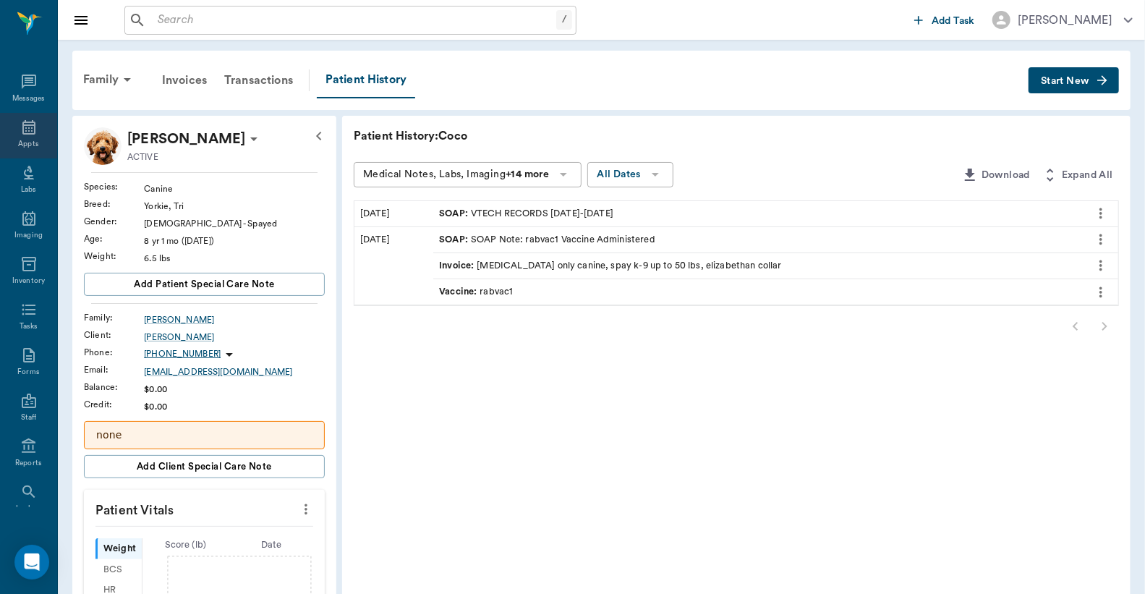
click at [22, 127] on icon at bounding box center [28, 127] width 13 height 14
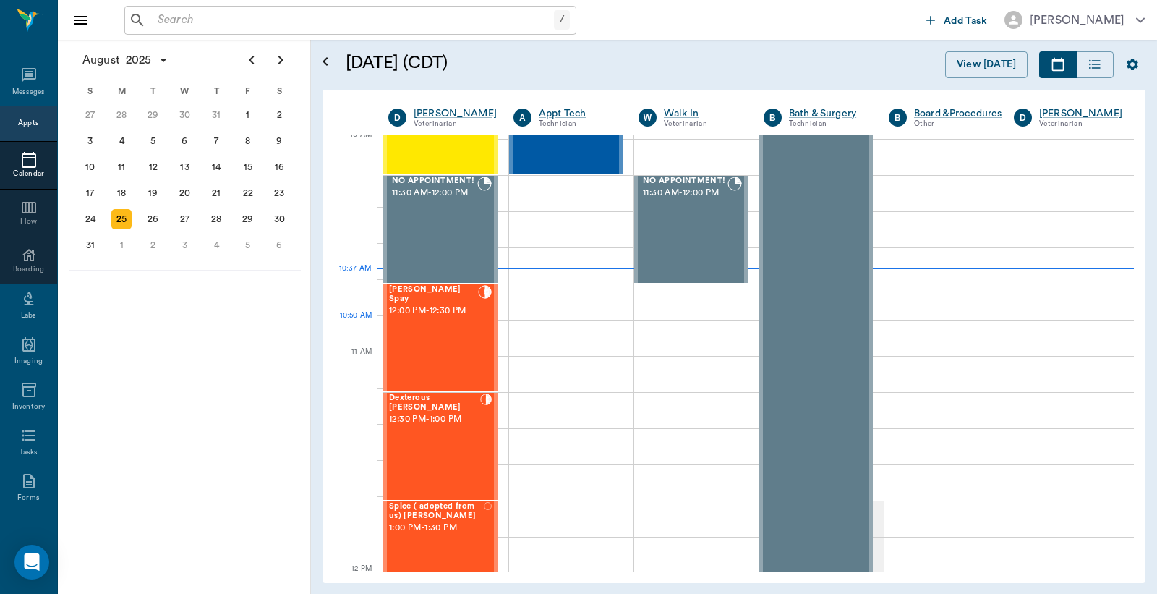
scroll to position [436, 0]
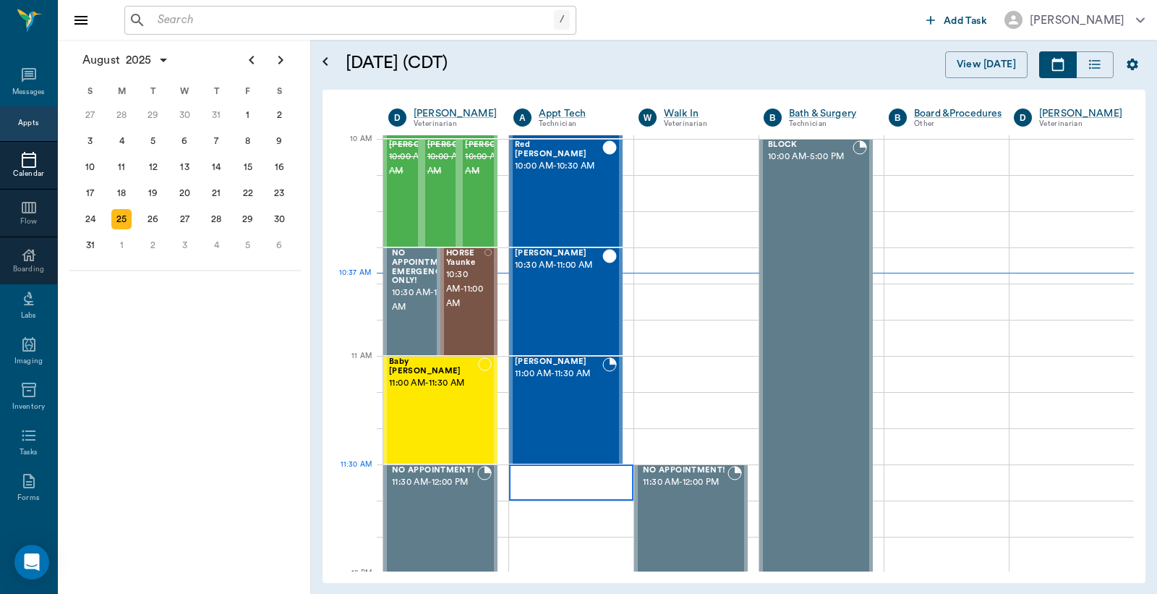
click at [570, 480] on div at bounding box center [571, 482] width 124 height 36
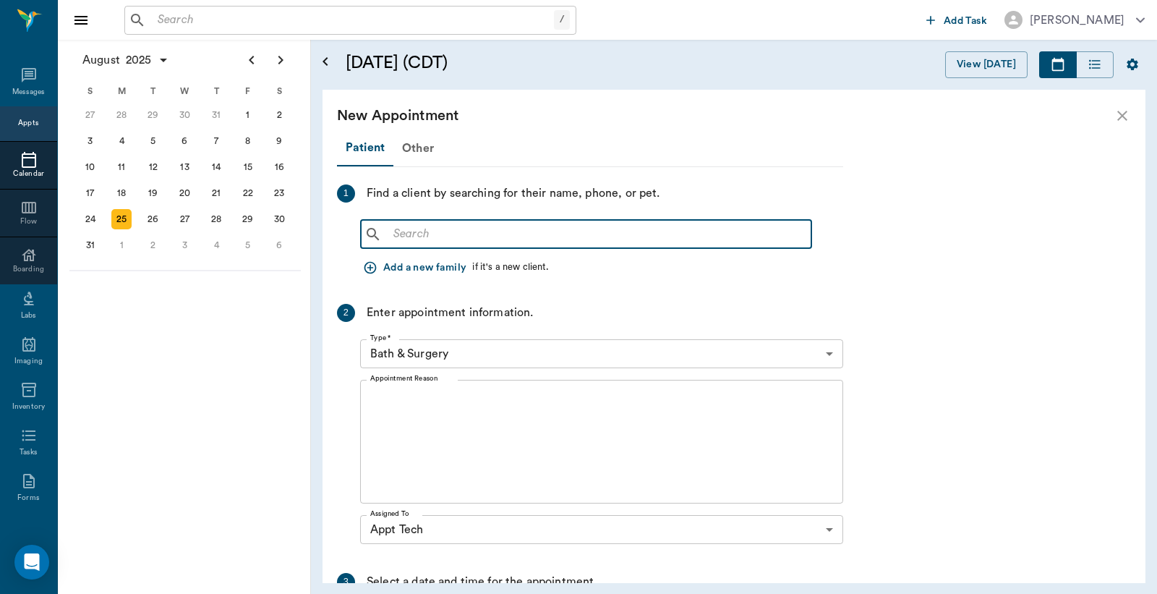
click at [425, 241] on input "text" at bounding box center [597, 234] width 418 height 20
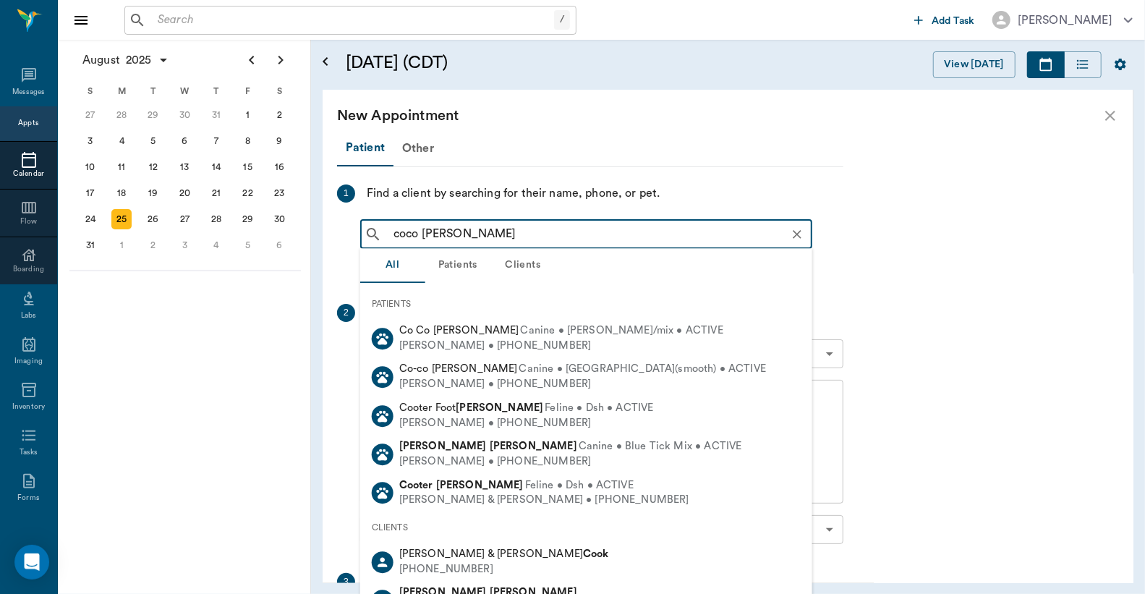
type input "coco blevins"
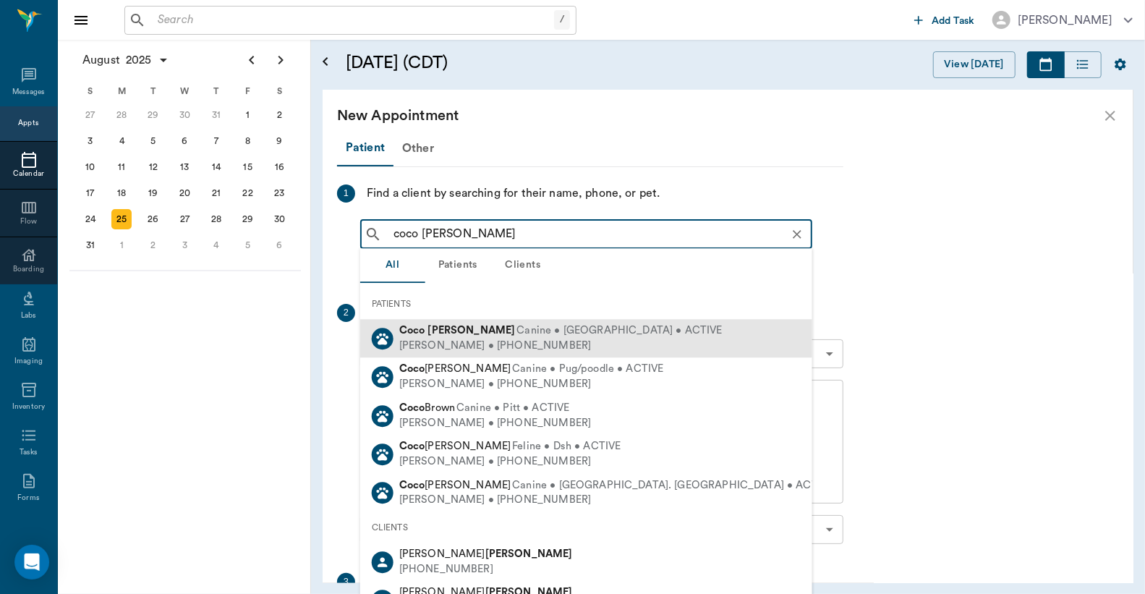
click at [487, 343] on div "Stacy Blevins • (903) 824-4028" at bounding box center [560, 346] width 323 height 15
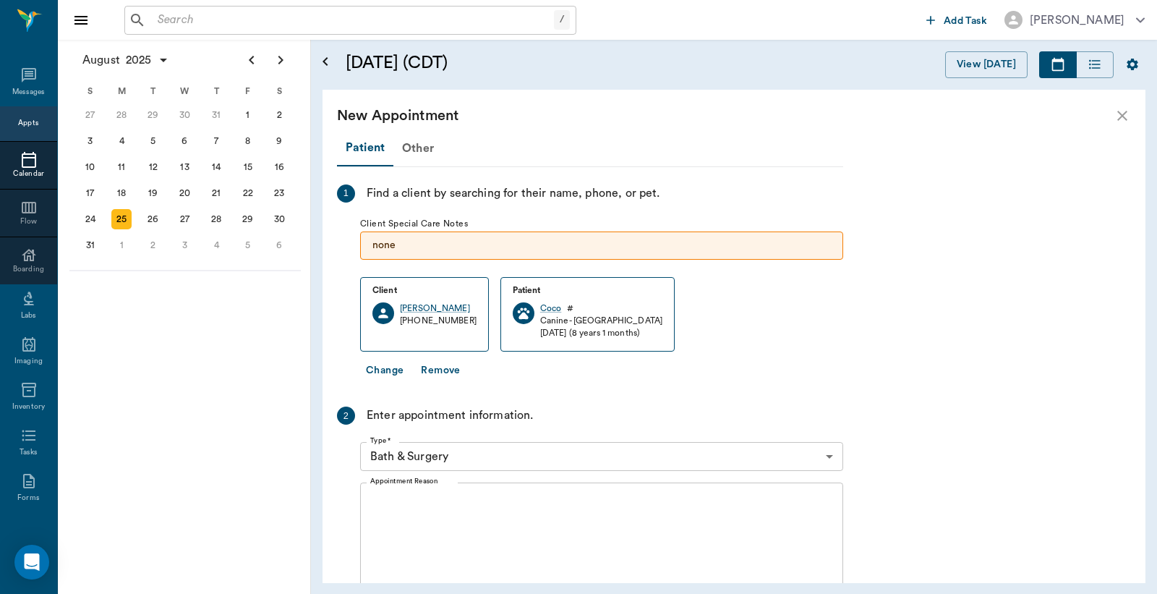
click at [499, 459] on body "/ ​ Add Task Dr. Bert Ellsworth Nectar Messages Appts Calendar Flow Boarding La…" at bounding box center [578, 297] width 1157 height 594
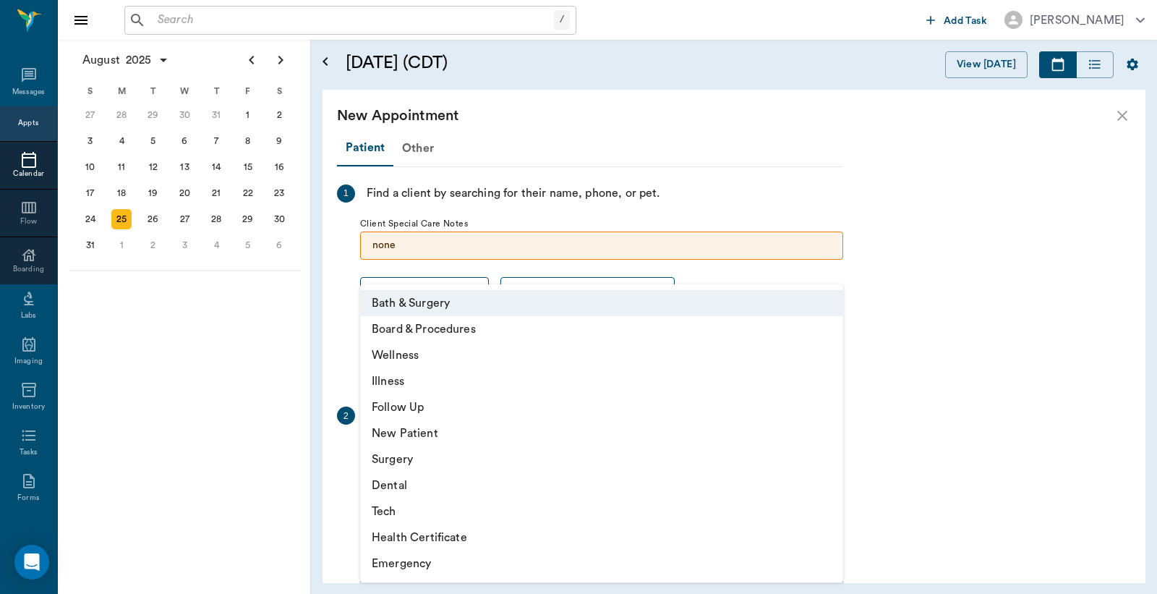
click at [431, 508] on li "Tech" at bounding box center [601, 511] width 483 height 26
type input "65d2be4f46e3a538d89b8c1a"
type input "12:00 PM"
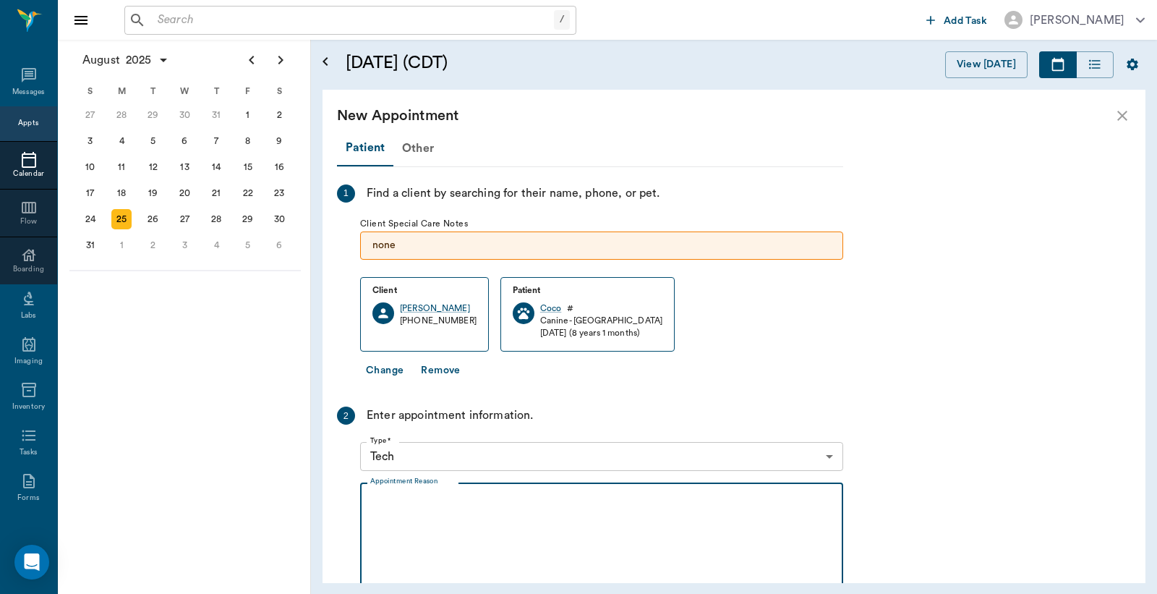
click at [450, 505] on textarea "Appointment Reason" at bounding box center [601, 545] width 463 height 100
type textarea "b"
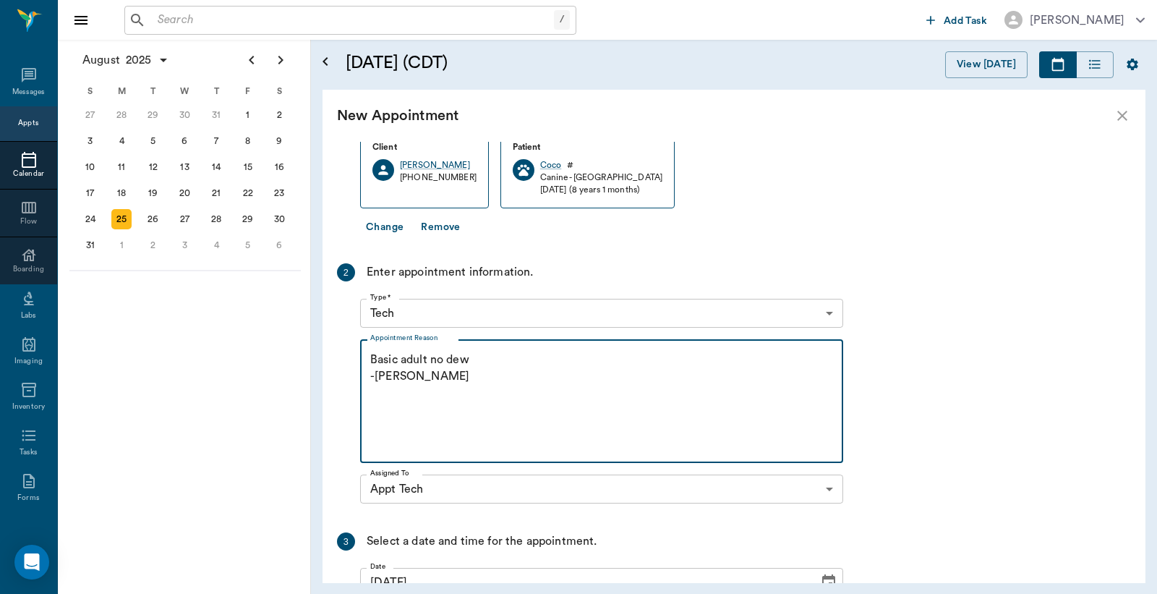
scroll to position [306, 0]
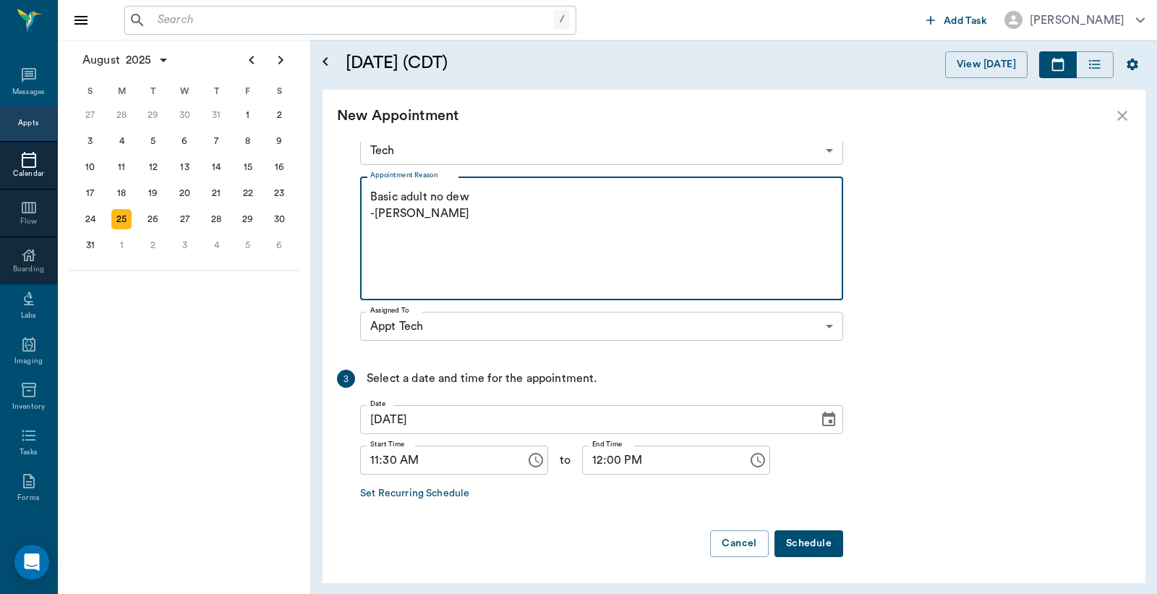
type textarea "Basic adult no dew -jess"
click at [825, 545] on button "Schedule" at bounding box center [809, 543] width 69 height 27
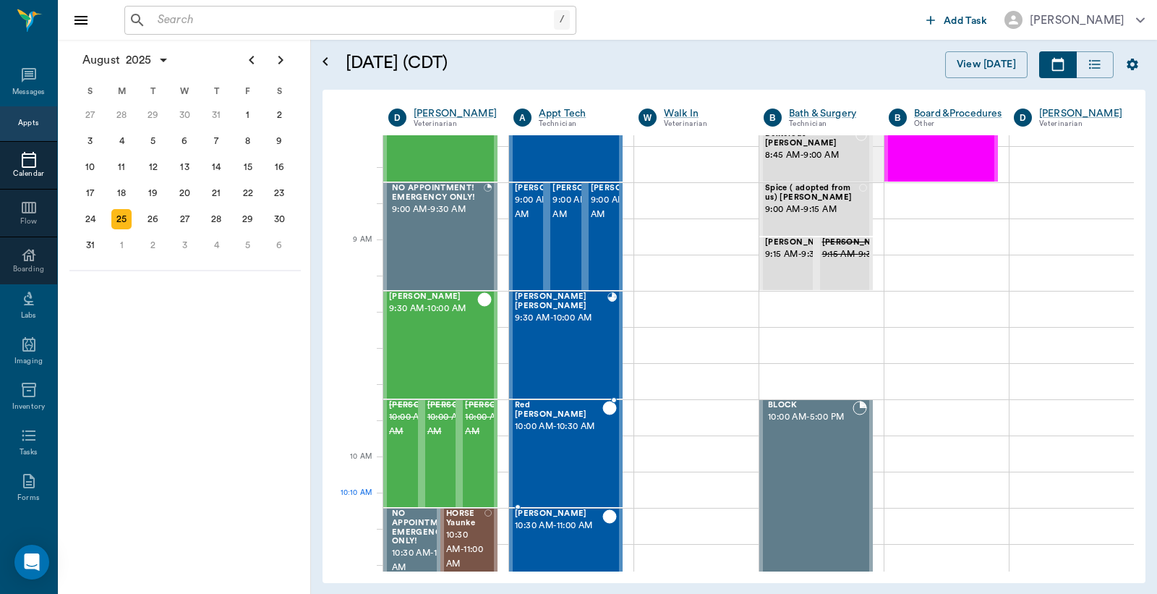
scroll to position [114, 0]
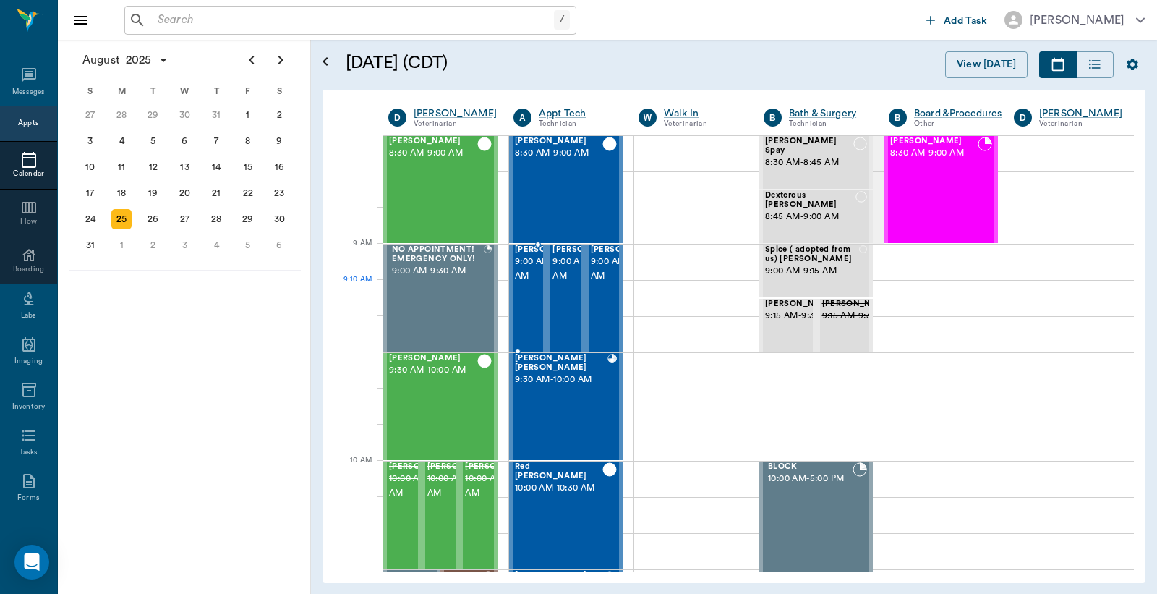
click at [537, 284] on span "9:00 AM - 9:30 AM" at bounding box center [551, 269] width 72 height 29
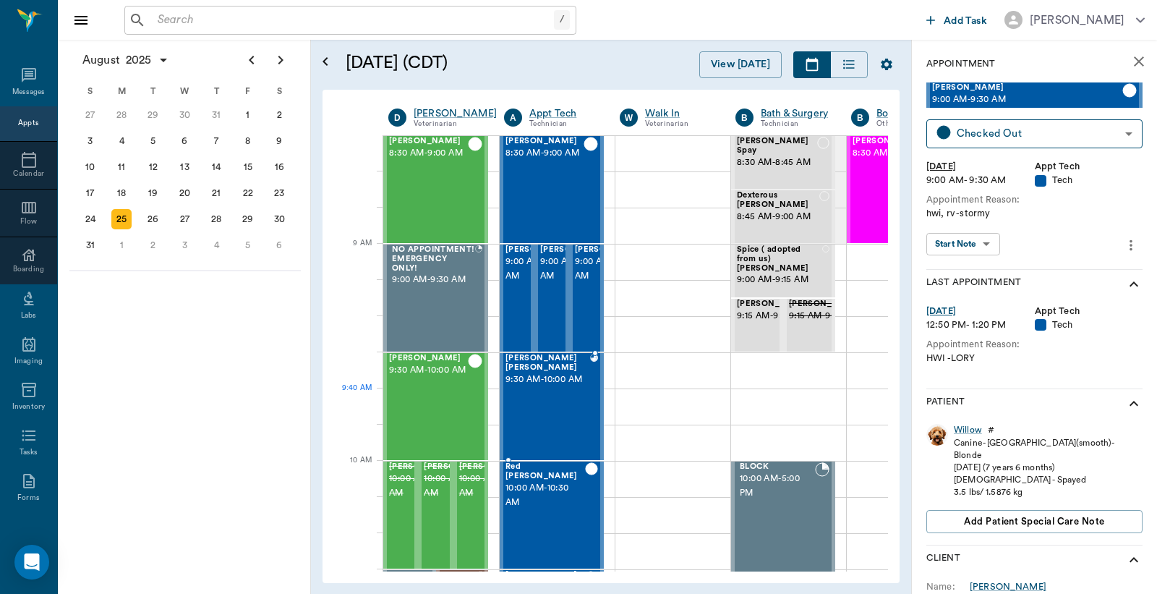
click at [544, 394] on div "LUNA Burns 9:30 AM - 10:00 AM" at bounding box center [548, 407] width 85 height 106
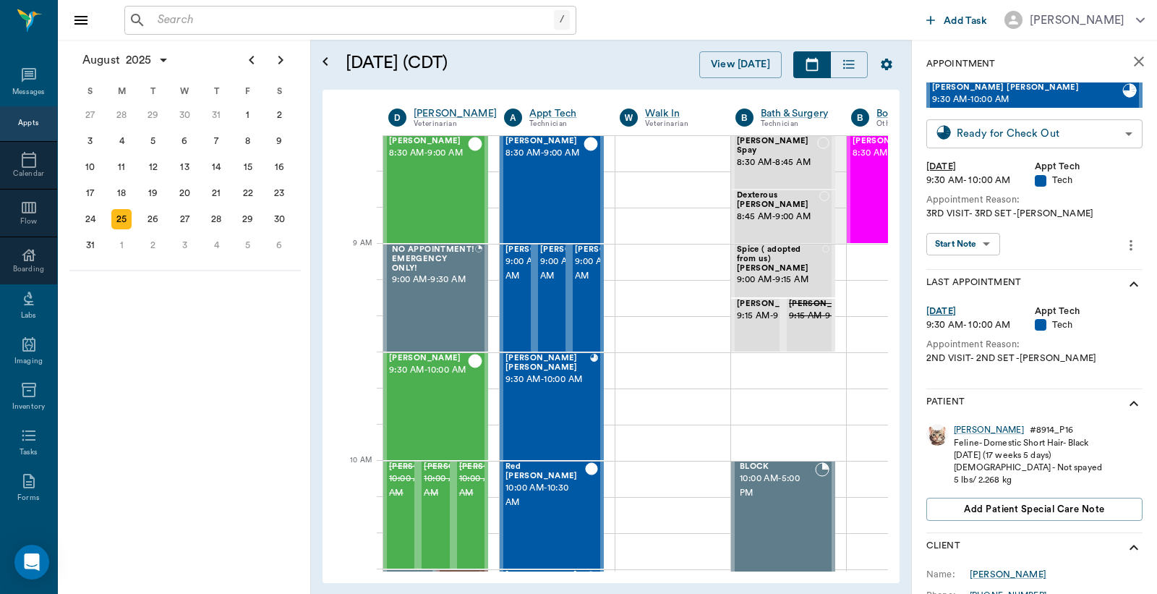
click at [1025, 127] on body "/ ​ Add Task Dr. Bert Ellsworth Nectar Messages Appts Calendar Flow Boarding La…" at bounding box center [578, 297] width 1157 height 594
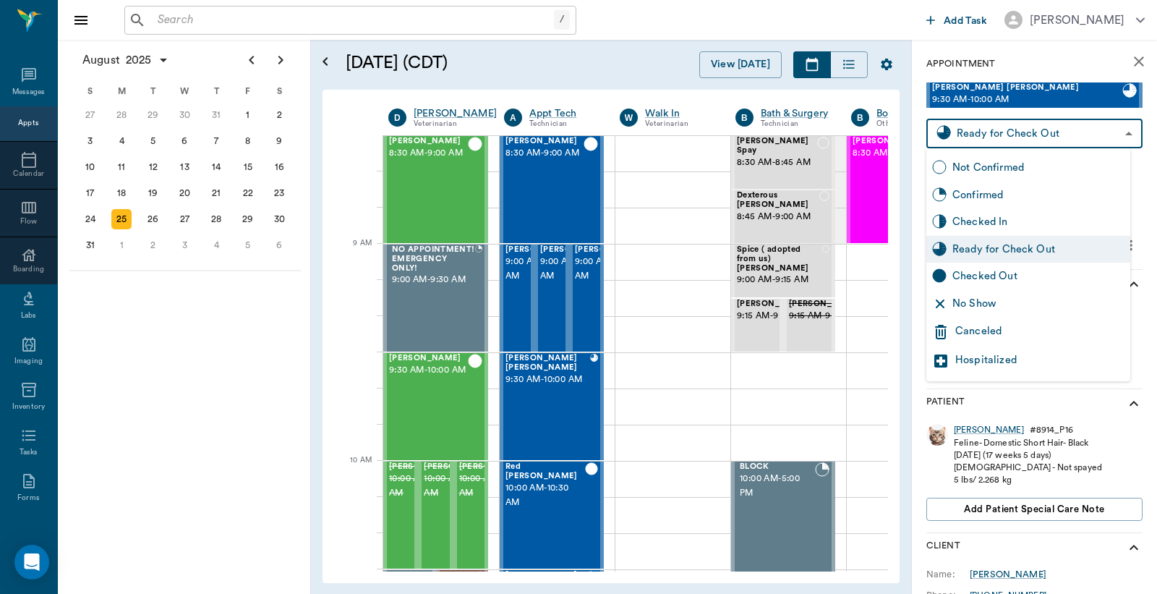
click at [994, 275] on div "Checked Out" at bounding box center [1039, 276] width 172 height 16
type input "CHECKED_OUT"
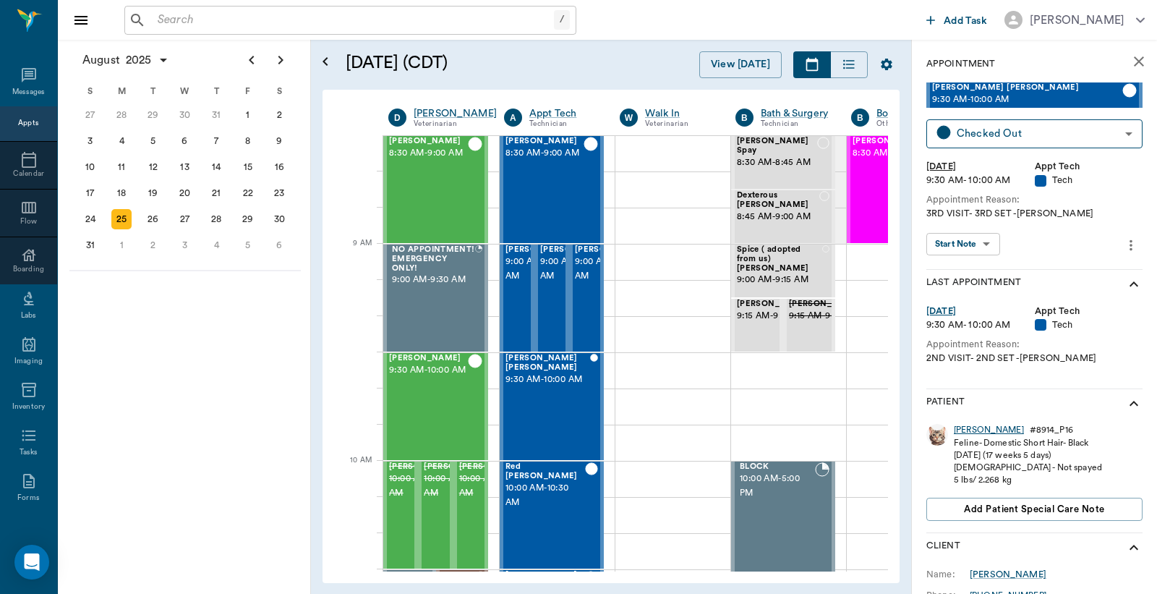
click at [964, 430] on div "LUNA" at bounding box center [989, 430] width 70 height 12
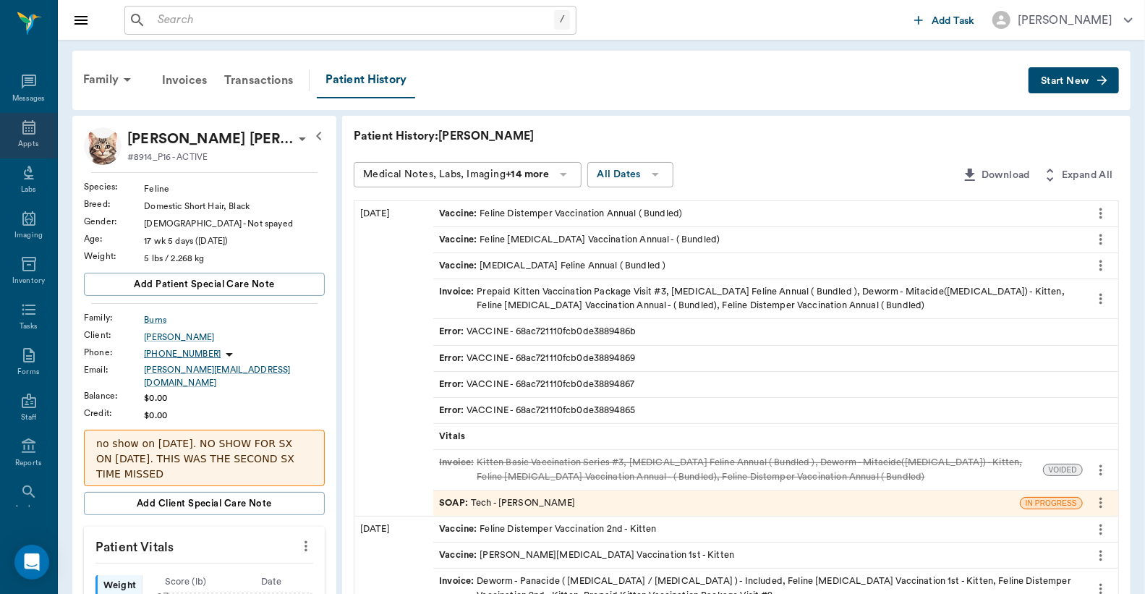
click at [20, 132] on icon at bounding box center [28, 127] width 17 height 17
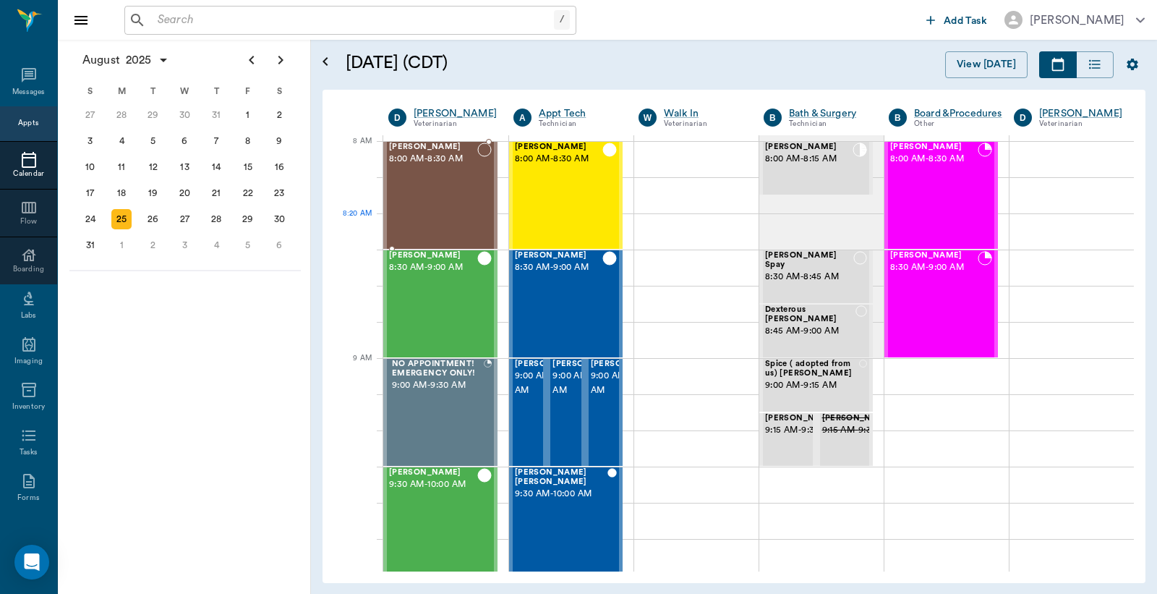
click at [456, 219] on div "Hemi Smithers 8:00 AM - 8:30 AM" at bounding box center [433, 195] width 88 height 106
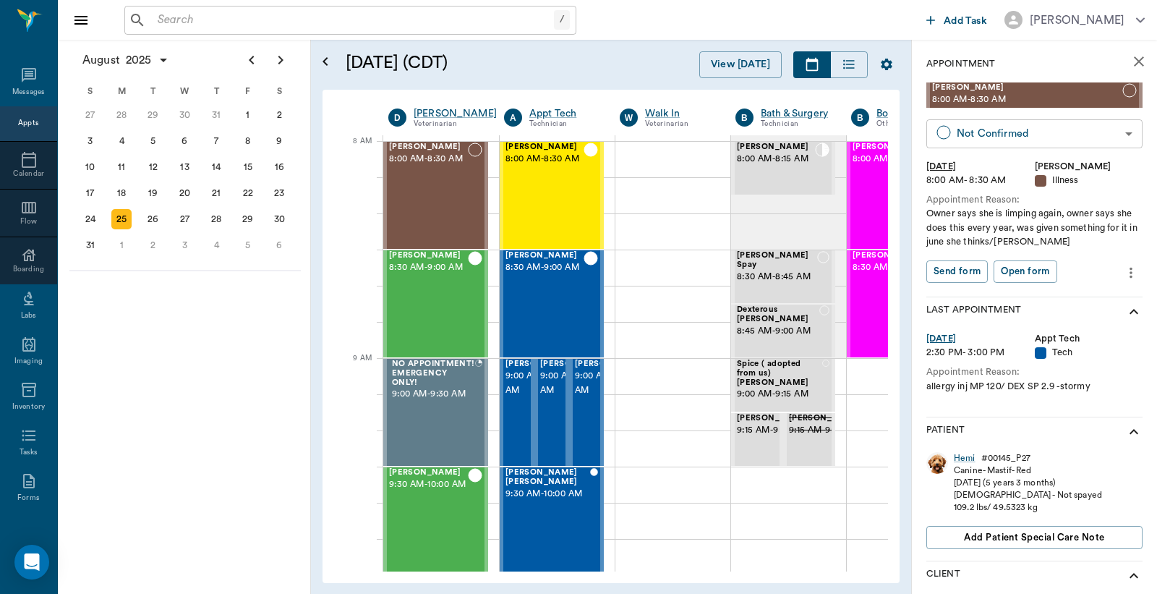
click at [984, 127] on body "/ ​ Add Task Dr. Bert Ellsworth Nectar Messages Appts Calendar Flow Boarding La…" at bounding box center [578, 297] width 1157 height 594
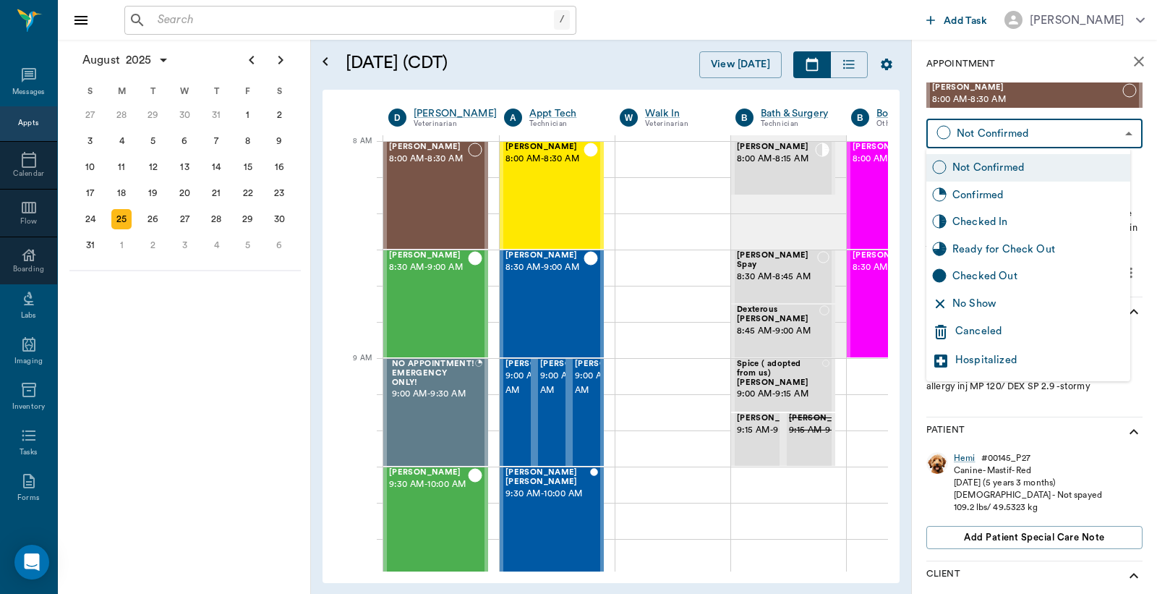
click at [1000, 305] on div "No Show" at bounding box center [1039, 304] width 172 height 16
type input "NO_SHOW"
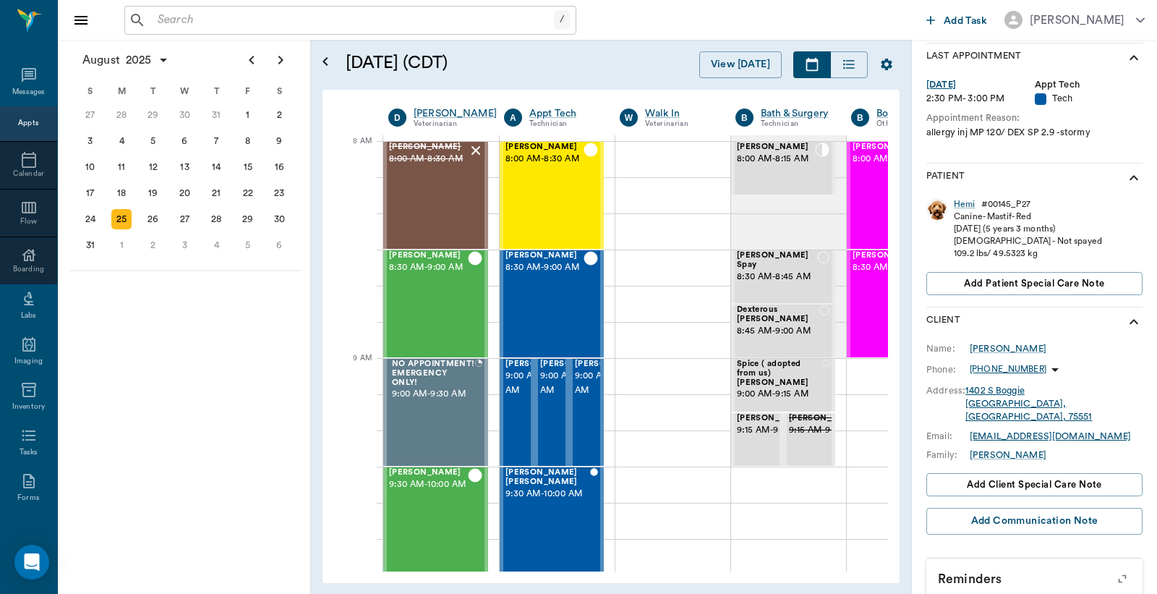
scroll to position [262, 0]
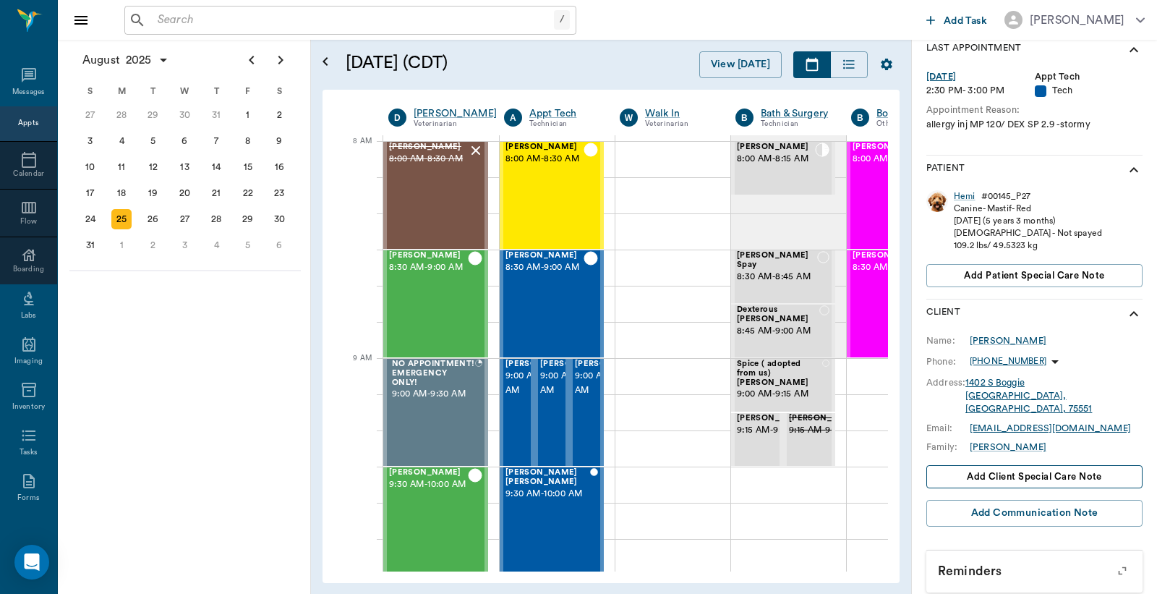
click at [1102, 465] on button "Add client Special Care Note" at bounding box center [1035, 476] width 216 height 23
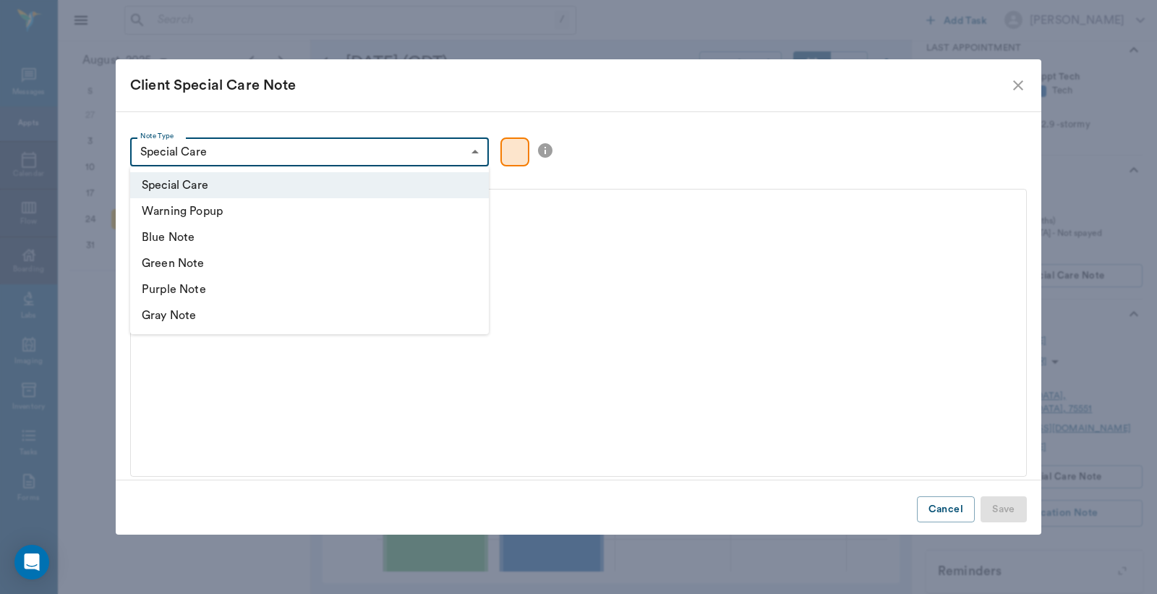
click at [318, 156] on body "/ ​ Add Task Dr. Bert Ellsworth Nectar Messages Appts Calendar Flow Boarding La…" at bounding box center [578, 297] width 1157 height 594
click at [403, 177] on li "Special Care" at bounding box center [309, 185] width 359 height 26
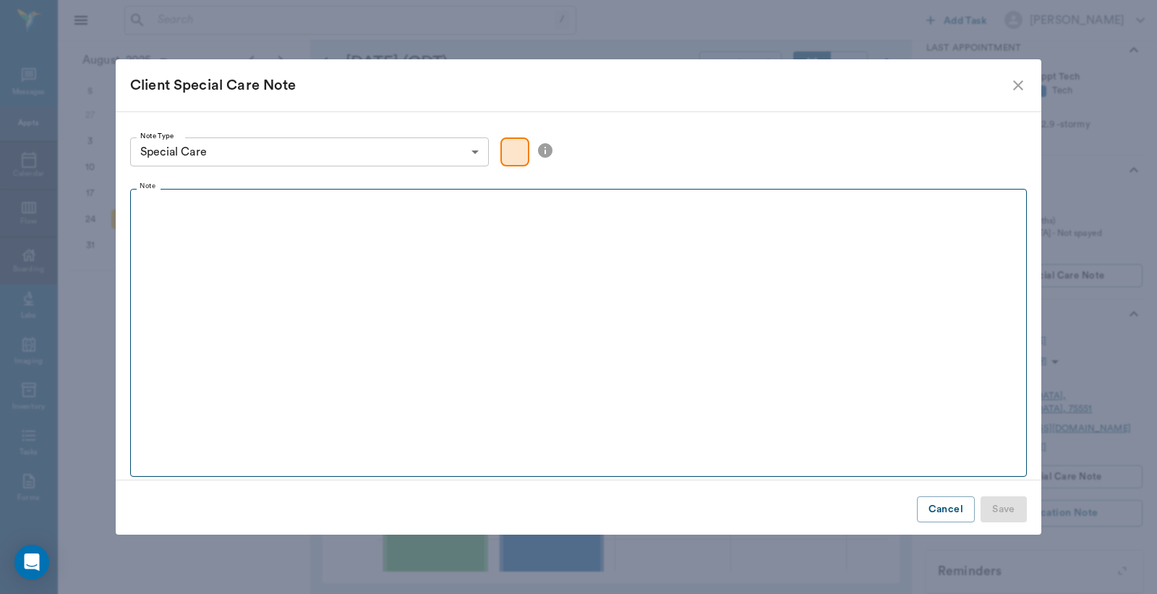
click at [307, 250] on fieldset "Note" at bounding box center [578, 329] width 897 height 294
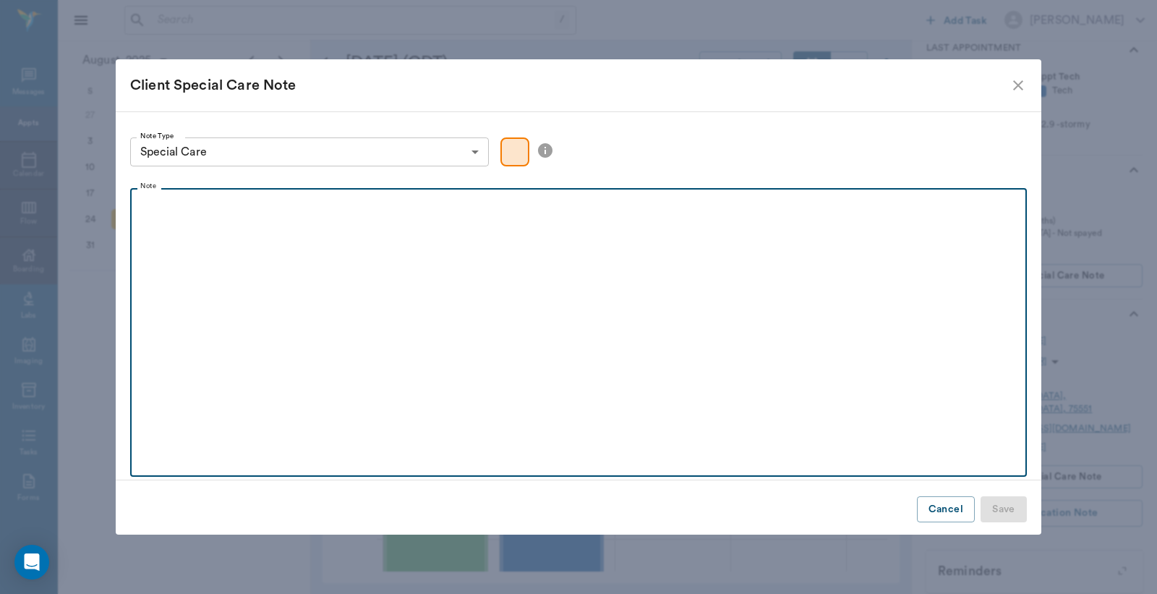
click at [321, 227] on div at bounding box center [578, 214] width 882 height 36
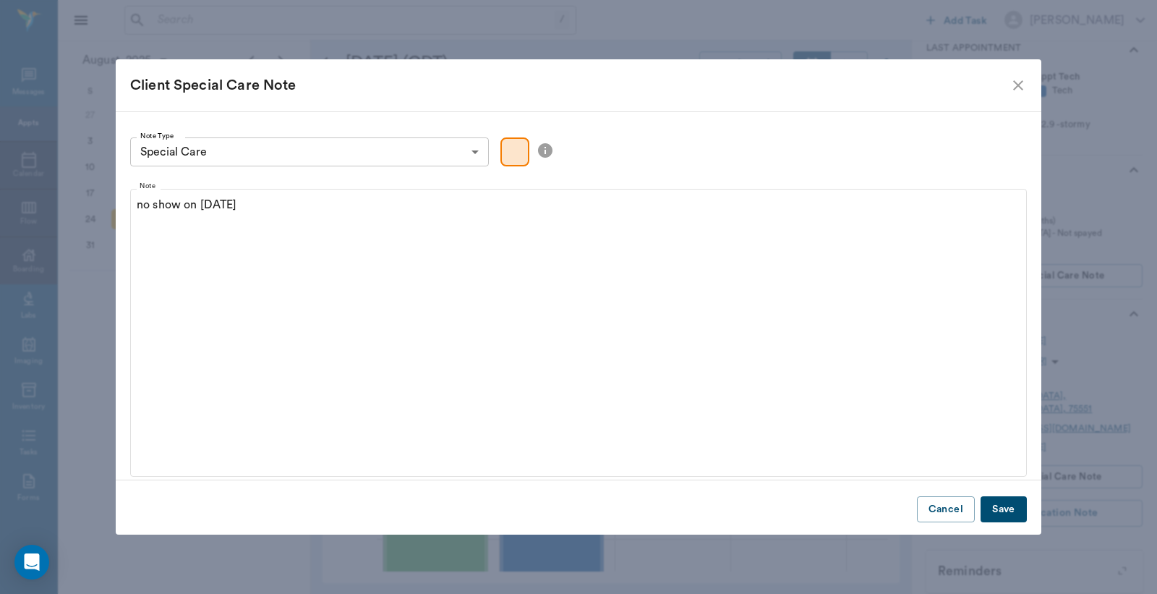
click at [1011, 508] on button "Save" at bounding box center [1004, 509] width 46 height 27
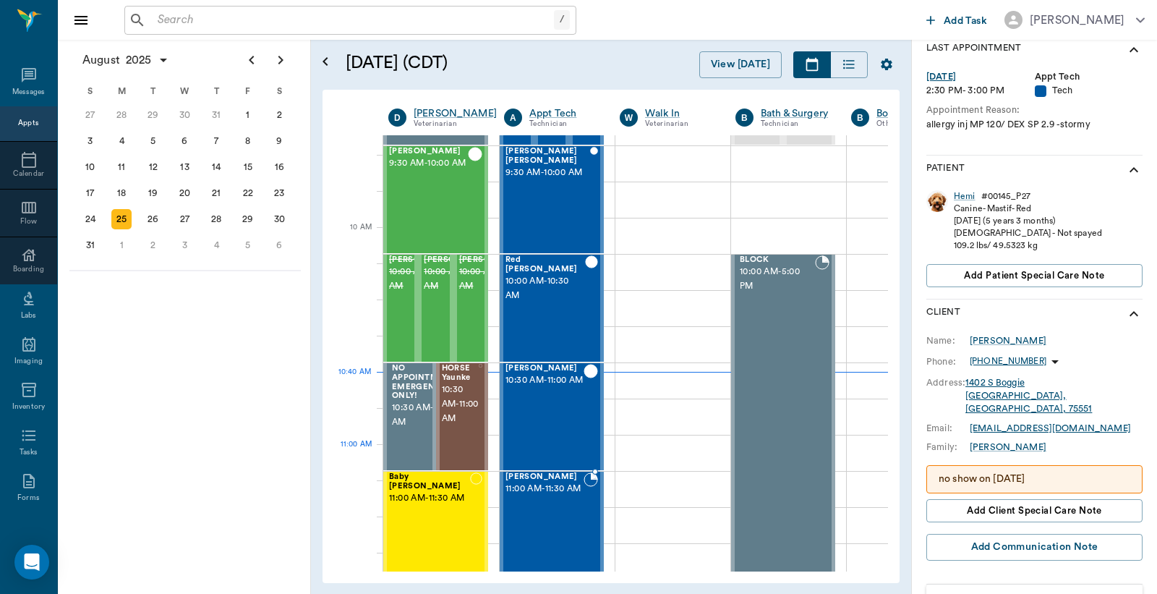
scroll to position [428, 0]
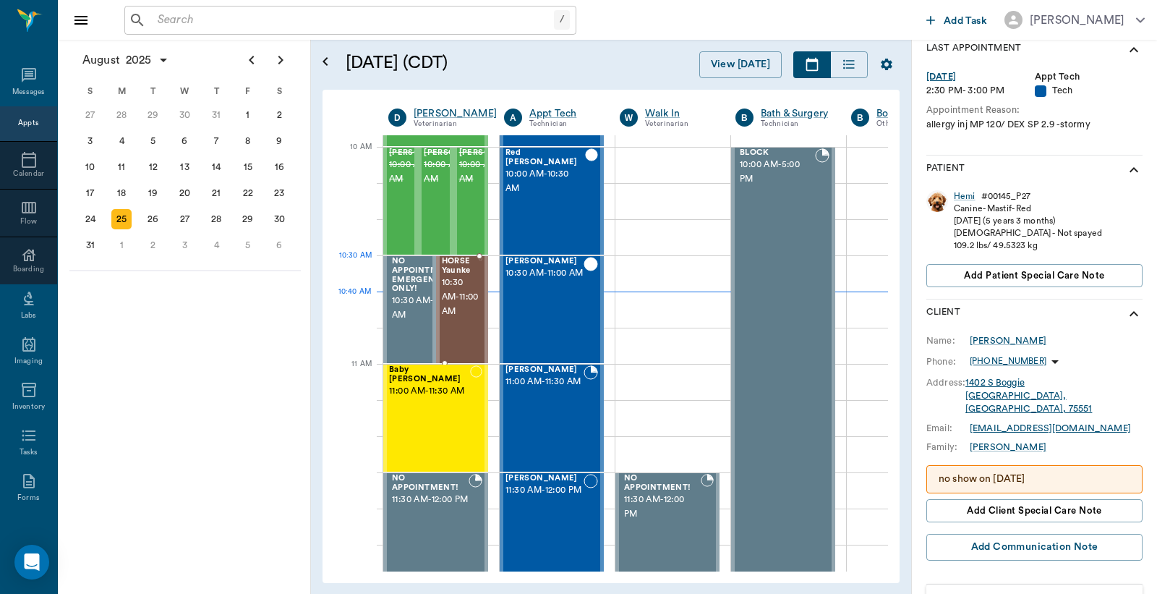
drag, startPoint x: 446, startPoint y: 288, endPoint x: 540, endPoint y: 261, distance: 98.5
click at [446, 288] on span "10:30 AM - 11:00 AM" at bounding box center [460, 297] width 37 height 43
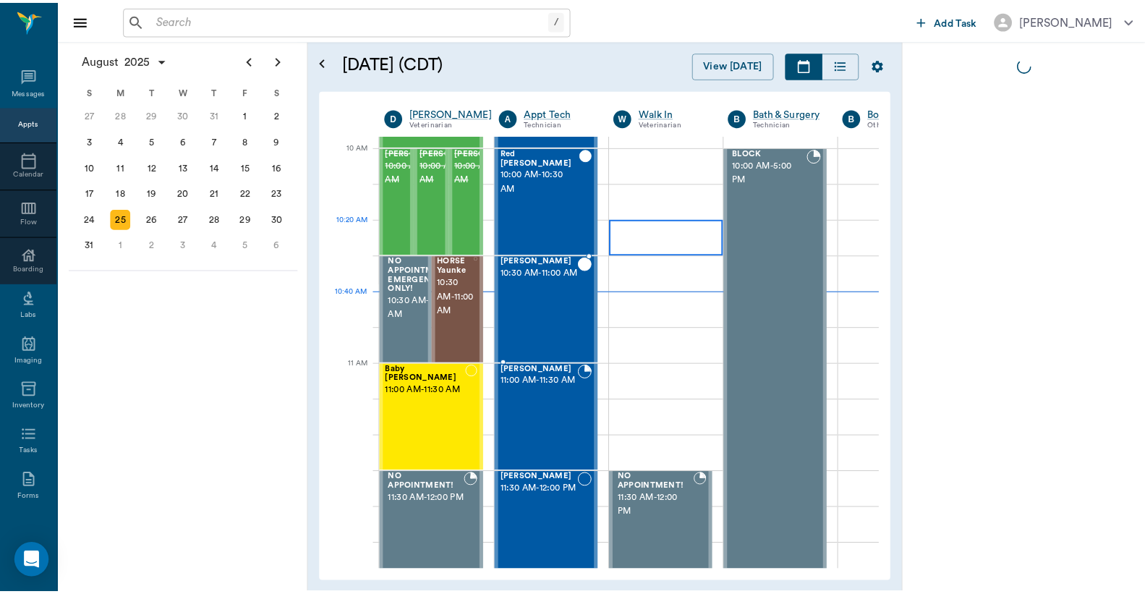
scroll to position [0, 0]
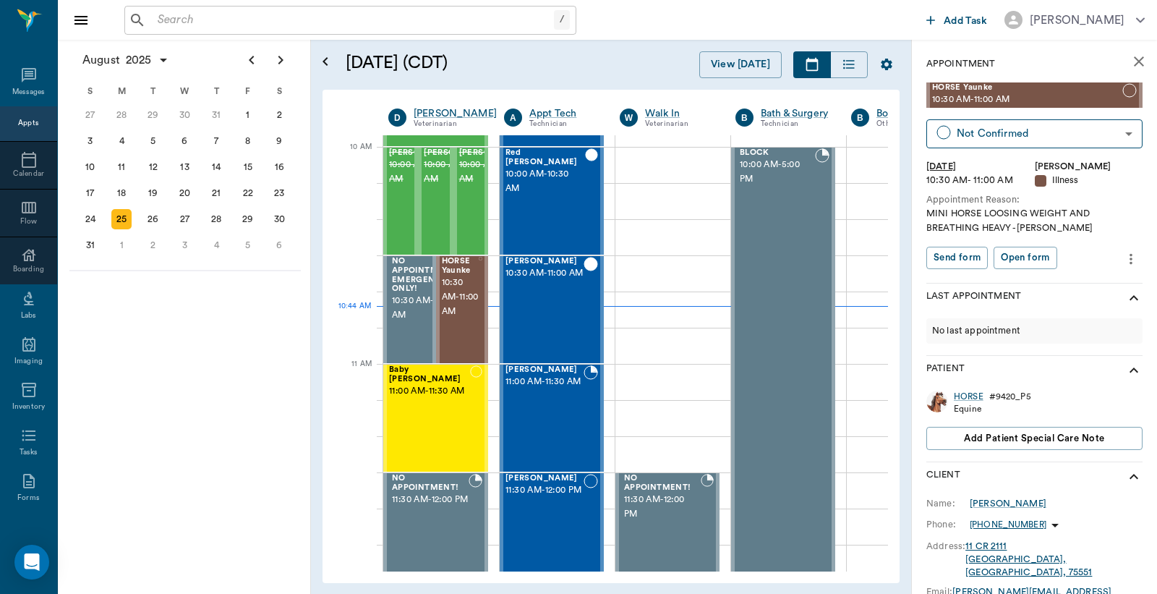
click at [208, 36] on div "/ ​ Add Task Dr. Bert Ellsworth" at bounding box center [607, 20] width 1099 height 40
click at [229, 30] on input "text" at bounding box center [353, 20] width 402 height 20
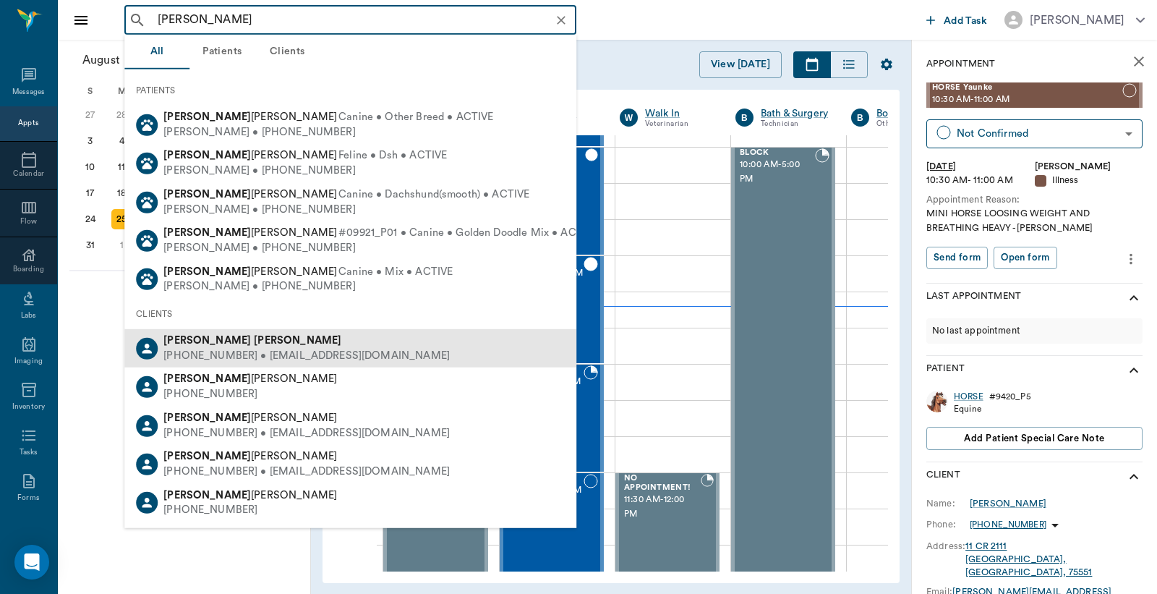
click at [261, 343] on div "Jessie Mitchell" at bounding box center [306, 340] width 286 height 15
type input "jessie mitch"
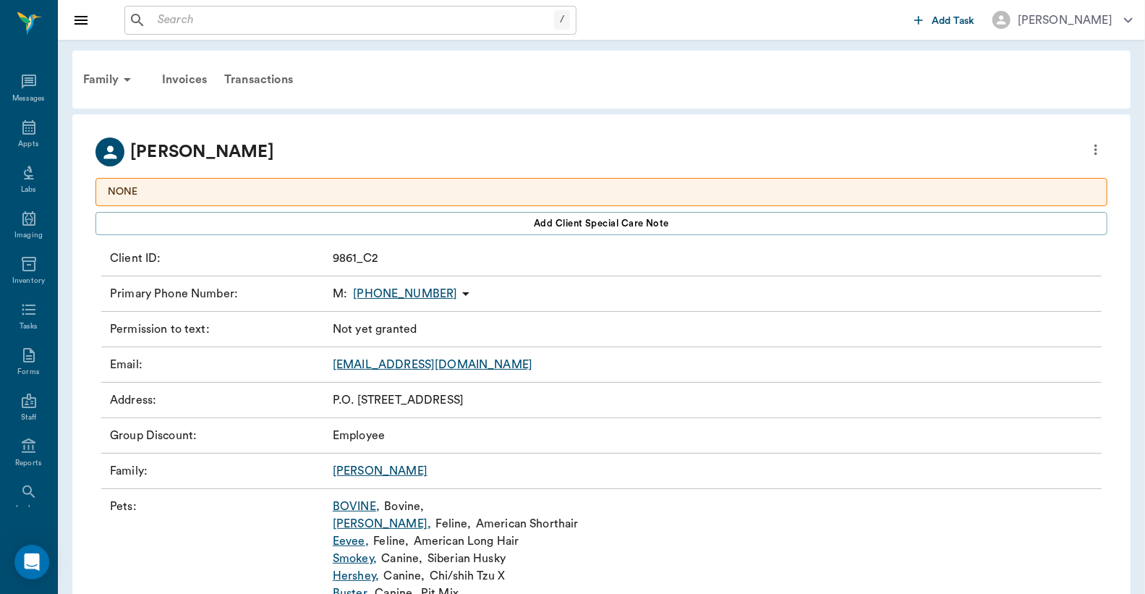
click at [352, 522] on link "Duncan ," at bounding box center [382, 523] width 98 height 17
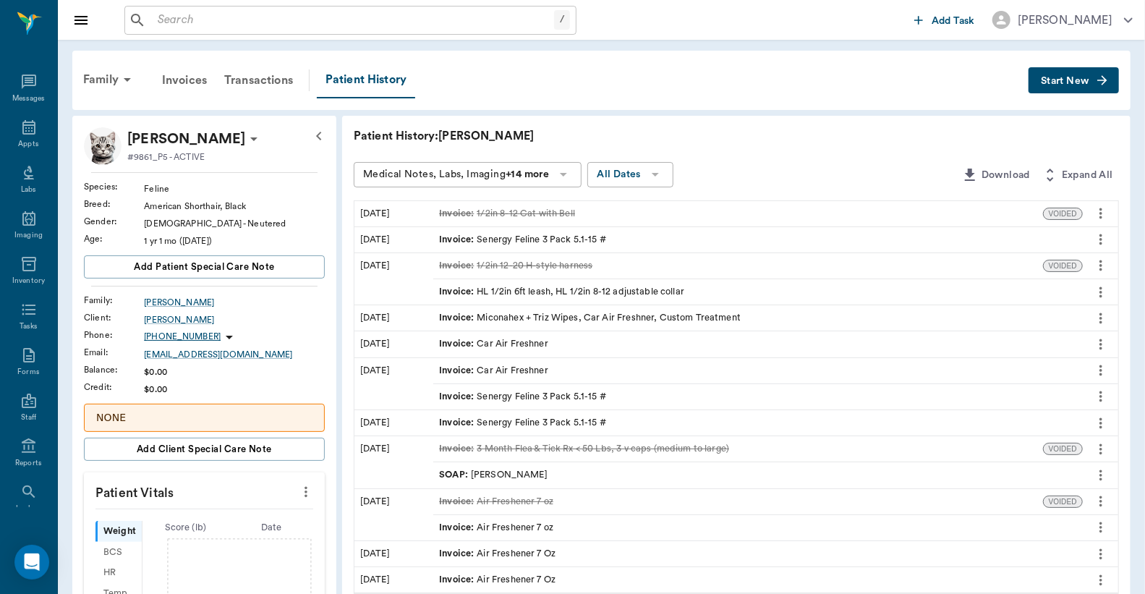
click at [1046, 85] on button "Start New" at bounding box center [1074, 80] width 90 height 27
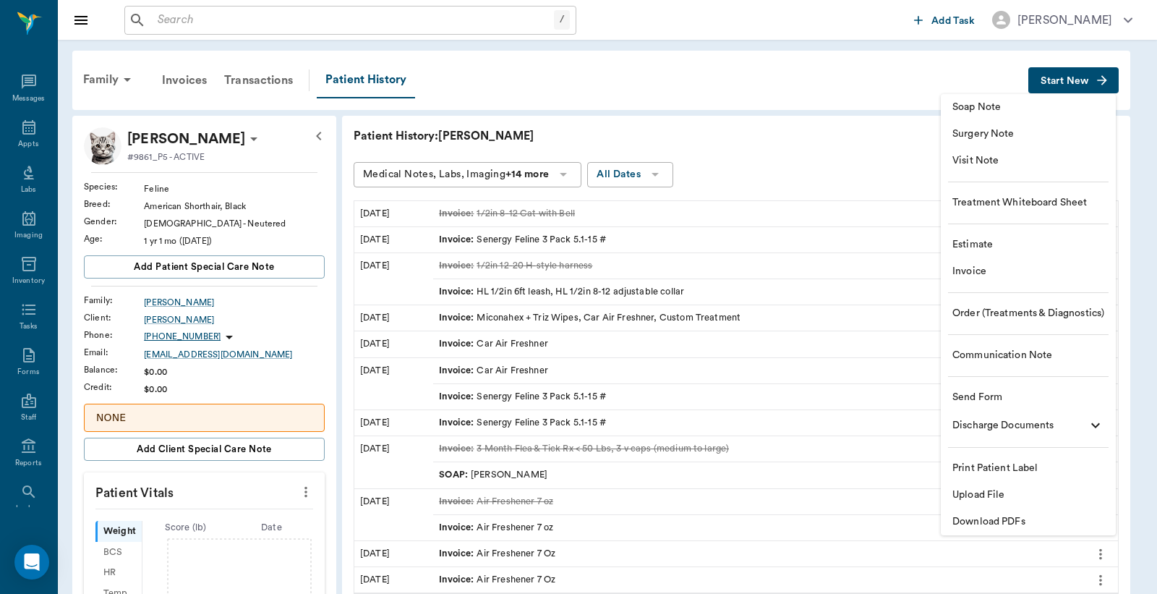
click at [1006, 271] on span "Invoice" at bounding box center [1029, 271] width 152 height 15
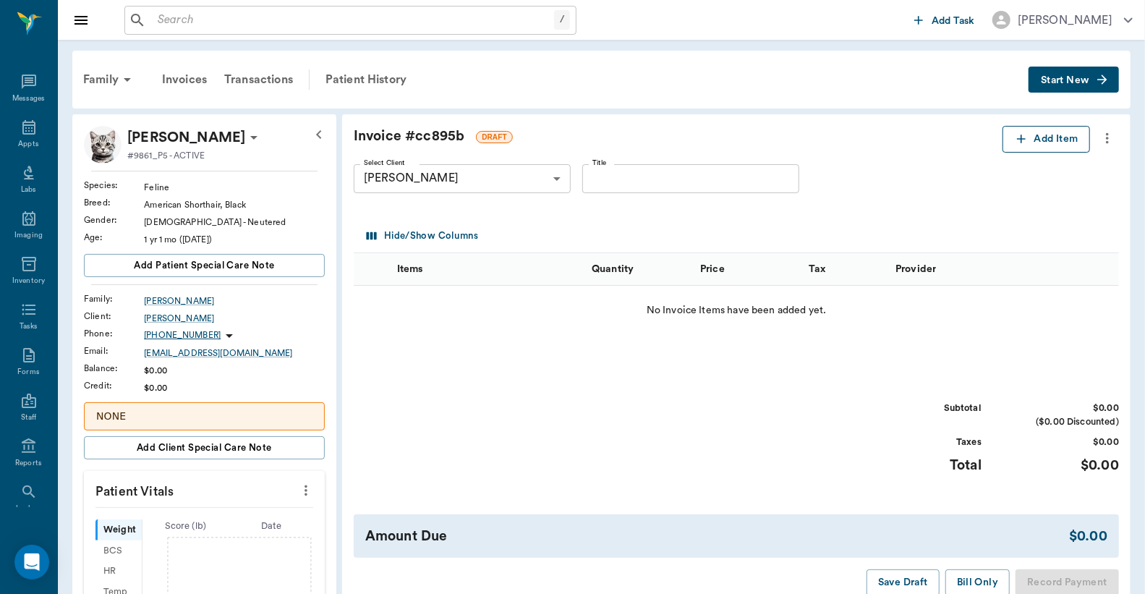
click at [1065, 135] on button "Add Item" at bounding box center [1047, 139] width 88 height 27
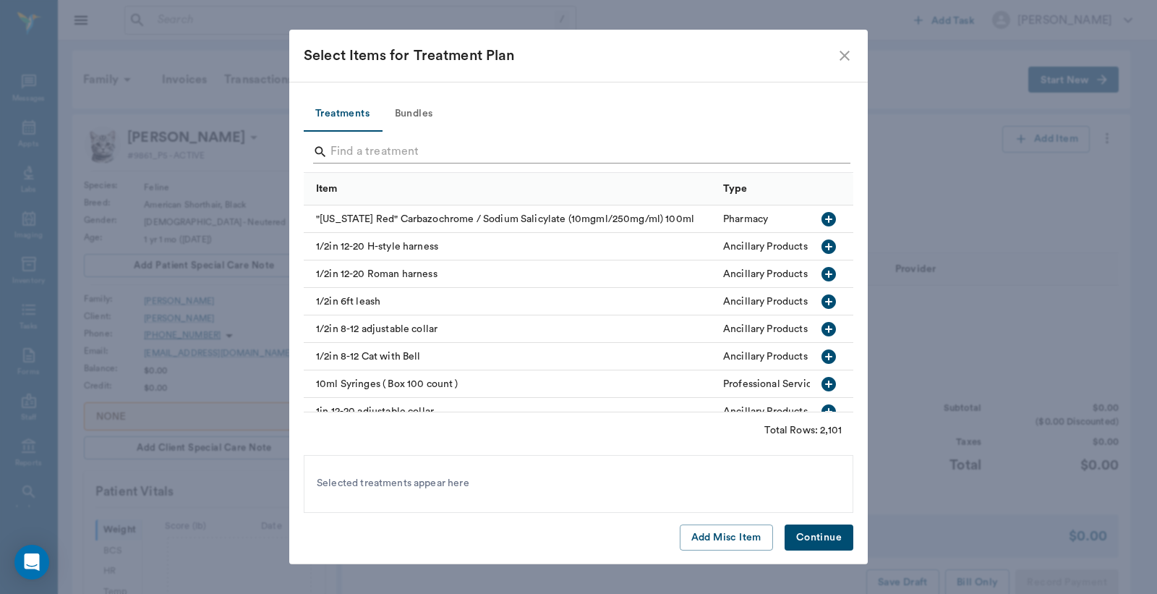
click at [474, 148] on input "Search" at bounding box center [580, 151] width 498 height 23
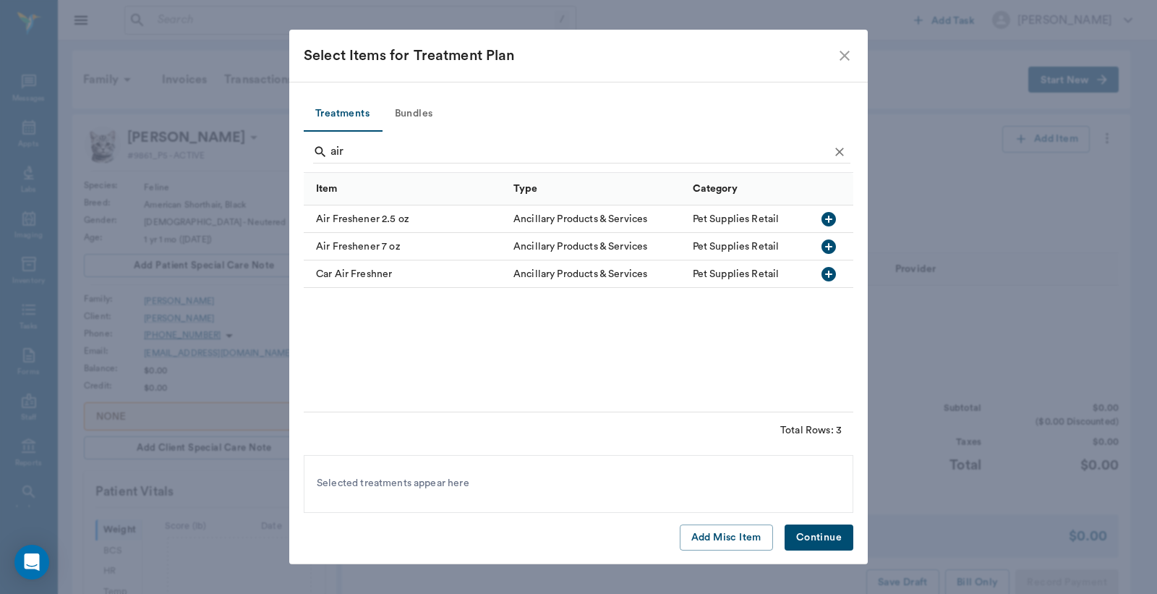
click at [829, 244] on icon "button" at bounding box center [828, 246] width 17 height 17
drag, startPoint x: 391, startPoint y: 154, endPoint x: 256, endPoint y: 154, distance: 135.3
click at [259, 154] on div "Select Items for Treatment Plan Treatments Bundles air Item Type Category Air F…" at bounding box center [578, 297] width 1157 height 594
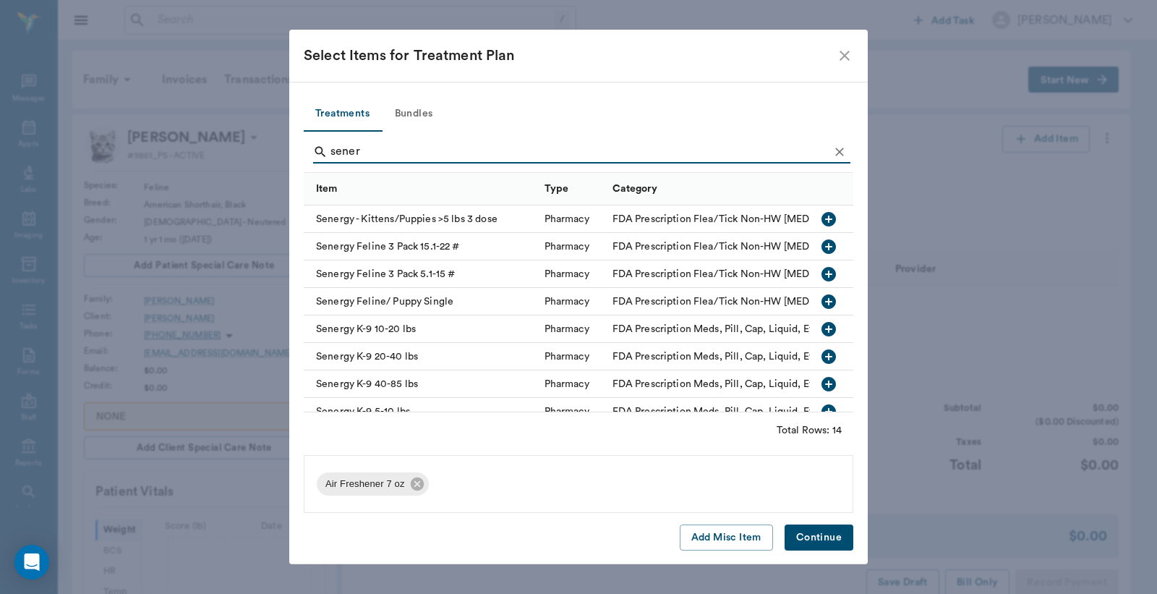
type input "sener"
click at [820, 273] on icon "button" at bounding box center [828, 273] width 17 height 17
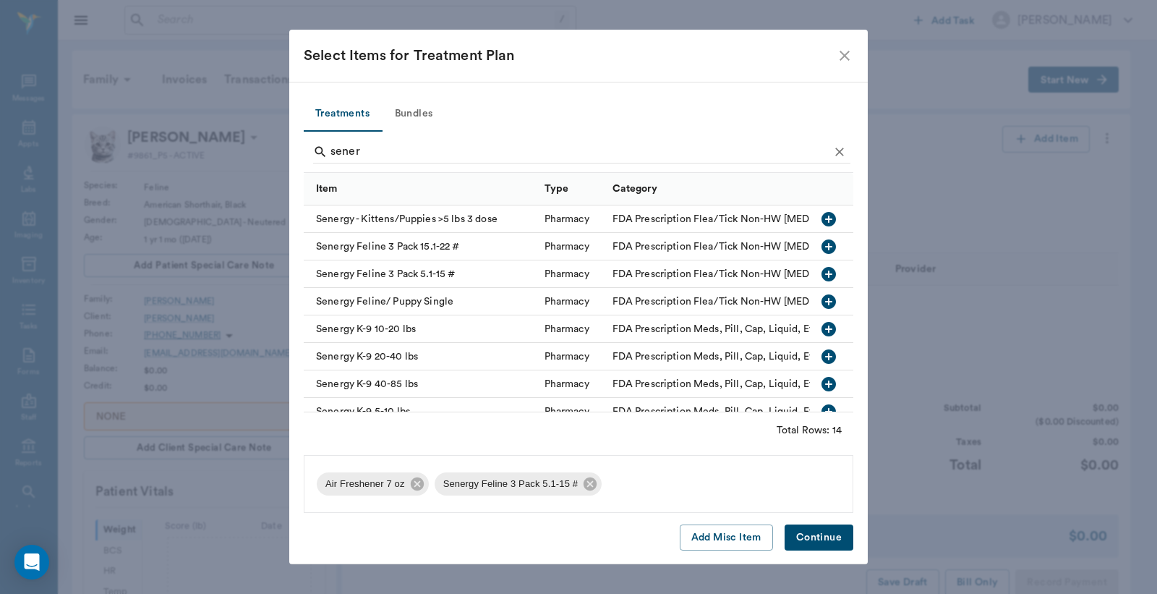
click at [815, 529] on button "Continue" at bounding box center [819, 537] width 69 height 27
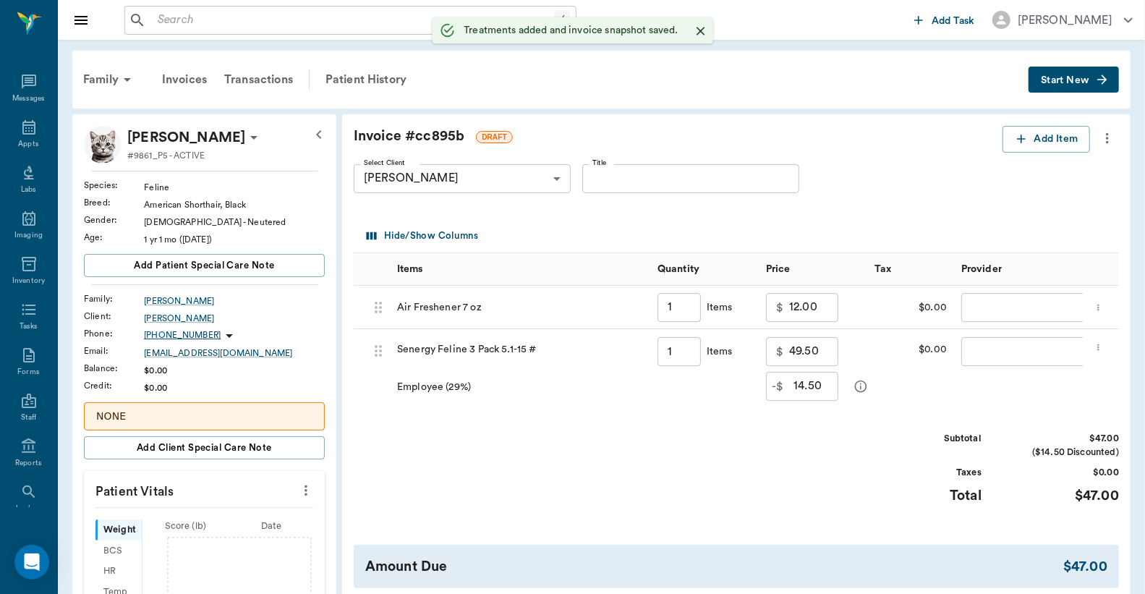
type input "1.00"
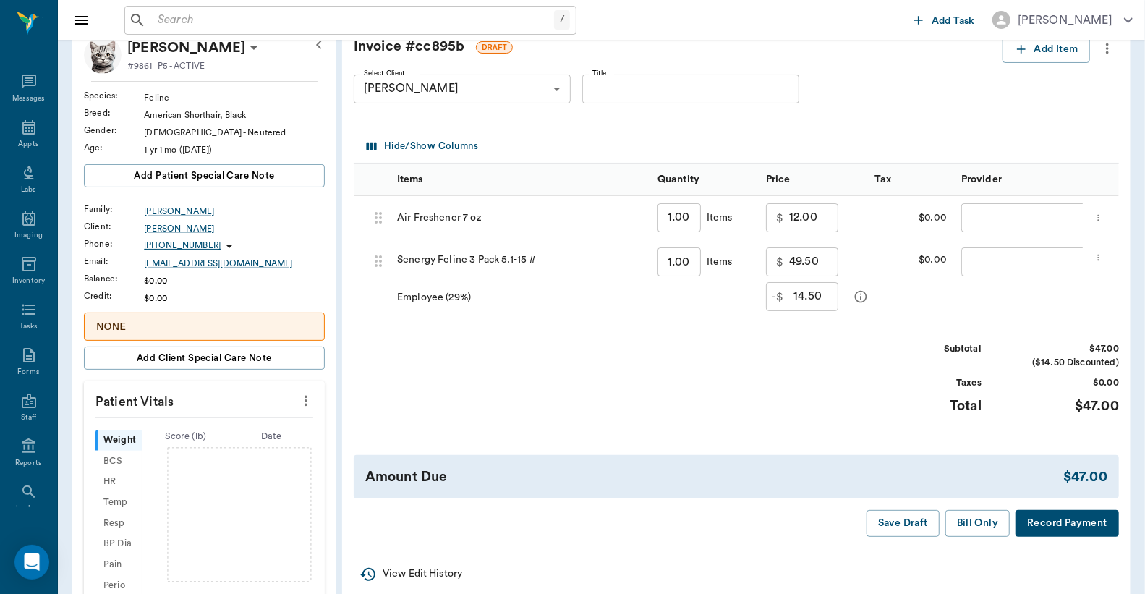
scroll to position [106, 0]
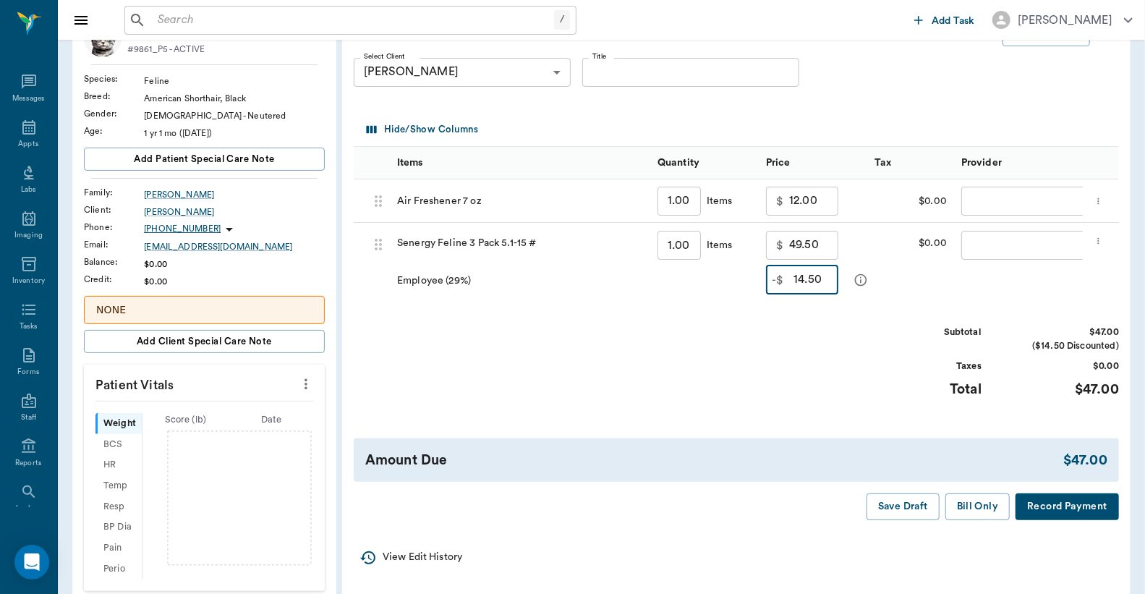
click at [820, 286] on input "14.50" at bounding box center [815, 279] width 45 height 29
type input "1"
type input "14.50"
click at [1010, 201] on body "/ ​ Add Task Dr. Bert Ellsworth Nectar Messages Appts Labs Imaging Inventory Ta…" at bounding box center [572, 441] width 1145 height 1095
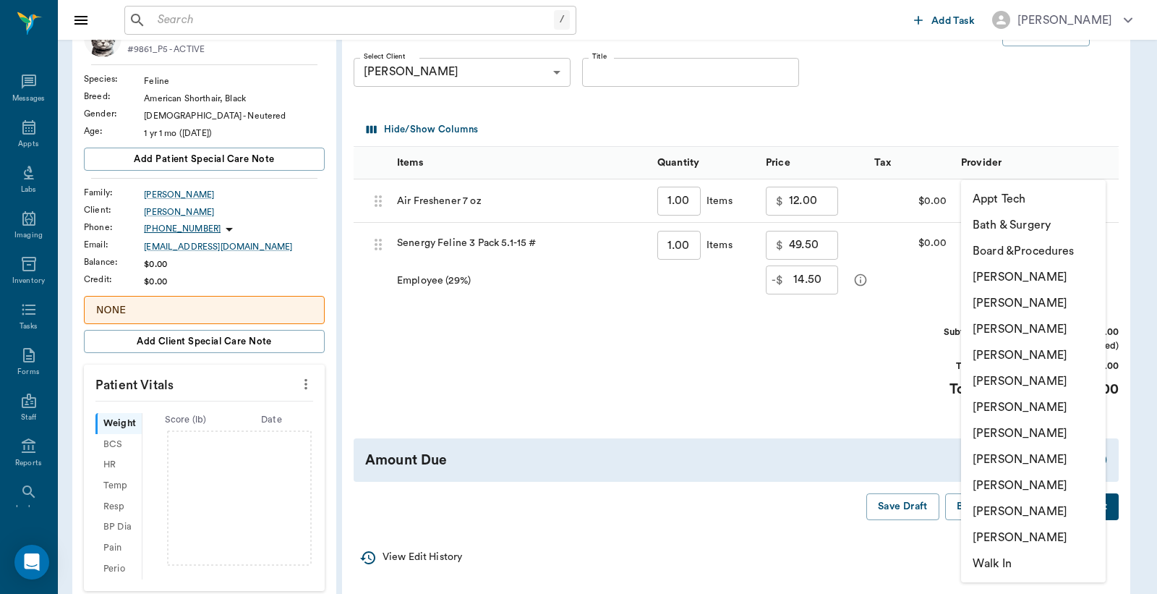
click at [1011, 431] on li "Jessie Mitchell" at bounding box center [1033, 433] width 145 height 26
type input "none-63ec2ed152e12b0ba117cd50"
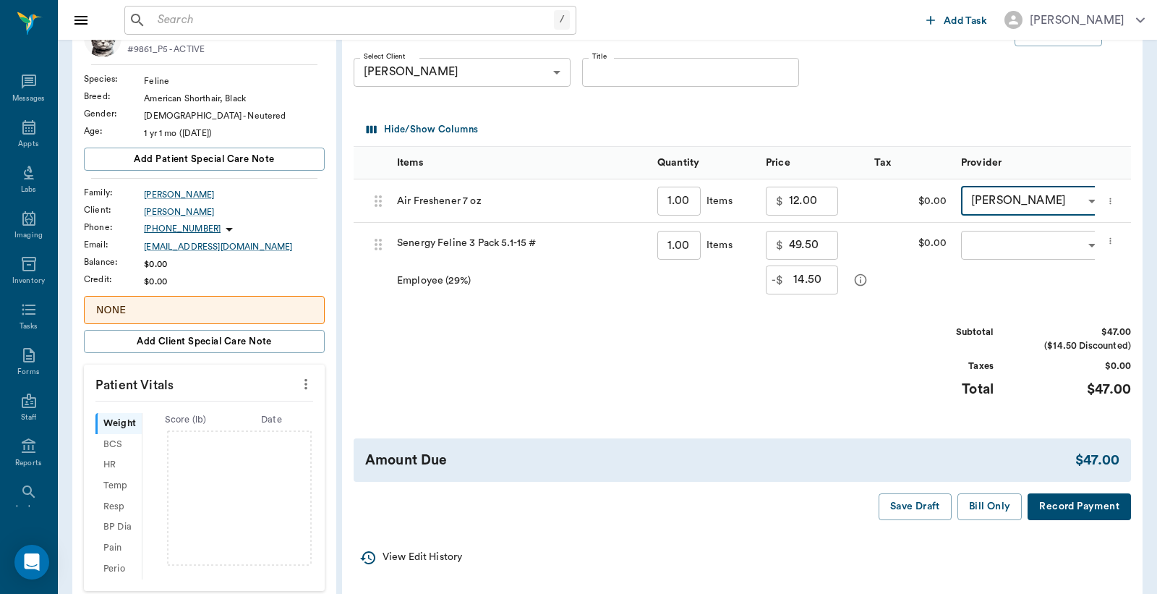
click at [1020, 242] on body "/ ​ Add Task Dr. Bert Ellsworth Nectar Messages Appts Labs Imaging Inventory Ta…" at bounding box center [578, 441] width 1157 height 1095
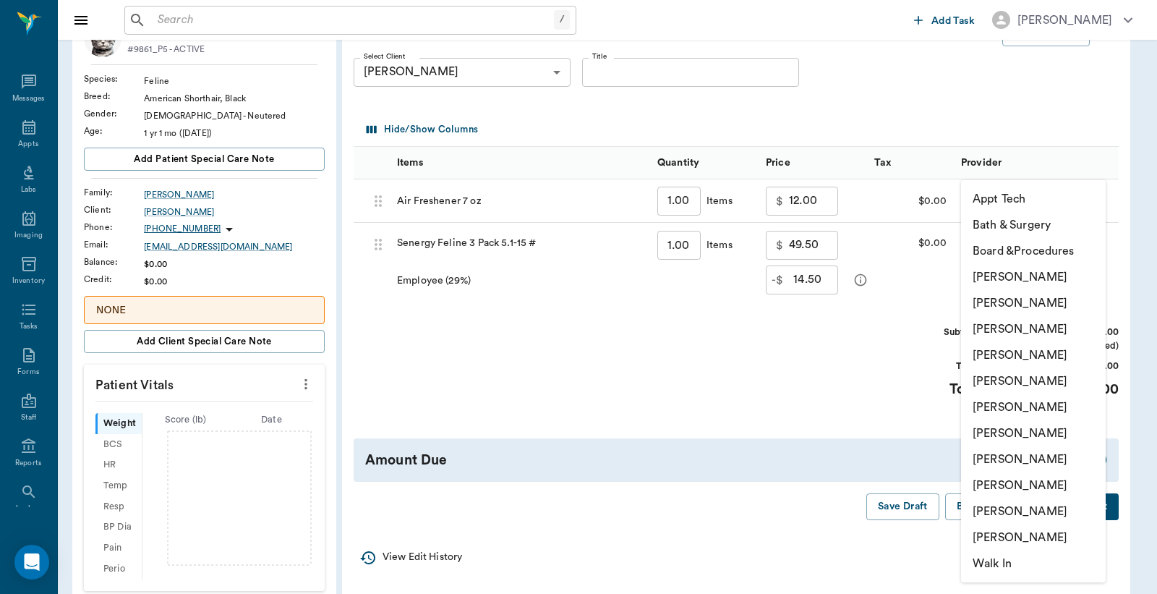
click at [1027, 442] on li "Jessie Mitchell" at bounding box center [1033, 433] width 145 height 26
type input "none-63ec2ed152e12b0ba117cd50"
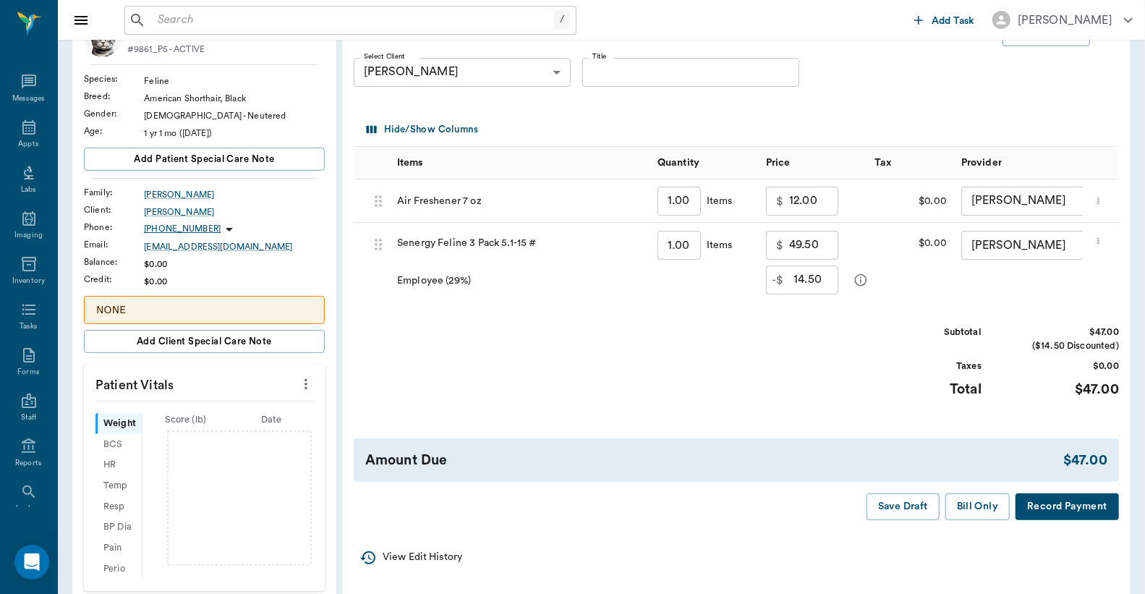
click at [1091, 198] on button "more" at bounding box center [1098, 201] width 17 height 25
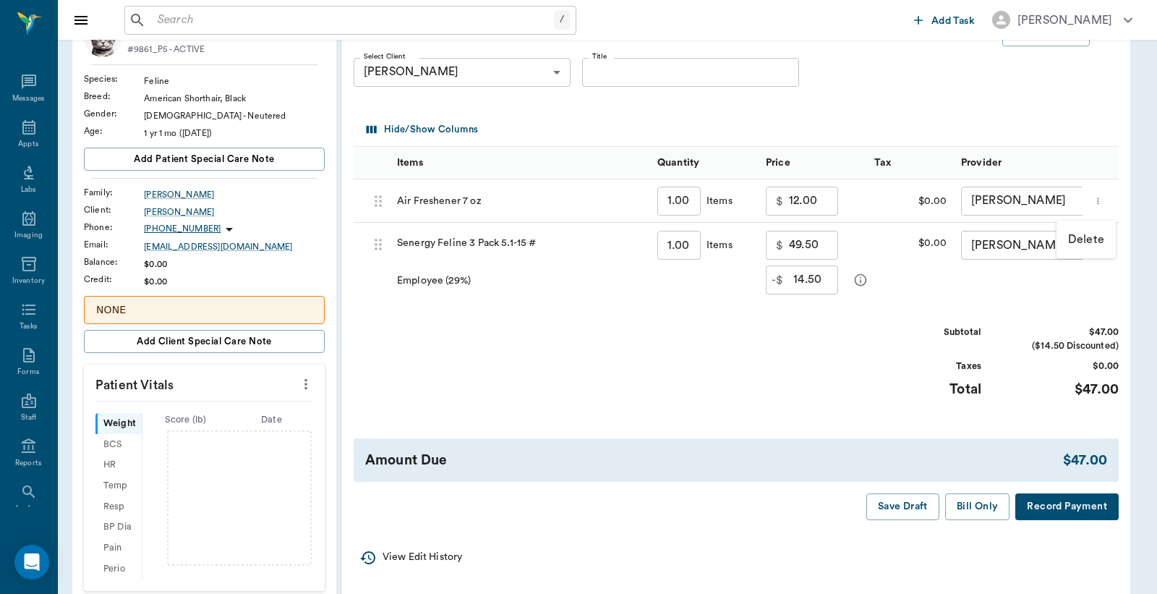
click at [1083, 234] on p "Delete" at bounding box center [1086, 239] width 36 height 17
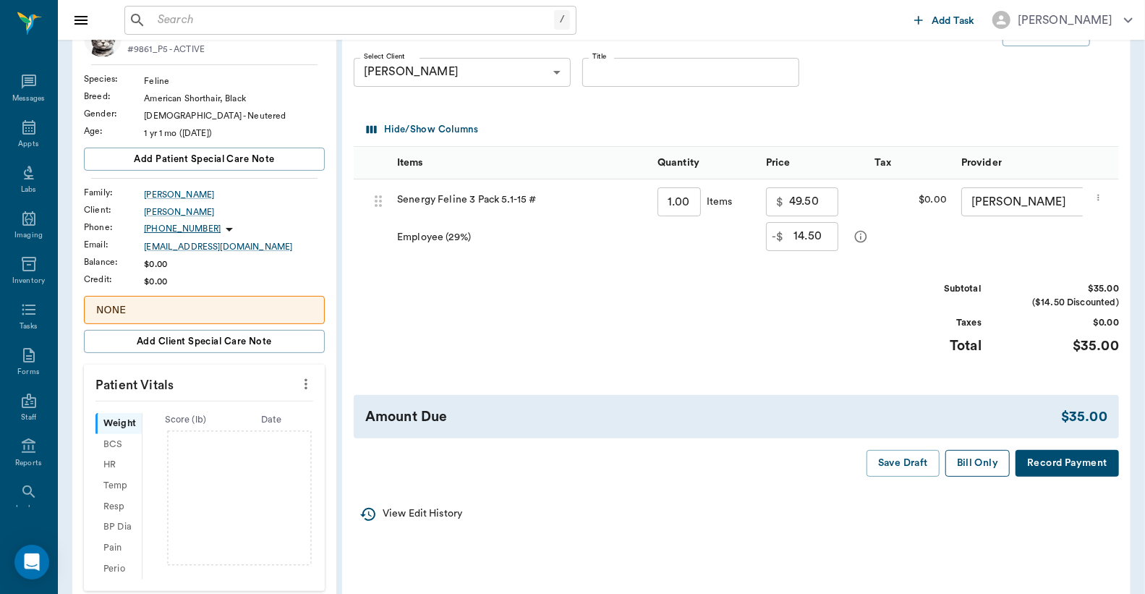
click at [985, 477] on button "Bill Only" at bounding box center [977, 463] width 65 height 27
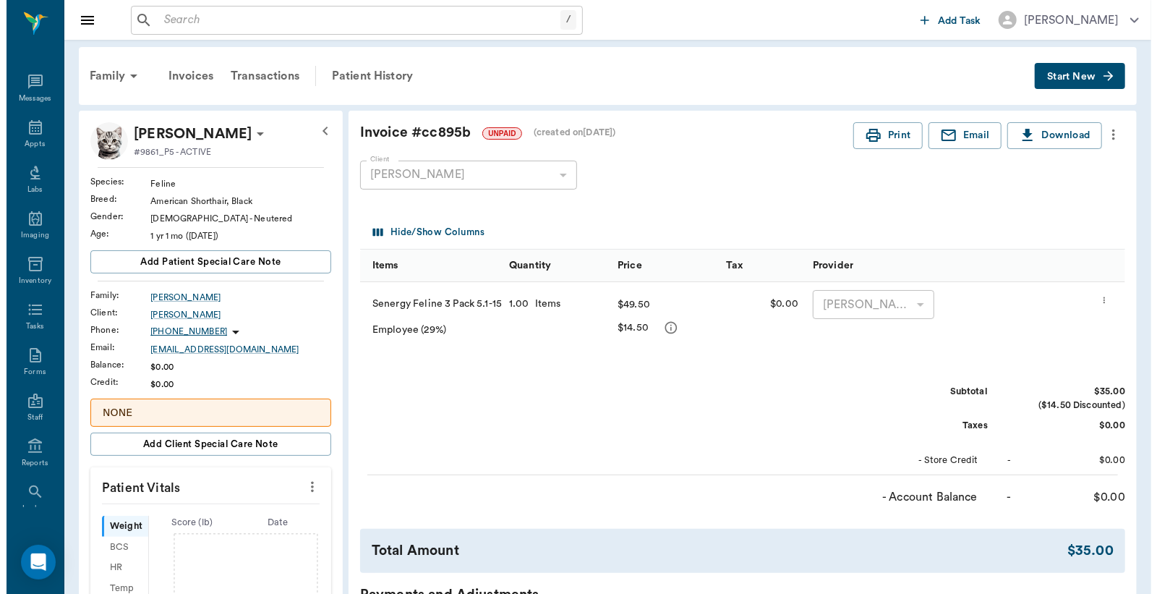
scroll to position [0, 0]
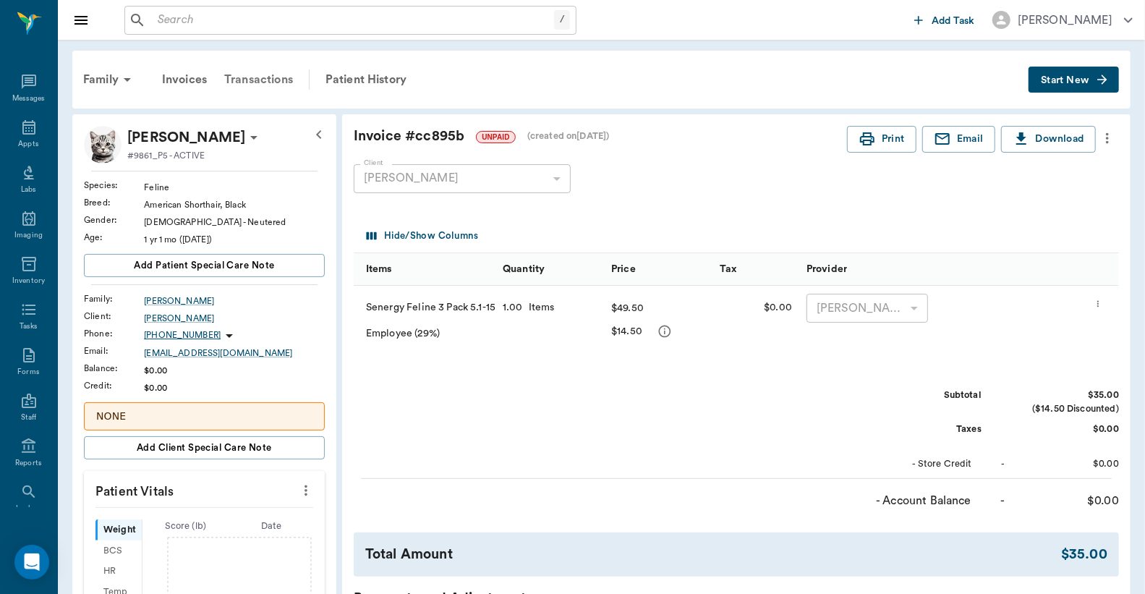
click at [262, 82] on div "Transactions" at bounding box center [259, 79] width 86 height 35
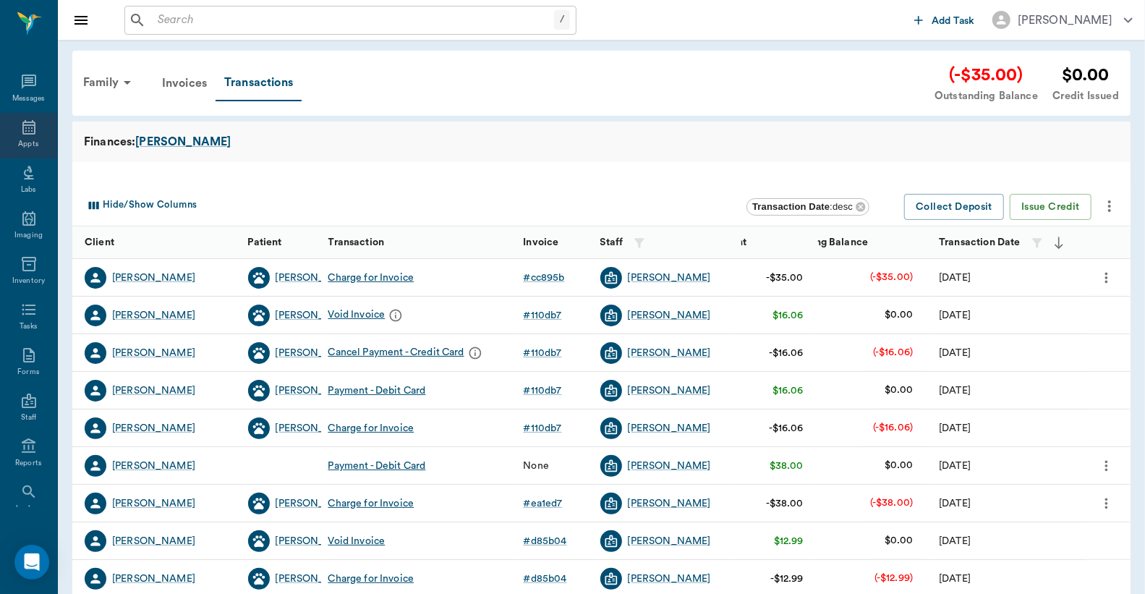
click at [31, 131] on div "Appts" at bounding box center [28, 136] width 57 height 46
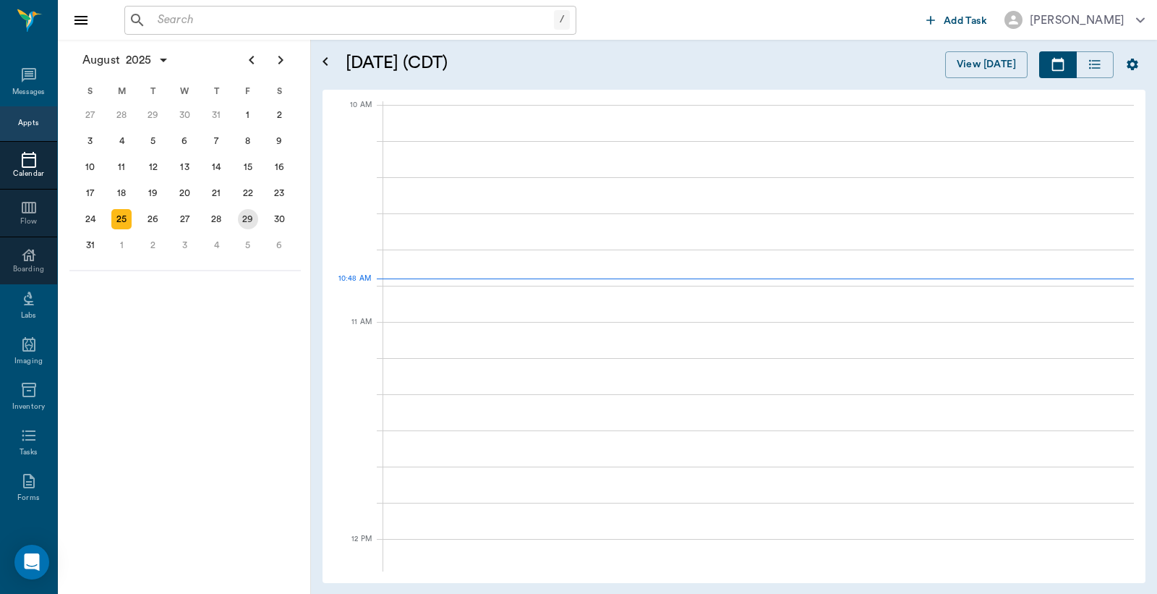
scroll to position [435, 0]
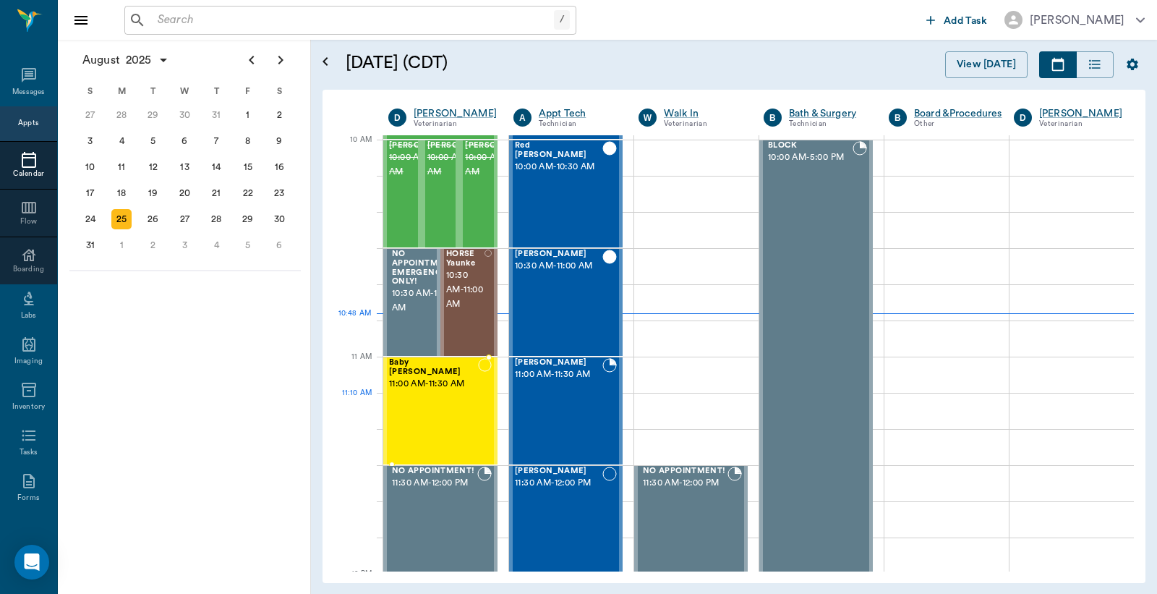
click at [461, 416] on div "Baby Kitty Oliver 11:00 AM - 11:30 AM" at bounding box center [433, 411] width 89 height 106
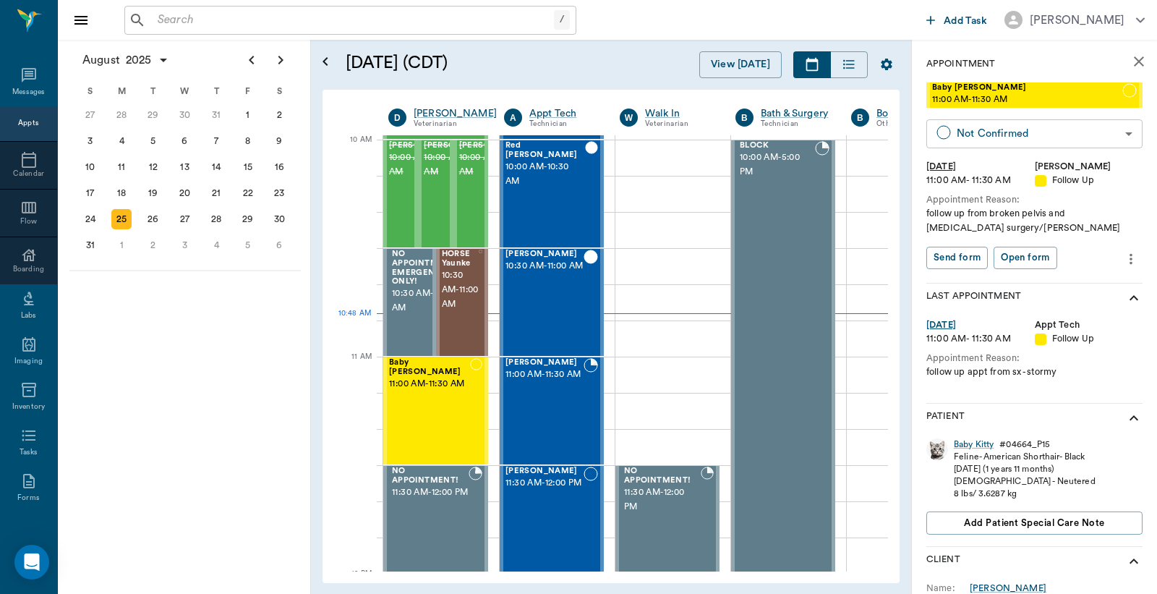
click at [966, 124] on body "/ ​ Add Task Dr. Bert Ellsworth Nectar Messages Appts Calendar Flow Boarding La…" at bounding box center [578, 297] width 1157 height 594
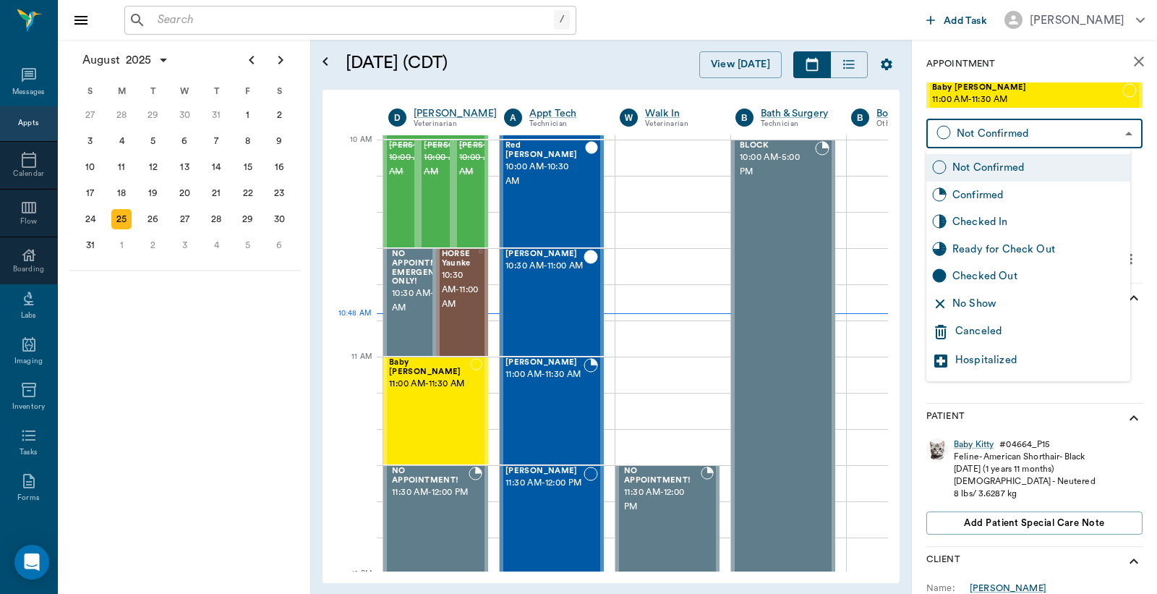
click at [972, 218] on div "Checked In" at bounding box center [1039, 222] width 172 height 16
type input "CHECKED_IN"
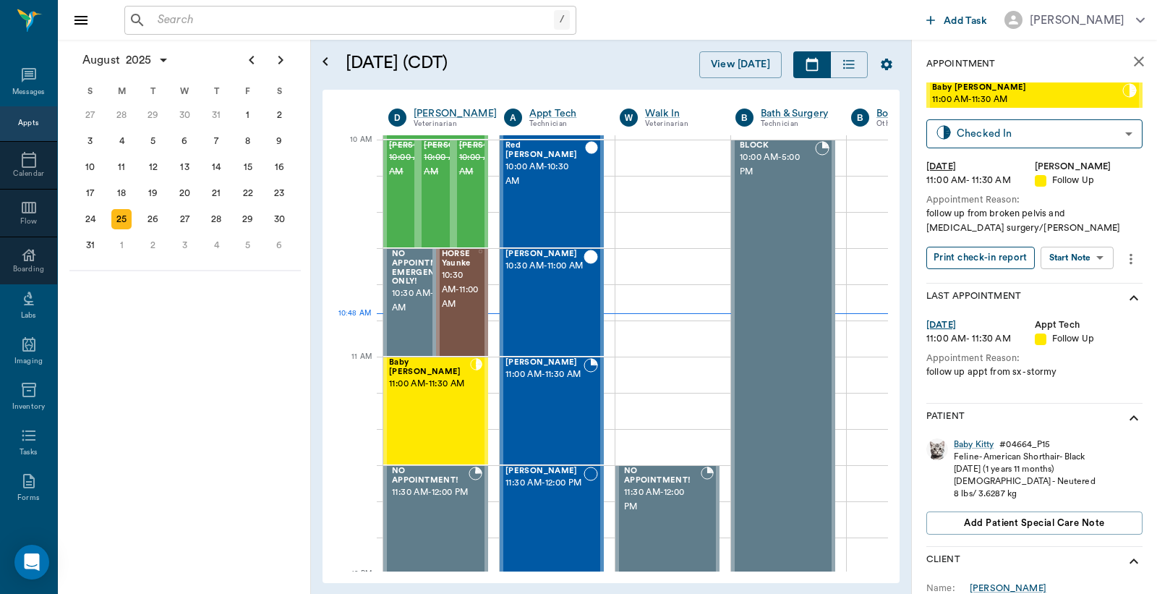
click at [980, 263] on button "Print check-in report" at bounding box center [981, 258] width 108 height 22
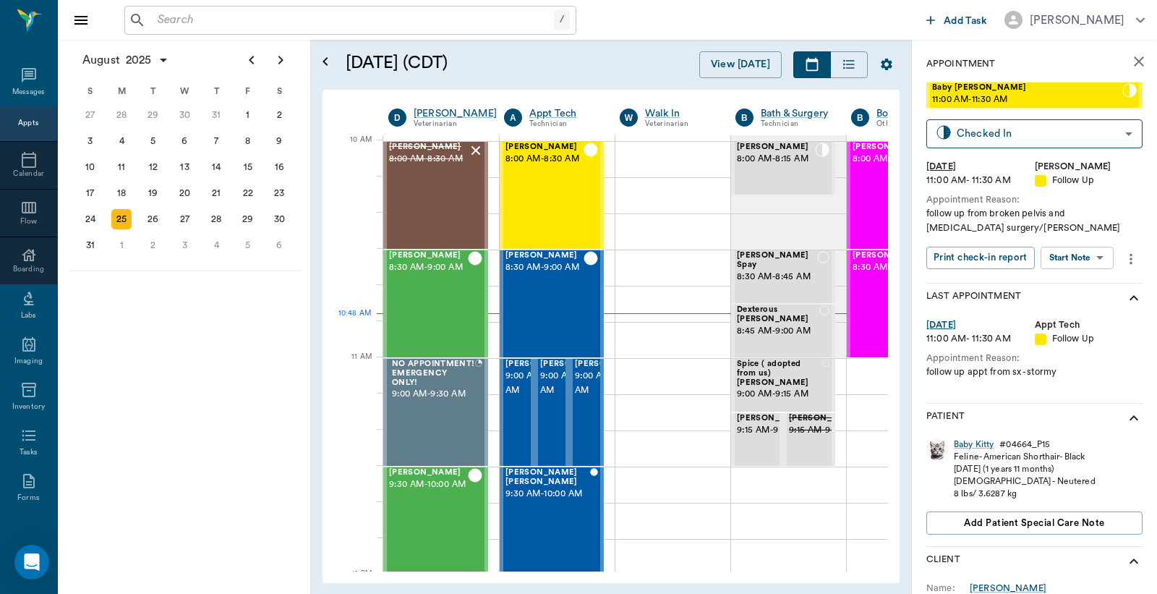
scroll to position [435, 0]
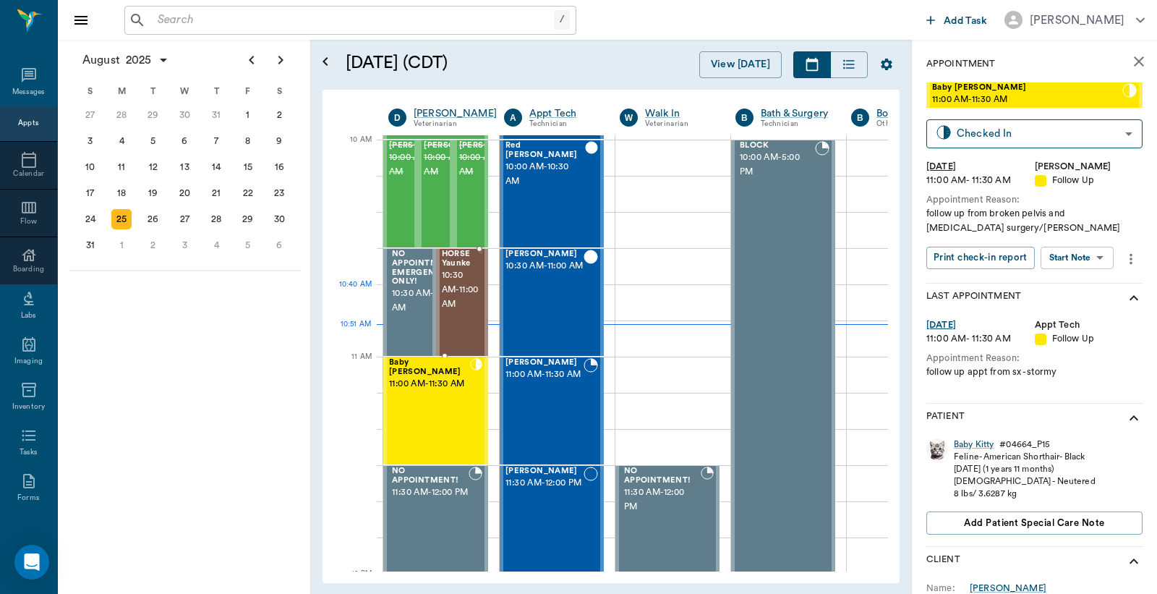
click at [467, 312] on span "10:30 AM - 11:00 AM" at bounding box center [460, 289] width 37 height 43
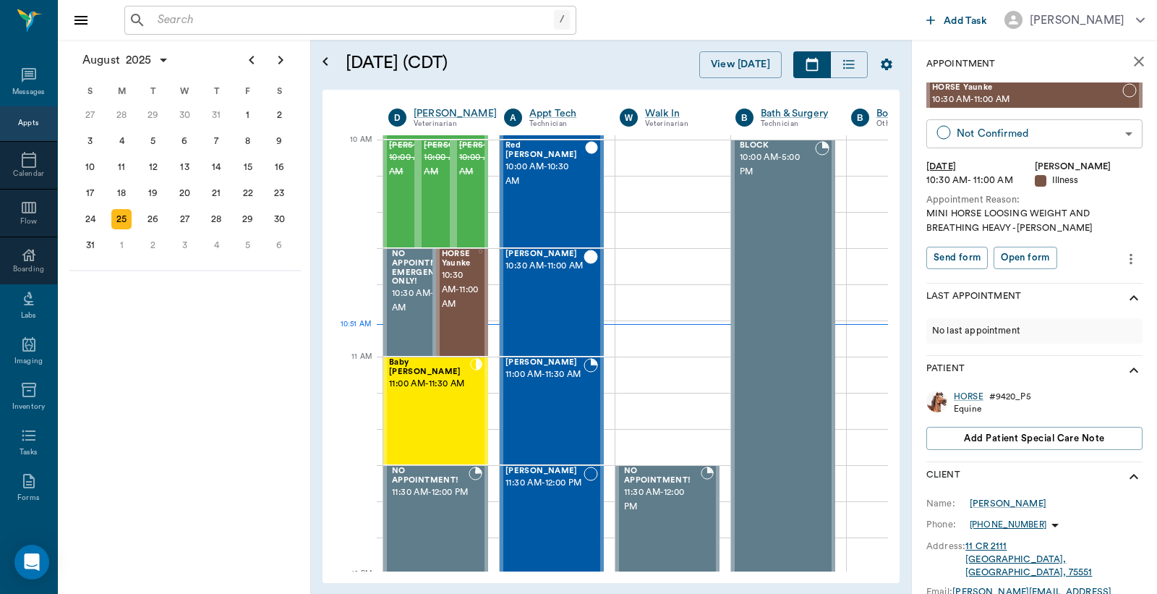
click at [993, 127] on body "/ ​ Add Task [PERSON_NAME] Nectar Messages Appts Calendar Flow Boarding Labs Im…" at bounding box center [578, 297] width 1157 height 594
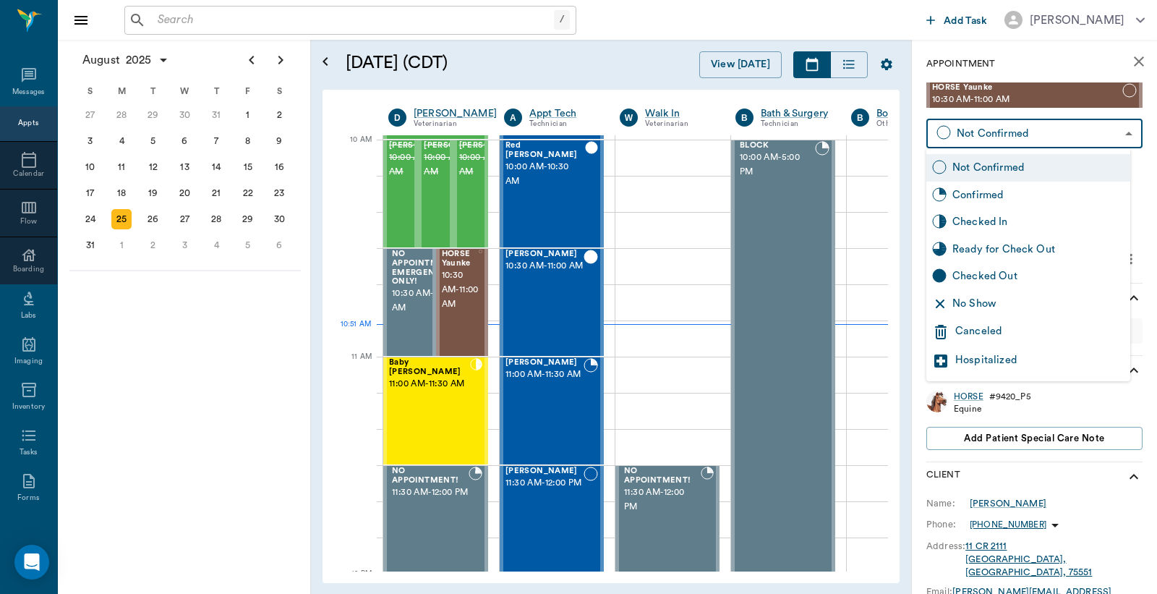
click at [982, 302] on div "No Show" at bounding box center [1039, 304] width 172 height 16
type input "NO_SHOW"
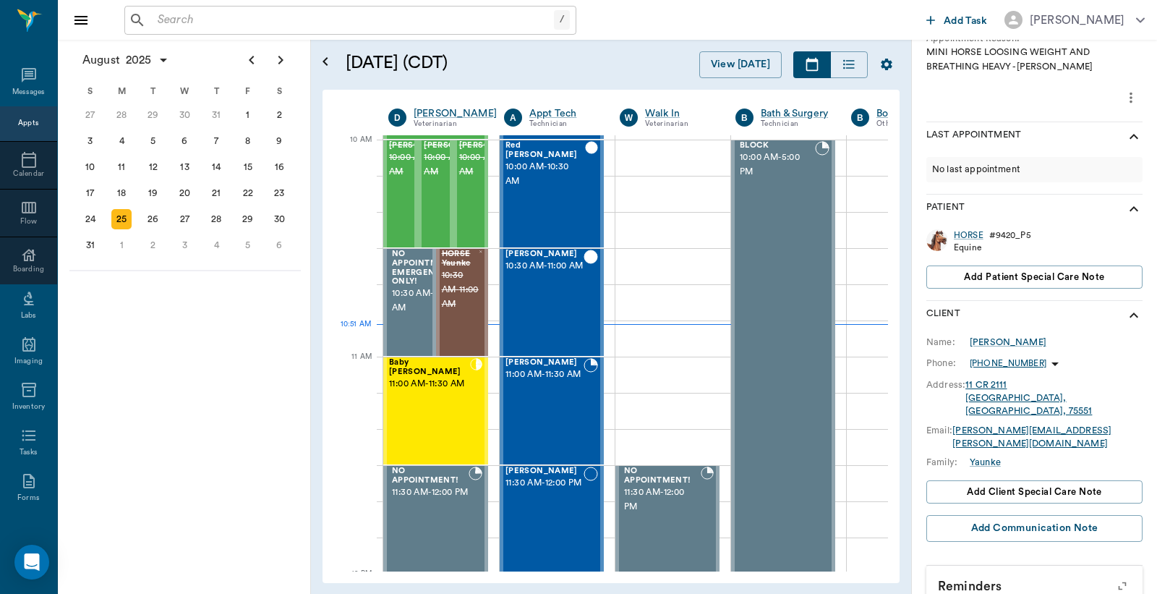
scroll to position [163, 0]
click at [1045, 482] on span "Add client Special Care Note" at bounding box center [1034, 490] width 135 height 16
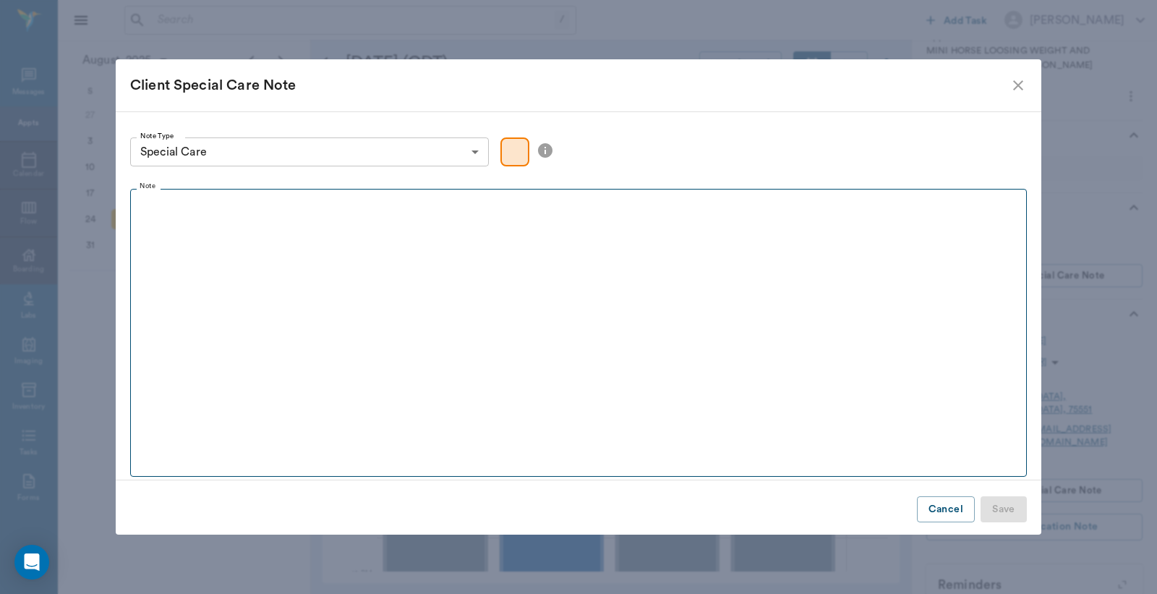
click at [546, 302] on fieldset "Note" at bounding box center [578, 329] width 897 height 294
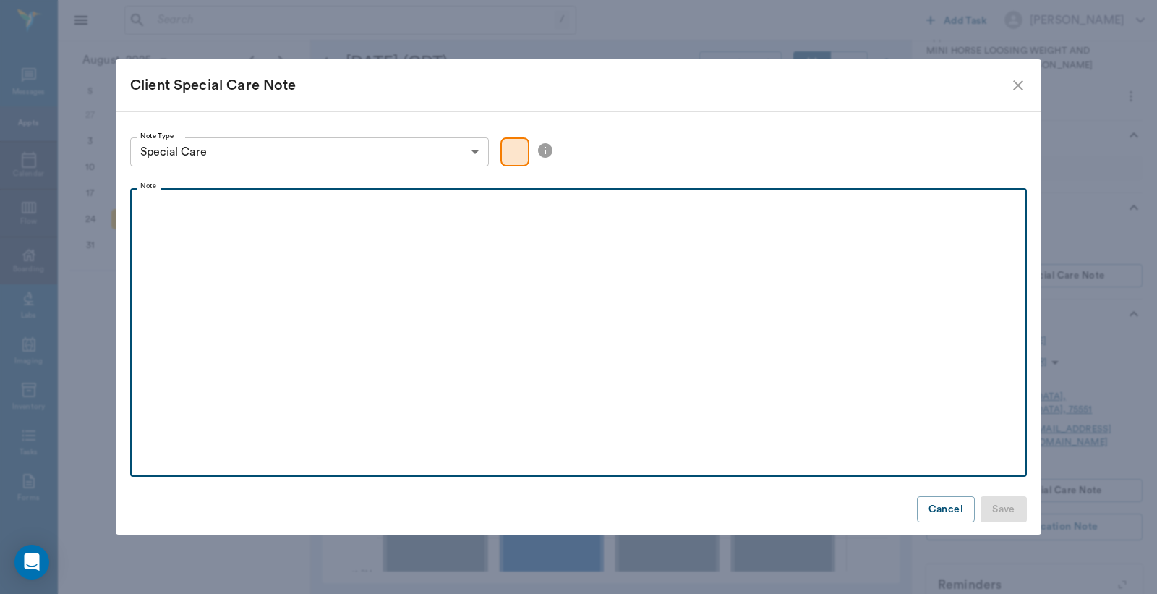
click at [146, 210] on p at bounding box center [578, 204] width 882 height 17
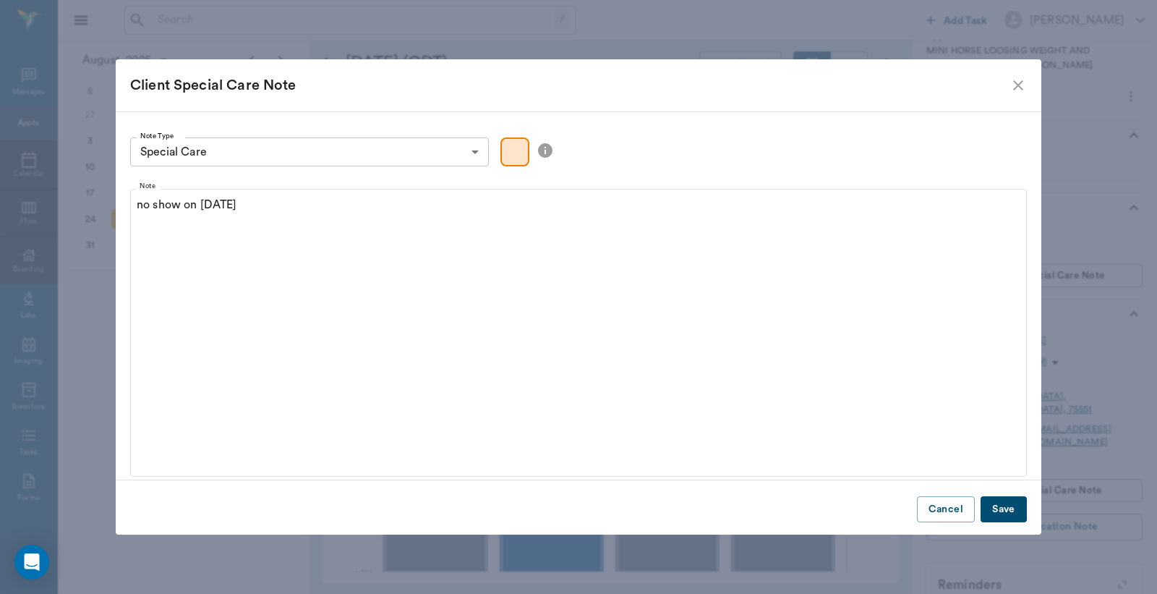
click at [1000, 512] on button "Save" at bounding box center [1004, 509] width 46 height 27
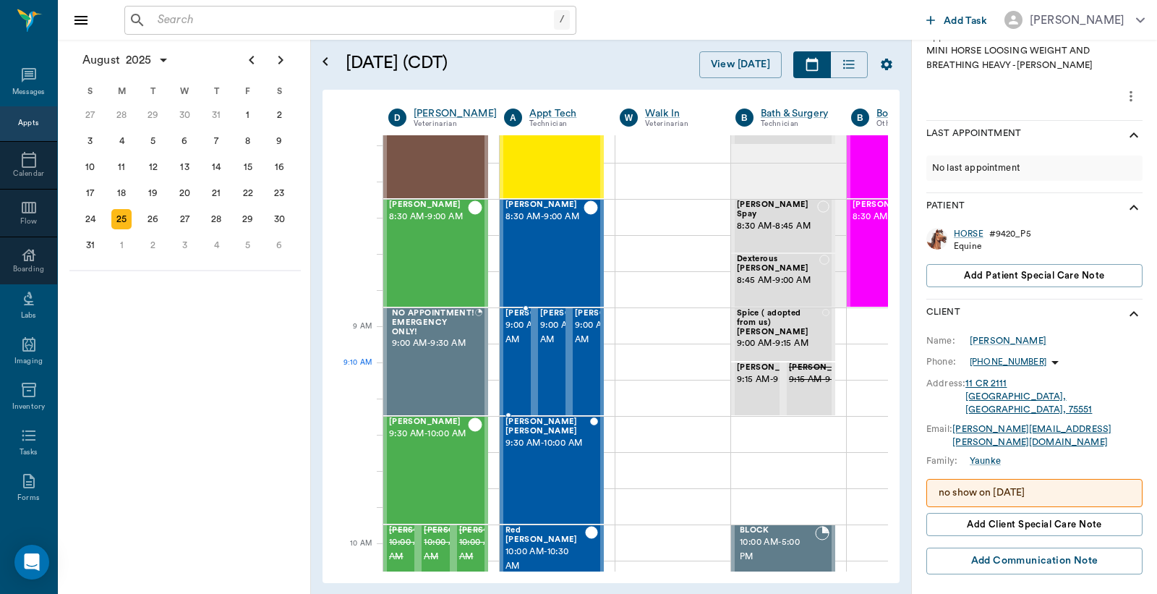
scroll to position [7, 0]
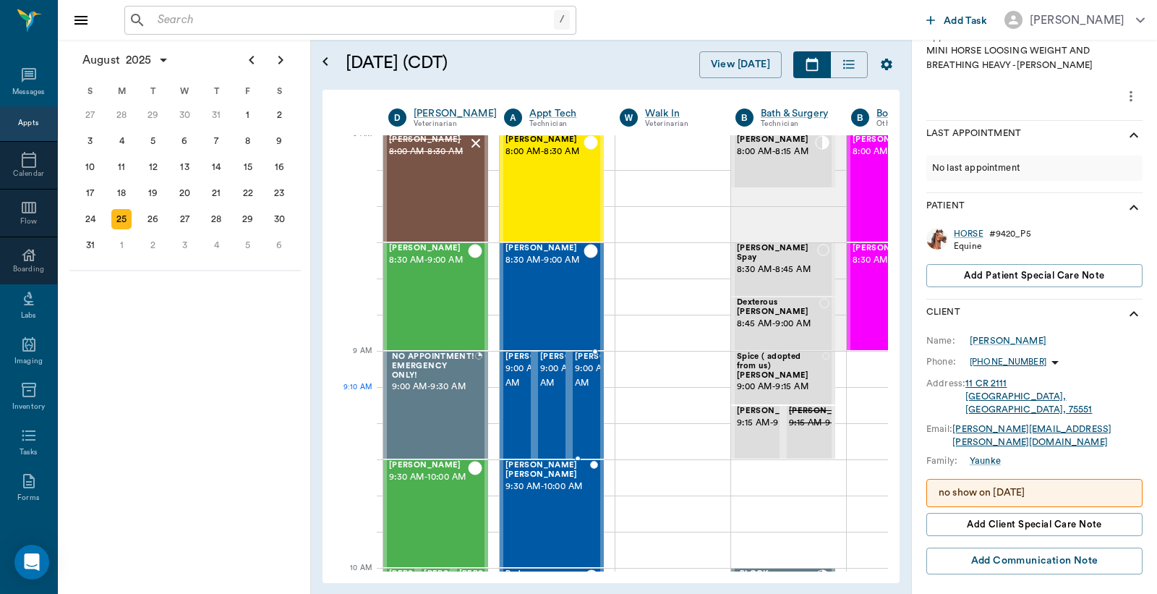
click at [587, 388] on span "9:00 AM - 9:30 AM" at bounding box center [611, 376] width 72 height 29
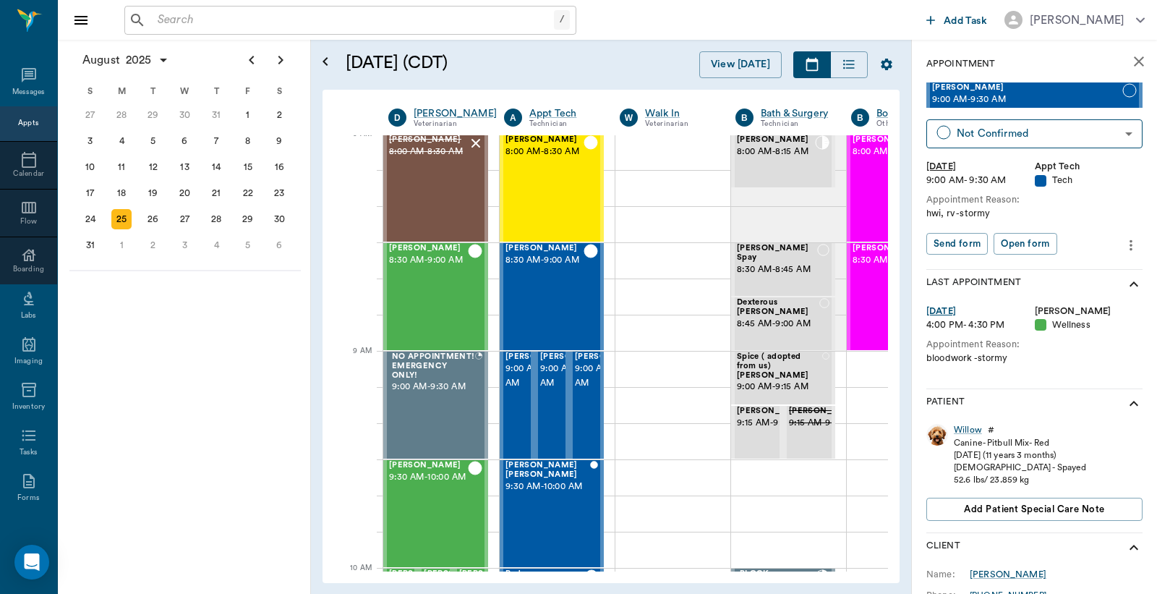
click at [1123, 247] on icon "more" at bounding box center [1131, 245] width 16 height 17
click at [1059, 295] on span "Delete appointment" at bounding box center [1058, 296] width 122 height 15
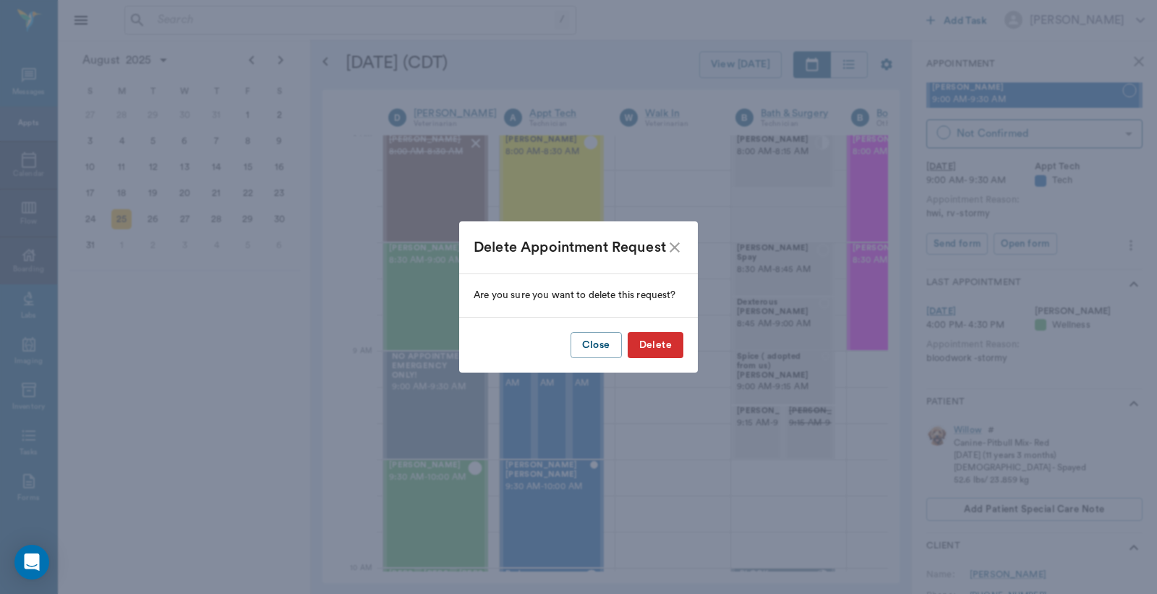
click at [639, 335] on button "Delete" at bounding box center [656, 345] width 56 height 27
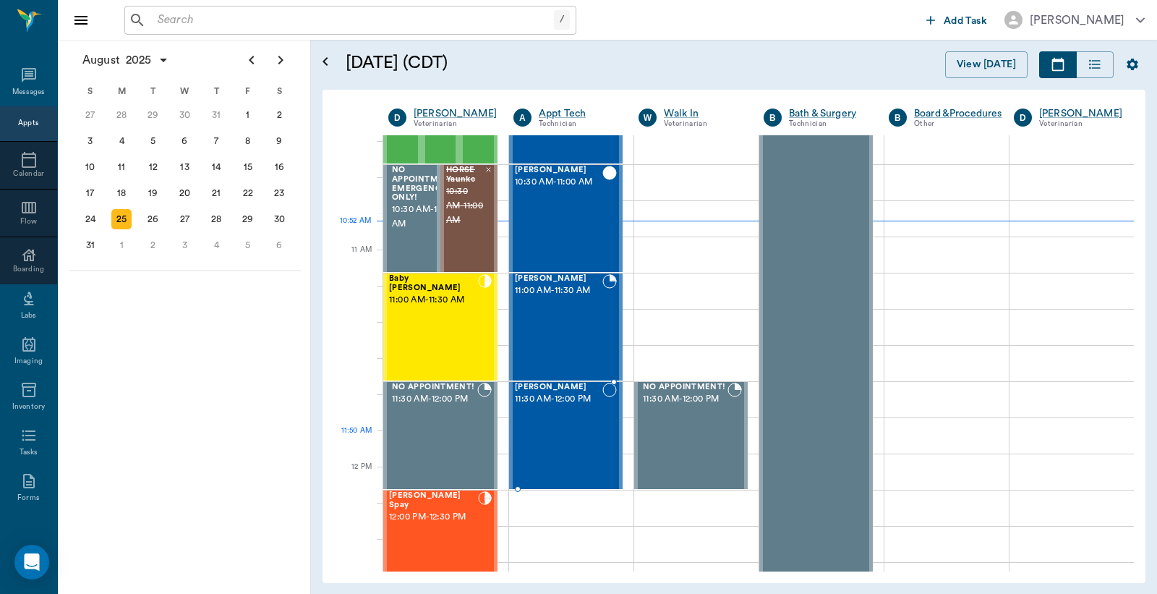
scroll to position [542, 0]
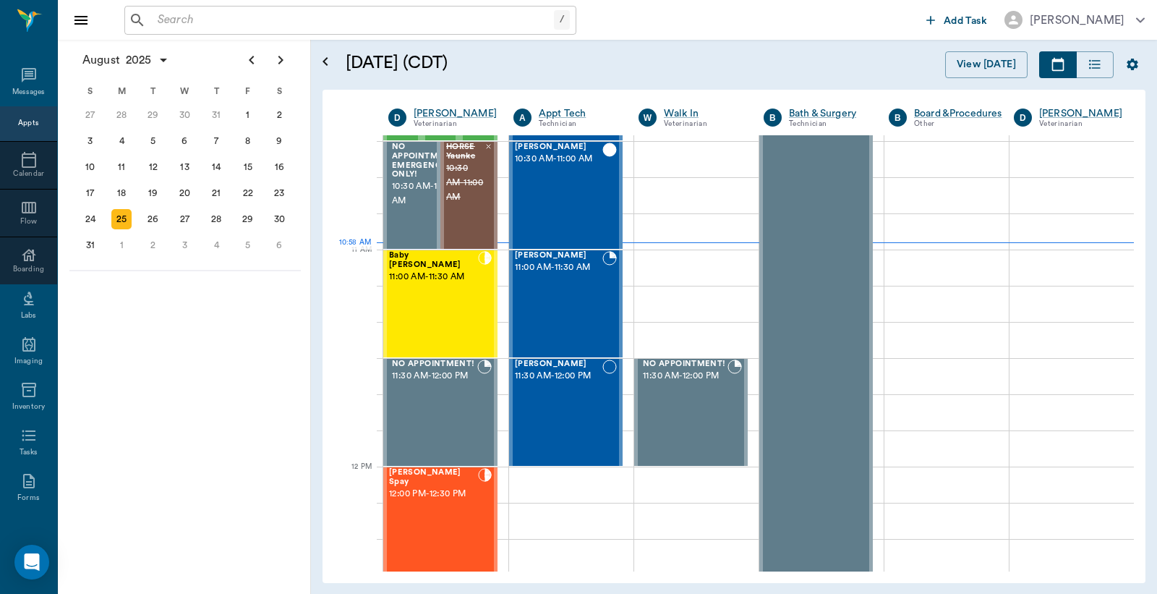
click at [266, 23] on input "text" at bounding box center [353, 20] width 402 height 20
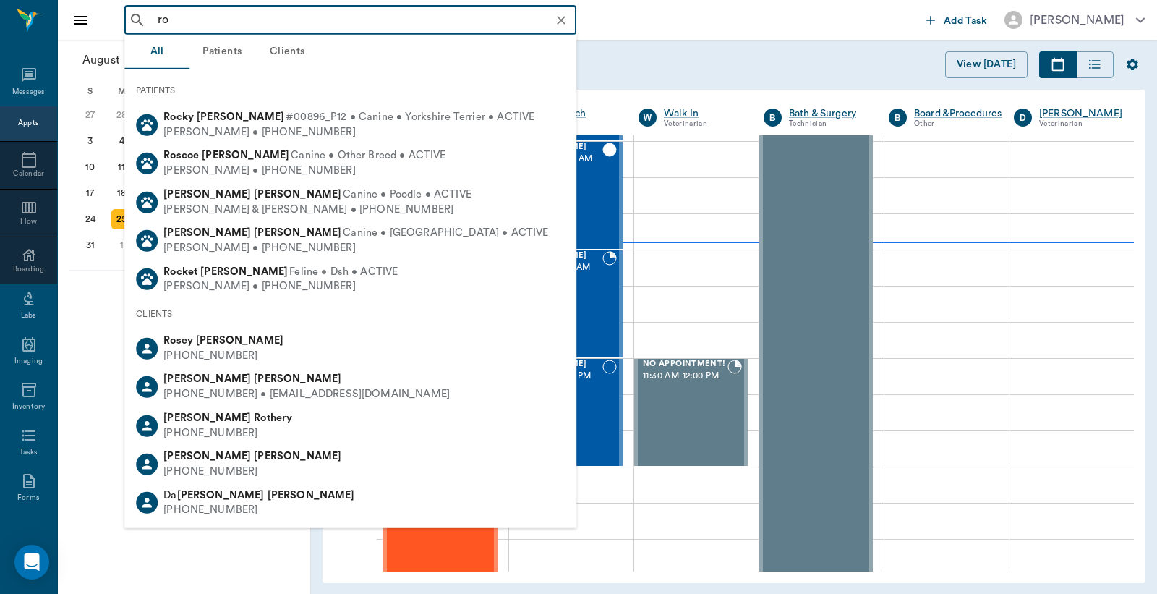
type input "r"
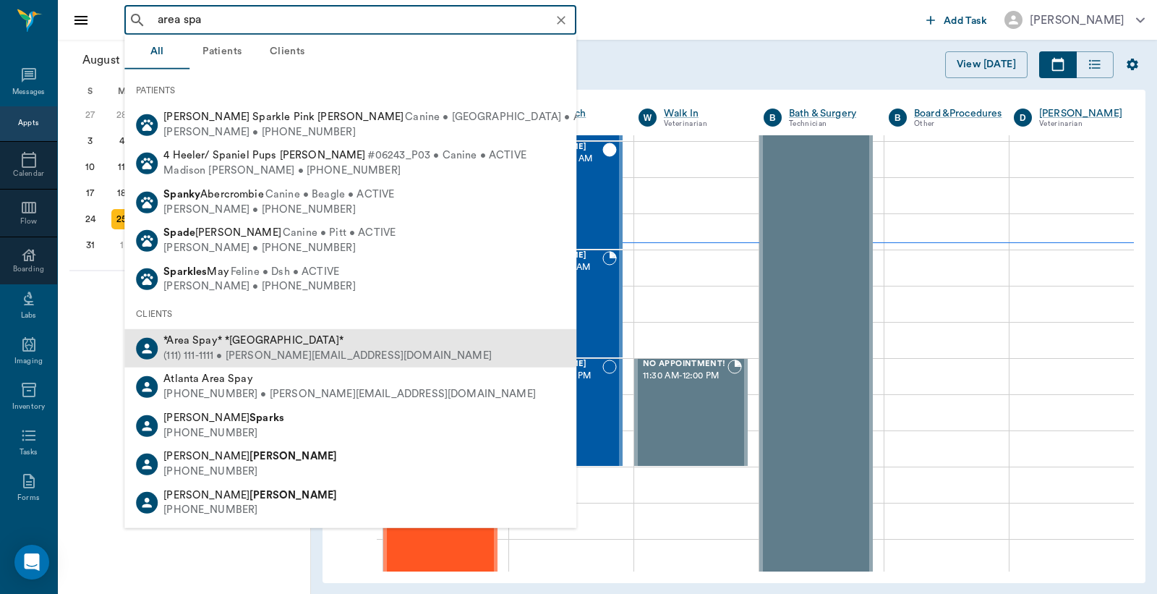
click at [220, 349] on div "(111) 111-1111 • MICHELE@2mtexas.com" at bounding box center [327, 356] width 328 height 15
type input "area spa"
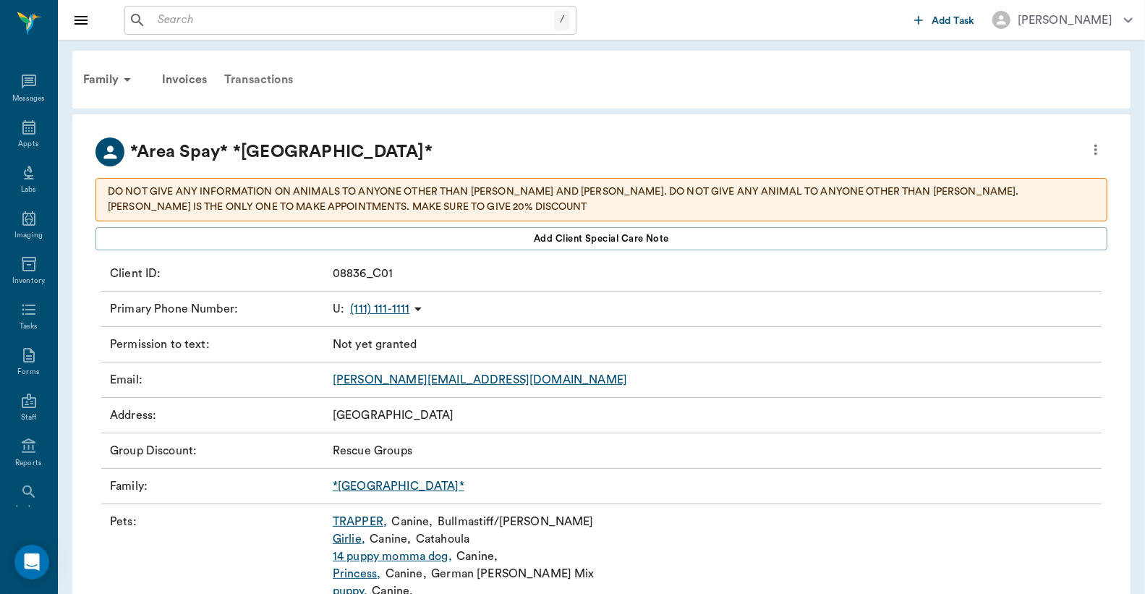
click at [242, 80] on div "Transactions" at bounding box center [259, 79] width 86 height 35
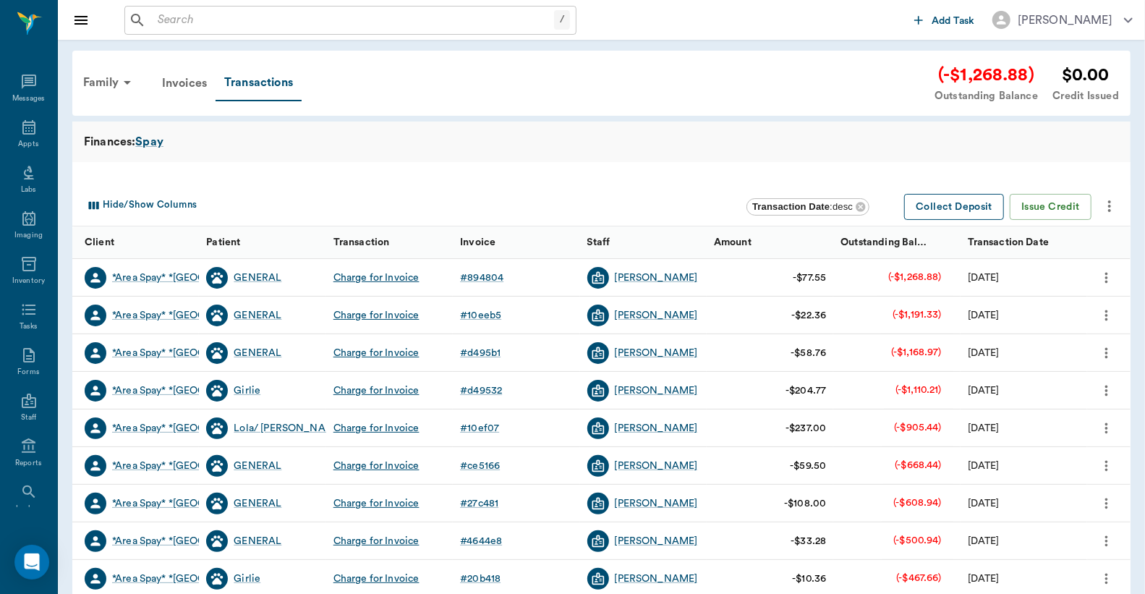
click at [953, 207] on button "Collect Deposit" at bounding box center [954, 207] width 100 height 27
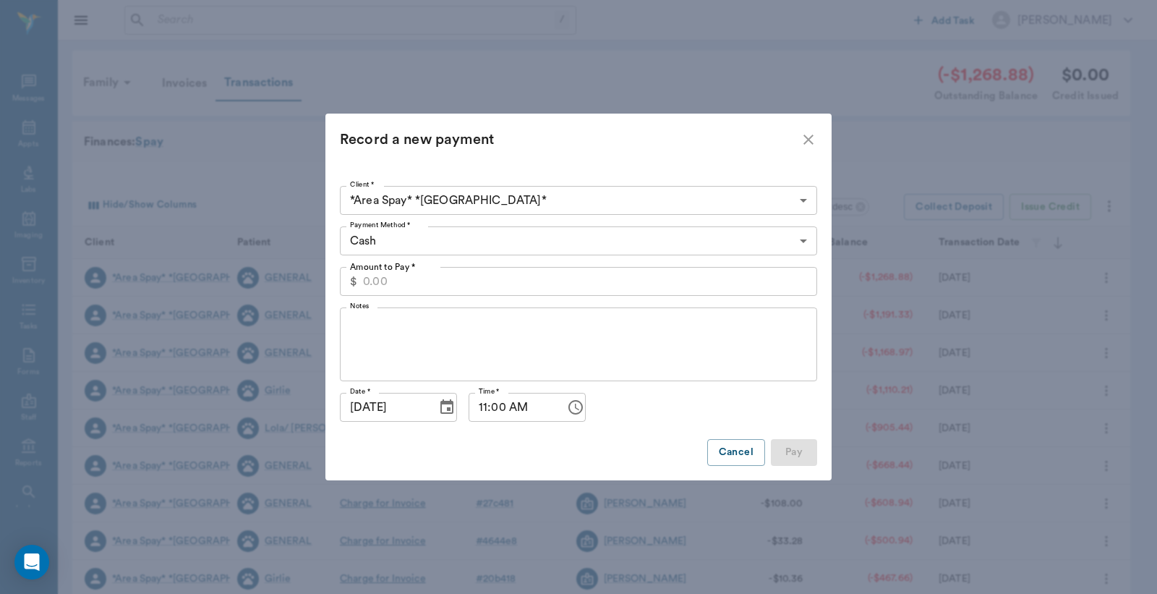
click at [572, 278] on input "Amount to Pay *" at bounding box center [590, 281] width 454 height 29
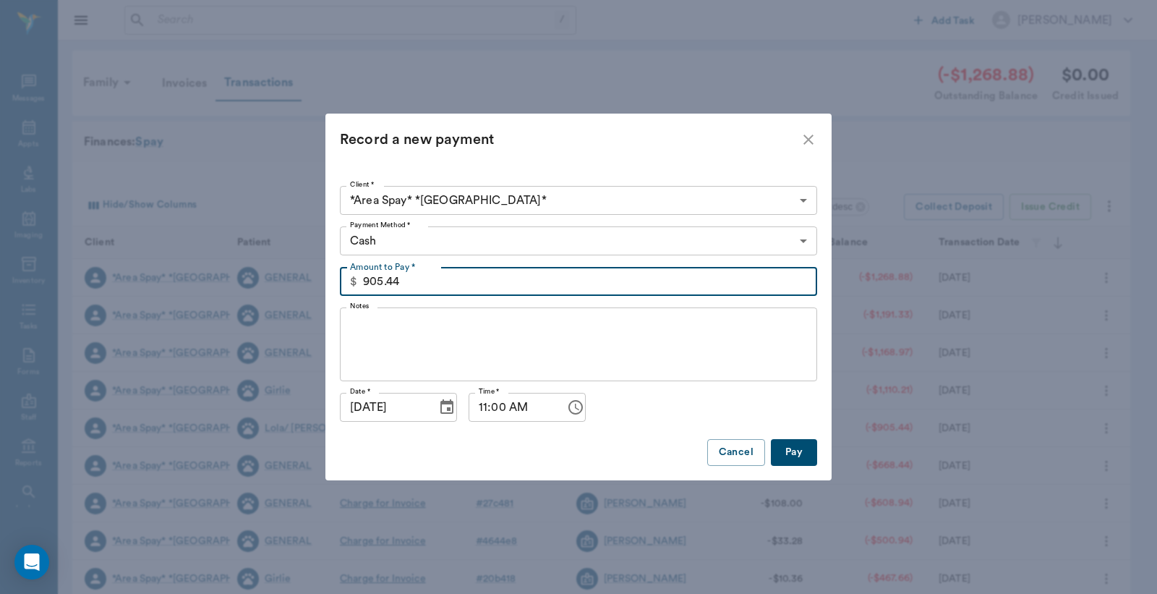
type input "905.44"
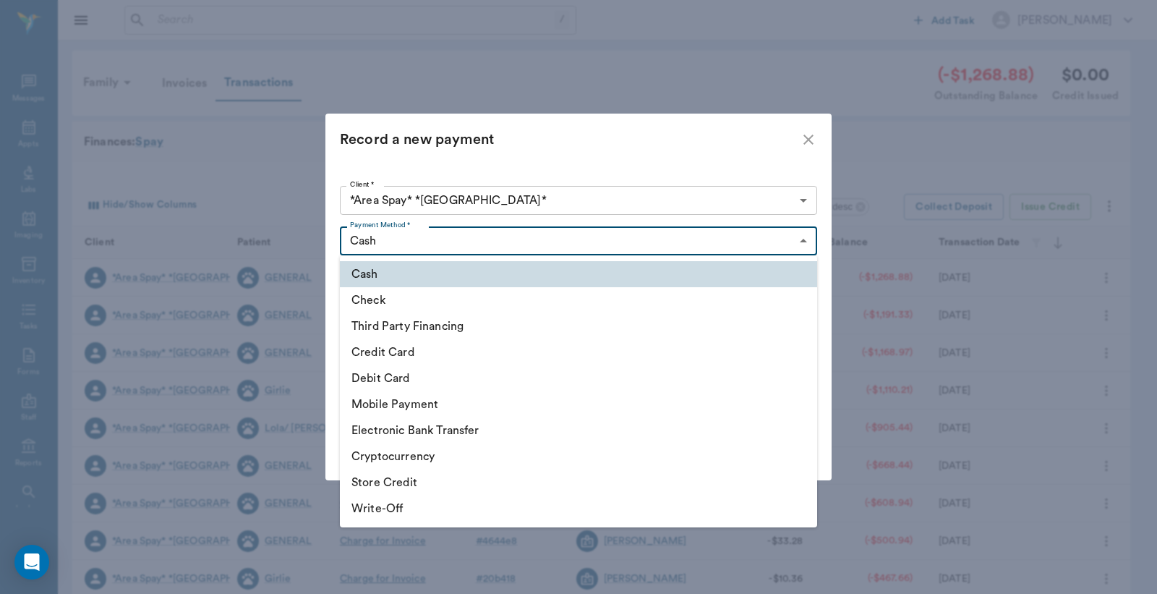
click at [536, 249] on body "/ ​ Add Task Dr. Bert Ellsworth Nectar Messages Appts Labs Imaging Inventory Ta…" at bounding box center [578, 445] width 1157 height 890
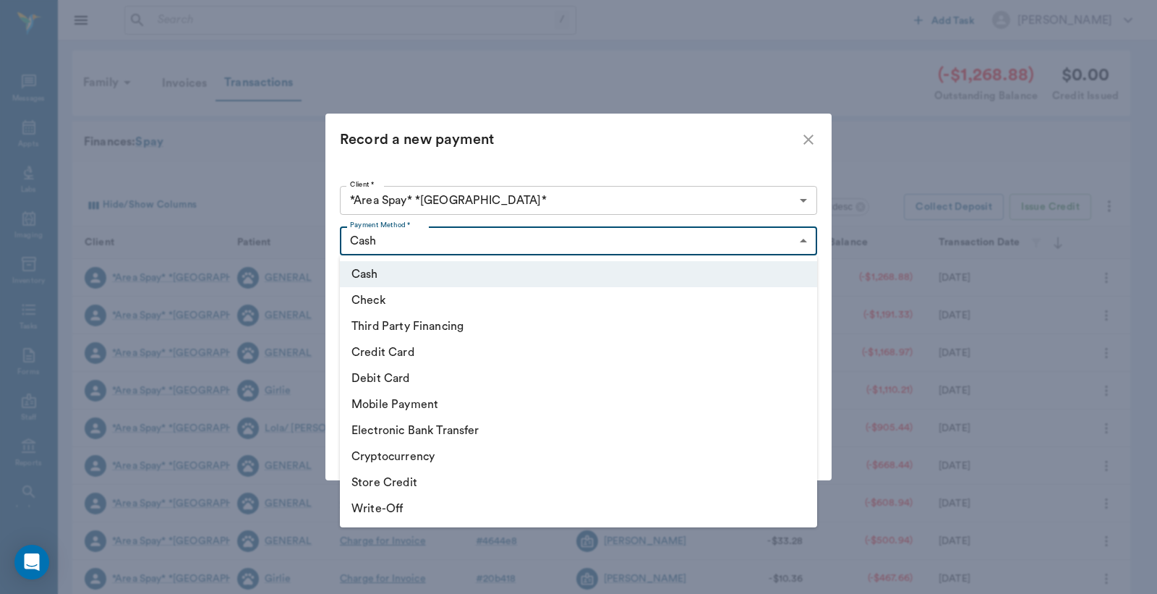
click at [407, 299] on li "Check" at bounding box center [578, 300] width 477 height 26
type input "CHECK"
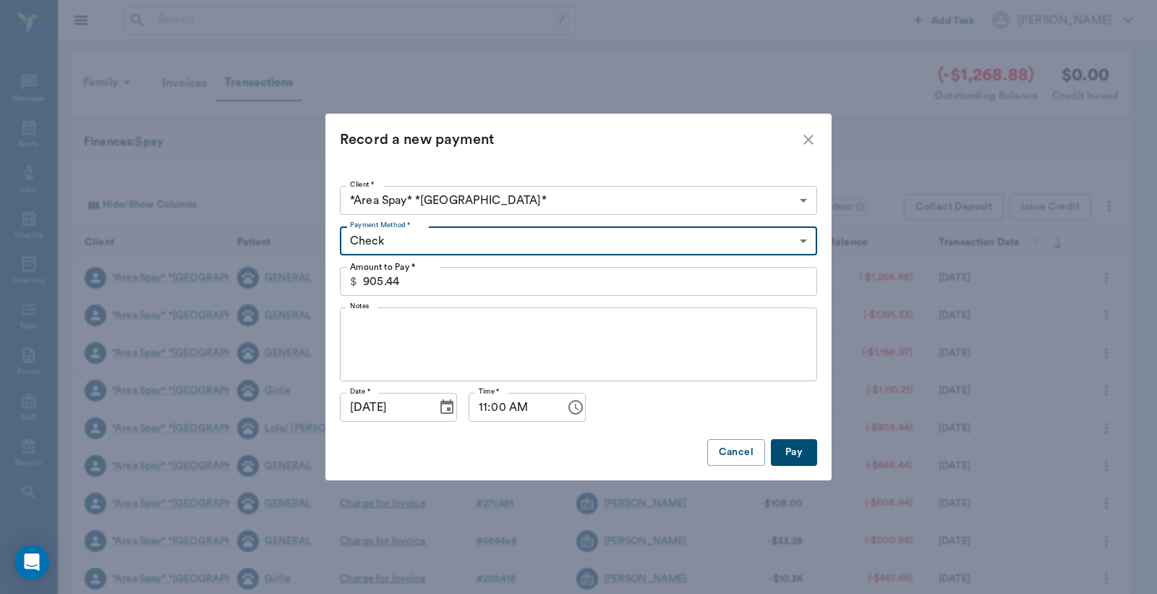
click at [400, 344] on textarea "Notes" at bounding box center [578, 345] width 457 height 50
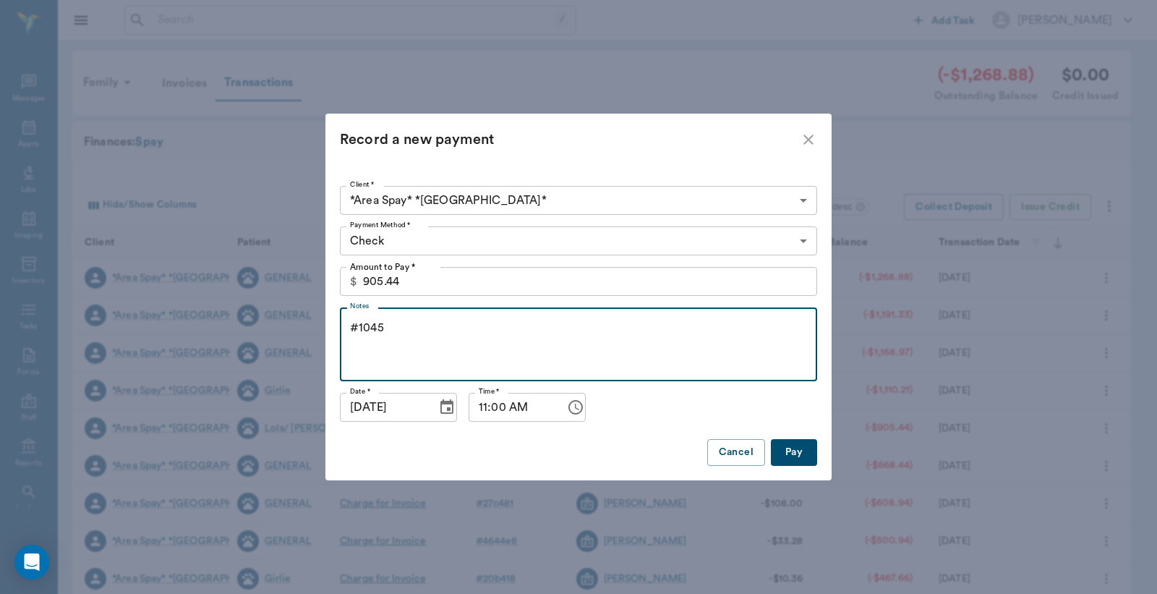
type textarea "#1045"
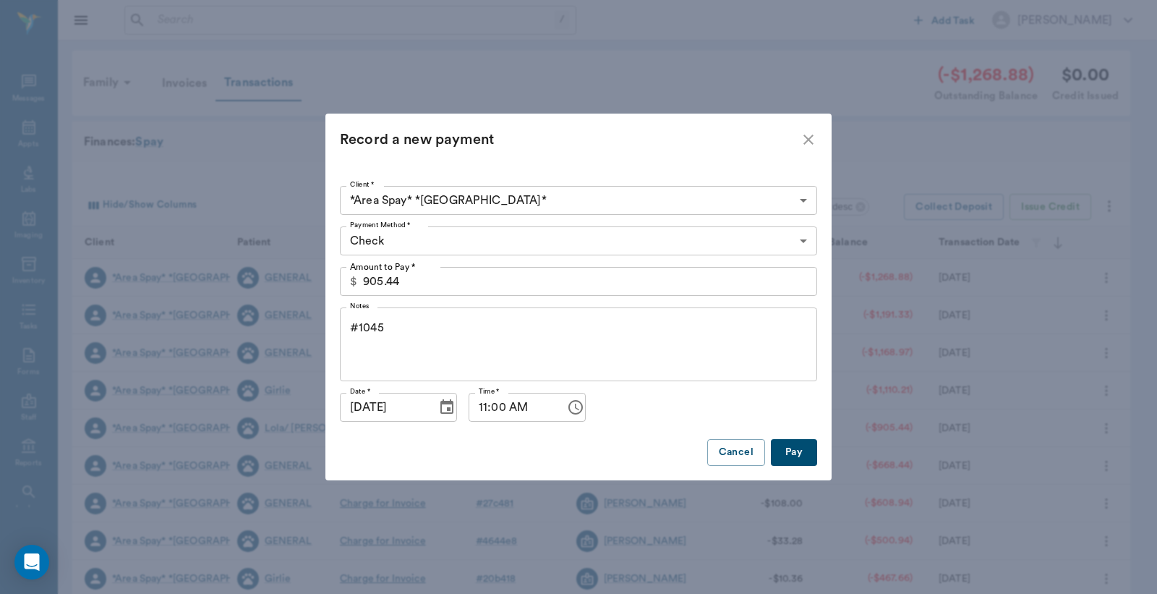
click at [806, 450] on button "Pay" at bounding box center [794, 452] width 46 height 27
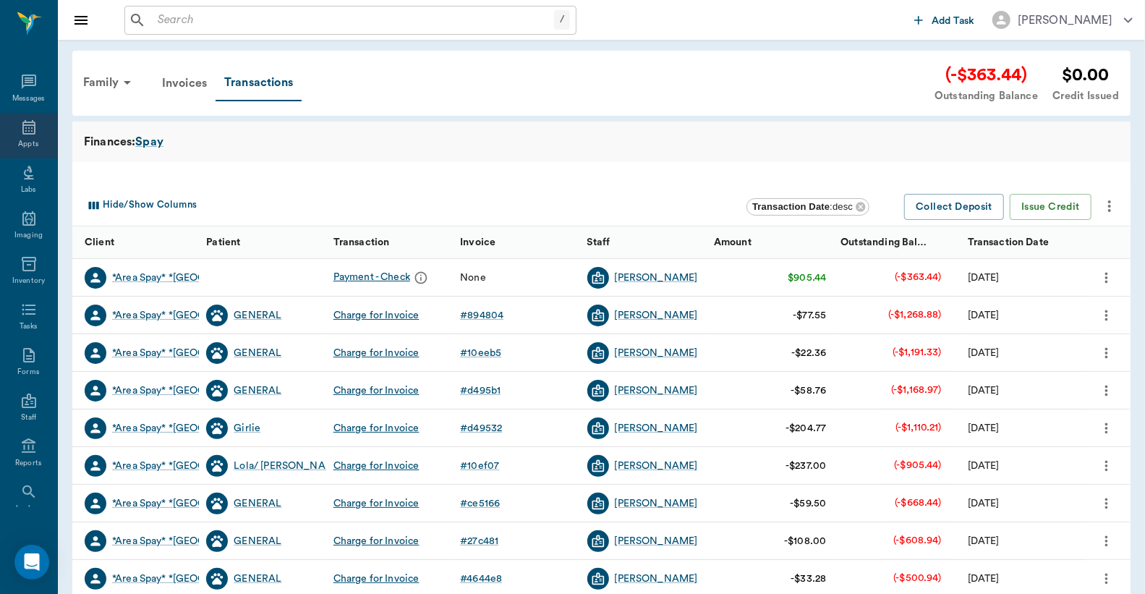
click at [8, 122] on div "Appts" at bounding box center [28, 136] width 57 height 46
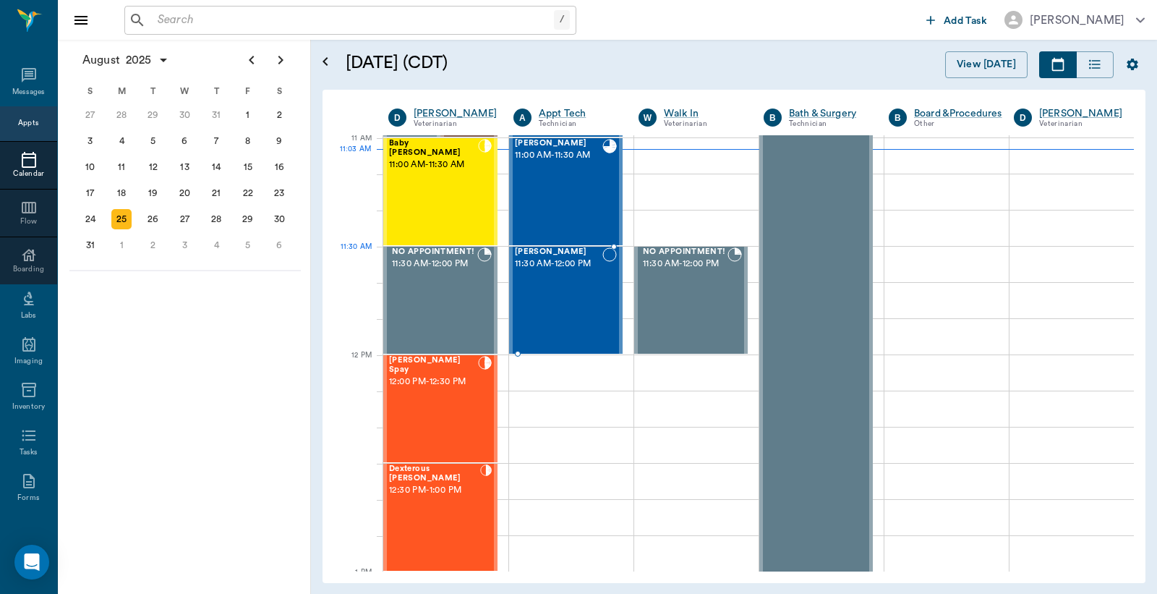
scroll to position [654, 0]
click at [563, 190] on div "Mocha Dykes 11:00 AM - 11:30 AM" at bounding box center [559, 193] width 88 height 106
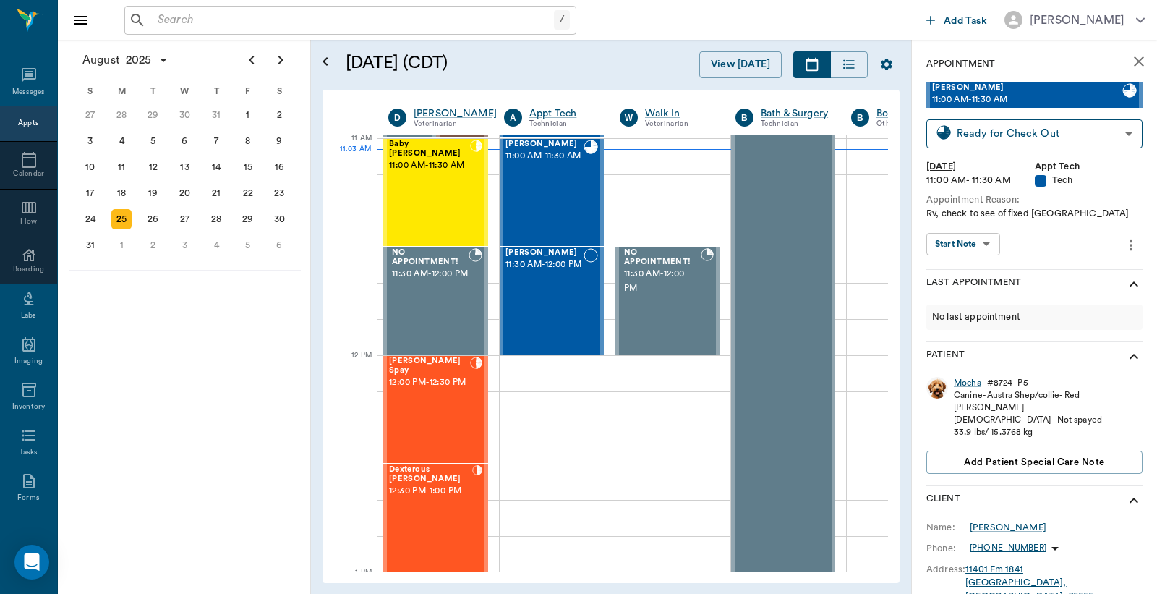
click at [33, 112] on div "Appts" at bounding box center [28, 123] width 57 height 35
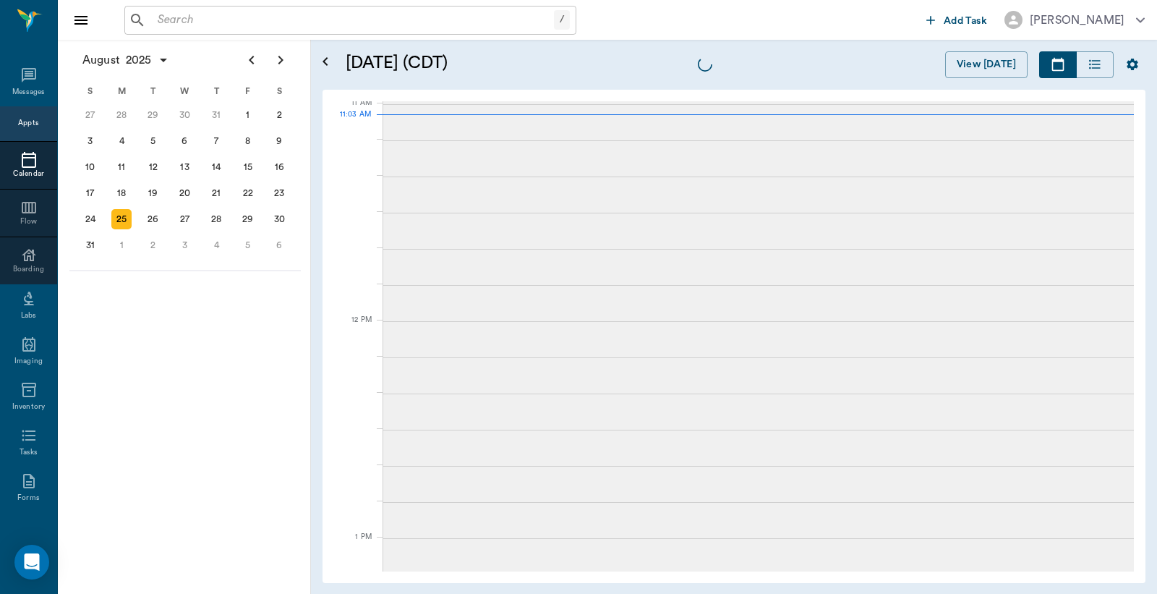
scroll to position [655, 0]
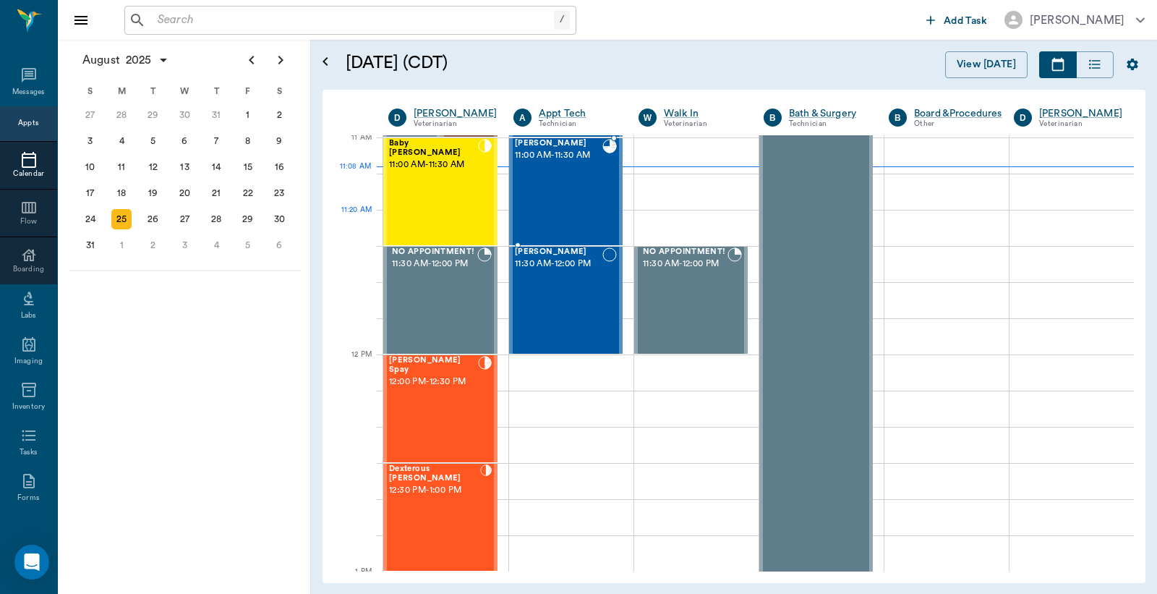
click at [566, 210] on div "Mocha Dykes 11:00 AM - 11:30 AM" at bounding box center [559, 192] width 88 height 106
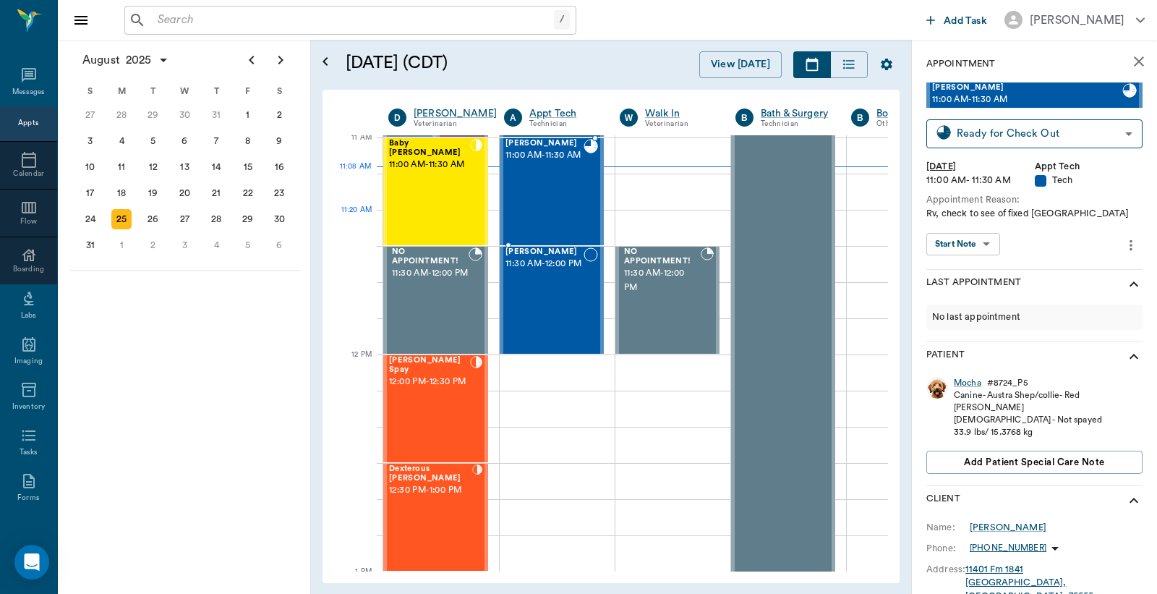
scroll to position [440, 0]
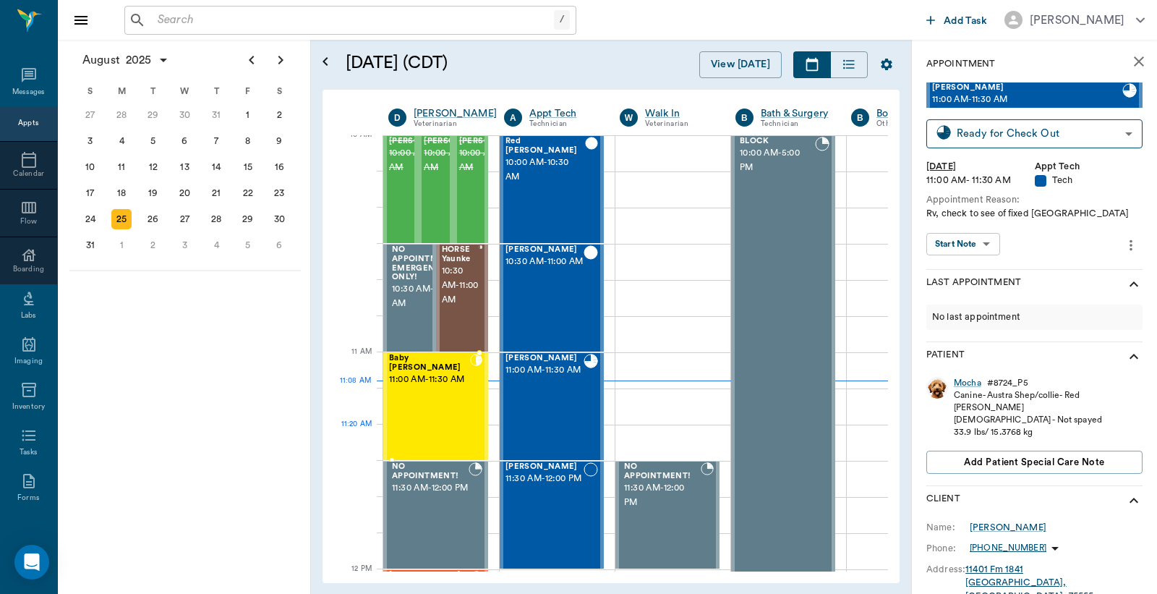
click at [436, 423] on div "Baby Kitty Oliver 11:00 AM - 11:30 AM" at bounding box center [429, 407] width 81 height 106
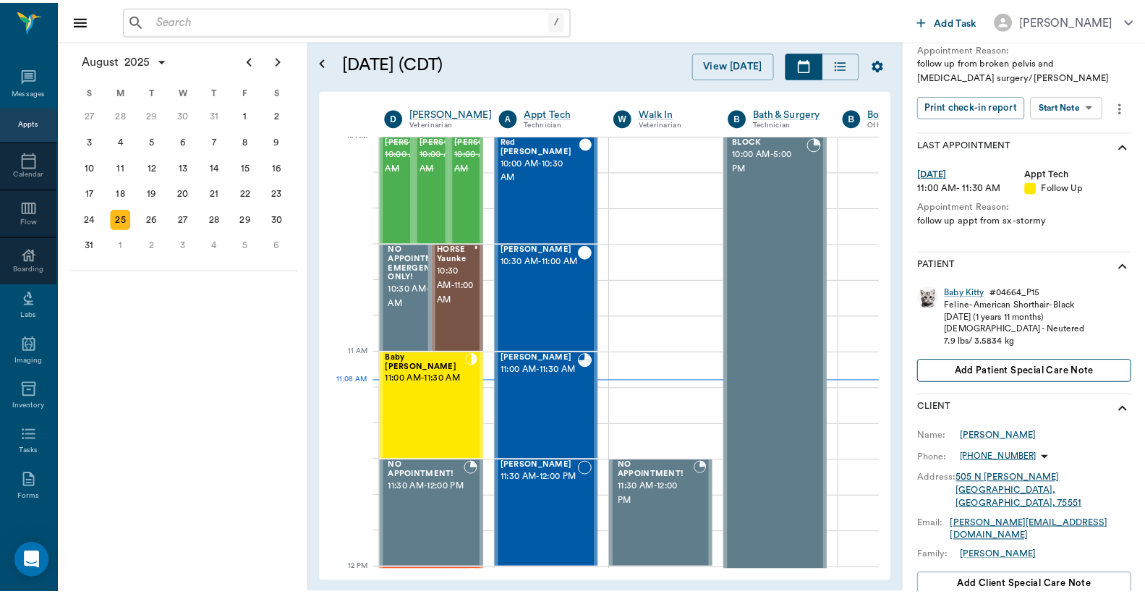
scroll to position [214, 0]
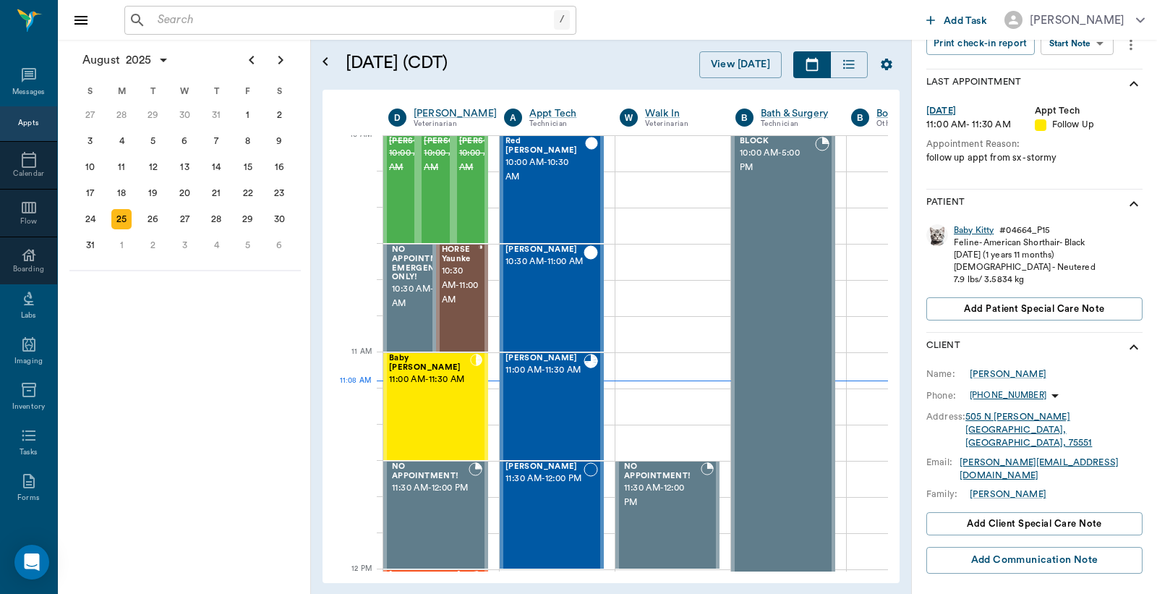
click at [974, 226] on div "Baby Kitty" at bounding box center [974, 230] width 40 height 12
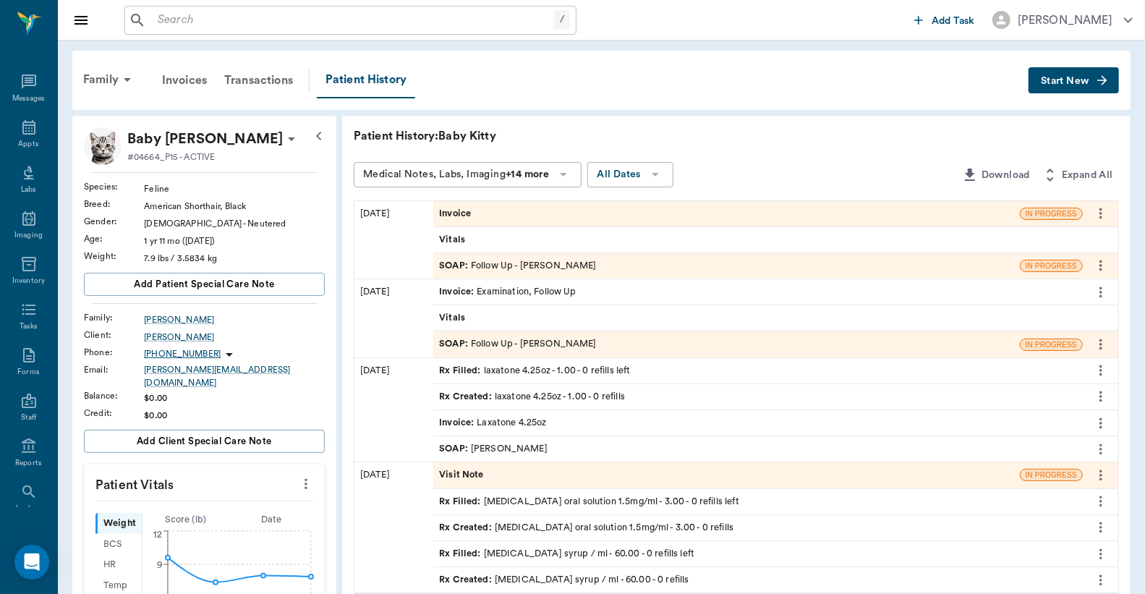
click at [457, 211] on span "Invoice" at bounding box center [456, 214] width 35 height 14
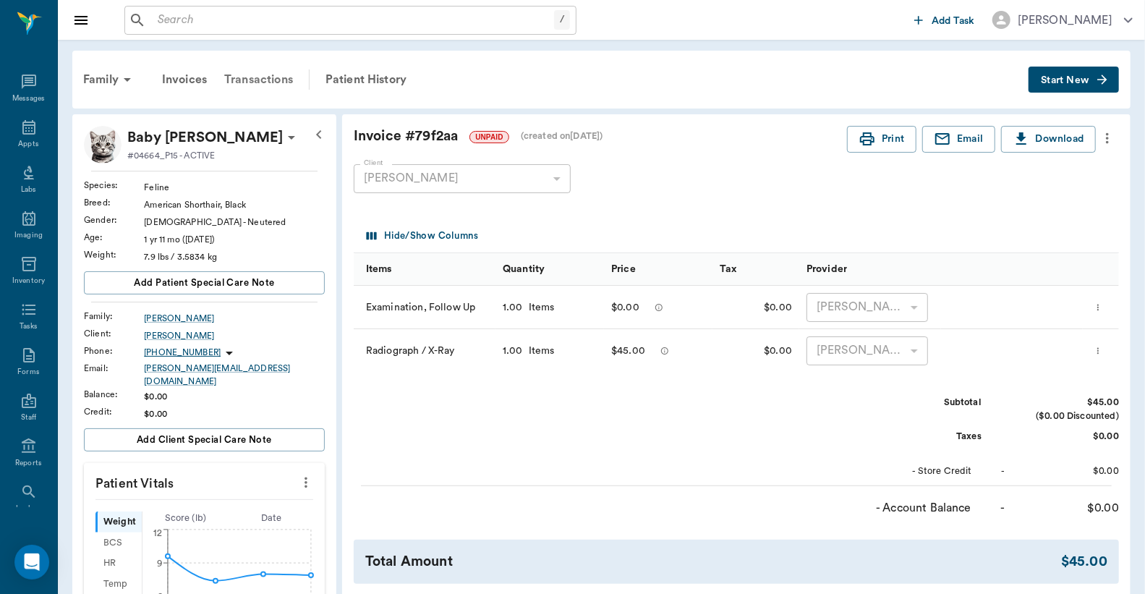
click at [275, 80] on div "Transactions" at bounding box center [259, 79] width 86 height 35
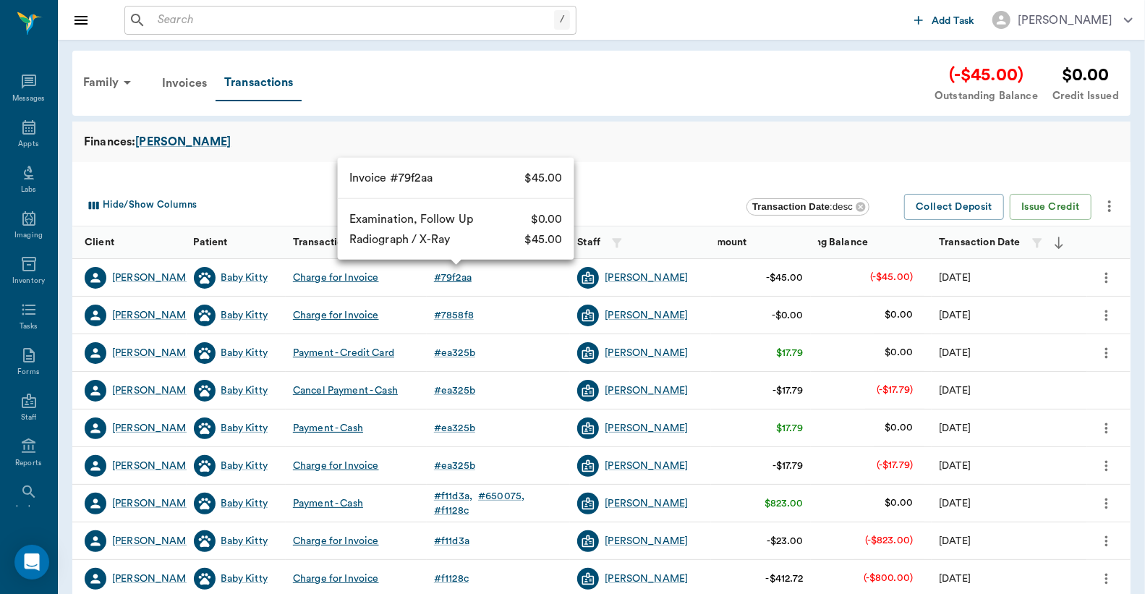
click at [447, 275] on div "# 79f2aa" at bounding box center [453, 278] width 38 height 14
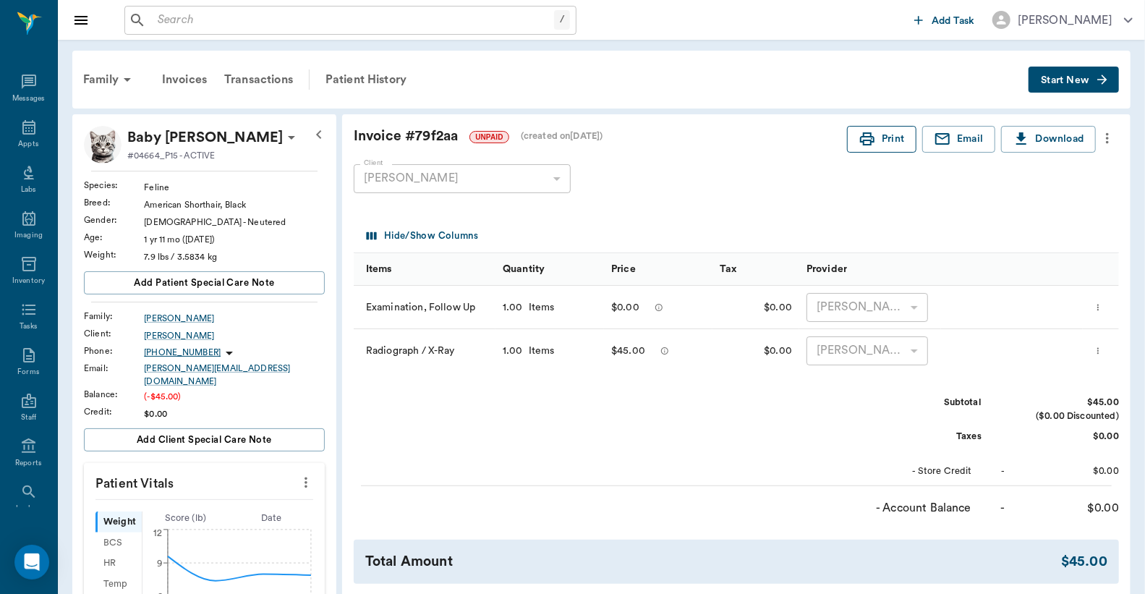
click at [897, 135] on button "Print" at bounding box center [881, 139] width 69 height 27
click at [275, 80] on div "Transactions" at bounding box center [259, 79] width 86 height 35
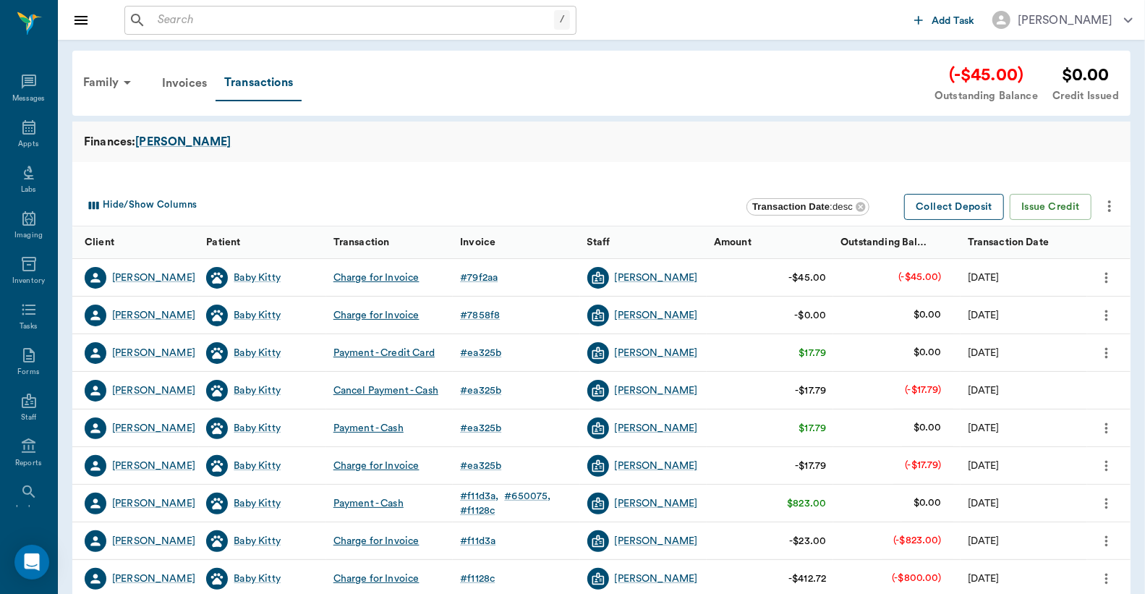
click at [955, 208] on button "Collect Deposit" at bounding box center [954, 207] width 100 height 27
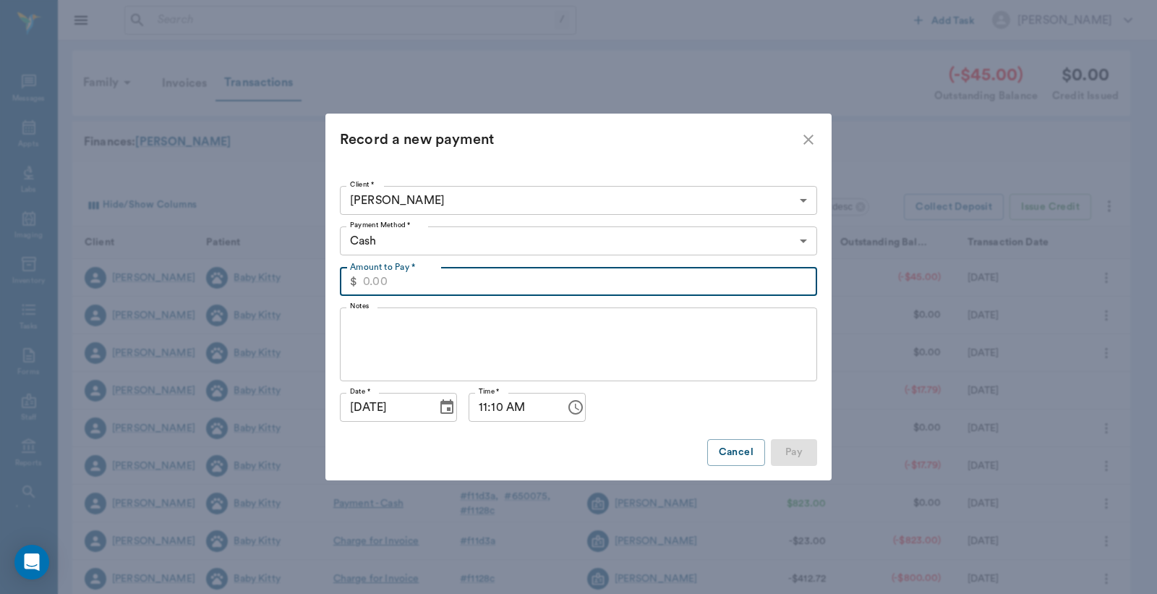
click at [438, 282] on input "Amount to Pay *" at bounding box center [590, 281] width 454 height 29
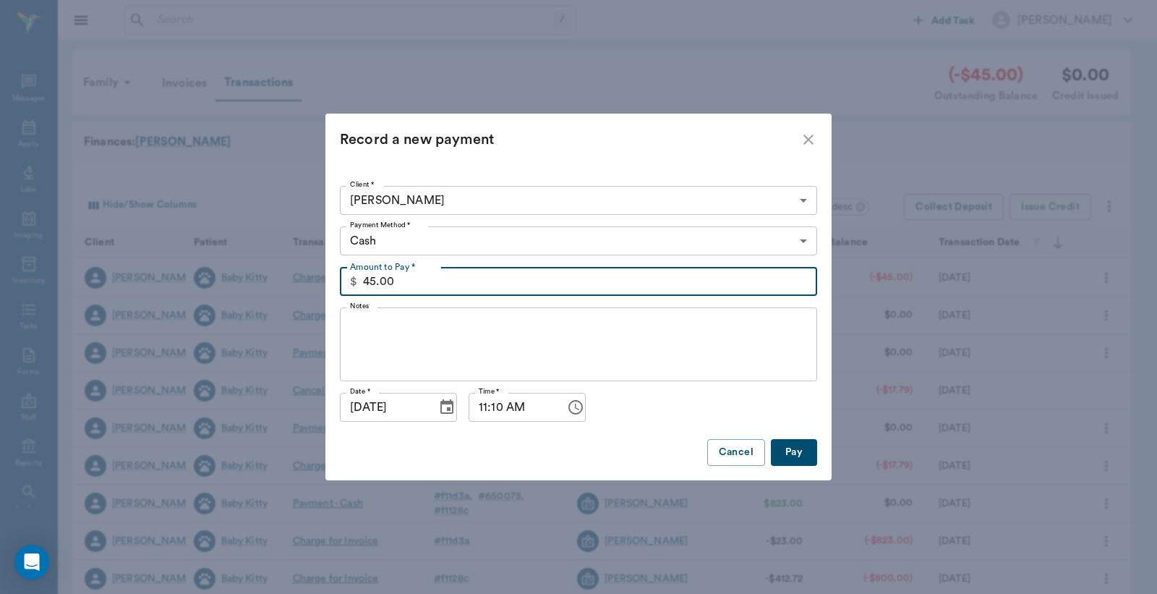
type input "45.00"
click at [472, 235] on body "/ ​ Add Task Dr. Bert Ellsworth Nectar Messages Appts Labs Imaging Inventory Ta…" at bounding box center [578, 445] width 1157 height 890
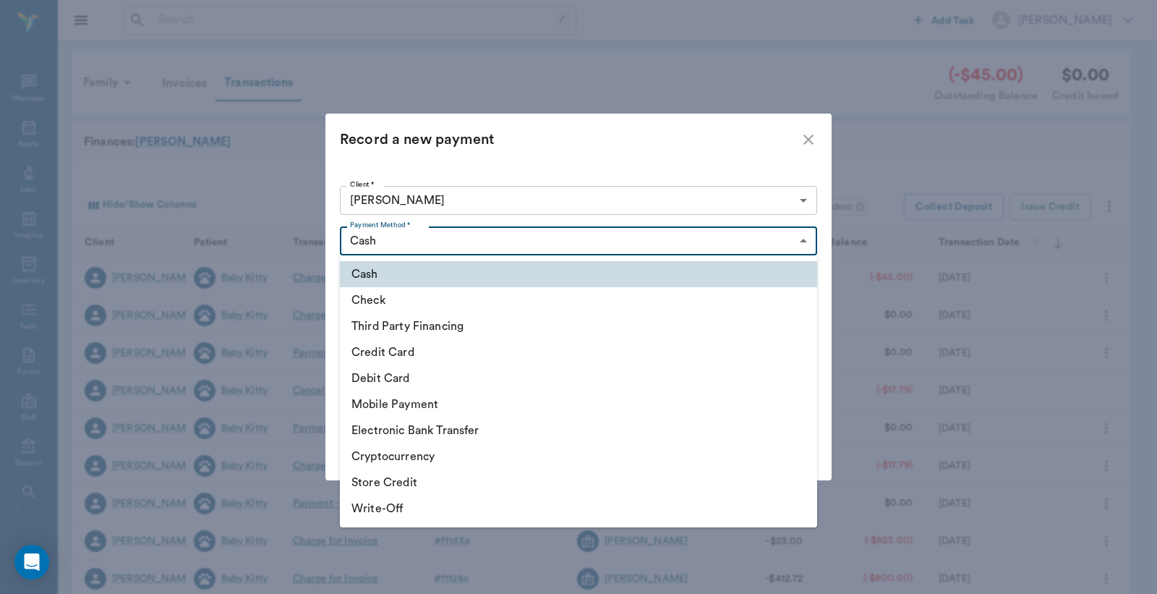
click at [418, 381] on li "Debit Card" at bounding box center [578, 378] width 477 height 26
type input "DEBIT_CARD"
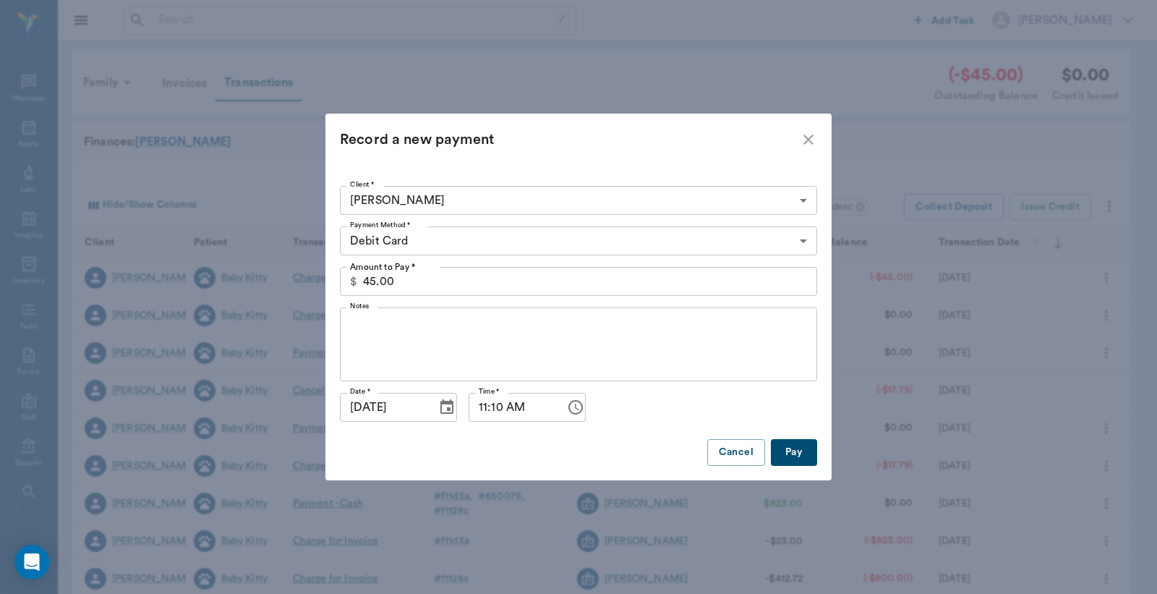
click at [798, 452] on button "Pay" at bounding box center [794, 452] width 46 height 27
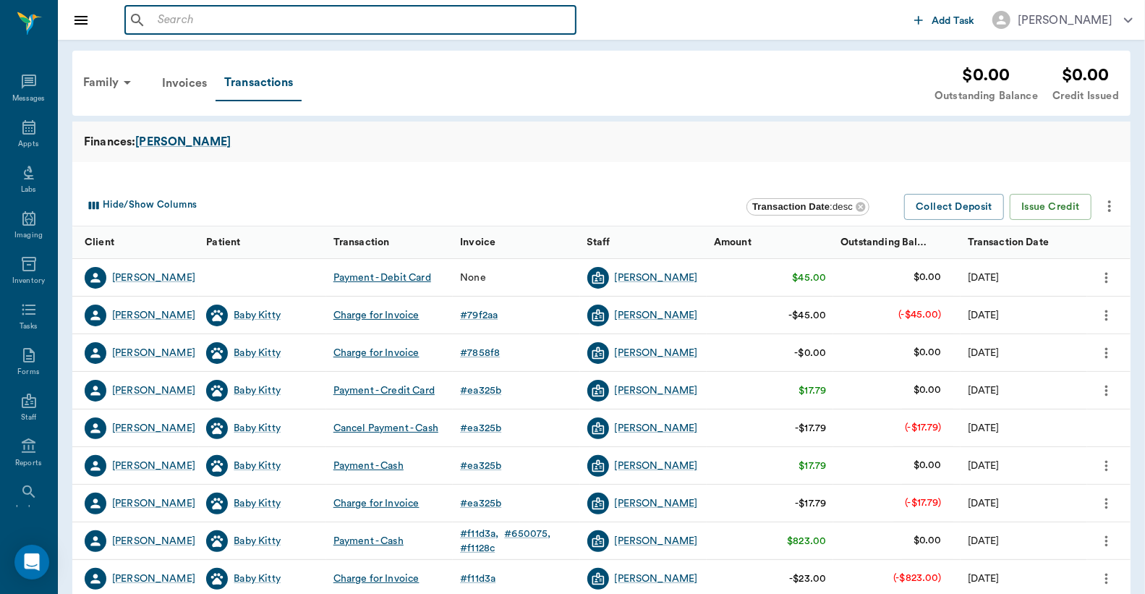
click at [163, 15] on input "text" at bounding box center [361, 20] width 418 height 20
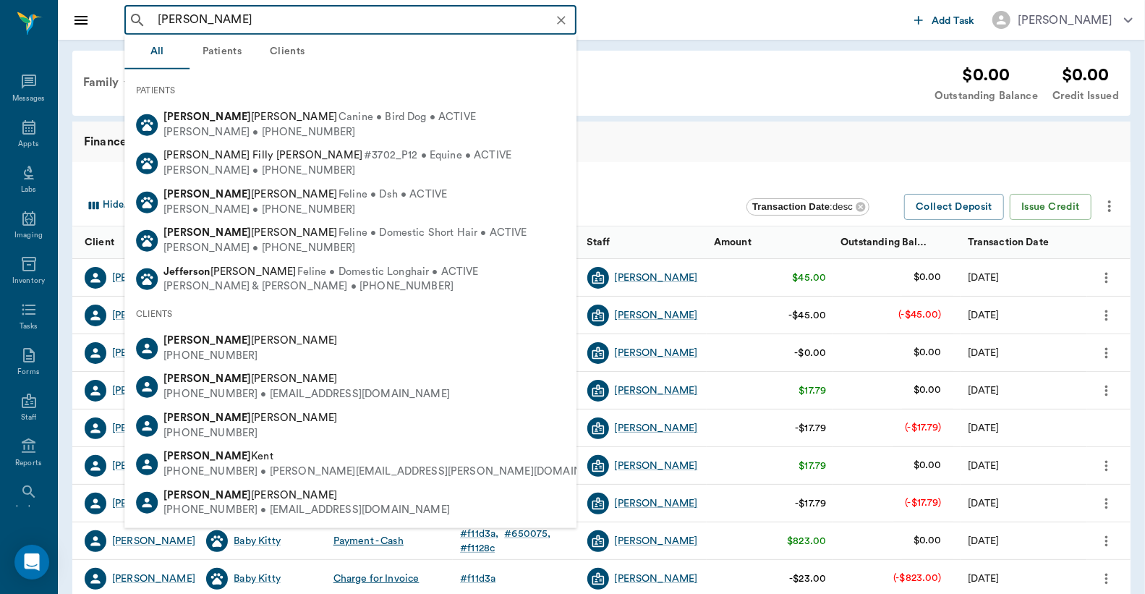
drag, startPoint x: 265, startPoint y: 22, endPoint x: 0, endPoint y: -14, distance: 267.2
click at [0, 0] on html "jeff perkins ​ Add Task Dr. Bert Ellsworth Nectar Messages Appts Labs Imaging I…" at bounding box center [572, 297] width 1145 height 594
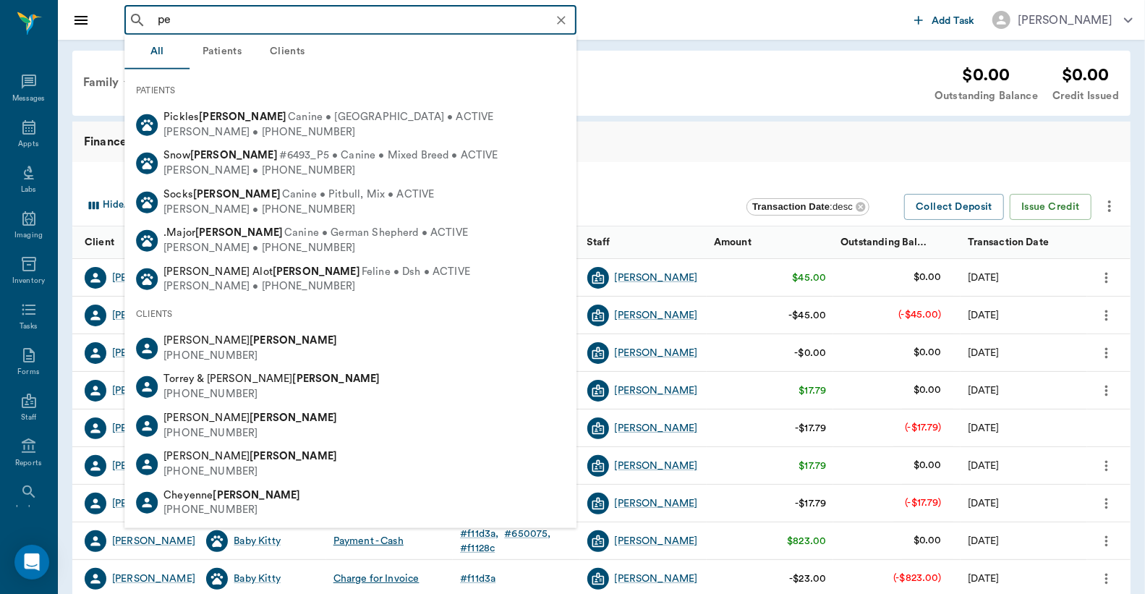
type input "p"
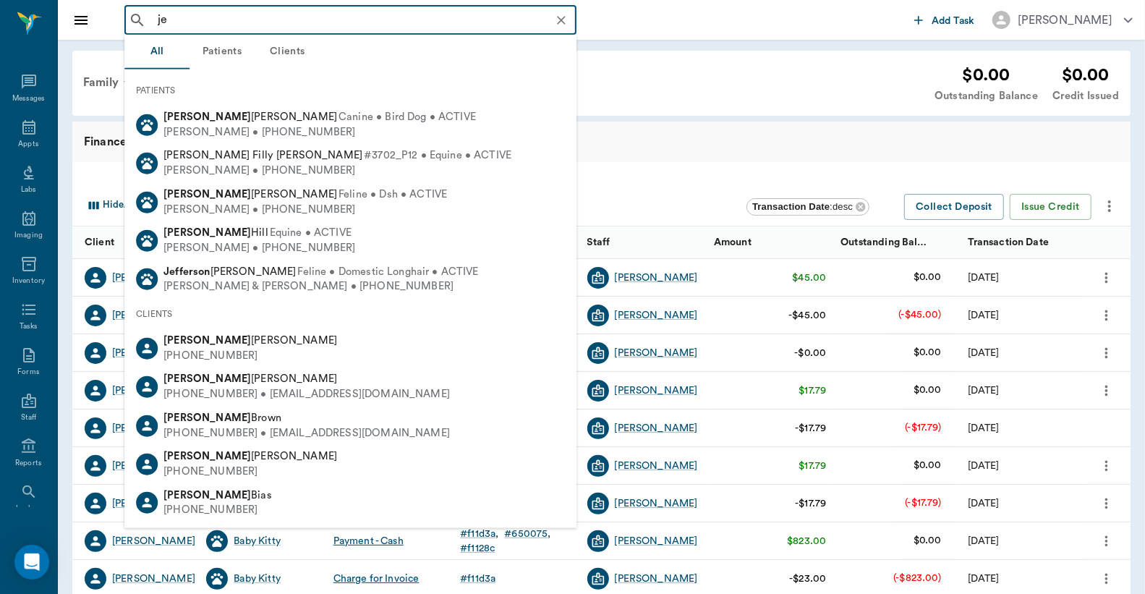
type input "j"
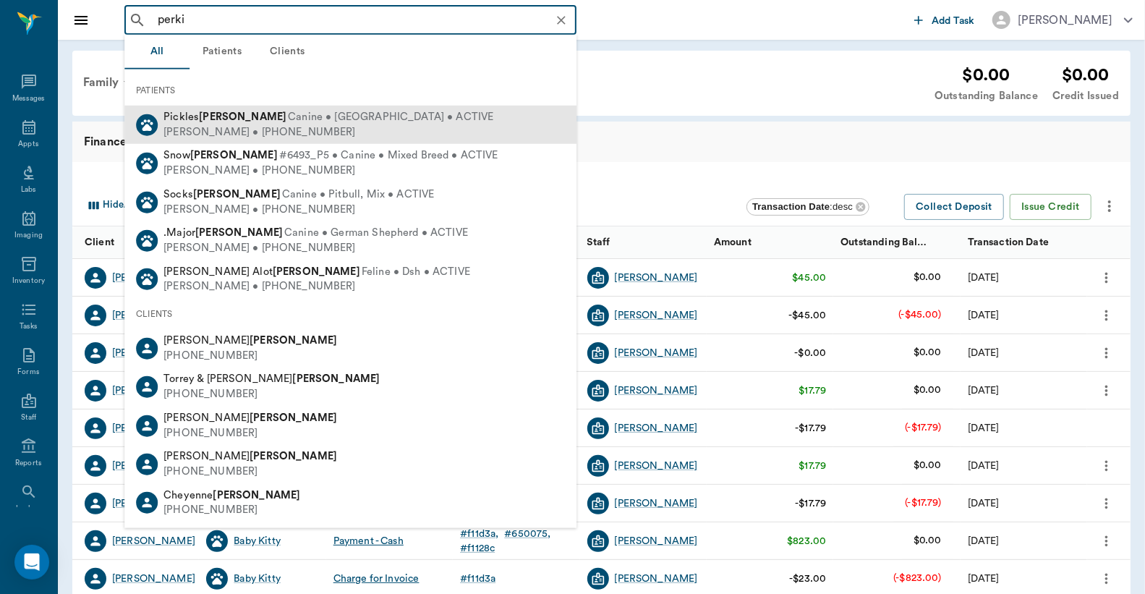
click at [288, 122] on span "Canine • Yorkie • ACTIVE" at bounding box center [390, 117] width 205 height 15
type input "perki"
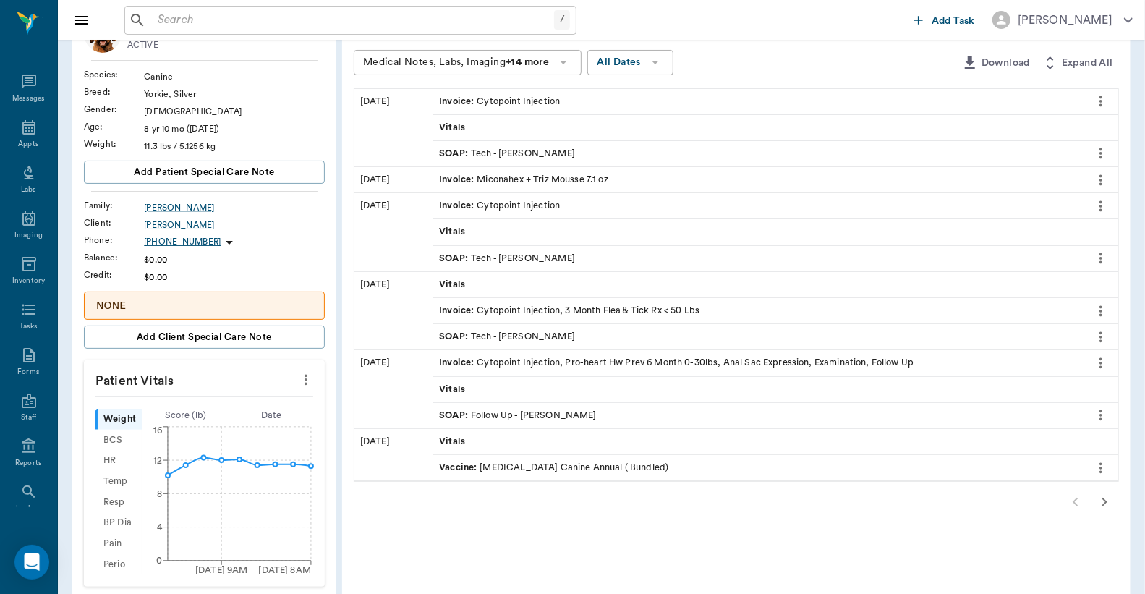
scroll to position [214, 0]
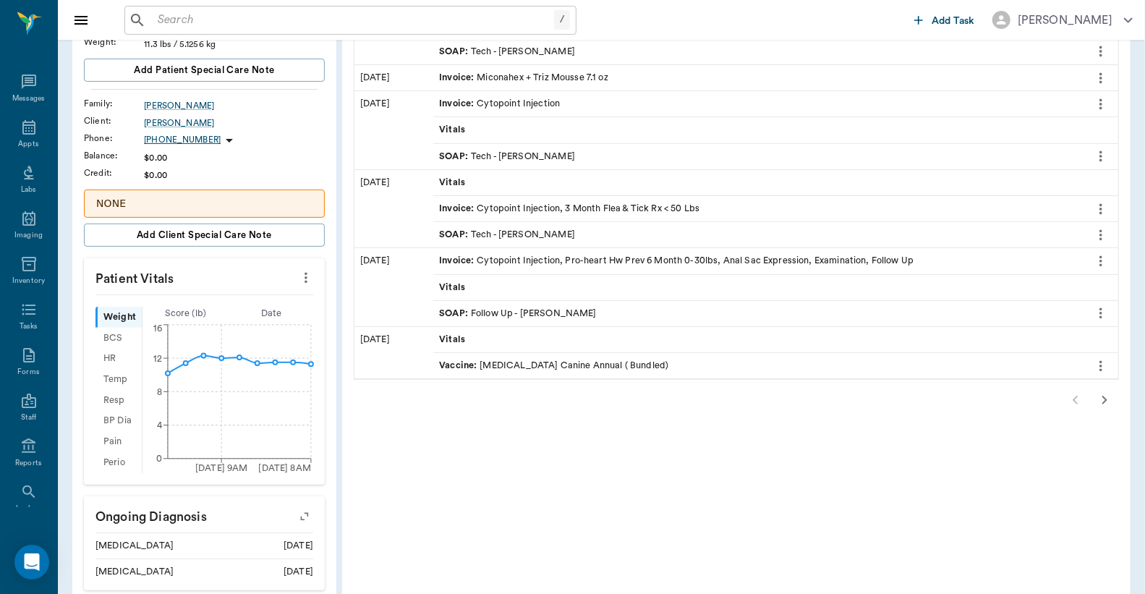
click at [1107, 402] on icon "button" at bounding box center [1104, 399] width 17 height 17
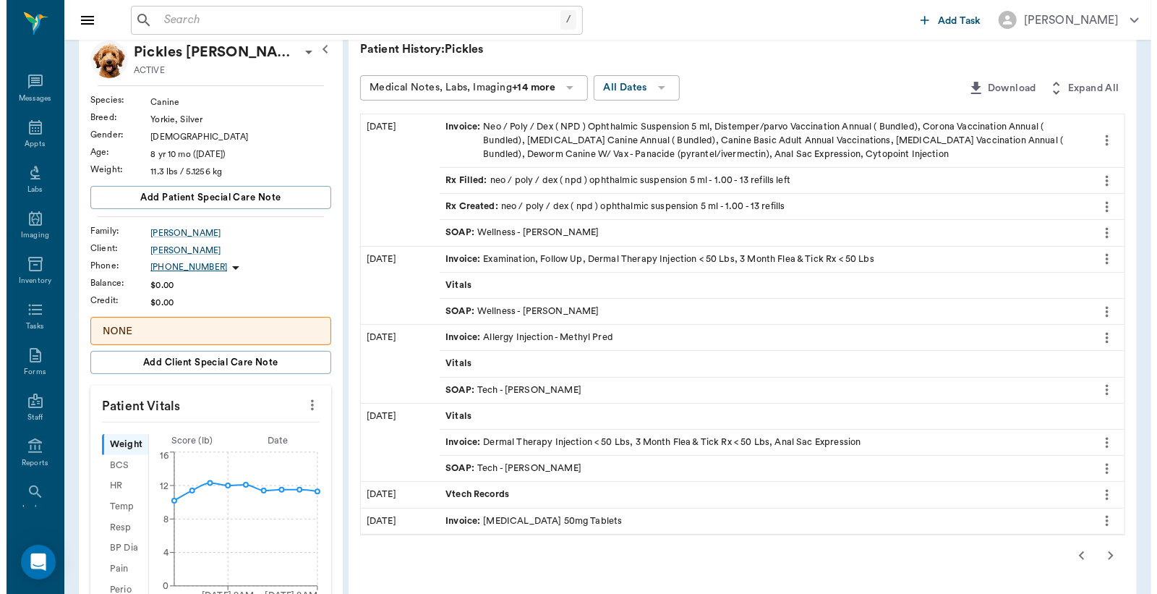
scroll to position [0, 0]
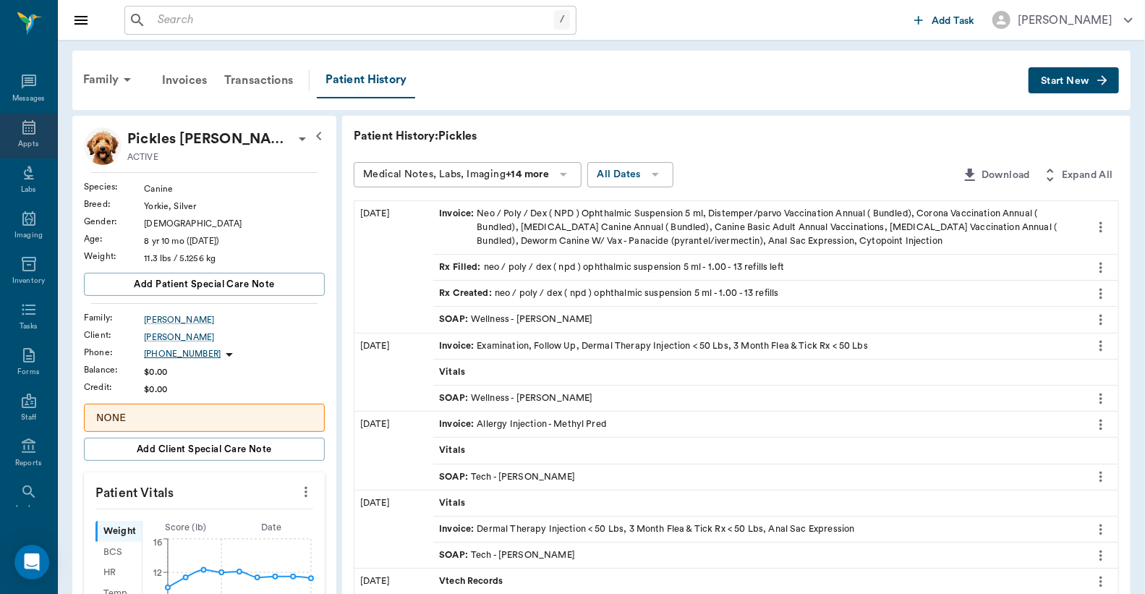
click at [27, 124] on icon at bounding box center [28, 127] width 17 height 17
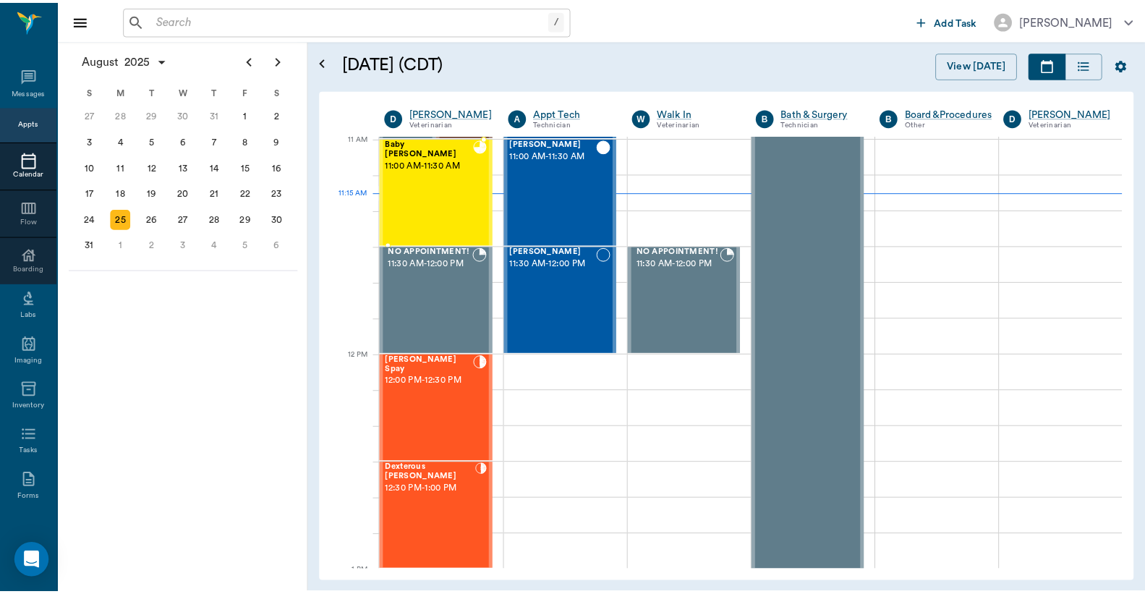
scroll to position [654, 0]
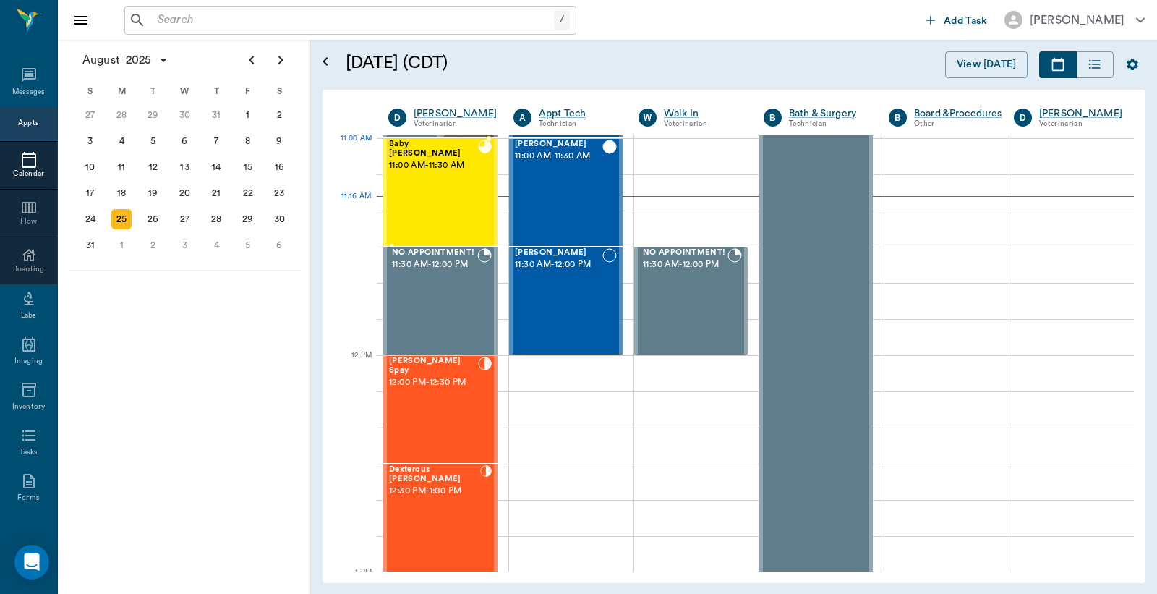
click at [458, 169] on div "Baby Kitty Oliver 11:00 AM - 11:30 AM" at bounding box center [433, 193] width 89 height 106
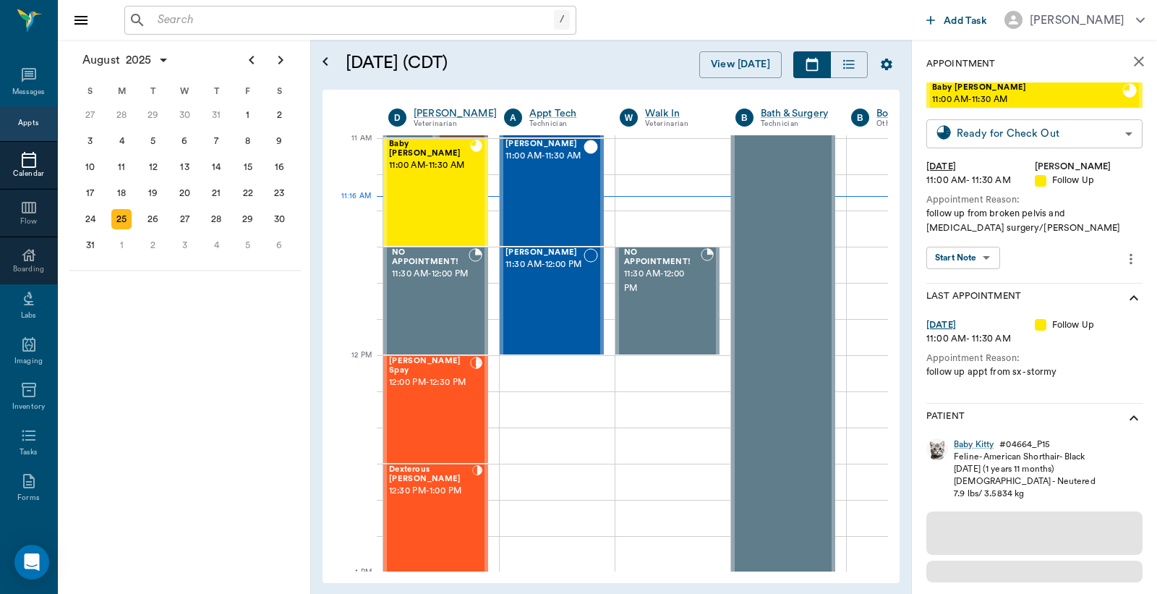
click at [998, 138] on body "/ ​ Add Task Dr. Bert Ellsworth Nectar Messages Appts Calendar Flow Boarding La…" at bounding box center [578, 297] width 1157 height 594
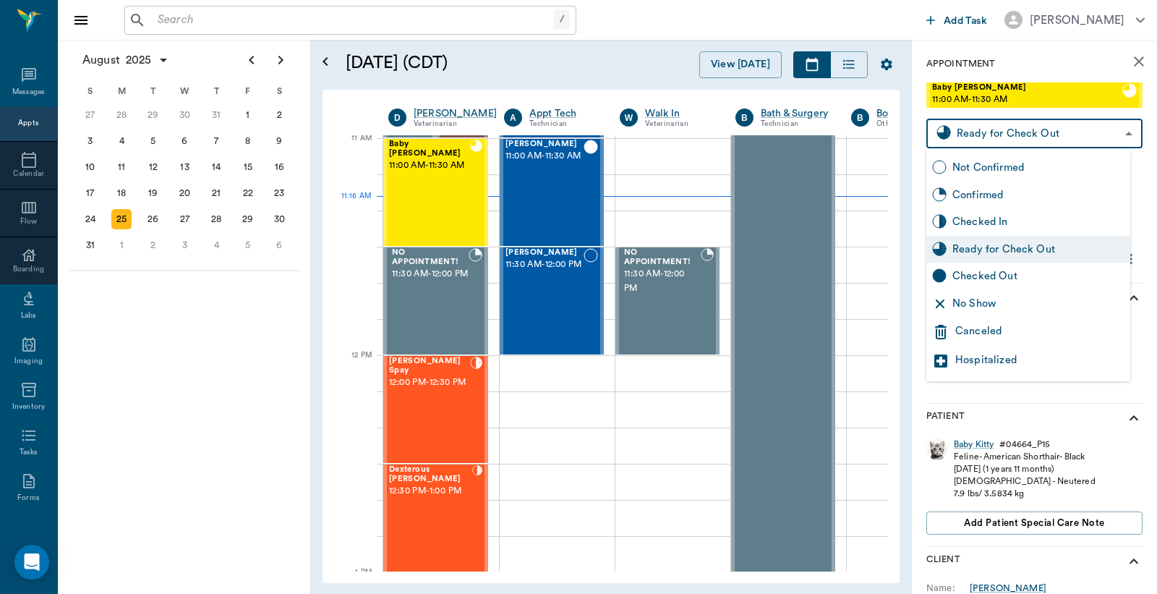
click at [1044, 276] on div "Checked Out" at bounding box center [1039, 276] width 172 height 16
type input "CHECKED_OUT"
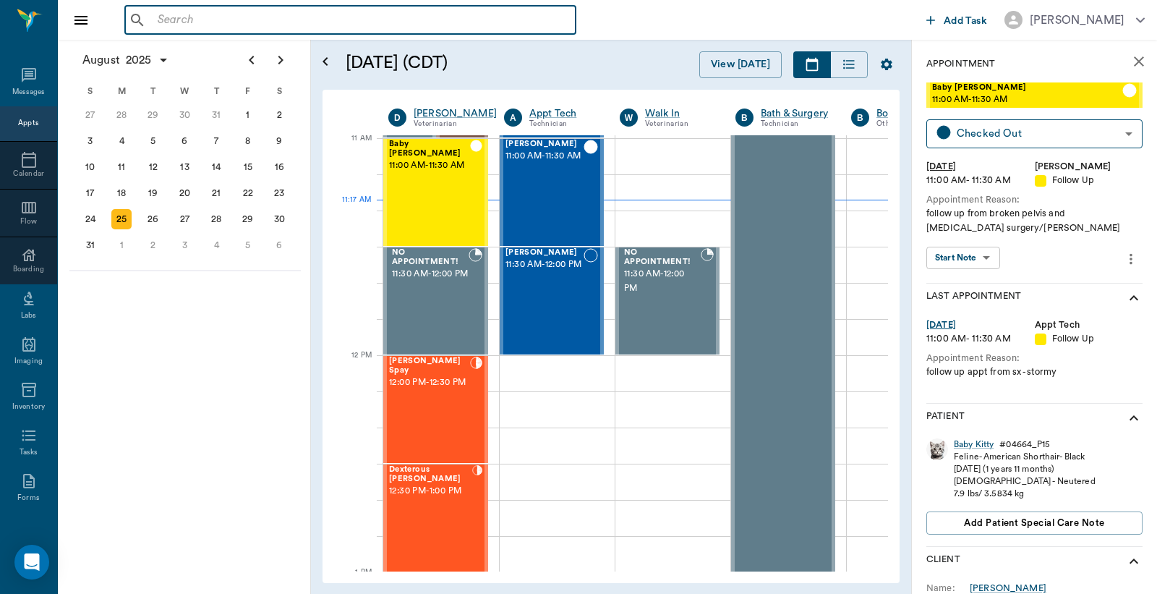
drag, startPoint x: 271, startPoint y: 22, endPoint x: 257, endPoint y: 29, distance: 14.6
click at [268, 25] on input "text" at bounding box center [361, 20] width 418 height 20
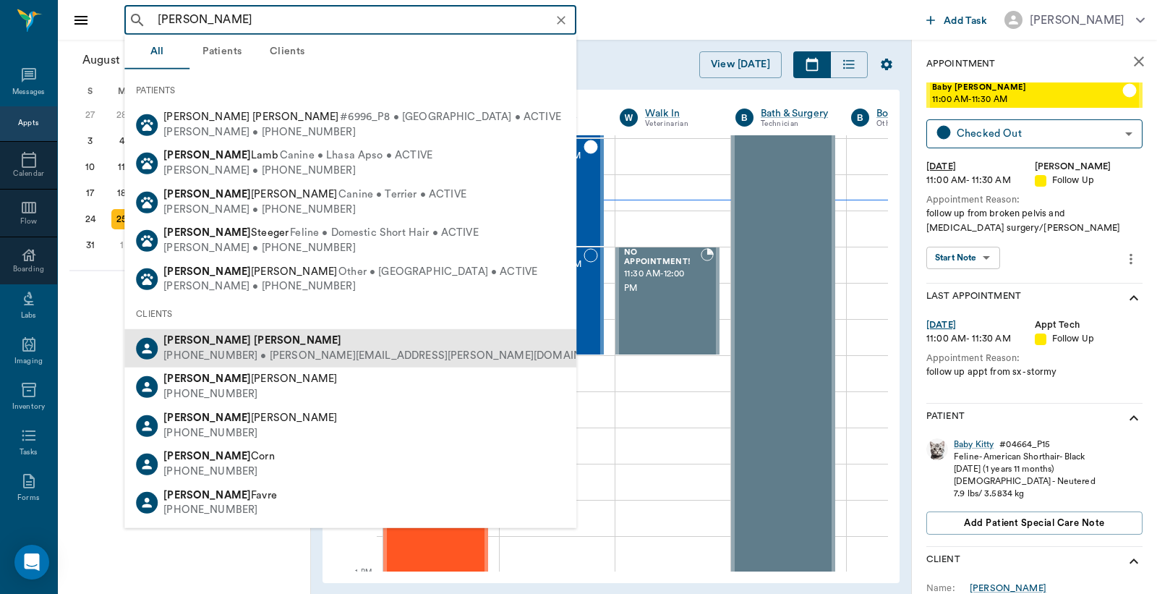
click at [259, 358] on div "(903) 926-6809 • BILLY.POWELL.1734@gmail.com" at bounding box center [392, 356] width 459 height 15
type input "billy powell"
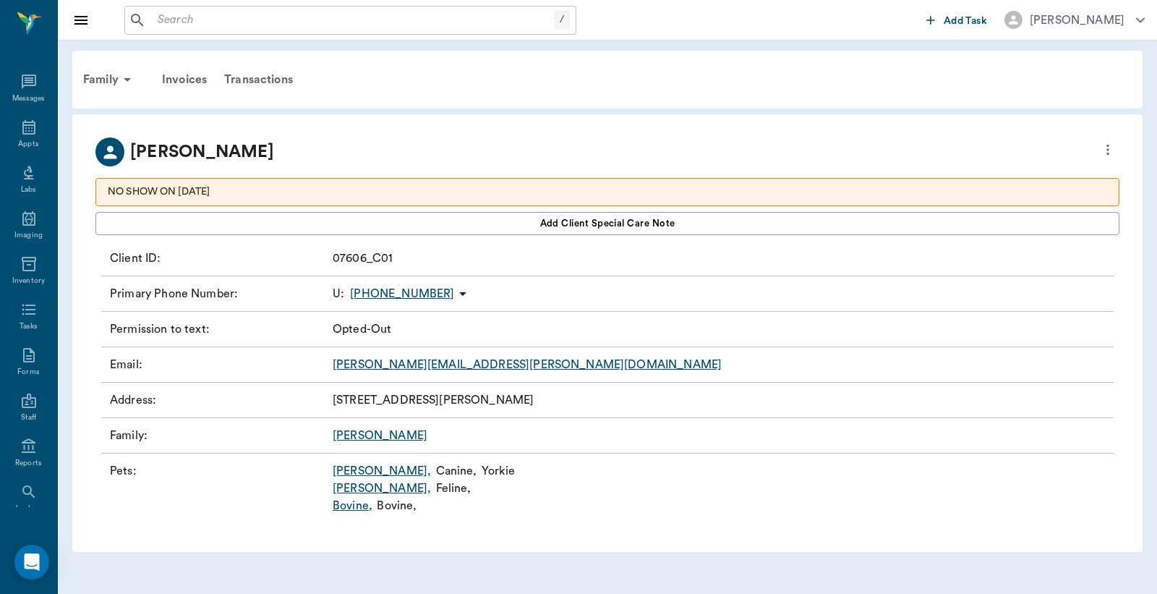
click at [373, 472] on link "Annie Oakley ," at bounding box center [382, 470] width 98 height 17
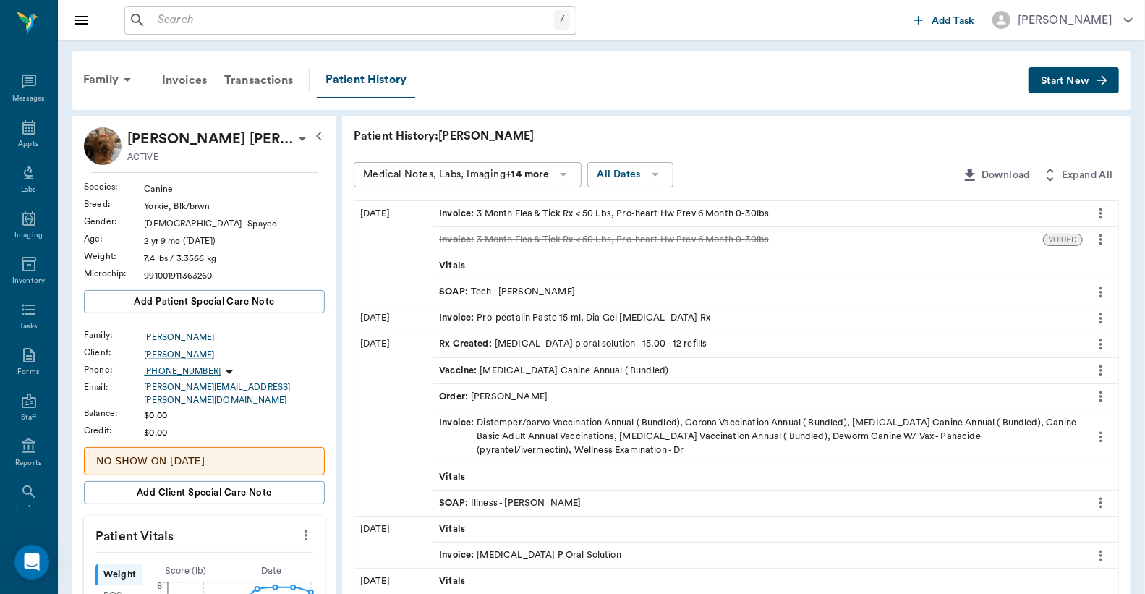
click at [305, 527] on icon "more" at bounding box center [306, 535] width 16 height 17
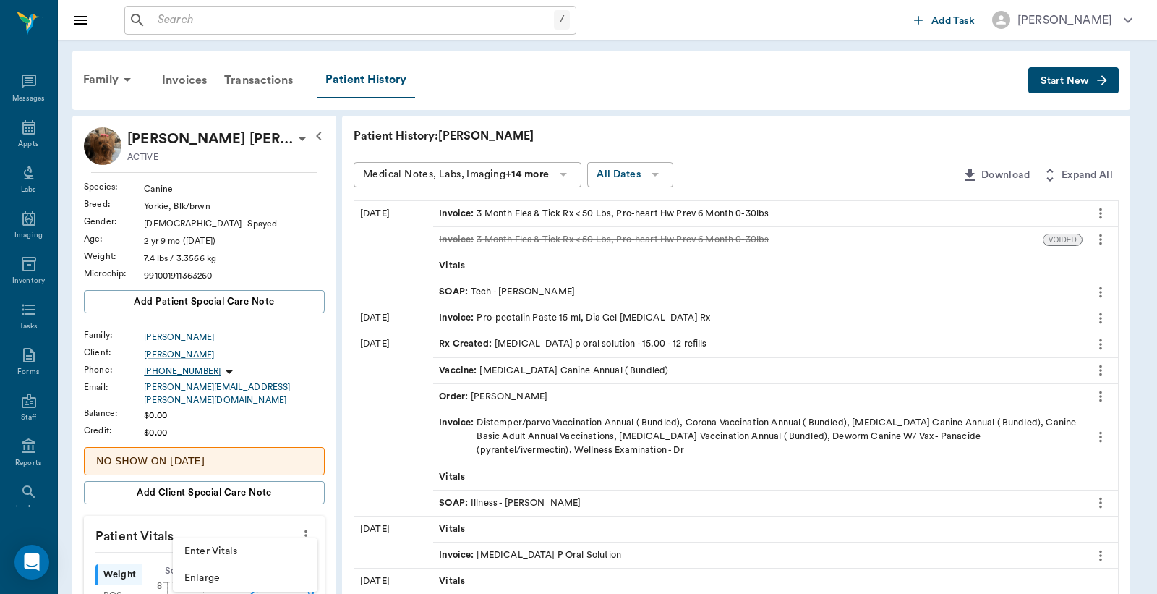
click at [263, 548] on span "Enter Vitals" at bounding box center [245, 551] width 122 height 15
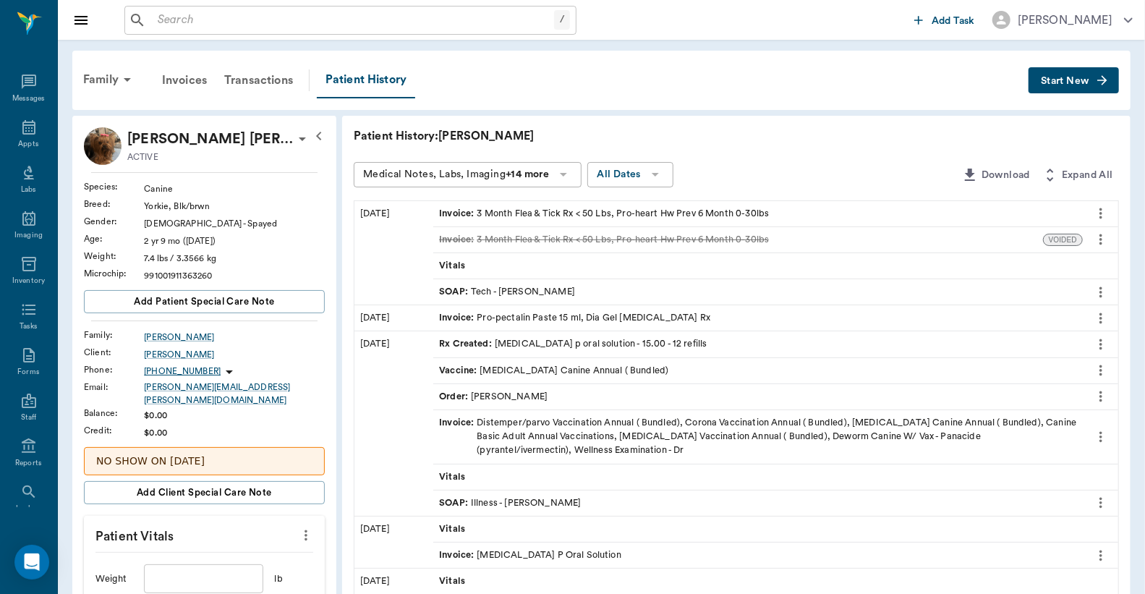
click at [181, 569] on input "text" at bounding box center [203, 578] width 119 height 29
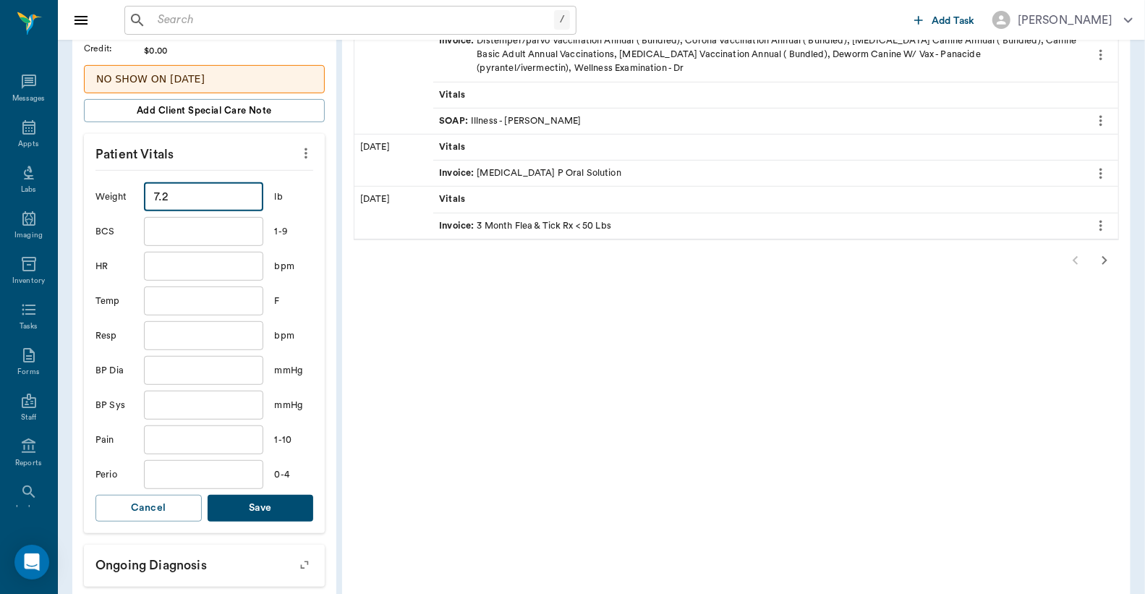
scroll to position [428, 0]
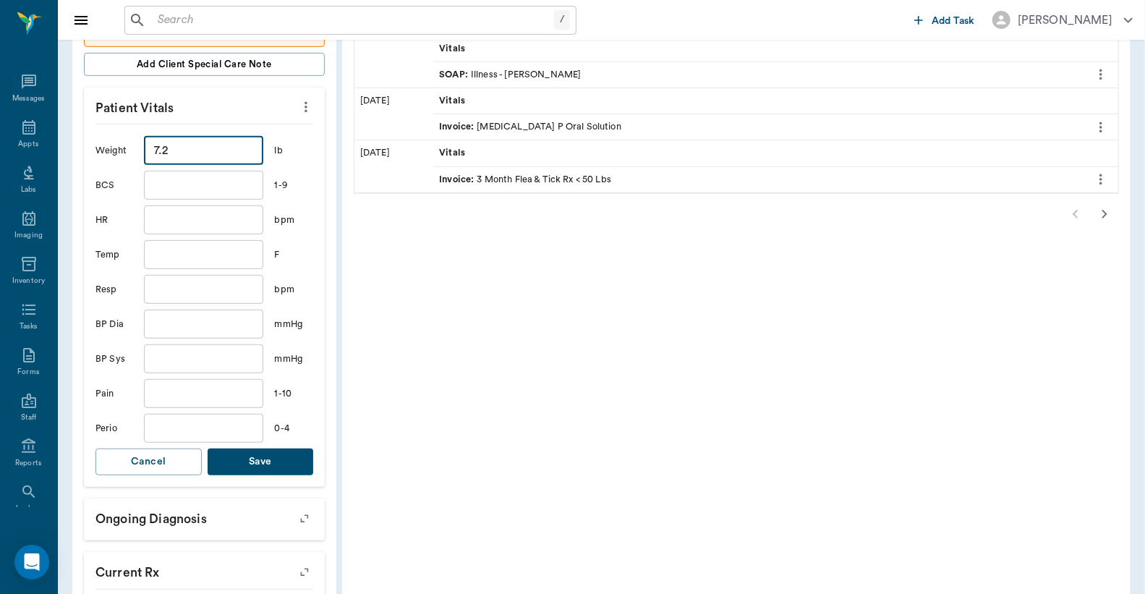
type input "7.2"
click at [285, 452] on button "Save" at bounding box center [261, 461] width 106 height 27
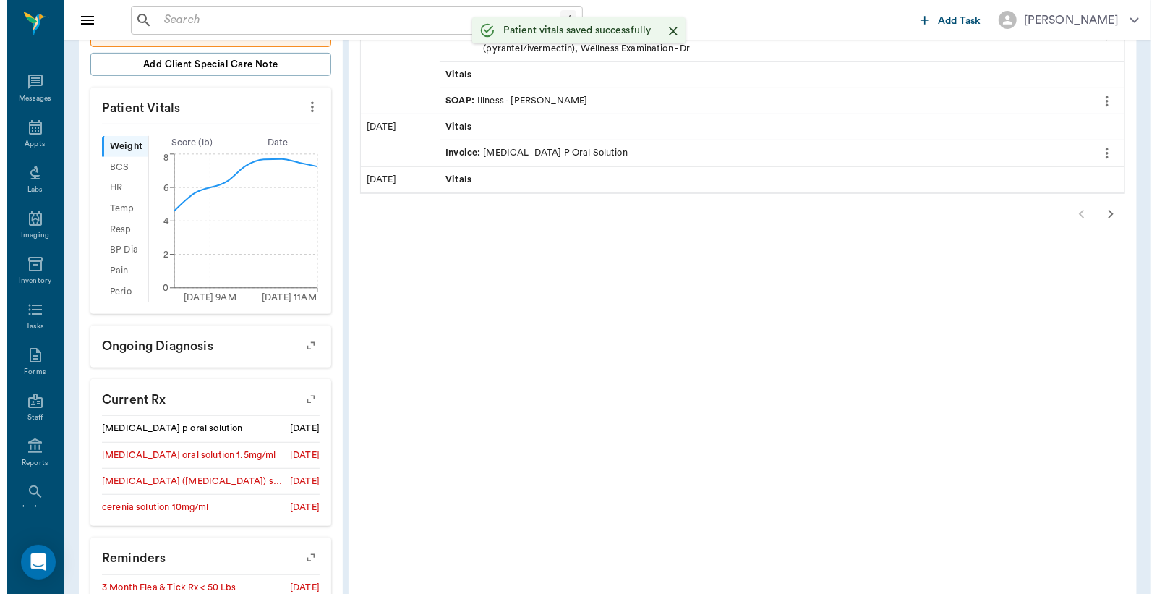
scroll to position [0, 0]
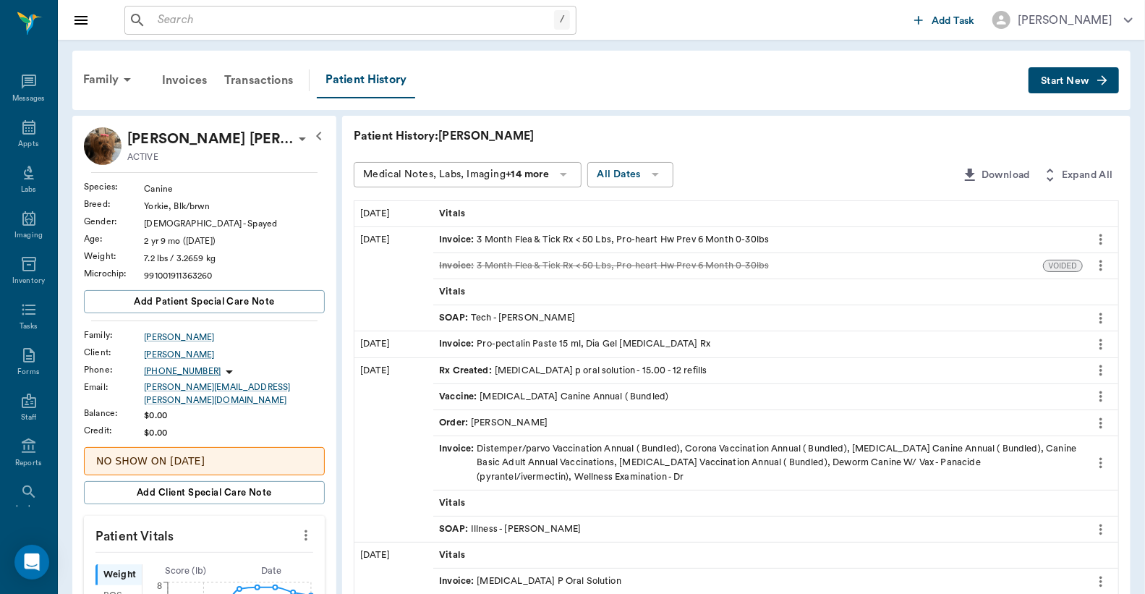
click at [1058, 73] on button "Start New" at bounding box center [1074, 80] width 90 height 27
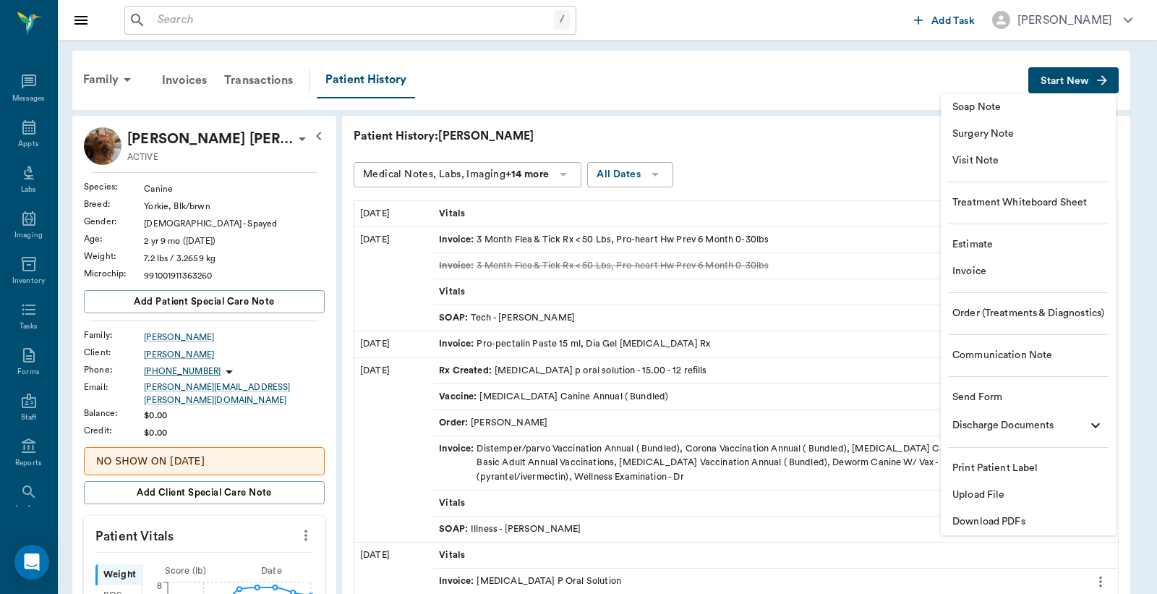
click at [1018, 277] on span "Invoice" at bounding box center [1029, 271] width 152 height 15
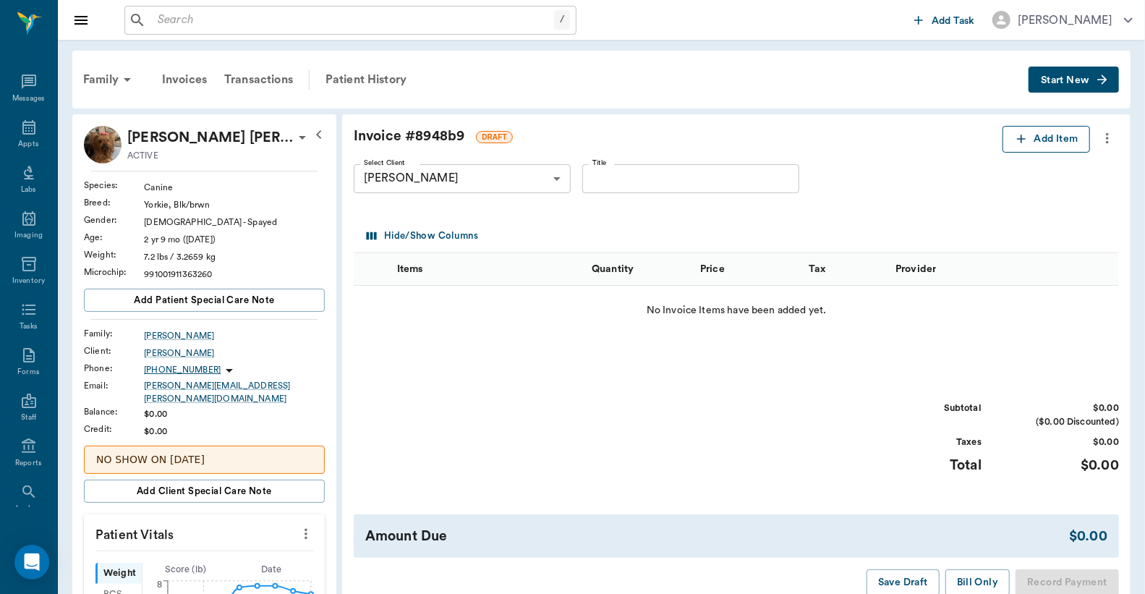
click at [1044, 138] on button "Add Item" at bounding box center [1047, 139] width 88 height 27
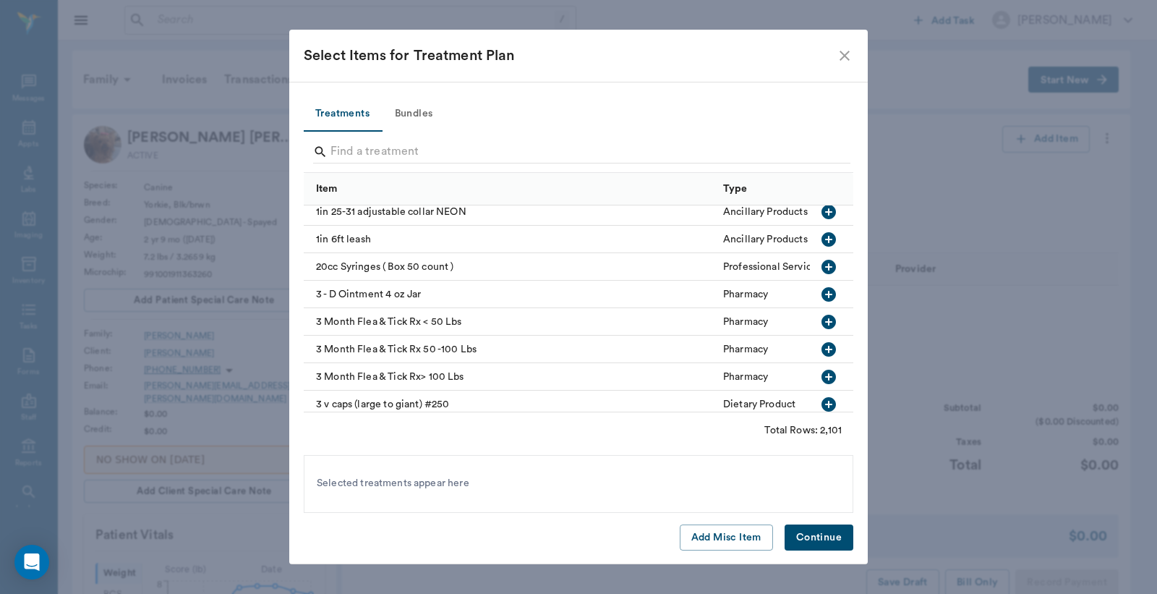
scroll to position [428, 0]
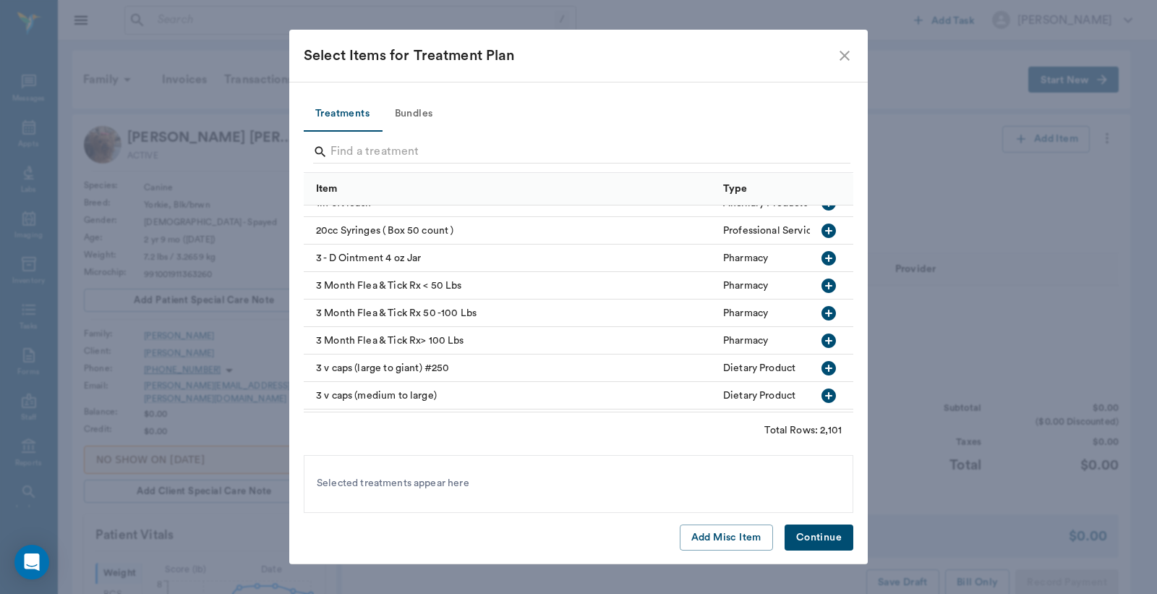
click at [825, 281] on icon "button" at bounding box center [828, 285] width 17 height 17
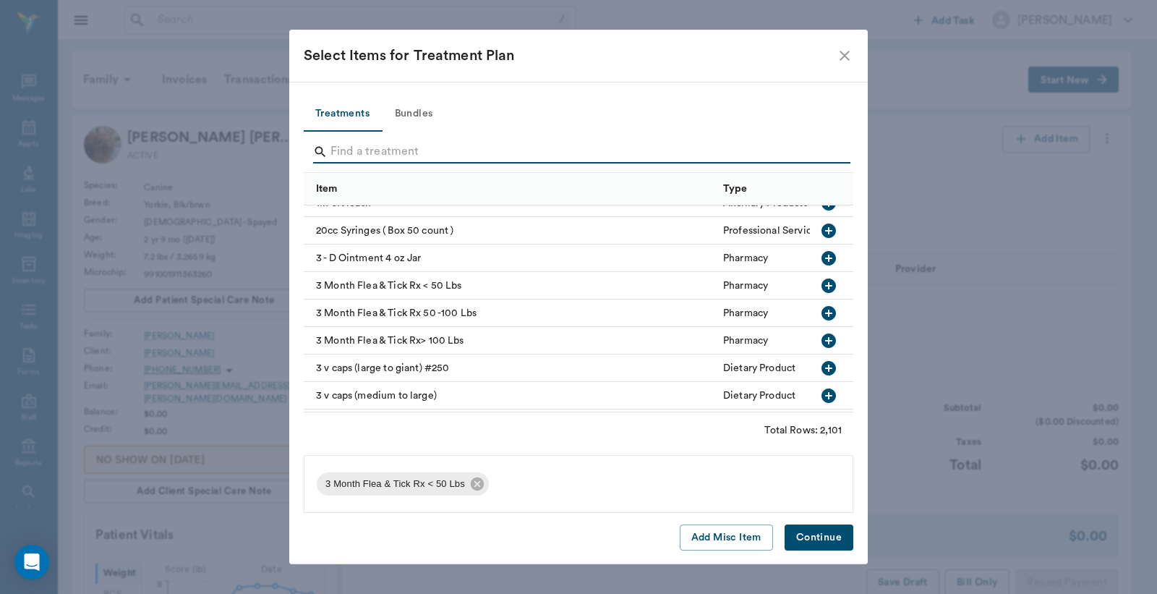
click at [829, 546] on button "Continue" at bounding box center [819, 537] width 69 height 27
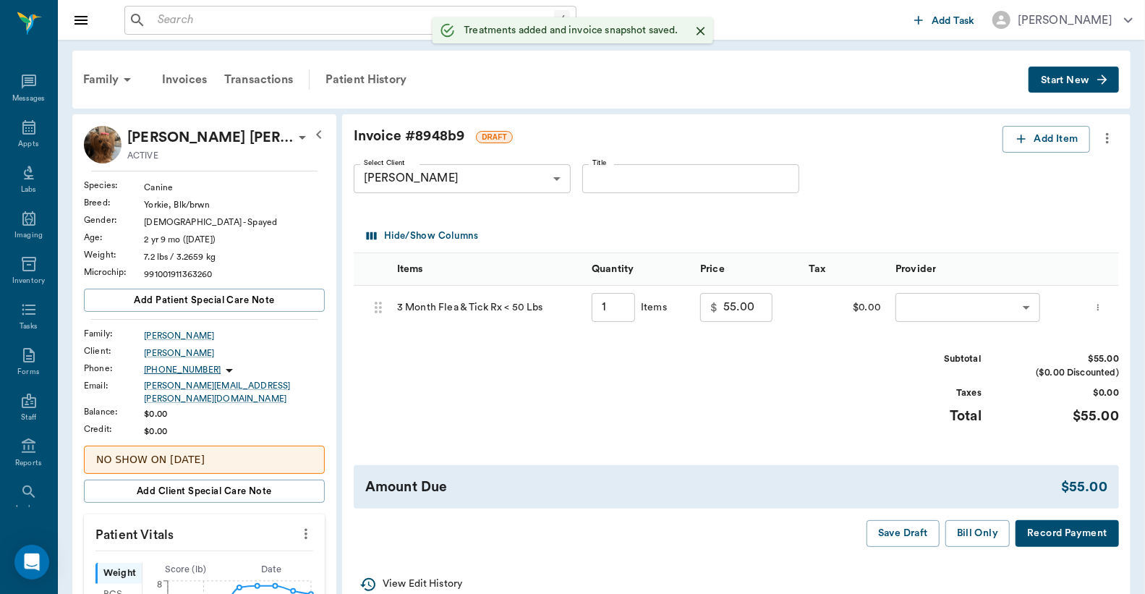
type input "1.00"
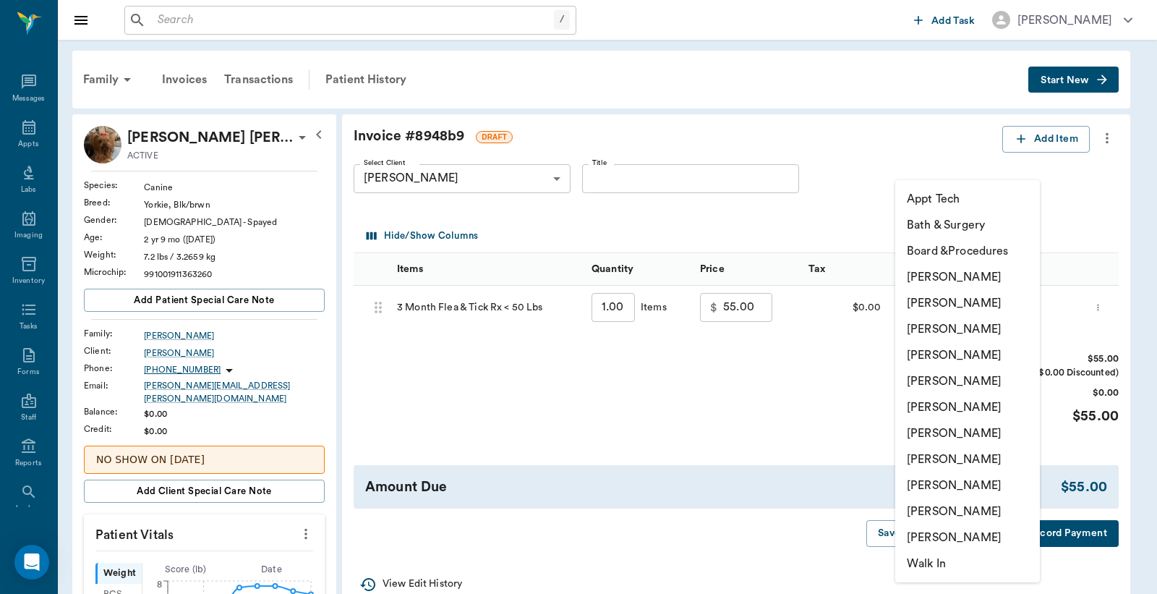
click at [985, 432] on li "[PERSON_NAME]" at bounding box center [967, 433] width 145 height 26
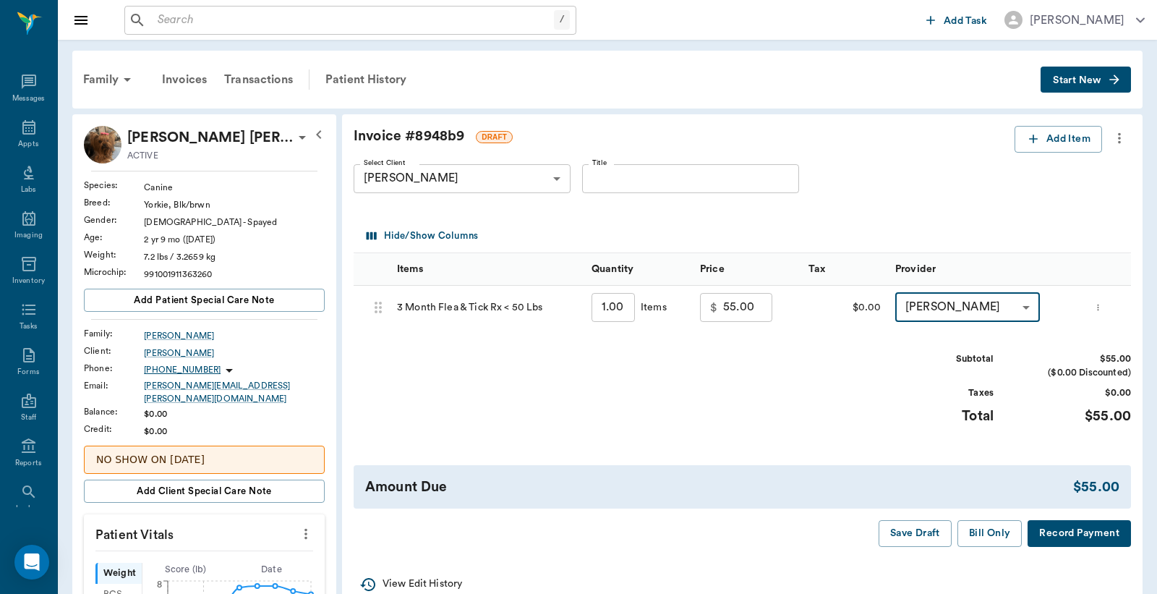
type input "none-63ec2ed152e12b0ba117cd50"
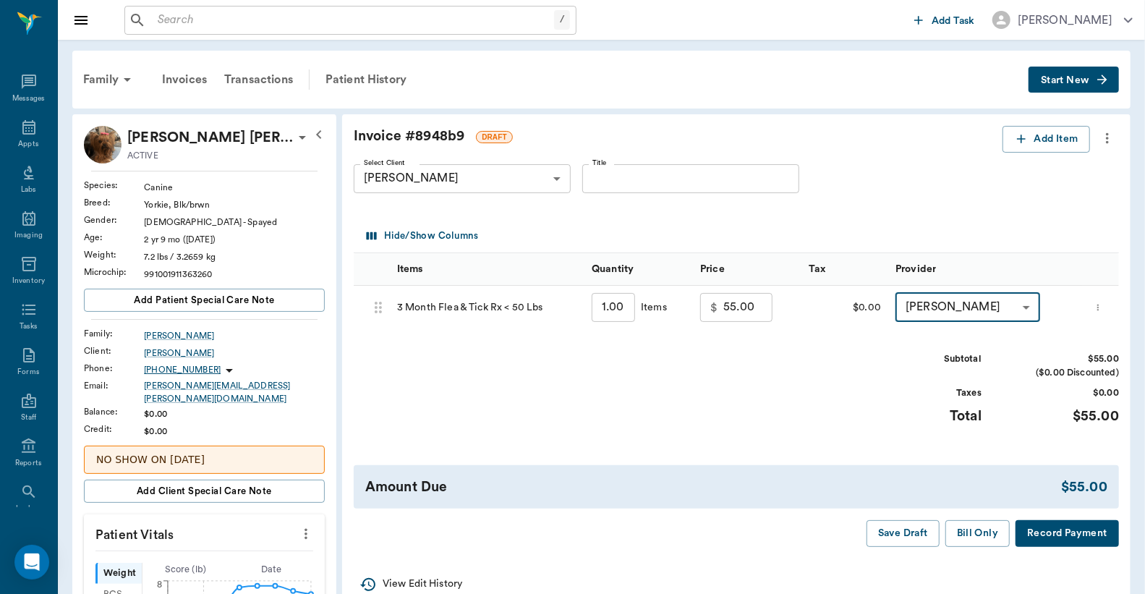
click at [996, 535] on button "Bill Only" at bounding box center [977, 533] width 65 height 27
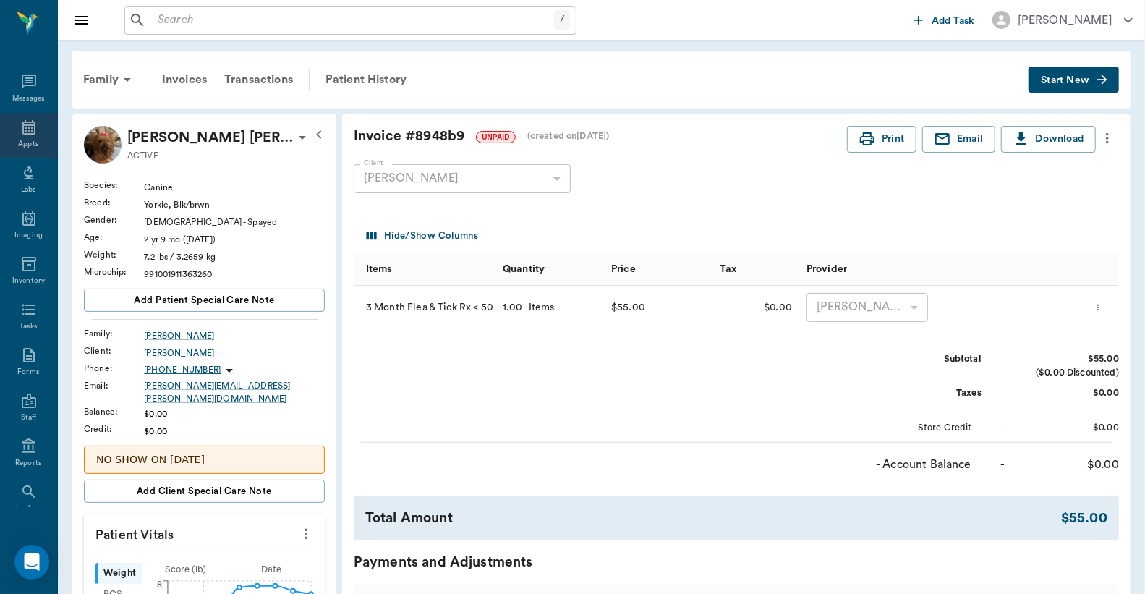
click at [20, 131] on icon at bounding box center [28, 127] width 17 height 17
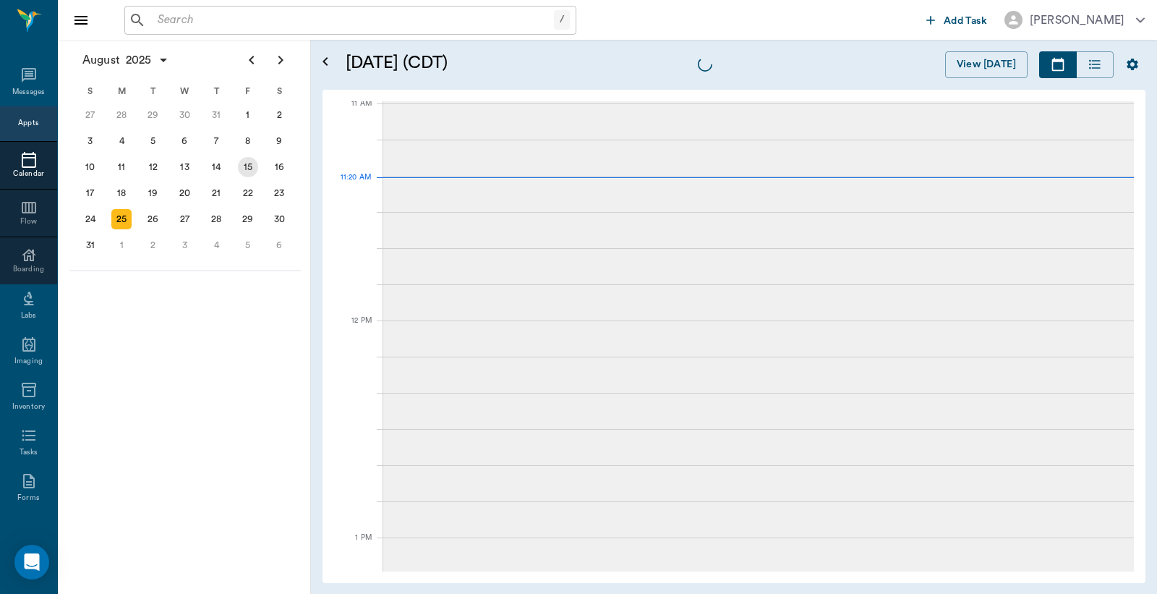
scroll to position [652, 0]
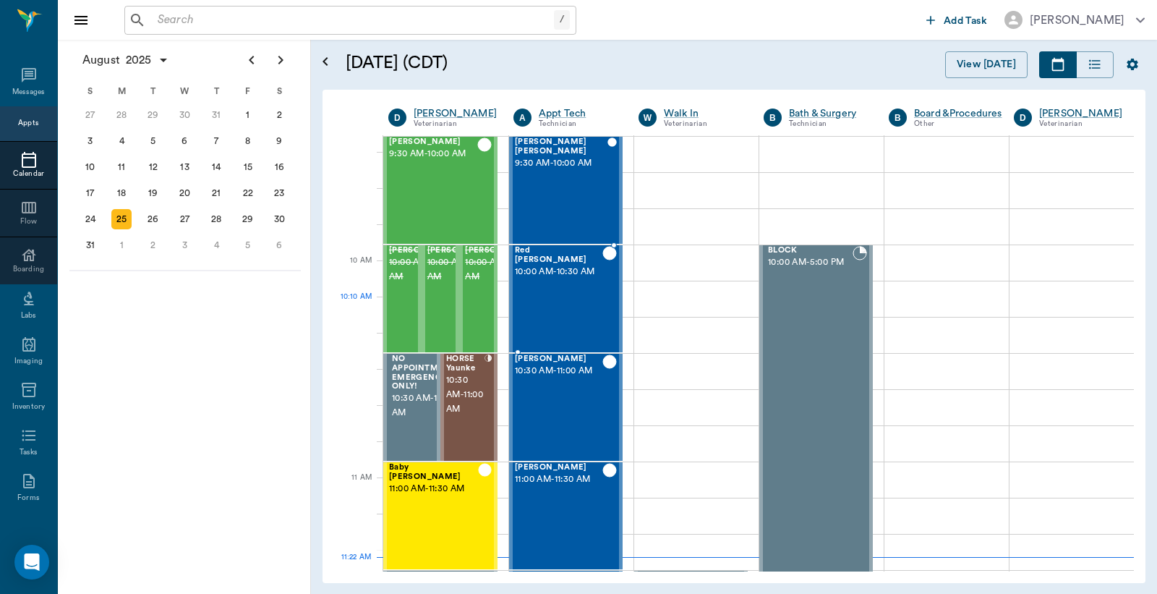
scroll to position [224, 0]
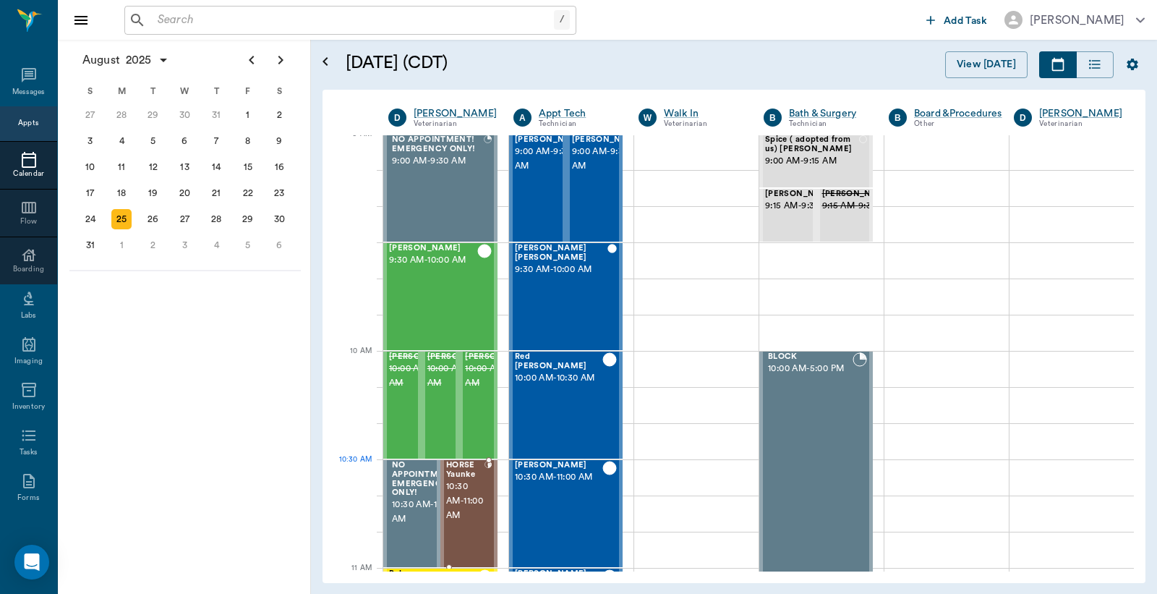
click at [475, 486] on span "10:30 AM - 11:00 AM" at bounding box center [465, 501] width 38 height 43
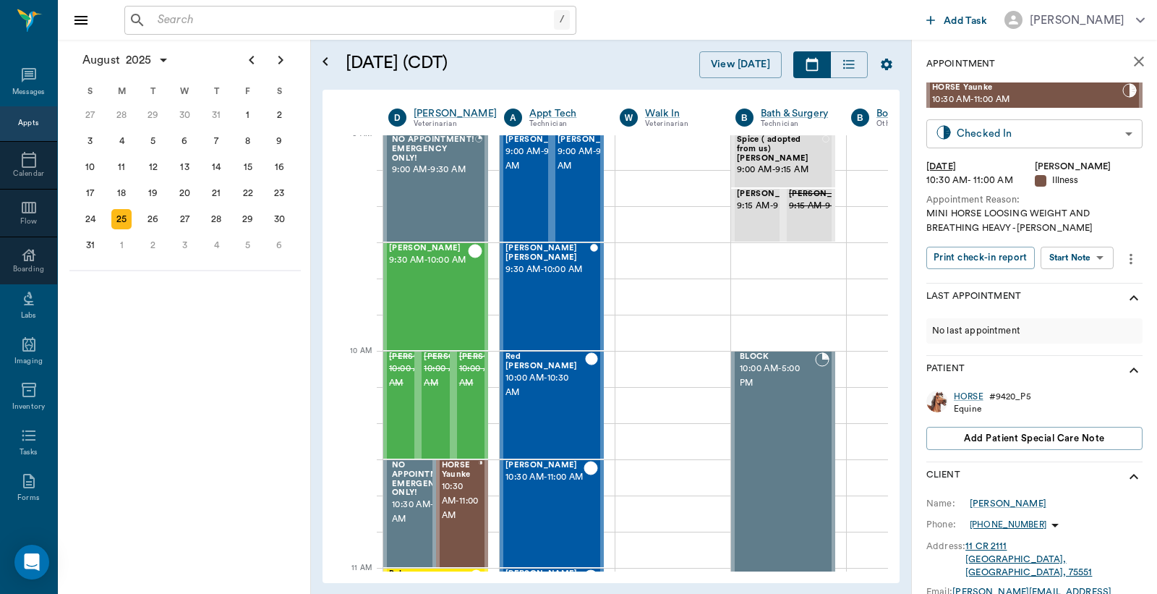
click at [1081, 128] on body "/ ​ Add Task [PERSON_NAME] Nectar Messages Appts Calendar Flow Boarding Labs Im…" at bounding box center [578, 297] width 1157 height 594
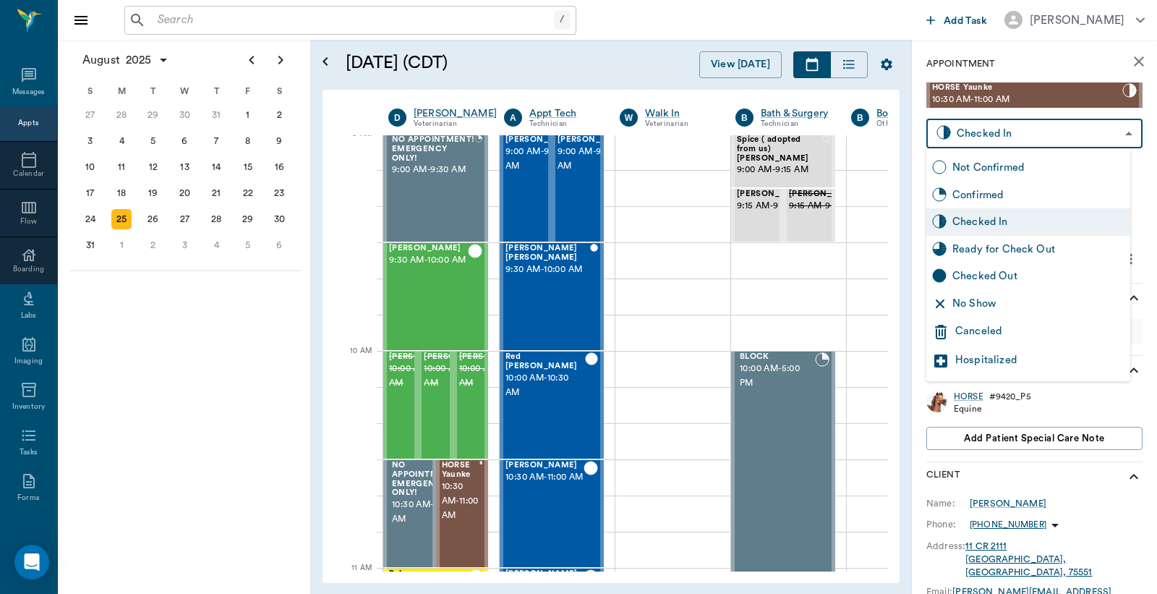
click at [1007, 326] on div "Canceled" at bounding box center [1039, 331] width 169 height 17
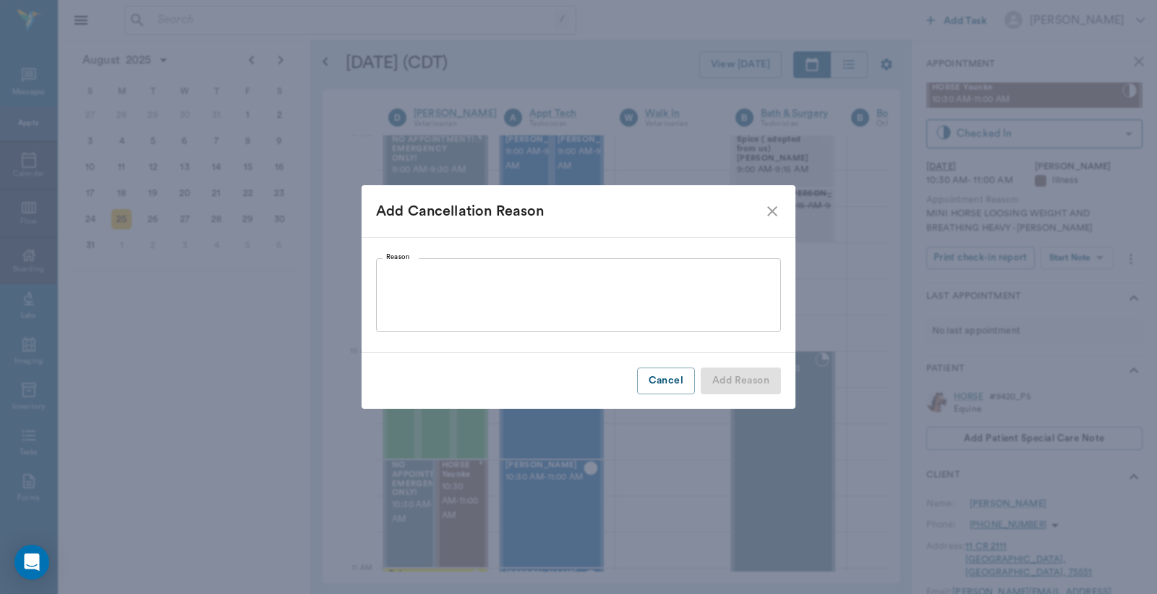
click at [772, 207] on icon "close" at bounding box center [772, 211] width 17 height 17
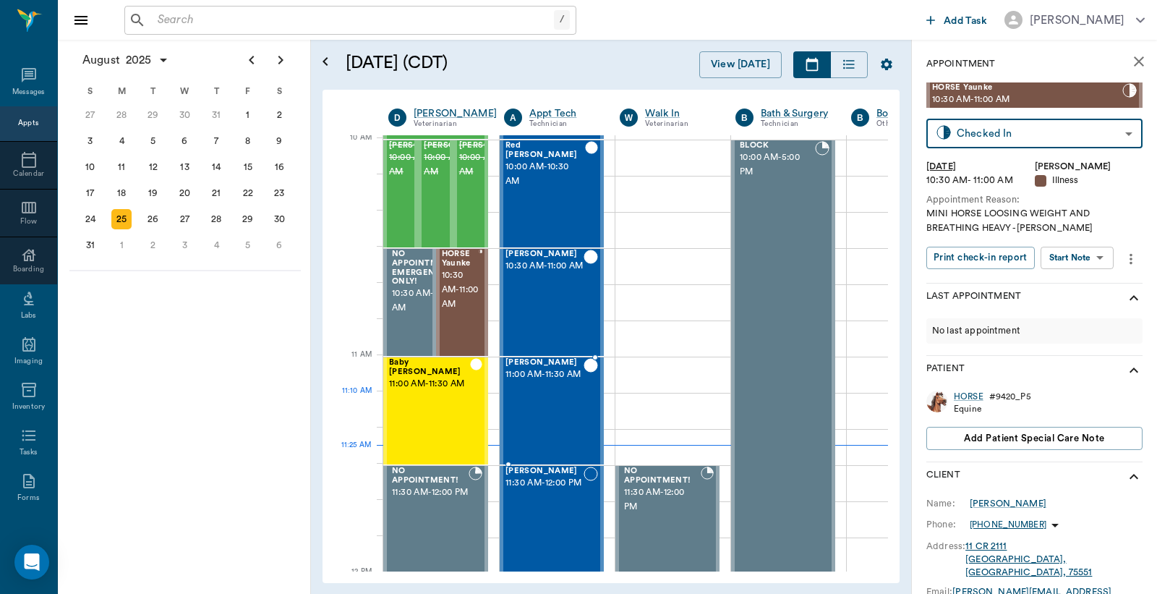
scroll to position [438, 0]
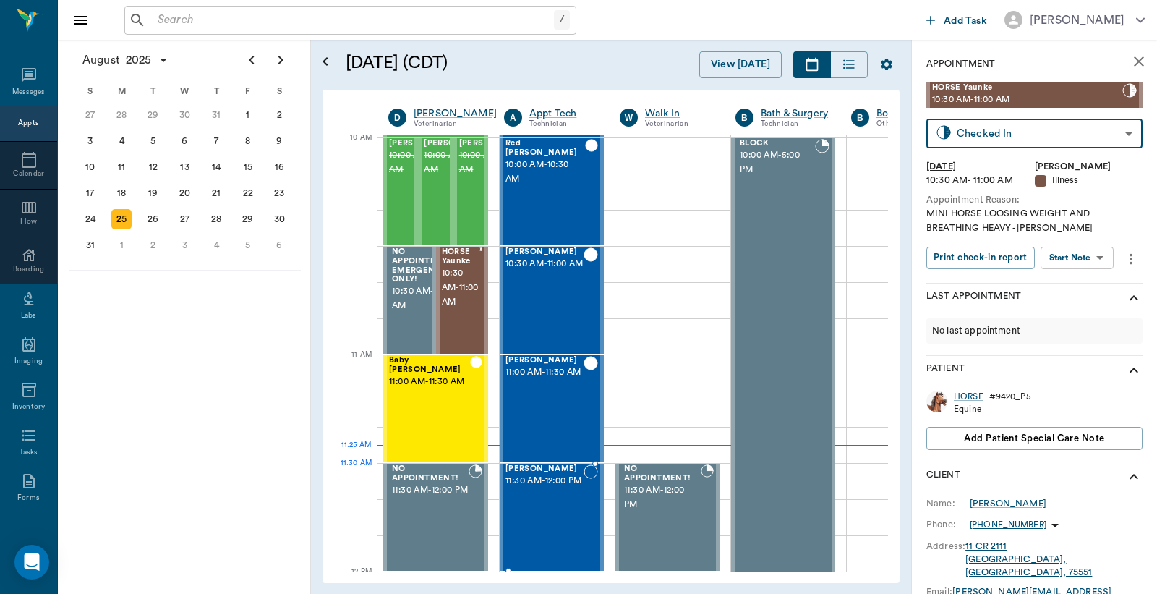
click at [555, 487] on span "11:30 AM - 12:00 PM" at bounding box center [545, 481] width 78 height 14
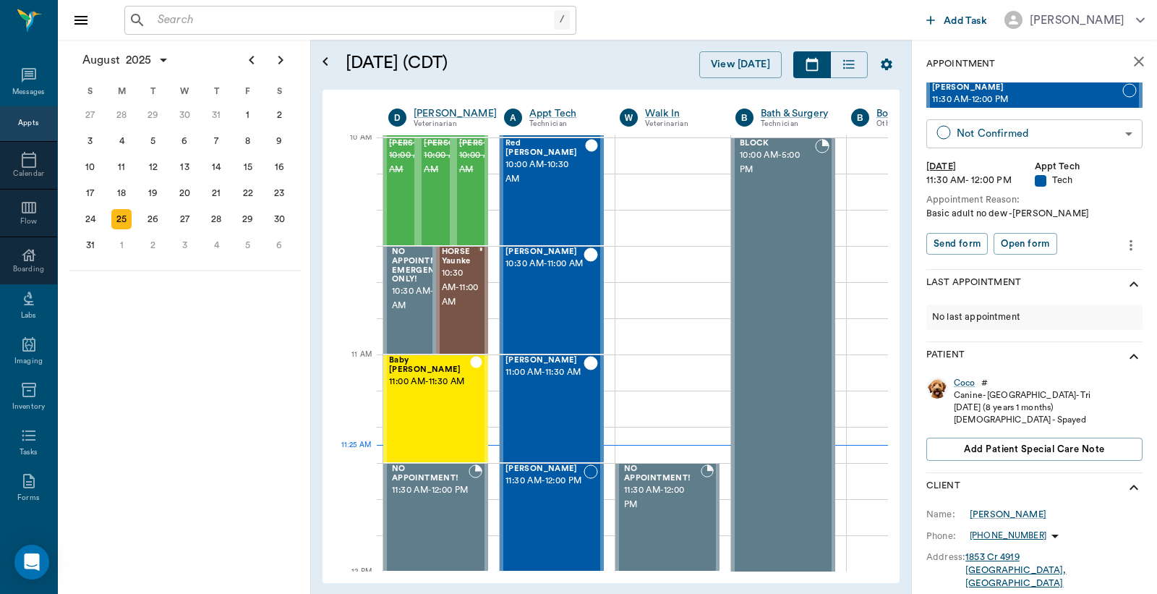
click at [1050, 124] on body "/ ​ Add Task [PERSON_NAME] Nectar Messages Appts Calendar Flow Boarding Labs Im…" at bounding box center [578, 297] width 1157 height 594
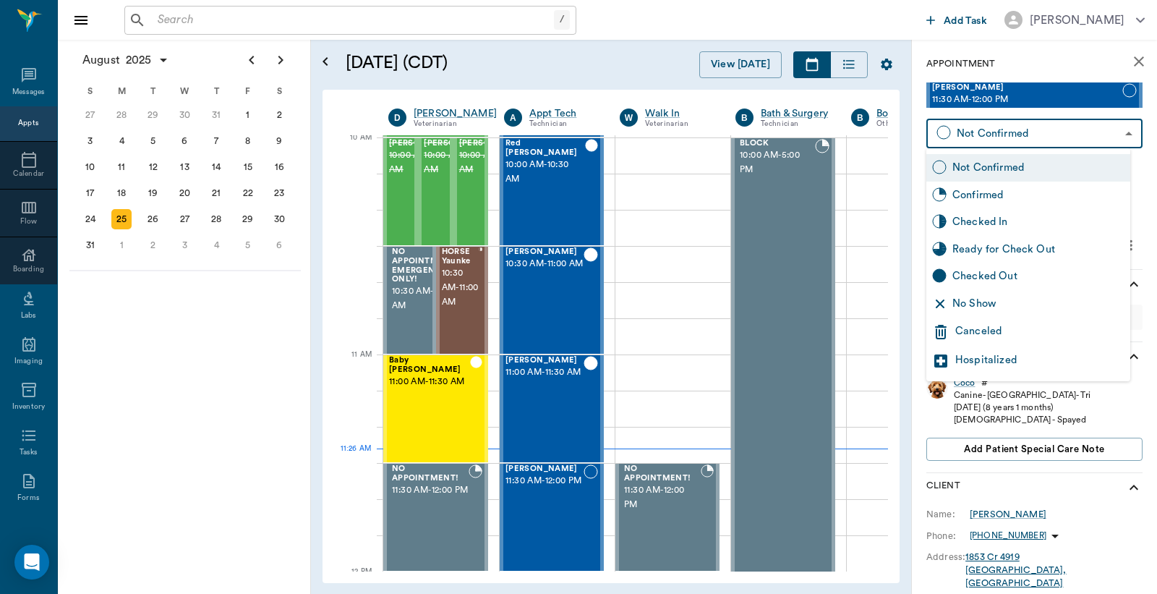
click at [992, 214] on div "Checked In" at bounding box center [1039, 222] width 172 height 16
type input "CHECKED_IN"
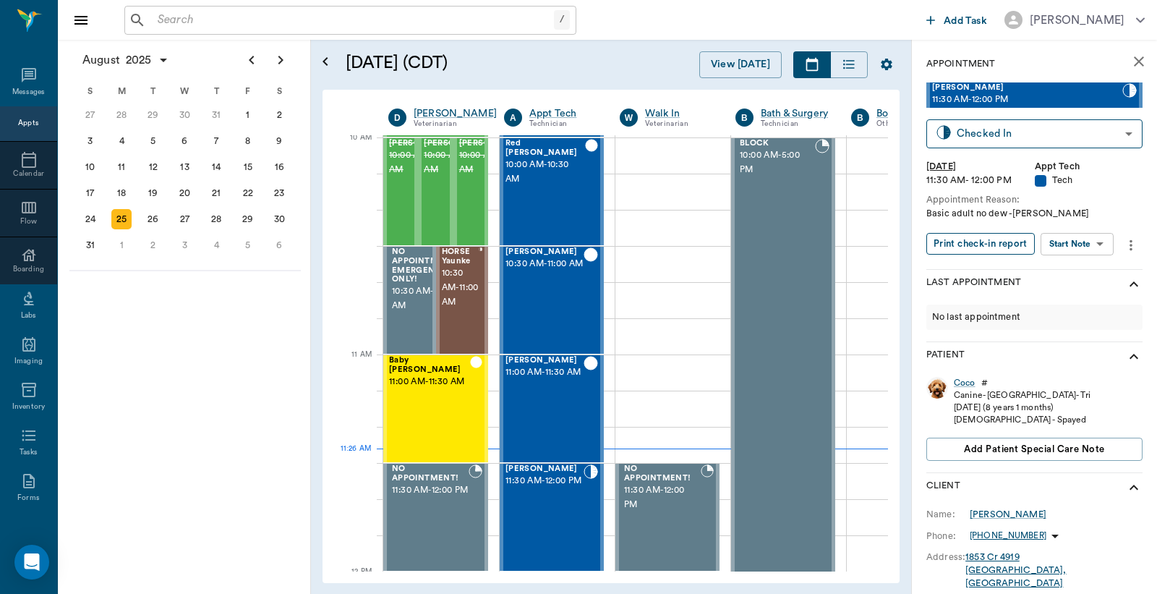
click at [987, 239] on button "Print check-in report" at bounding box center [981, 244] width 108 height 22
click at [461, 328] on div "HORSE Yaunke 10:30 AM - 11:00 AM" at bounding box center [460, 300] width 37 height 106
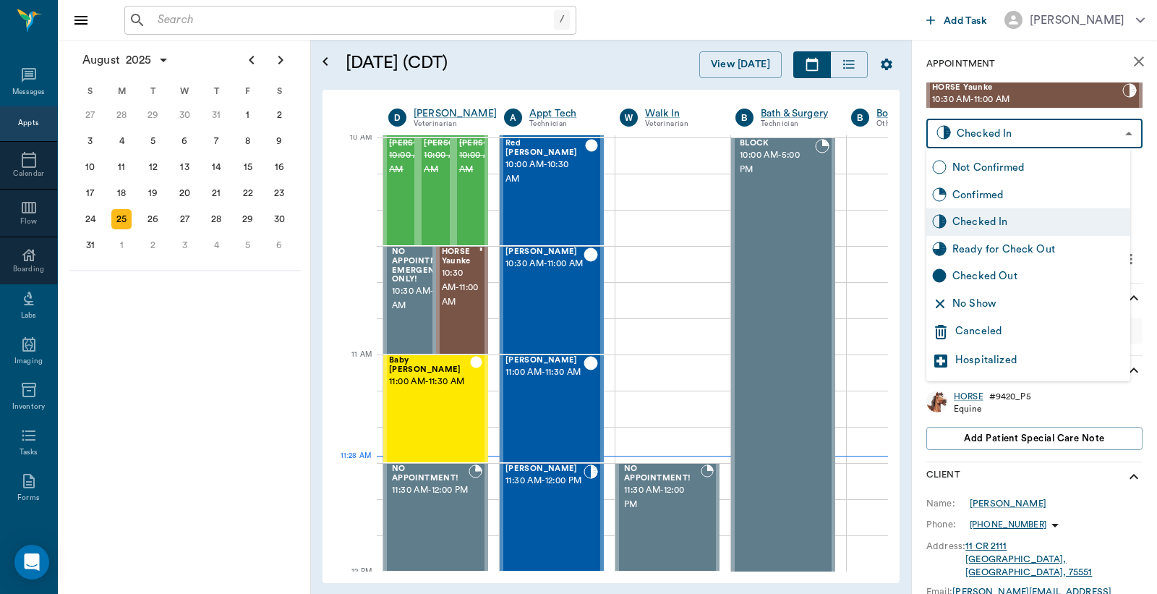
click at [1042, 135] on body "/ ​ Add Task [PERSON_NAME] Nectar Messages Appts Calendar Flow Boarding Labs Im…" at bounding box center [578, 297] width 1157 height 594
click at [1029, 169] on div "Not Confirmed" at bounding box center [1039, 168] width 172 height 16
type input "NOT_CONFIRMED"
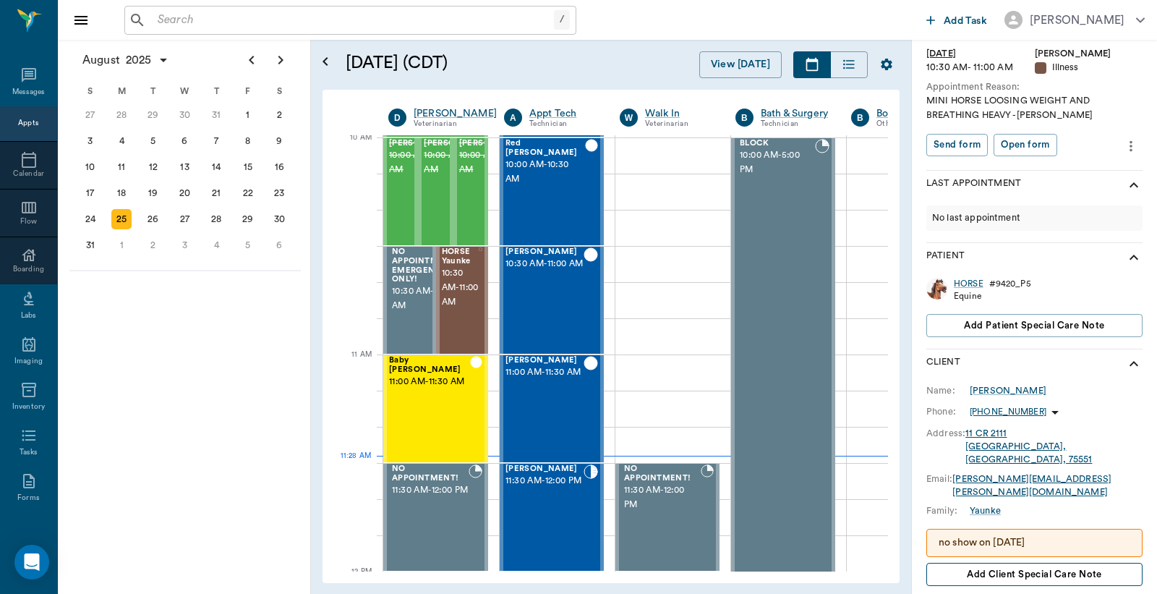
scroll to position [197, 0]
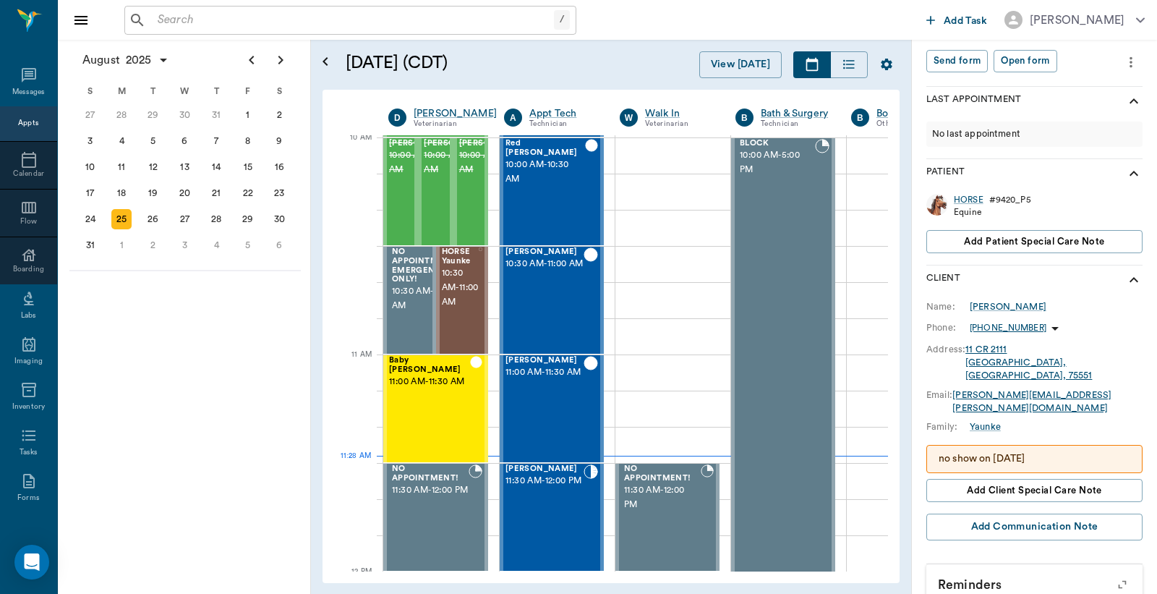
click at [1087, 451] on p "no show on [DATE]" at bounding box center [1035, 458] width 192 height 15
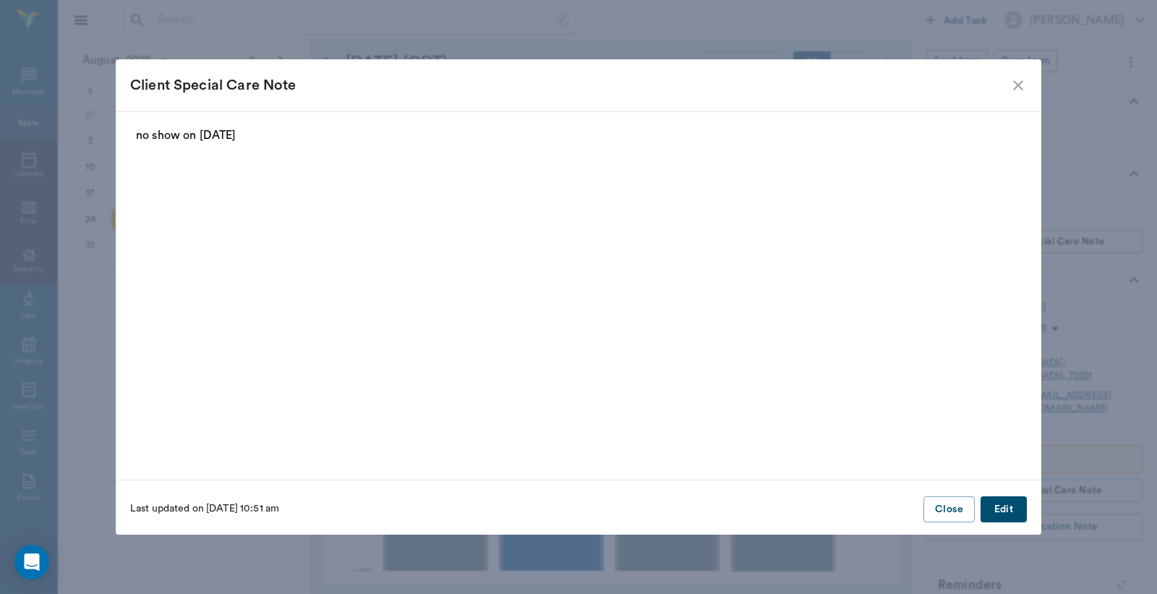
drag, startPoint x: 258, startPoint y: 128, endPoint x: 0, endPoint y: 122, distance: 258.3
click at [0, 128] on div "Client Special Care Note no show on [DATE] Last updated on [DATE] 10:51 am Clos…" at bounding box center [578, 297] width 1157 height 594
click at [260, 134] on p "no show on [DATE]" at bounding box center [578, 135] width 885 height 17
drag, startPoint x: 255, startPoint y: 135, endPoint x: 0, endPoint y: 104, distance: 256.4
click at [38, 103] on div "Client Special Care Note no show on [DATE] Last updated on [DATE] 10:51 am Clos…" at bounding box center [578, 297] width 1157 height 594
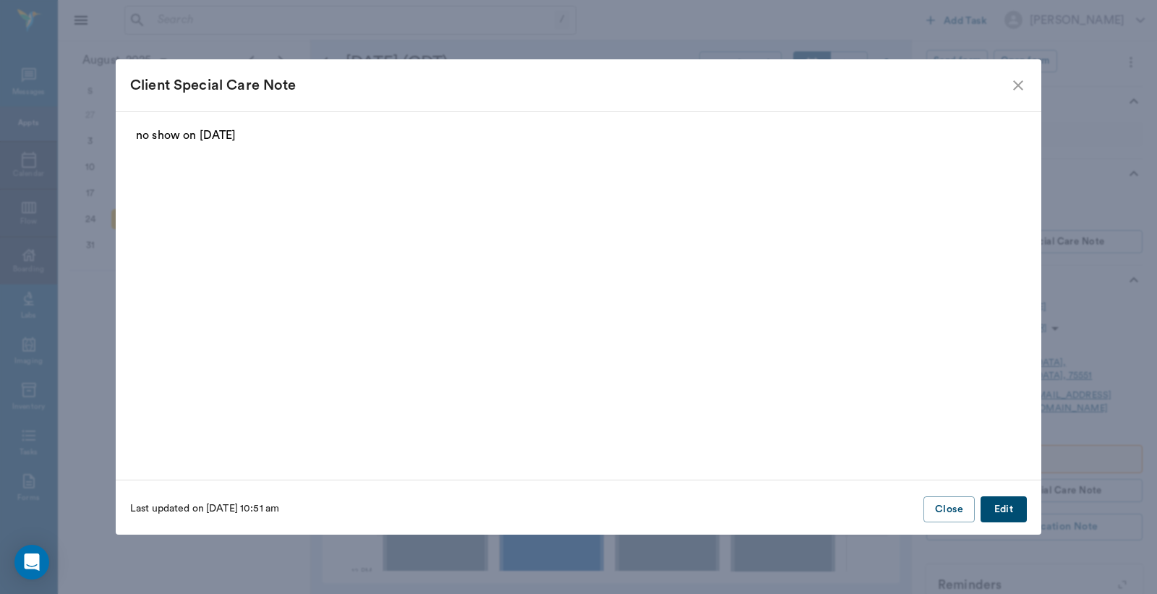
click at [314, 176] on fieldset "no show on [DATE]" at bounding box center [578, 292] width 897 height 331
click at [242, 135] on p "no show on [DATE]" at bounding box center [578, 135] width 885 height 17
drag, startPoint x: 242, startPoint y: 135, endPoint x: 80, endPoint y: 130, distance: 162.1
click at [94, 132] on div "Client Special Care Note no show on [DATE] Last updated on [DATE] 10:51 am Clos…" at bounding box center [578, 297] width 1157 height 594
click at [1000, 504] on button "Edit" at bounding box center [1004, 509] width 46 height 27
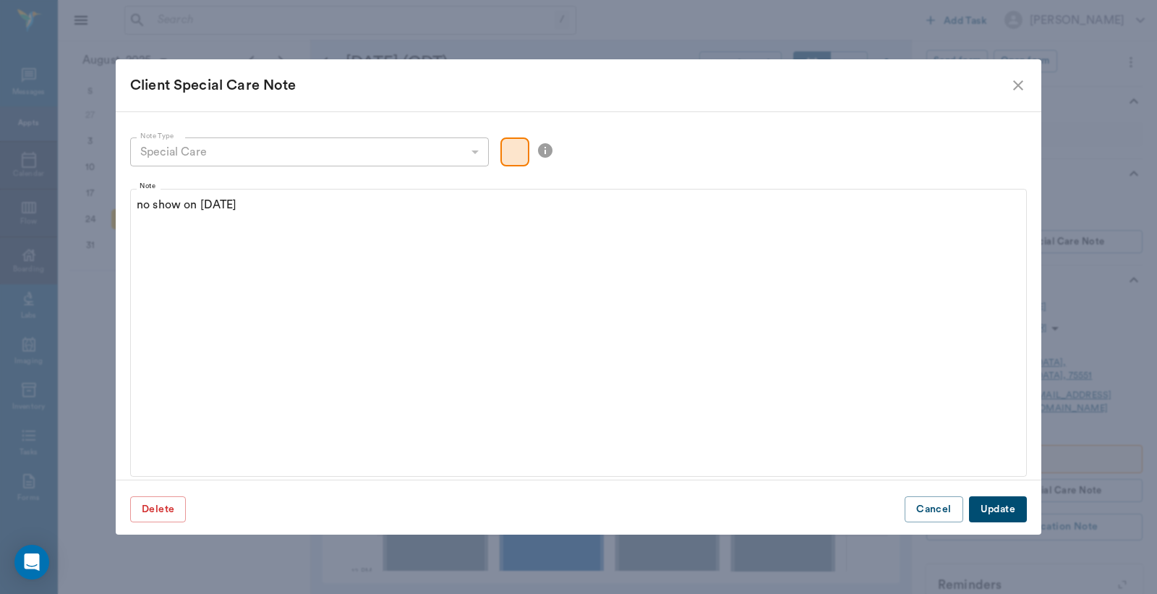
click at [187, 511] on div "Delete Cancel Update" at bounding box center [579, 509] width 926 height 36
click at [156, 501] on button "Delete" at bounding box center [158, 509] width 56 height 27
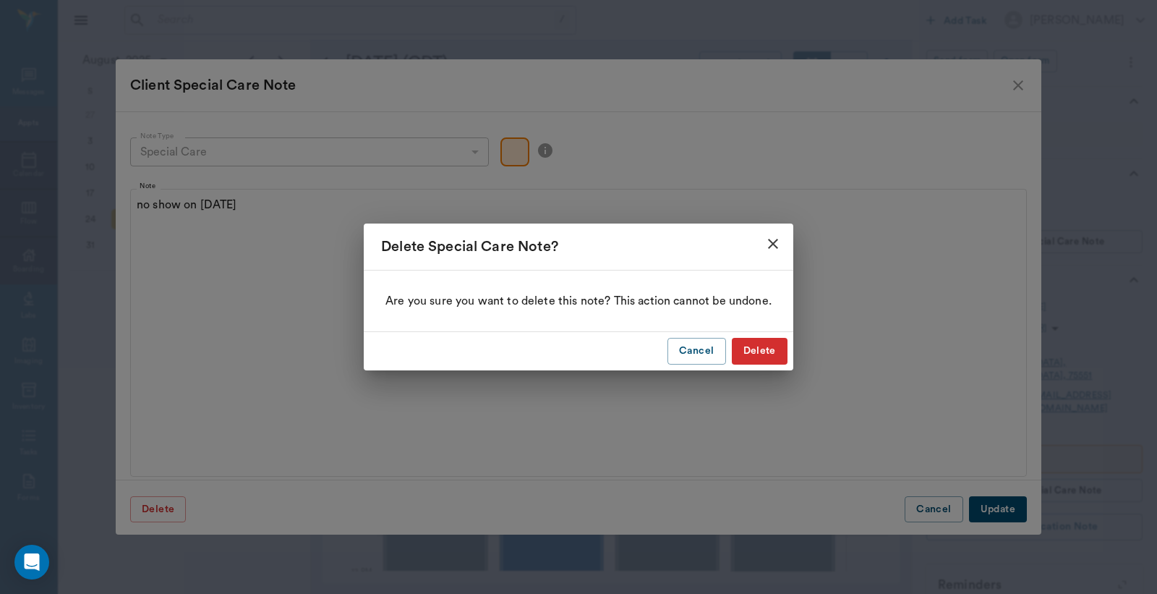
click at [770, 345] on button "Delete" at bounding box center [760, 351] width 56 height 27
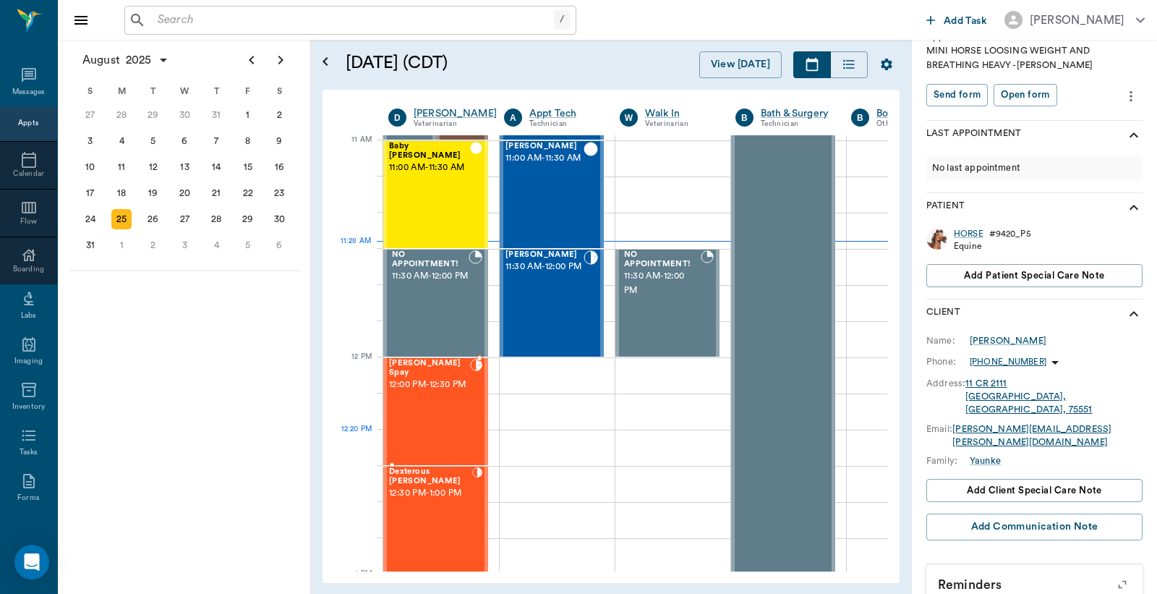
scroll to position [652, 0]
click at [577, 313] on div "[PERSON_NAME] 11:30 AM - 12:00 PM" at bounding box center [545, 303] width 78 height 106
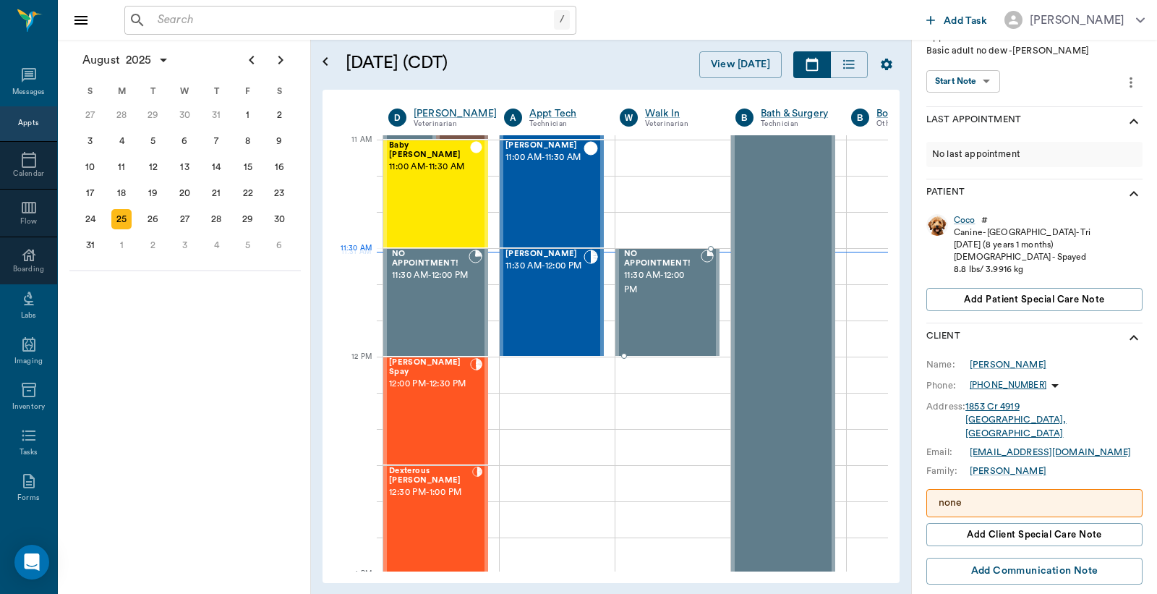
type input "READY_TO_CHECKOUT"
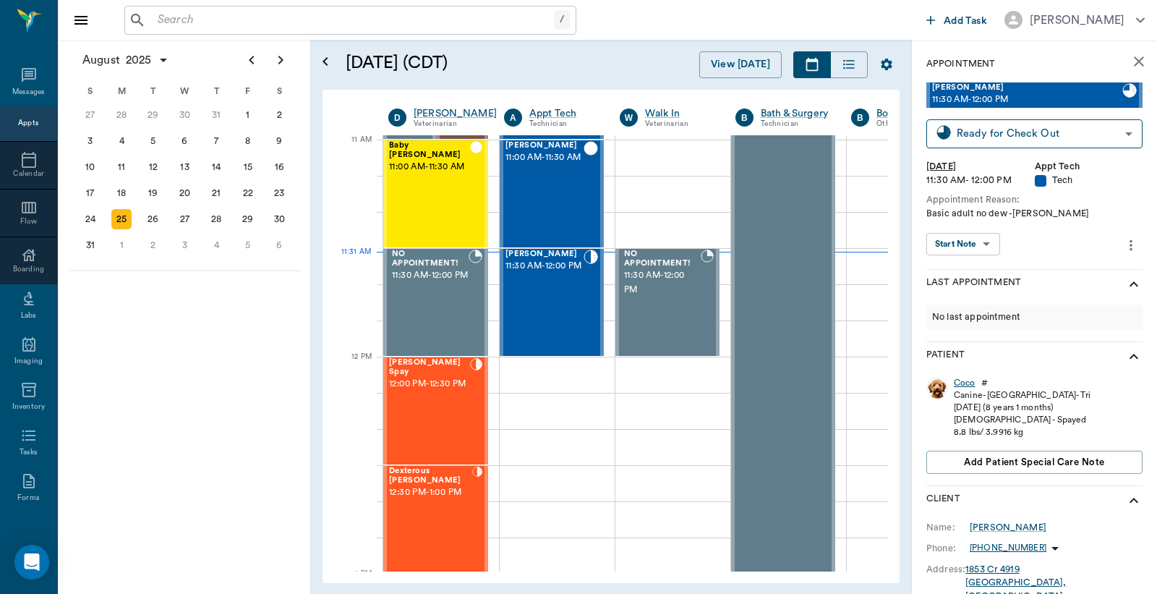
click at [963, 385] on div "Coco" at bounding box center [965, 383] width 22 height 12
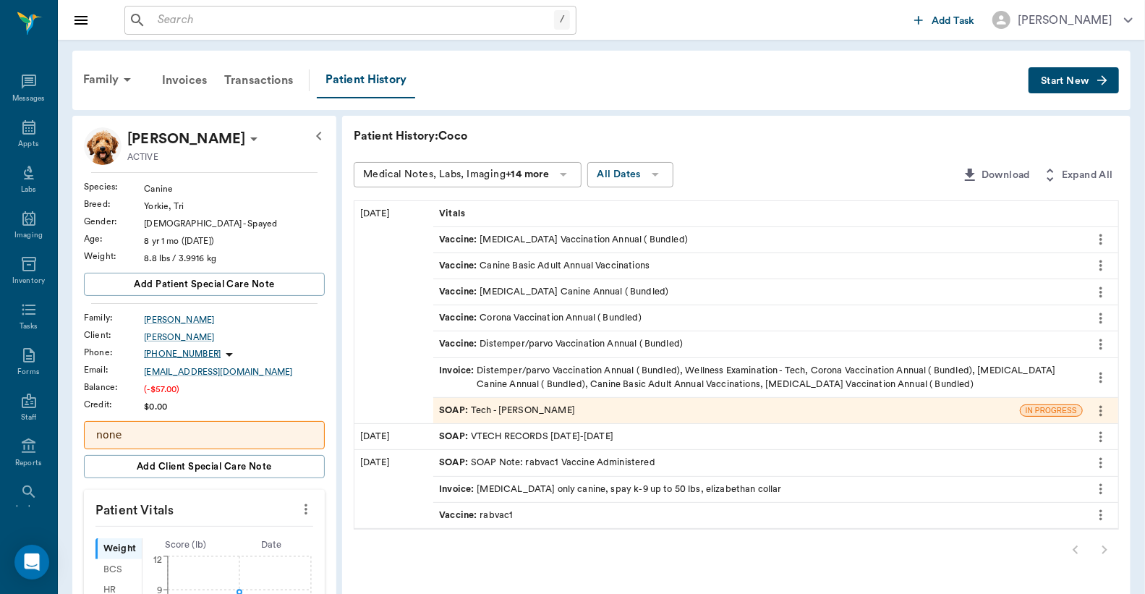
click at [545, 408] on div "SOAP : Tech - [PERSON_NAME]" at bounding box center [507, 411] width 136 height 14
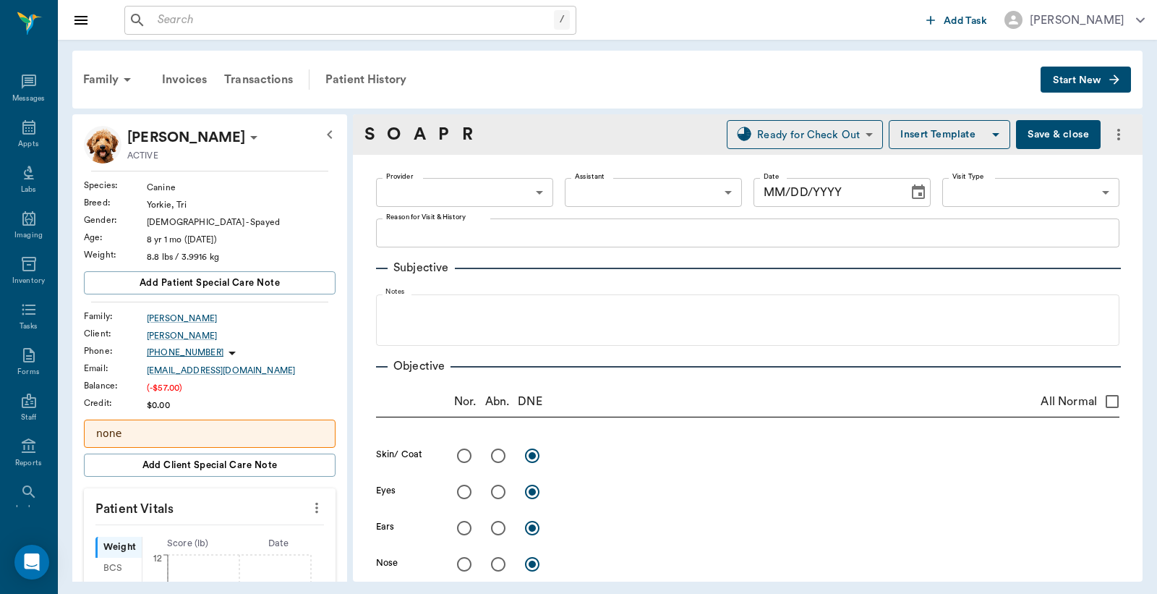
type input "682b670d8bdc6f7f8feef3db"
type input "63ec2f075fda476ae8351a4c"
type input "65d2be4f46e3a538d89b8c1a"
type textarea "Basic adult no dew -[PERSON_NAME]"
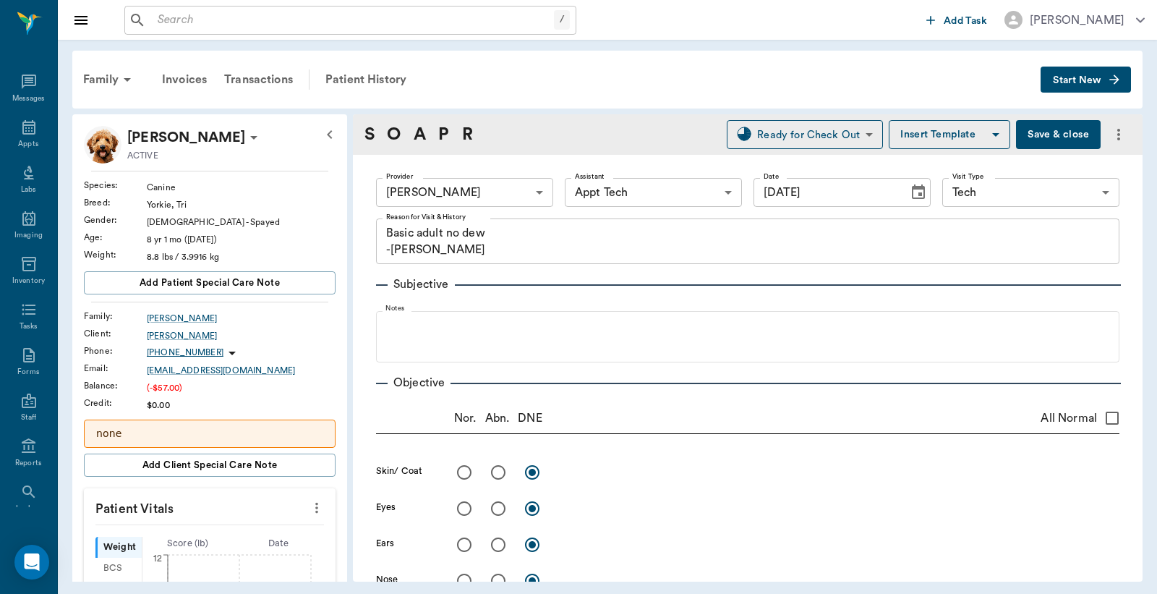
type input "[DATE]"
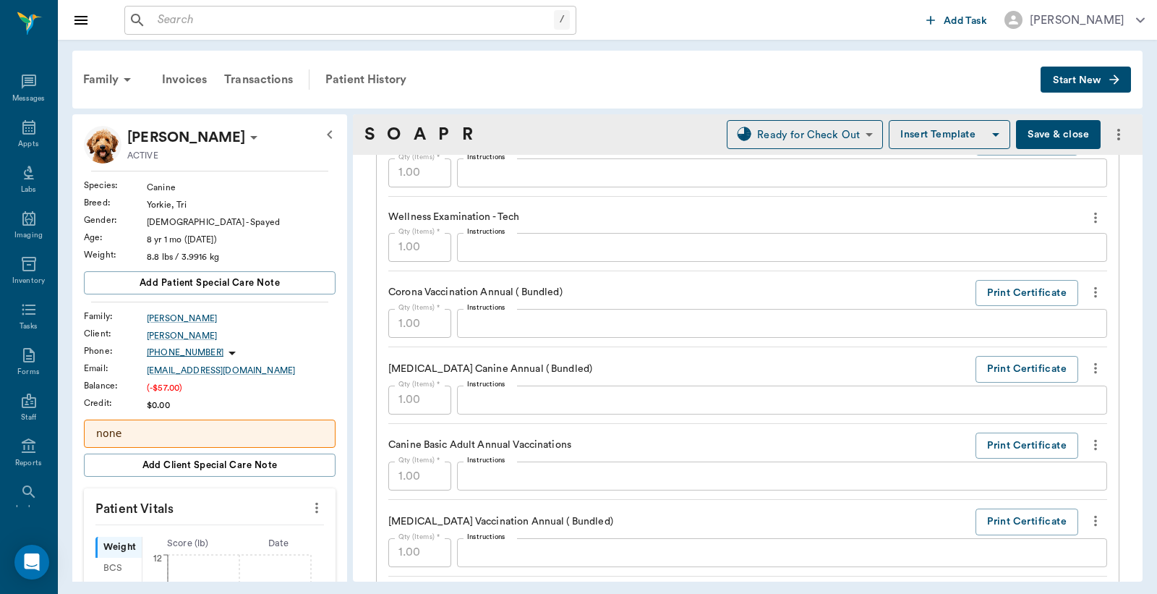
scroll to position [1071, 0]
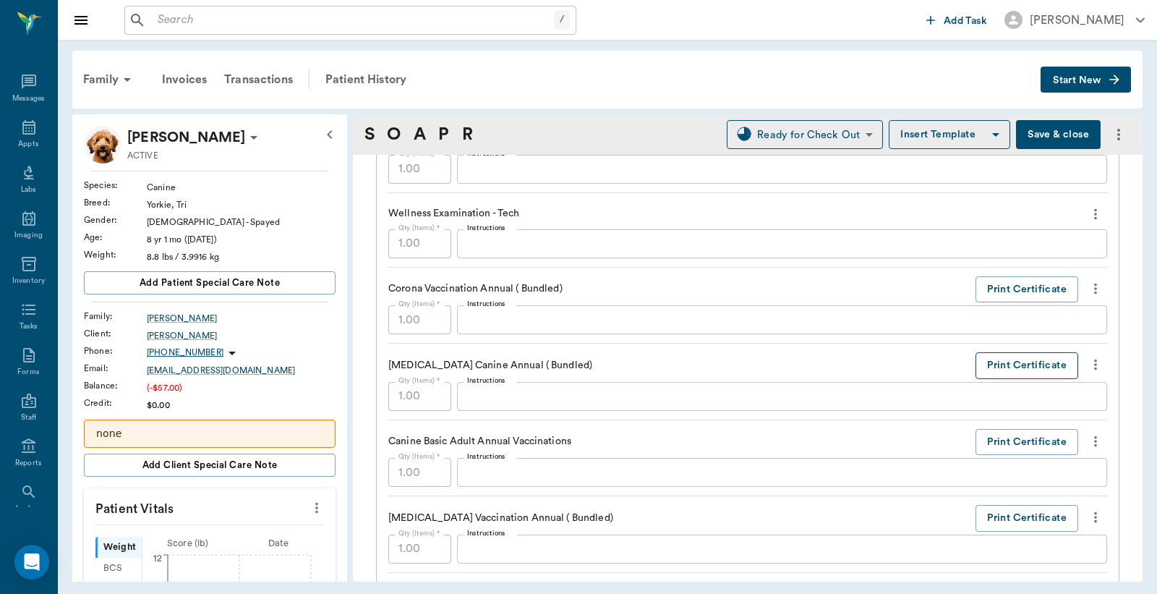
click at [1040, 364] on button "Print Certificate" at bounding box center [1027, 365] width 103 height 27
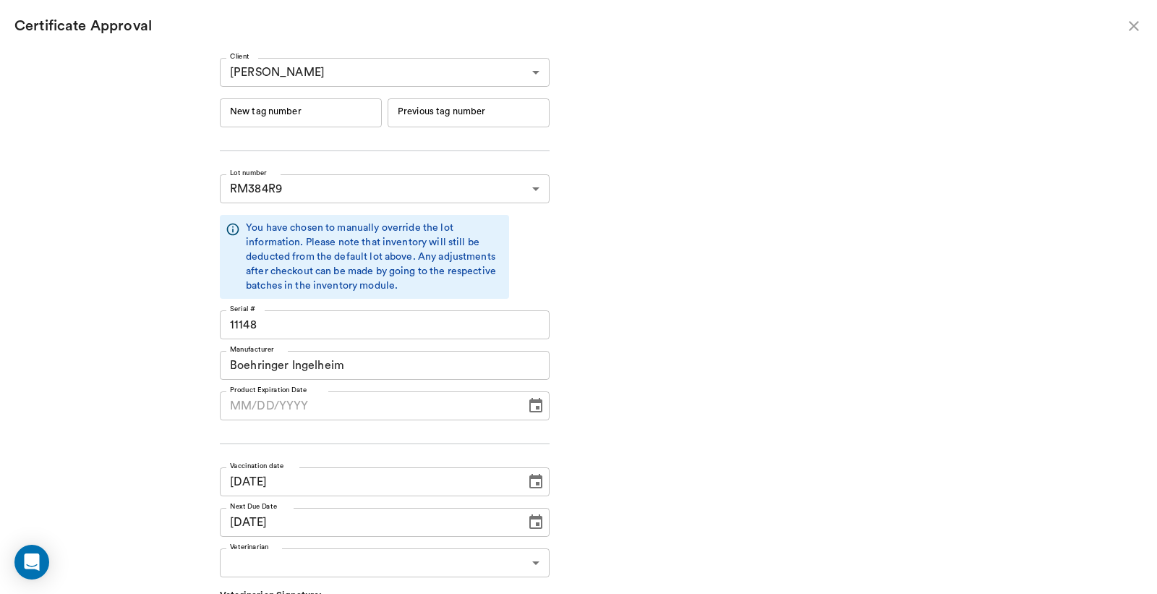
type input "[DATE]"
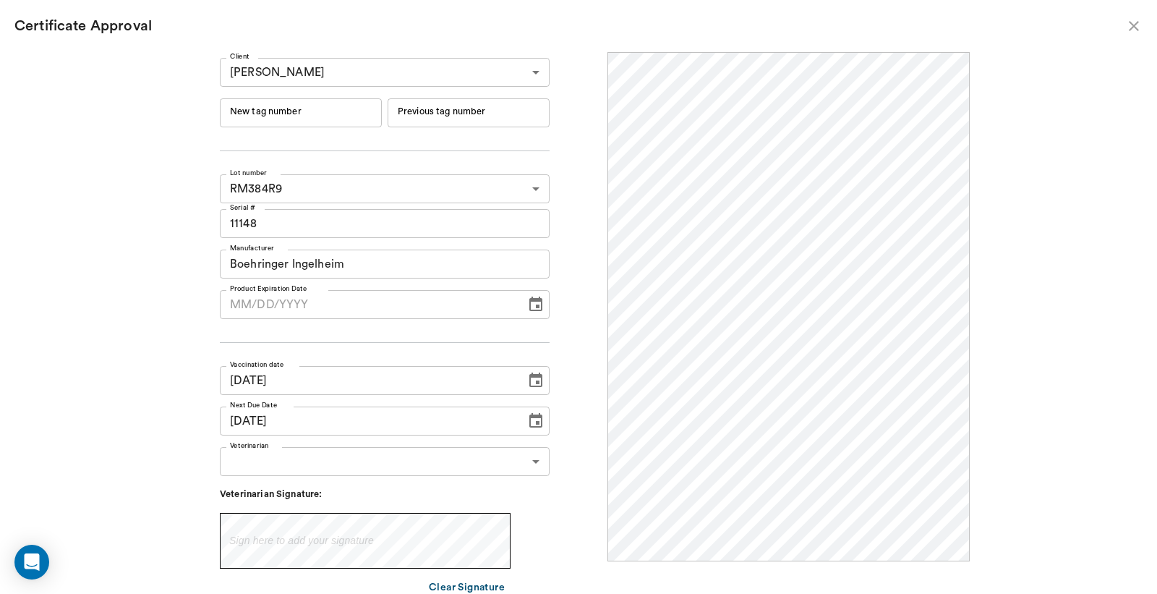
click at [320, 123] on input "New tag number" at bounding box center [301, 112] width 162 height 29
click at [310, 111] on input "New tag number" at bounding box center [301, 112] width 162 height 29
type input "251155"
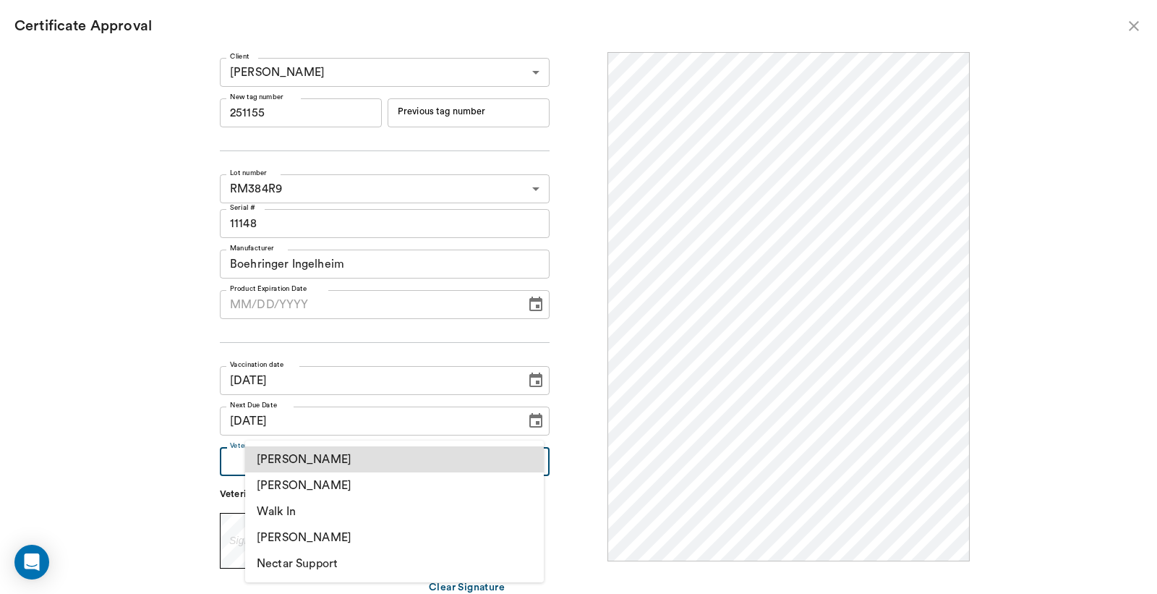
click at [352, 474] on body "/ ​ Add Task [PERSON_NAME] Nectar Messages Appts Labs Imaging Inventory Tasks F…" at bounding box center [578, 297] width 1157 height 594
click at [365, 480] on li "[PERSON_NAME]" at bounding box center [394, 485] width 299 height 26
type input "63ec2f075fda476ae8351a4d"
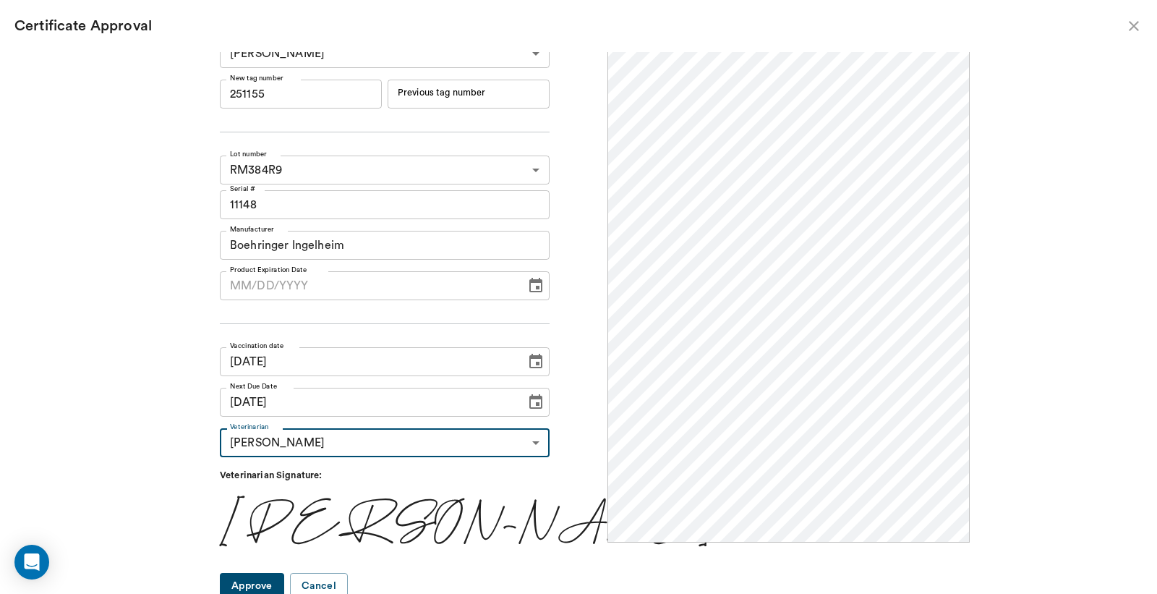
scroll to position [24, 0]
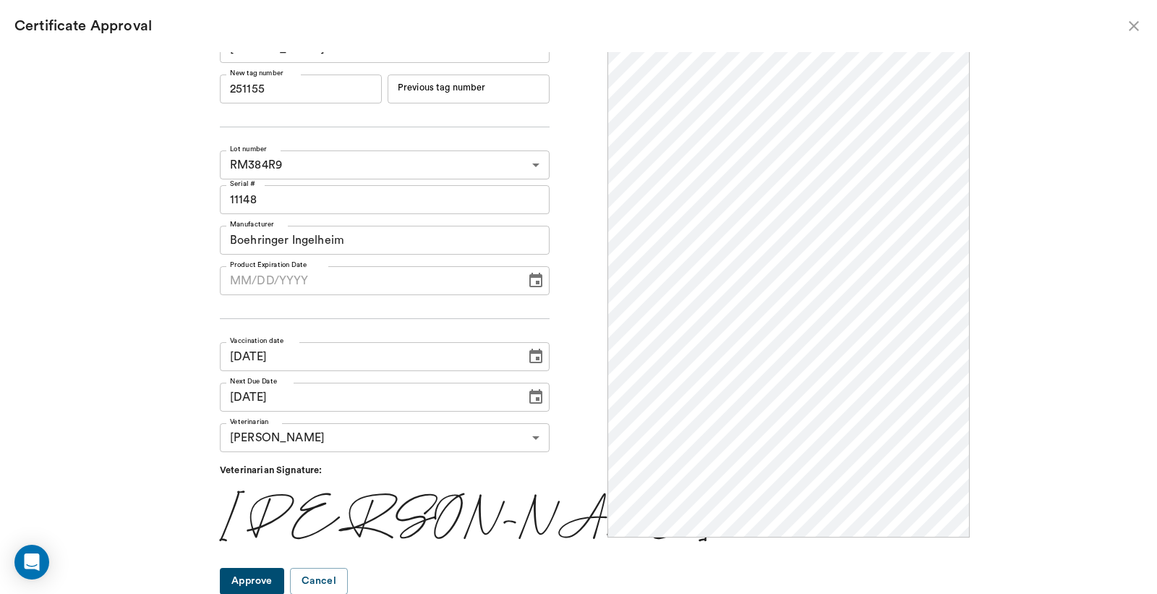
click at [284, 582] on button "Approve" at bounding box center [252, 581] width 64 height 27
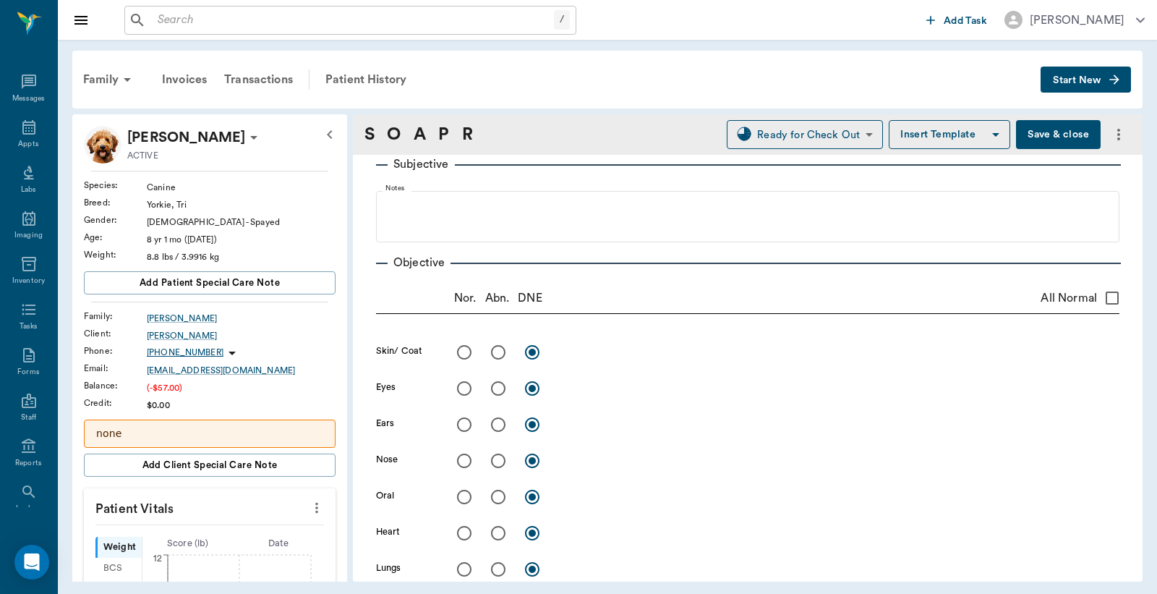
scroll to position [0, 0]
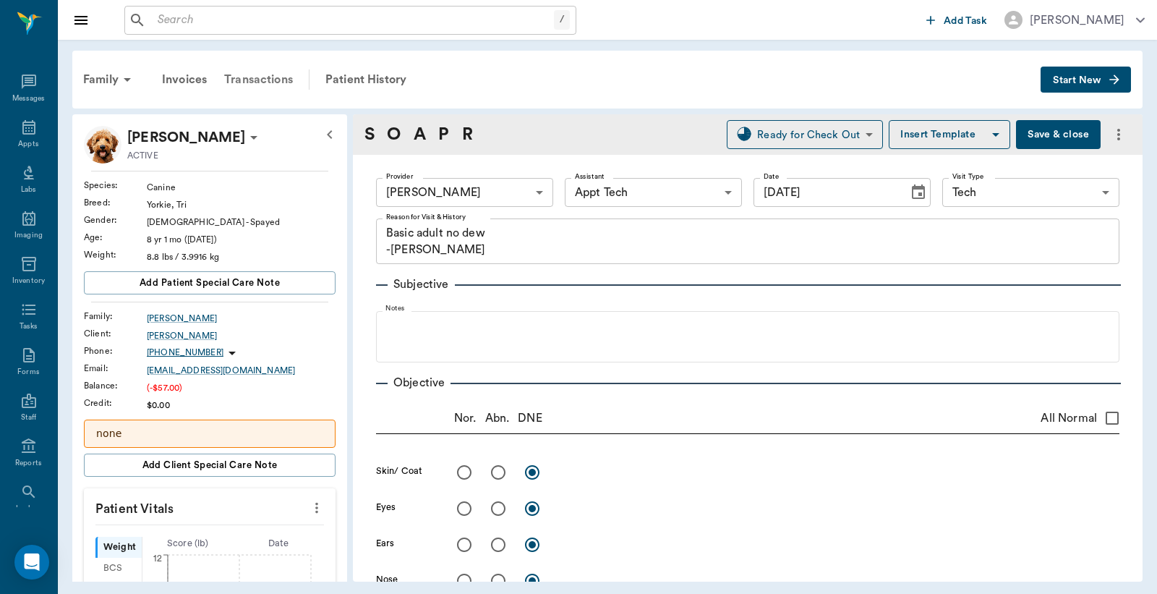
click at [291, 87] on div "Transactions" at bounding box center [259, 79] width 86 height 35
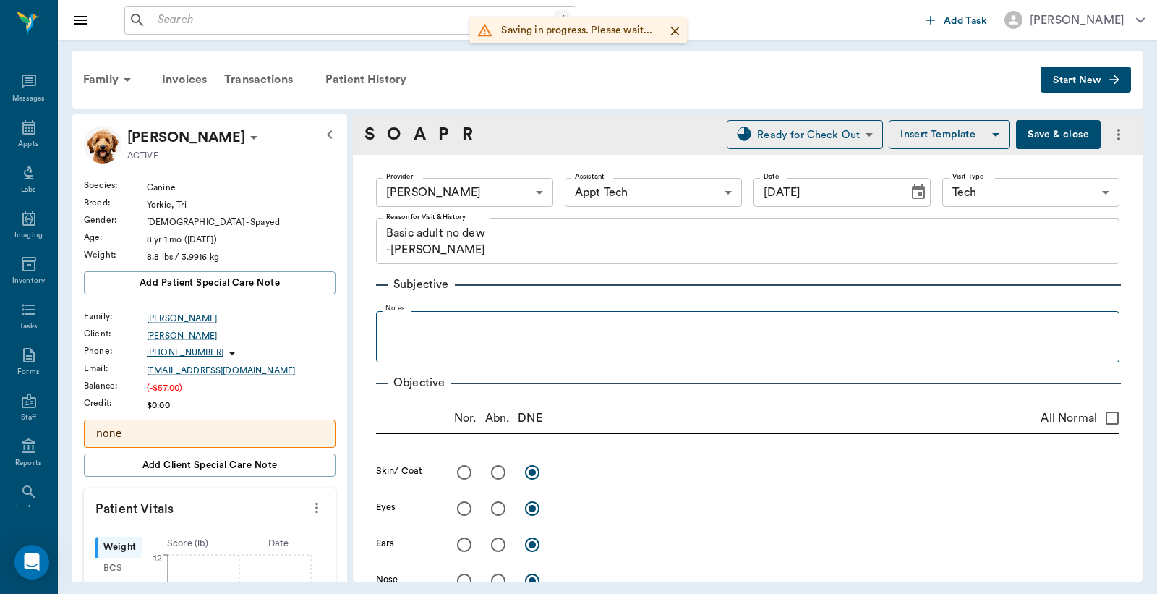
scroll to position [139, 0]
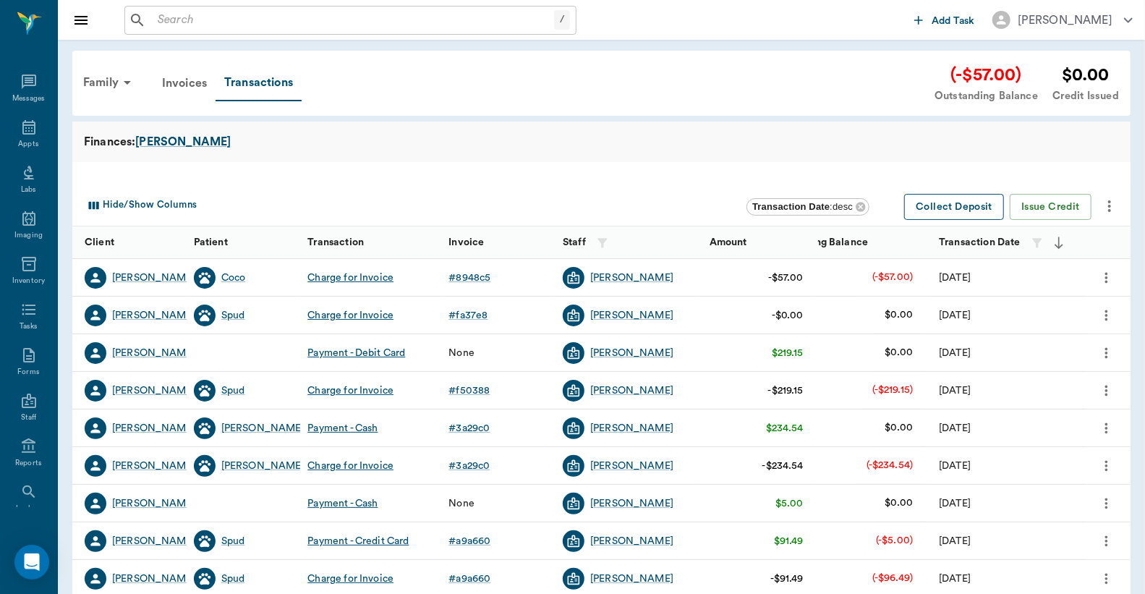
click at [966, 206] on button "Collect Deposit" at bounding box center [954, 207] width 100 height 27
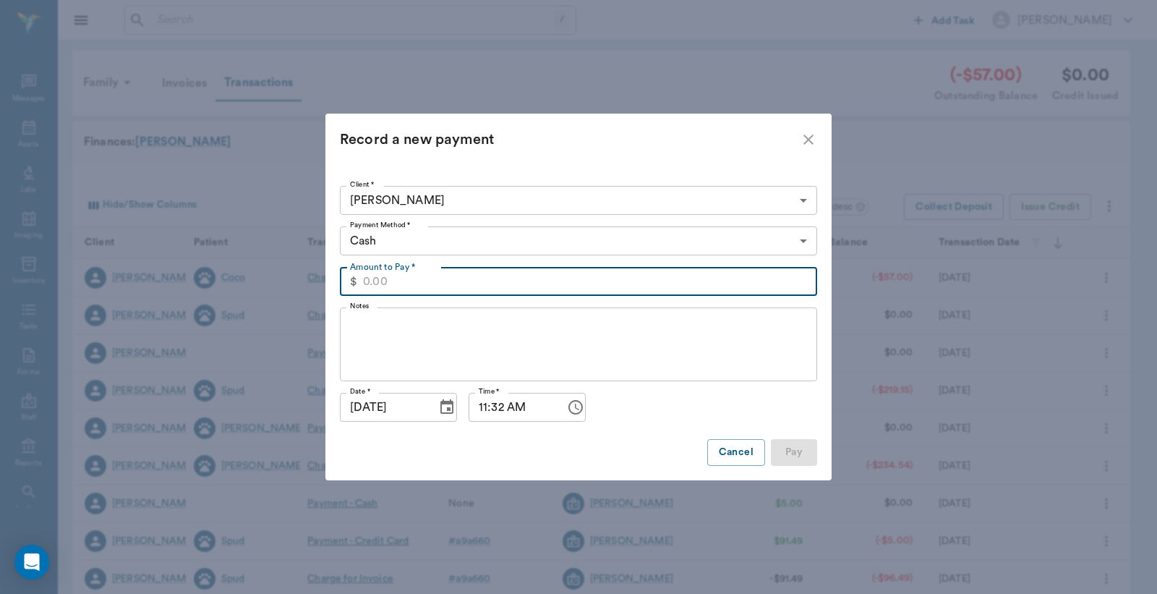
click at [412, 276] on input "Amount to Pay *" at bounding box center [590, 281] width 454 height 29
type input "57.00"
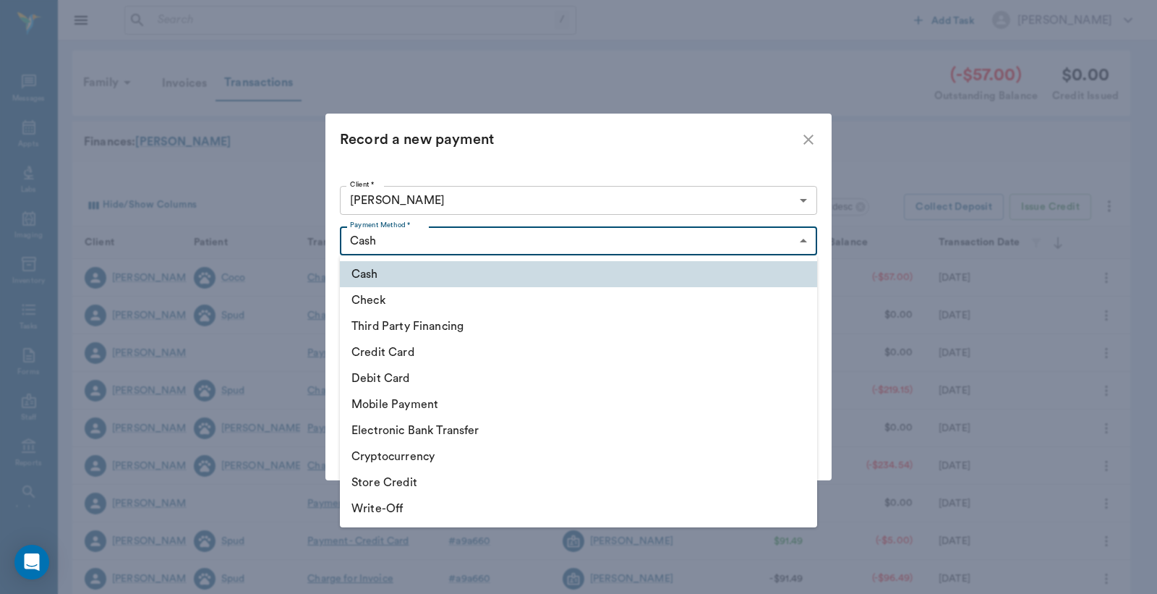
click at [459, 244] on body "/ ​ Add Task [PERSON_NAME] Nectar Messages Appts Labs Imaging Inventory Tasks F…" at bounding box center [578, 445] width 1157 height 890
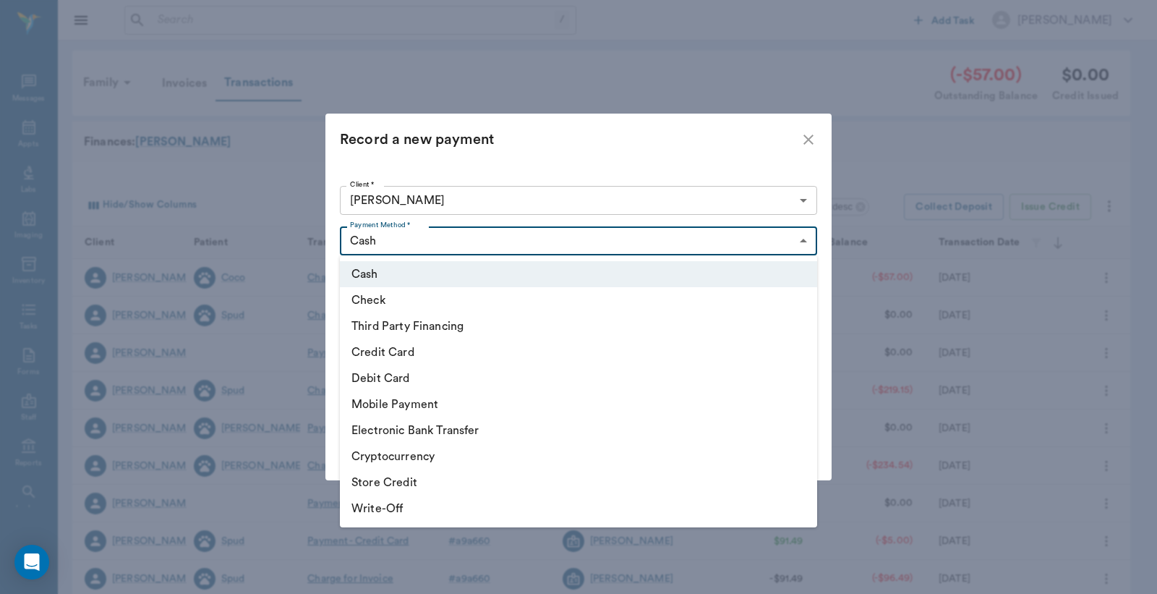
click at [398, 367] on li "Debit Card" at bounding box center [578, 378] width 477 height 26
type input "DEBIT_CARD"
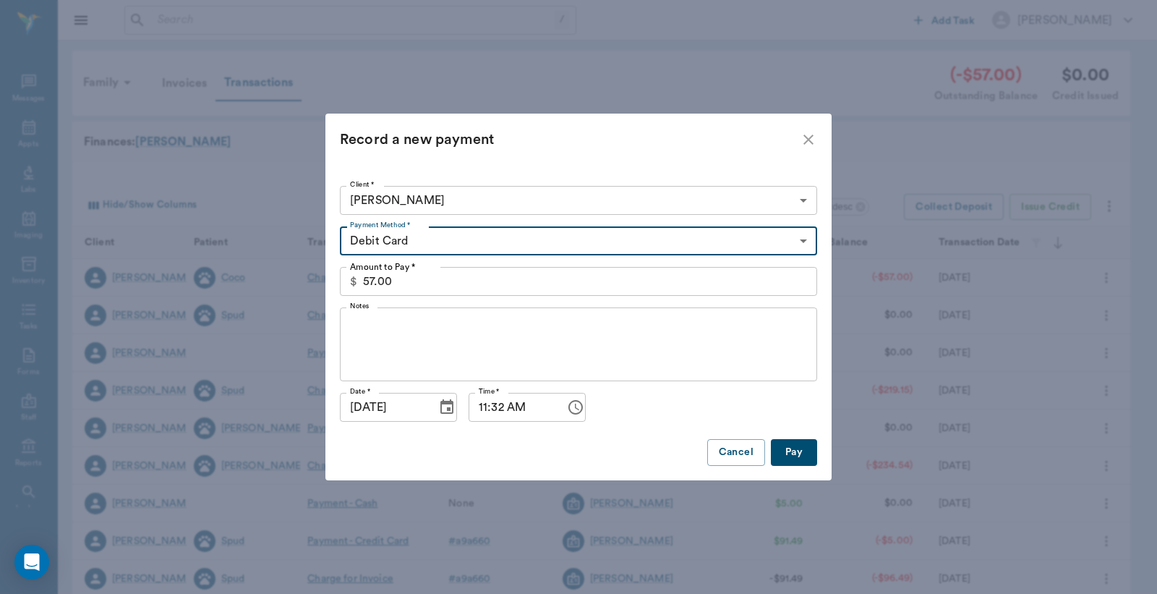
click at [805, 454] on button "Pay" at bounding box center [794, 452] width 46 height 27
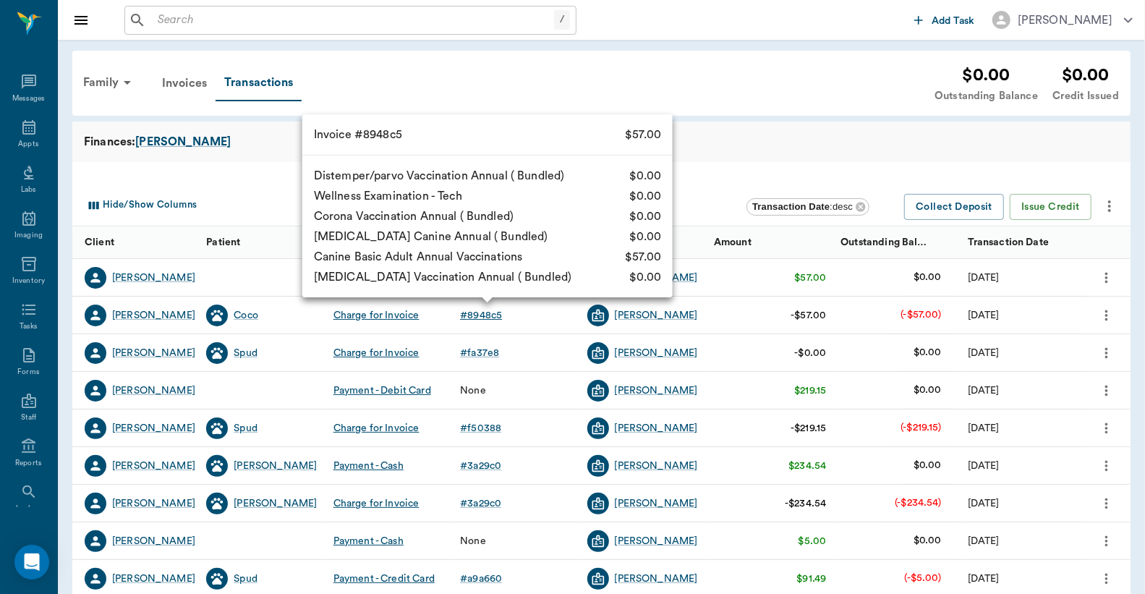
click at [490, 316] on div "# 8948c5" at bounding box center [481, 315] width 42 height 14
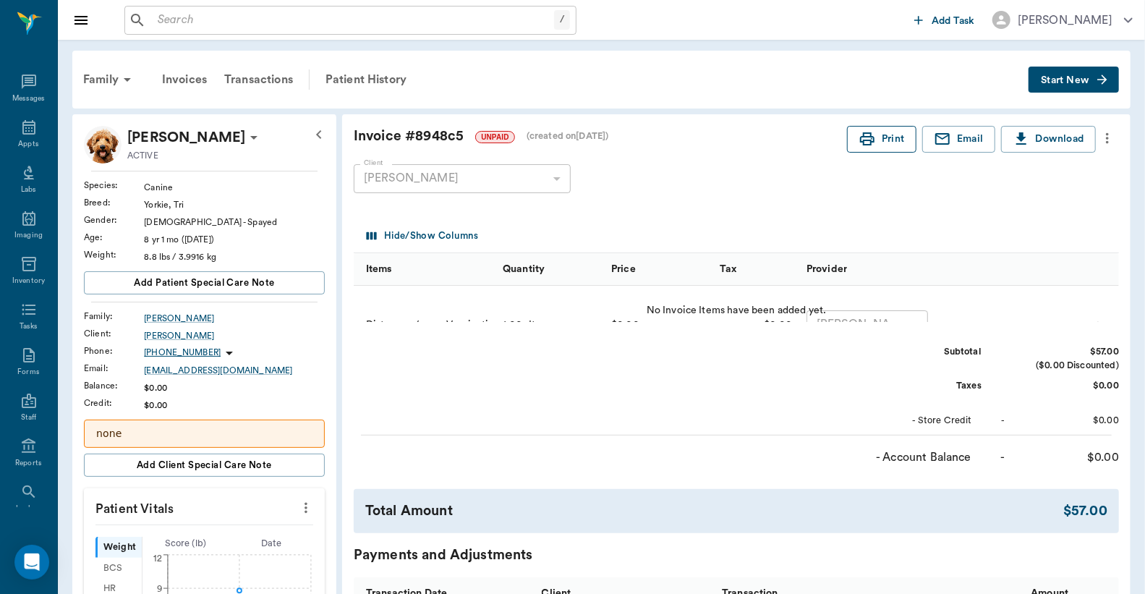
click at [901, 139] on button "Print" at bounding box center [881, 139] width 69 height 27
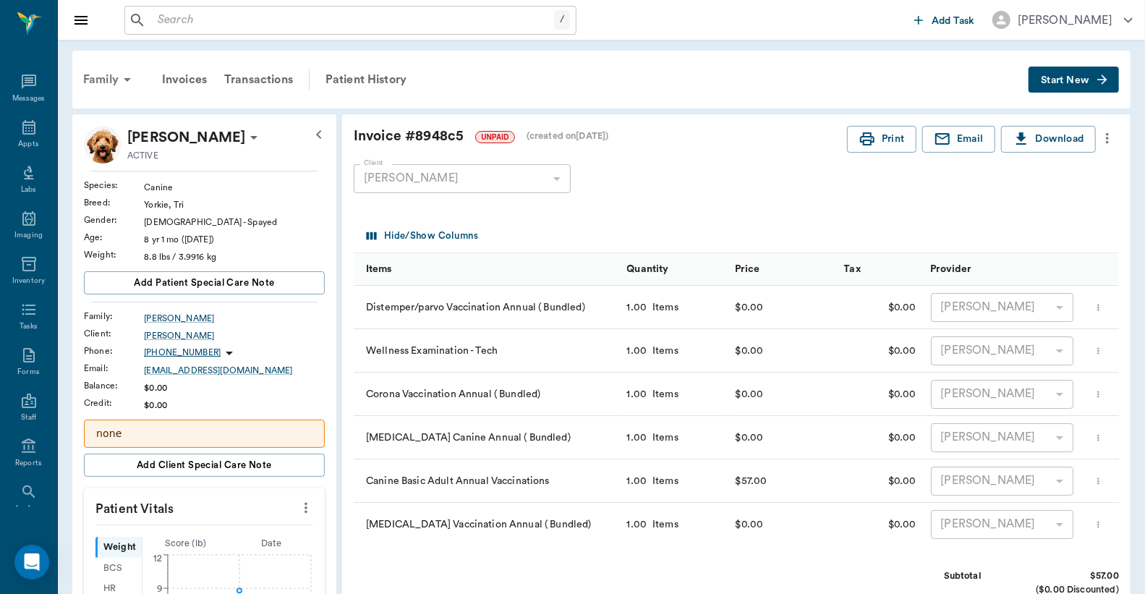
click at [102, 73] on div "Family" at bounding box center [110, 79] width 70 height 35
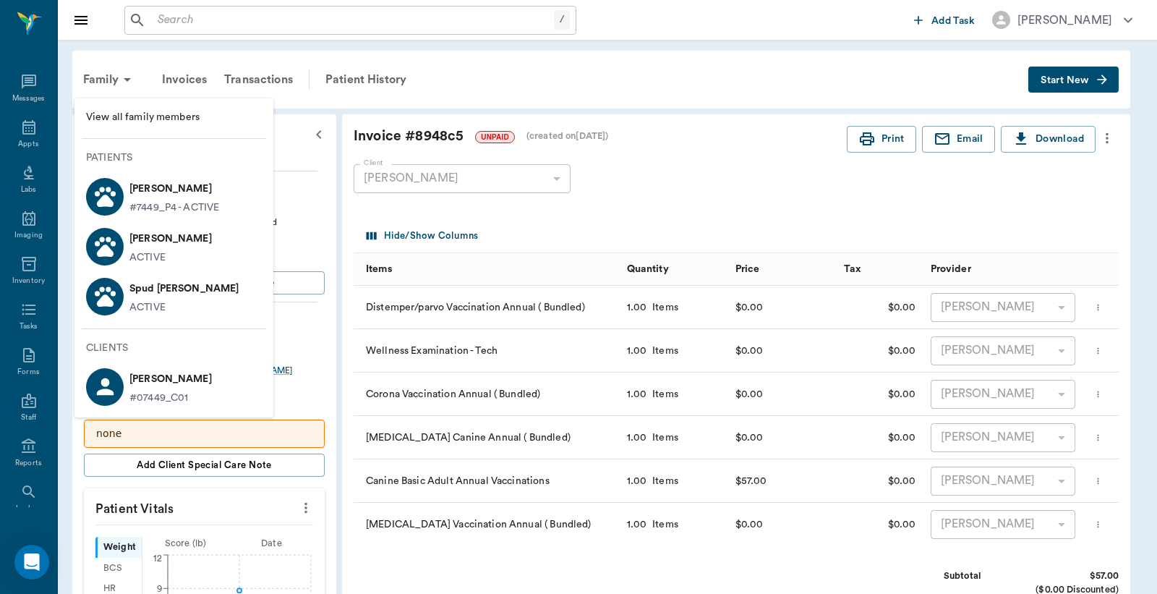
click at [190, 190] on p "[PERSON_NAME]" at bounding box center [174, 188] width 90 height 23
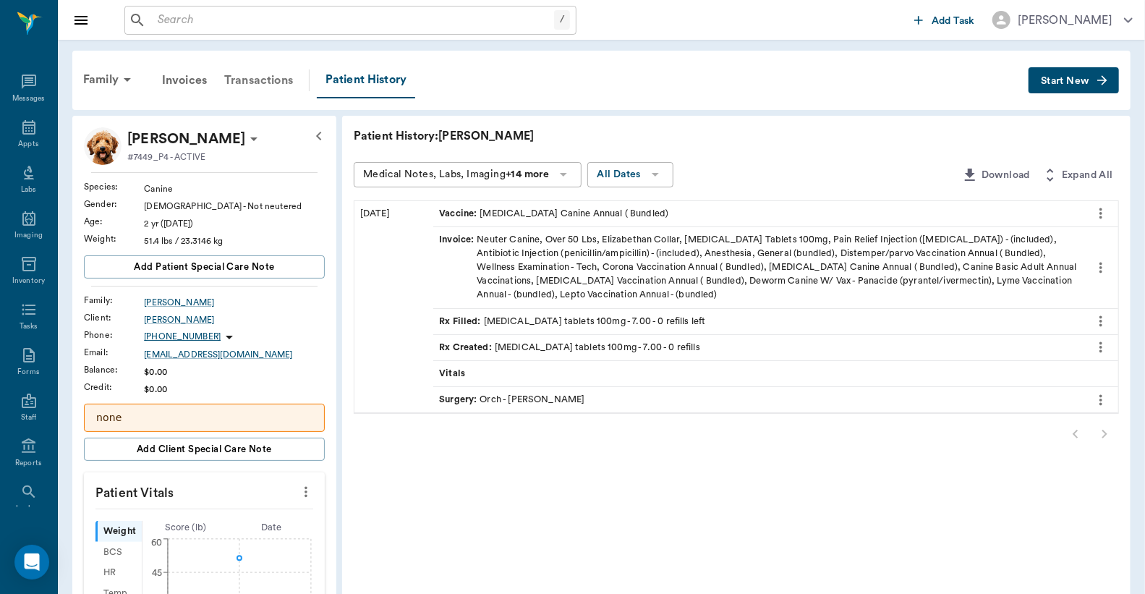
click at [278, 80] on div "Transactions" at bounding box center [259, 80] width 86 height 35
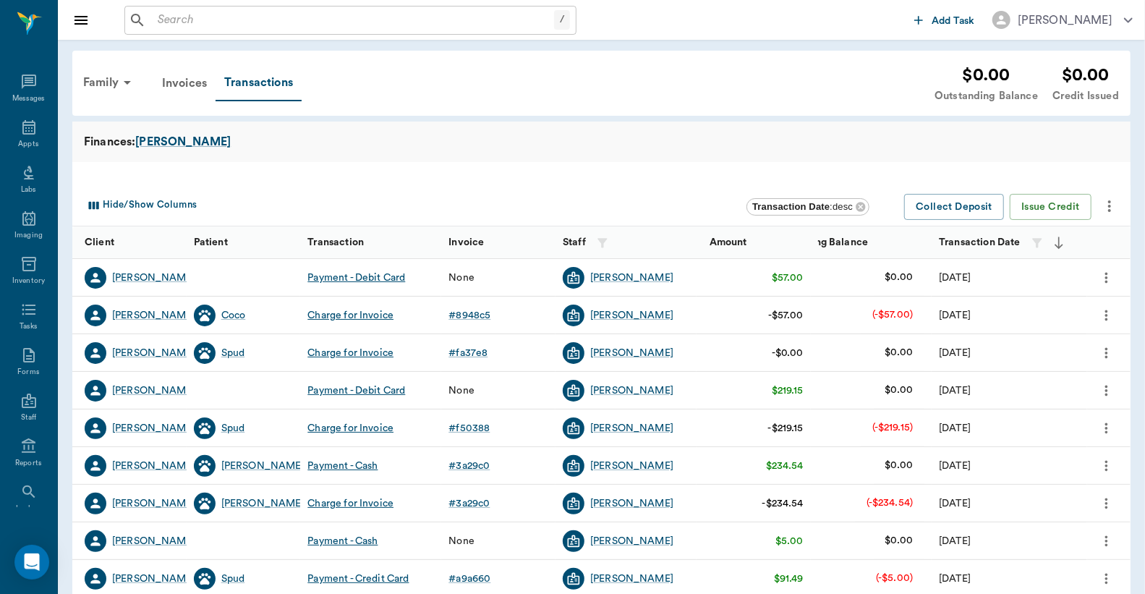
click at [284, 176] on div at bounding box center [601, 173] width 1058 height 23
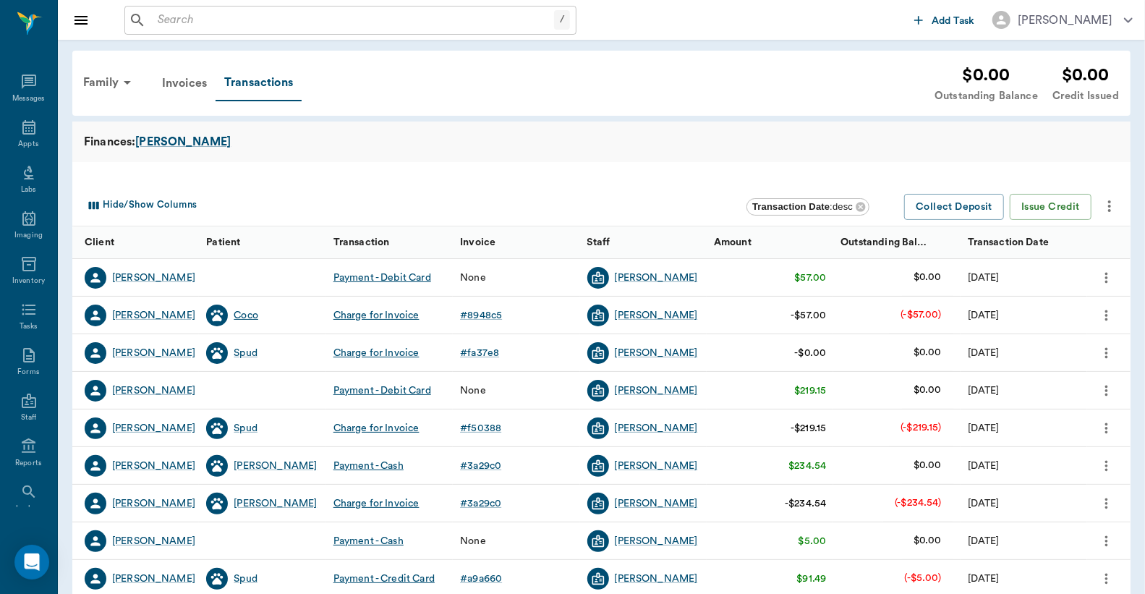
click at [253, 312] on div "Coco" at bounding box center [246, 315] width 25 height 14
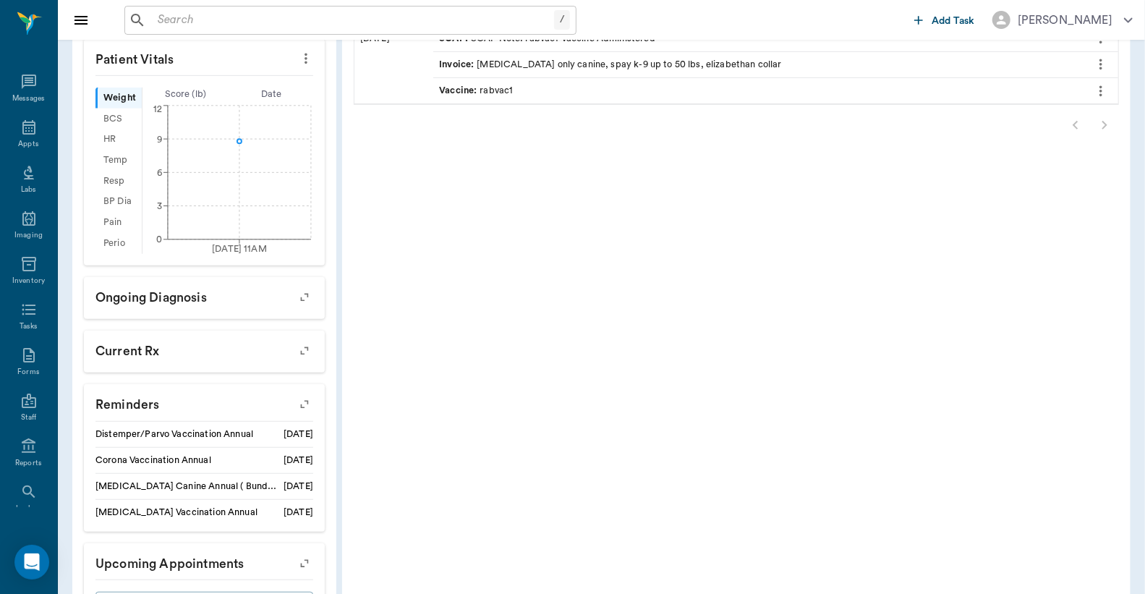
scroll to position [521, 0]
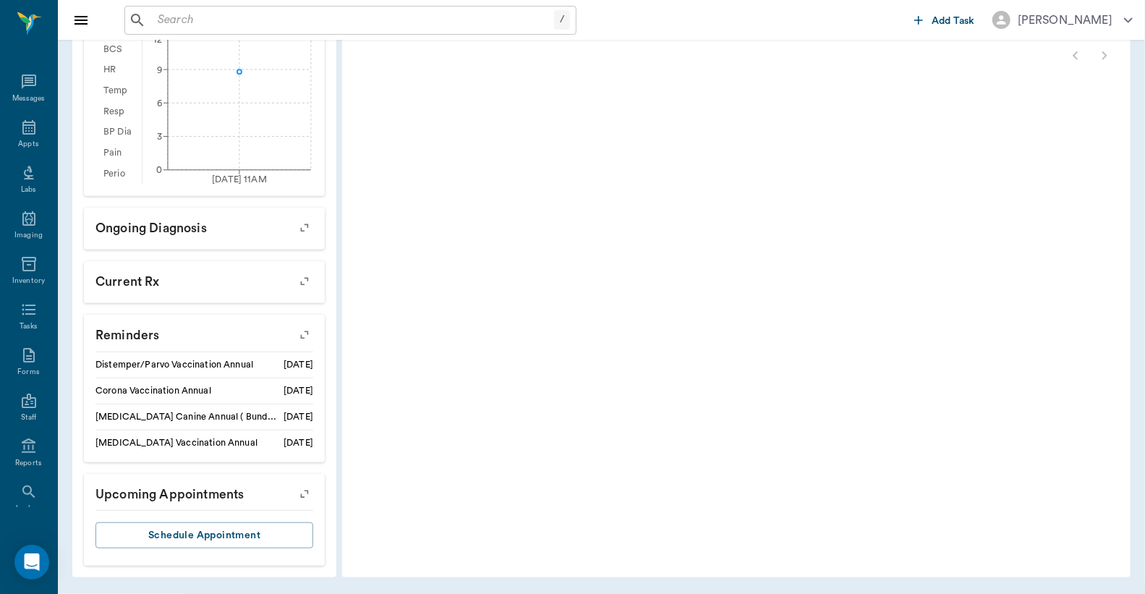
click at [309, 331] on icon "button" at bounding box center [304, 335] width 20 height 20
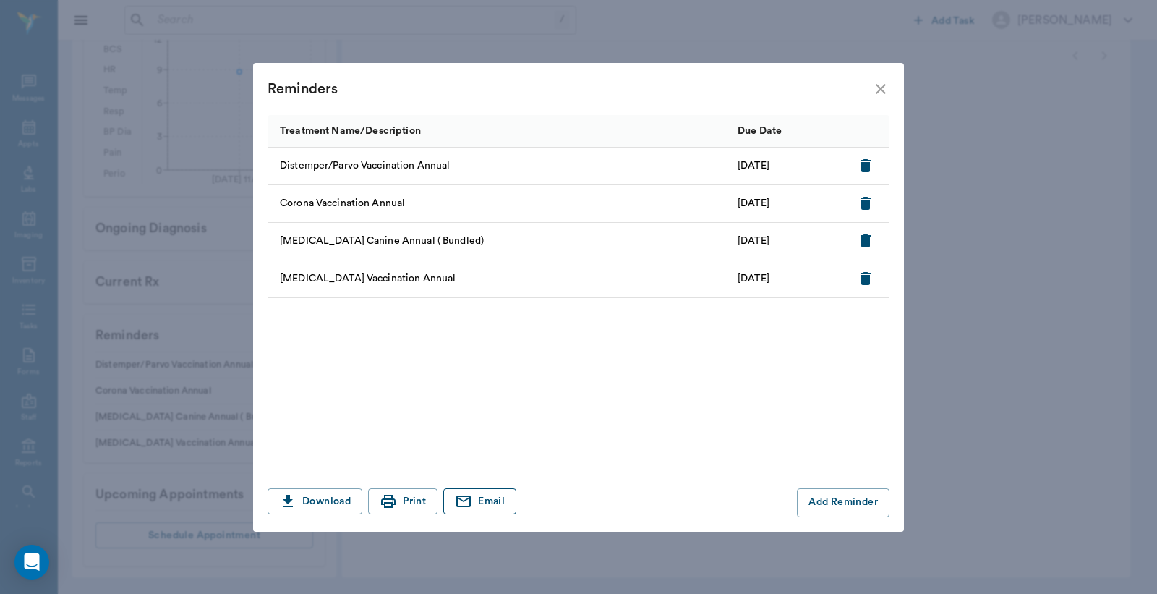
click at [474, 504] on button "Email" at bounding box center [479, 501] width 73 height 27
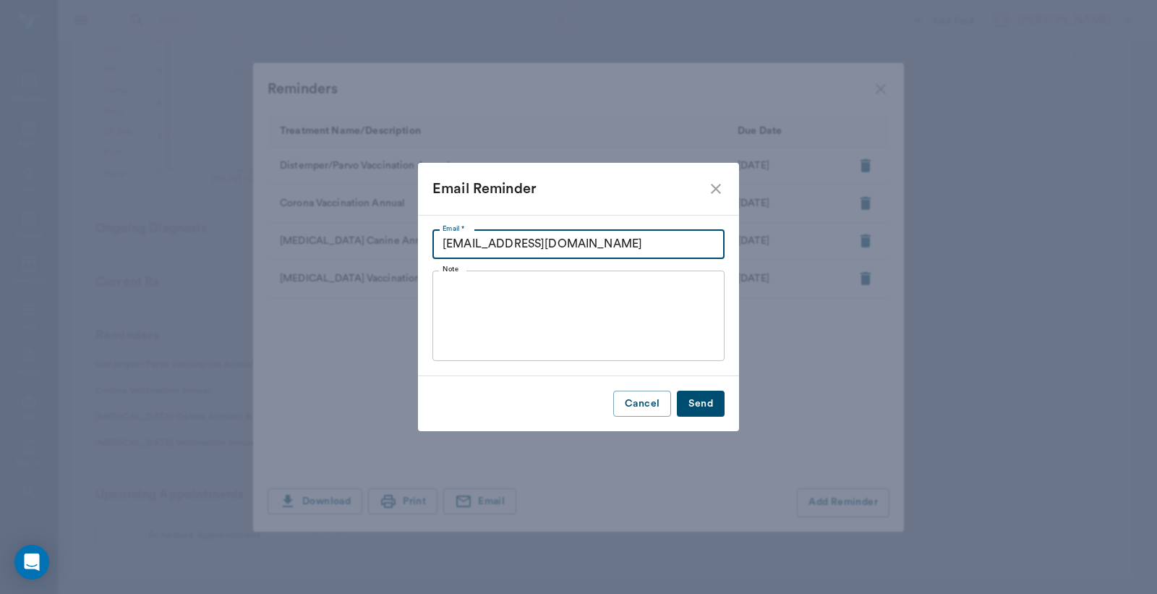
drag, startPoint x: 574, startPoint y: 240, endPoint x: 53, endPoint y: 269, distance: 522.3
click at [226, 241] on div "Email Reminder Email * STACYBLEVINS79@hotmail.com Email * Note x Note Cancel Se…" at bounding box center [578, 297] width 1157 height 594
type input "eddiesdgb@gmail.com"
click at [470, 291] on textarea "Note" at bounding box center [579, 315] width 272 height 67
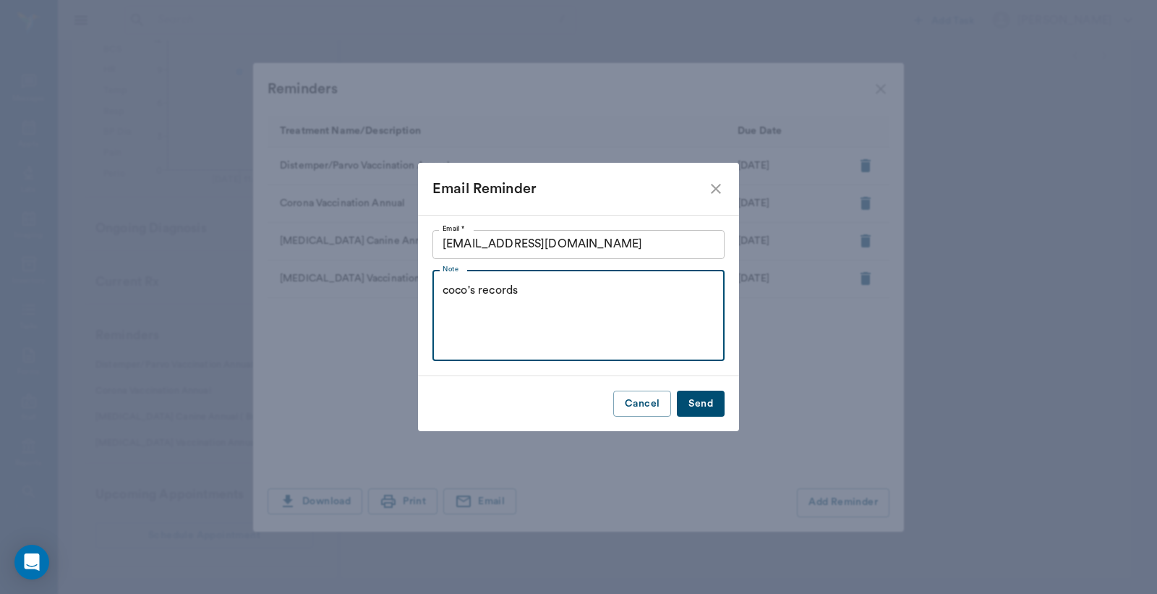
type textarea "coco's records"
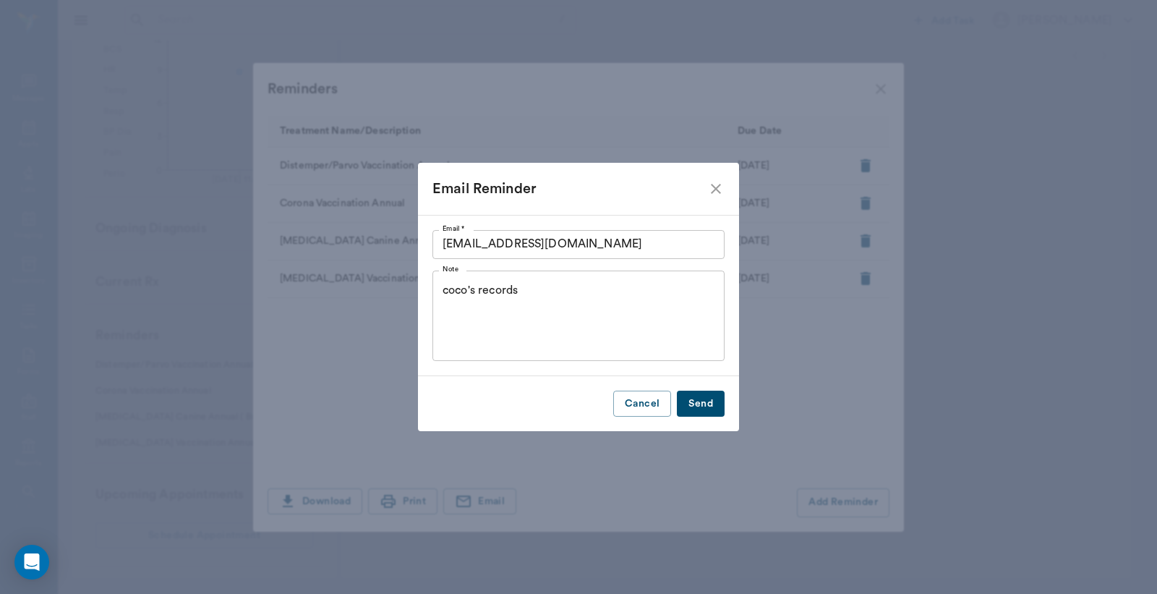
click at [706, 396] on button "Send" at bounding box center [701, 404] width 48 height 27
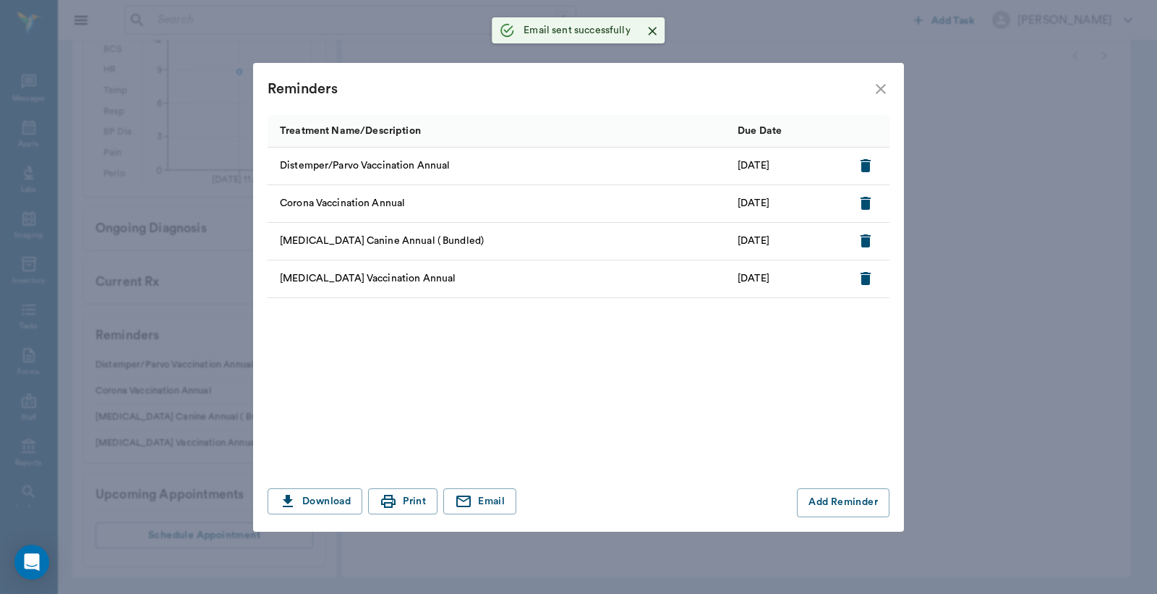
click at [877, 82] on icon "close" at bounding box center [880, 88] width 17 height 17
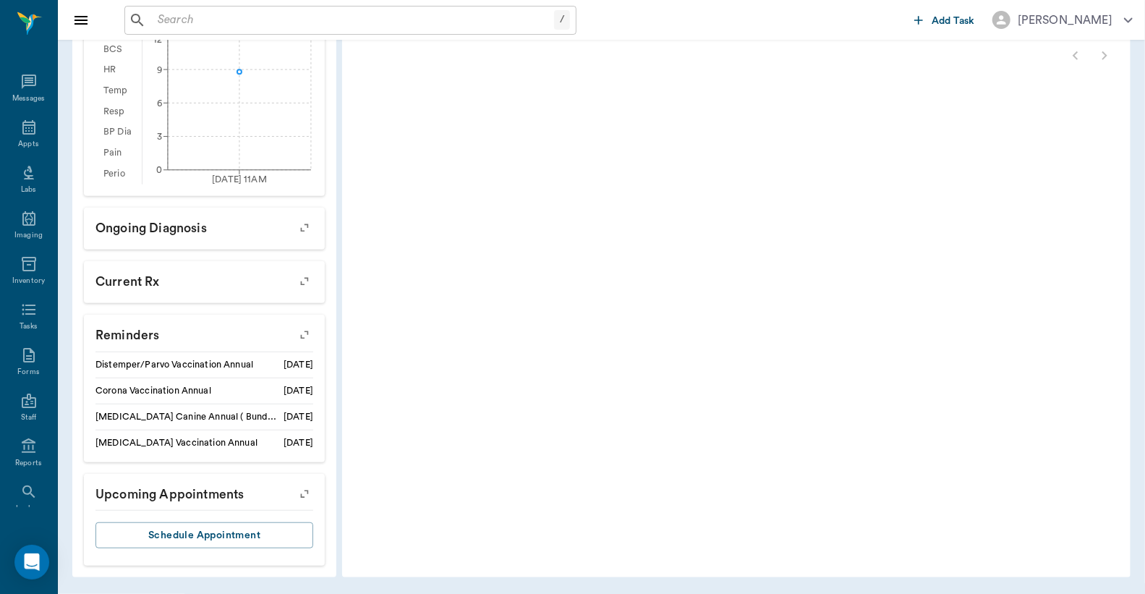
click at [309, 330] on icon "button" at bounding box center [304, 335] width 20 height 20
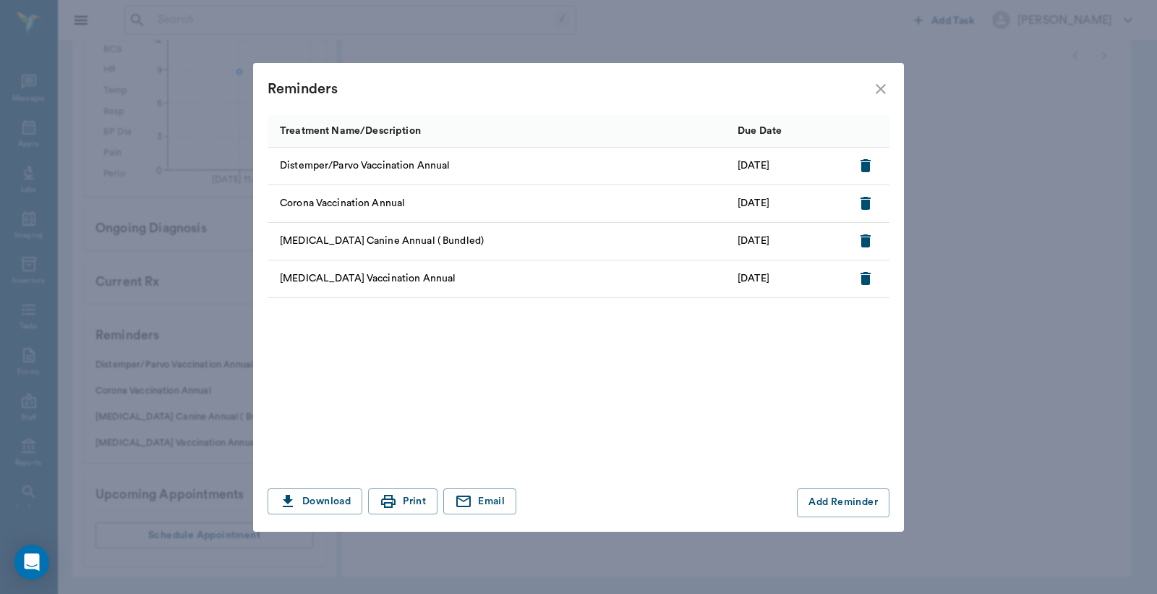
click at [881, 90] on icon "close" at bounding box center [881, 89] width 10 height 10
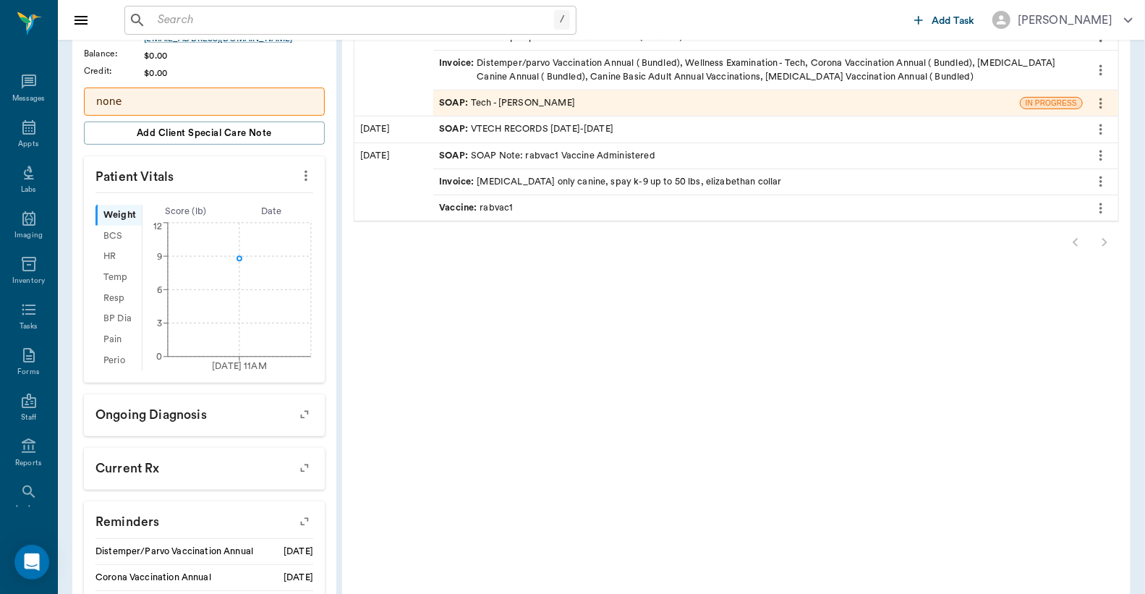
scroll to position [92, 0]
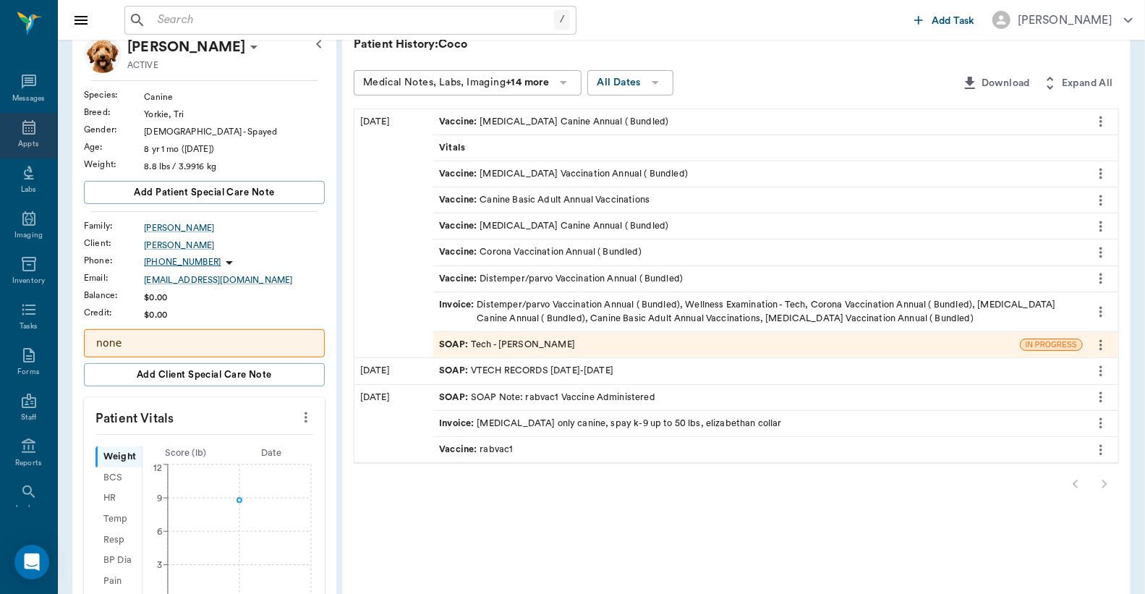
click at [12, 132] on div "Appts" at bounding box center [28, 136] width 57 height 46
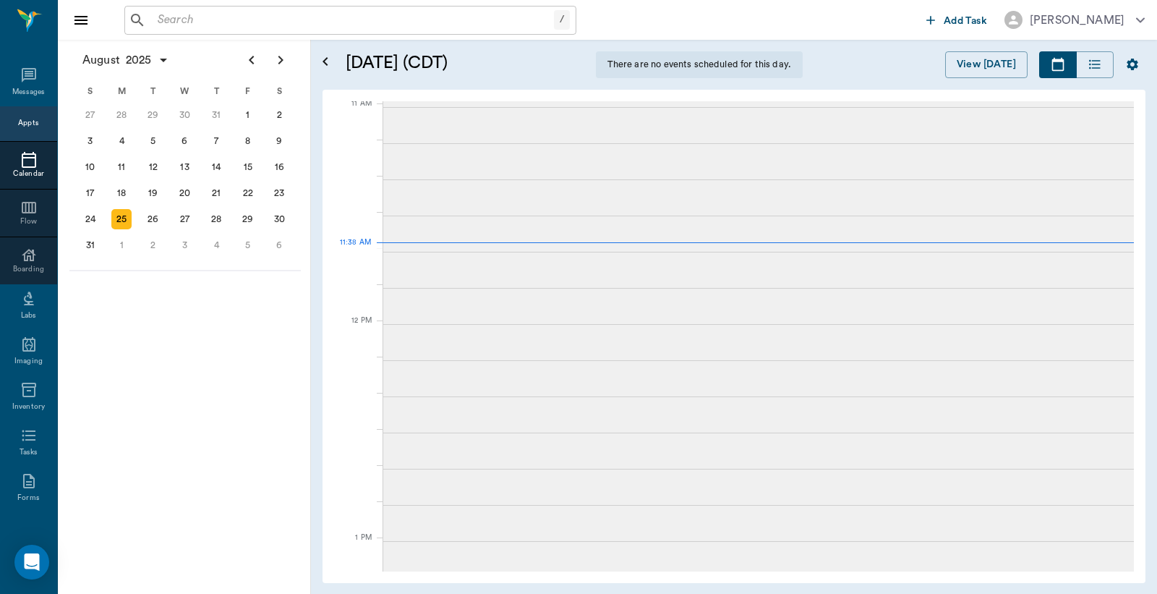
scroll to position [655, 0]
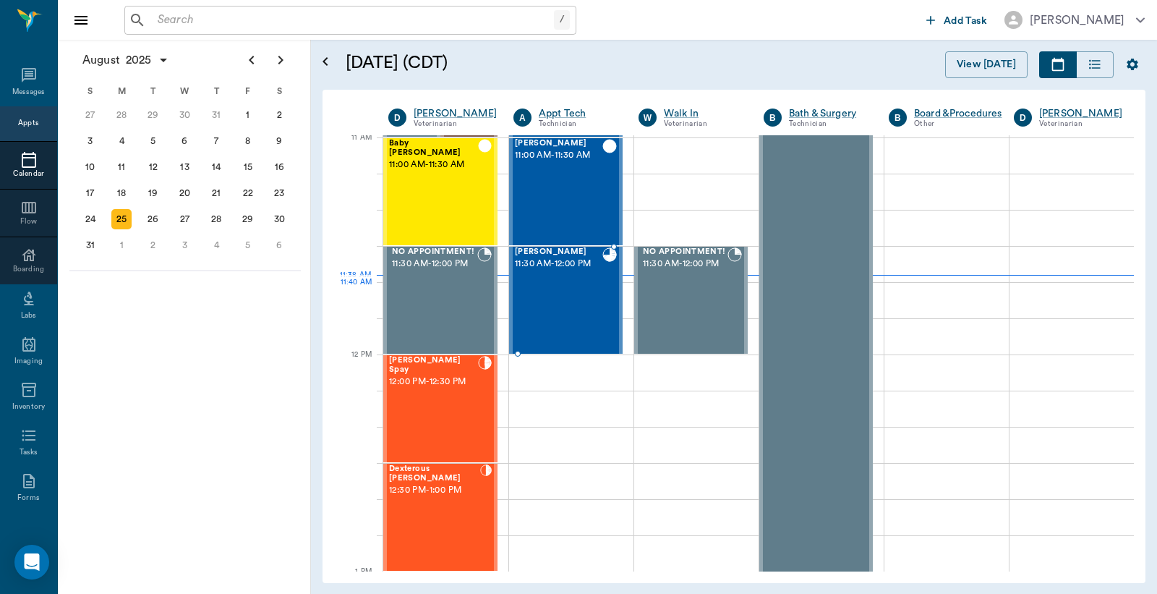
click at [543, 315] on div "Coco Blevins 11:30 AM - 12:00 PM" at bounding box center [559, 300] width 88 height 106
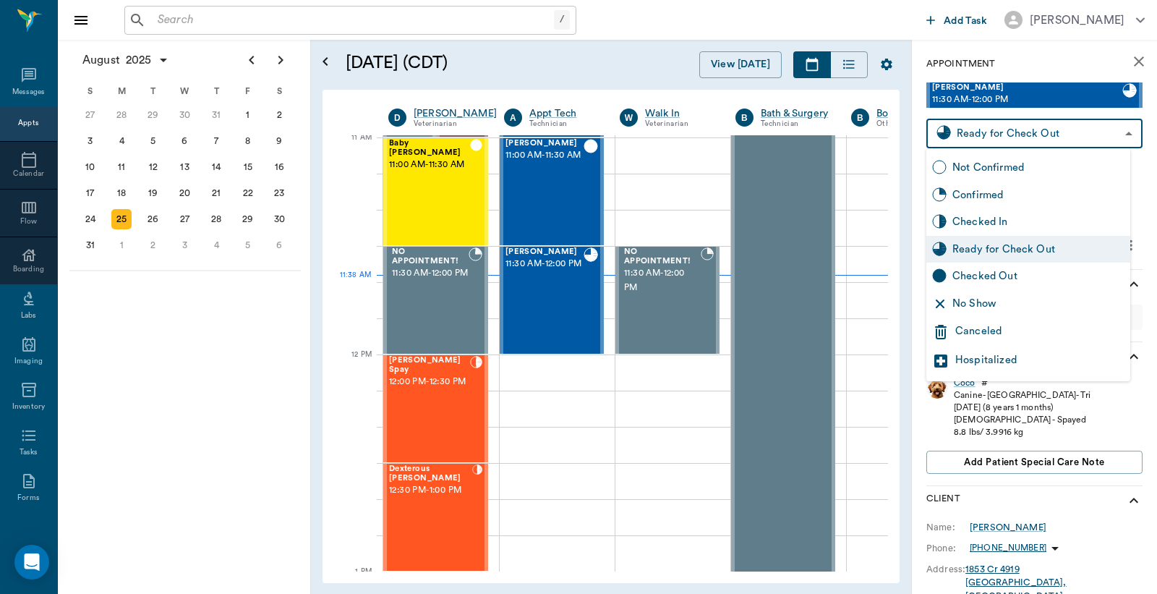
click at [1033, 132] on body "/ ​ Add Task Dr. Bert Ellsworth Nectar Messages Appts Calendar Flow Boarding La…" at bounding box center [578, 297] width 1157 height 594
click at [1023, 275] on div "Checked Out" at bounding box center [1039, 276] width 172 height 16
type input "CHECKED_OUT"
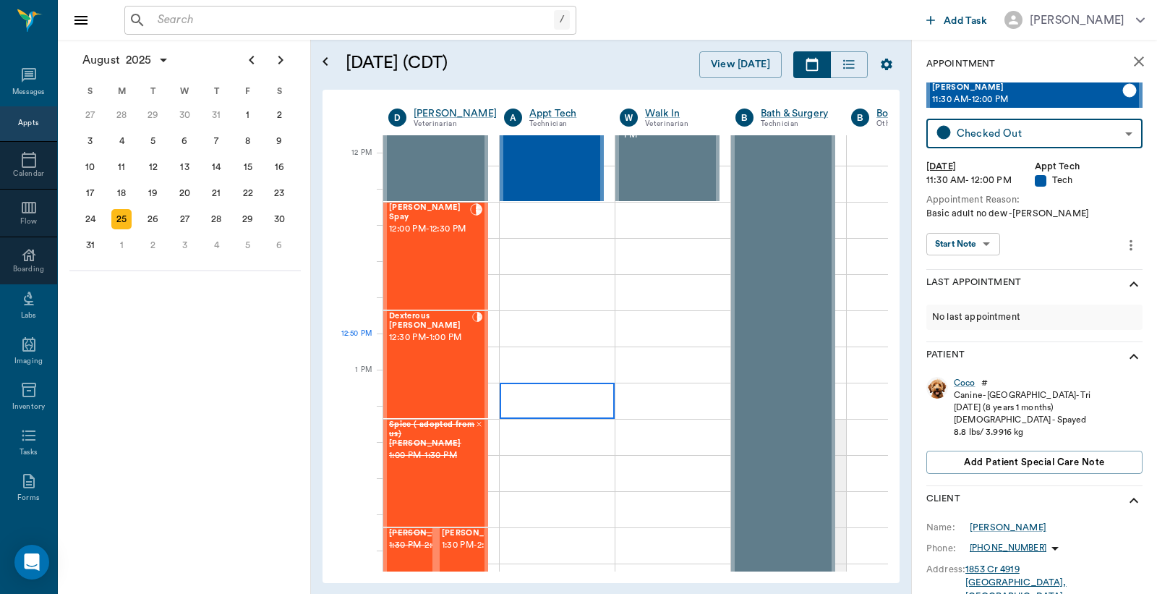
scroll to position [857, 0]
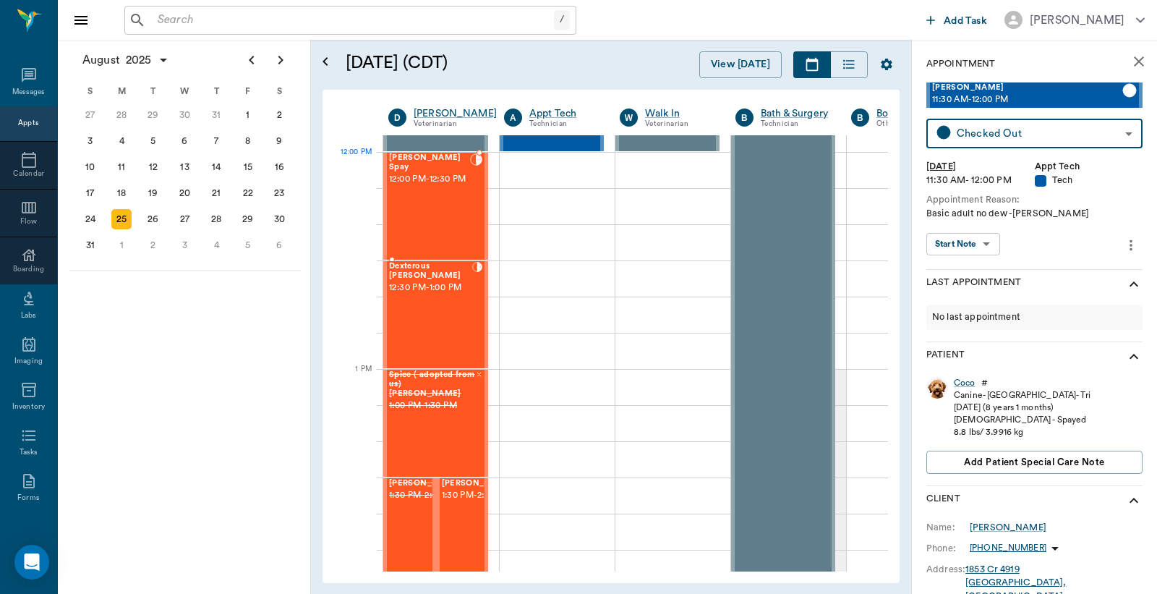
drag, startPoint x: 413, startPoint y: 184, endPoint x: 475, endPoint y: 185, distance: 62.2
click at [413, 185] on span "12:00 PM - 12:30 PM" at bounding box center [429, 179] width 81 height 14
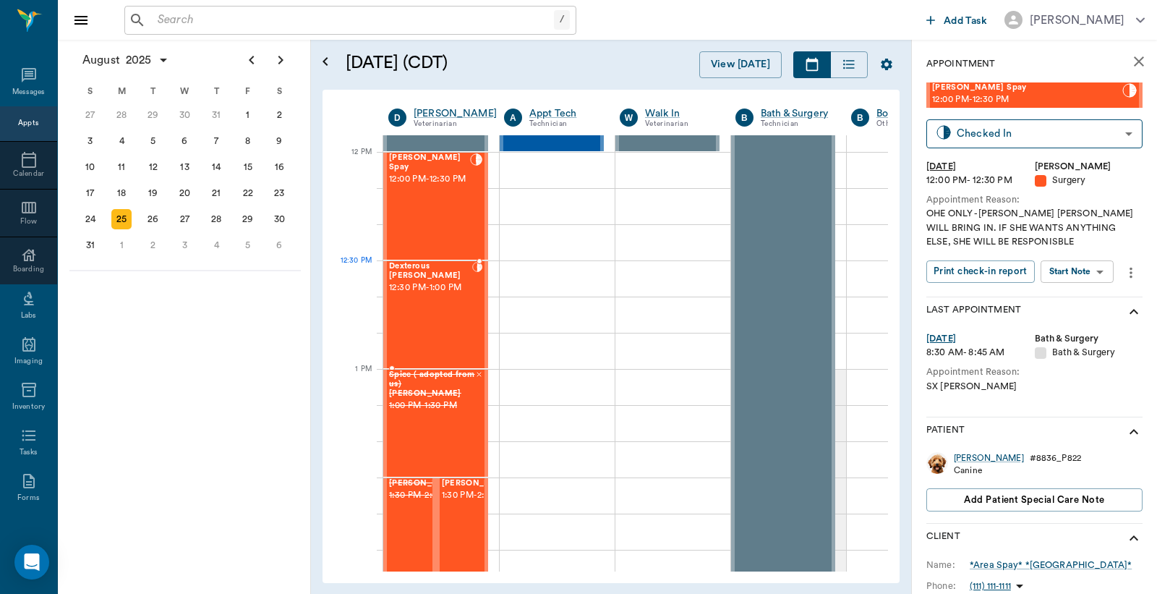
click at [454, 294] on div "Dexterous RESTER 12:30 PM - 1:00 PM" at bounding box center [430, 315] width 83 height 106
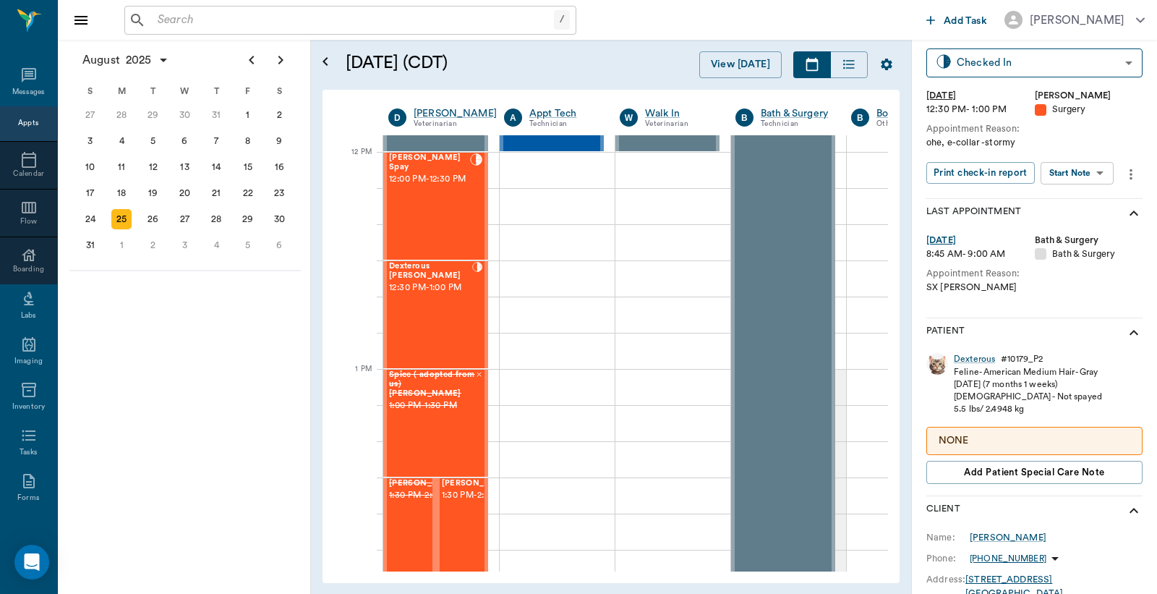
scroll to position [106, 0]
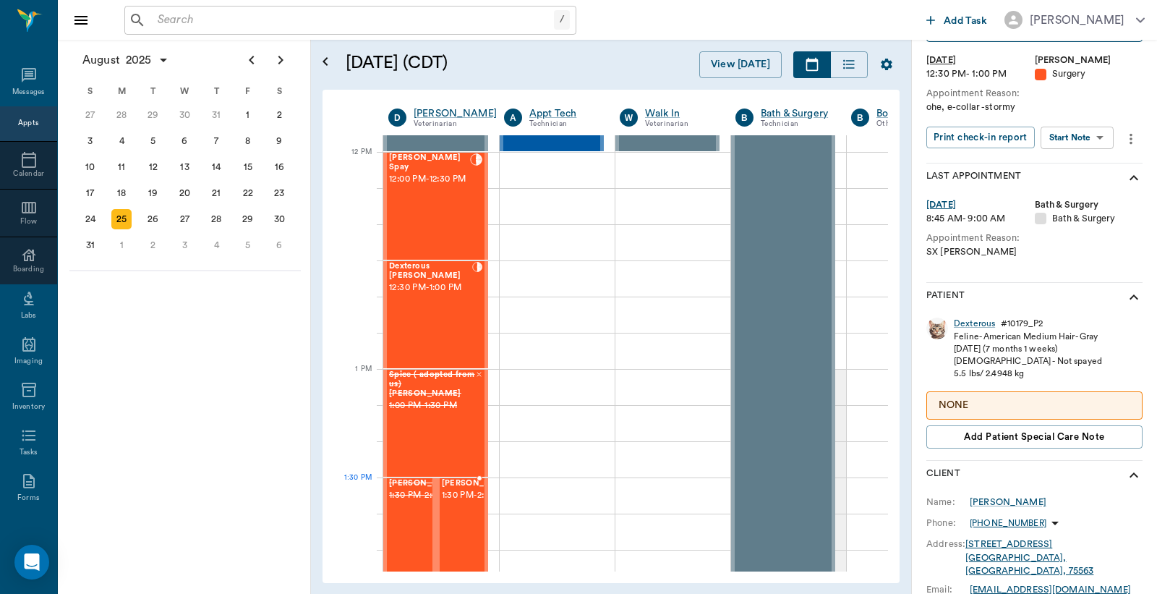
click at [463, 488] on span "[PERSON_NAME]" at bounding box center [478, 483] width 72 height 9
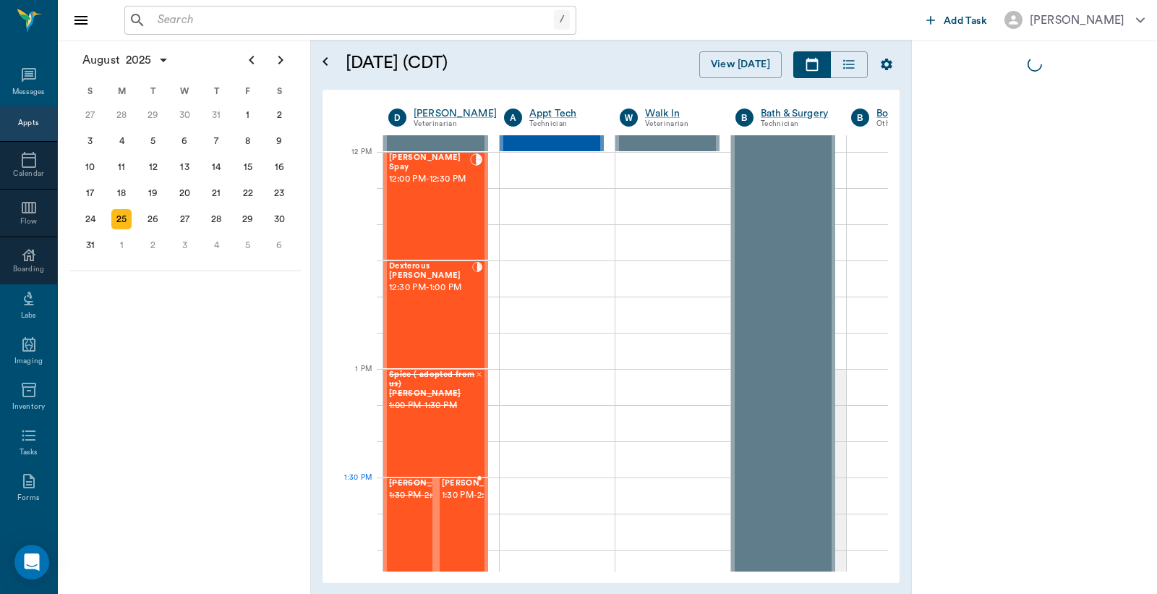
scroll to position [0, 0]
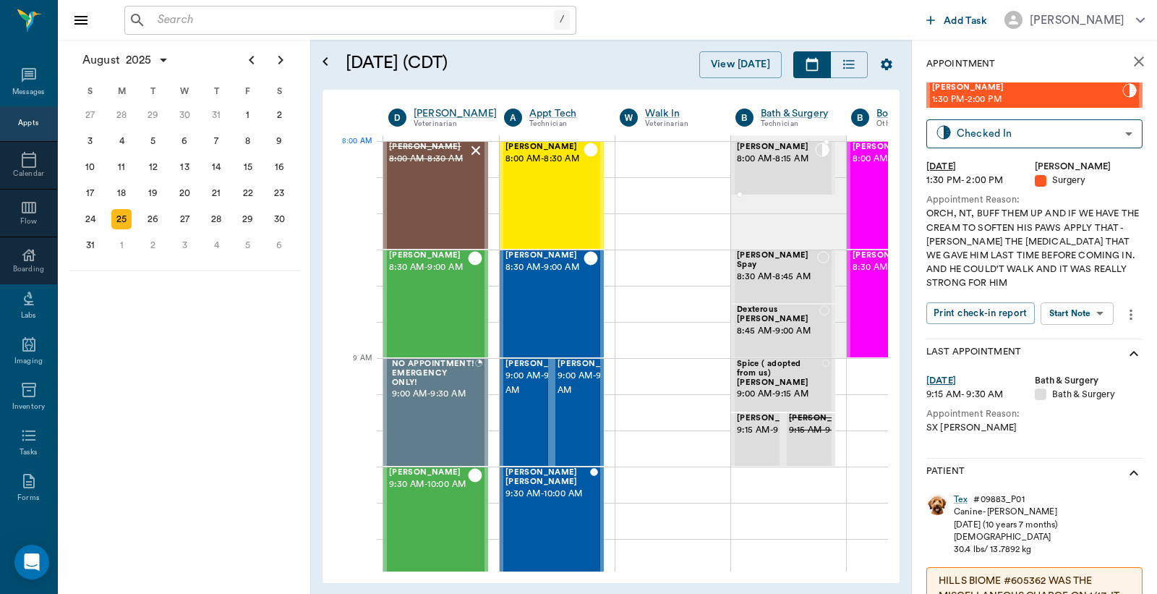
click at [799, 175] on div "Precious Hannible 8:00 AM - 8:15 AM" at bounding box center [776, 167] width 78 height 51
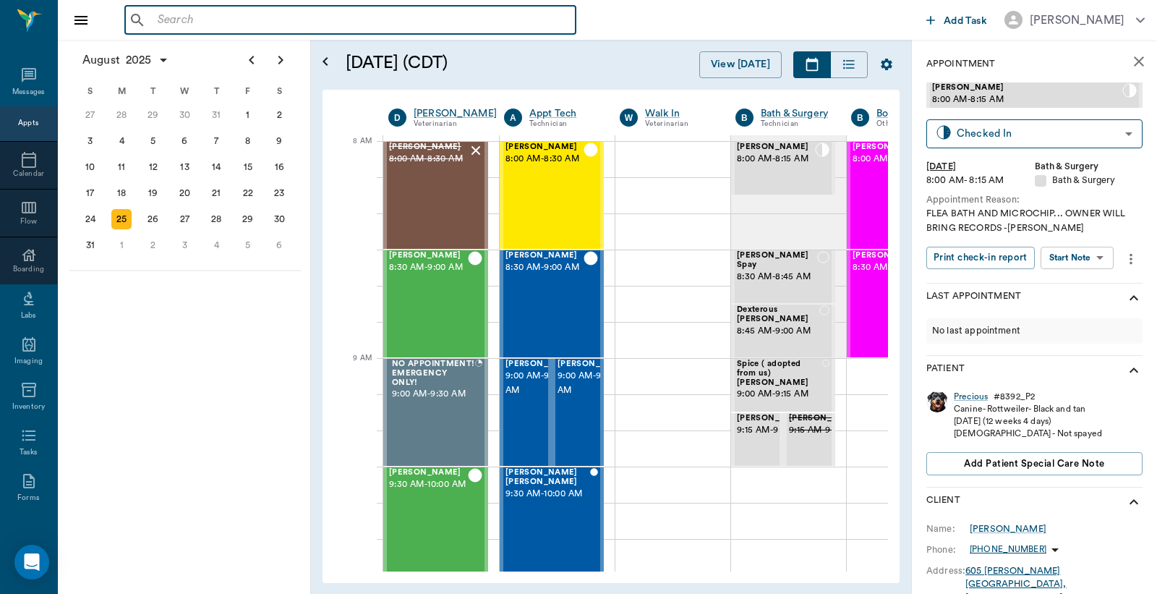
click at [359, 14] on input "text" at bounding box center [361, 20] width 418 height 20
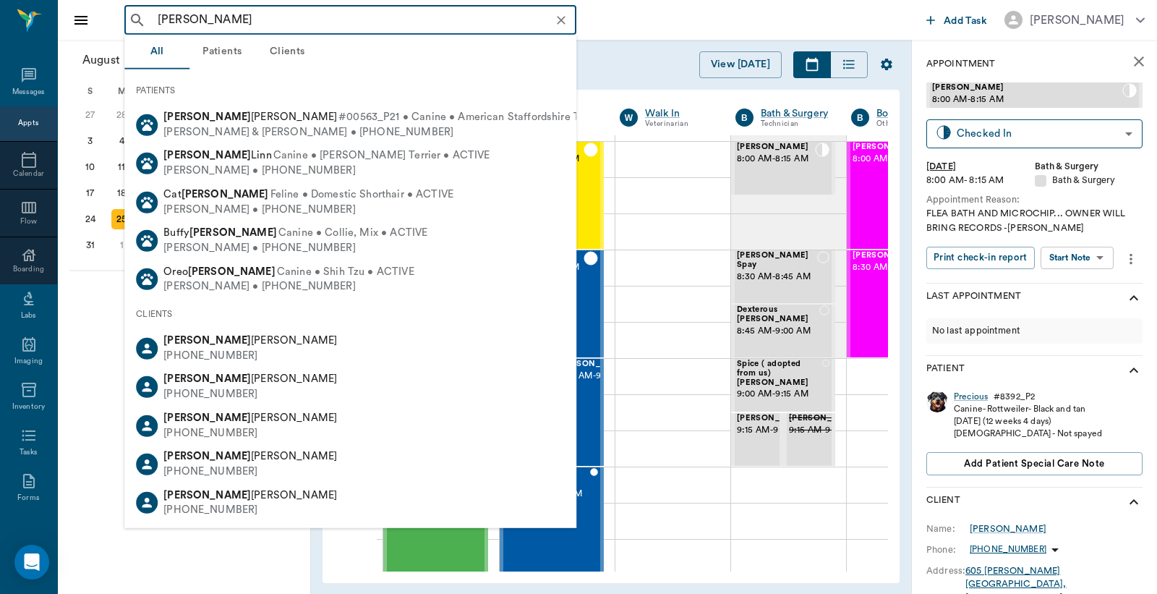
click at [154, 20] on input "russell" at bounding box center [362, 20] width 420 height 20
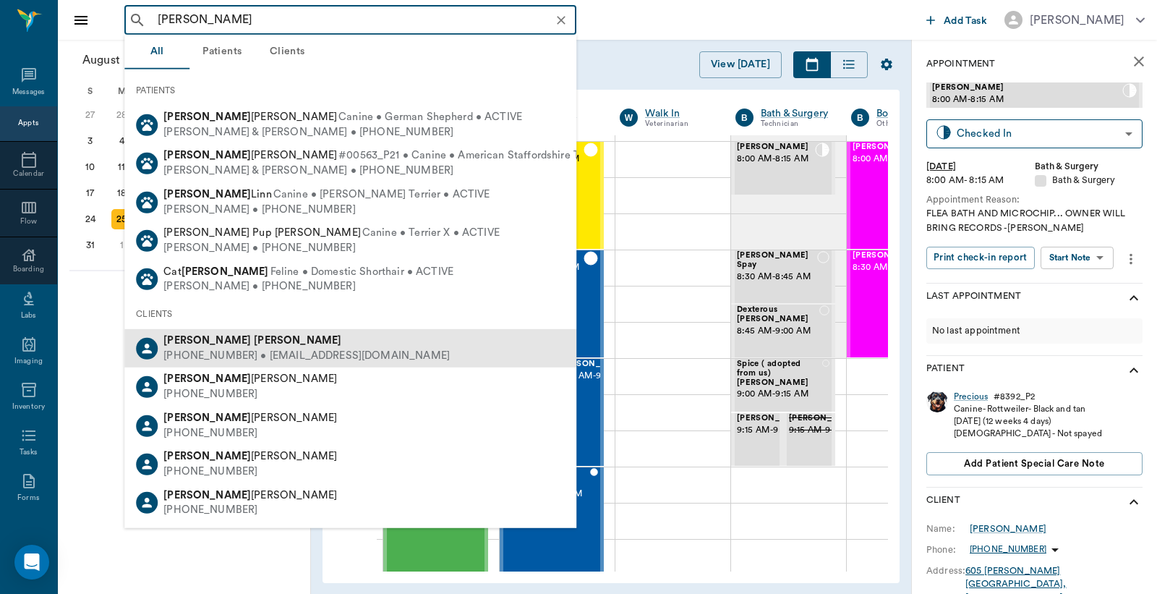
click at [259, 351] on div "(832) 790-0626 • vikarobe@sbcglobal.net" at bounding box center [306, 356] width 286 height 15
type input "vicki russell"
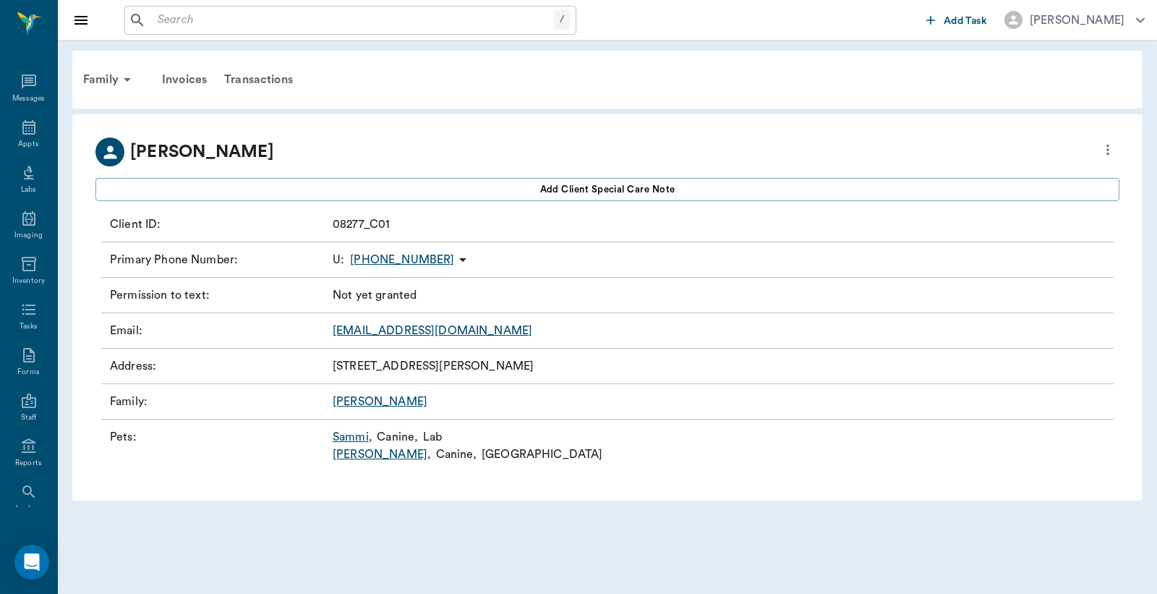
click at [363, 440] on link "Sammi ," at bounding box center [353, 436] width 40 height 17
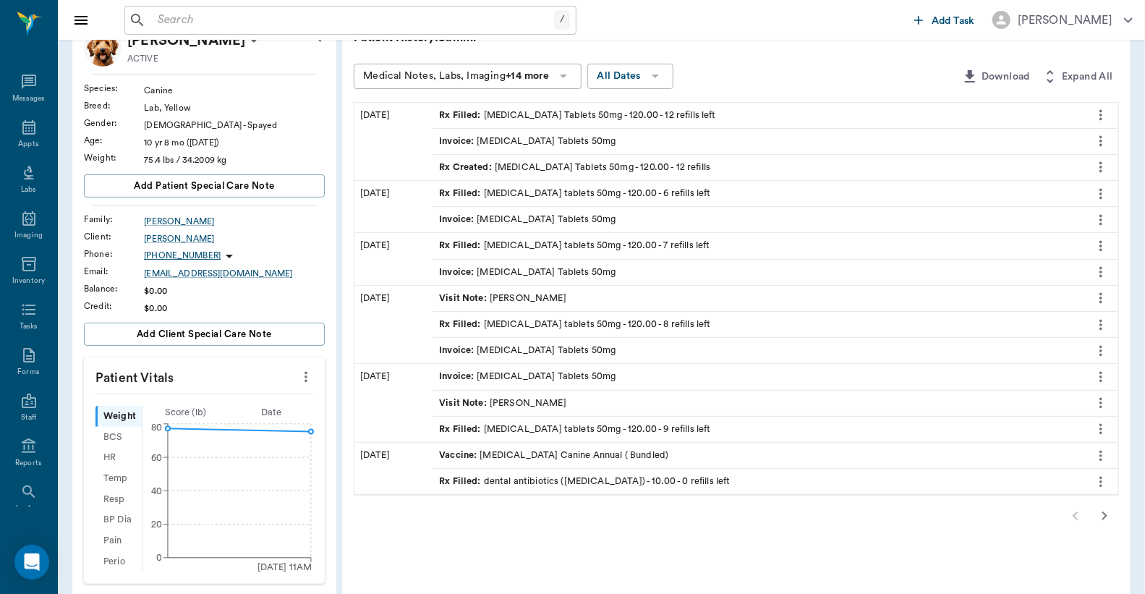
scroll to position [106, 0]
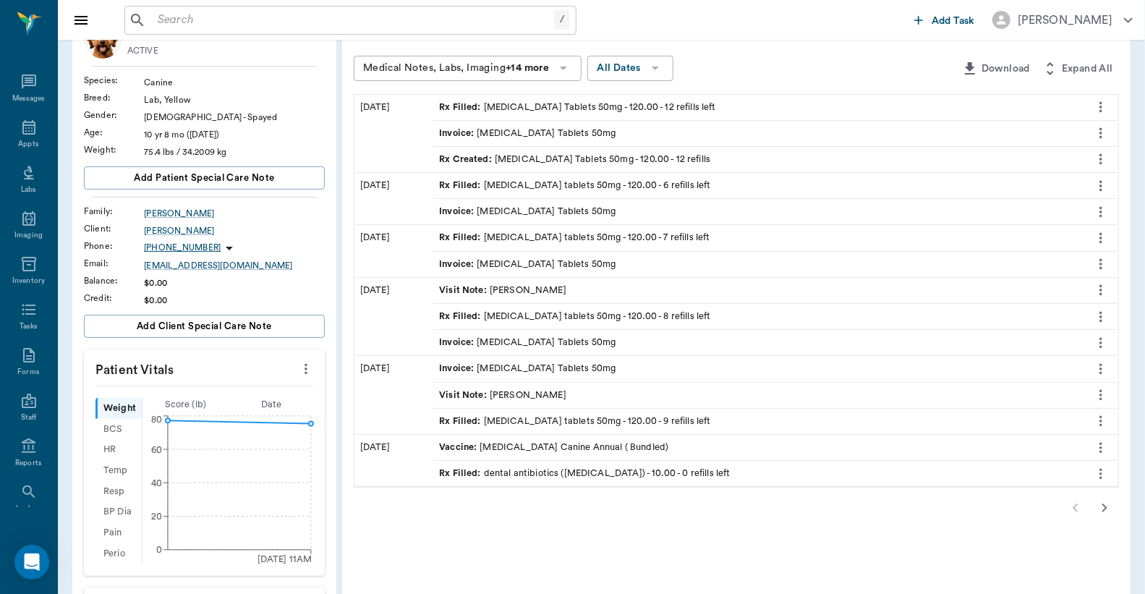
click at [1100, 514] on icon "button" at bounding box center [1104, 507] width 17 height 17
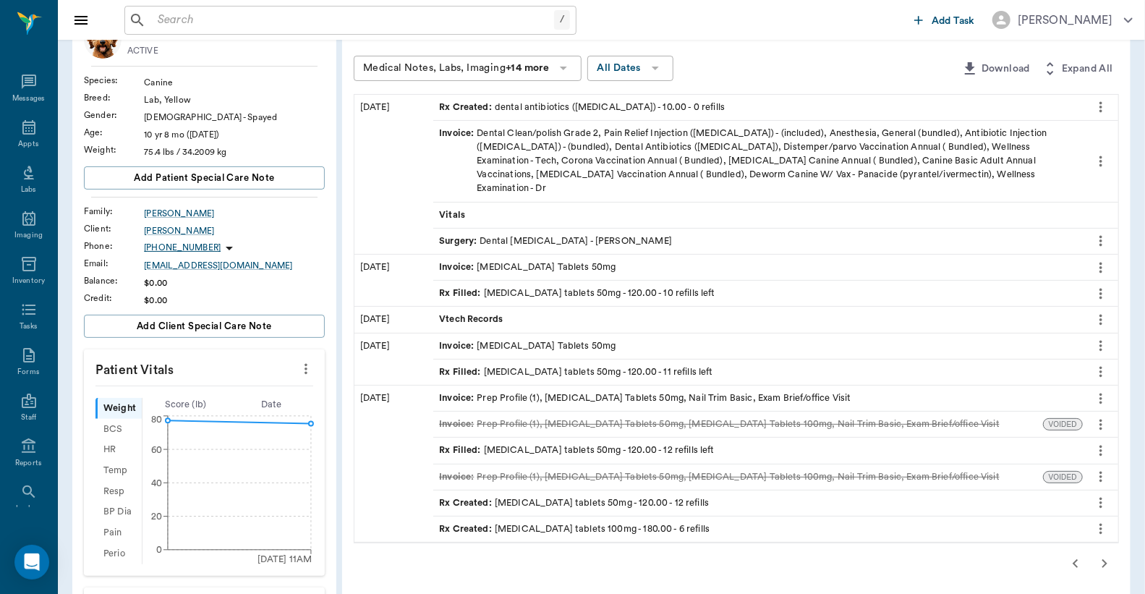
click at [736, 417] on div "Invoice : Prep Profile (1), Tramadol Tablets 50mg, Carprofen Tablets 100mg, Nai…" at bounding box center [719, 424] width 561 height 14
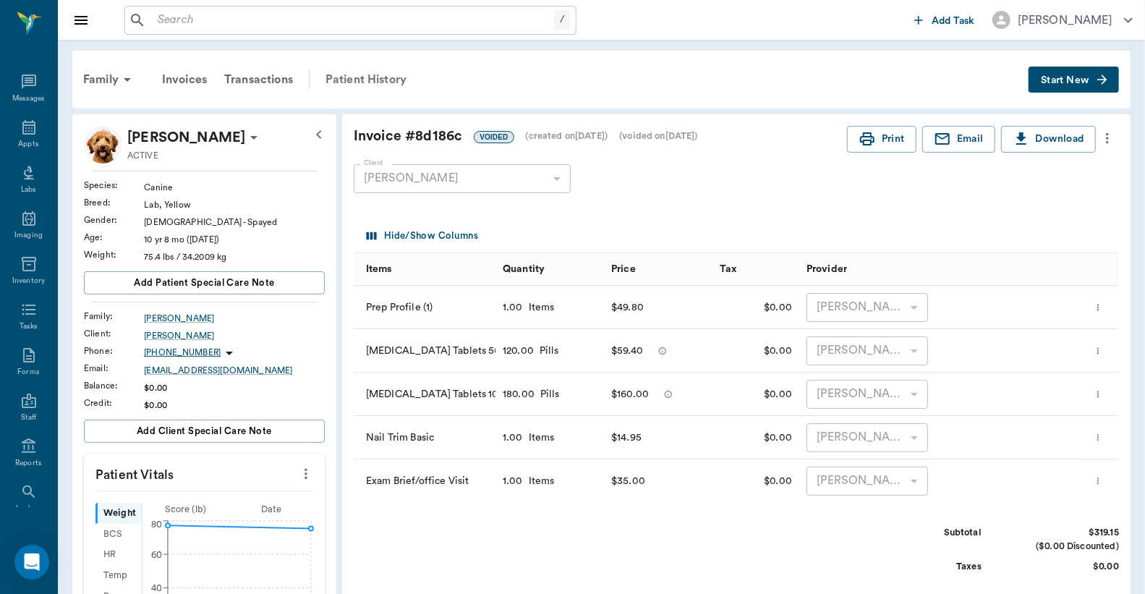
click at [337, 82] on div "Patient History" at bounding box center [366, 79] width 98 height 35
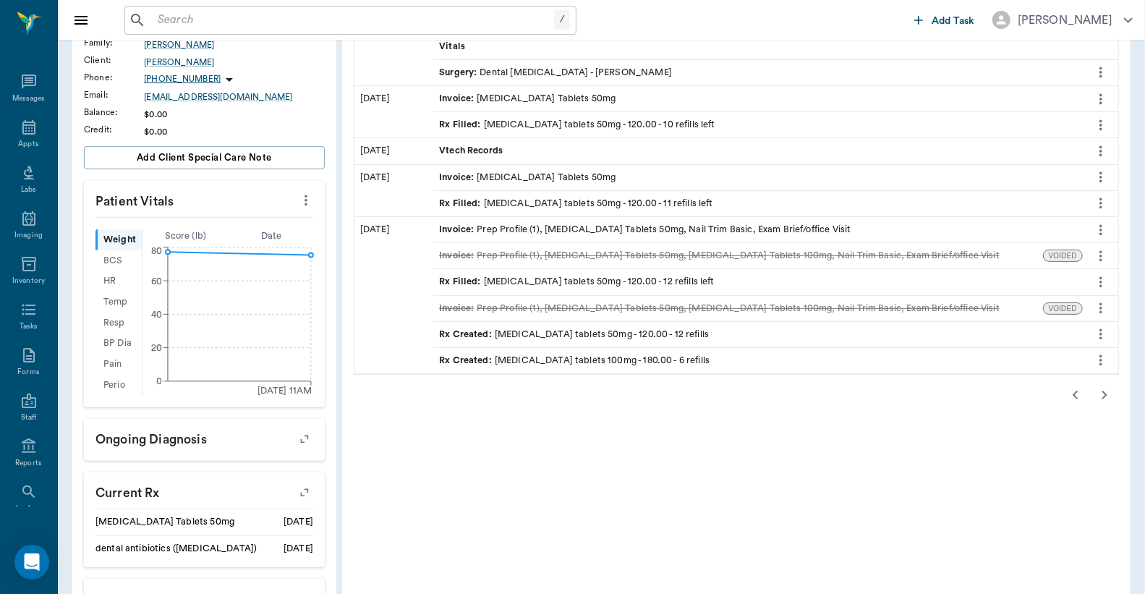
scroll to position [321, 0]
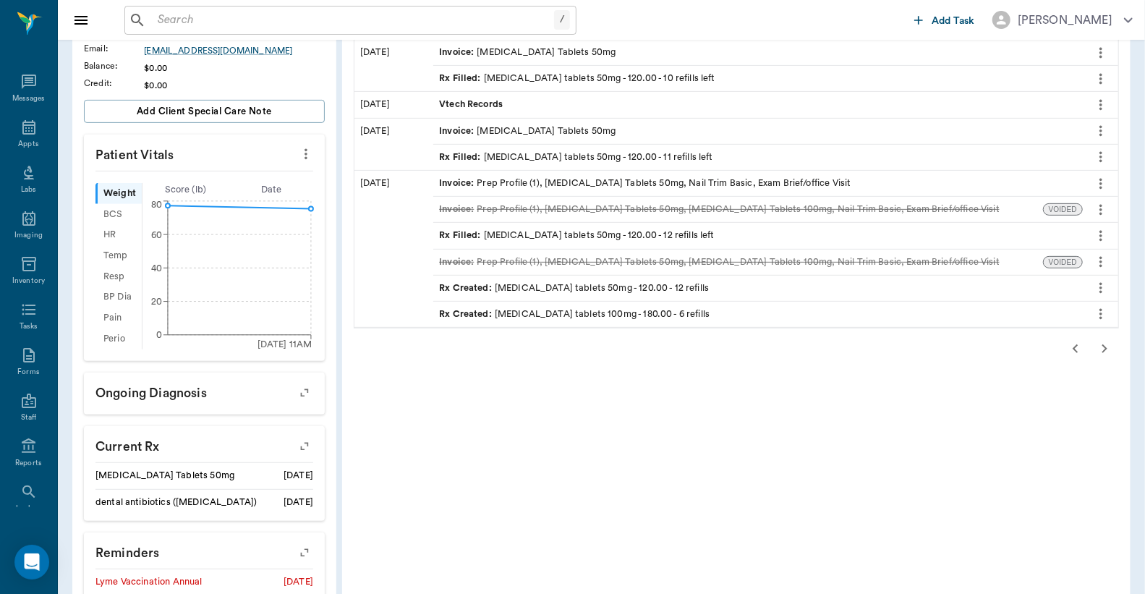
click at [1098, 305] on icon "more" at bounding box center [1101, 313] width 16 height 17
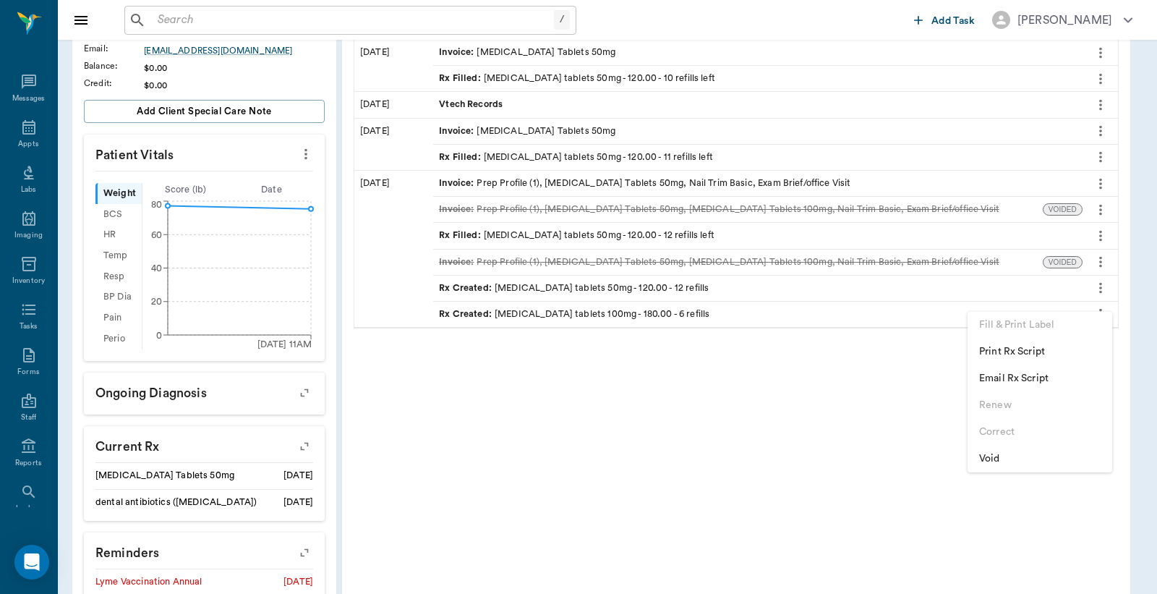
click at [1026, 347] on span "Print Rx Script" at bounding box center [1040, 351] width 122 height 15
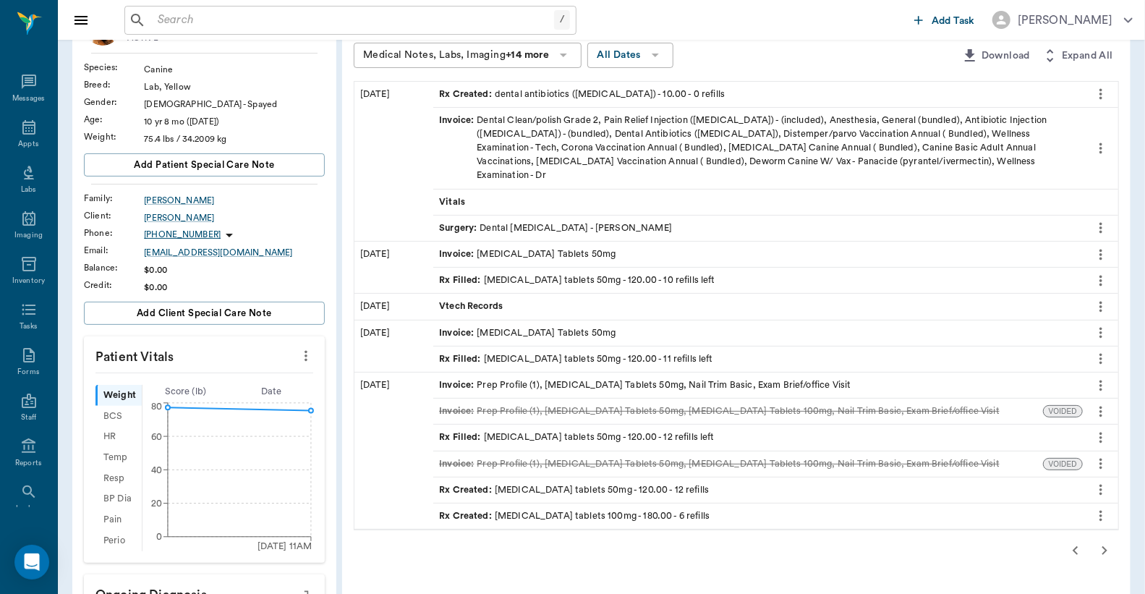
scroll to position [0, 0]
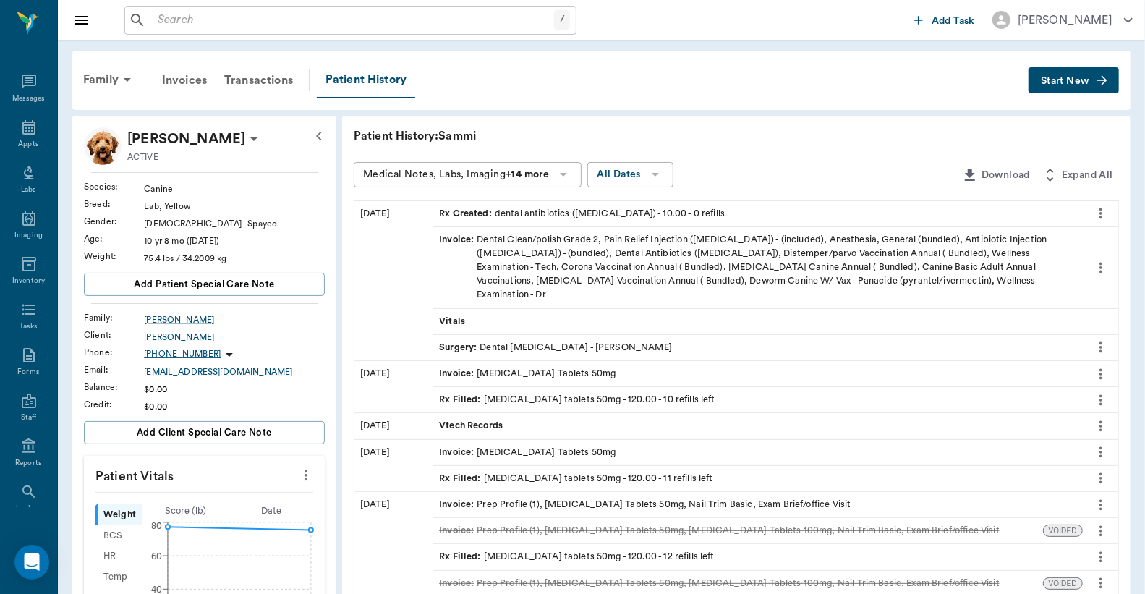
click at [211, 32] on div "/ ​" at bounding box center [350, 20] width 452 height 29
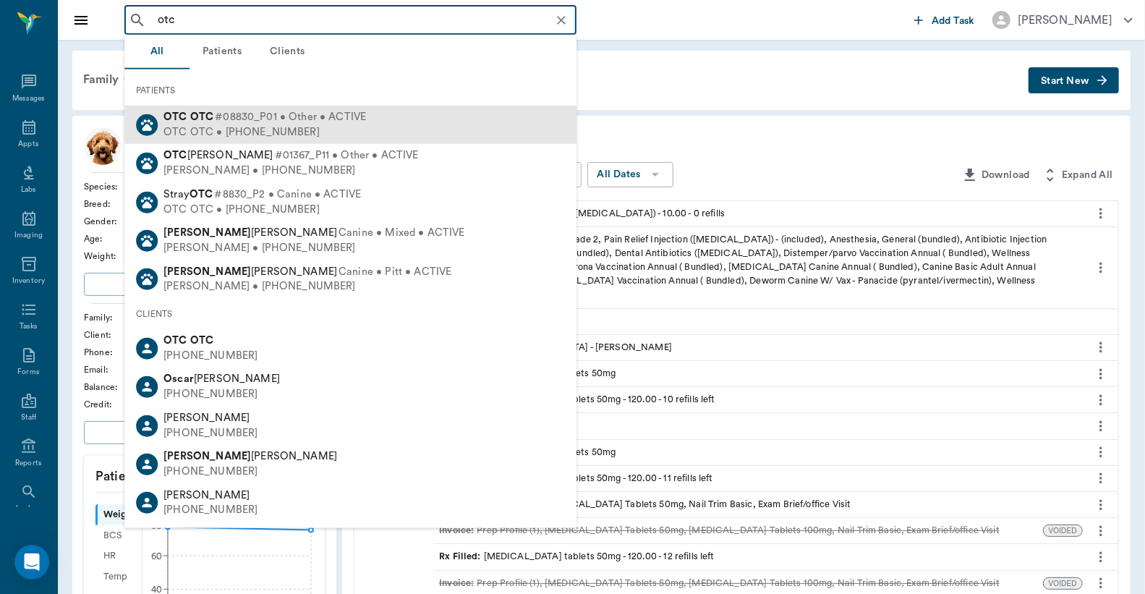
click at [291, 132] on div "OTC OTC • (555) 555-5555" at bounding box center [264, 131] width 203 height 15
type input "otc"
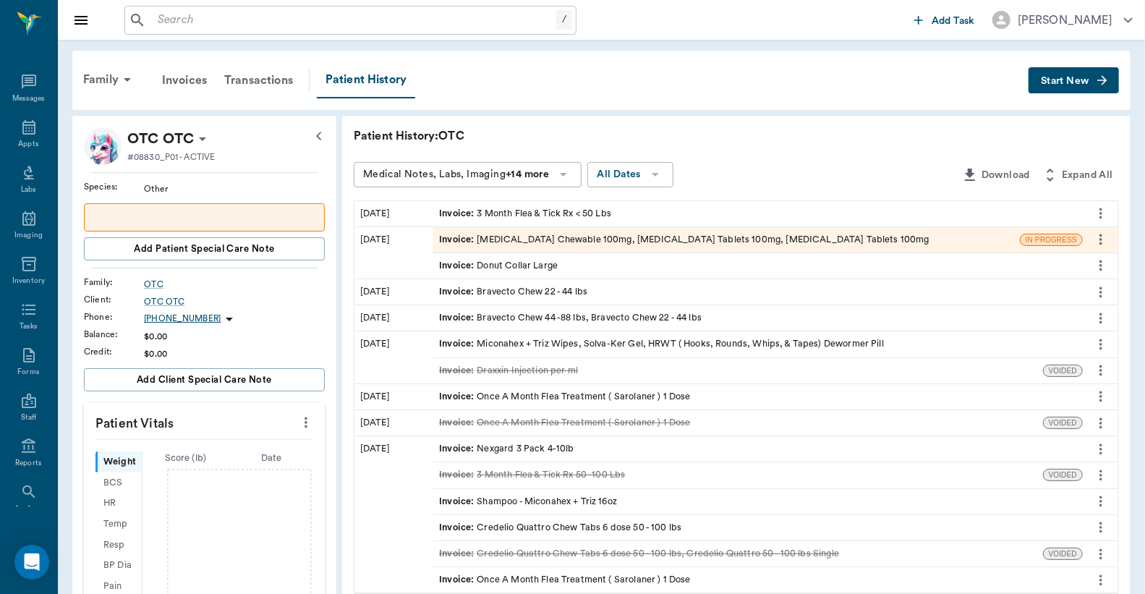
click at [1097, 77] on icon "button" at bounding box center [1102, 80] width 14 height 14
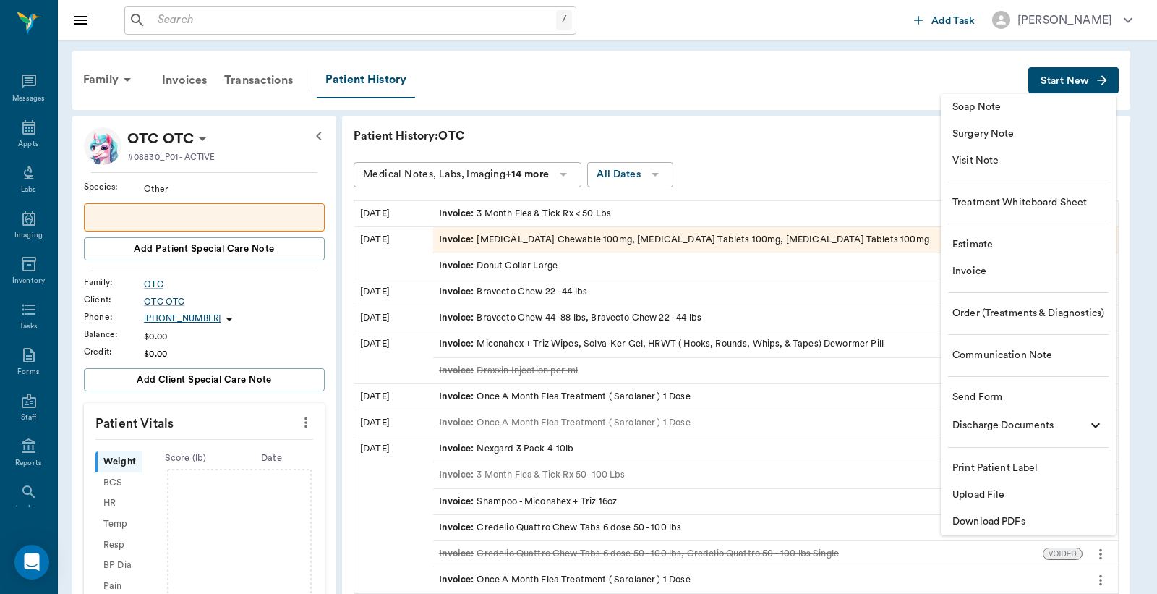
click at [982, 273] on span "Invoice" at bounding box center [1029, 271] width 152 height 15
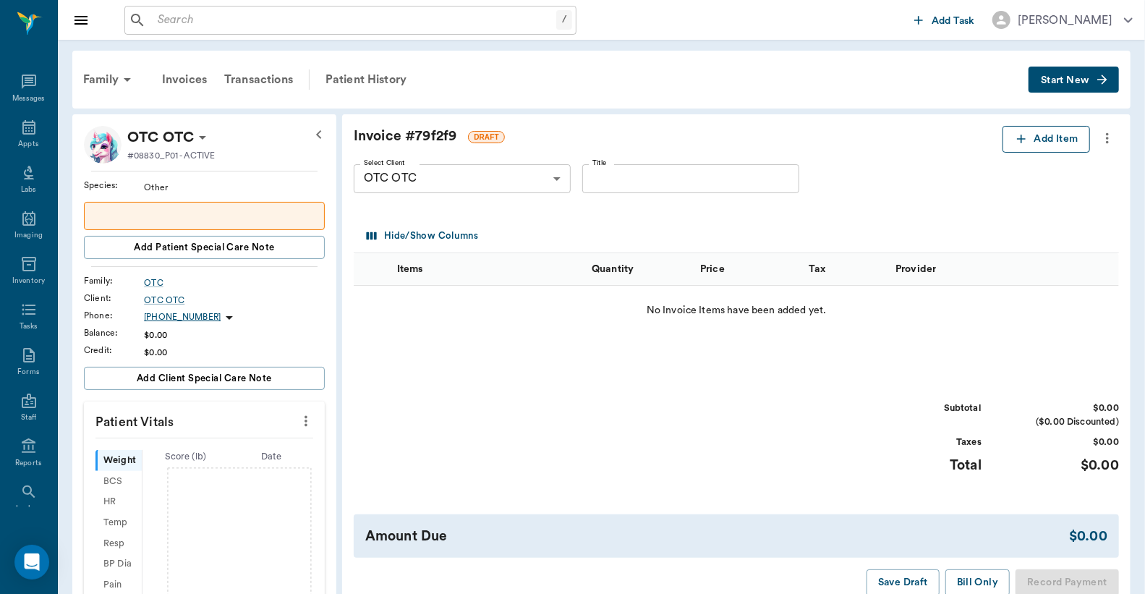
click at [1057, 132] on button "Add Item" at bounding box center [1047, 139] width 88 height 27
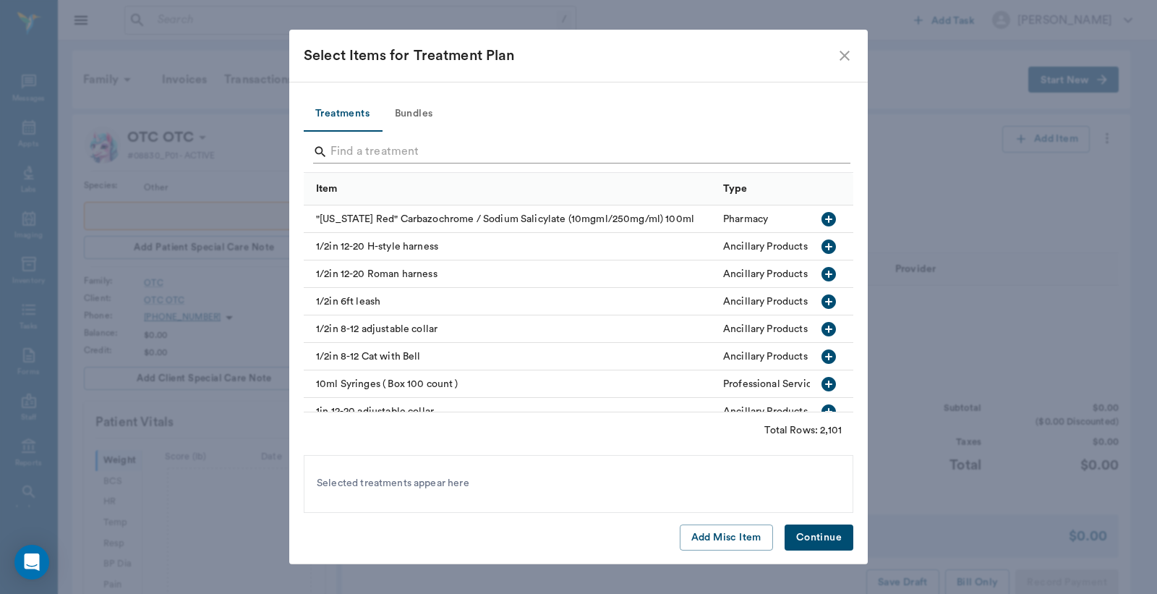
click at [442, 156] on input "Search" at bounding box center [580, 151] width 498 height 23
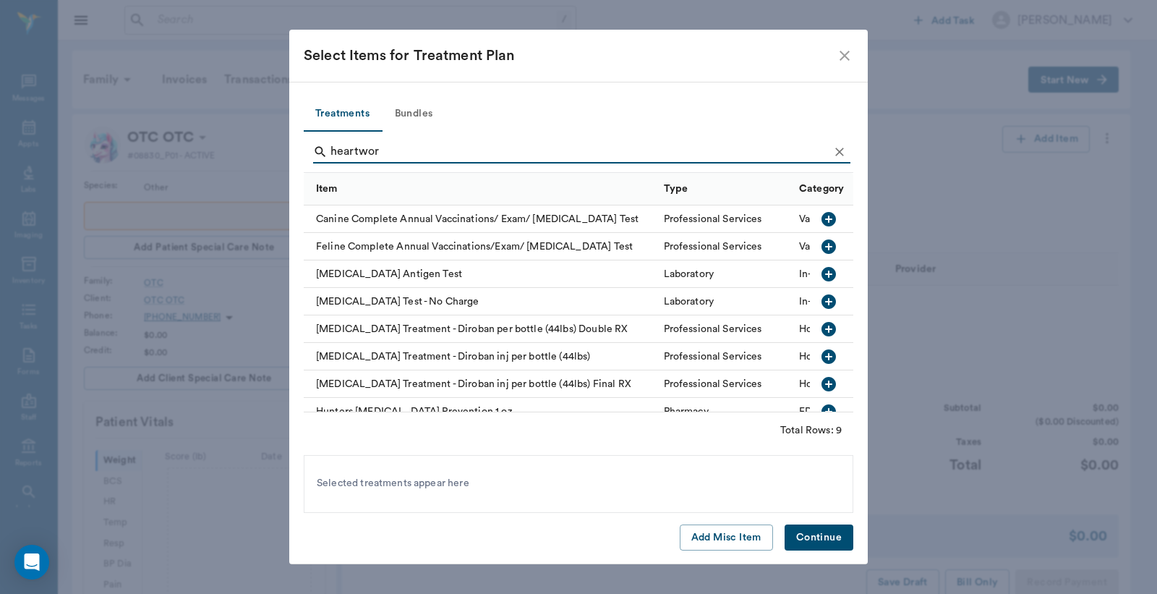
type input "heartwor"
click at [820, 273] on icon "button" at bounding box center [828, 273] width 17 height 17
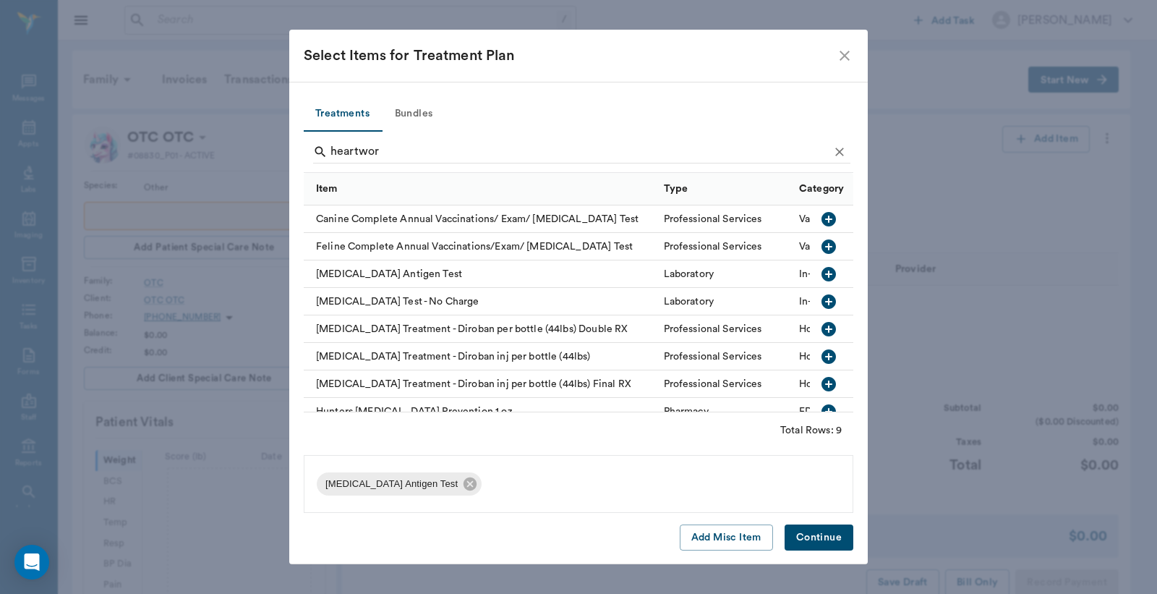
click at [820, 534] on button "Continue" at bounding box center [819, 537] width 69 height 27
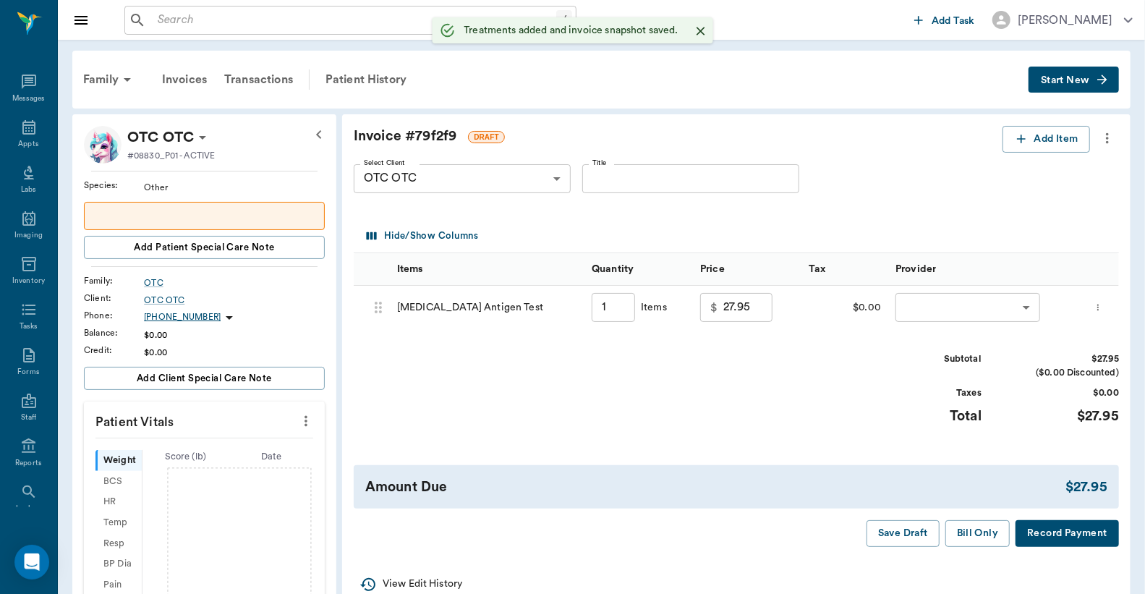
type input "1.00"
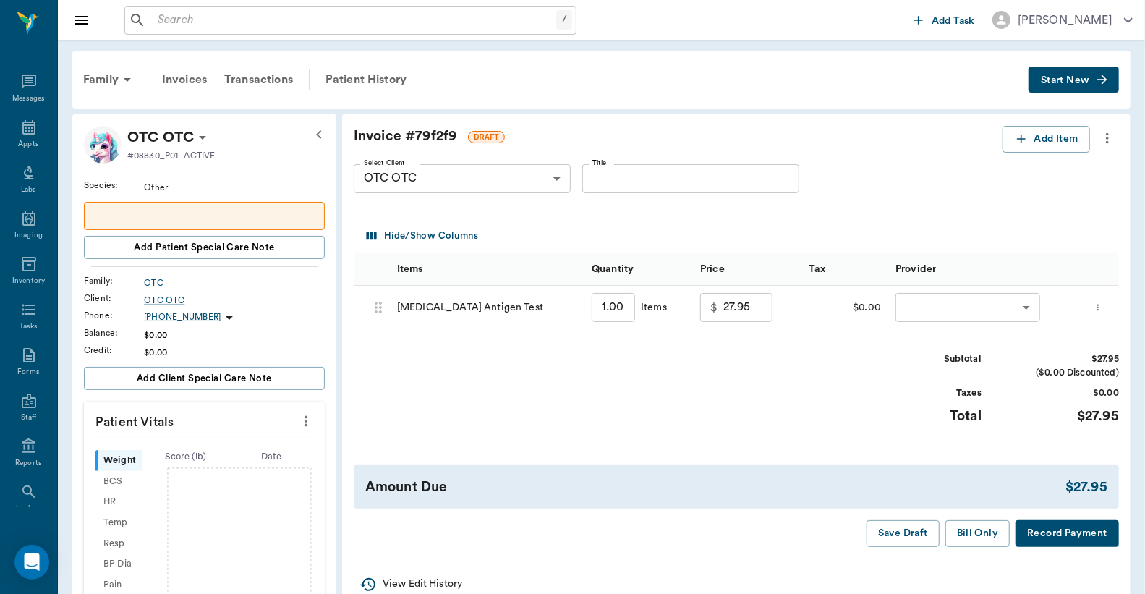
click at [1100, 304] on icon "more" at bounding box center [1098, 307] width 9 height 17
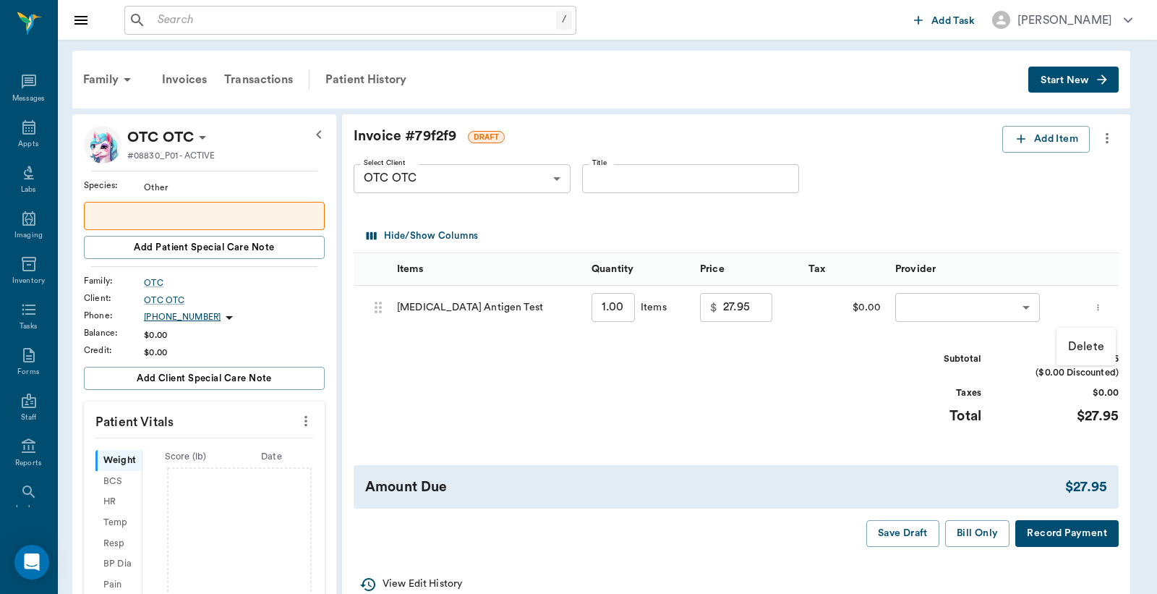
click at [1091, 343] on p "Delete" at bounding box center [1086, 346] width 36 height 17
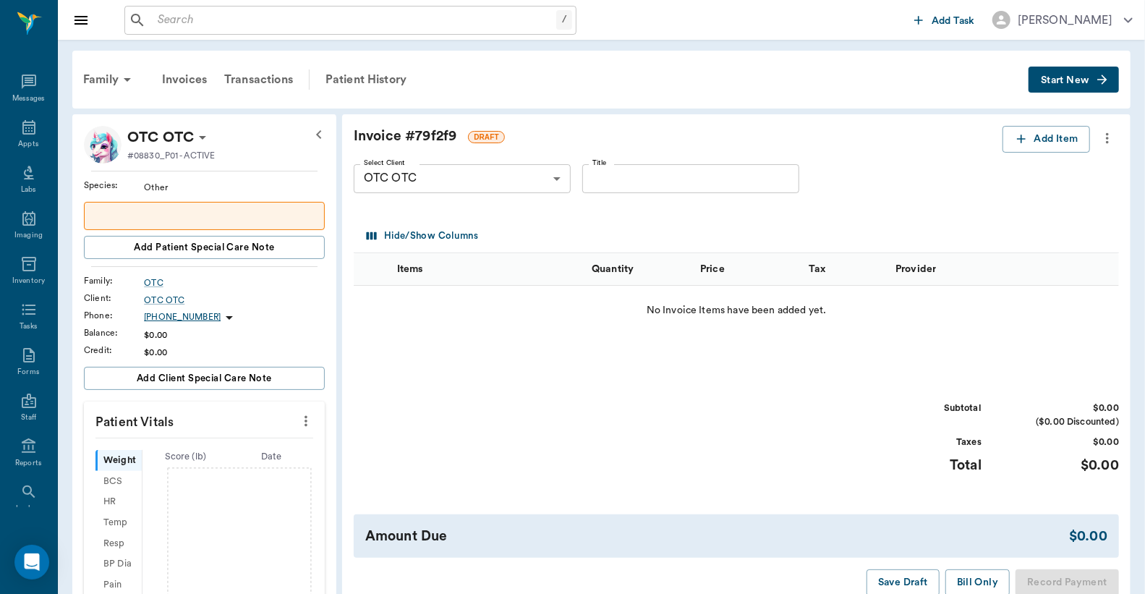
click at [1104, 132] on icon "more" at bounding box center [1107, 137] width 16 height 17
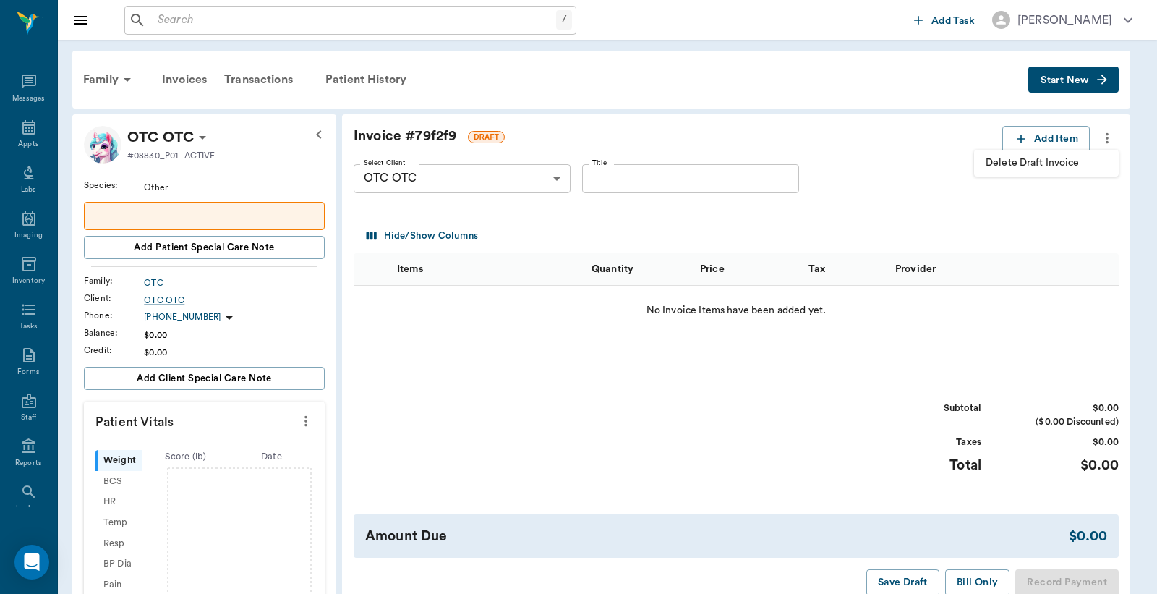
click at [1063, 165] on span "Delete Draft Invoice" at bounding box center [1047, 163] width 122 height 15
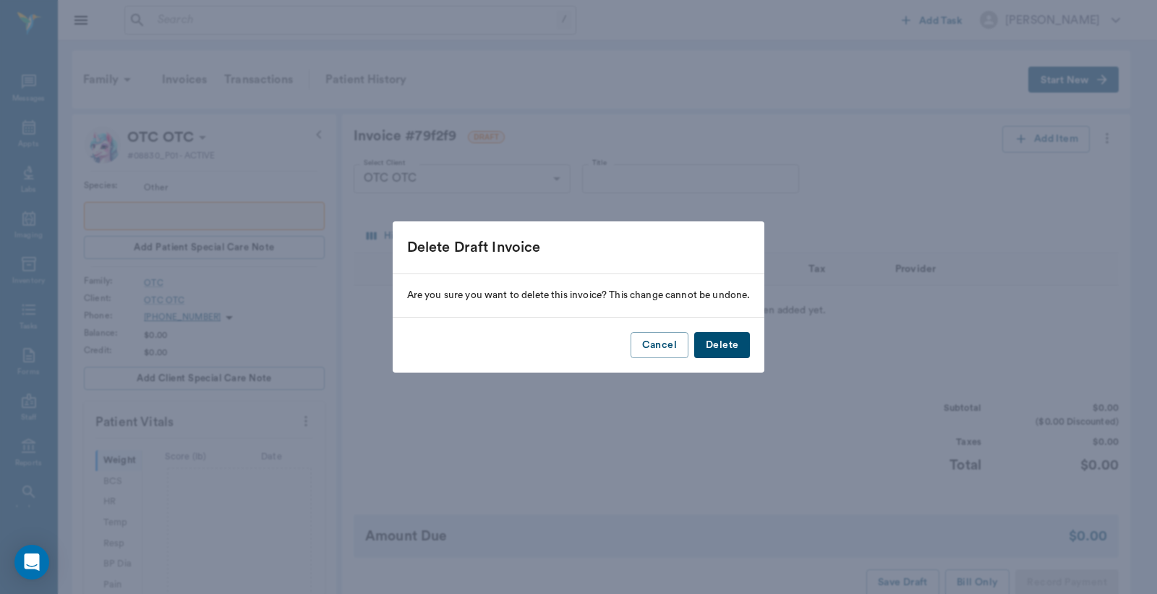
click at [743, 344] on button "Delete" at bounding box center [722, 345] width 56 height 27
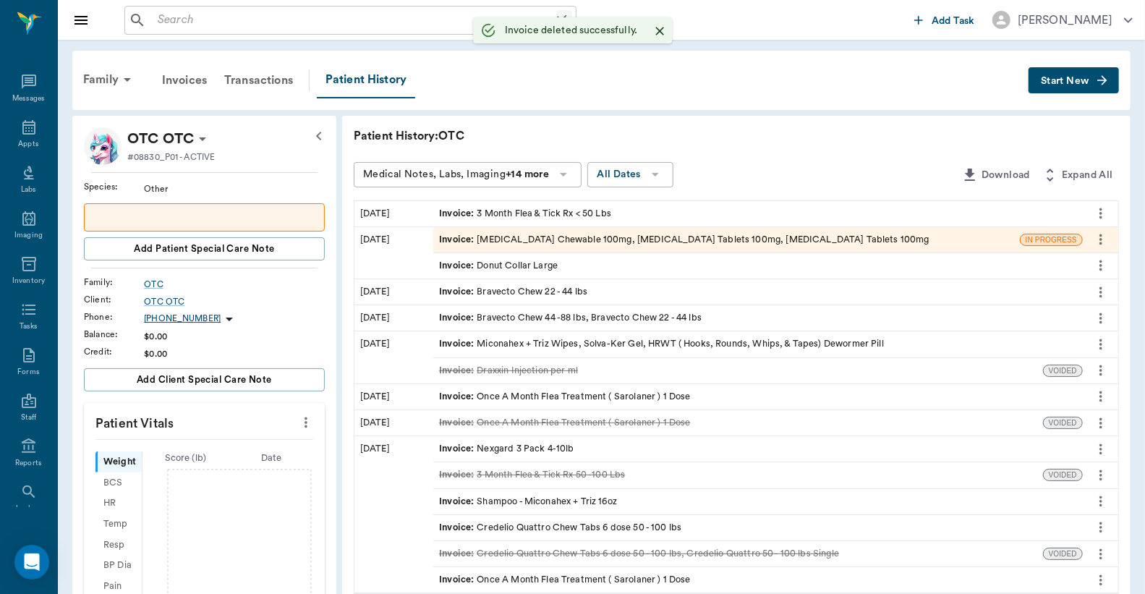
click at [176, 19] on input "text" at bounding box center [354, 20] width 404 height 20
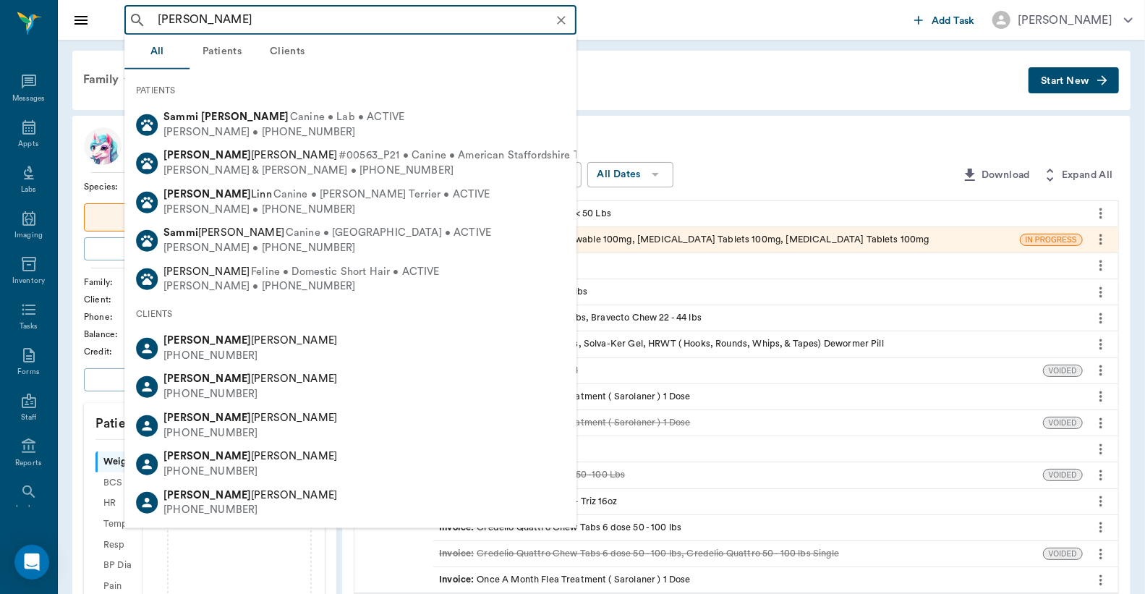
type input "sammi russell"
click at [732, 152] on div "Patient History: OTC Medical Notes, Labs, Imaging +14 more All Dates Download E…" at bounding box center [736, 590] width 788 height 948
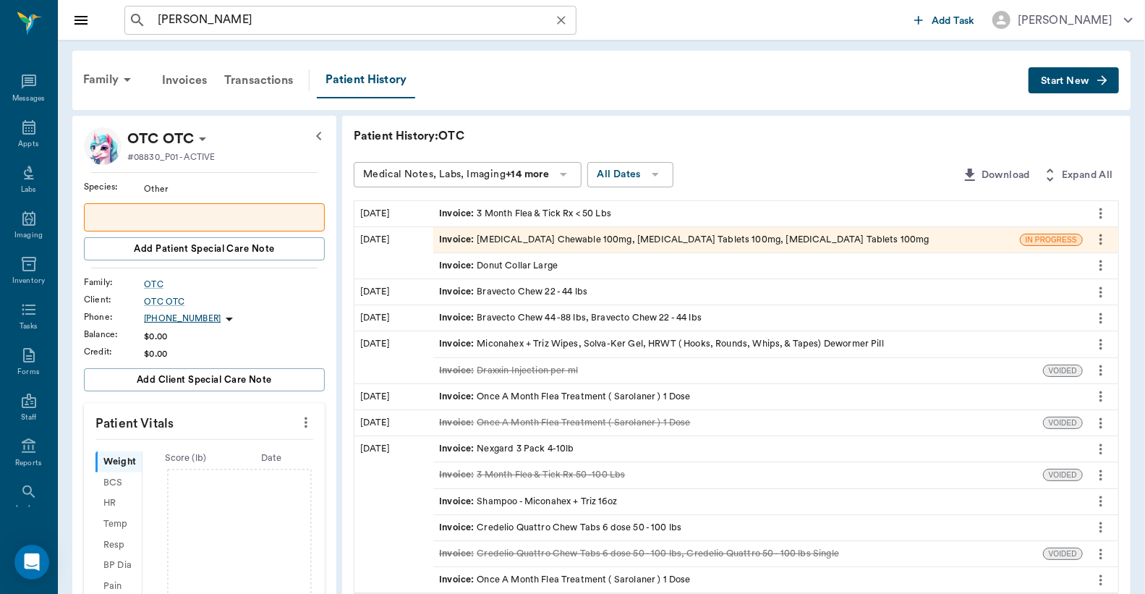
click at [213, 6] on div "sammi russell ​" at bounding box center [350, 20] width 452 height 29
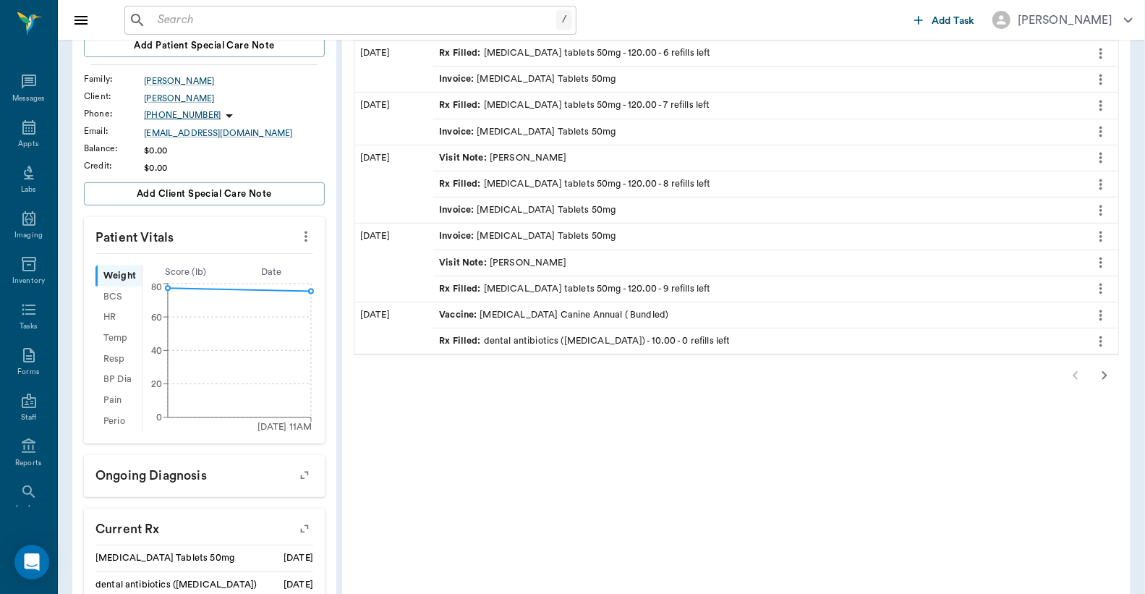
scroll to position [214, 0]
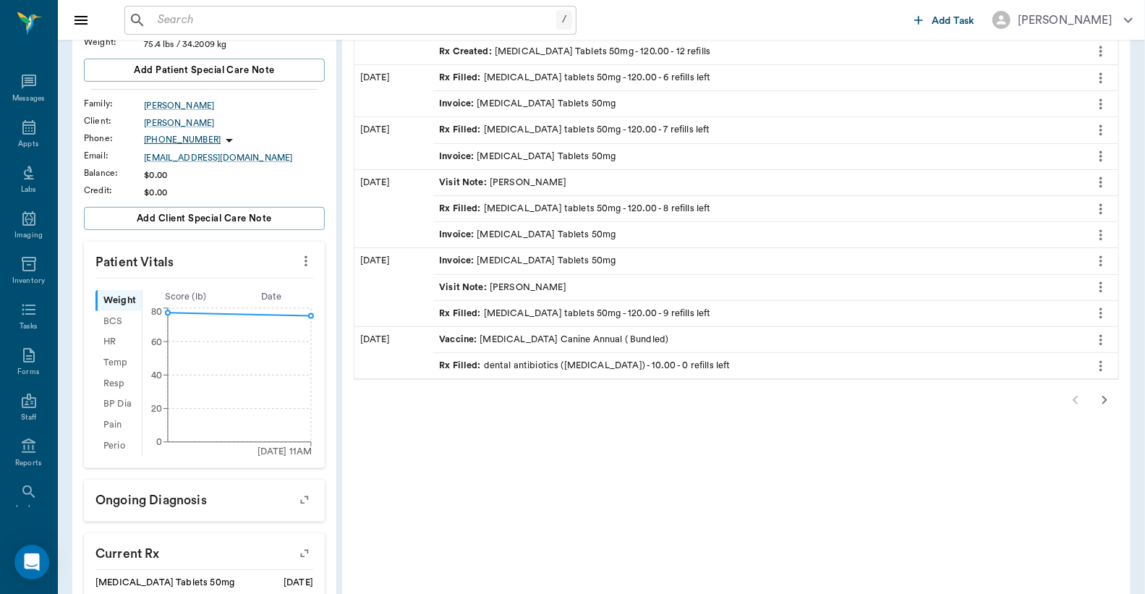
click at [1102, 395] on icon "button" at bounding box center [1104, 399] width 17 height 17
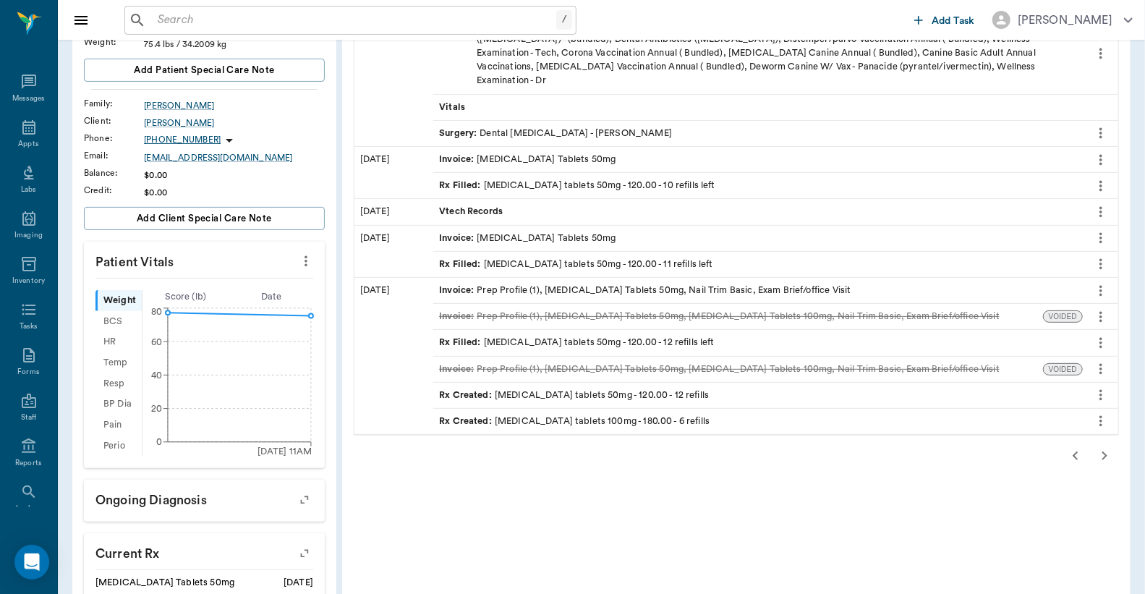
click at [1103, 447] on icon "button" at bounding box center [1104, 455] width 17 height 17
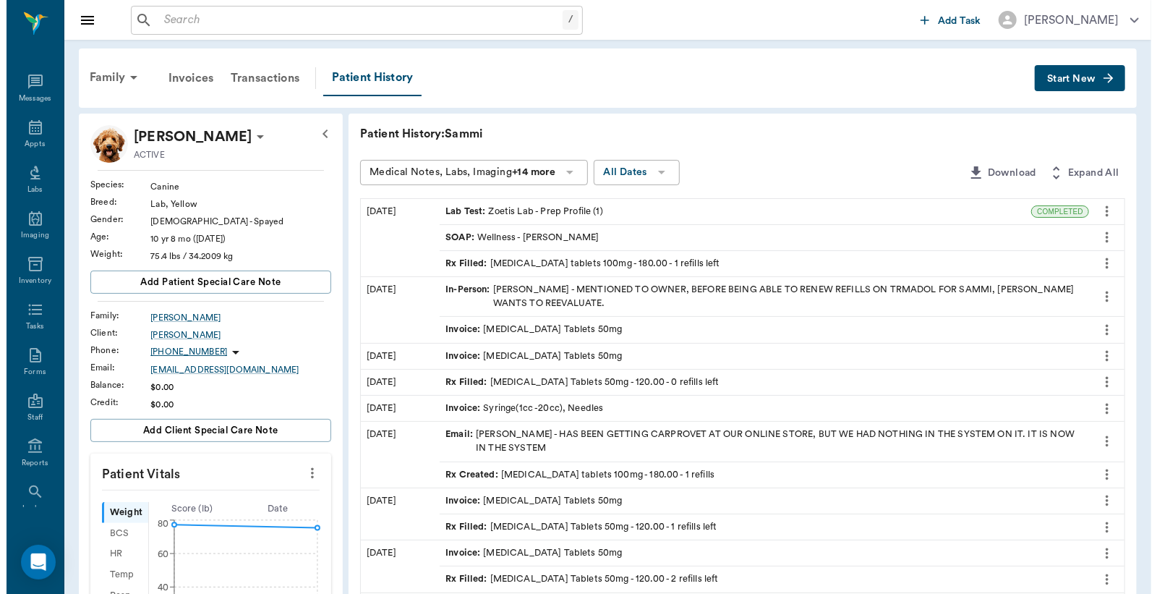
scroll to position [0, 0]
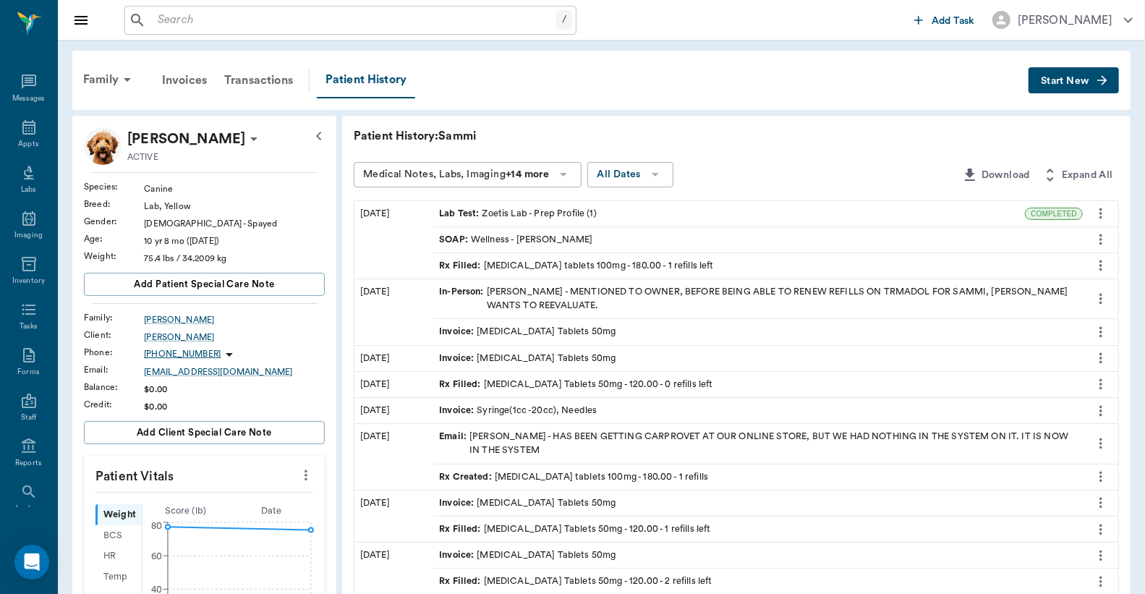
click at [588, 261] on div "Rx Filled : carprofen tablets 100mg - 180.00 - 1 refills left" at bounding box center [576, 266] width 275 height 14
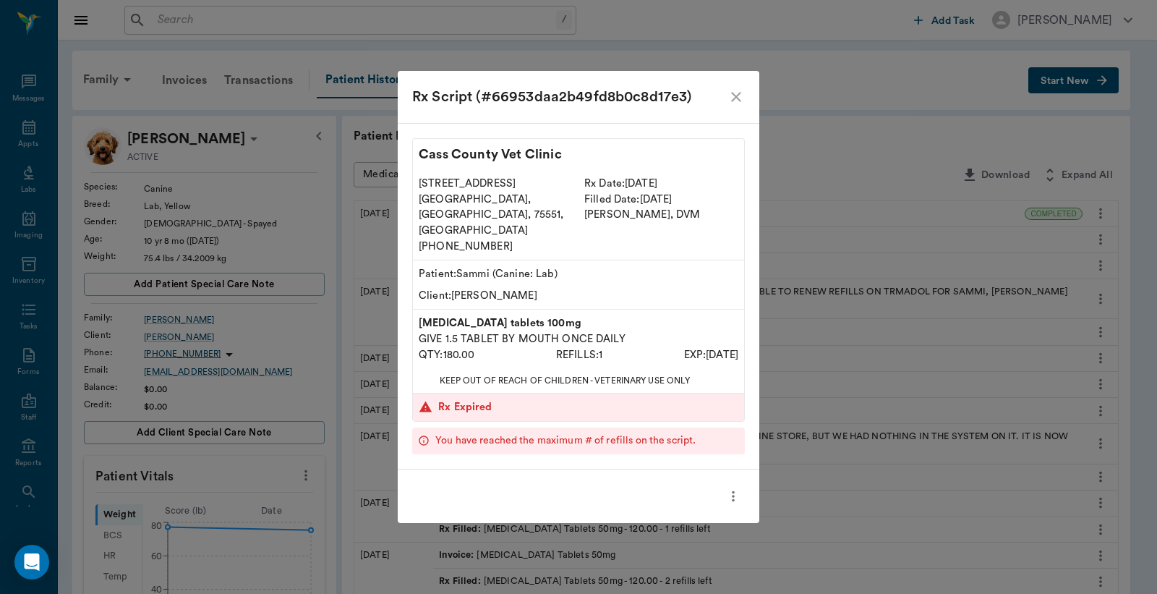
click at [740, 106] on icon "close" at bounding box center [736, 96] width 17 height 17
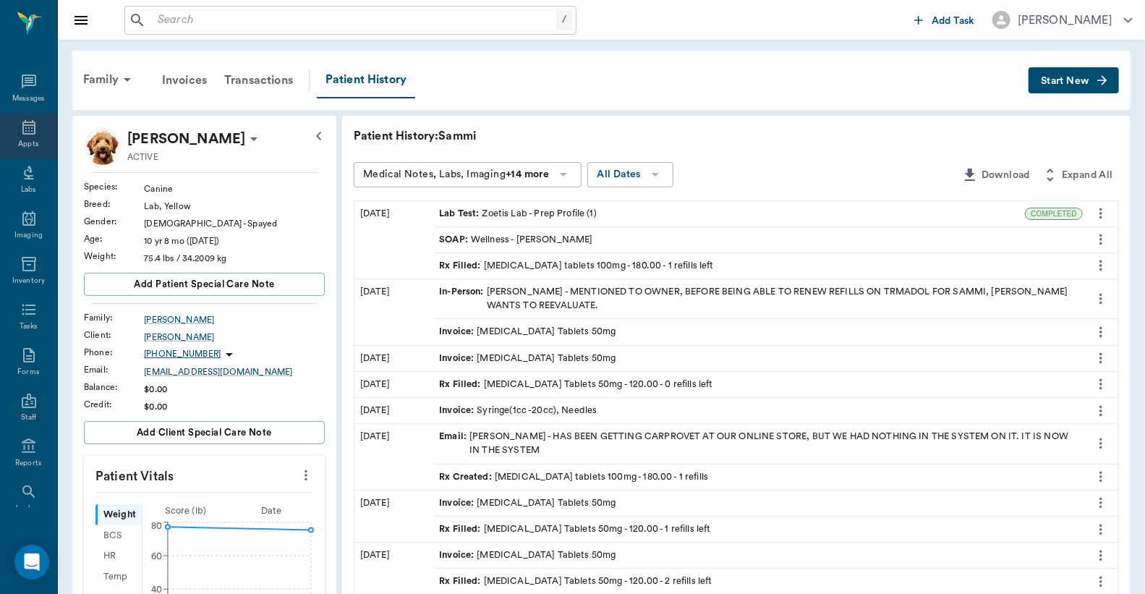
click at [22, 132] on icon at bounding box center [28, 127] width 13 height 14
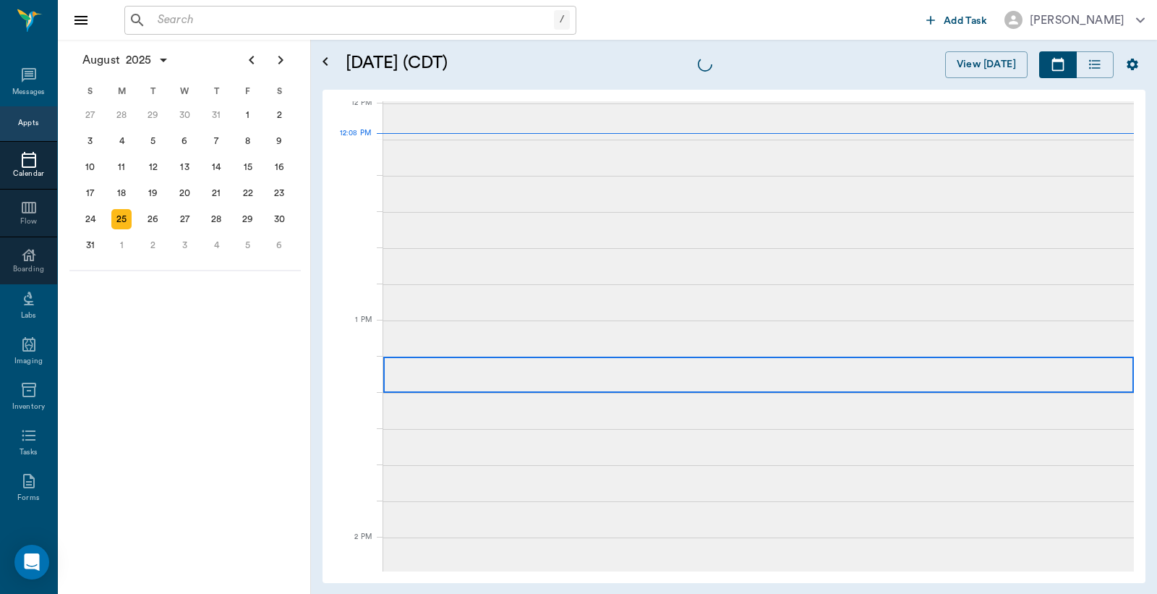
scroll to position [870, 0]
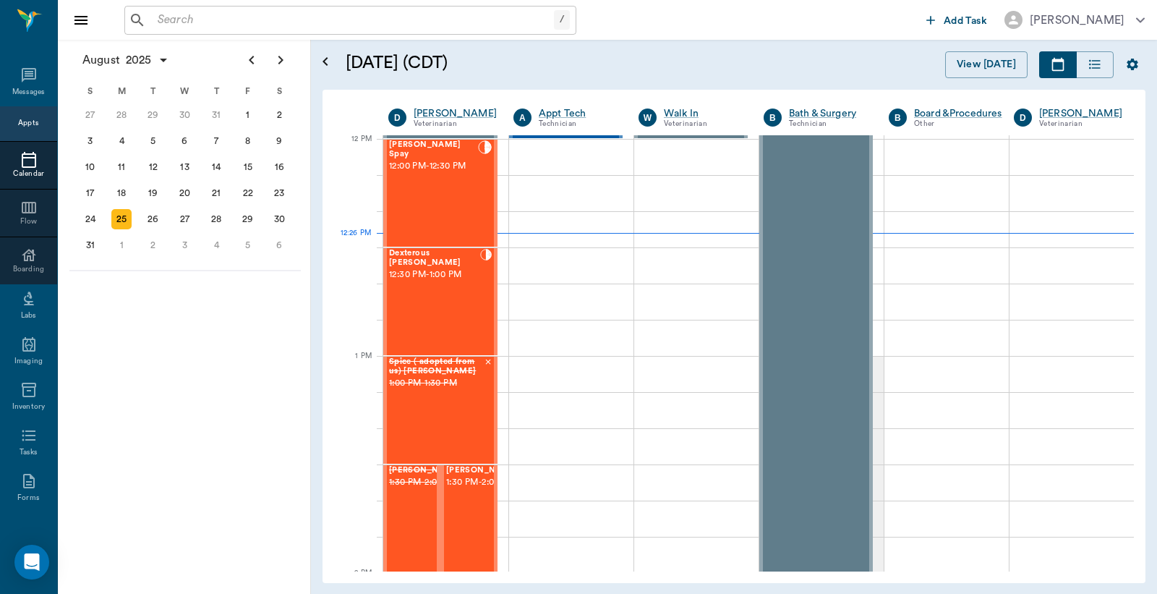
click at [160, 27] on input "text" at bounding box center [353, 20] width 402 height 20
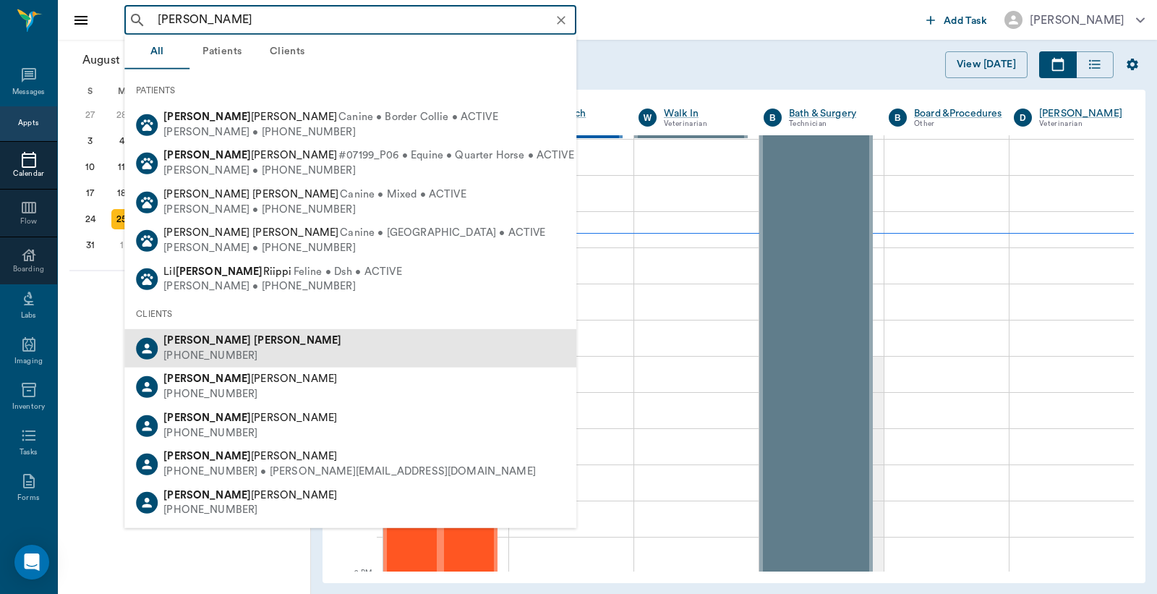
click at [254, 341] on b "Perkins" at bounding box center [298, 340] width 88 height 11
type input "jim perkins"
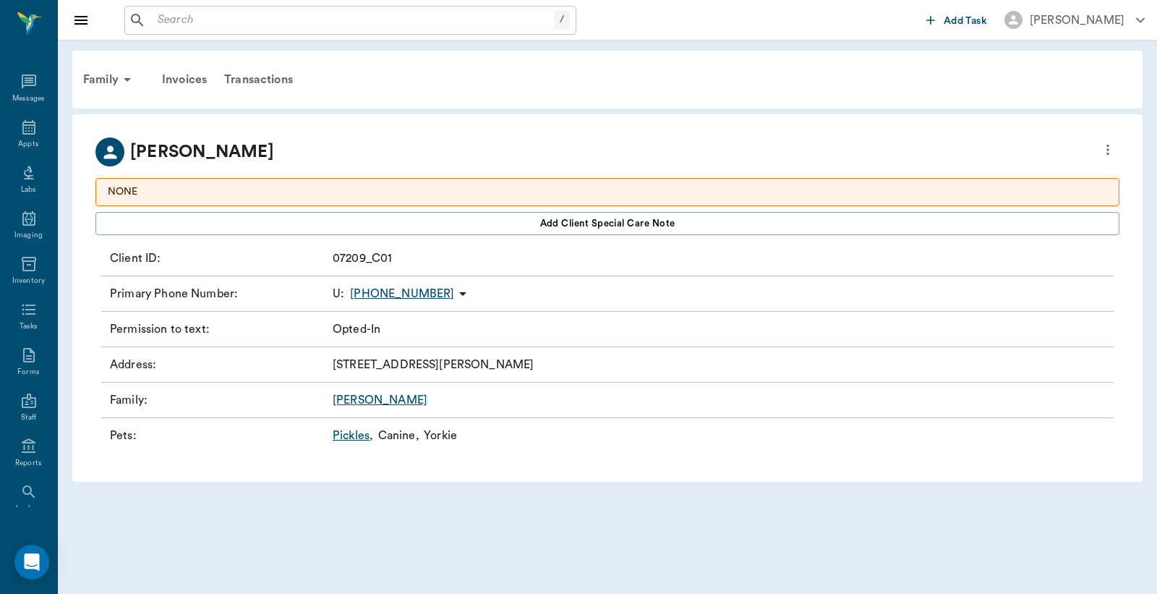
click at [356, 437] on link "Pickles ," at bounding box center [353, 435] width 41 height 17
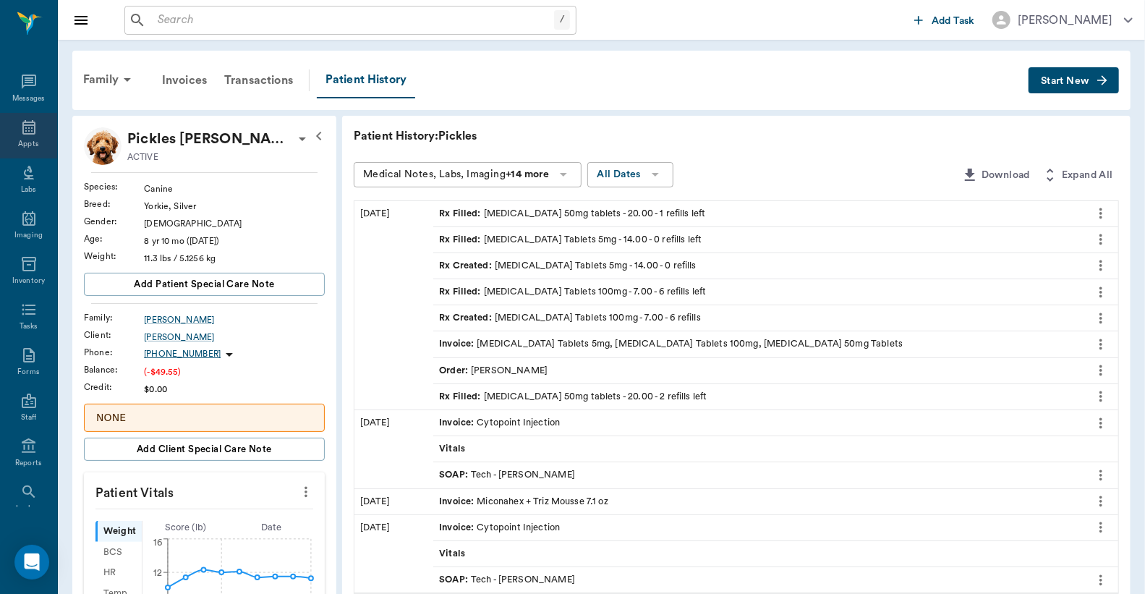
click at [26, 127] on icon at bounding box center [28, 127] width 17 height 17
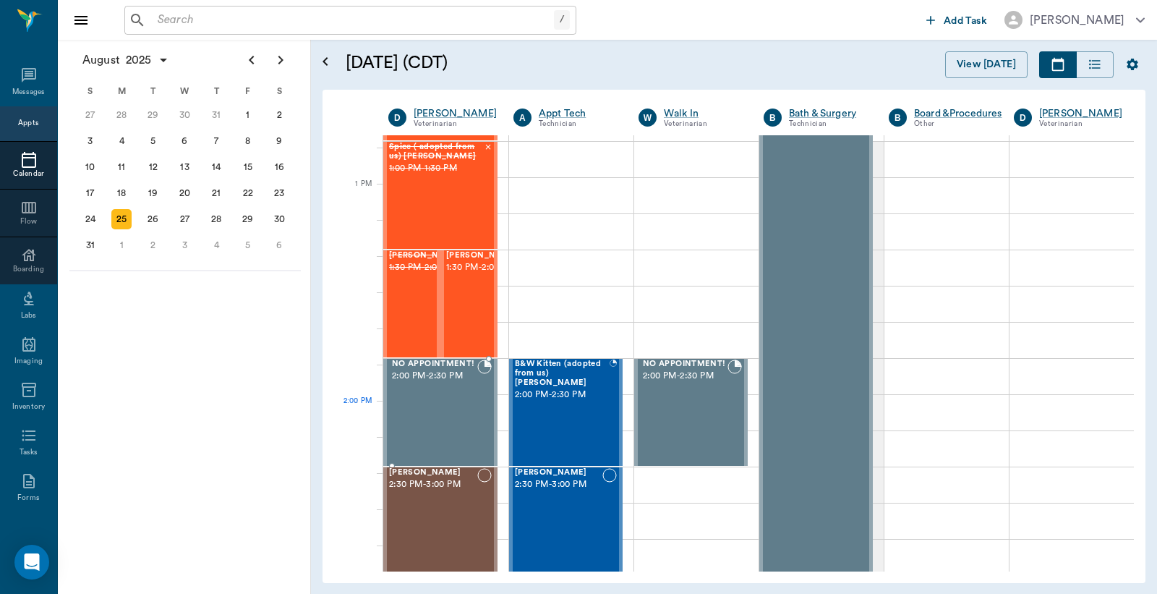
scroll to position [977, 0]
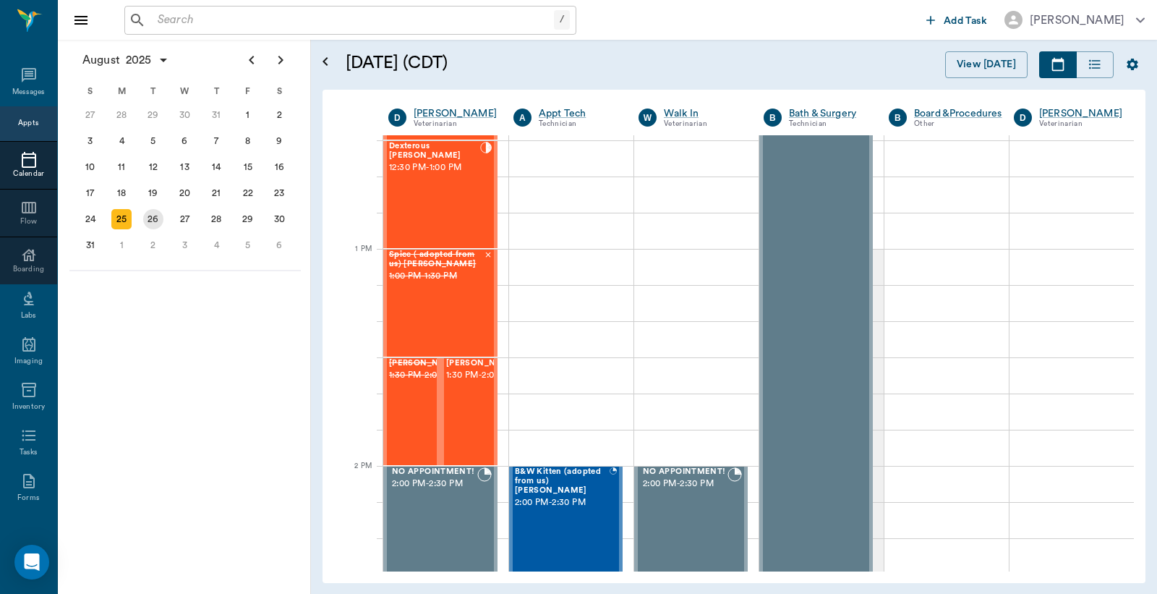
click at [156, 211] on div "26" at bounding box center [153, 219] width 20 height 20
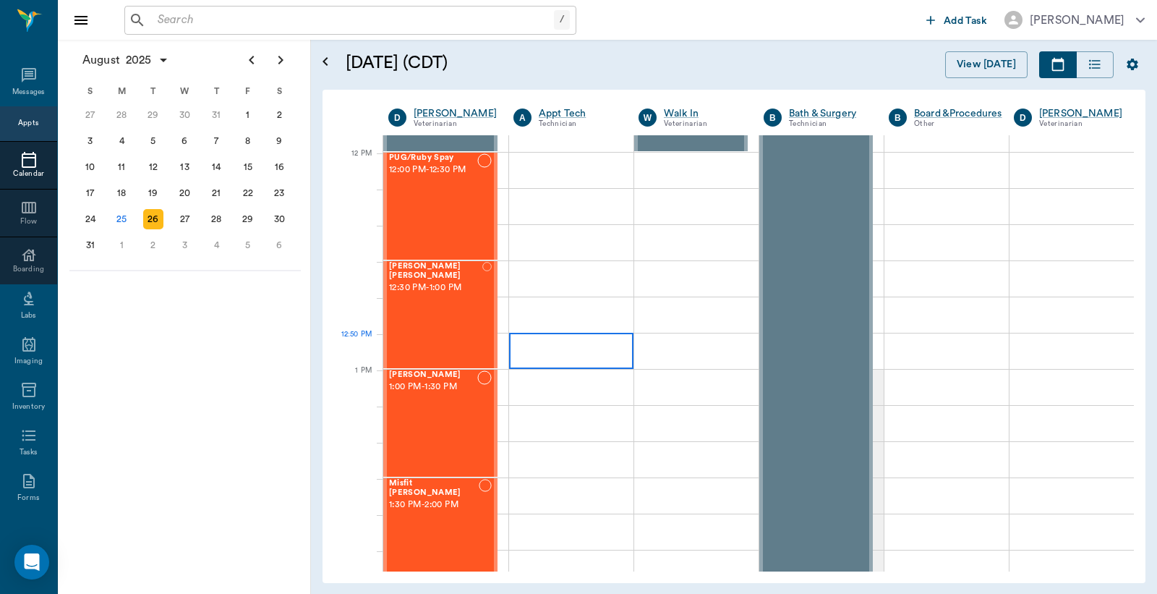
scroll to position [750, 0]
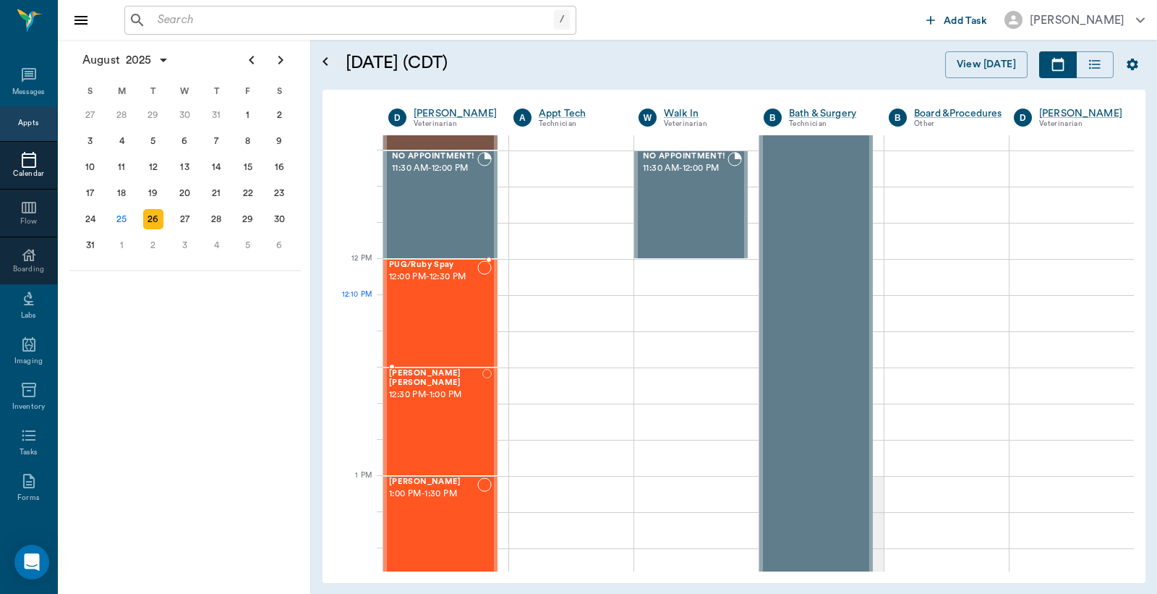
click at [445, 307] on div "PUG/Ruby Spay 12:00 PM - 12:30 PM" at bounding box center [433, 313] width 88 height 106
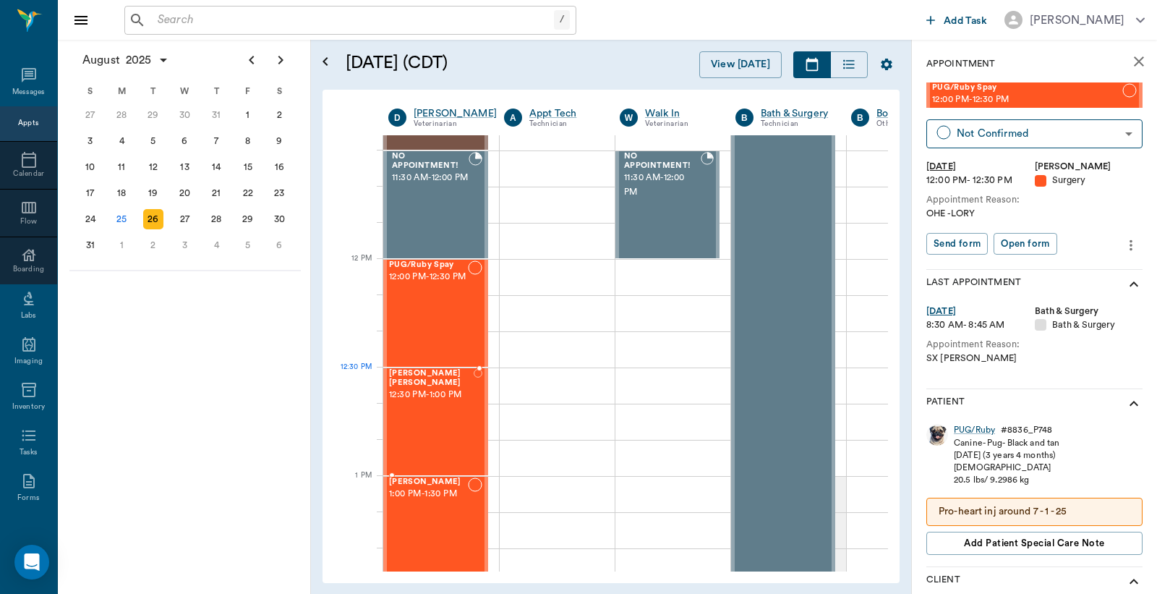
click at [435, 391] on span "12:30 PM - 1:00 PM" at bounding box center [431, 395] width 85 height 14
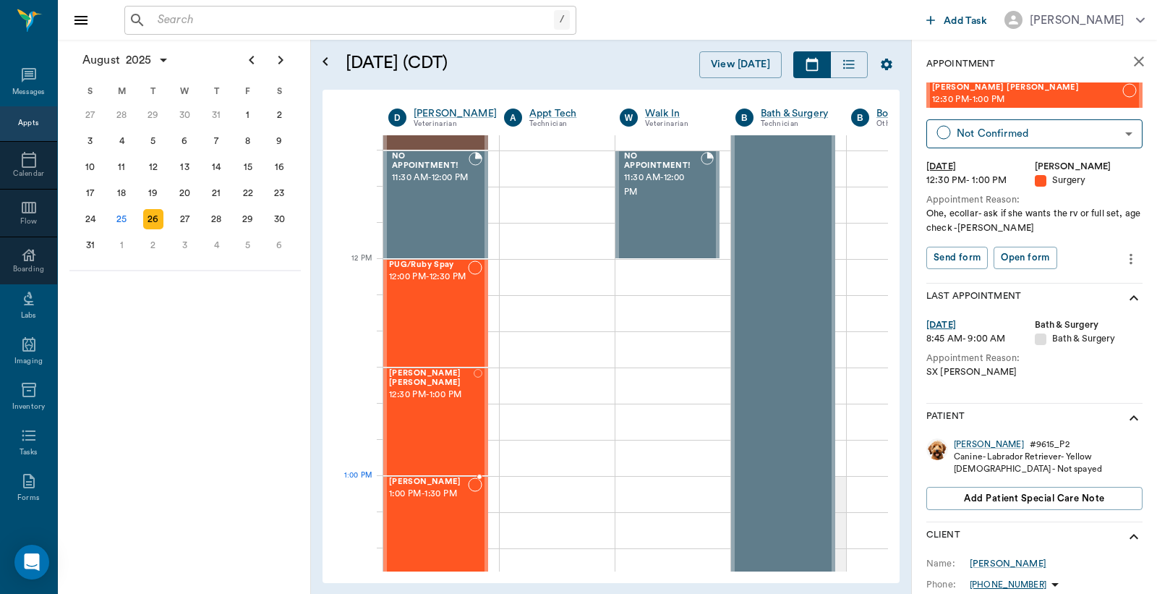
click at [441, 503] on div "Millie Jones Jones 1:00 PM - 1:30 PM" at bounding box center [428, 530] width 79 height 106
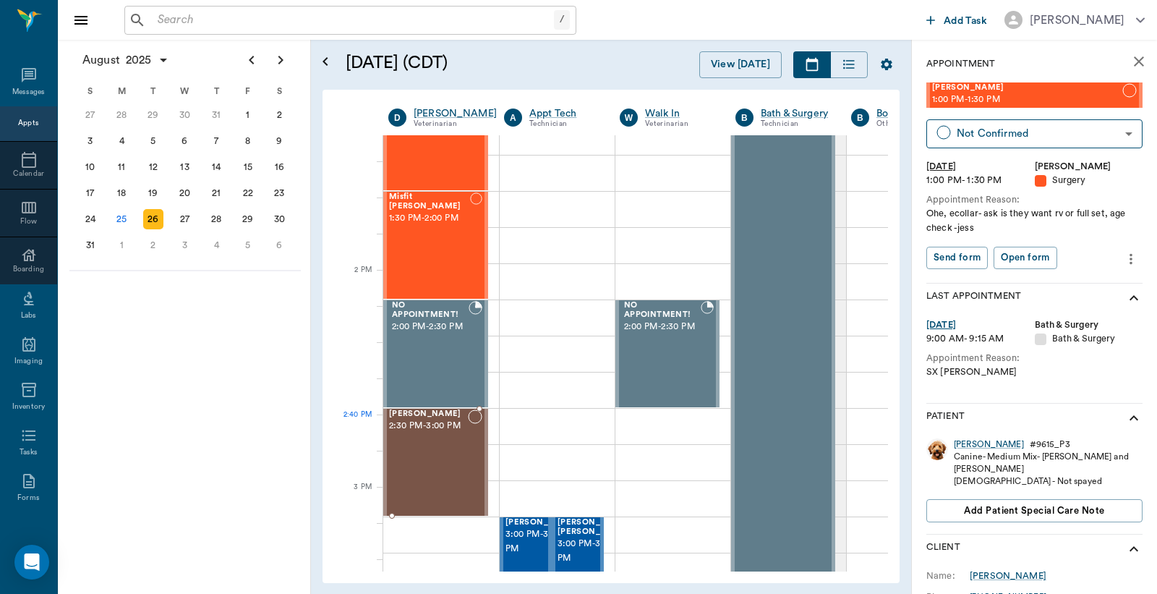
scroll to position [1179, 0]
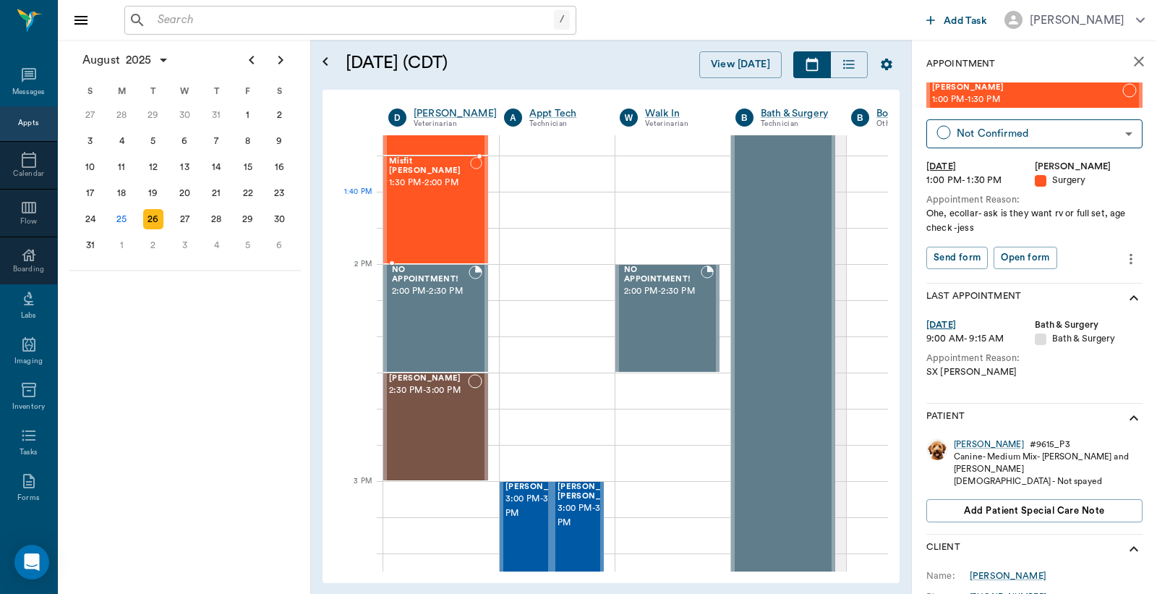
click at [470, 197] on div at bounding box center [476, 210] width 12 height 106
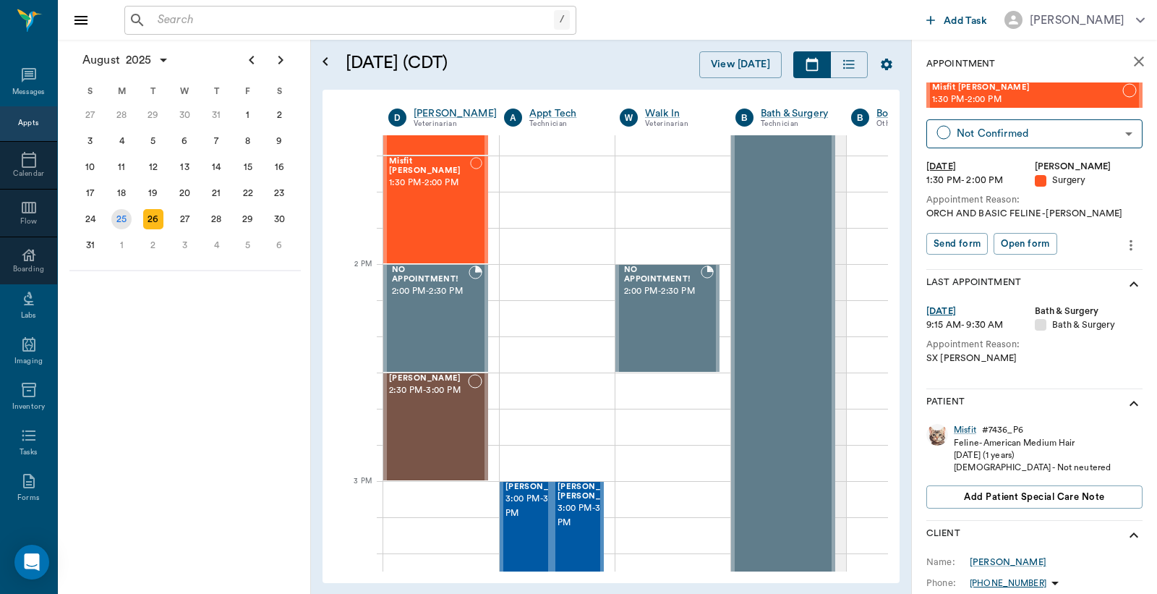
click at [119, 213] on div "25" at bounding box center [121, 219] width 20 height 20
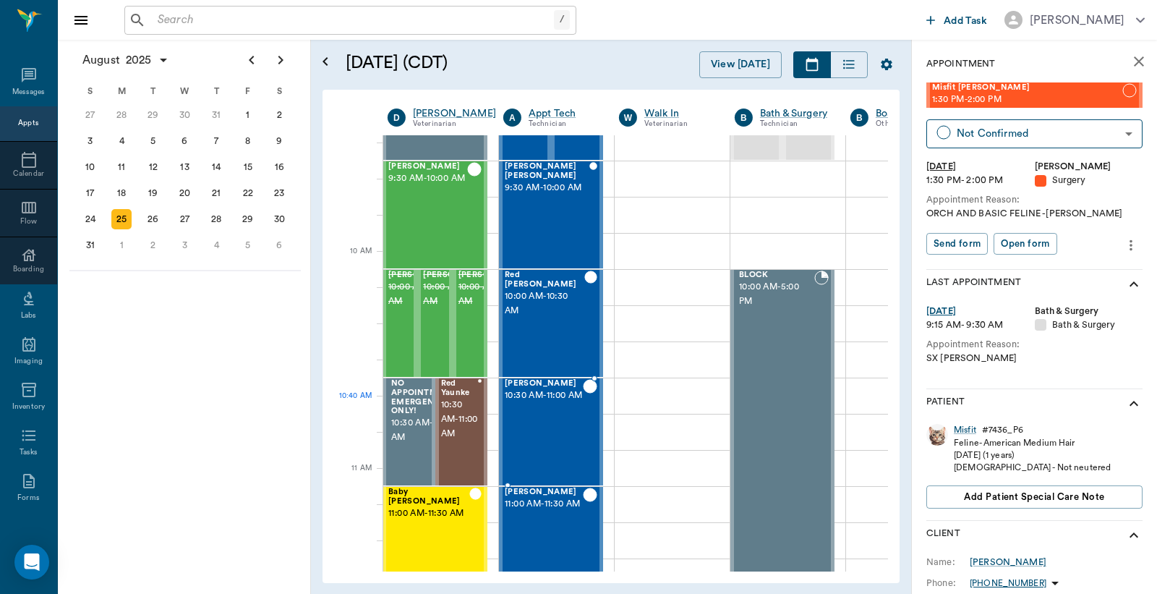
scroll to position [428, 1]
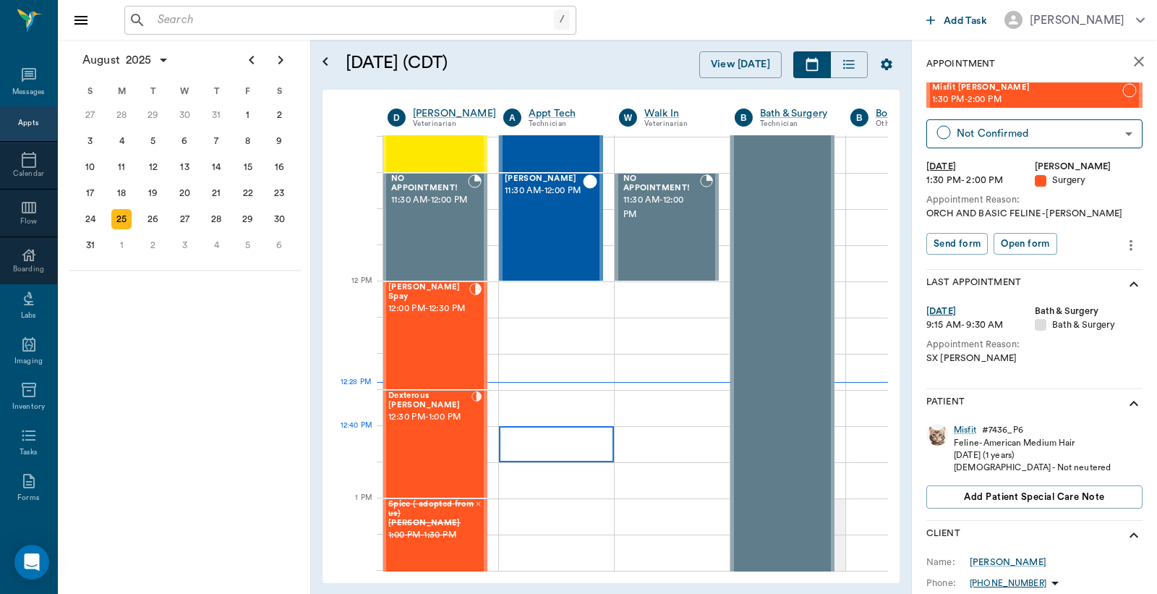
scroll to position [857, 1]
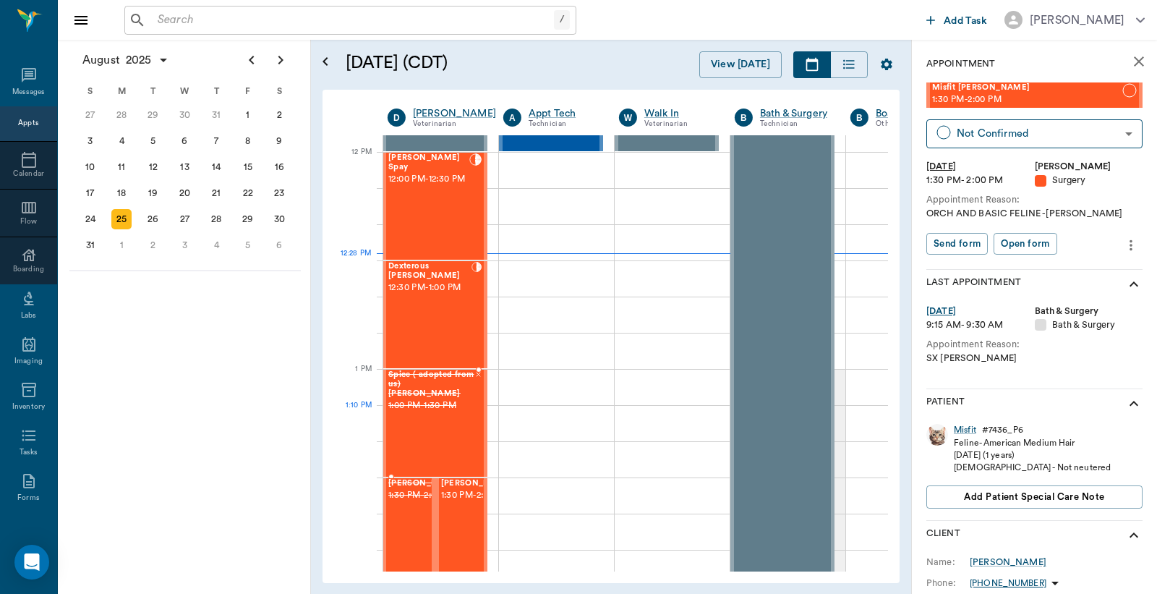
click at [470, 422] on div "Spice ( adopted from [GEOGRAPHIC_DATA]) [PERSON_NAME] 1:00 PM - 1:30 PM" at bounding box center [431, 423] width 86 height 106
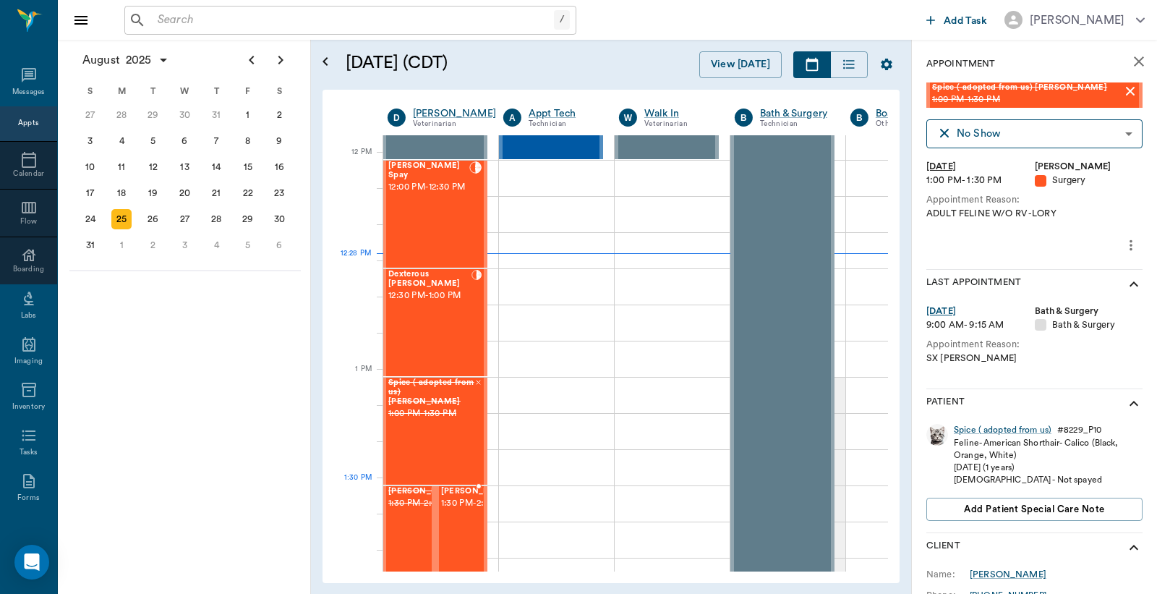
scroll to position [857, 1]
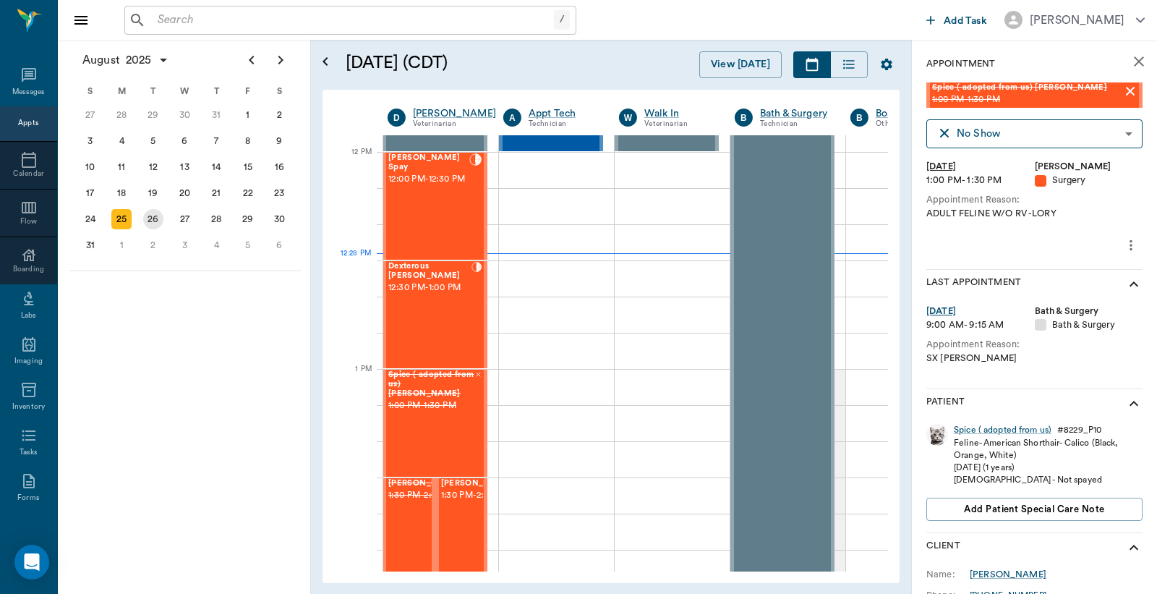
click at [156, 213] on div "26" at bounding box center [153, 219] width 20 height 20
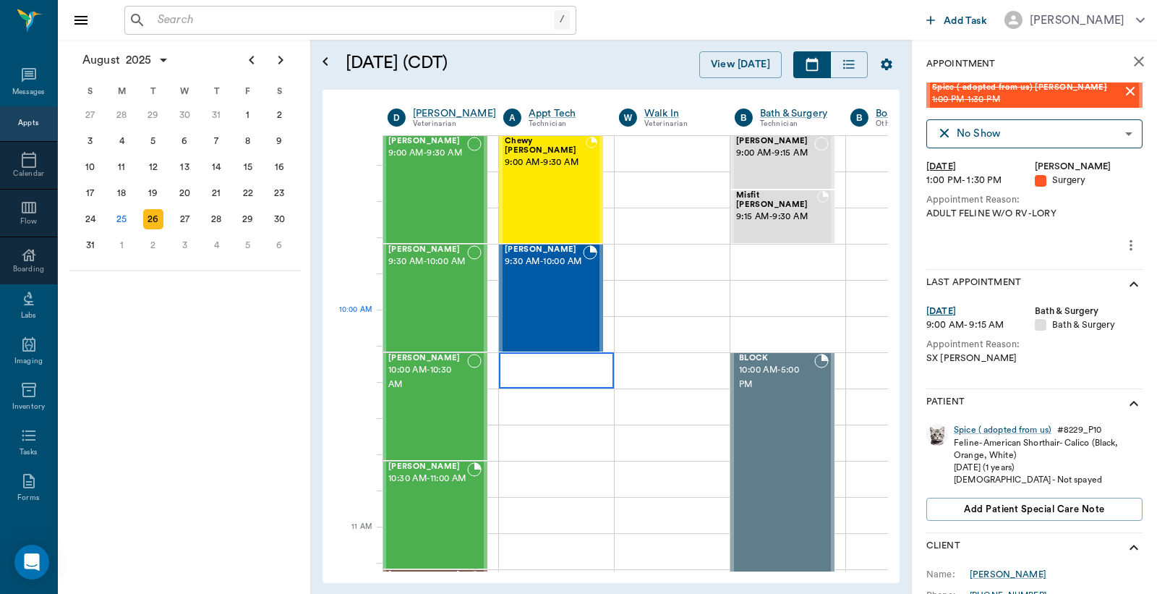
scroll to position [321, 1]
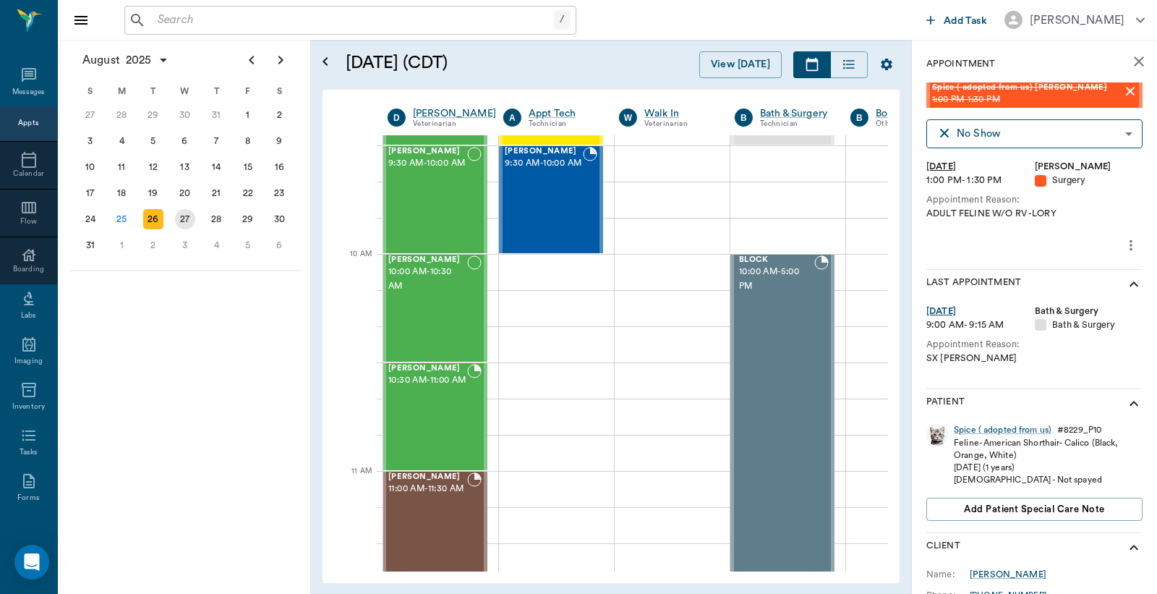
click at [192, 220] on div "27" at bounding box center [185, 219] width 32 height 26
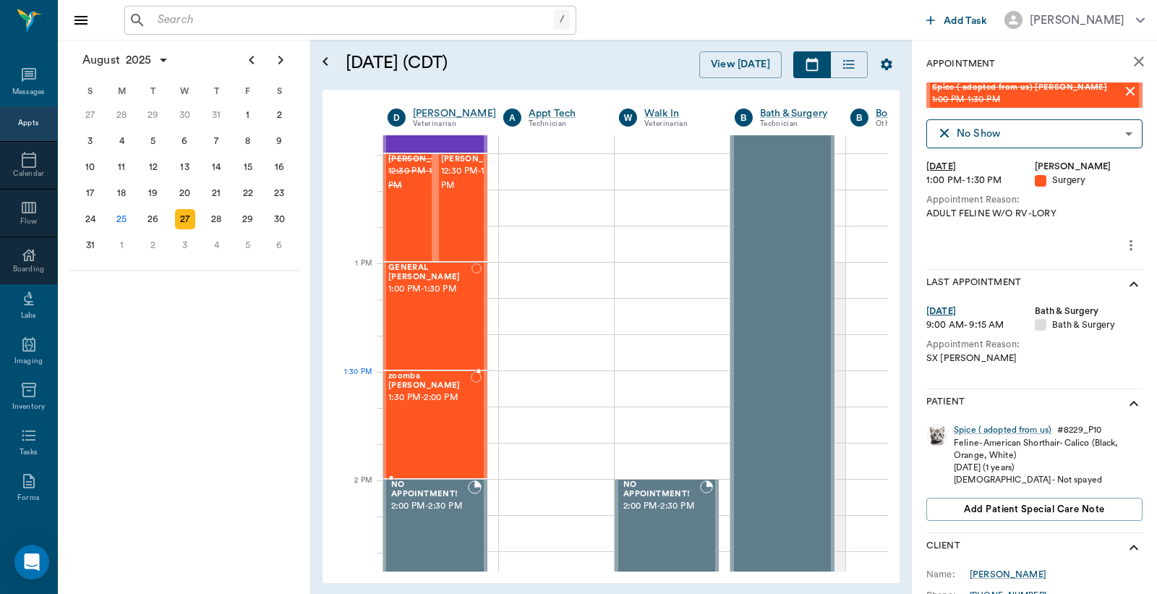
scroll to position [856, 1]
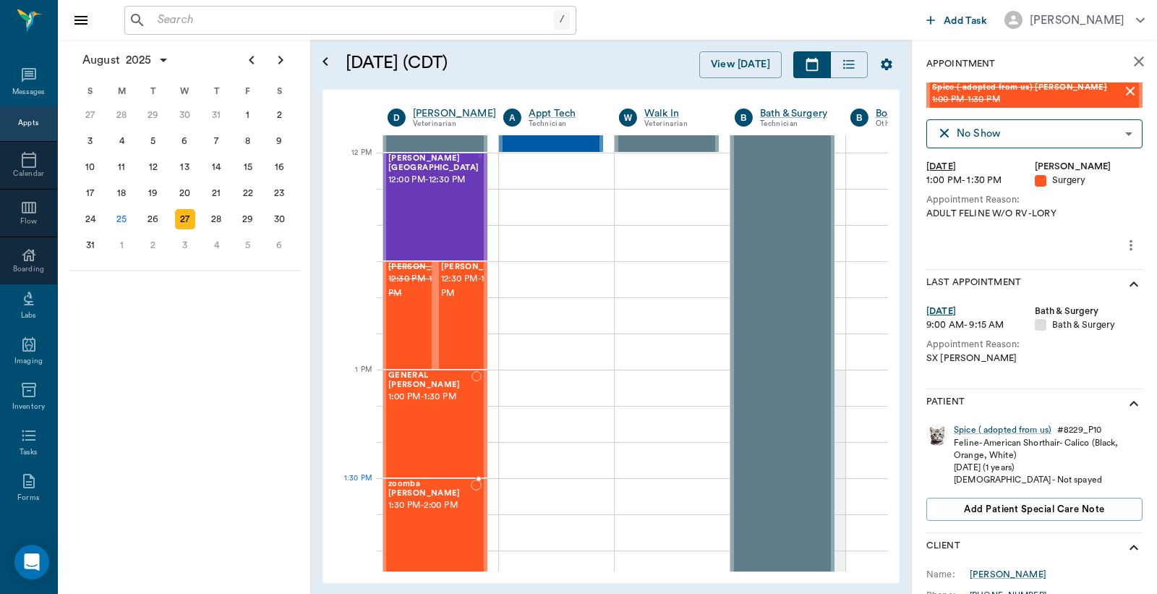
click at [443, 488] on span "zoomba [PERSON_NAME]" at bounding box center [429, 489] width 82 height 19
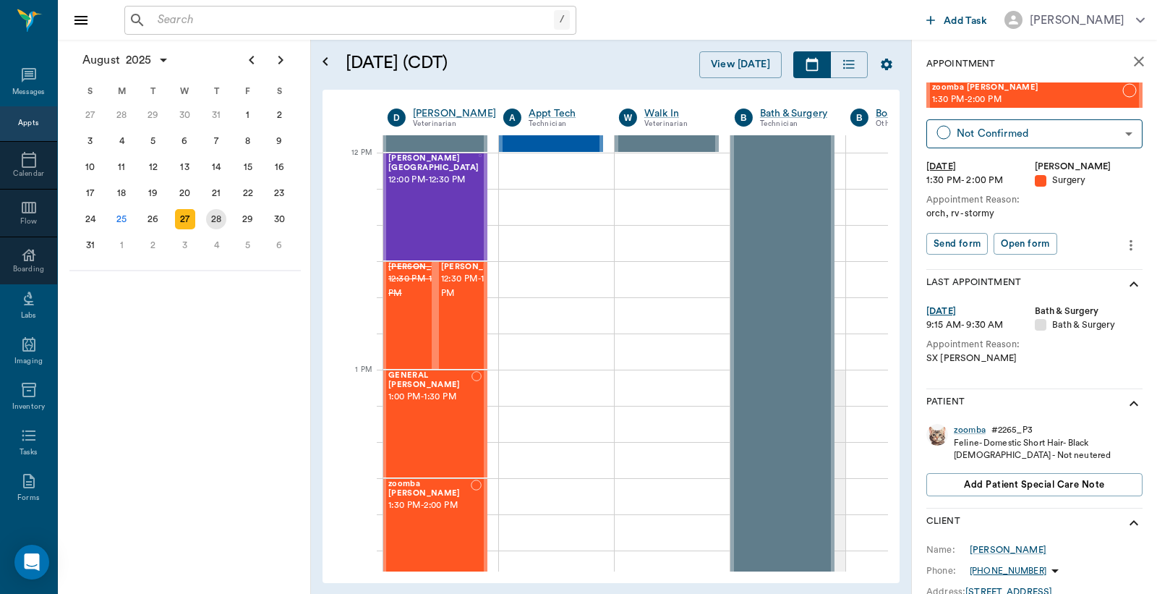
click at [223, 213] on div "28" at bounding box center [216, 219] width 20 height 20
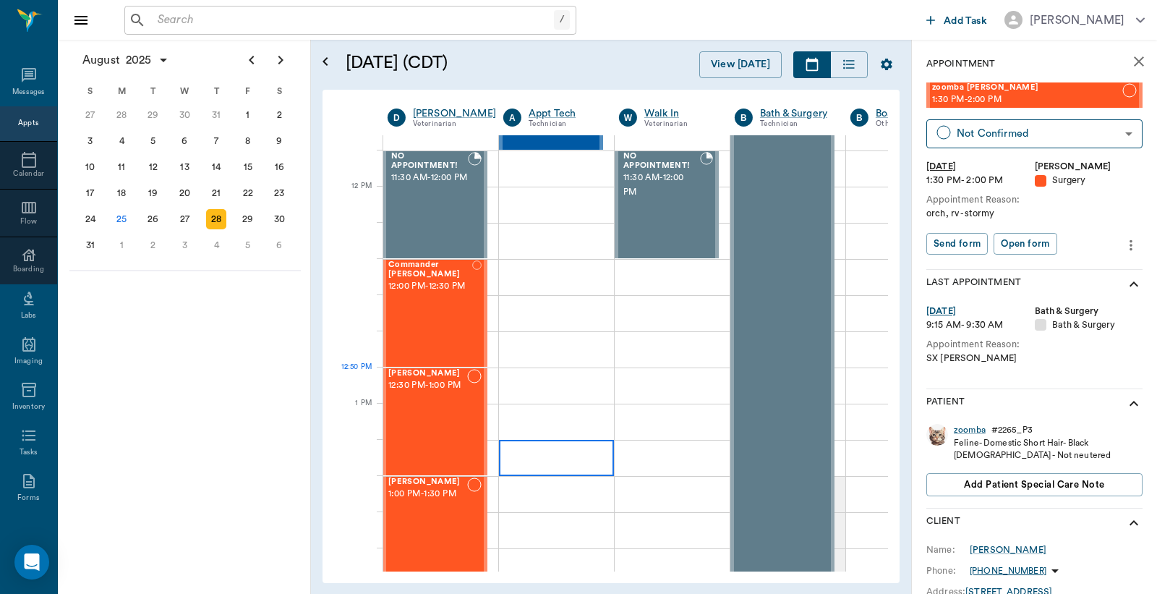
scroll to position [857, 1]
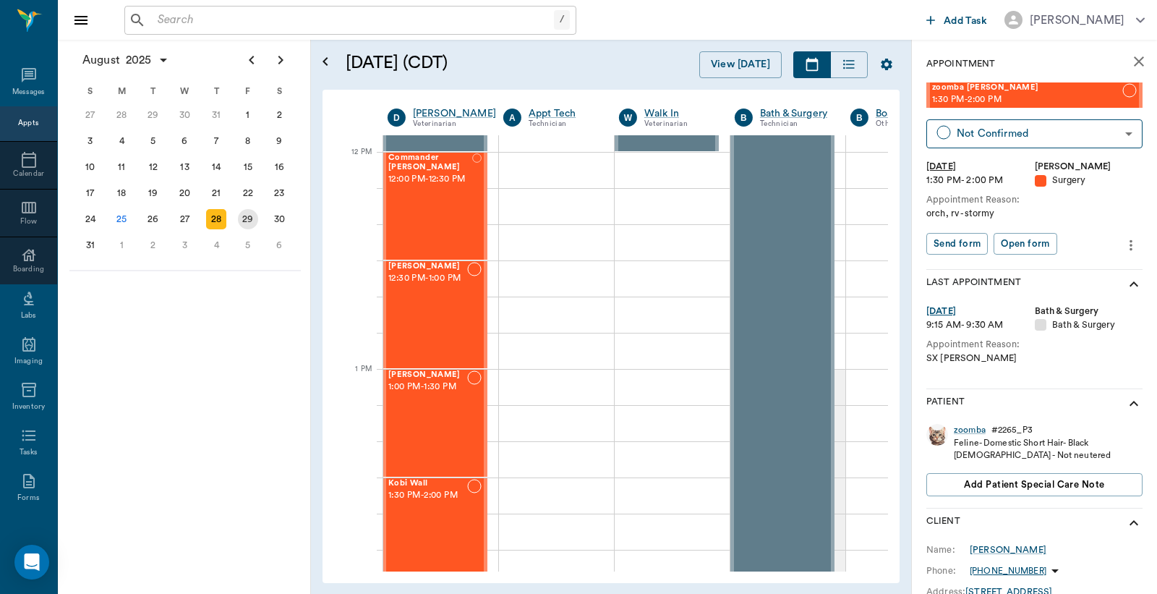
click at [246, 216] on div "29" at bounding box center [248, 219] width 20 height 20
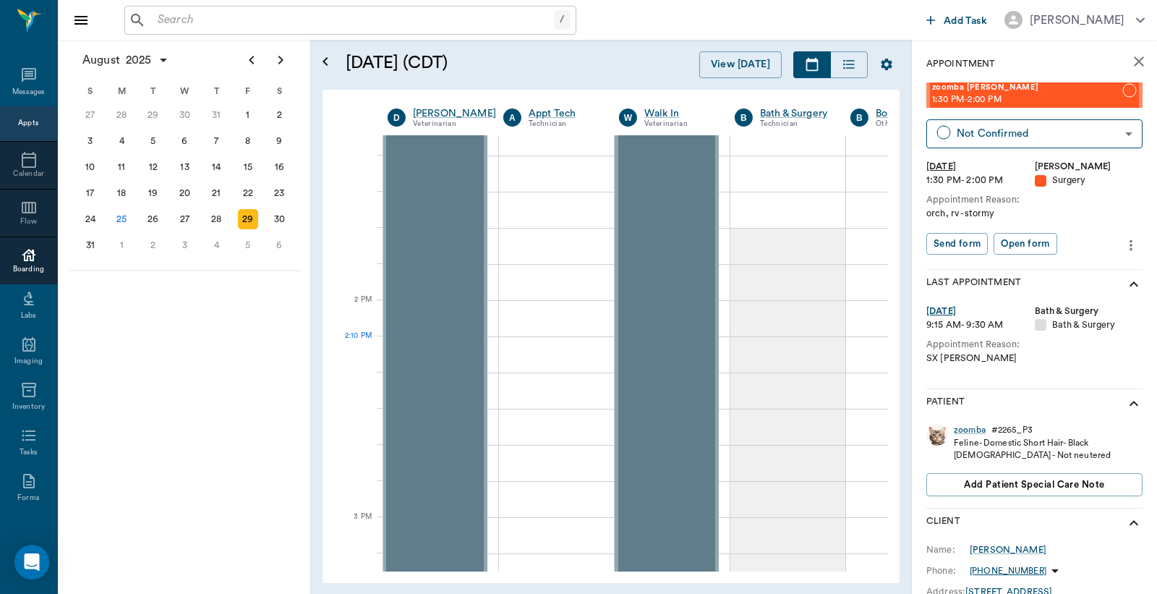
scroll to position [857, 1]
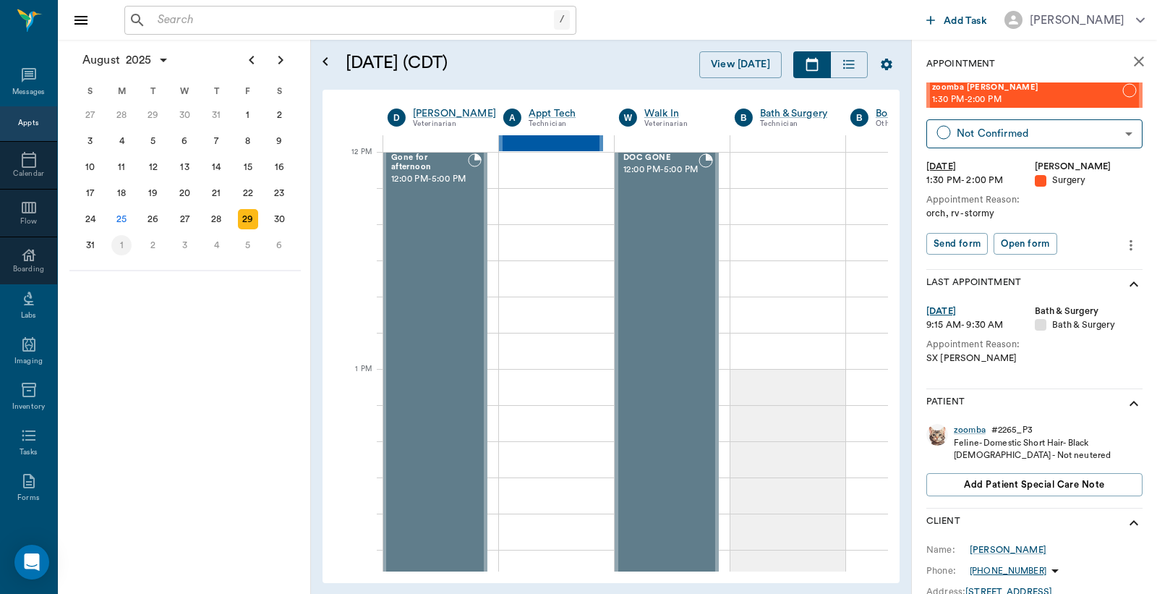
click at [125, 236] on div "1" at bounding box center [121, 245] width 20 height 20
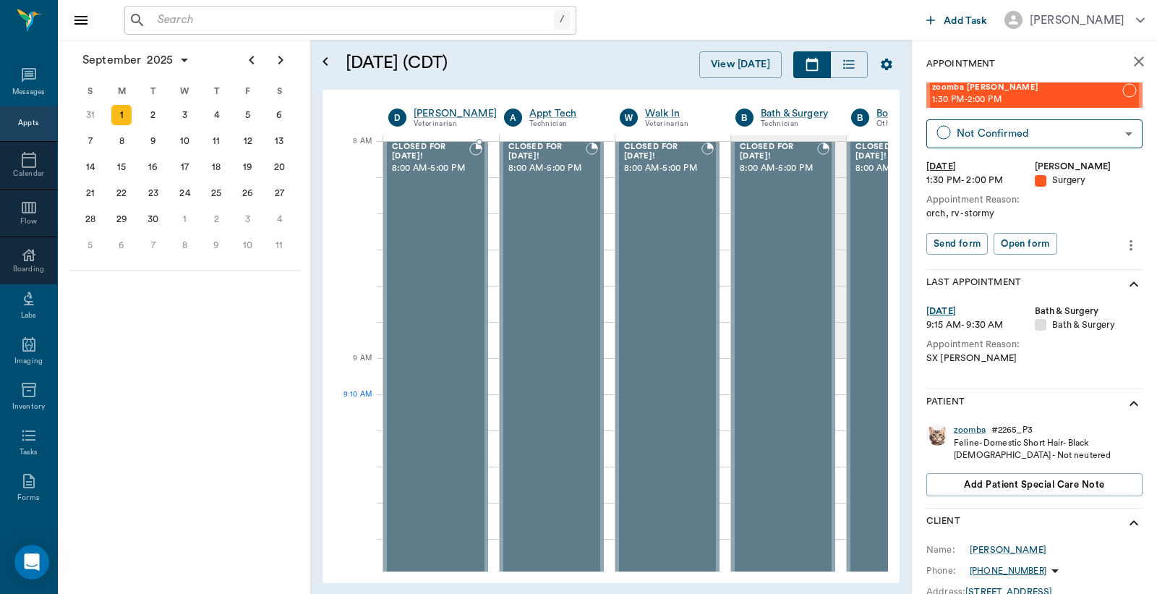
scroll to position [0, 1]
click at [156, 116] on div "2" at bounding box center [153, 115] width 20 height 20
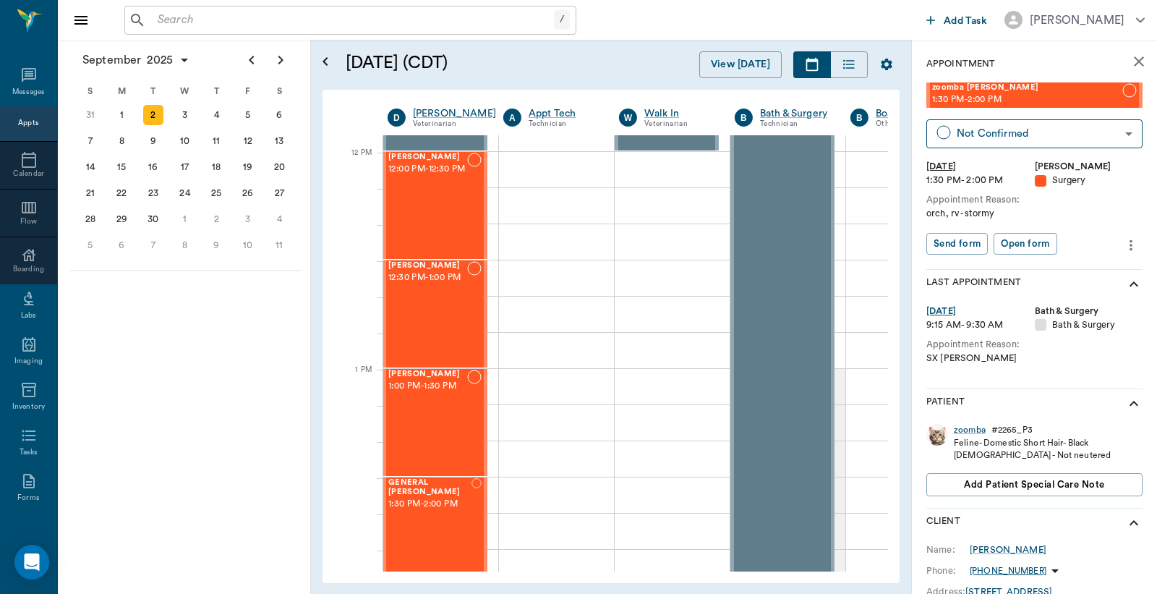
scroll to position [856, 1]
click at [176, 111] on div "3" at bounding box center [185, 115] width 20 height 20
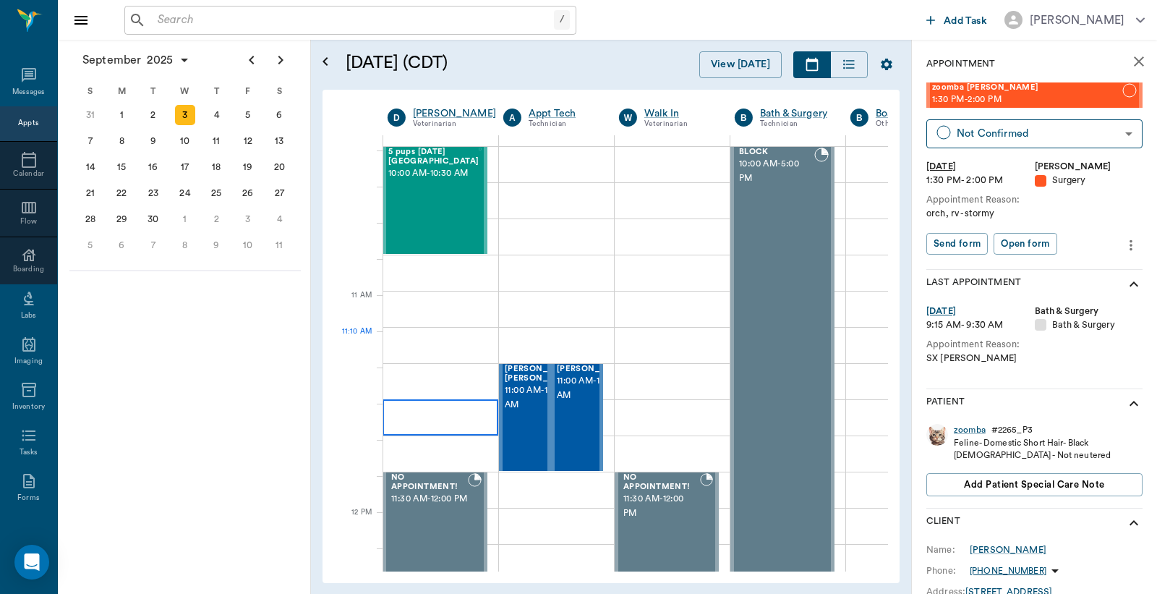
scroll to position [857, 1]
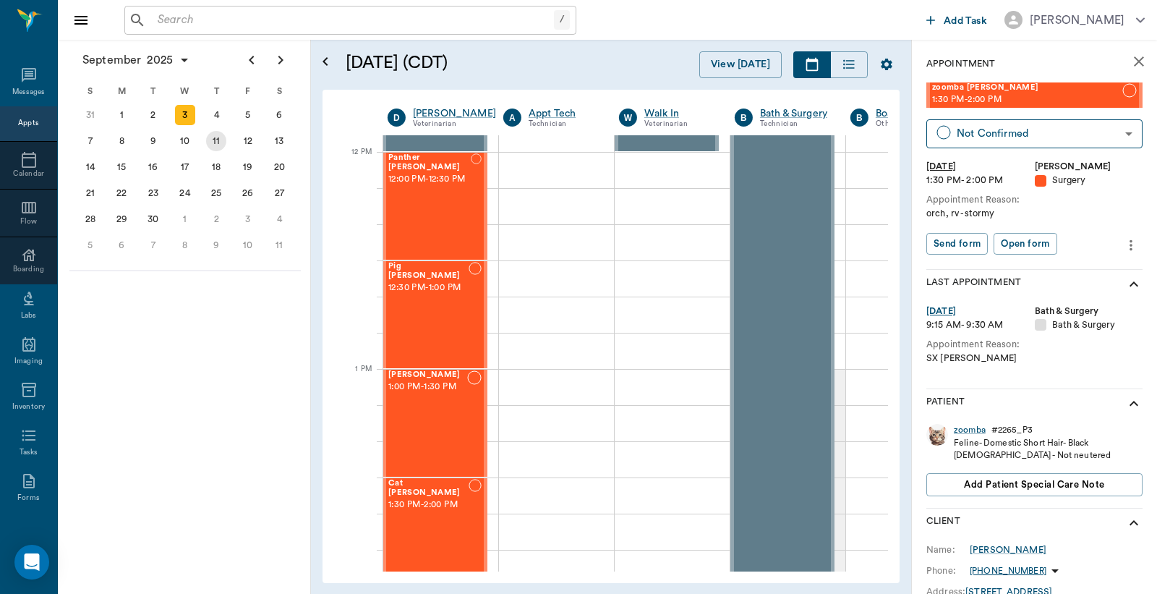
click at [223, 108] on div "4" at bounding box center [216, 115] width 20 height 20
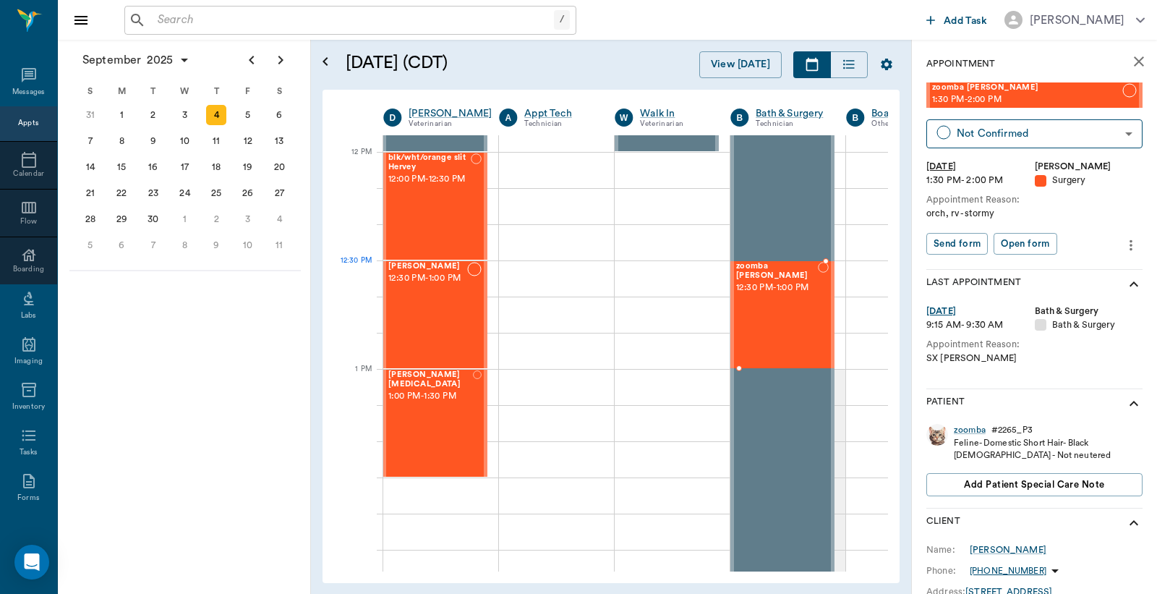
scroll to position [857, 4]
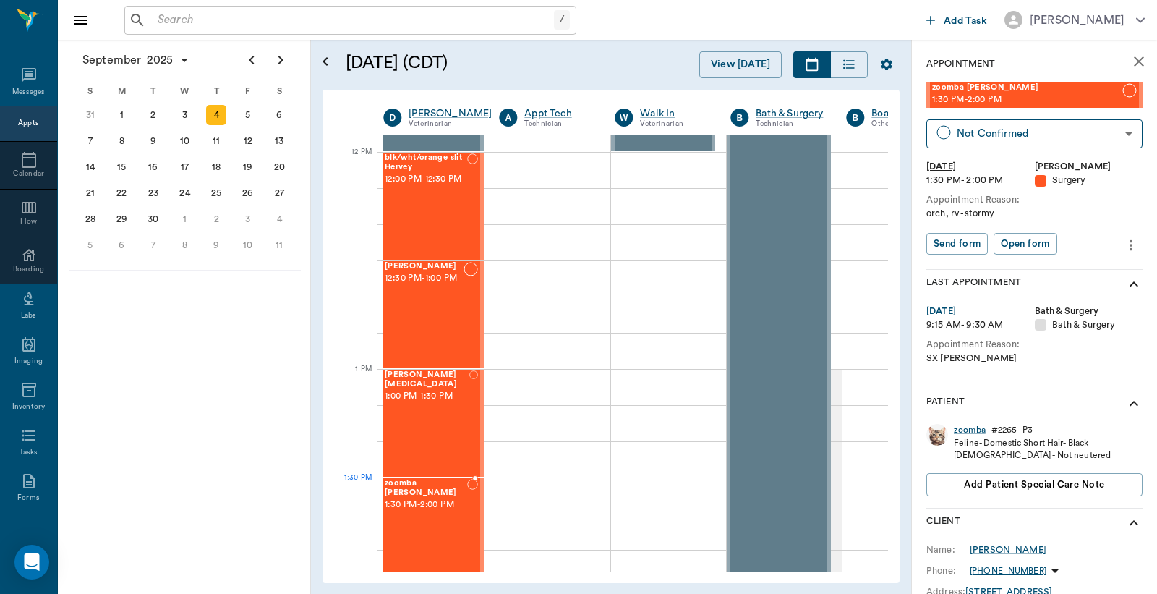
drag, startPoint x: 988, startPoint y: 92, endPoint x: 492, endPoint y: 490, distance: 636.4
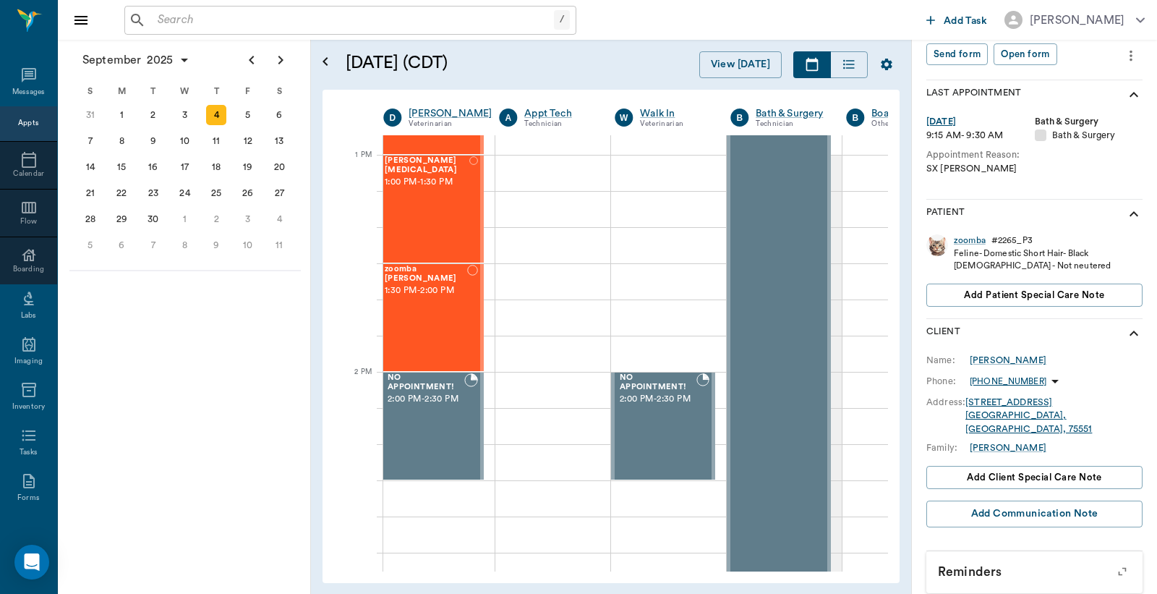
scroll to position [0, 0]
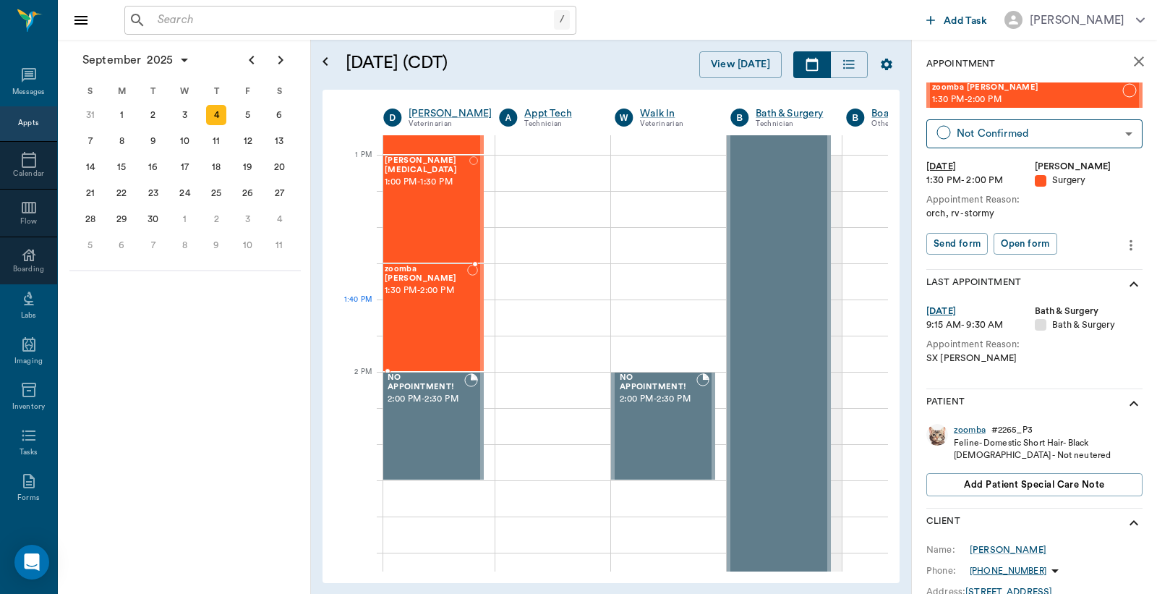
click at [425, 335] on div "zoomba Vandevender 1:30 PM - 2:00 PM" at bounding box center [426, 318] width 82 height 106
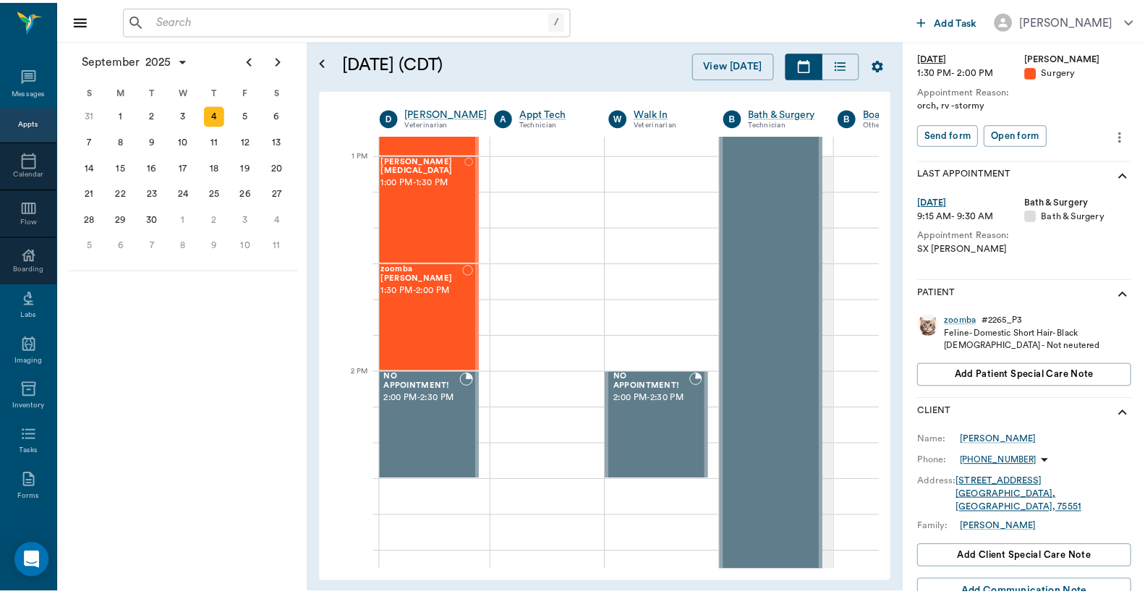
scroll to position [190, 0]
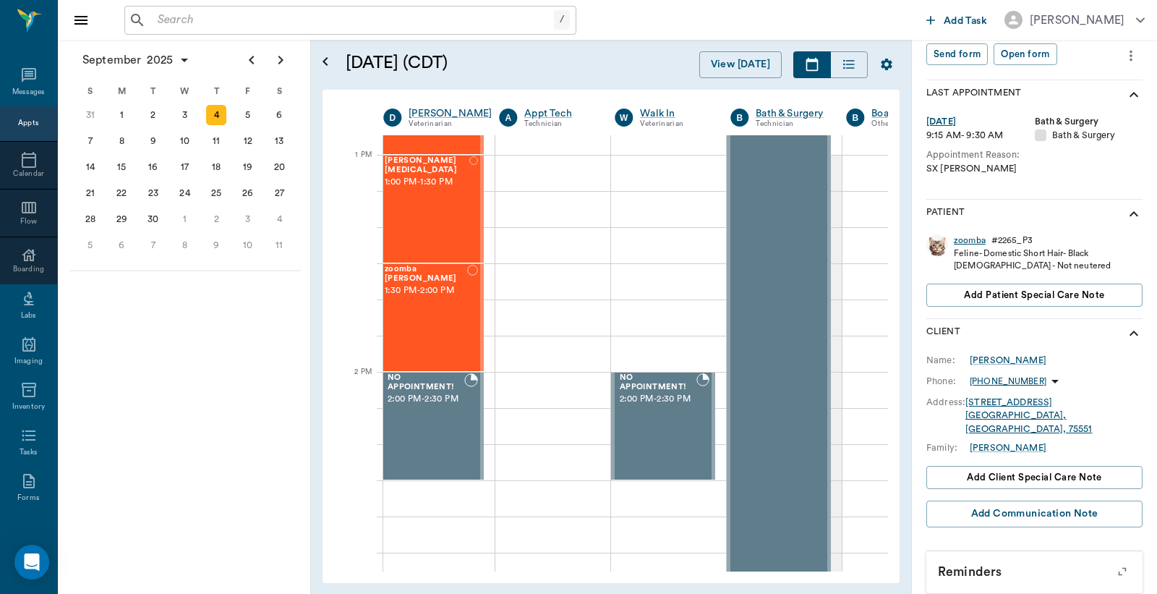
click at [960, 239] on div "zoomba" at bounding box center [970, 240] width 32 height 12
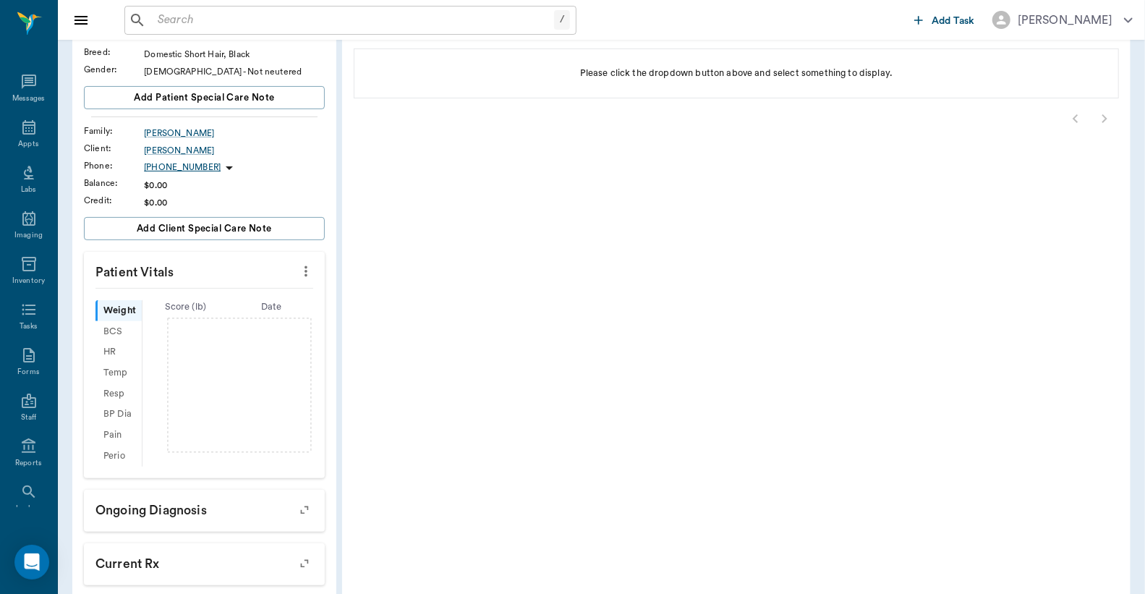
scroll to position [381, 0]
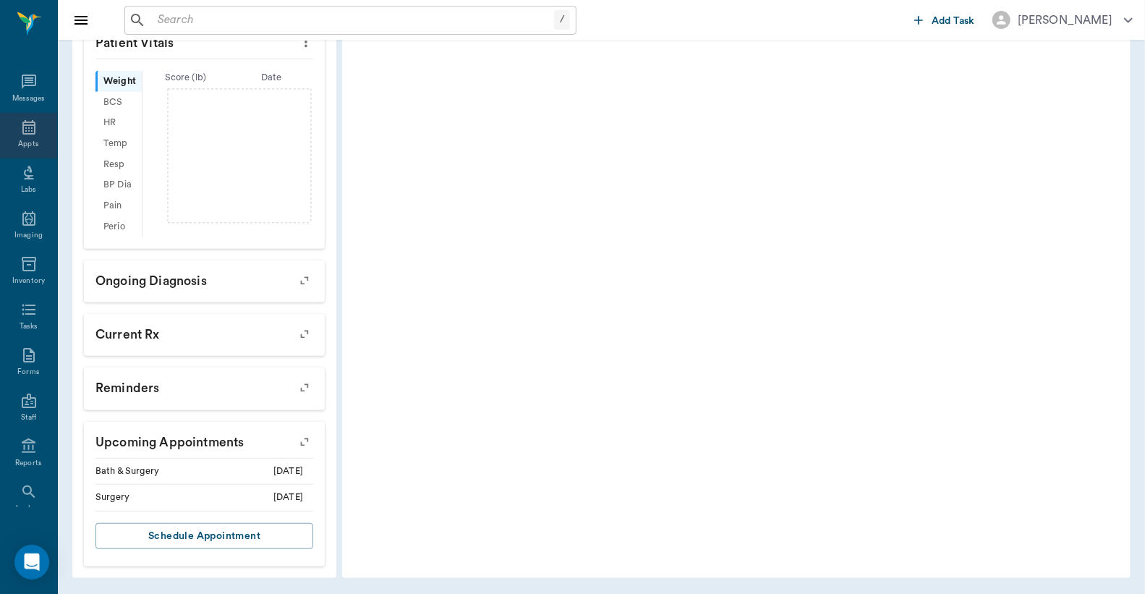
click at [22, 129] on icon at bounding box center [28, 127] width 17 height 17
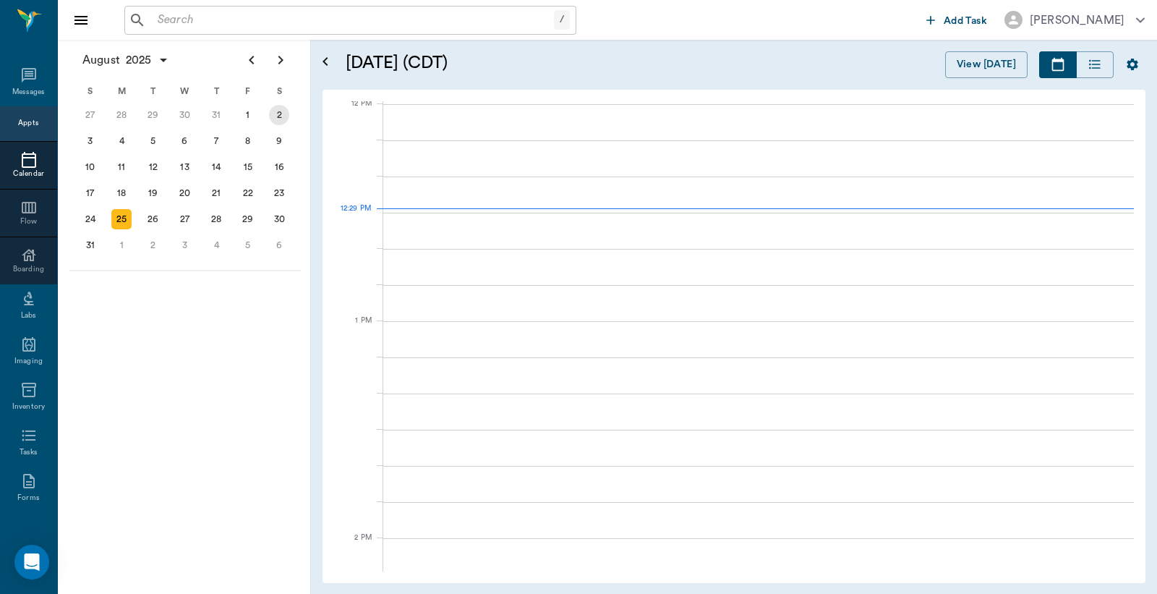
scroll to position [871, 0]
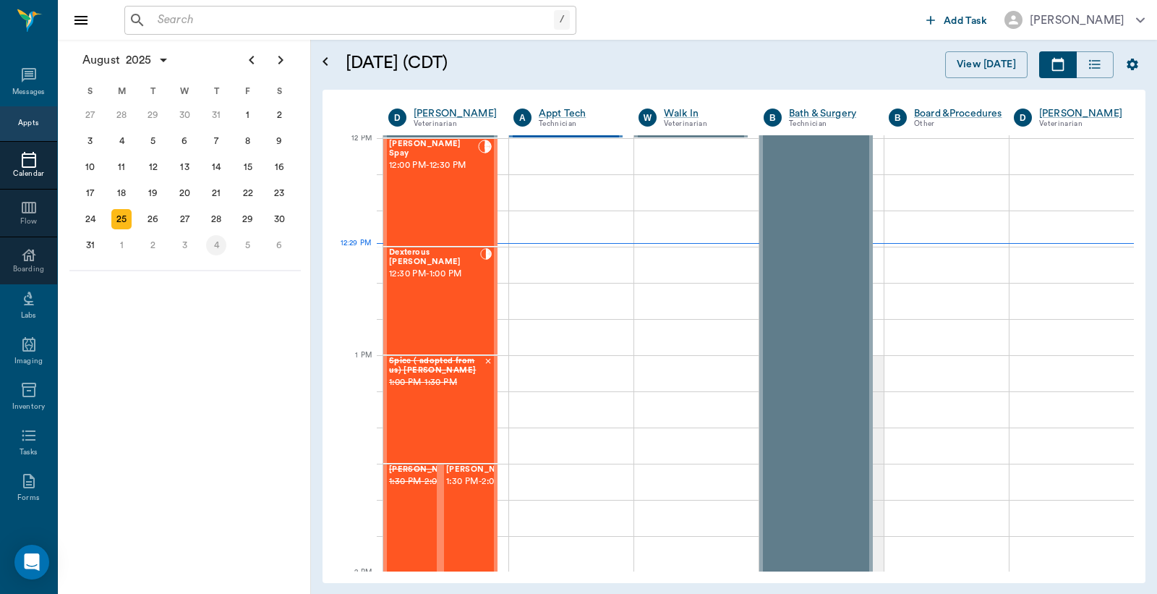
drag, startPoint x: 213, startPoint y: 242, endPoint x: 246, endPoint y: 278, distance: 48.7
click at [214, 242] on div "4" at bounding box center [216, 245] width 20 height 20
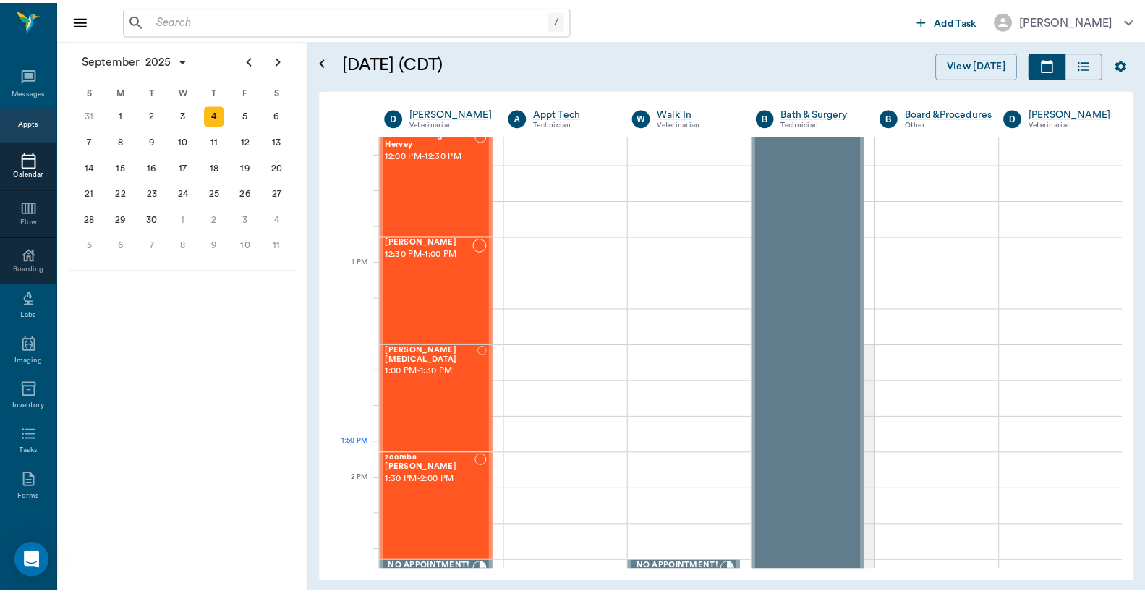
scroll to position [964, 0]
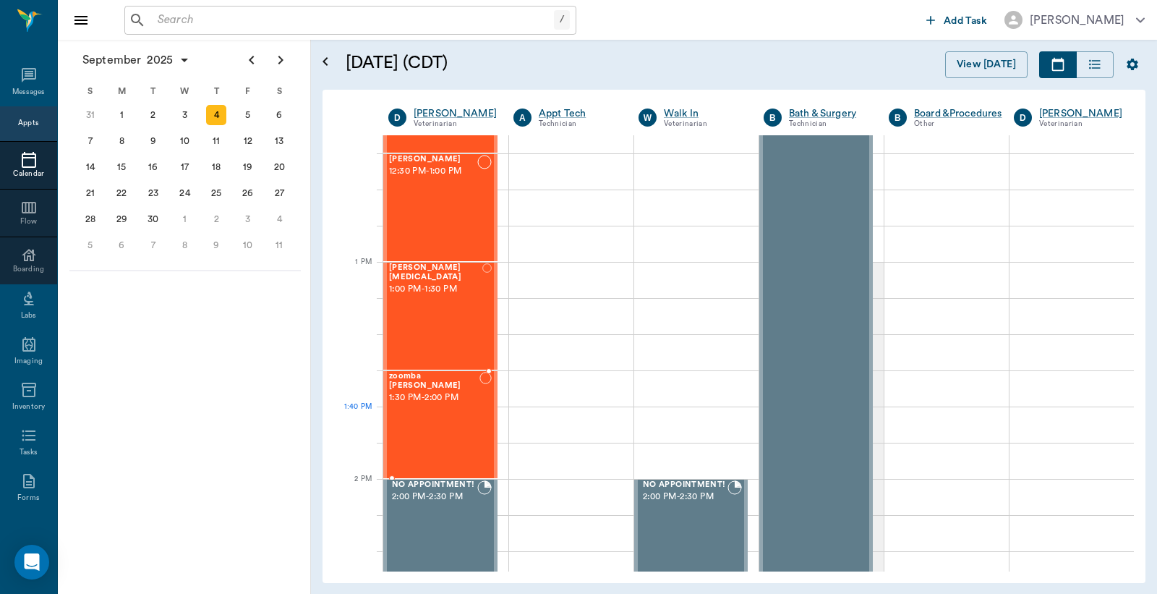
click at [482, 413] on div at bounding box center [486, 425] width 12 height 106
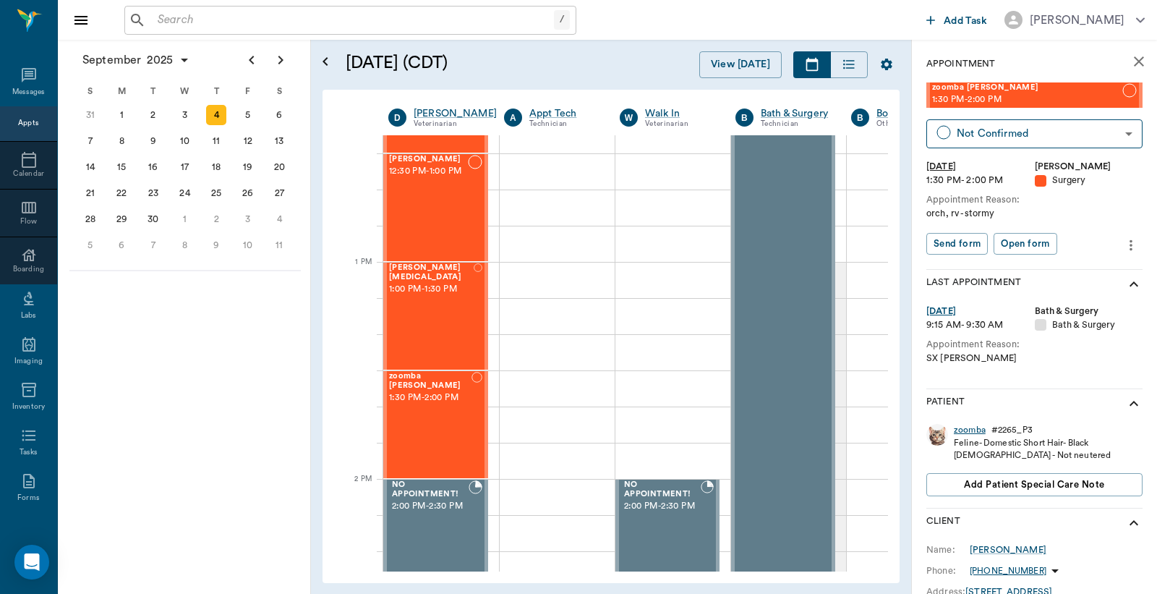
click at [961, 435] on div "zoomba" at bounding box center [970, 430] width 32 height 12
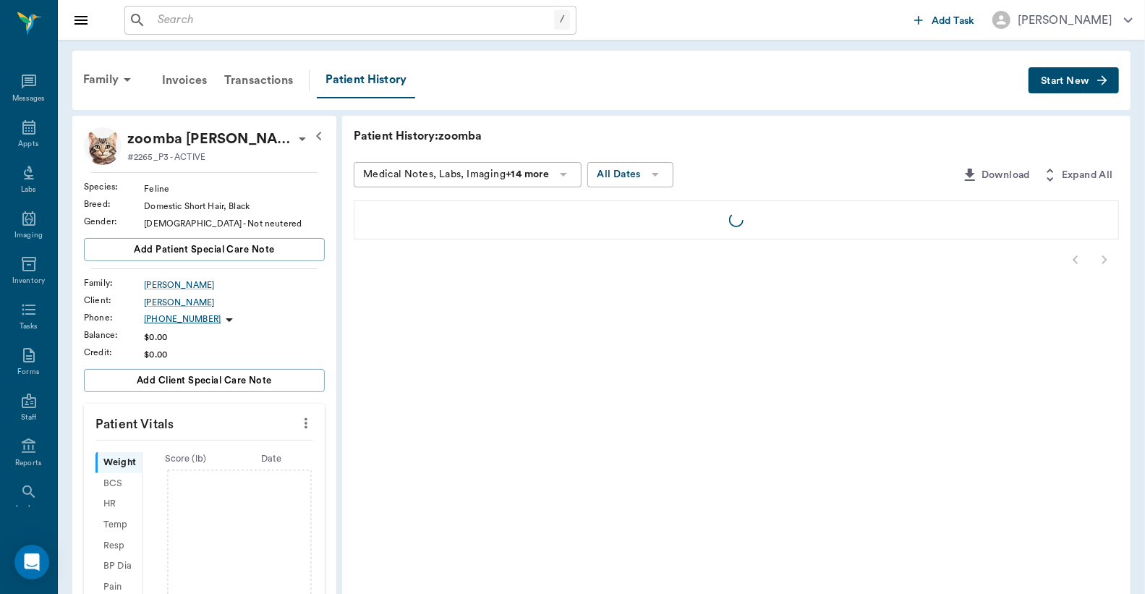
scroll to position [381, 0]
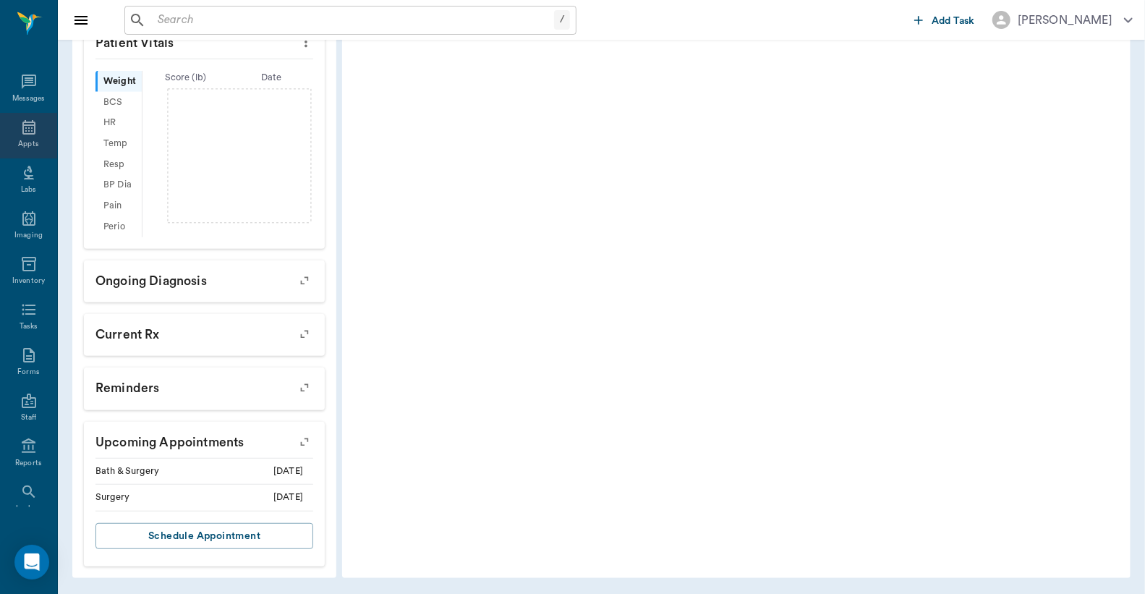
click at [29, 148] on div "Appts" at bounding box center [28, 144] width 20 height 11
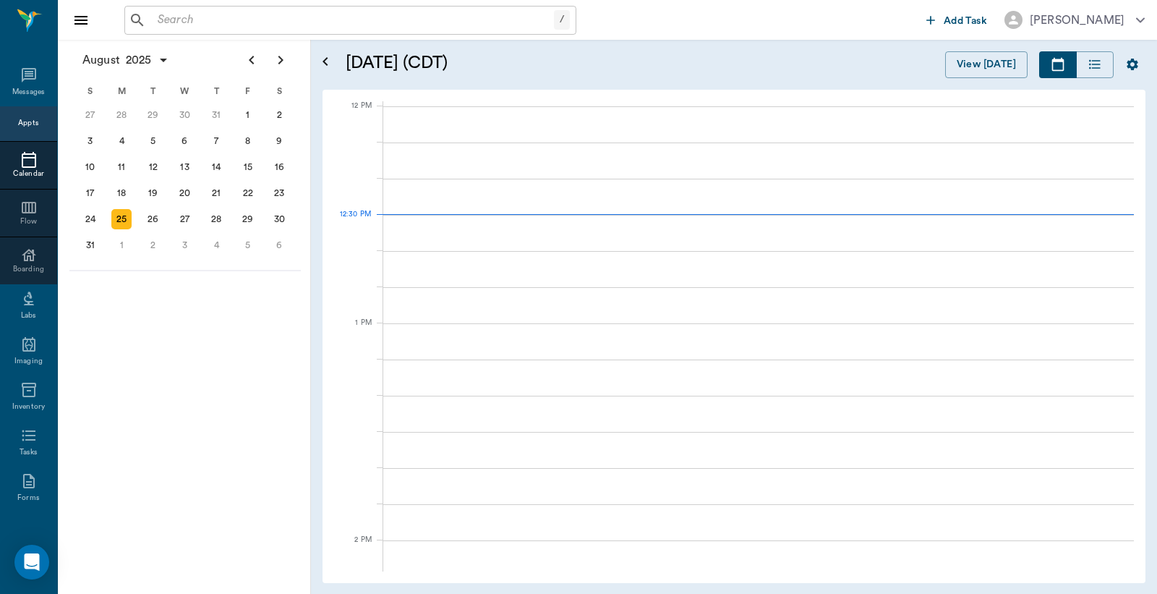
scroll to position [869, 0]
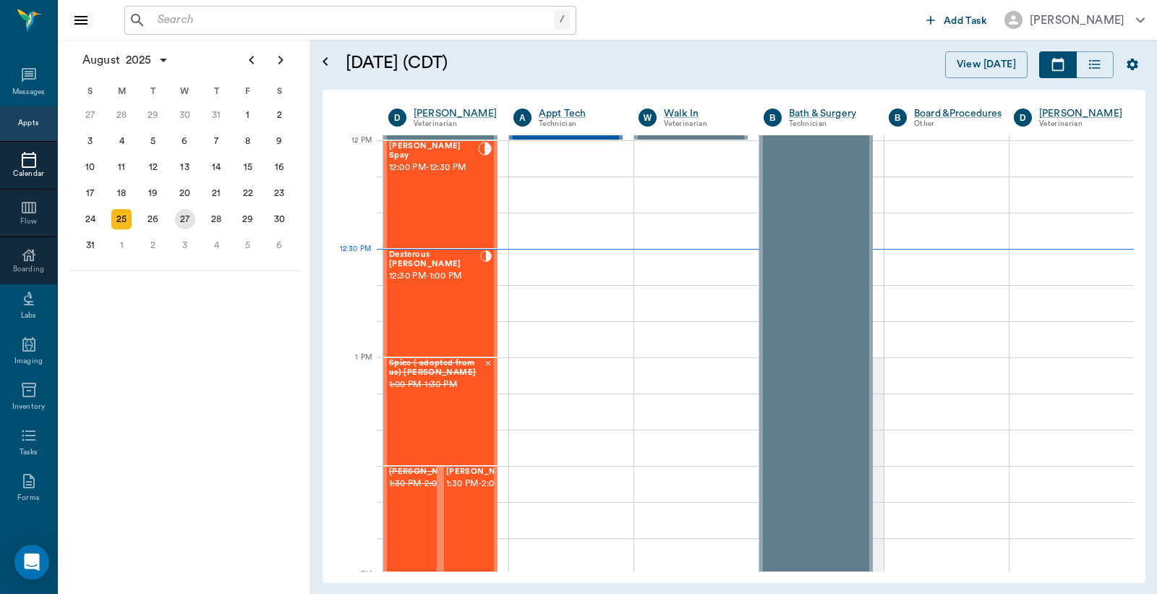
click at [192, 207] on div "27" at bounding box center [185, 219] width 32 height 26
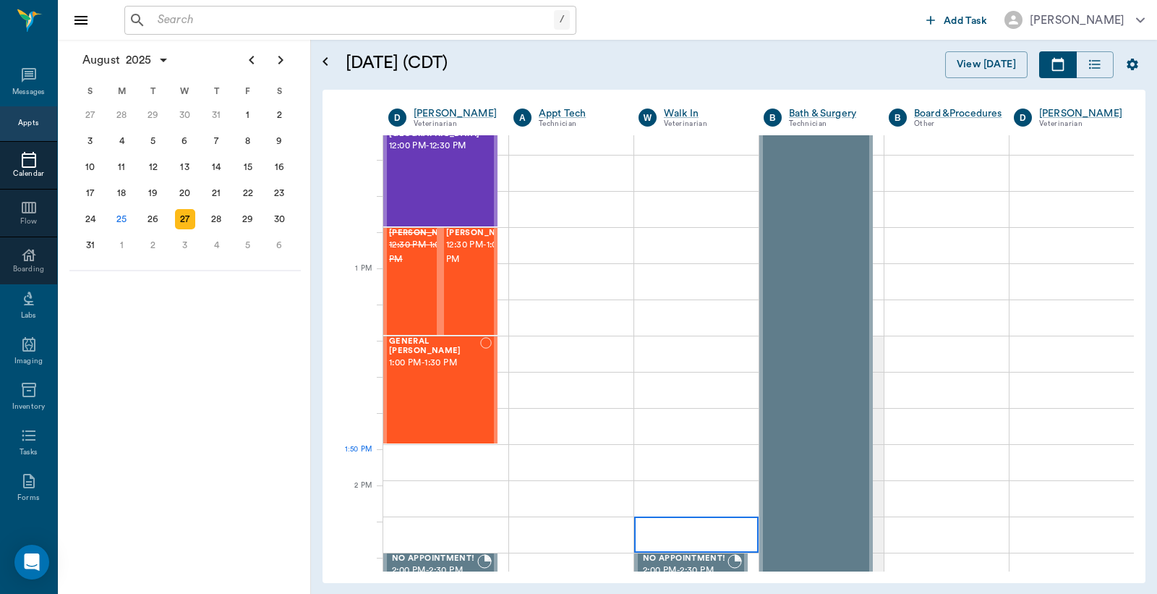
scroll to position [964, 0]
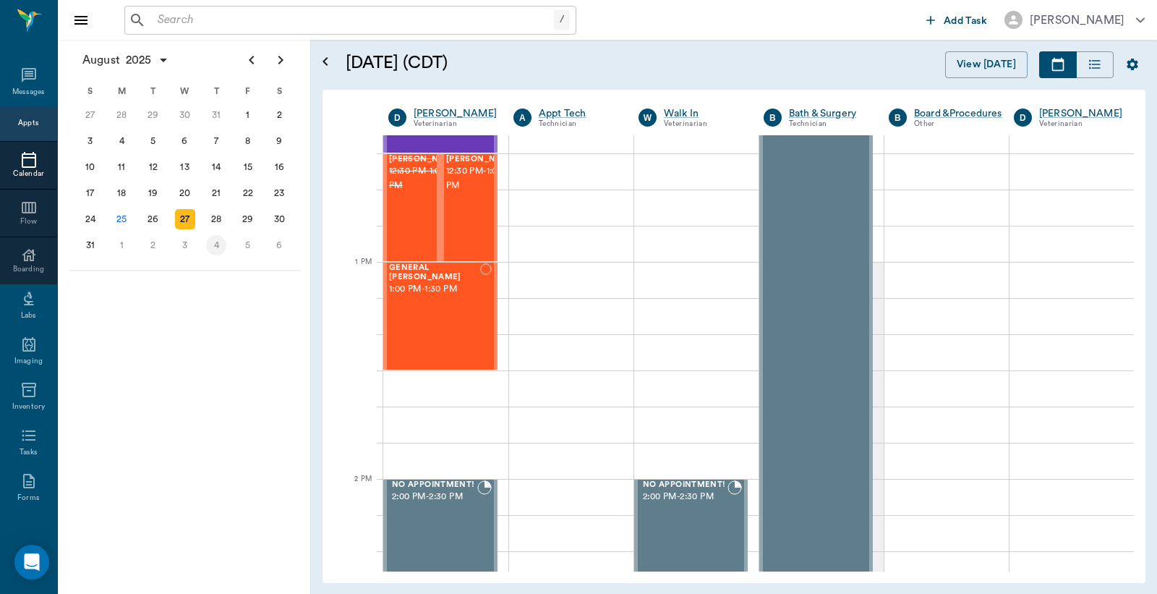
click at [210, 237] on div "4" at bounding box center [216, 245] width 20 height 20
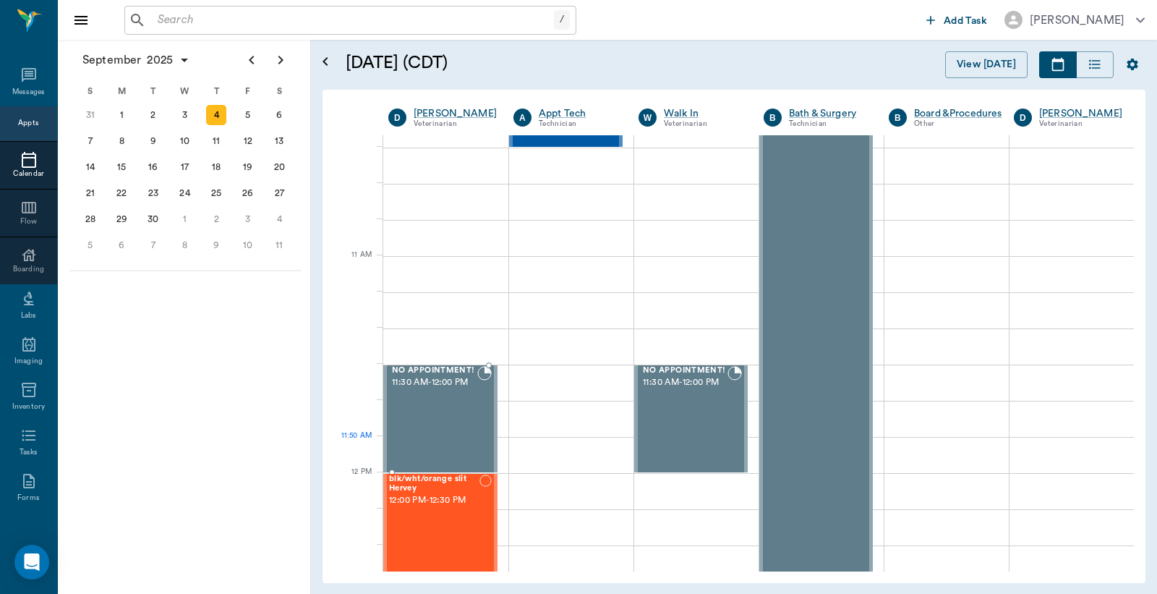
scroll to position [964, 0]
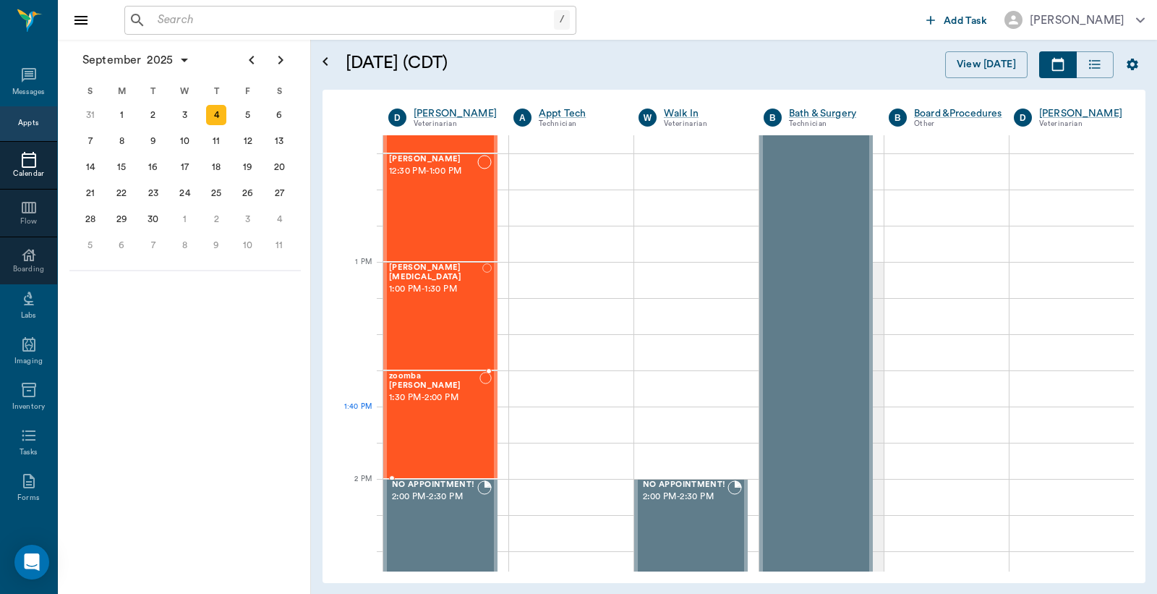
click at [461, 417] on div "zoomba Vandevender 1:30 PM - 2:00 PM" at bounding box center [434, 425] width 90 height 106
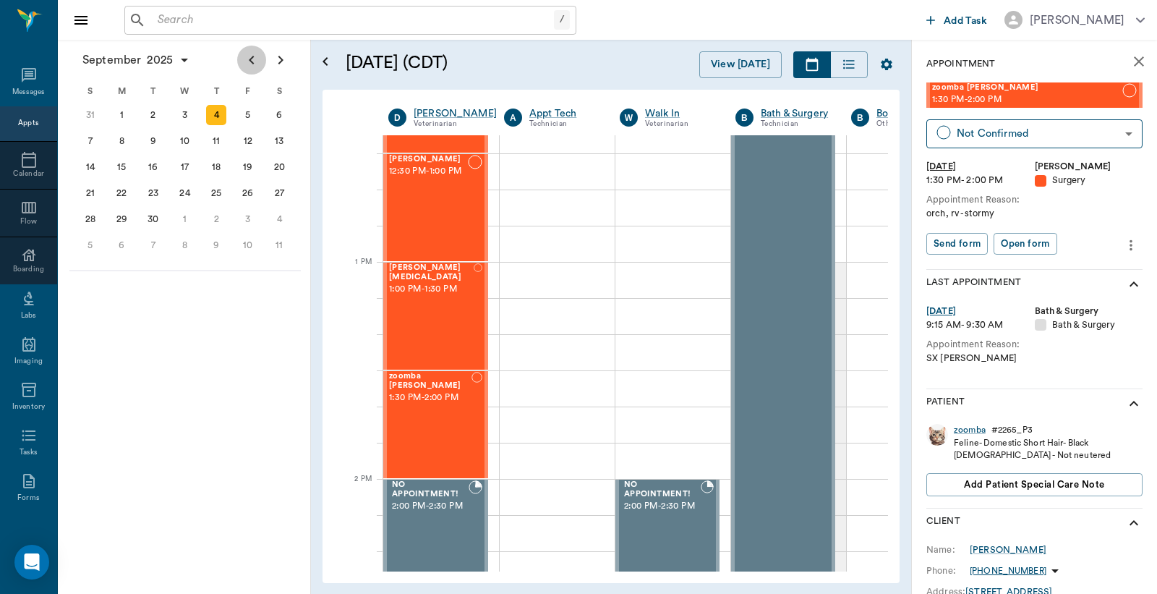
click at [251, 67] on icon "Previous page" at bounding box center [251, 59] width 17 height 17
click at [200, 213] on div "28" at bounding box center [216, 219] width 32 height 26
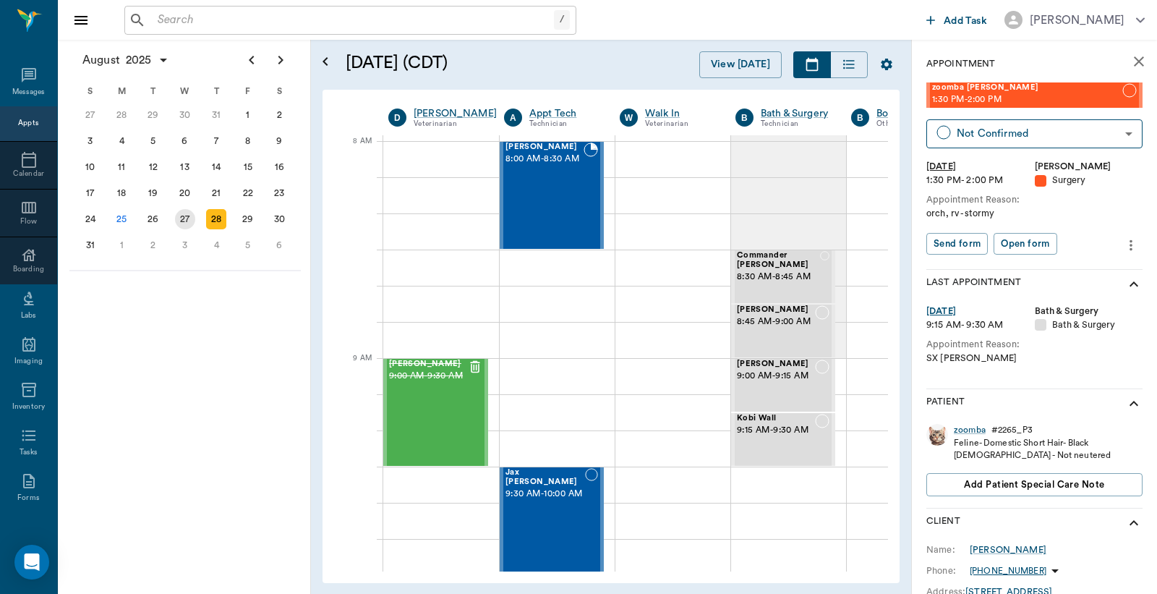
click at [194, 213] on div "27" at bounding box center [185, 219] width 32 height 26
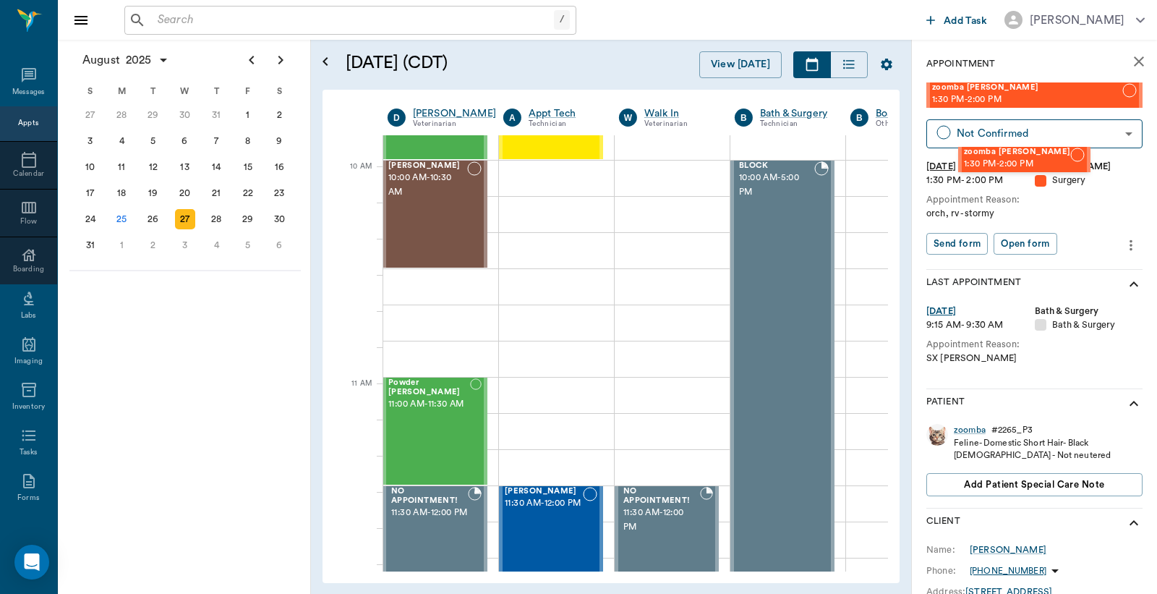
scroll to position [409, 1]
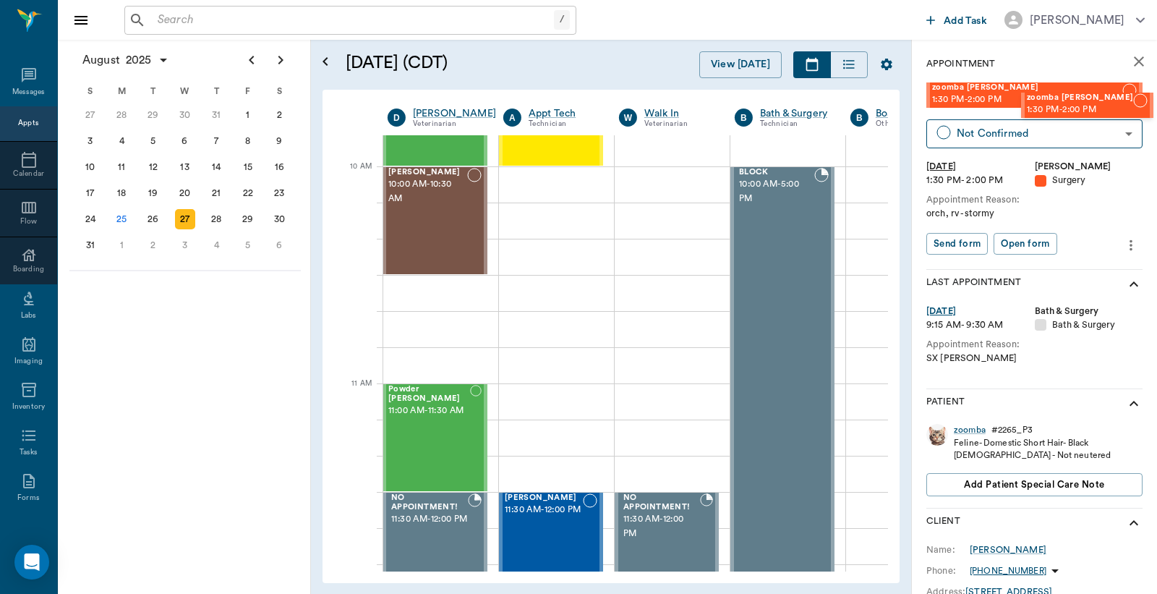
drag, startPoint x: 970, startPoint y: 93, endPoint x: 1016, endPoint y: 82, distance: 47.5
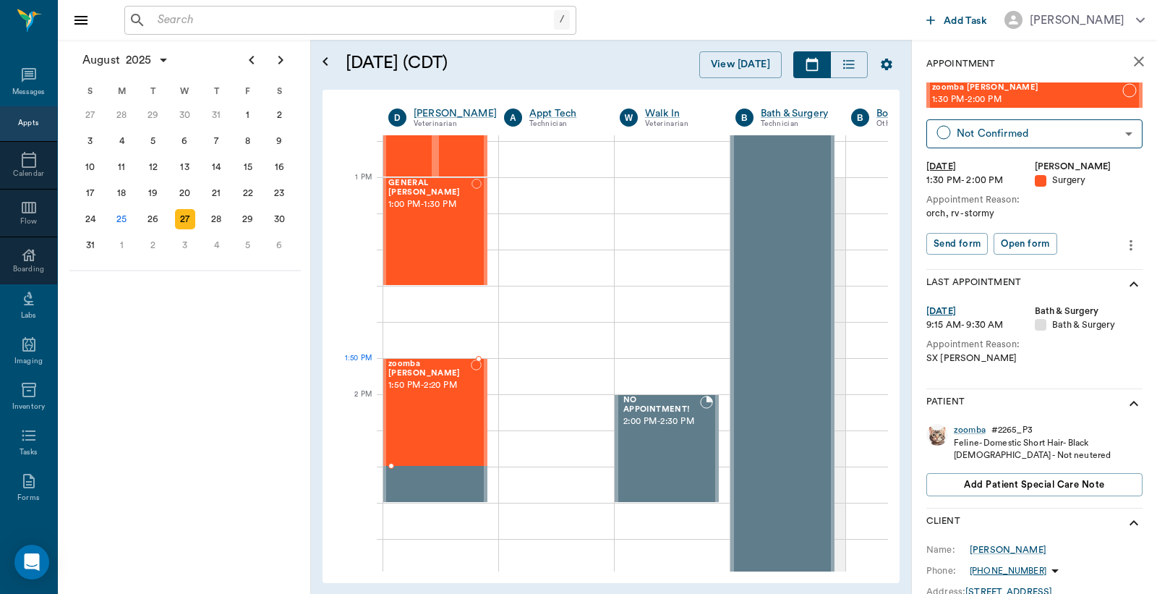
scroll to position [1049, 0]
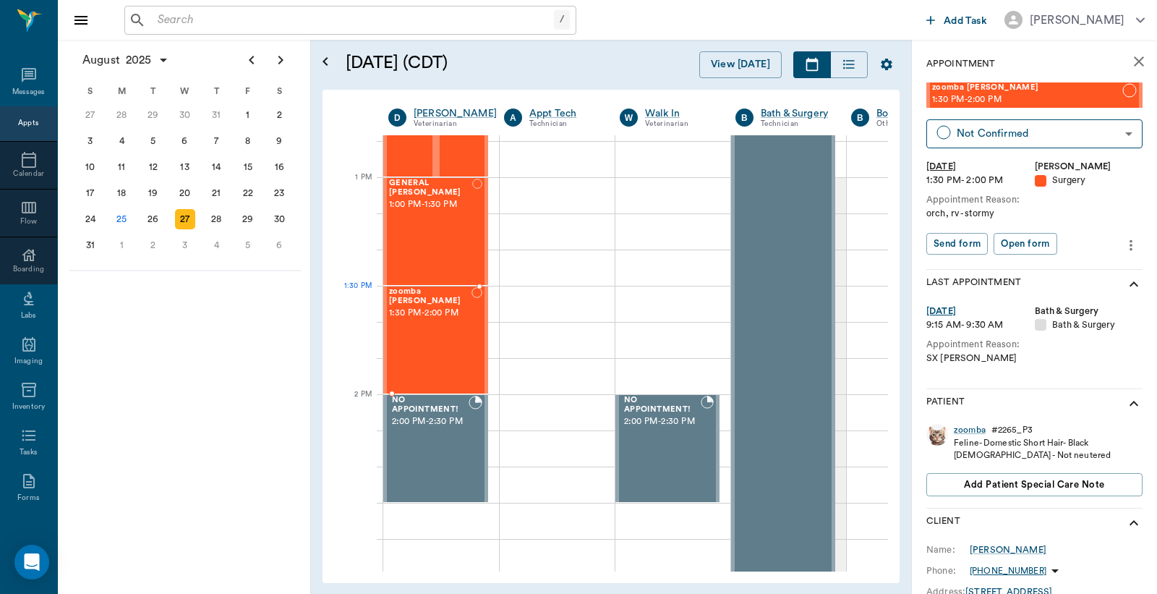
drag, startPoint x: 962, startPoint y: 92, endPoint x: 408, endPoint y: 313, distance: 596.6
click at [124, 219] on div "25" at bounding box center [121, 219] width 20 height 20
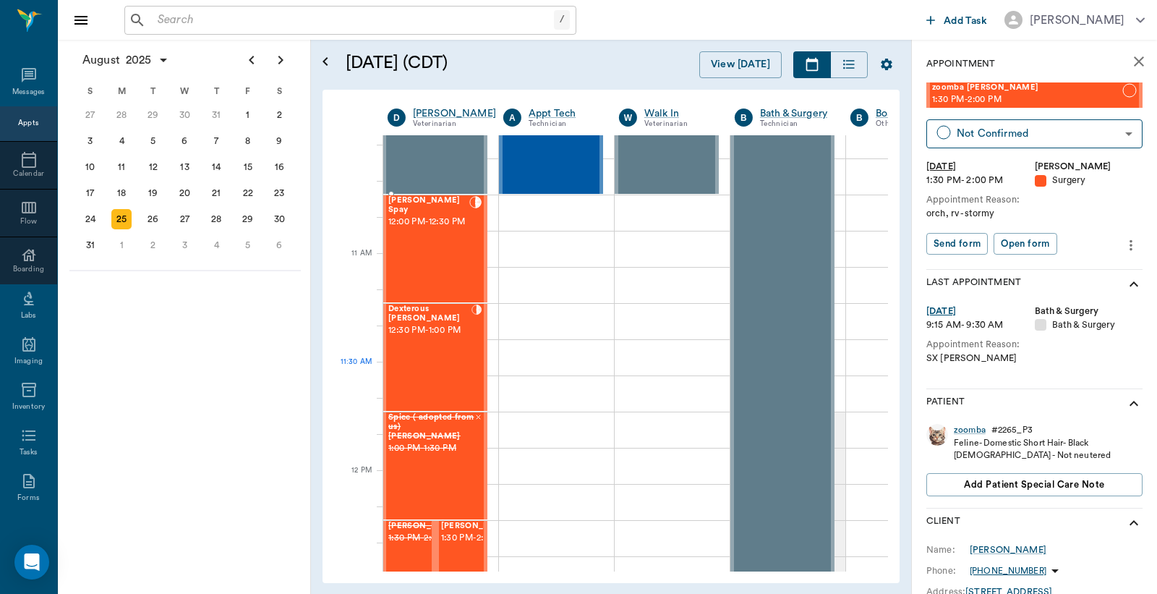
scroll to position [857, 1]
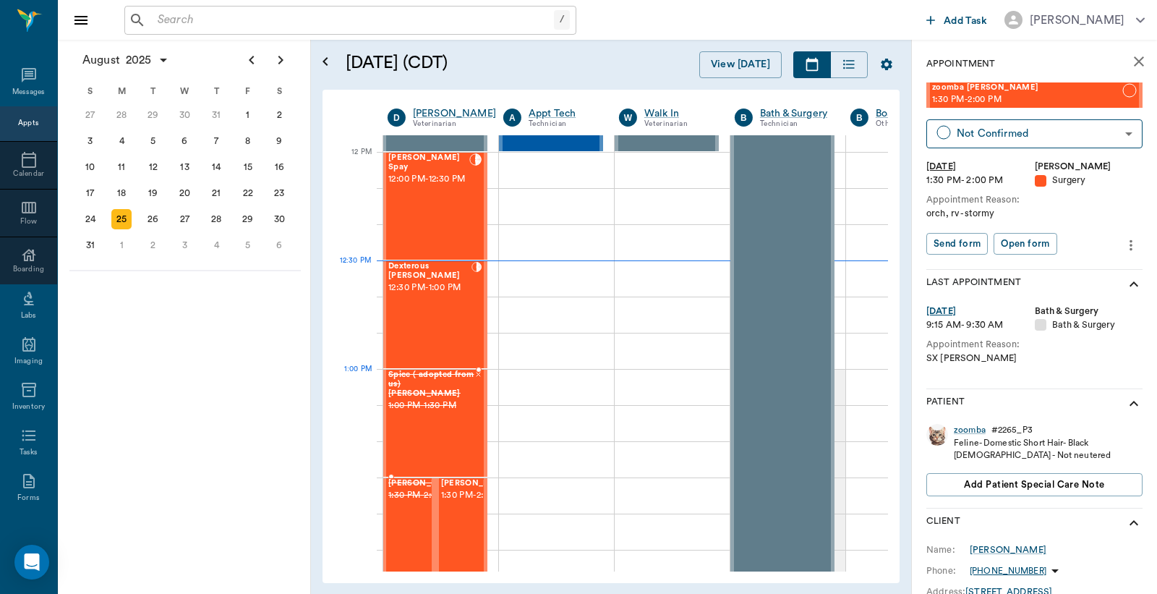
click at [451, 399] on span "1:00 PM - 1:30 PM" at bounding box center [431, 406] width 86 height 14
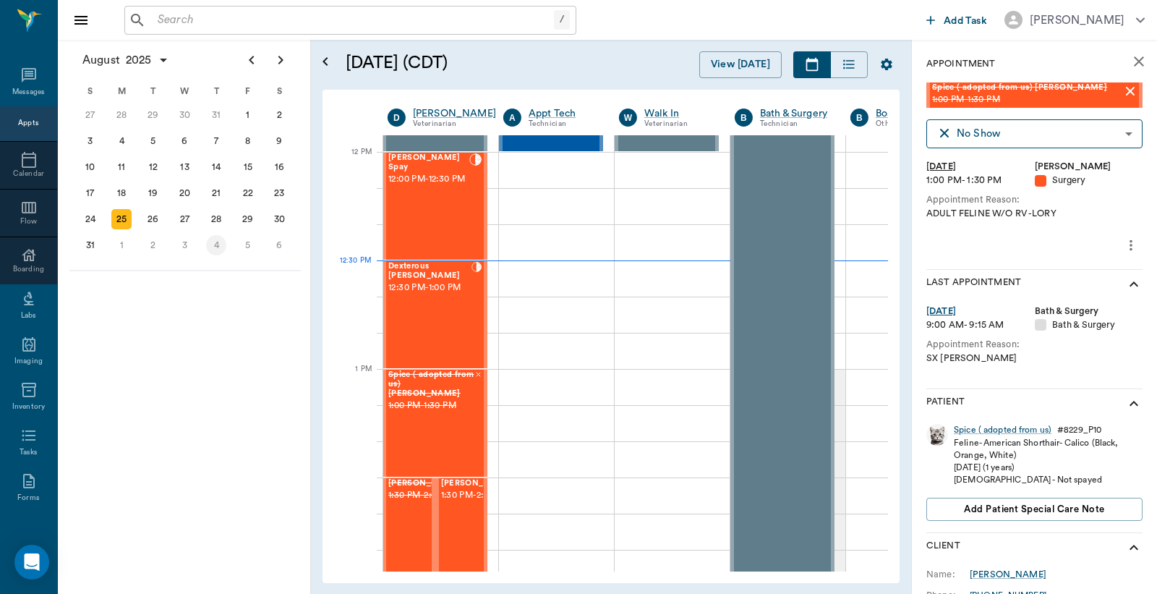
click at [210, 235] on div "4" at bounding box center [216, 245] width 20 height 20
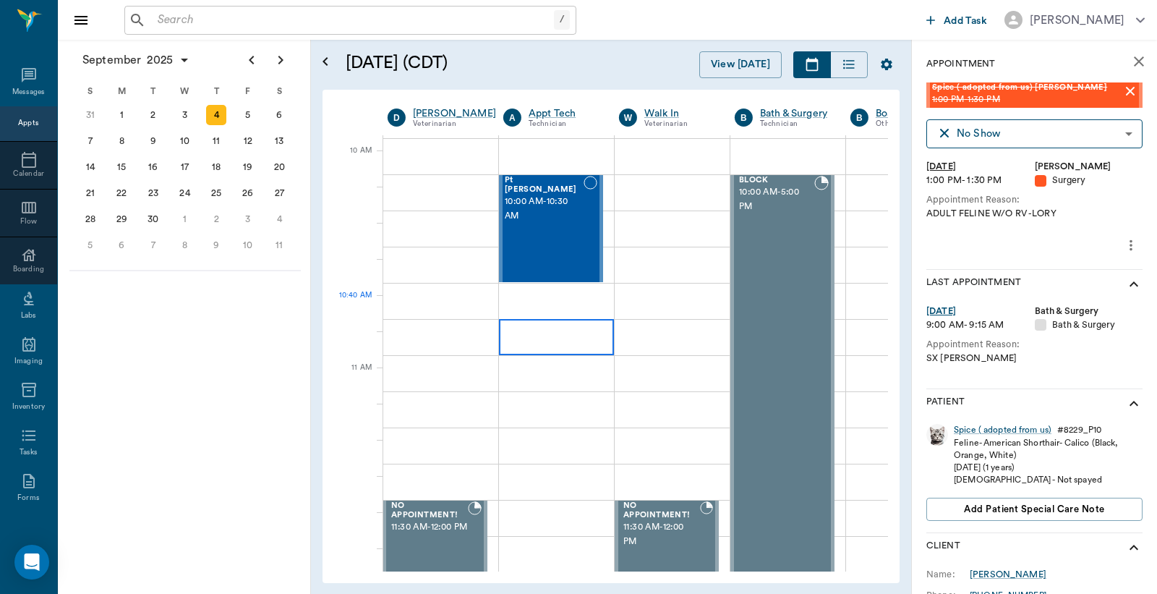
scroll to position [428, 1]
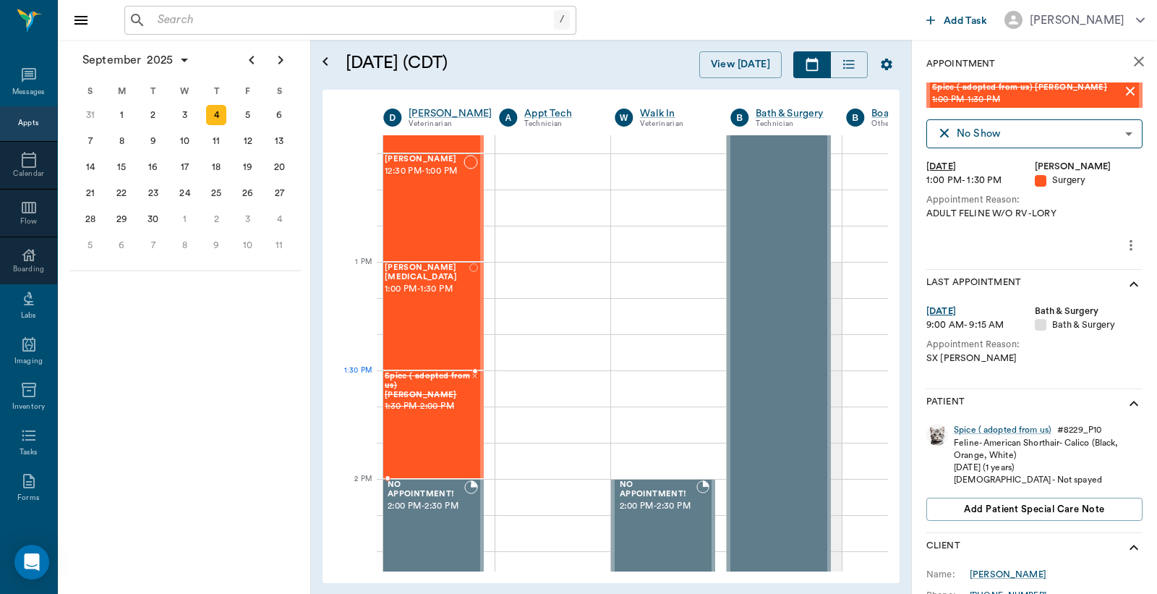
drag, startPoint x: 1065, startPoint y: 93, endPoint x: 456, endPoint y: 393, distance: 679.6
click at [1008, 130] on body "/ ​ Add Task Dr. Bert Ellsworth Nectar Messages Appts Calendar Flow Boarding La…" at bounding box center [578, 297] width 1157 height 594
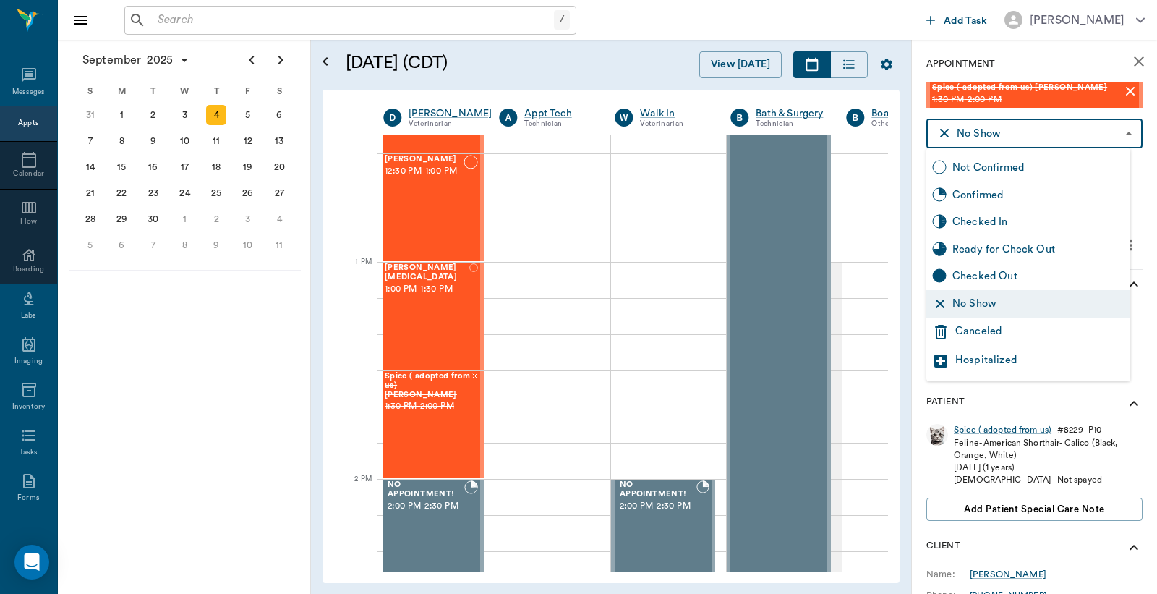
click at [1010, 170] on div "Not Confirmed" at bounding box center [1039, 168] width 172 height 16
type input "NOT_CONFIRMED"
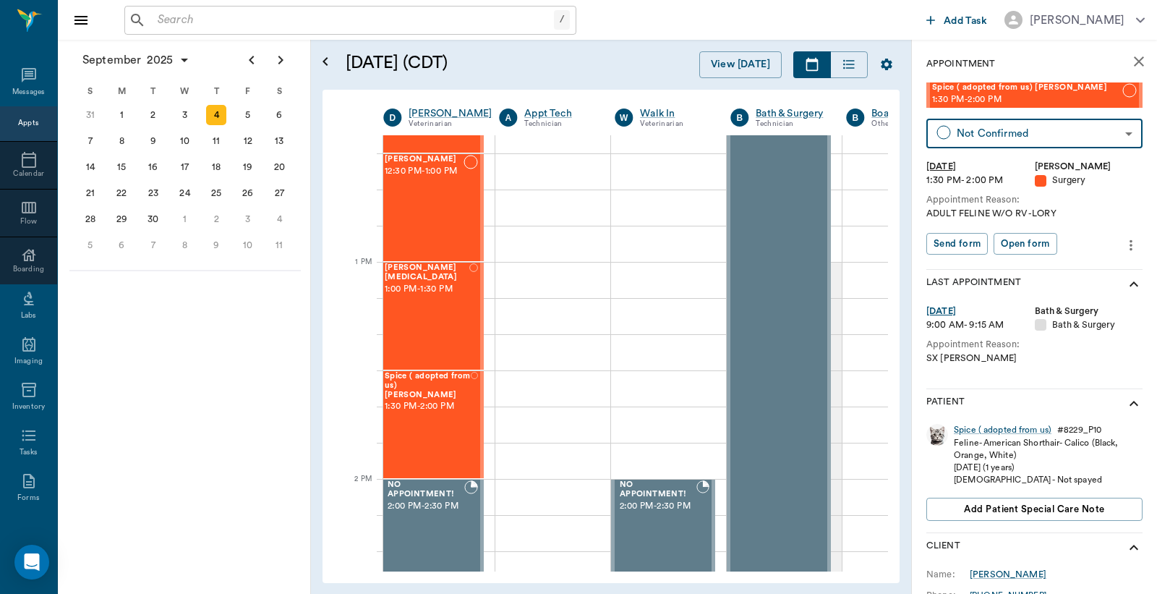
click at [272, 22] on input "text" at bounding box center [353, 20] width 402 height 20
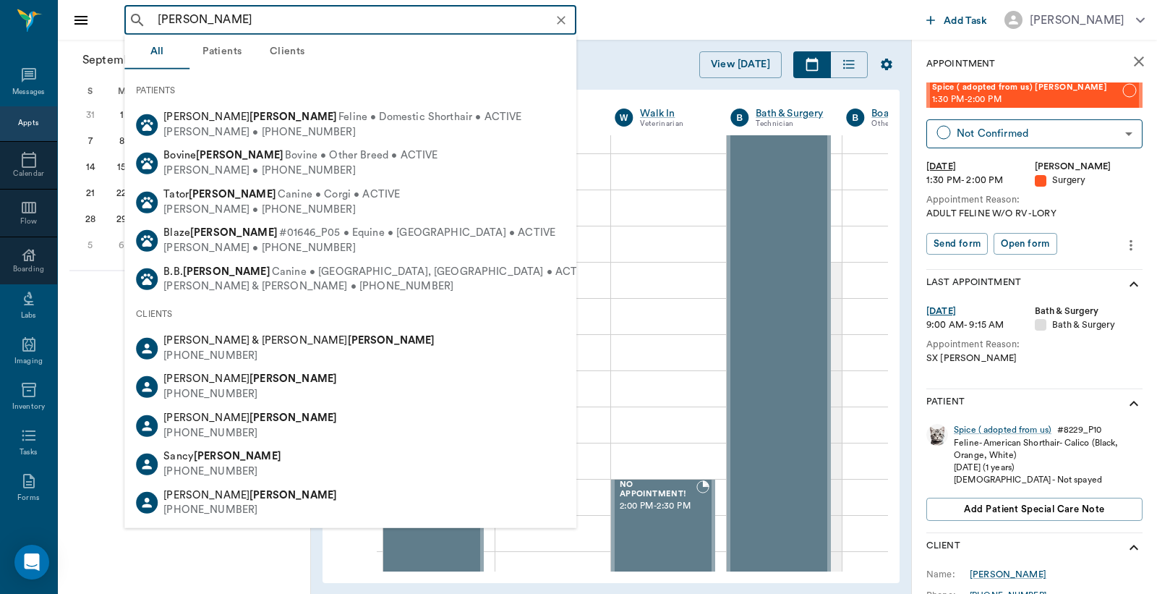
click at [289, 242] on div "James Hensley • (903) 276-7212" at bounding box center [359, 248] width 392 height 15
type input "hensley"
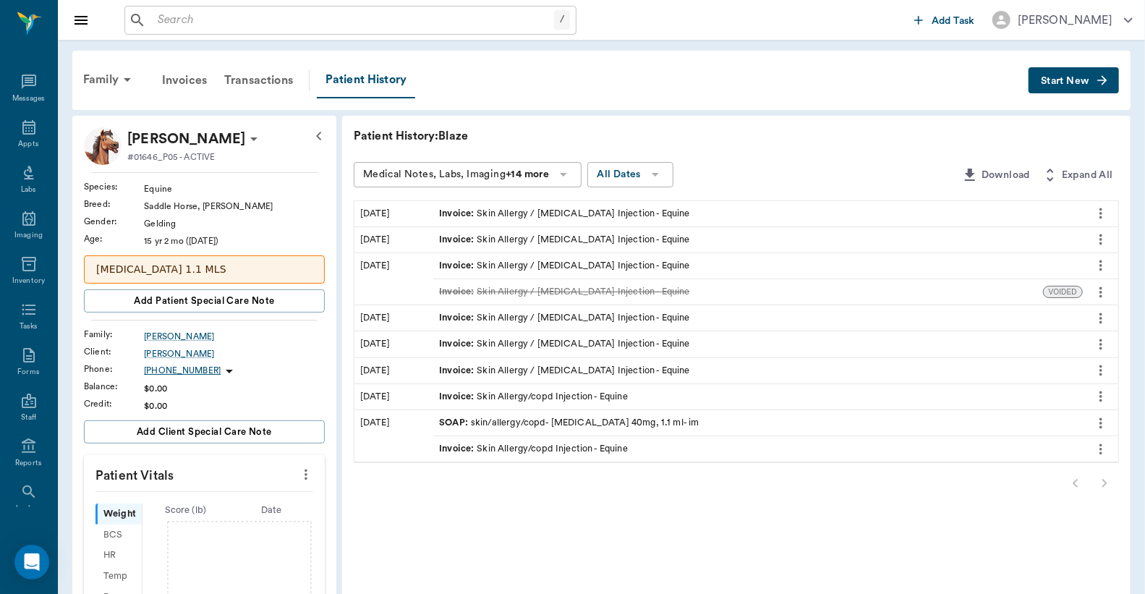
click at [592, 210] on div "Invoice : Skin Allergy / COPD Injection - Equine" at bounding box center [564, 214] width 250 height 14
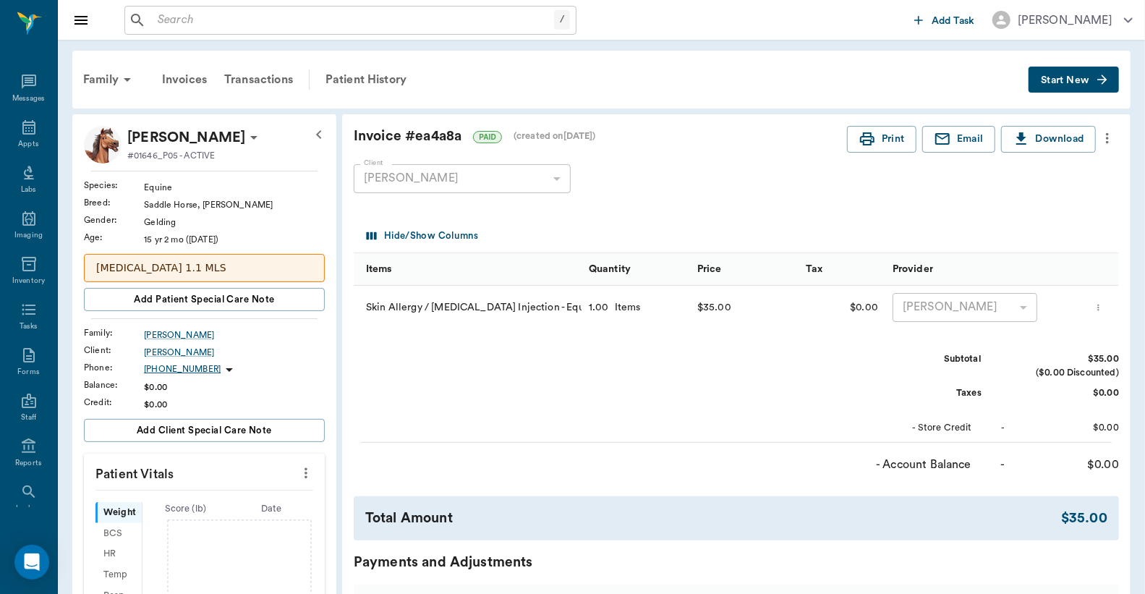
click at [1047, 80] on span "Start New" at bounding box center [1065, 80] width 48 height 0
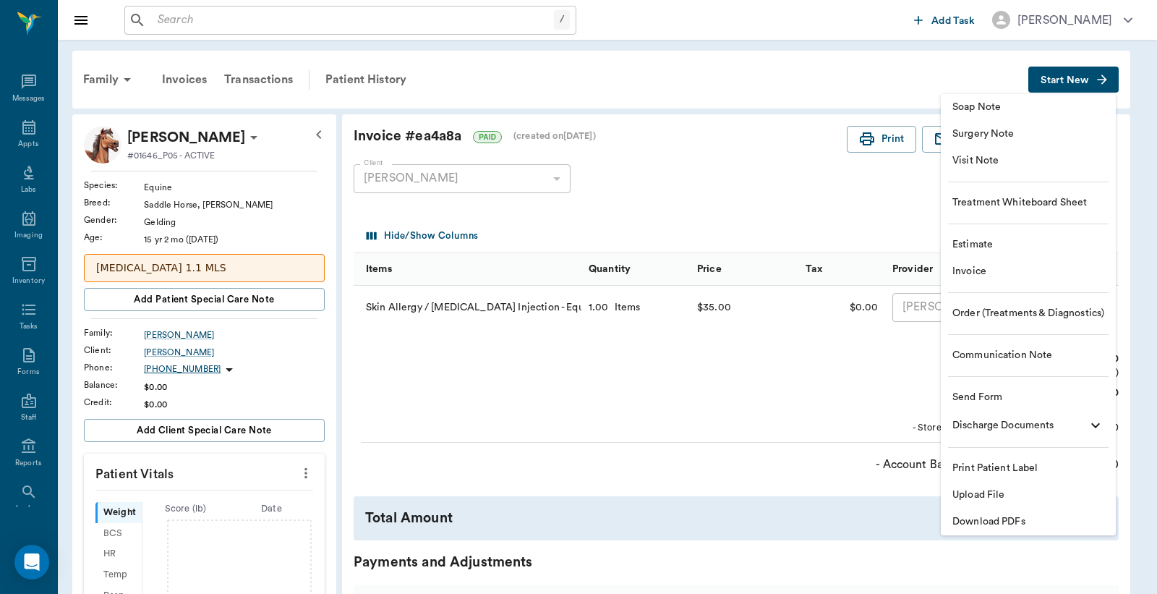
click at [988, 273] on span "Invoice" at bounding box center [1029, 271] width 152 height 15
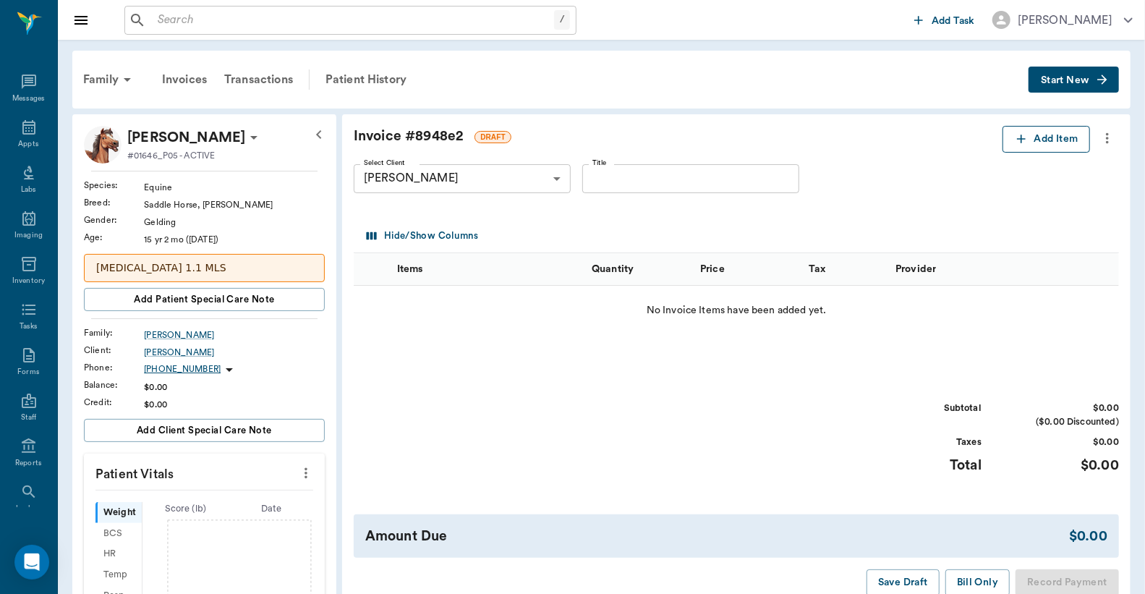
click at [1057, 136] on button "Add Item" at bounding box center [1047, 139] width 88 height 27
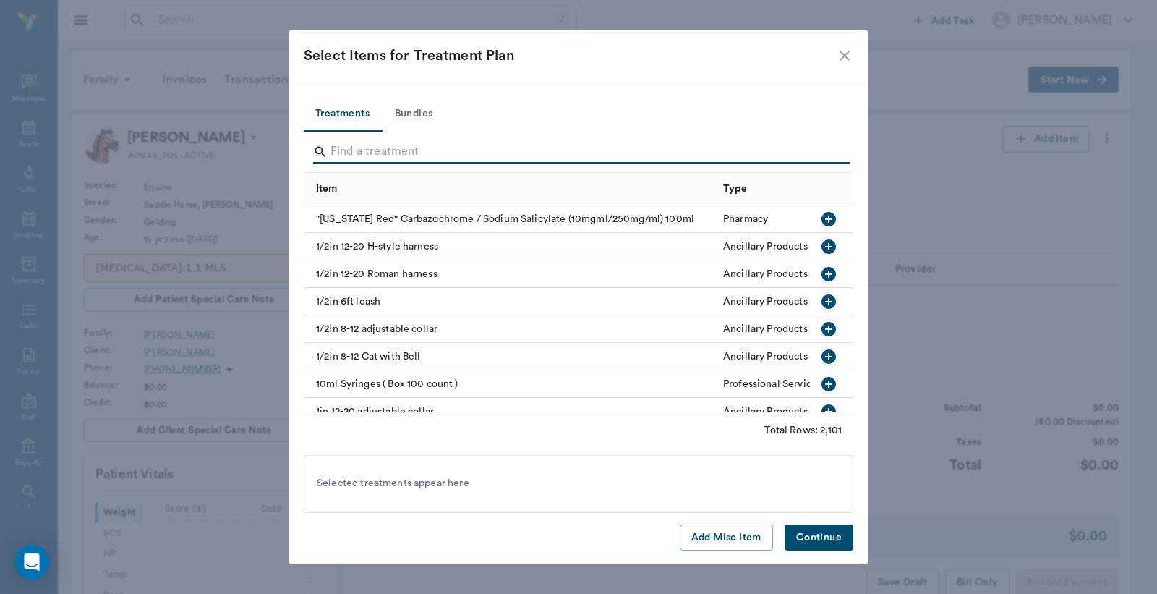
click at [372, 159] on input "Search" at bounding box center [580, 151] width 498 height 23
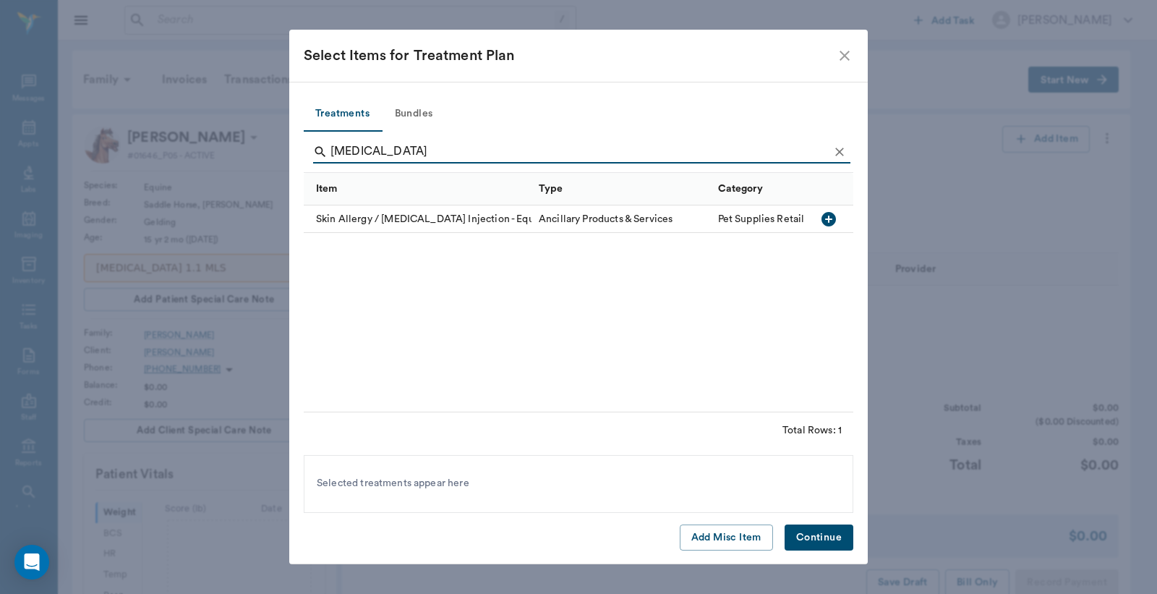
type input "copd"
drag, startPoint x: 827, startPoint y: 220, endPoint x: 848, endPoint y: 271, distance: 55.1
click at [827, 221] on icon "button" at bounding box center [829, 219] width 14 height 14
click at [833, 533] on button "Continue" at bounding box center [819, 537] width 69 height 27
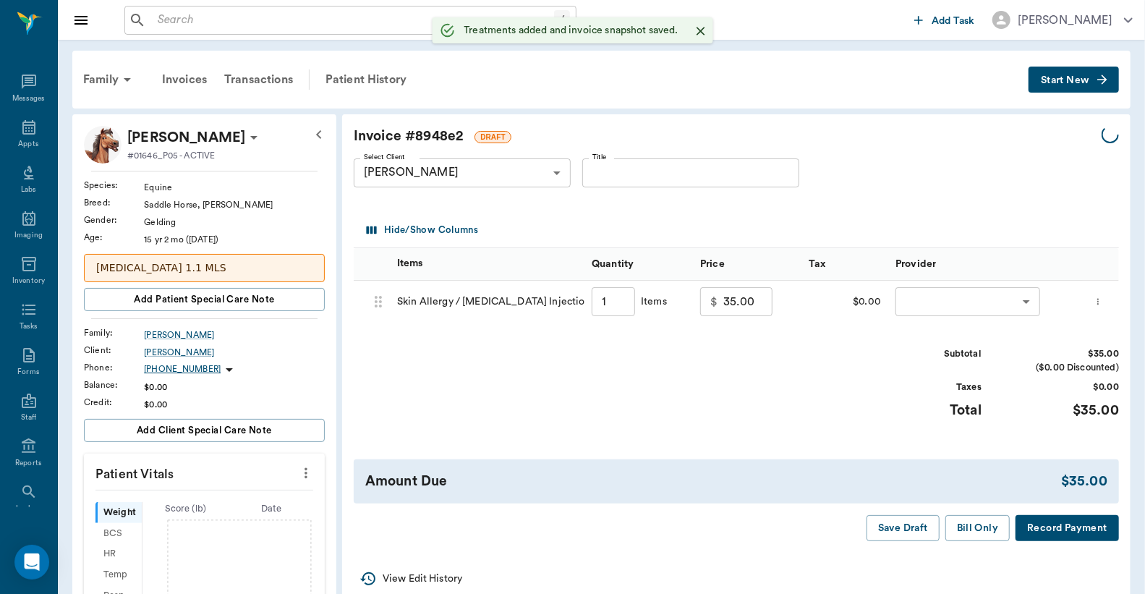
type input "1.00"
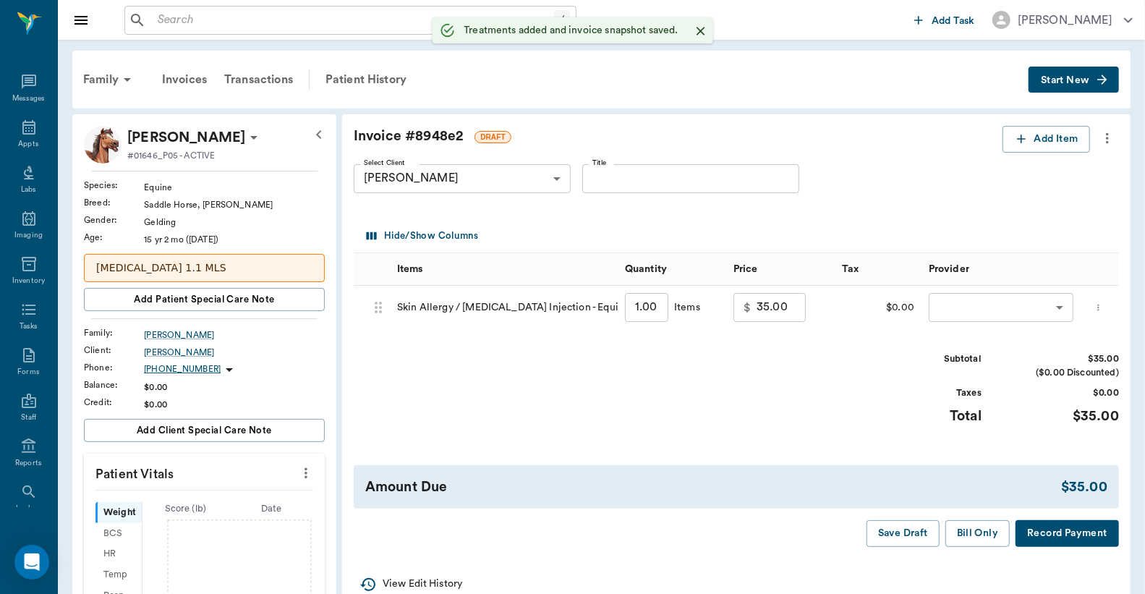
click at [963, 306] on body "/ ​ Add Task Dr. Bert Ellsworth Nectar Messages Appts Labs Imaging Inventory Ta…" at bounding box center [572, 487] width 1145 height 974
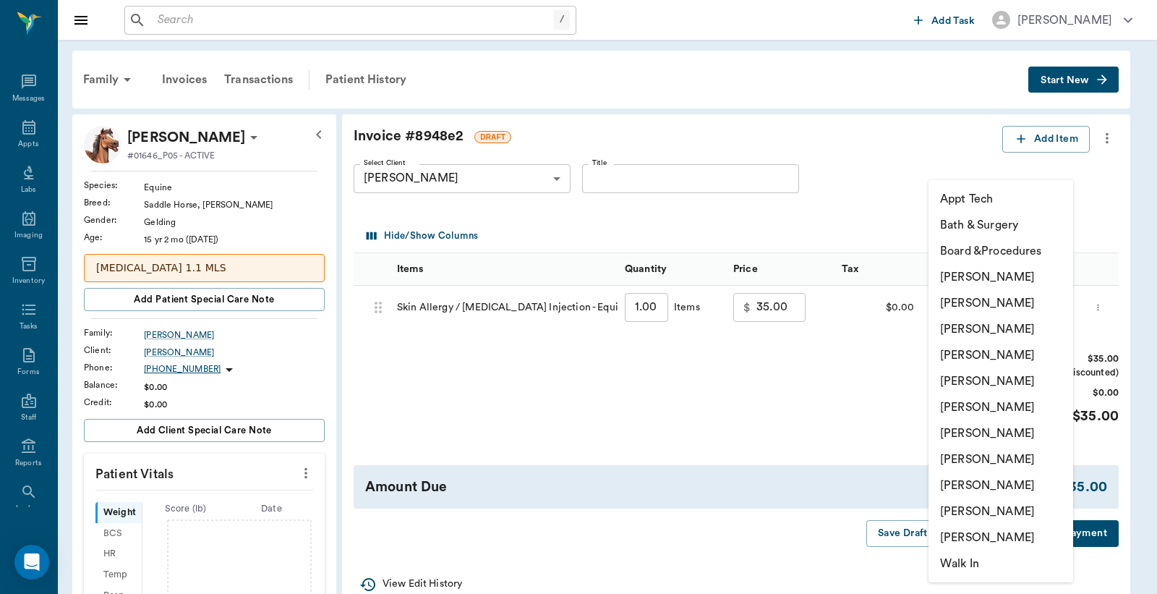
click at [984, 435] on li "Jessie Mitchell" at bounding box center [1001, 433] width 145 height 26
type input "none-63ec2ed152e12b0ba117cd50"
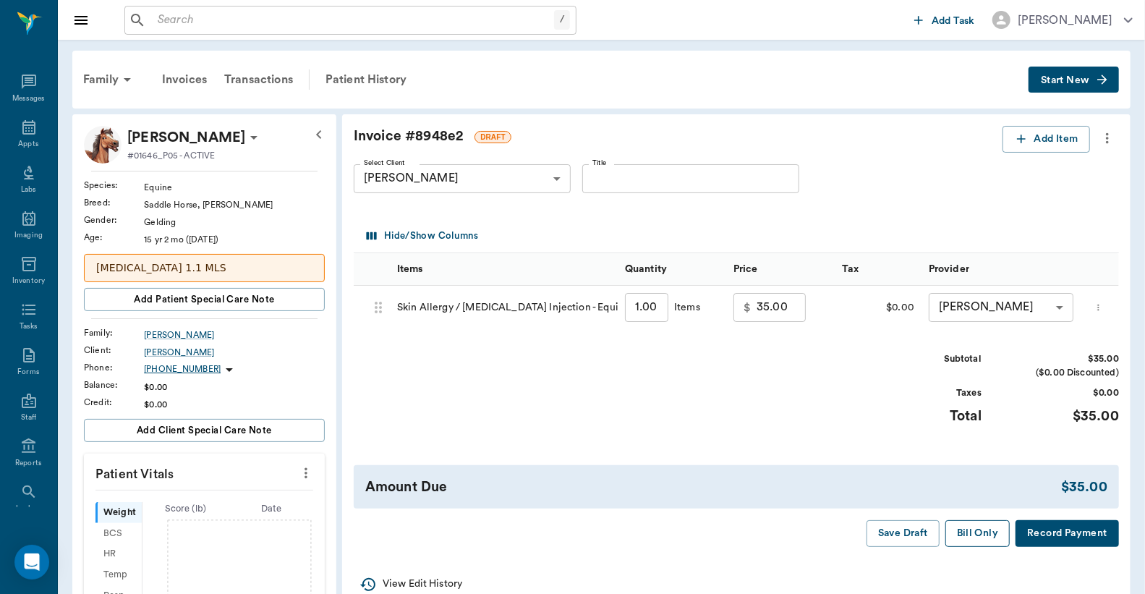
click at [992, 547] on button "Bill Only" at bounding box center [977, 533] width 65 height 27
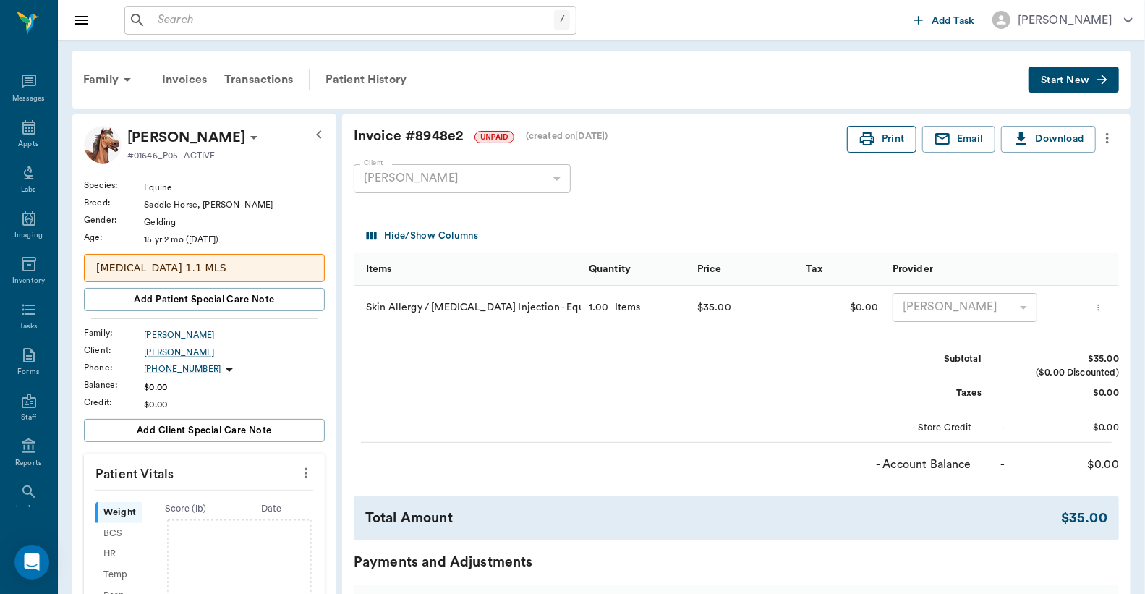
click at [880, 138] on button "Print" at bounding box center [881, 139] width 69 height 27
click at [271, 75] on div "Transactions" at bounding box center [259, 79] width 86 height 35
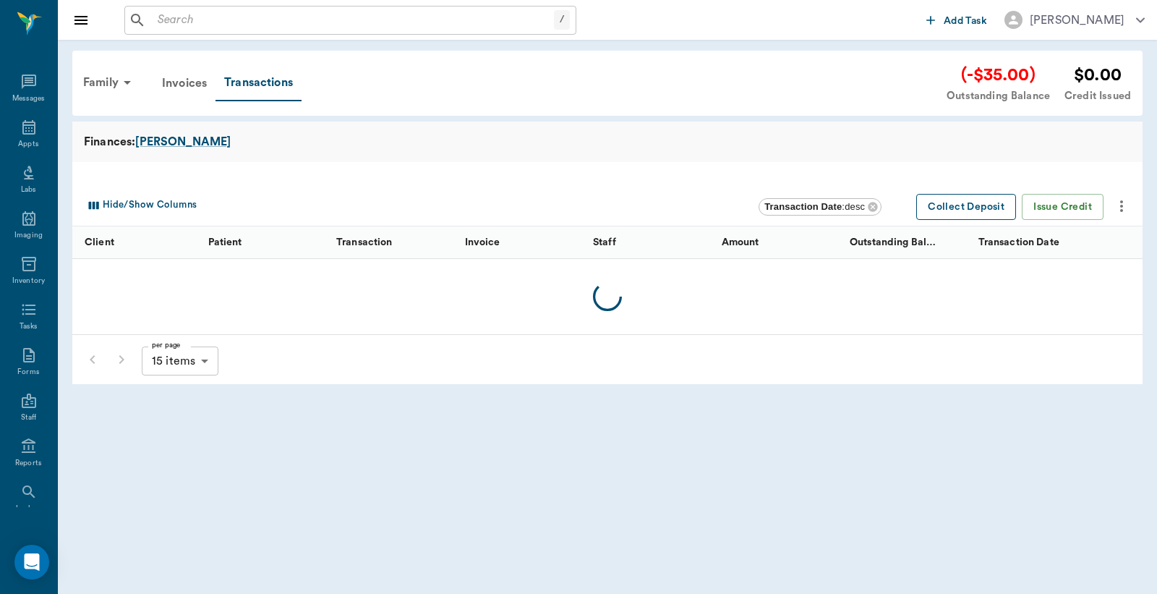
click at [995, 214] on button "Collect Deposit" at bounding box center [966, 207] width 100 height 27
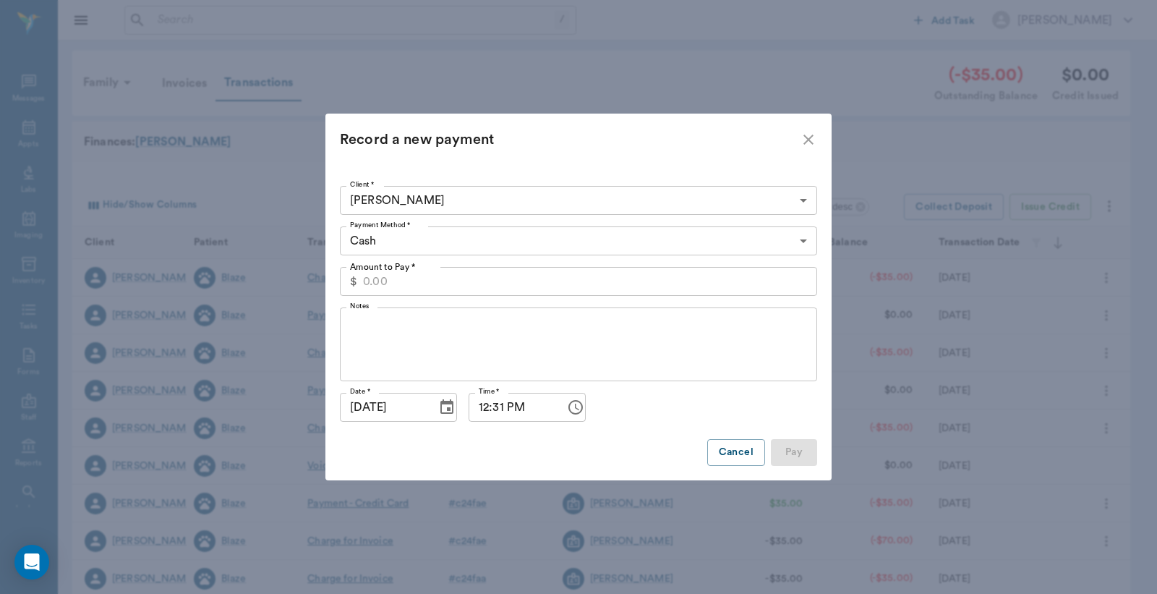
click at [536, 292] on input "Amount to Pay *" at bounding box center [590, 281] width 454 height 29
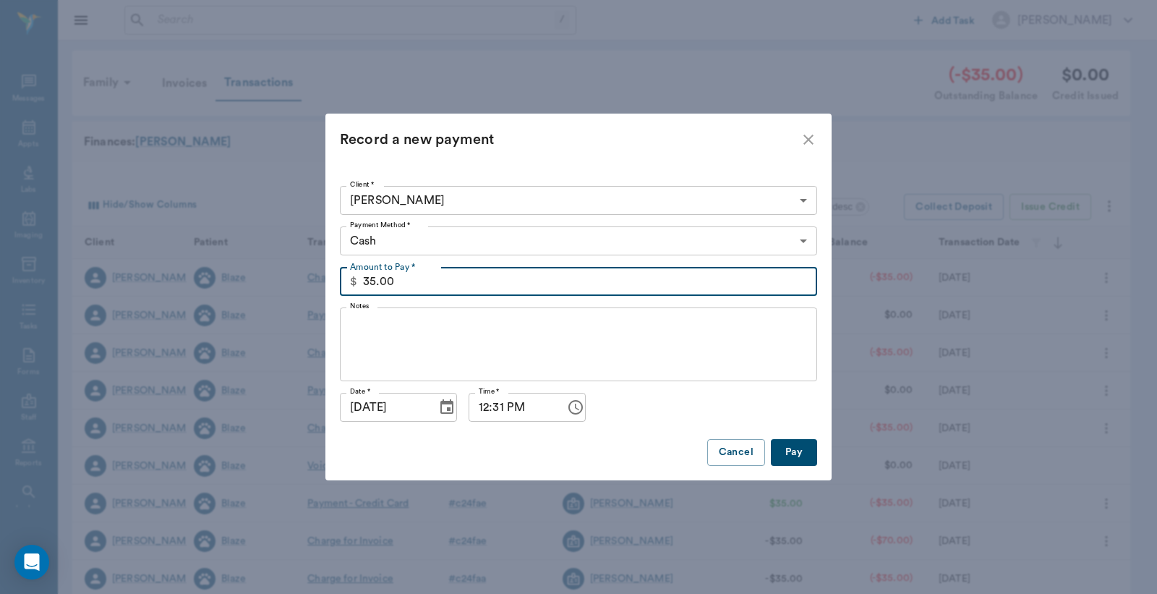
type input "35.00"
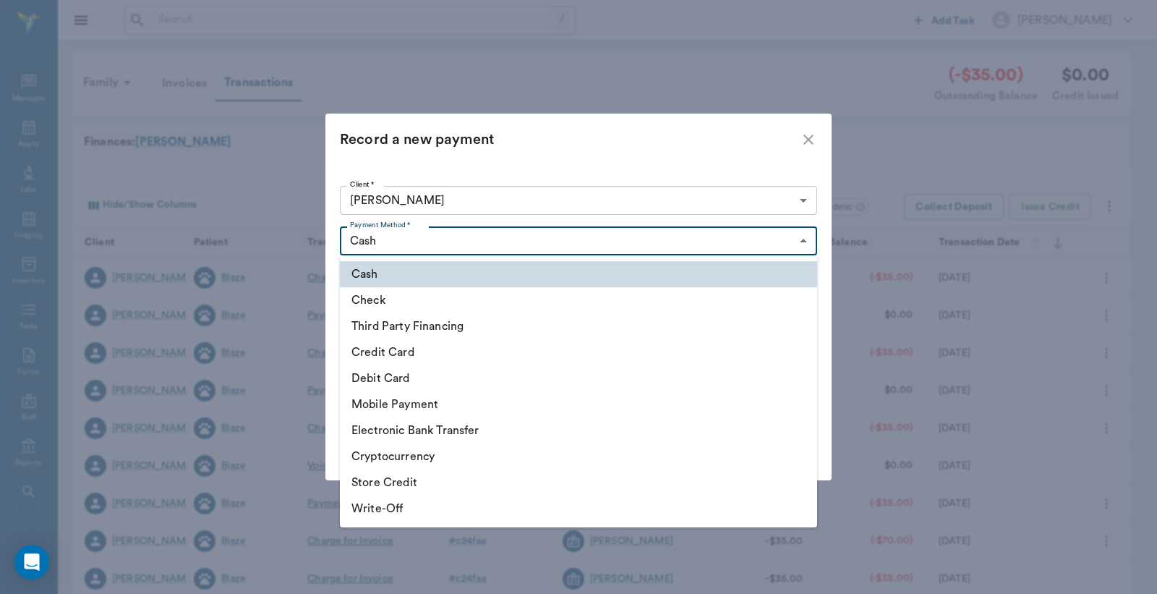
click at [386, 243] on body "/ ​ Add Task Dr. Bert Ellsworth Nectar Messages Appts Labs Imaging Inventory Ta…" at bounding box center [578, 445] width 1157 height 890
click at [385, 354] on li "Credit Card" at bounding box center [578, 352] width 477 height 26
type input "CREDIT_CARD"
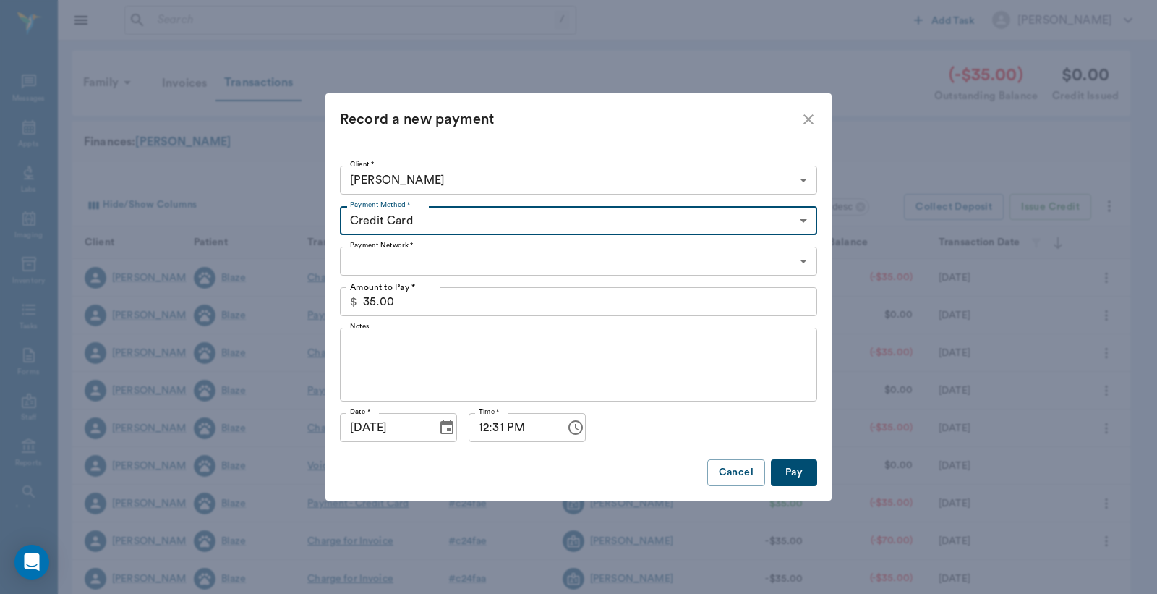
click at [391, 262] on body "/ ​ Add Task Dr. Bert Ellsworth Nectar Messages Appts Labs Imaging Inventory Ta…" at bounding box center [578, 445] width 1157 height 890
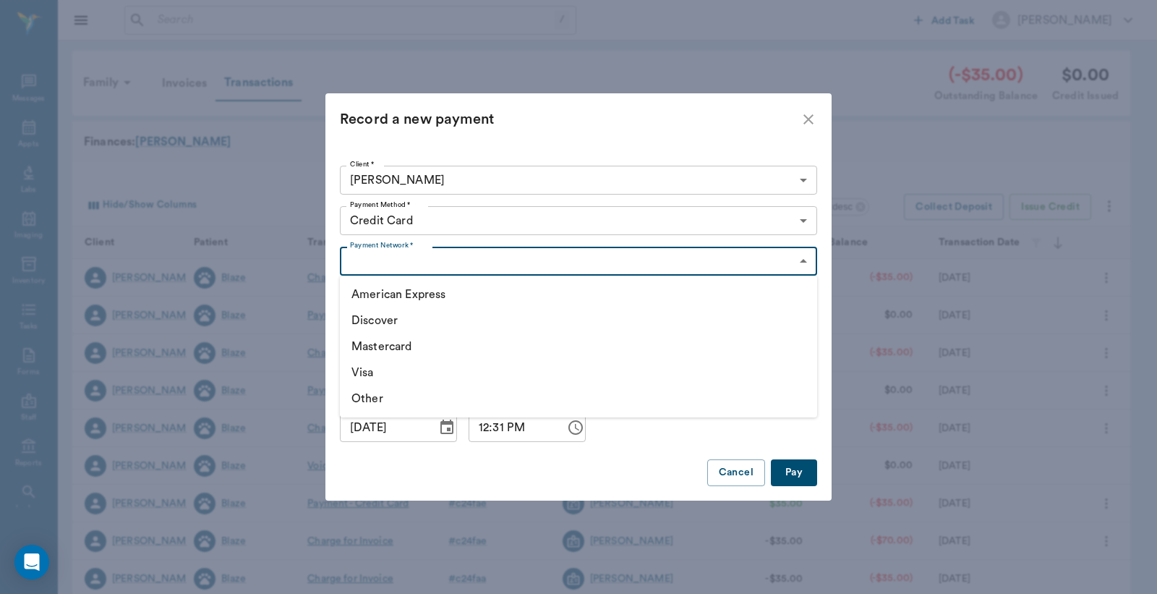
drag, startPoint x: 373, startPoint y: 369, endPoint x: 451, endPoint y: 387, distance: 80.2
click at [372, 369] on li "Visa" at bounding box center [578, 372] width 477 height 26
type input "VISA"
click at [794, 476] on button "Pay" at bounding box center [794, 472] width 46 height 27
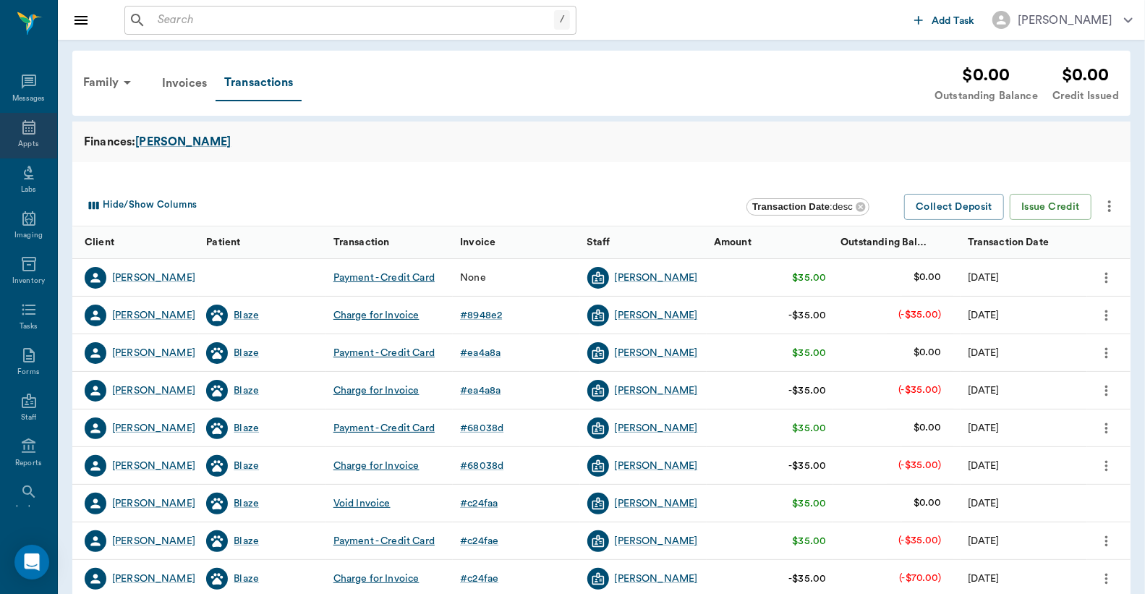
click at [18, 140] on div "Appts" at bounding box center [28, 144] width 20 height 11
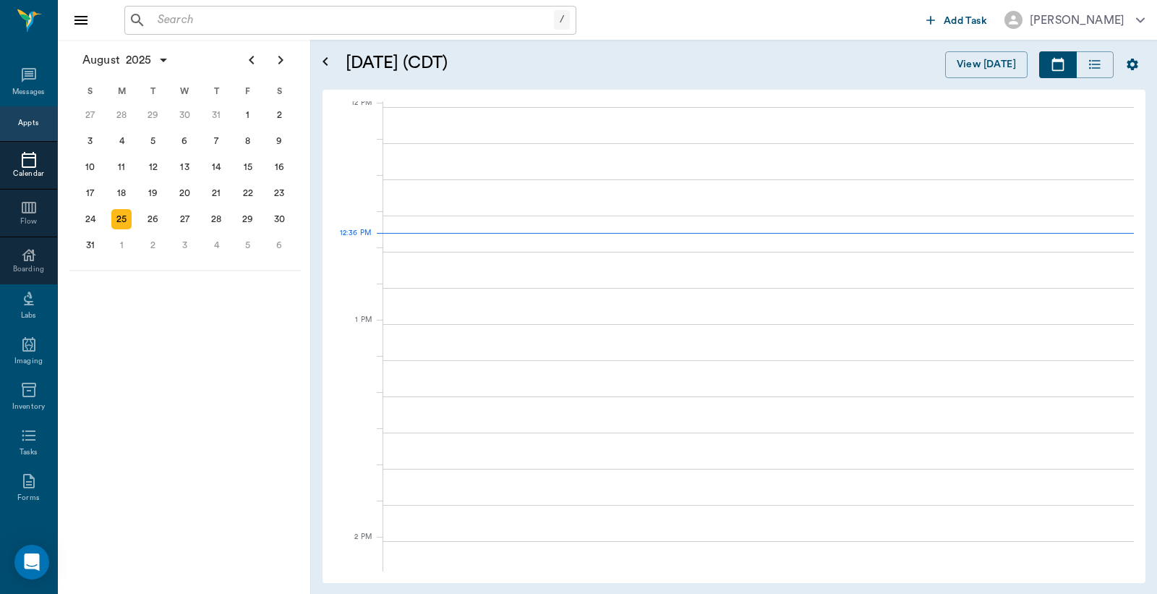
scroll to position [871, 0]
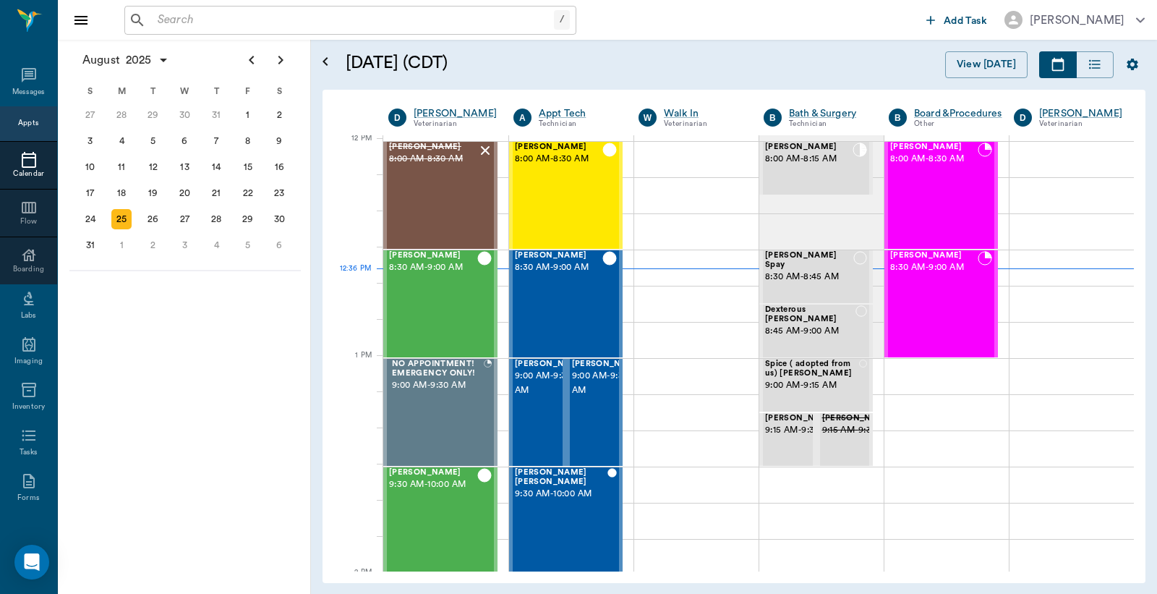
scroll to position [871, 0]
